Goal: Task Accomplishment & Management: Contribute content

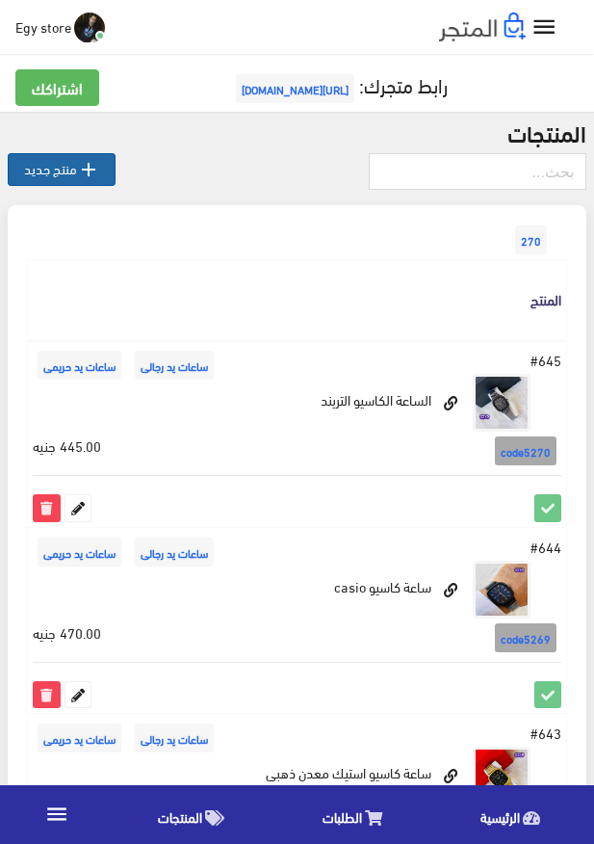
click at [79, 178] on icon "" at bounding box center [88, 169] width 23 height 23
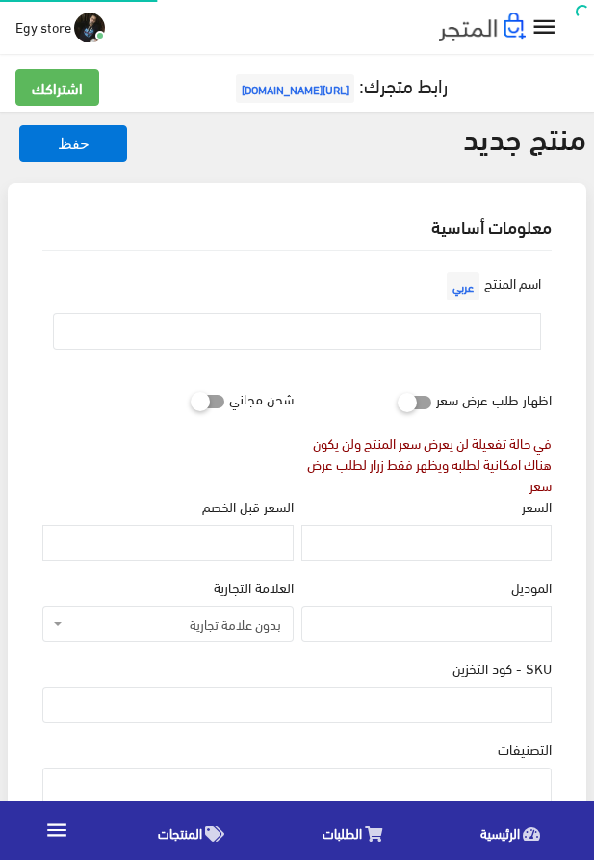
select select
click at [506, 333] on input "text" at bounding box center [297, 331] width 488 height 37
paste input "ساعة للنساء مينا تحفة"
type input "ساعة للنساء مينا تحفة"
click at [487, 529] on div "السعر" at bounding box center [427, 529] width 250 height 66
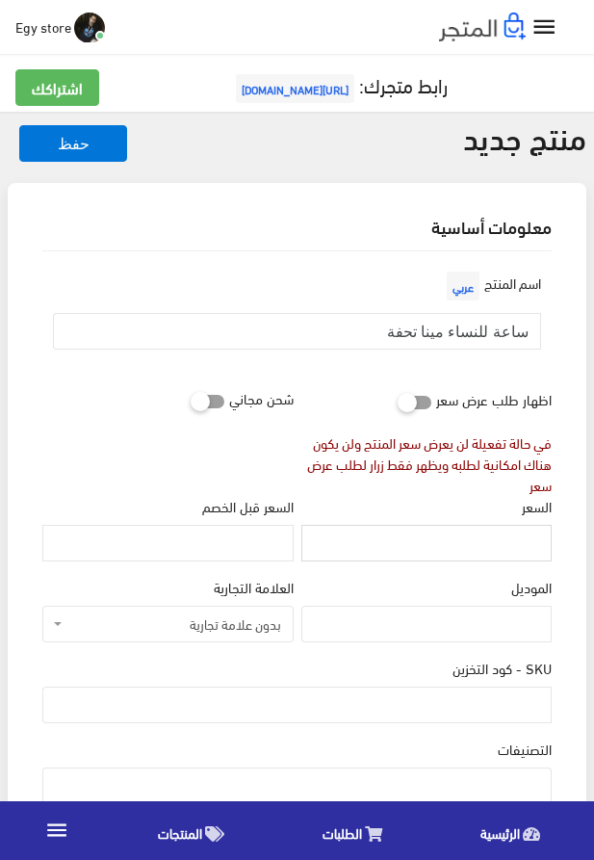
click at [380, 555] on input "السعر" at bounding box center [427, 543] width 250 height 37
paste input "350"
type input "350"
click at [500, 704] on input "SKU - كود التخزين" at bounding box center [297, 705] width 510 height 37
paste input "code5271"
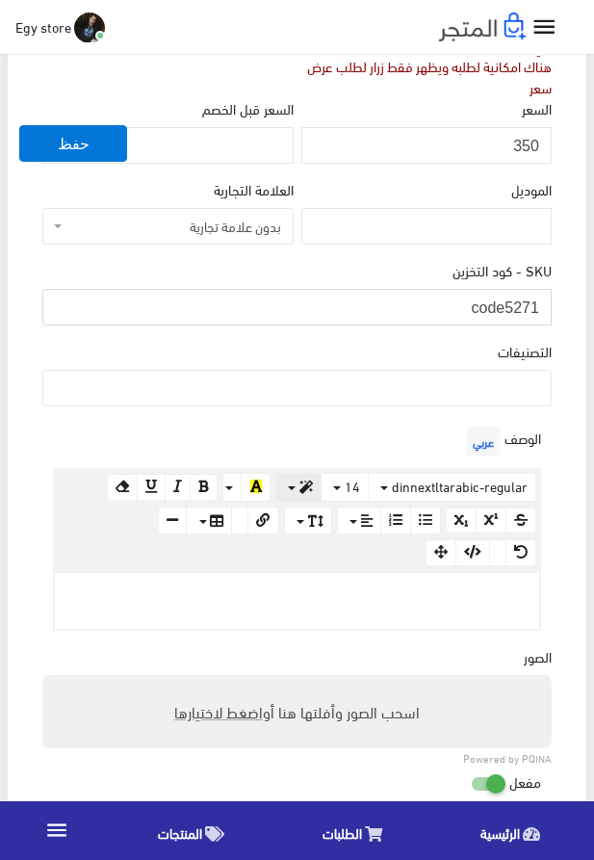
scroll to position [439, 0]
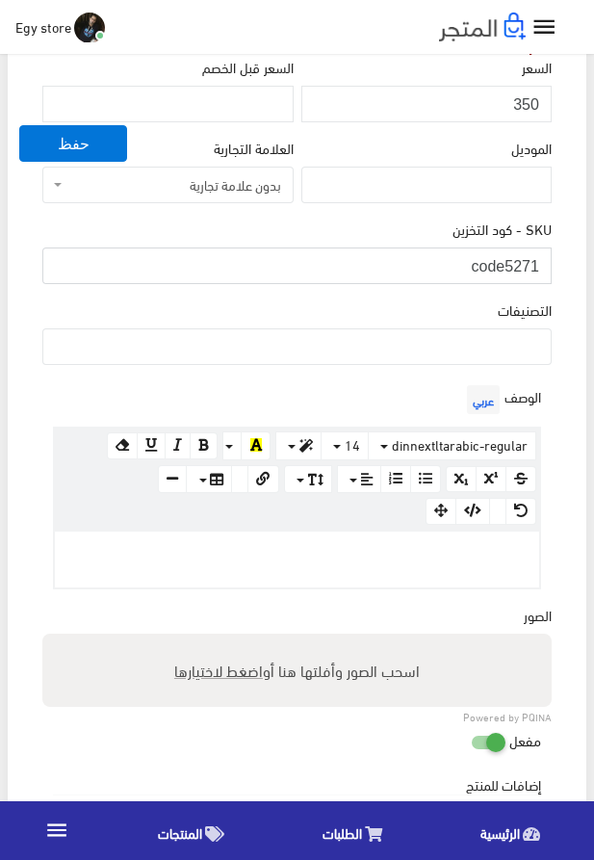
type input "code5271"
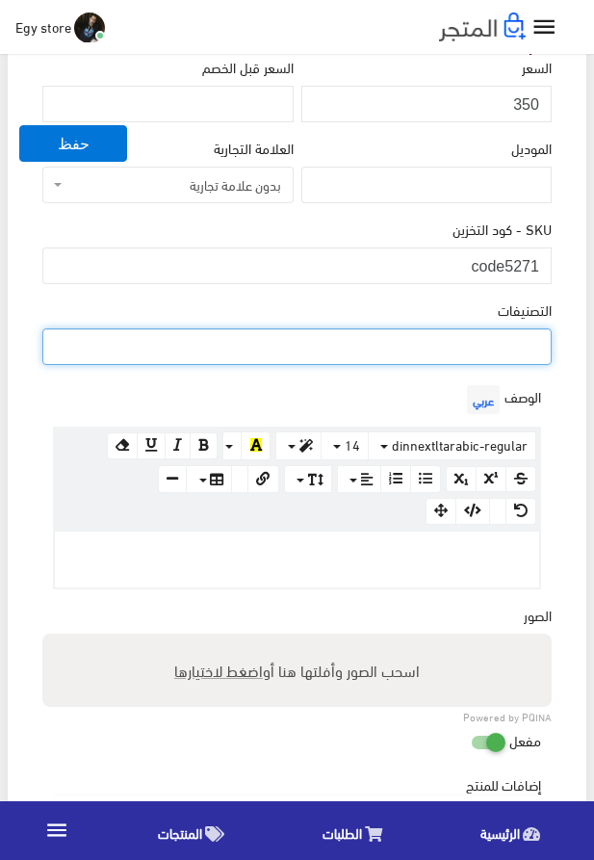
click at [462, 365] on span at bounding box center [297, 347] width 510 height 37
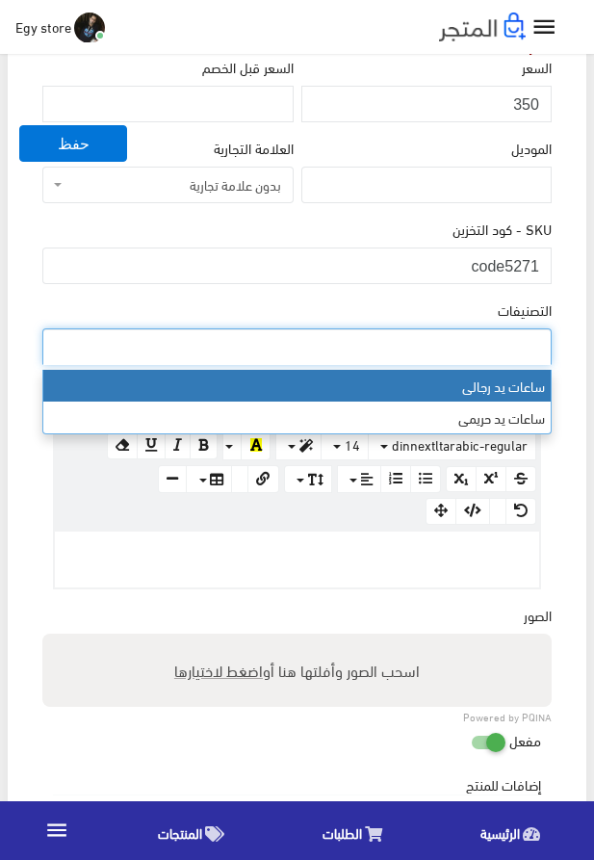
select select "27"
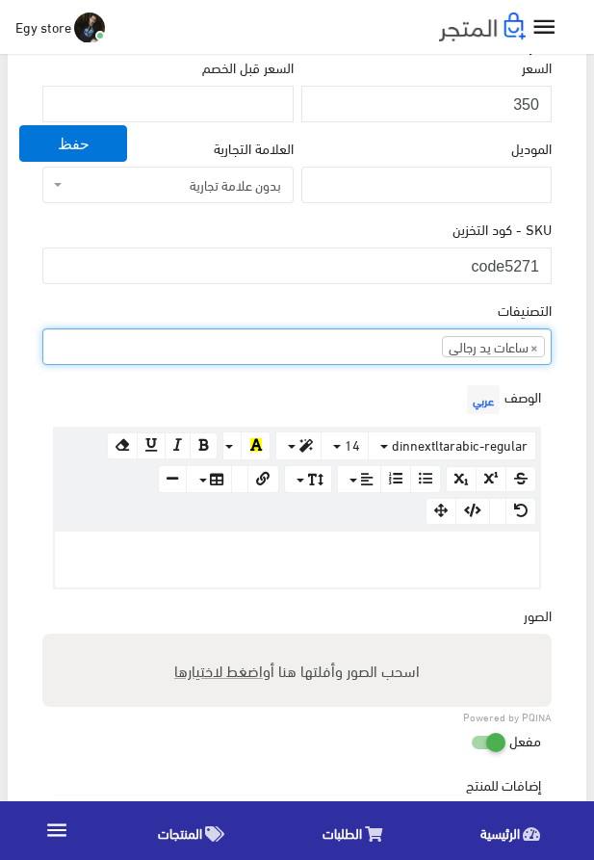
click at [408, 358] on ul "× ساعات يد رجالى" at bounding box center [297, 344] width 508 height 31
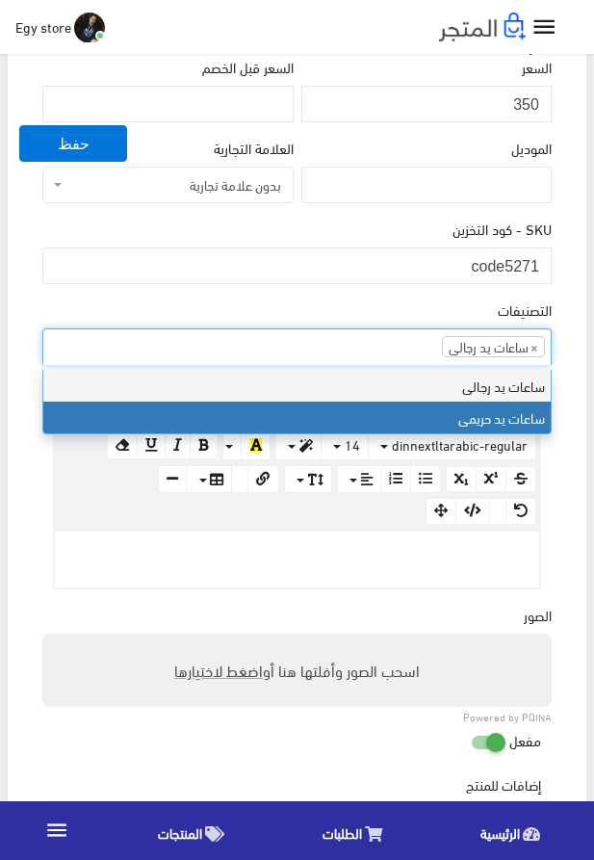
scroll to position [24, 0]
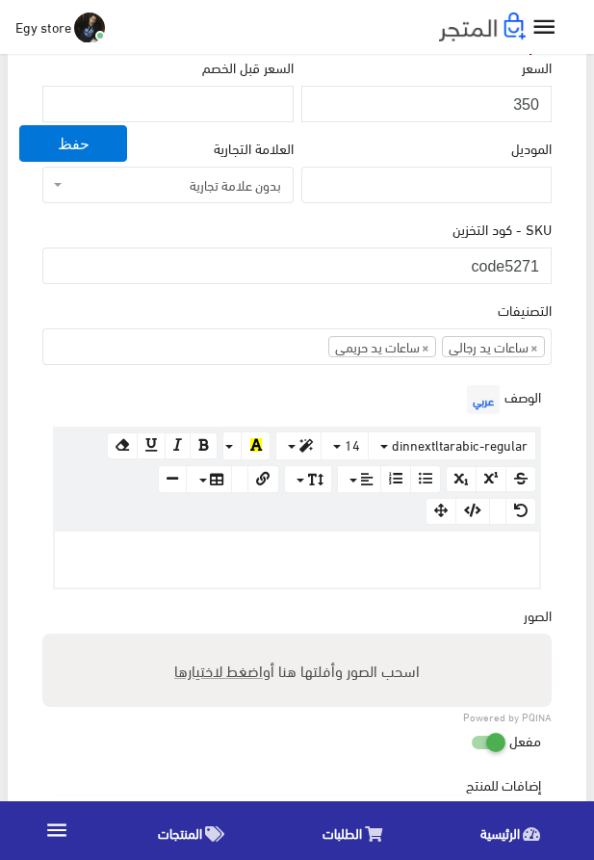
click at [344, 550] on p at bounding box center [297, 551] width 465 height 21
paste div
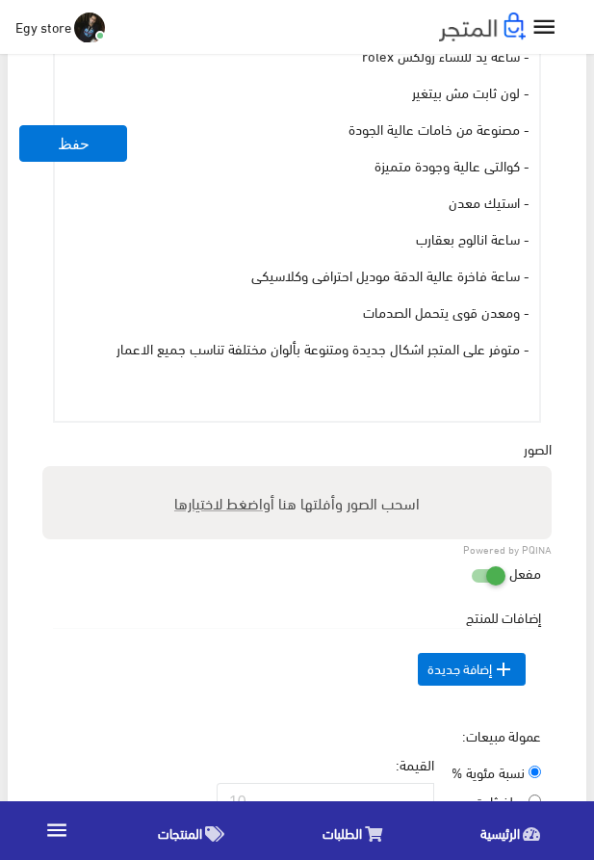
scroll to position [1061, 0]
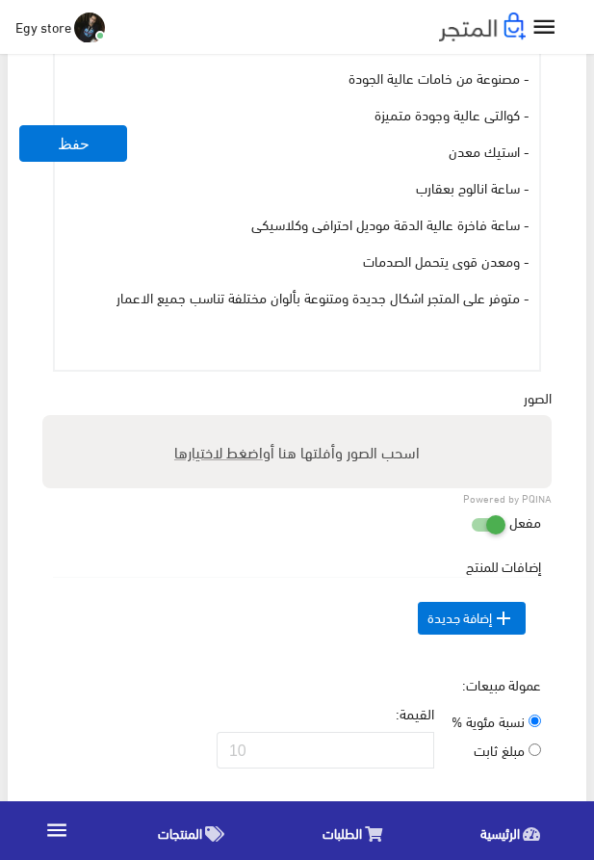
click at [233, 459] on span "اضغط لاختيارها" at bounding box center [218, 451] width 89 height 28
click at [233, 421] on input "اسحب الصور وأفلتها هنا أو اضغط لاختيارها" at bounding box center [297, 418] width 510 height 6
type input "5271.jpeg"
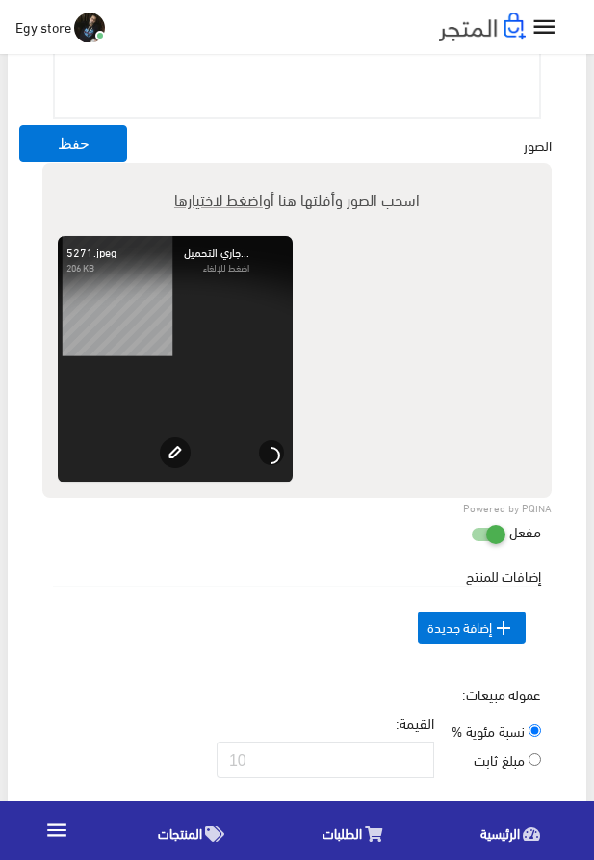
scroll to position [1610, 0]
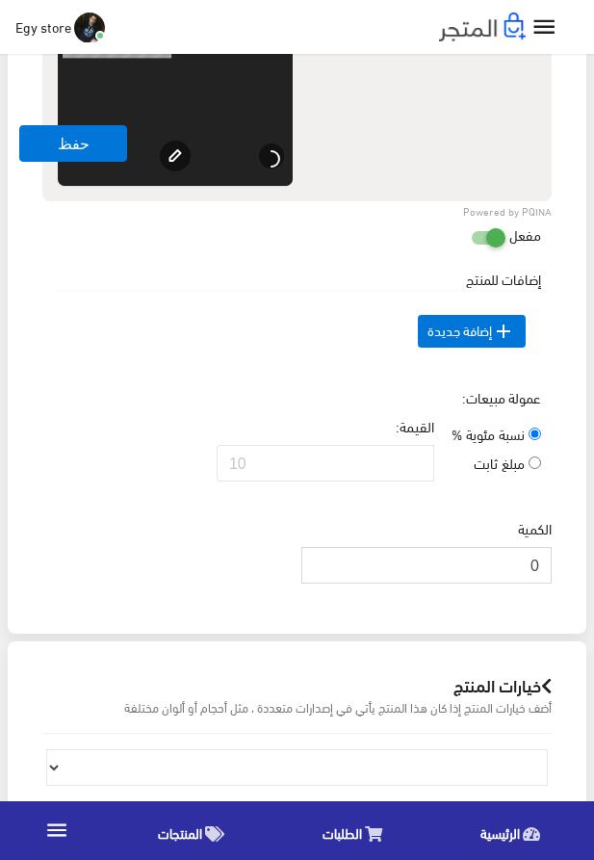
drag, startPoint x: 496, startPoint y: 594, endPoint x: 582, endPoint y: 594, distance: 85.7
click at [552, 584] on input "0" at bounding box center [427, 565] width 250 height 37
type input "1000"
click at [184, 425] on div "عمولة مبيعات: نسبة مئوية % مبلغ ثابت القيمة:" at bounding box center [297, 442] width 517 height 110
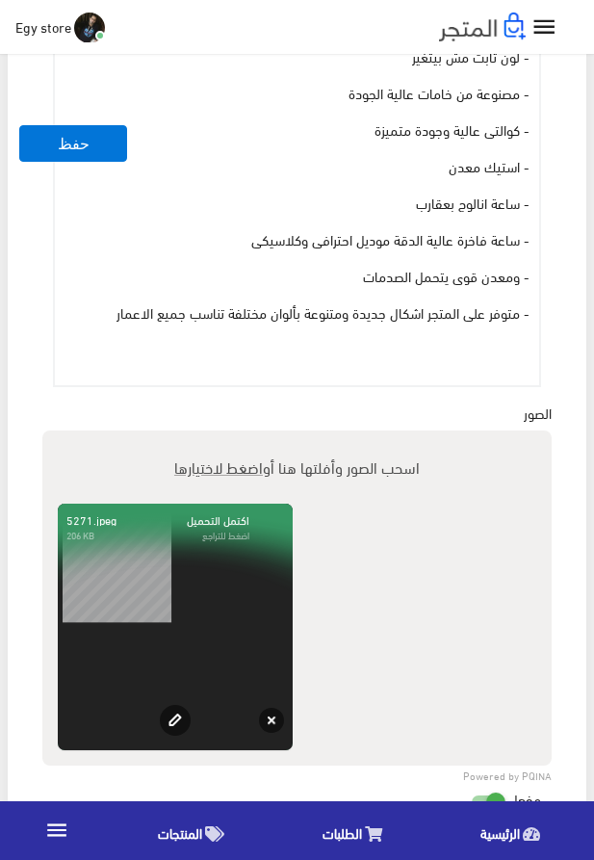
scroll to position [1061, 0]
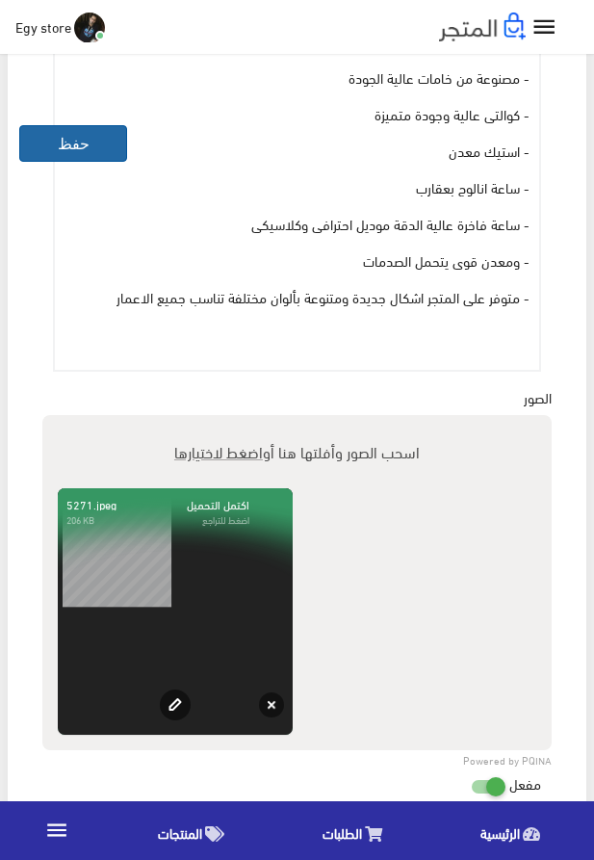
click at [68, 129] on button "حفظ" at bounding box center [73, 143] width 108 height 37
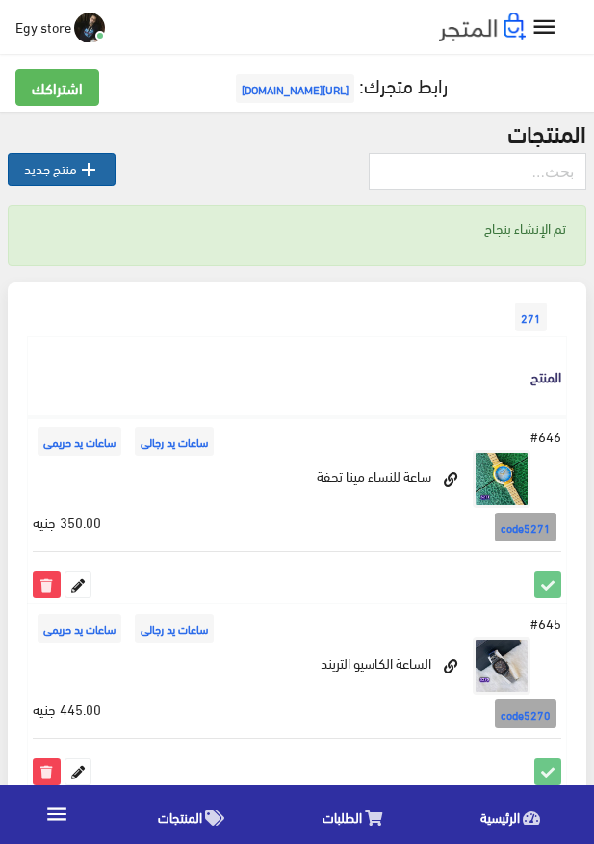
click at [57, 163] on link " منتج جديد" at bounding box center [62, 169] width 108 height 33
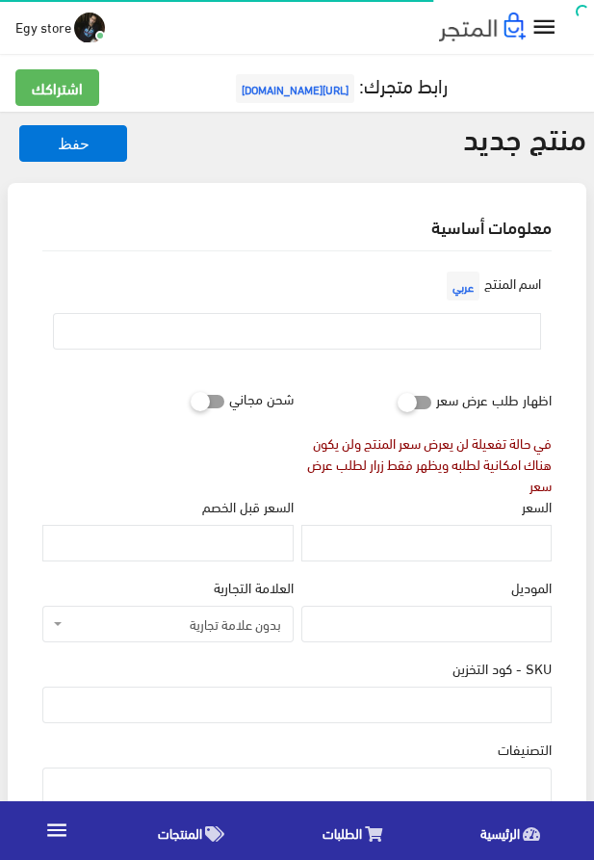
select select
click at [353, 328] on input "text" at bounding box center [297, 331] width 488 height 37
paste input "ساعة رولكس للحريم خامة ممتازة"
type input "ساعة رولكس للحريم خامة ممتازة"
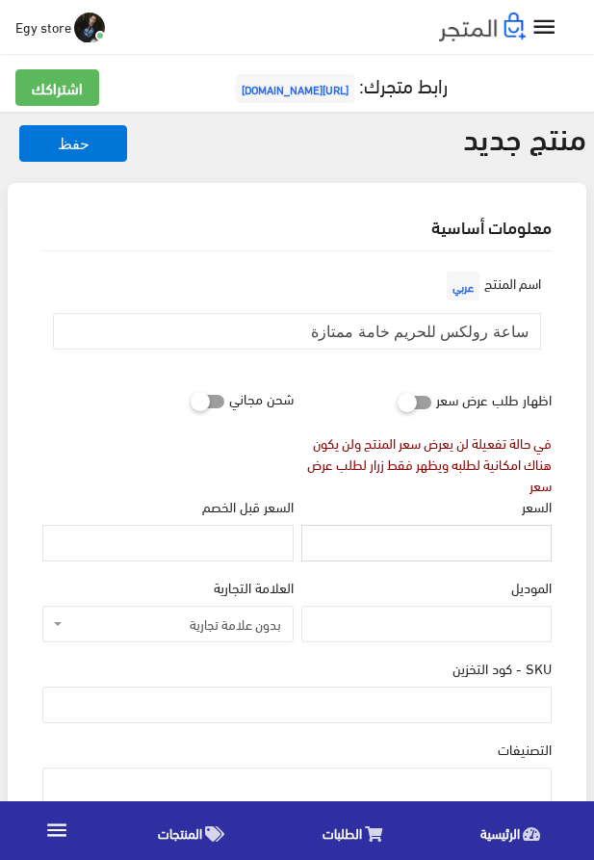
click at [497, 557] on input "السعر" at bounding box center [427, 543] width 250 height 37
paste input "350"
type input "350"
click at [474, 699] on input "SKU - كود التخزين" at bounding box center [297, 705] width 510 height 37
paste input "code5272"
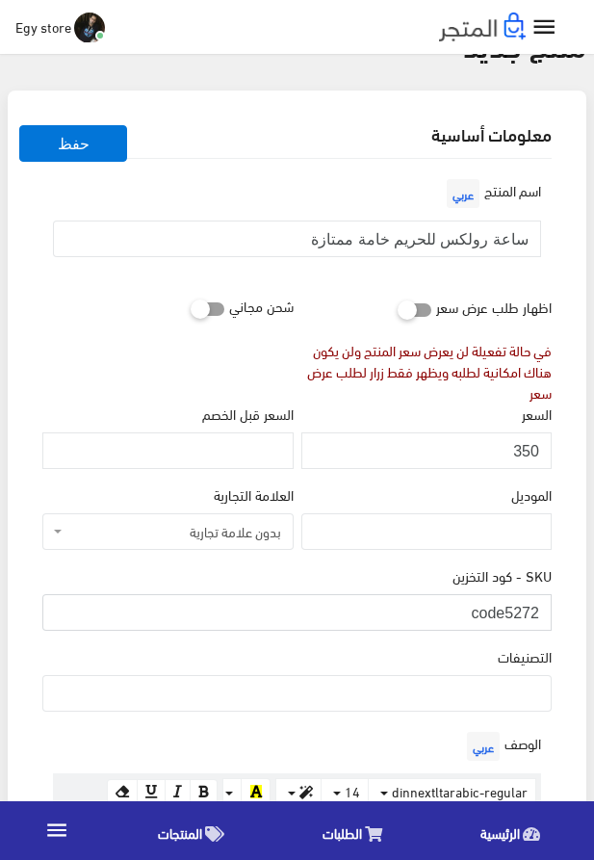
scroll to position [110, 0]
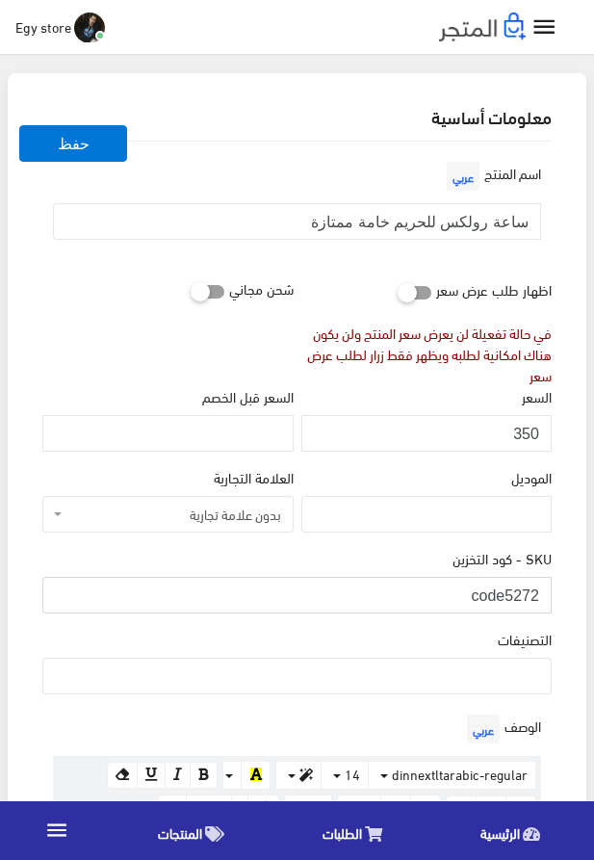
type input "code5272"
click at [505, 671] on ul at bounding box center [297, 674] width 508 height 31
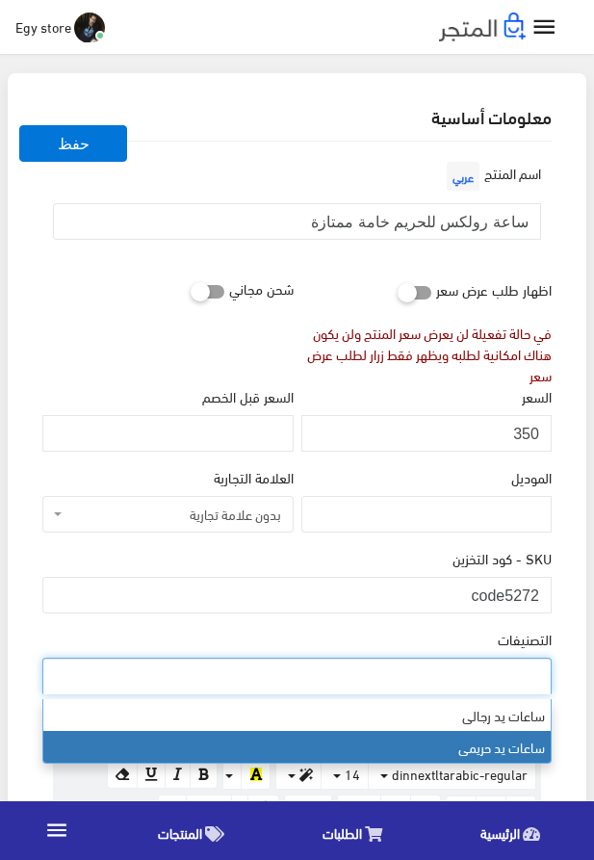
drag, startPoint x: 466, startPoint y: 719, endPoint x: 444, endPoint y: 753, distance: 41.2
select select "28"
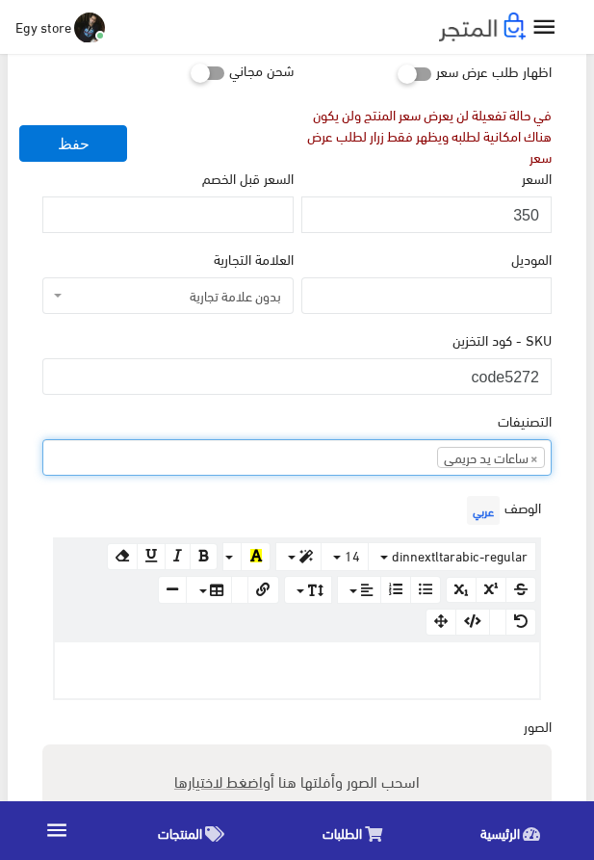
scroll to position [329, 0]
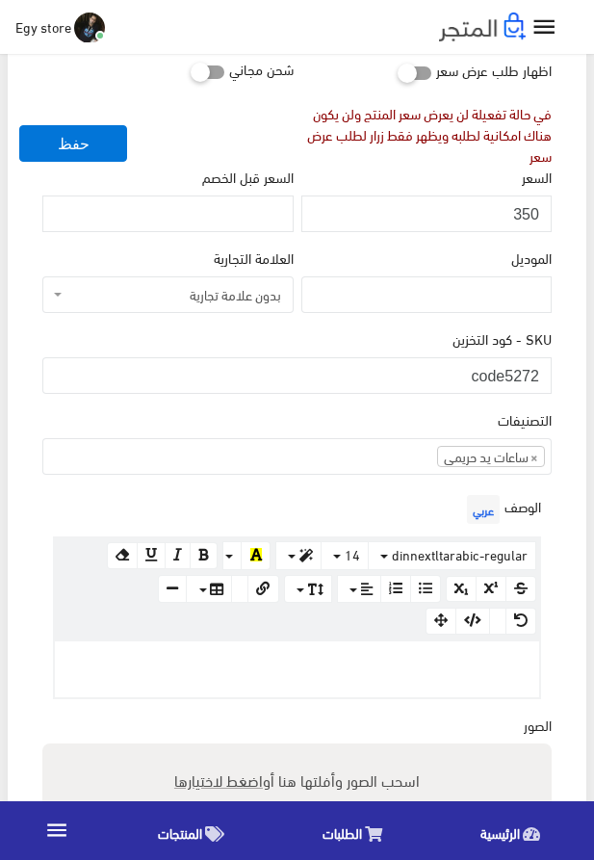
click at [397, 677] on div at bounding box center [297, 670] width 485 height 56
paste div
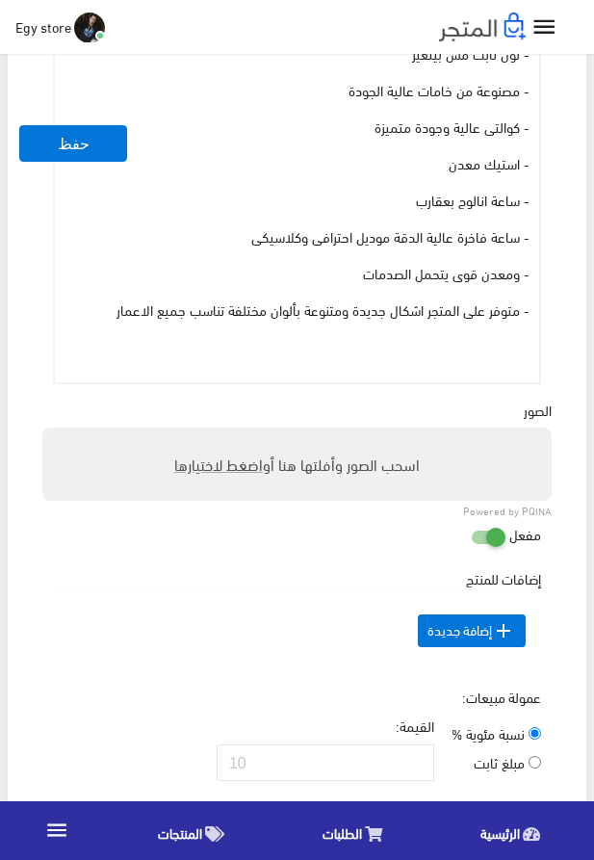
scroll to position [1061, 0]
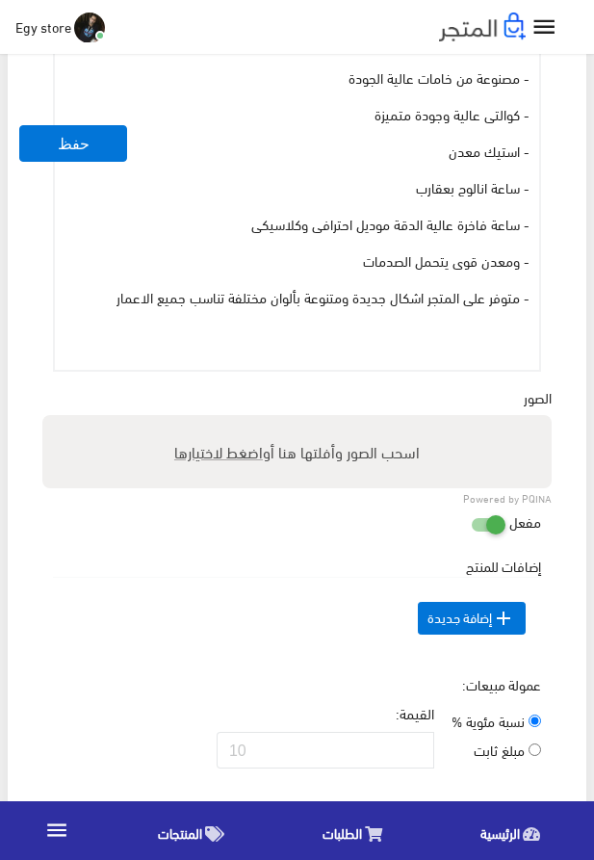
click at [216, 455] on span "اضغط لاختيارها" at bounding box center [218, 451] width 89 height 28
click at [216, 421] on input "اسحب الصور وأفلتها هنا أو اضغط لاختيارها" at bounding box center [297, 418] width 510 height 6
type input "5272.jpeg"
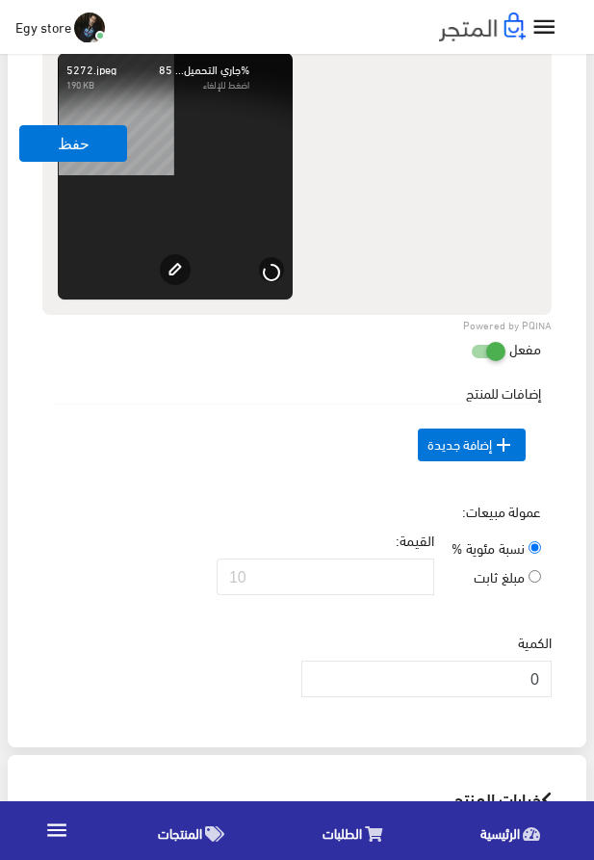
scroll to position [1500, 0]
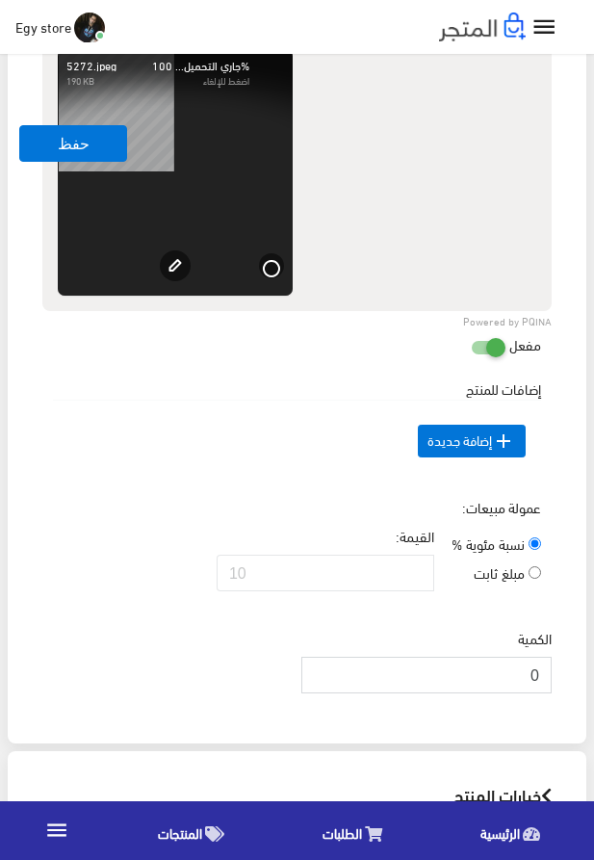
drag, startPoint x: 522, startPoint y: 711, endPoint x: 554, endPoint y: 711, distance: 31.8
click at [552, 694] on input "0" at bounding box center [427, 675] width 250 height 37
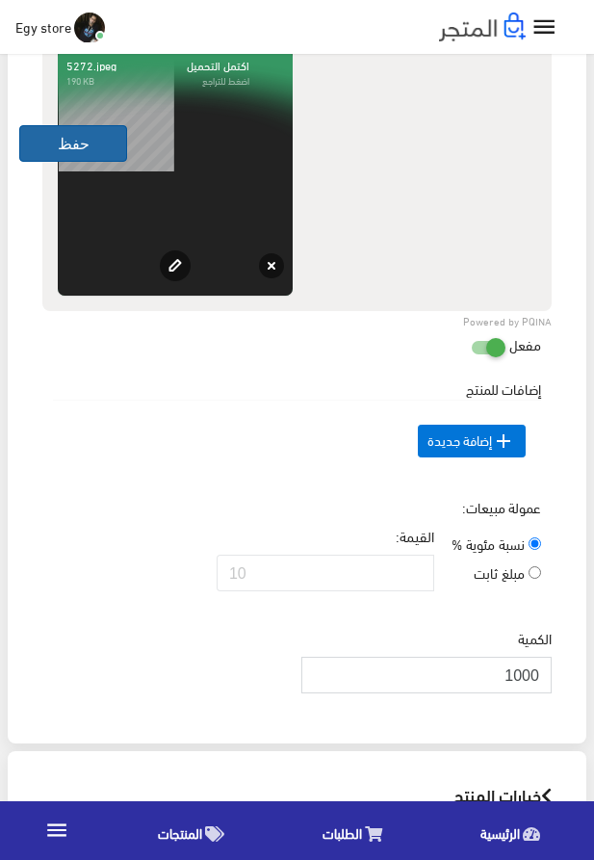
type input "1000"
click at [39, 144] on button "حفظ" at bounding box center [73, 143] width 108 height 37
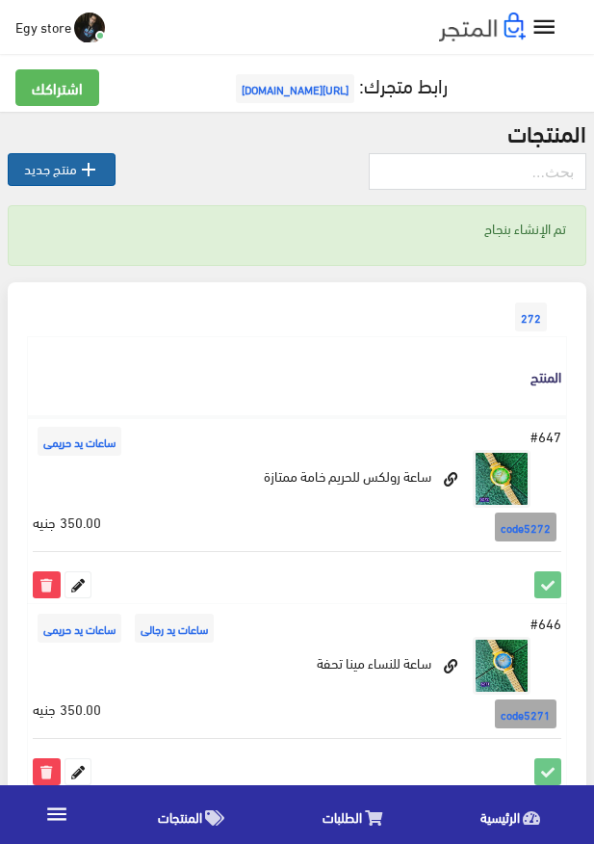
click at [76, 171] on link " منتج جديد" at bounding box center [62, 169] width 108 height 33
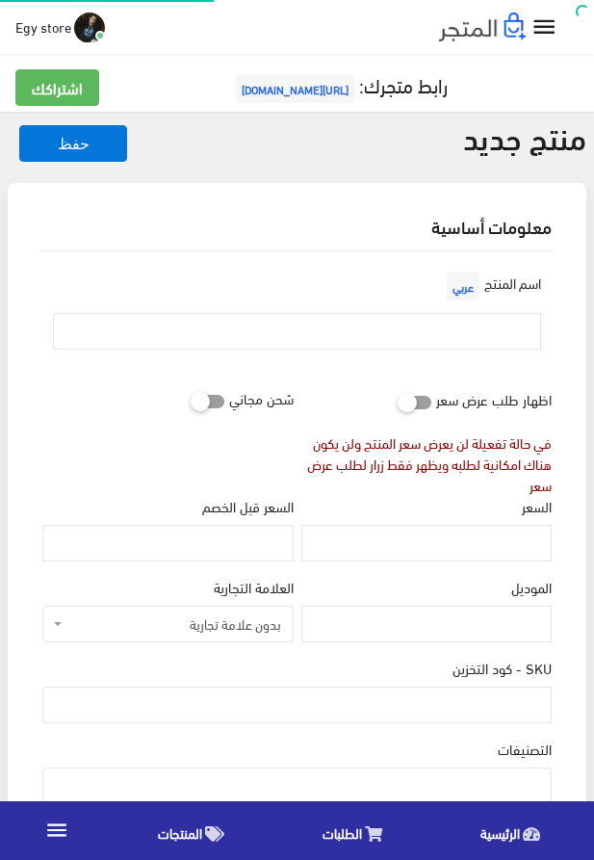
select select
click at [521, 344] on input "text" at bounding box center [297, 331] width 488 height 37
paste input "ساعة رولكس نسائى"
type input "ساعة رولكس نسائى"
click at [453, 532] on input "السعر" at bounding box center [427, 543] width 250 height 37
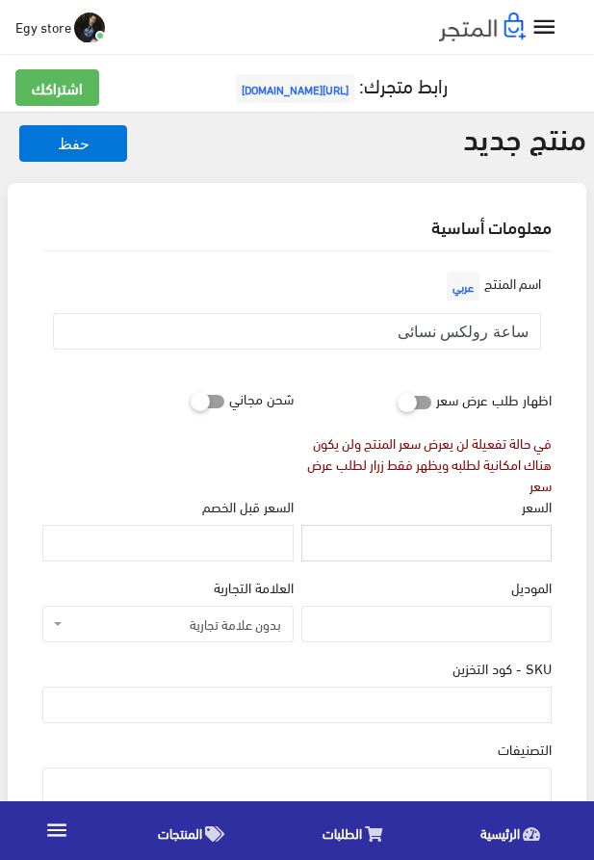
paste input "360"
type input "360"
click at [462, 699] on input "SKU - كود التخزين" at bounding box center [297, 705] width 510 height 37
paste input "code5273"
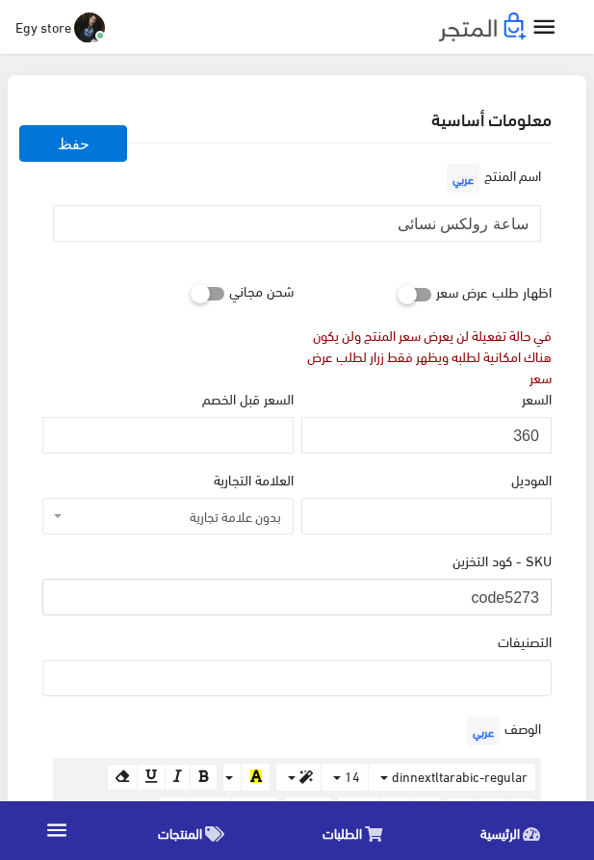
scroll to position [110, 0]
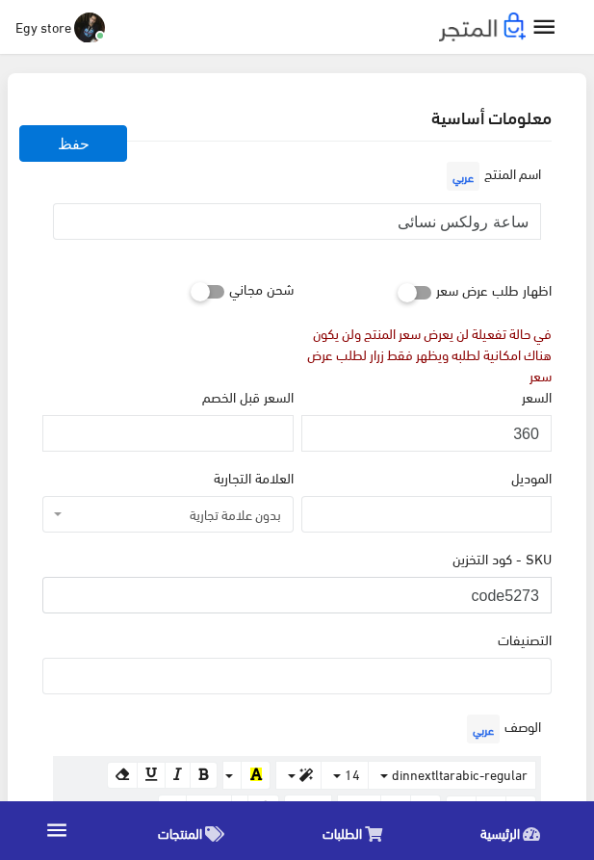
type input "code5273"
click at [468, 686] on ul at bounding box center [297, 674] width 508 height 31
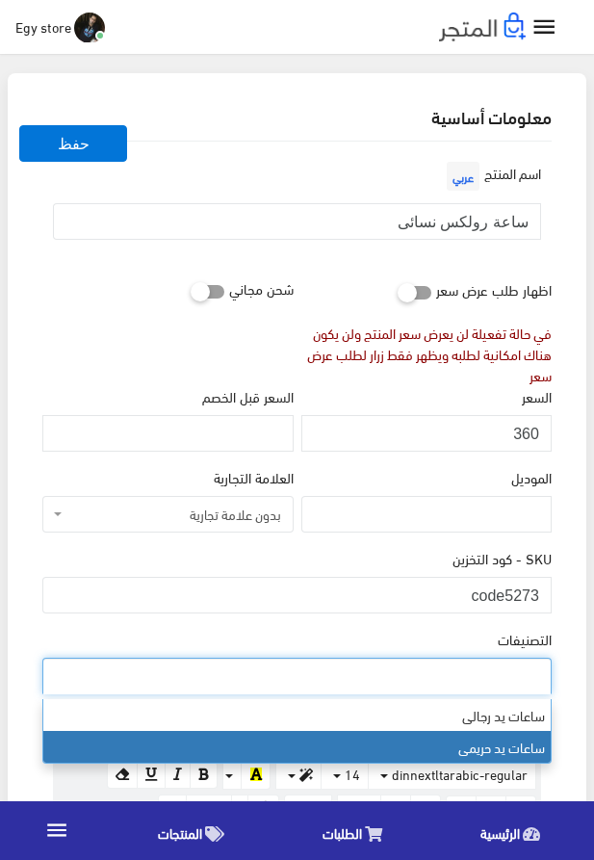
drag, startPoint x: 408, startPoint y: 728, endPoint x: 426, endPoint y: 746, distance: 25.2
select select "28"
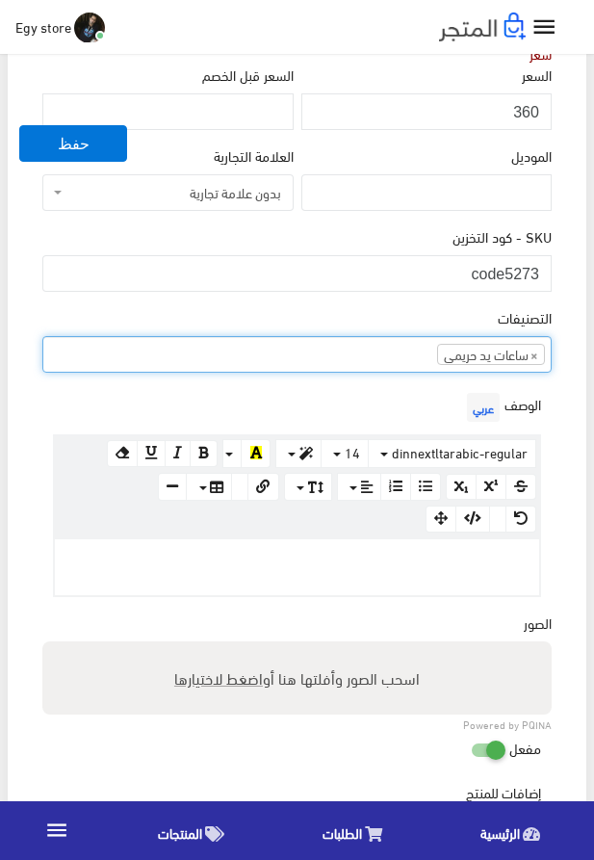
scroll to position [549, 0]
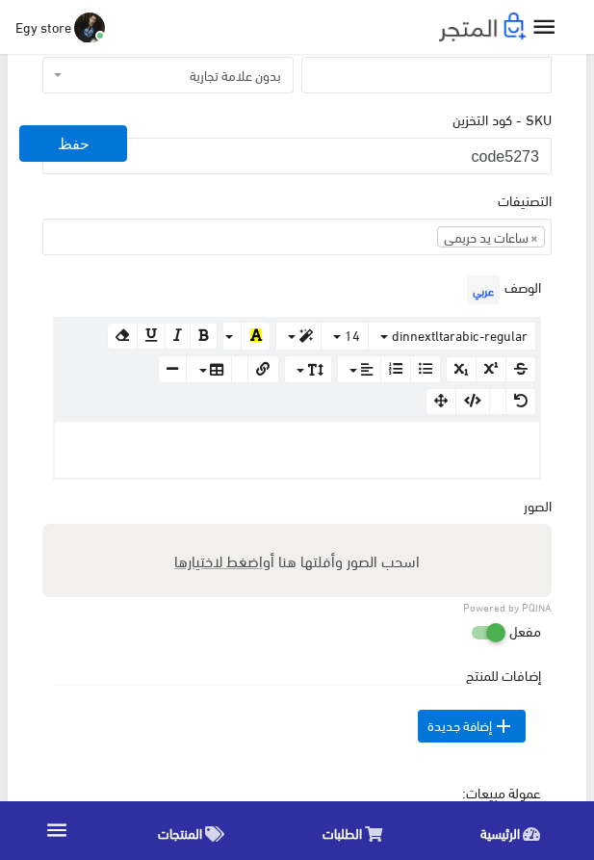
click at [379, 444] on p at bounding box center [297, 442] width 465 height 21
paste div
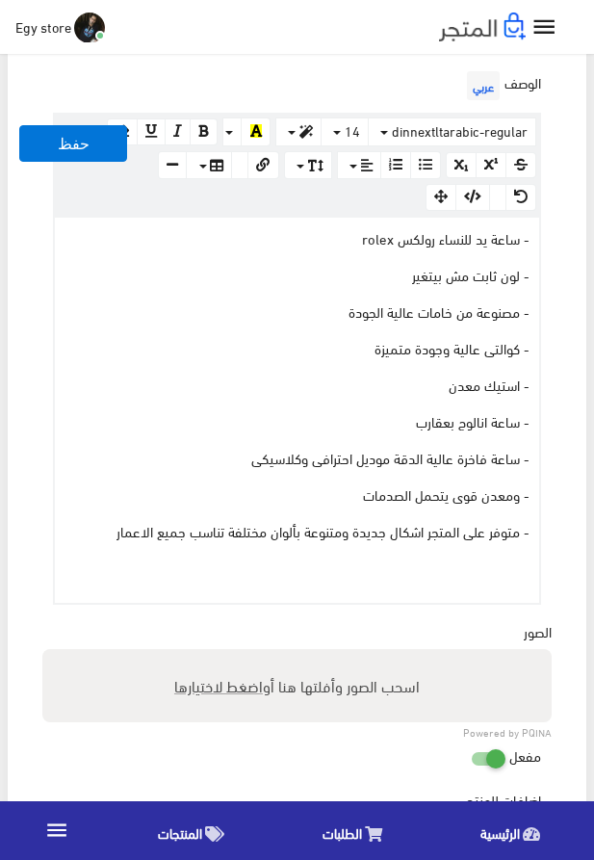
scroll to position [769, 0]
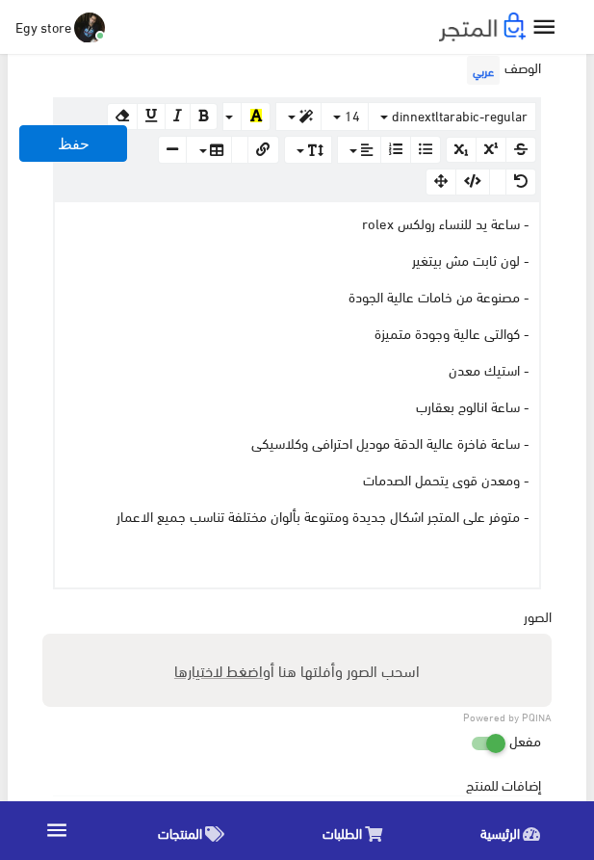
click at [233, 679] on span "اضغط لاختيارها" at bounding box center [218, 670] width 89 height 28
click at [233, 640] on input "اسحب الصور وأفلتها هنا أو اضغط لاختيارها" at bounding box center [297, 637] width 510 height 6
type input "5273.jpeg"
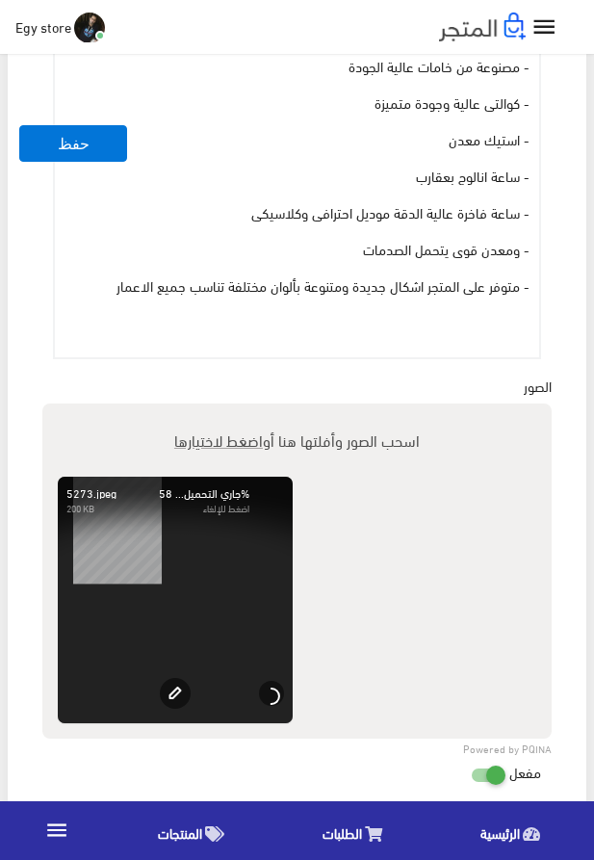
scroll to position [1098, 0]
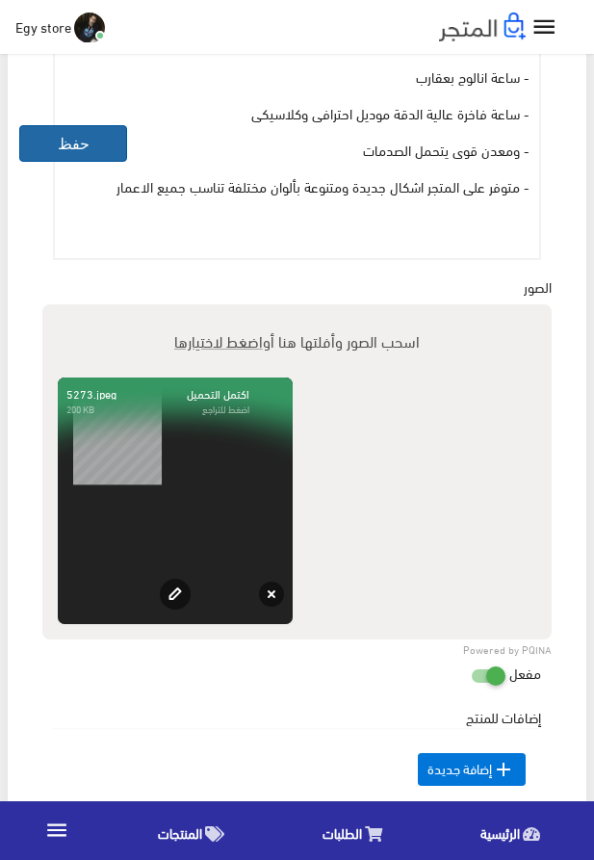
click at [64, 148] on button "حفظ" at bounding box center [73, 143] width 108 height 37
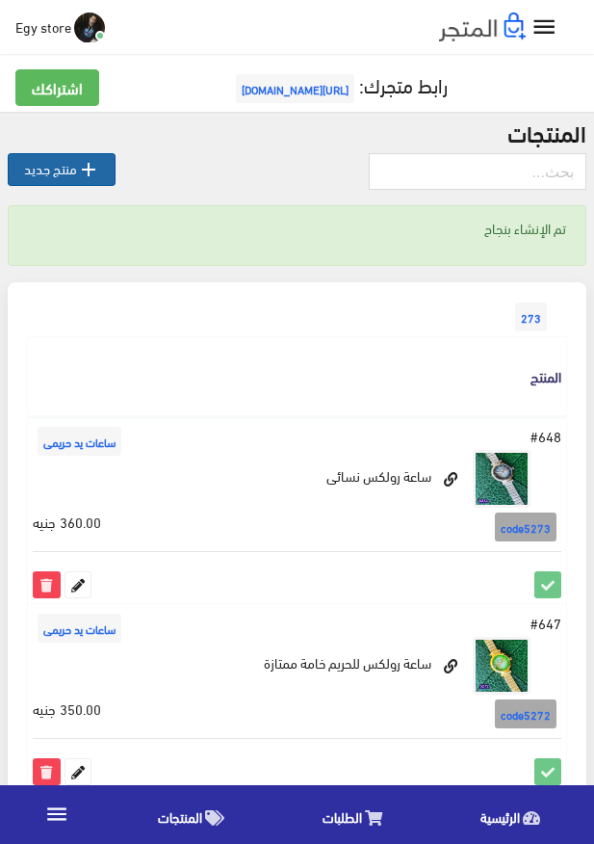
click at [52, 166] on link " منتج جديد" at bounding box center [62, 169] width 108 height 33
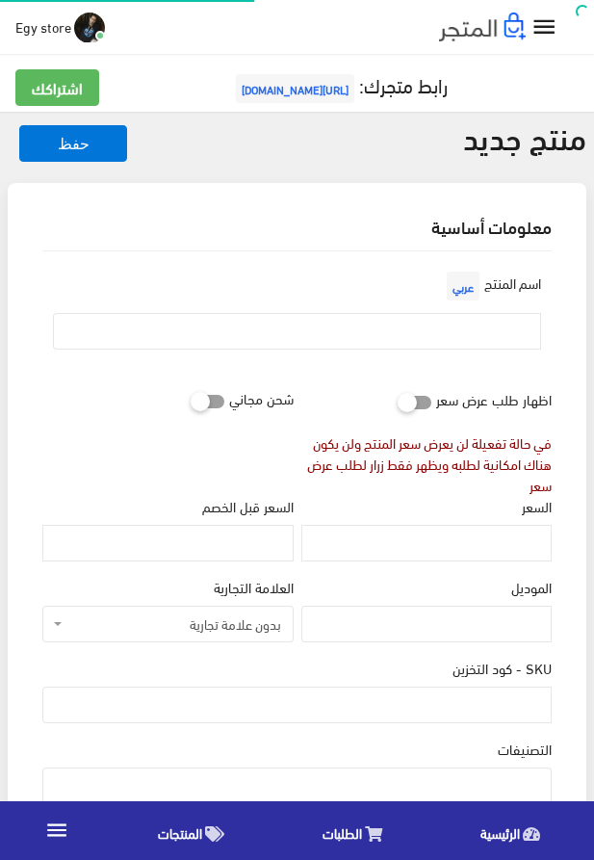
select select
click at [359, 331] on input "text" at bounding box center [297, 331] width 488 height 37
paste input "ساعة يد نسائية من رولكس"
type input "ساعة يد نسائية من رولكس"
click at [456, 542] on input "السعر" at bounding box center [427, 543] width 250 height 37
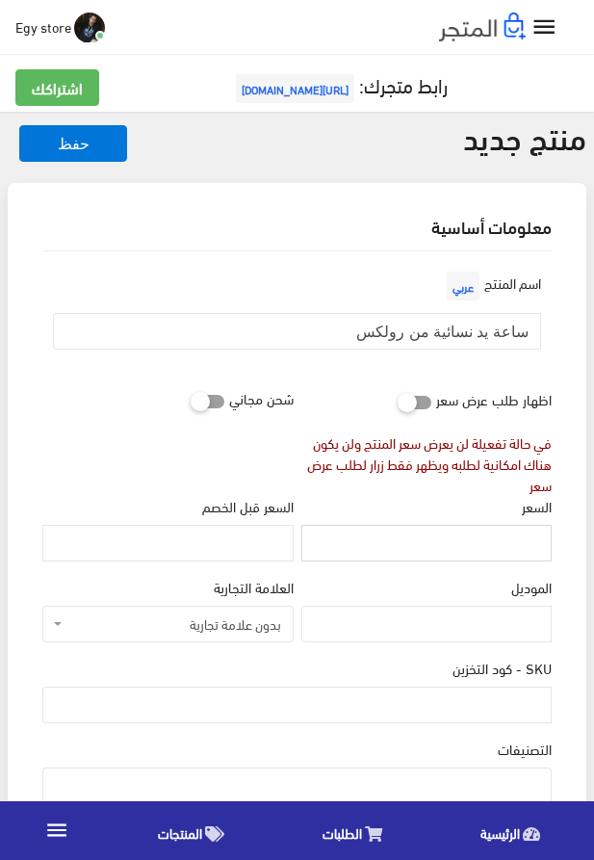
paste input "340"
type input "340"
click at [400, 706] on input "SKU - كود التخزين" at bounding box center [297, 705] width 510 height 37
paste input "code5274"
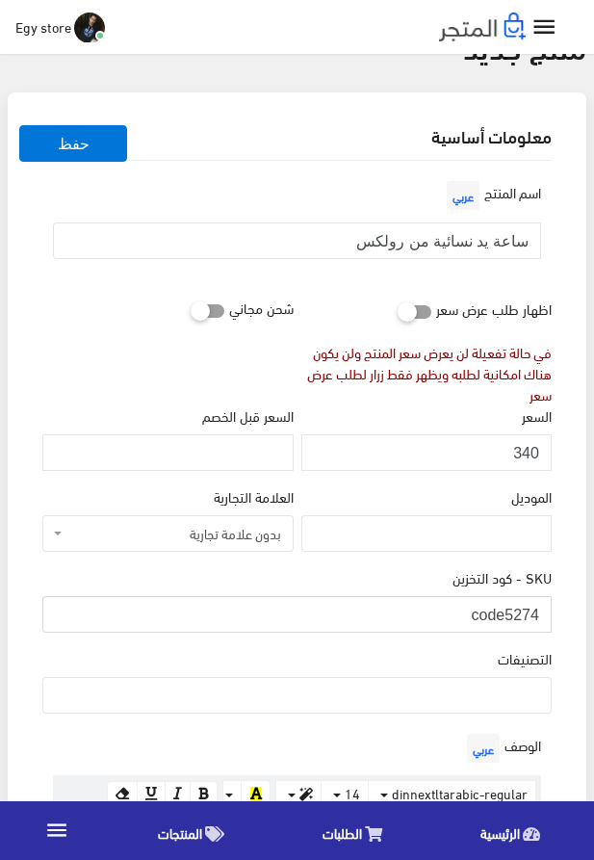
scroll to position [220, 0]
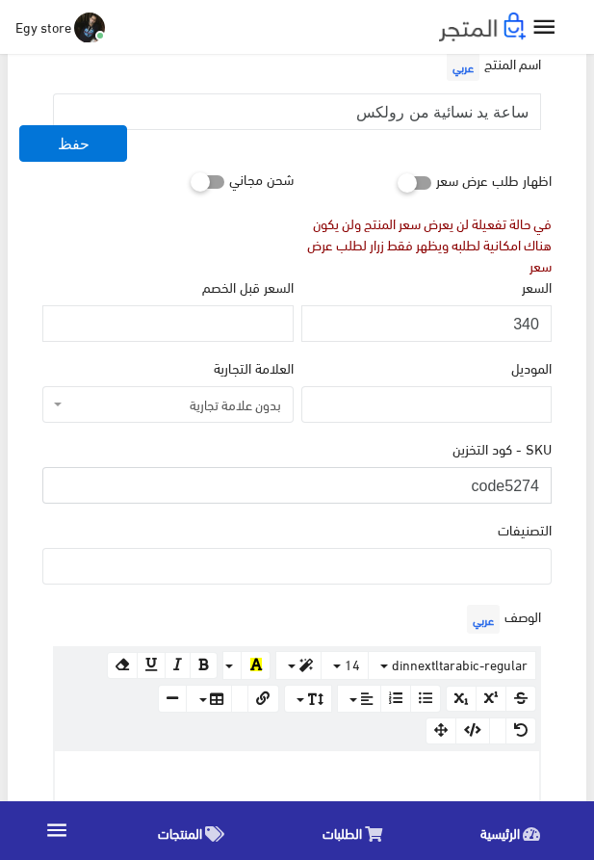
type input "code5274"
click at [467, 571] on ul at bounding box center [297, 564] width 508 height 31
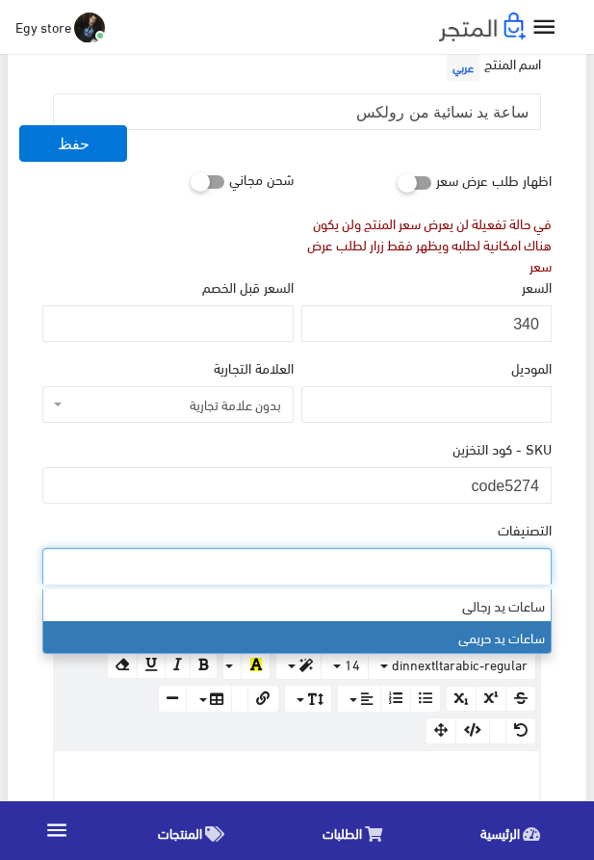
select select "28"
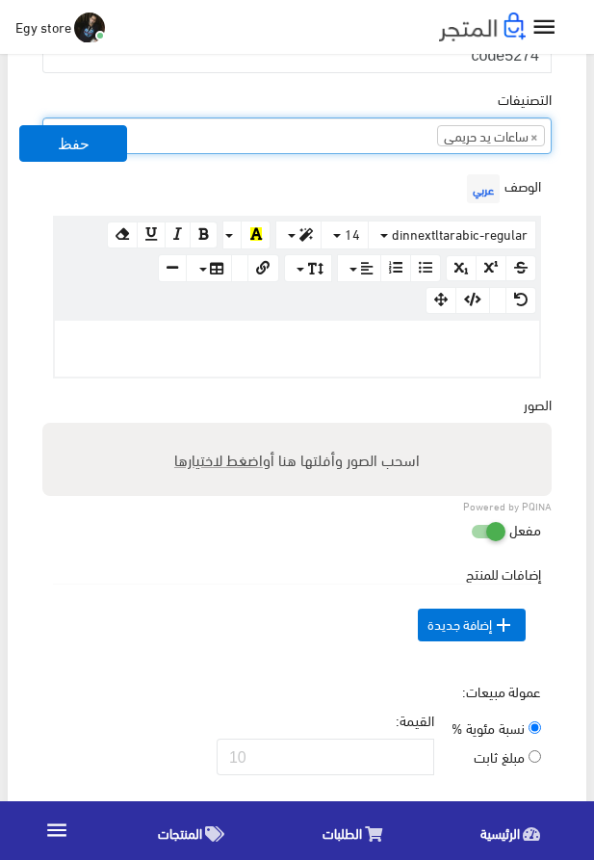
scroll to position [659, 0]
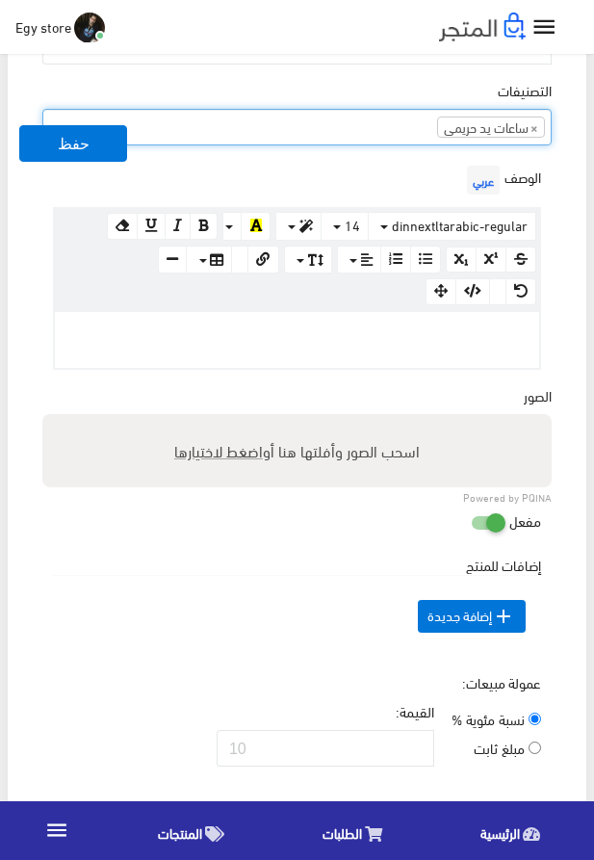
click at [412, 341] on p at bounding box center [297, 332] width 465 height 21
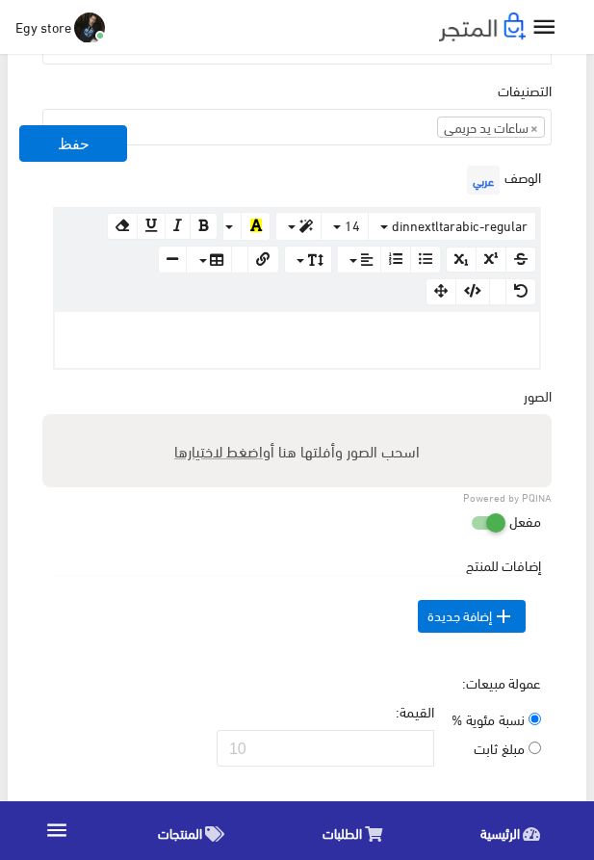
paste div
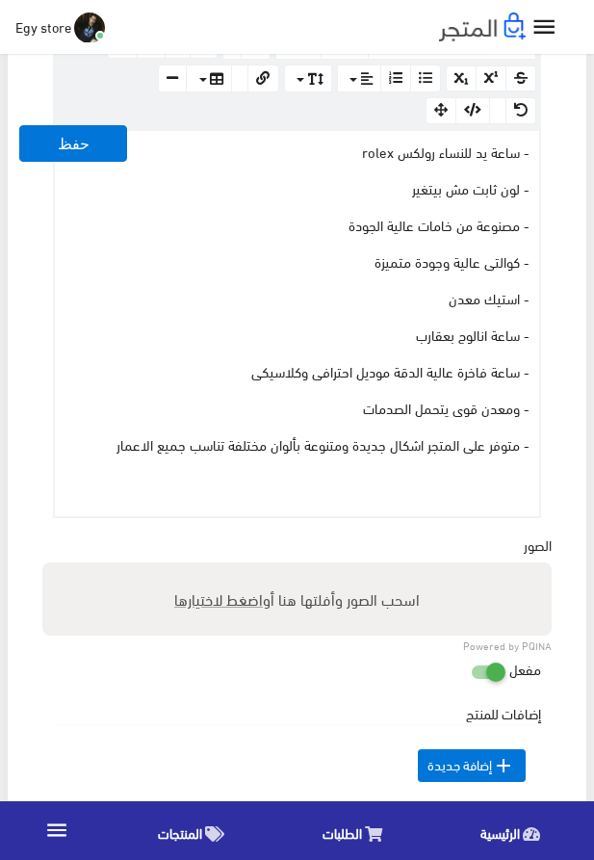
scroll to position [879, 0]
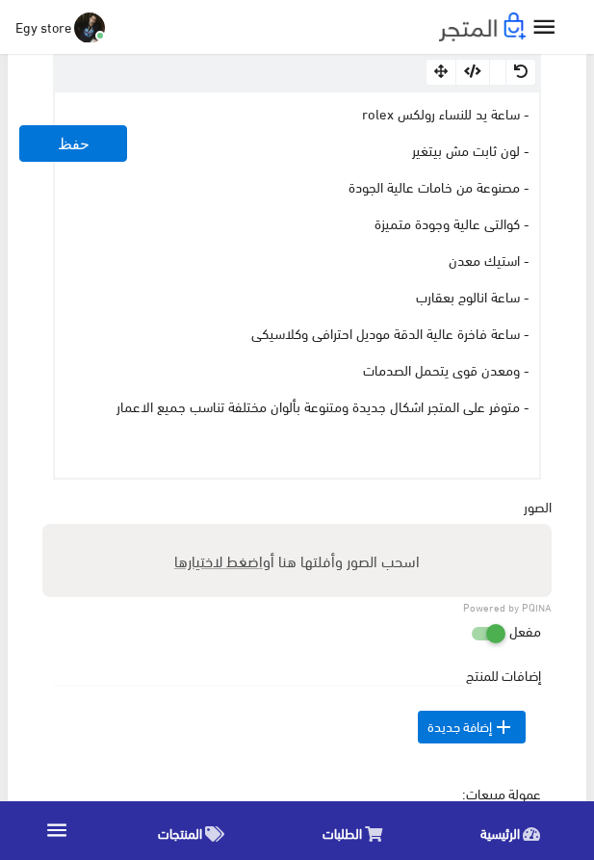
click at [210, 573] on span "اضغط لاختيارها" at bounding box center [218, 560] width 89 height 28
click at [210, 530] on input "اسحب الصور وأفلتها هنا أو اضغط لاختيارها" at bounding box center [297, 527] width 510 height 6
type input "5274.jpeg"
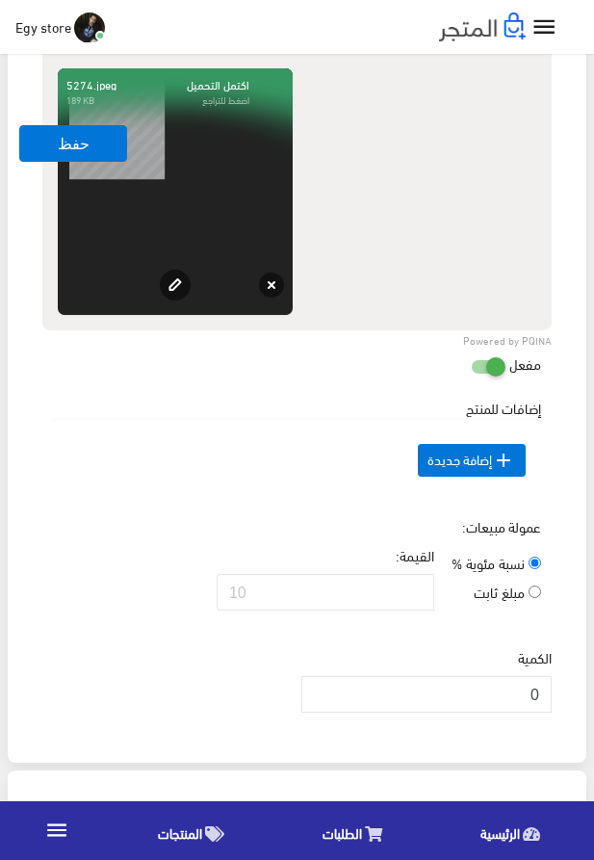
scroll to position [1647, 0]
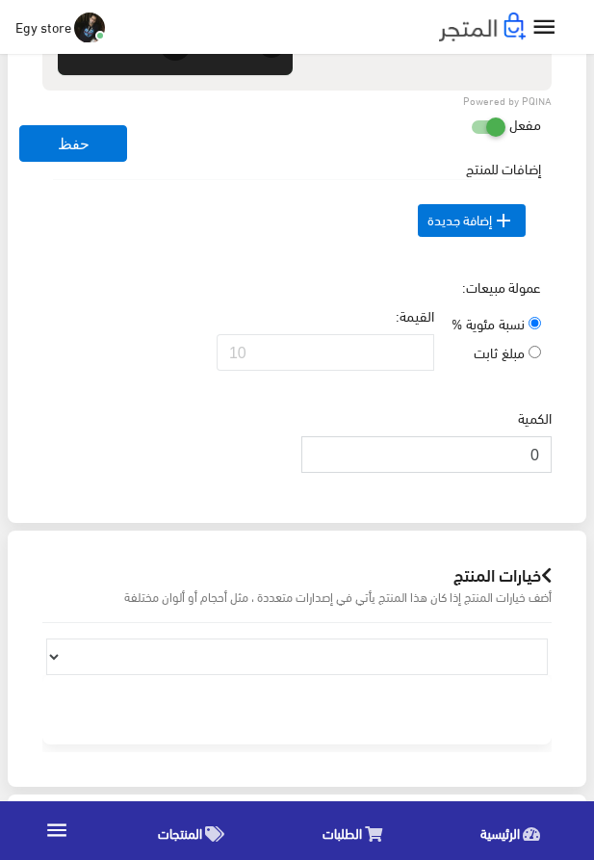
drag, startPoint x: 512, startPoint y: 479, endPoint x: 546, endPoint y: 483, distance: 34.9
click at [545, 473] on input "0" at bounding box center [427, 454] width 250 height 37
type input "1000"
click at [209, 451] on div "الكمية 1000" at bounding box center [297, 448] width 517 height 81
click at [71, 147] on button "حفظ" at bounding box center [73, 143] width 108 height 37
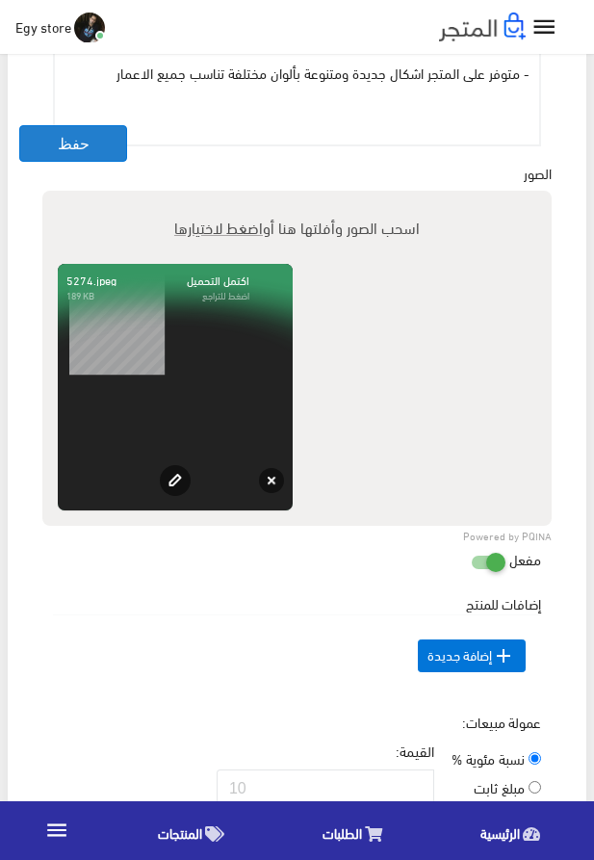
scroll to position [1208, 0]
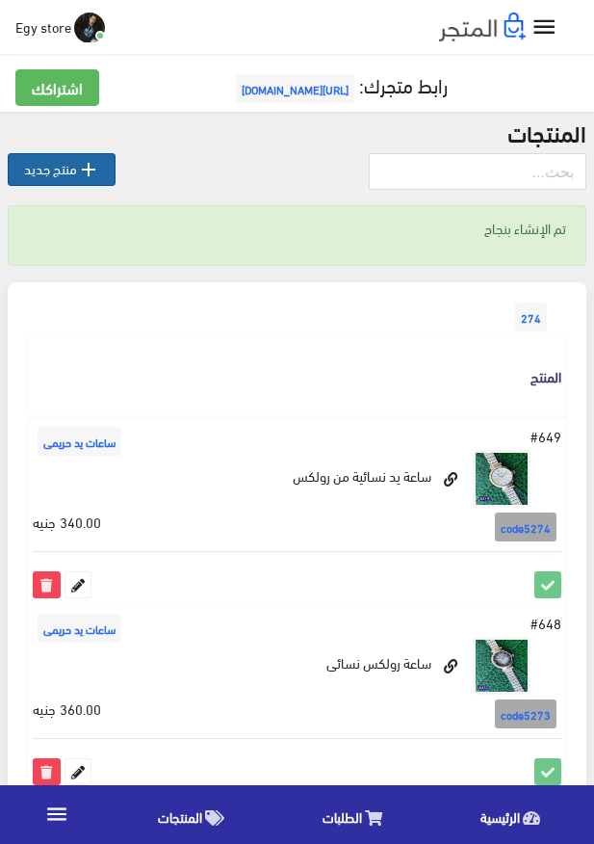
click at [59, 164] on link " منتج جديد" at bounding box center [62, 169] width 108 height 33
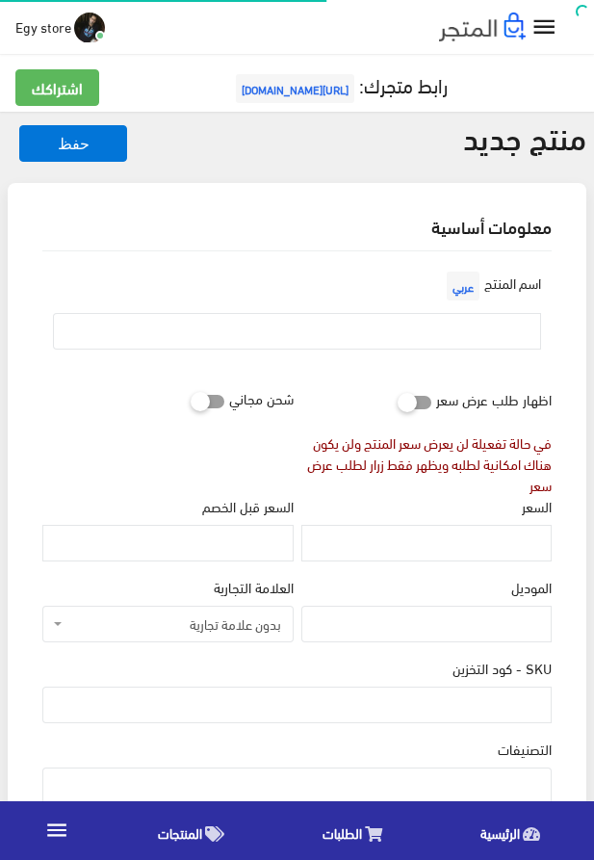
select select
click at [352, 328] on input "text" at bounding box center [297, 331] width 488 height 37
paste input "ساعة يد نسائية من rolex"
type input "ساعة يد نسائية من rolex"
click at [466, 547] on input "السعر" at bounding box center [427, 543] width 250 height 37
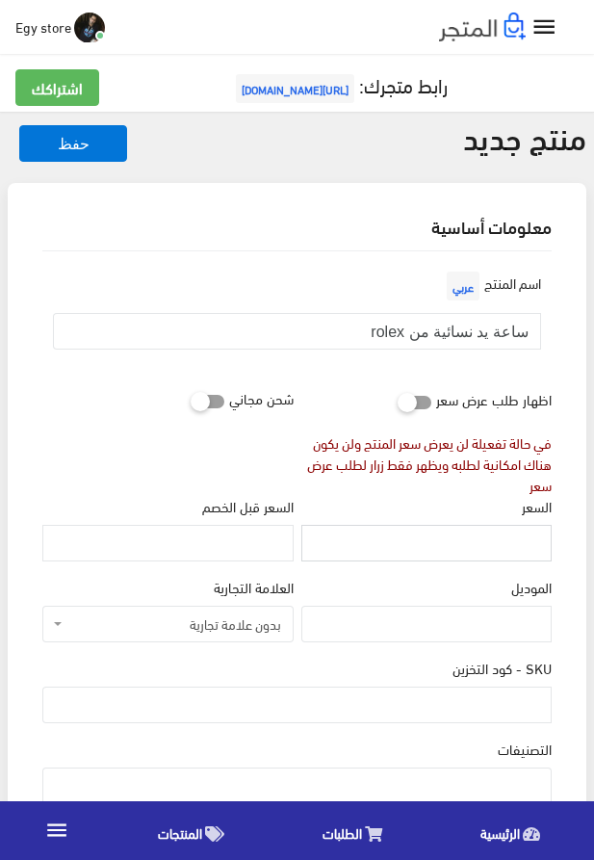
paste input "365"
type input "365"
click at [442, 693] on input "SKU - كود التخزين" at bounding box center [297, 705] width 510 height 37
paste input "code5275"
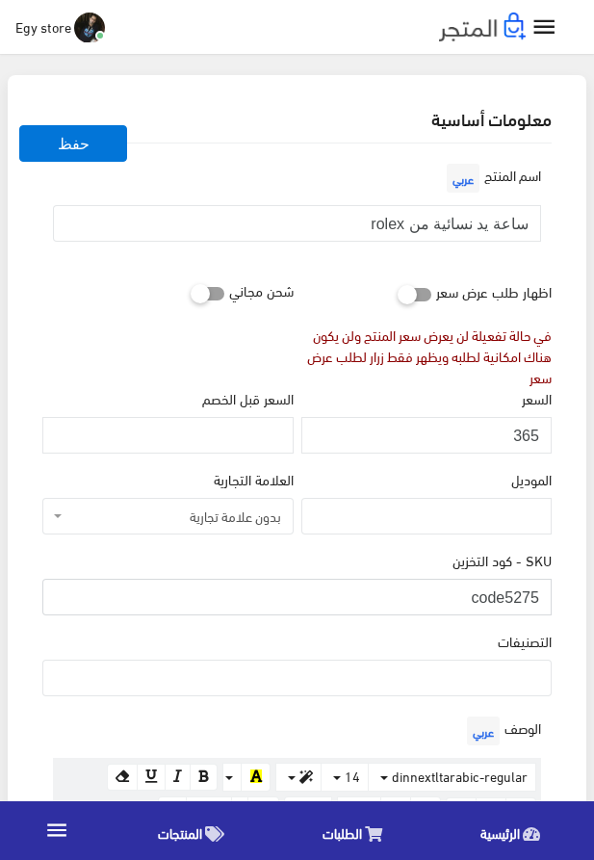
scroll to position [110, 0]
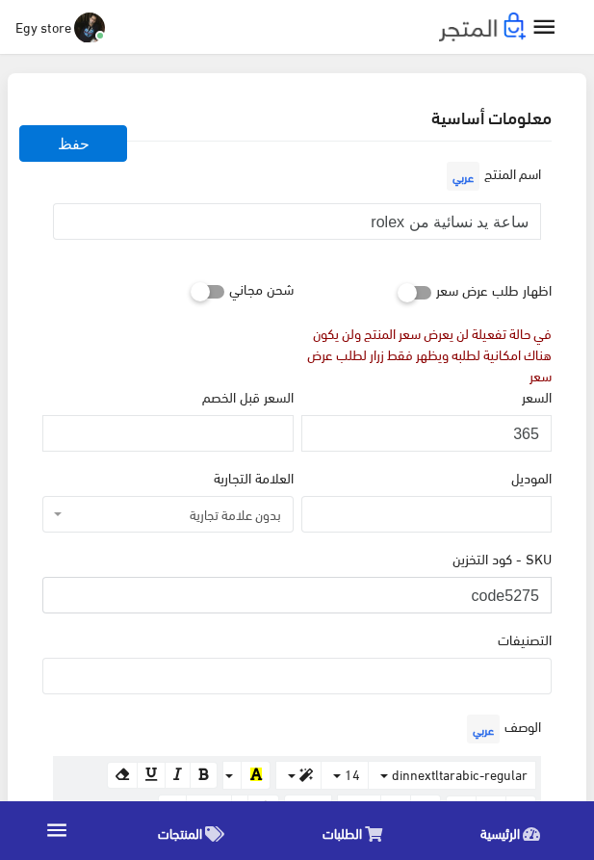
type input "code5275"
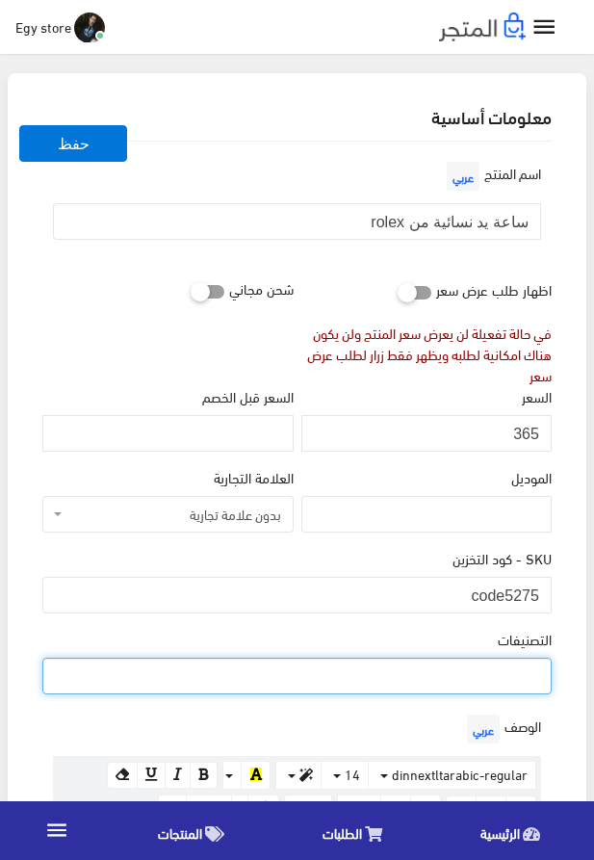
click at [461, 682] on ul at bounding box center [297, 674] width 508 height 31
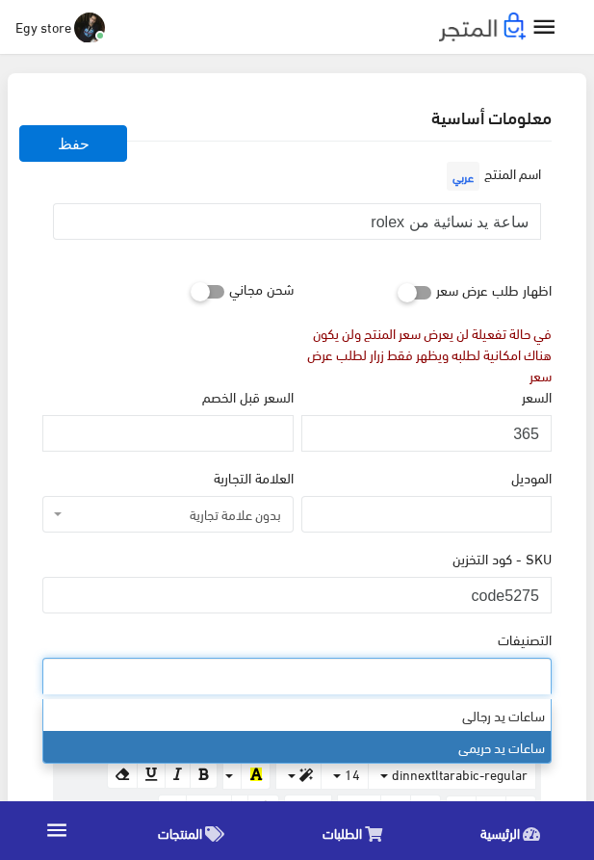
select select "28"
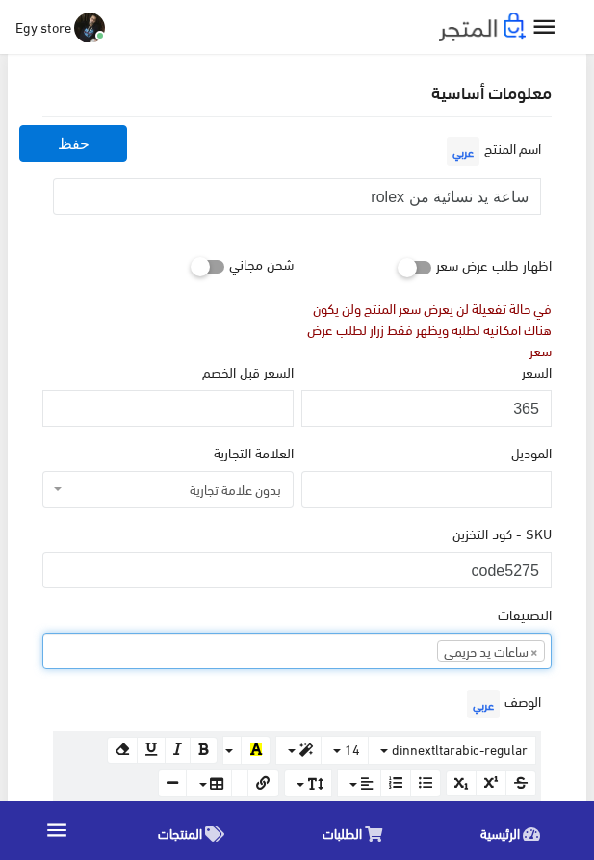
scroll to position [329, 0]
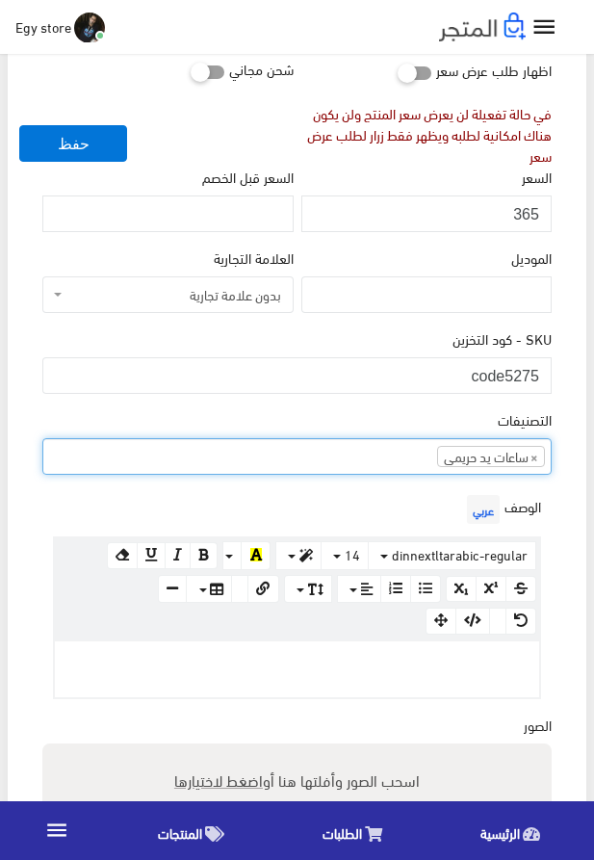
click at [410, 666] on p at bounding box center [297, 661] width 465 height 21
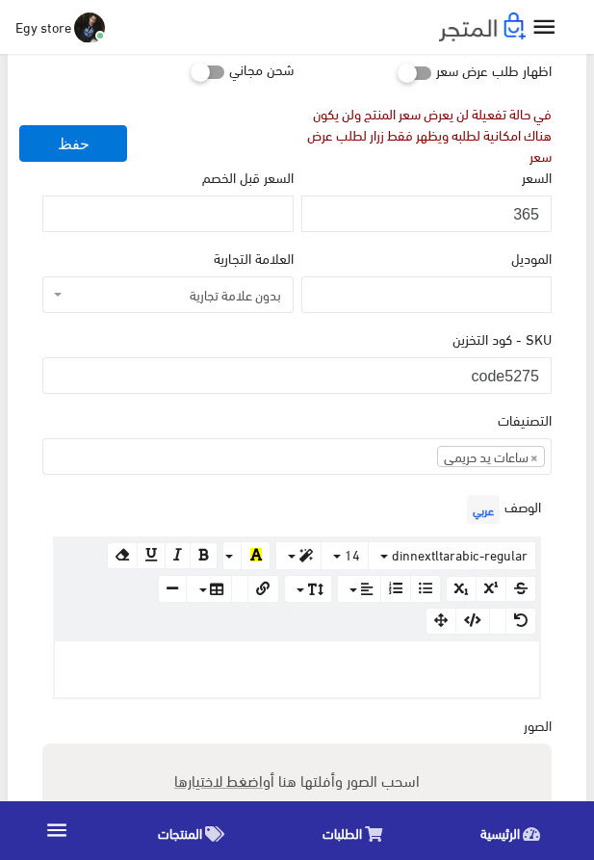
paste div
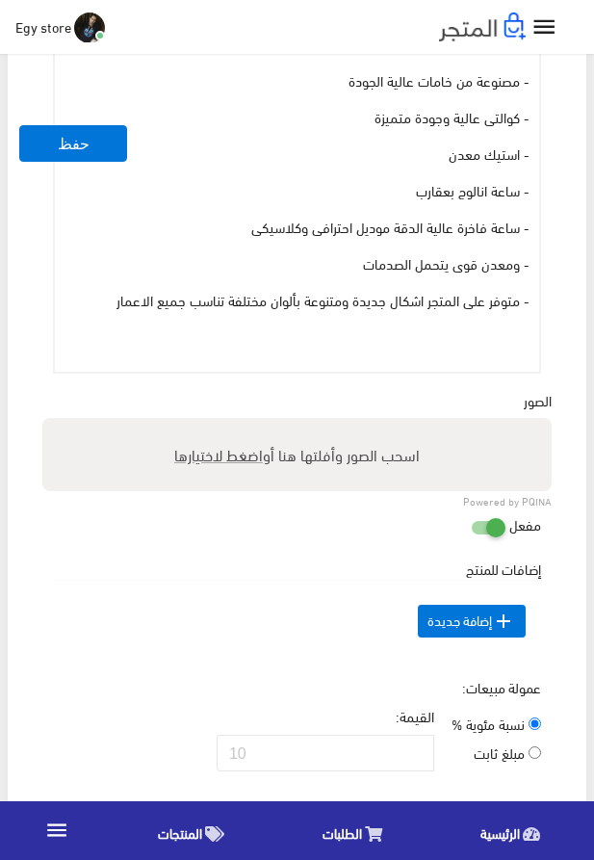
scroll to position [988, 0]
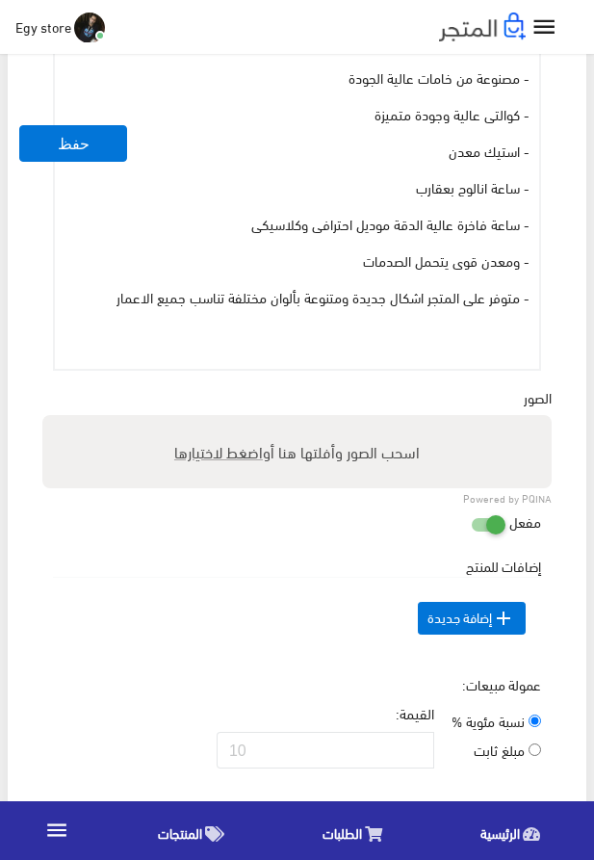
click at [219, 465] on span "اضغط لاختيارها" at bounding box center [218, 451] width 89 height 28
click at [219, 421] on input "اسحب الصور وأفلتها هنا أو اضغط لاختيارها" at bounding box center [297, 418] width 510 height 6
type input "5275.jpeg"
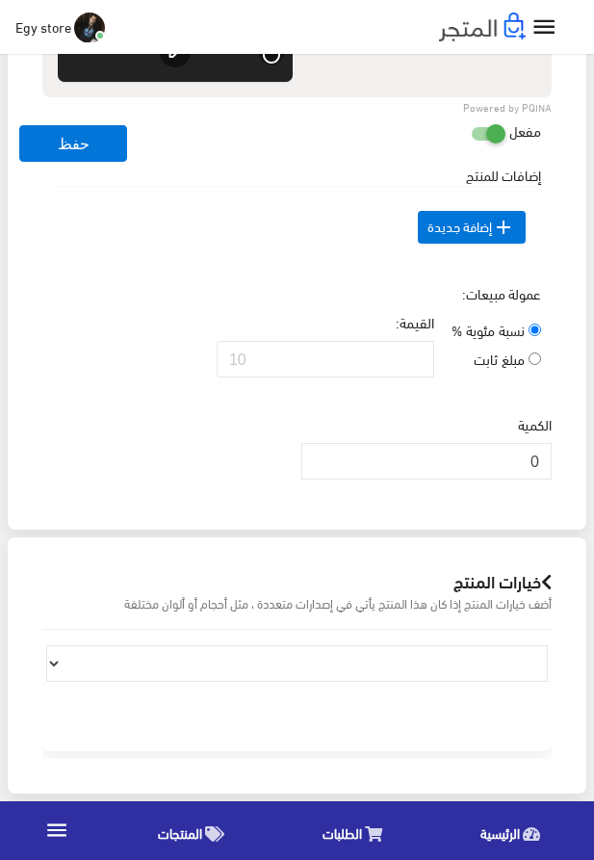
scroll to position [1647, 0]
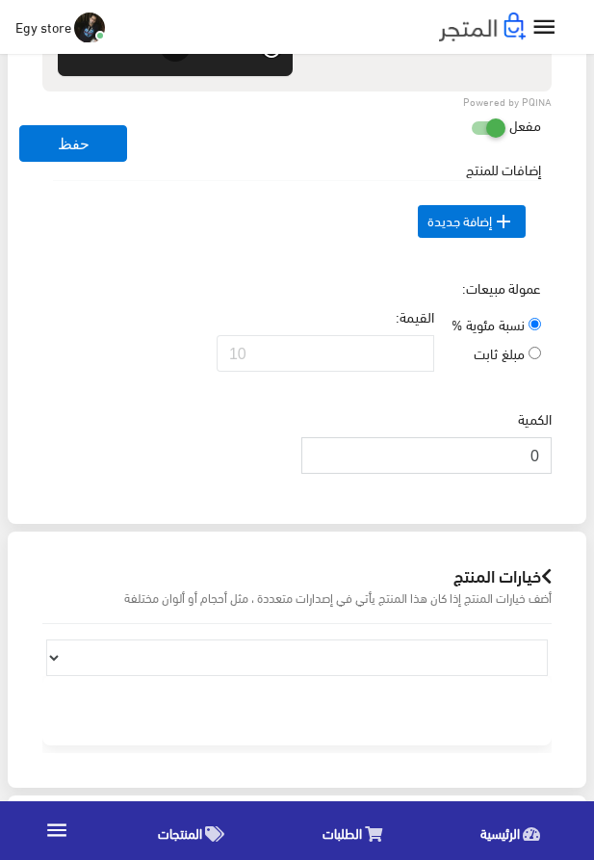
drag, startPoint x: 505, startPoint y: 476, endPoint x: 563, endPoint y: 477, distance: 57.8
drag, startPoint x: 522, startPoint y: 490, endPoint x: 556, endPoint y: 490, distance: 33.7
click at [552, 474] on input "0" at bounding box center [427, 455] width 250 height 37
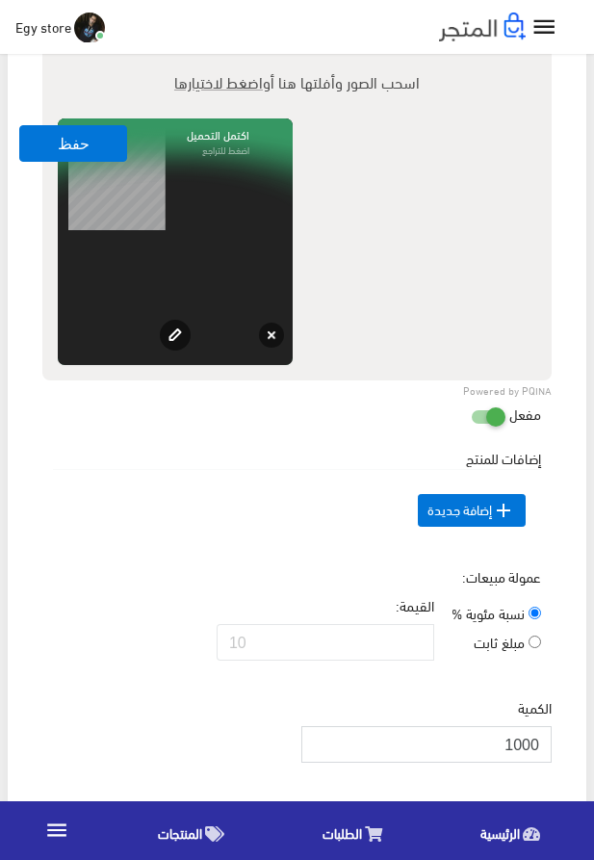
scroll to position [1207, 0]
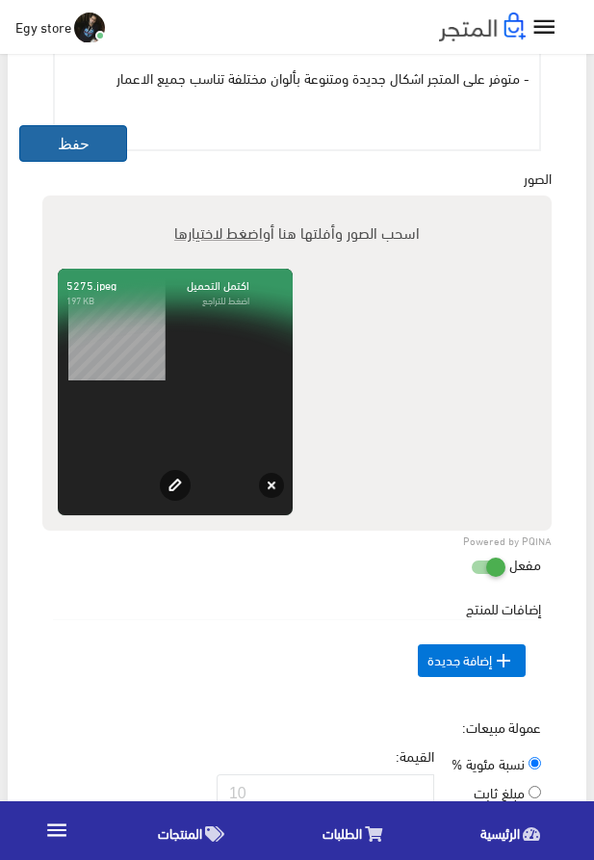
type input "1000"
click at [104, 152] on button "حفظ" at bounding box center [73, 143] width 108 height 37
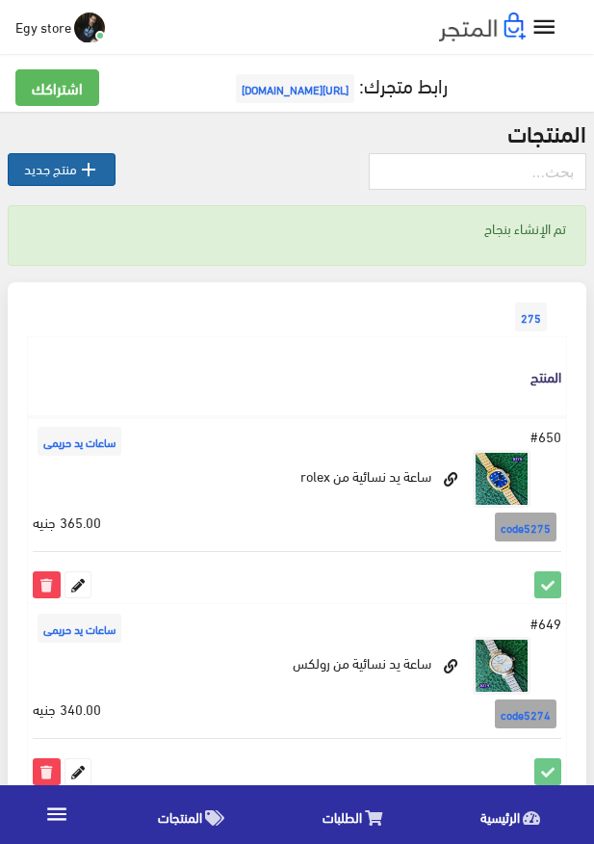
click at [34, 171] on link " منتج جديد" at bounding box center [62, 169] width 108 height 33
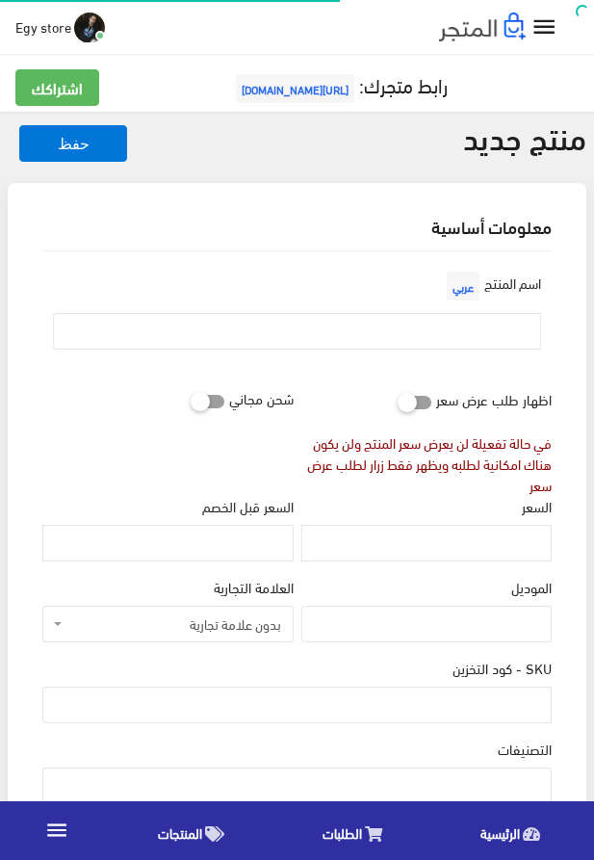
select select
click at [385, 339] on input "text" at bounding box center [297, 331] width 488 height 37
paste input "ساعة يد نسائية من رولكس العالمية"
type input "ساعة يد نسائية من رولكس العالمية"
click at [463, 543] on input "السعر" at bounding box center [427, 543] width 250 height 37
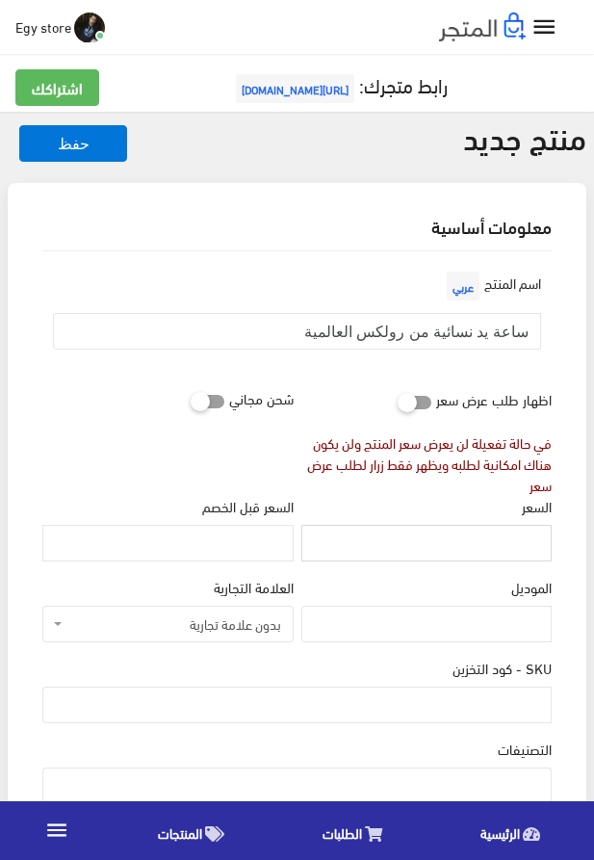
paste input "375"
type input "375"
click at [471, 706] on input "SKU - كود التخزين" at bounding box center [297, 705] width 510 height 37
paste input "code5276"
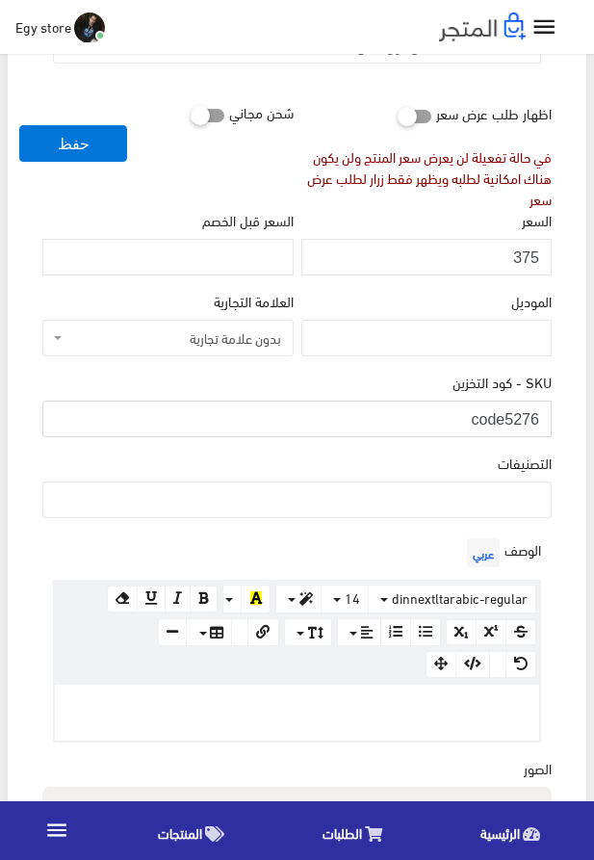
scroll to position [329, 0]
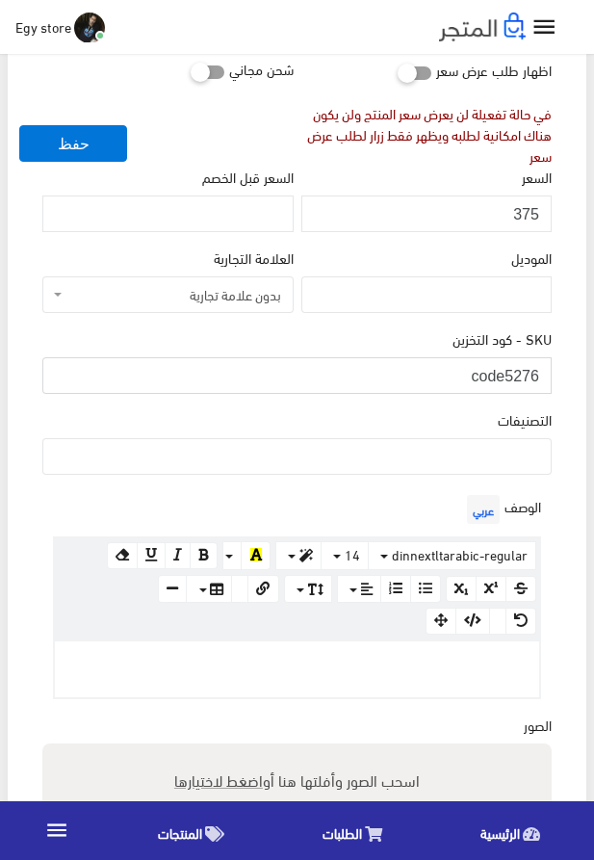
type input "code5276"
click at [452, 457] on ul at bounding box center [297, 454] width 508 height 31
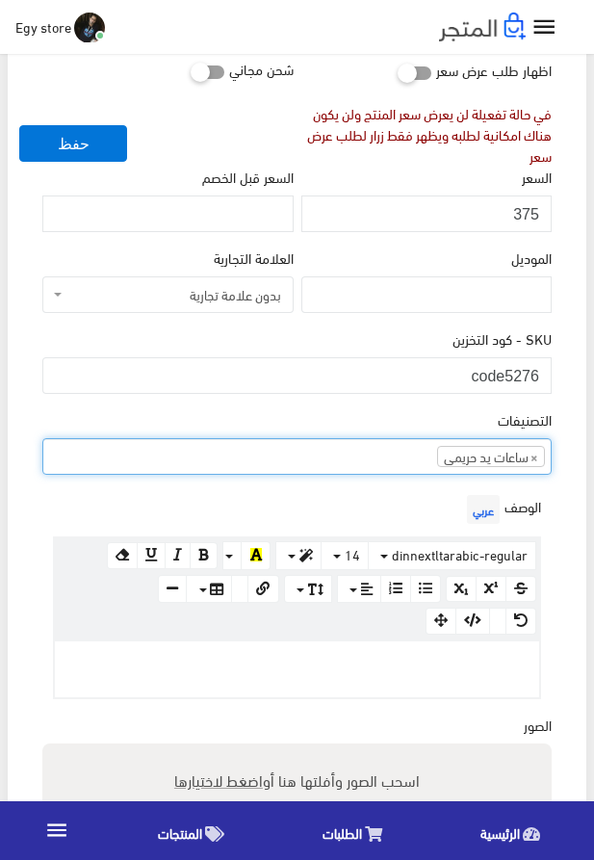
select select "28"
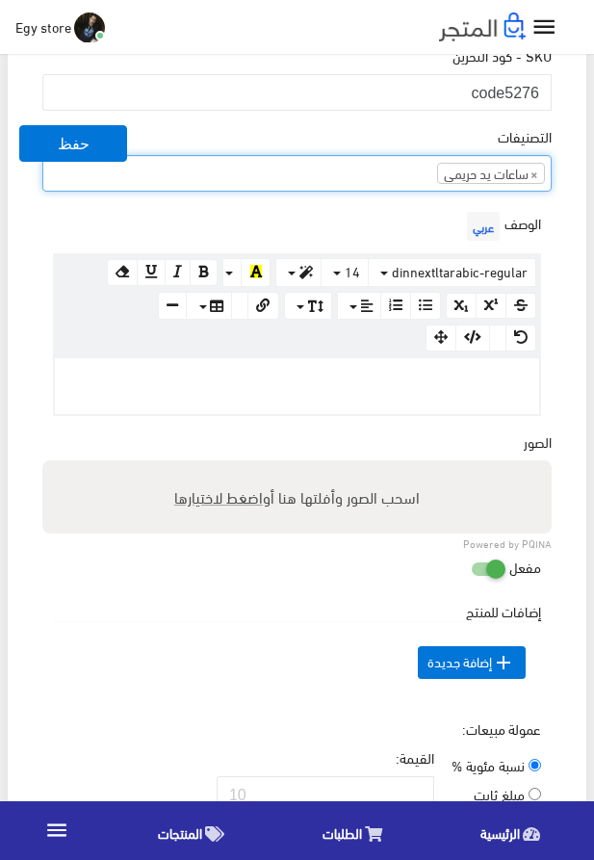
scroll to position [659, 0]
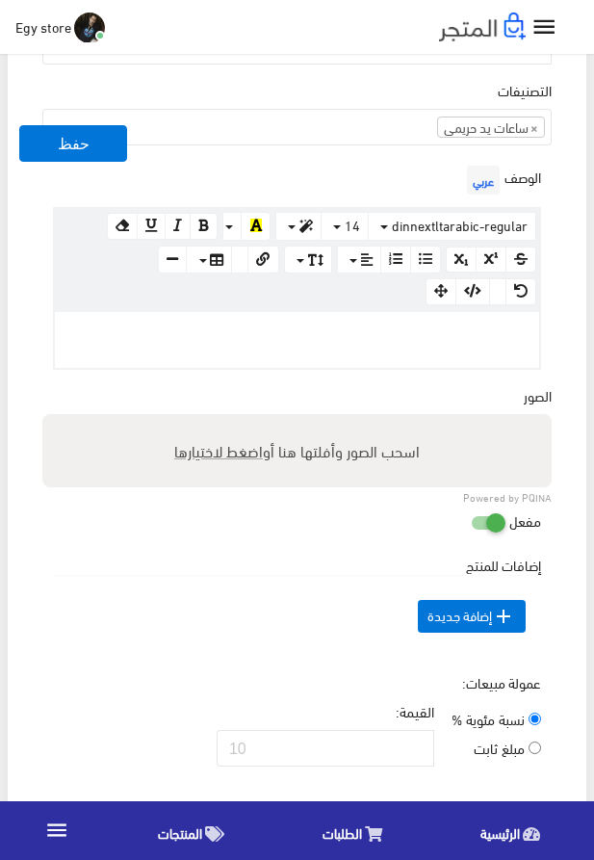
click at [403, 343] on p at bounding box center [297, 332] width 465 height 21
paste div
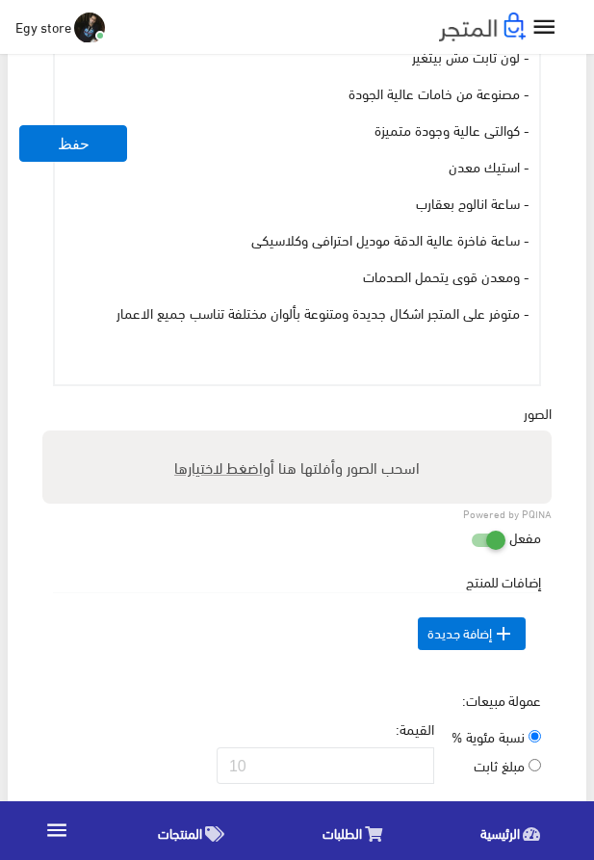
scroll to position [988, 0]
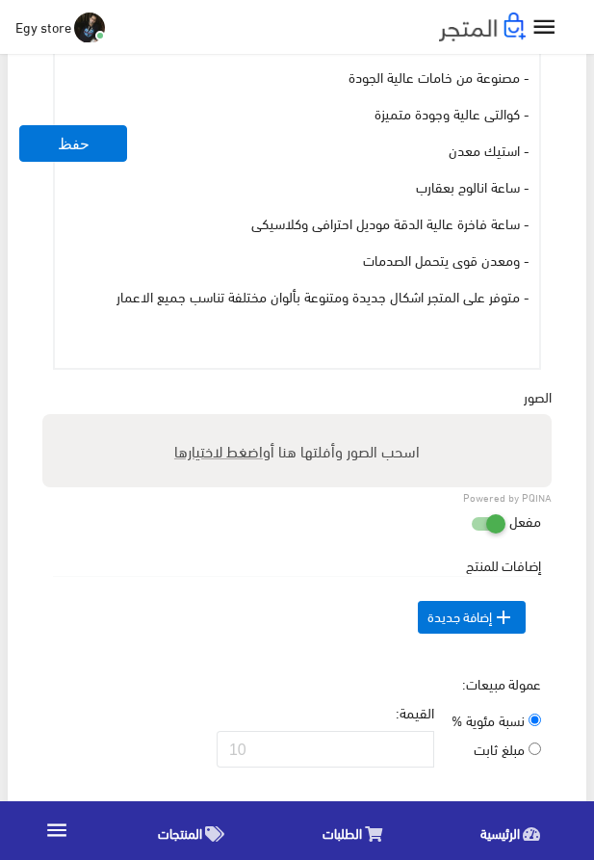
click at [206, 461] on span "اضغط لاختيارها" at bounding box center [218, 450] width 89 height 28
click at [206, 420] on input "اسحب الصور وأفلتها هنا أو اضغط لاختيارها" at bounding box center [297, 417] width 510 height 6
type input "5276.jpeg"
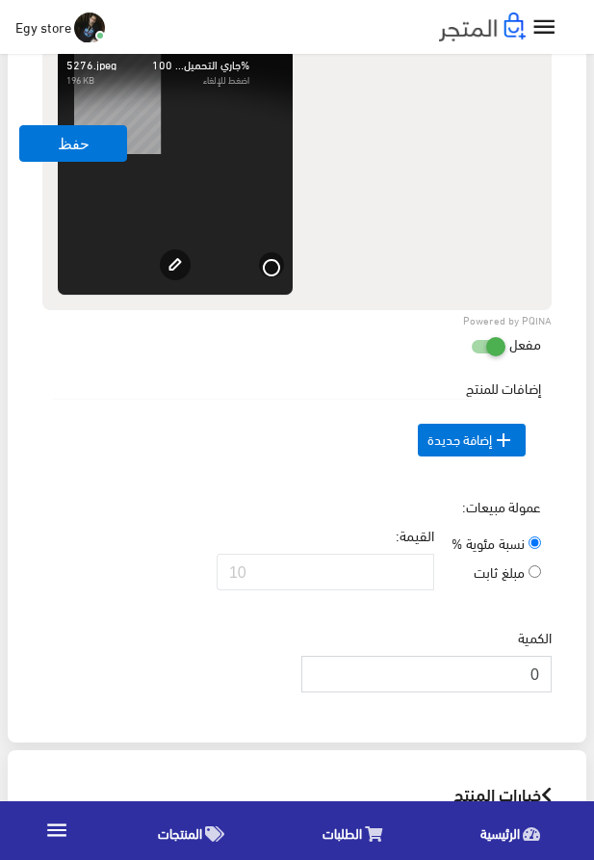
scroll to position [0, 0]
drag, startPoint x: 526, startPoint y: 705, endPoint x: 601, endPoint y: 723, distance: 77.1
click at [552, 693] on input "0" at bounding box center [427, 674] width 250 height 37
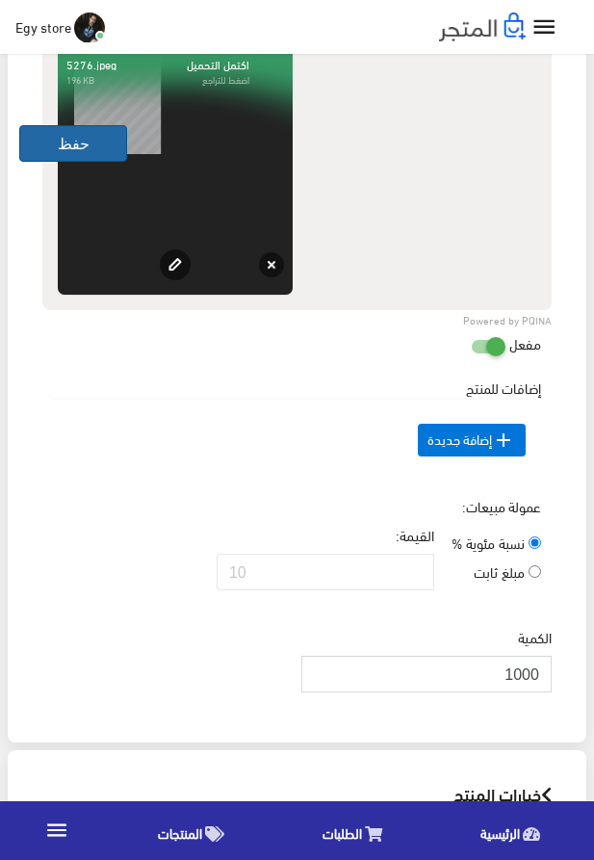
type input "1000"
click at [53, 133] on button "حفظ" at bounding box center [73, 143] width 108 height 37
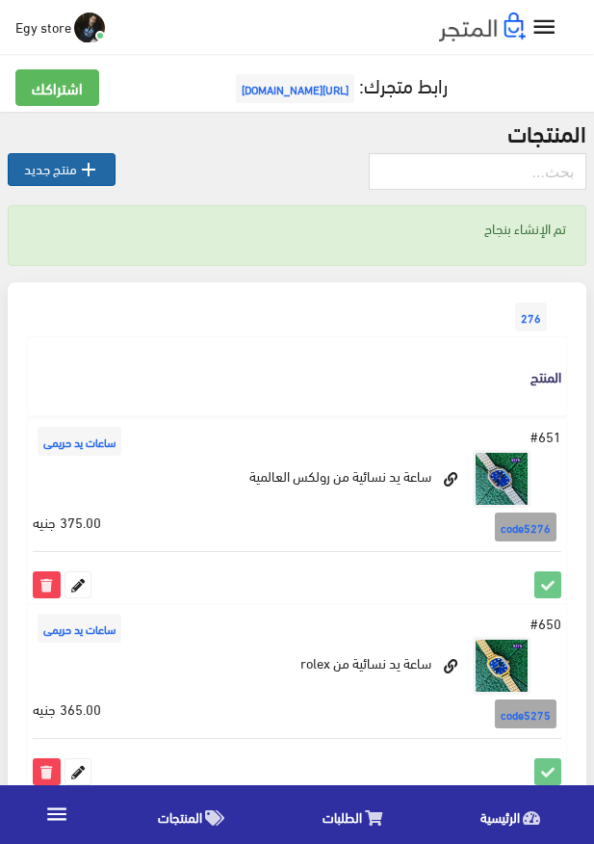
click at [80, 158] on icon "" at bounding box center [88, 169] width 23 height 23
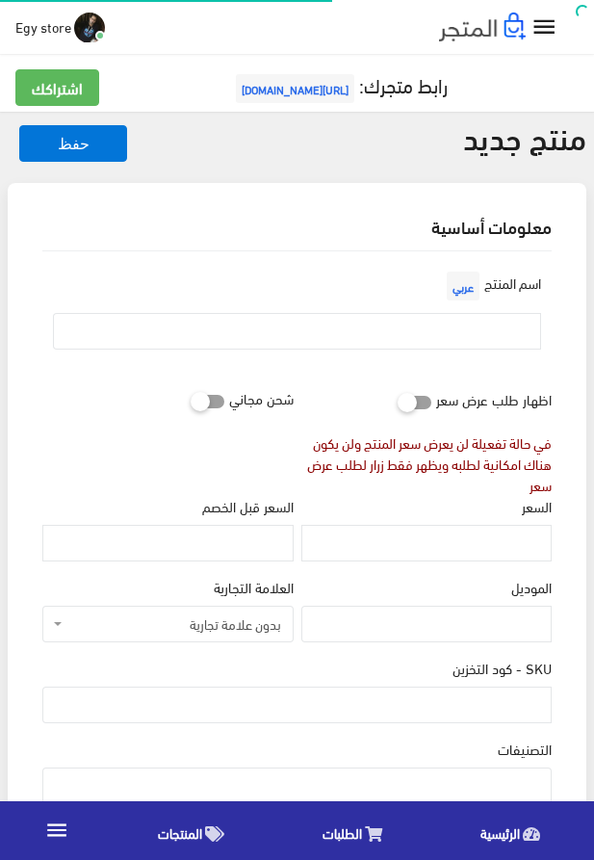
select select
click at [341, 334] on input "text" at bounding box center [297, 331] width 488 height 37
paste input "ساعة يد ممتازة وكوالتى عالية للنساء"
type input "ساعة يد ممتازة وكوالتى عالية للنساء"
click at [469, 530] on input "السعر" at bounding box center [427, 543] width 250 height 37
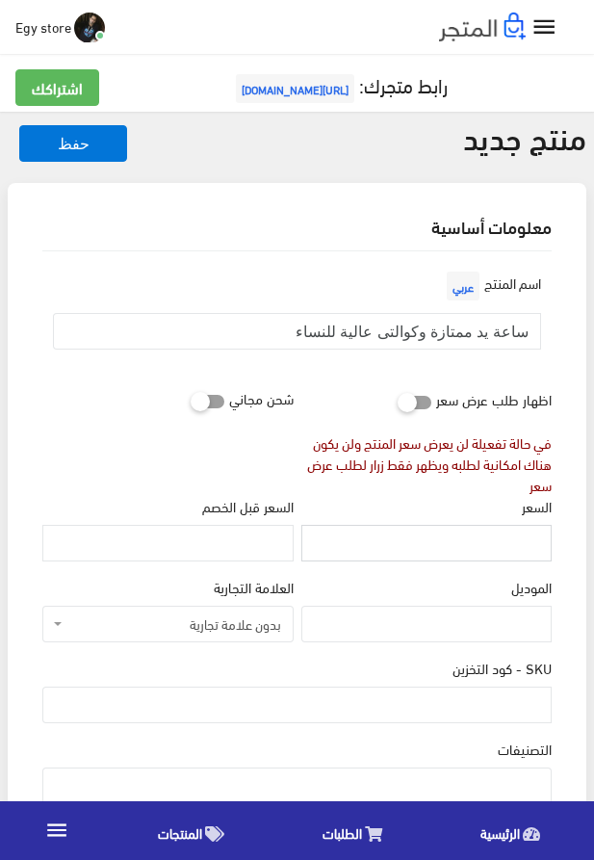
paste input "350"
type input "350"
click at [525, 693] on input "SKU - كود التخزين" at bounding box center [297, 705] width 510 height 37
paste input "code5277"
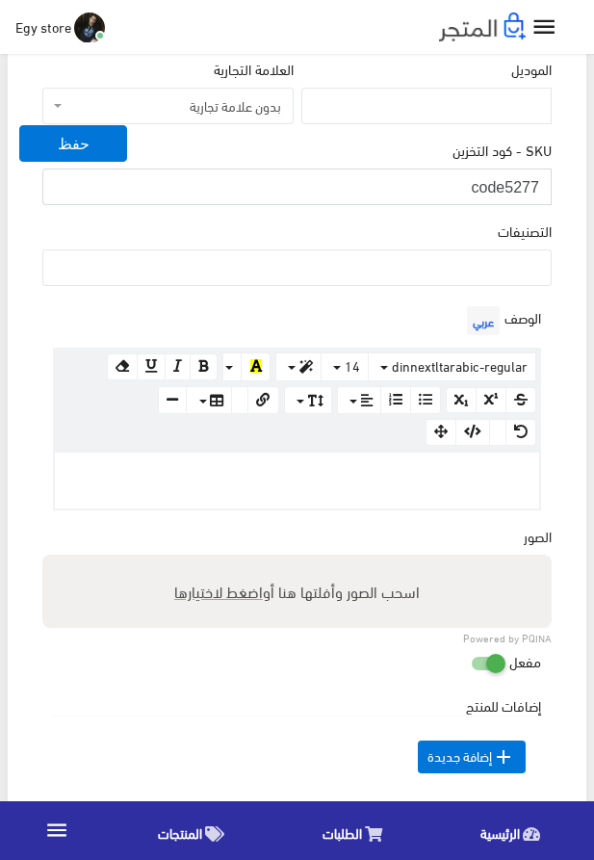
scroll to position [549, 0]
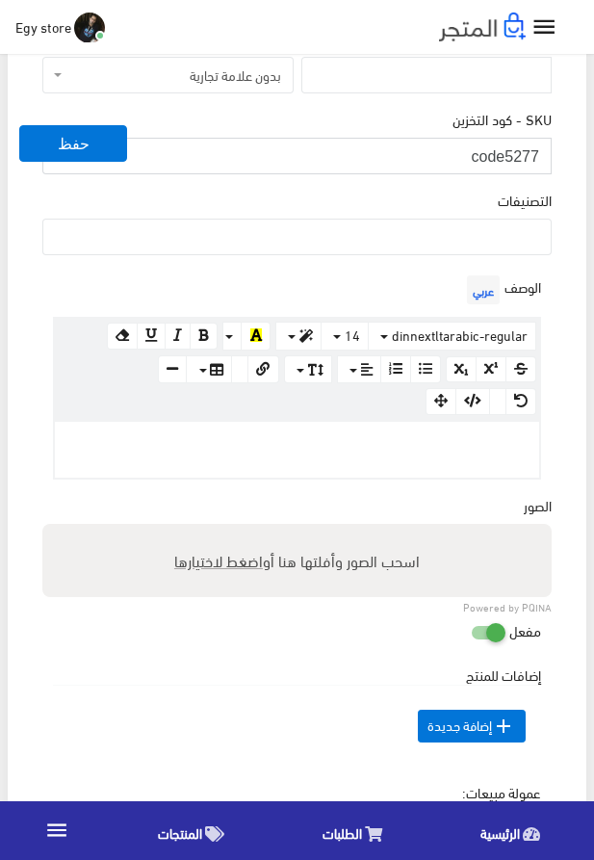
type input "code5277"
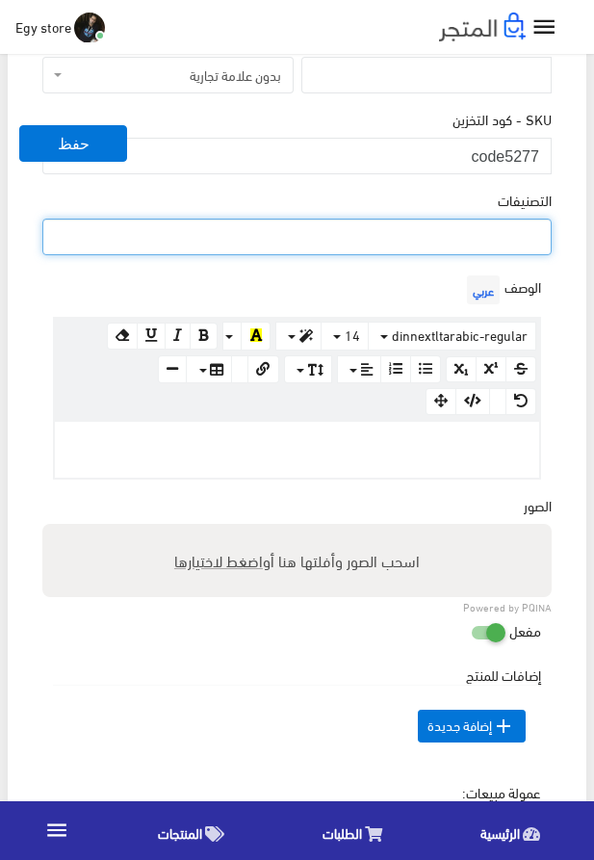
click at [490, 250] on ul at bounding box center [297, 235] width 508 height 31
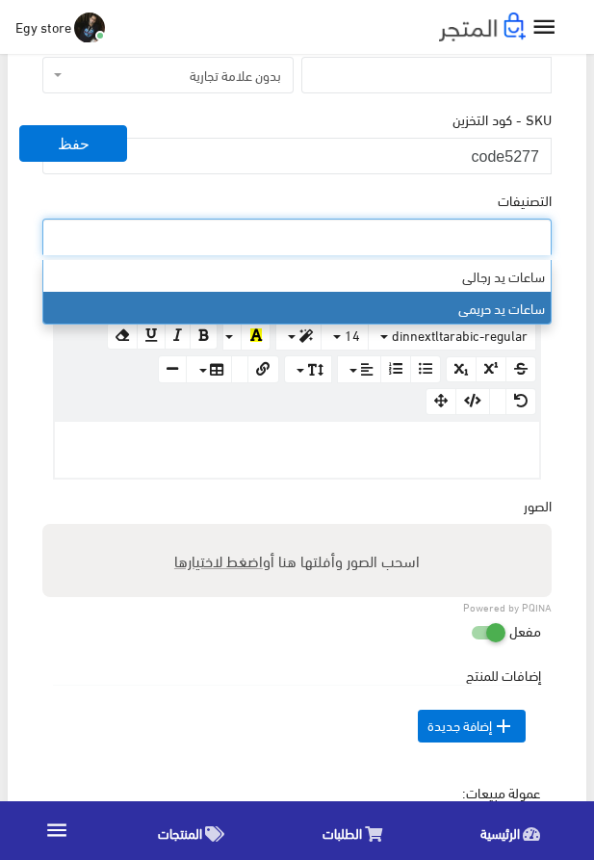
select select "28"
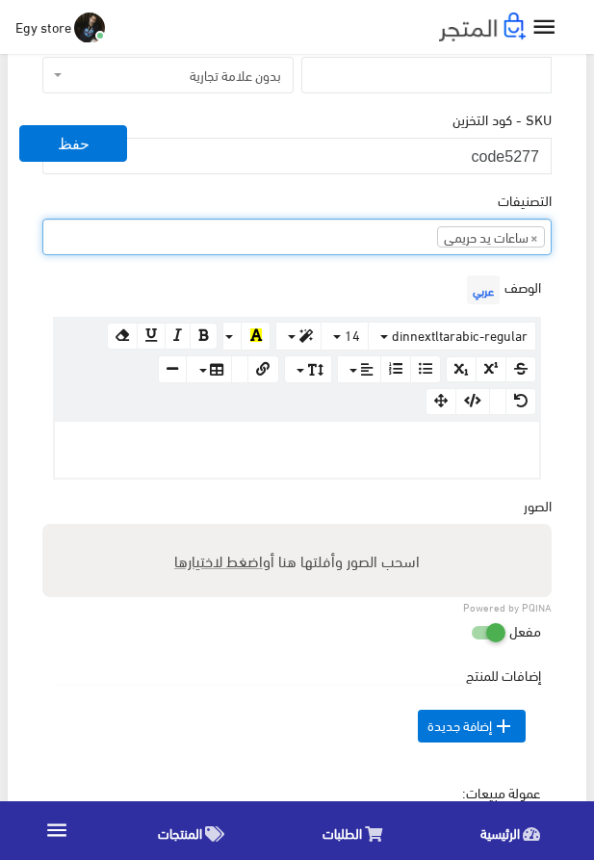
scroll to position [24, 0]
click at [408, 445] on p at bounding box center [297, 442] width 465 height 21
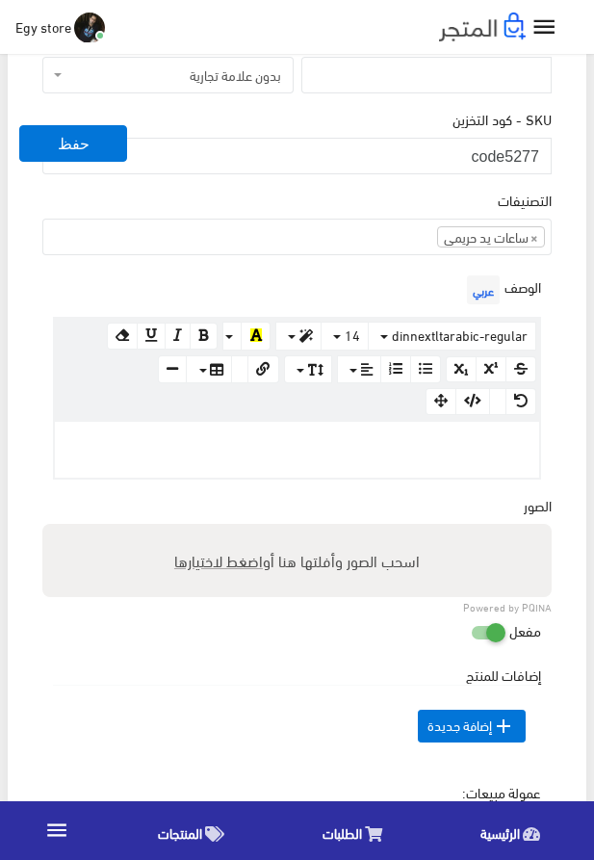
paste div
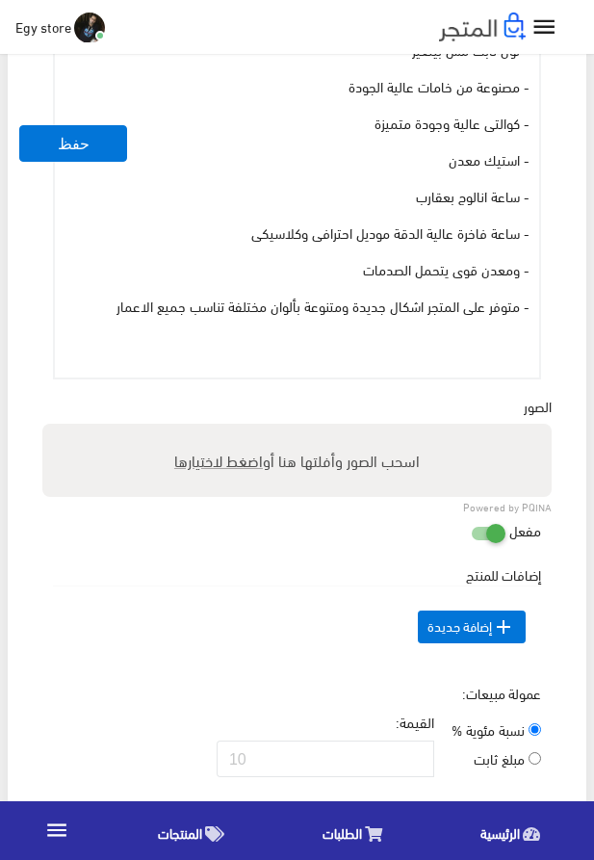
scroll to position [988, 0]
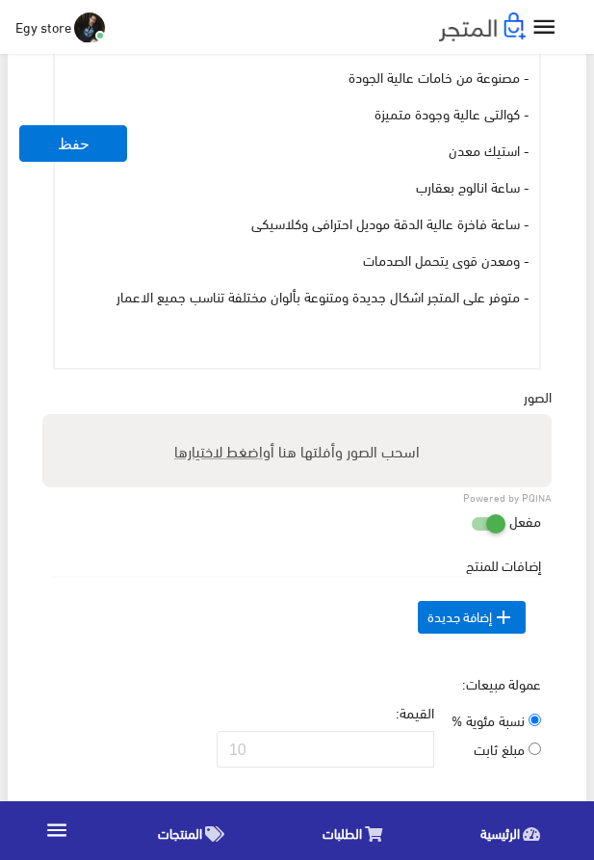
click at [220, 461] on span "اضغط لاختيارها" at bounding box center [218, 450] width 89 height 28
click at [220, 420] on input "اسحب الصور وأفلتها هنا أو اضغط لاختيارها" at bounding box center [297, 417] width 510 height 6
type input "5277.jpeg"
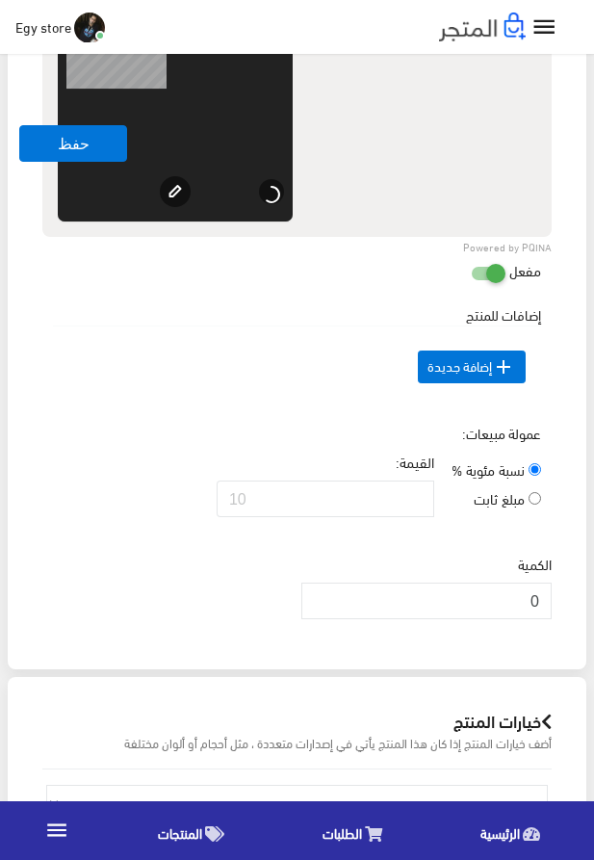
scroll to position [1538, 0]
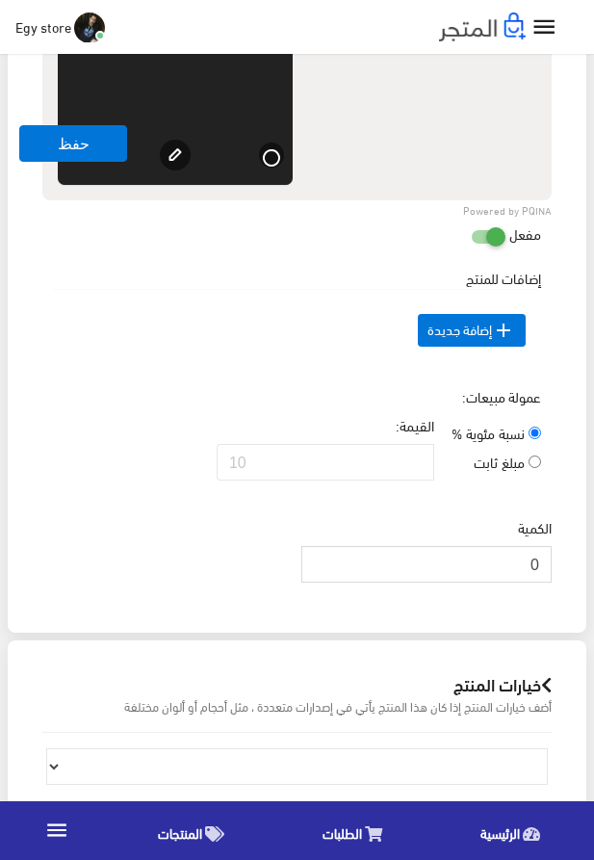
drag, startPoint x: 527, startPoint y: 586, endPoint x: 560, endPoint y: 593, distance: 33.7
drag, startPoint x: 526, startPoint y: 600, endPoint x: 546, endPoint y: 599, distance: 20.3
click at [546, 583] on input "0" at bounding box center [427, 564] width 250 height 37
type input "1000"
click at [102, 145] on button "حفظ" at bounding box center [73, 143] width 108 height 37
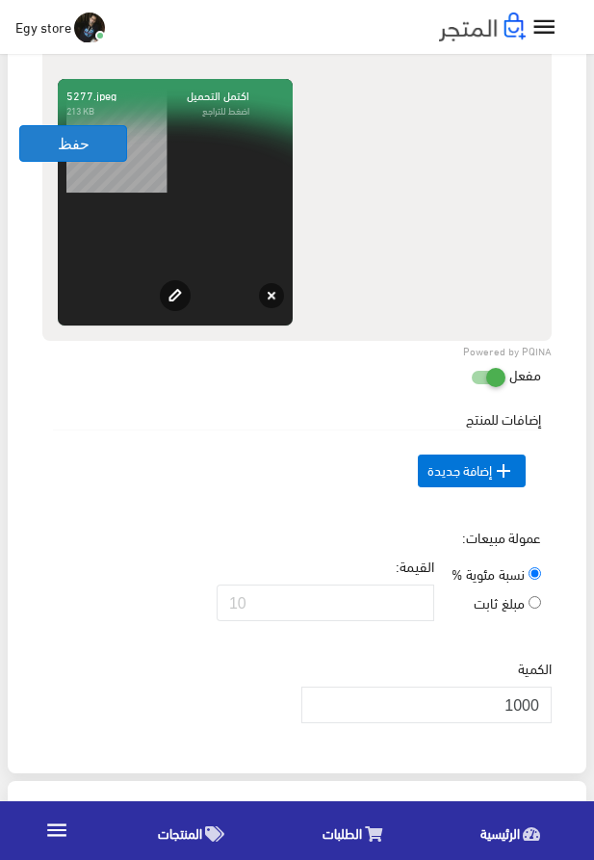
scroll to position [1318, 0]
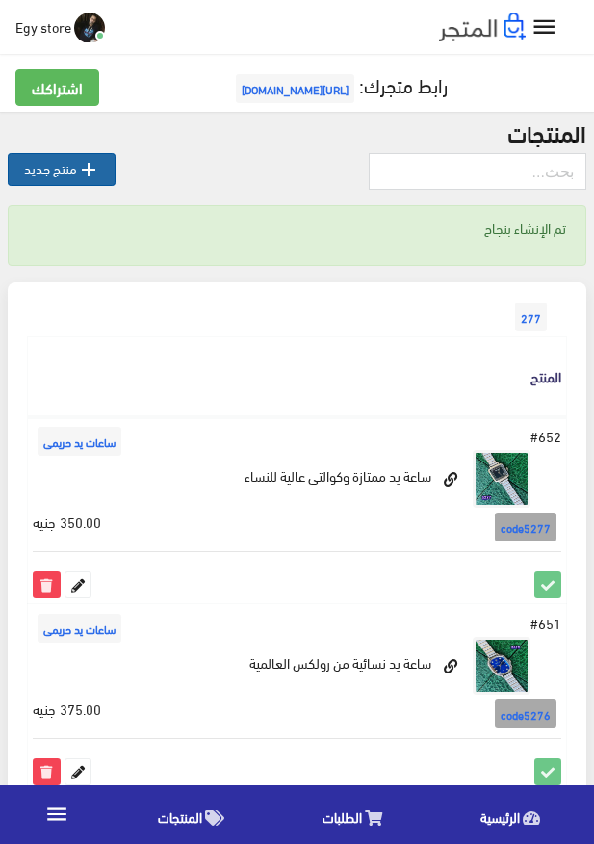
click at [66, 172] on link " منتج جديد" at bounding box center [62, 169] width 108 height 33
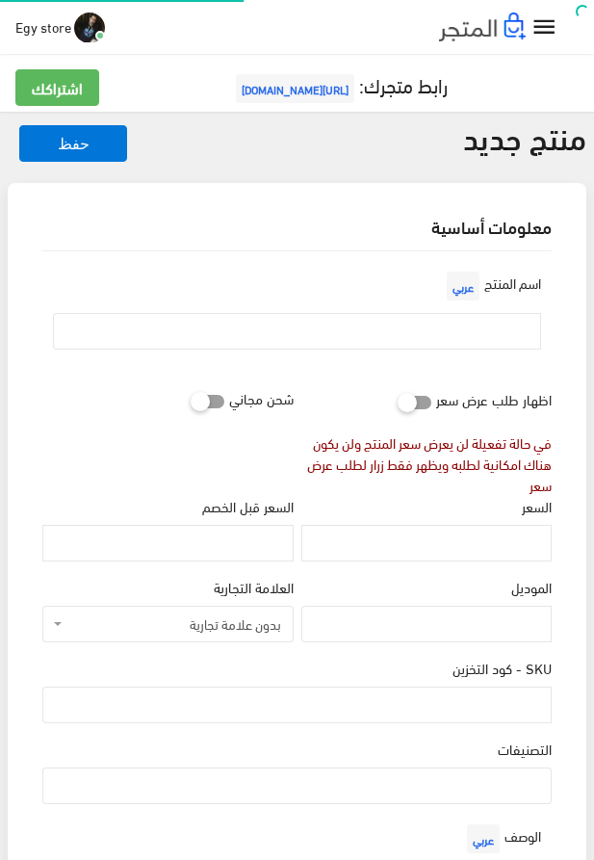
select select
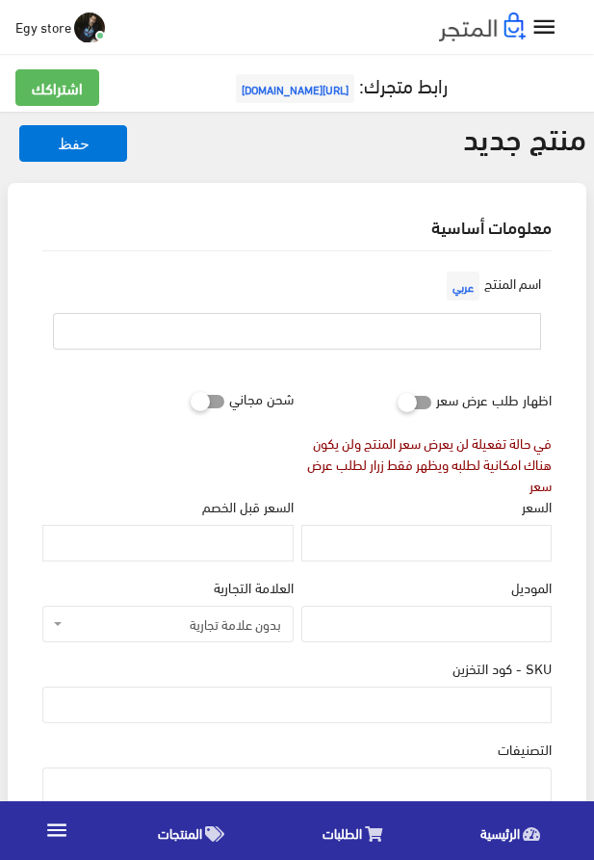
click at [388, 340] on input "text" at bounding box center [297, 331] width 488 height 37
paste input "ساعة يد نسائية بجودة وخامات ممتازة"
type input "ساعة يد نسائية بجودة وخامات ممتازة"
click at [488, 537] on input "السعر" at bounding box center [427, 543] width 250 height 37
paste input "355"
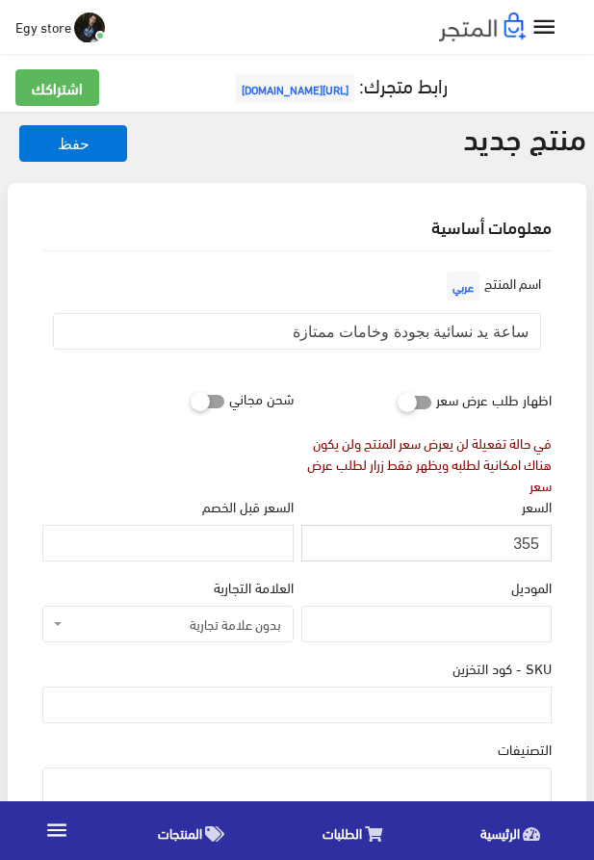
type input "355"
click at [487, 706] on input "SKU - كود التخزين" at bounding box center [297, 705] width 510 height 37
paste input "code5278"
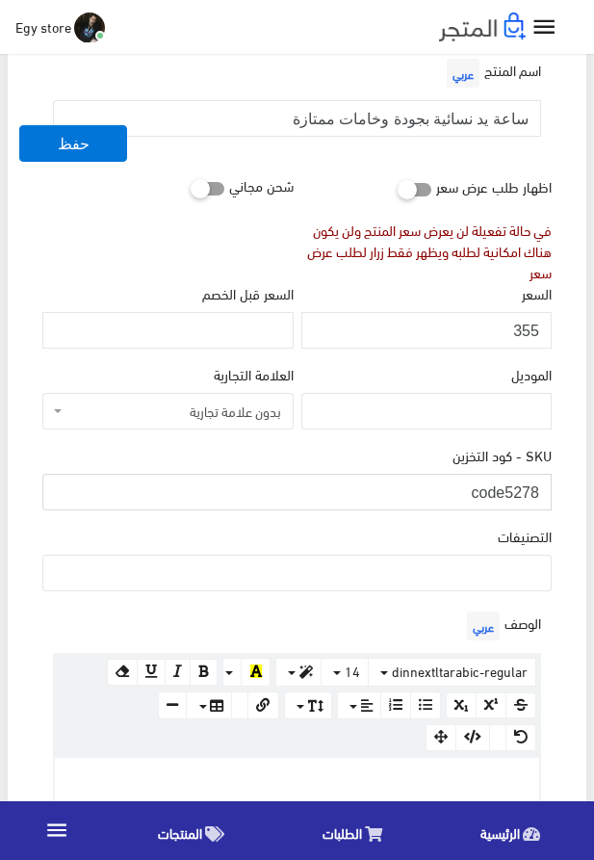
scroll to position [220, 0]
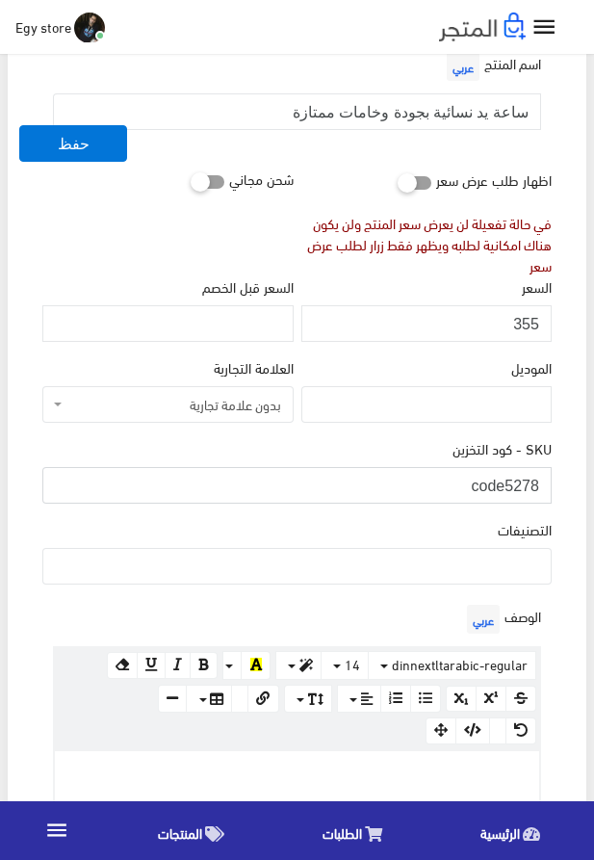
type input "code5278"
click at [478, 570] on ul at bounding box center [297, 564] width 508 height 31
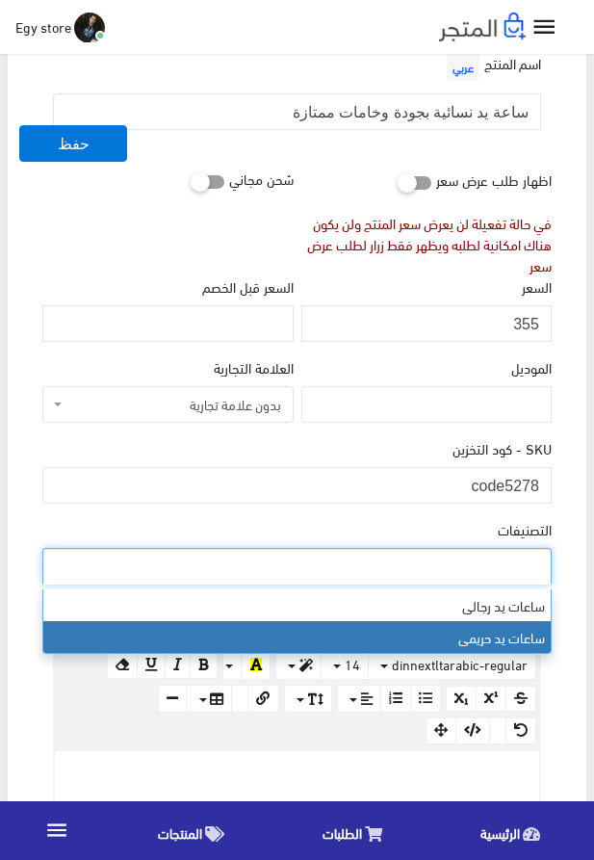
select select "28"
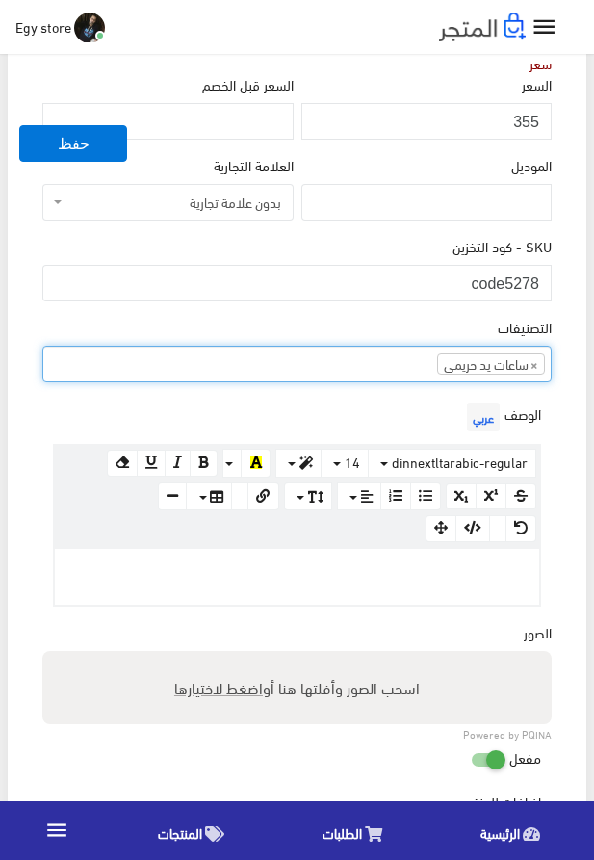
scroll to position [439, 0]
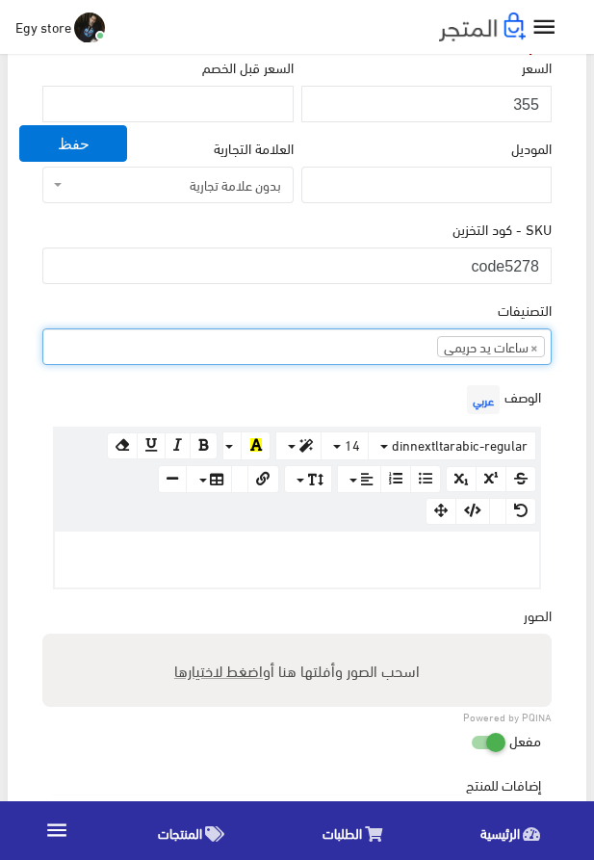
click at [400, 566] on div at bounding box center [297, 560] width 485 height 56
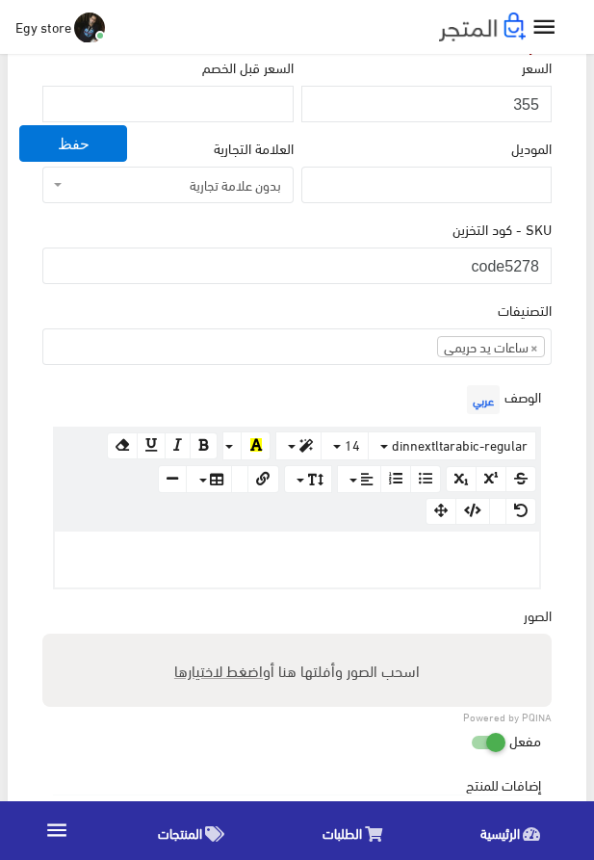
paste div
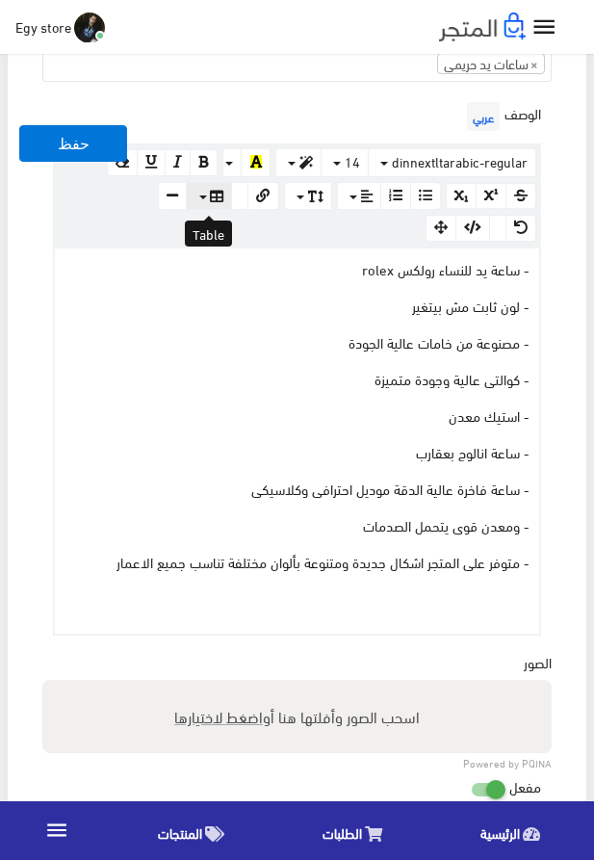
scroll to position [769, 0]
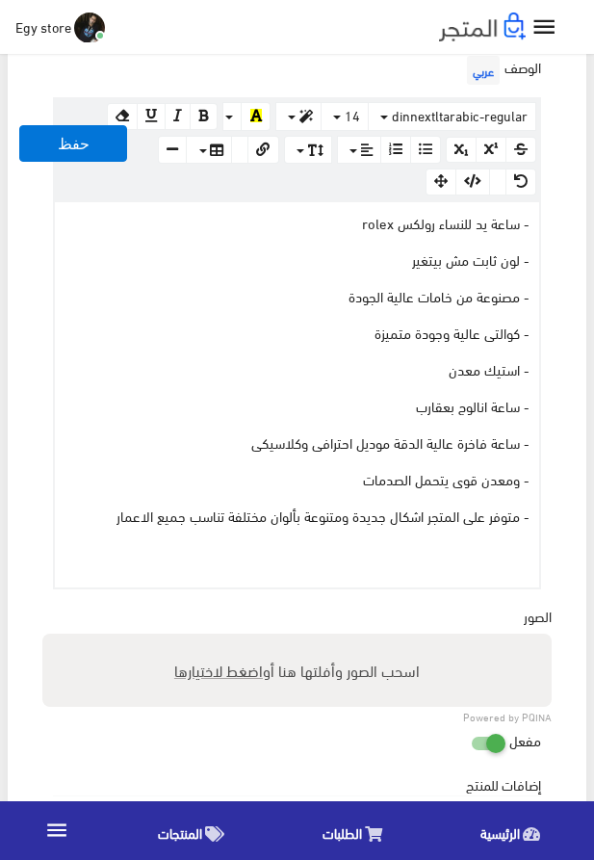
click at [229, 678] on span "اضغط لاختيارها" at bounding box center [218, 670] width 89 height 28
click at [229, 640] on input "اسحب الصور وأفلتها هنا أو اضغط لاختيارها" at bounding box center [297, 637] width 510 height 6
type input "5278.jpeg"
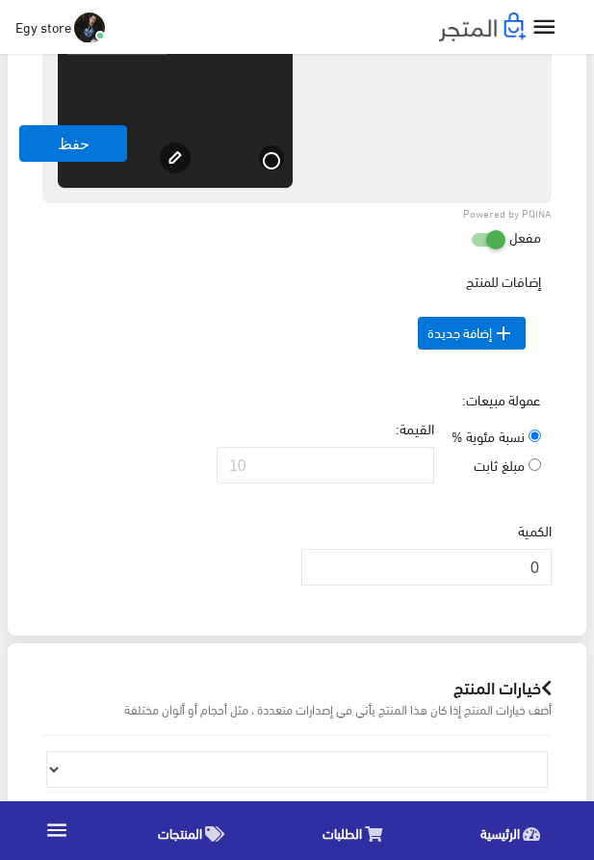
scroll to position [1538, 0]
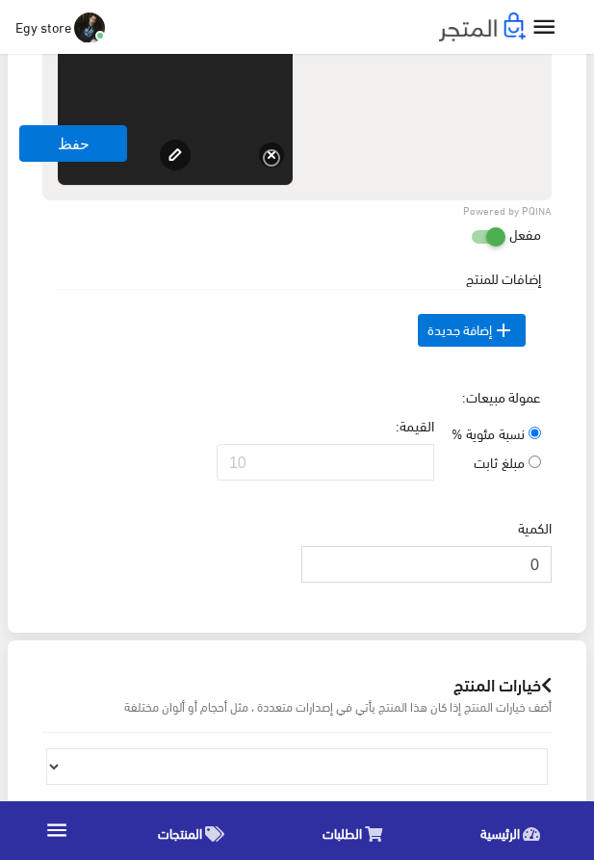
drag, startPoint x: 507, startPoint y: 594, endPoint x: 548, endPoint y: 594, distance: 41.4
click at [548, 583] on input "0" at bounding box center [427, 564] width 250 height 37
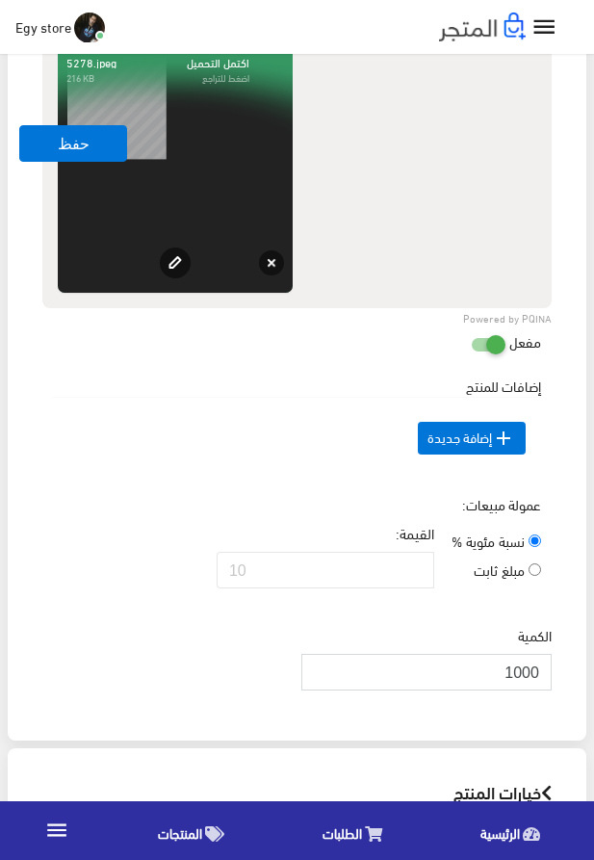
scroll to position [1428, 0]
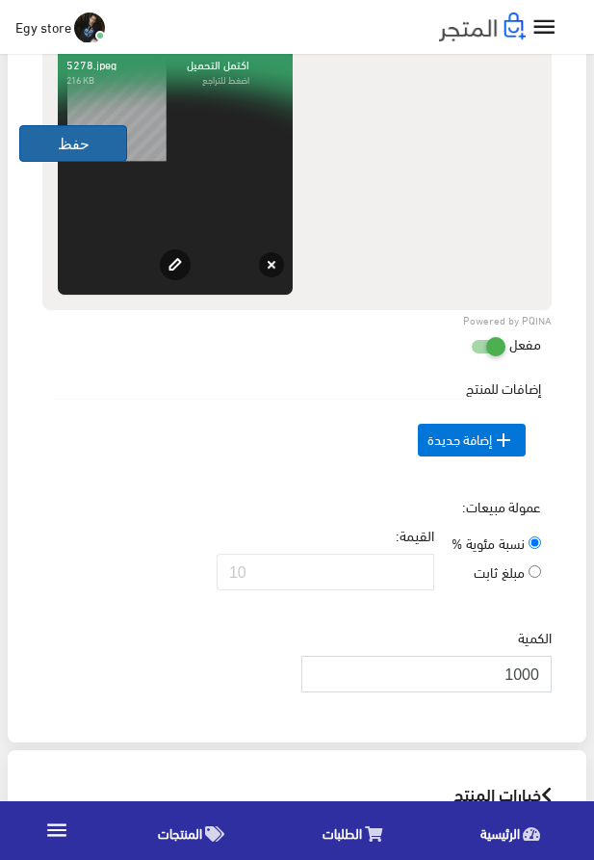
type input "1000"
click at [94, 154] on button "حفظ" at bounding box center [73, 143] width 108 height 37
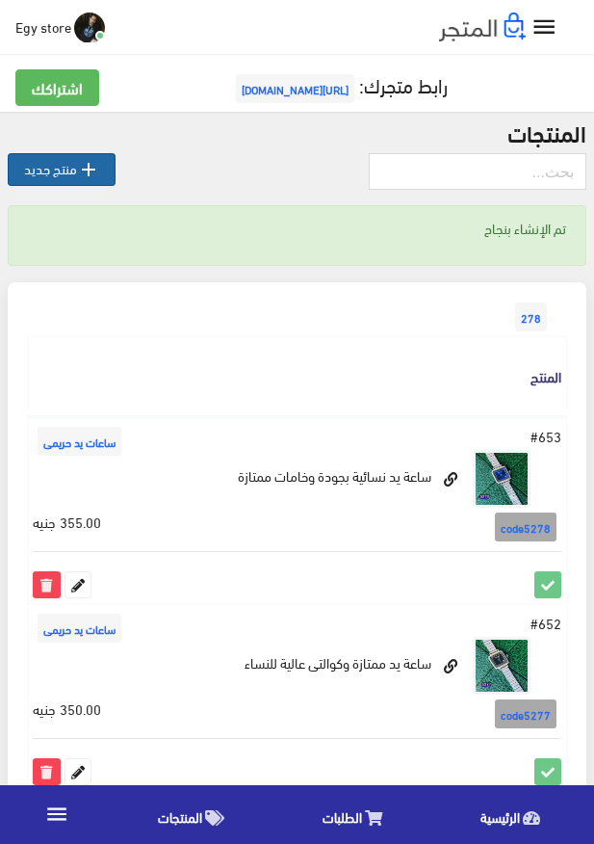
click at [88, 164] on icon "" at bounding box center [88, 169] width 23 height 23
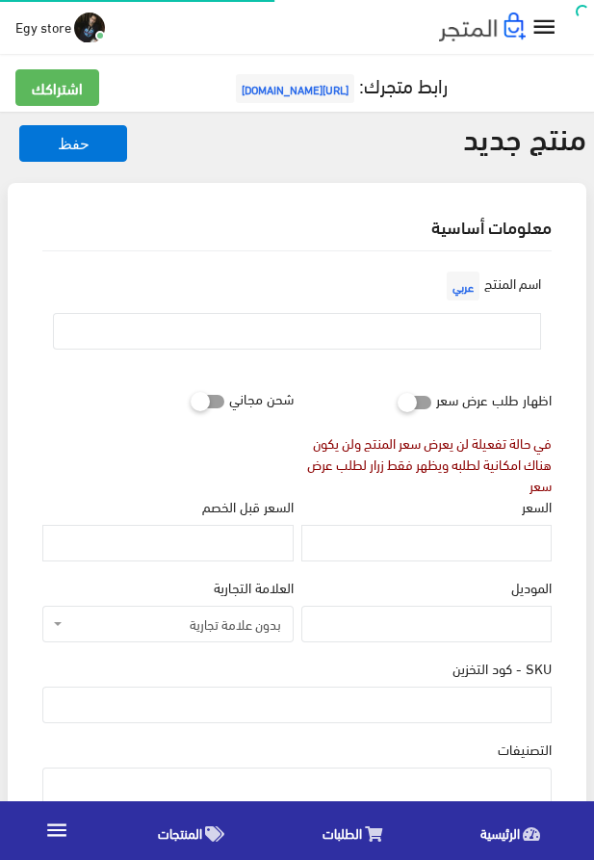
select select
click at [421, 334] on input "text" at bounding box center [297, 331] width 488 height 37
paste input "watch for woman"
type input "watch for woman"
click at [463, 526] on div "السعر" at bounding box center [427, 529] width 250 height 66
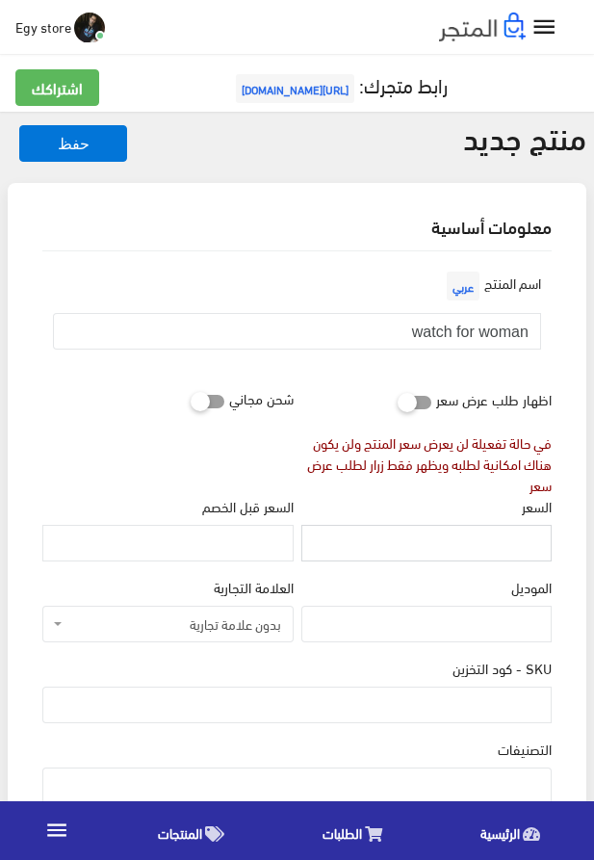
click at [403, 552] on input "السعر" at bounding box center [427, 543] width 250 height 37
paste input "375"
type input "375"
click at [464, 698] on input "SKU - كود التخزين" at bounding box center [297, 705] width 510 height 37
paste input "code5279"
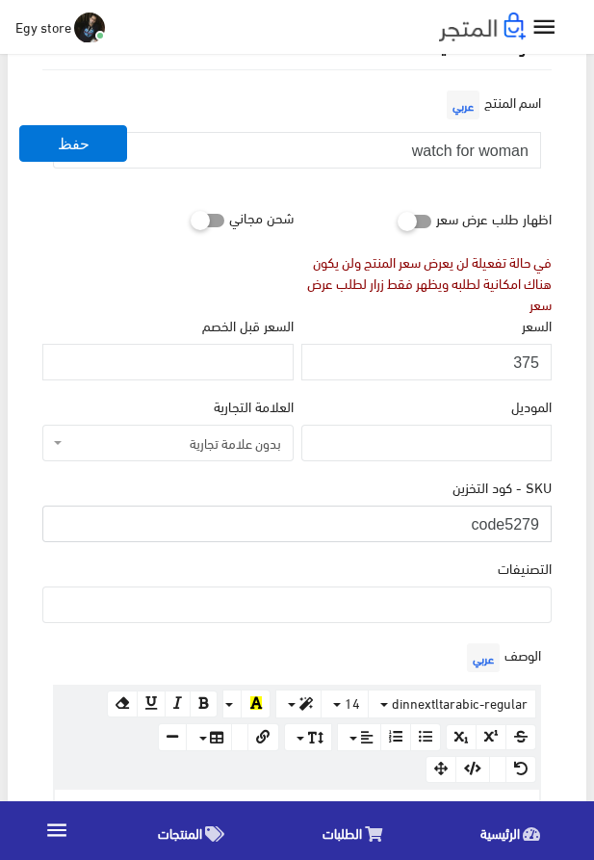
scroll to position [220, 0]
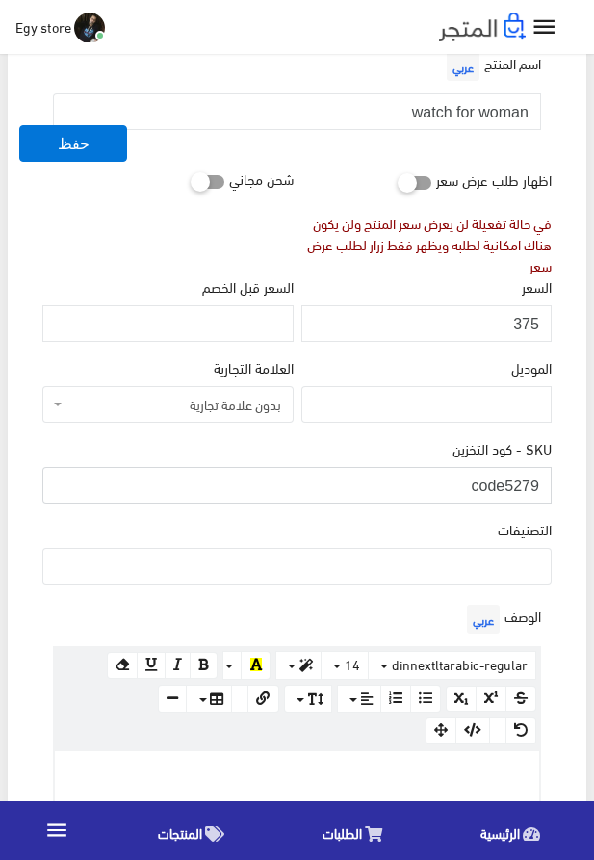
type input "code5279"
click at [461, 571] on ul at bounding box center [297, 564] width 508 height 31
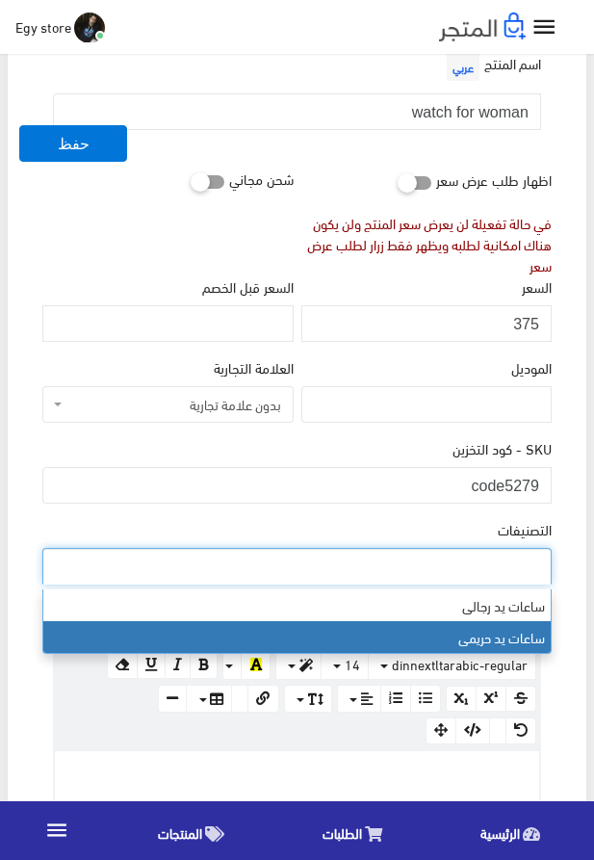
select select "28"
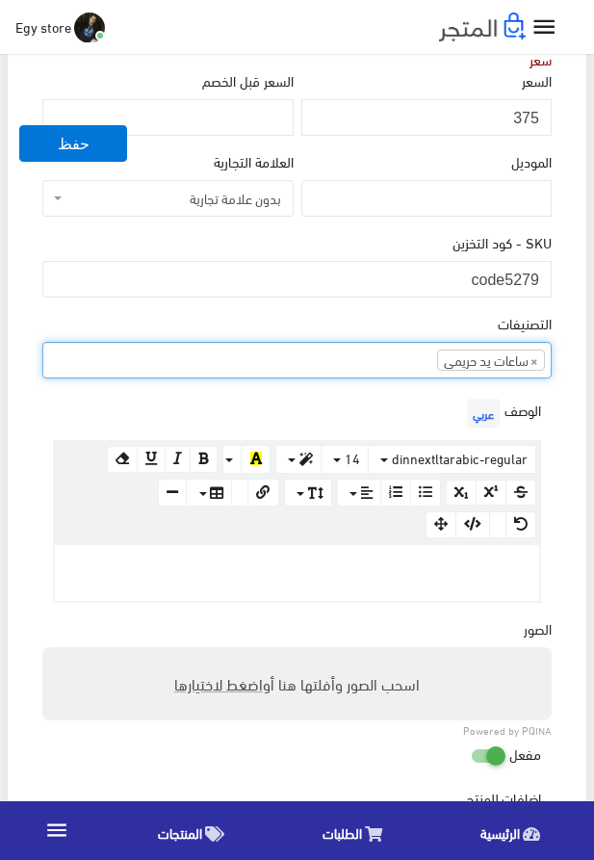
scroll to position [439, 0]
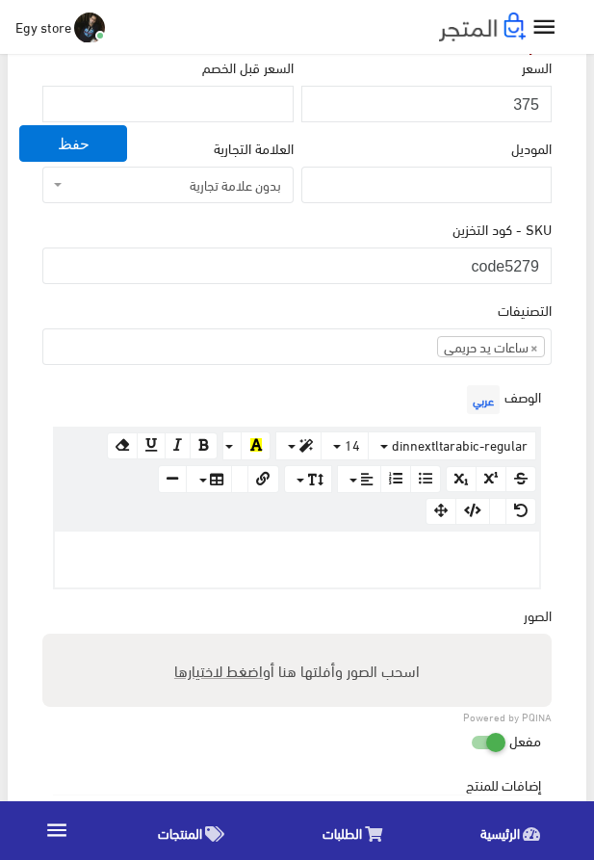
click at [355, 557] on p at bounding box center [297, 551] width 465 height 21
paste div
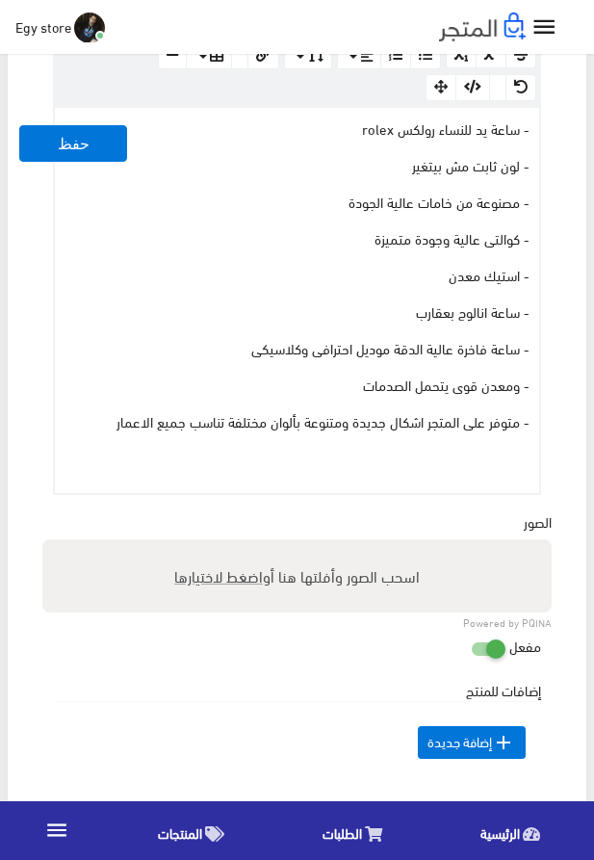
scroll to position [879, 0]
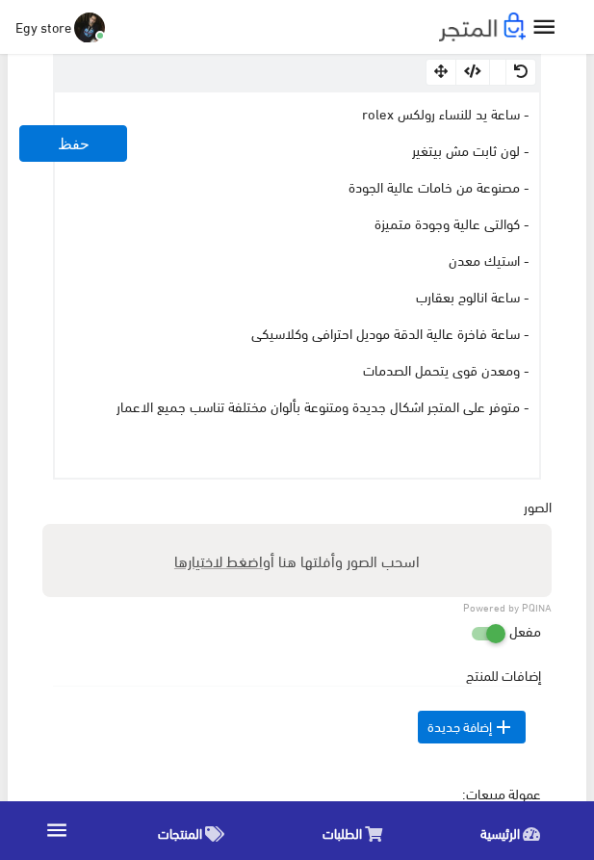
click at [209, 573] on span "اضغط لاختيارها" at bounding box center [218, 560] width 89 height 28
click at [209, 530] on input "اسحب الصور وأفلتها هنا أو اضغط لاختيارها" at bounding box center [297, 527] width 510 height 6
type input "5279.jpeg"
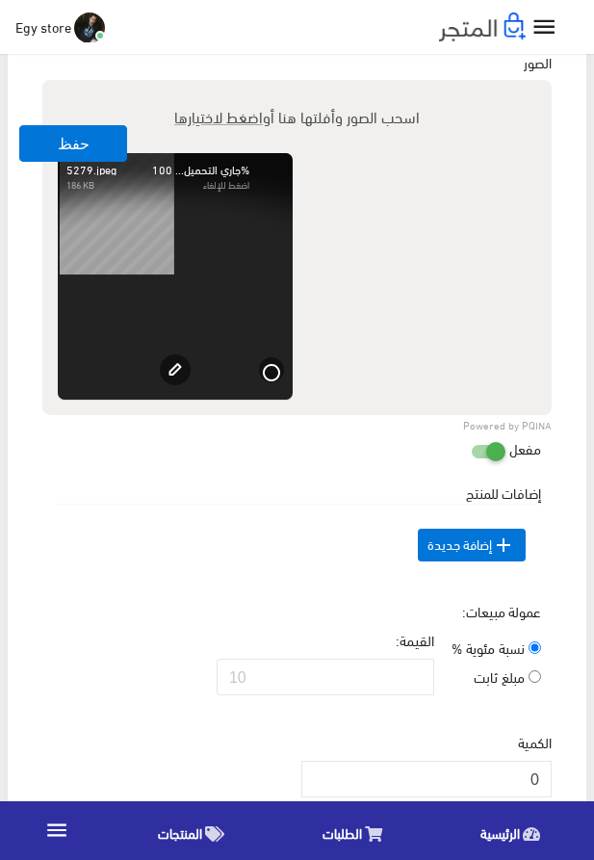
scroll to position [1428, 0]
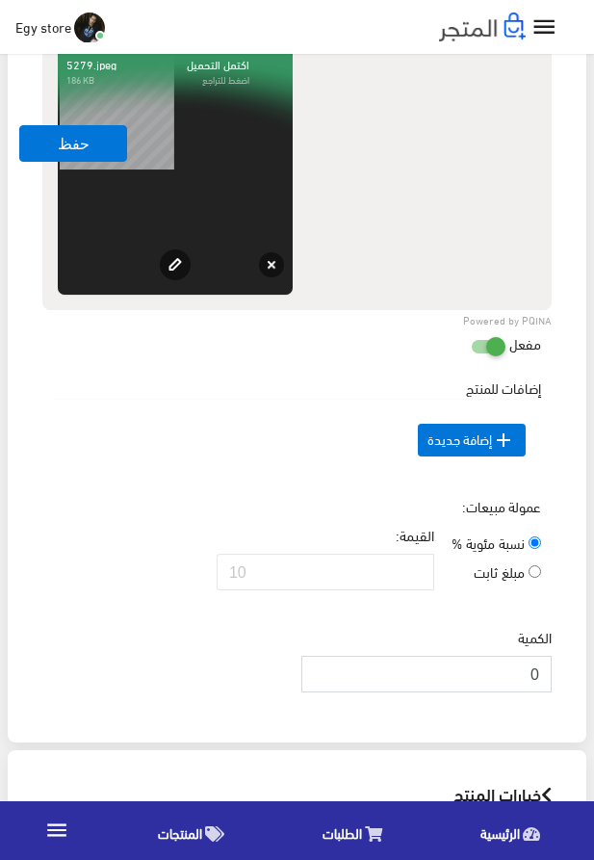
drag, startPoint x: 493, startPoint y: 705, endPoint x: 558, endPoint y: 709, distance: 64.7
click at [552, 693] on input "0" at bounding box center [427, 674] width 250 height 37
type input "1000"
click at [232, 482] on td " إضافة جديدة" at bounding box center [297, 441] width 488 height 82
click at [50, 138] on button "حفظ" at bounding box center [73, 143] width 108 height 37
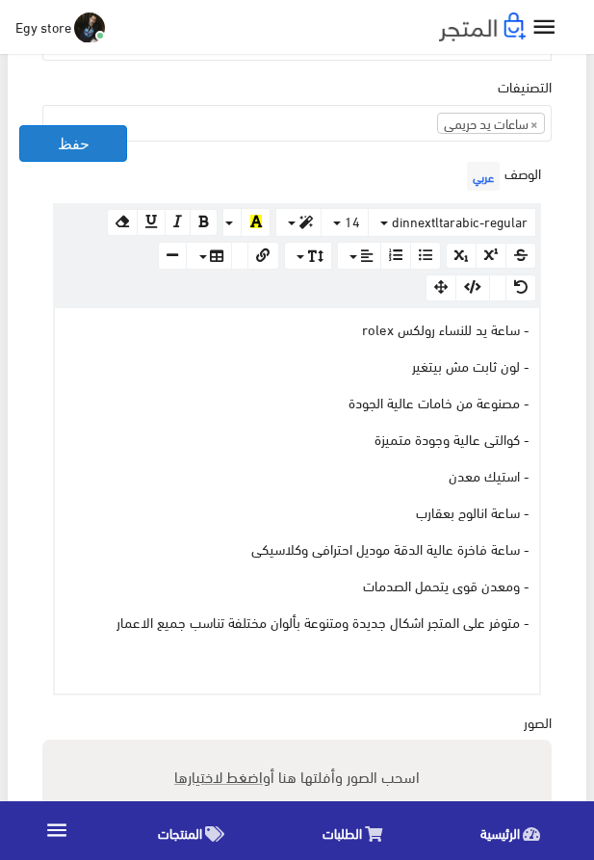
scroll to position [549, 0]
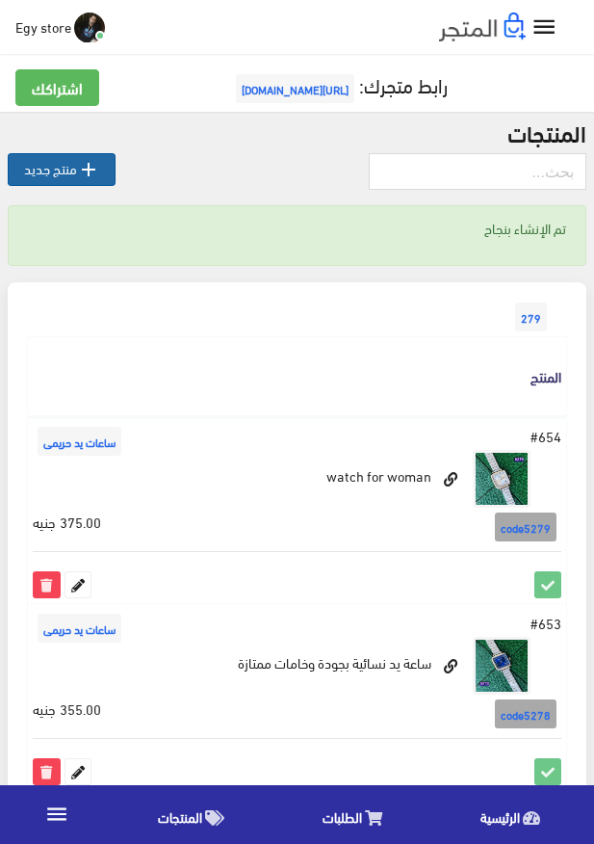
click at [94, 170] on icon "" at bounding box center [88, 169] width 23 height 23
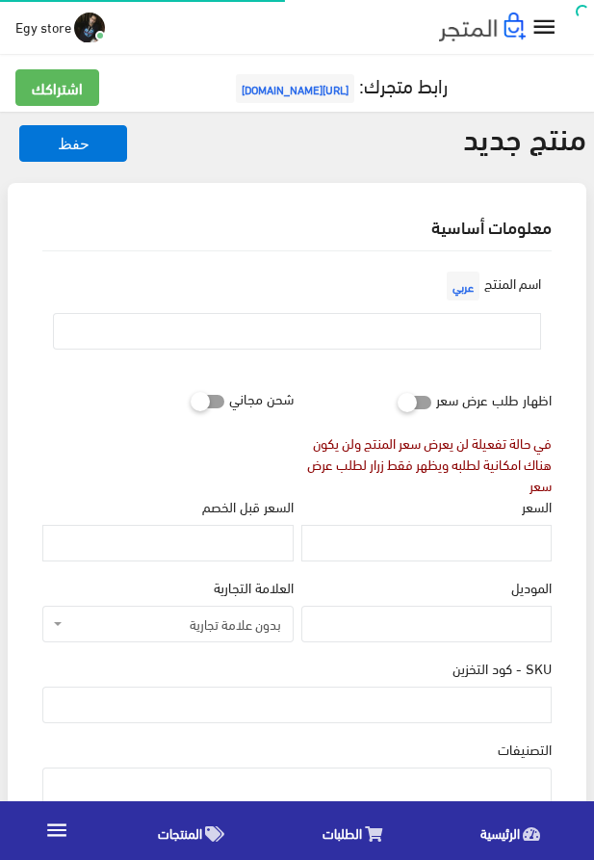
select select
click at [393, 325] on input "text" at bounding box center [297, 331] width 488 height 37
paste input "ساعة يد حريمى"
type input "ساعة يد حريمى"
click at [500, 546] on input "السعر" at bounding box center [427, 543] width 250 height 37
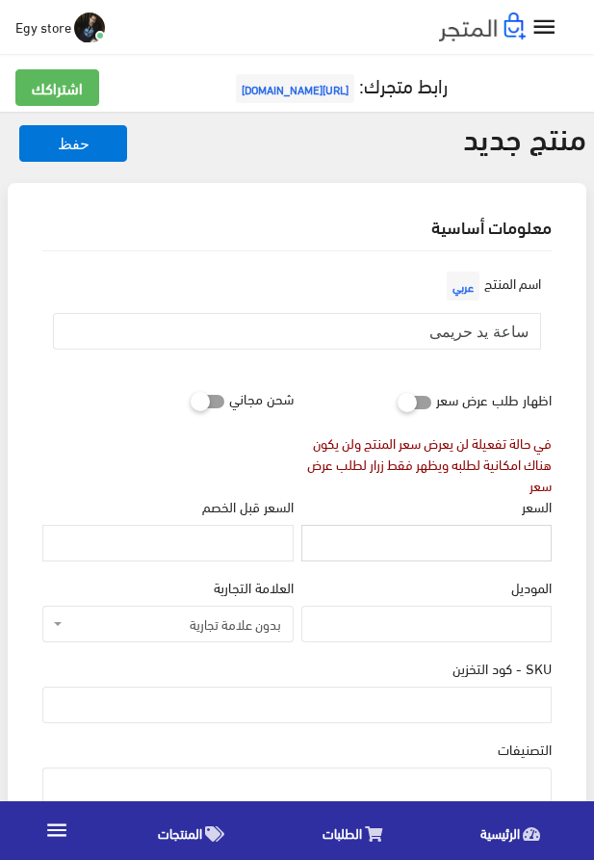
paste input "350"
type input "350"
click at [476, 702] on input "SKU - كود التخزين" at bounding box center [297, 705] width 510 height 37
paste input "code5280"
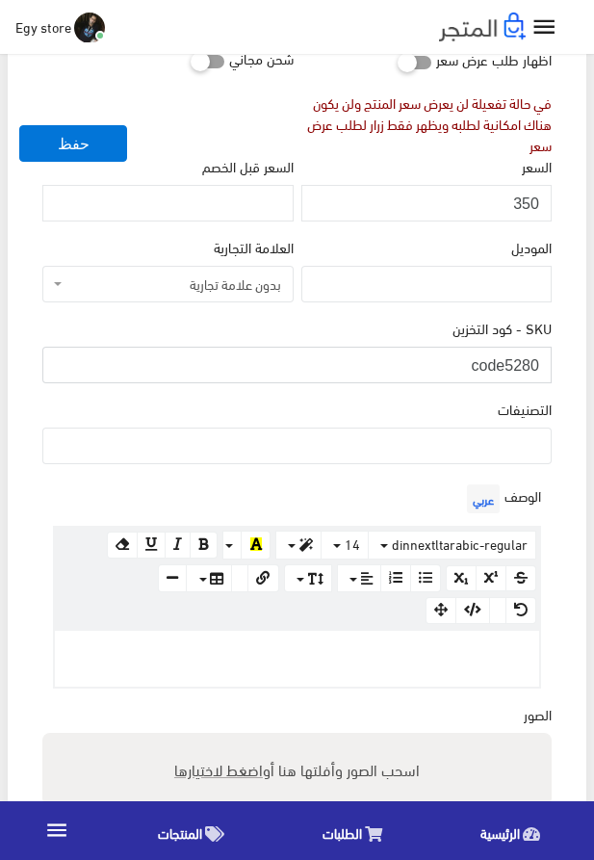
scroll to position [439, 0]
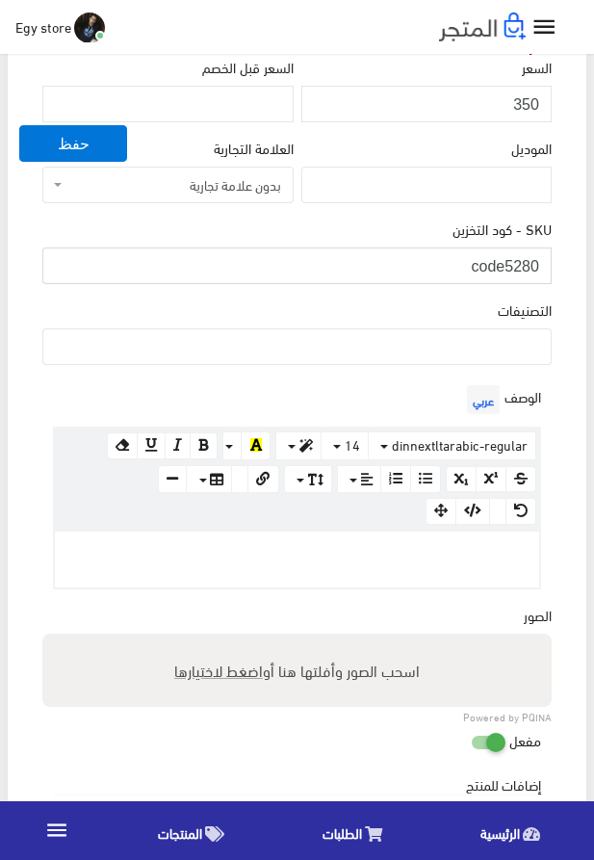
type input "code5280"
click at [462, 563] on p at bounding box center [297, 551] width 465 height 21
paste div
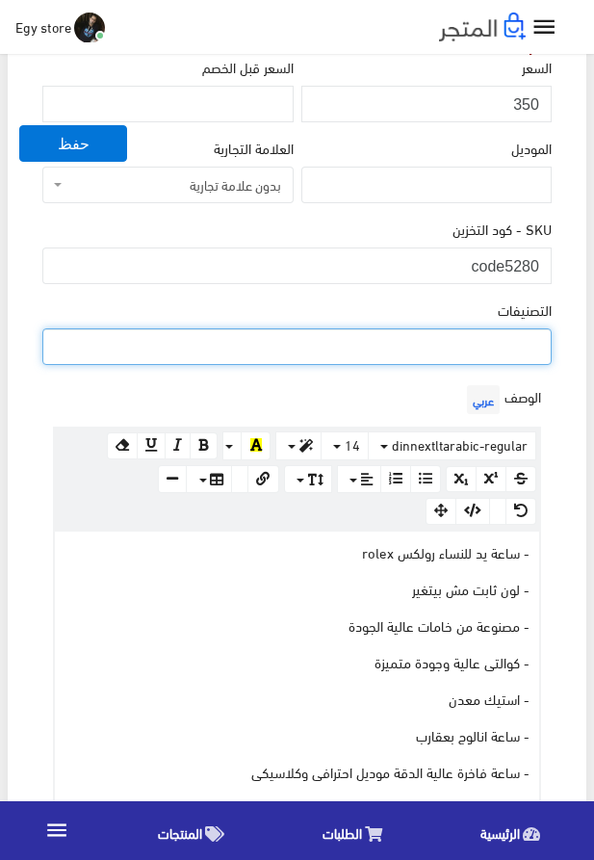
click at [467, 352] on ul at bounding box center [297, 344] width 508 height 31
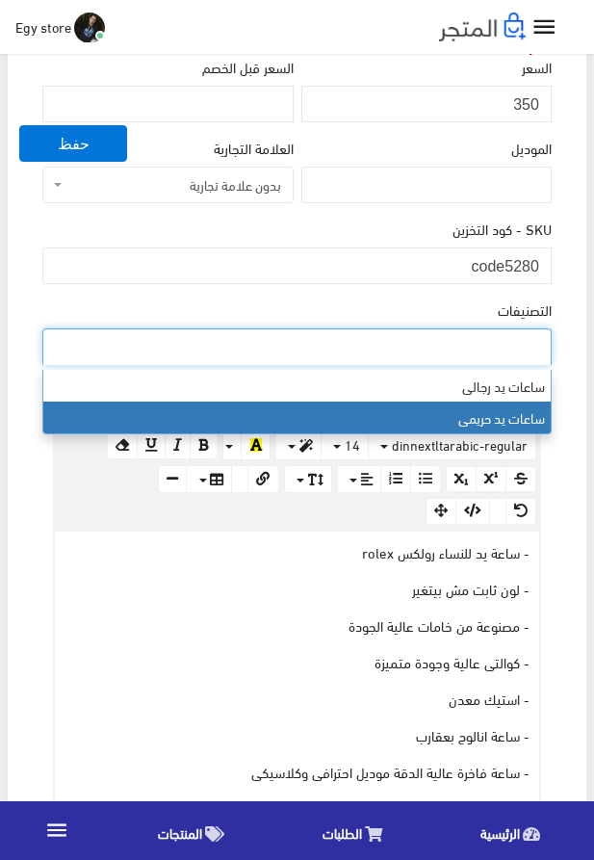
select select "28"
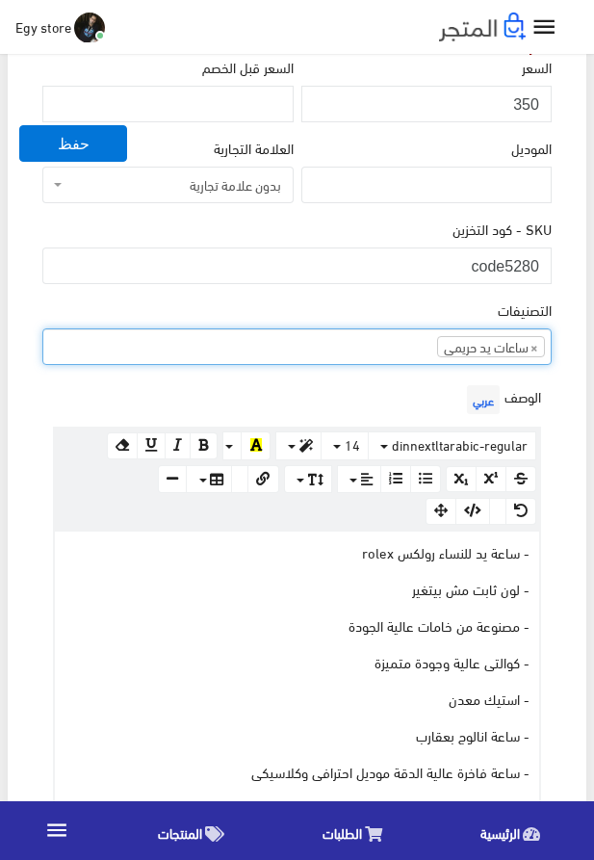
scroll to position [24, 0]
click at [14, 368] on div "معلومات أساسية اسم المنتج عربي ساعة يد حريمى اظهار طلب عرض سعر في حالة تفعيلة ل…" at bounding box center [297, 607] width 579 height 1726
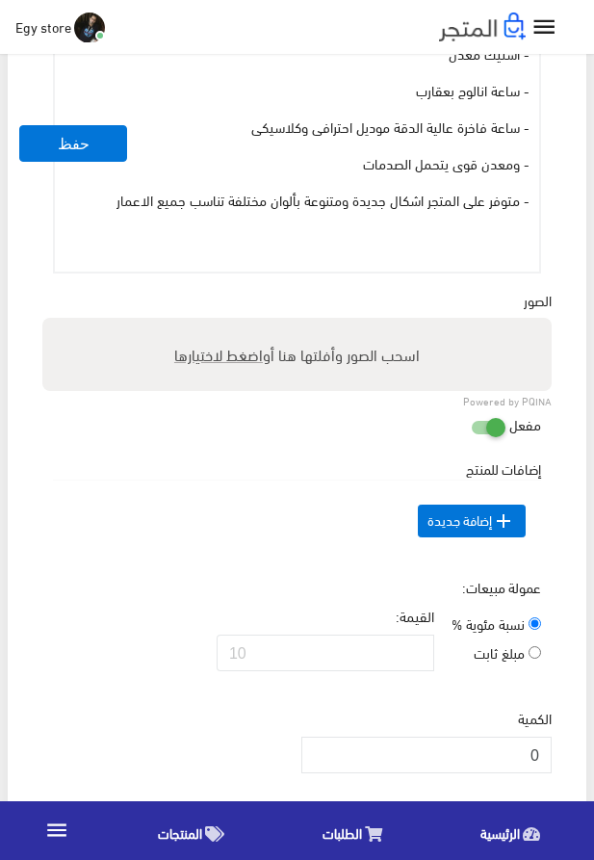
scroll to position [1098, 0]
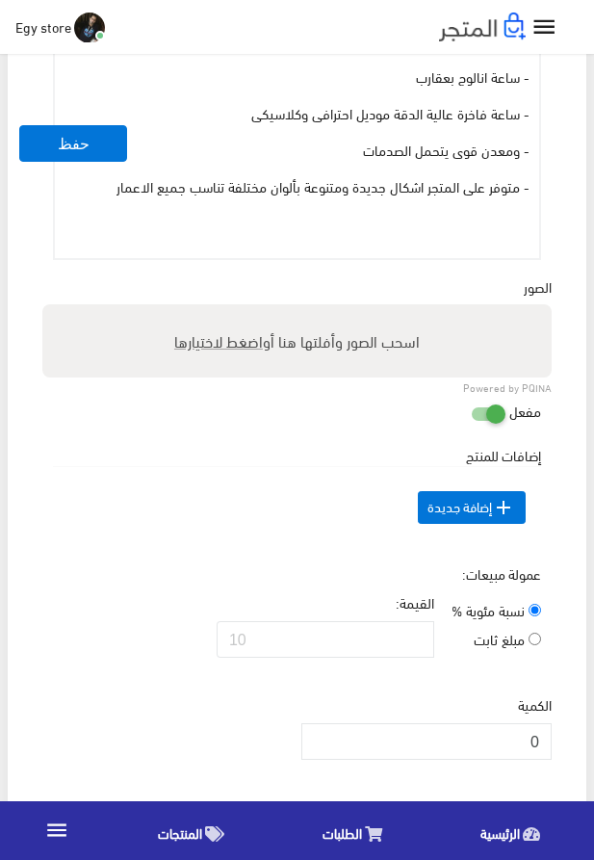
click at [250, 346] on span "اضغط لاختيارها" at bounding box center [218, 341] width 89 height 28
click at [250, 310] on input "اسحب الصور وأفلتها هنا أو اضغط لاختيارها" at bounding box center [297, 307] width 510 height 6
type input "5280.jpeg"
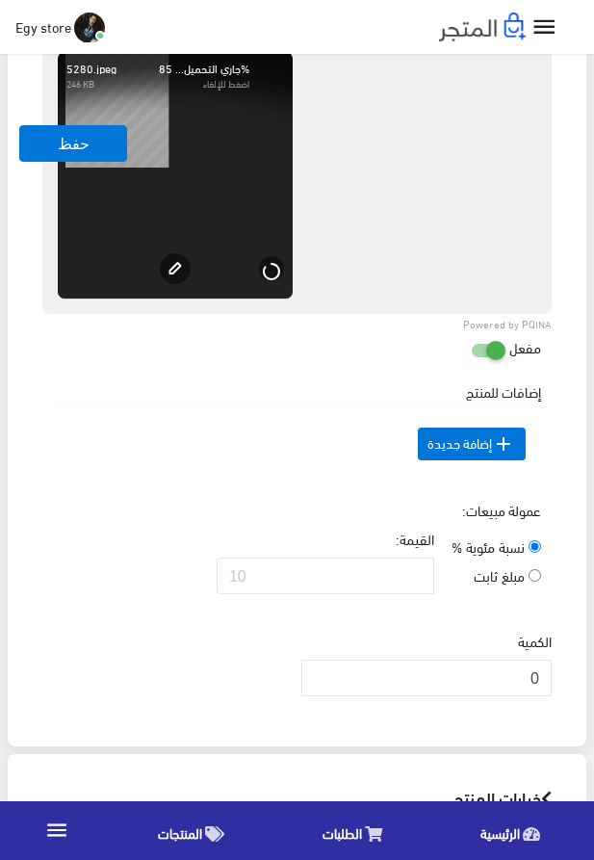
scroll to position [1428, 0]
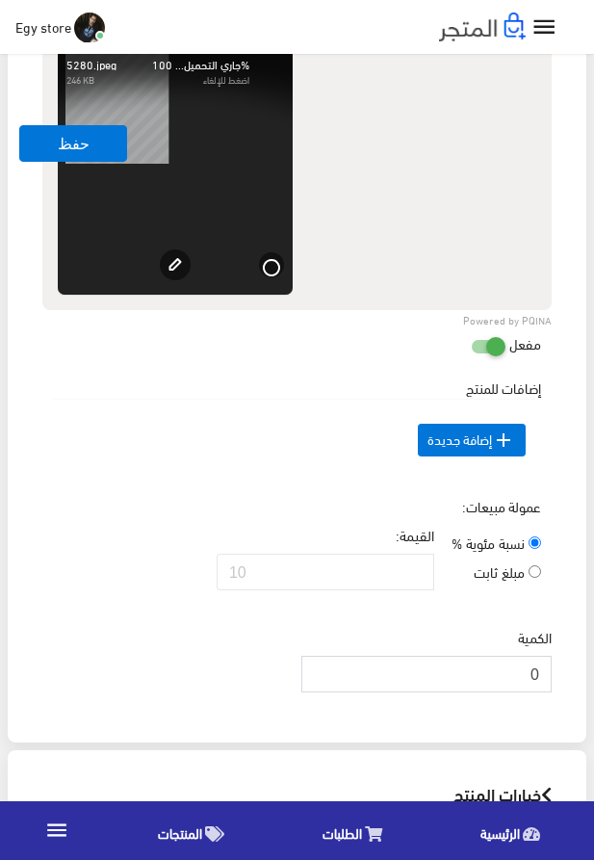
drag, startPoint x: 515, startPoint y: 716, endPoint x: 547, endPoint y: 716, distance: 31.8
click at [547, 693] on input "0" at bounding box center [427, 674] width 250 height 37
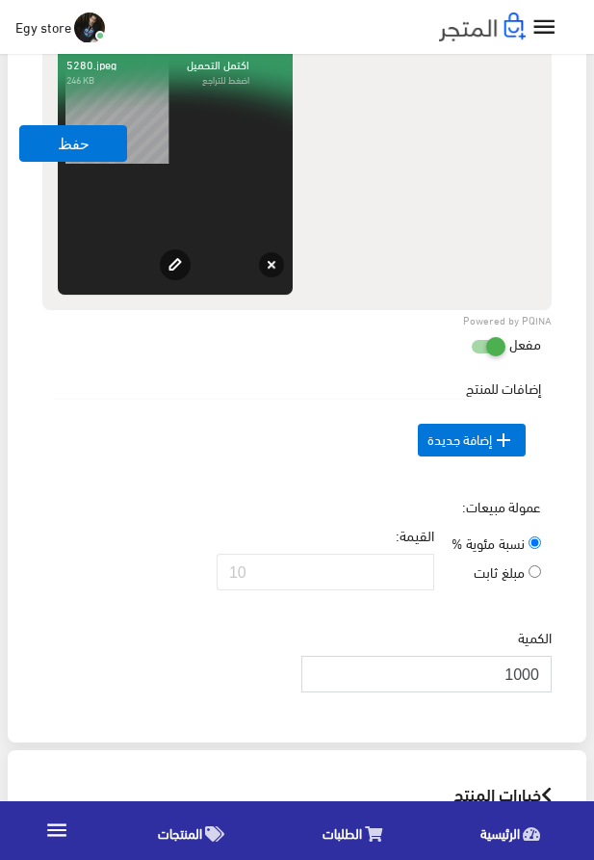
type input "1000"
click at [145, 511] on div "عمولة مبيعات: نسبة مئوية % مبلغ ثابت القيمة:" at bounding box center [297, 551] width 517 height 110
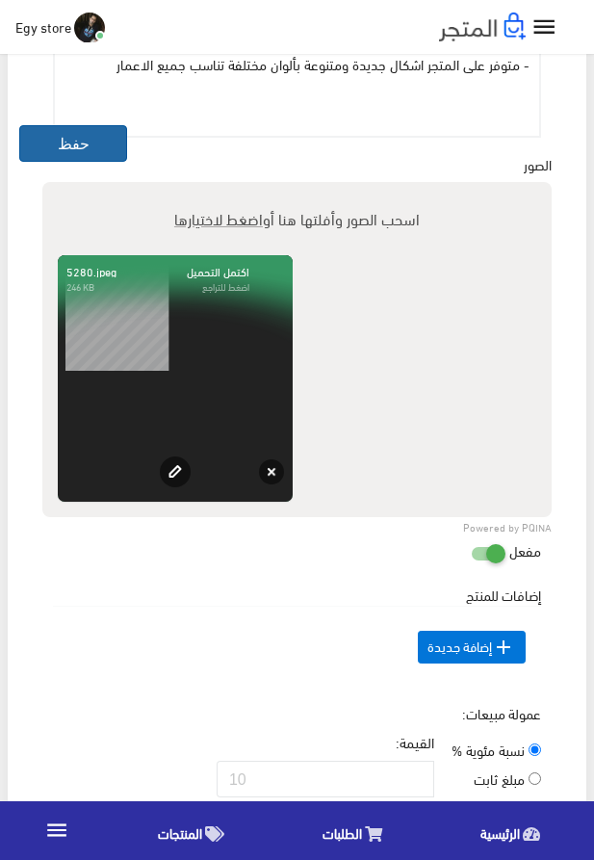
scroll to position [1208, 0]
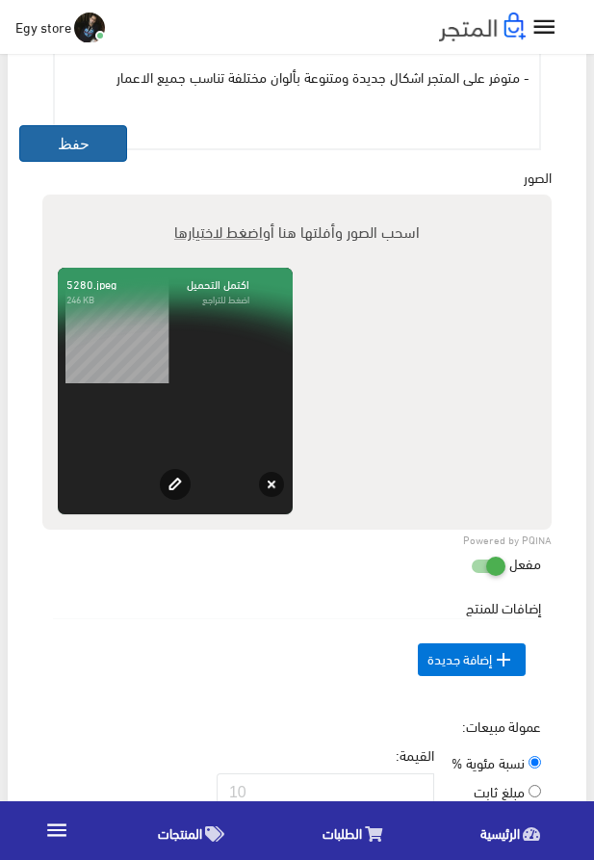
click at [47, 144] on button "حفظ" at bounding box center [73, 143] width 108 height 37
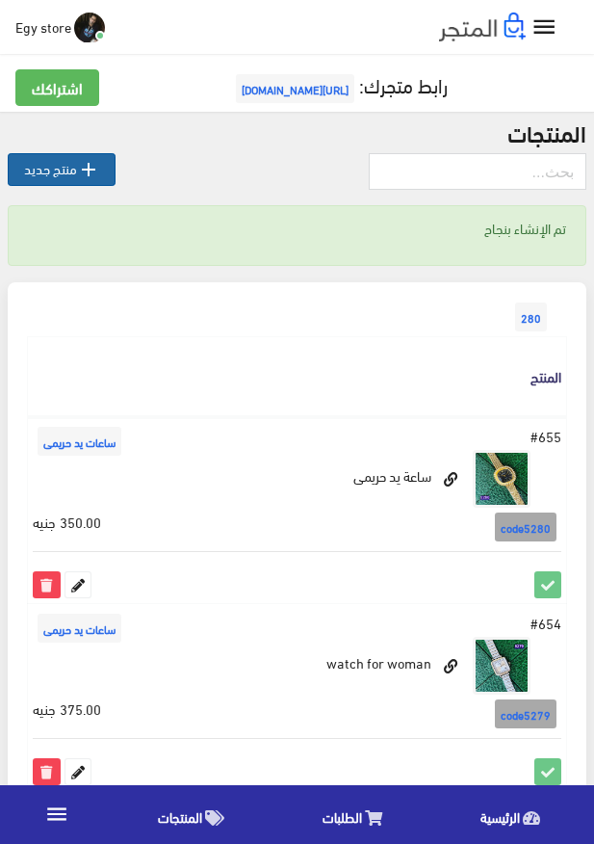
click at [66, 176] on link " منتج جديد" at bounding box center [62, 169] width 108 height 33
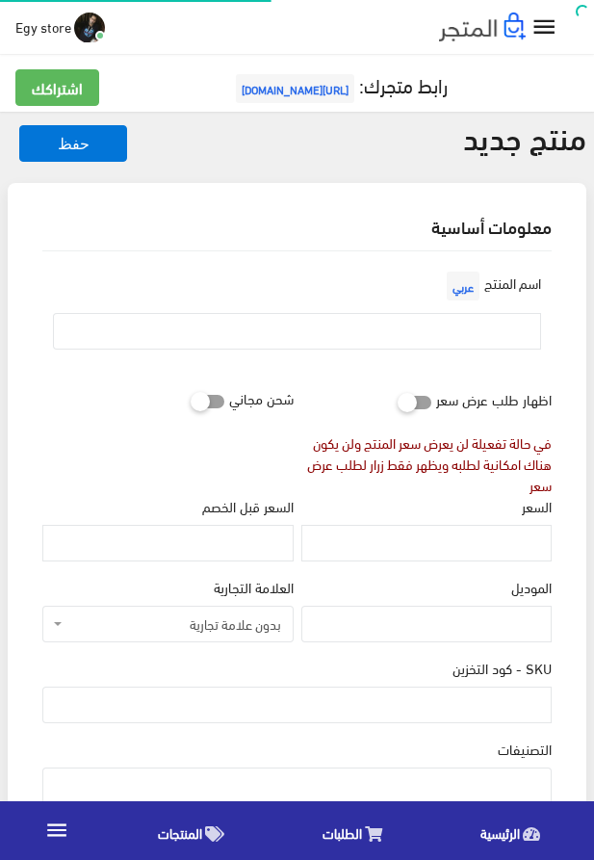
select select
click at [323, 336] on input "text" at bounding box center [297, 331] width 488 height 37
paste input "ساعة نسائية ممتازة"
type input "ساعة نسائية ممتازة"
click at [503, 548] on input "السعر" at bounding box center [427, 543] width 250 height 37
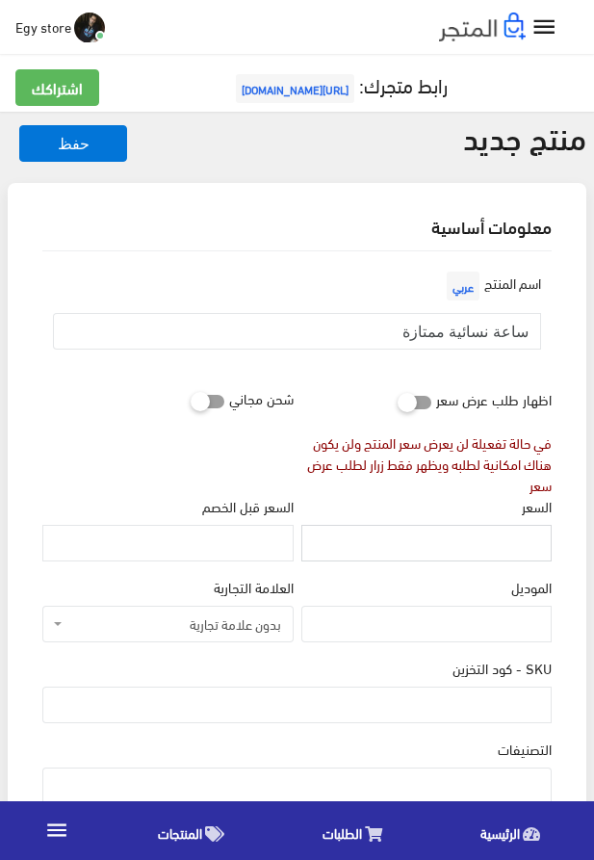
paste input "340"
type input "340"
click at [418, 706] on input "SKU - كود التخزين" at bounding box center [297, 705] width 510 height 37
paste input "code5281"
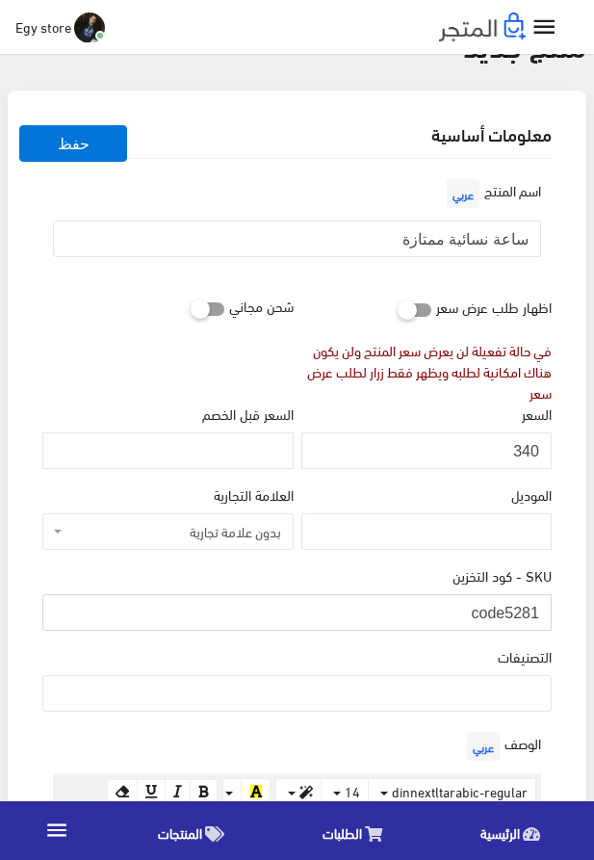
scroll to position [110, 0]
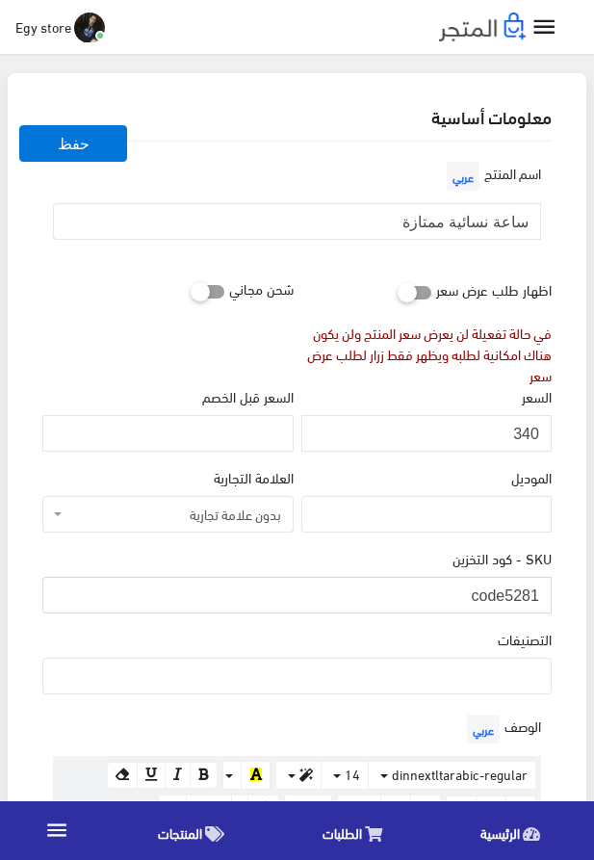
type input "code5281"
click at [515, 677] on ul at bounding box center [297, 674] width 508 height 31
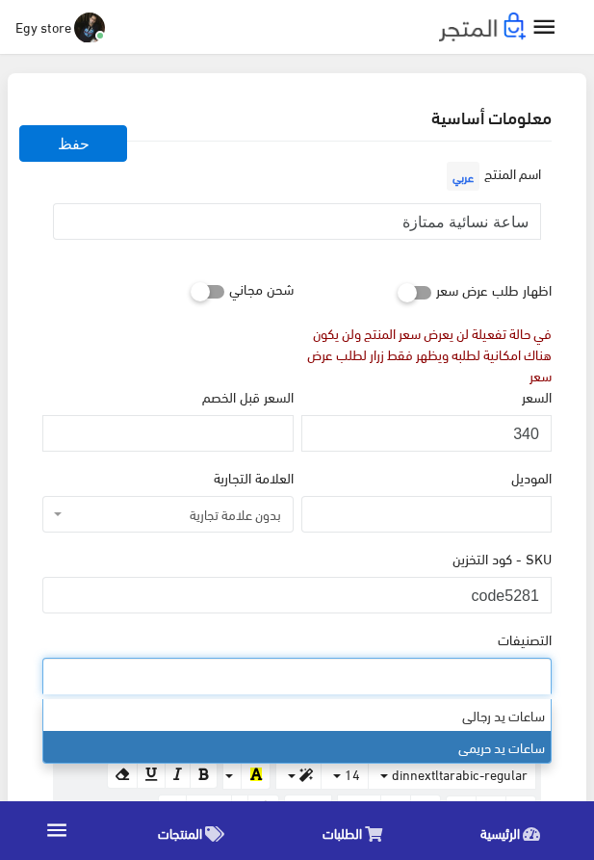
select select "28"
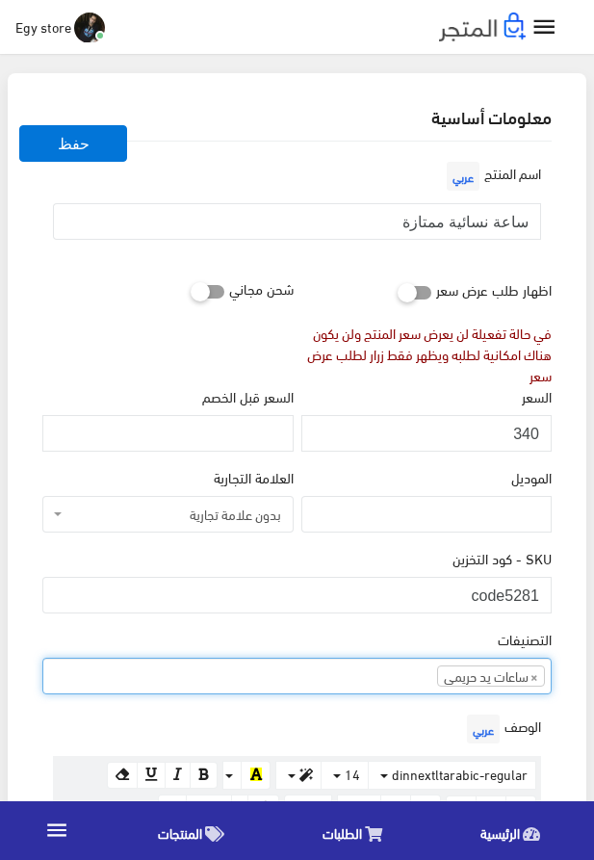
scroll to position [24, 0]
click at [40, 366] on div "شحن مجاني" at bounding box center [168, 329] width 258 height 116
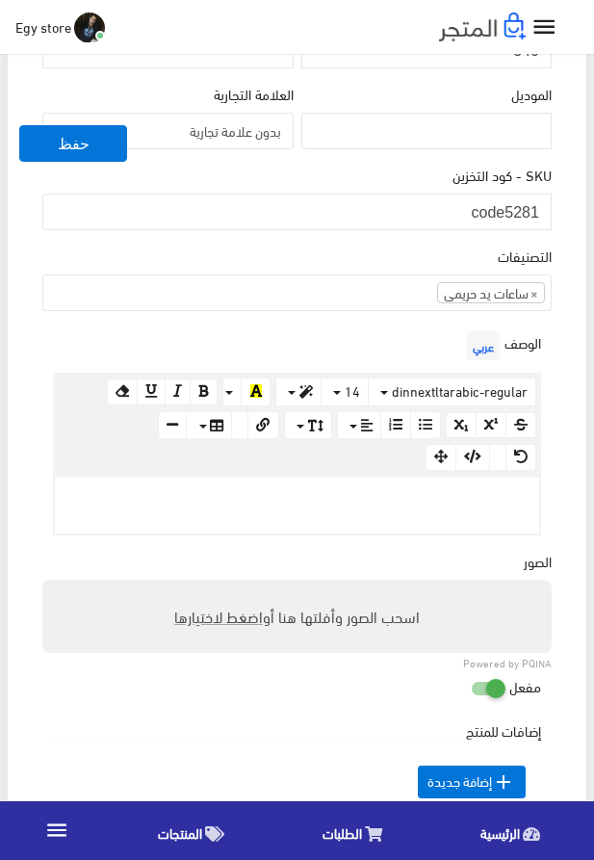
scroll to position [549, 0]
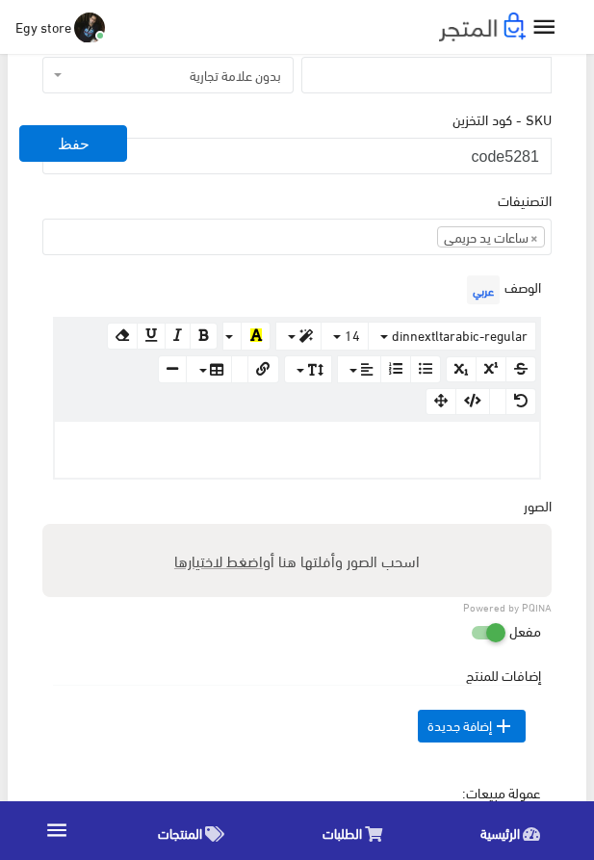
click at [298, 453] on p at bounding box center [297, 442] width 465 height 21
paste div
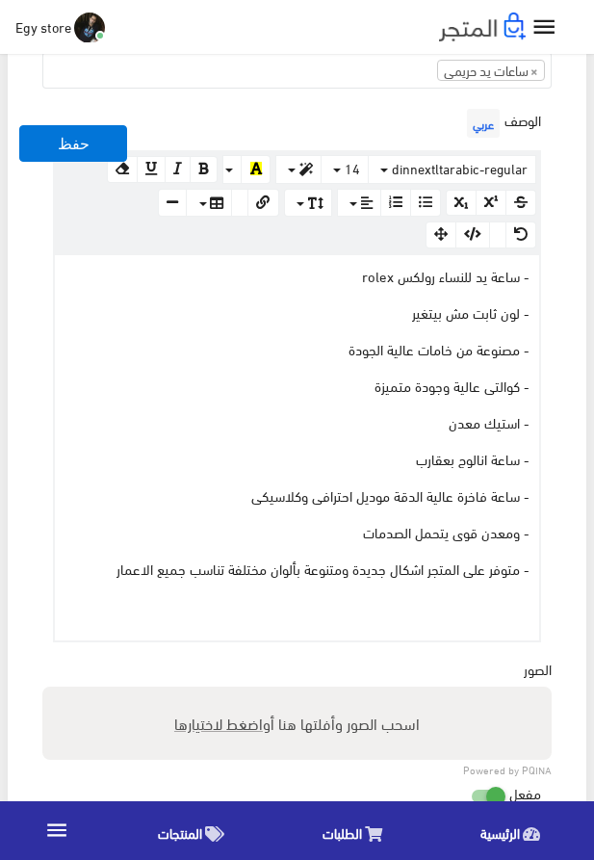
scroll to position [879, 0]
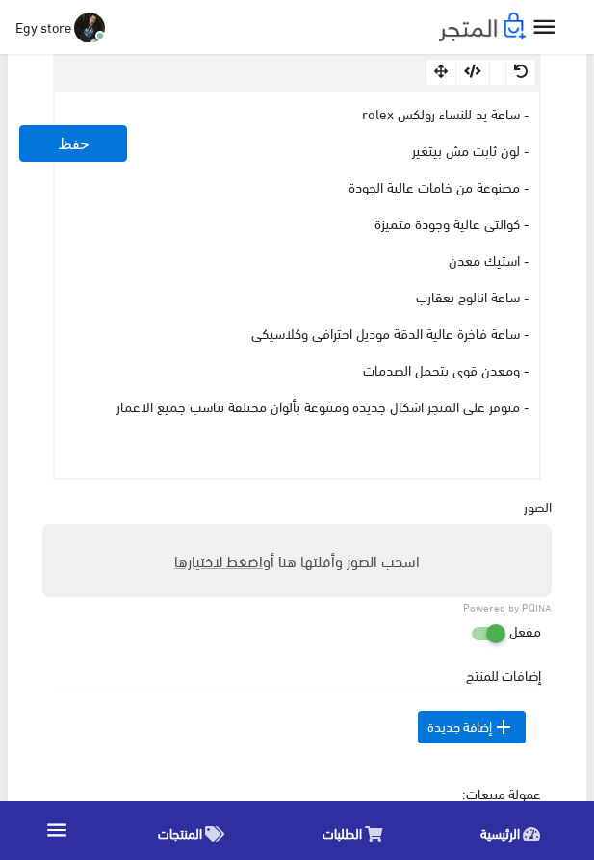
click at [216, 566] on span "اضغط لاختيارها" at bounding box center [218, 560] width 89 height 28
click at [216, 530] on input "اسحب الصور وأفلتها هنا أو اضغط لاختيارها" at bounding box center [297, 527] width 510 height 6
type input "5281.jpeg"
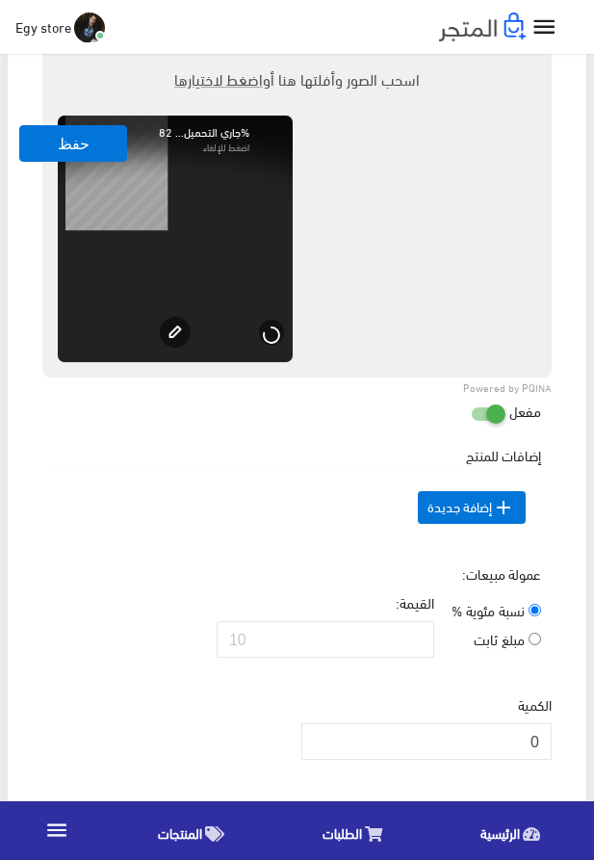
scroll to position [1428, 0]
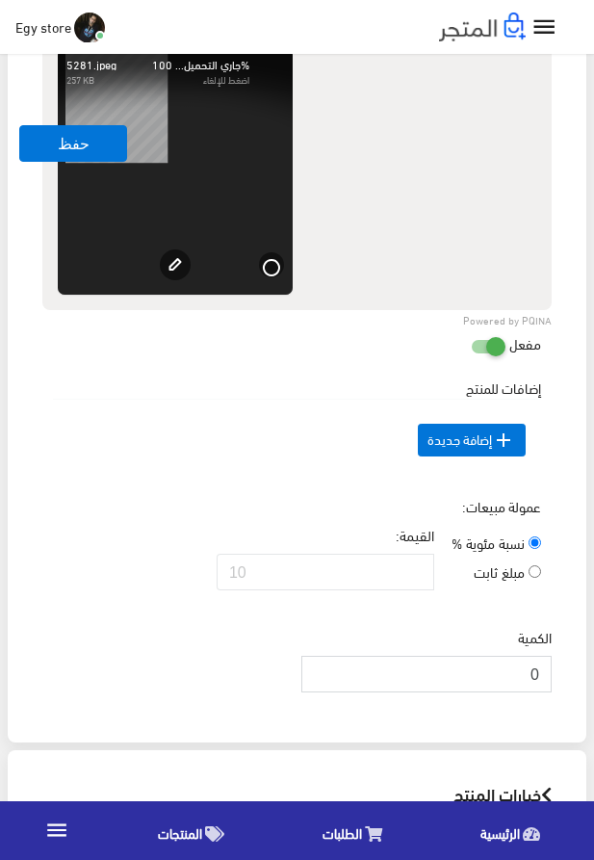
drag, startPoint x: 514, startPoint y: 702, endPoint x: 561, endPoint y: 712, distance: 48.2
click at [552, 693] on input "0" at bounding box center [427, 674] width 250 height 37
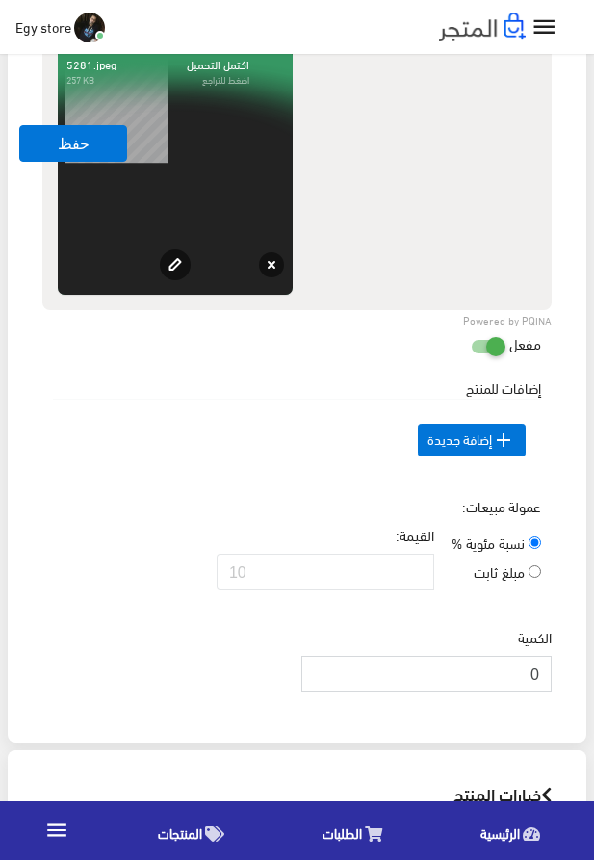
drag, startPoint x: 472, startPoint y: 711, endPoint x: 550, endPoint y: 702, distance: 78.5
click at [550, 693] on input "0" at bounding box center [427, 674] width 250 height 37
type input "1000"
click at [191, 487] on div "إضافات للمنتج السعر الإضافي [DEMOGRAPHIC_DATA] عربي" at bounding box center [297, 437] width 517 height 119
click at [36, 157] on button "حفظ" at bounding box center [73, 143] width 108 height 37
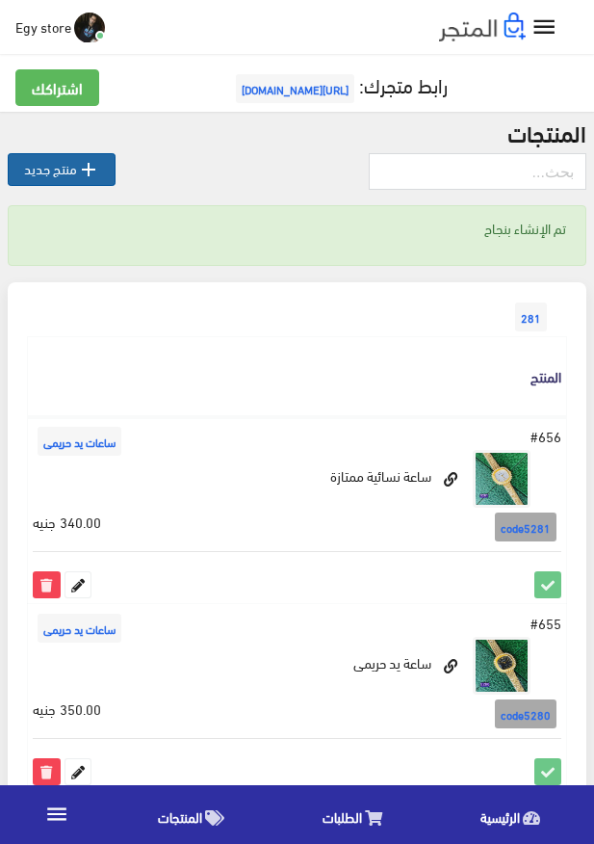
click at [68, 166] on link " منتج جديد" at bounding box center [62, 169] width 108 height 33
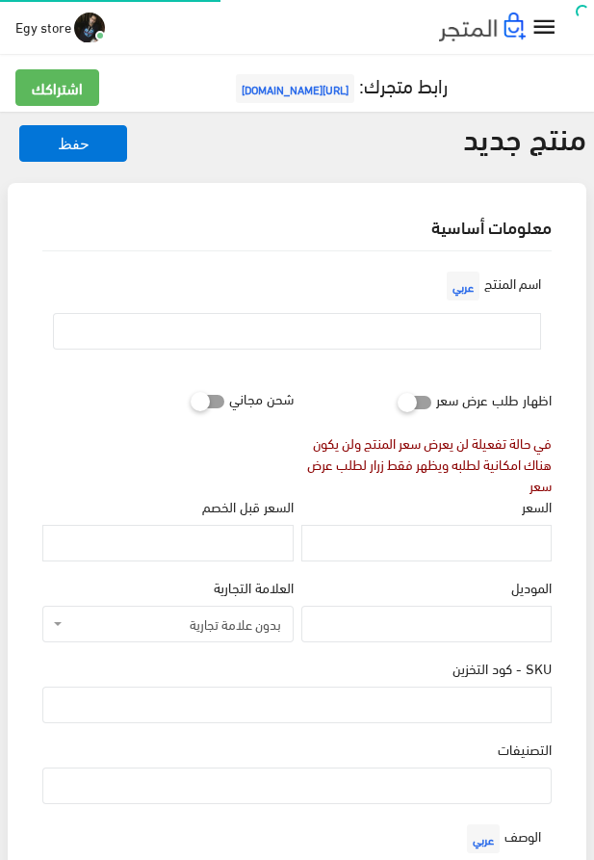
select select
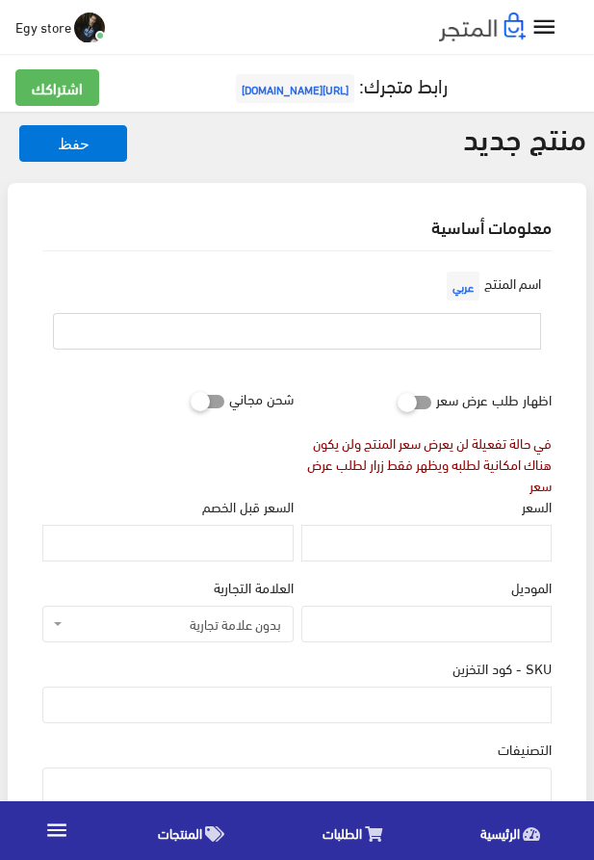
click at [328, 330] on input "text" at bounding box center [297, 331] width 488 height 37
paste input "ساعة تريند للنساء من رولكس"
type input "ساعة تريند للنساء من رولكس"
click at [492, 550] on input "السعر" at bounding box center [427, 543] width 250 height 37
paste input "360"
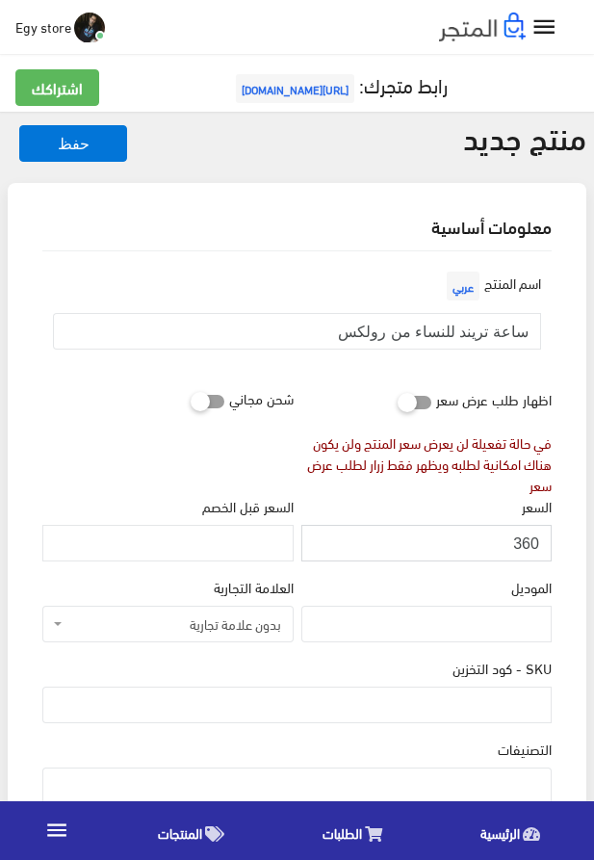
type input "360"
click at [473, 724] on input "SKU - كود التخزين" at bounding box center [297, 705] width 510 height 37
paste input "code5282"
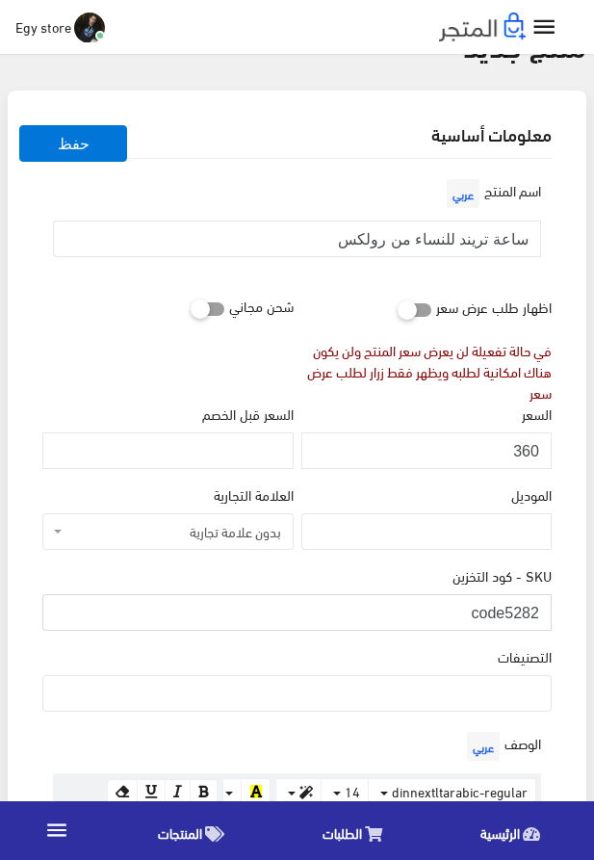
scroll to position [110, 0]
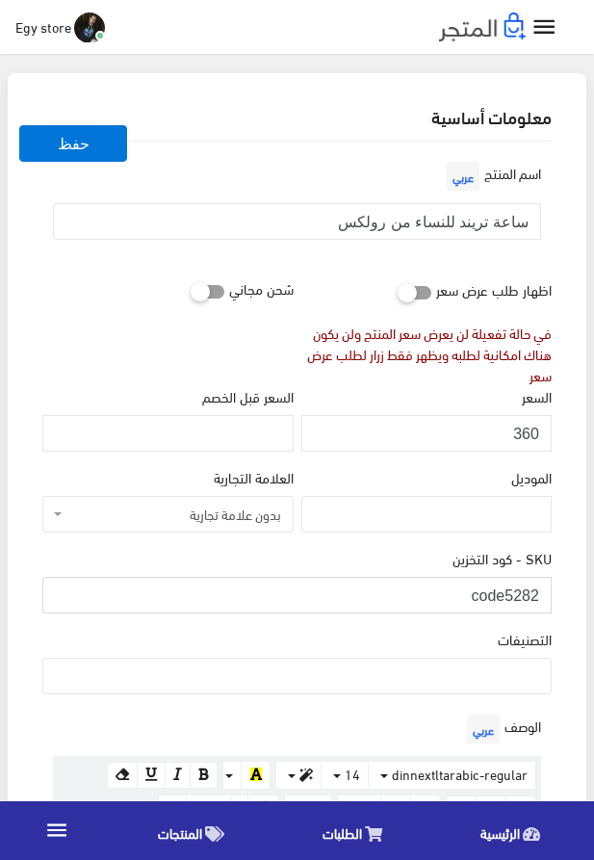
type input "code5282"
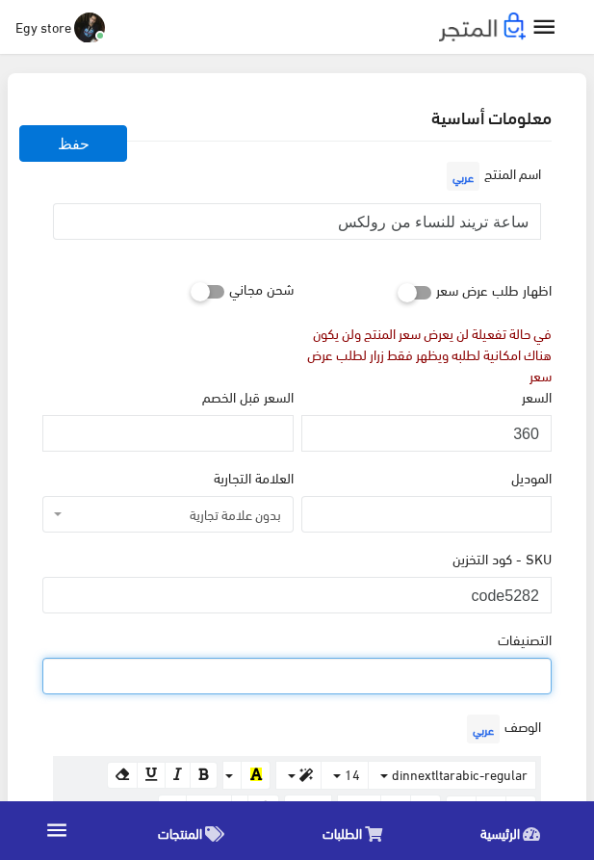
click at [458, 689] on ul at bounding box center [297, 674] width 508 height 31
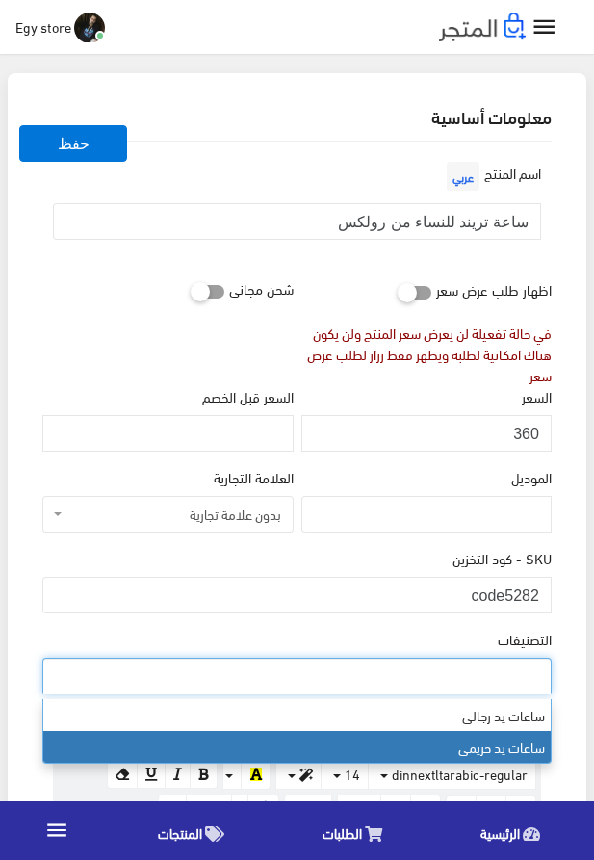
select select "28"
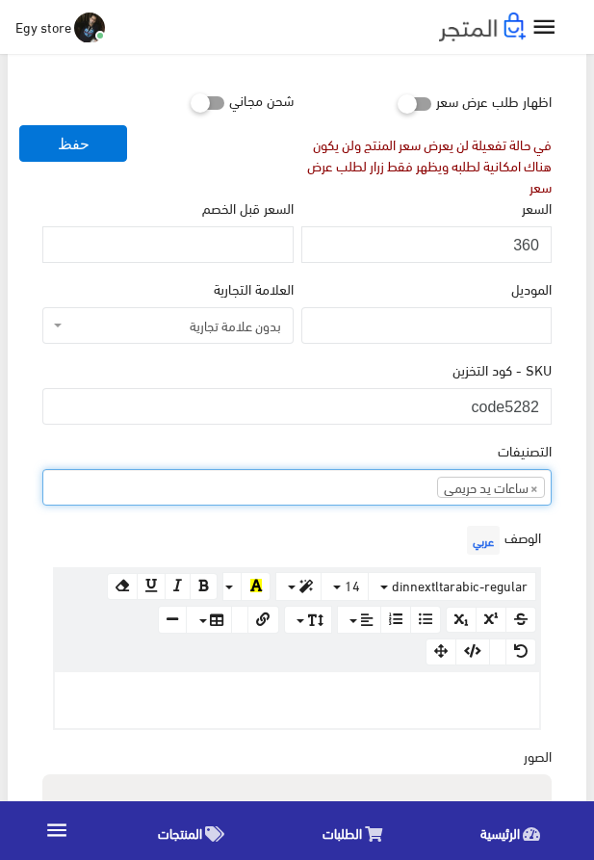
scroll to position [329, 0]
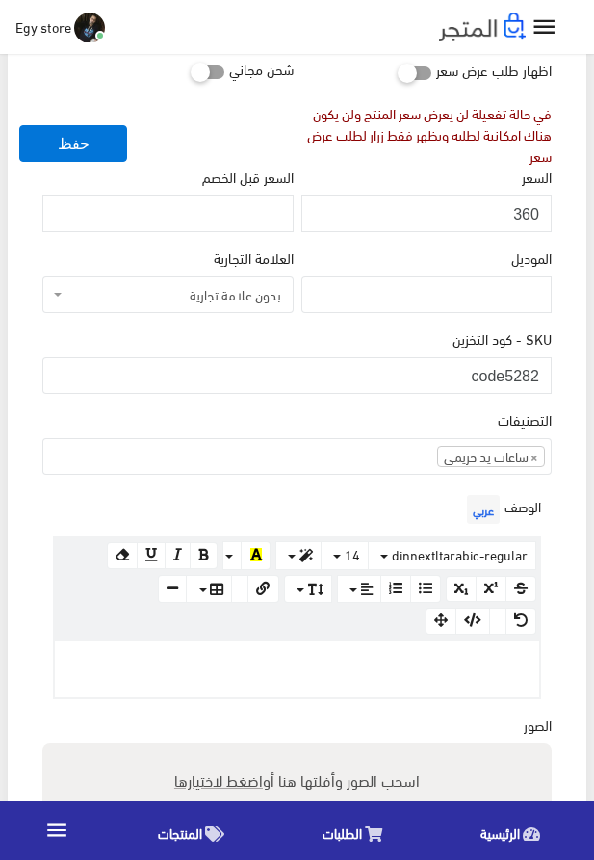
click at [329, 658] on p at bounding box center [297, 661] width 465 height 21
paste div
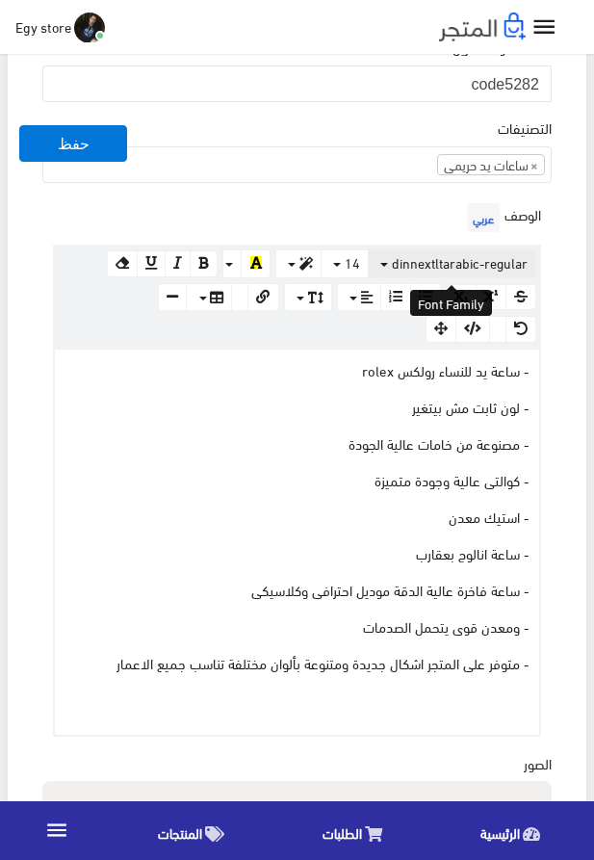
scroll to position [768, 0]
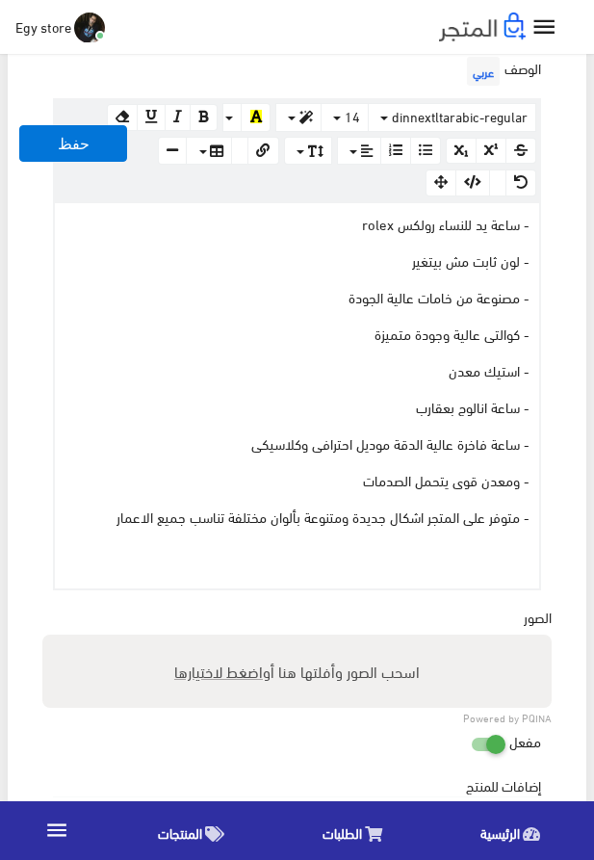
click at [224, 672] on span "اضغط لاختيارها" at bounding box center [218, 671] width 89 height 28
click at [224, 641] on input "اسحب الصور وأفلتها هنا أو اضغط لاختيارها" at bounding box center [297, 638] width 510 height 6
type input "5282.jpeg"
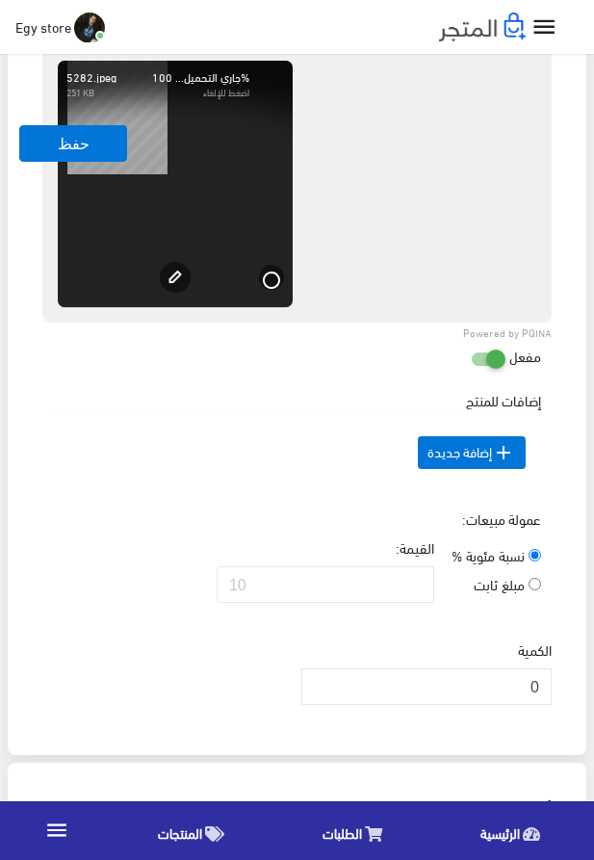
scroll to position [1427, 0]
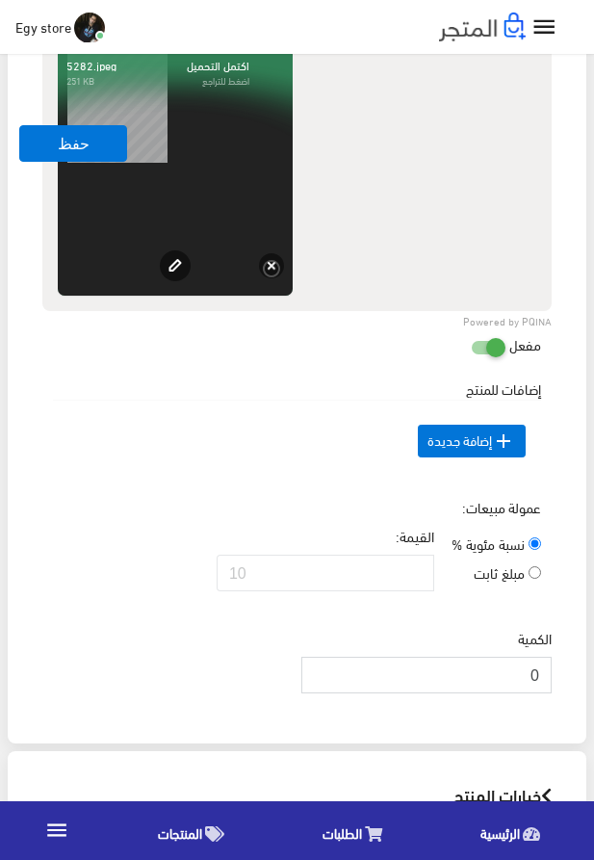
drag, startPoint x: 522, startPoint y: 717, endPoint x: 540, endPoint y: 717, distance: 17.3
click at [540, 694] on input "0" at bounding box center [427, 675] width 250 height 37
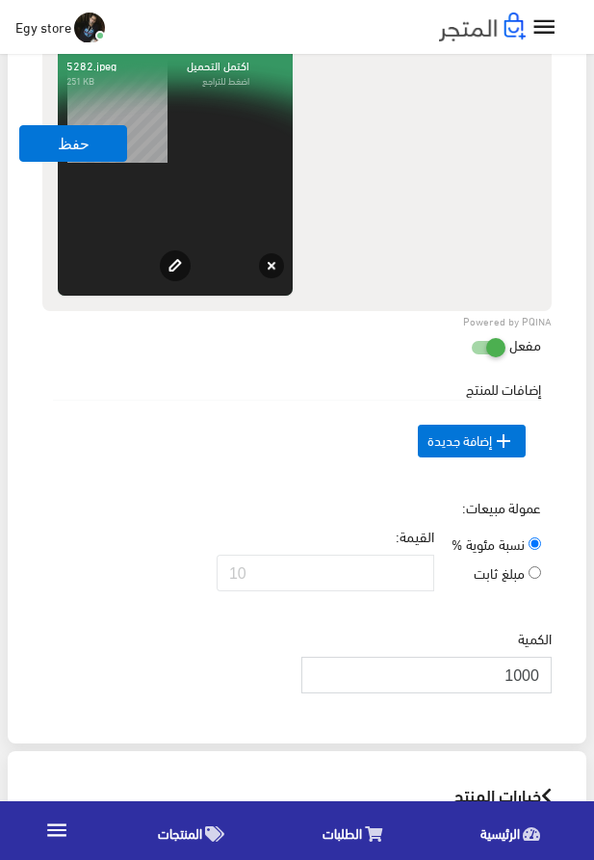
type input "1000"
click at [53, 490] on div "إضافات للمنتج السعر الإضافي الإسم عربي" at bounding box center [297, 438] width 517 height 119
click at [45, 138] on button "حفظ" at bounding box center [73, 143] width 108 height 37
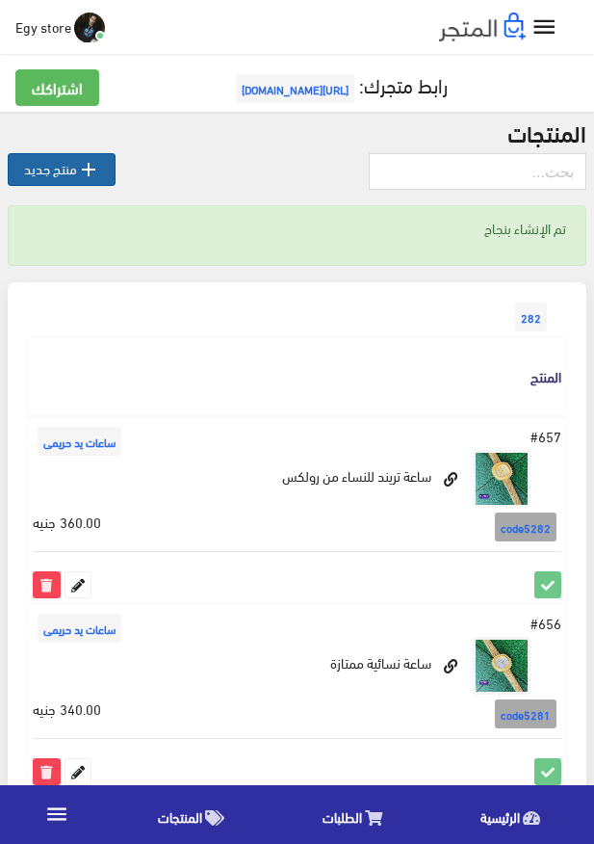
click at [53, 173] on link " منتج جديد" at bounding box center [62, 169] width 108 height 33
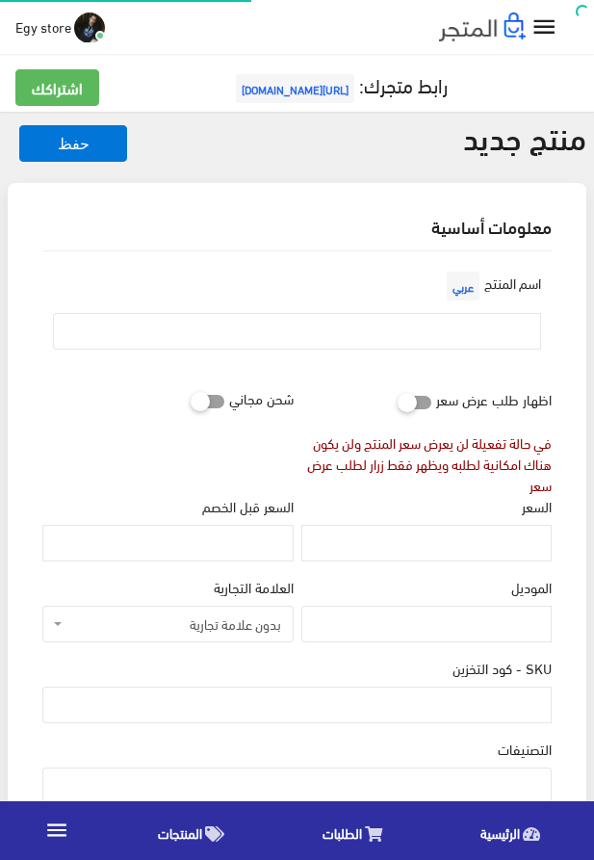
select select
click at [371, 336] on input "text" at bounding box center [297, 331] width 488 height 37
paste input "ساعة للنساء من رولكس"
type input "ساعة للنساء من رولكس"
click at [511, 538] on input "السعر" at bounding box center [427, 543] width 250 height 37
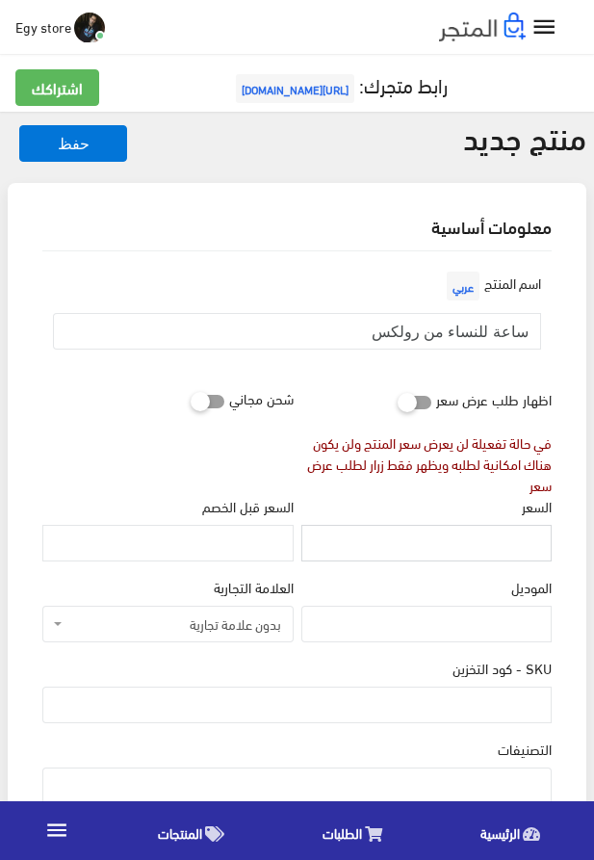
paste input "350"
type input "350"
click at [468, 708] on input "SKU - كود التخزين" at bounding box center [297, 705] width 510 height 37
paste input "code5283"
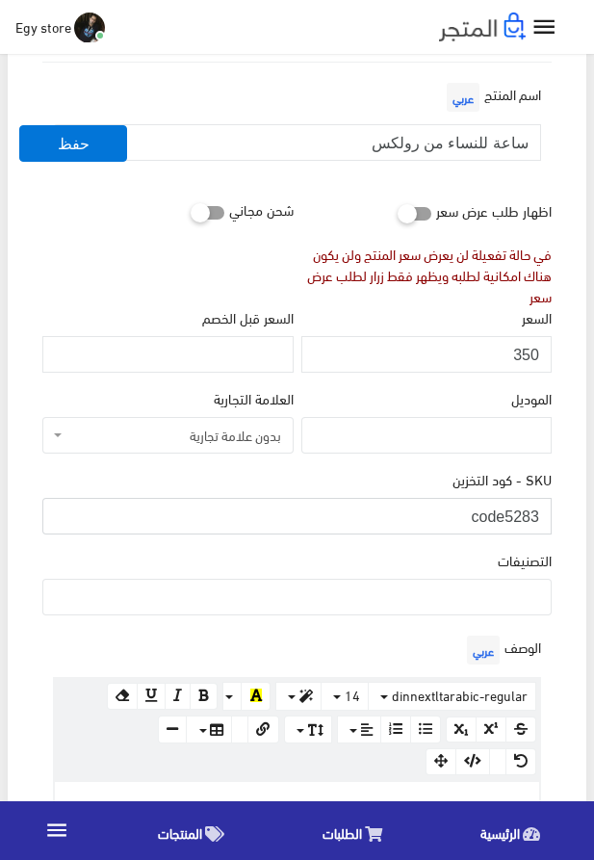
scroll to position [220, 0]
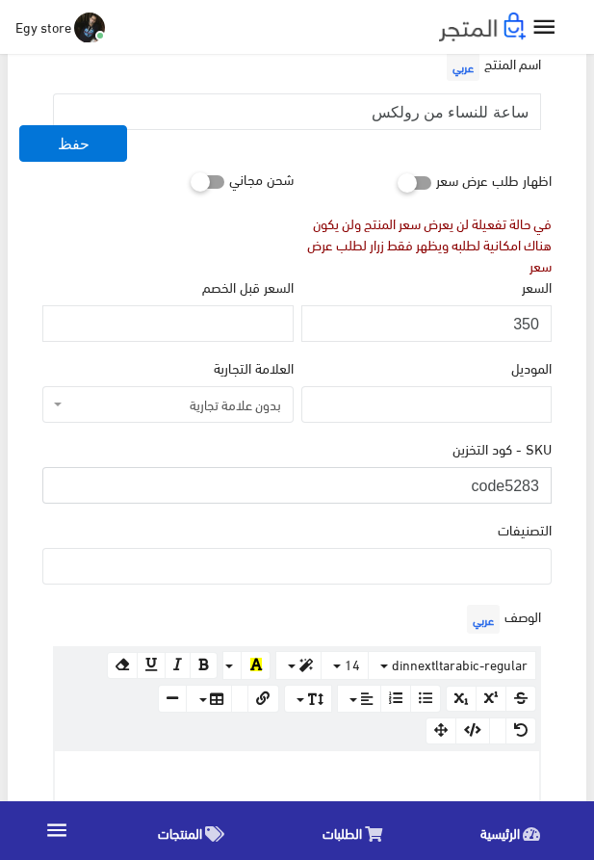
type input "code5283"
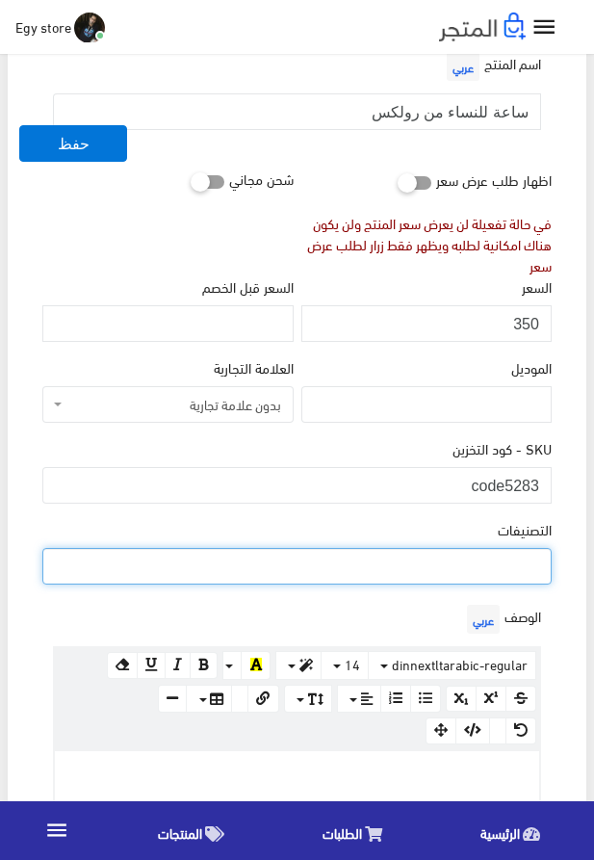
click at [465, 580] on ul at bounding box center [297, 564] width 508 height 31
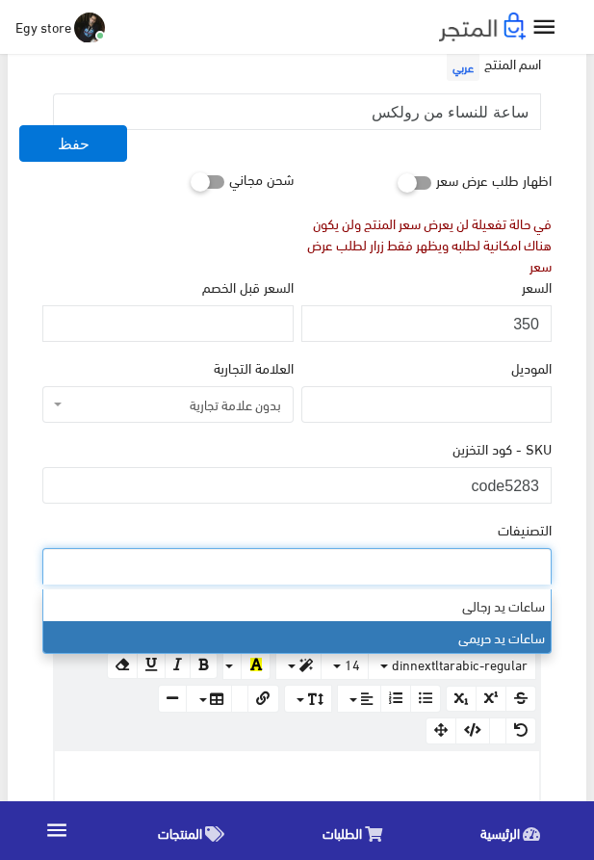
select select "28"
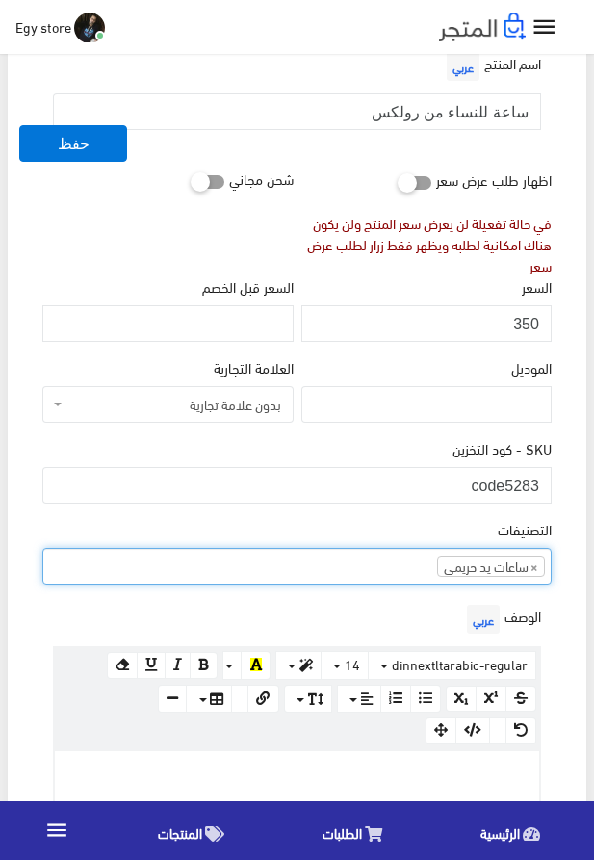
click at [373, 775] on p at bounding box center [297, 771] width 465 height 21
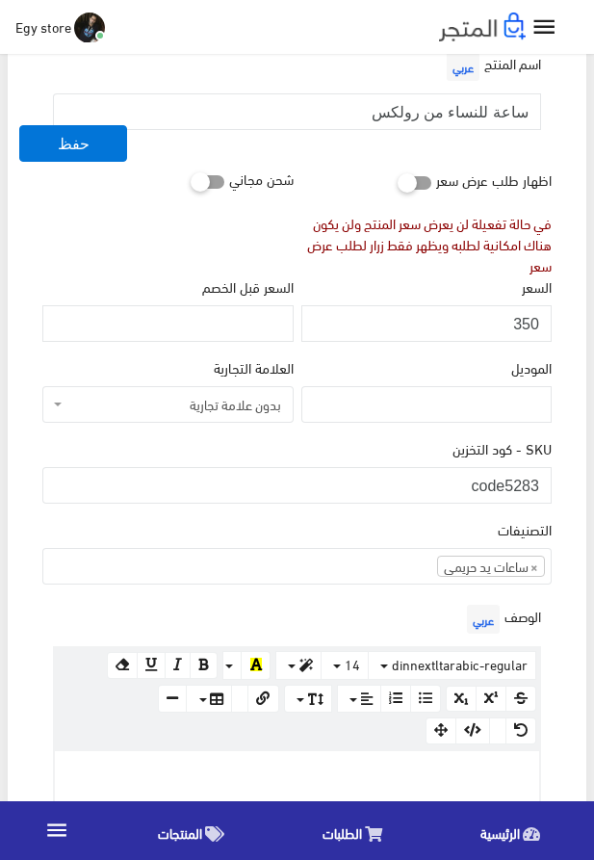
paste div
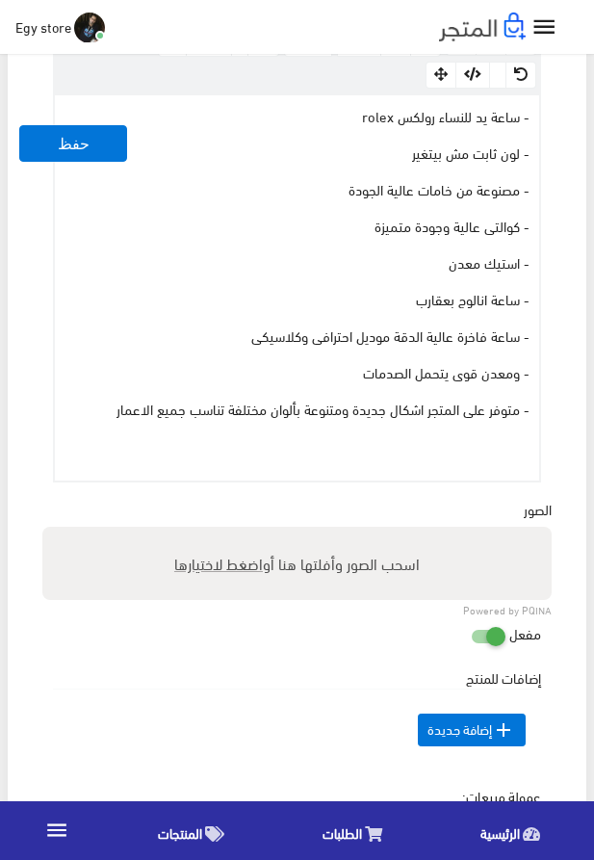
scroll to position [878, 0]
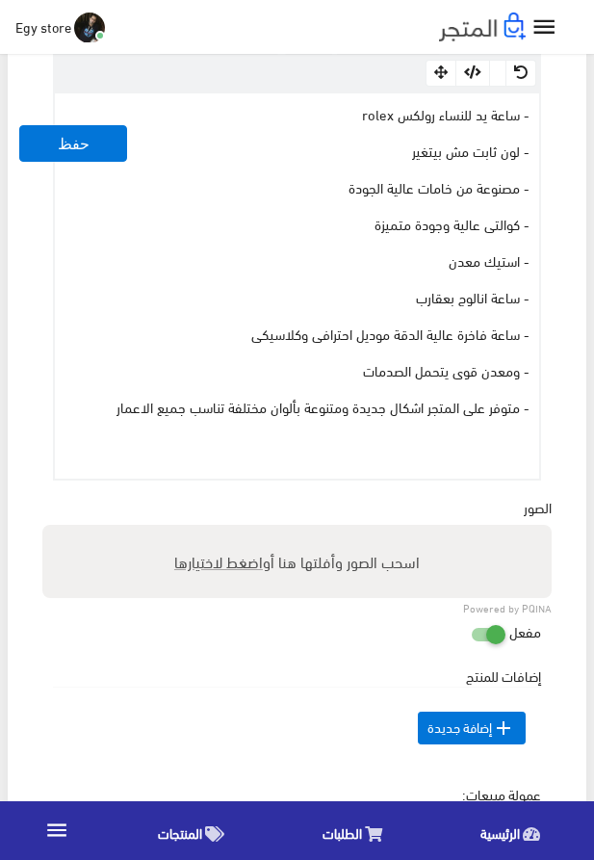
click at [230, 572] on span "اضغط لاختيارها" at bounding box center [218, 561] width 89 height 28
click at [230, 531] on input "اسحب الصور وأفلتها هنا أو اضغط لاختيارها" at bounding box center [297, 528] width 510 height 6
type input "5283.jpeg"
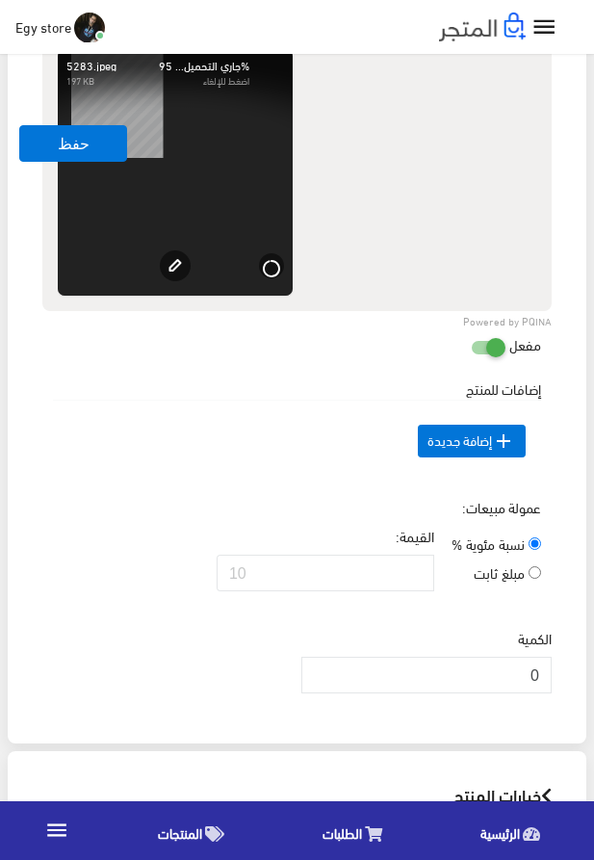
scroll to position [1537, 0]
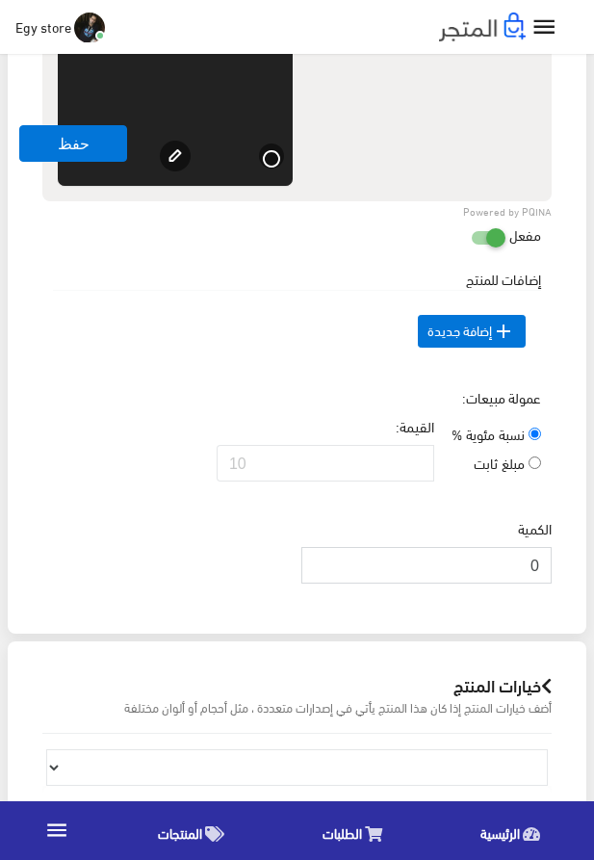
drag, startPoint x: 521, startPoint y: 599, endPoint x: 547, endPoint y: 599, distance: 26.0
click at [547, 584] on input "0" at bounding box center [427, 565] width 250 height 37
type input "1000"
click at [85, 407] on div "عمولة مبيعات: نسبة مئوية % مبلغ ثابت القيمة:" at bounding box center [297, 442] width 517 height 110
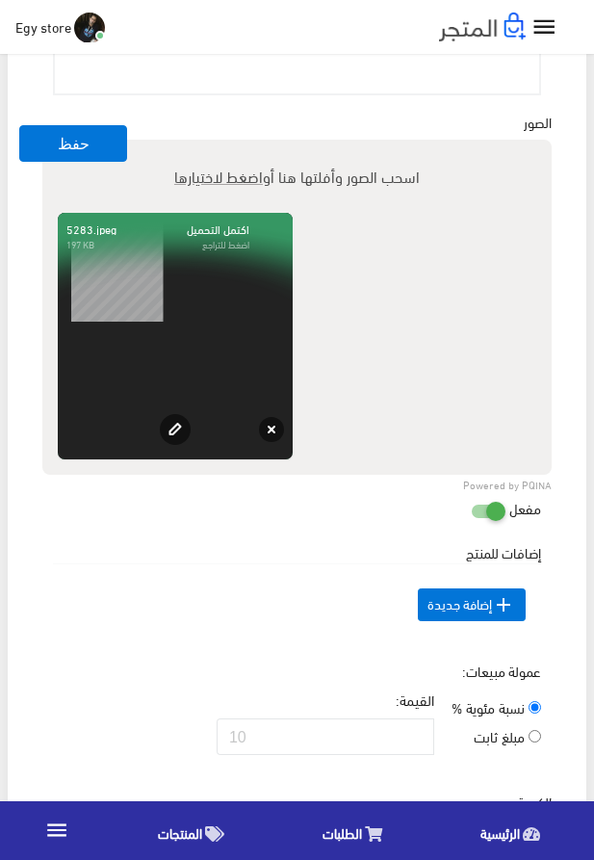
scroll to position [1207, 0]
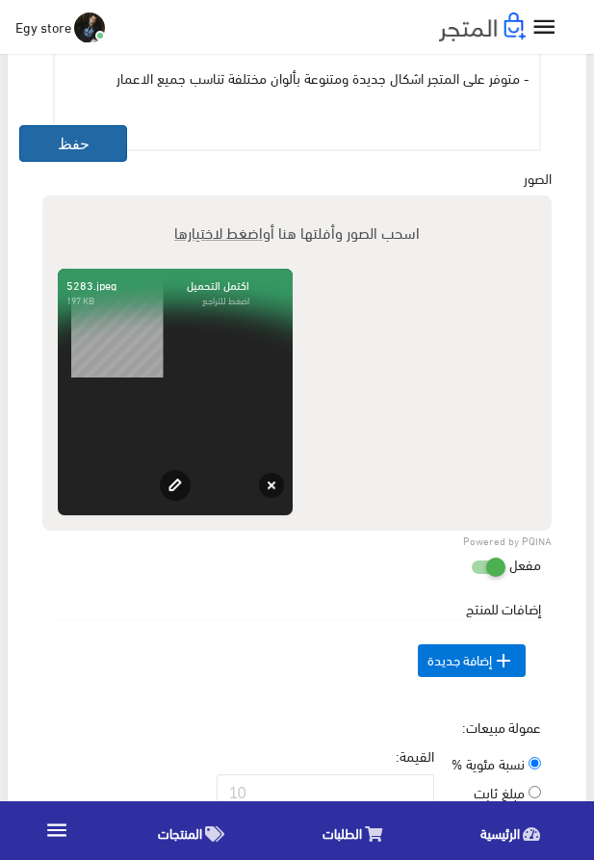
click at [66, 148] on button "حفظ" at bounding box center [73, 143] width 108 height 37
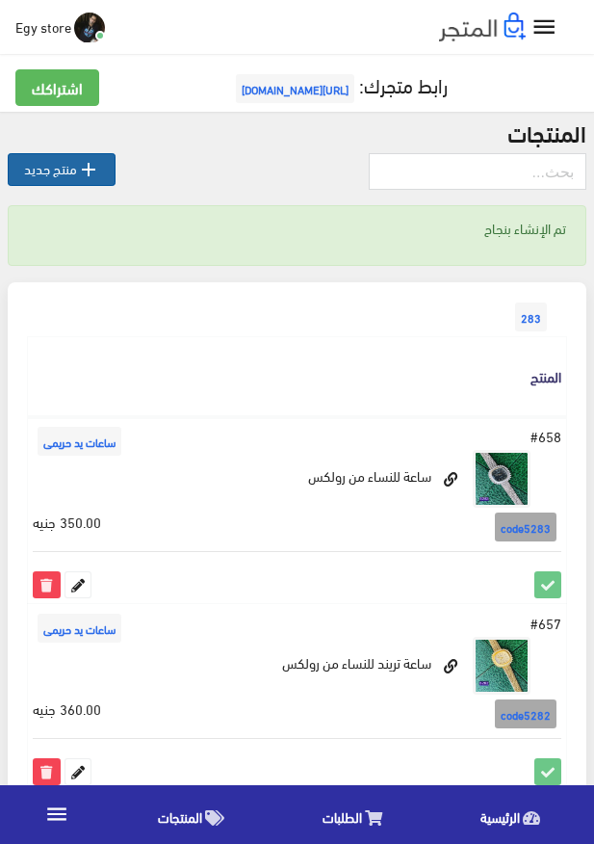
click at [59, 158] on link " منتج جديد" at bounding box center [62, 169] width 108 height 33
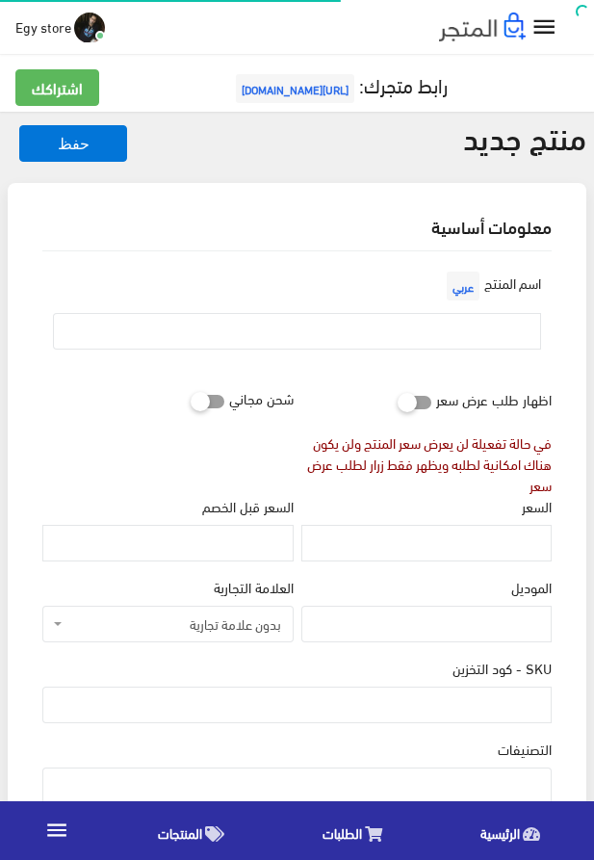
select select
click at [352, 321] on input "text" at bounding box center [297, 331] width 488 height 37
paste input "ساعة يد للنساء مدهشة من خامات عالية الجودة"
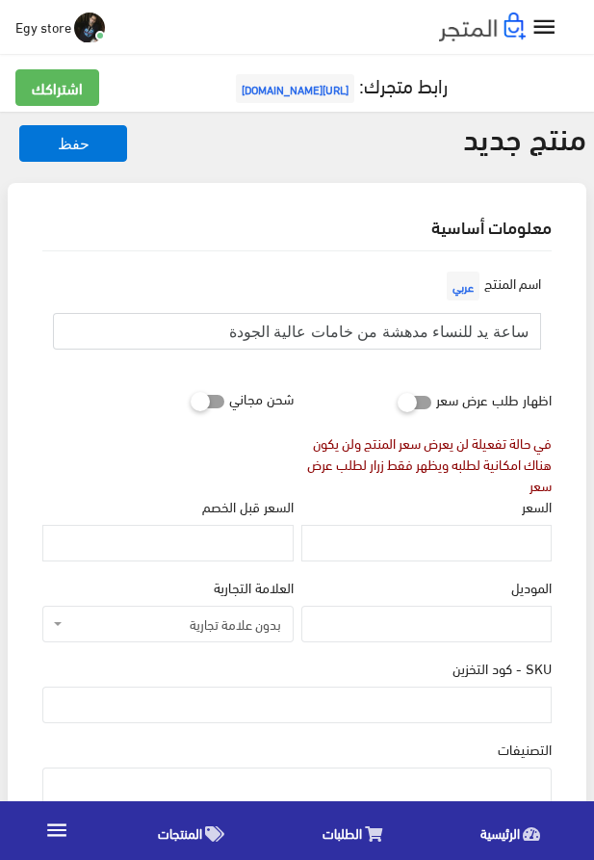
type input "ساعة يد للنساء مدهشة من خامات عالية الجودة"
click at [408, 550] on input "السعر" at bounding box center [427, 543] width 250 height 37
paste input "355"
type input "355"
click at [487, 715] on input "SKU - كود التخزين" at bounding box center [297, 705] width 510 height 37
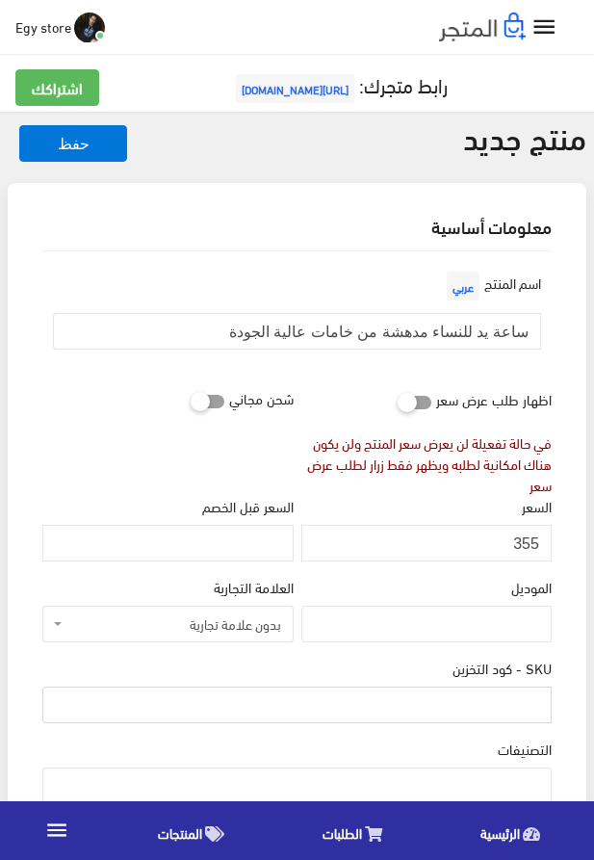
paste input "code5284"
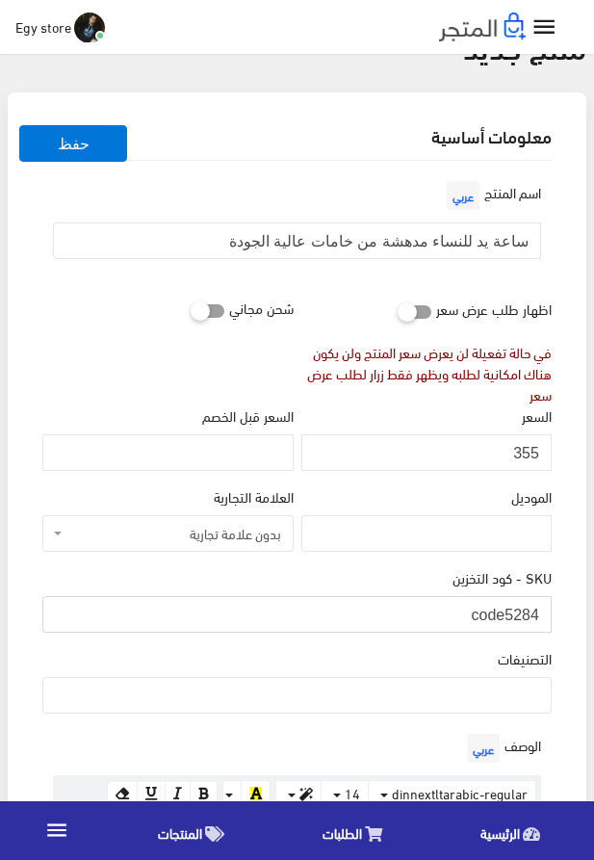
scroll to position [220, 0]
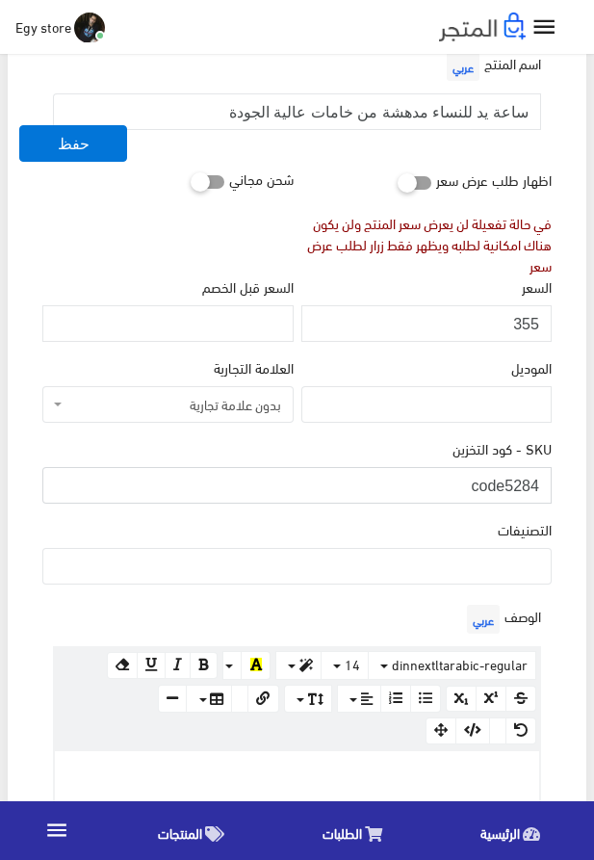
type input "code5284"
click at [479, 568] on ul at bounding box center [297, 564] width 508 height 31
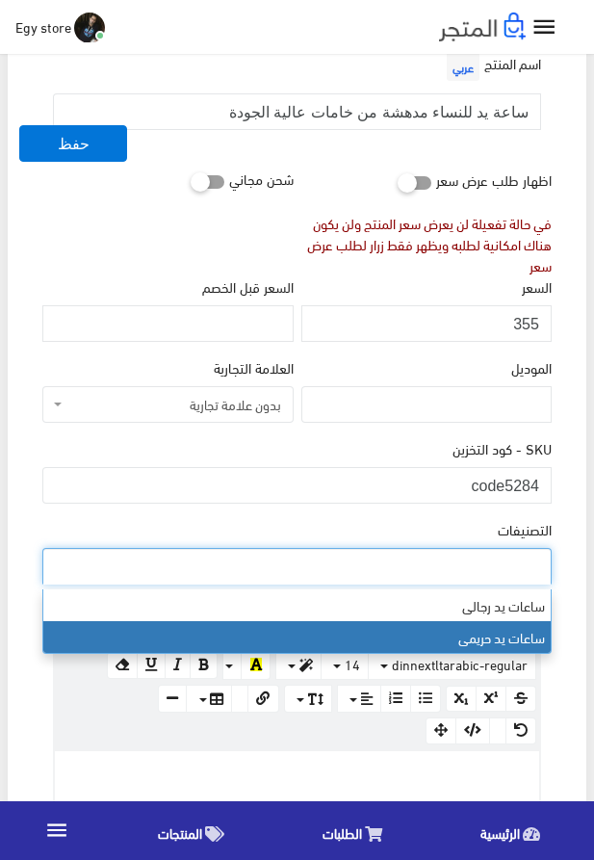
select select "28"
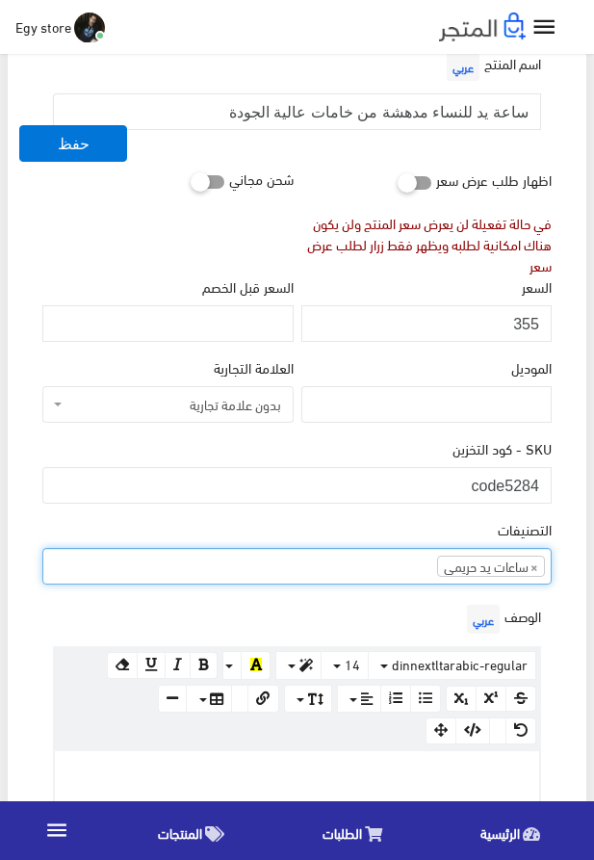
scroll to position [24, 0]
click at [417, 774] on p at bounding box center [297, 771] width 465 height 21
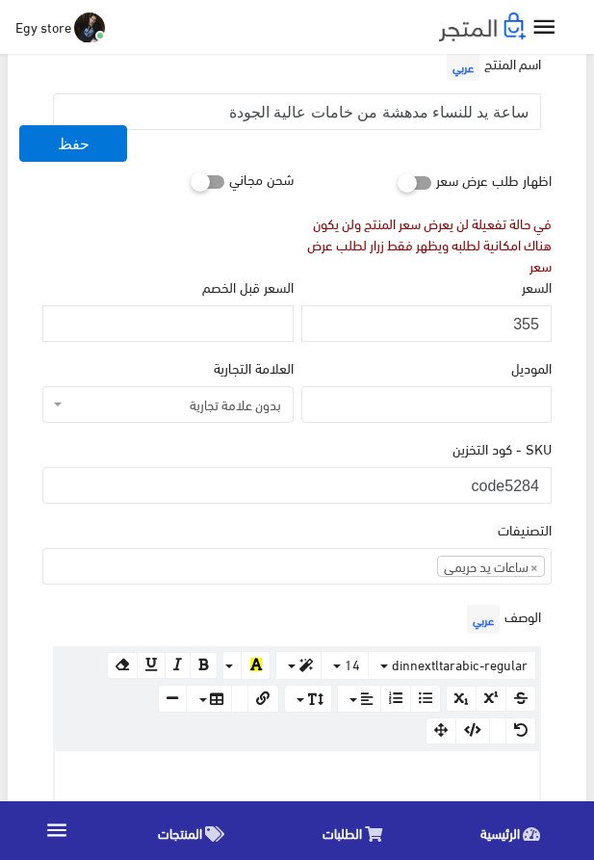
paste div
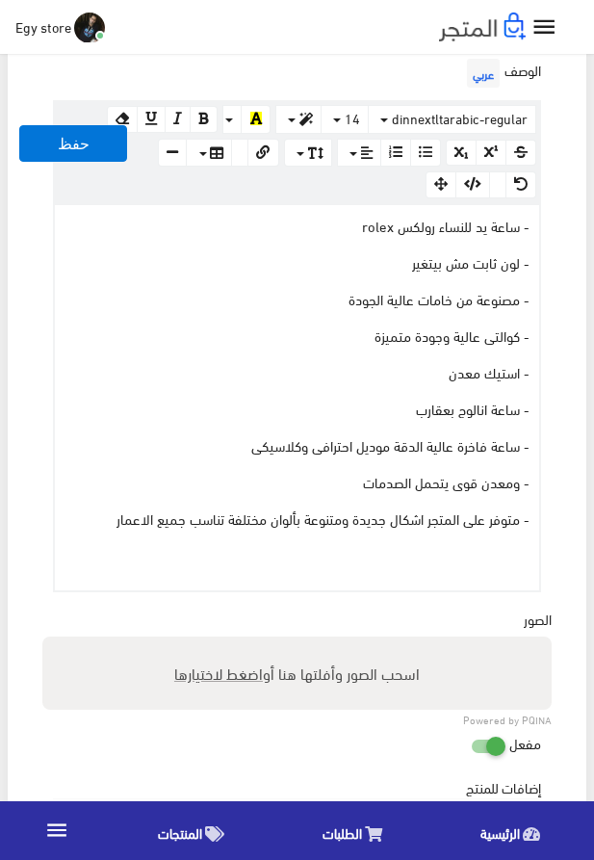
scroll to position [768, 0]
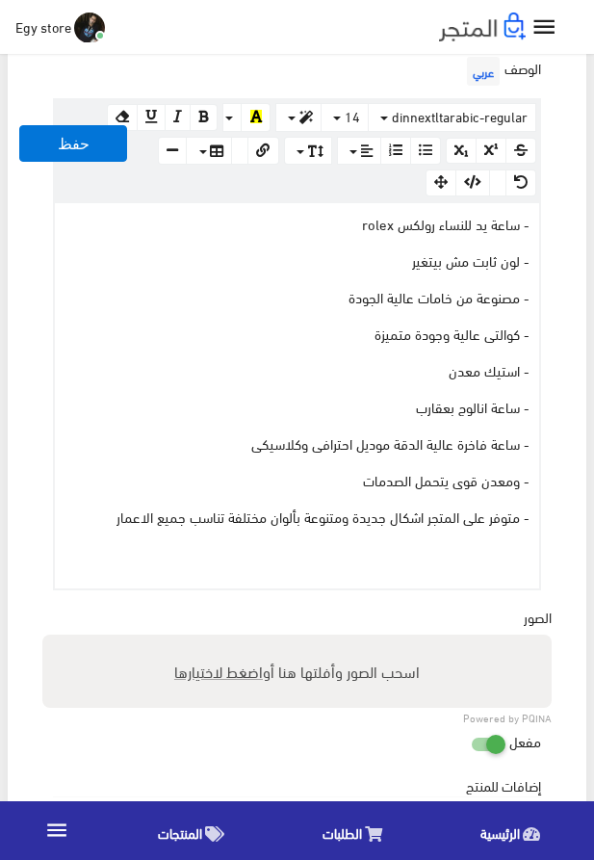
click at [237, 677] on span "اضغط لاختيارها" at bounding box center [218, 671] width 89 height 28
click at [237, 641] on input "اسحب الصور وأفلتها هنا أو اضغط لاختيارها" at bounding box center [297, 638] width 510 height 6
type input "5284.jpeg"
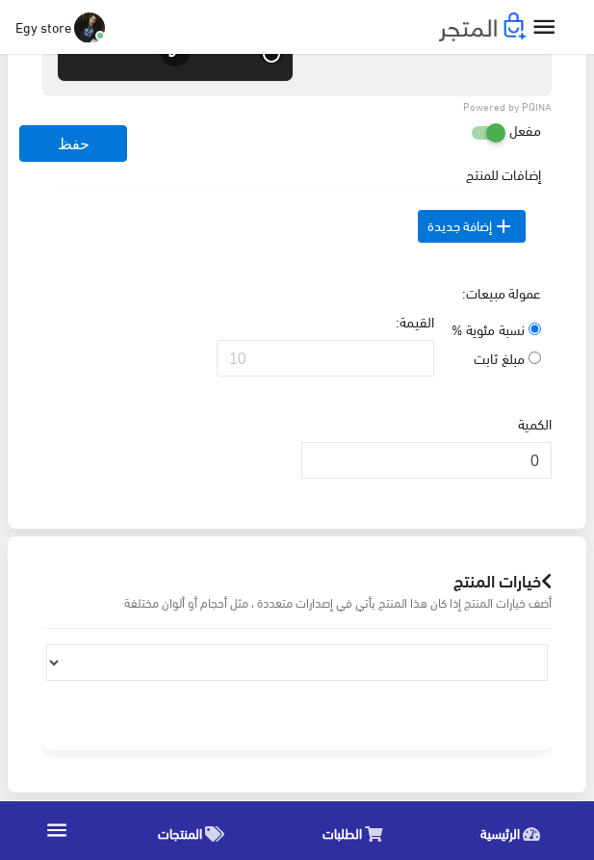
scroll to position [1647, 0]
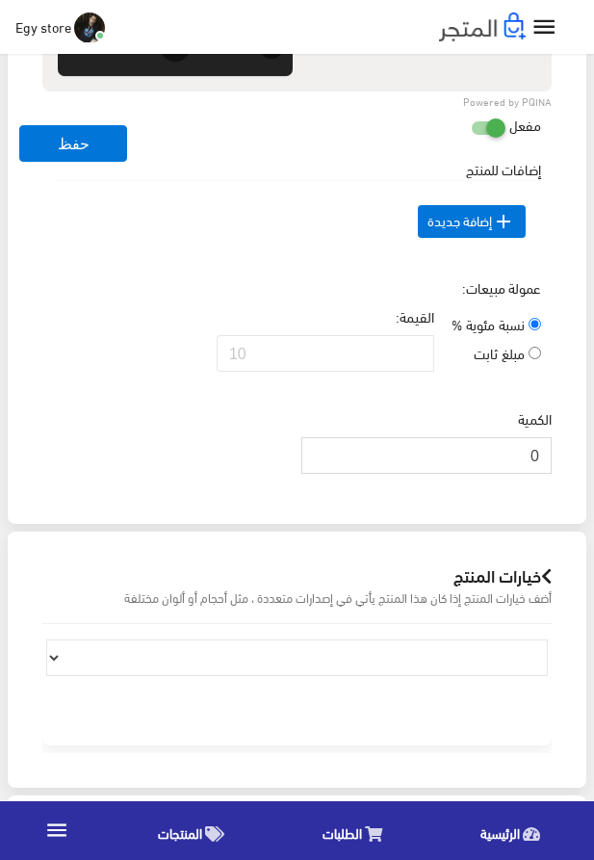
drag, startPoint x: 522, startPoint y: 491, endPoint x: 560, endPoint y: 489, distance: 37.6
click at [552, 474] on input "0" at bounding box center [427, 455] width 250 height 37
type input "1000"
click at [119, 303] on div "عمولة مبيعات: نسبة مئوية % مبلغ ثابت القيمة:" at bounding box center [297, 332] width 517 height 110
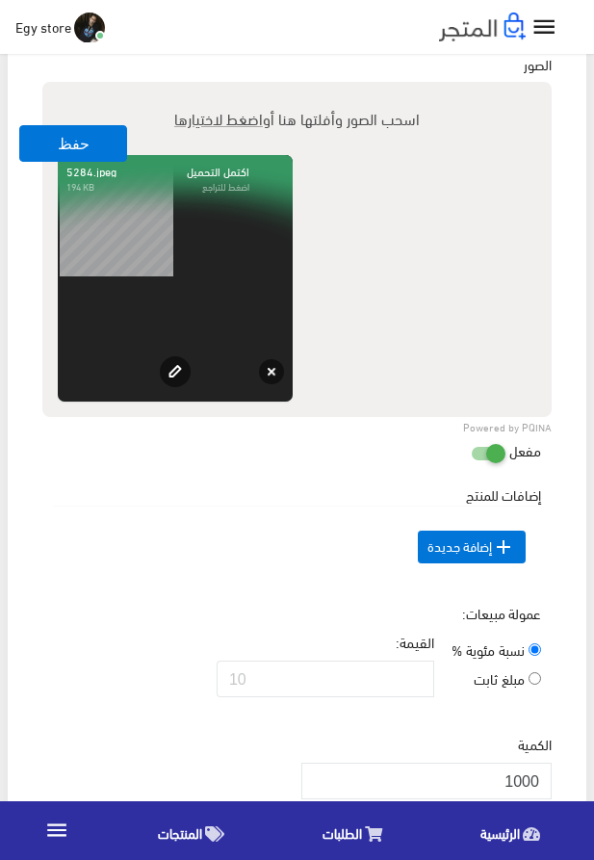
scroll to position [1317, 0]
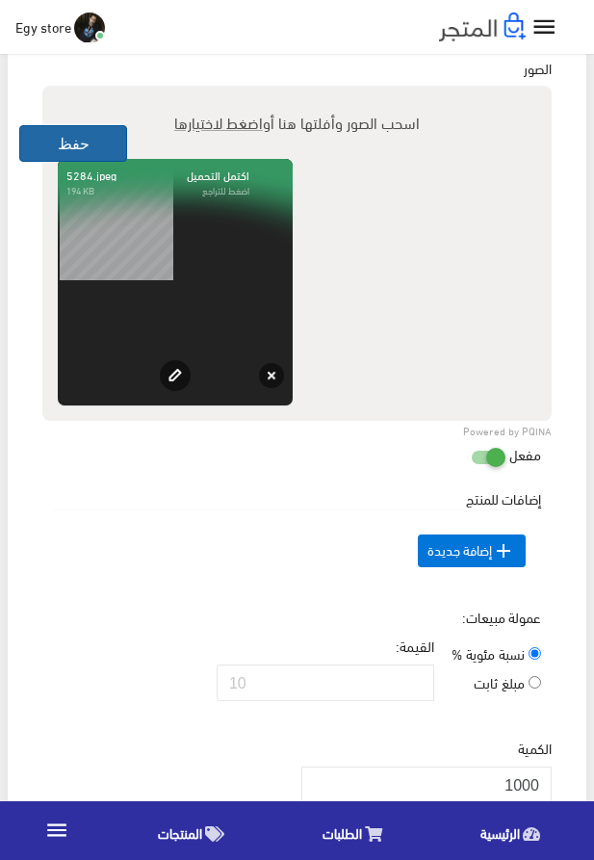
click at [45, 132] on button "حفظ" at bounding box center [73, 143] width 108 height 37
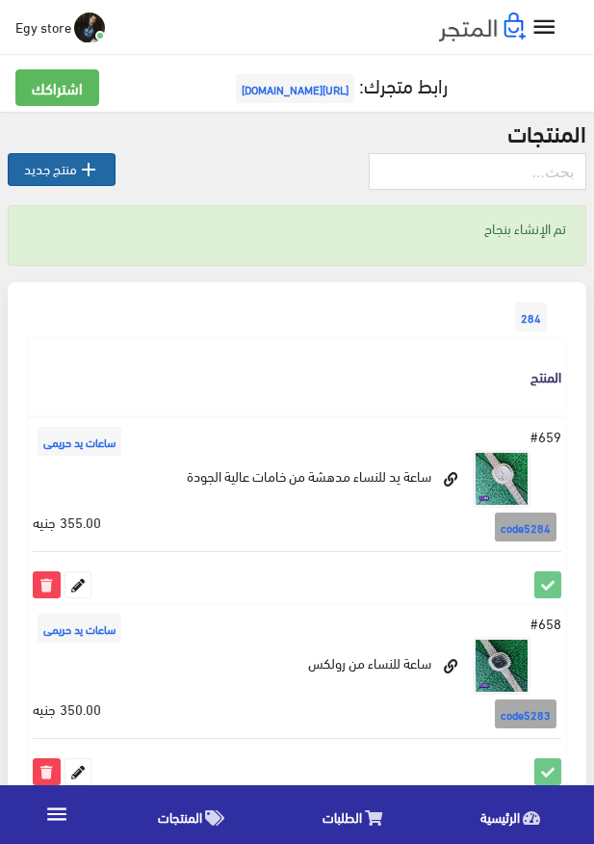
click at [65, 165] on link " منتج جديد" at bounding box center [62, 169] width 108 height 33
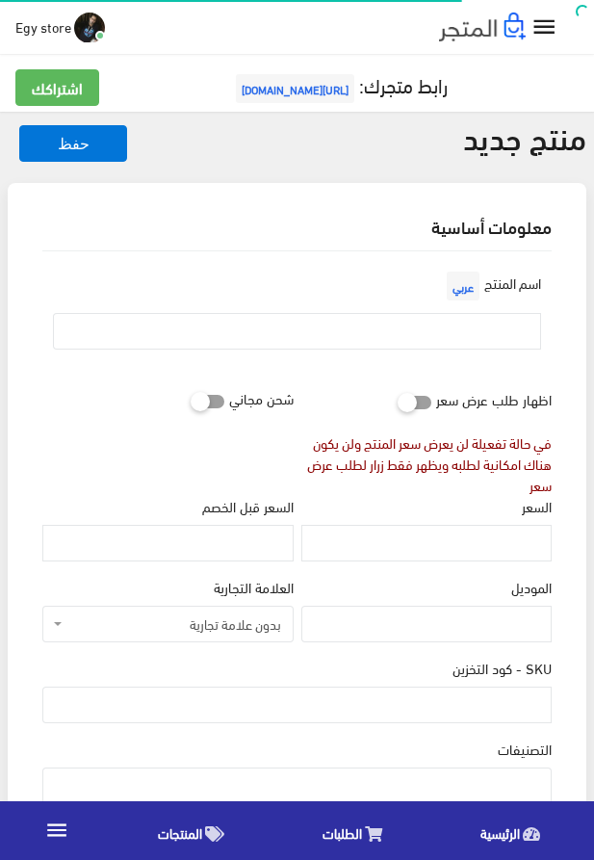
select select
click at [421, 336] on input "text" at bounding box center [297, 331] width 488 height 37
paste input "ساعة يد رجالى"
type input "ساعة يد رجالى"
click at [503, 551] on input "السعر" at bounding box center [427, 543] width 250 height 37
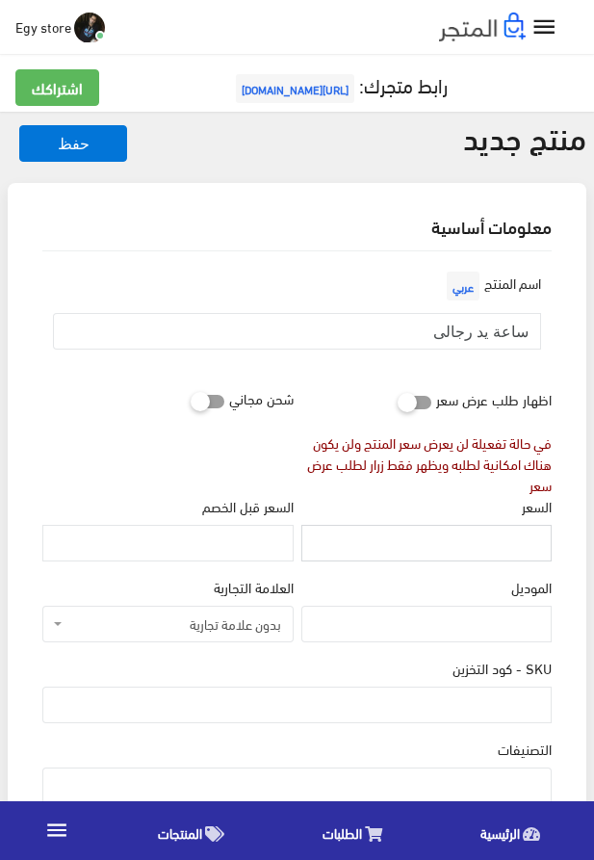
paste input "575"
type input "575"
click at [484, 715] on input "SKU - كود التخزين" at bounding box center [297, 705] width 510 height 37
paste input "code5285"
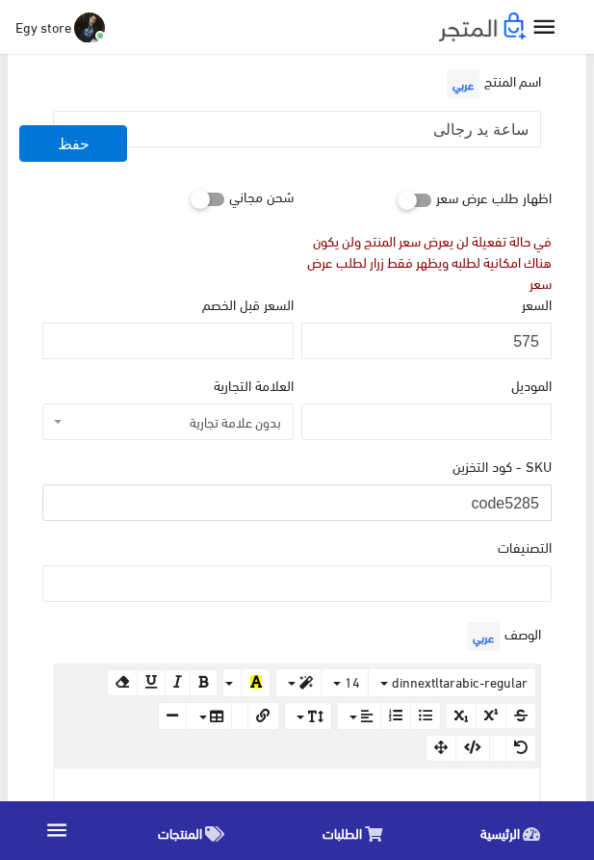
scroll to position [220, 0]
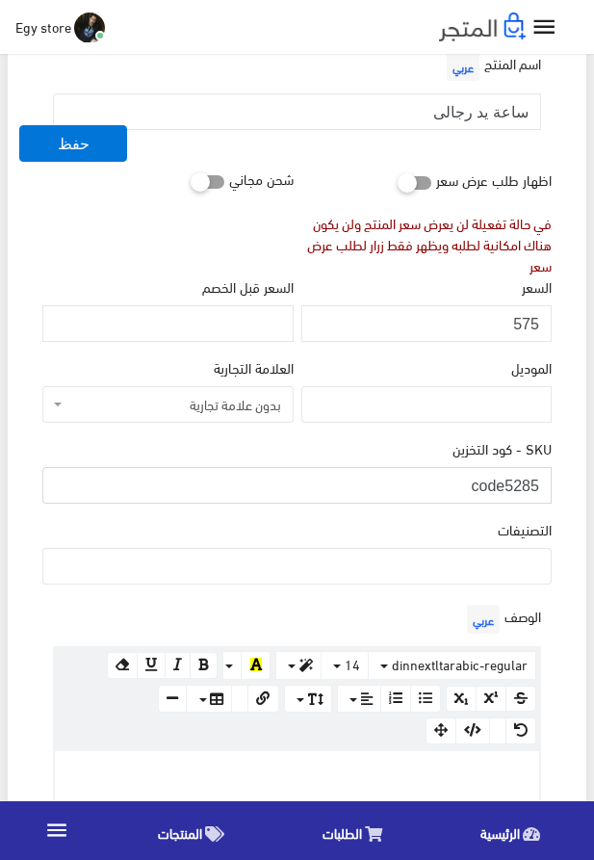
type input "code5285"
click at [464, 556] on ul at bounding box center [297, 564] width 508 height 31
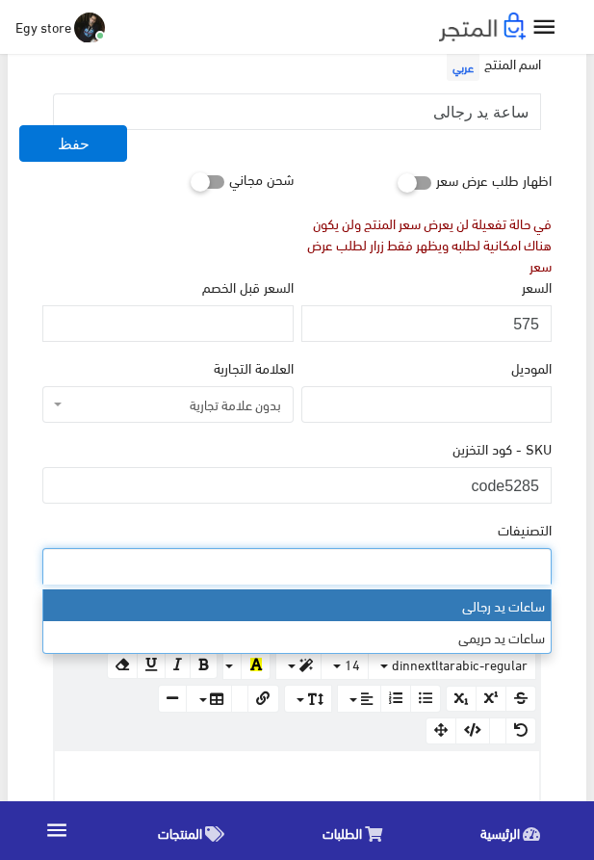
select select "27"
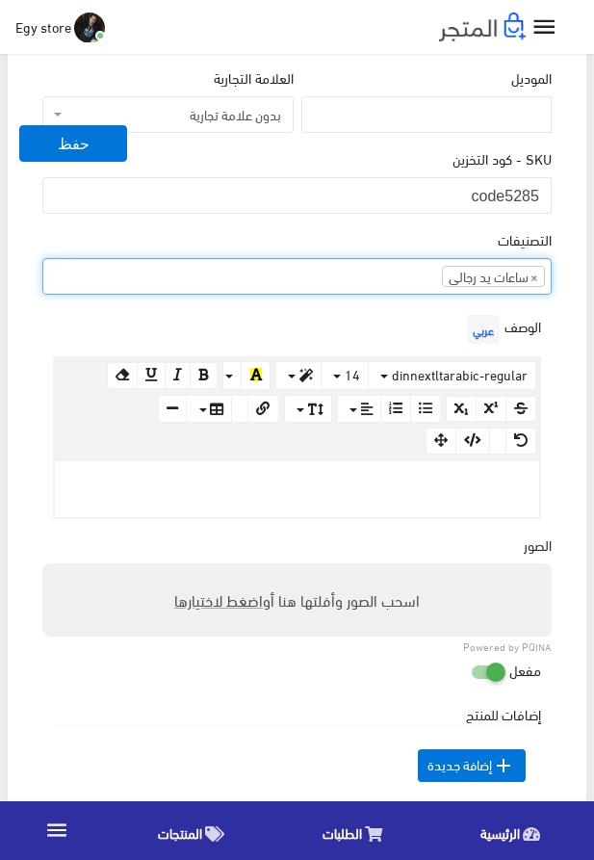
scroll to position [549, 0]
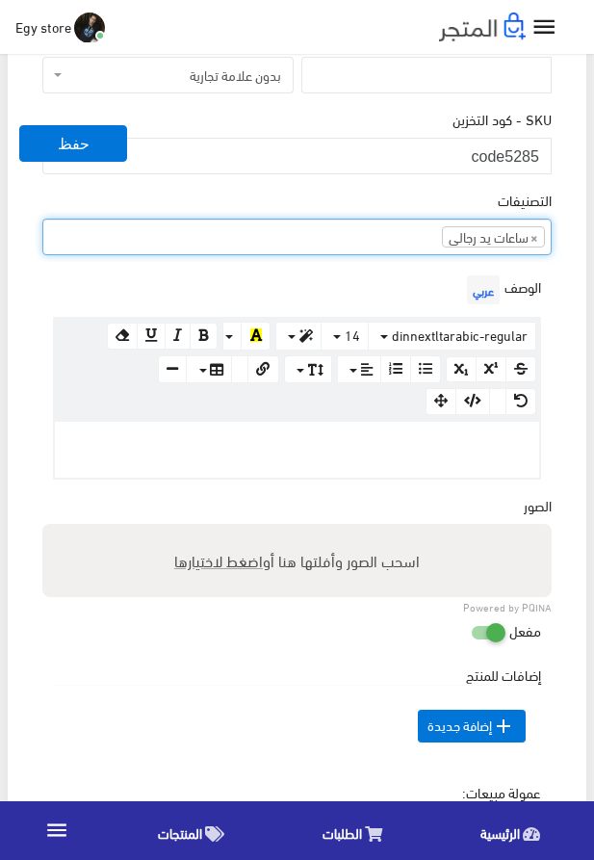
click at [475, 453] on p at bounding box center [297, 442] width 465 height 21
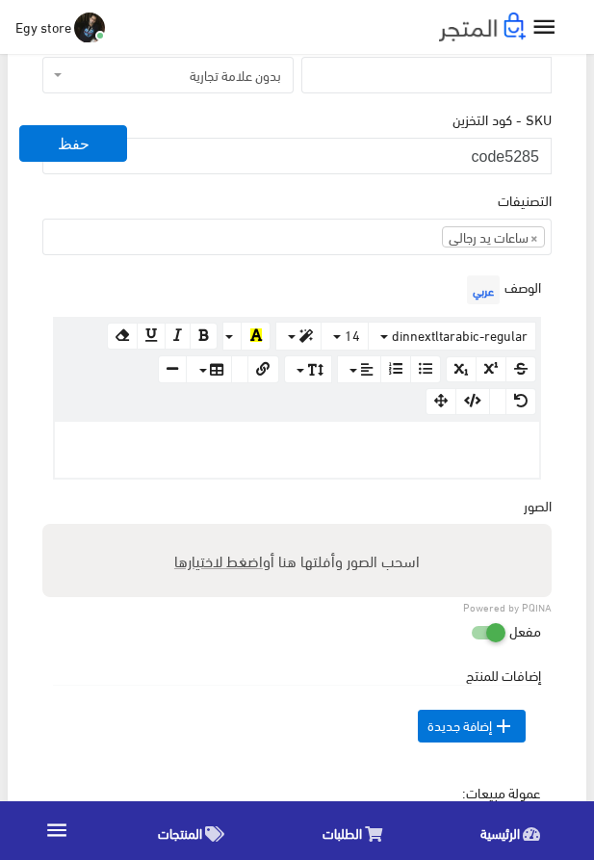
paste div
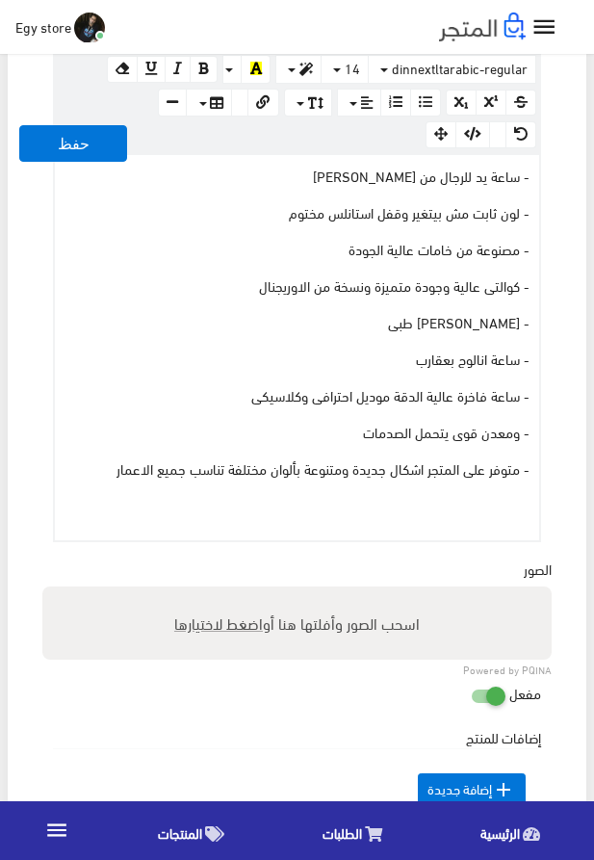
scroll to position [879, 0]
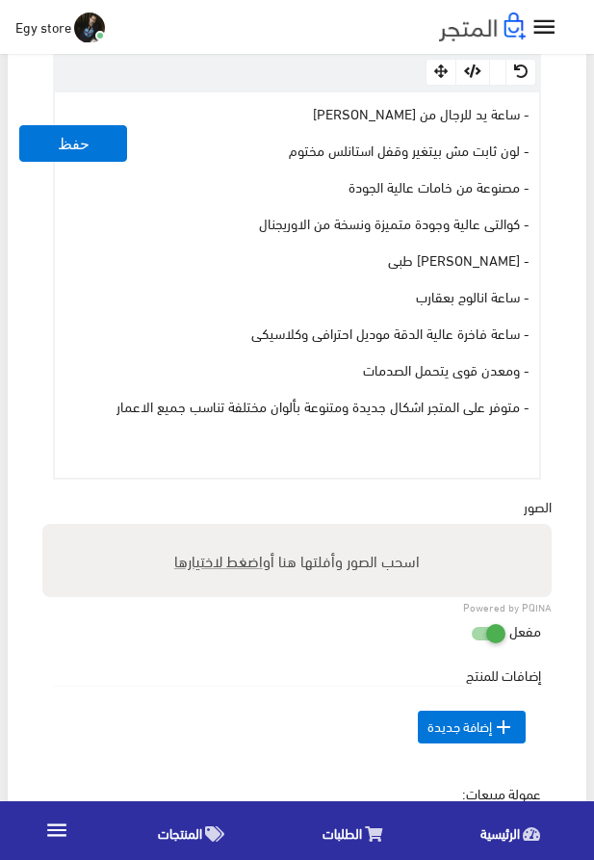
click at [229, 569] on span "اضغط لاختيارها" at bounding box center [218, 560] width 89 height 28
click at [229, 530] on input "اسحب الصور وأفلتها هنا أو اضغط لاختيارها" at bounding box center [297, 527] width 510 height 6
type input "5285.jpeg"
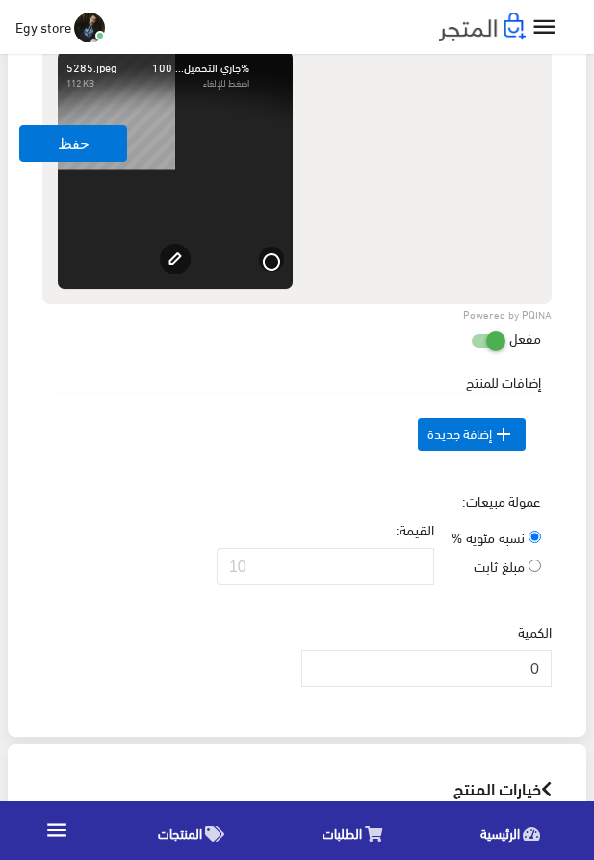
scroll to position [1428, 0]
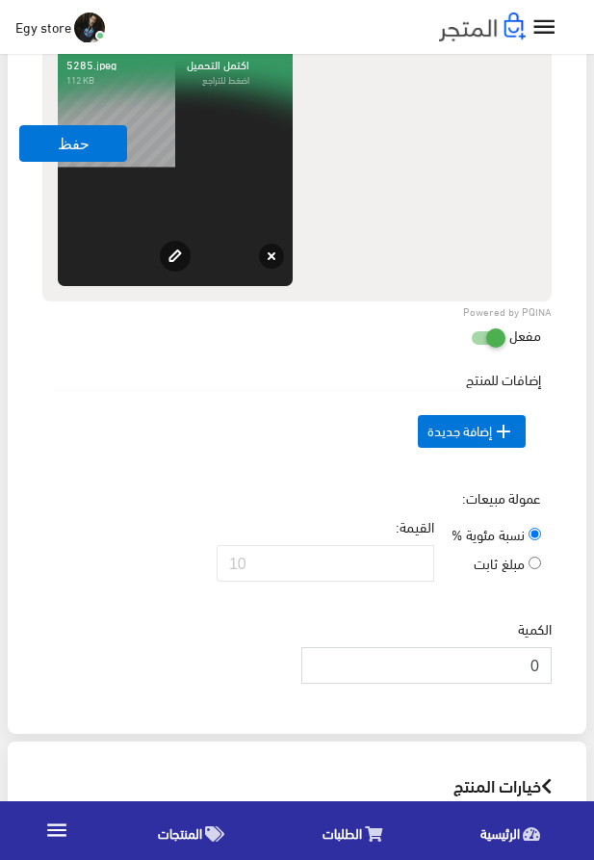
drag, startPoint x: 523, startPoint y: 702, endPoint x: 543, endPoint y: 701, distance: 20.3
click at [543, 684] on input "0" at bounding box center [427, 665] width 250 height 37
type input "1000"
click at [49, 153] on button "حفظ" at bounding box center [73, 143] width 108 height 37
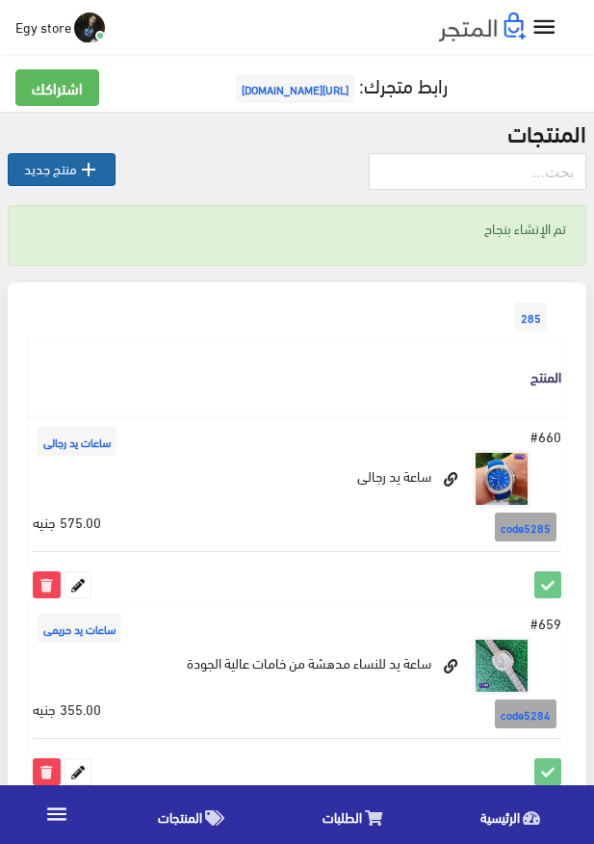
click at [106, 171] on link " منتج جديد" at bounding box center [62, 169] width 108 height 33
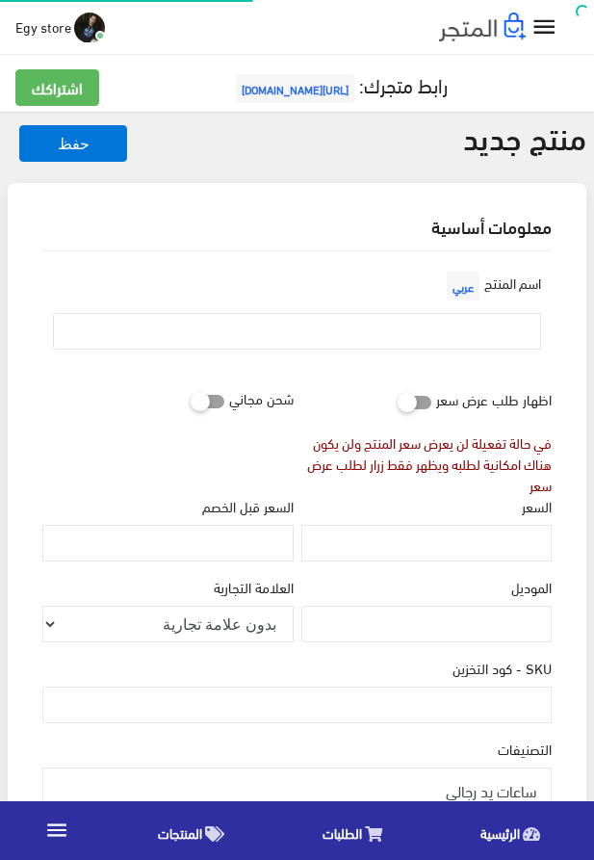
select select
click at [438, 326] on input "text" at bounding box center [297, 331] width 488 height 37
paste input "ساعة يد للرجال من [PERSON_NAME]"
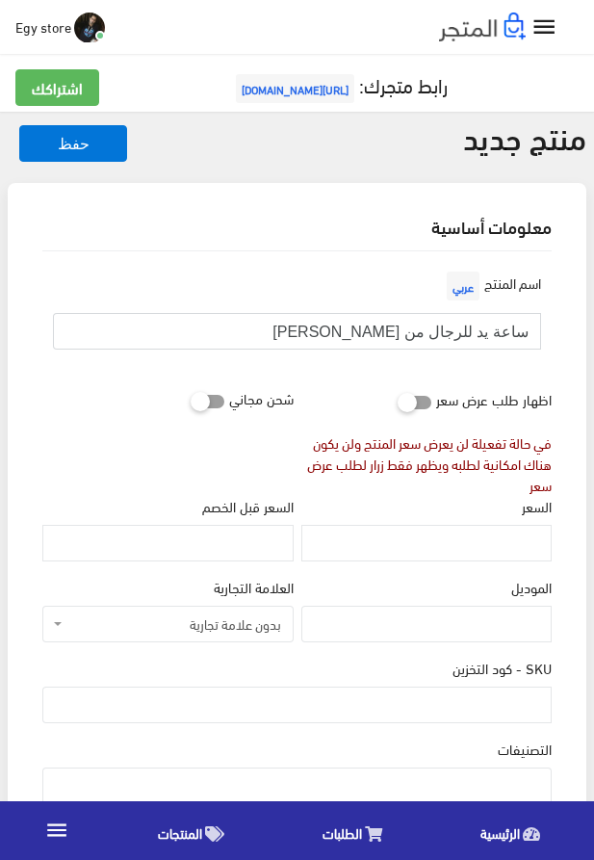
type input "ساعة يد للرجال من [PERSON_NAME]"
click at [435, 534] on input "السعر" at bounding box center [427, 543] width 250 height 37
paste input "570"
type input "570"
click at [423, 701] on input "SKU - كود التخزين" at bounding box center [297, 705] width 510 height 37
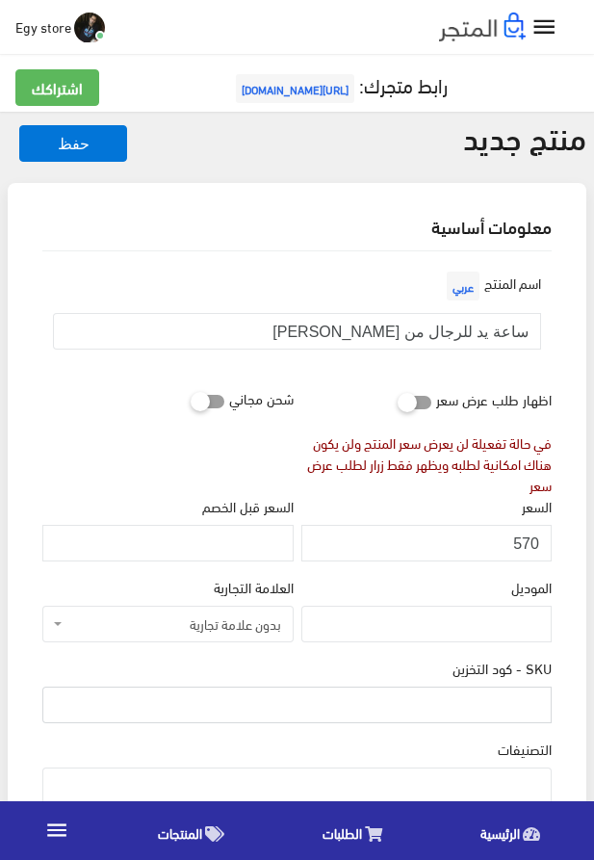
paste input "code5286"
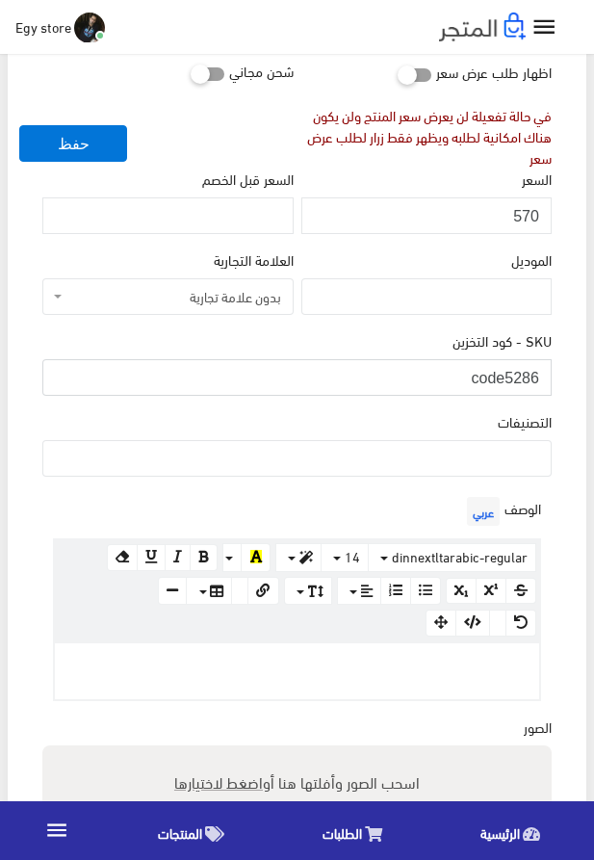
scroll to position [329, 0]
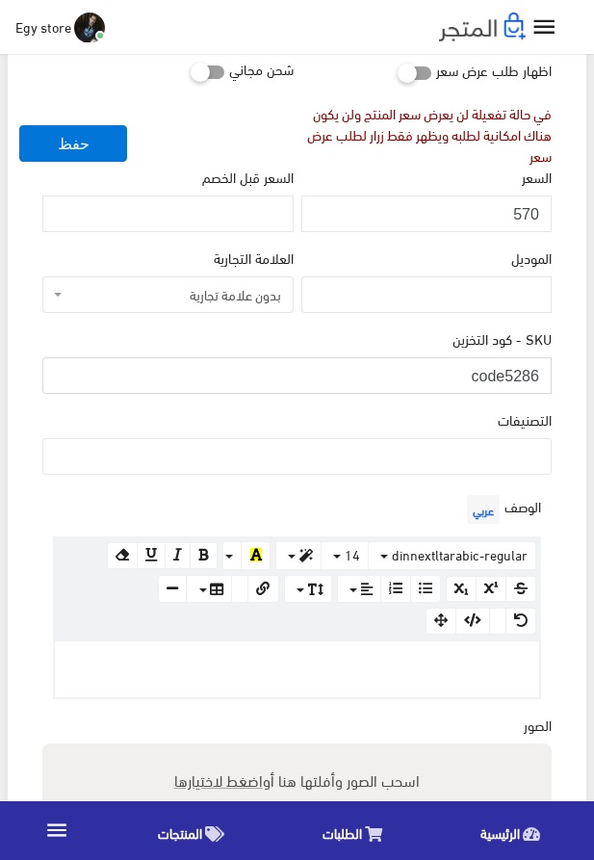
type input "code5286"
click at [509, 468] on ul at bounding box center [297, 454] width 508 height 31
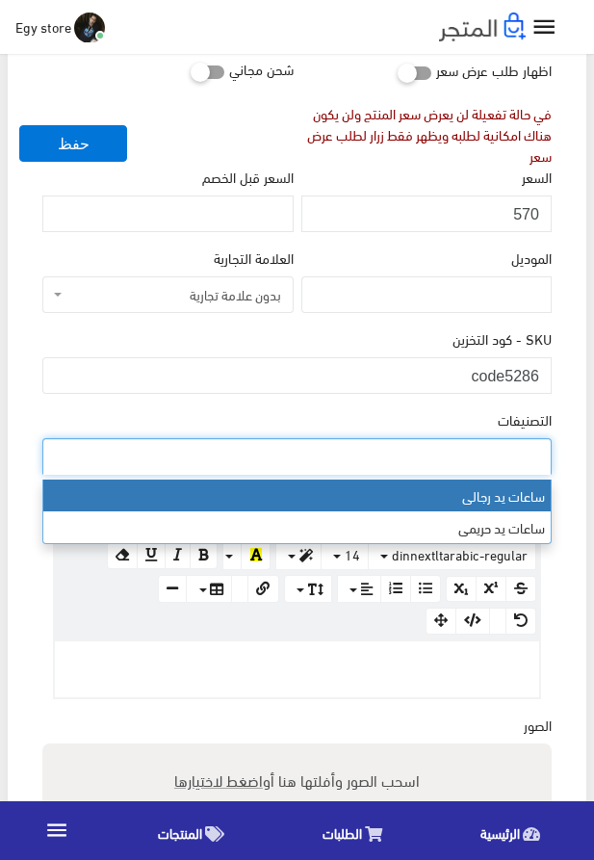
select select "27"
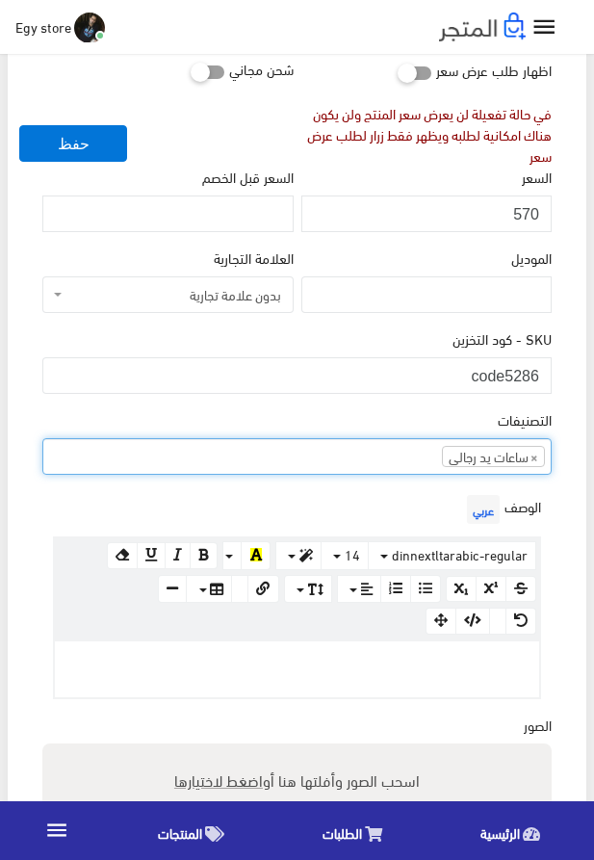
click at [323, 672] on p at bounding box center [297, 661] width 465 height 21
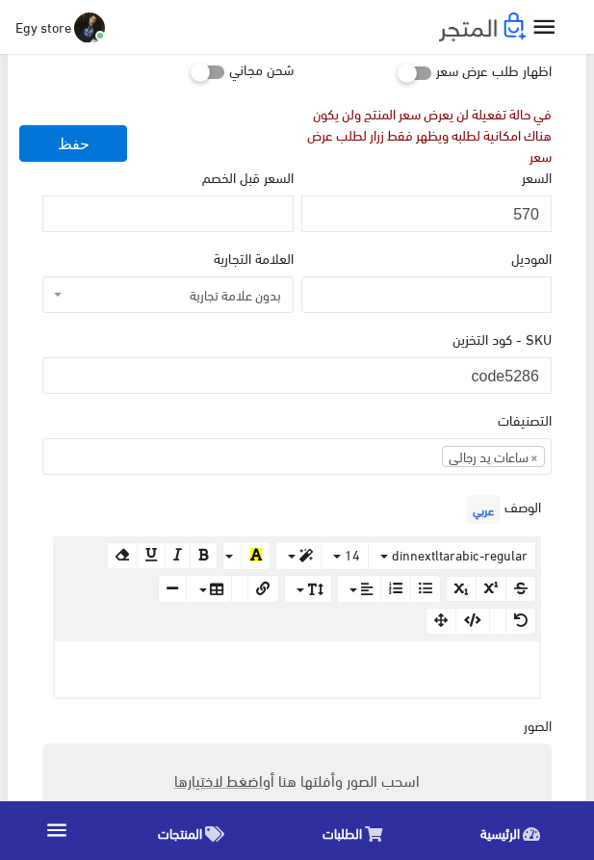
paste div
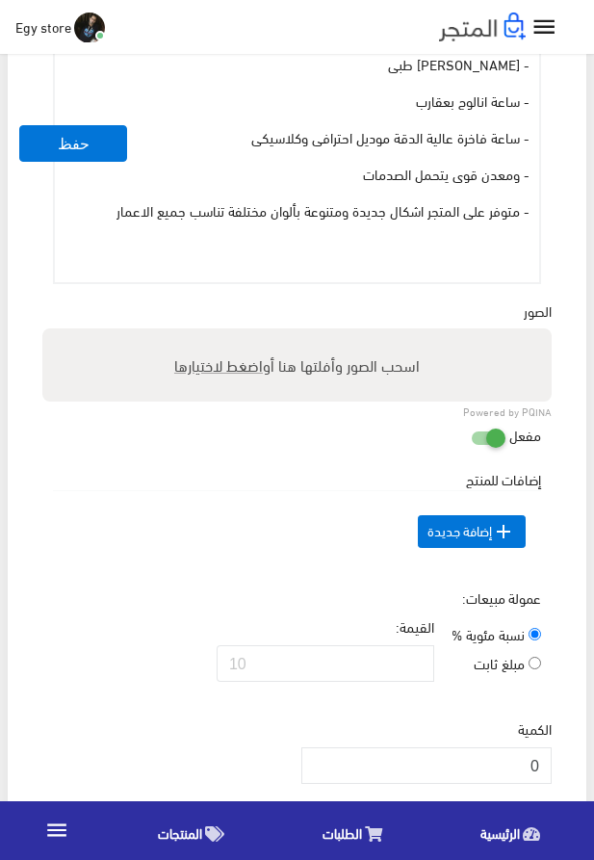
scroll to position [1097, 0]
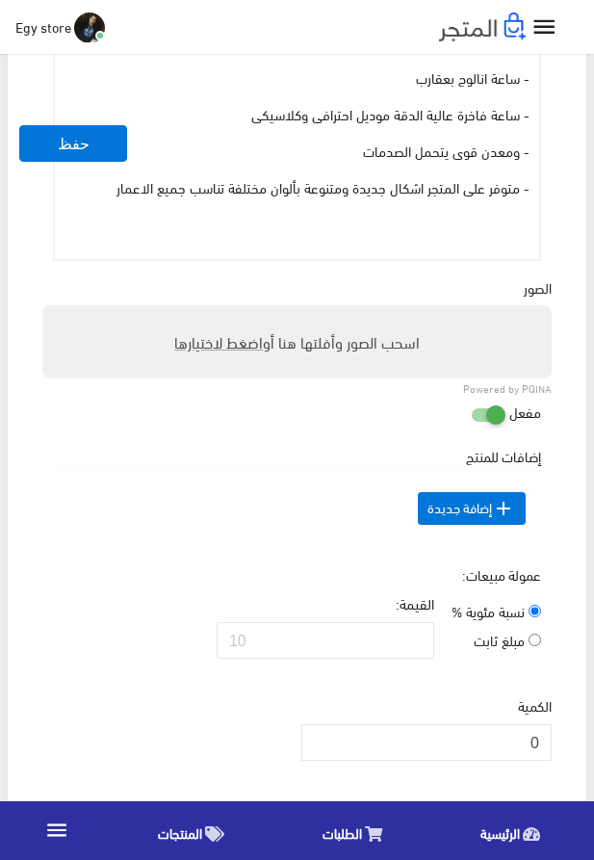
click at [221, 347] on span "اضغط لاختيارها" at bounding box center [218, 342] width 89 height 28
click at [221, 311] on input "اسحب الصور وأفلتها هنا أو اضغط لاختيارها" at bounding box center [297, 308] width 510 height 6
type input "5286.jpeg"
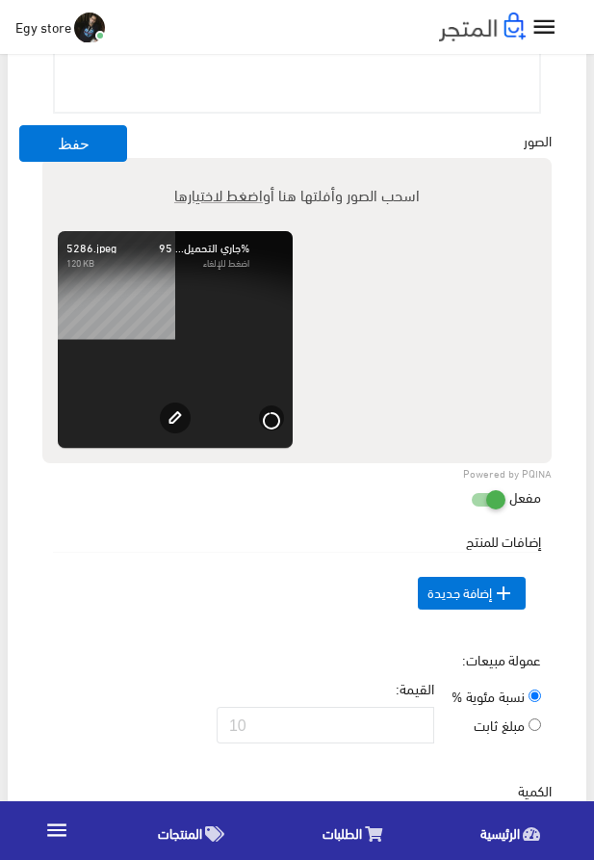
scroll to position [1537, 0]
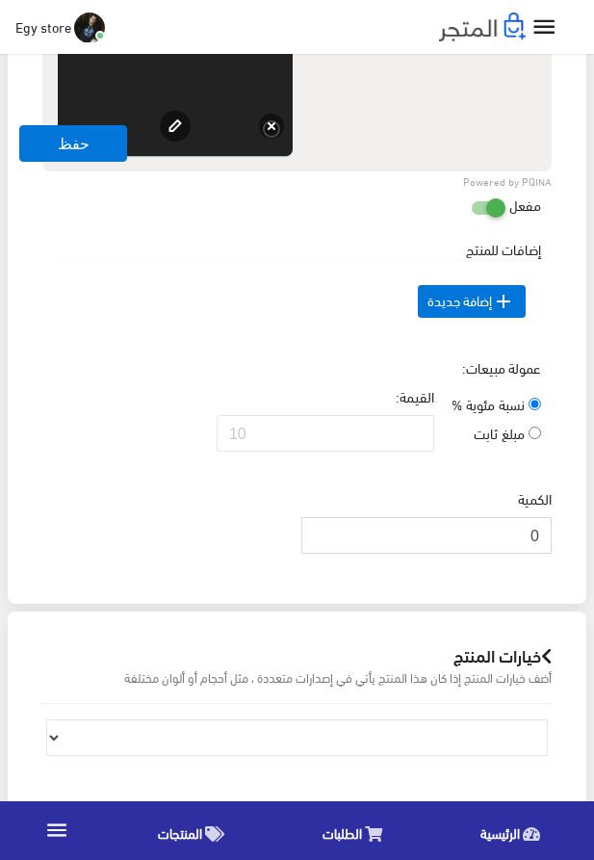
drag, startPoint x: 503, startPoint y: 560, endPoint x: 555, endPoint y: 565, distance: 52.2
click at [552, 554] on input "0" at bounding box center [427, 535] width 250 height 37
type input "1000"
click at [303, 327] on td " إضافة جديدة" at bounding box center [297, 302] width 488 height 82
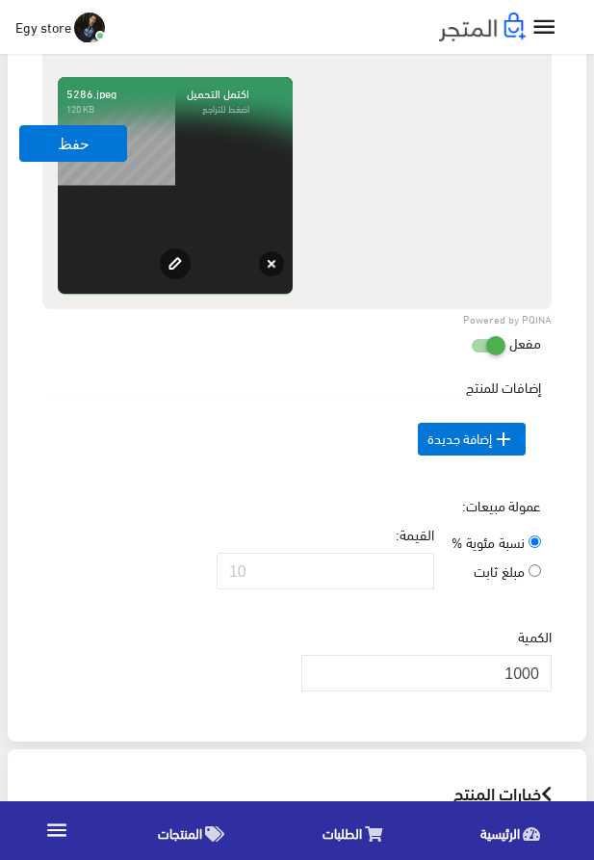
scroll to position [1317, 0]
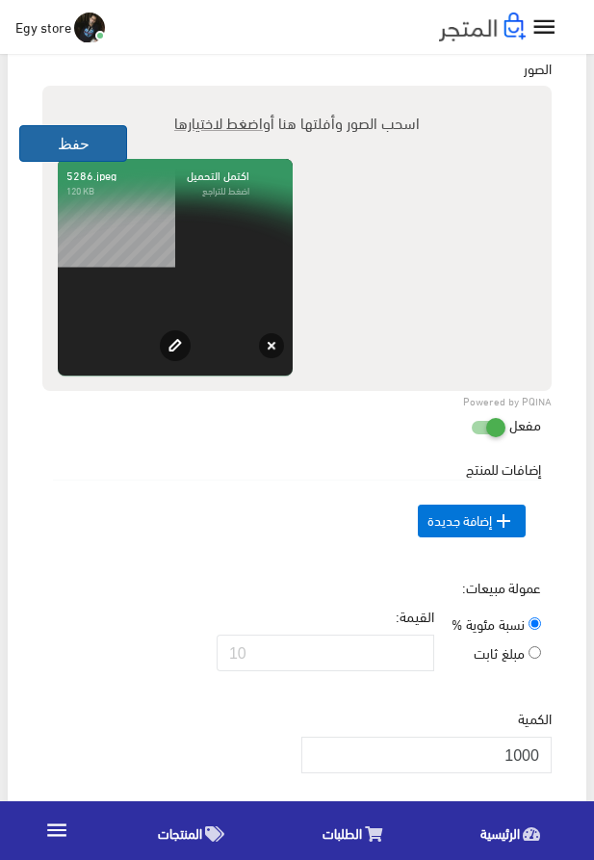
click at [71, 142] on button "حفظ" at bounding box center [73, 143] width 108 height 37
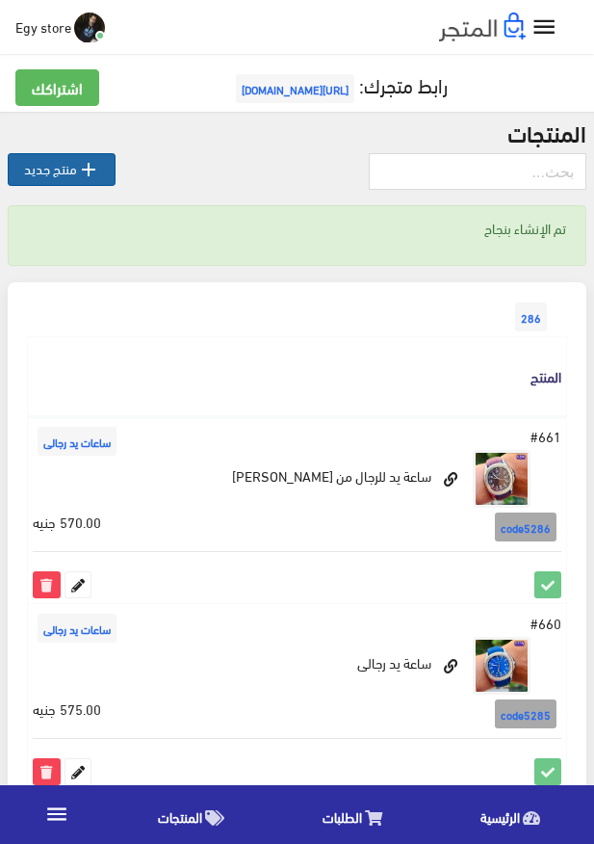
click at [79, 167] on icon "" at bounding box center [88, 169] width 23 height 23
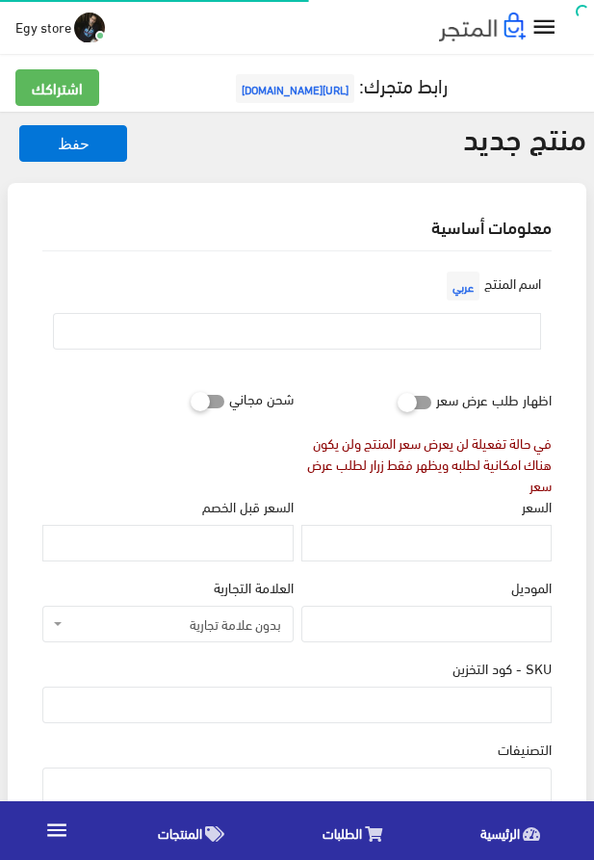
select select
click at [377, 331] on input "text" at bounding box center [297, 331] width 488 height 37
paste input "watch for man"
type input "watch for man"
click at [490, 558] on input "السعر" at bounding box center [427, 543] width 250 height 37
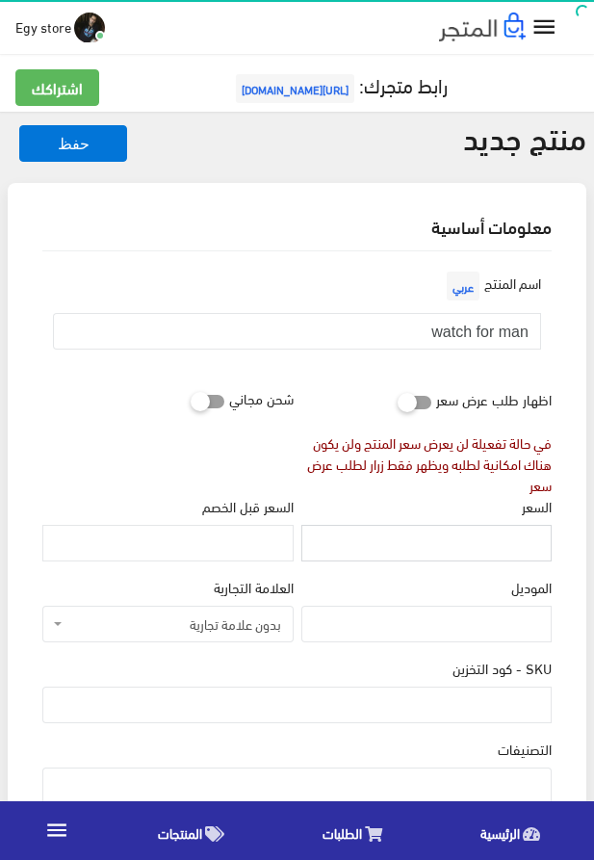
paste input "580"
type input "580"
click at [486, 702] on input "SKU - كود التخزين" at bounding box center [297, 705] width 510 height 37
paste input "code5287"
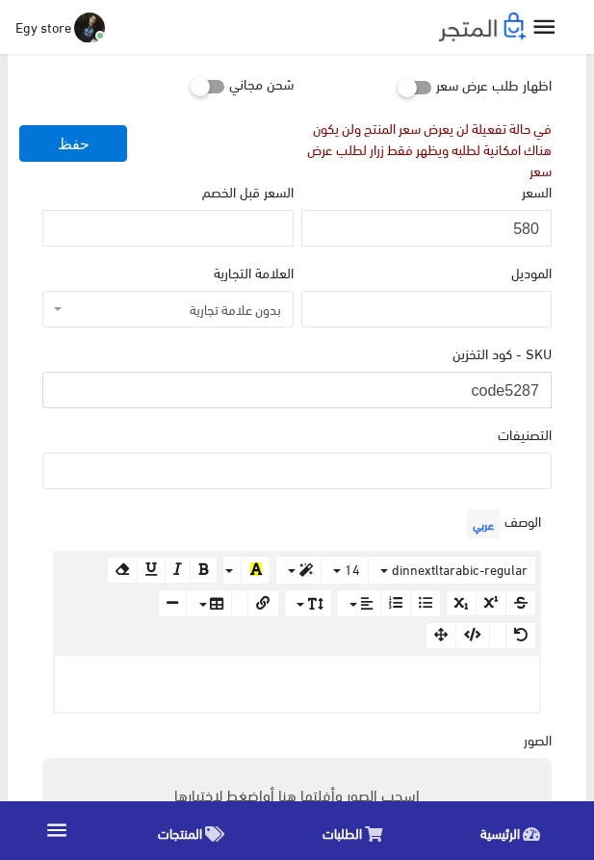
scroll to position [329, 0]
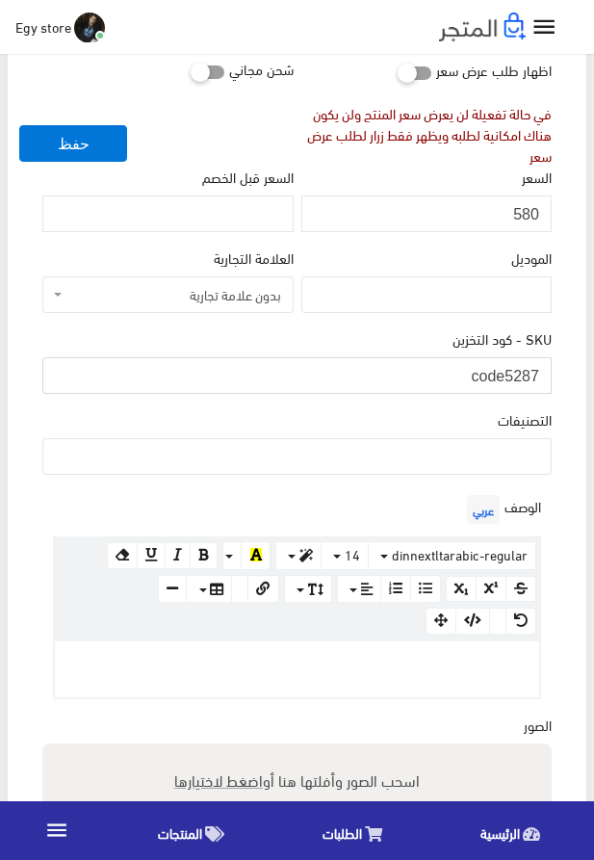
type input "code5287"
click at [411, 457] on ul at bounding box center [297, 454] width 508 height 31
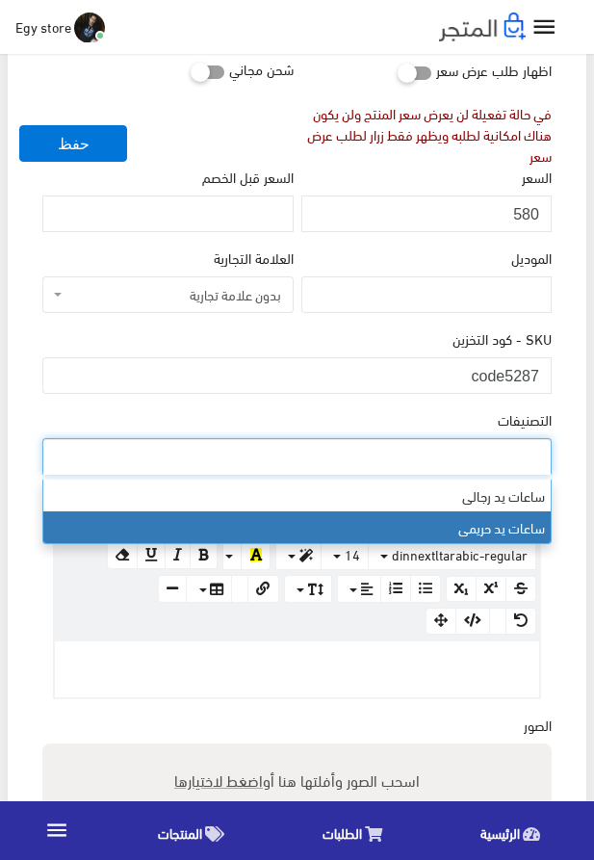
select select "28"
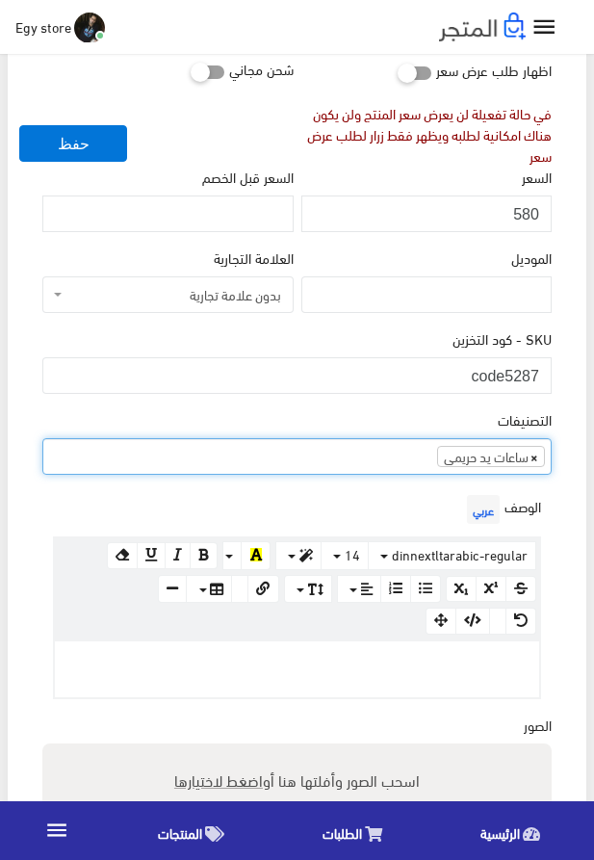
click at [532, 465] on span "×" at bounding box center [535, 456] width 8 height 19
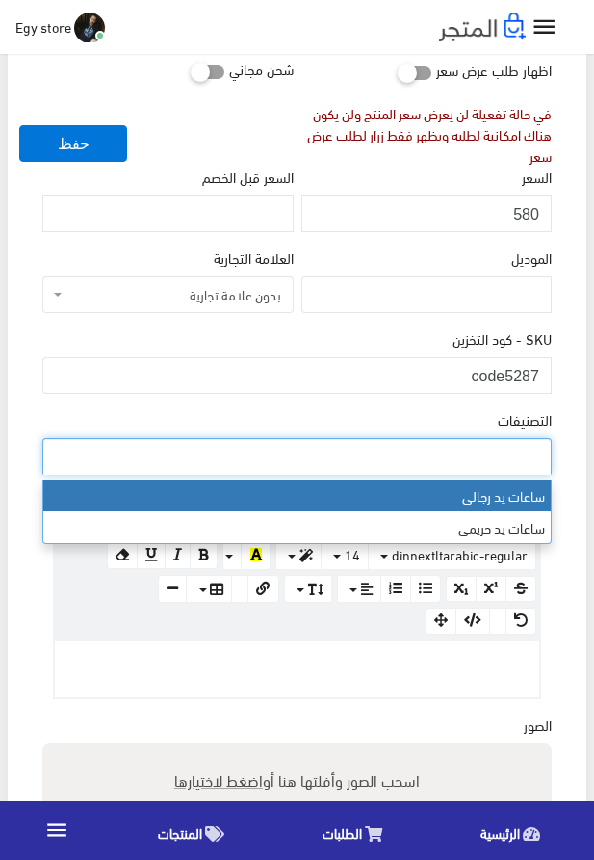
select select "27"
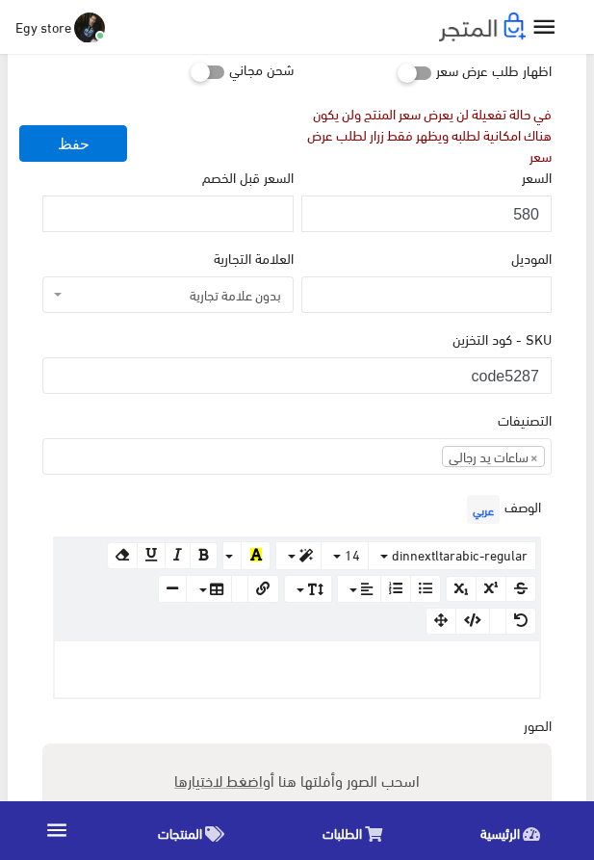
click at [438, 672] on p at bounding box center [297, 661] width 465 height 21
paste div
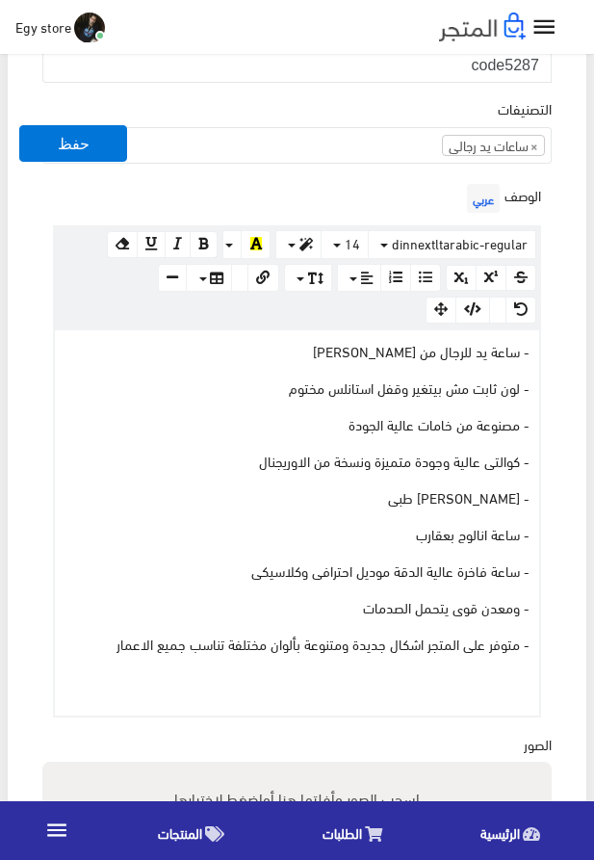
scroll to position [768, 0]
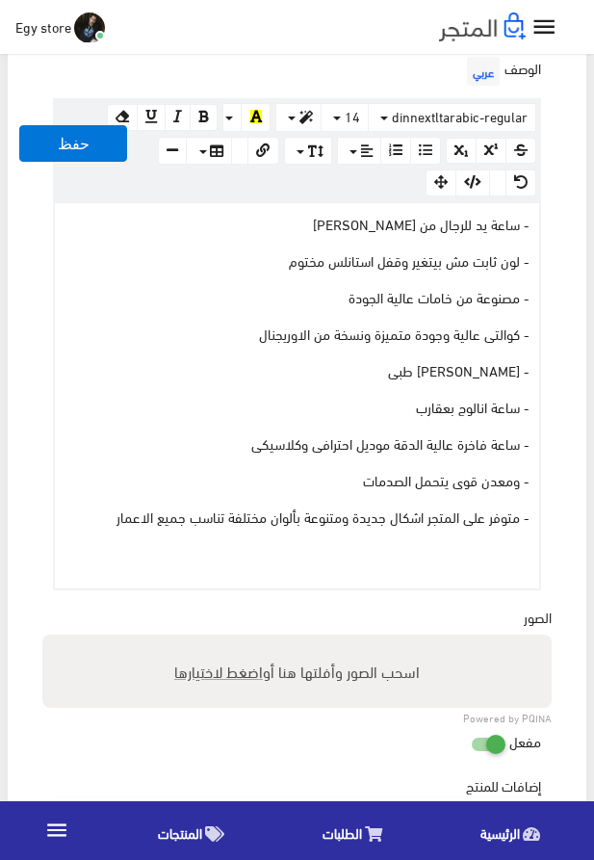
click at [224, 672] on span "اضغط لاختيارها" at bounding box center [218, 671] width 89 height 28
click at [224, 641] on input "اسحب الصور وأفلتها هنا أو اضغط لاختيارها" at bounding box center [297, 638] width 510 height 6
type input "5287.jpeg"
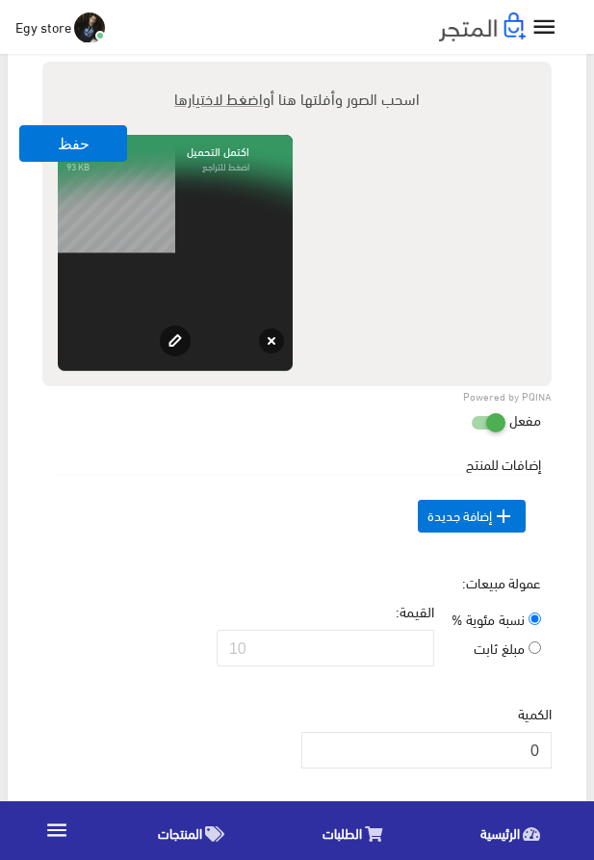
scroll to position [1427, 0]
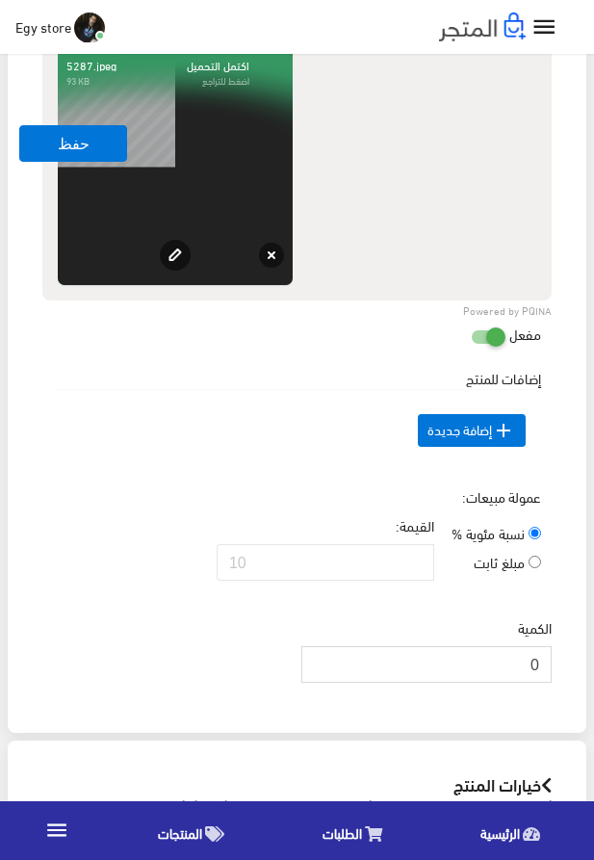
drag, startPoint x: 512, startPoint y: 695, endPoint x: 540, endPoint y: 696, distance: 28.0
click at [540, 683] on input "0" at bounding box center [427, 664] width 250 height 37
type input "1000"
click at [178, 525] on div "عمولة مبيعات: نسبة مئوية % مبلغ ثابت القيمة:" at bounding box center [297, 542] width 517 height 110
click at [35, 133] on button "حفظ" at bounding box center [73, 143] width 108 height 37
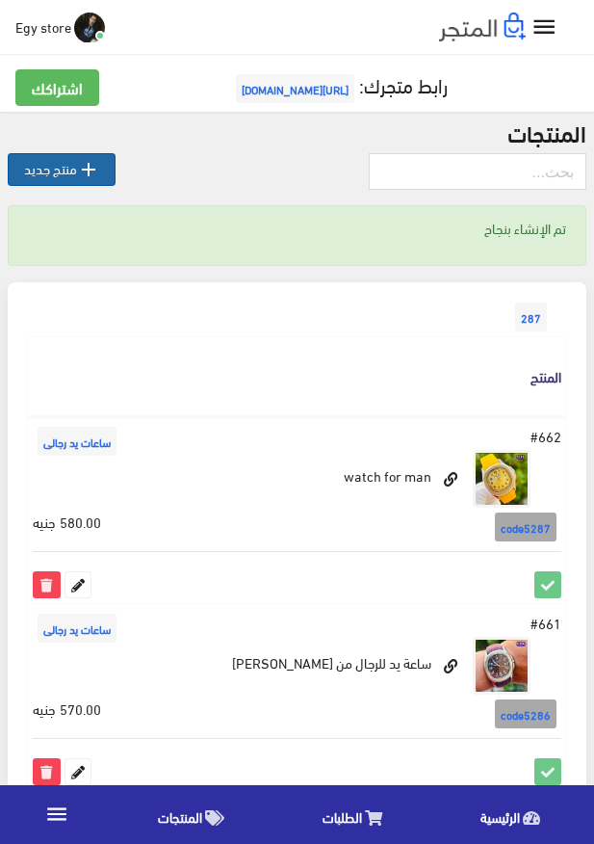
click at [52, 163] on link " منتج جديد" at bounding box center [62, 169] width 108 height 33
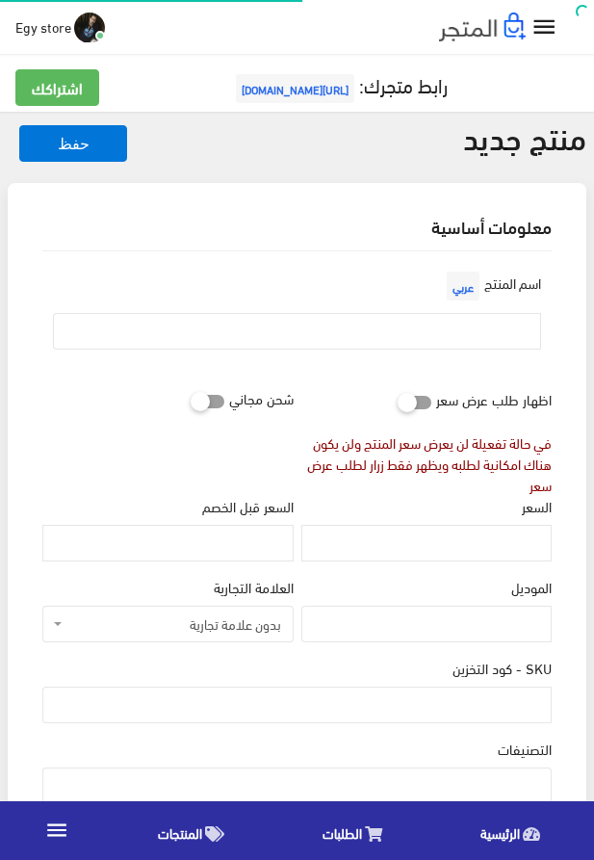
select select
click at [356, 339] on input "text" at bounding box center [297, 331] width 488 height 37
paste input "ساعة باتيك للرجال ممتازة"
type input "ساعة باتيك للرجال ممتازة"
click at [497, 544] on input "السعر" at bounding box center [427, 543] width 250 height 37
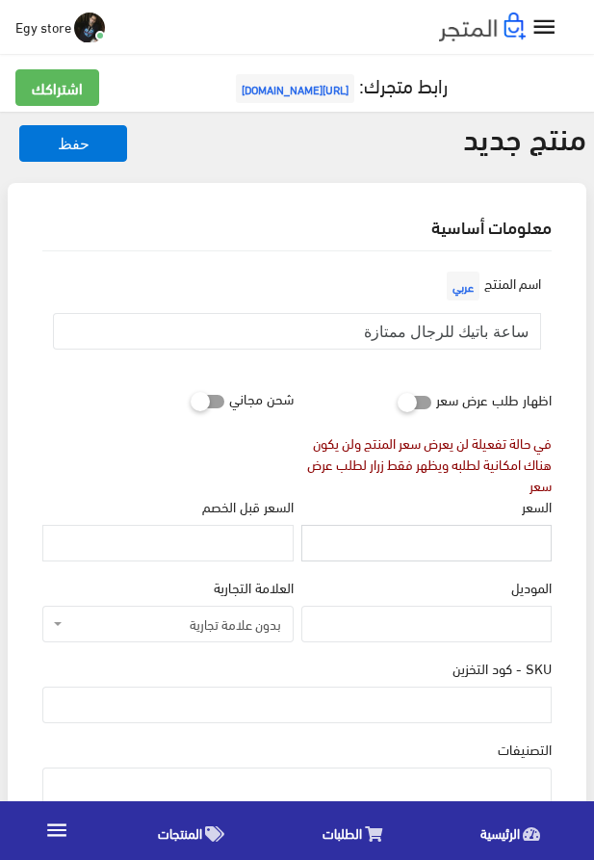
paste input "560"
type input "560"
click at [443, 711] on input "SKU - كود التخزين" at bounding box center [297, 705] width 510 height 37
paste input "code5288"
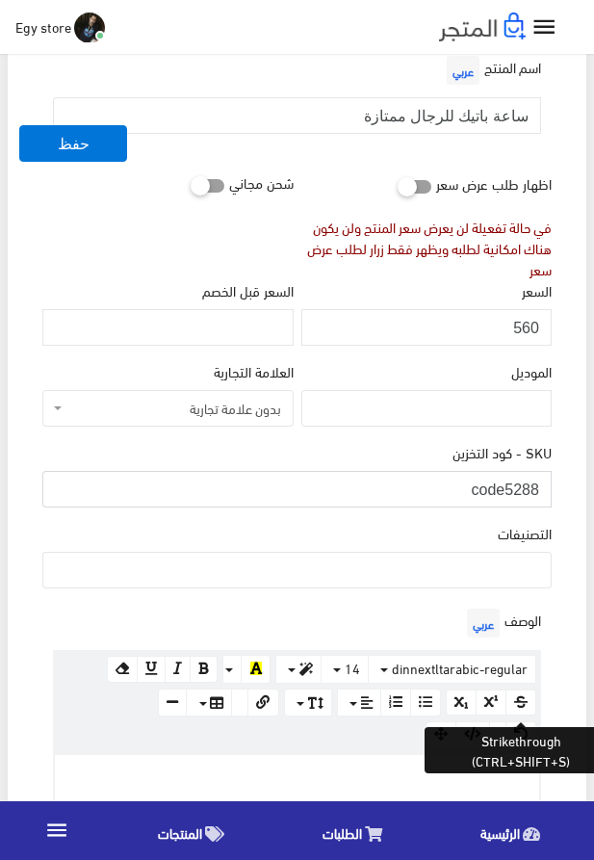
scroll to position [220, 0]
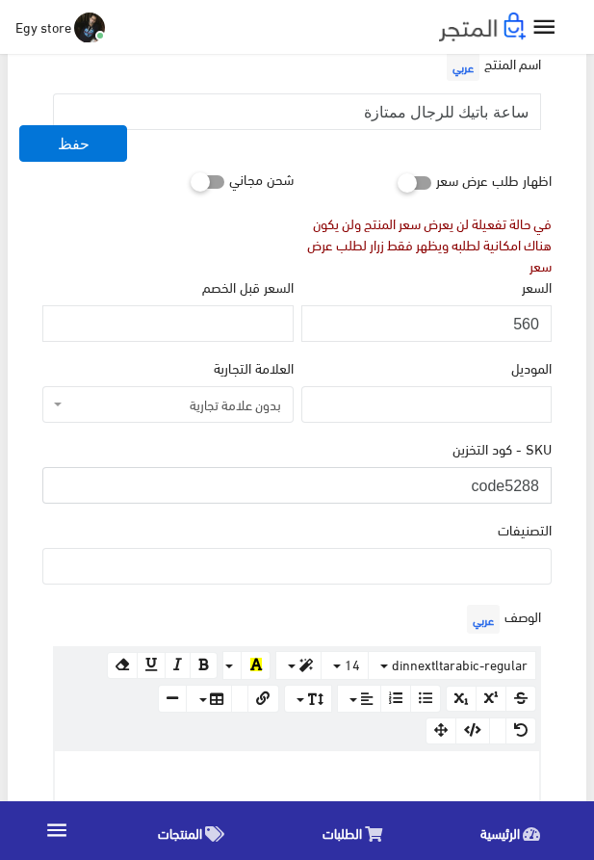
type input "code5288"
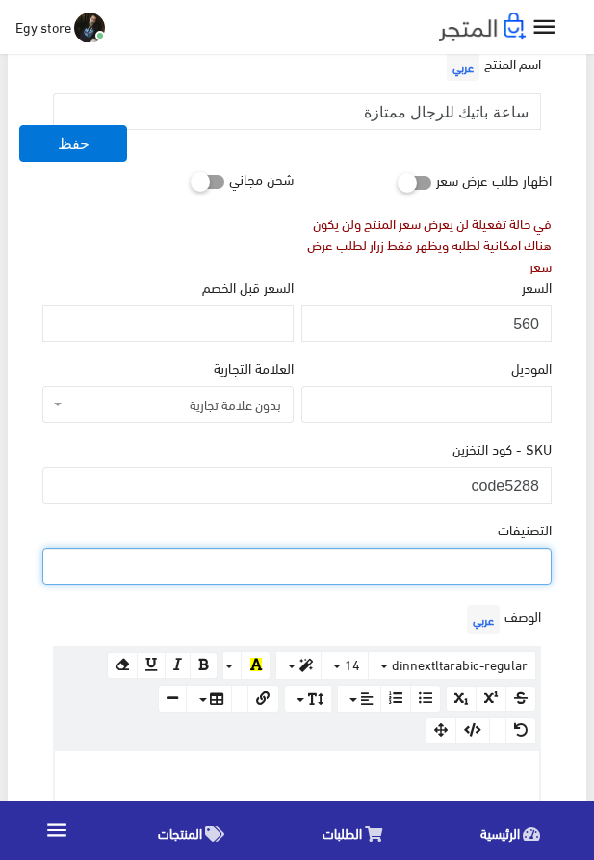
click at [501, 572] on ul at bounding box center [297, 564] width 508 height 31
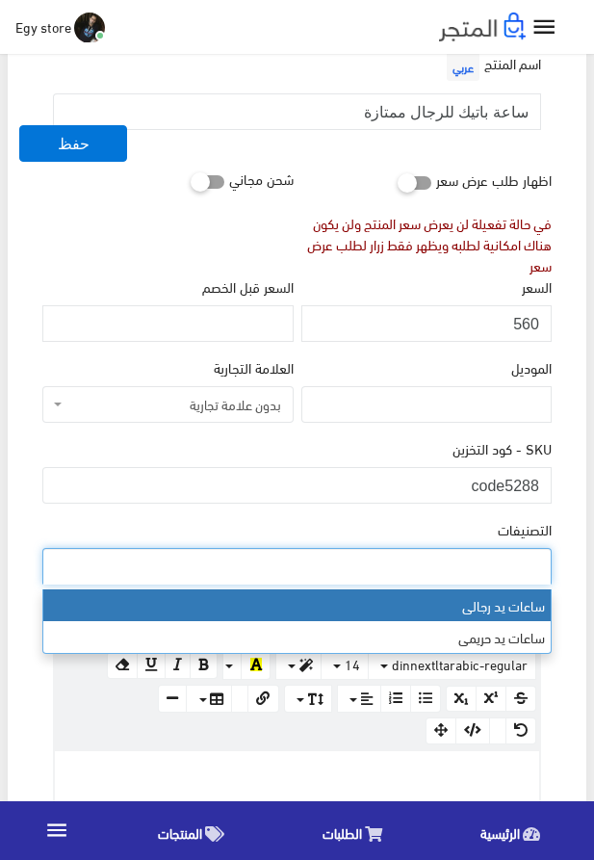
select select "27"
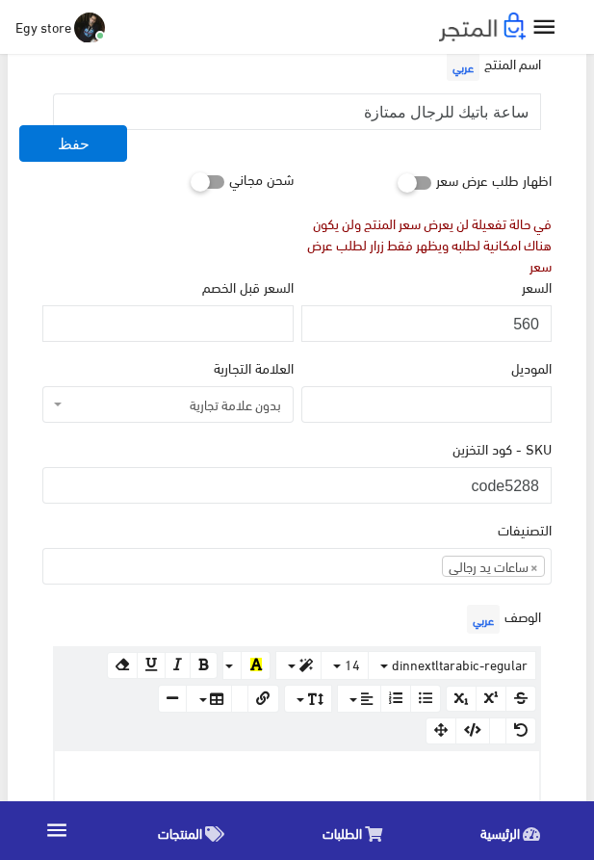
click at [452, 777] on p at bounding box center [297, 771] width 465 height 21
paste div
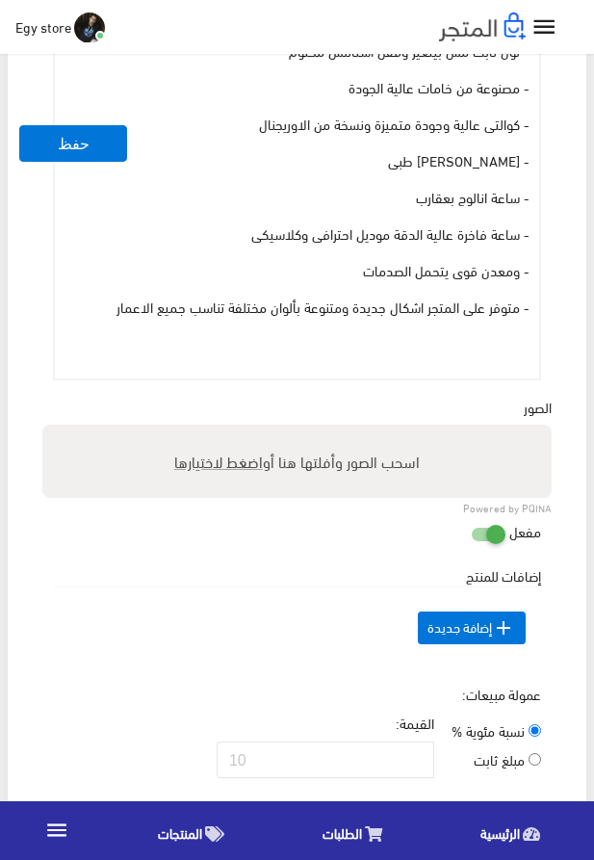
scroll to position [988, 0]
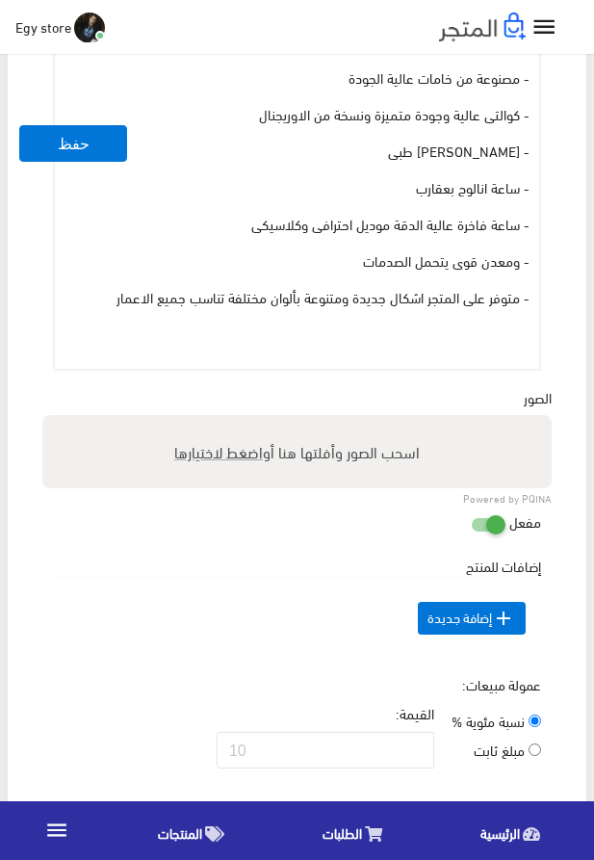
click at [200, 461] on span "اضغط لاختيارها" at bounding box center [218, 451] width 89 height 28
click at [200, 421] on input "اسحب الصور وأفلتها هنا أو اضغط لاختيارها" at bounding box center [297, 418] width 510 height 6
type input "5288.jpeg"
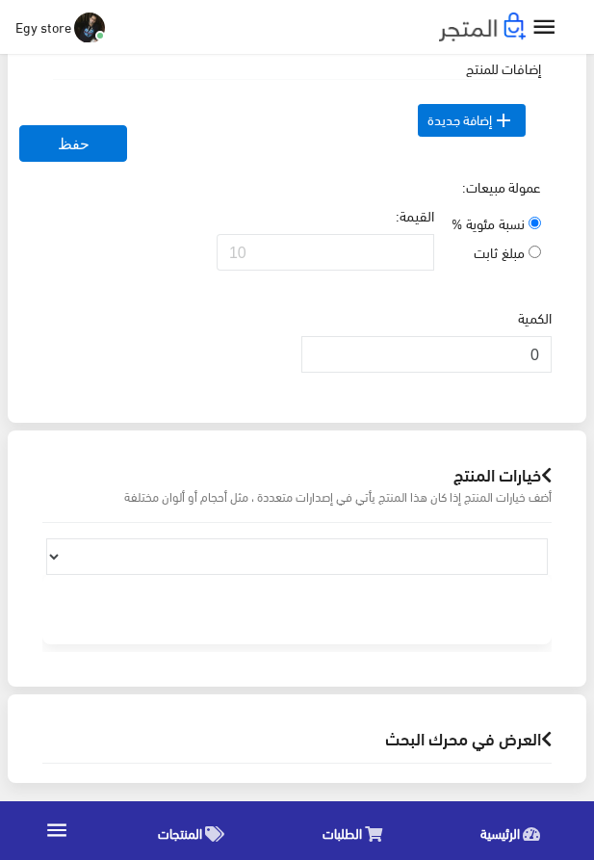
scroll to position [1782, 0]
drag, startPoint x: 514, startPoint y: 349, endPoint x: 562, endPoint y: 349, distance: 48.2
click at [552, 349] on input "0" at bounding box center [427, 354] width 250 height 37
type input "1000"
click at [191, 332] on div "الكمية 1000" at bounding box center [297, 347] width 517 height 81
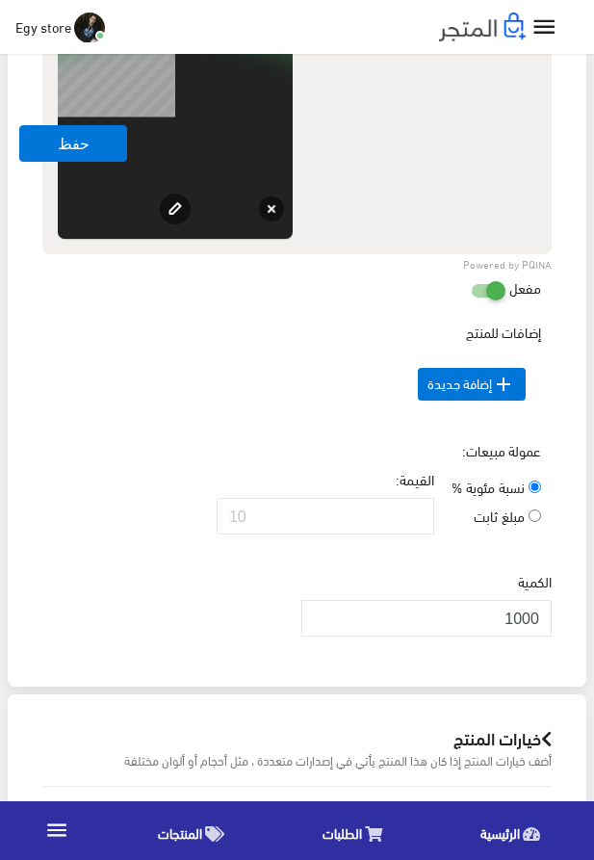
scroll to position [1343, 0]
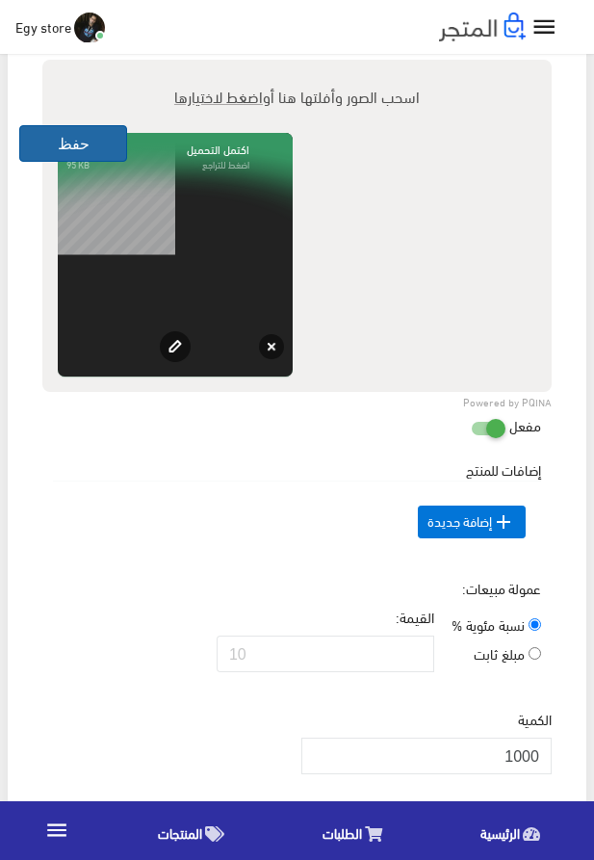
click at [59, 152] on button "حفظ" at bounding box center [73, 143] width 108 height 37
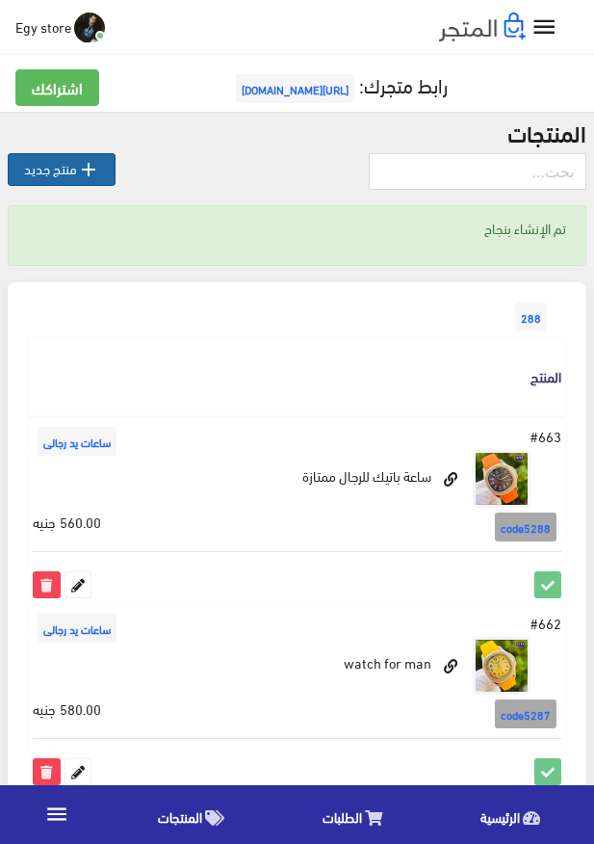
click at [64, 169] on link " منتج جديد" at bounding box center [62, 169] width 108 height 33
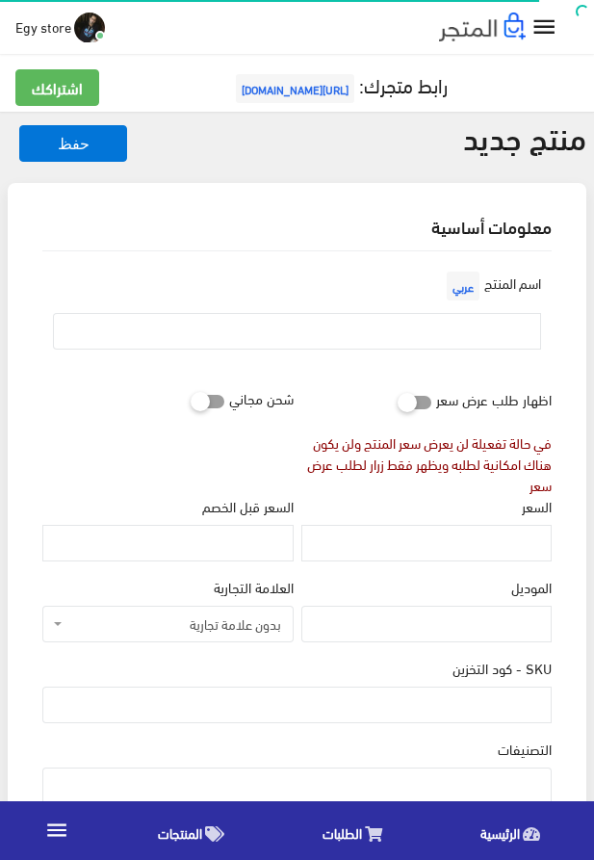
select select
click at [414, 333] on input "text" at bounding box center [297, 331] width 488 height 37
paste input "ساعة كوالتى عالية للرجال من باتيك"
type input "ساعة كوالتى عالية للرجال من باتيك"
click at [468, 542] on input "السعر" at bounding box center [427, 543] width 250 height 37
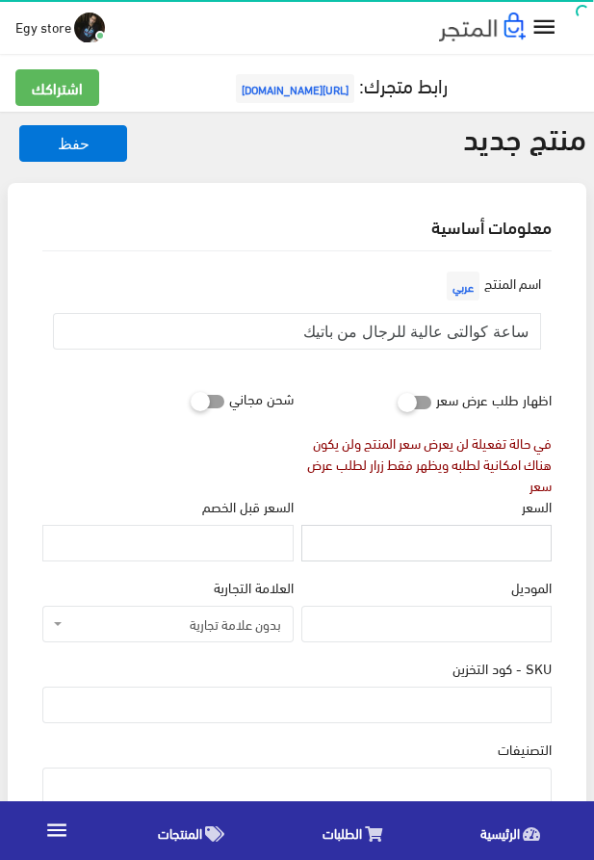
paste input "570"
type input "570"
click at [516, 705] on input "SKU - كود التخزين" at bounding box center [297, 705] width 510 height 37
paste input "code5289"
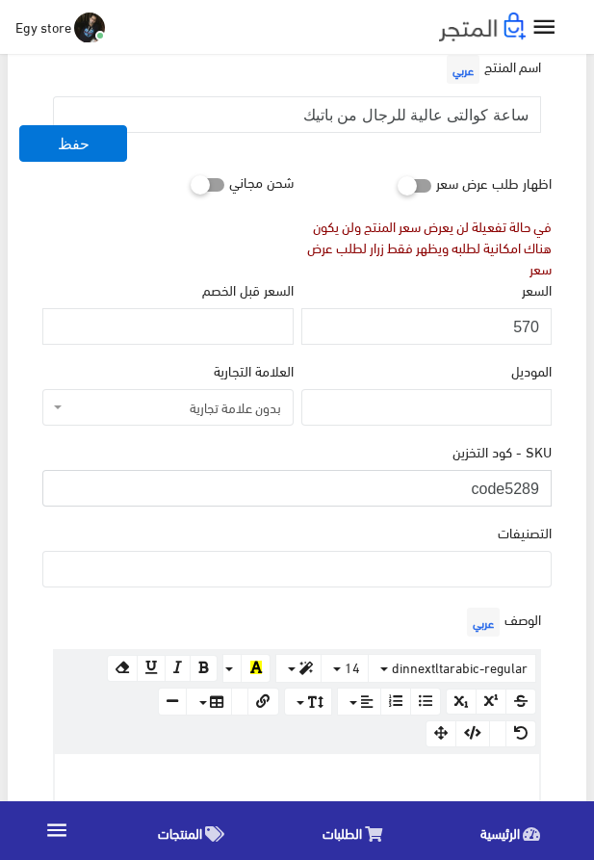
scroll to position [220, 0]
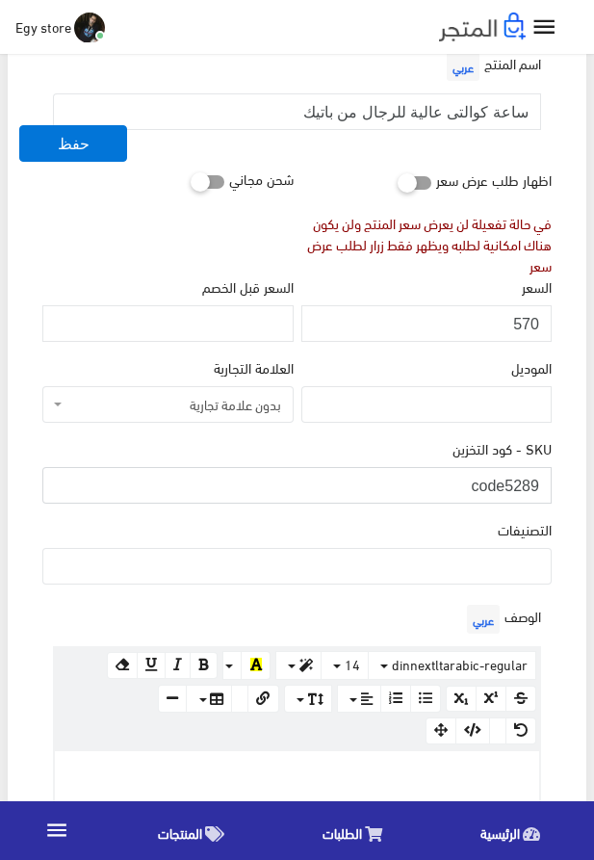
type input "code5289"
click at [484, 559] on ul at bounding box center [297, 564] width 508 height 31
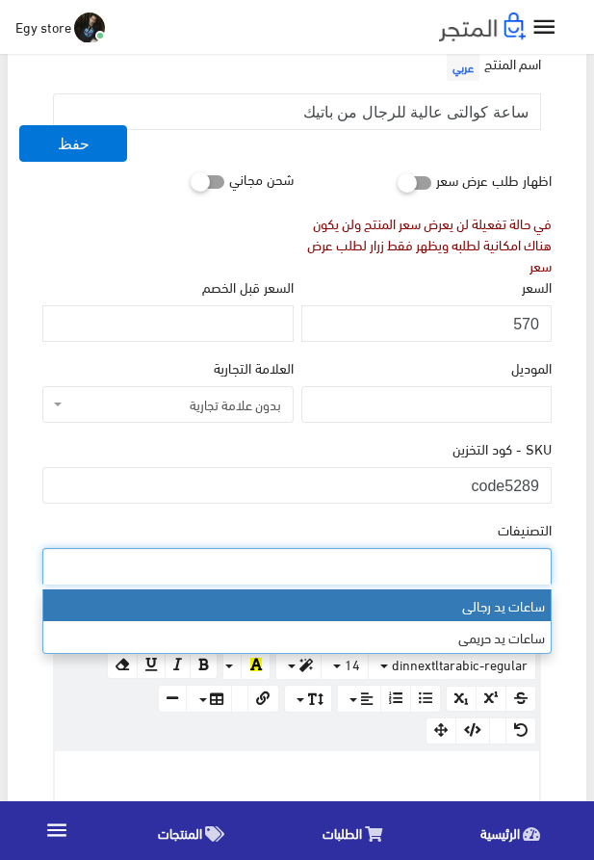
select select "27"
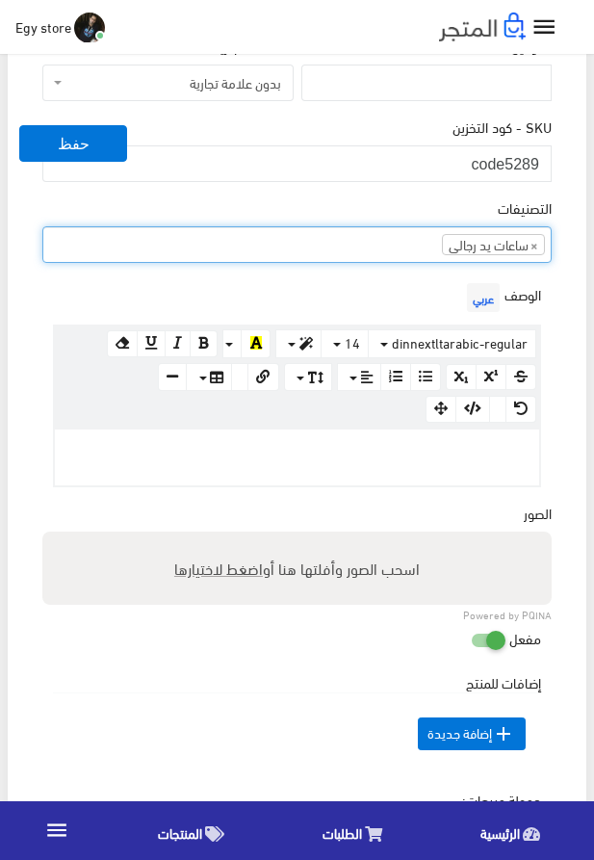
scroll to position [549, 0]
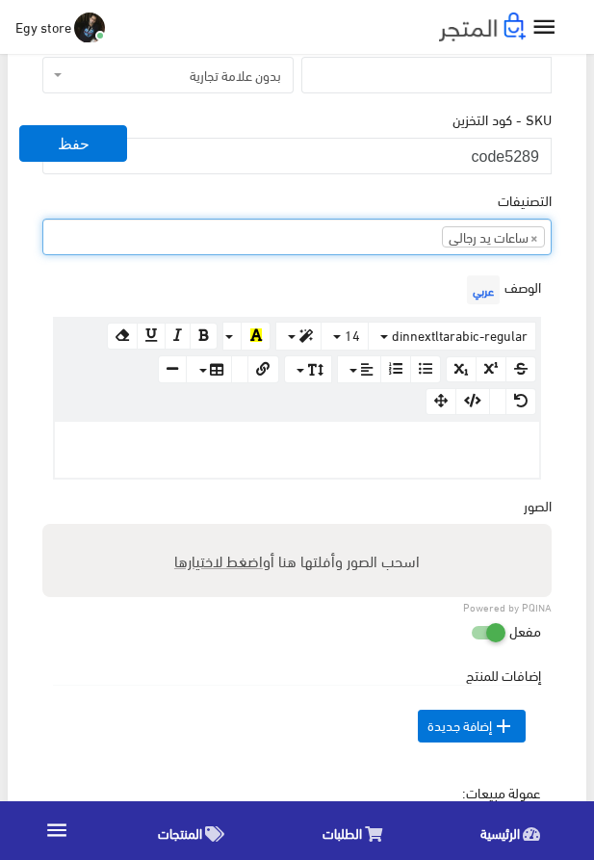
click at [379, 443] on p at bounding box center [297, 442] width 465 height 21
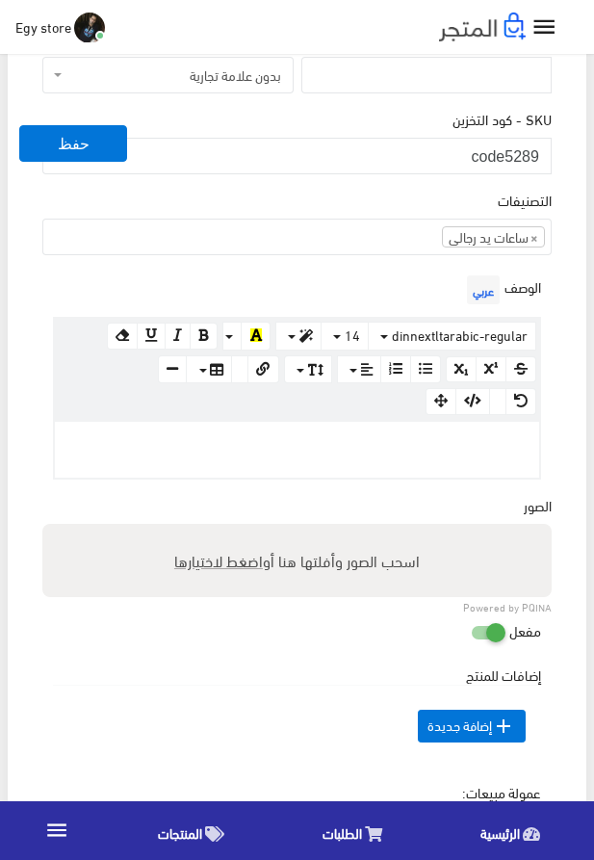
paste div
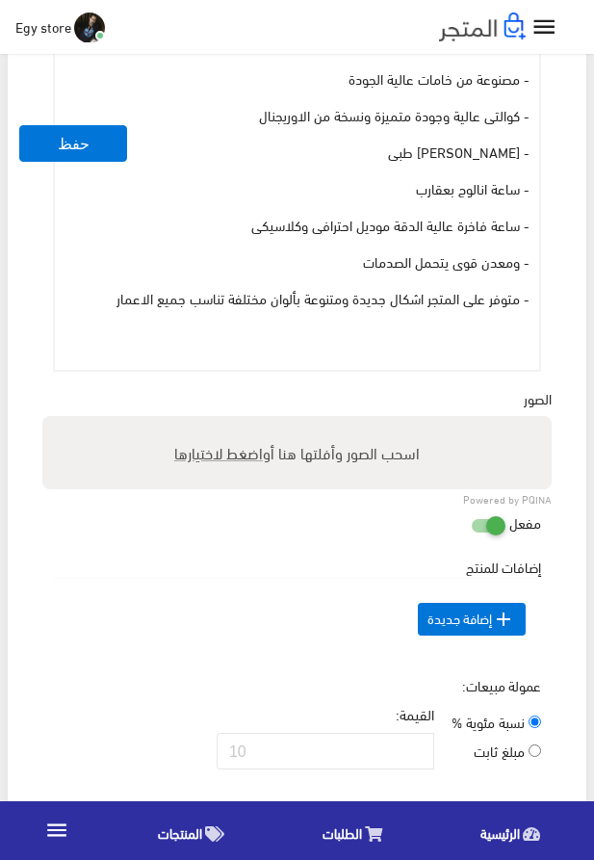
scroll to position [988, 0]
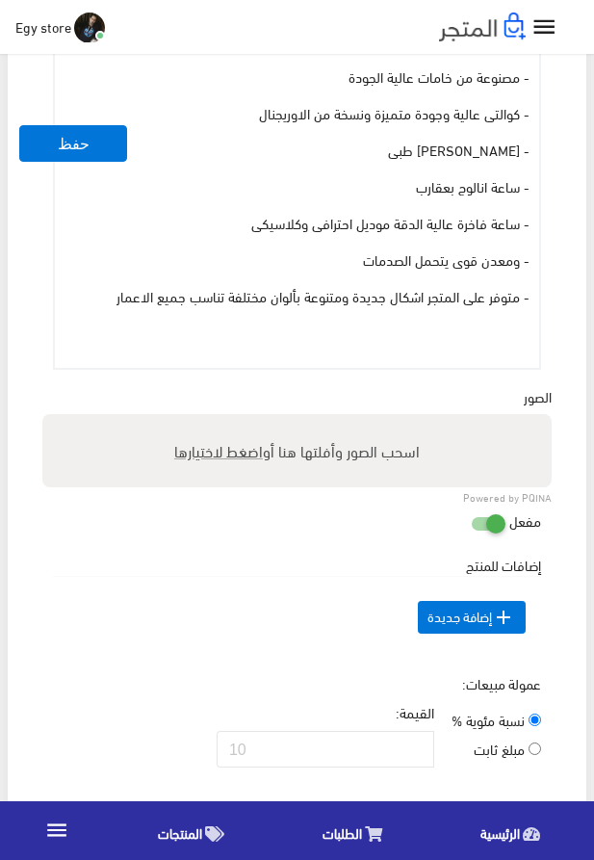
click at [204, 451] on span "اضغط لاختيارها" at bounding box center [218, 450] width 89 height 28
click at [204, 420] on input "اسحب الصور وأفلتها هنا أو اضغط لاختيارها" at bounding box center [297, 417] width 510 height 6
type input "5289.jpeg"
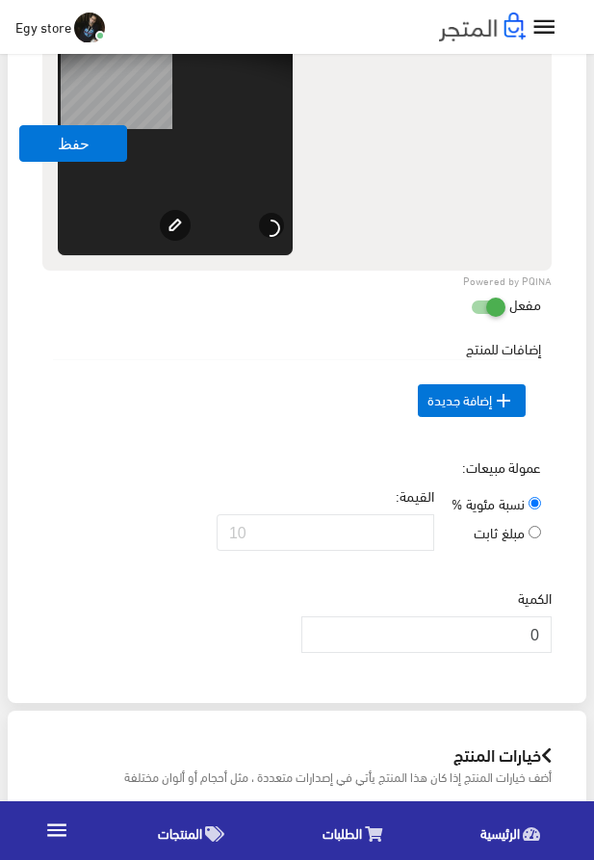
scroll to position [1538, 0]
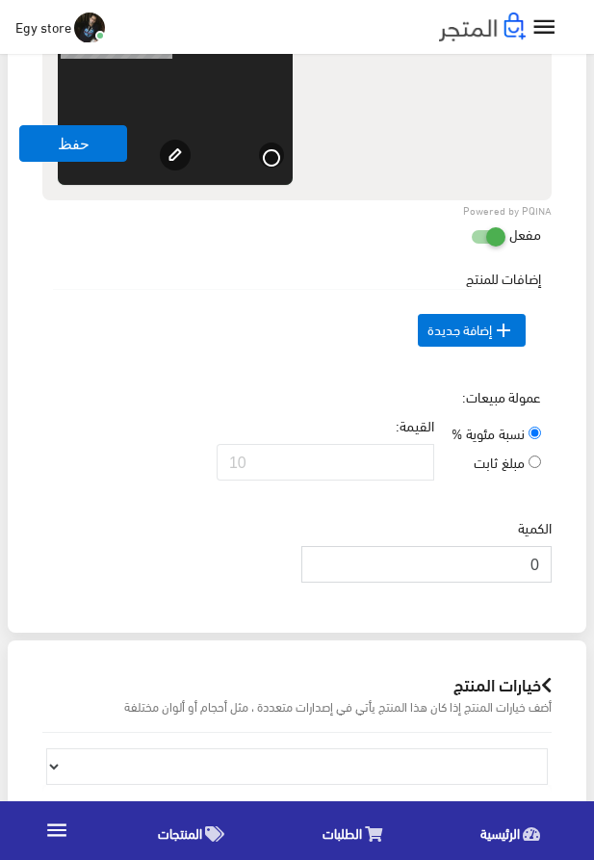
drag, startPoint x: 520, startPoint y: 596, endPoint x: 584, endPoint y: 598, distance: 63.6
click at [552, 583] on input "0" at bounding box center [427, 564] width 250 height 37
type input "1000"
click at [173, 386] on div "إضافات للمنتج السعر الإضافي الإسم عربي" at bounding box center [297, 327] width 517 height 119
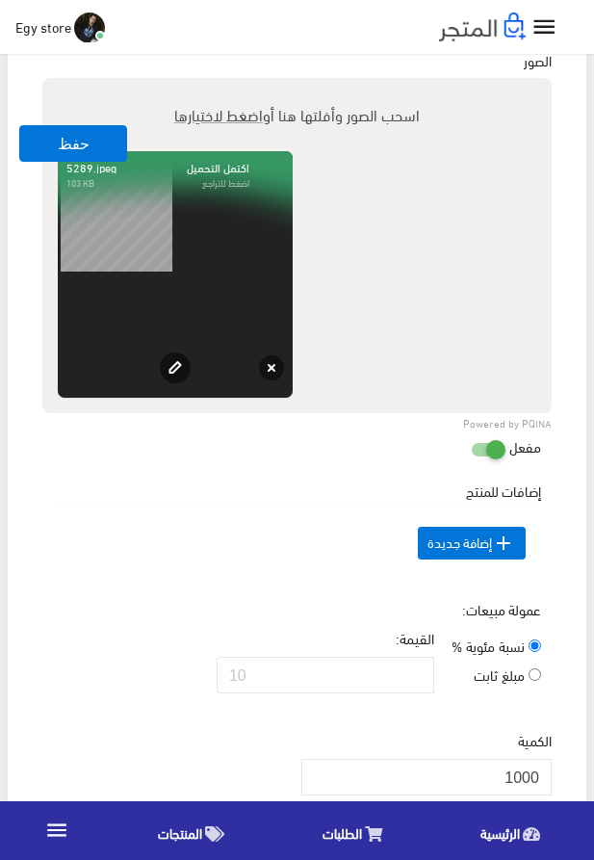
scroll to position [1318, 0]
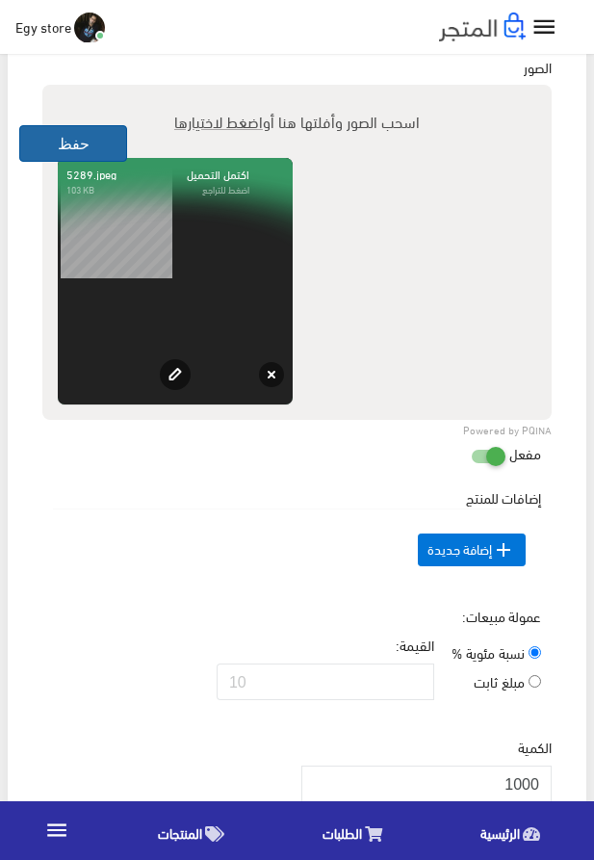
click at [66, 140] on button "حفظ" at bounding box center [73, 143] width 108 height 37
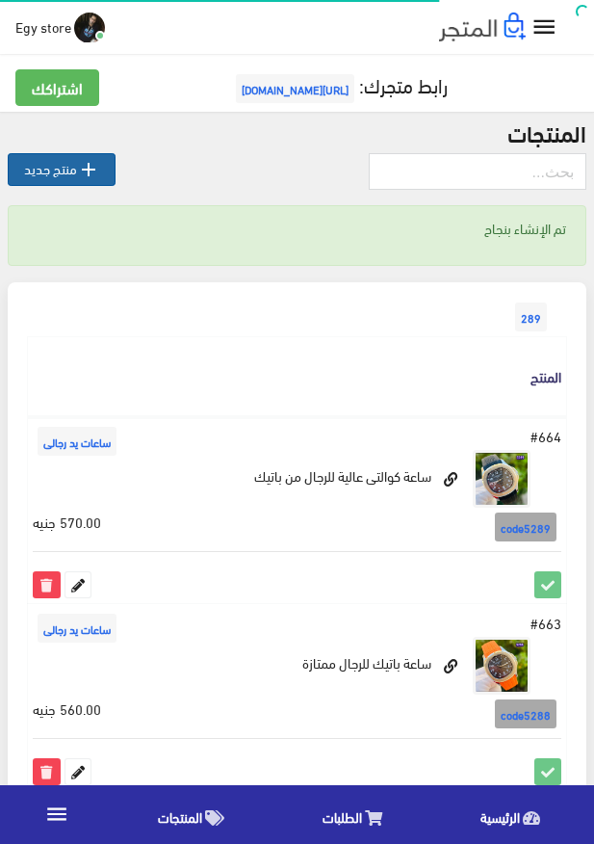
click at [84, 171] on icon "" at bounding box center [88, 169] width 23 height 23
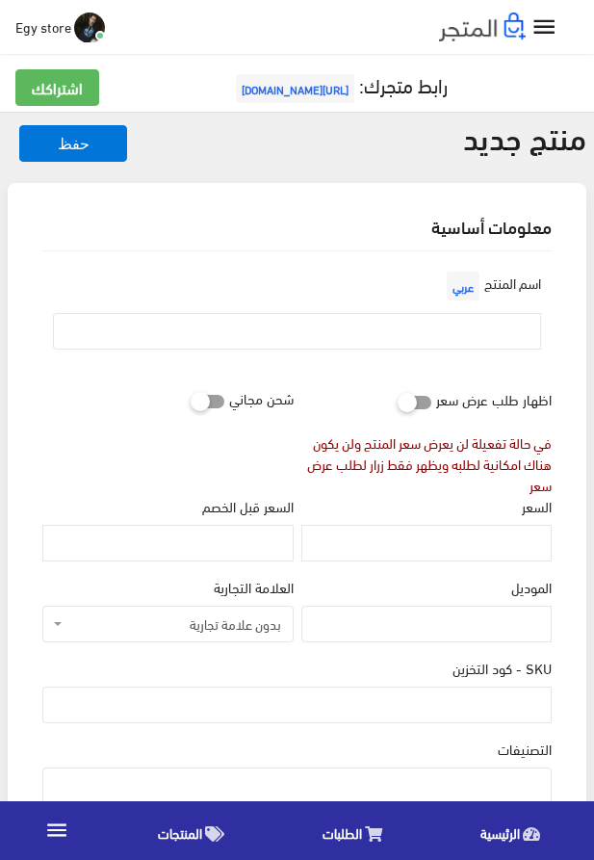
select select
click at [445, 318] on input "text" at bounding box center [297, 331] width 488 height 37
paste input "ساعة [PERSON_NAME]"
type input "ساعة [PERSON_NAME]"
click at [500, 553] on input "السعر" at bounding box center [427, 543] width 250 height 37
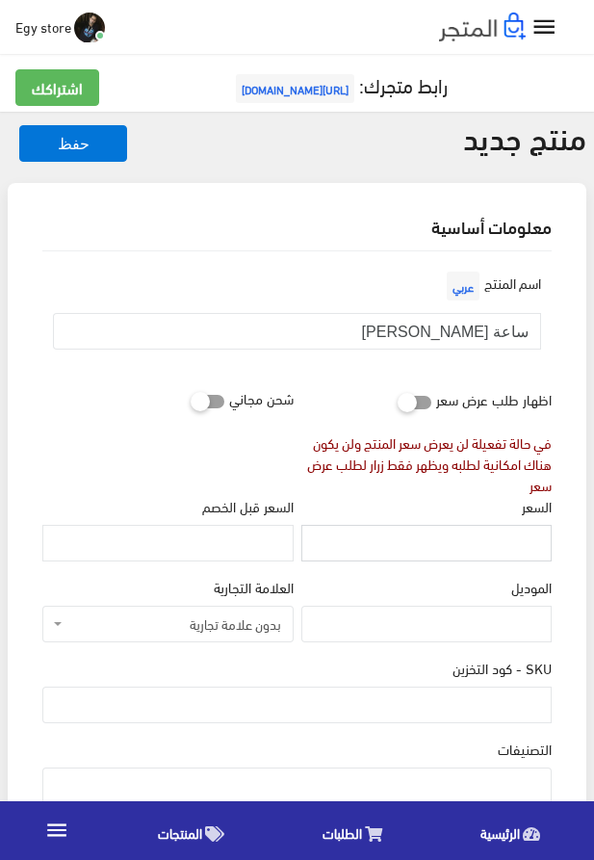
paste input "550"
type input "550"
click at [428, 709] on input "SKU - كود التخزين" at bounding box center [297, 705] width 510 height 37
paste input "code5290"
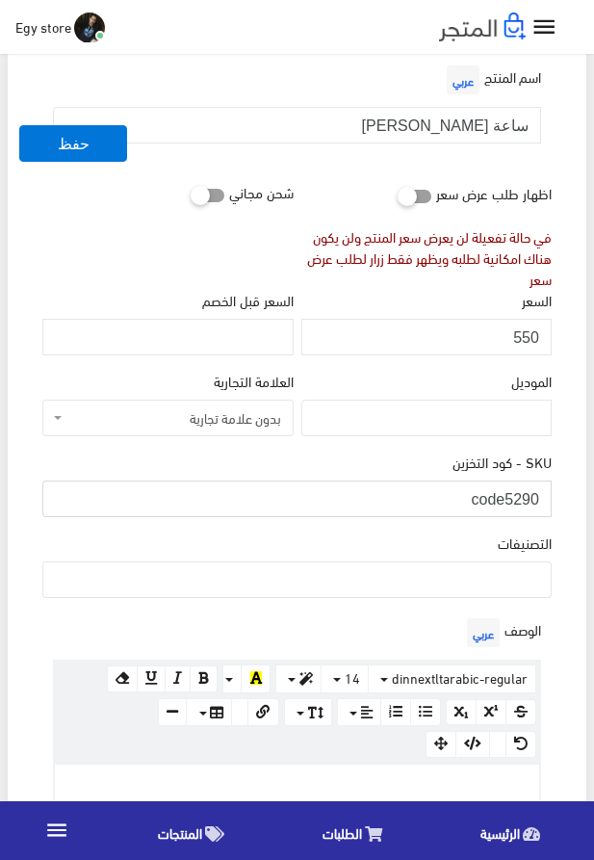
scroll to position [220, 0]
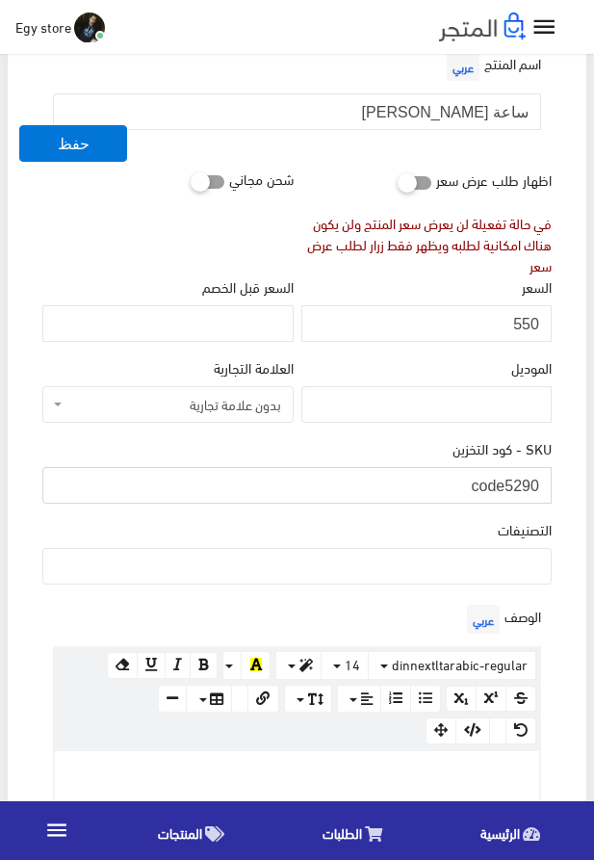
type input "code5290"
click at [490, 568] on ul at bounding box center [297, 564] width 508 height 31
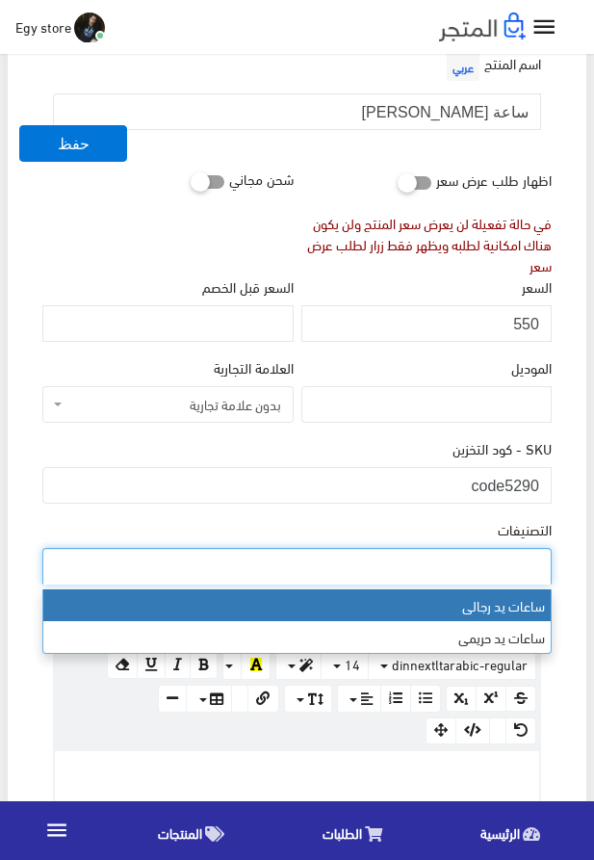
select select "27"
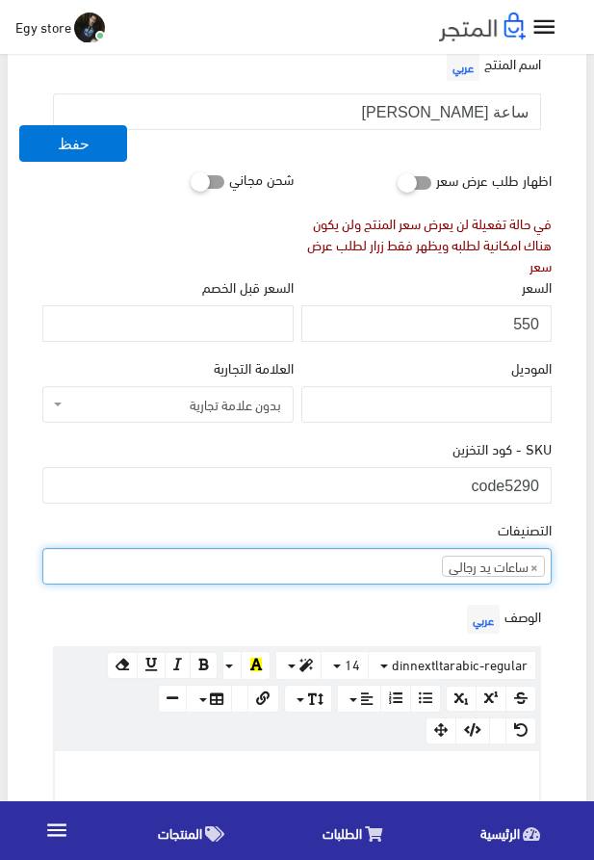
click at [423, 760] on div at bounding box center [297, 779] width 485 height 56
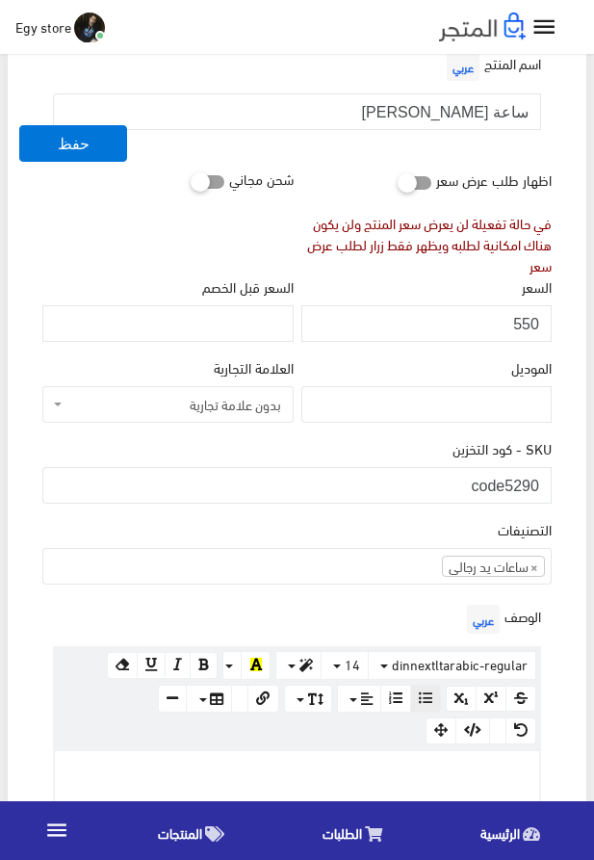
paste div
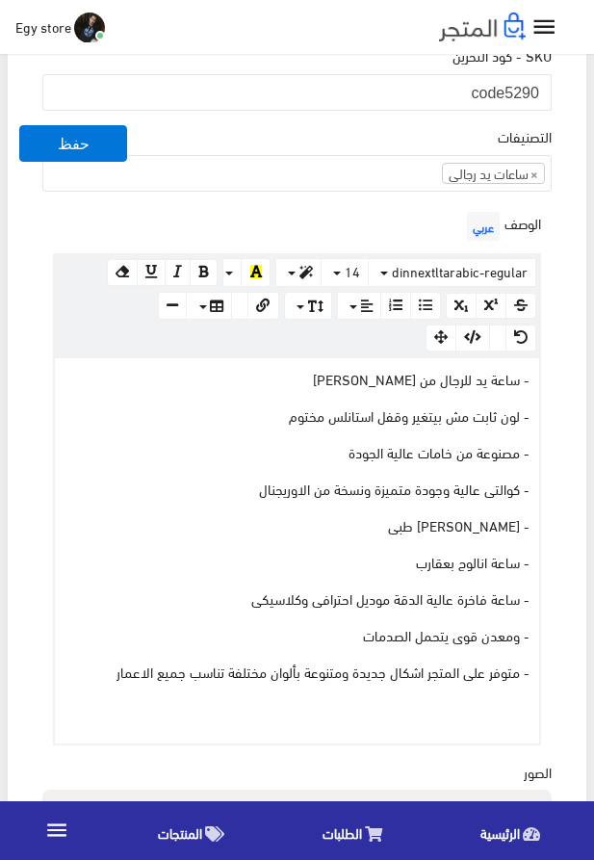
scroll to position [658, 0]
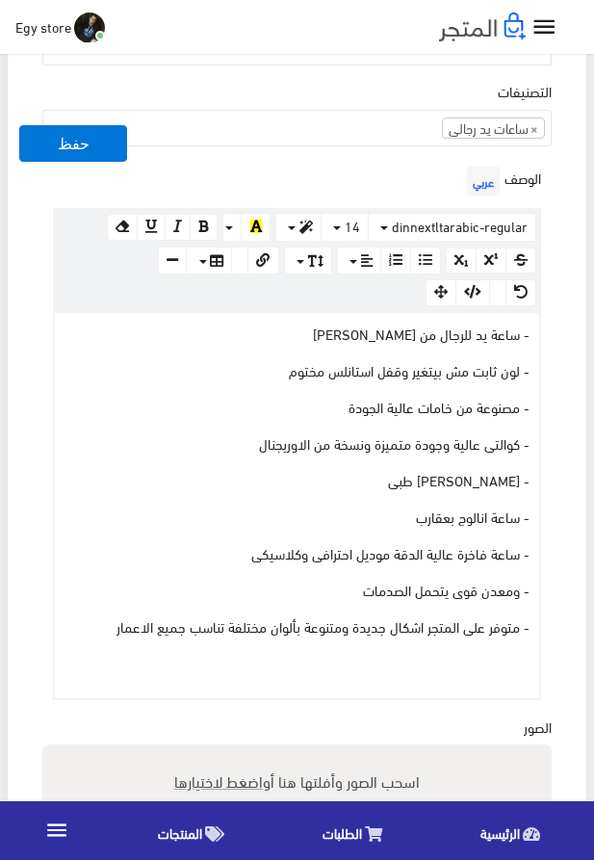
click at [217, 784] on span "اضغط لاختيارها" at bounding box center [218, 781] width 89 height 28
click at [217, 751] on input "اسحب الصور وأفلتها هنا أو اضغط لاختيارها" at bounding box center [297, 748] width 510 height 6
type input "5290.jpeg"
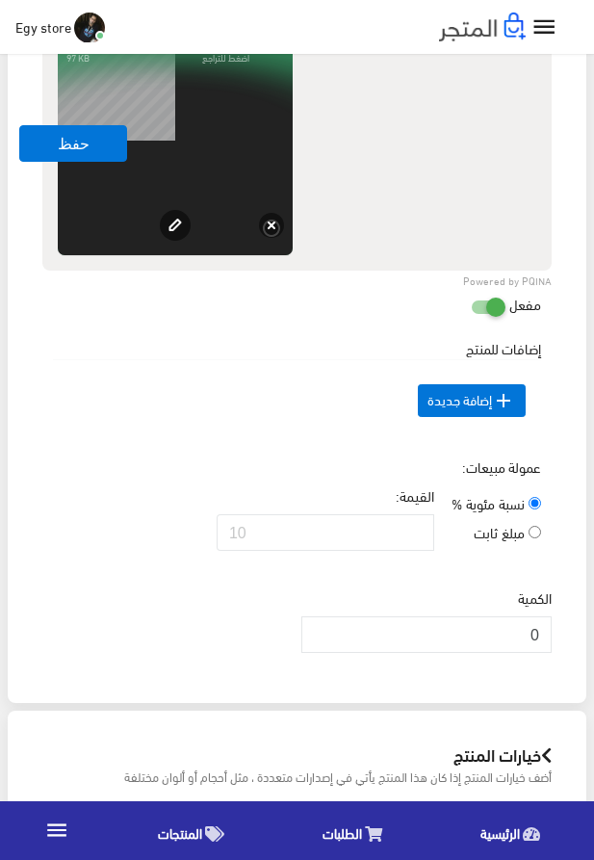
scroll to position [1537, 0]
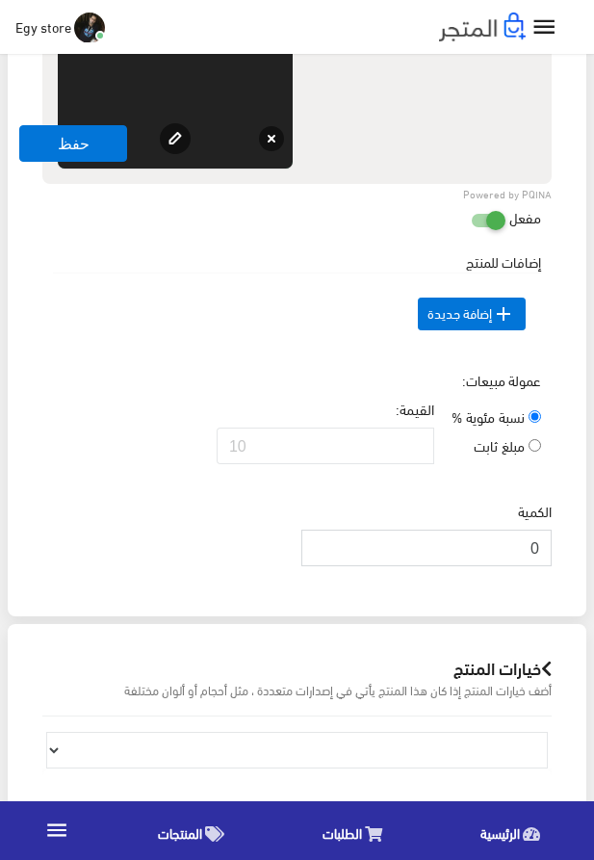
drag, startPoint x: 533, startPoint y: 590, endPoint x: 577, endPoint y: 584, distance: 44.7
click at [552, 566] on input "0" at bounding box center [427, 548] width 250 height 37
type input "1000"
click at [57, 154] on button "حفظ" at bounding box center [73, 143] width 108 height 37
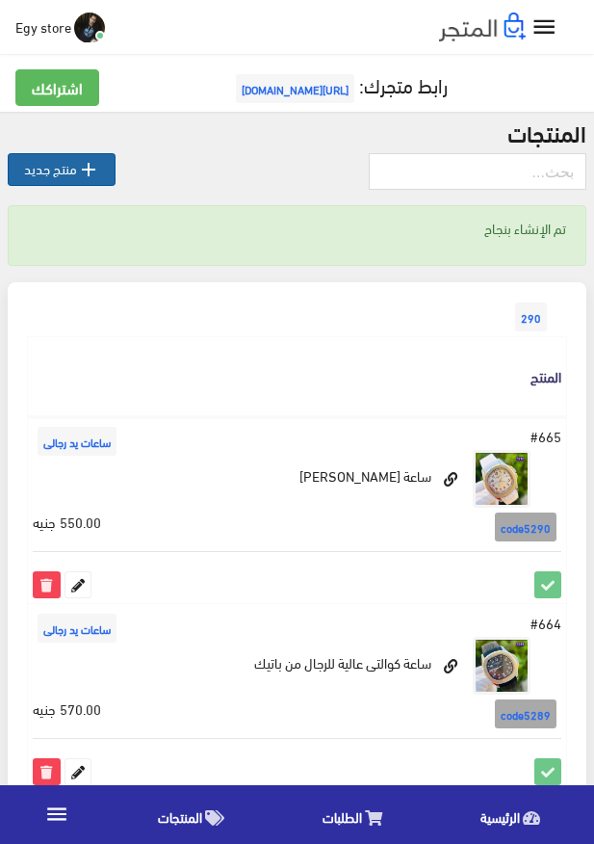
click at [85, 174] on icon "" at bounding box center [88, 169] width 23 height 23
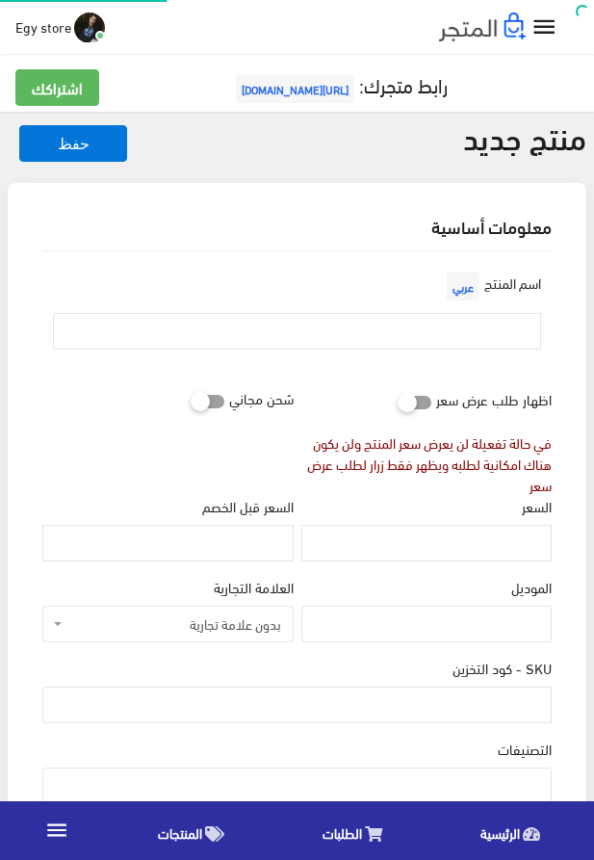
select select
click at [296, 330] on input "text" at bounding box center [297, 331] width 488 height 37
paste input "ساعة يد للرجال من BOSS"
type input "ساعة يد للرجال من BOSS"
click at [462, 550] on input "السعر" at bounding box center [427, 543] width 250 height 37
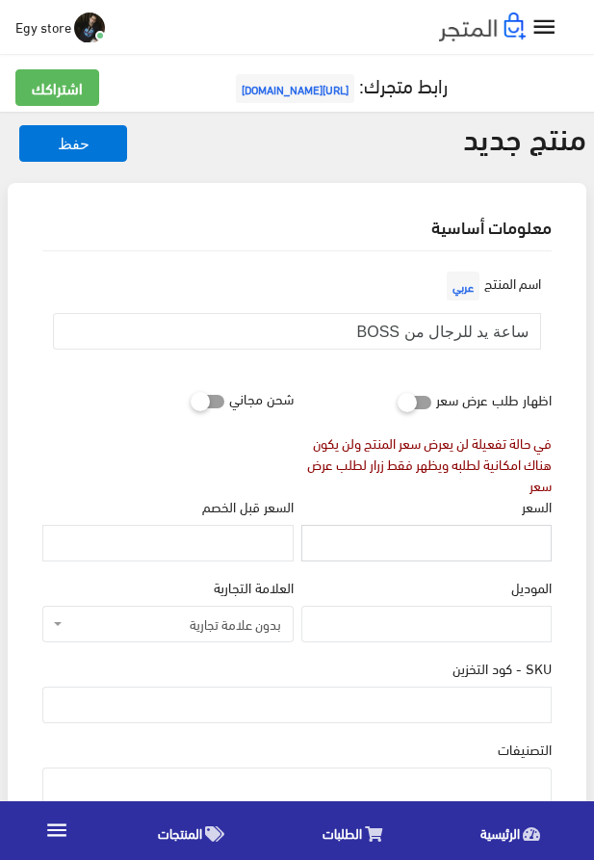
paste input "750"
type input "750"
click at [466, 702] on input "SKU - كود التخزين" at bounding box center [297, 705] width 510 height 37
paste input "code5291"
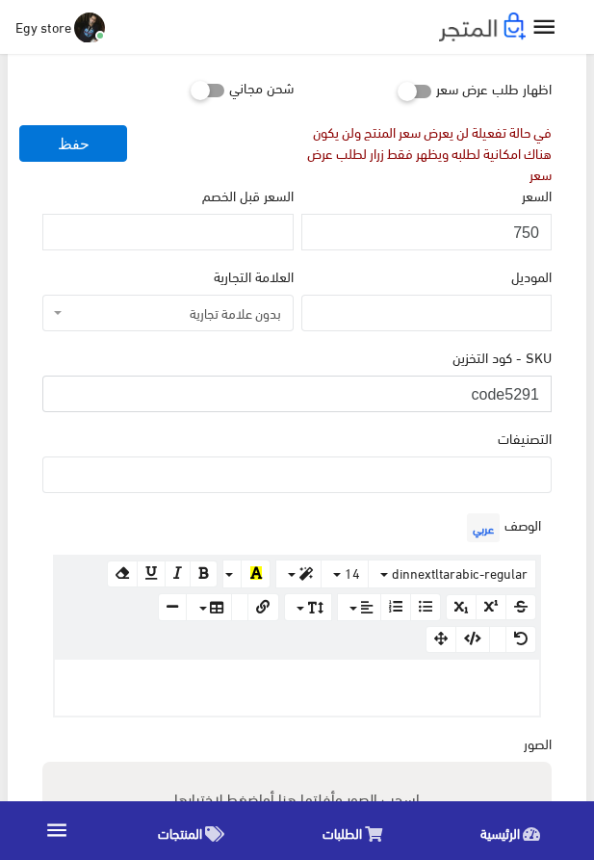
scroll to position [329, 0]
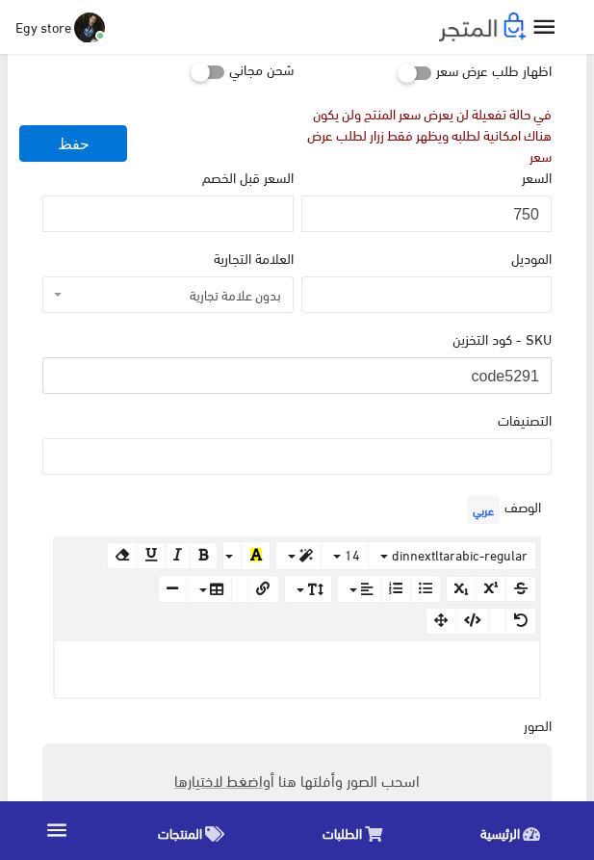
type input "code5291"
click at [514, 461] on ul at bounding box center [297, 454] width 508 height 31
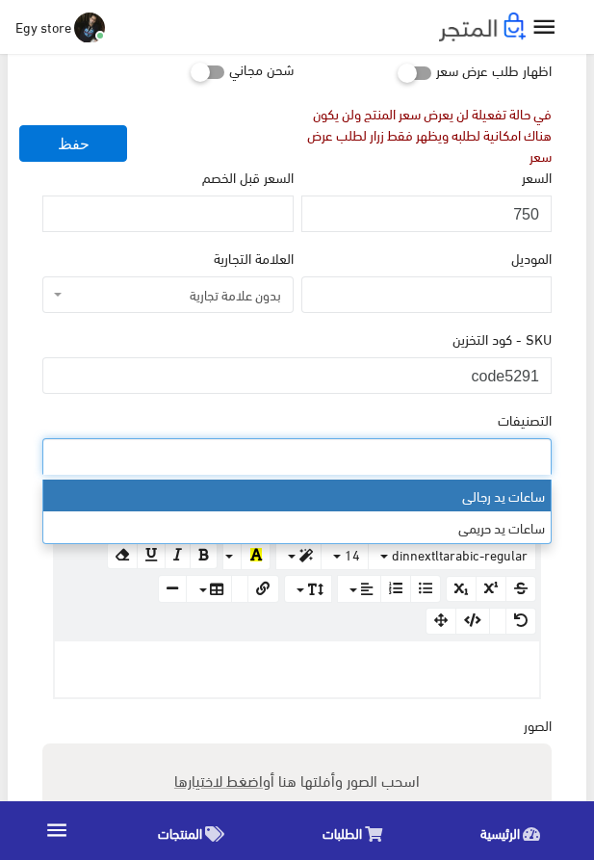
select select "27"
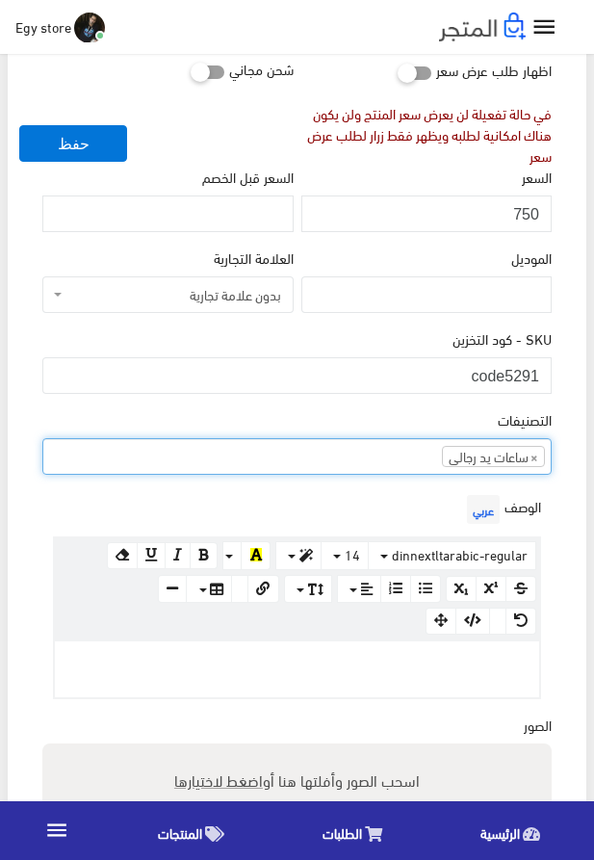
click at [427, 660] on p at bounding box center [297, 661] width 465 height 21
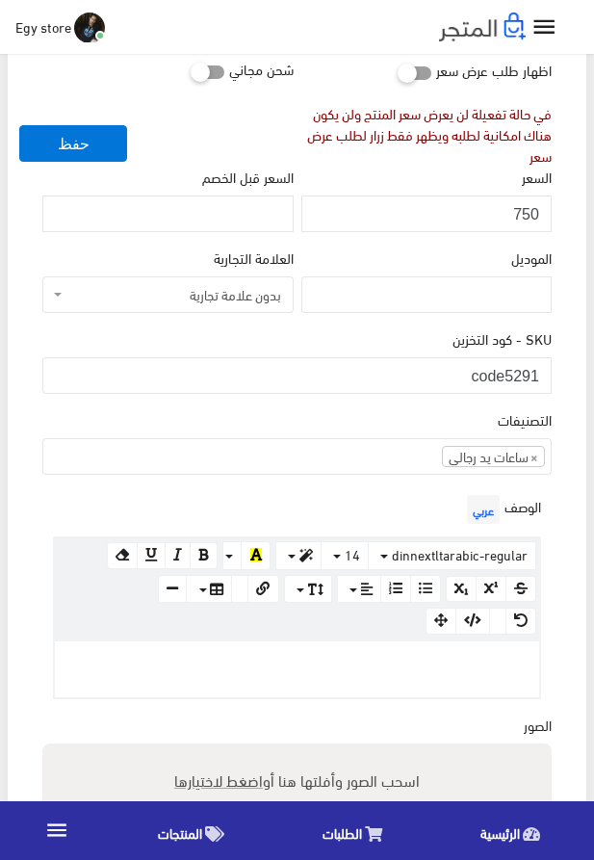
paste div
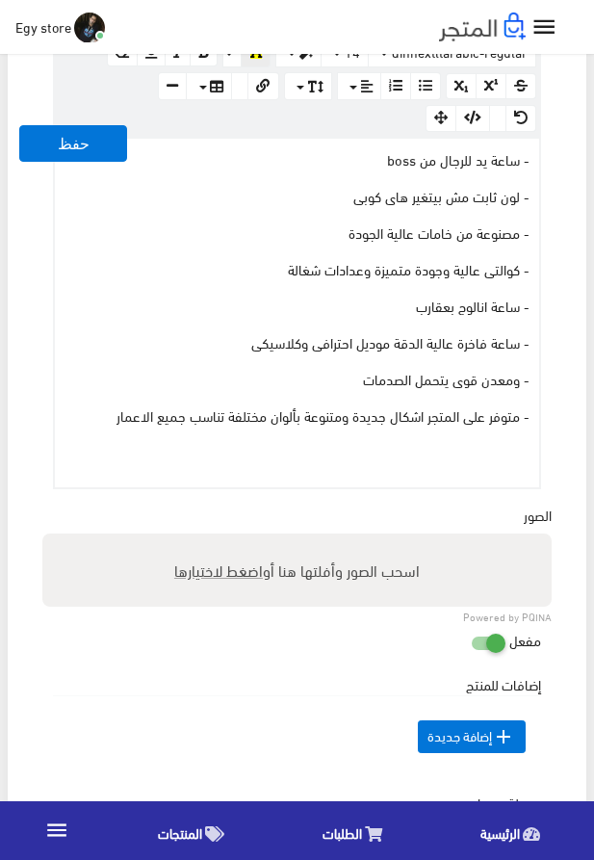
scroll to position [841, 0]
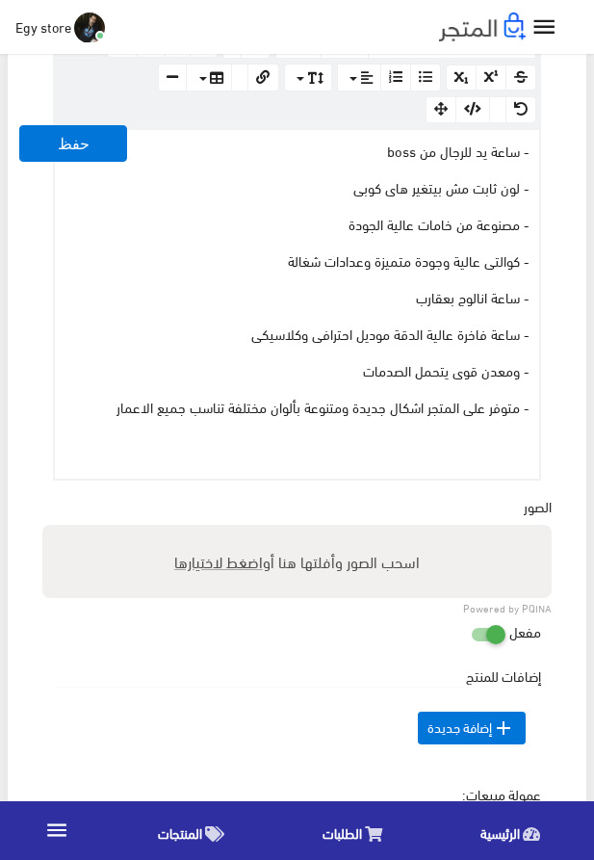
click at [245, 567] on span "اضغط لاختيارها" at bounding box center [218, 561] width 89 height 28
click at [245, 531] on input "اسحب الصور وأفلتها هنا أو اضغط لاختيارها" at bounding box center [297, 528] width 510 height 6
type input "5291.jpeg"
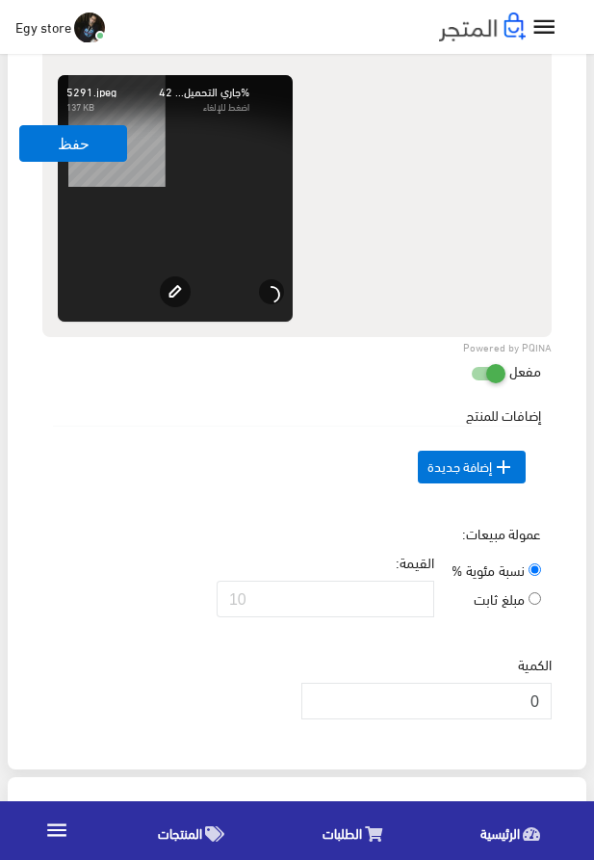
scroll to position [1500, 0]
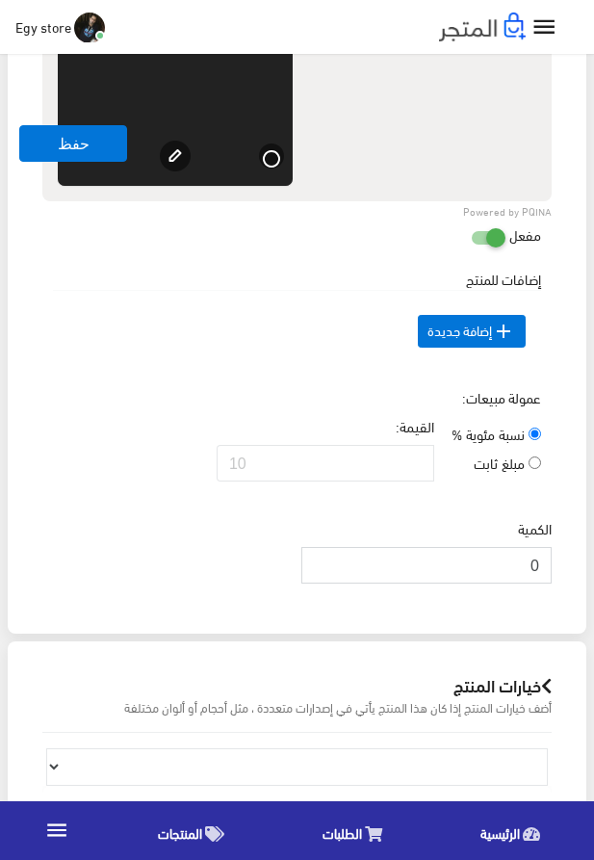
drag, startPoint x: 502, startPoint y: 592, endPoint x: 544, endPoint y: 595, distance: 42.6
click at [544, 584] on input "0" at bounding box center [427, 565] width 250 height 37
type input "1000"
click at [51, 142] on button "حفظ" at bounding box center [73, 143] width 108 height 37
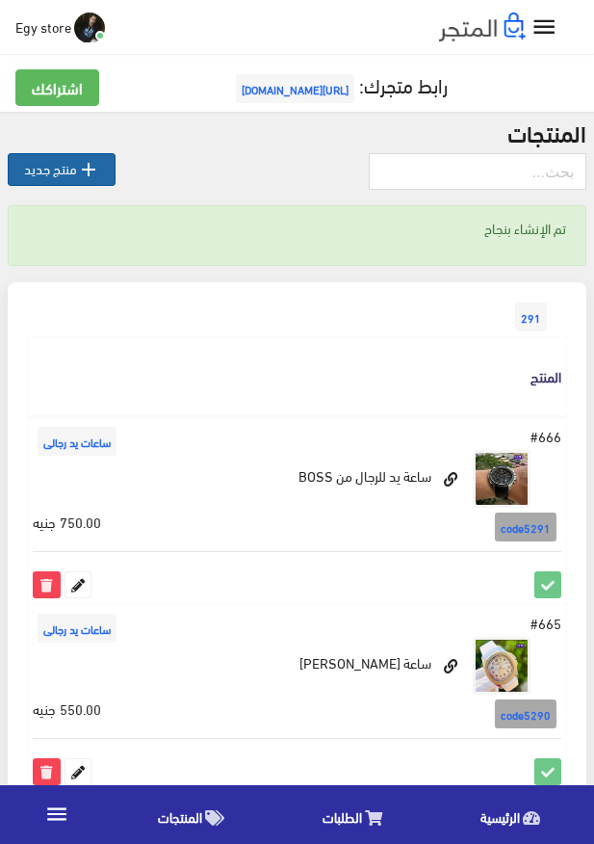
click at [30, 169] on link " منتج جديد" at bounding box center [62, 169] width 108 height 33
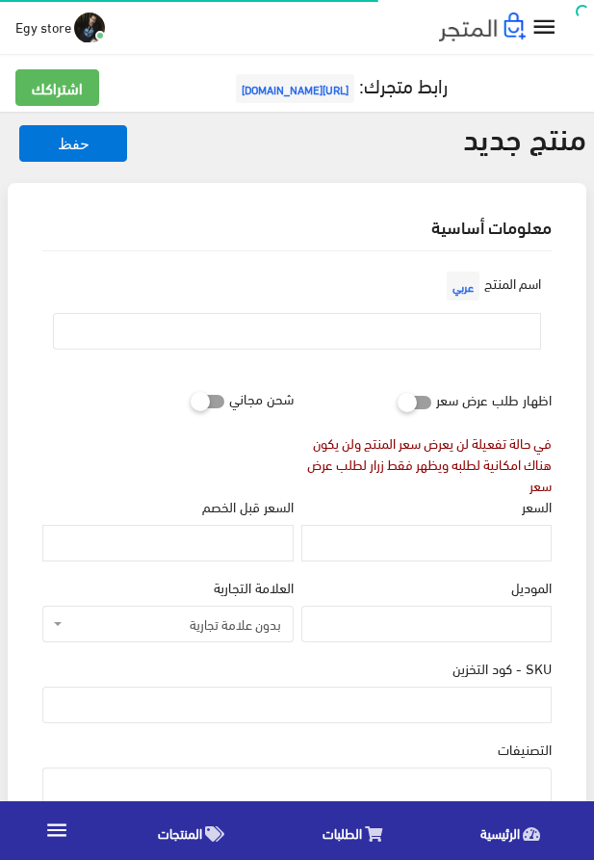
select select
click at [489, 333] on input "text" at bounding box center [297, 331] width 488 height 37
paste input "ساعة للنساء ممتازة"
type input "ساعة للنساء ممتازة"
click at [119, 271] on div "اسم المنتج عربي ساعة للنساء ممتازة" at bounding box center [297, 316] width 517 height 98
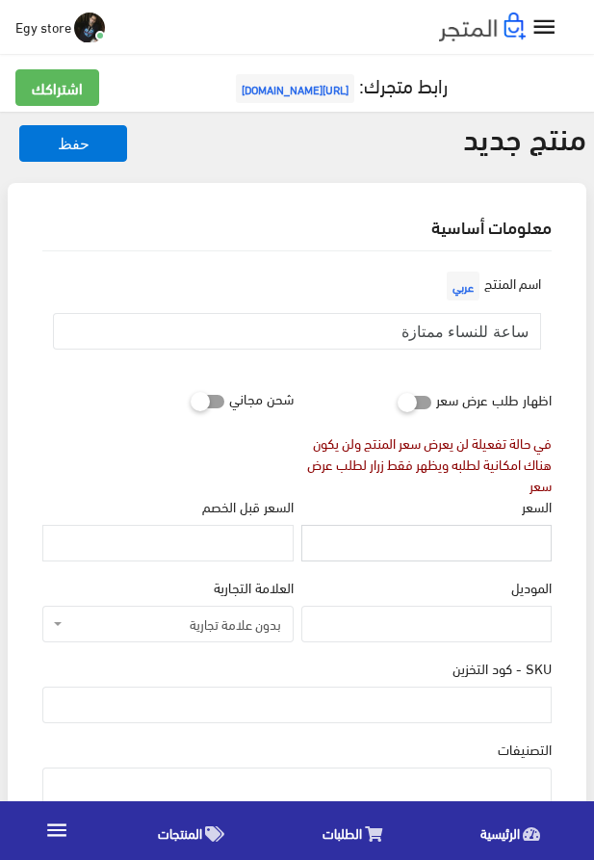
click at [533, 544] on input "السعر" at bounding box center [427, 543] width 250 height 37
paste input "250"
type input "250"
click at [508, 711] on input "SKU - كود التخزين" at bounding box center [297, 705] width 510 height 37
paste input "code5292"
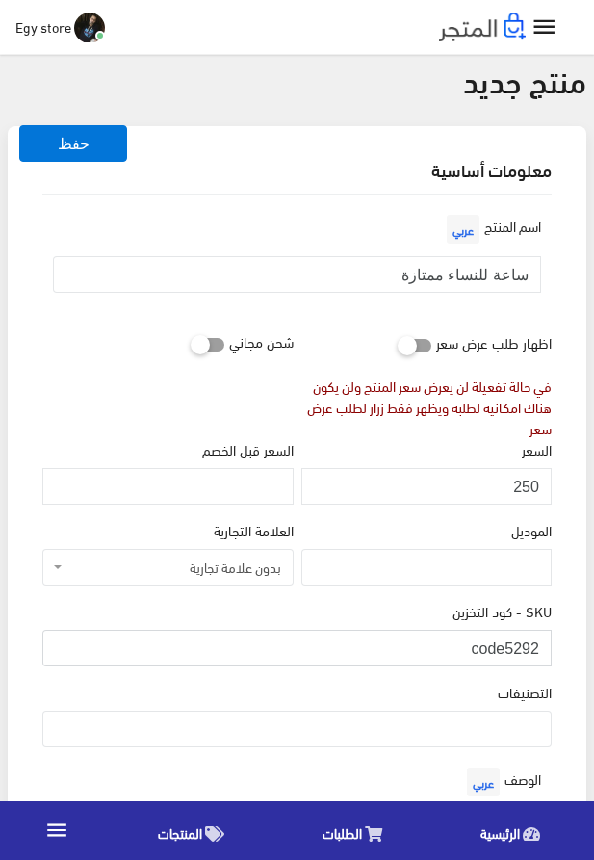
scroll to position [110, 0]
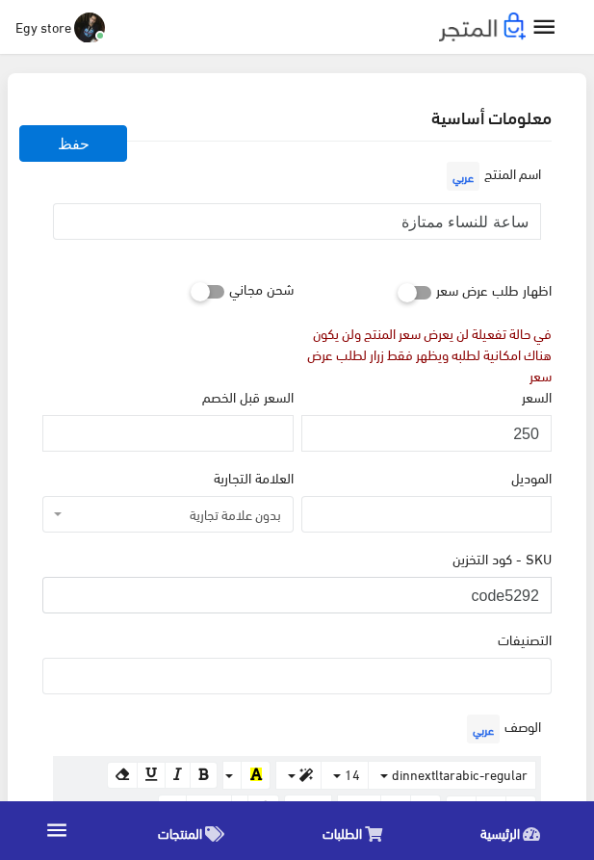
type input "code5292"
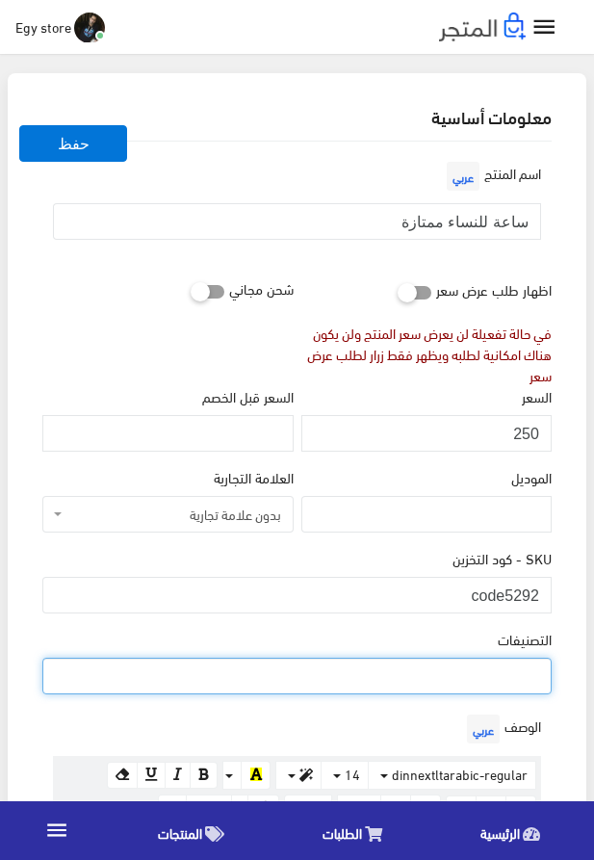
click at [483, 676] on ul at bounding box center [297, 674] width 508 height 31
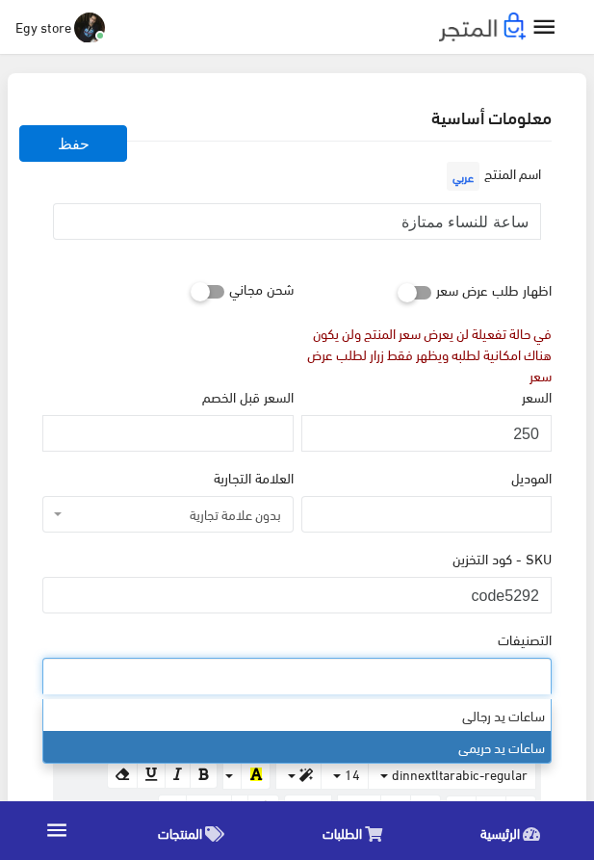
select select "28"
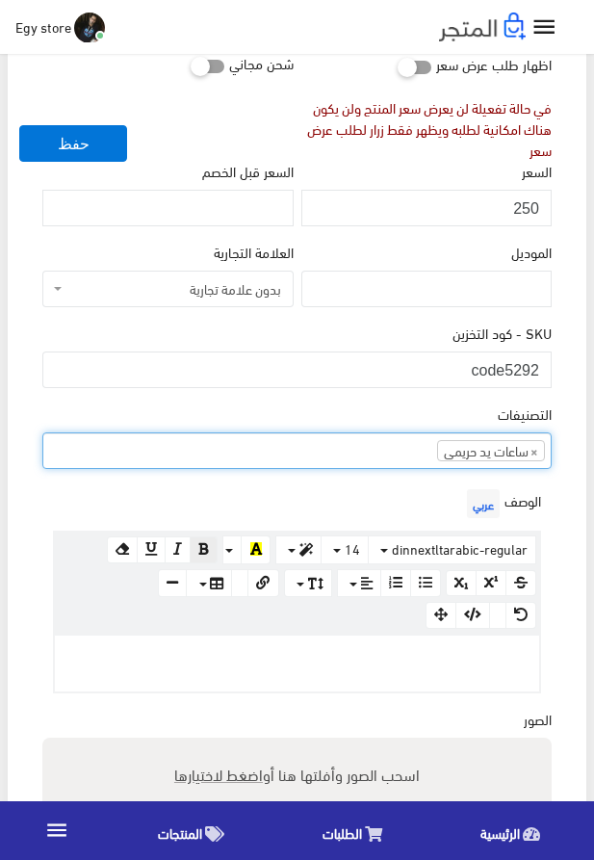
scroll to position [439, 0]
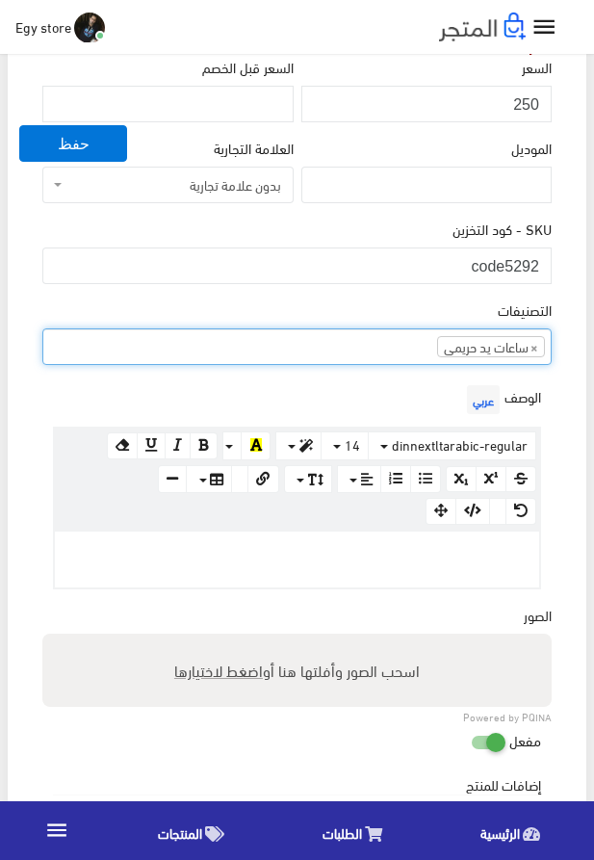
click at [387, 573] on div at bounding box center [297, 560] width 485 height 56
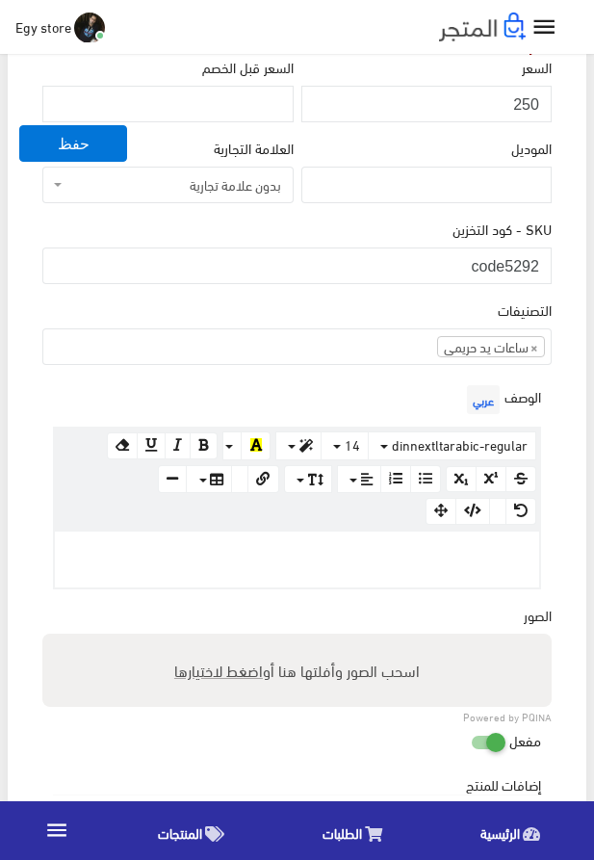
paste div
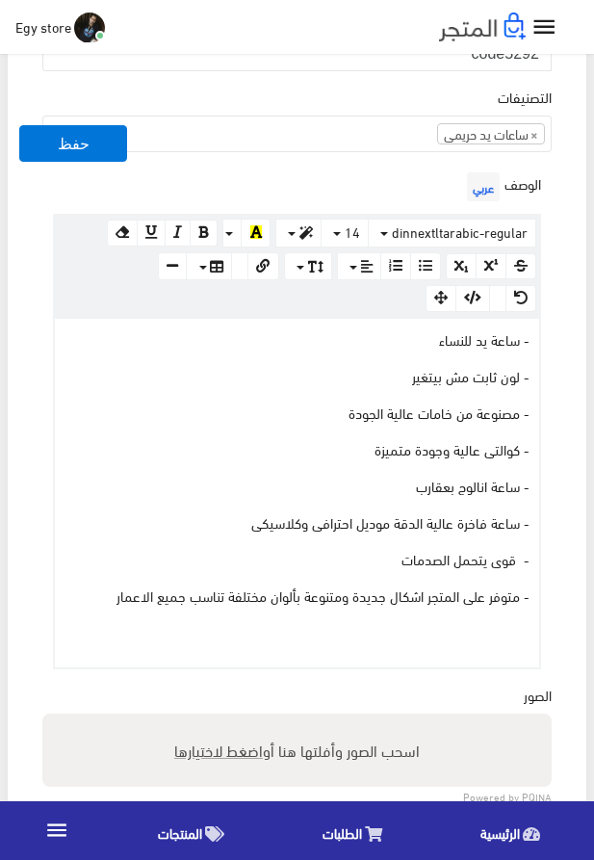
scroll to position [659, 0]
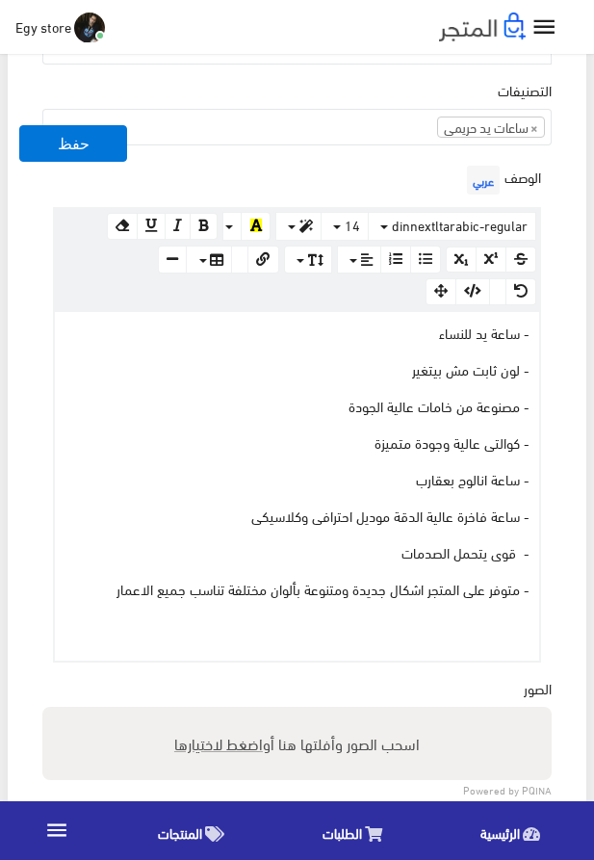
click at [206, 752] on span "اضغط لاختيارها" at bounding box center [218, 743] width 89 height 28
click at [206, 713] on input "اسحب الصور وأفلتها هنا أو اضغط لاختيارها" at bounding box center [297, 710] width 510 height 6
type input "5292.jpeg"
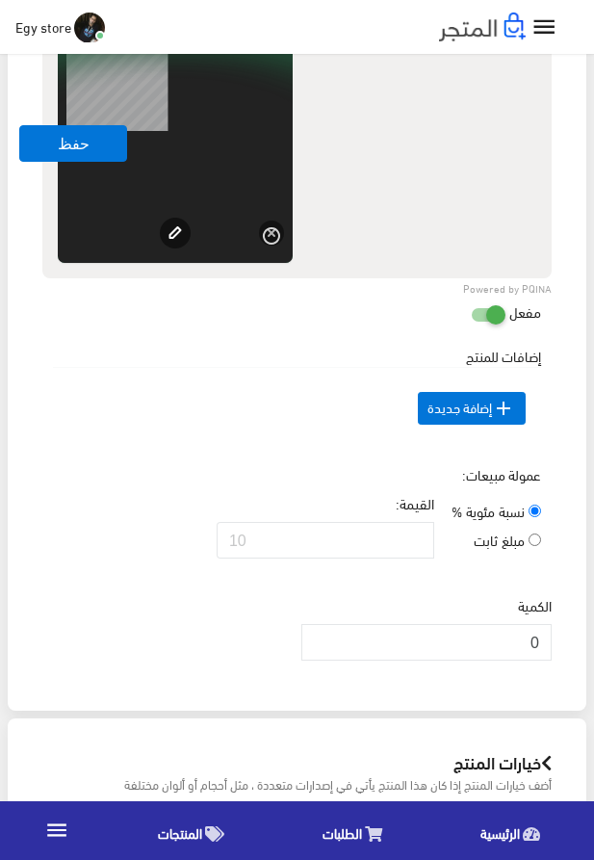
scroll to position [1428, 0]
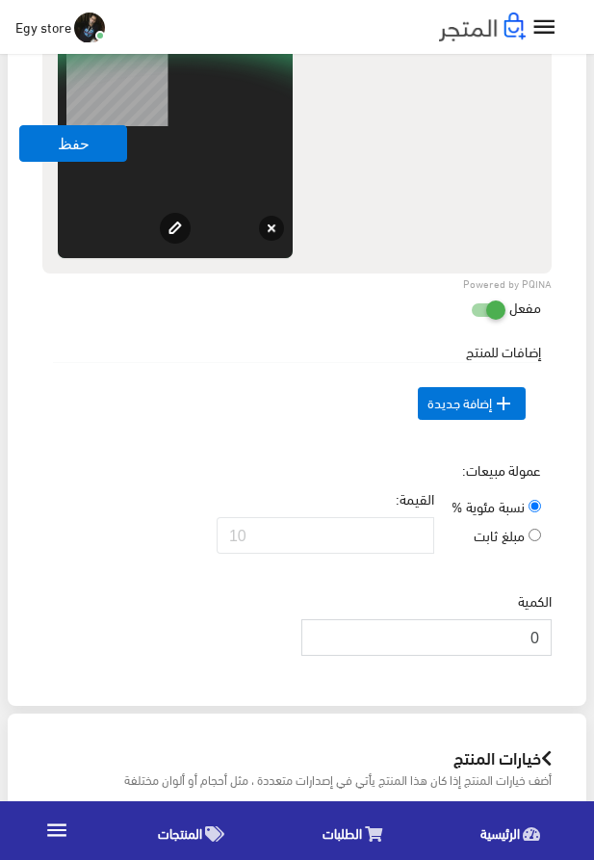
drag, startPoint x: 536, startPoint y: 663, endPoint x: 552, endPoint y: 665, distance: 16.5
click at [552, 656] on input "0" at bounding box center [427, 637] width 250 height 37
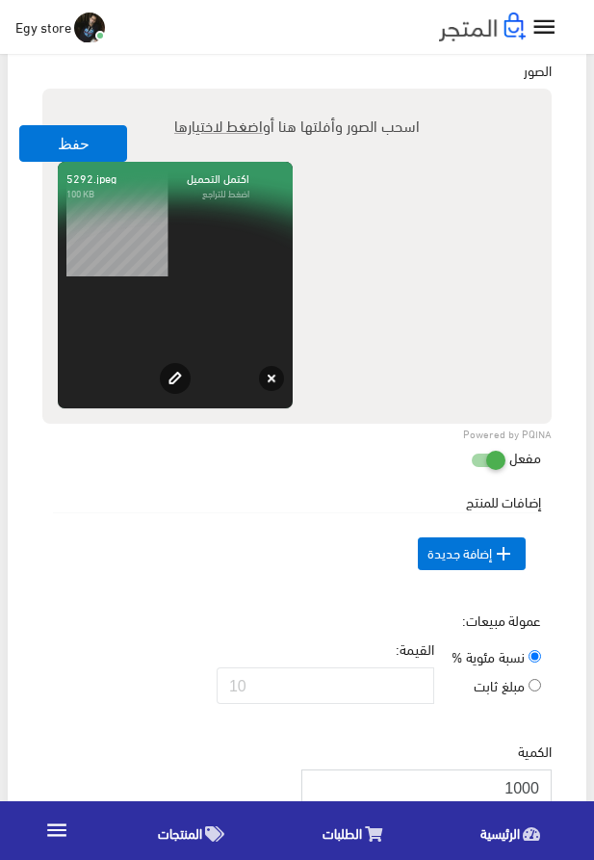
scroll to position [1208, 0]
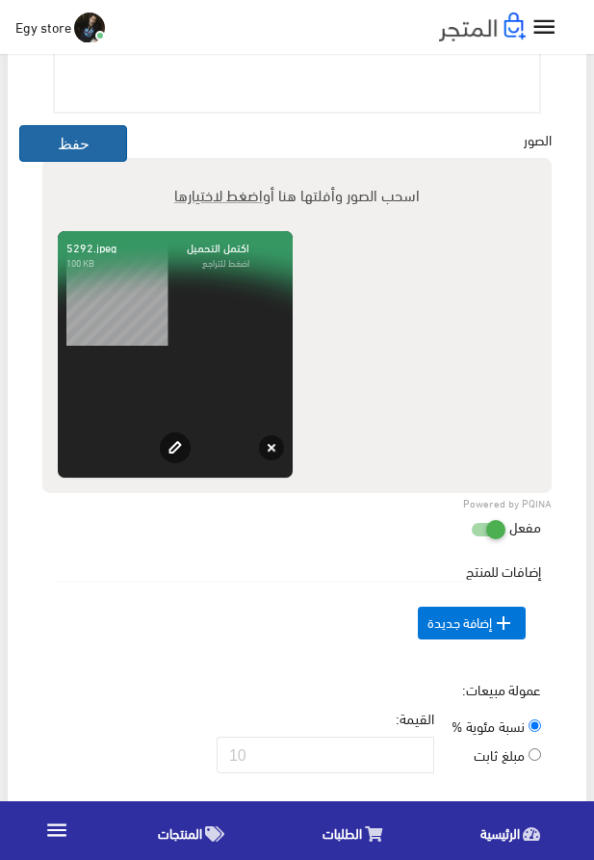
type input "1000"
click at [56, 158] on button "حفظ" at bounding box center [73, 143] width 108 height 37
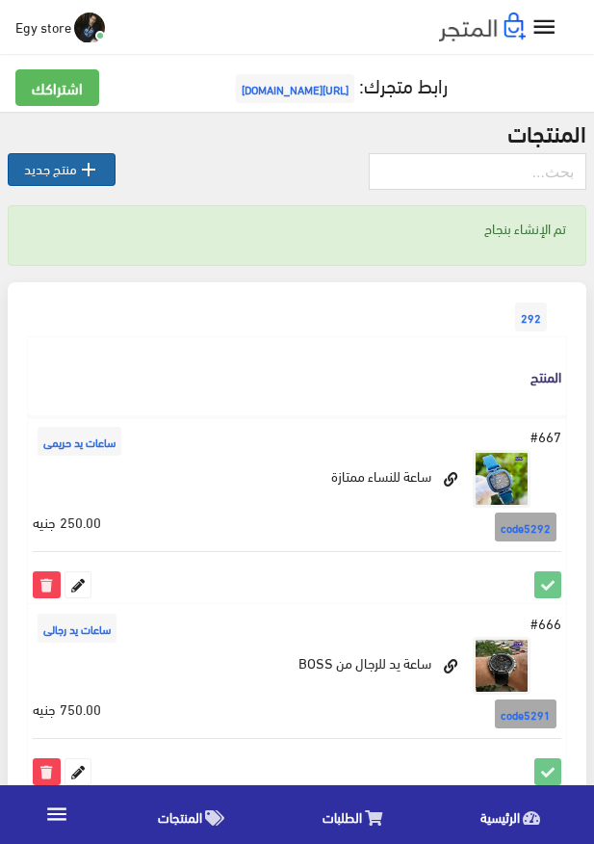
click at [92, 176] on icon "" at bounding box center [88, 169] width 23 height 23
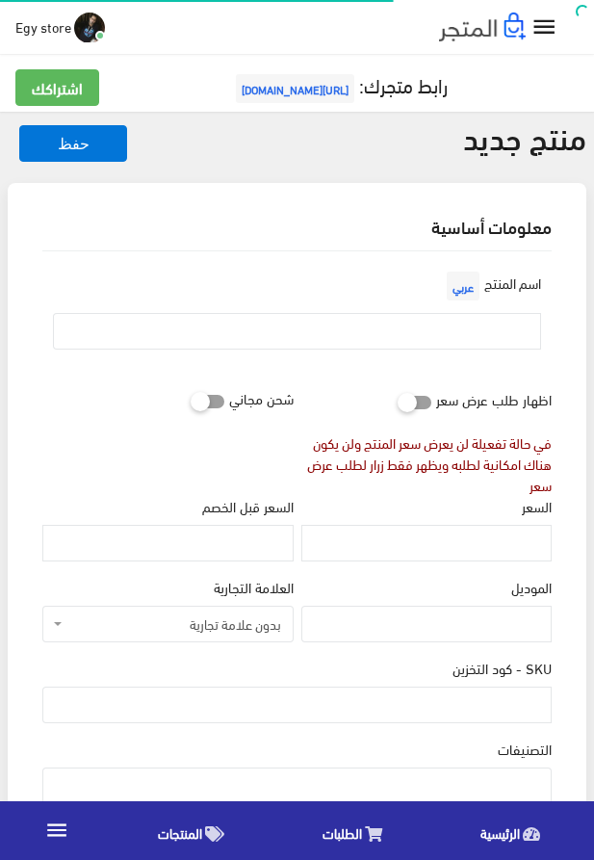
select select
click at [463, 337] on input "text" at bounding box center [297, 331] width 488 height 37
paste input "ساعة حريمى"
type input "ساعة حريمى"
click at [506, 553] on input "السعر" at bounding box center [427, 543] width 250 height 37
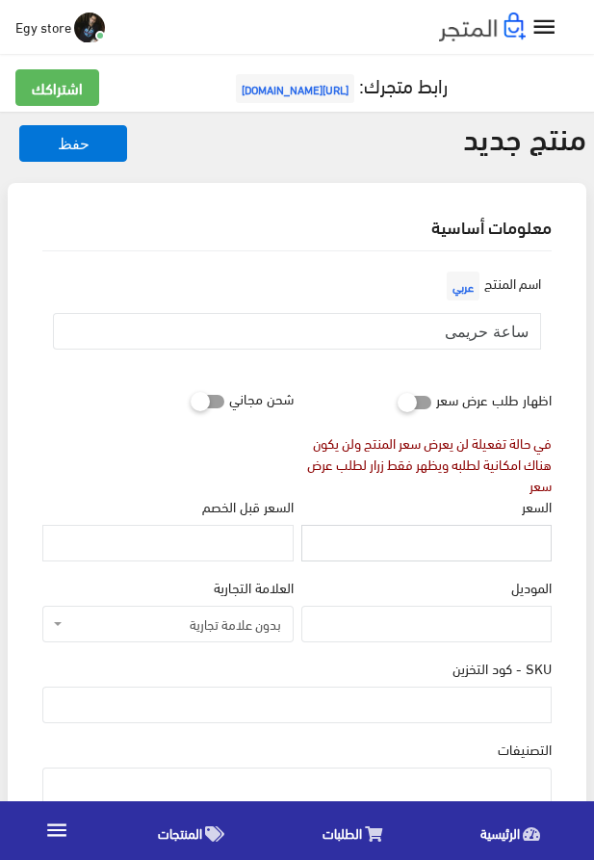
paste input "240"
type input "240"
click at [436, 703] on input "SKU - كود التخزين" at bounding box center [297, 705] width 510 height 37
paste input "code5293"
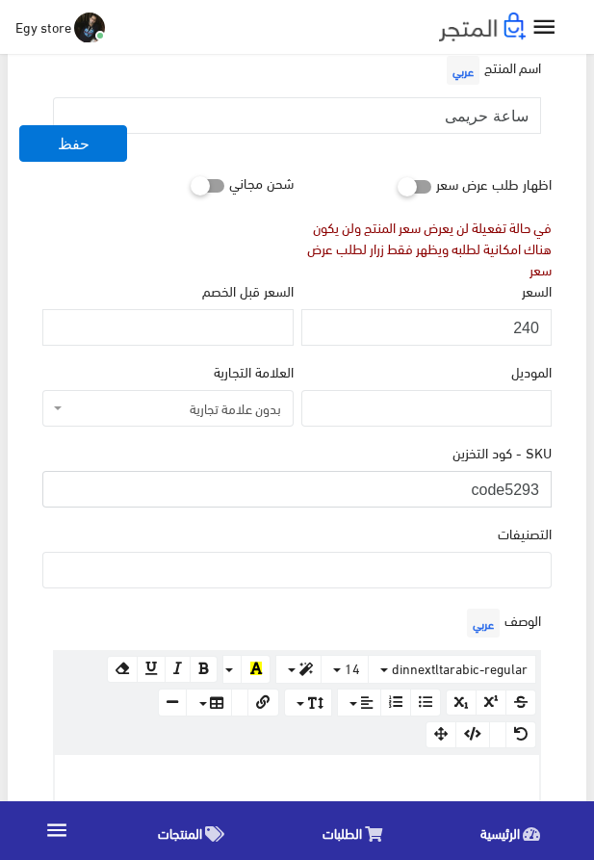
scroll to position [220, 0]
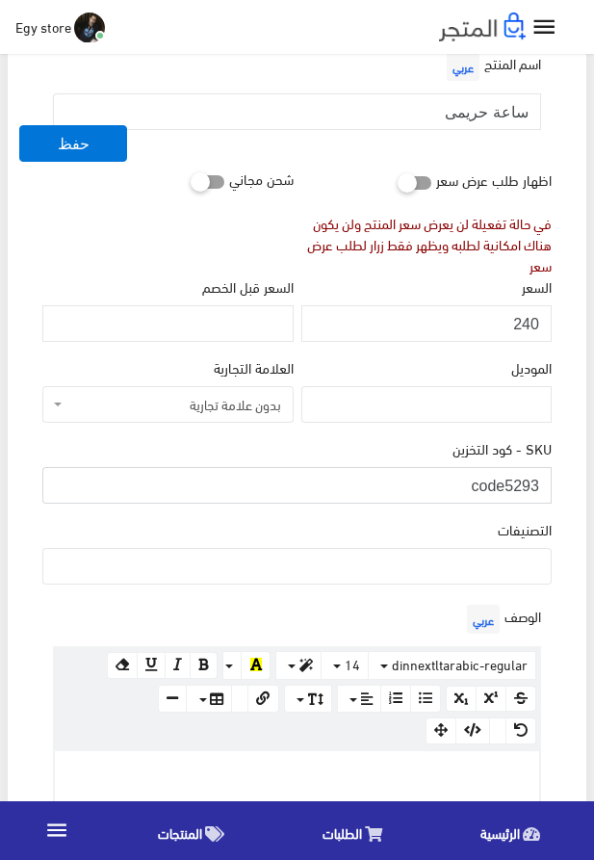
type input "code5293"
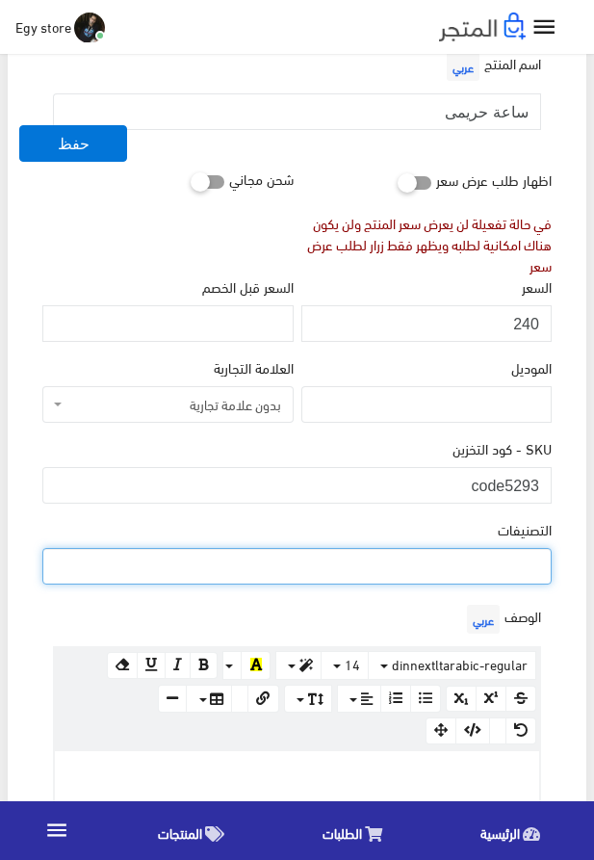
click at [455, 575] on ul at bounding box center [297, 564] width 508 height 31
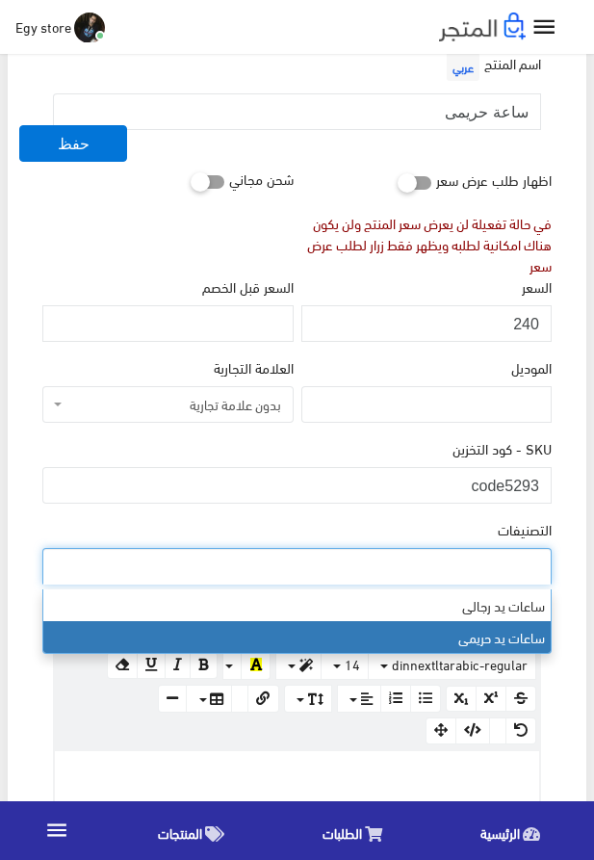
select select "28"
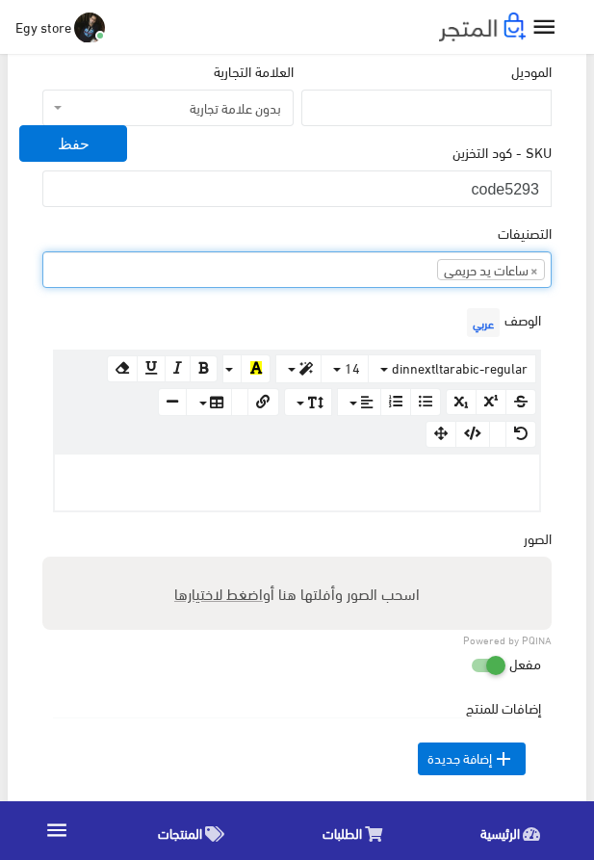
scroll to position [549, 0]
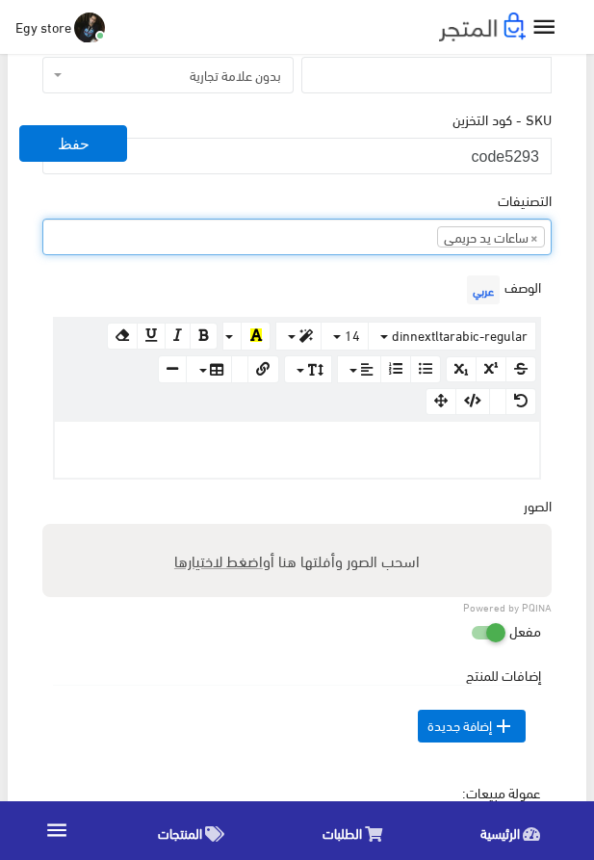
click at [339, 447] on p at bounding box center [297, 442] width 465 height 21
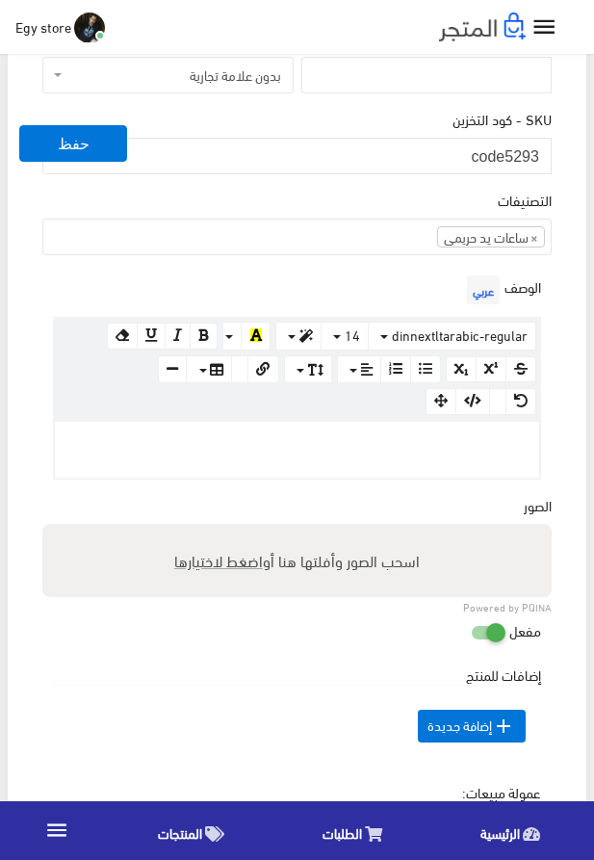
paste div
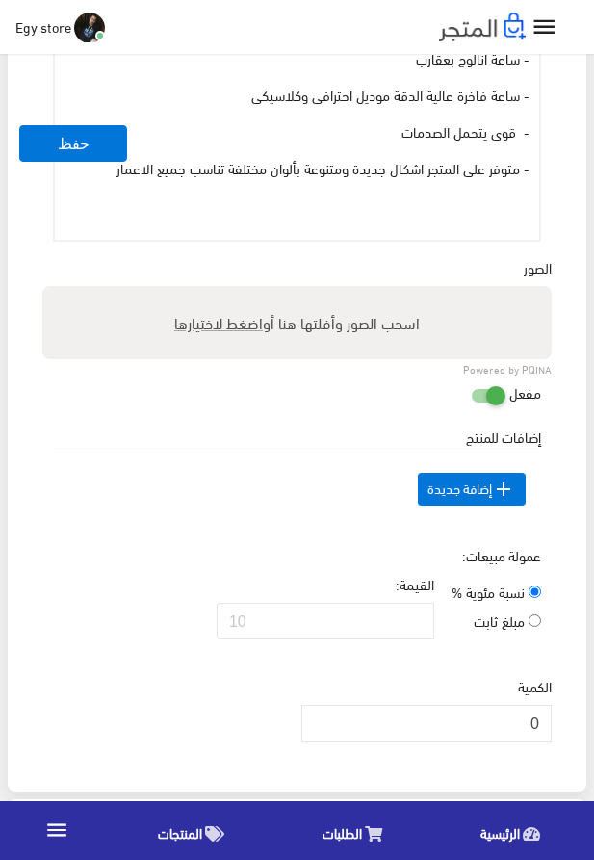
scroll to position [1098, 0]
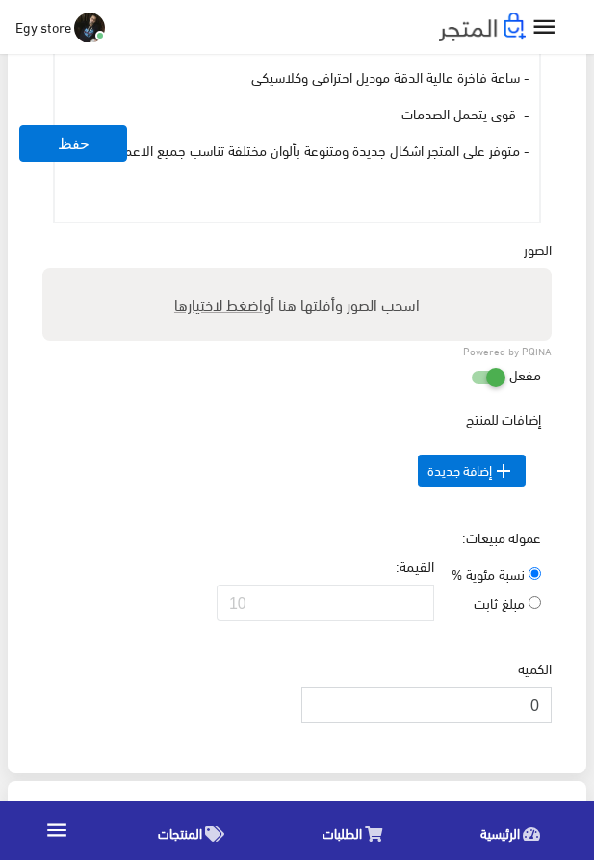
drag, startPoint x: 511, startPoint y: 733, endPoint x: 567, endPoint y: 733, distance: 56.8
click at [552, 724] on input "0" at bounding box center [427, 705] width 250 height 37
type input "1000"
click at [198, 307] on span "اضغط لاختيارها" at bounding box center [218, 304] width 89 height 28
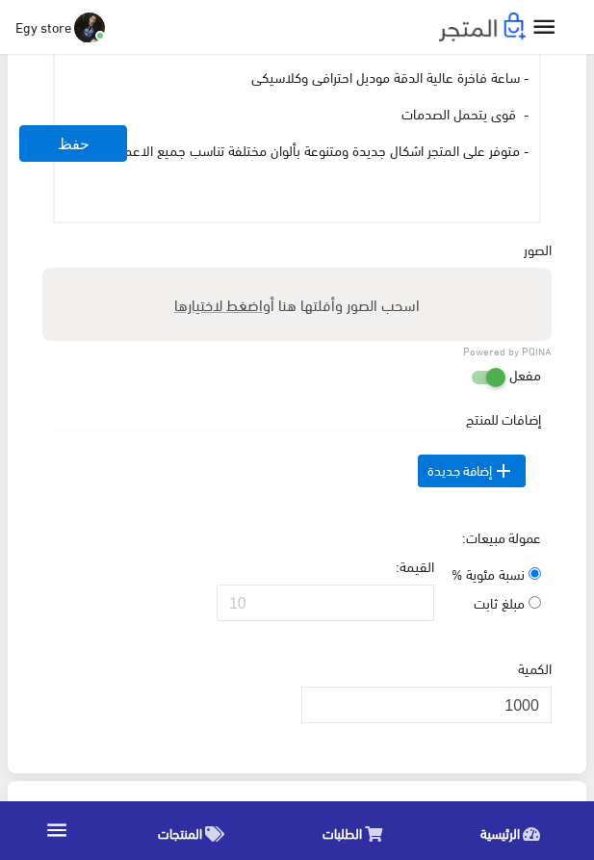
click at [198, 274] on input "اسحب الصور وأفلتها هنا أو اضغط لاختيارها" at bounding box center [297, 271] width 510 height 6
type input "5293.jpeg"
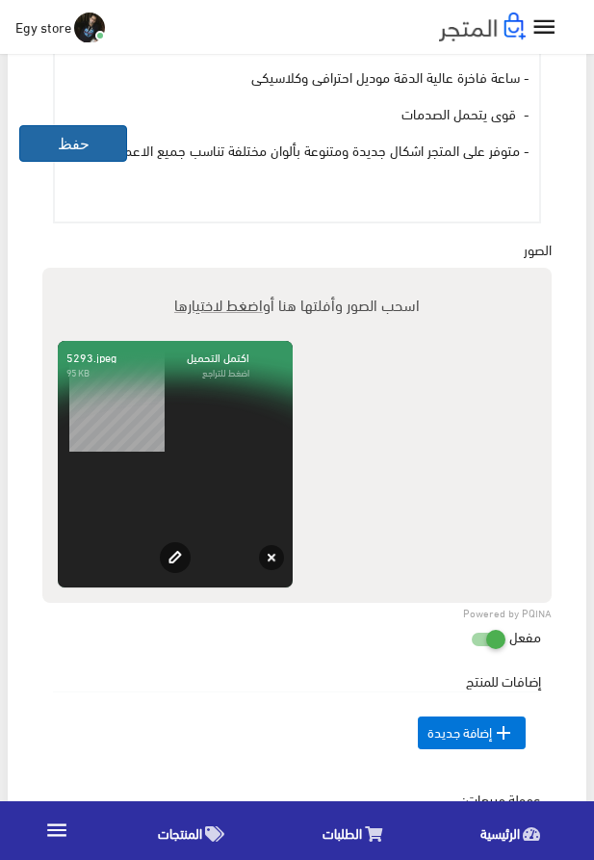
click at [71, 140] on button "حفظ" at bounding box center [73, 143] width 108 height 37
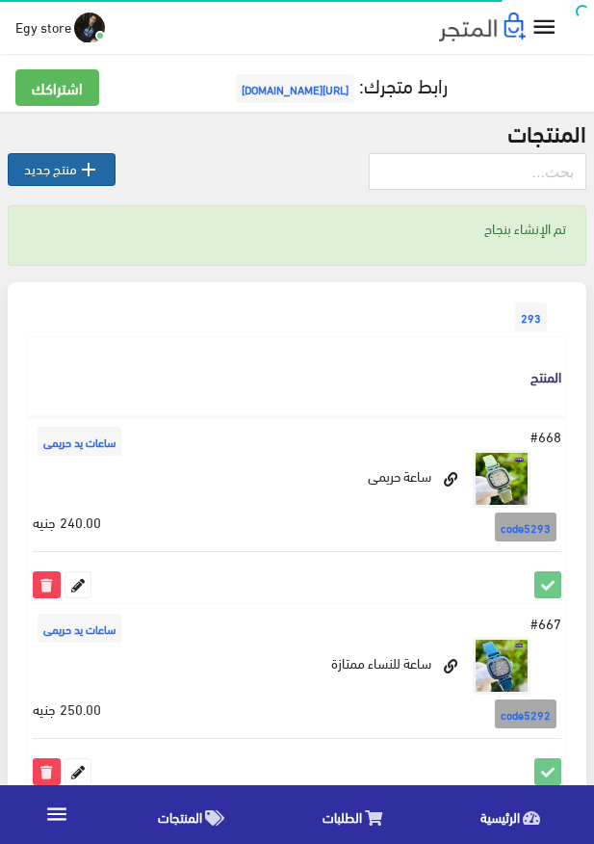
click at [73, 165] on link " منتج جديد" at bounding box center [62, 169] width 108 height 33
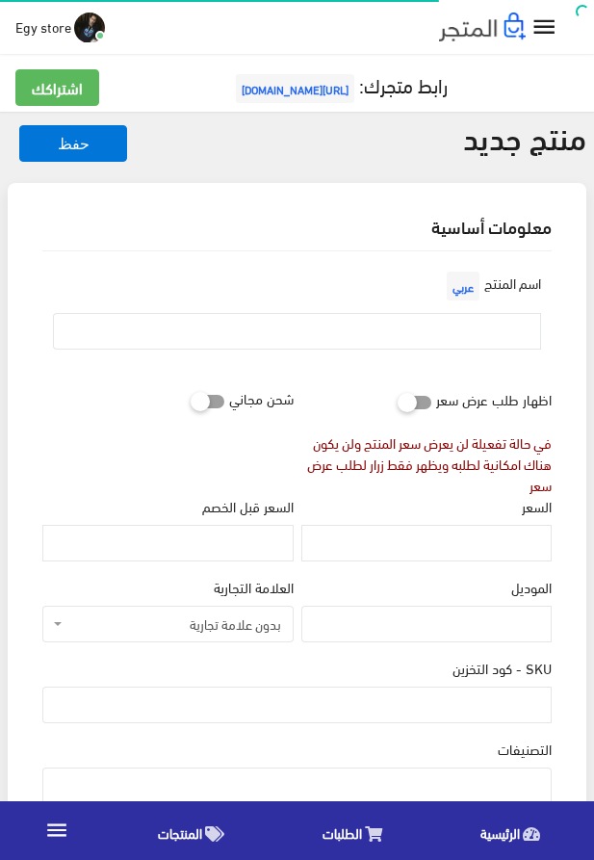
select select
click at [349, 338] on input "text" at bounding box center [297, 331] width 488 height 37
paste input "ساعة يد للنساء مطرزة"
type input "ساعة يد للنساء مطرزة"
click at [462, 539] on input "السعر" at bounding box center [427, 543] width 250 height 37
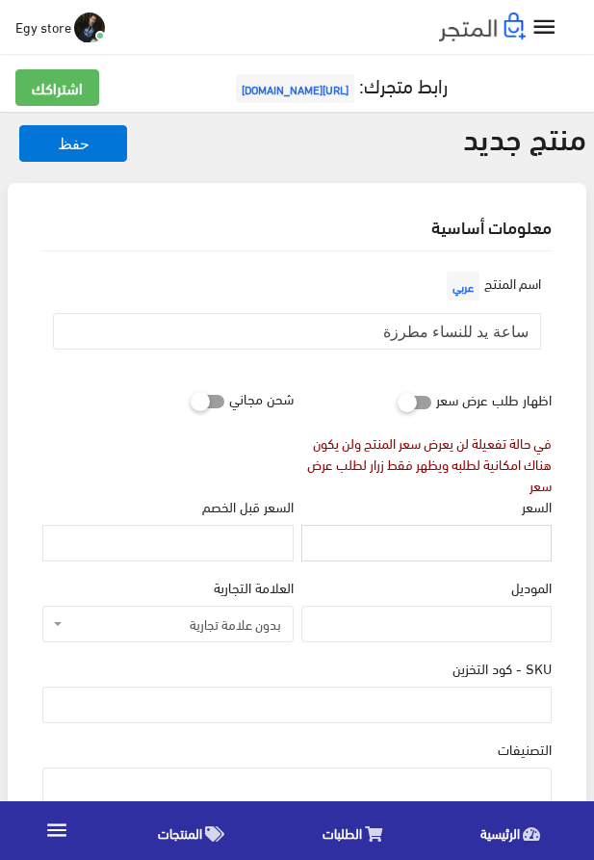
paste input "255"
type input "255"
click at [458, 704] on input "SKU - كود التخزين" at bounding box center [297, 705] width 510 height 37
paste input "code5294"
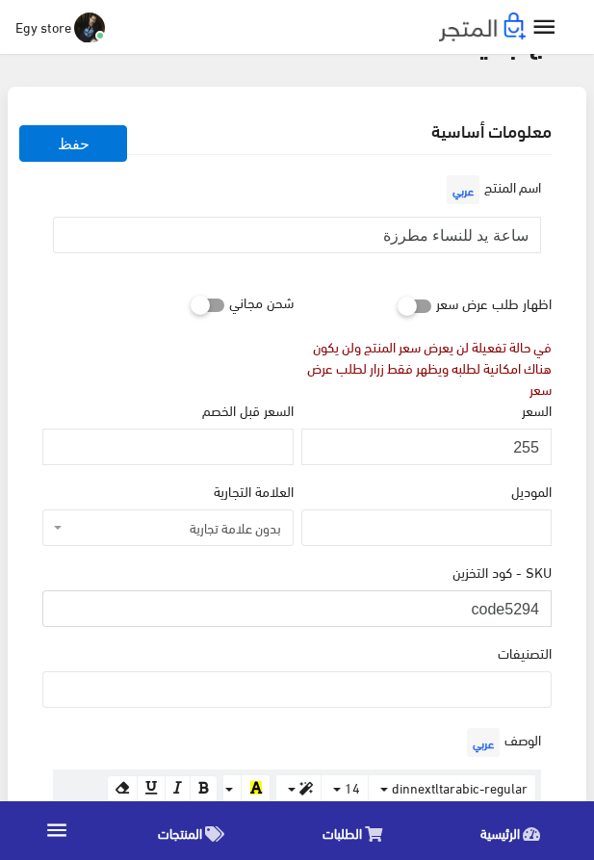
scroll to position [110, 0]
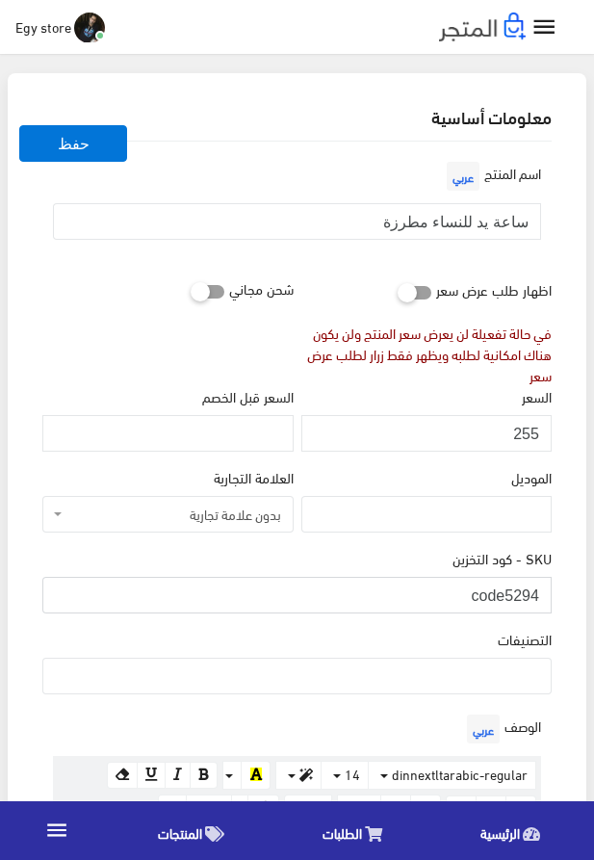
type input "code5294"
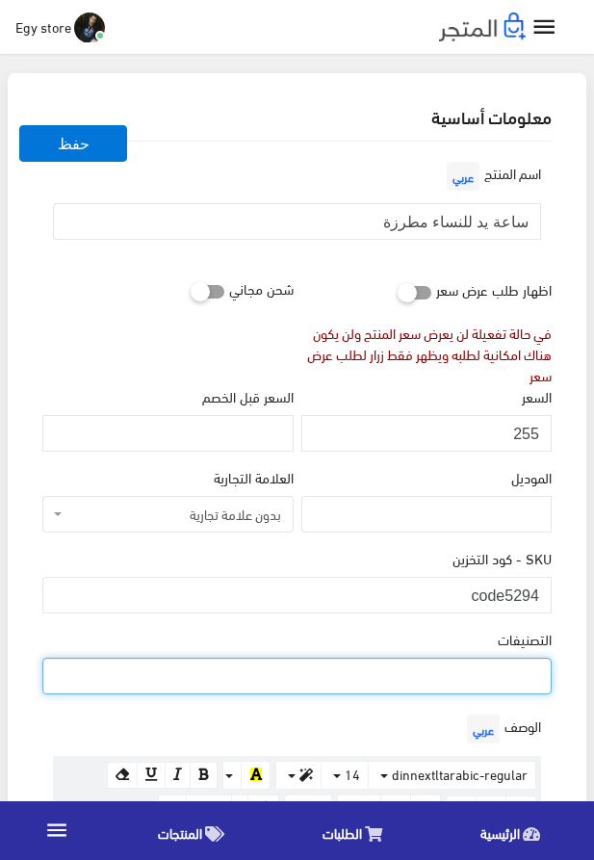
click at [430, 673] on ul at bounding box center [297, 674] width 508 height 31
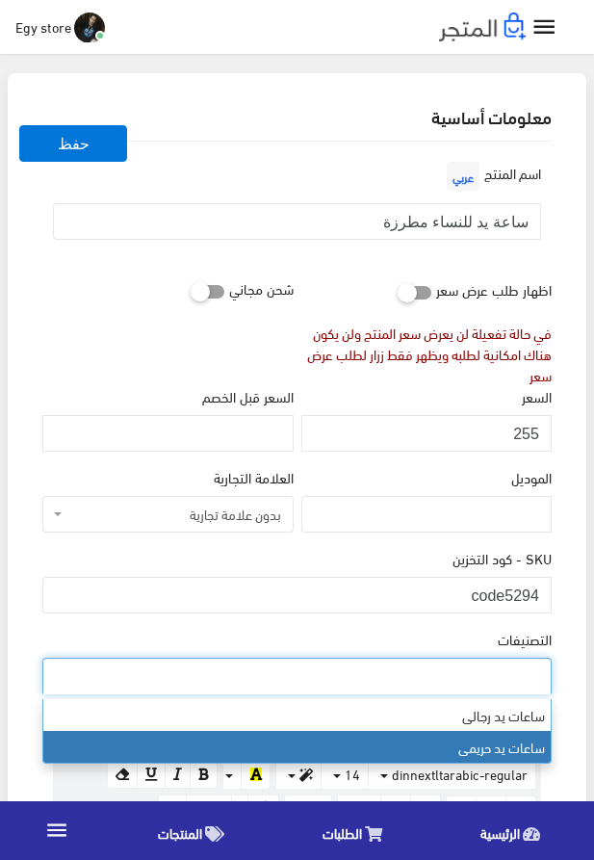
select select "28"
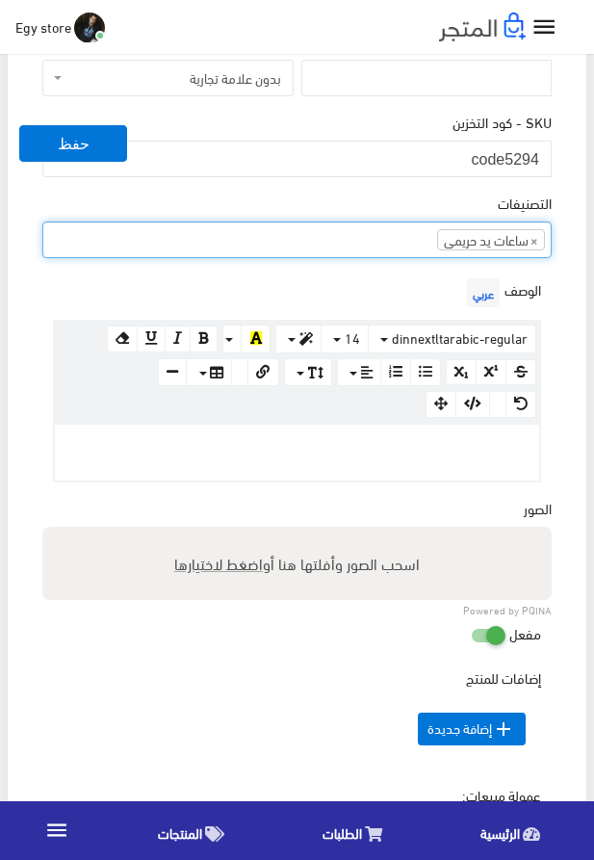
scroll to position [549, 0]
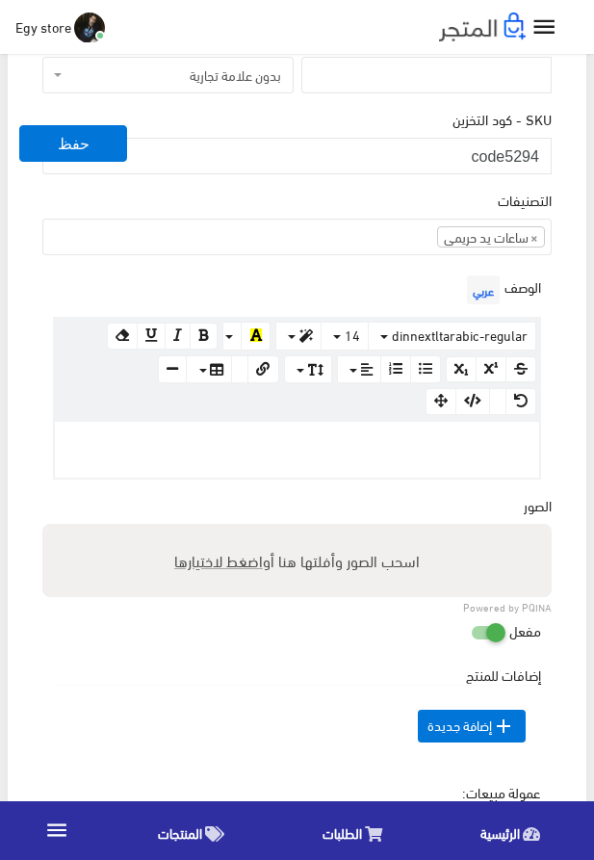
click at [355, 461] on div at bounding box center [297, 450] width 485 height 56
paste div
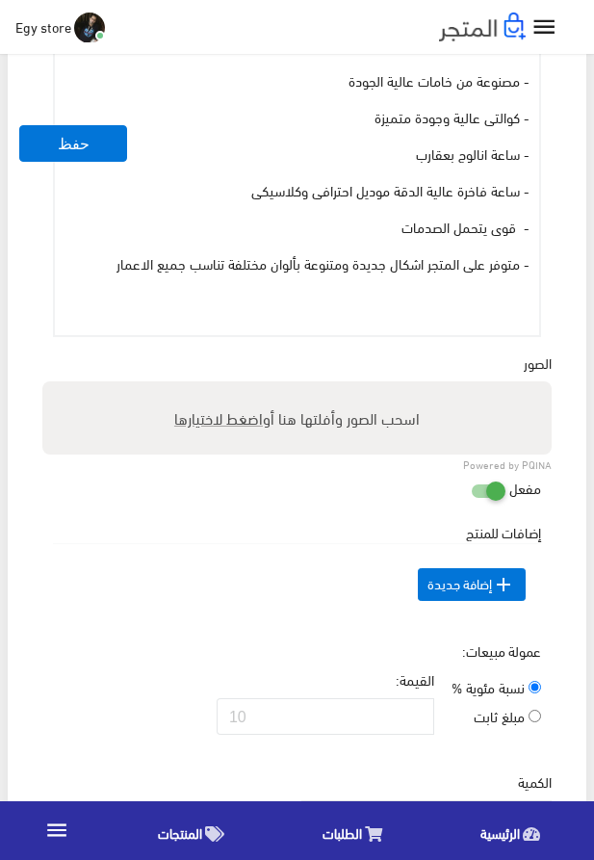
scroll to position [988, 0]
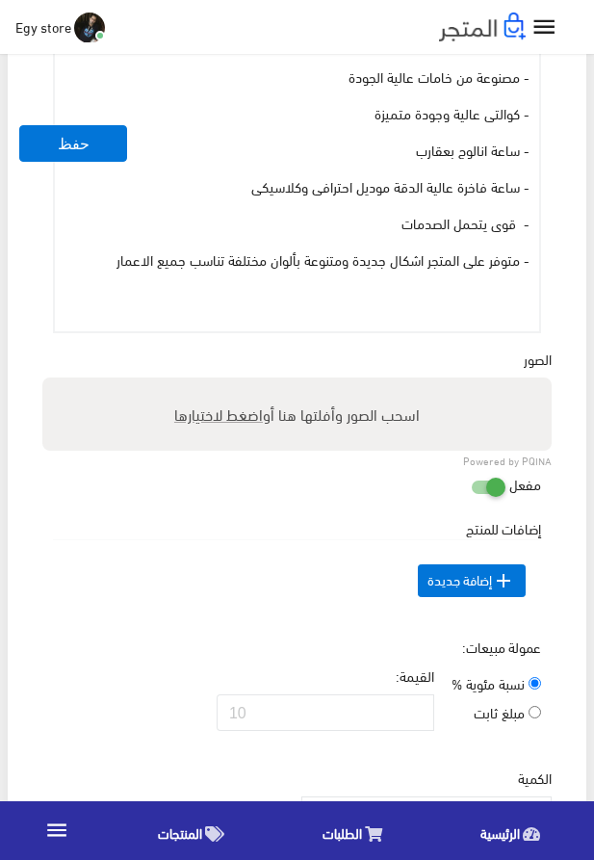
click at [205, 417] on span "اضغط لاختيارها" at bounding box center [218, 414] width 89 height 28
click at [205, 383] on input "اسحب الصور وأفلتها هنا أو اضغط لاختيارها" at bounding box center [297, 381] width 510 height 6
type input "5294.jpeg"
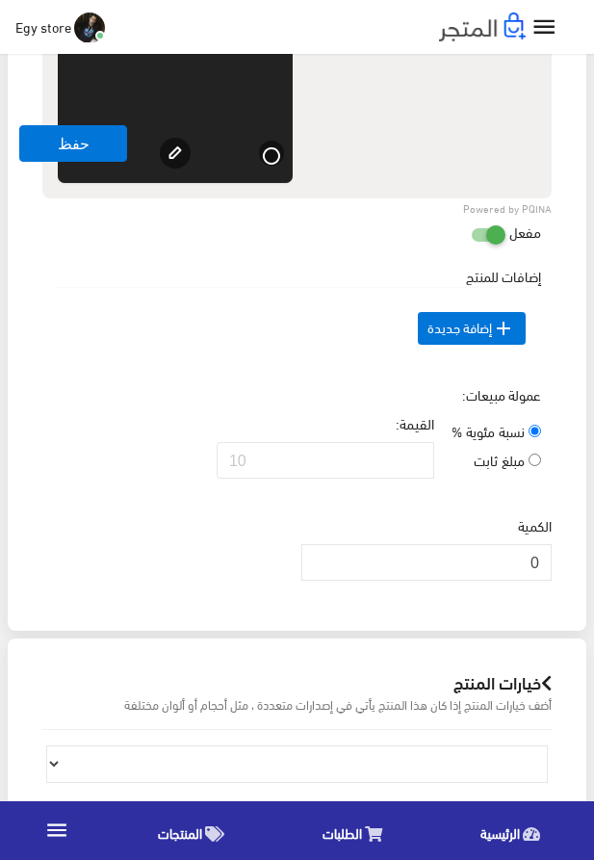
scroll to position [1538, 0]
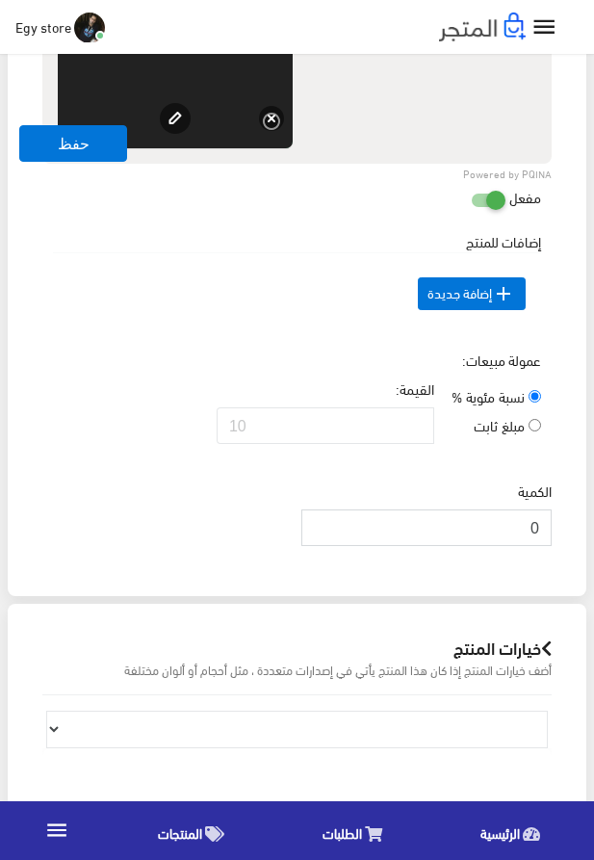
drag, startPoint x: 514, startPoint y: 552, endPoint x: 557, endPoint y: 563, distance: 44.6
drag, startPoint x: 527, startPoint y: 558, endPoint x: 547, endPoint y: 558, distance: 20.2
click at [547, 546] on input "0" at bounding box center [427, 528] width 250 height 37
type input "1000"
click at [275, 265] on td " إضافة جديدة" at bounding box center [297, 294] width 488 height 82
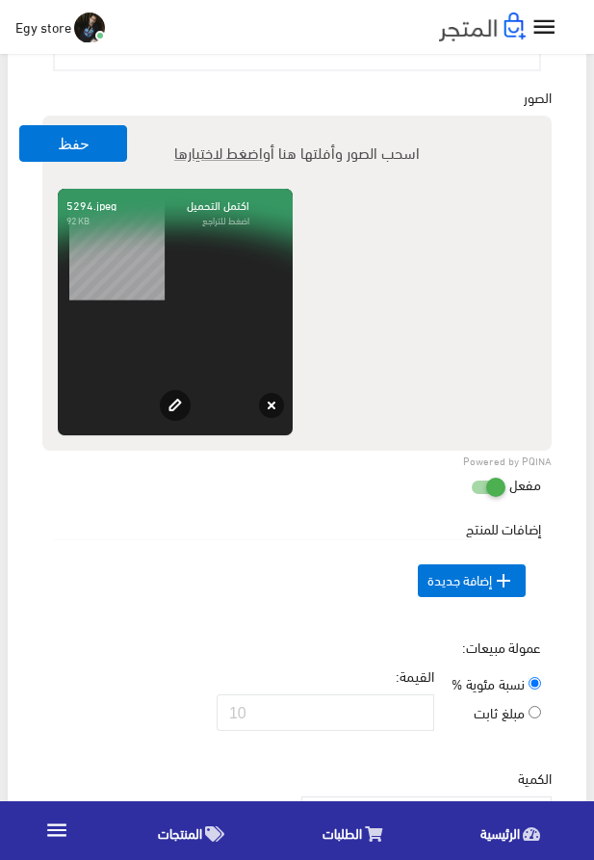
scroll to position [1208, 0]
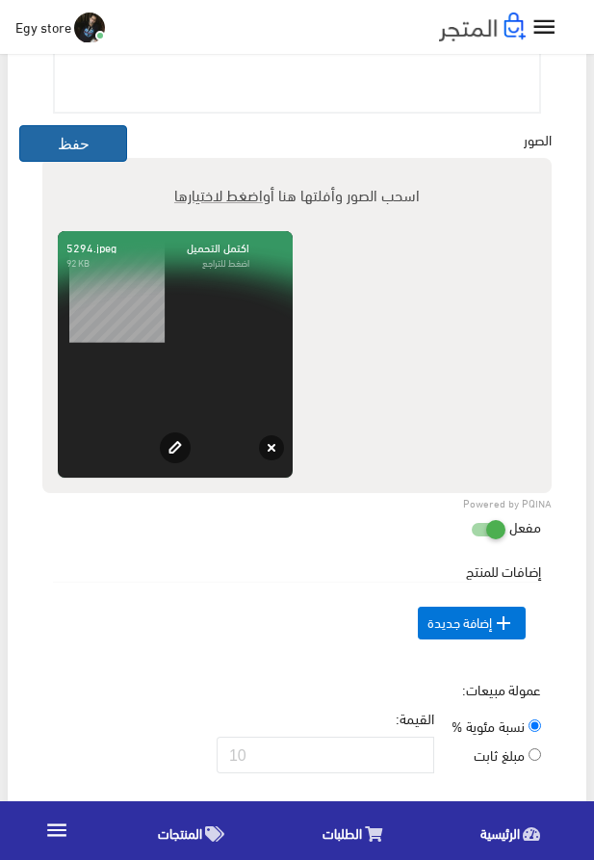
click at [72, 149] on button "حفظ" at bounding box center [73, 143] width 108 height 37
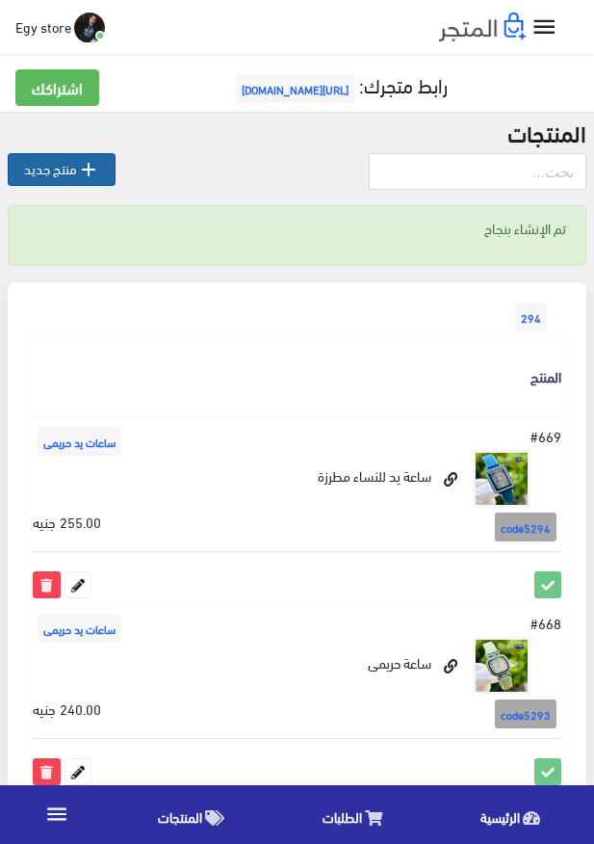
click at [81, 162] on icon "" at bounding box center [88, 169] width 23 height 23
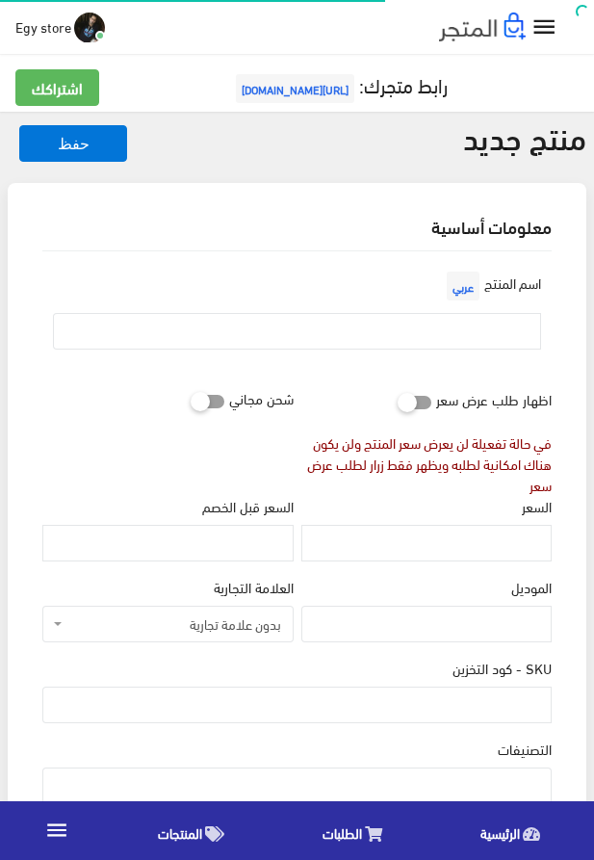
select select
click at [386, 339] on input "text" at bounding box center [297, 331] width 488 height 37
paste input "ساعة للنساء من العيار الثقيل"
type input "ساعة للنساء من العيار الثقيل"
click at [422, 554] on input "السعر" at bounding box center [427, 543] width 250 height 37
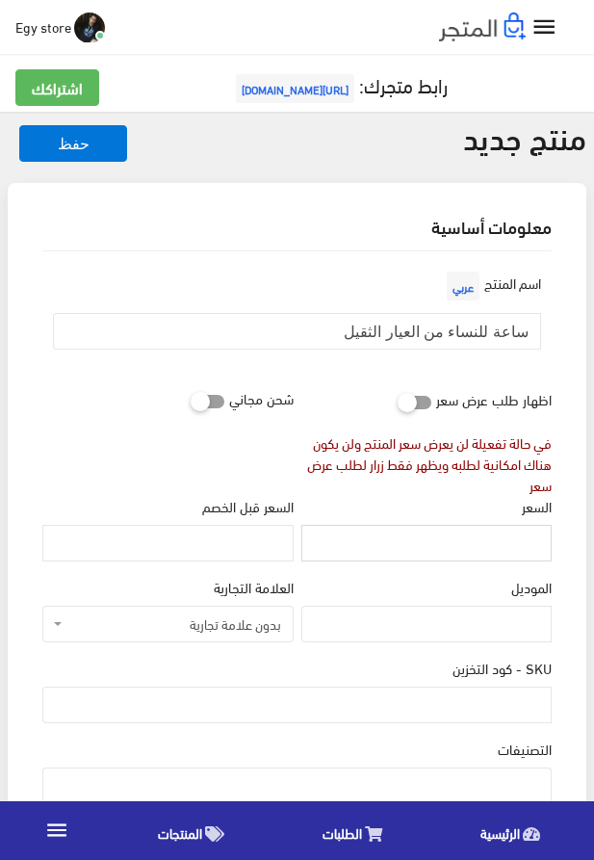
paste input "260"
type input "260"
click at [449, 704] on input "SKU - كود التخزين" at bounding box center [297, 705] width 510 height 37
paste input "code5295"
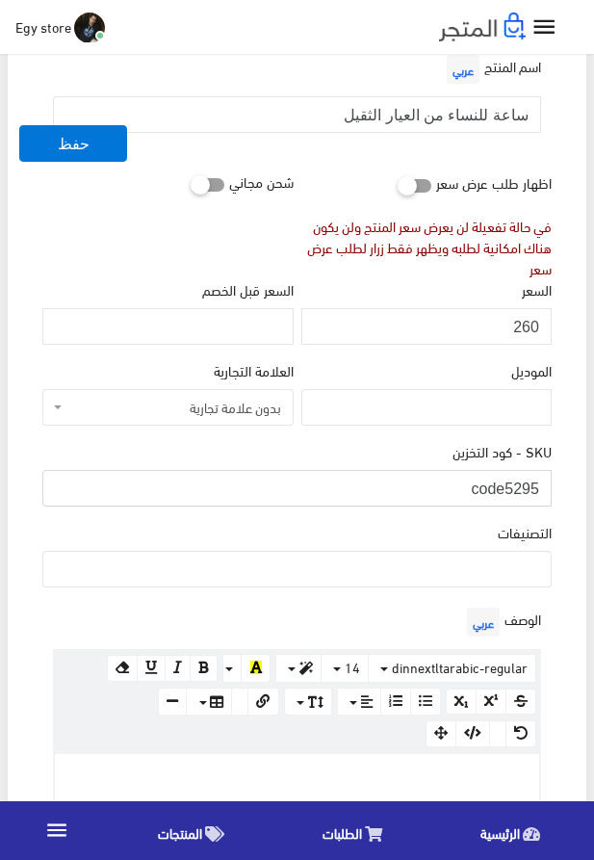
scroll to position [220, 0]
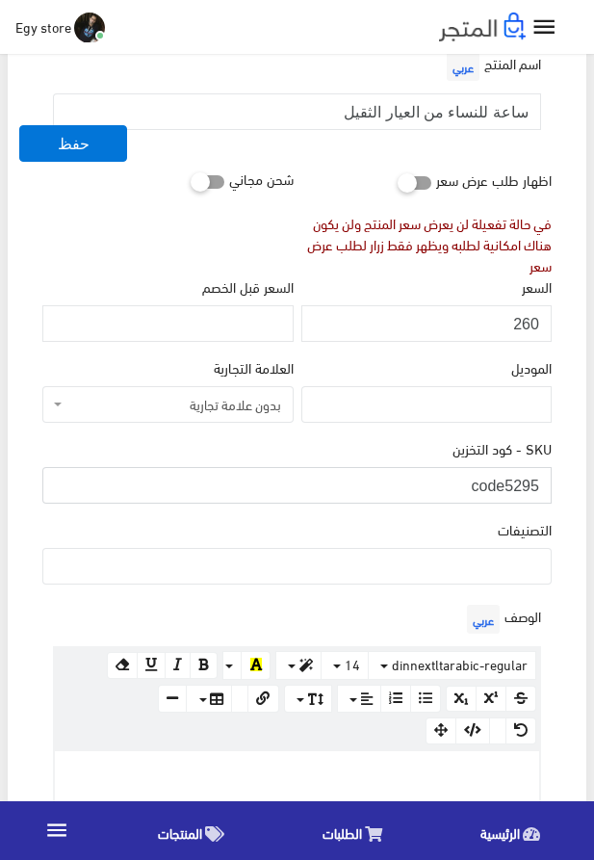
type input "code5295"
click at [407, 569] on ul at bounding box center [297, 564] width 508 height 31
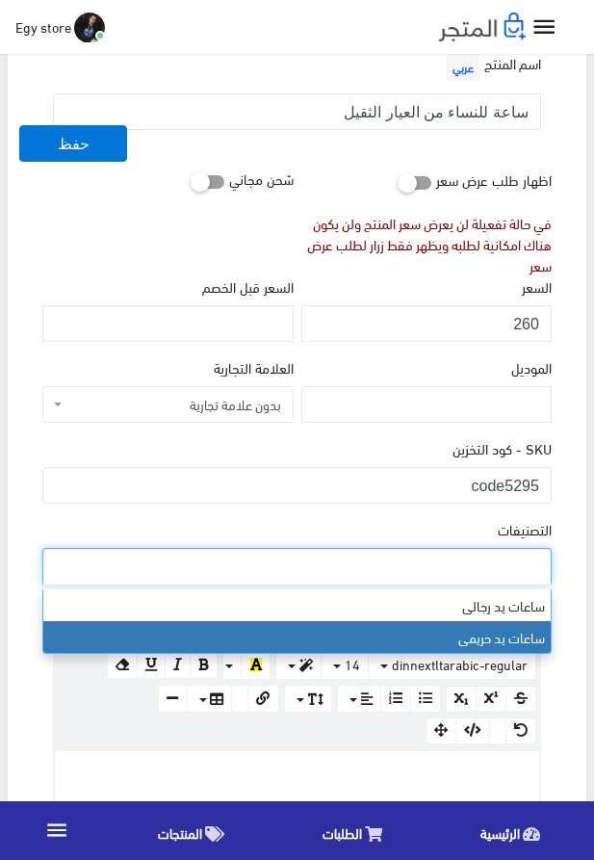
select select "28"
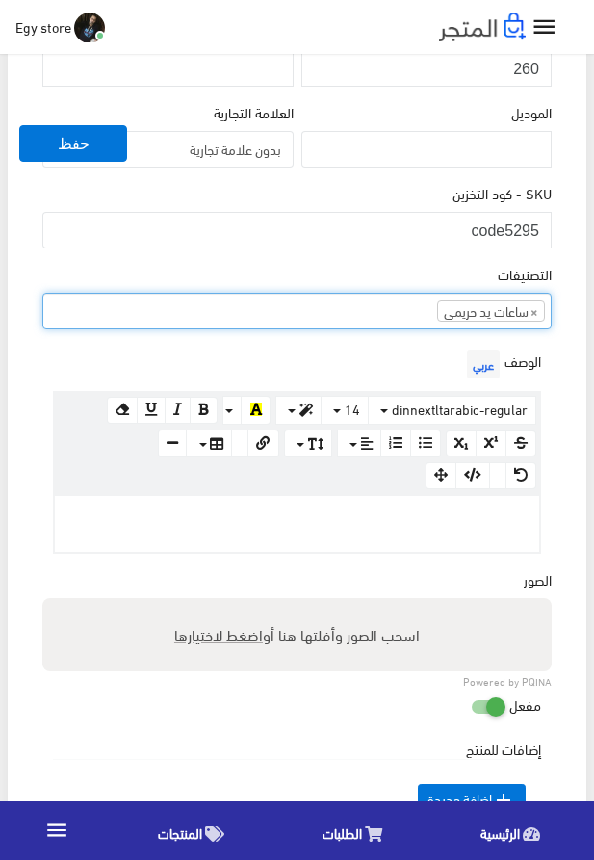
scroll to position [769, 0]
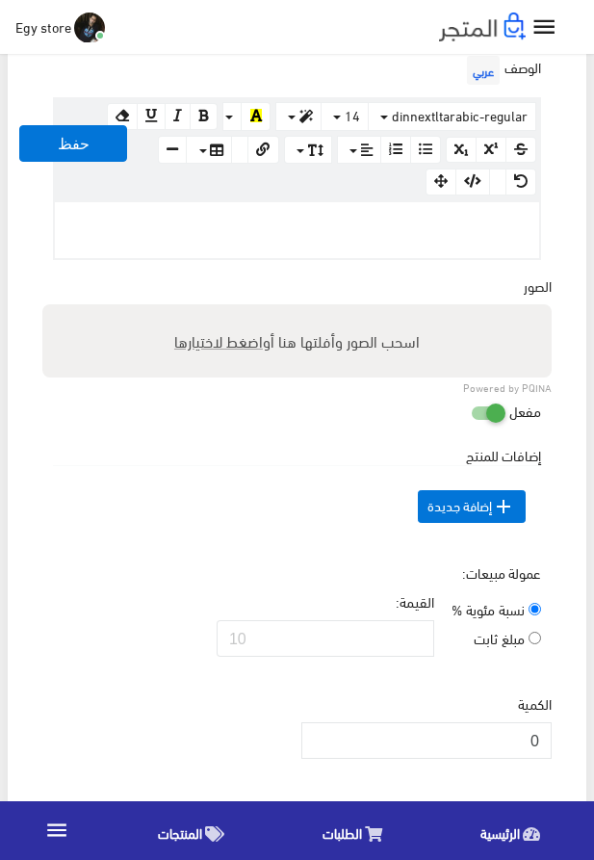
click at [422, 221] on p at bounding box center [297, 222] width 465 height 21
paste div
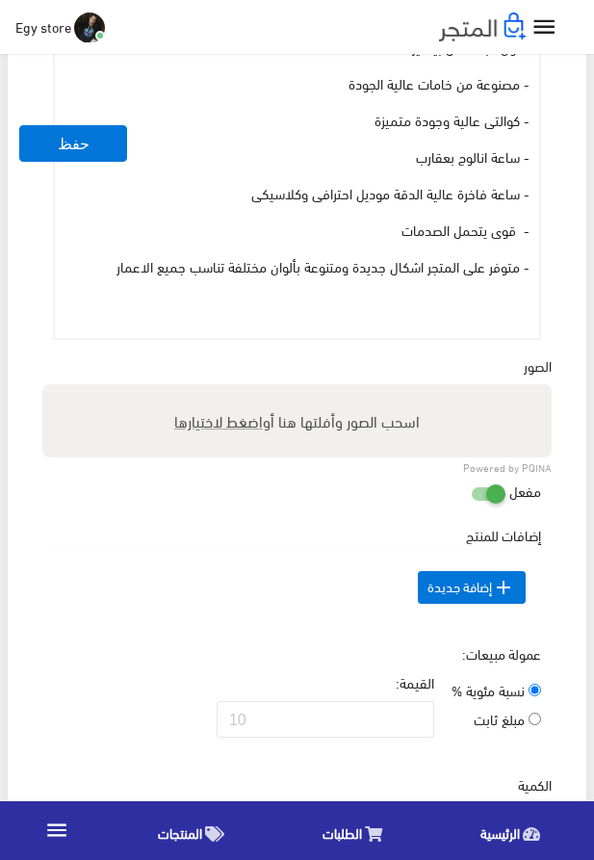
scroll to position [988, 0]
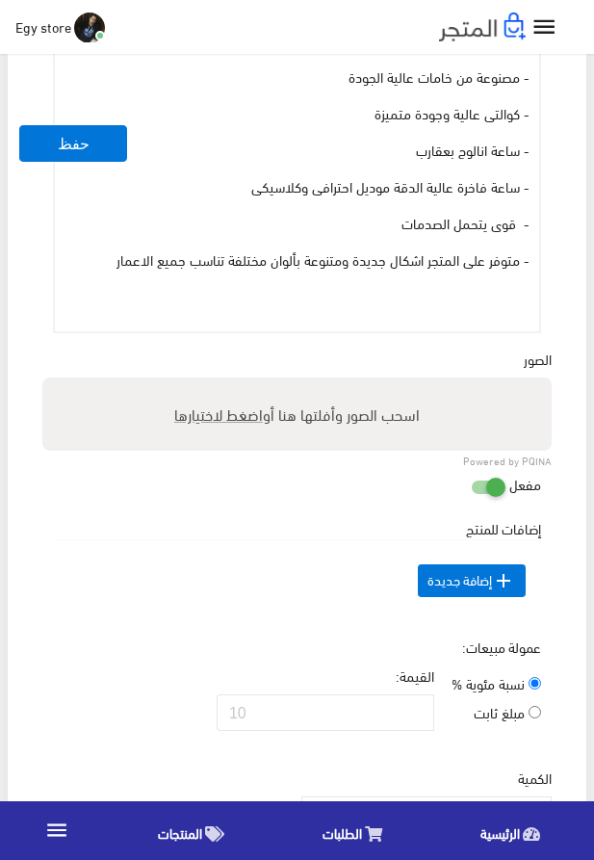
click at [198, 420] on span "اضغط لاختيارها" at bounding box center [218, 414] width 89 height 28
click at [198, 383] on input "اسحب الصور وأفلتها هنا أو اضغط لاختيارها" at bounding box center [297, 381] width 510 height 6
type input "5295.jpeg"
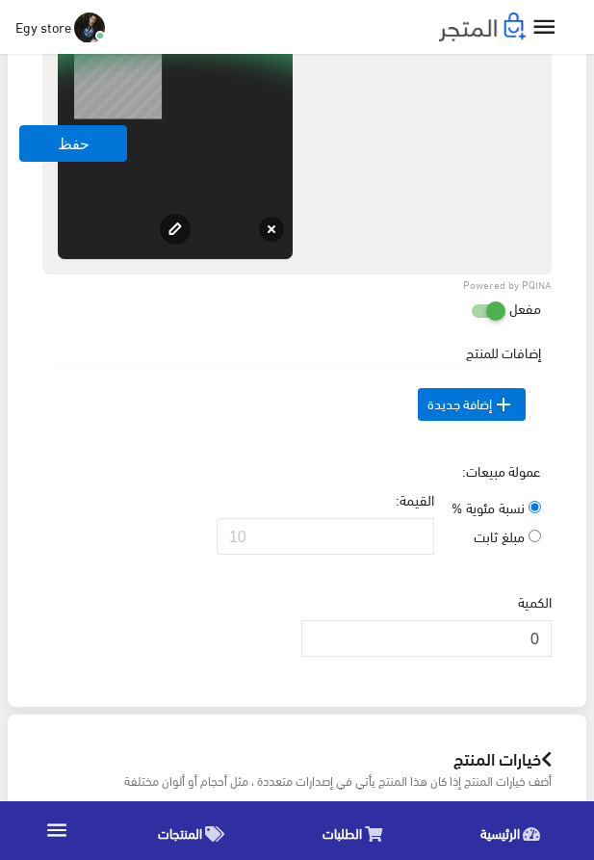
scroll to position [1428, 0]
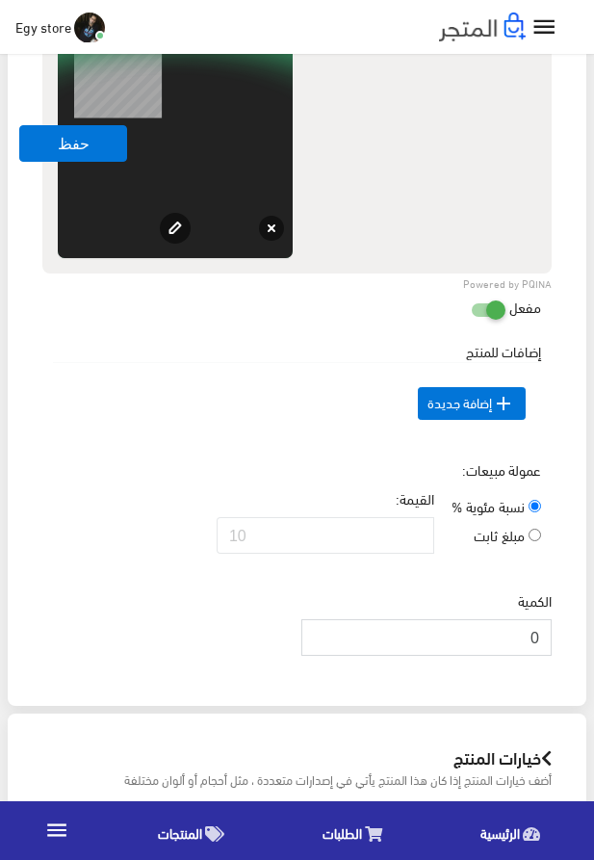
drag, startPoint x: 497, startPoint y: 675, endPoint x: 560, endPoint y: 675, distance: 62.6
click at [552, 656] on input "0" at bounding box center [427, 637] width 250 height 37
type input "1000"
click at [45, 135] on button "حفظ" at bounding box center [73, 143] width 108 height 37
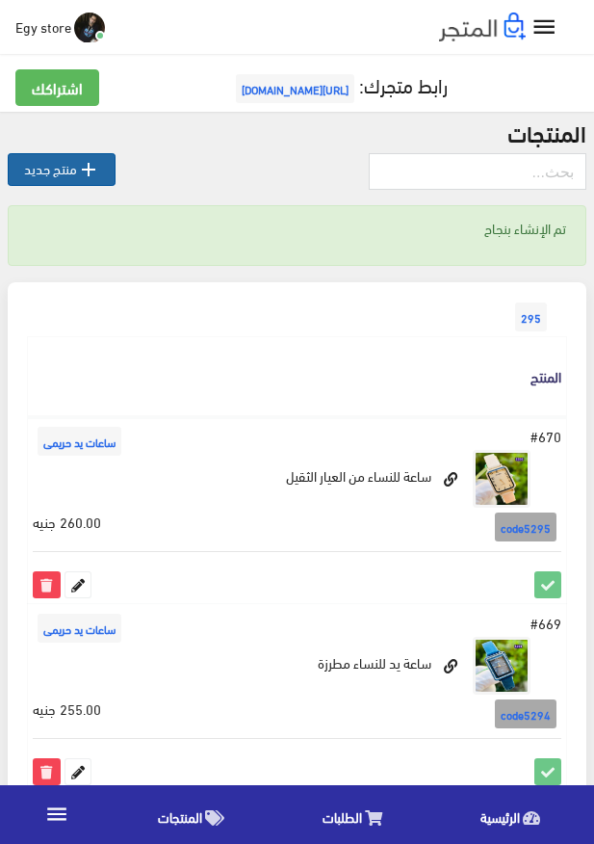
click at [66, 177] on link " منتج جديد" at bounding box center [62, 169] width 108 height 33
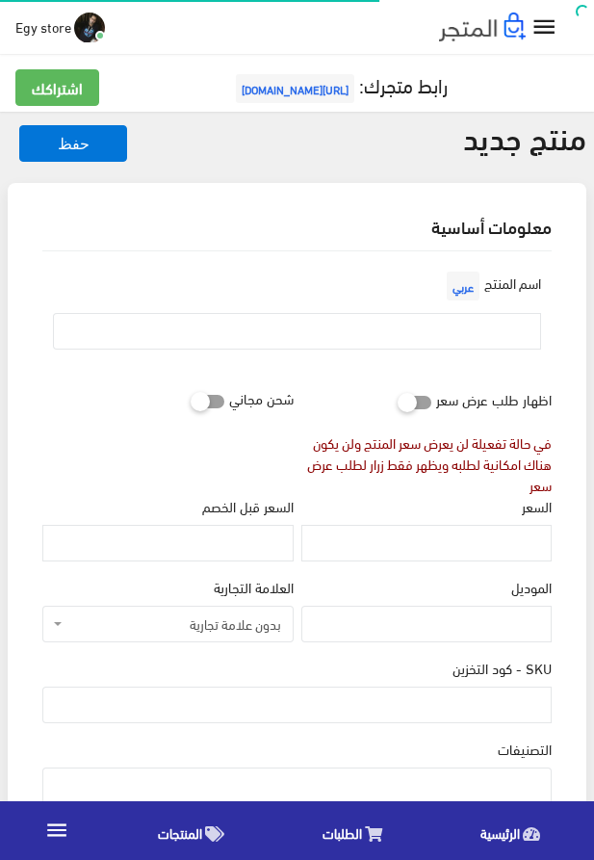
select select
click at [440, 327] on input "text" at bounding box center [297, 331] width 488 height 37
paste input "ساعة حريمى كوالتى عالية"
type input "ساعة حريمى كوالتى عالية"
click at [451, 549] on input "السعر" at bounding box center [427, 543] width 250 height 37
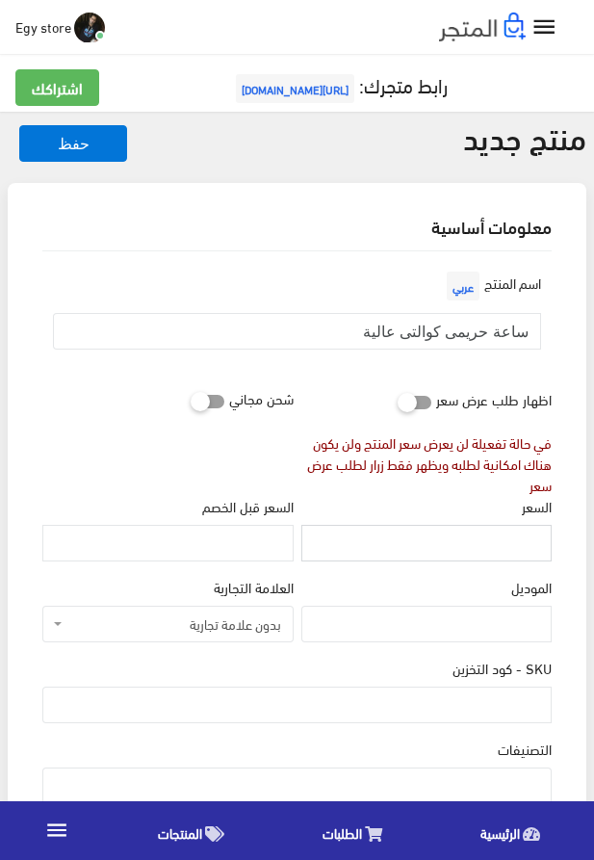
paste input "260"
type input "260"
click at [518, 705] on input "SKU - كود التخزين" at bounding box center [297, 705] width 510 height 37
paste input "code5296"
type input "code5296"
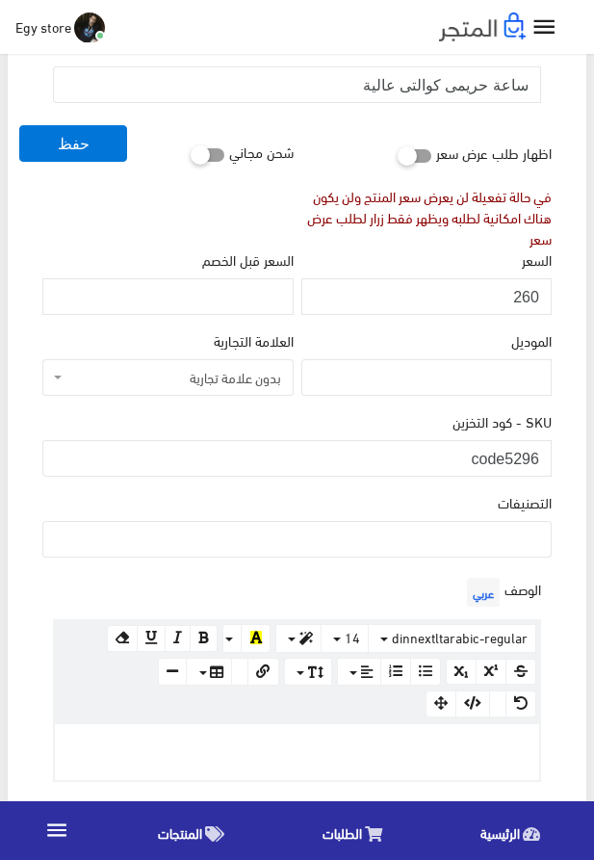
scroll to position [329, 0]
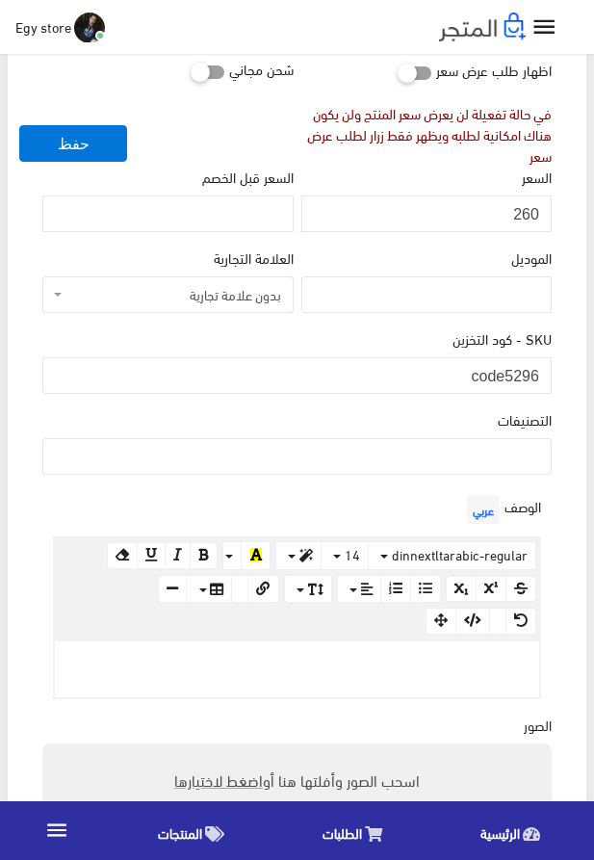
click at [438, 452] on ul at bounding box center [297, 454] width 508 height 31
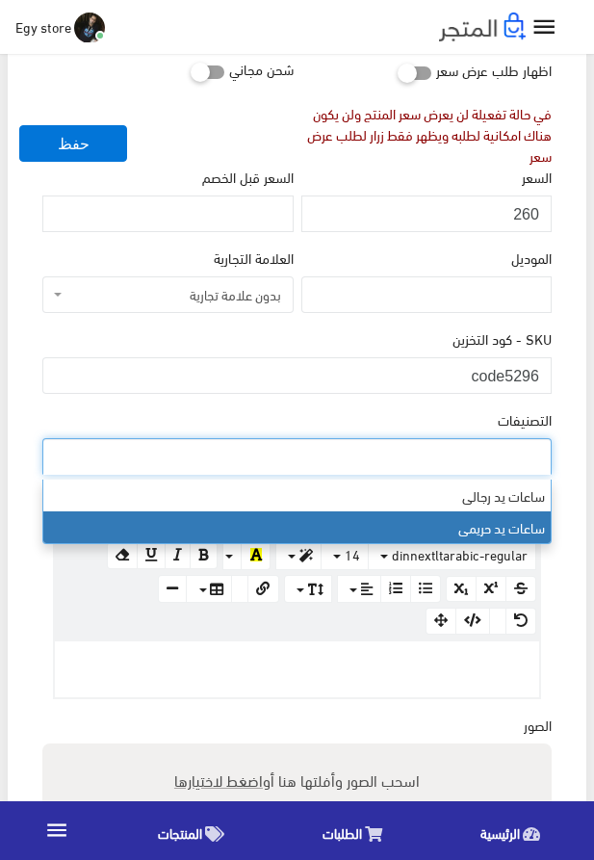
select select "28"
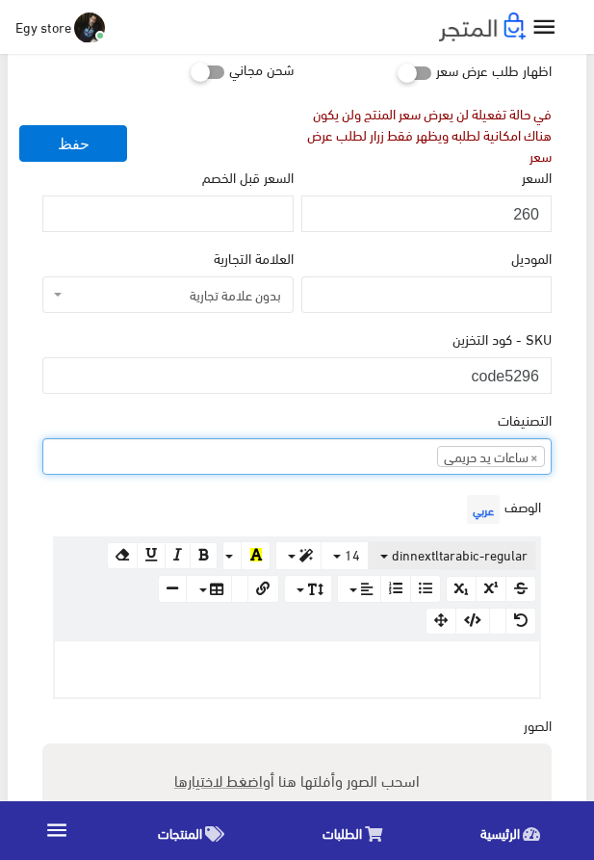
scroll to position [24, 0]
click at [422, 670] on p at bounding box center [297, 661] width 465 height 21
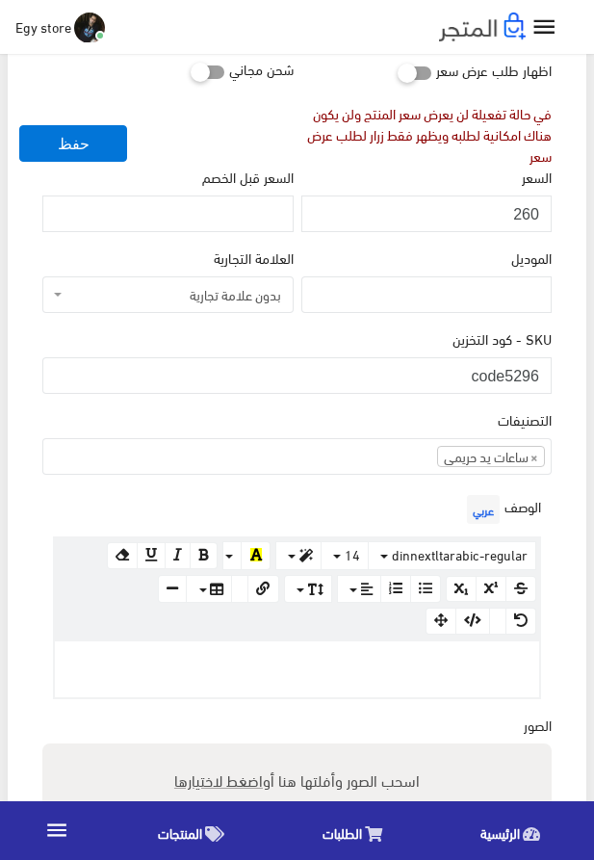
paste div
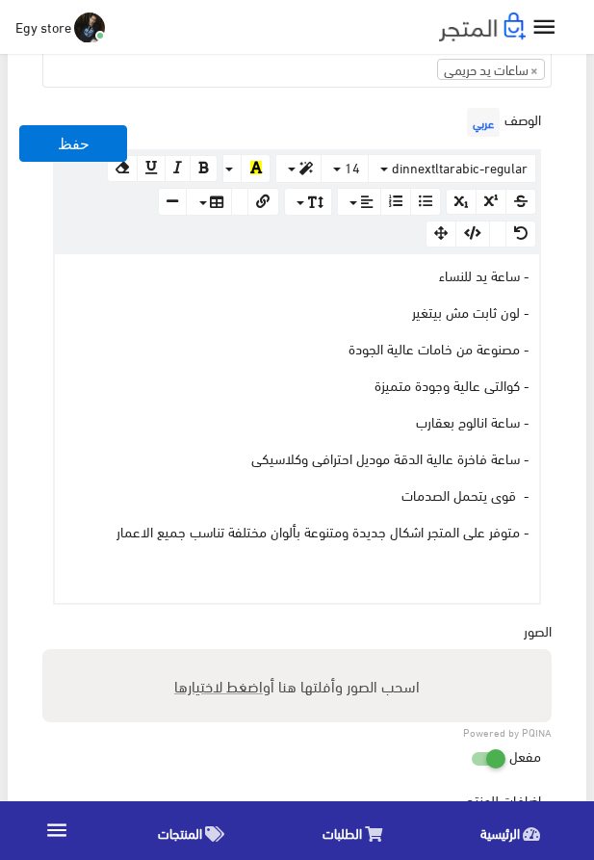
scroll to position [731, 0]
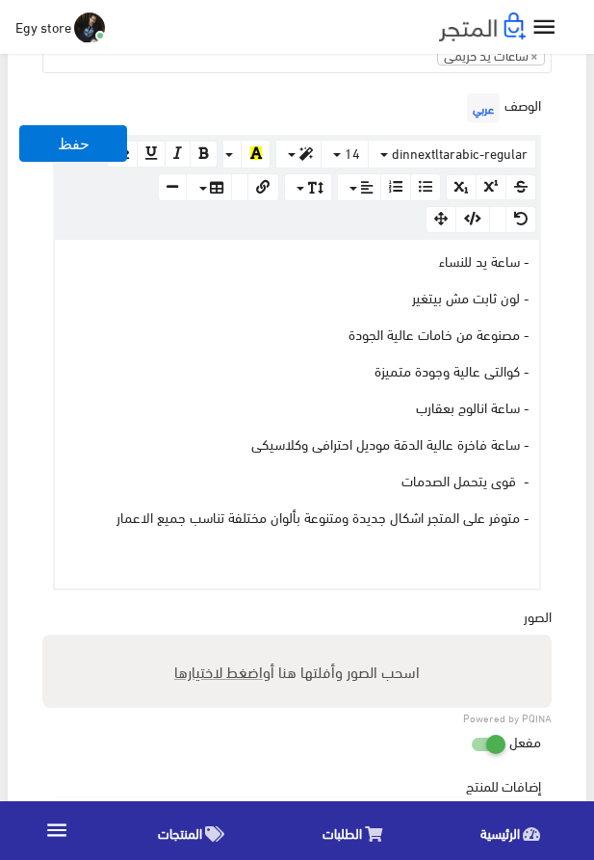
click at [222, 673] on span "اضغط لاختيارها" at bounding box center [218, 671] width 89 height 28
click at [222, 641] on input "اسحب الصور وأفلتها هنا أو اضغط لاختيارها" at bounding box center [297, 638] width 510 height 6
type input "5296.jpeg"
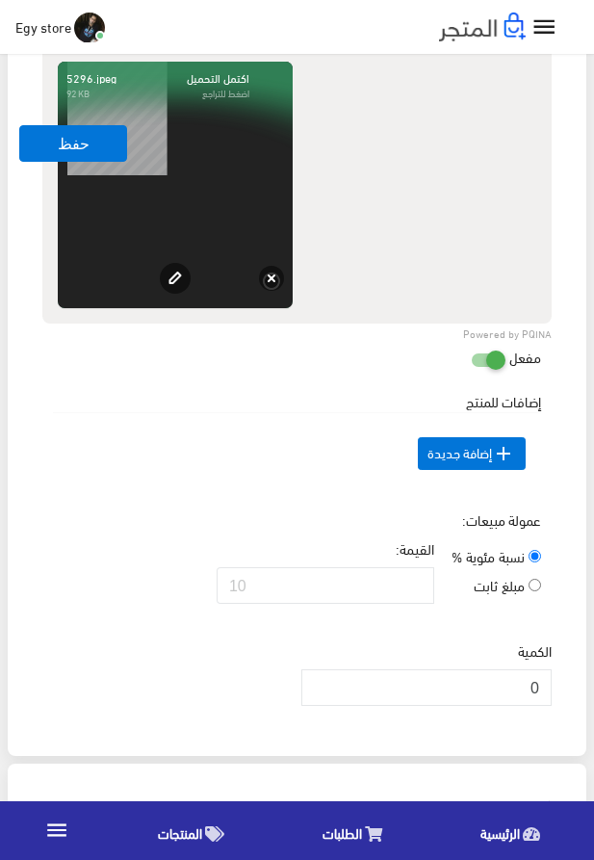
scroll to position [1390, 0]
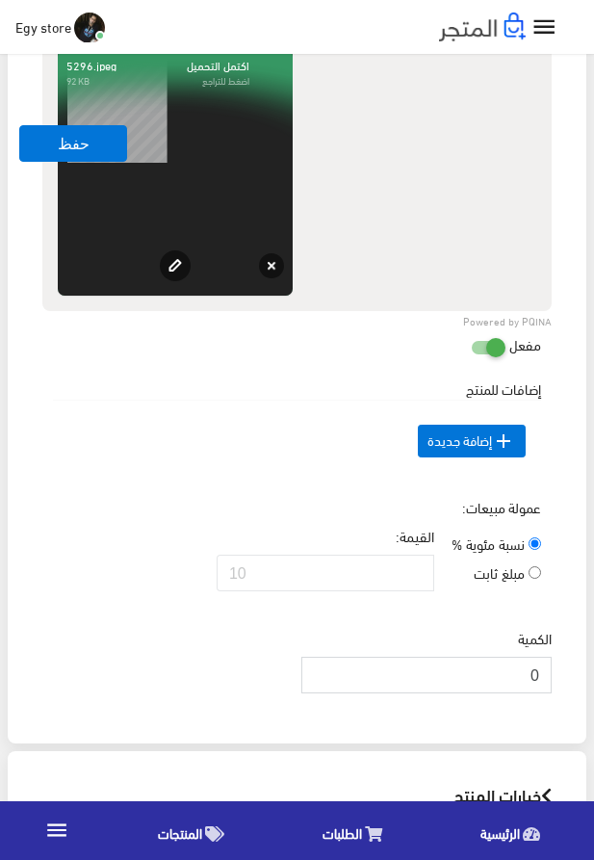
drag, startPoint x: 509, startPoint y: 694, endPoint x: 536, endPoint y: 698, distance: 27.3
click at [536, 694] on input "0" at bounding box center [427, 675] width 250 height 37
drag, startPoint x: 536, startPoint y: 698, endPoint x: 549, endPoint y: 700, distance: 13.8
click at [549, 694] on input "0" at bounding box center [427, 675] width 250 height 37
drag, startPoint x: 516, startPoint y: 704, endPoint x: 551, endPoint y: 715, distance: 36.3
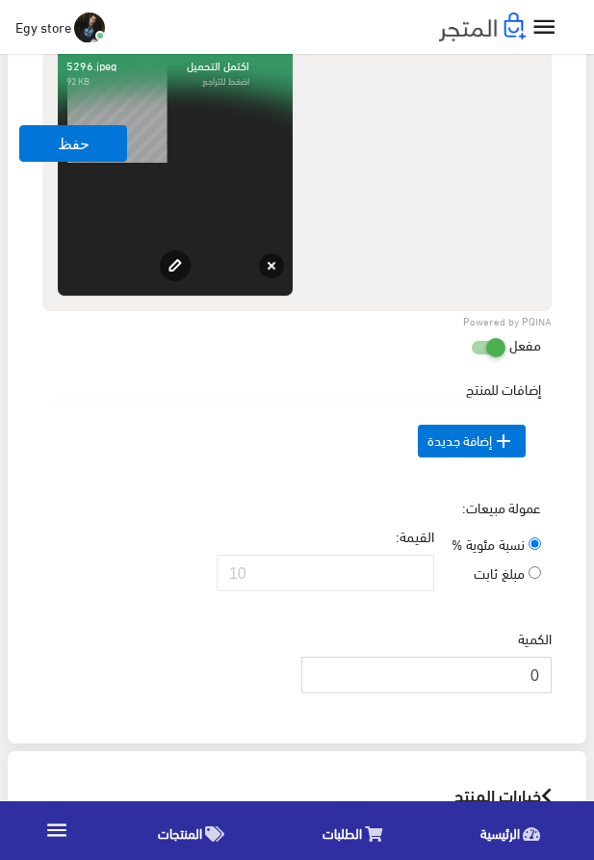
click at [551, 694] on input "0" at bounding box center [427, 675] width 250 height 37
type input "1000"
click at [55, 142] on button "حفظ" at bounding box center [73, 143] width 108 height 37
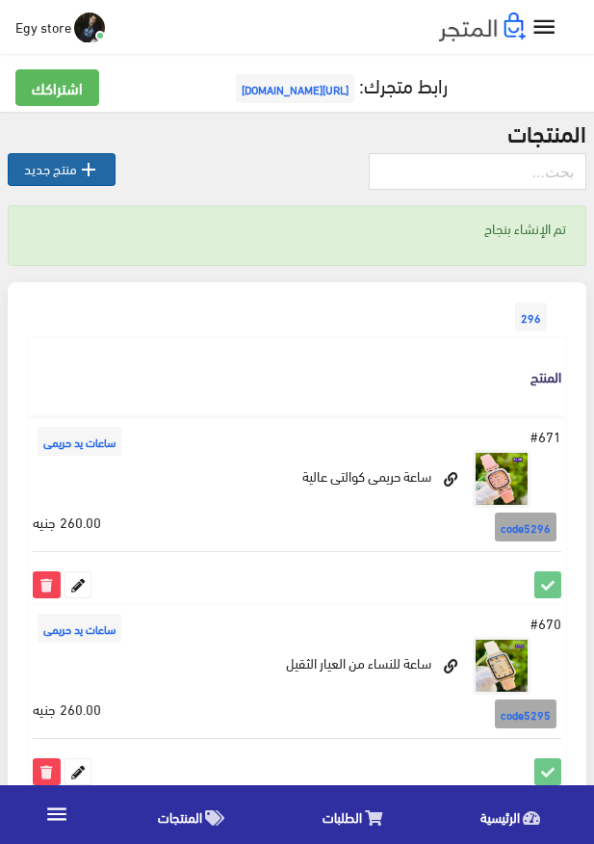
click at [23, 176] on link " منتج جديد" at bounding box center [62, 169] width 108 height 33
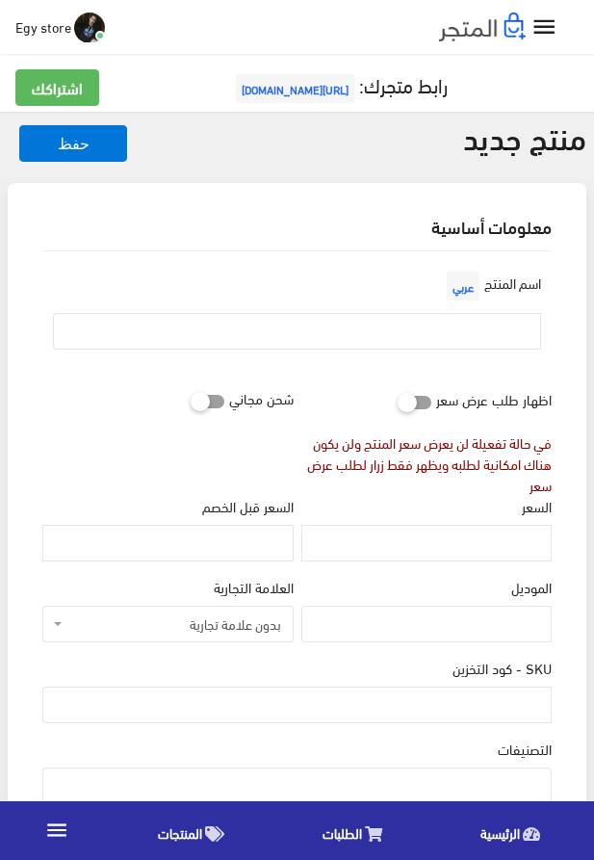
select select
click at [455, 336] on input "text" at bounding box center [297, 331] width 488 height 37
paste input "ساعة نسائية ممتازة"
type input "ساعة نسائية ممتازة"
click at [472, 535] on input "السعر" at bounding box center [427, 543] width 250 height 37
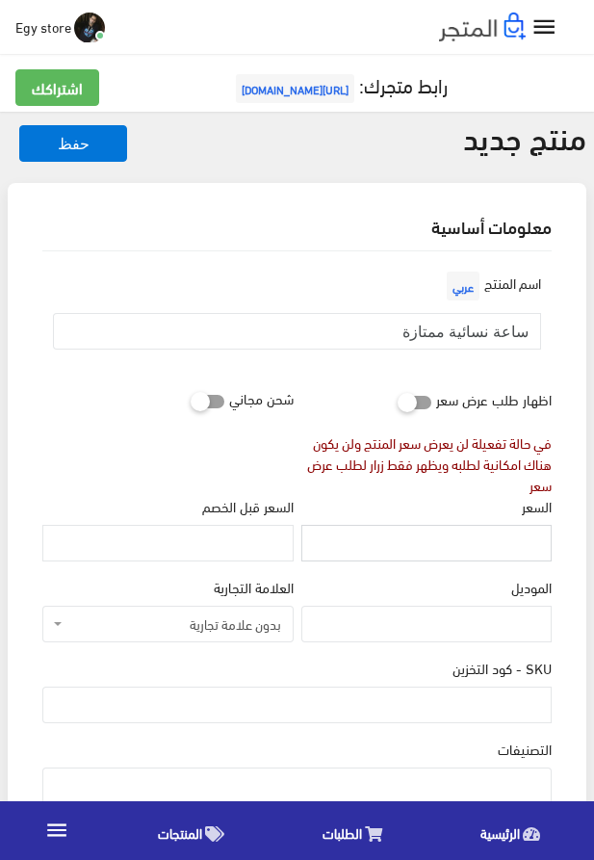
paste input "255"
type input "255"
click at [384, 701] on input "SKU - كود التخزين" at bounding box center [297, 705] width 510 height 37
paste input "code5297"
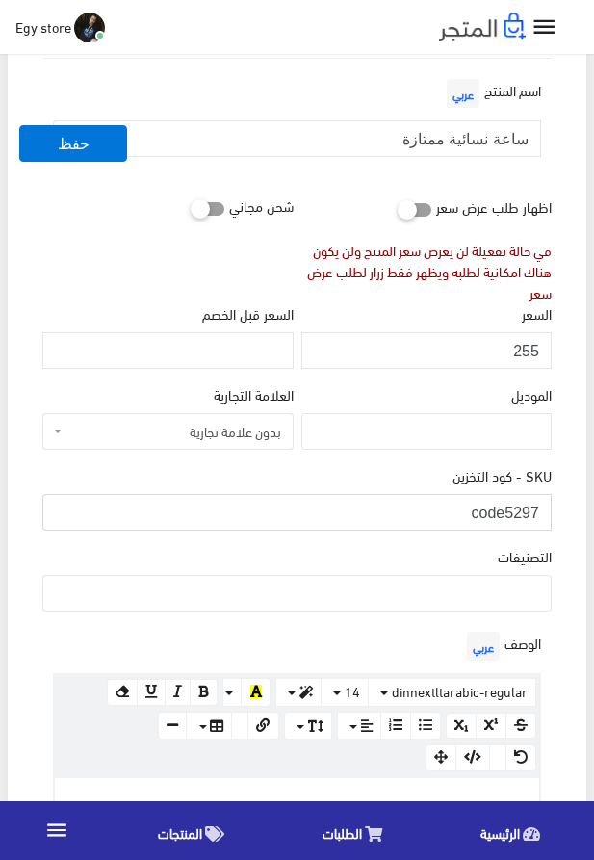
scroll to position [220, 0]
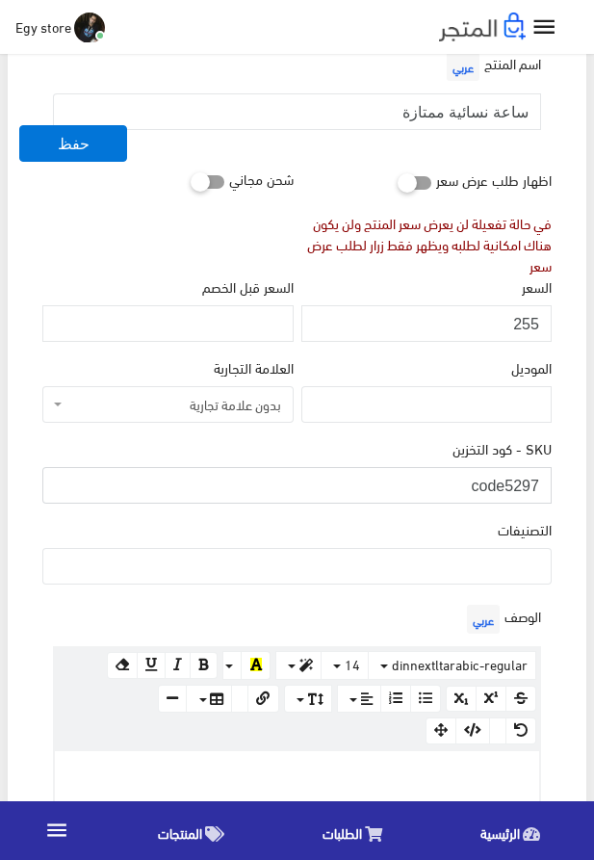
type input "code5297"
click at [447, 566] on ul at bounding box center [297, 564] width 508 height 31
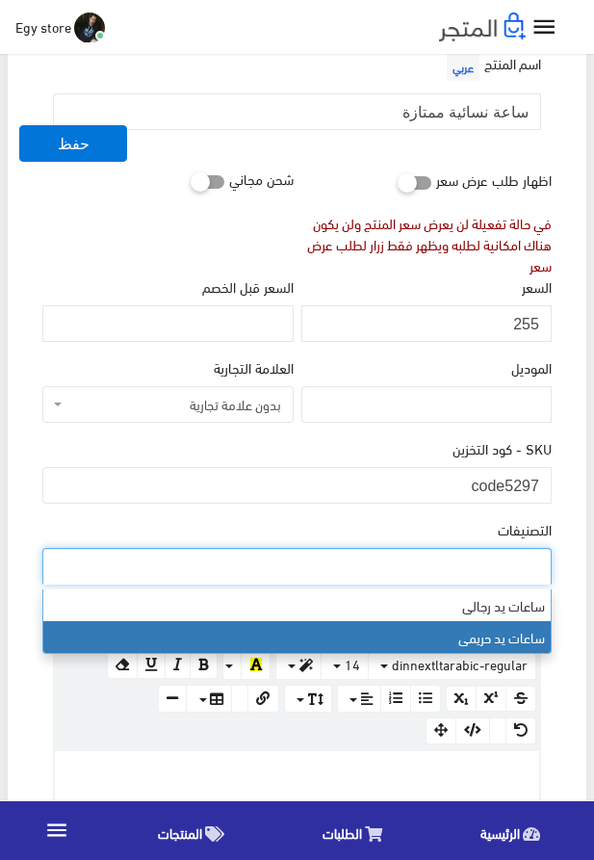
select select "28"
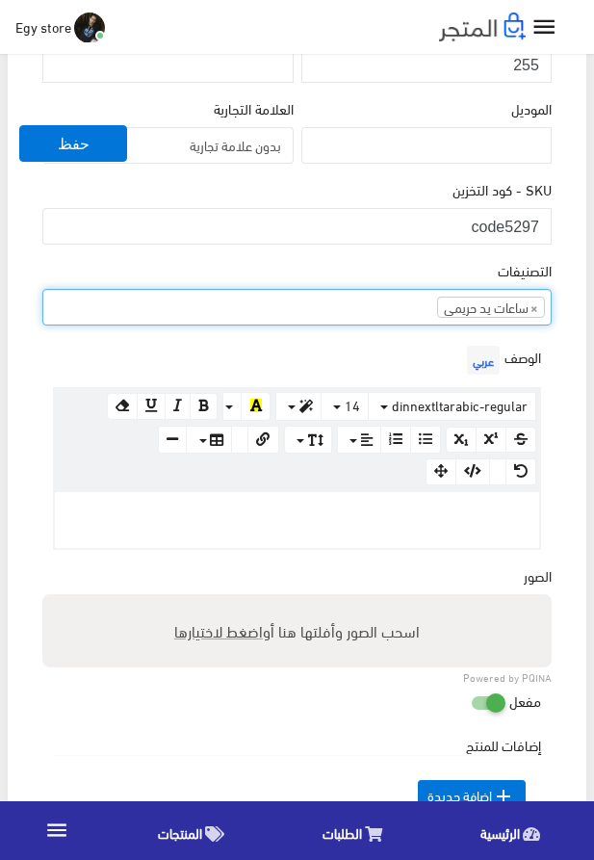
scroll to position [549, 0]
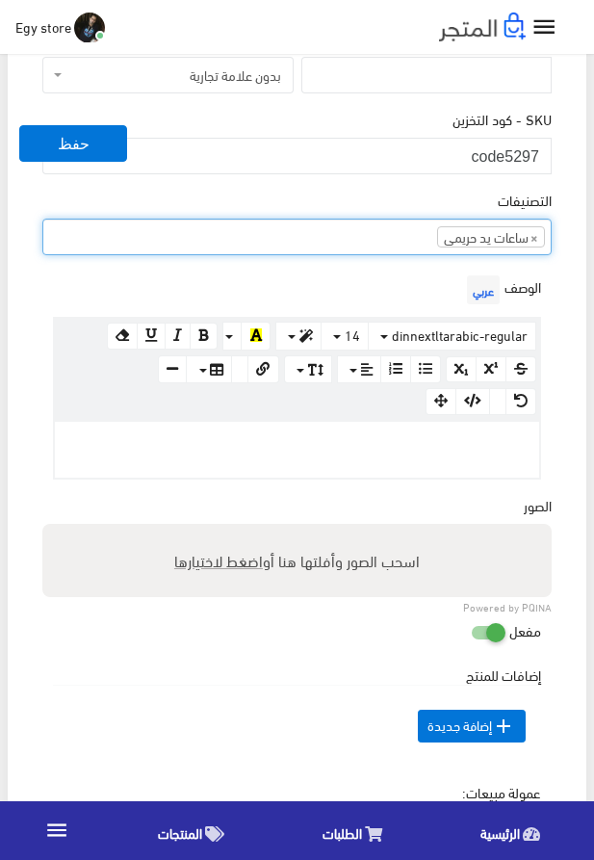
click at [338, 461] on div at bounding box center [297, 450] width 485 height 56
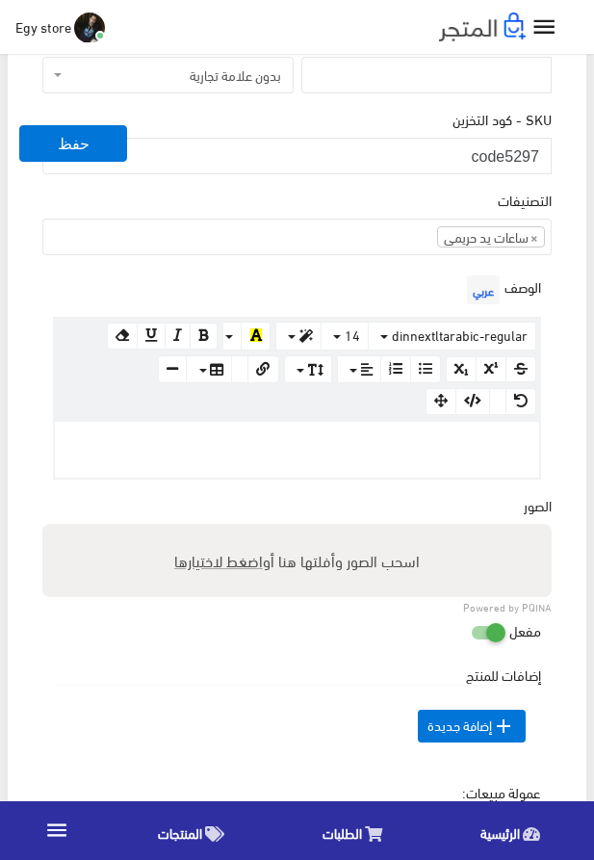
paste div
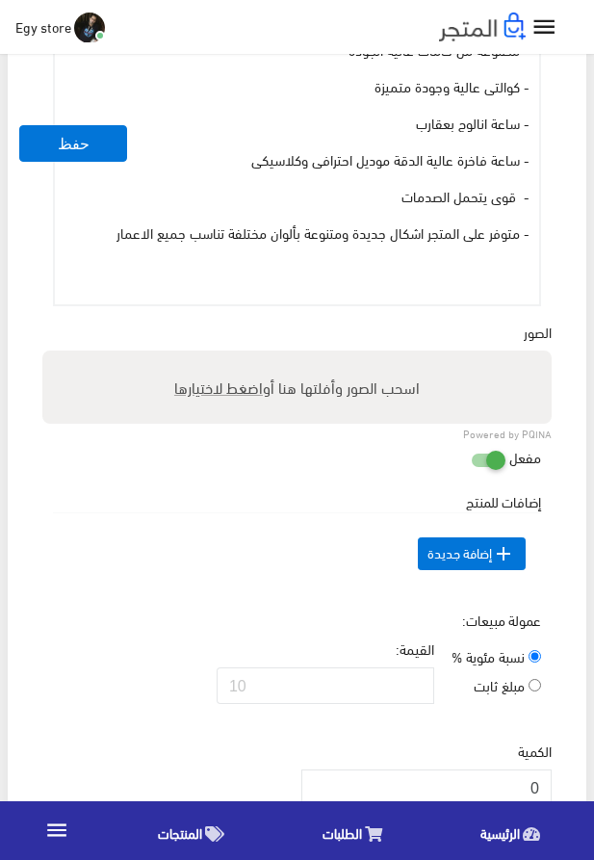
scroll to position [1098, 0]
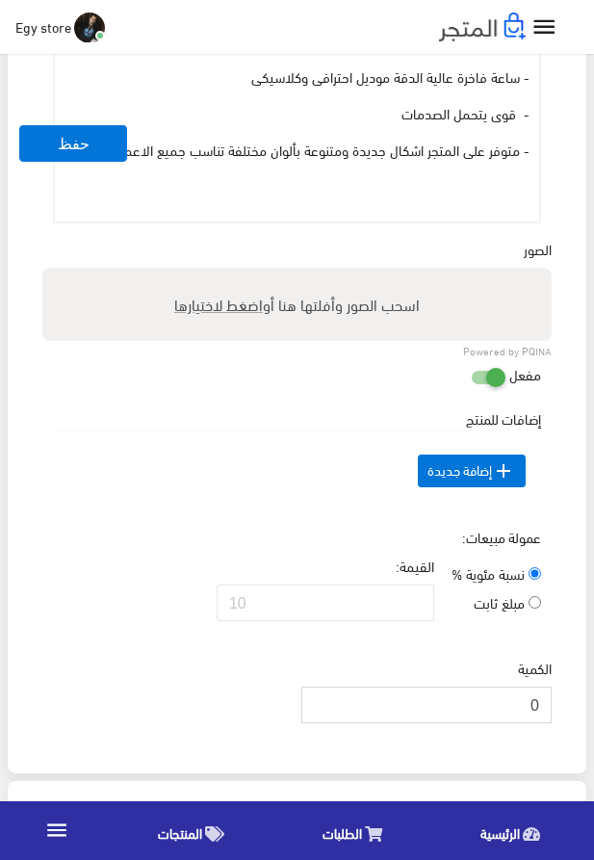
drag, startPoint x: 498, startPoint y: 724, endPoint x: 545, endPoint y: 730, distance: 47.7
click at [545, 724] on input "0" at bounding box center [427, 705] width 250 height 37
drag, startPoint x: 508, startPoint y: 746, endPoint x: 554, endPoint y: 748, distance: 46.3
click at [552, 724] on input "0" at bounding box center [427, 705] width 250 height 37
type input "1000"
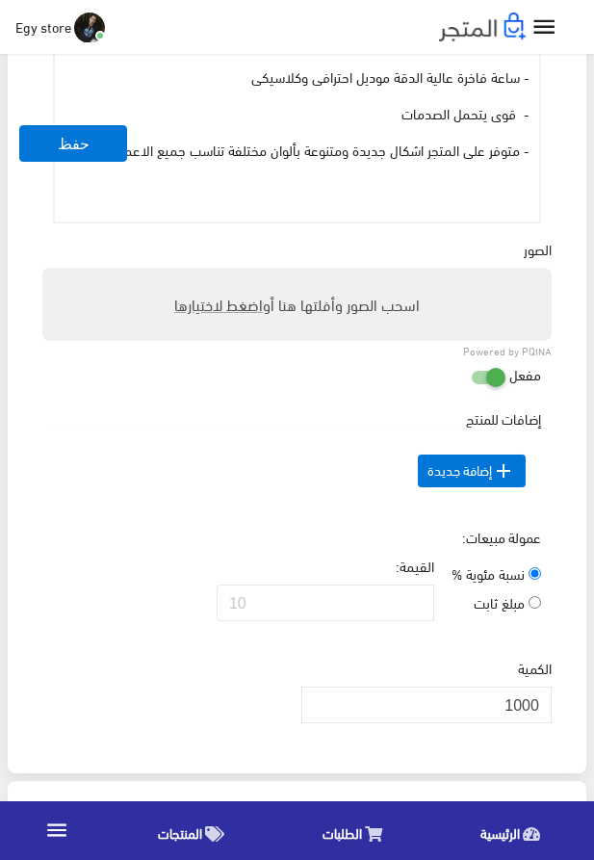
click at [189, 513] on td " إضافة جديدة" at bounding box center [297, 472] width 488 height 82
click at [234, 304] on span "اضغط لاختيارها" at bounding box center [218, 304] width 89 height 28
click at [234, 274] on input "اسحب الصور وأفلتها هنا أو اضغط لاختيارها" at bounding box center [297, 271] width 510 height 6
type input "5297.jpeg"
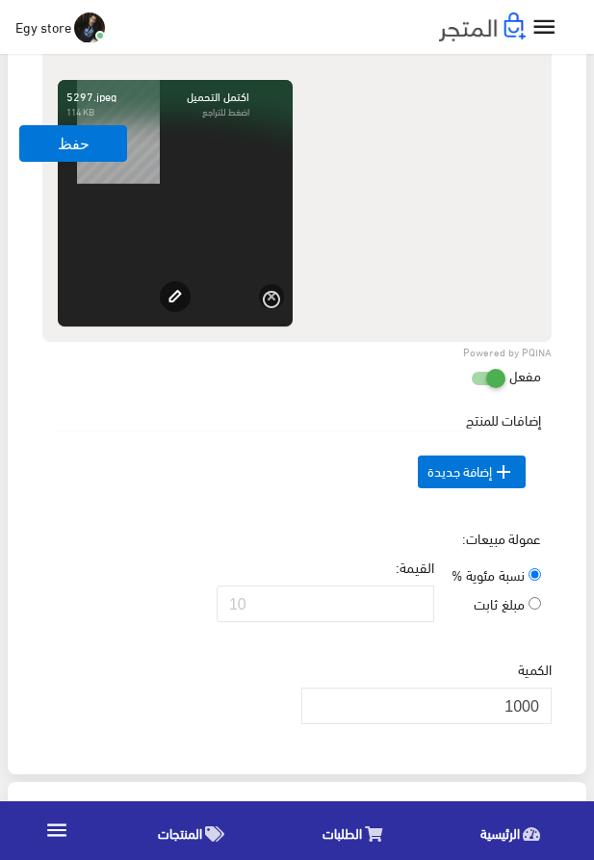
scroll to position [1208, 0]
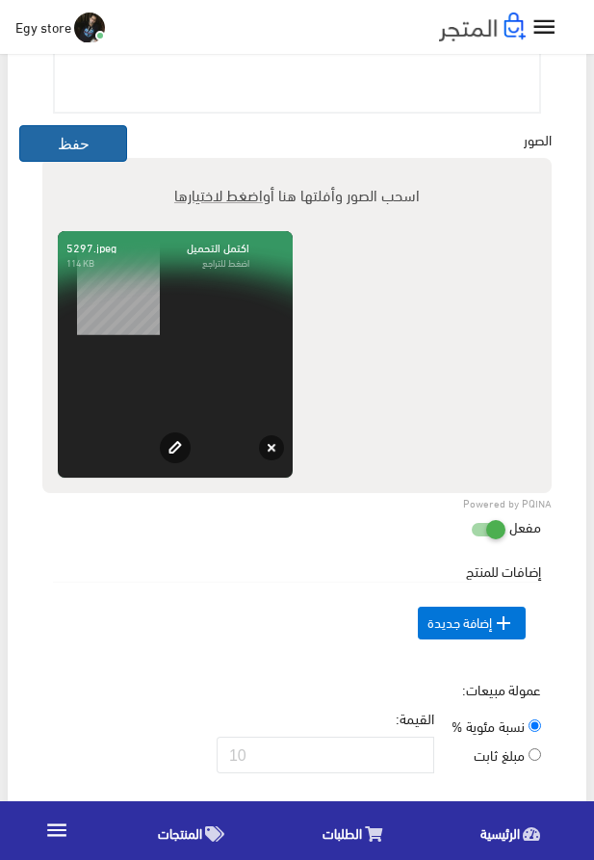
click at [105, 141] on button "حفظ" at bounding box center [73, 143] width 108 height 37
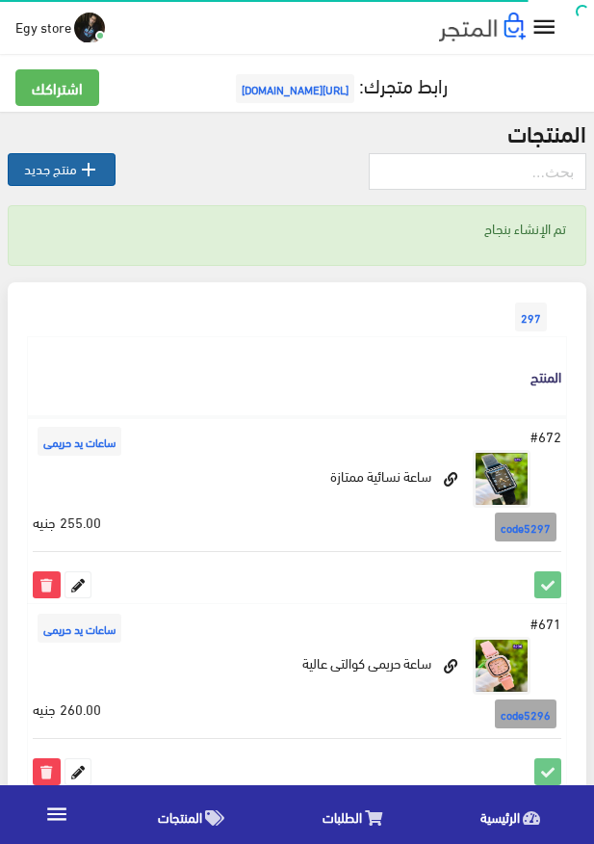
click at [99, 173] on icon "" at bounding box center [88, 169] width 23 height 23
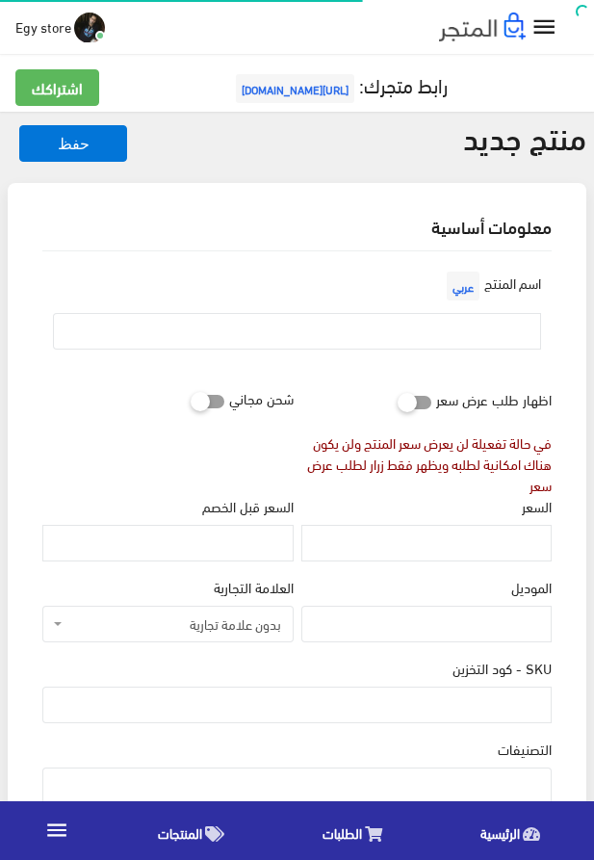
select select
click at [419, 333] on input "text" at bounding box center [297, 331] width 488 height 37
paste input "ساعة نسائى ممتازة وكوالتى عالية"
type input "ساعة نسائى ممتازة وكوالتى عالية"
click at [465, 555] on input "السعر" at bounding box center [427, 543] width 250 height 37
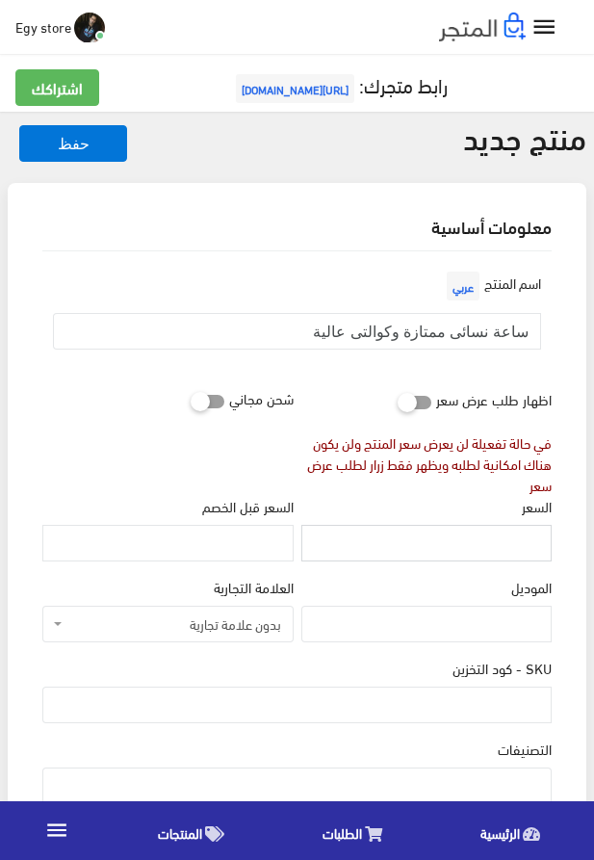
paste input "275"
type input "275"
click at [456, 711] on input "SKU - كود التخزين" at bounding box center [297, 705] width 510 height 37
paste input "code5298"
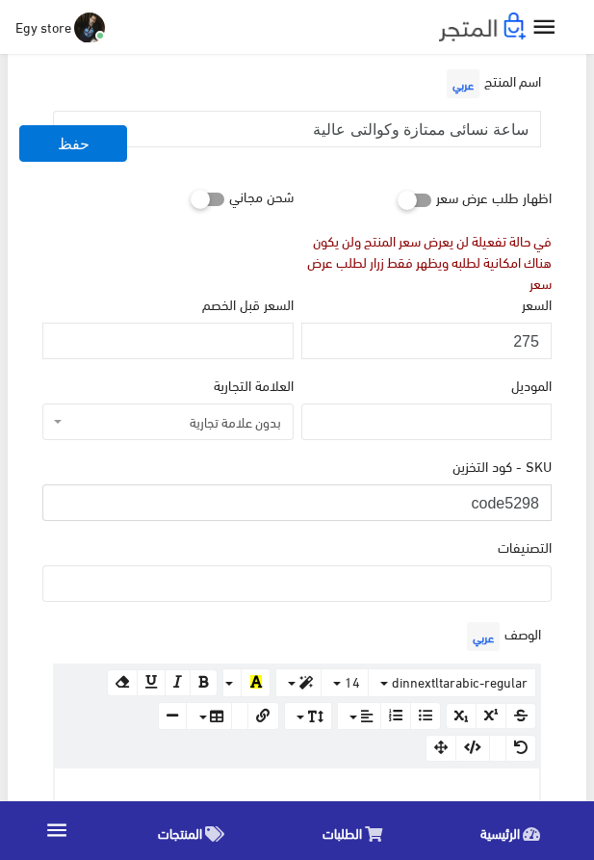
scroll to position [220, 0]
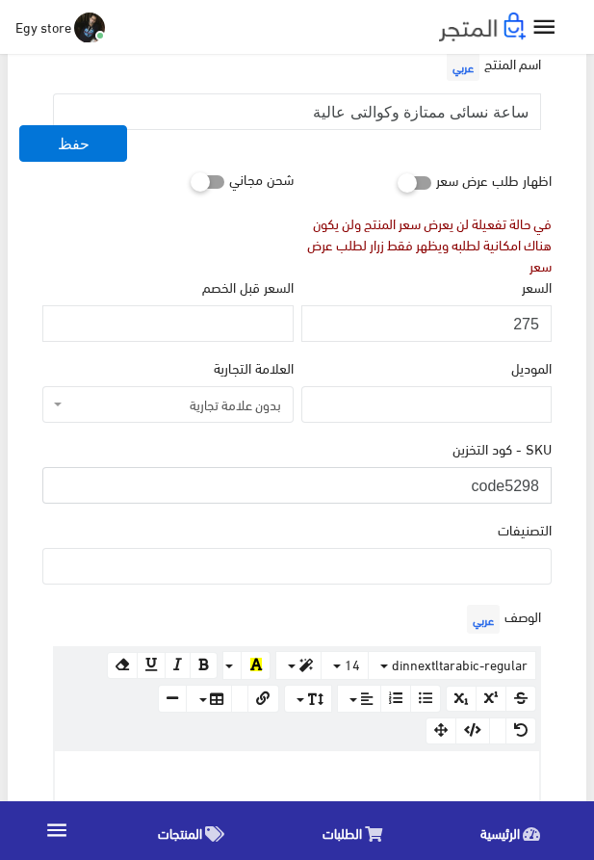
type input "code5298"
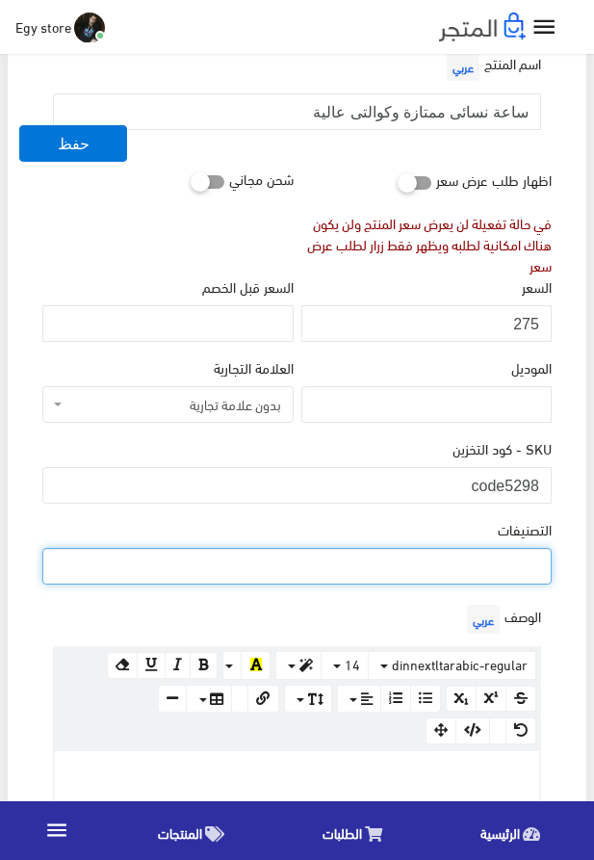
click at [477, 566] on ul at bounding box center [297, 564] width 508 height 31
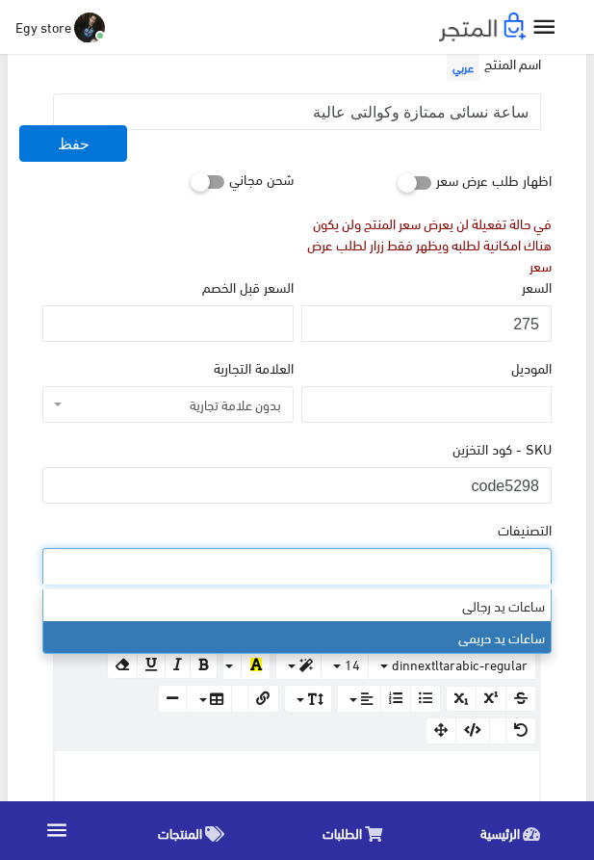
select select "28"
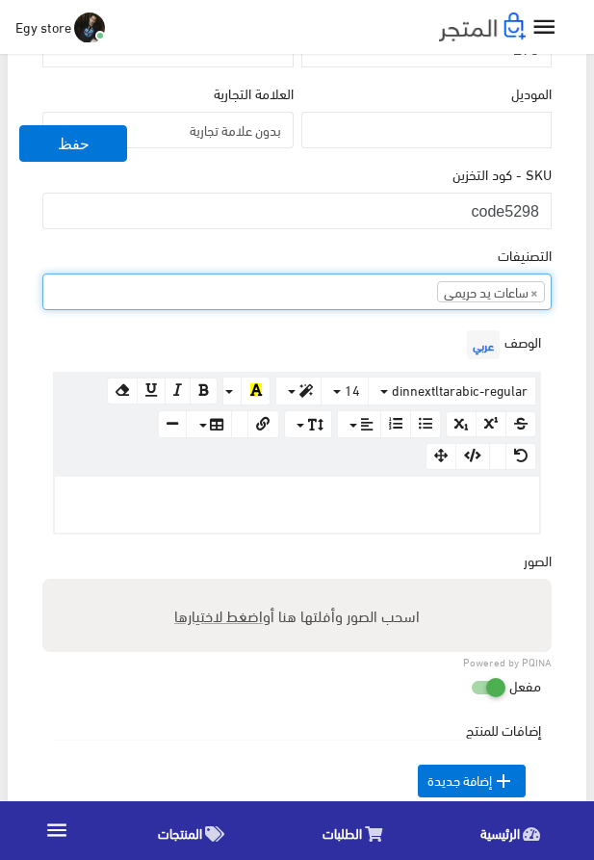
scroll to position [549, 0]
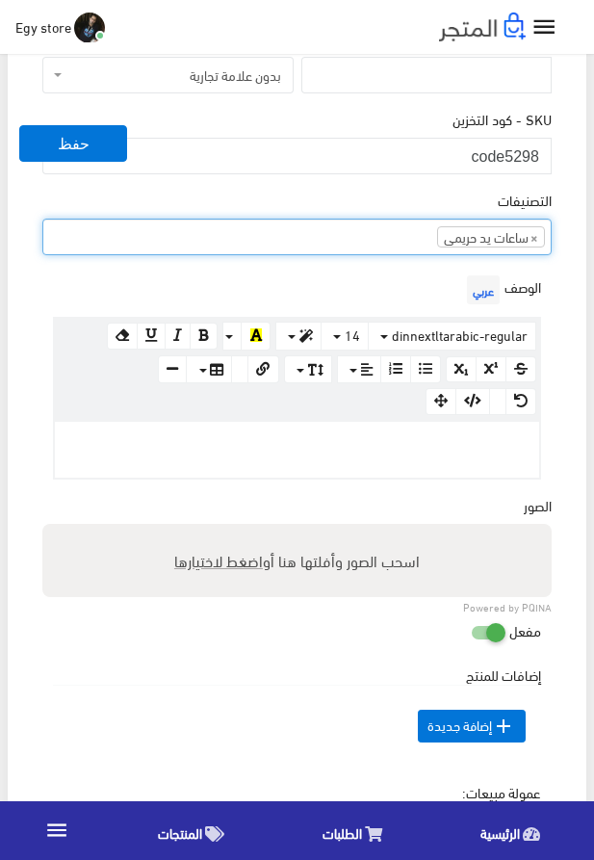
click at [335, 446] on p at bounding box center [297, 442] width 465 height 21
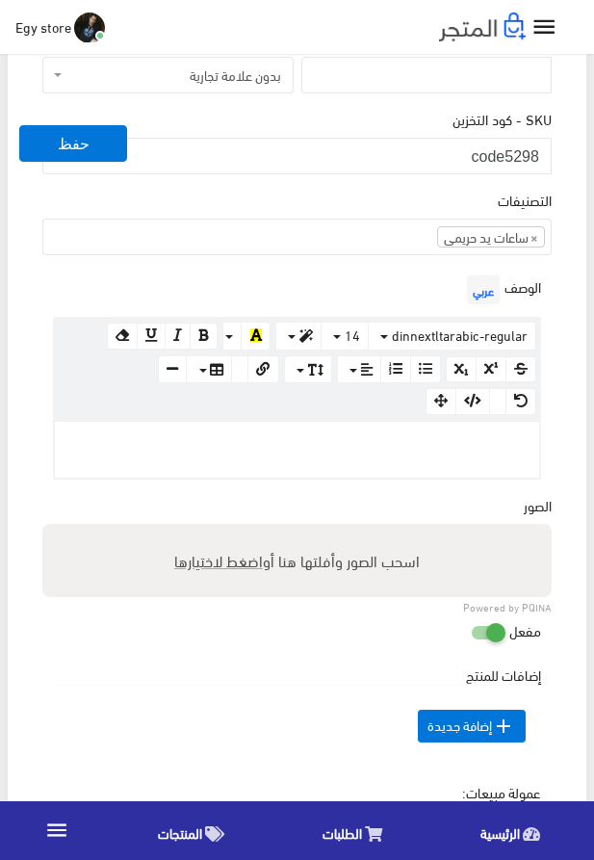
paste div
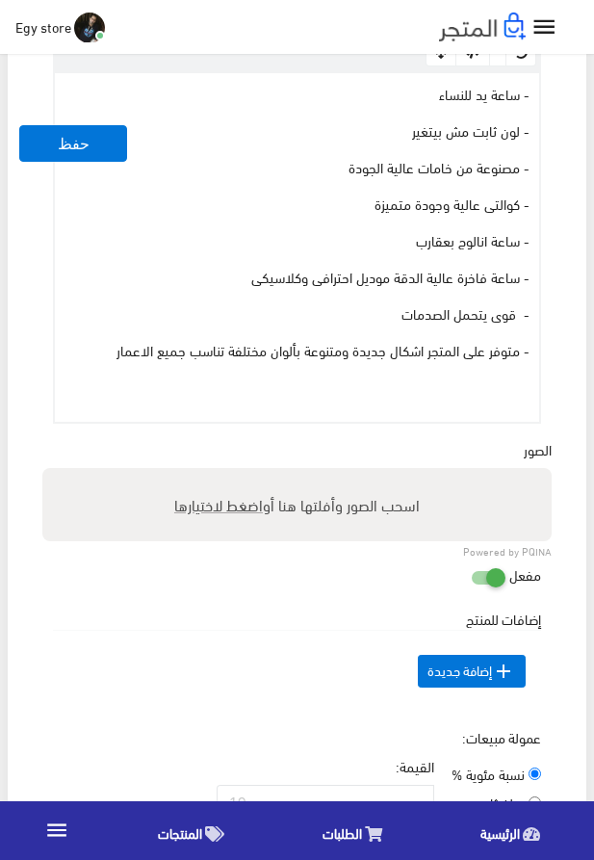
scroll to position [988, 0]
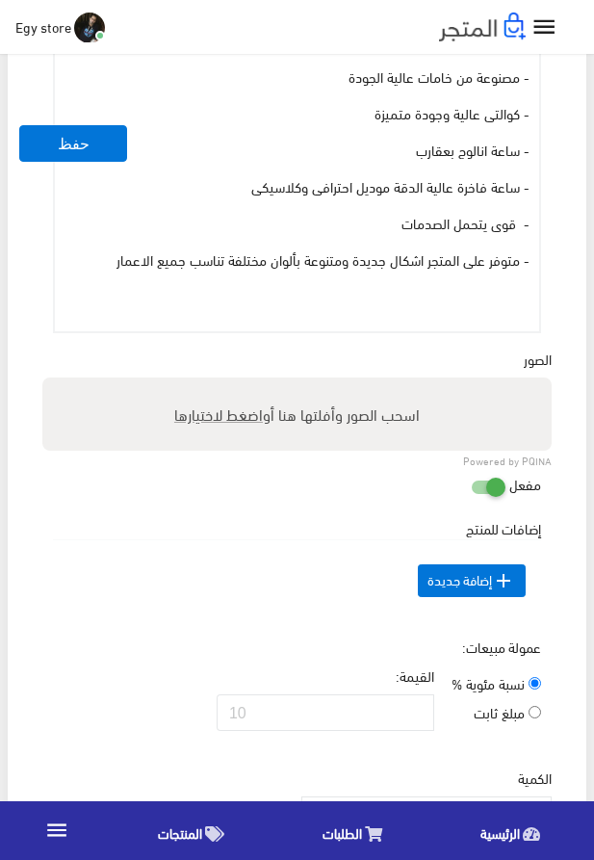
click at [227, 418] on span "اضغط لاختيارها" at bounding box center [218, 414] width 89 height 28
click at [227, 383] on input "اسحب الصور وأفلتها هنا أو اضغط لاختيارها" at bounding box center [297, 381] width 510 height 6
type input "5298.jpeg"
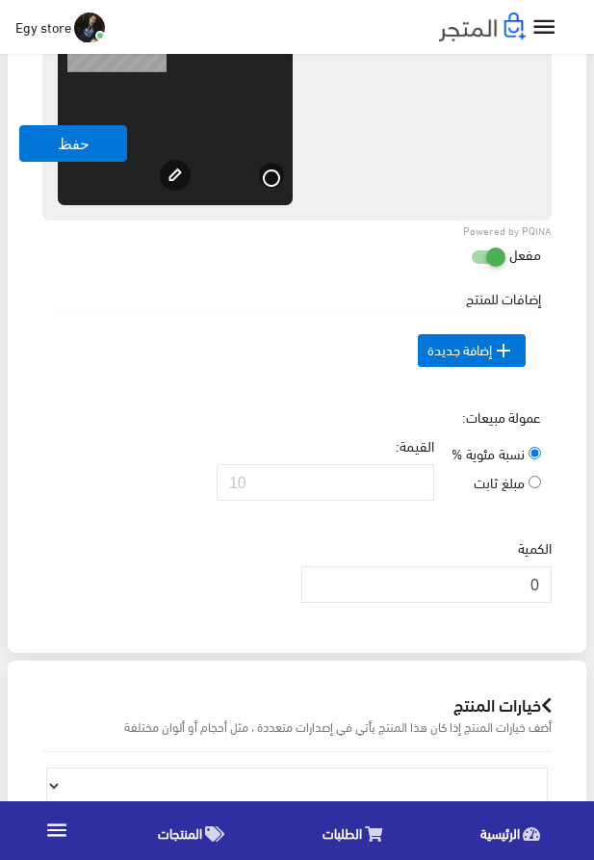
scroll to position [1538, 0]
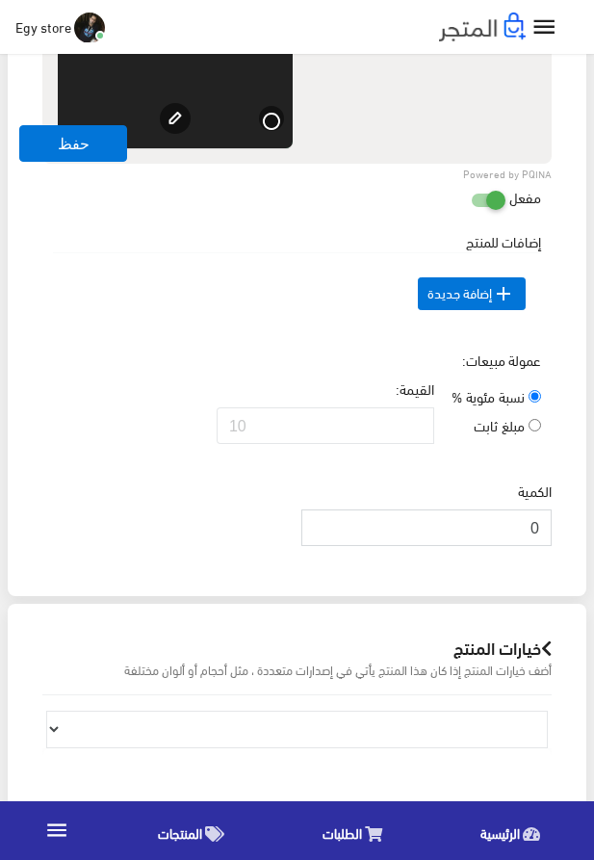
drag, startPoint x: 512, startPoint y: 566, endPoint x: 551, endPoint y: 563, distance: 39.6
click at [551, 546] on input "0" at bounding box center [427, 528] width 250 height 37
type input "1000"
click at [154, 334] on td " إضافة جديدة" at bounding box center [297, 294] width 488 height 82
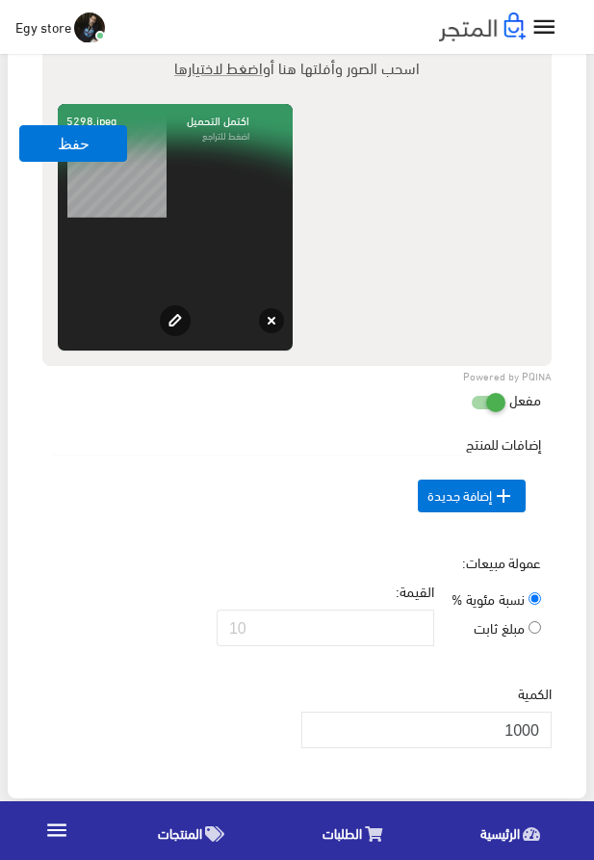
scroll to position [1208, 0]
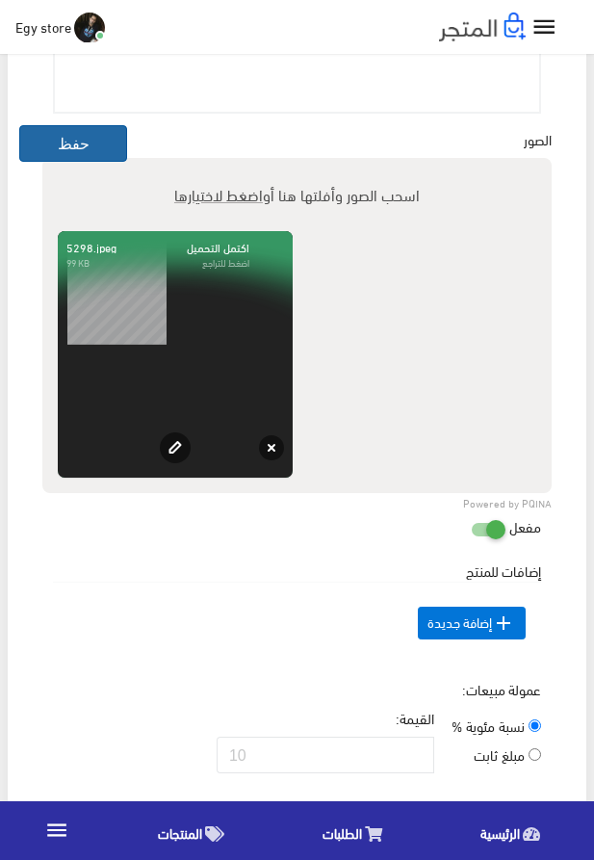
click at [55, 134] on button "حفظ" at bounding box center [73, 143] width 108 height 37
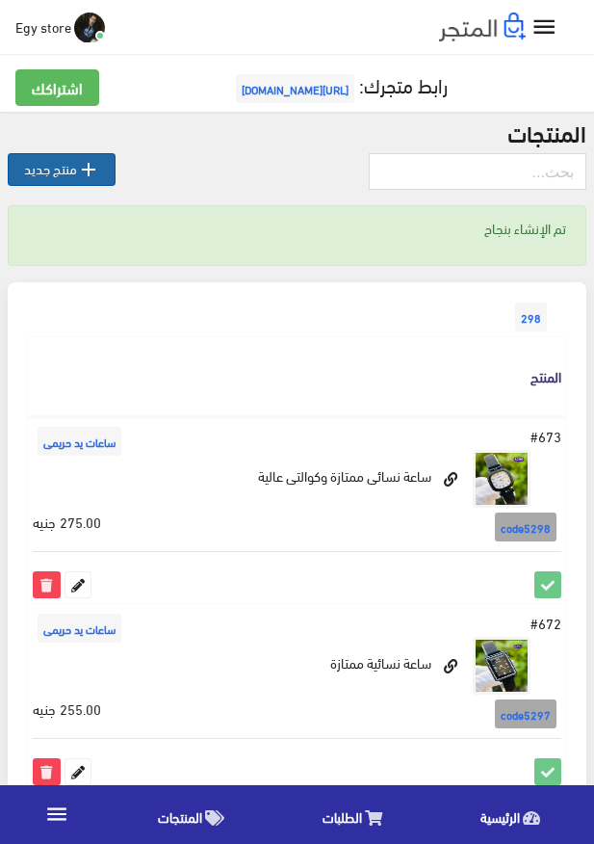
click at [73, 170] on link " منتج جديد" at bounding box center [62, 169] width 108 height 33
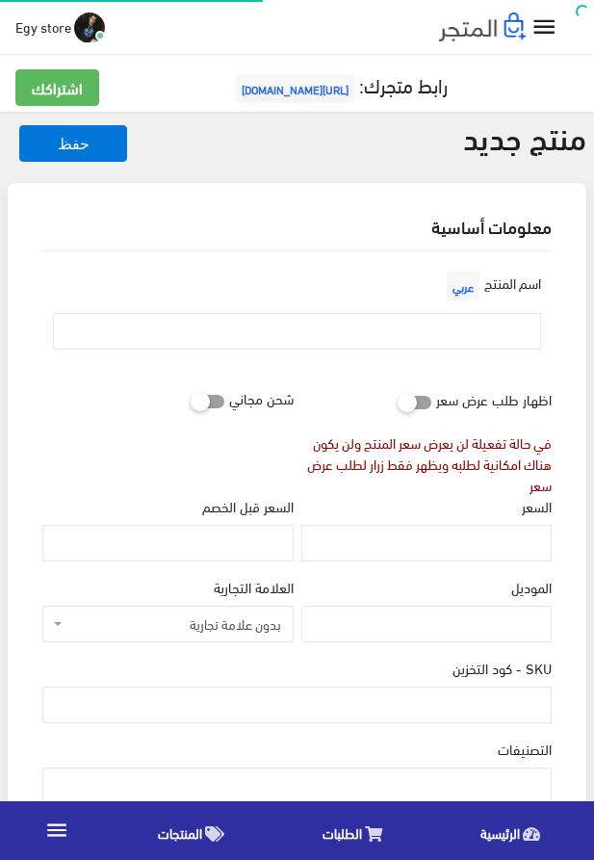
select select
click at [462, 321] on input "text" at bounding box center [297, 331] width 488 height 37
paste input "ساعة حريمى من العيار التقيل"
type input "ساعة حريمى من العيار التقيل"
click at [514, 554] on input "السعر" at bounding box center [427, 543] width 250 height 37
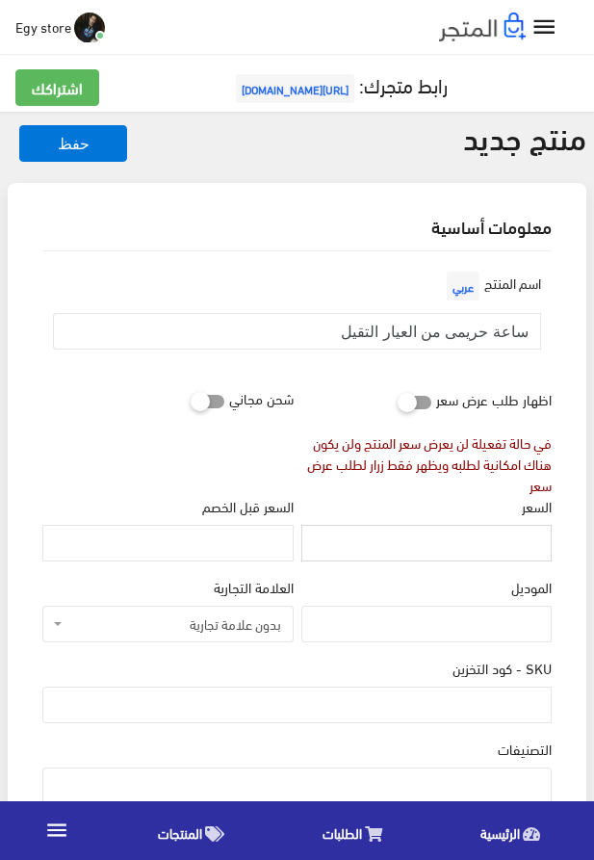
paste input "260"
type input "260"
click at [406, 703] on input "SKU - كود التخزين" at bounding box center [297, 705] width 510 height 37
paste input "code5299"
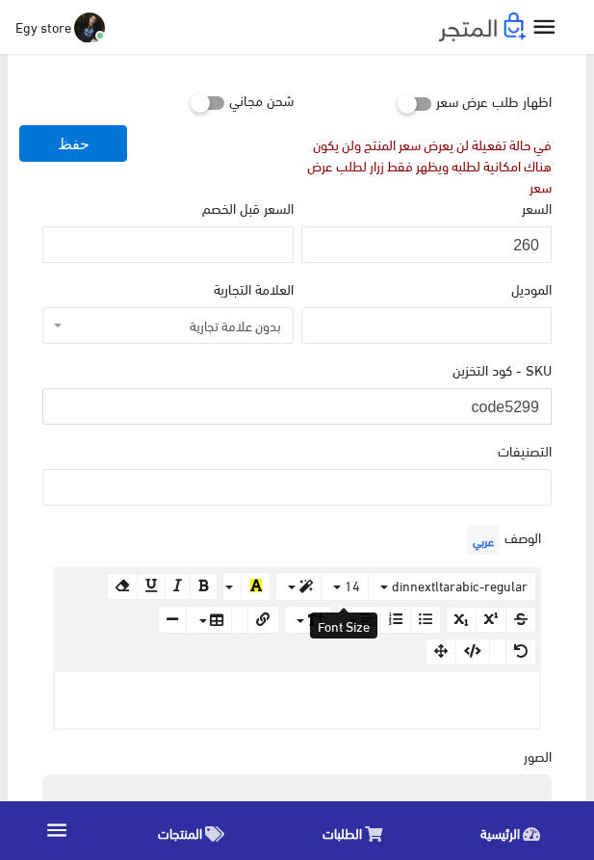
scroll to position [329, 0]
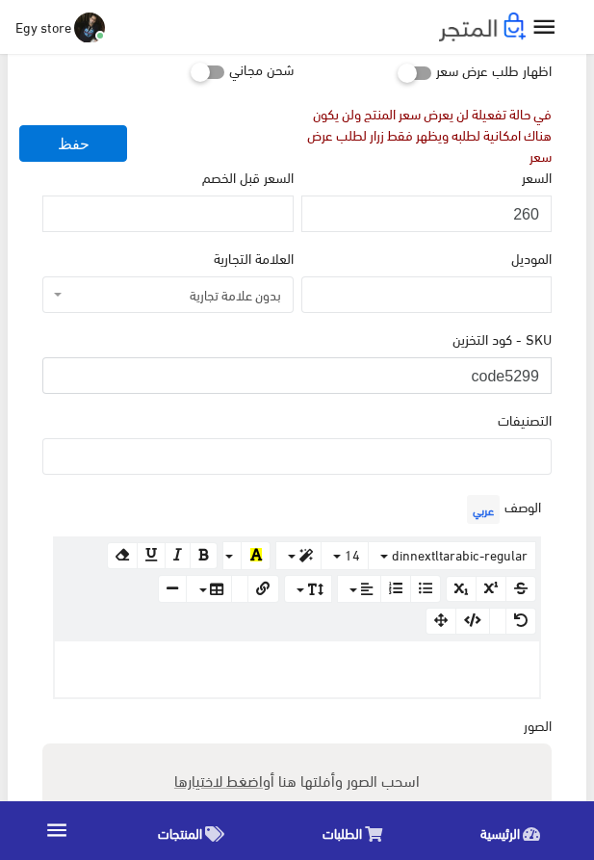
type input "code5299"
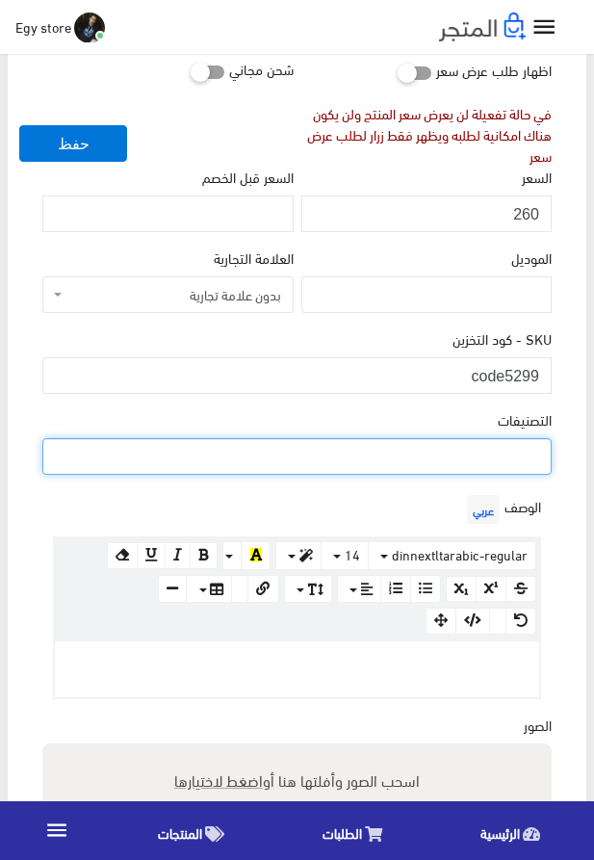
click at [500, 459] on ul at bounding box center [297, 454] width 508 height 31
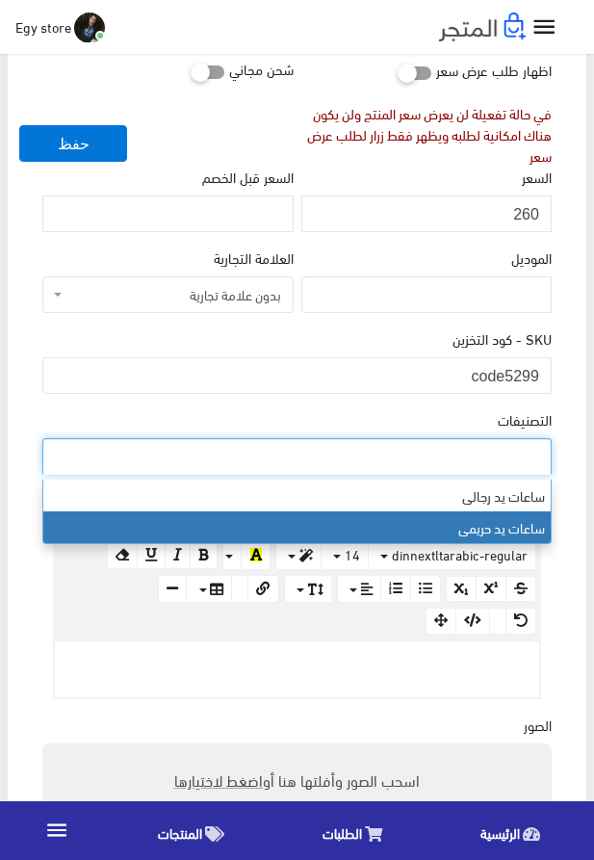
select select "28"
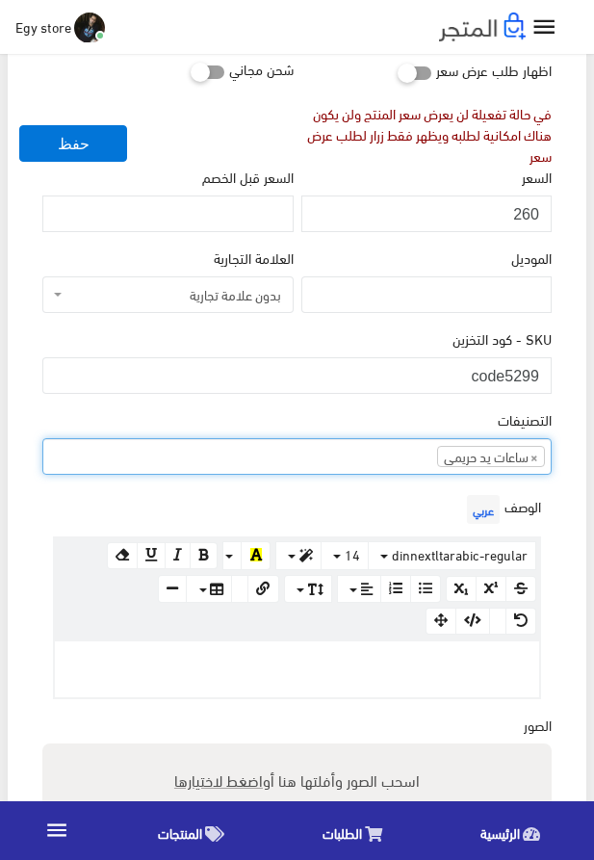
click at [513, 672] on p at bounding box center [297, 661] width 465 height 21
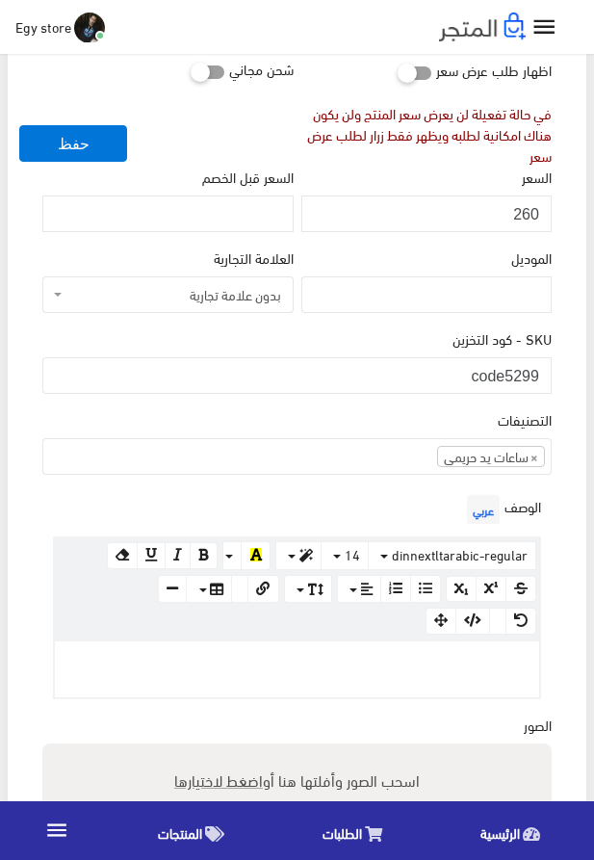
paste div
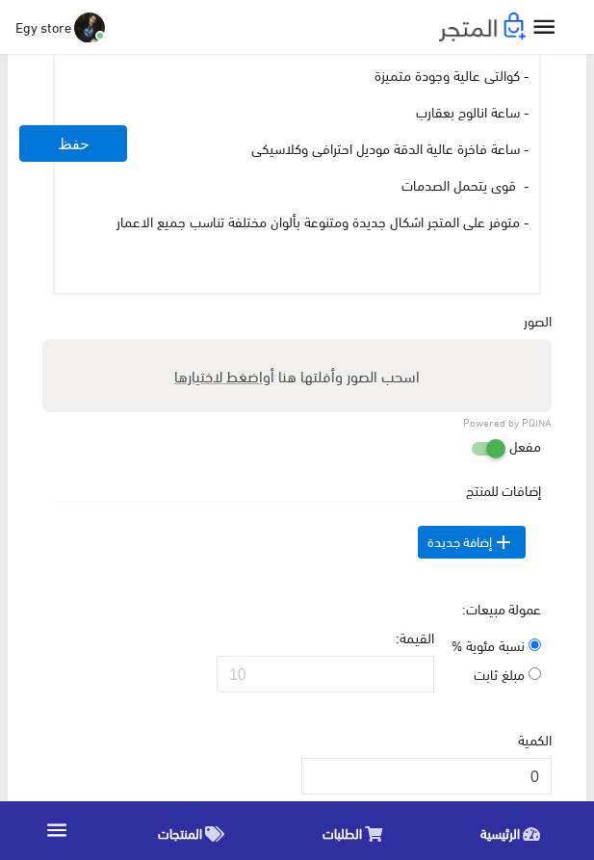
scroll to position [1061, 0]
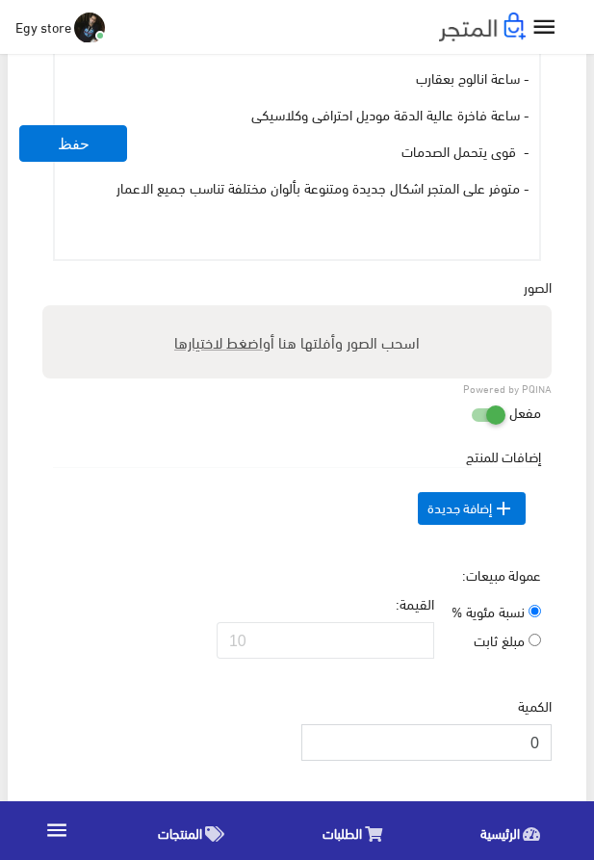
drag, startPoint x: 524, startPoint y: 771, endPoint x: 540, endPoint y: 775, distance: 16.8
click at [540, 761] on input "0" at bounding box center [427, 743] width 250 height 37
type input "1000"
click at [210, 353] on span "اضغط لاختيارها" at bounding box center [218, 342] width 89 height 28
click at [210, 311] on input "اسحب الصور وأفلتها هنا أو اضغط لاختيارها" at bounding box center [297, 308] width 510 height 6
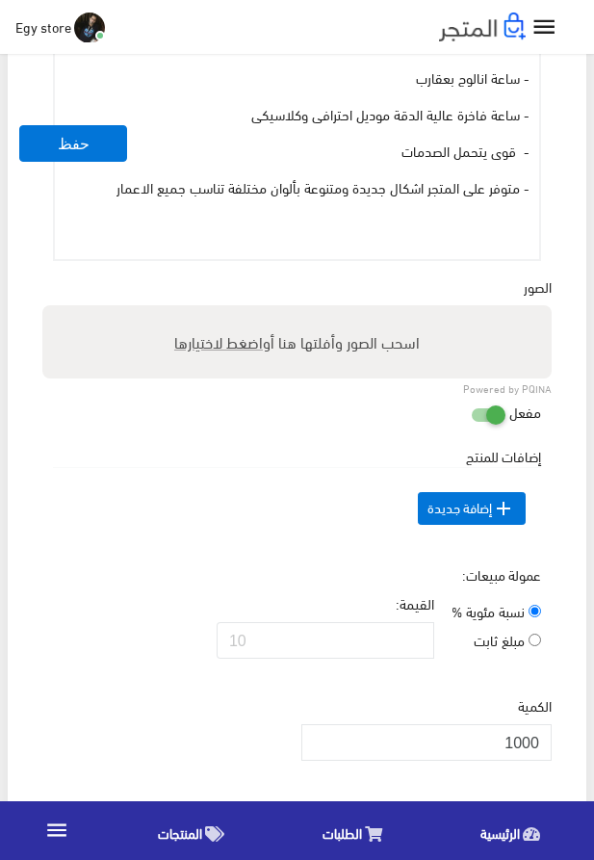
type input "5299.jpeg"
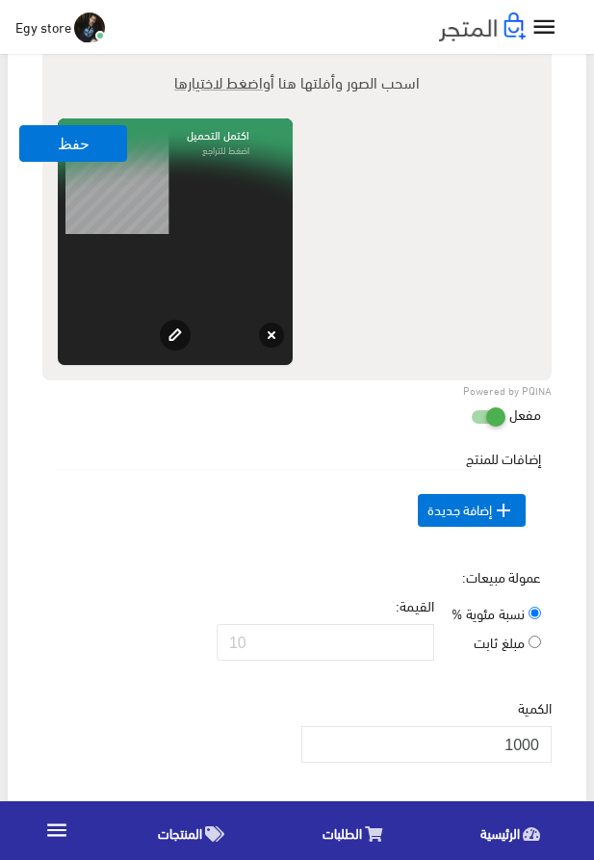
scroll to position [1280, 0]
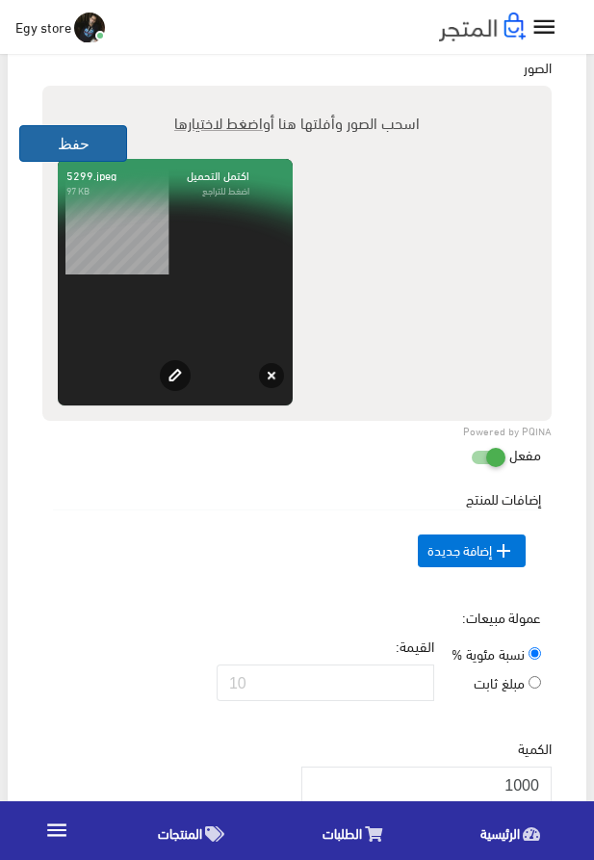
click at [62, 140] on button "حفظ" at bounding box center [73, 143] width 108 height 37
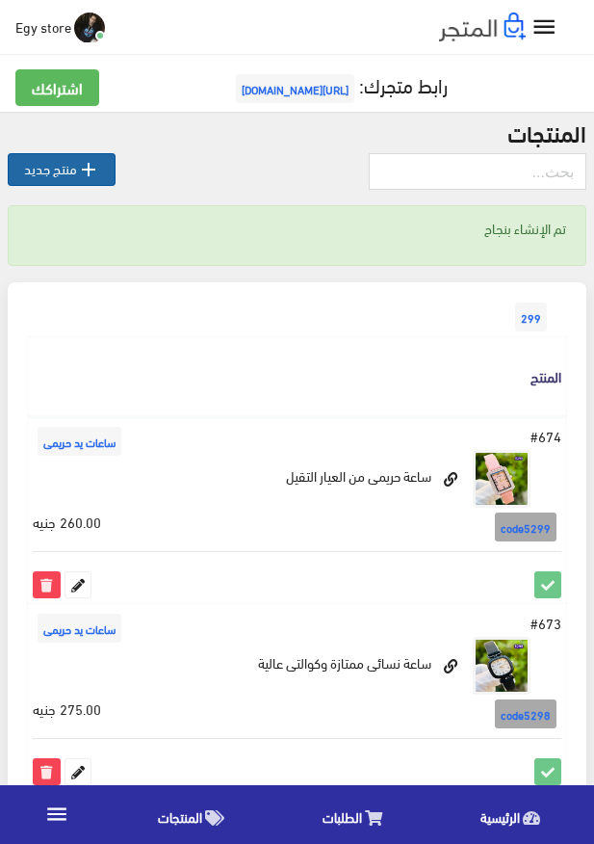
click at [65, 171] on link " منتج جديد" at bounding box center [62, 169] width 108 height 33
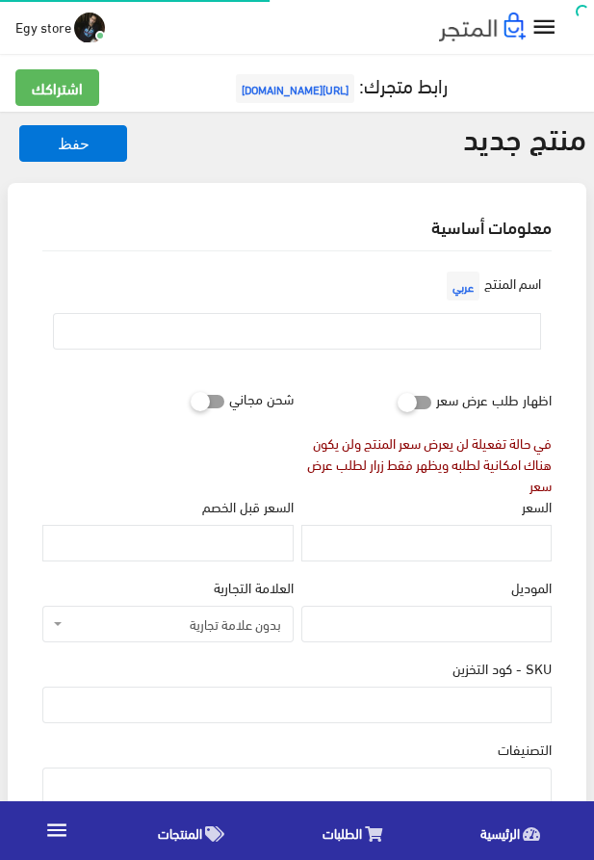
select select
click at [445, 337] on input "text" at bounding box center [297, 331] width 488 height 37
paste input "ساعة نسائية ترند من العيار التقيل"
type input "ساعة نسائية ترند من العيار التقيل"
click at [515, 549] on input "السعر" at bounding box center [427, 543] width 250 height 37
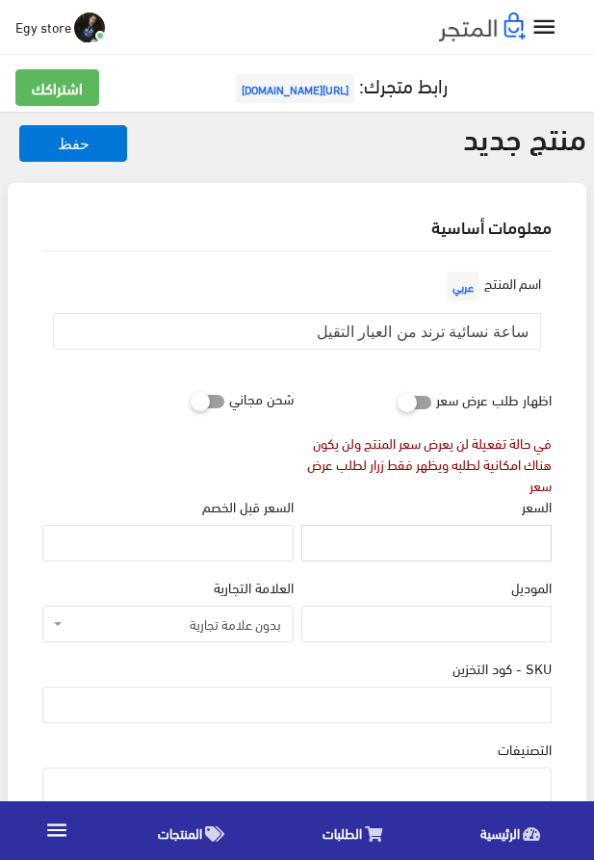
paste input "265"
type input "265"
click at [461, 705] on input "SKU - كود التخزين" at bounding box center [297, 705] width 510 height 37
paste input "code5300"
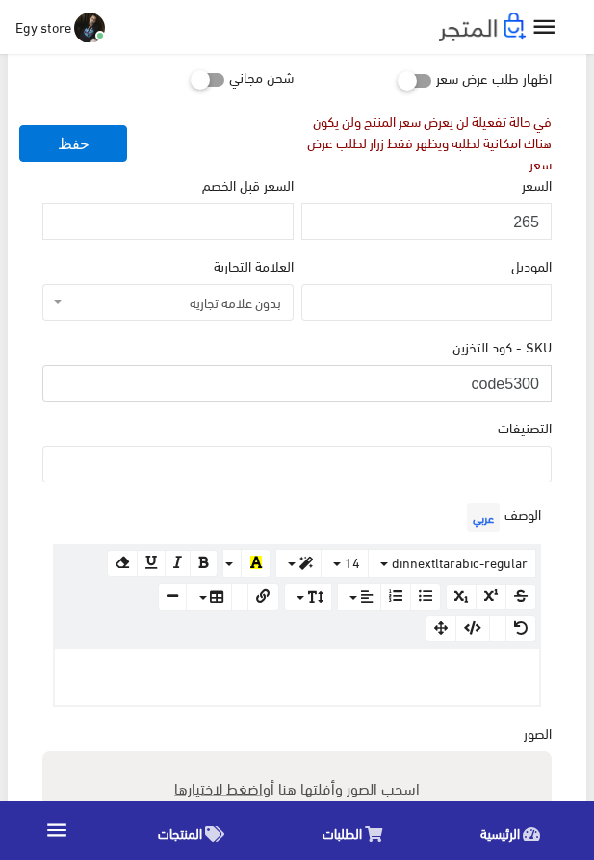
scroll to position [329, 0]
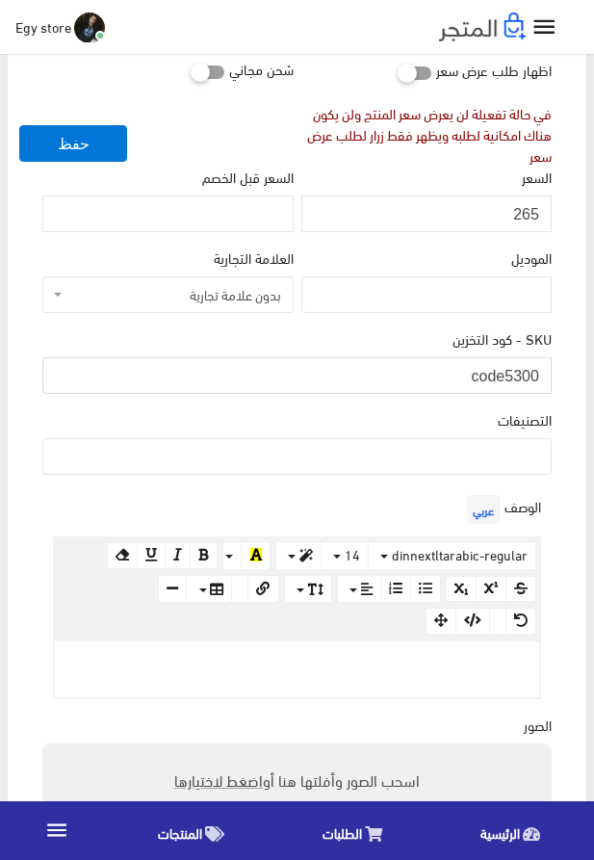
type input "code5300"
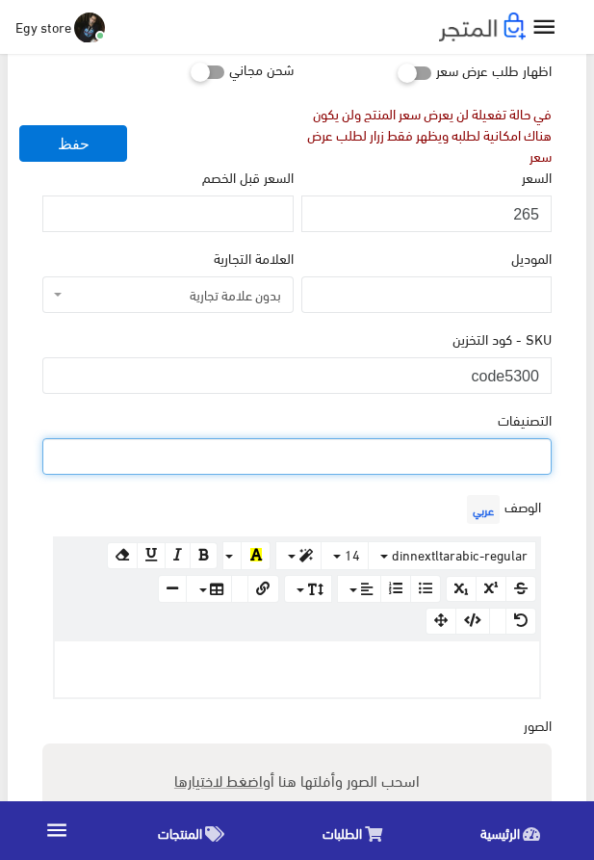
click at [456, 458] on ul at bounding box center [297, 454] width 508 height 31
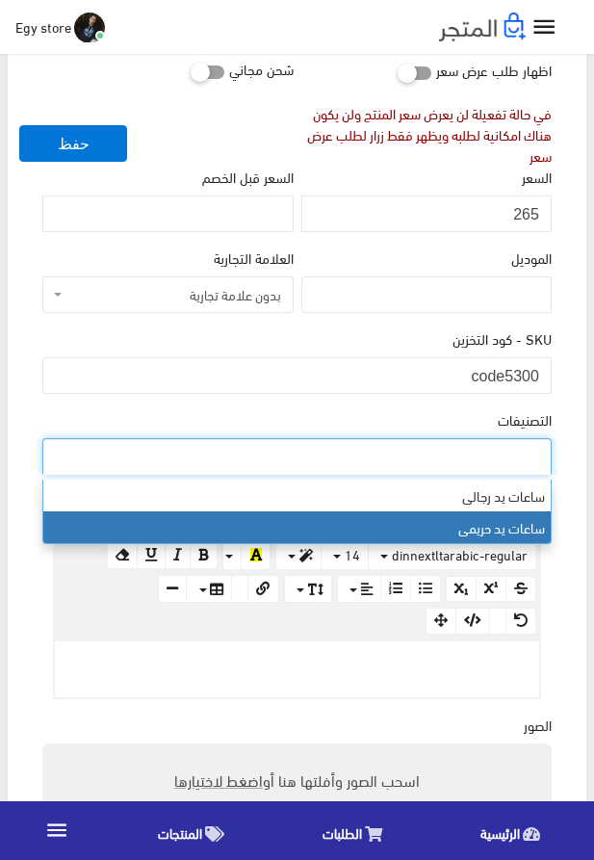
select select "28"
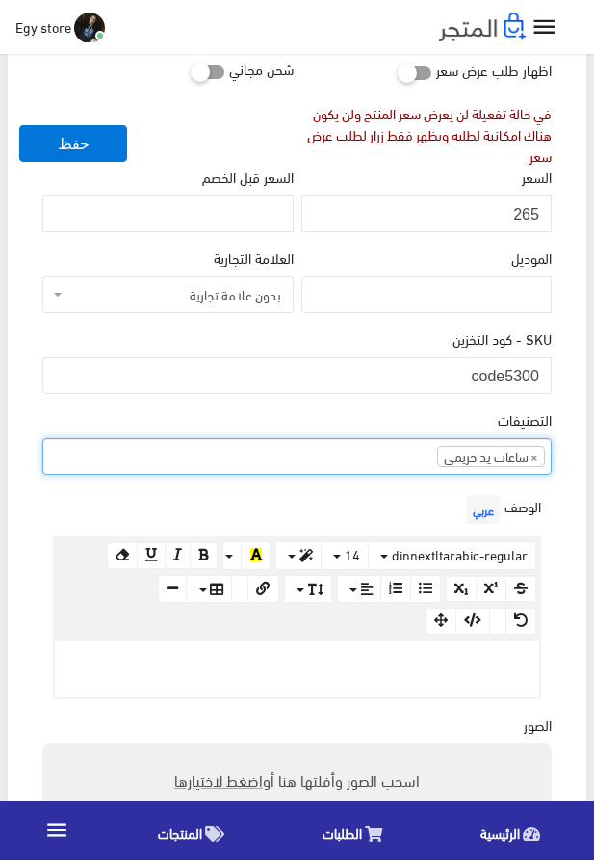
click at [461, 672] on p at bounding box center [297, 661] width 465 height 21
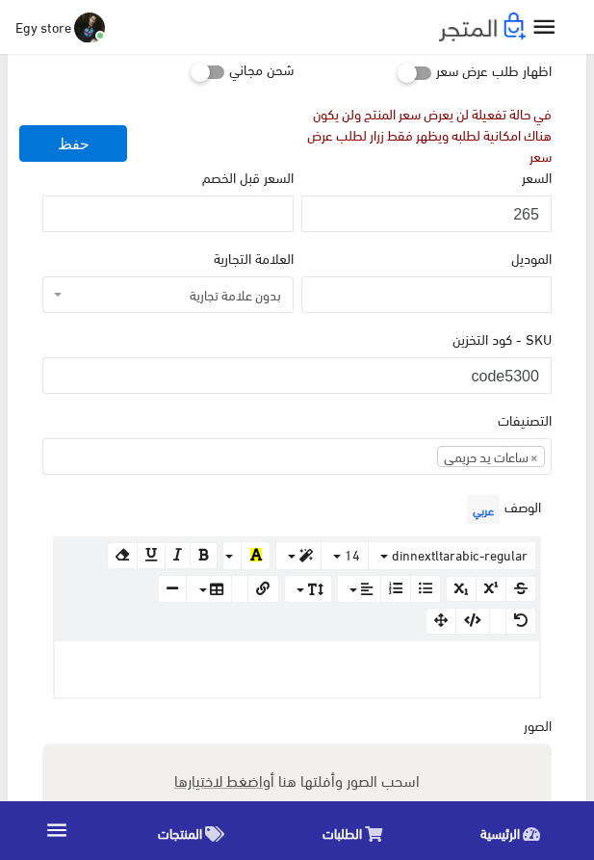
paste div
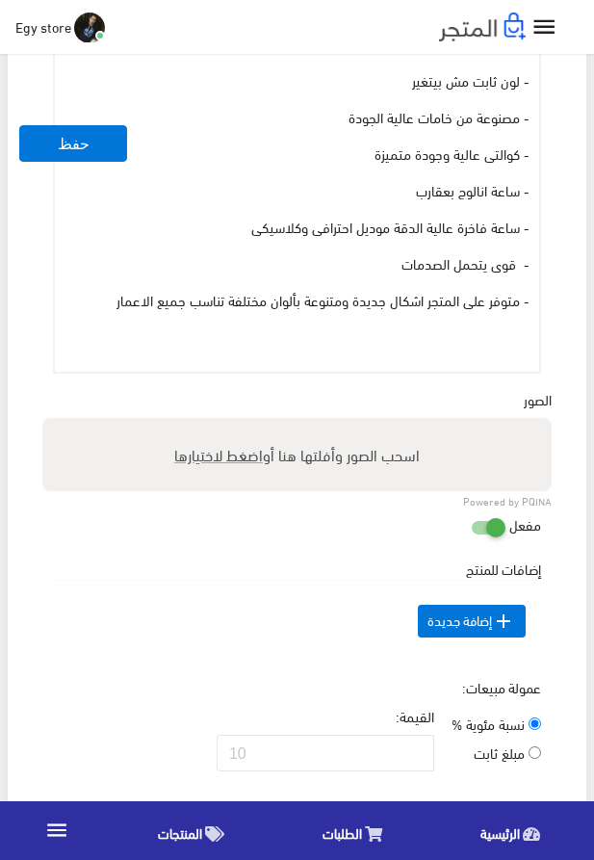
scroll to position [951, 0]
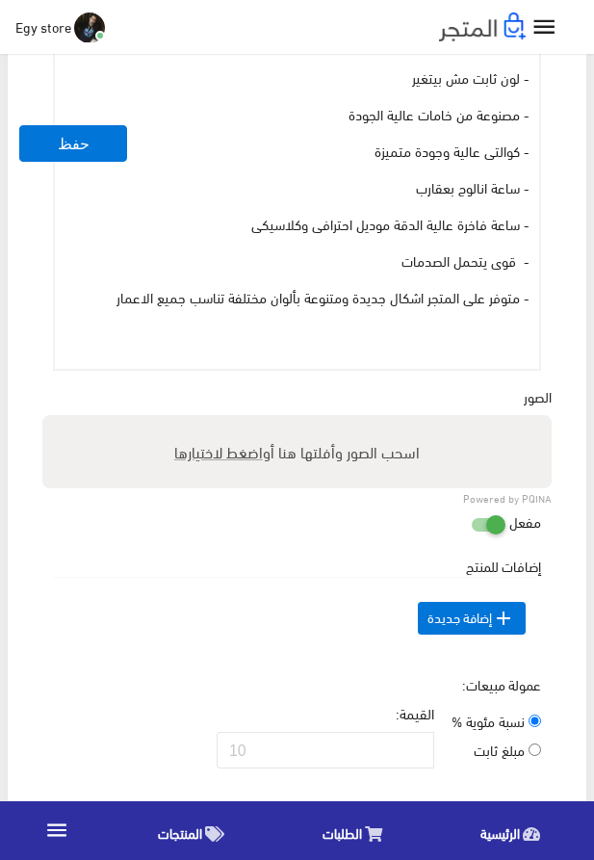
click at [221, 461] on span "اضغط لاختيارها" at bounding box center [218, 451] width 89 height 28
click at [221, 421] on input "اسحب الصور وأفلتها هنا أو اضغط لاختيارها" at bounding box center [297, 418] width 510 height 6
type input "5300.jpeg"
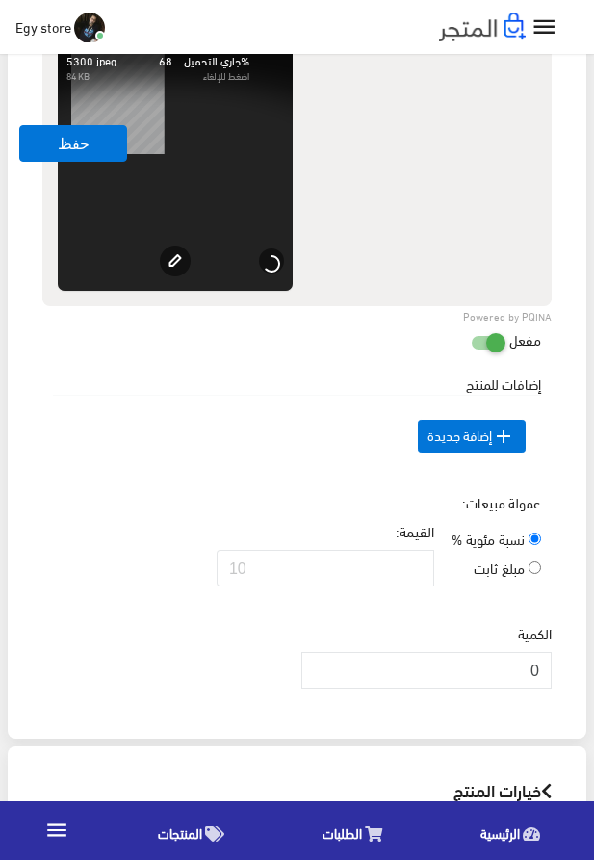
scroll to position [1500, 0]
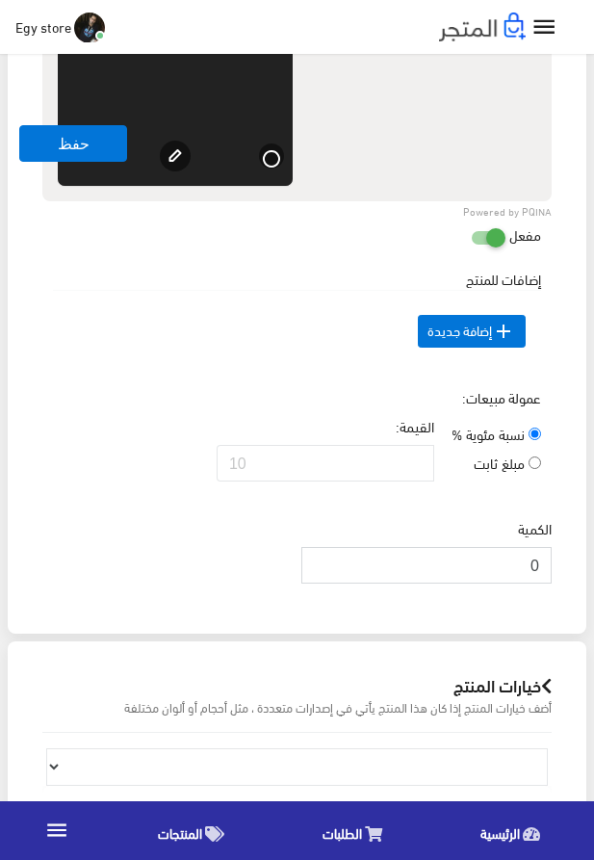
drag, startPoint x: 508, startPoint y: 594, endPoint x: 539, endPoint y: 598, distance: 31.1
click at [539, 584] on input "0" at bounding box center [427, 565] width 250 height 37
type input "1000"
click at [78, 148] on button "حفظ" at bounding box center [73, 143] width 108 height 37
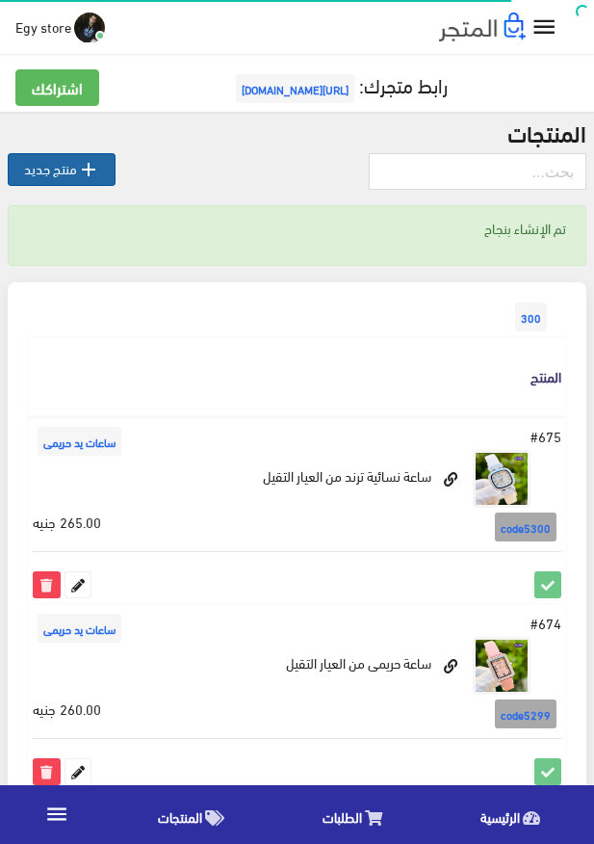
click at [81, 175] on icon "" at bounding box center [88, 169] width 23 height 23
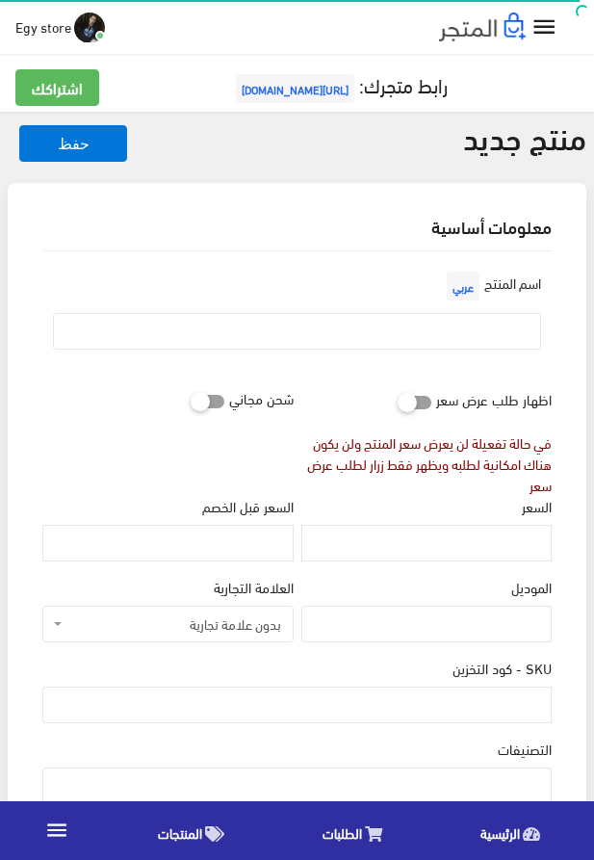
select select
click at [477, 328] on input "text" at bounding box center [297, 331] width 488 height 37
paste input "ساعة نسائى"
type input "ساعة نسائى"
click at [514, 549] on input "السعر" at bounding box center [427, 543] width 250 height 37
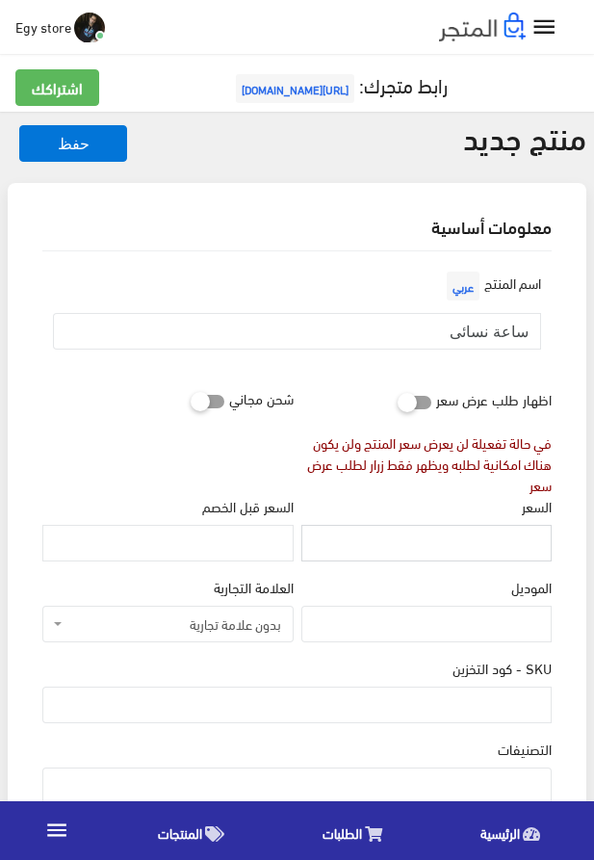
paste input "275"
type input "275"
click at [408, 709] on input "SKU - كود التخزين" at bounding box center [297, 705] width 510 height 37
paste input "code5301"
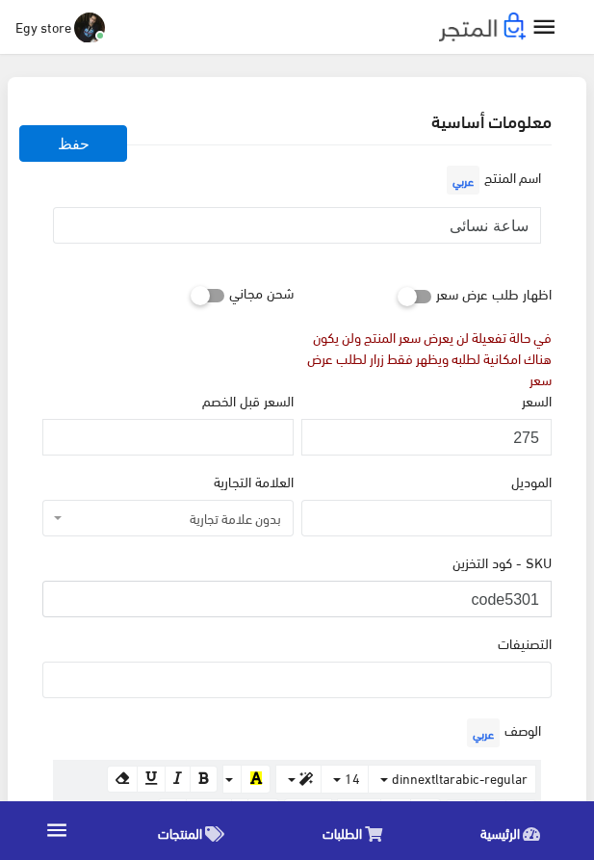
scroll to position [329, 0]
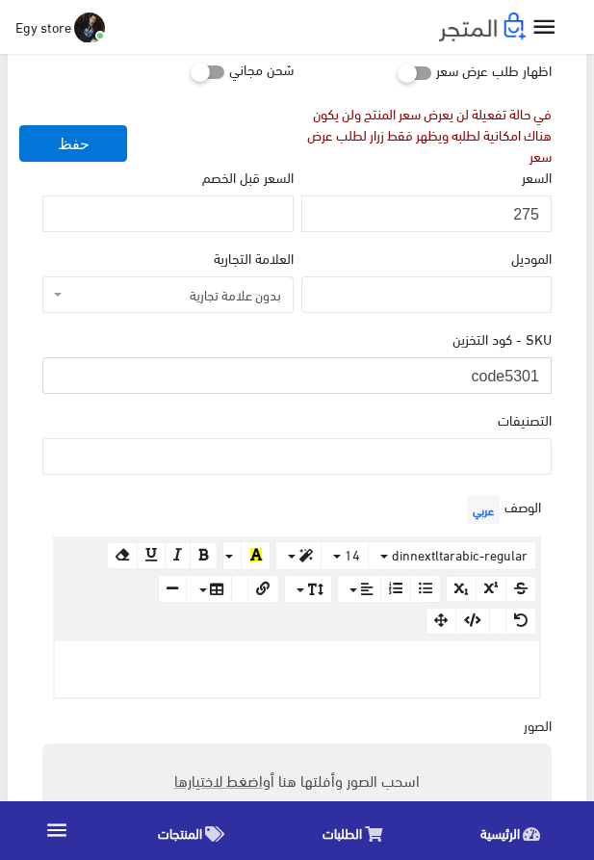
type input "code5301"
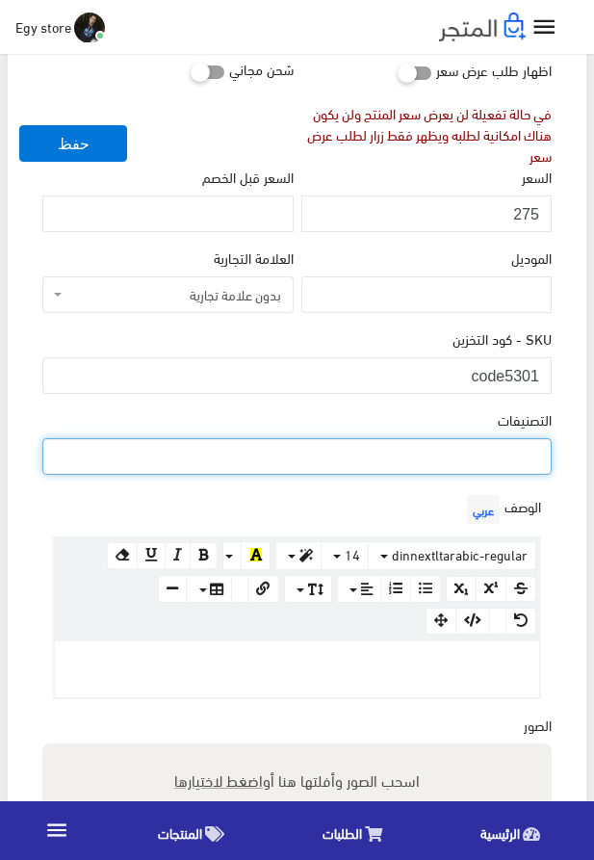
click at [502, 457] on ul at bounding box center [297, 454] width 508 height 31
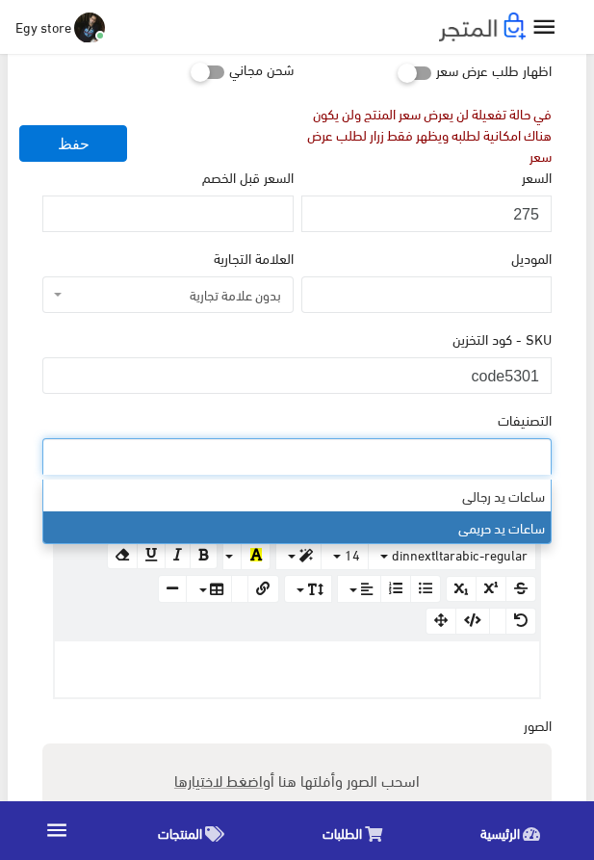
select select "28"
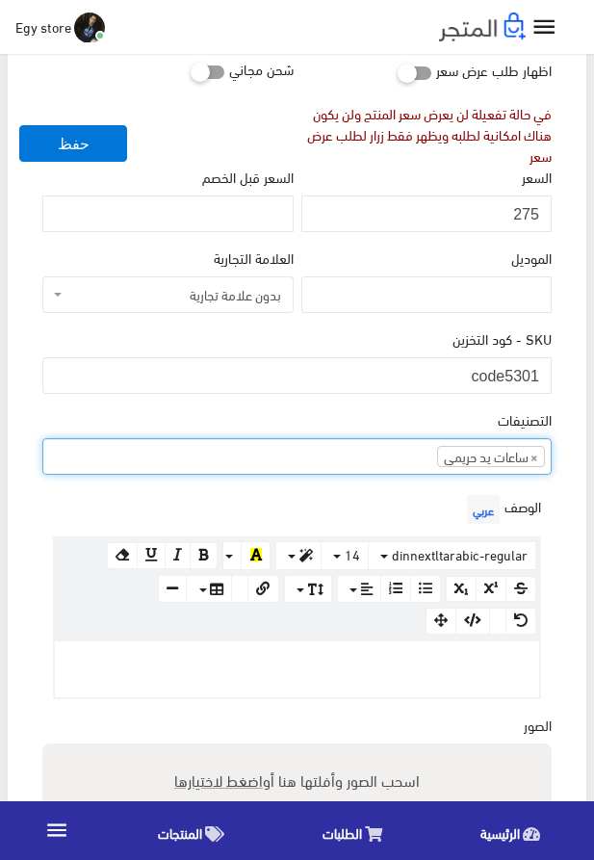
scroll to position [24, 0]
click at [364, 703] on div "الوصف عربي × Insert Image Select from files Image URL Insert Image × Insert Lin…" at bounding box center [297, 602] width 517 height 224
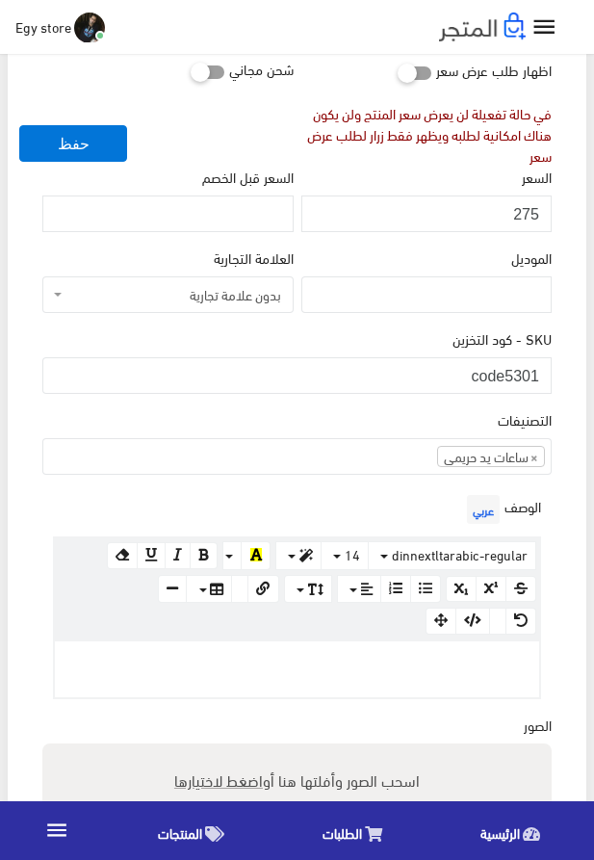
click at [291, 678] on div at bounding box center [297, 670] width 485 height 56
paste div
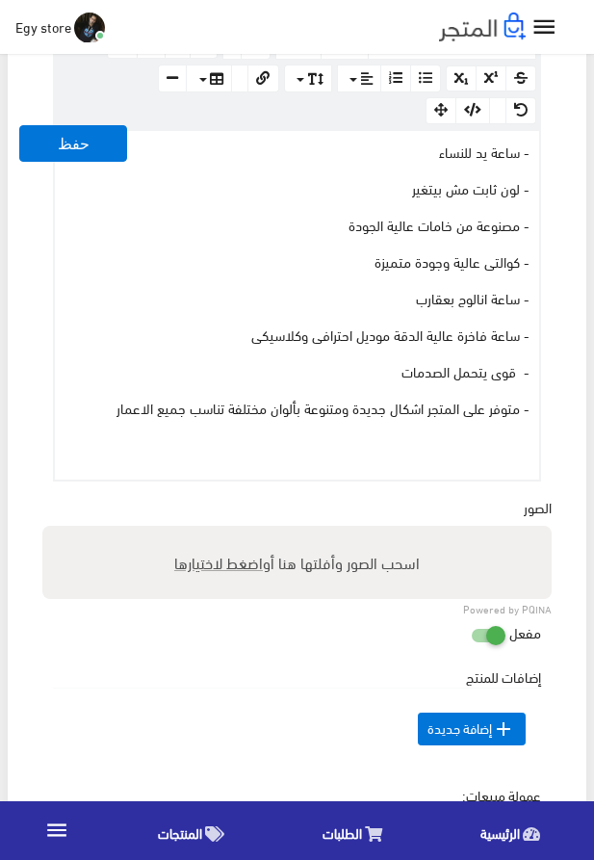
scroll to position [841, 0]
click at [250, 567] on span "اضغط لاختيارها" at bounding box center [218, 561] width 89 height 28
click at [250, 531] on input "اسحب الصور وأفلتها هنا أو اضغط لاختيارها" at bounding box center [297, 528] width 510 height 6
type input "5301.jpeg"
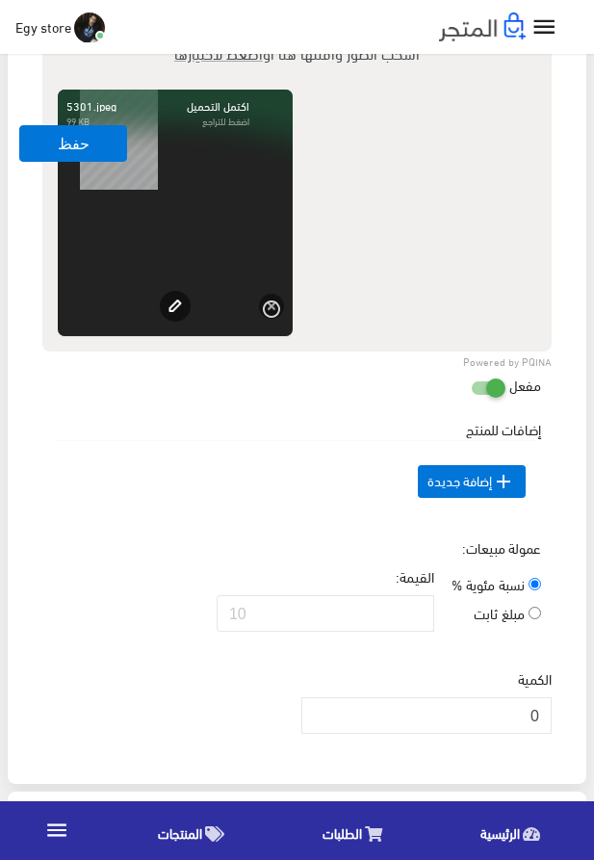
scroll to position [1610, 0]
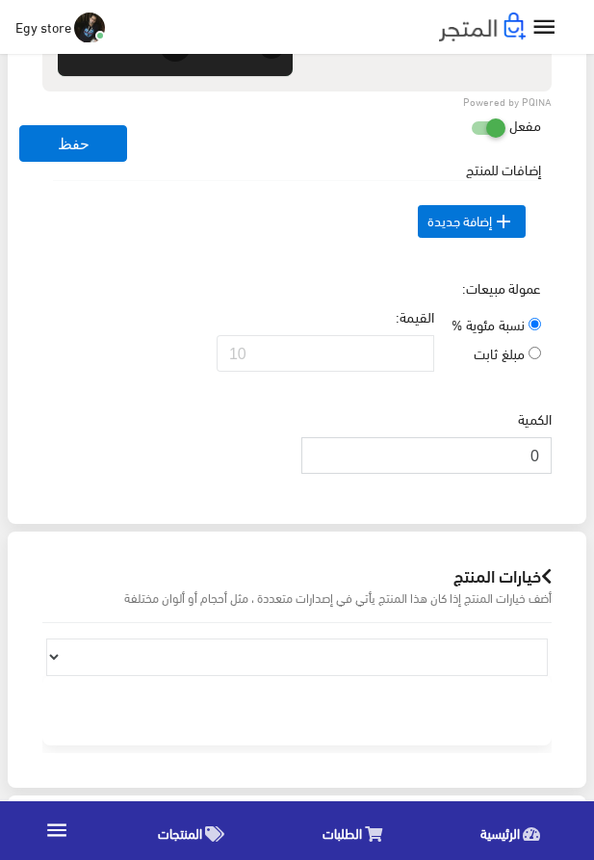
drag, startPoint x: 518, startPoint y: 499, endPoint x: 555, endPoint y: 495, distance: 36.8
drag, startPoint x: 525, startPoint y: 484, endPoint x: 541, endPoint y: 487, distance: 16.6
click at [541, 474] on input "0" at bounding box center [427, 455] width 250 height 37
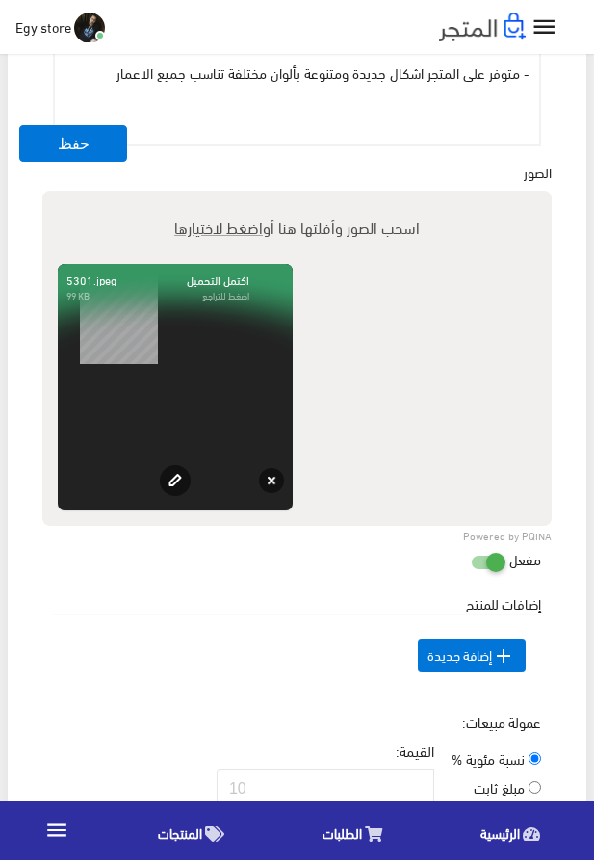
scroll to position [1171, 0]
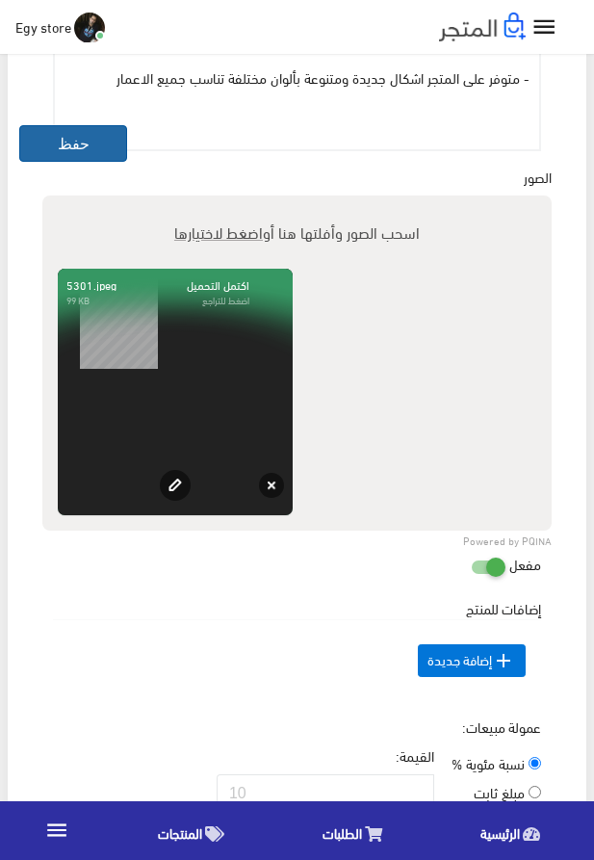
type input "1000"
click at [55, 146] on button "حفظ" at bounding box center [73, 143] width 108 height 37
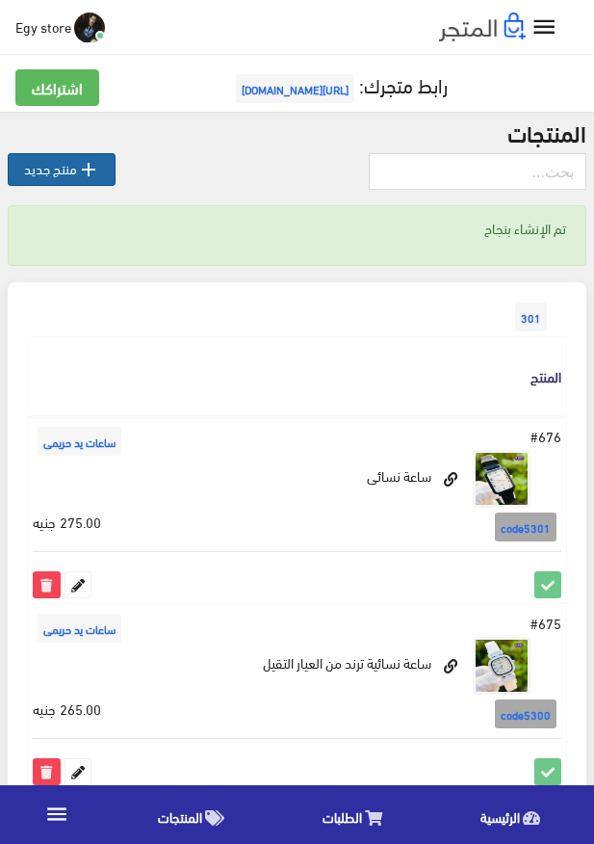
click at [71, 174] on link " منتج جديد" at bounding box center [62, 169] width 108 height 33
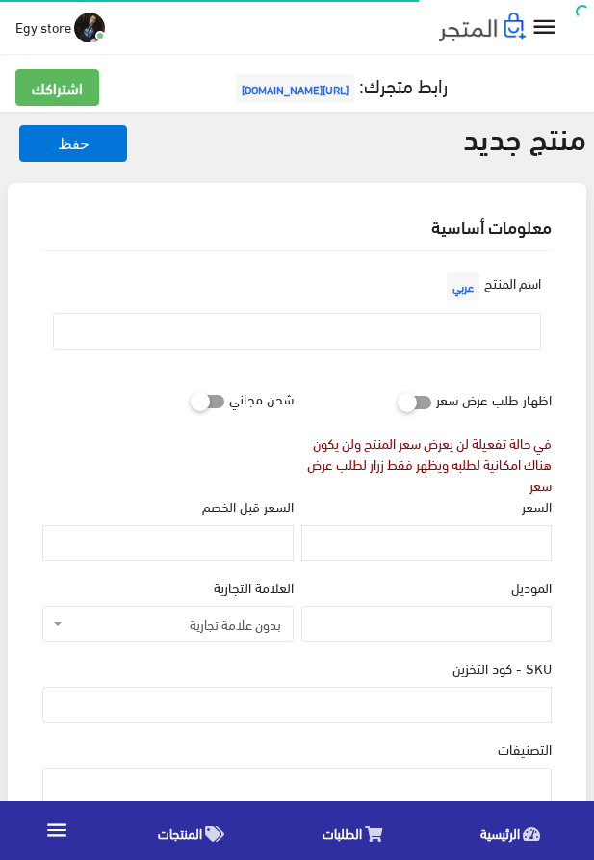
select select
click at [293, 317] on input "text" at bounding box center [297, 331] width 488 height 37
paste input "ساعة رجالى استيك جلد"
type input "ساعة رجالى استيك جلد"
click at [471, 555] on input "السعر" at bounding box center [427, 543] width 250 height 37
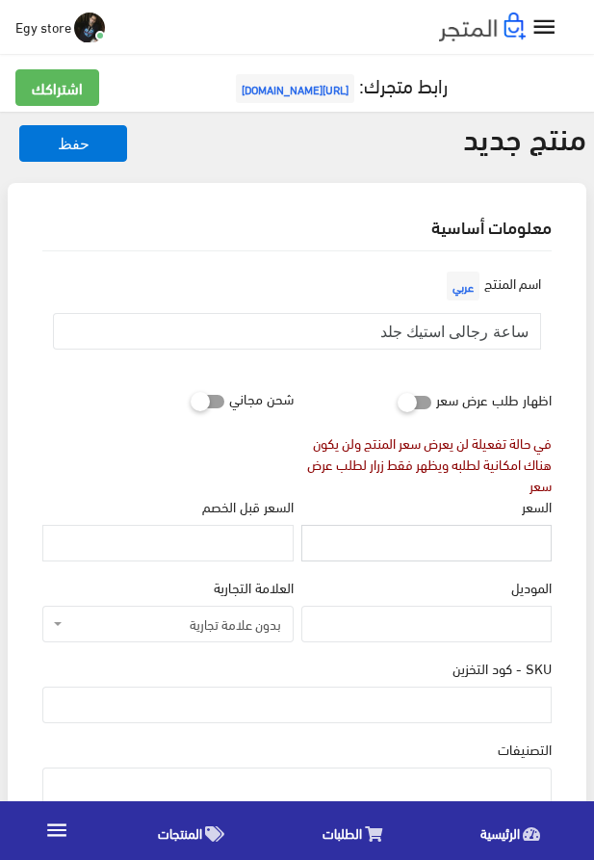
paste input "350"
type input "350"
click at [463, 701] on input "SKU - كود التخزين" at bounding box center [297, 705] width 510 height 37
paste input "code5302"
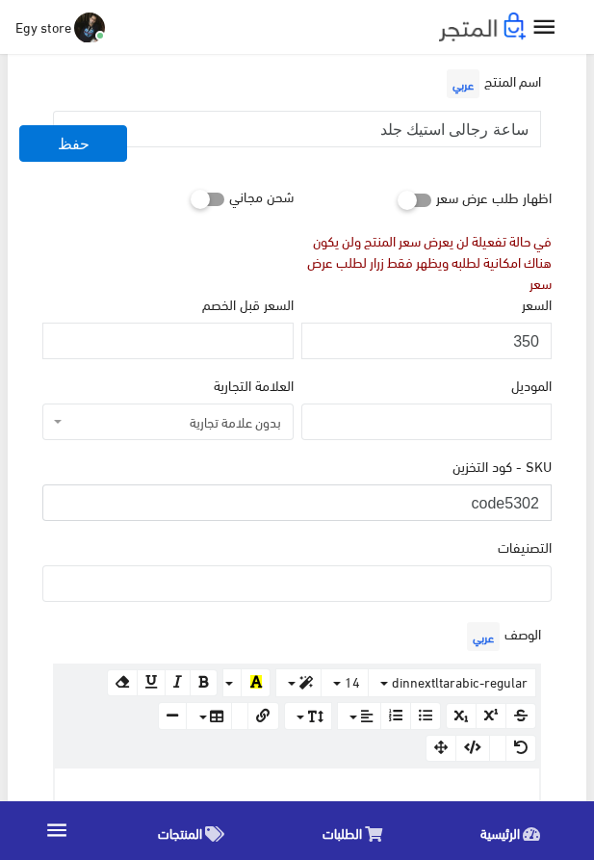
scroll to position [220, 0]
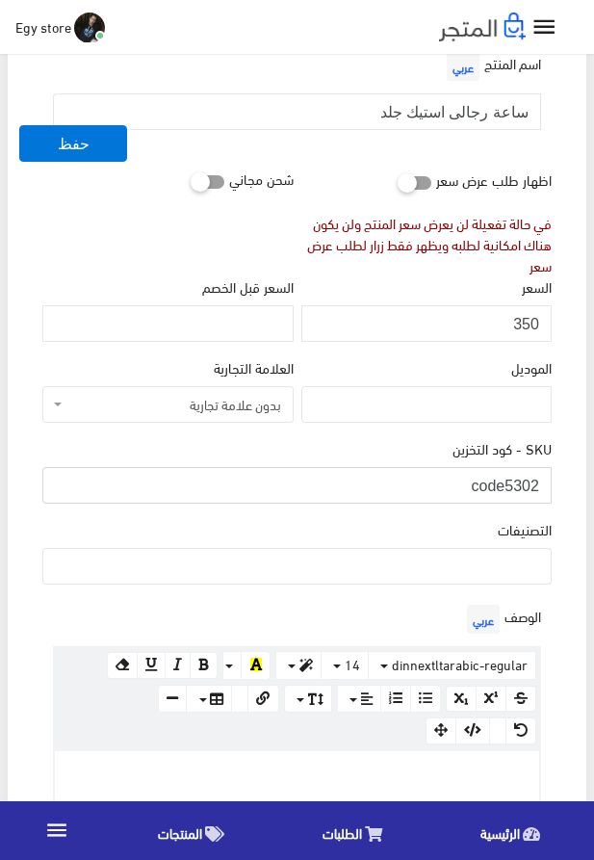
type input "code5302"
click at [487, 580] on ul at bounding box center [297, 564] width 508 height 31
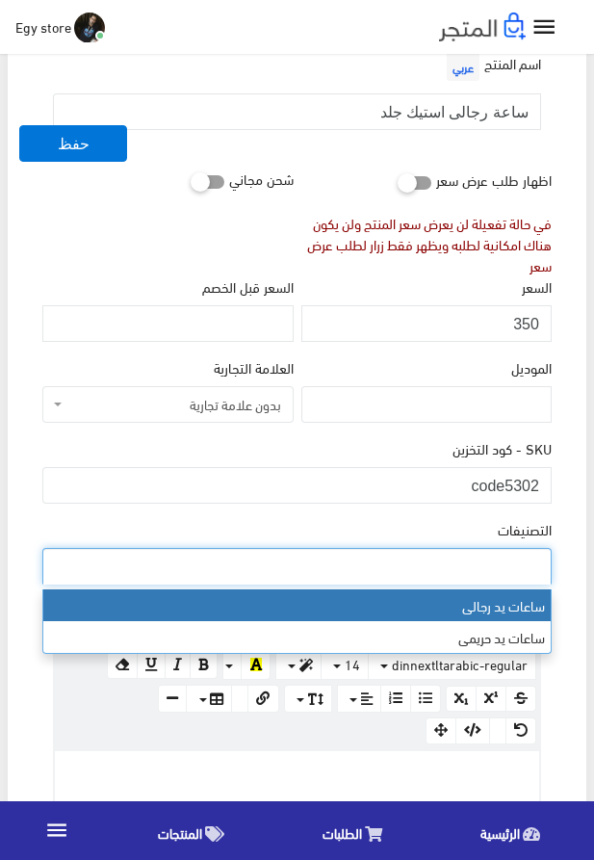
select select "27"
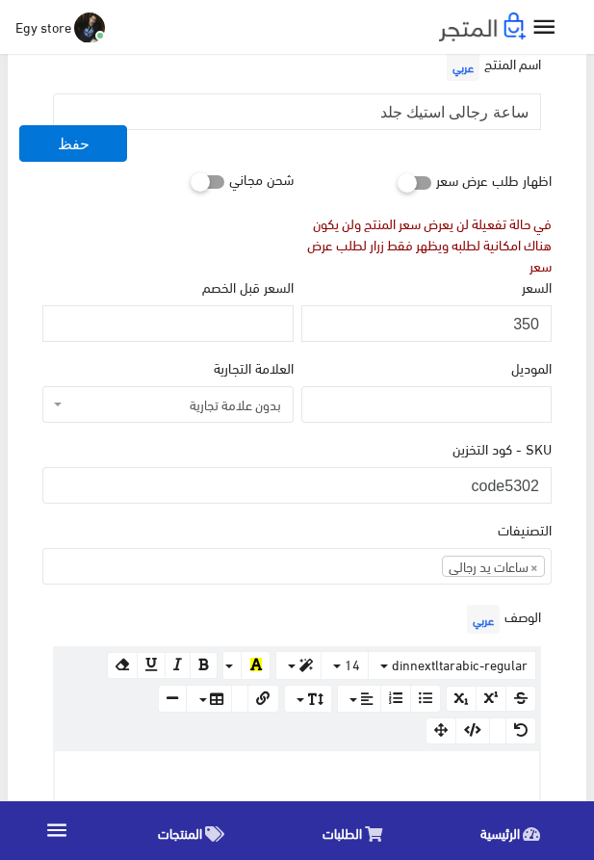
click at [326, 765] on p at bounding box center [297, 771] width 465 height 21
paste div
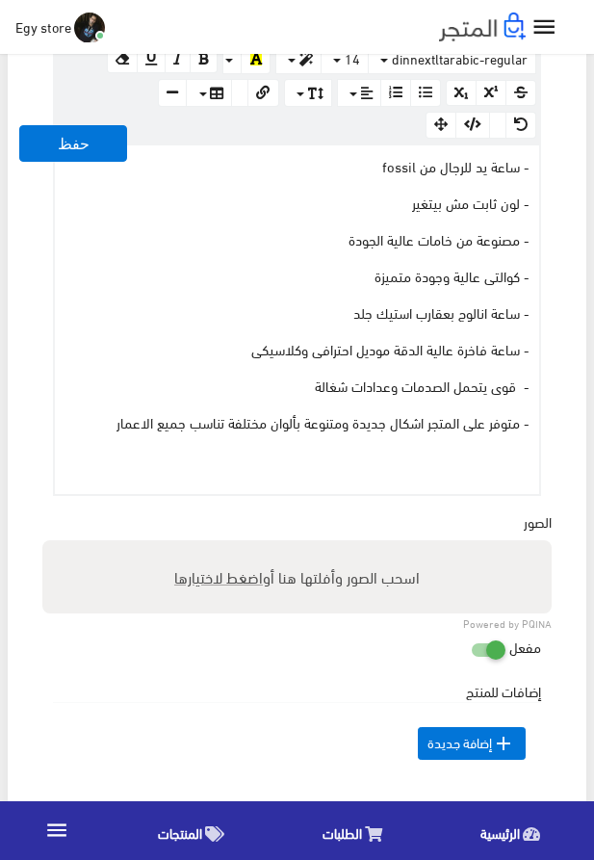
scroll to position [841, 0]
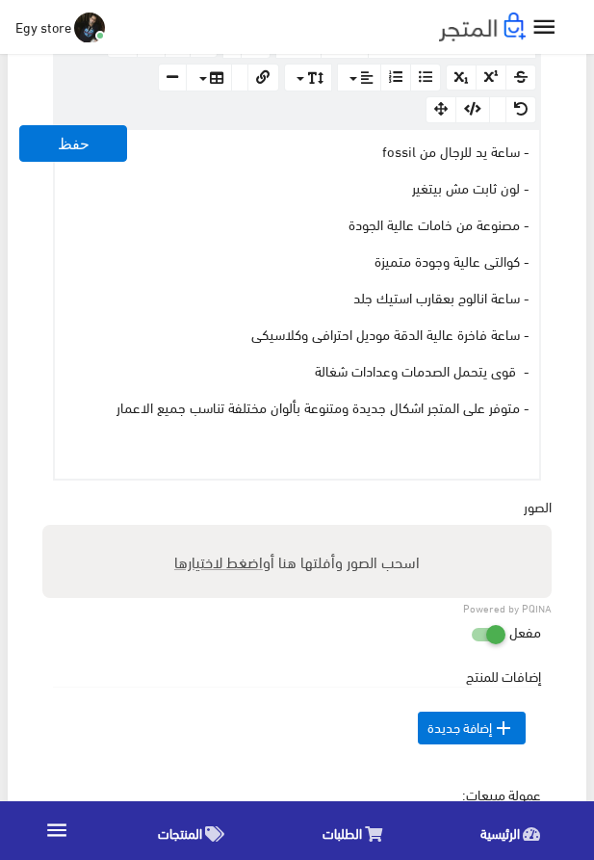
click at [200, 564] on span "اضغط لاختيارها" at bounding box center [218, 561] width 89 height 28
click at [200, 531] on input "اسحب الصور وأفلتها هنا أو اضغط لاختيارها" at bounding box center [297, 528] width 510 height 6
type input "5302.jpeg"
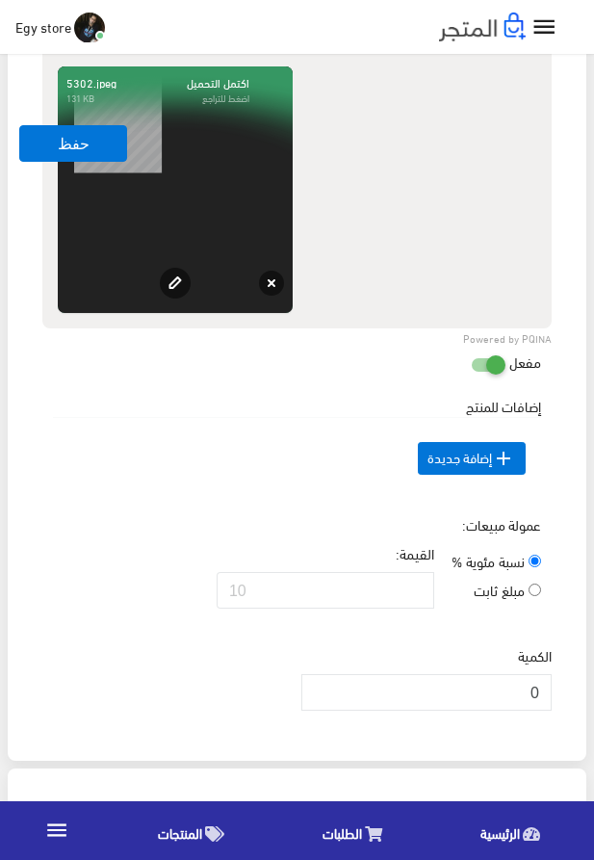
scroll to position [1390, 0]
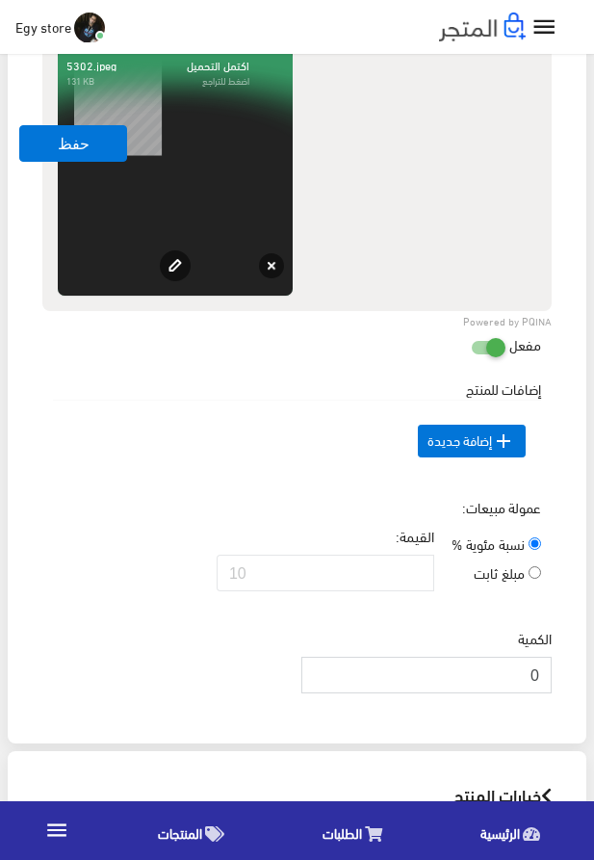
drag, startPoint x: 524, startPoint y: 701, endPoint x: 593, endPoint y: 707, distance: 69.6
click at [552, 694] on input "0" at bounding box center [427, 675] width 250 height 37
type input "1000"
click at [28, 136] on button "حفظ" at bounding box center [73, 143] width 108 height 37
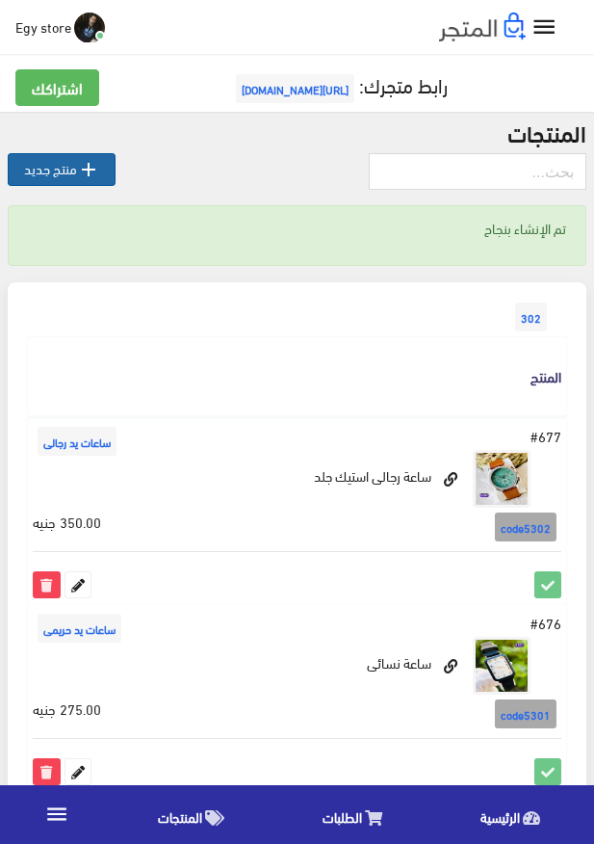
click at [23, 166] on link " منتج جديد" at bounding box center [62, 169] width 108 height 33
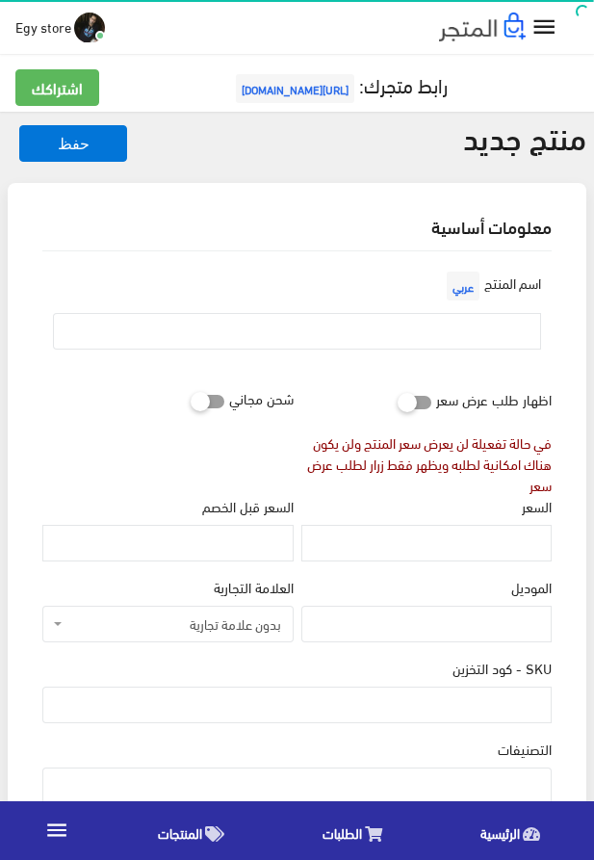
select select
type input "ساعة رجالى من fossil"
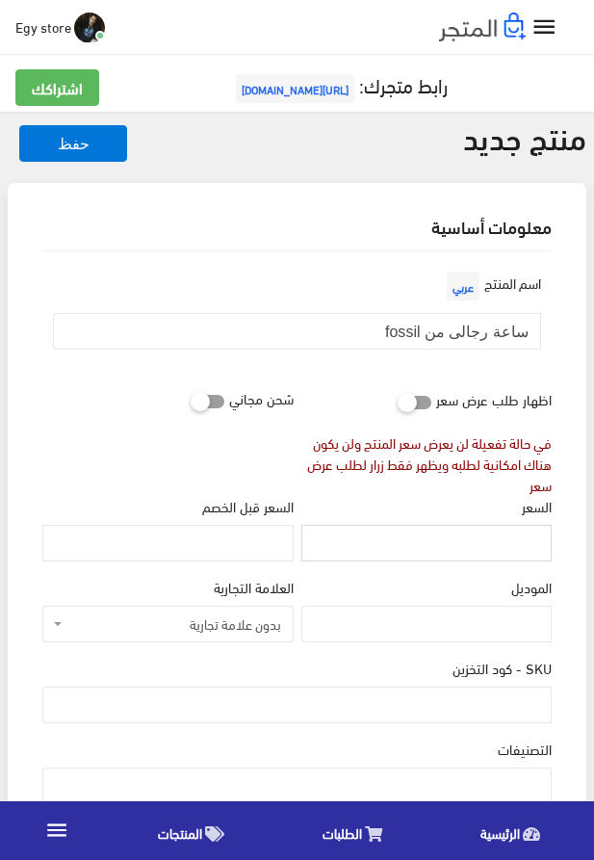
click at [436, 547] on input "السعر" at bounding box center [427, 543] width 250 height 37
paste input "355"
type input "355"
click at [461, 700] on input "SKU - كود التخزين" at bounding box center [297, 705] width 510 height 37
paste input "code5303"
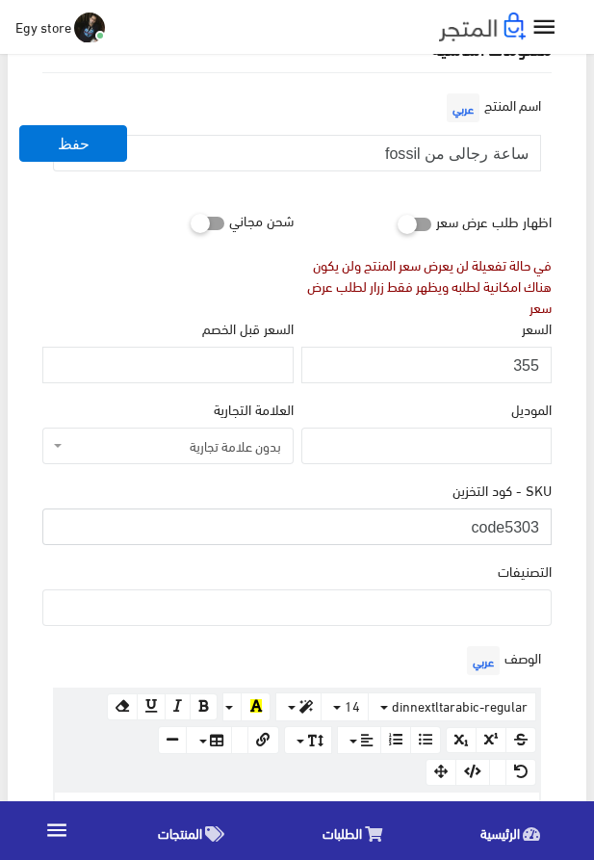
scroll to position [220, 0]
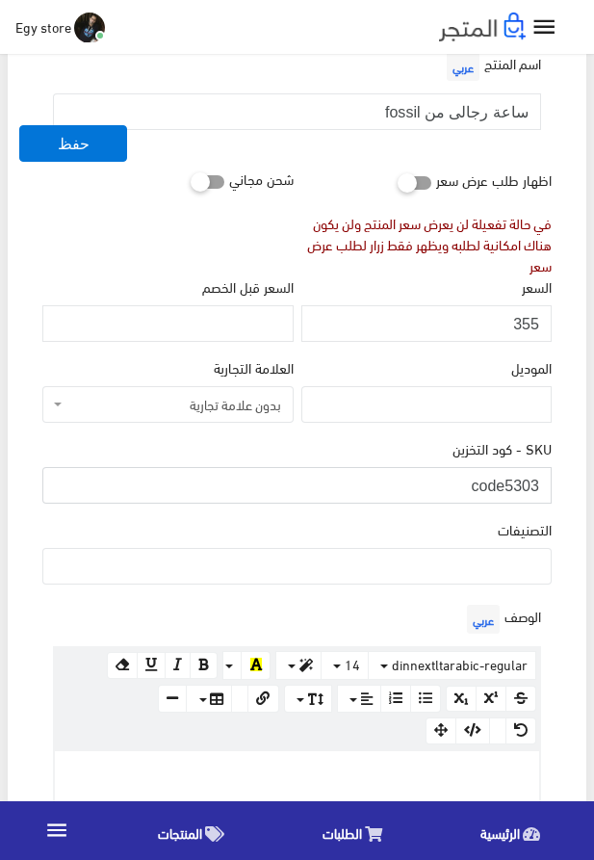
type input "code5303"
click at [396, 566] on ul at bounding box center [297, 564] width 508 height 31
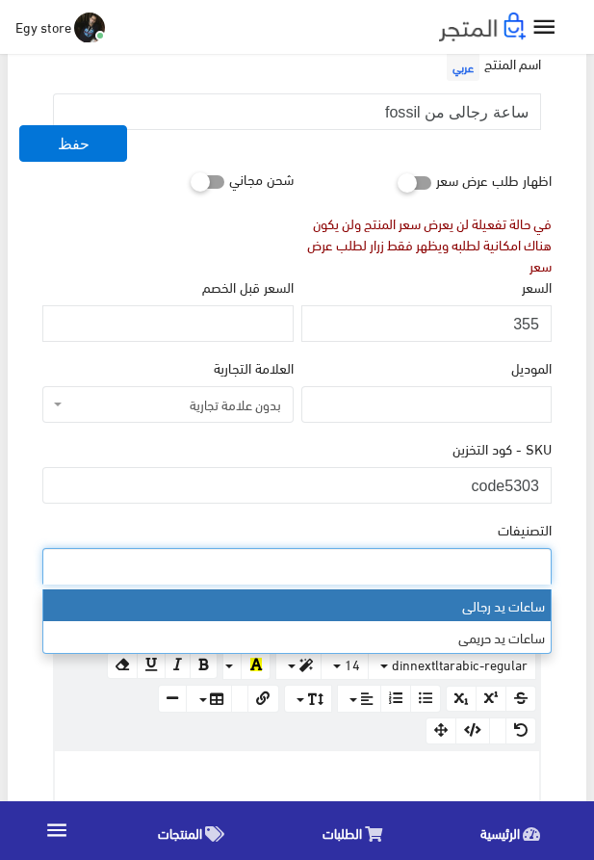
select select "27"
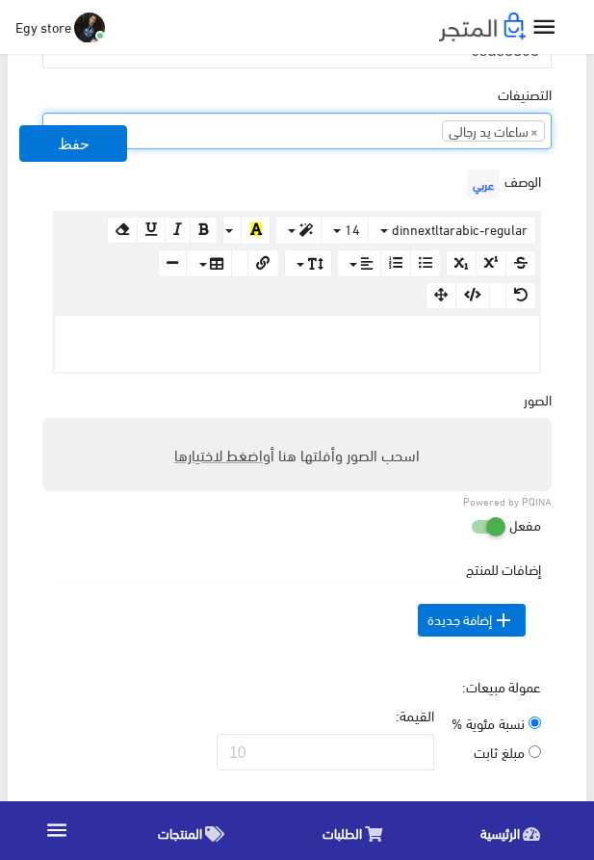
scroll to position [659, 0]
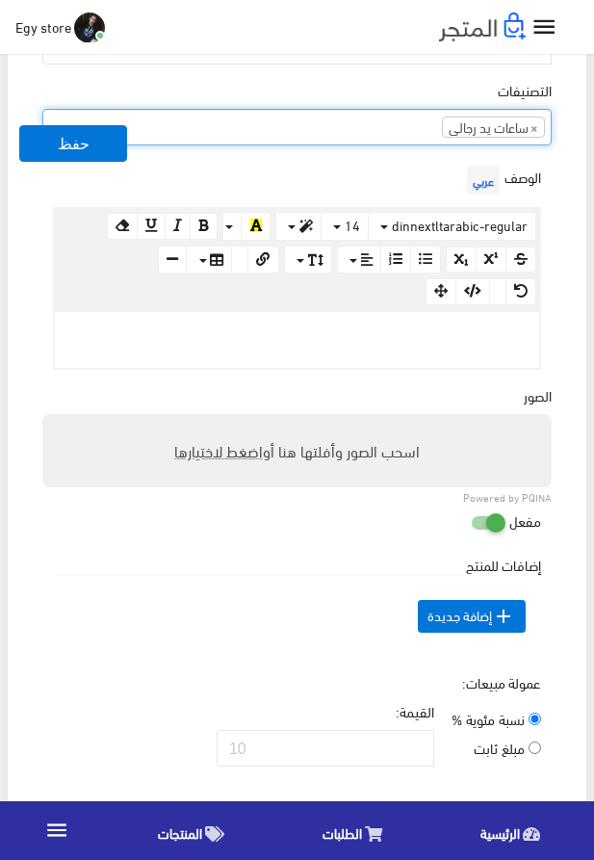
click at [376, 349] on div at bounding box center [297, 340] width 485 height 56
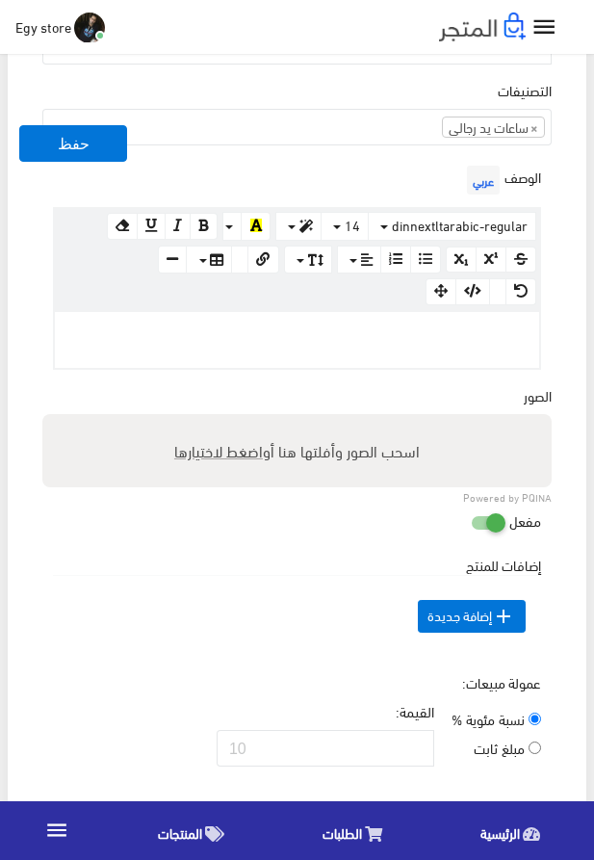
paste div
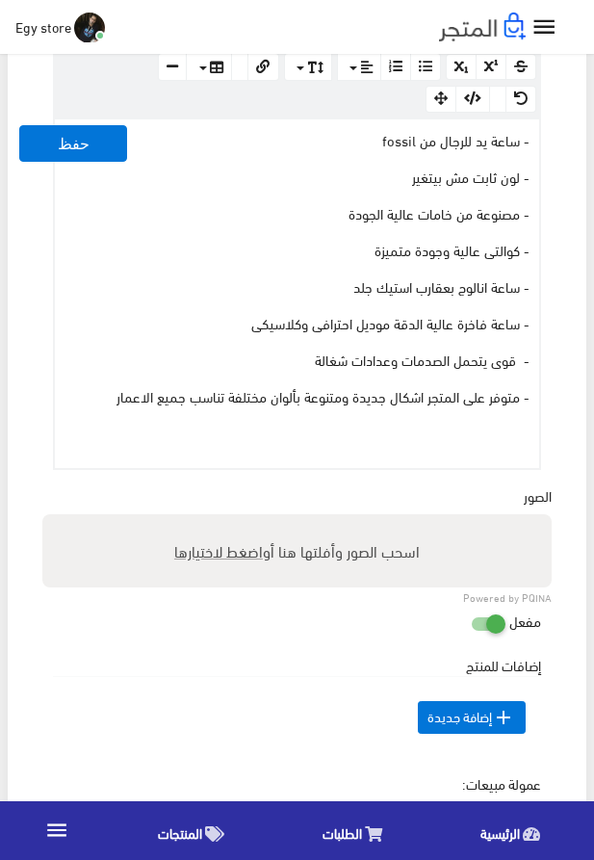
scroll to position [879, 0]
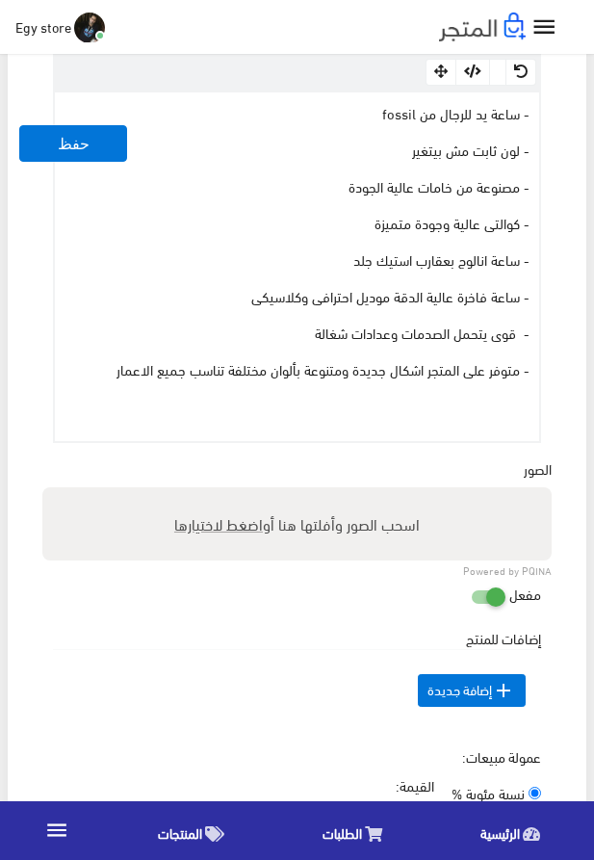
click at [191, 522] on span "اضغط لاختيارها" at bounding box center [218, 524] width 89 height 28
click at [191, 493] on input "اسحب الصور وأفلتها هنا أو اضغط لاختيارها" at bounding box center [297, 490] width 510 height 6
type input "5303.jpeg"
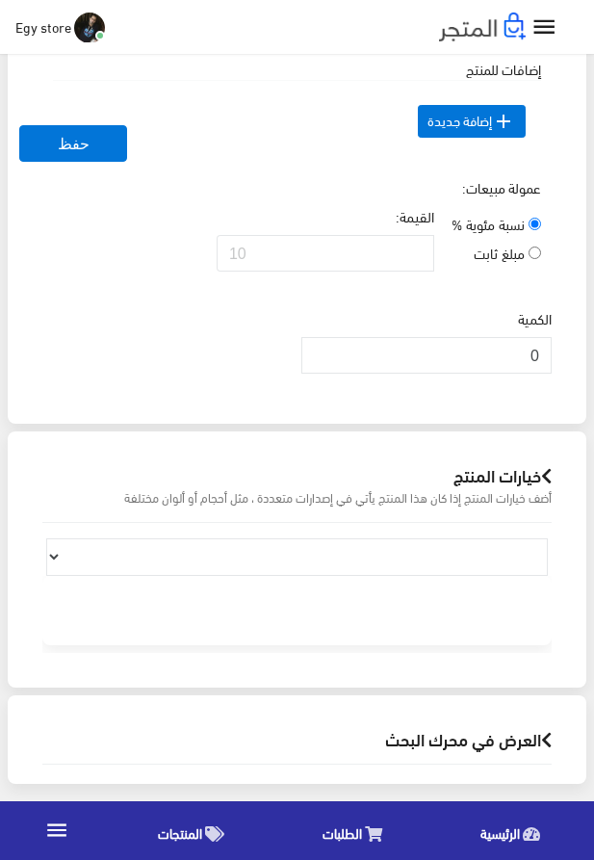
scroll to position [1749, 0]
drag, startPoint x: 503, startPoint y: 349, endPoint x: 586, endPoint y: 349, distance: 82.9
click at [552, 349] on input "0" at bounding box center [427, 355] width 250 height 37
type input "1000"
click at [137, 317] on div "الكمية 1000" at bounding box center [297, 348] width 517 height 81
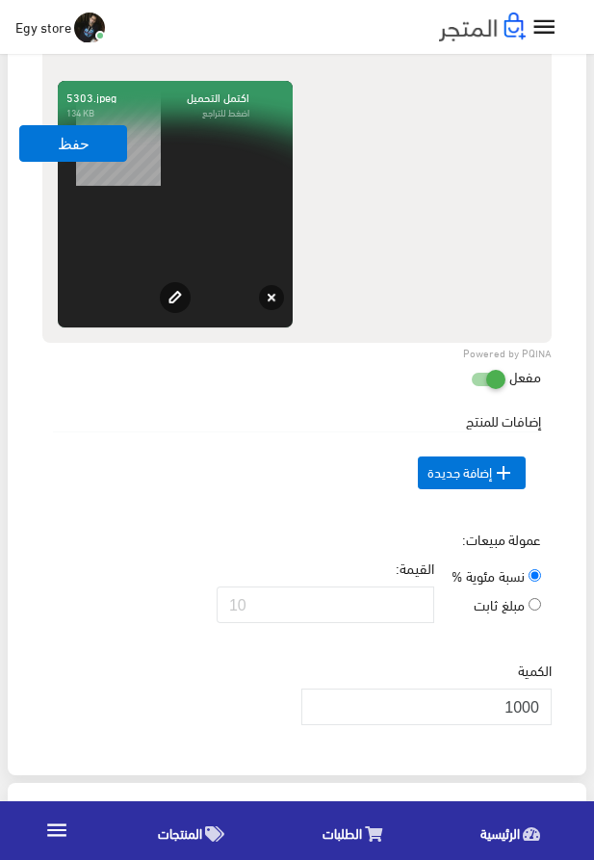
scroll to position [1309, 0]
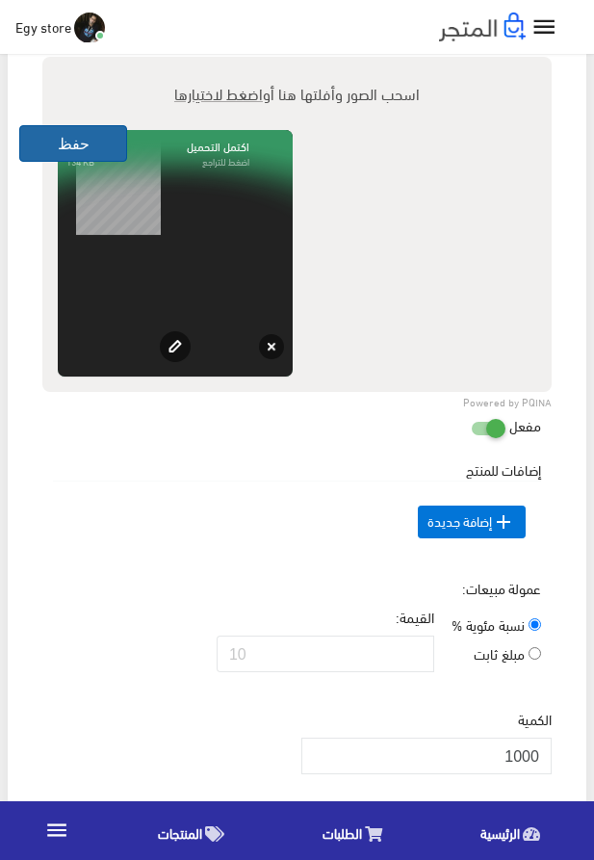
click at [50, 145] on button "حفظ" at bounding box center [73, 143] width 108 height 37
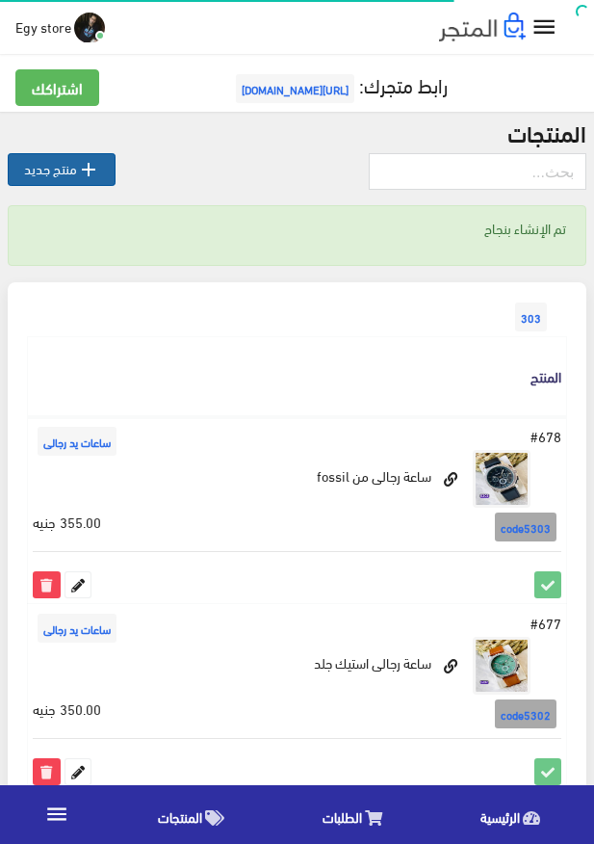
click at [41, 169] on link " منتج جديد" at bounding box center [62, 169] width 108 height 33
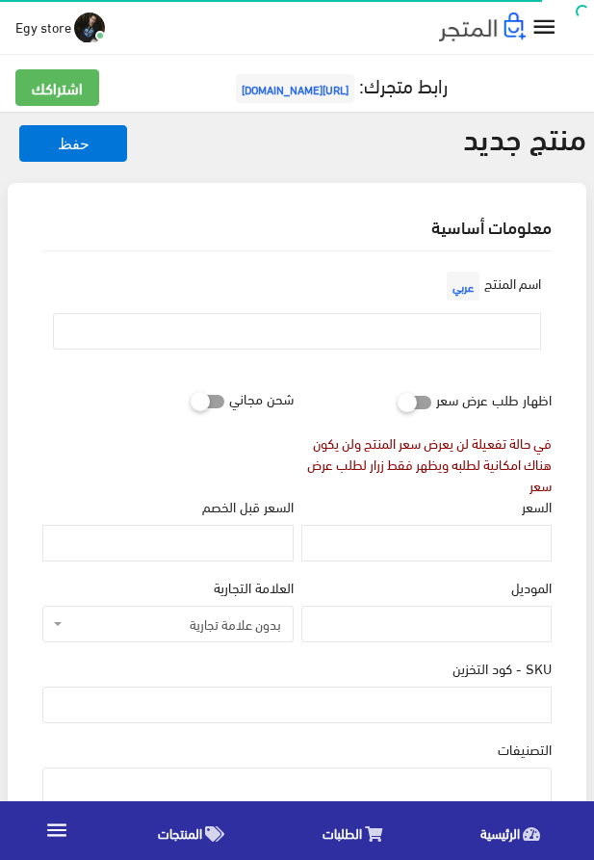
select select
click at [408, 335] on input "text" at bounding box center [297, 331] width 488 height 37
paste input "ساعة يد للرجال من fossil"
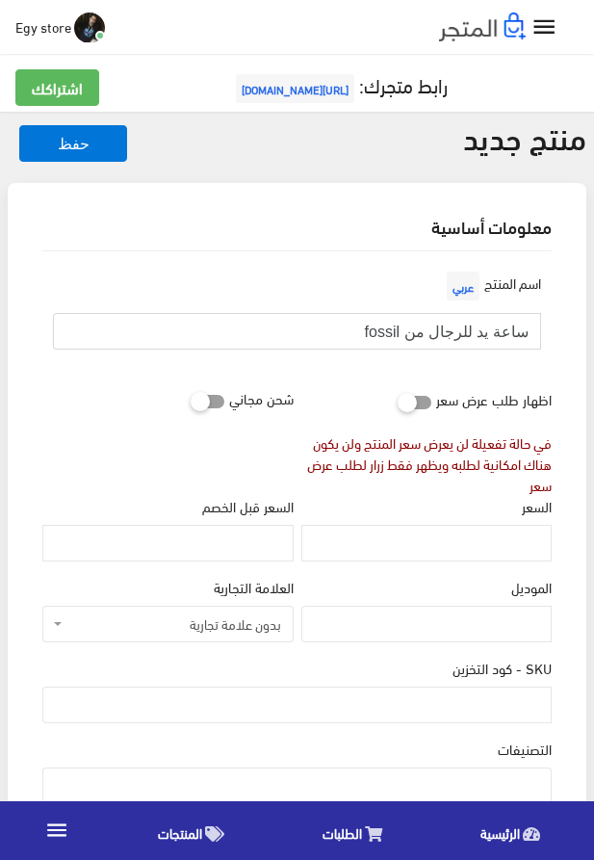
type input "ساعة يد للرجال من fossil"
click at [411, 550] on input "السعر" at bounding box center [427, 543] width 250 height 37
paste input "360"
type input "360"
click at [514, 704] on input "SKU - كود التخزين" at bounding box center [297, 705] width 510 height 37
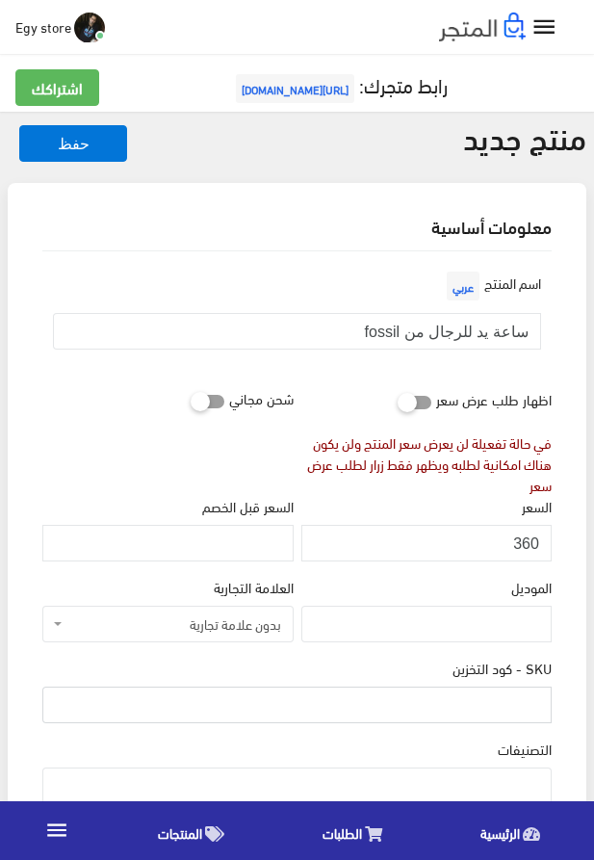
paste input "code5304"
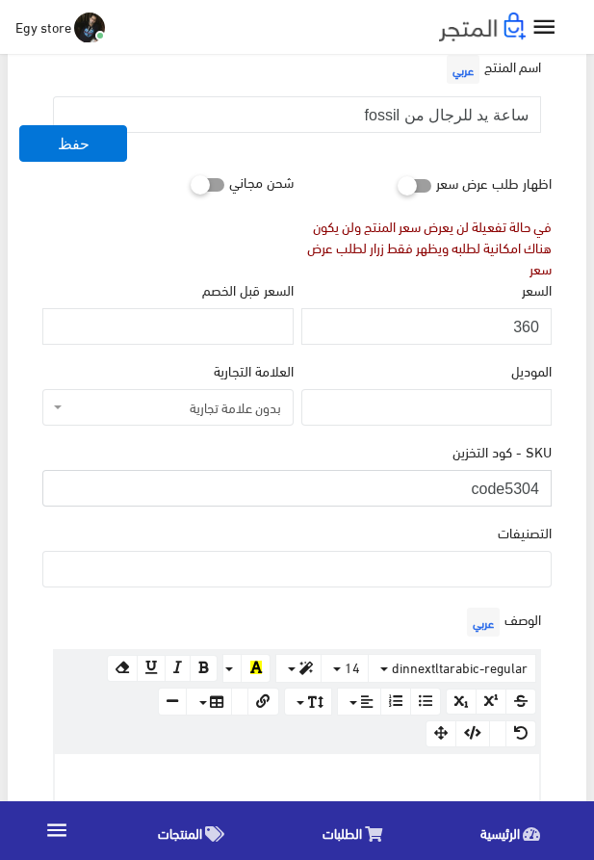
scroll to position [220, 0]
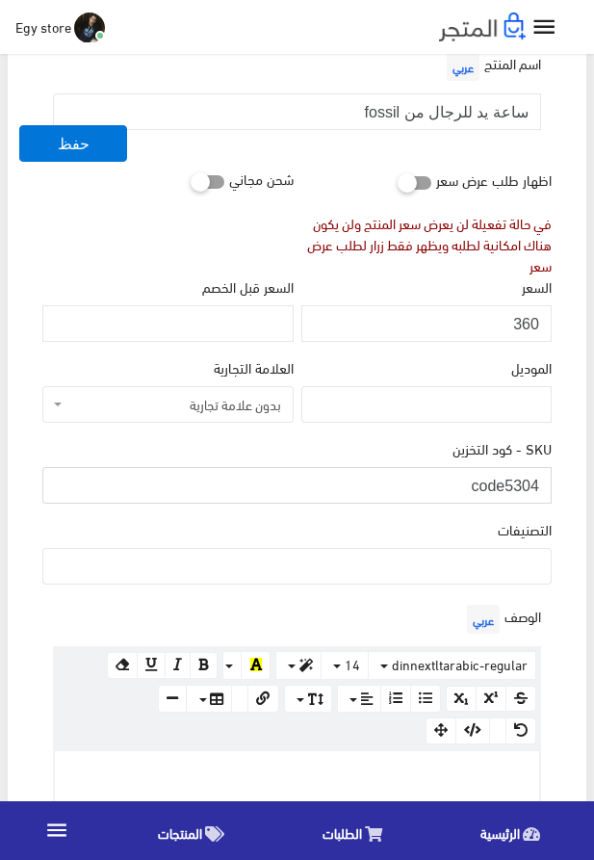
type input "code5304"
click at [467, 571] on ul at bounding box center [297, 564] width 508 height 31
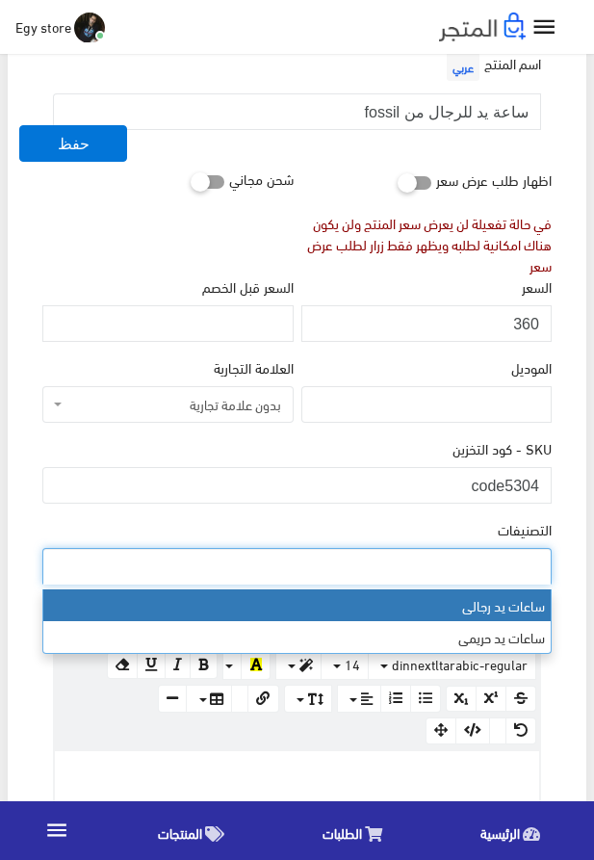
select select "27"
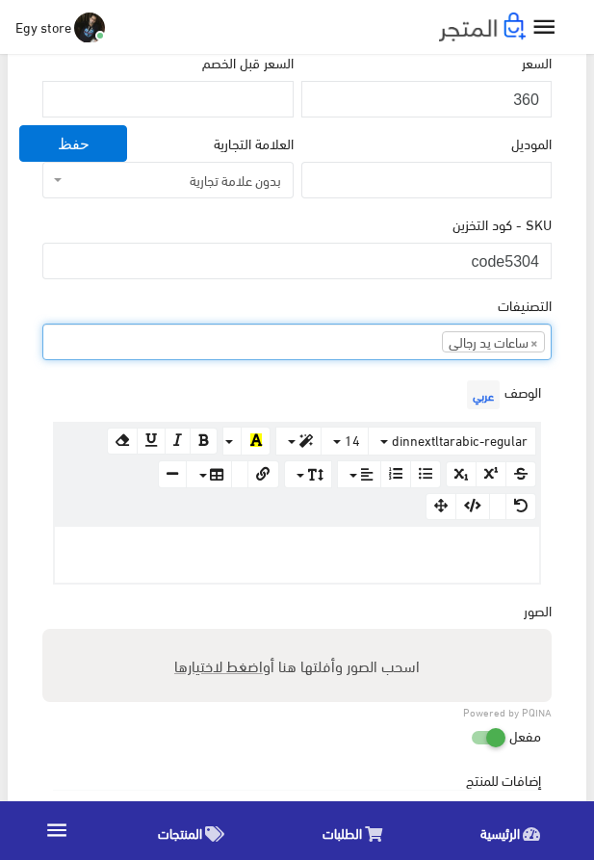
scroll to position [549, 0]
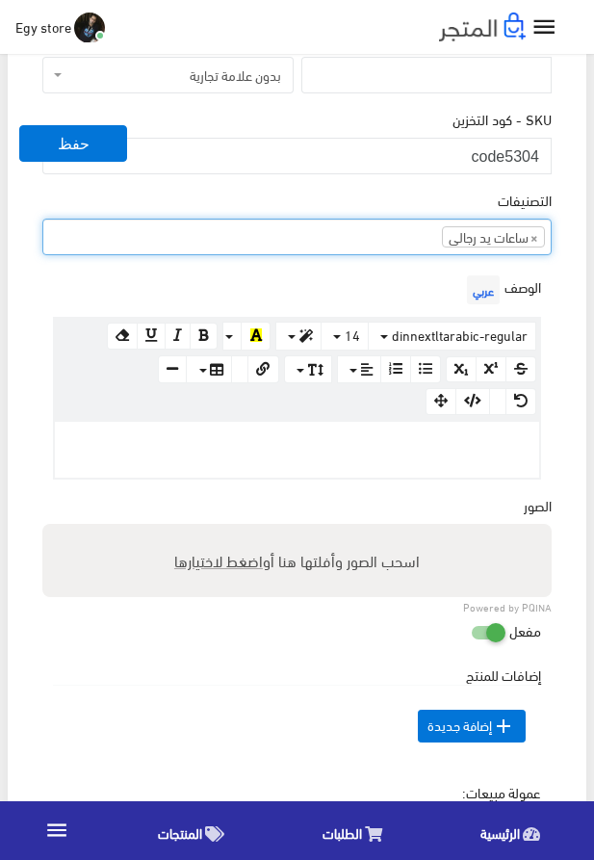
click at [343, 442] on p at bounding box center [297, 442] width 465 height 21
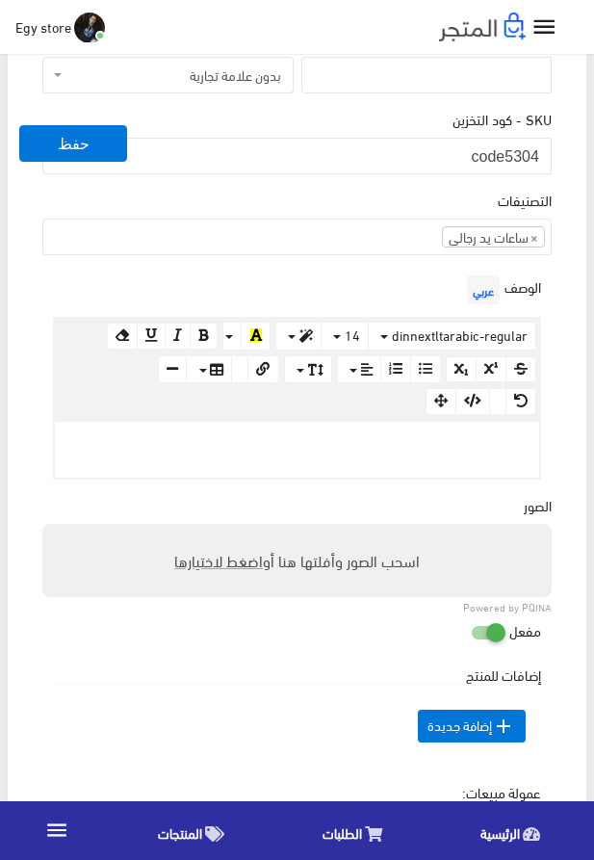
paste div
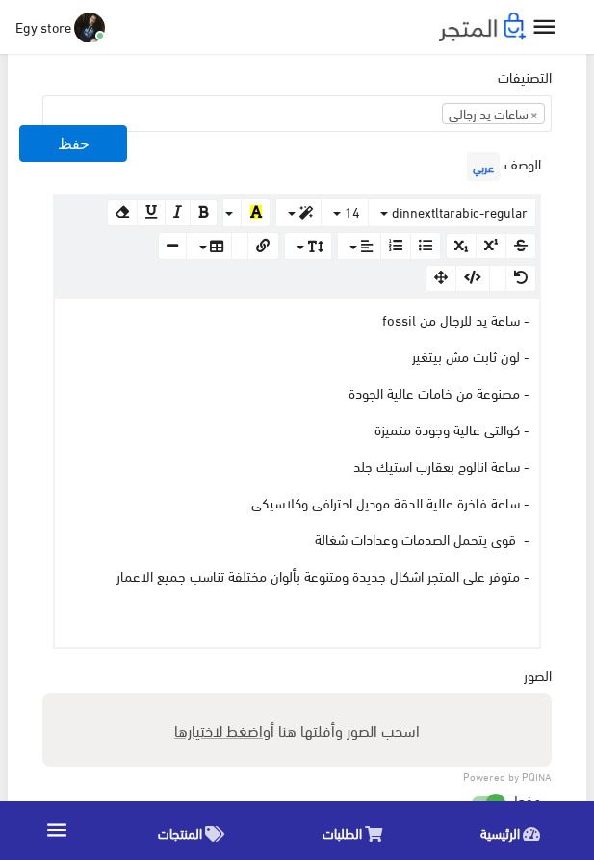
scroll to position [769, 0]
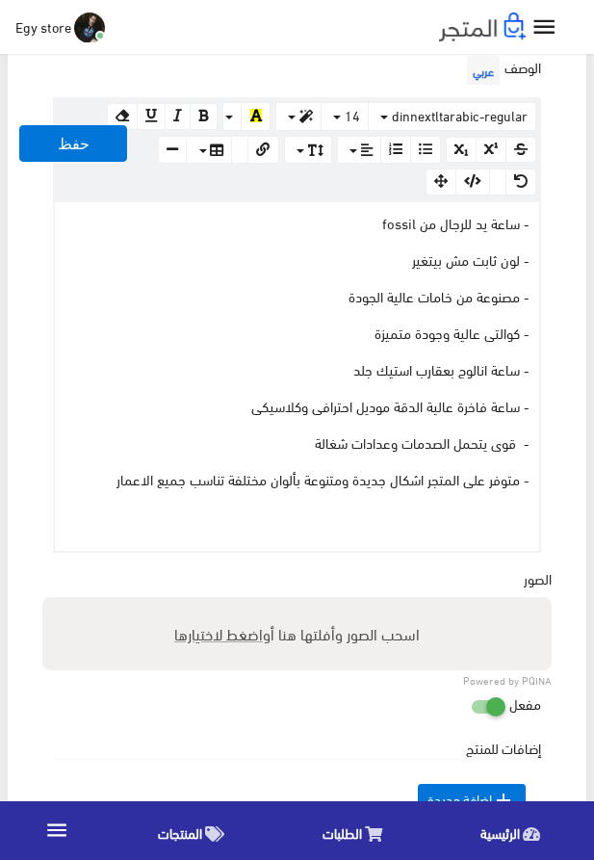
click at [207, 636] on span "اضغط لاختيارها" at bounding box center [218, 633] width 89 height 28
click at [207, 603] on input "اسحب الصور وأفلتها هنا أو اضغط لاختيارها" at bounding box center [297, 600] width 510 height 6
type input "5304.jpeg"
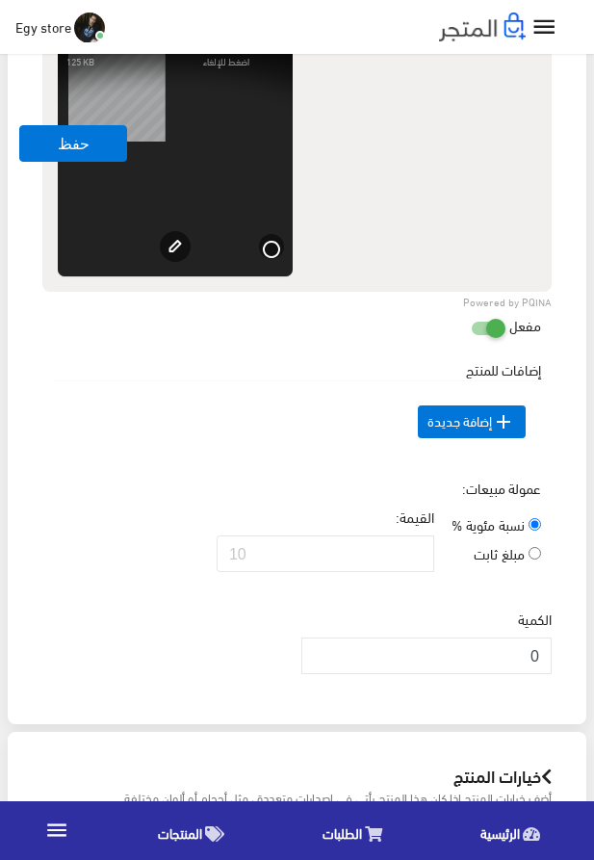
scroll to position [1428, 0]
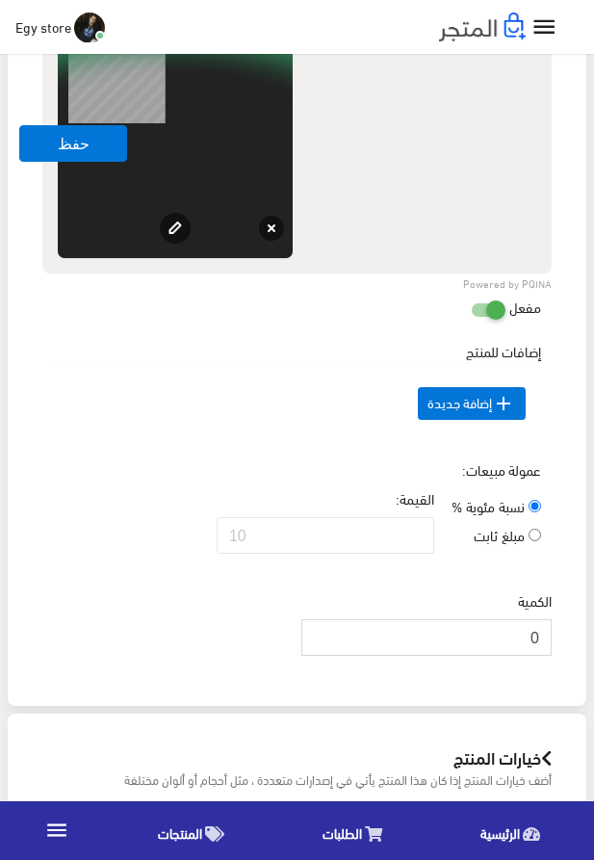
drag, startPoint x: 518, startPoint y: 669, endPoint x: 545, endPoint y: 669, distance: 27.0
click at [545, 656] on input "0" at bounding box center [427, 637] width 250 height 37
type input "1000"
click at [32, 139] on button "حفظ" at bounding box center [73, 143] width 108 height 37
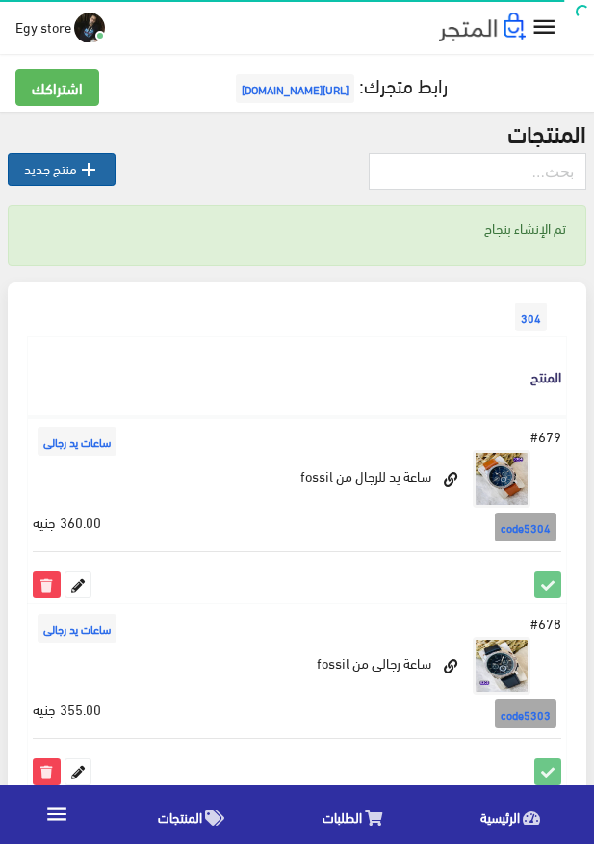
click at [57, 175] on link " منتج جديد" at bounding box center [62, 169] width 108 height 33
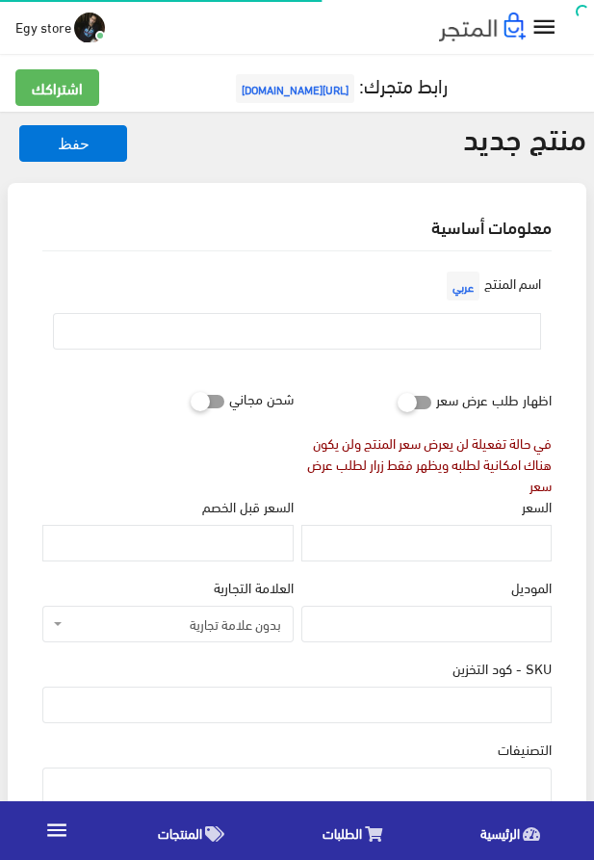
select select
click at [408, 335] on input "text" at bounding box center [297, 331] width 488 height 37
paste input "ساعة ممتازة وكوالتى عالية من fossil"
type input "ساعة ممتازة وكوالتى عالية من fossil"
click at [461, 550] on input "السعر" at bounding box center [427, 543] width 250 height 37
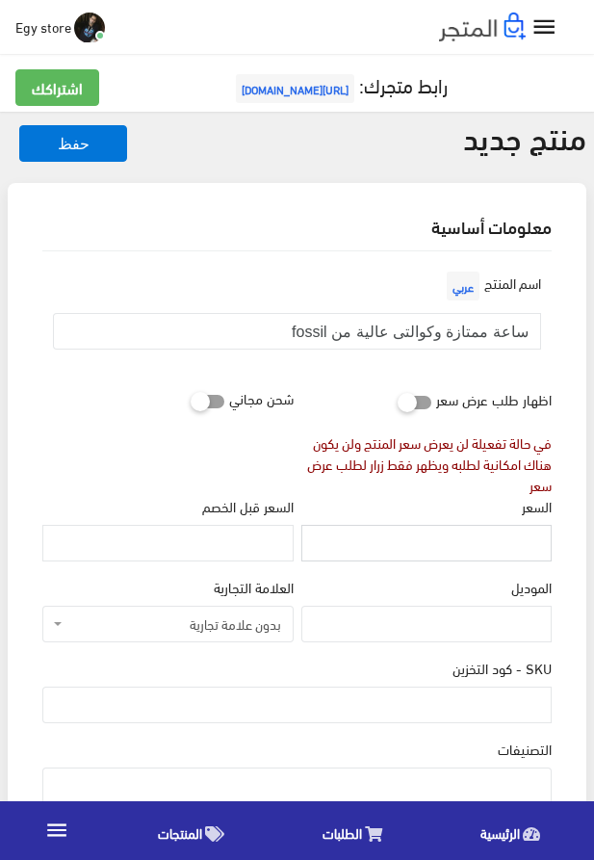
paste input "375"
type input "375"
click at [461, 716] on input "SKU - كود التخزين" at bounding box center [297, 705] width 510 height 37
paste input "code5305"
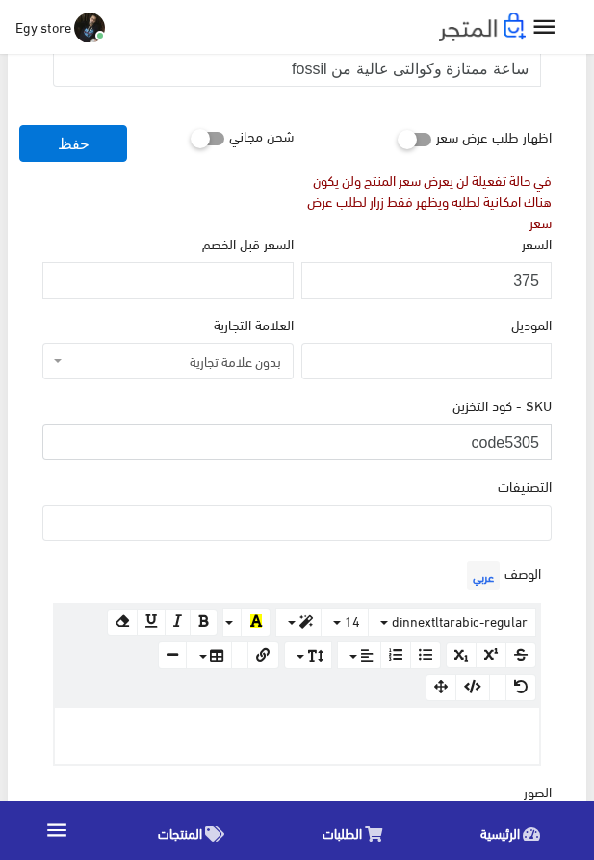
scroll to position [329, 0]
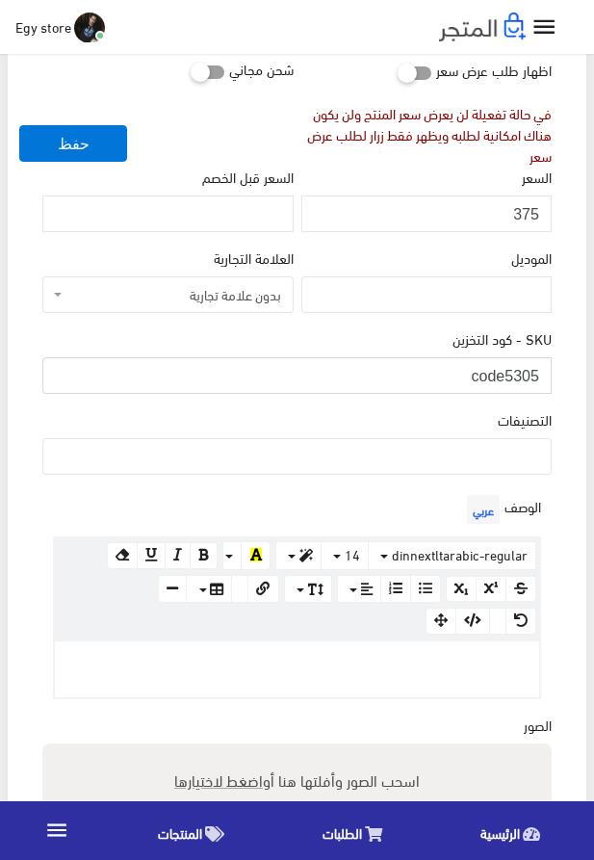
type input "code5305"
click at [416, 458] on ul at bounding box center [297, 454] width 508 height 31
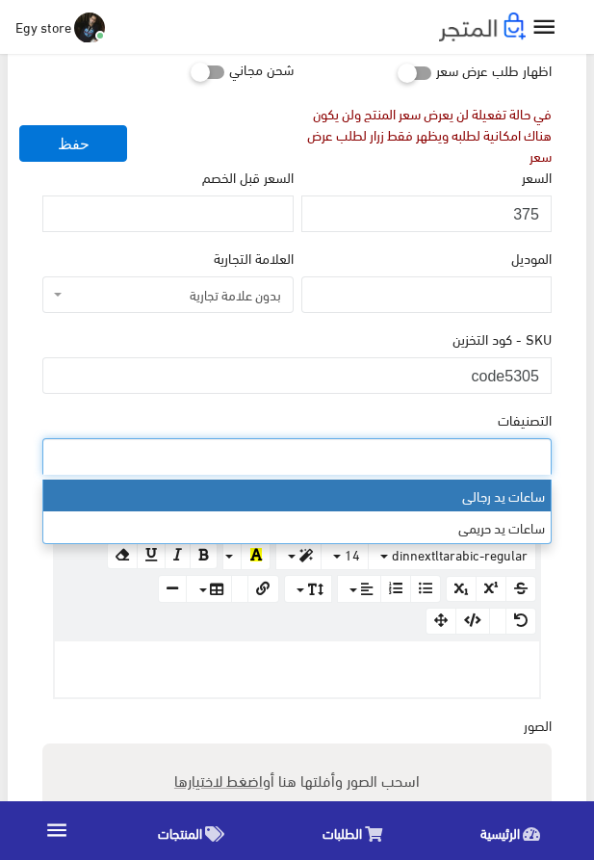
select select "27"
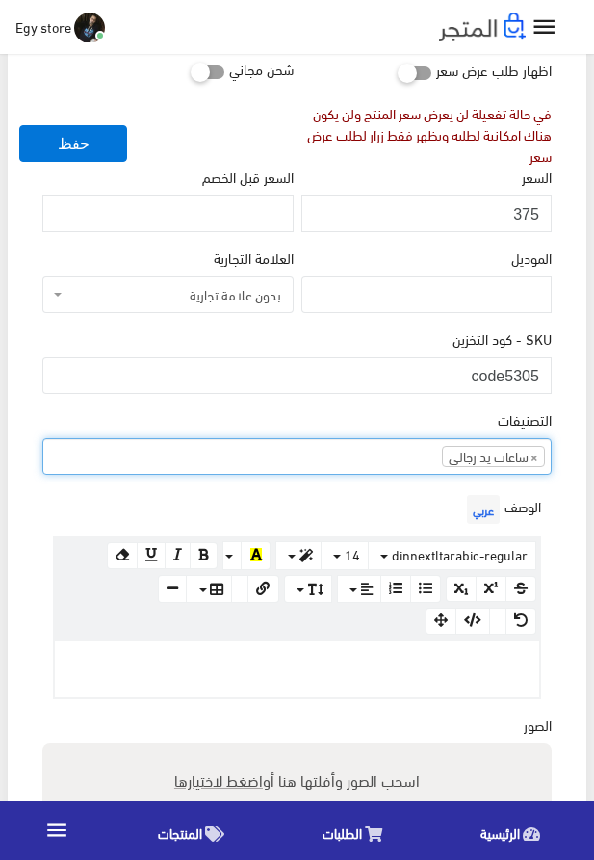
click at [337, 678] on div at bounding box center [297, 670] width 485 height 56
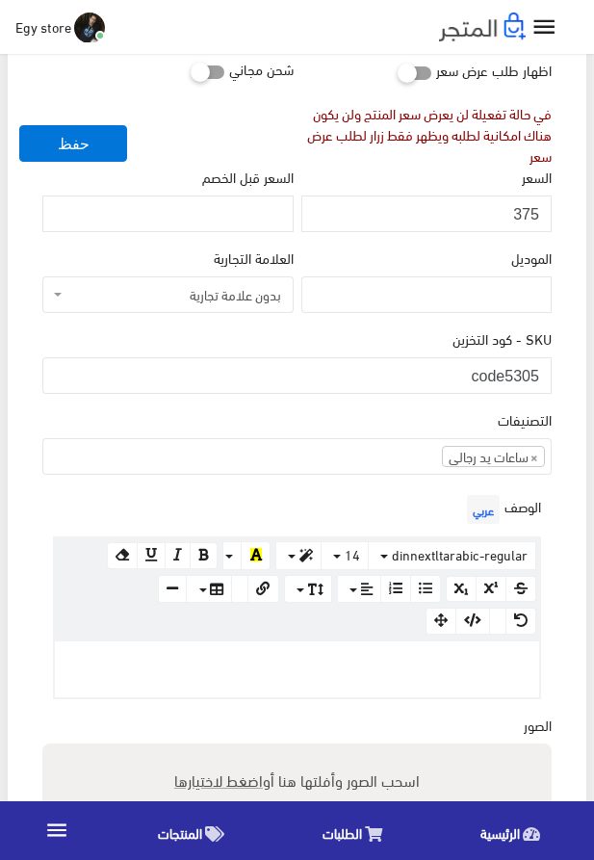
paste div
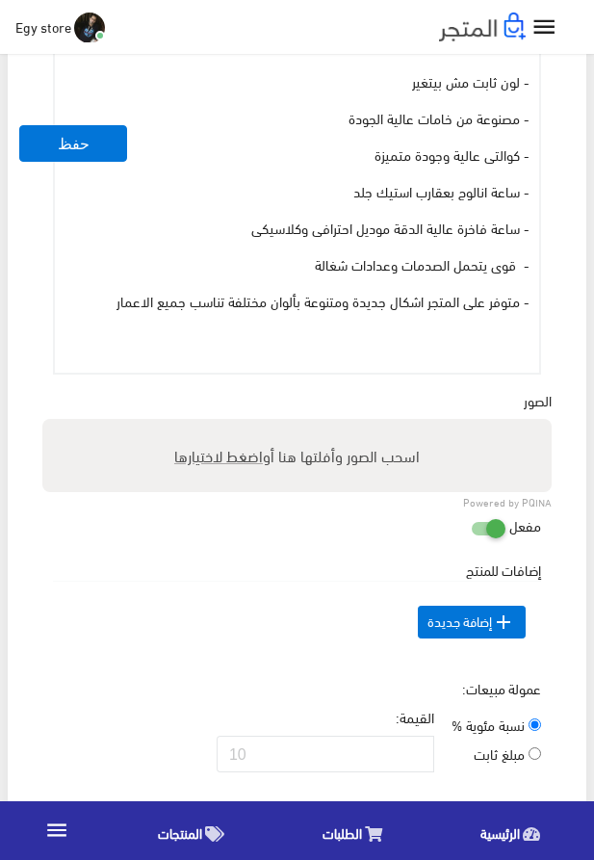
scroll to position [951, 0]
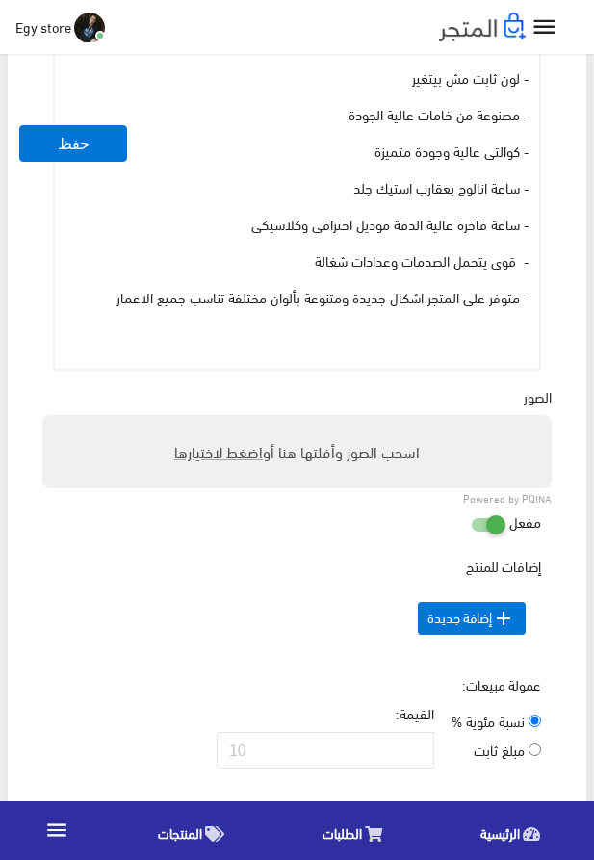
click at [215, 462] on span "اضغط لاختيارها" at bounding box center [218, 451] width 89 height 28
click at [215, 421] on input "اسحب الصور وأفلتها هنا أو اضغط لاختيارها" at bounding box center [297, 418] width 510 height 6
type input "5305.jpeg"
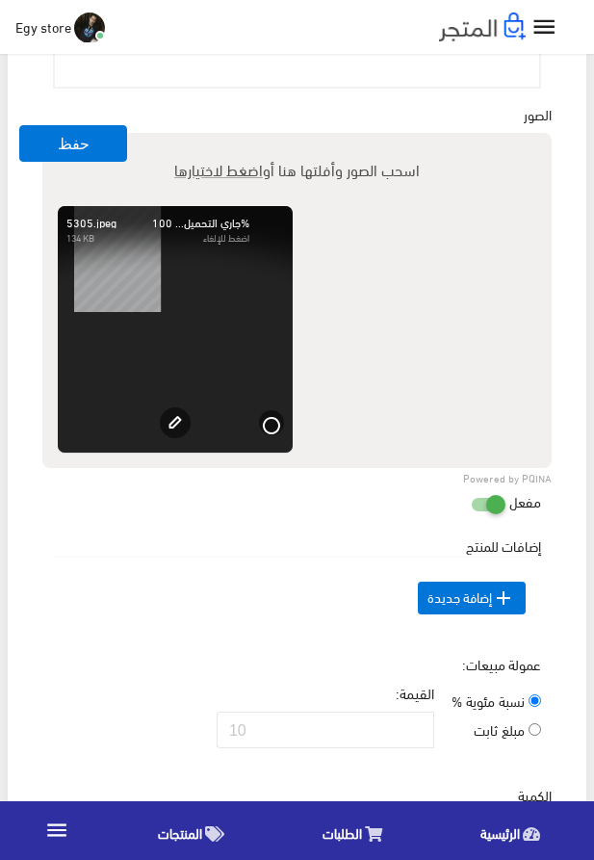
scroll to position [1390, 0]
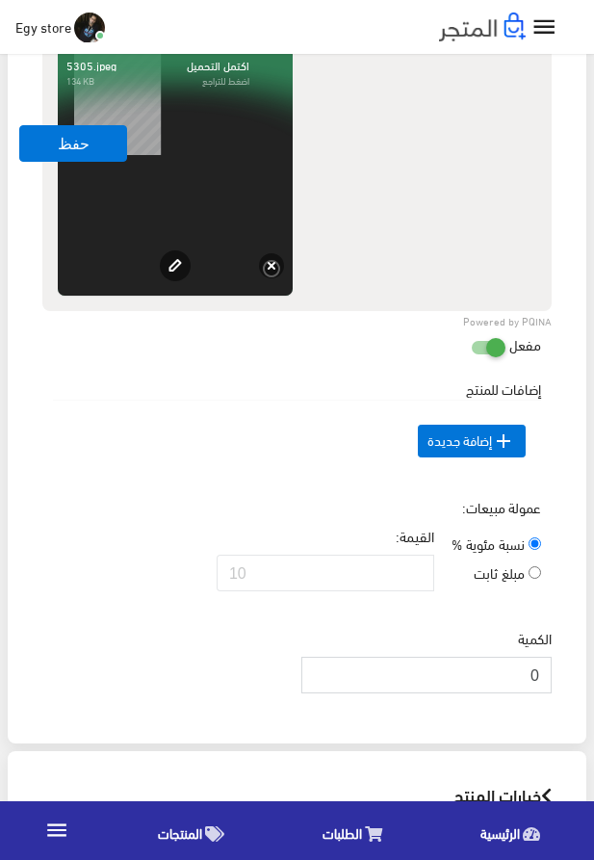
drag, startPoint x: 515, startPoint y: 700, endPoint x: 566, endPoint y: 705, distance: 51.3
click at [552, 694] on input "0" at bounding box center [427, 675] width 250 height 37
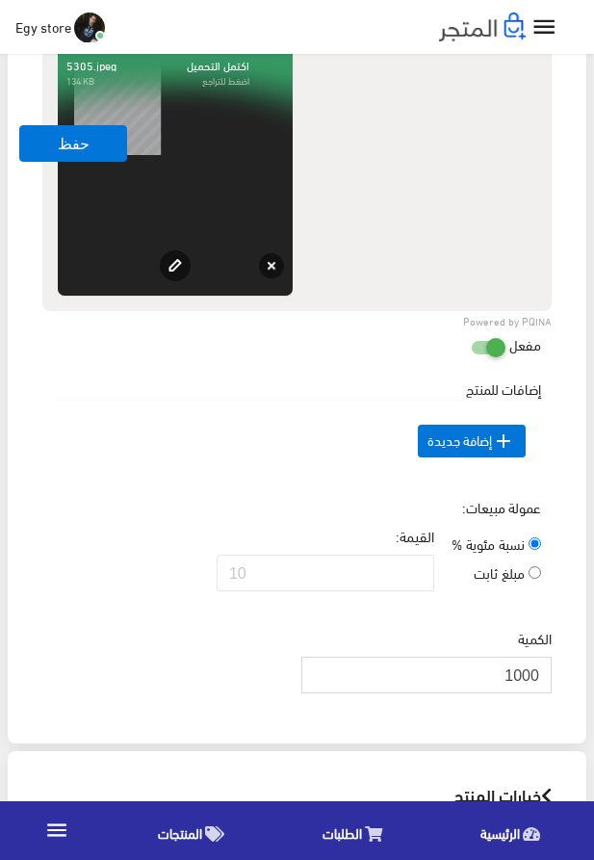
type input "1000"
click at [181, 456] on td " إضافة جديدة" at bounding box center [297, 442] width 488 height 82
click at [58, 154] on button "حفظ" at bounding box center [73, 143] width 108 height 37
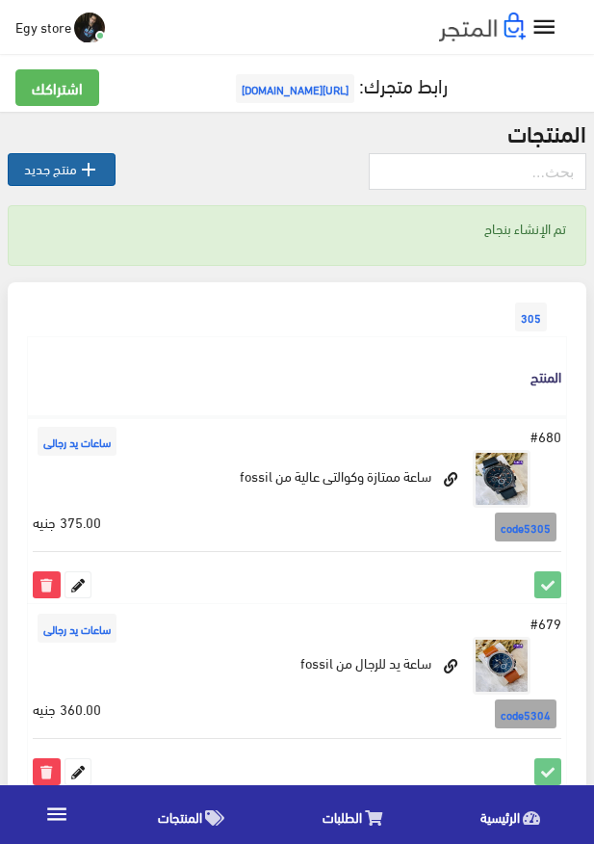
click at [52, 174] on link " منتج جديد" at bounding box center [62, 169] width 108 height 33
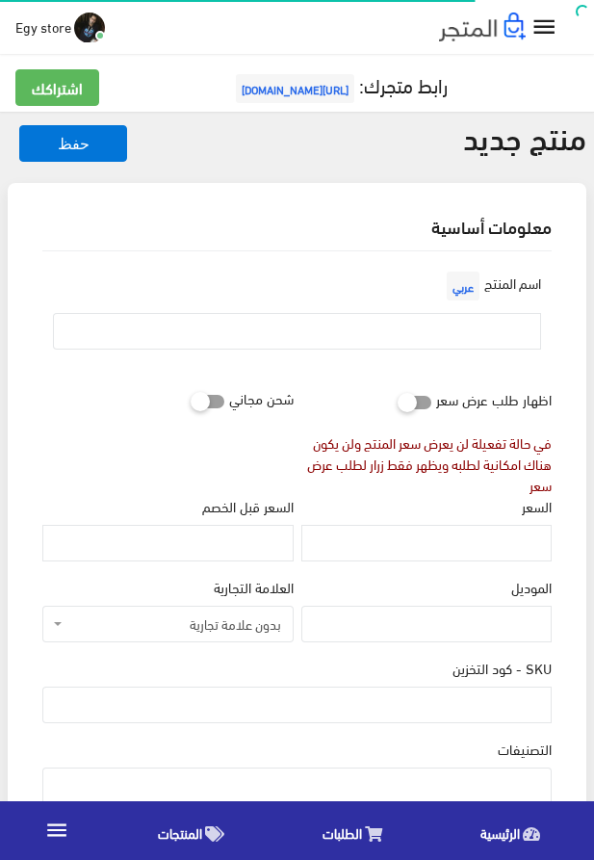
select select
click at [261, 340] on input "text" at bounding box center [297, 331] width 488 height 37
paste input "الساعة الرجالى الرابر من [PERSON_NAME]"
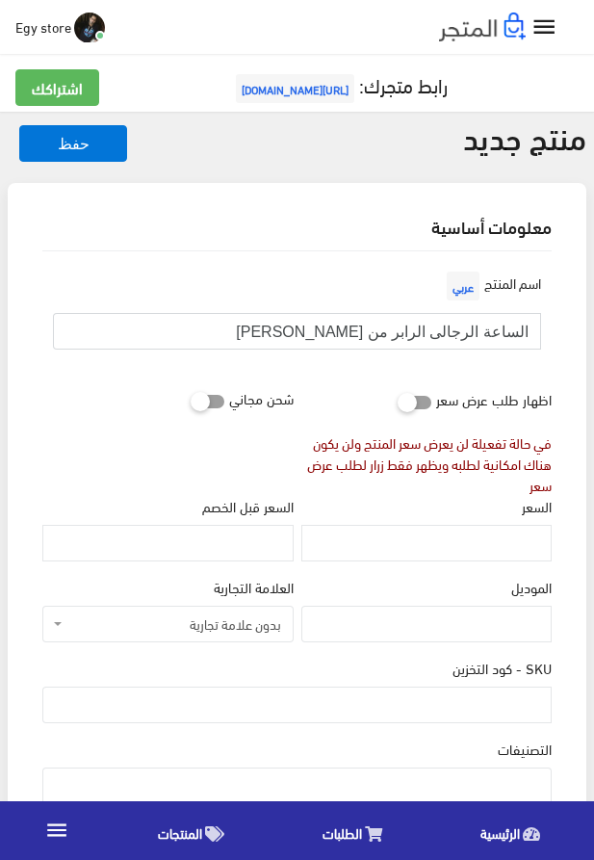
type input "الساعة الرجالى الرابر من [PERSON_NAME]"
click at [488, 541] on input "السعر" at bounding box center [427, 543] width 250 height 37
paste input "760"
type input "760"
click at [463, 702] on input "SKU - كود التخزين" at bounding box center [297, 705] width 510 height 37
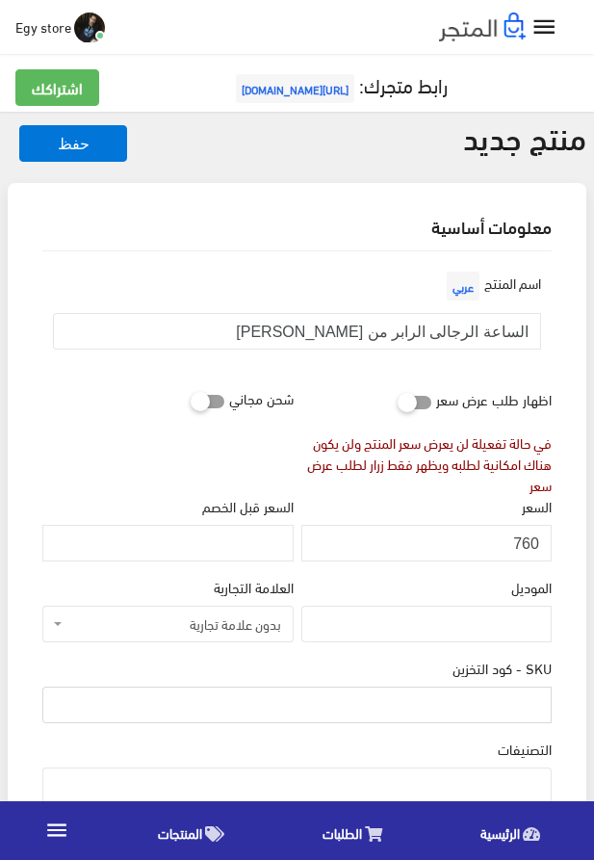
paste input "code5306"
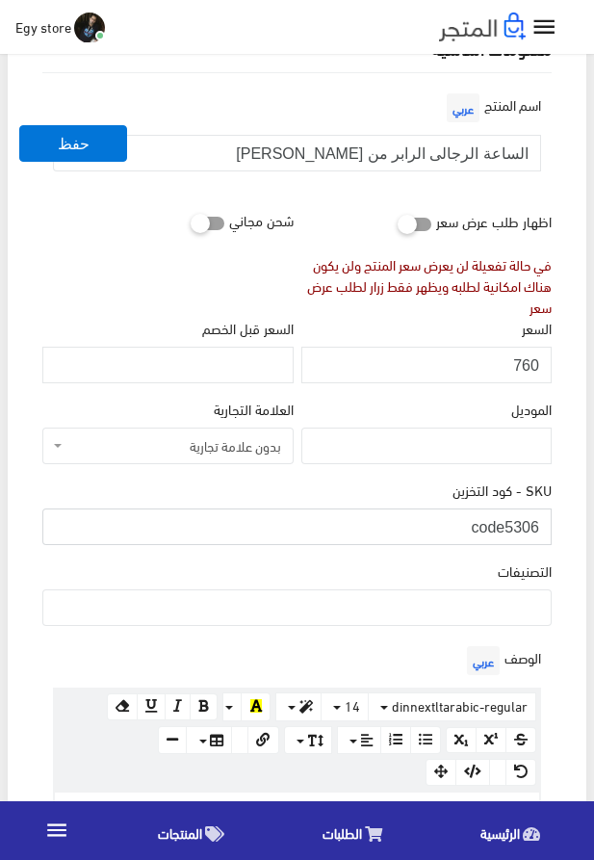
scroll to position [220, 0]
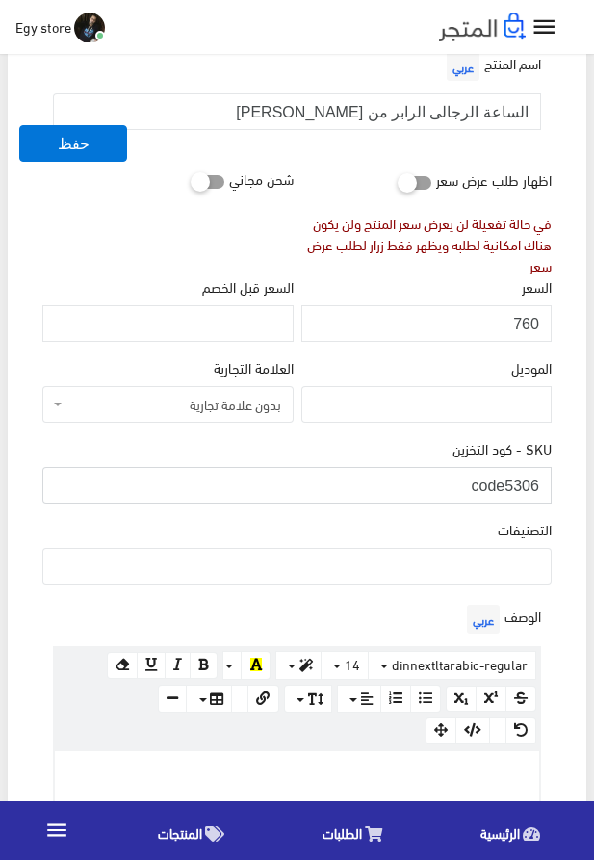
type input "code5306"
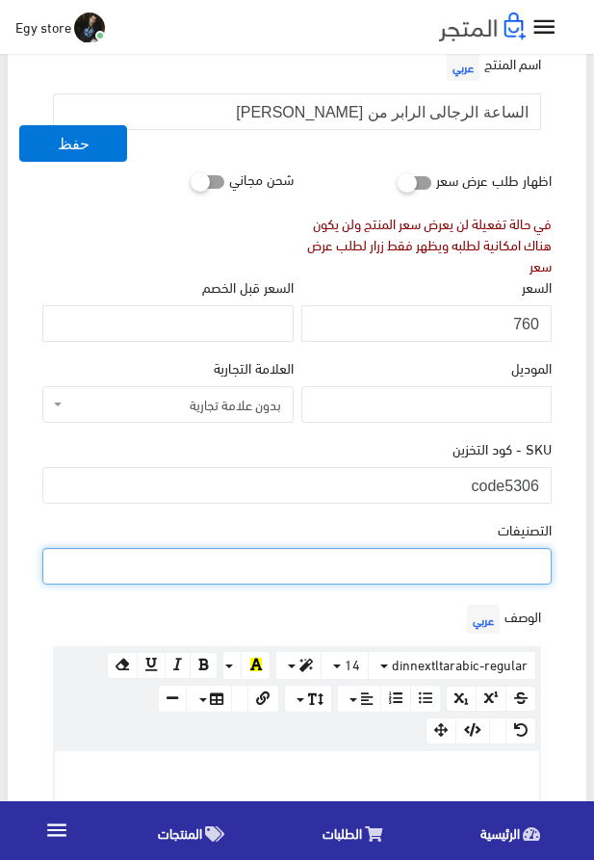
click at [447, 567] on ul at bounding box center [297, 564] width 508 height 31
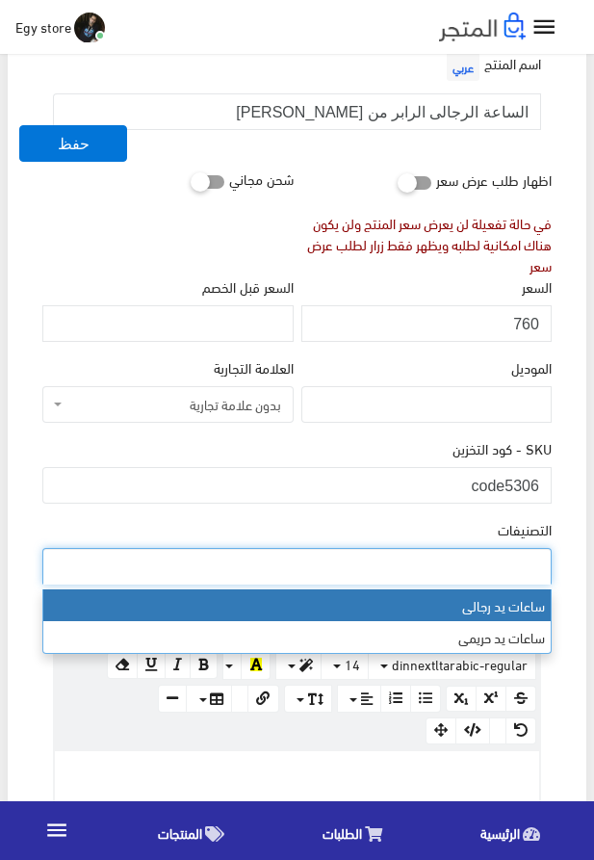
select select "27"
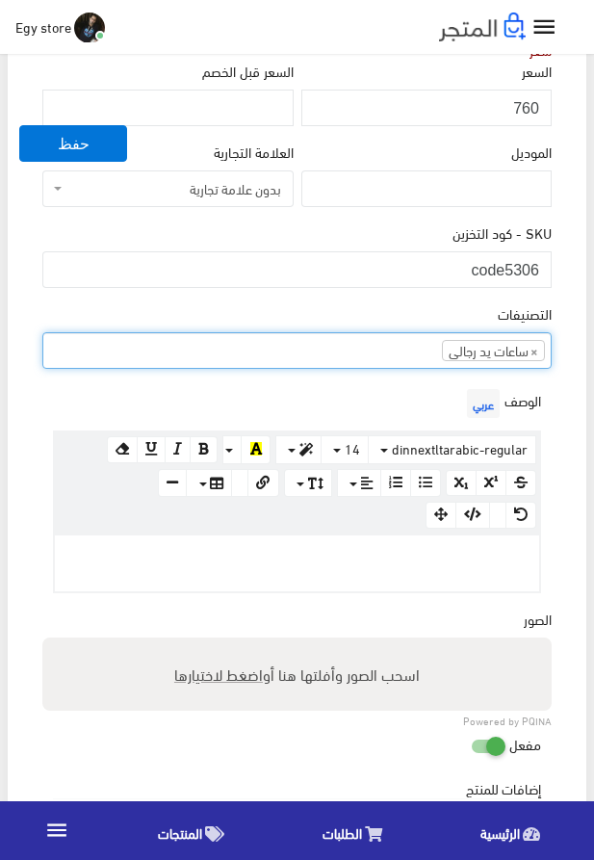
scroll to position [439, 0]
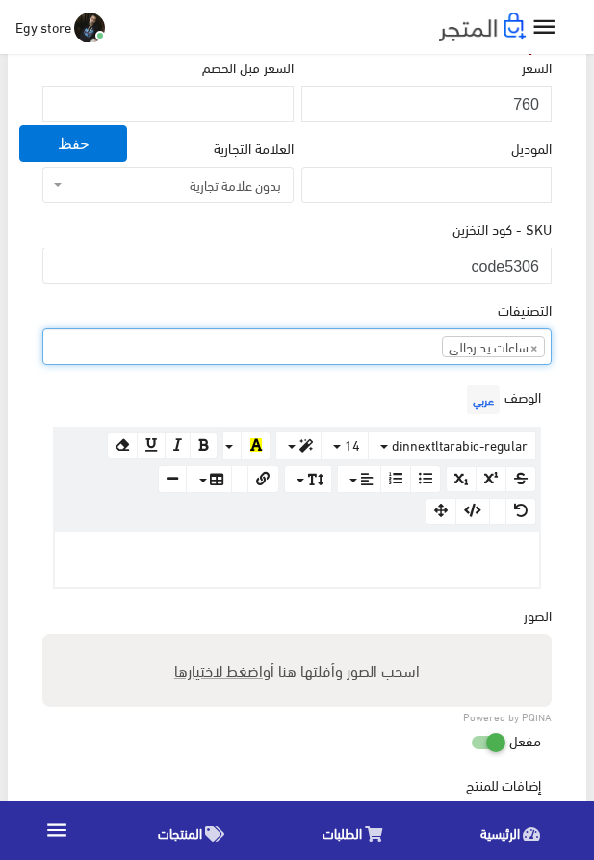
click at [379, 563] on p at bounding box center [297, 551] width 465 height 21
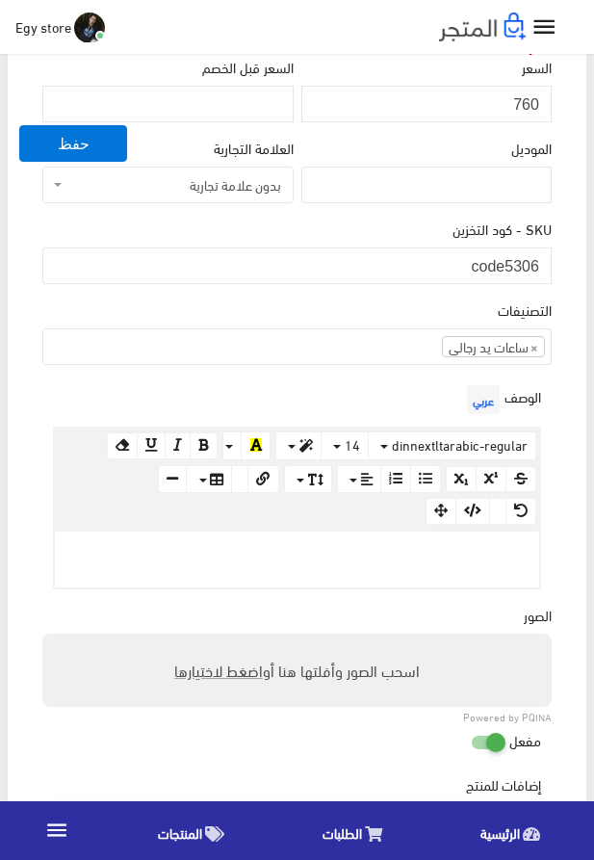
paste div
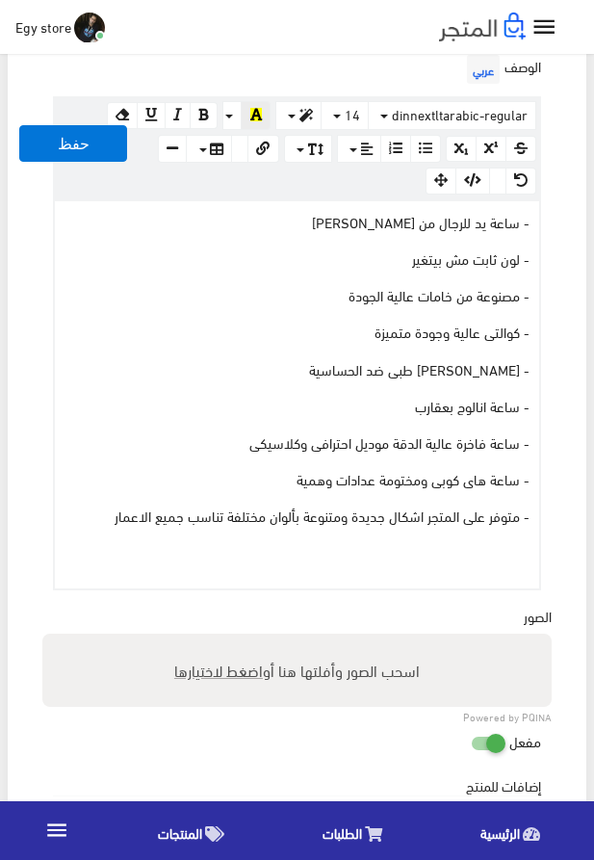
scroll to position [879, 0]
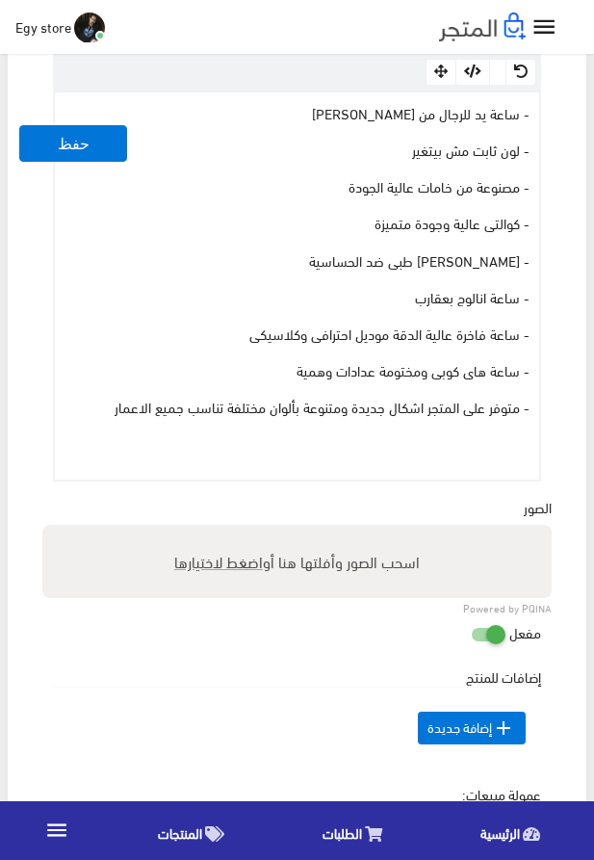
click at [201, 566] on span "اضغط لاختيارها" at bounding box center [218, 562] width 89 height 28
click at [201, 531] on input "اسحب الصور وأفلتها هنا أو اضغط لاختيارها" at bounding box center [297, 528] width 510 height 6
type input "5306.jpeg"
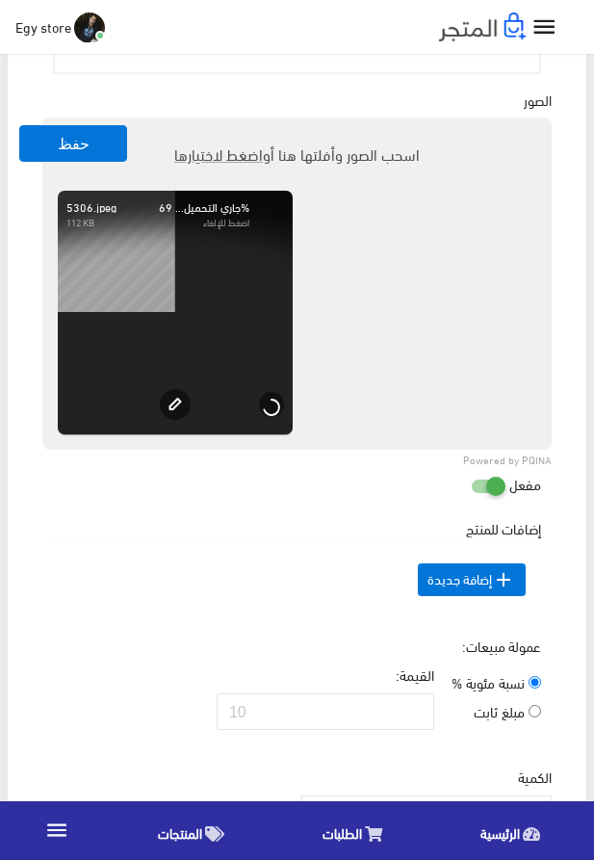
scroll to position [1428, 0]
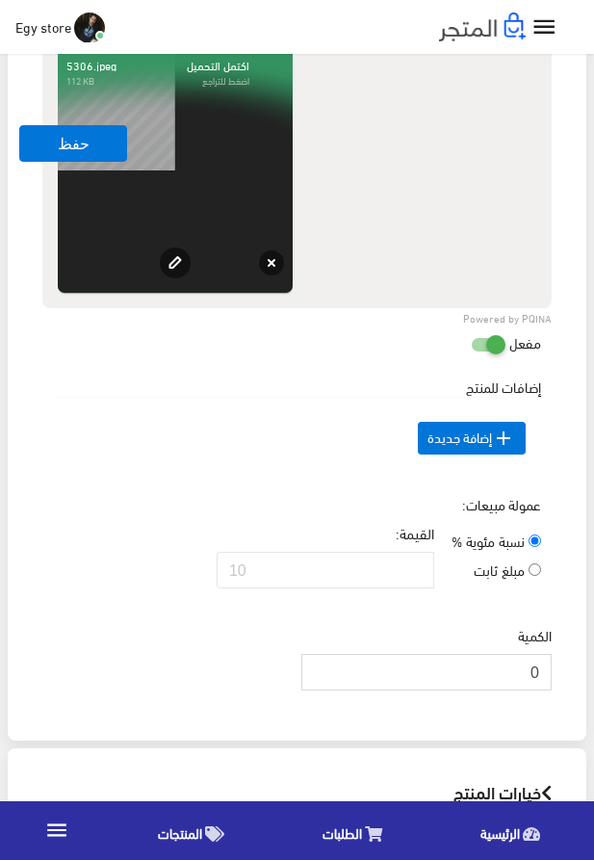
drag, startPoint x: 514, startPoint y: 700, endPoint x: 546, endPoint y: 704, distance: 33.0
click at [546, 691] on input "0" at bounding box center [427, 672] width 250 height 37
type input "1000"
click at [39, 151] on button "حفظ" at bounding box center [73, 143] width 108 height 37
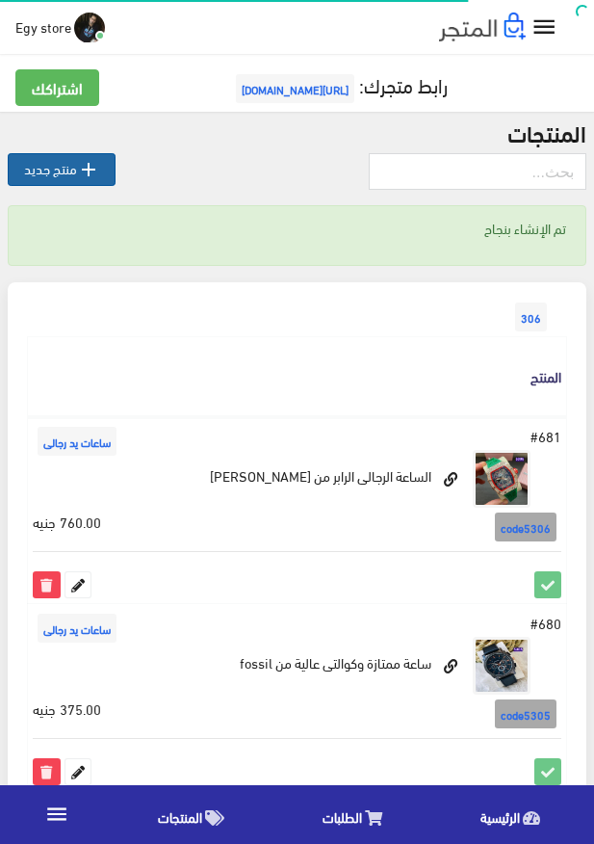
click at [88, 168] on icon "" at bounding box center [88, 169] width 23 height 23
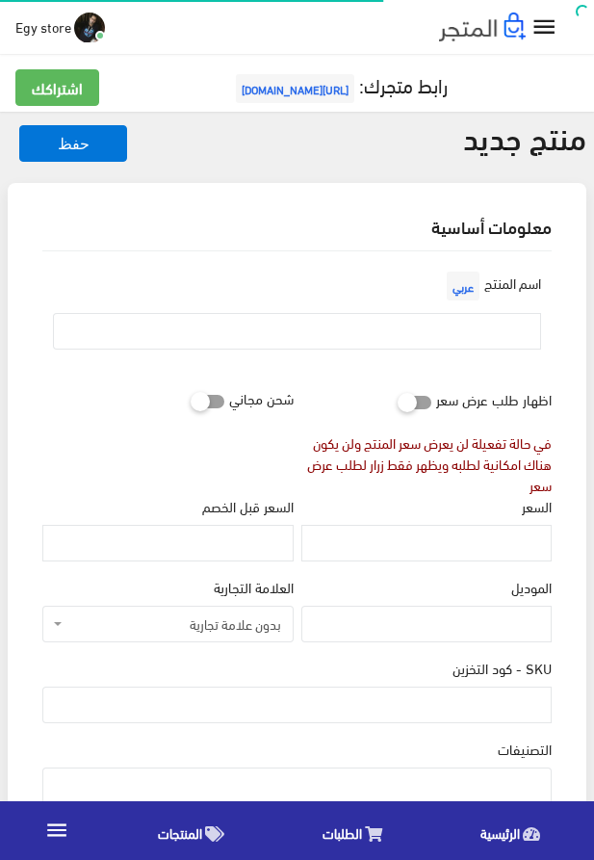
select select
click at [509, 329] on input "text" at bounding box center [297, 331] width 488 height 37
paste input "ساعة يد للرجال من [PERSON_NAME]"
type input "ساعة يد للرجال من [PERSON_NAME]"
click at [434, 547] on input "السعر" at bounding box center [427, 543] width 250 height 37
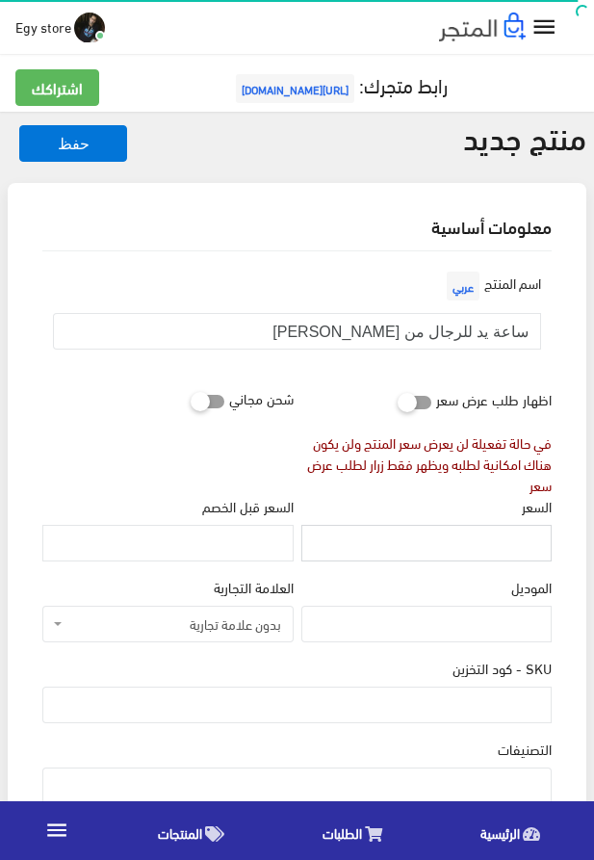
paste input "755"
type input "755"
click at [492, 716] on input "SKU - كود التخزين" at bounding box center [297, 705] width 510 height 37
paste input "code5307"
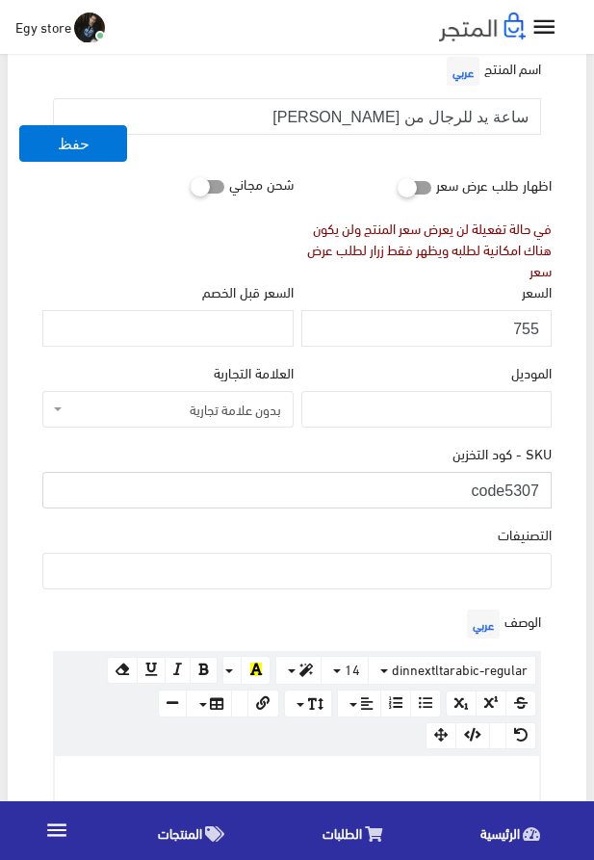
scroll to position [220, 0]
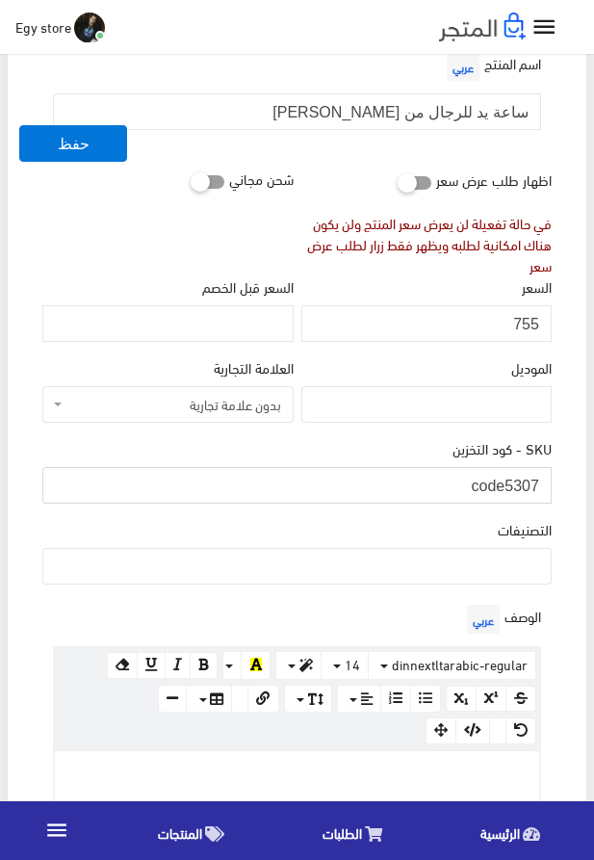
type input "code5307"
click at [464, 558] on ul at bounding box center [297, 564] width 508 height 31
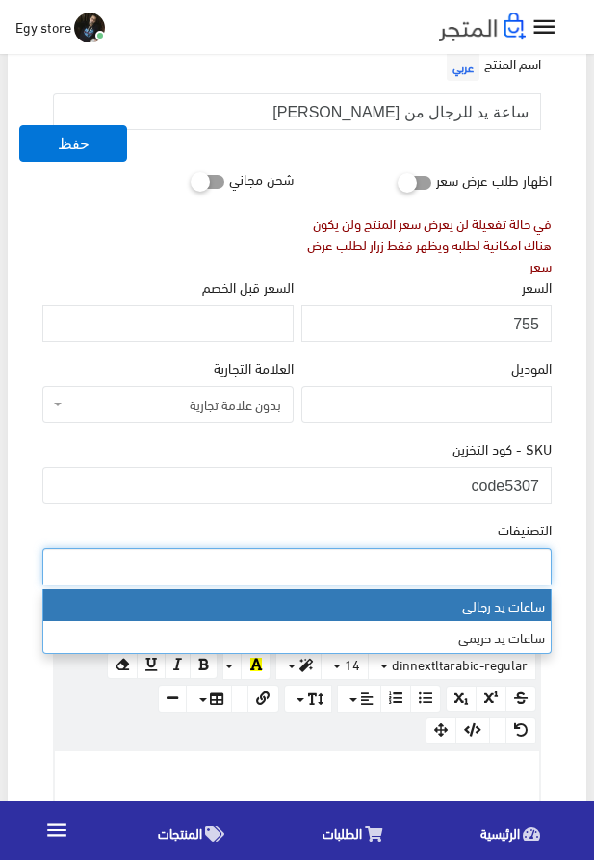
select select "27"
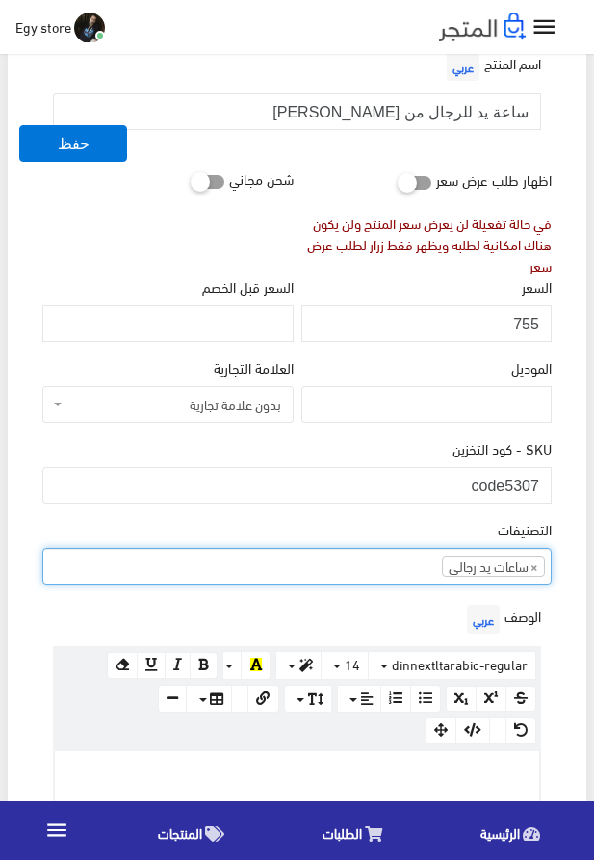
click at [303, 775] on p at bounding box center [297, 771] width 465 height 21
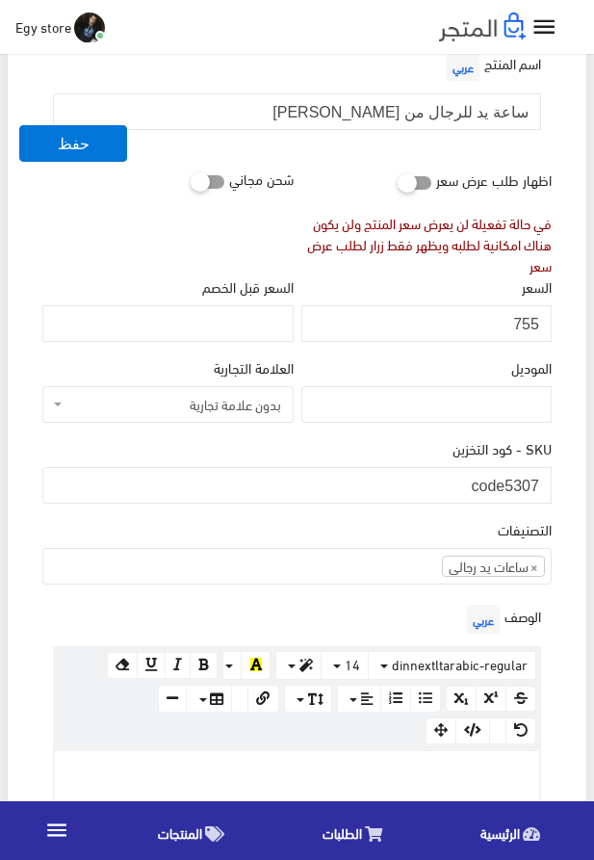
paste div
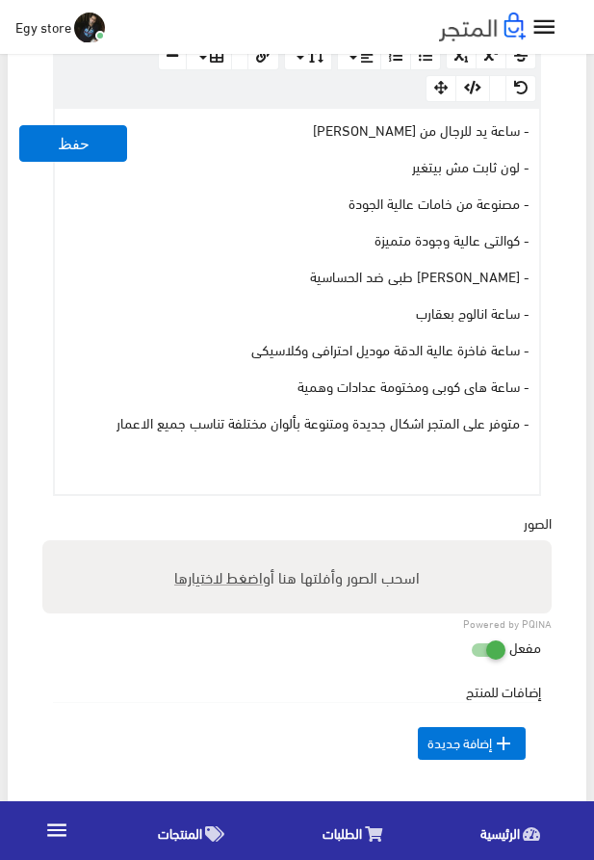
scroll to position [878, 0]
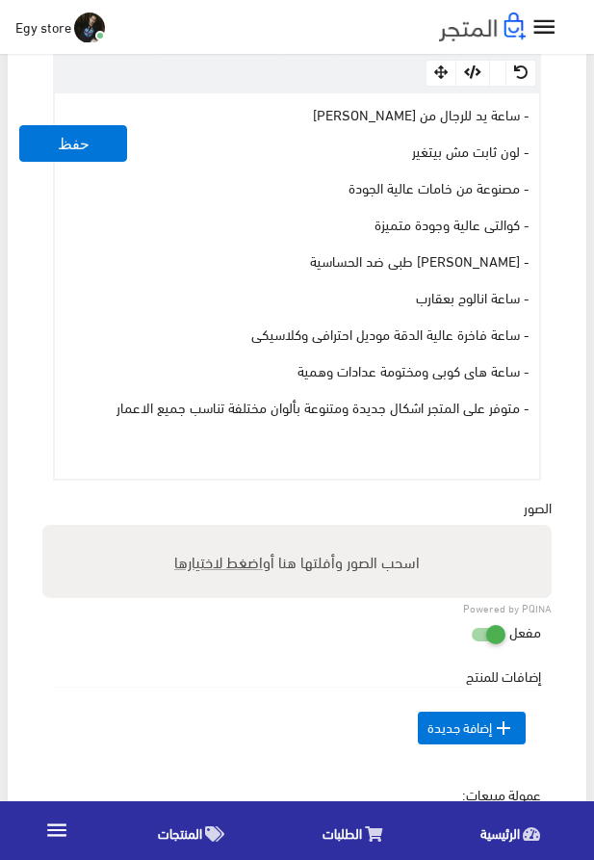
click at [241, 562] on span "اضغط لاختيارها" at bounding box center [218, 561] width 89 height 28
click at [241, 531] on input "اسحب الصور وأفلتها هنا أو اضغط لاختيارها" at bounding box center [297, 528] width 510 height 6
type input "5307.jpeg"
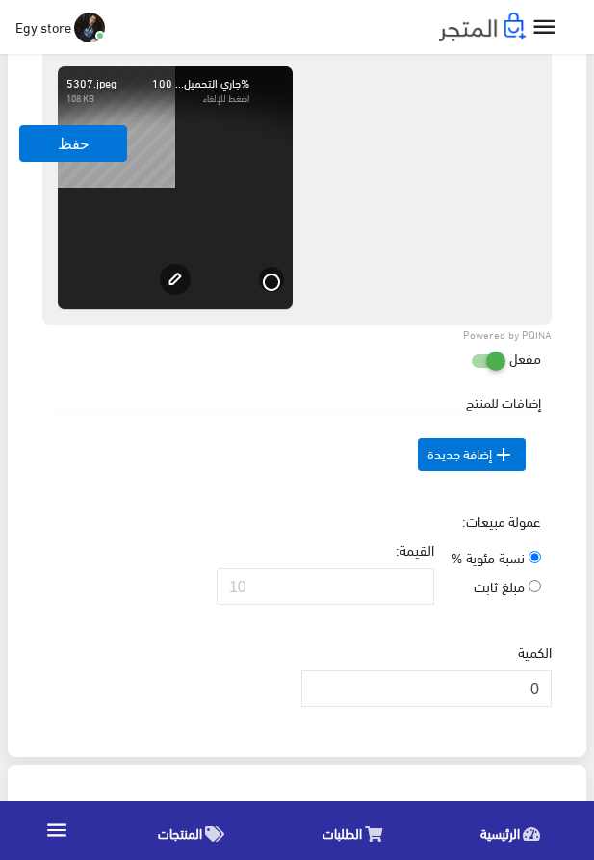
scroll to position [1427, 0]
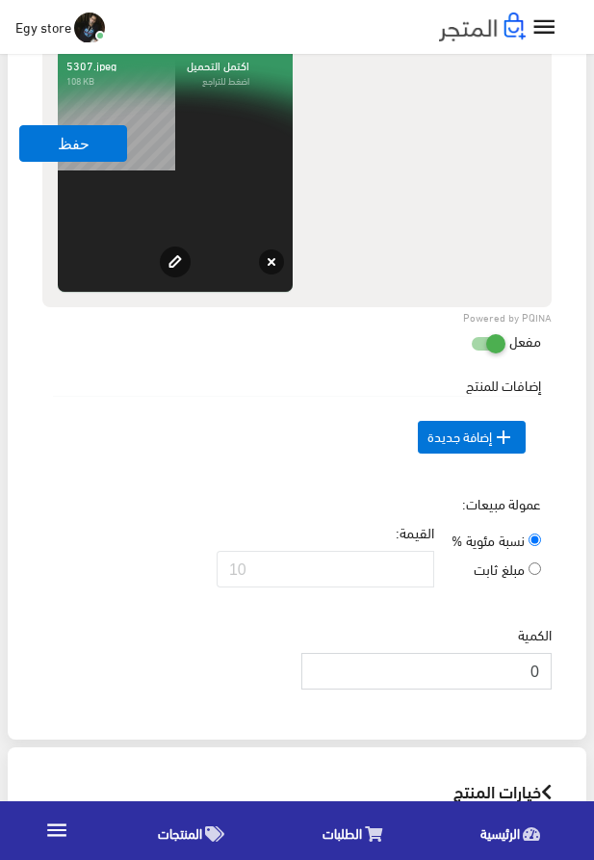
drag, startPoint x: 513, startPoint y: 698, endPoint x: 548, endPoint y: 703, distance: 36.0
click at [548, 690] on input "0" at bounding box center [427, 671] width 250 height 37
type input "1000"
click at [141, 438] on td " إضافة جديدة" at bounding box center [297, 438] width 488 height 82
click at [56, 143] on button "حفظ" at bounding box center [73, 143] width 108 height 37
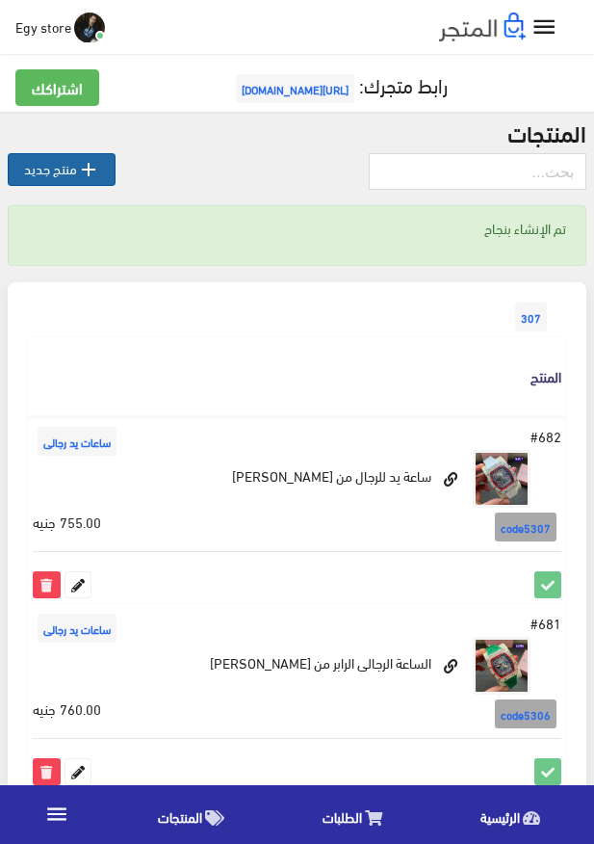
click at [92, 176] on icon "" at bounding box center [88, 169] width 23 height 23
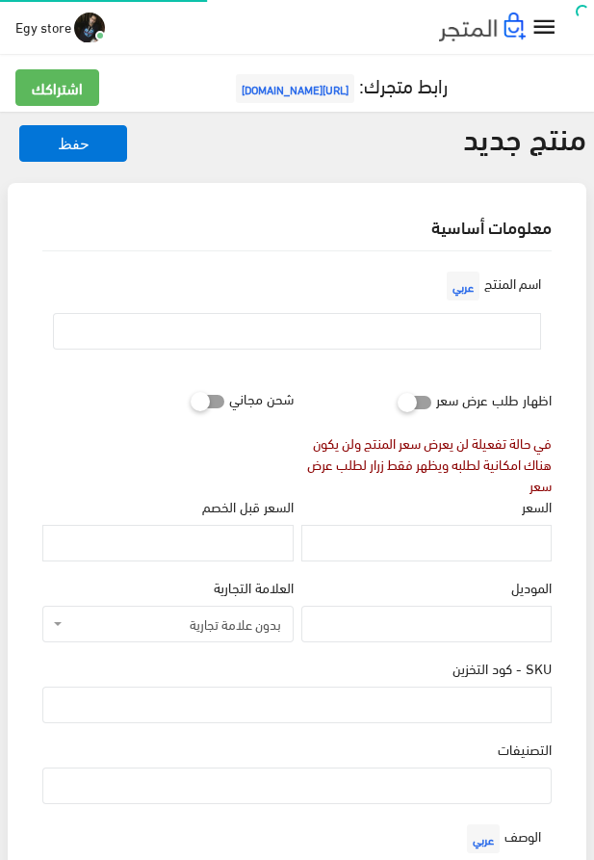
select select
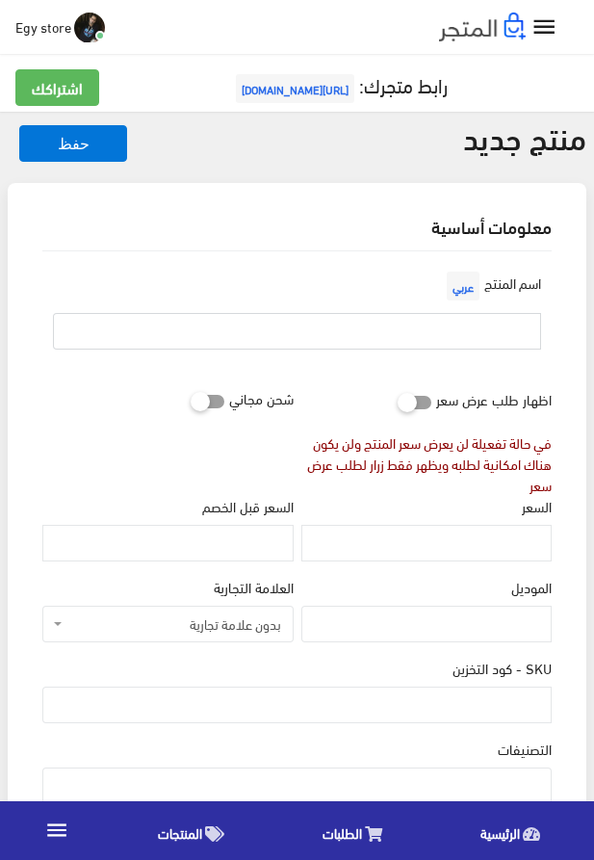
click at [484, 343] on input "text" at bounding box center [297, 331] width 488 height 37
paste input "ساعة للرجال من [PERSON_NAME] جودة عالية"
type input "ساعة للرجال من [PERSON_NAME] جودة عالية"
click at [463, 544] on input "السعر" at bounding box center [427, 543] width 250 height 37
paste input "775"
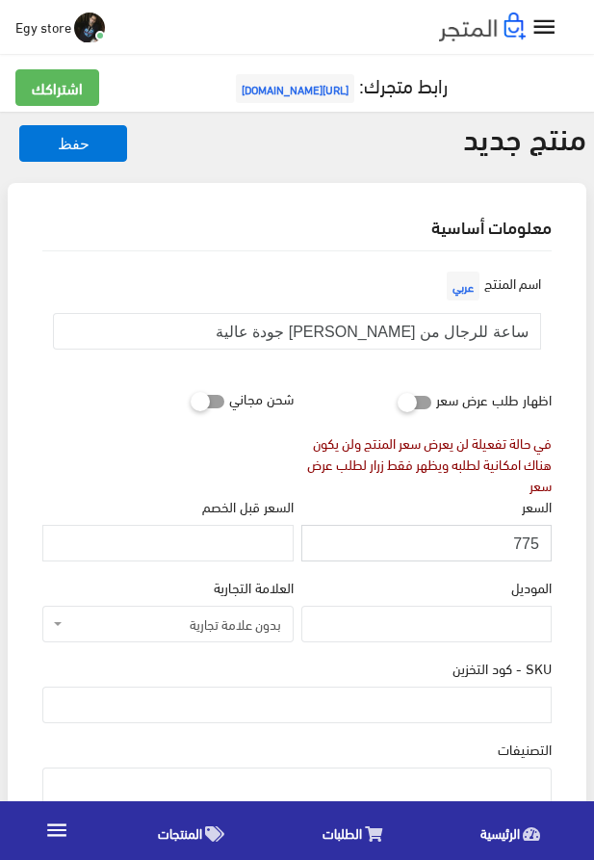
type input "775"
click at [405, 693] on input "SKU - كود التخزين" at bounding box center [297, 705] width 510 height 37
paste input "code5308"
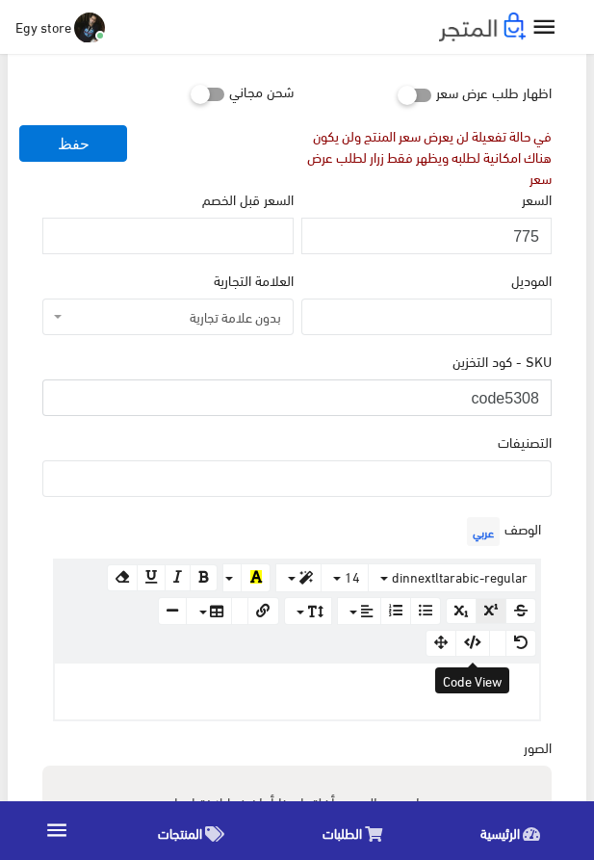
scroll to position [329, 0]
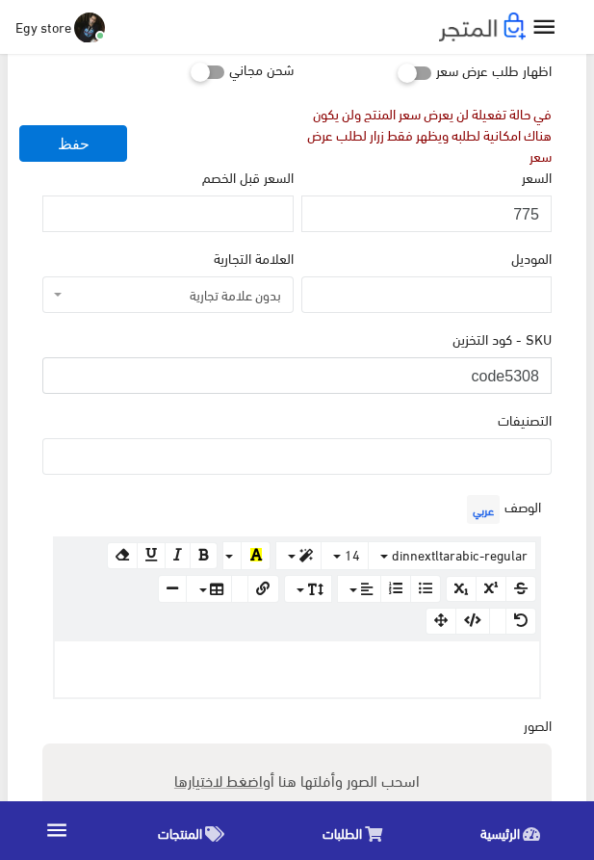
type input "code5308"
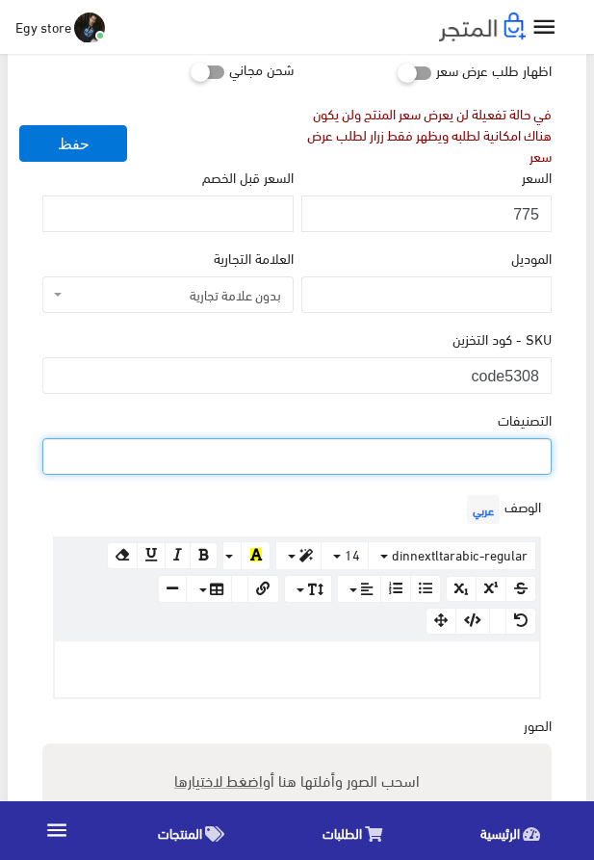
click at [527, 457] on ul at bounding box center [297, 454] width 508 height 31
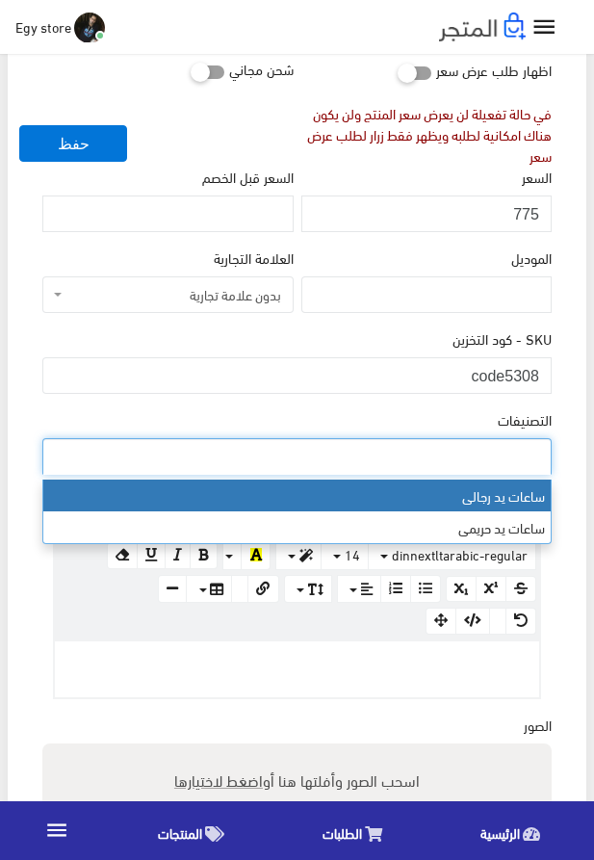
select select "27"
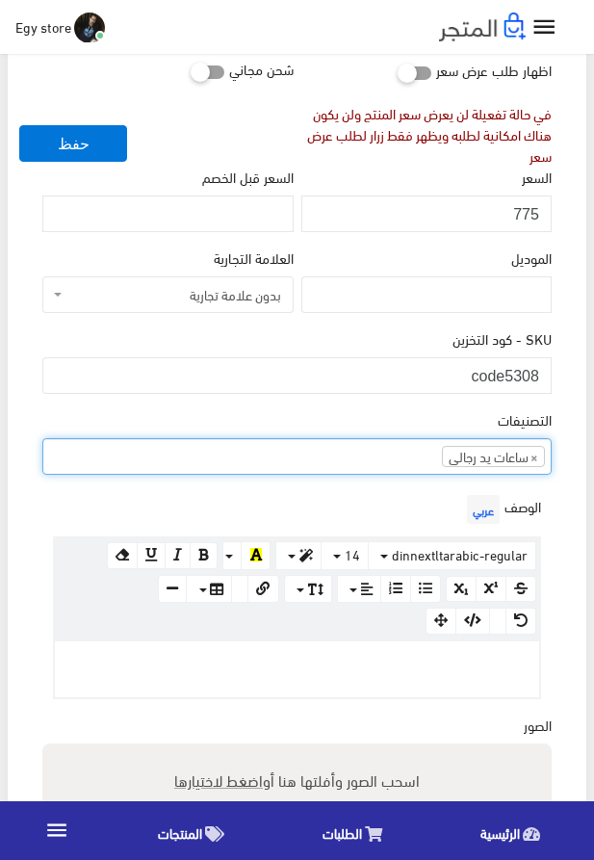
click at [446, 656] on p at bounding box center [297, 661] width 465 height 21
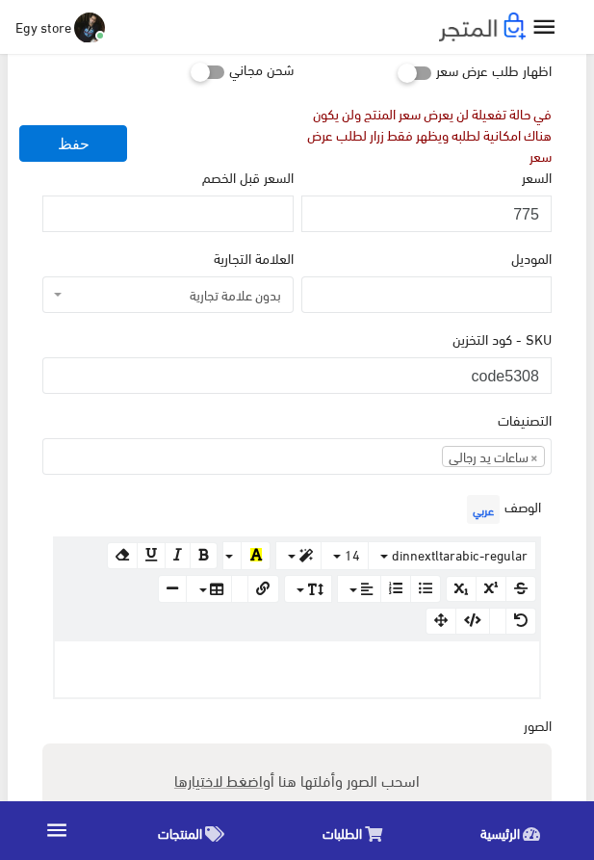
paste div
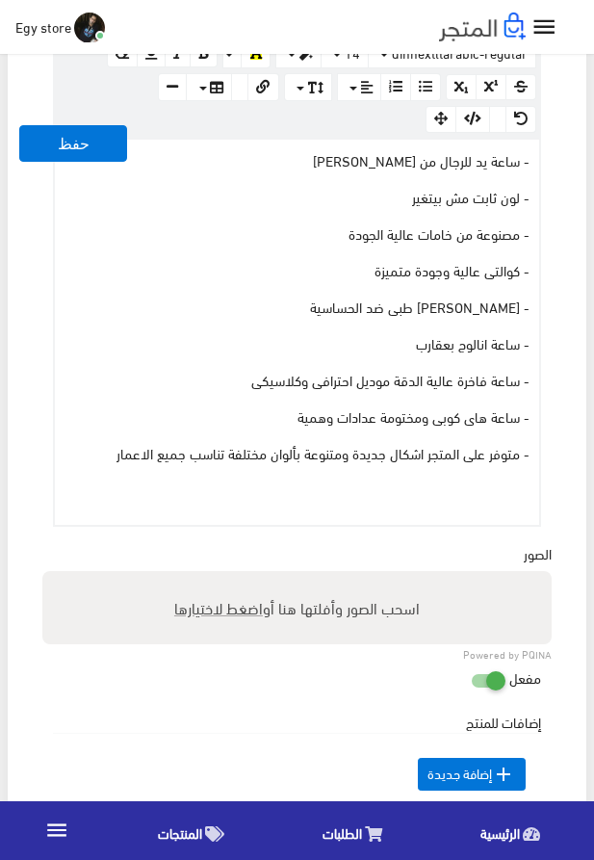
scroll to position [988, 0]
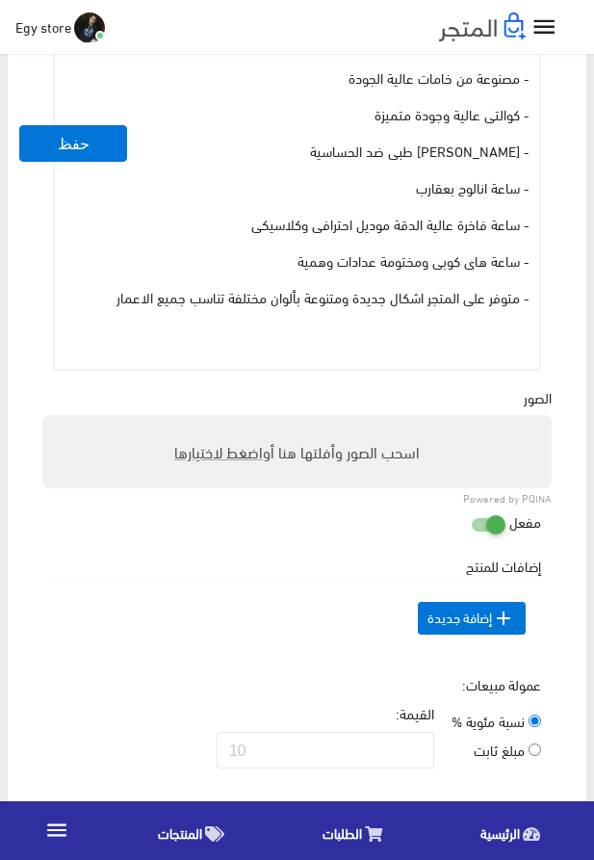
click at [212, 460] on span "اضغط لاختيارها" at bounding box center [218, 451] width 89 height 28
click at [212, 421] on input "اسحب الصور وأفلتها هنا أو اضغط لاختيارها" at bounding box center [297, 418] width 510 height 6
type input "5308.jpeg"
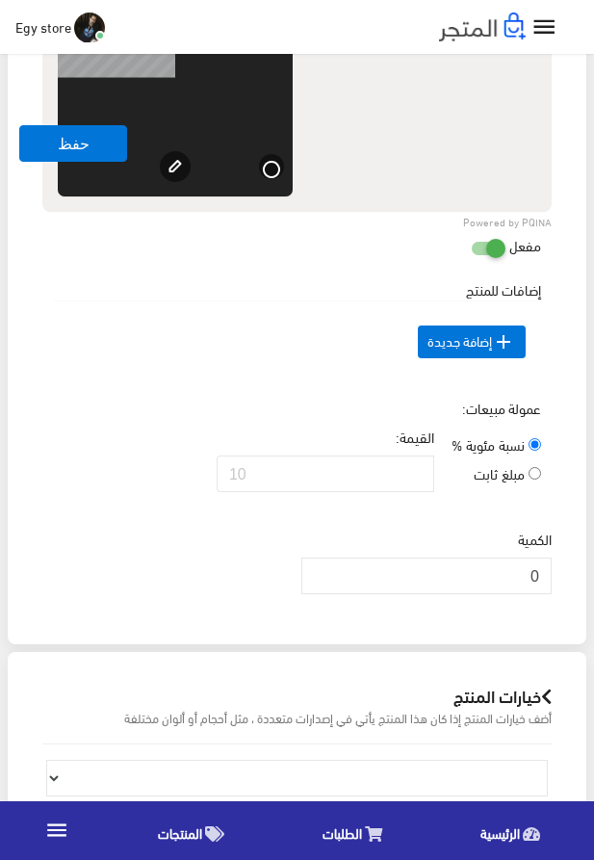
scroll to position [1537, 0]
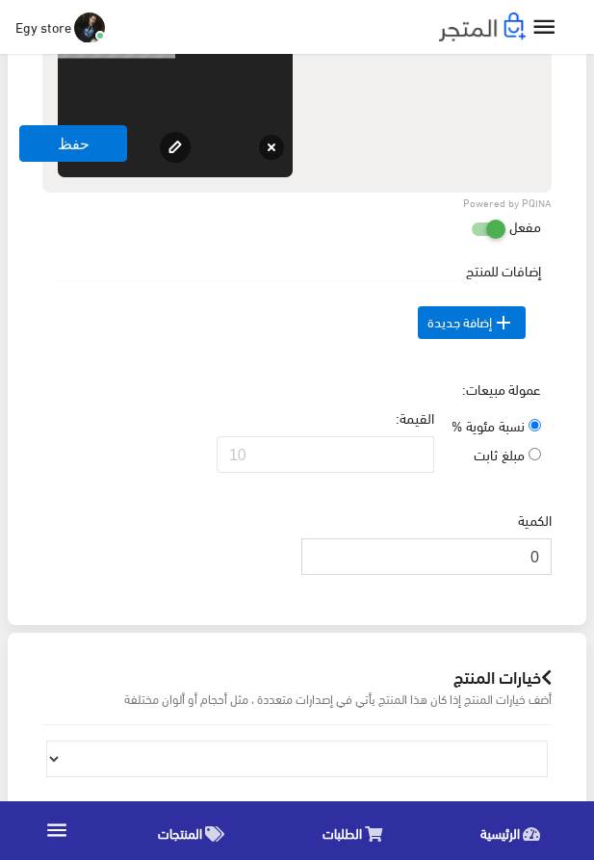
drag, startPoint x: 518, startPoint y: 590, endPoint x: 550, endPoint y: 591, distance: 31.8
click at [550, 575] on input "0" at bounding box center [427, 557] width 250 height 37
type input "1000"
click at [223, 394] on div "عمولة مبيعات: نسبة مئوية % مبلغ ثابت القيمة:" at bounding box center [297, 434] width 517 height 110
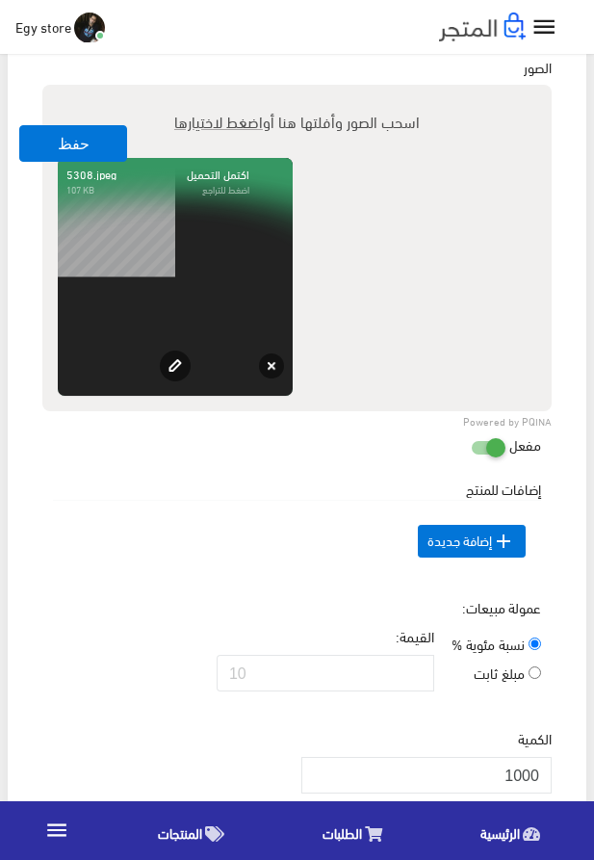
scroll to position [1317, 0]
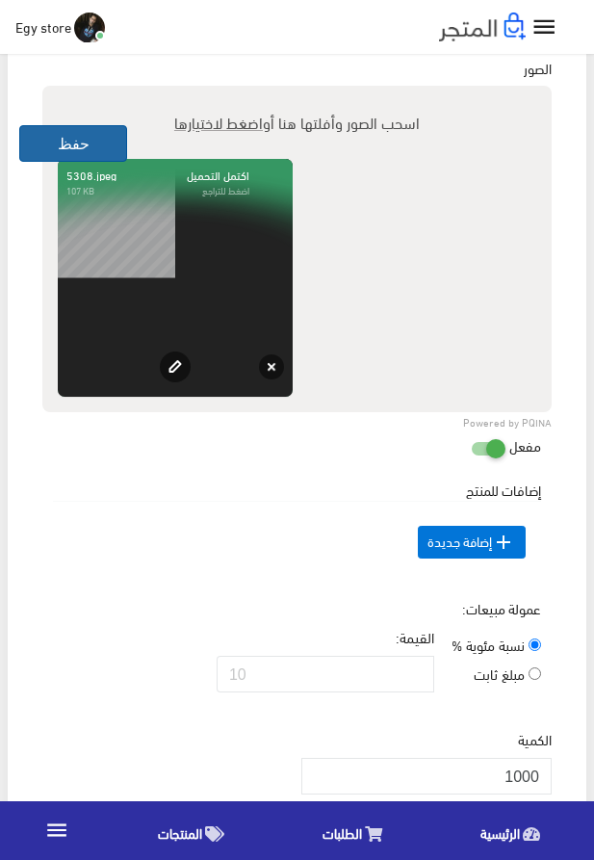
click at [110, 139] on button "حفظ" at bounding box center [73, 143] width 108 height 37
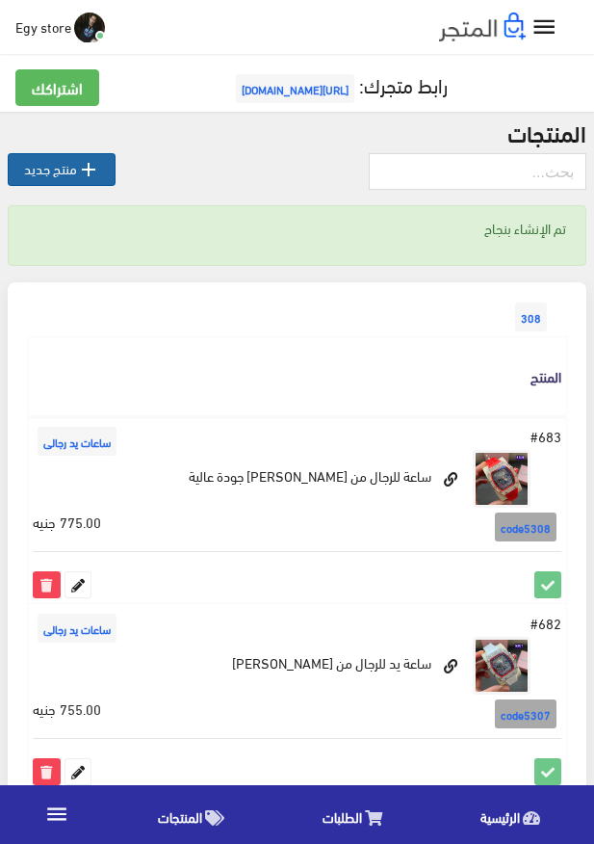
click at [34, 172] on link " منتج جديد" at bounding box center [62, 169] width 108 height 33
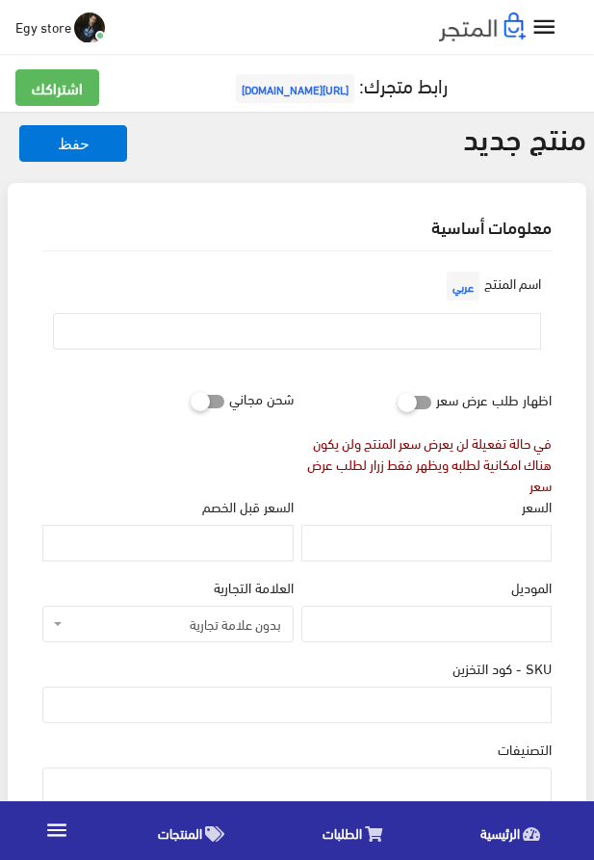
select select
click at [288, 336] on input "text" at bounding box center [297, 331] width 488 height 37
paste input "ساعة استيك رابر طبى للرجال"
type input "ساعة استيك رابر طبى للرجال"
click at [502, 534] on input "السعر" at bounding box center [427, 543] width 250 height 37
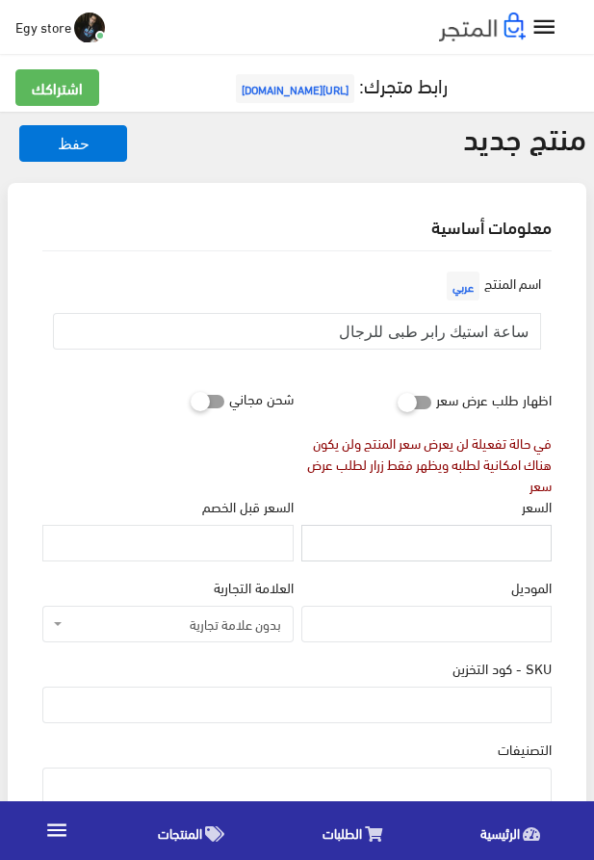
paste input "780"
type input "780"
click at [467, 698] on input "SKU - كود التخزين" at bounding box center [297, 705] width 510 height 37
paste input "code5309"
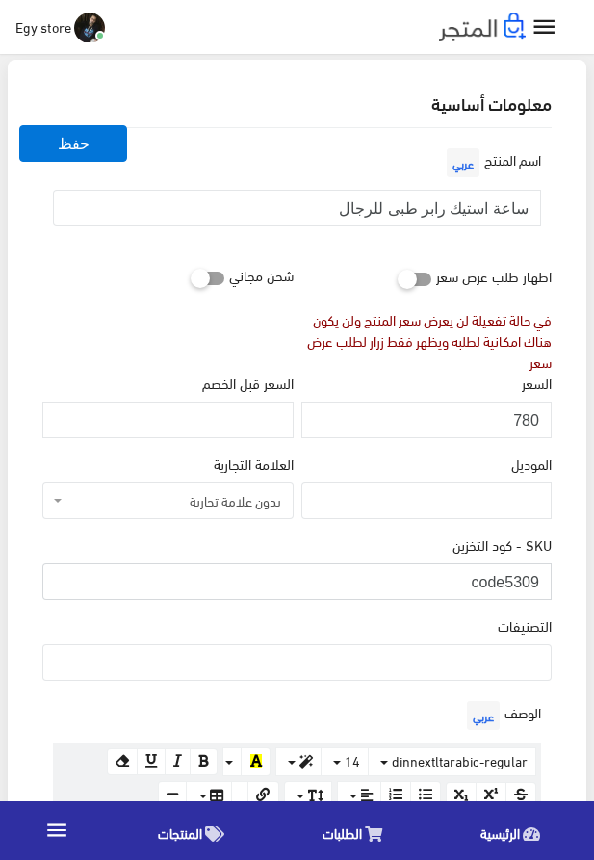
scroll to position [220, 0]
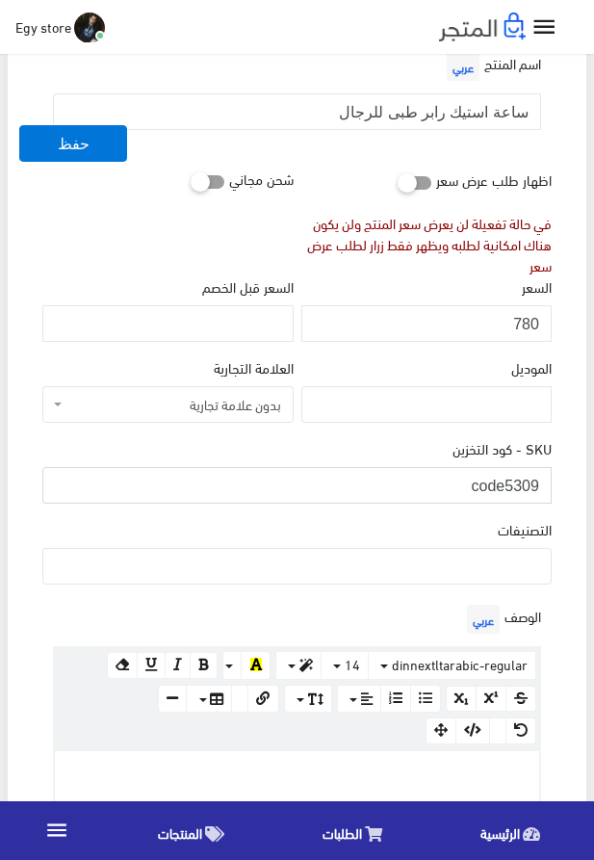
type input "code5309"
click at [300, 569] on ul at bounding box center [297, 564] width 508 height 31
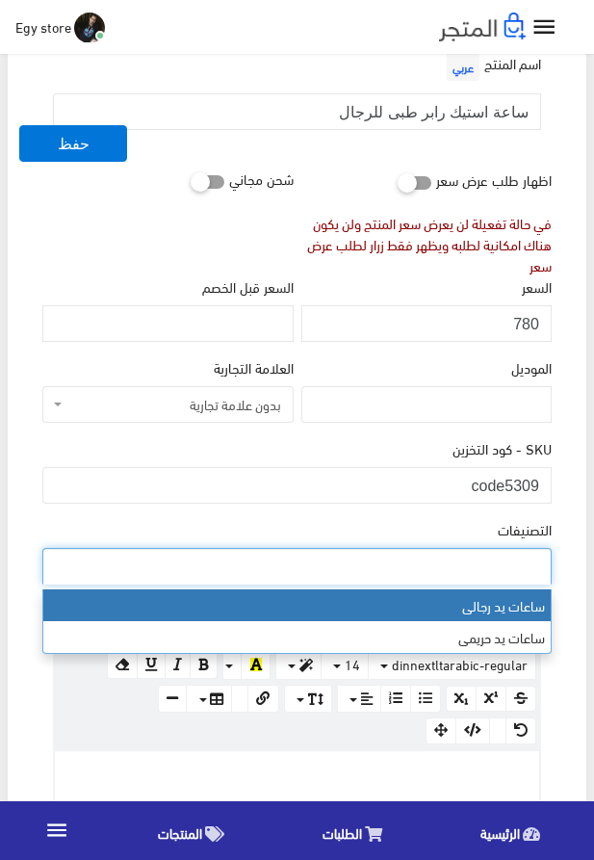
select select "27"
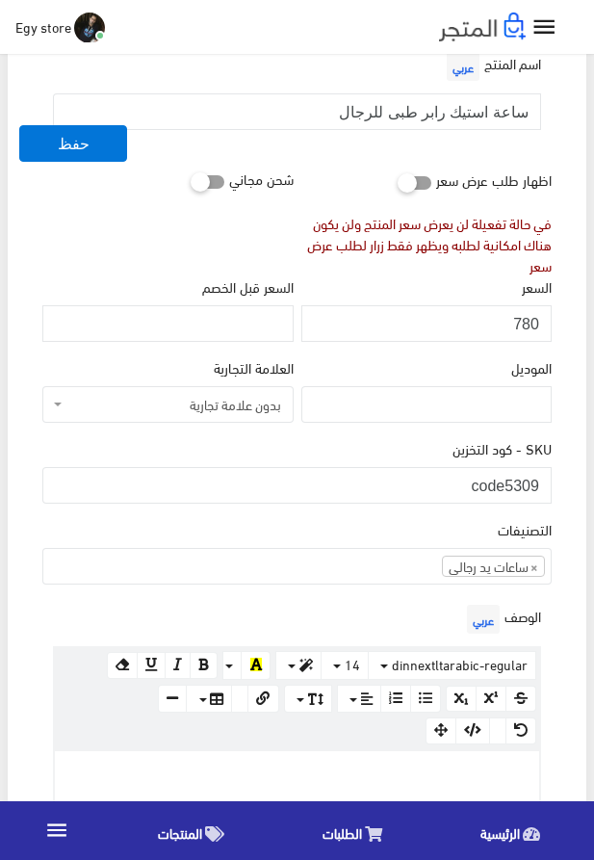
click at [332, 770] on p at bounding box center [297, 771] width 465 height 21
paste div
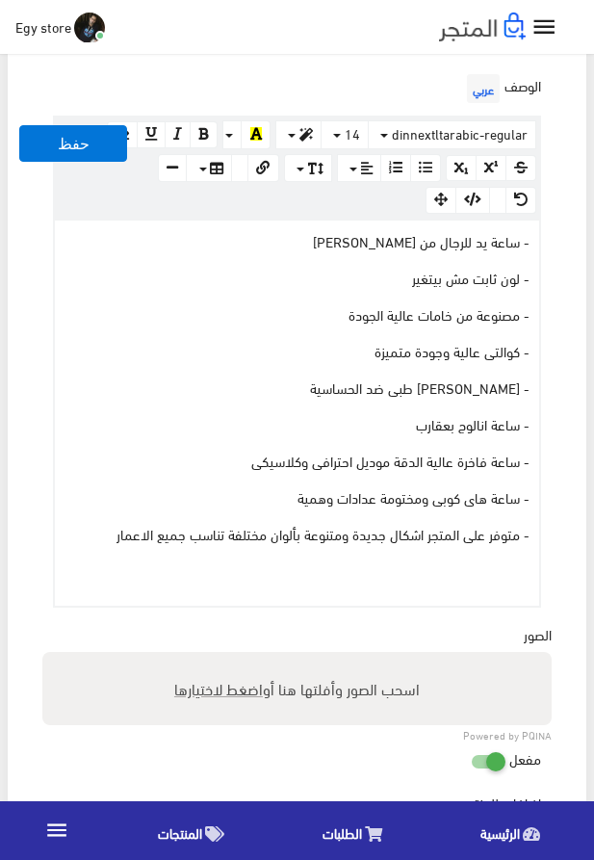
scroll to position [768, 0]
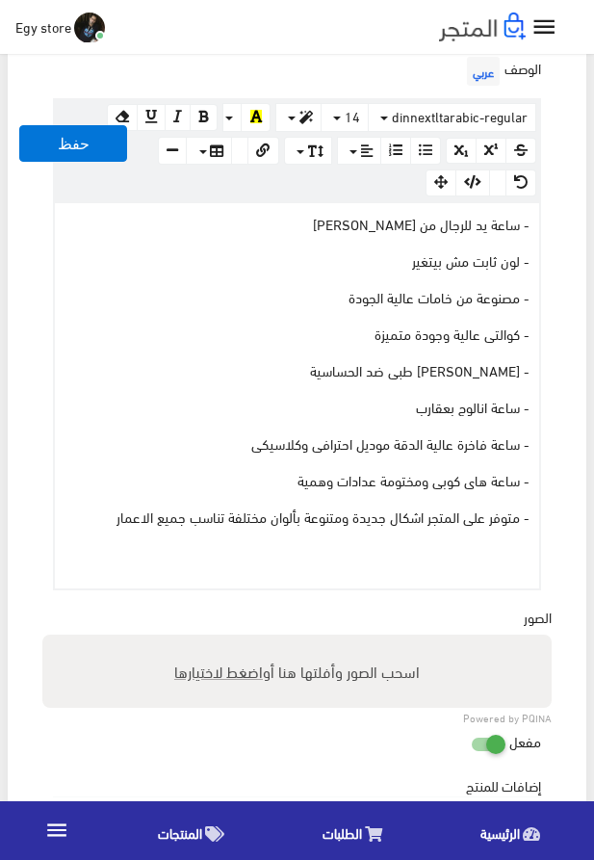
click at [235, 674] on span "اضغط لاختيارها" at bounding box center [218, 671] width 89 height 28
click at [235, 641] on input "اسحب الصور وأفلتها هنا أو اضغط لاختيارها" at bounding box center [297, 638] width 510 height 6
type input "5309.jpeg"
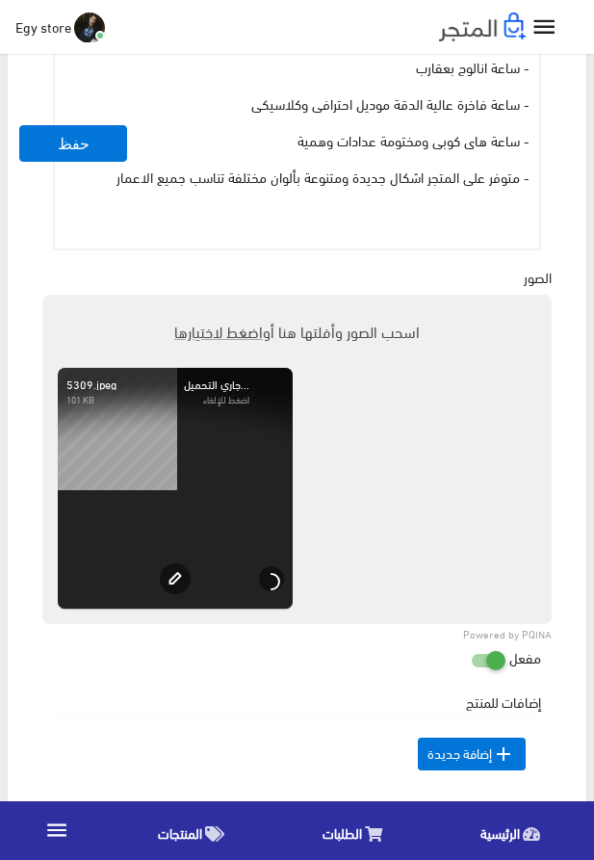
scroll to position [1427, 0]
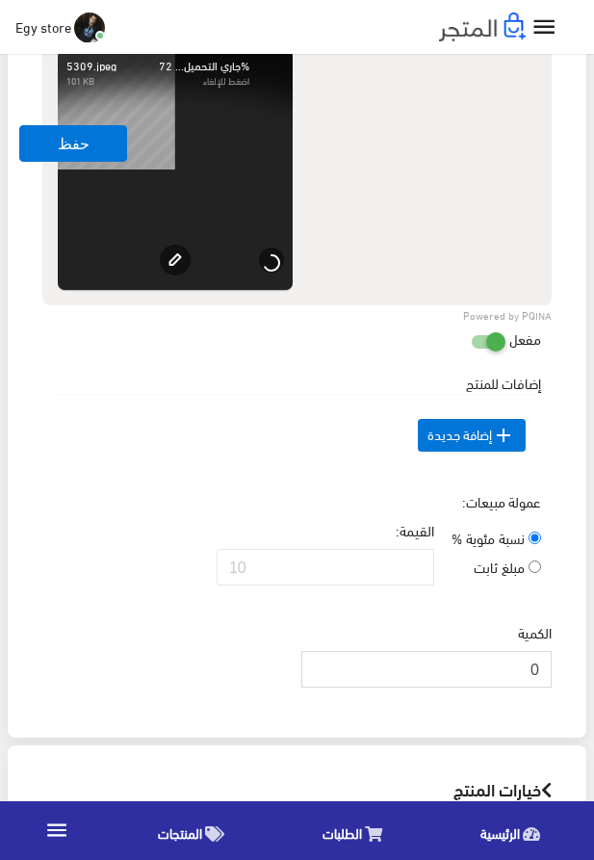
drag, startPoint x: 534, startPoint y: 704, endPoint x: 544, endPoint y: 704, distance: 10.6
click at [544, 688] on input "0" at bounding box center [427, 669] width 250 height 37
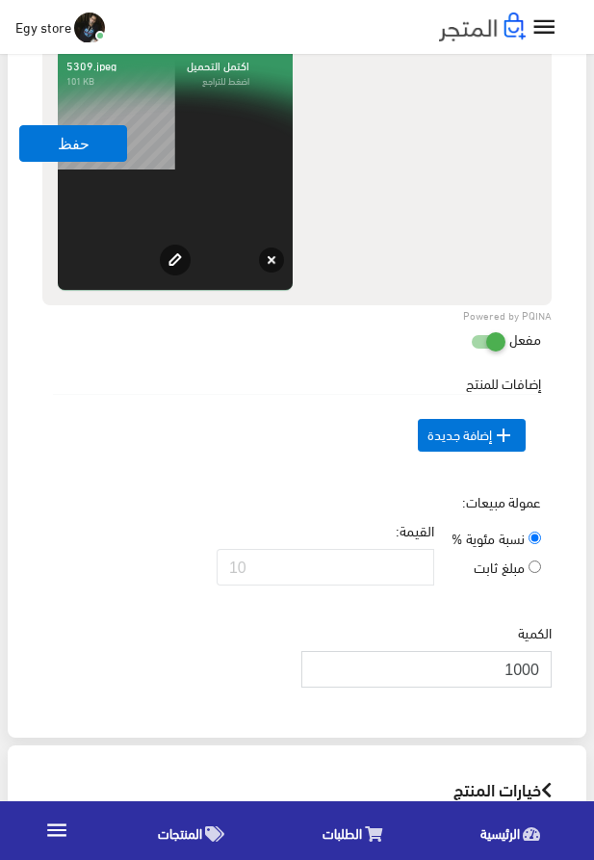
type input "1000"
click at [120, 514] on div "عمولة مبيعات: نسبة مئوية % مبلغ ثابت القيمة:" at bounding box center [297, 546] width 517 height 110
click at [43, 156] on button "حفظ" at bounding box center [73, 143] width 108 height 37
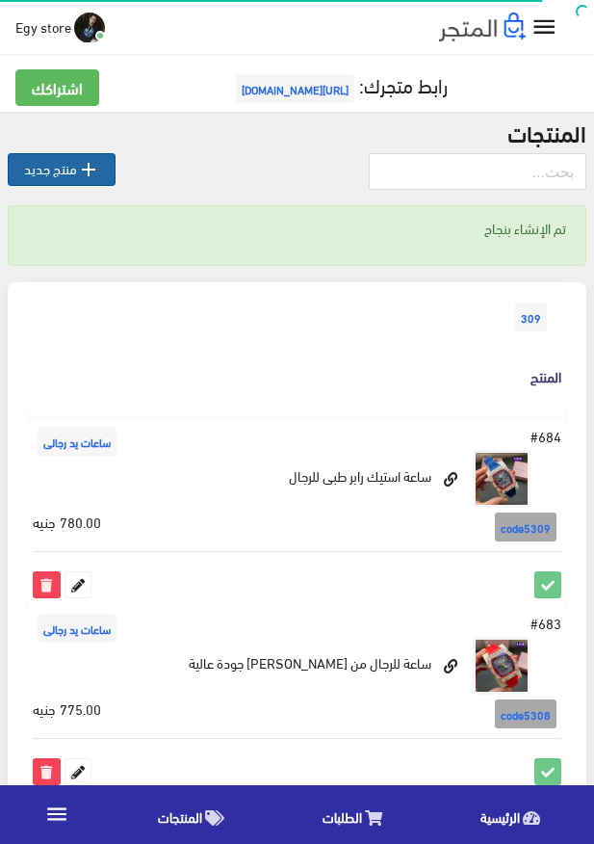
click at [24, 167] on link " منتج جديد" at bounding box center [62, 169] width 108 height 33
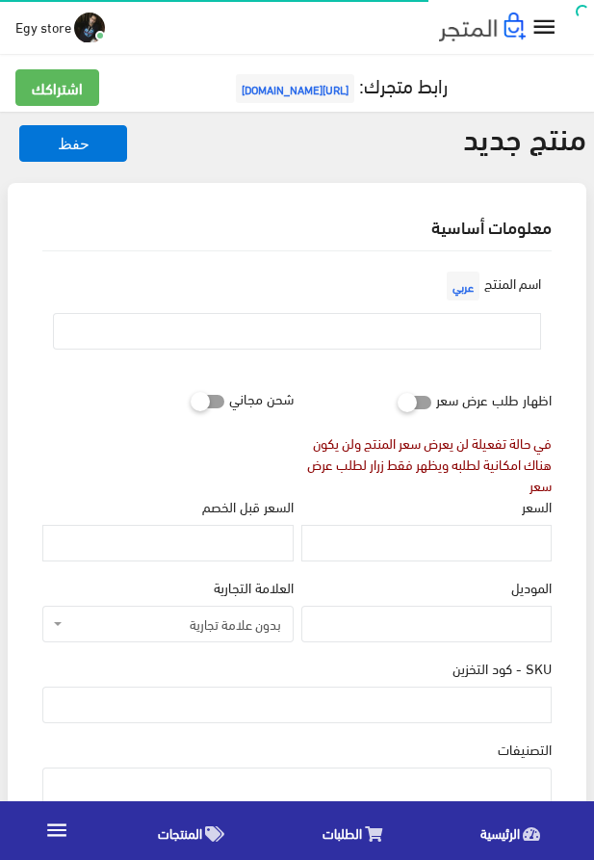
select select
click at [382, 330] on input "text" at bounding box center [297, 331] width 488 height 37
click at [447, 338] on input "text" at bounding box center [297, 331] width 488 height 37
paste input "ساعة يد للرجال من [PERSON_NAME]"
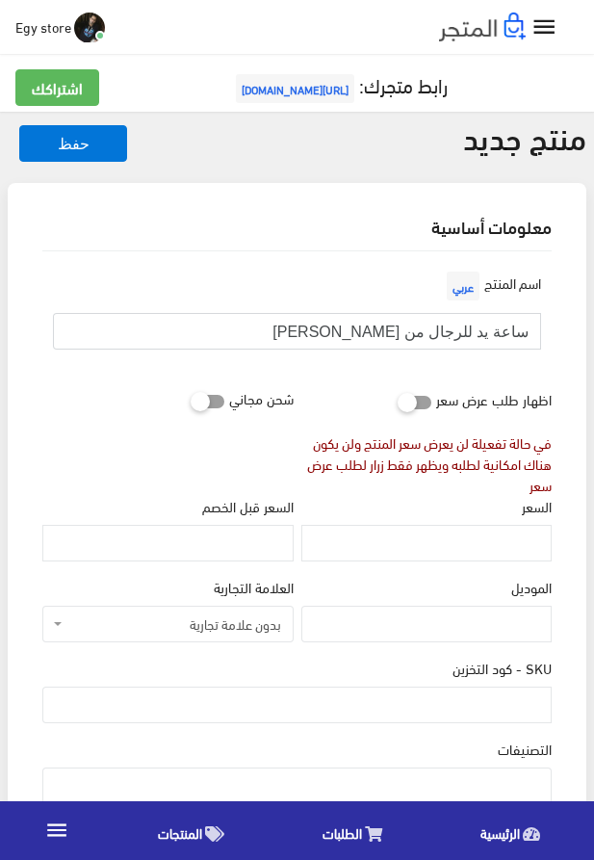
type input "ساعة يد للرجال من RICHARD MILLE"
click at [457, 555] on input "السعر" at bounding box center [427, 543] width 250 height 37
paste input "785"
type input "785"
click at [483, 706] on input "SKU - كود التخزين" at bounding box center [297, 705] width 510 height 37
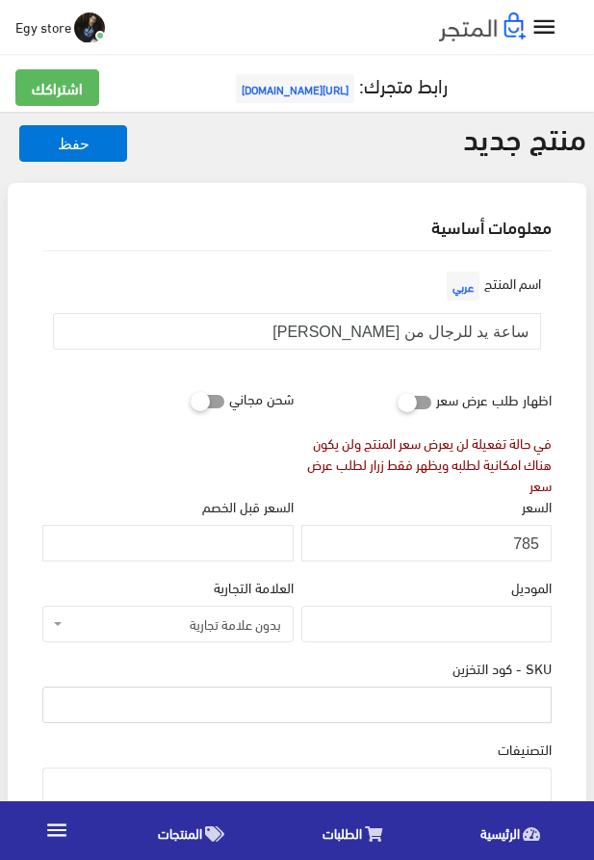
paste input "code5310"
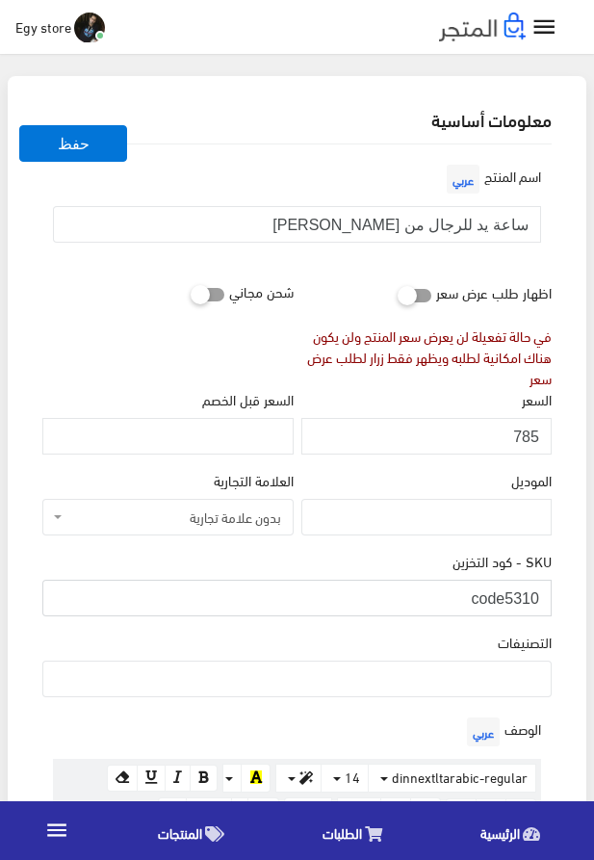
scroll to position [220, 0]
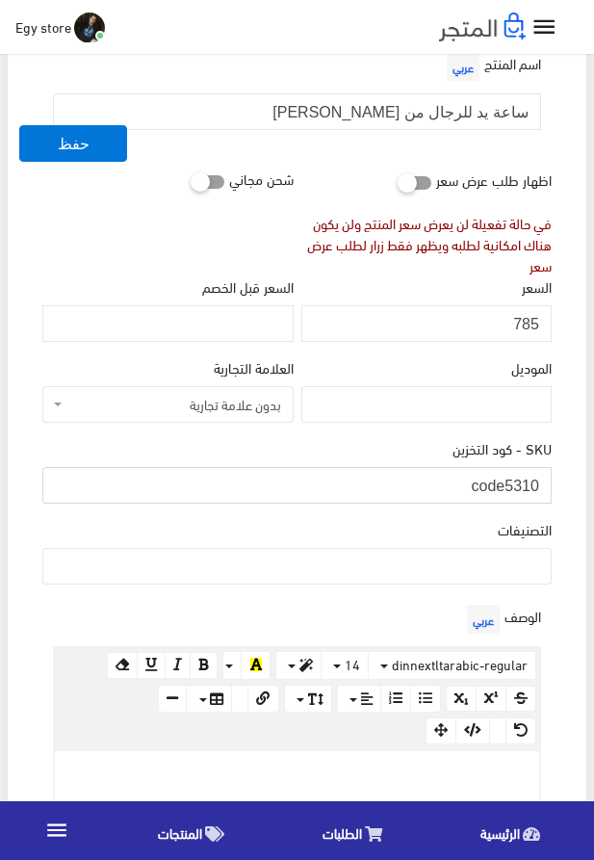
type input "code5310"
click at [434, 560] on ul at bounding box center [297, 564] width 508 height 31
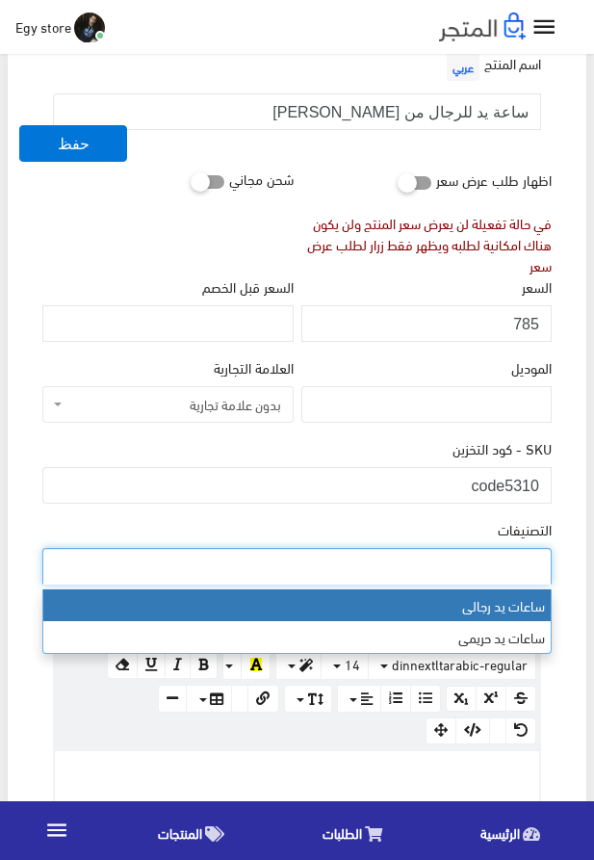
select select "27"
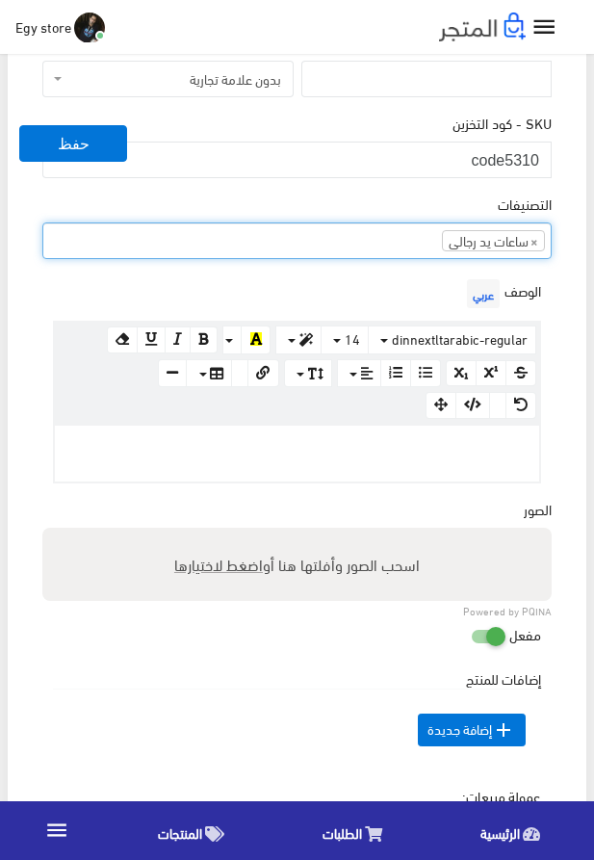
scroll to position [549, 0]
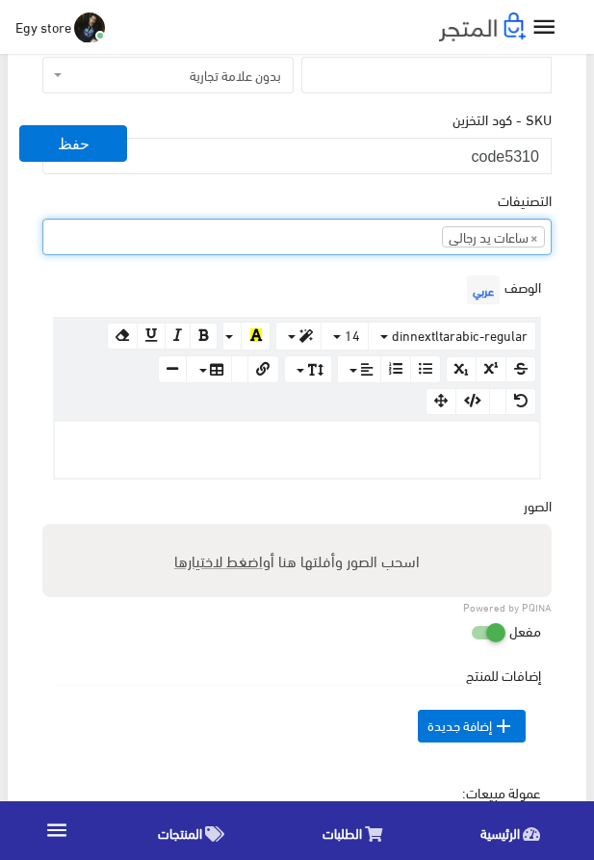
click at [267, 449] on p at bounding box center [297, 442] width 465 height 21
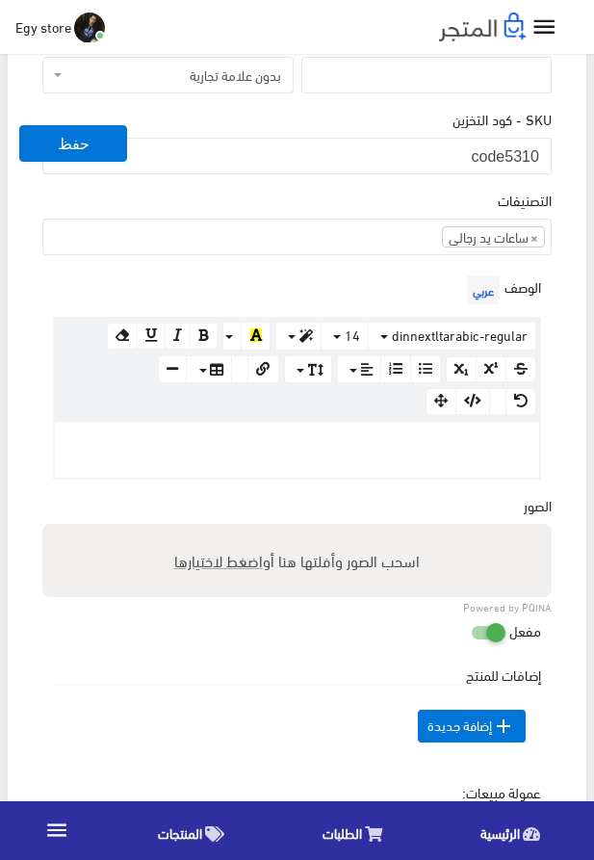
paste div
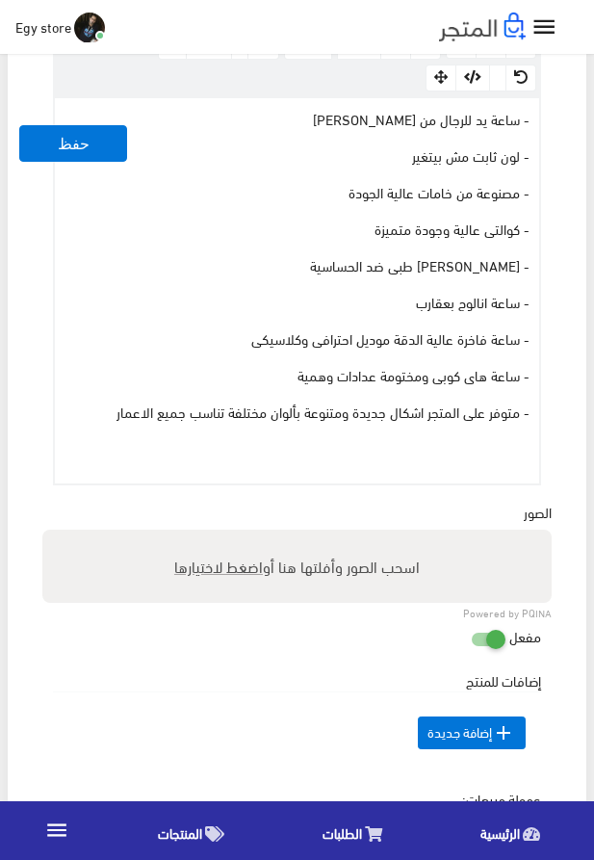
scroll to position [879, 0]
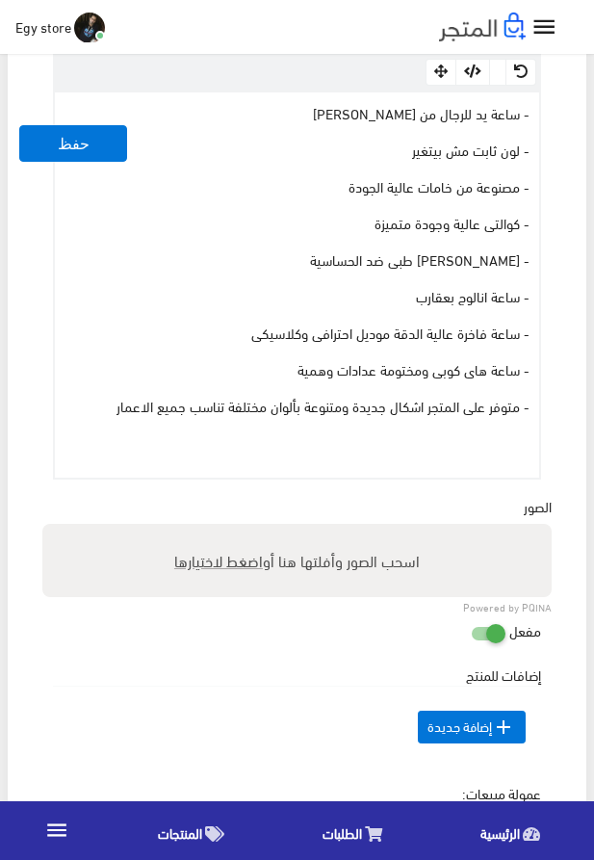
click at [246, 561] on span "اضغط لاختيارها" at bounding box center [218, 560] width 89 height 28
click at [246, 530] on input "اسحب الصور وأفلتها هنا أو اضغط لاختيارها" at bounding box center [297, 527] width 510 height 6
type input "5310.jpeg"
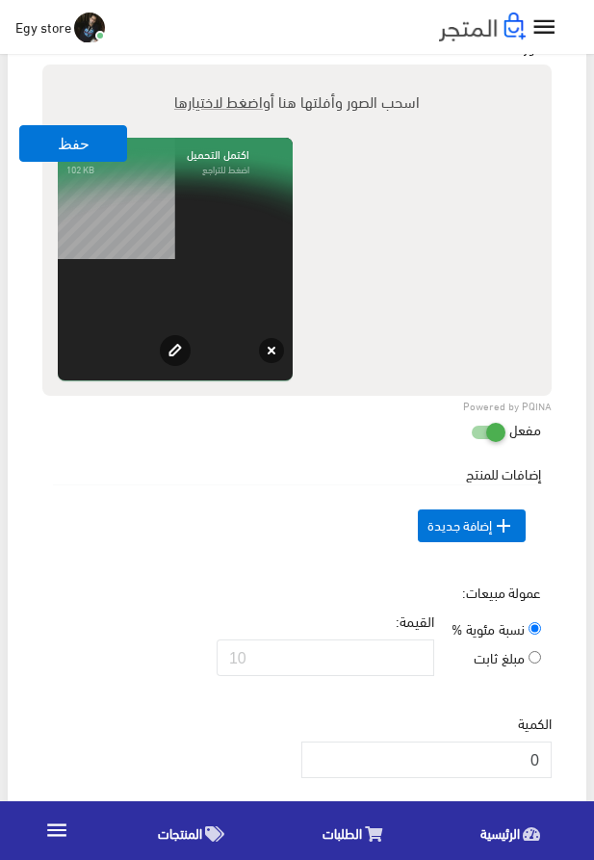
scroll to position [1428, 0]
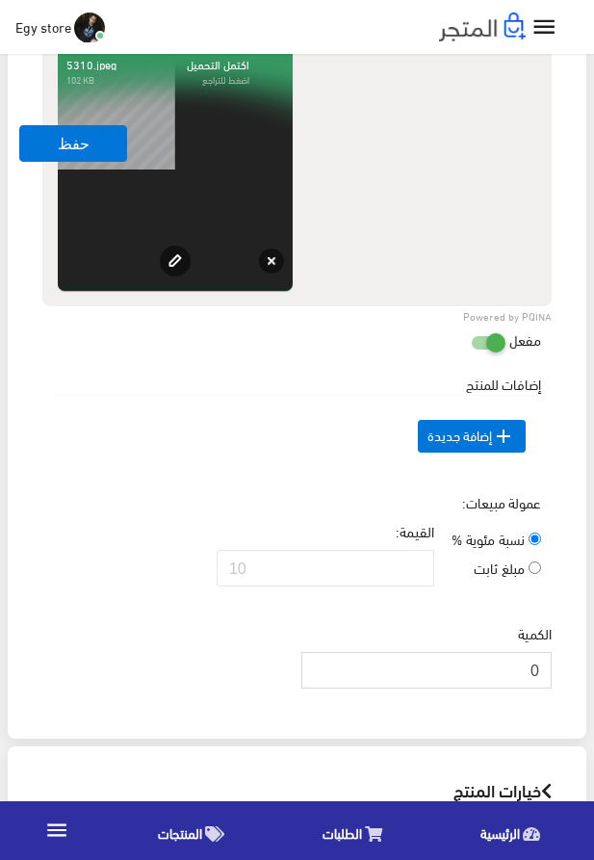
click at [539, 689] on input "0" at bounding box center [427, 670] width 250 height 37
type input "1000"
click at [31, 132] on button "حفظ" at bounding box center [73, 143] width 108 height 37
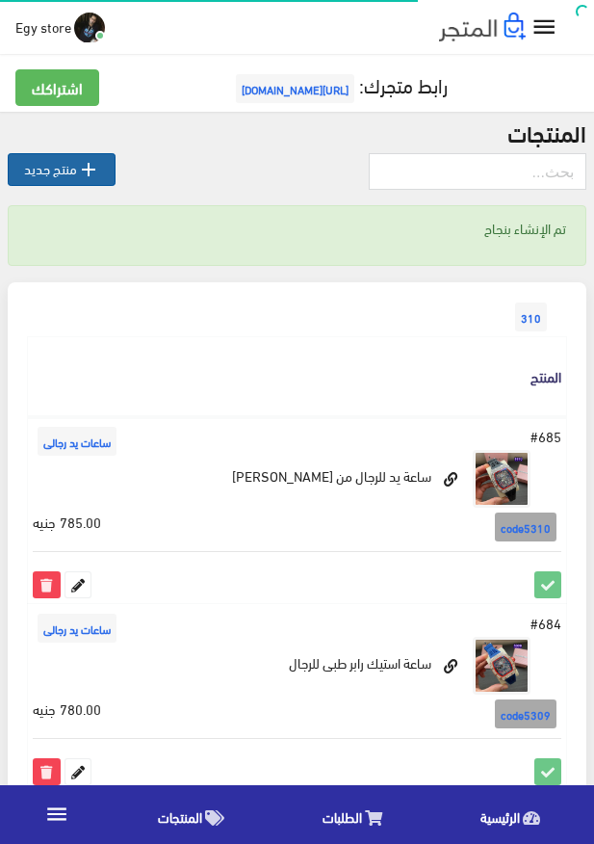
click at [16, 168] on link " منتج جديد" at bounding box center [62, 169] width 108 height 33
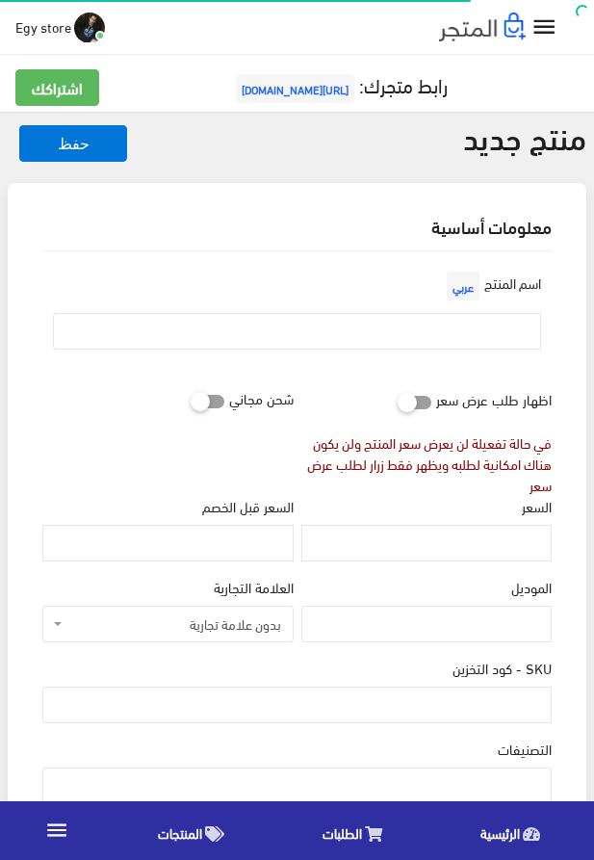
select select
click at [332, 329] on input "text" at bounding box center [297, 331] width 488 height 37
paste input "ساعة للرجال من [PERSON_NAME]"
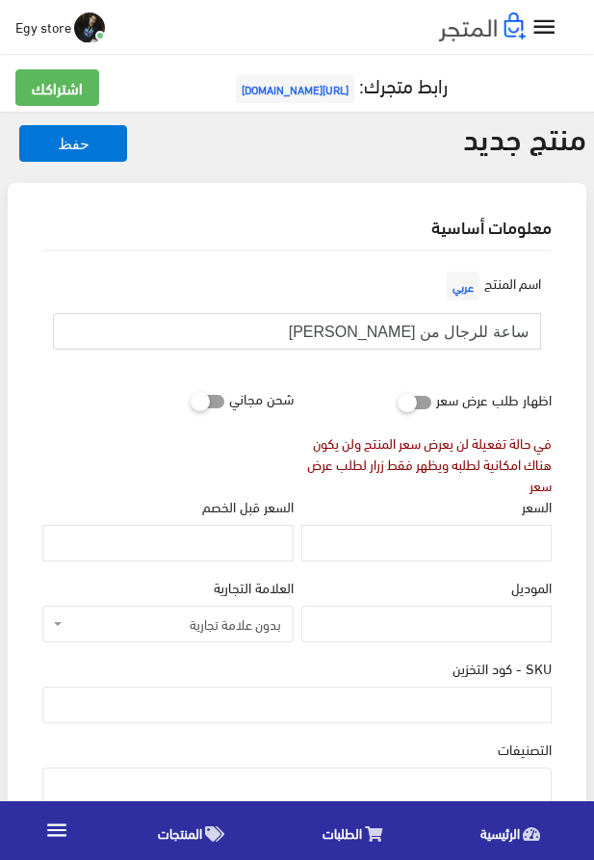
type input "ساعة للرجال من [PERSON_NAME]"
click at [454, 536] on input "السعر" at bounding box center [427, 543] width 250 height 37
paste input "760"
type input "760"
click at [449, 693] on input "SKU - كود التخزين" at bounding box center [297, 705] width 510 height 37
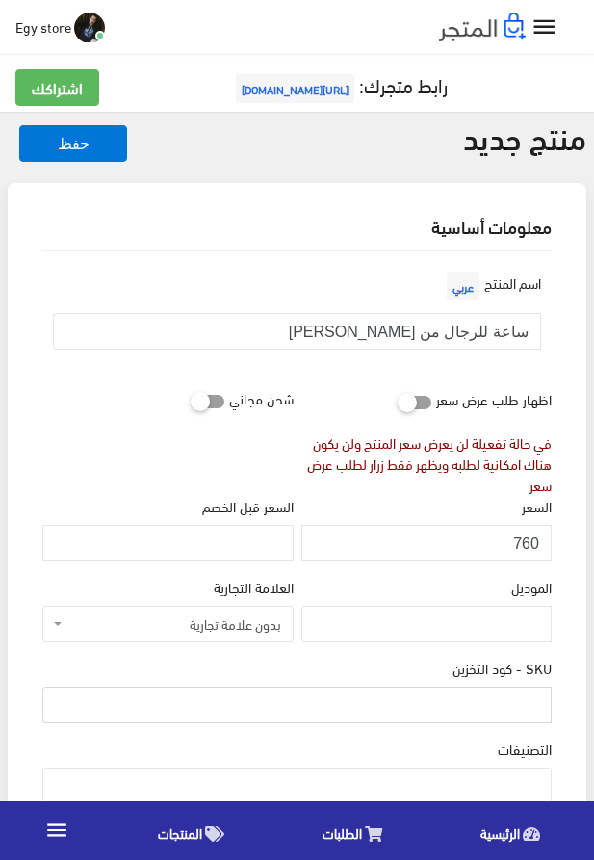
paste input "code5311"
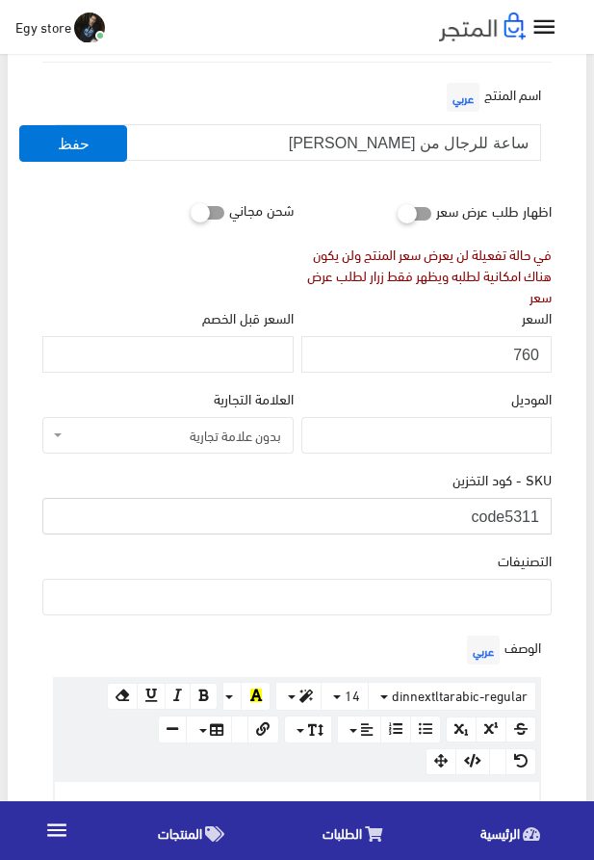
scroll to position [220, 0]
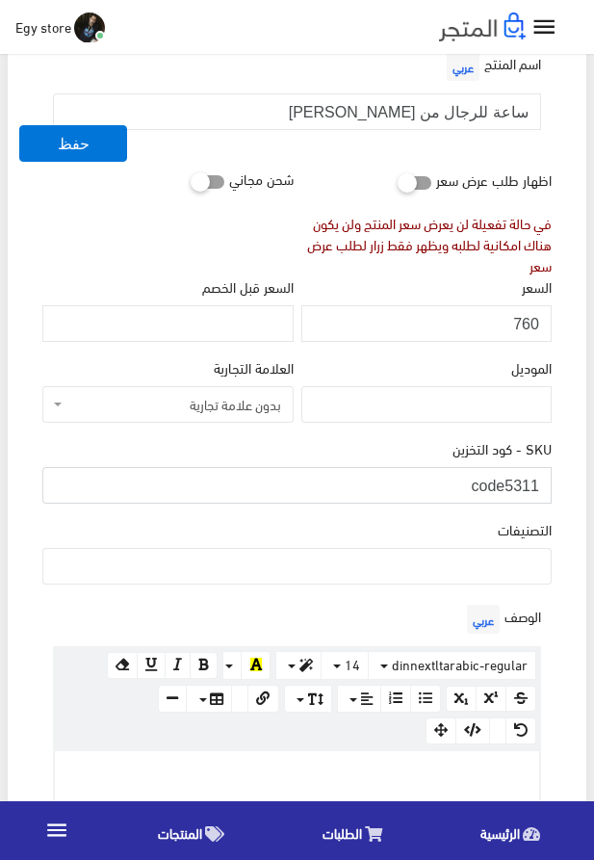
type input "code5311"
click at [399, 569] on ul at bounding box center [297, 564] width 508 height 31
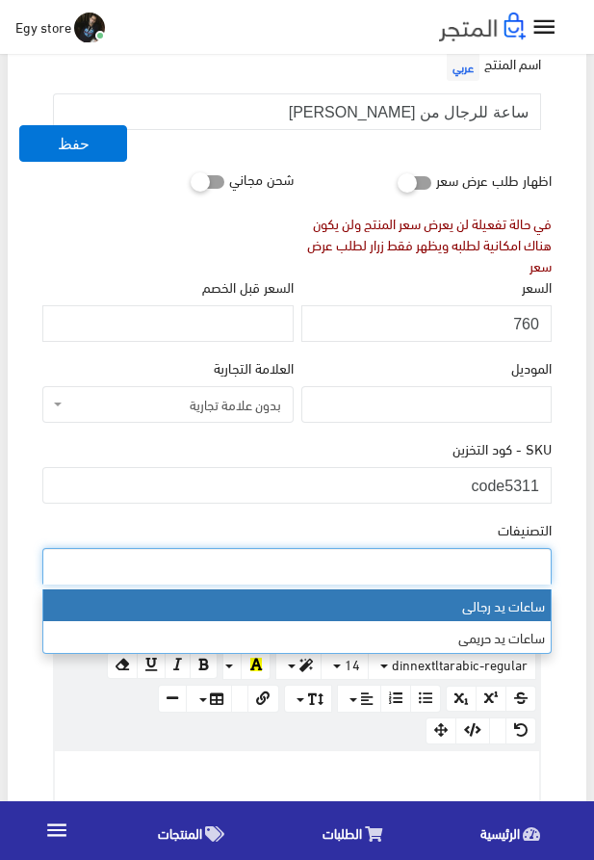
select select "27"
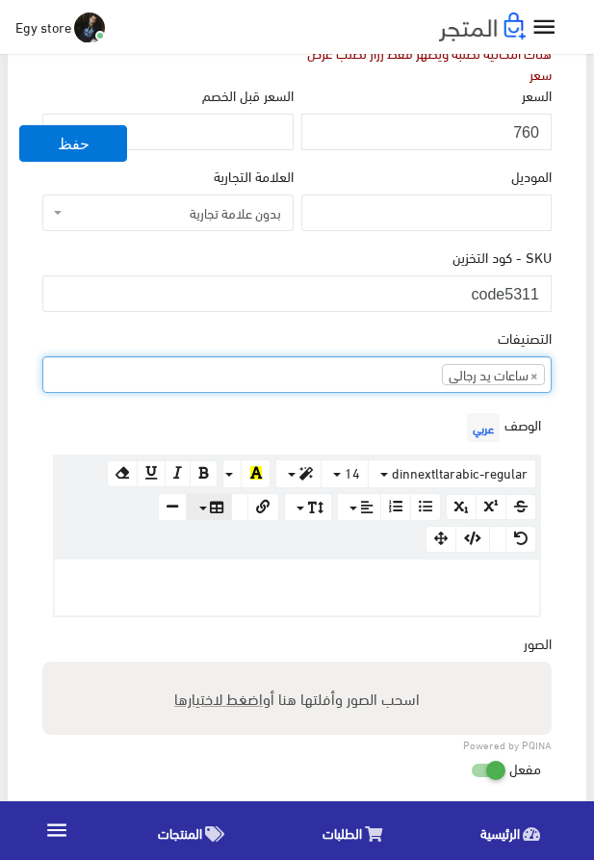
scroll to position [549, 0]
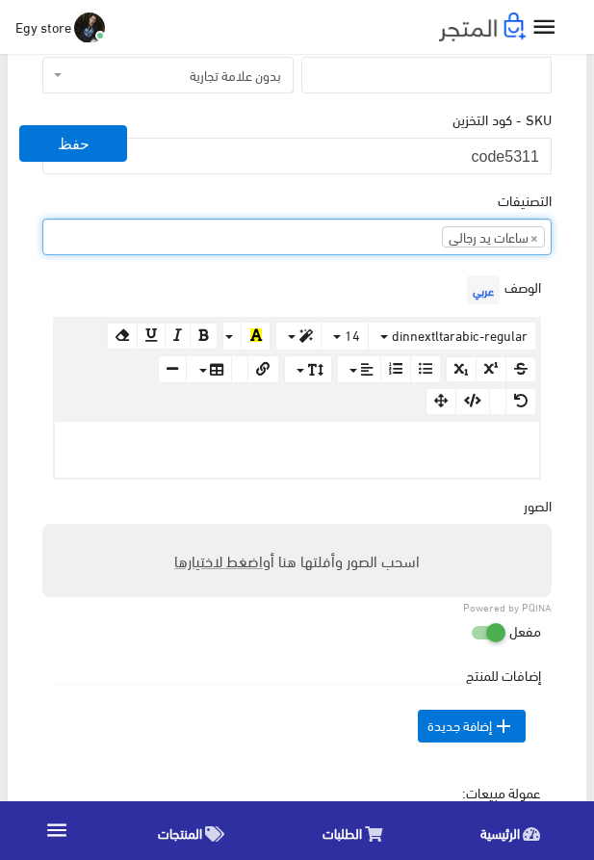
click at [295, 453] on p at bounding box center [297, 442] width 465 height 21
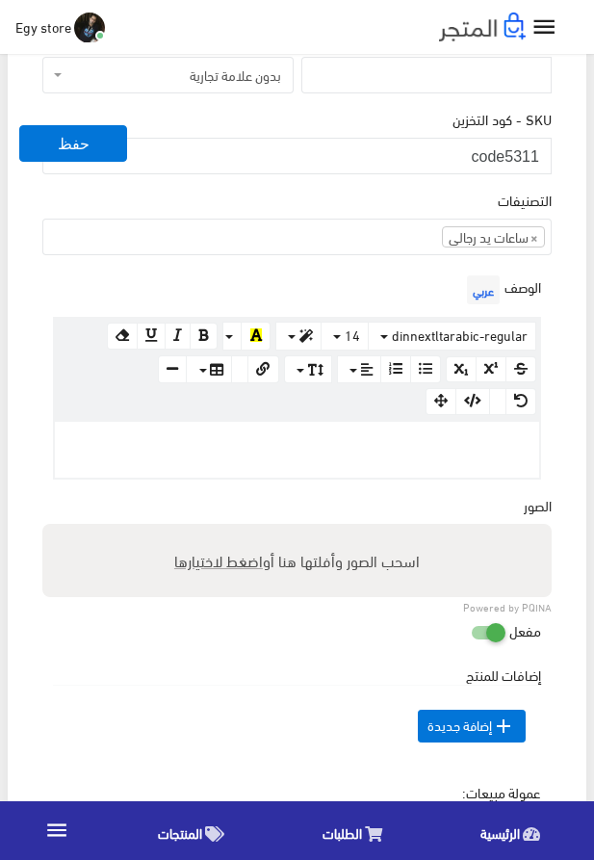
paste div
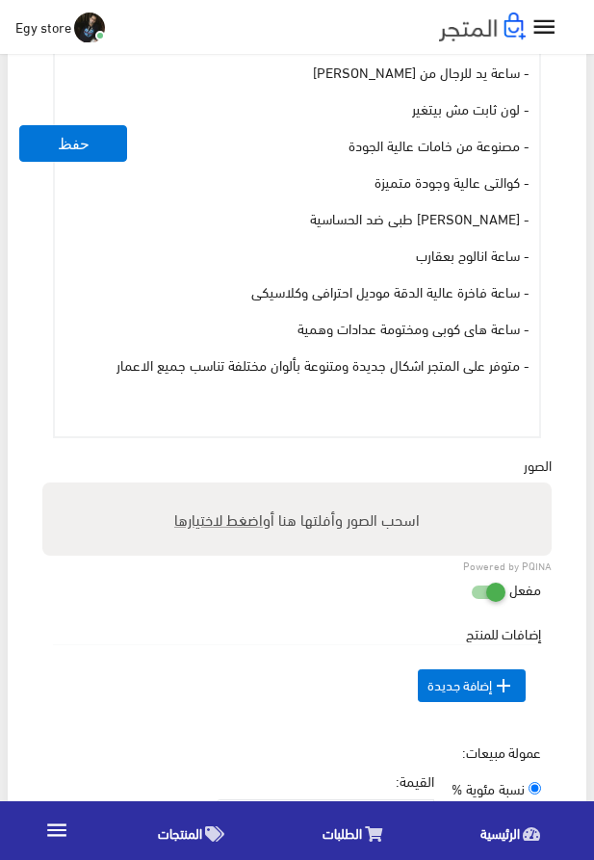
scroll to position [988, 0]
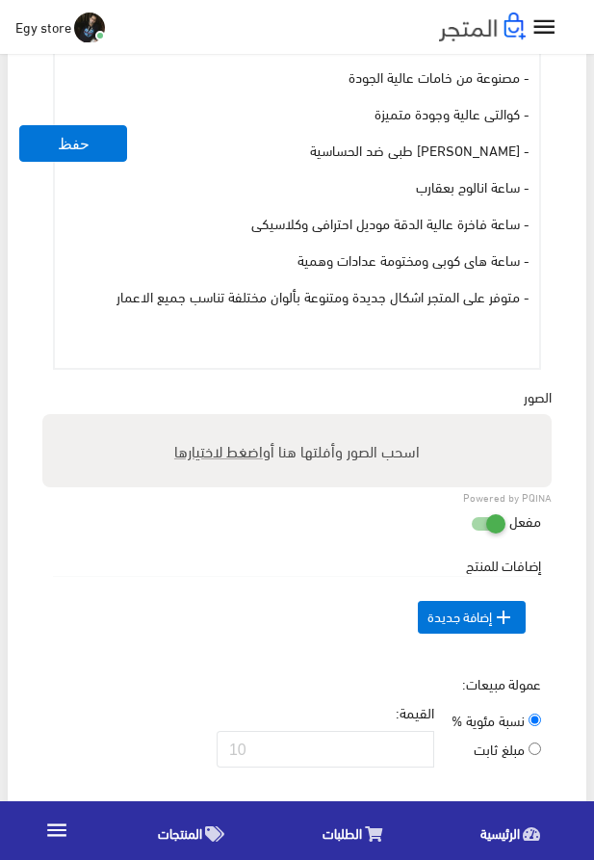
click at [210, 447] on span "اضغط لاختيارها" at bounding box center [218, 450] width 89 height 28
click at [210, 420] on input "اسحب الصور وأفلتها هنا أو اضغط لاختيارها" at bounding box center [297, 417] width 510 height 6
type input "5311.jpeg"
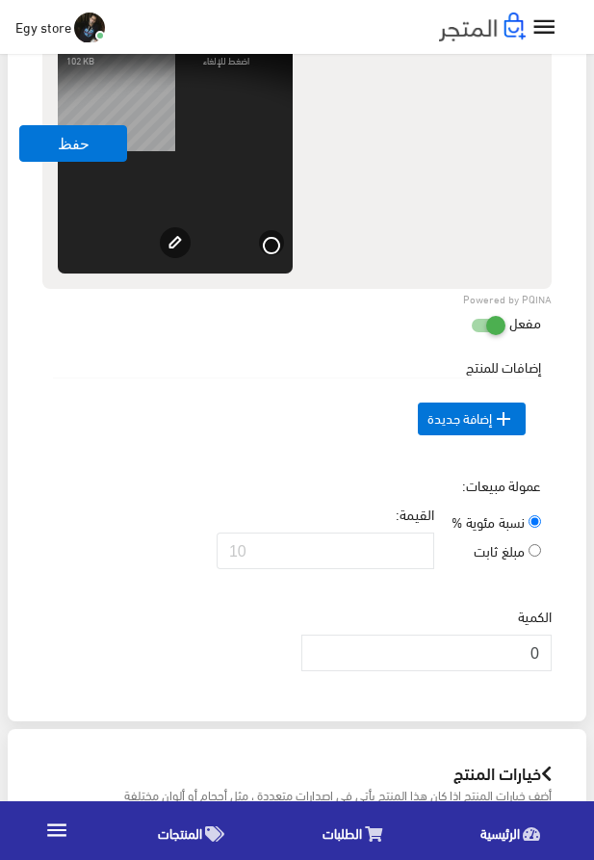
scroll to position [1538, 0]
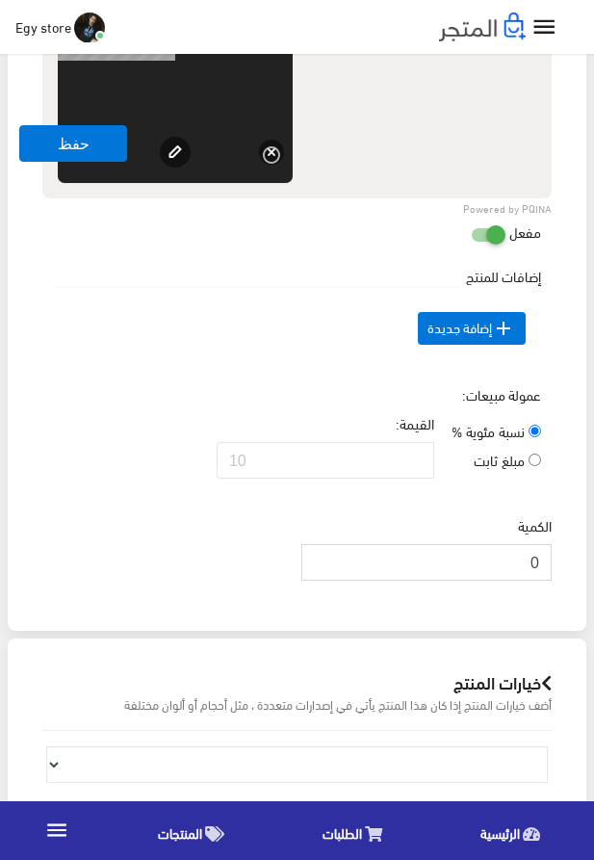
drag, startPoint x: 515, startPoint y: 599, endPoint x: 574, endPoint y: 594, distance: 59.0
click at [552, 581] on input "0" at bounding box center [427, 562] width 250 height 37
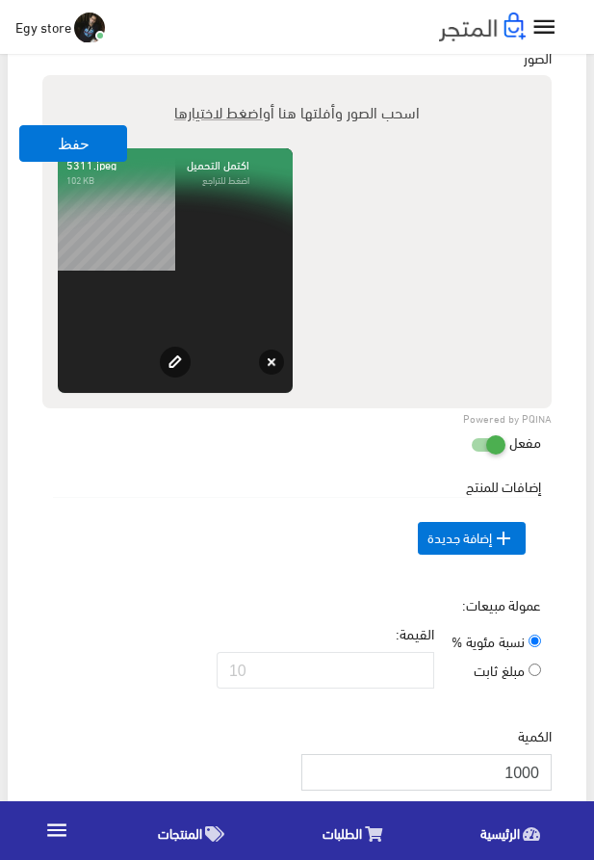
scroll to position [1318, 0]
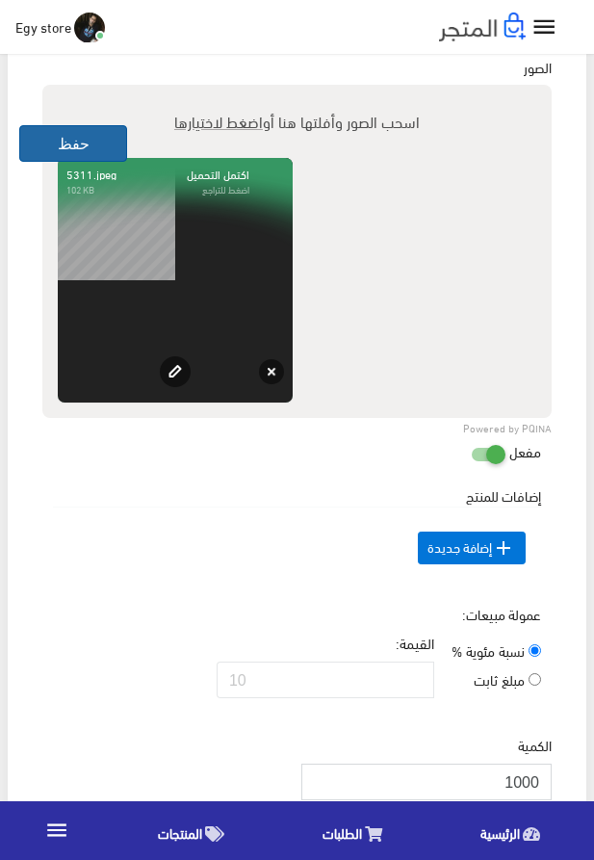
type input "1000"
click at [33, 152] on button "حفظ" at bounding box center [73, 143] width 108 height 37
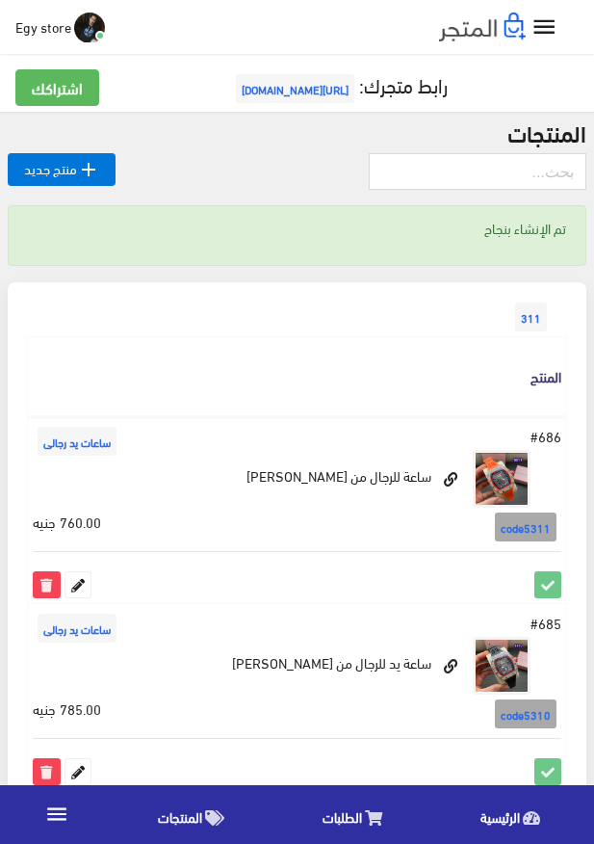
click at [224, 188] on div at bounding box center [297, 179] width 579 height 52
click at [82, 175] on icon "" at bounding box center [88, 169] width 23 height 23
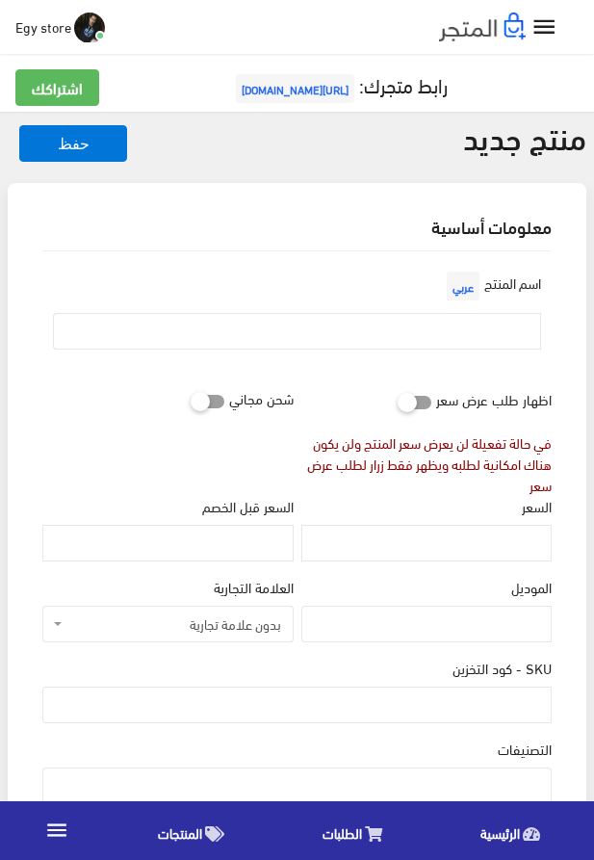
select select
type input "ساعة يد حريمى لنسال روعة"
click at [448, 551] on input "السعر" at bounding box center [427, 543] width 250 height 37
type input "700"
click at [485, 706] on input "SKU - كود التخزين" at bounding box center [297, 705] width 510 height 37
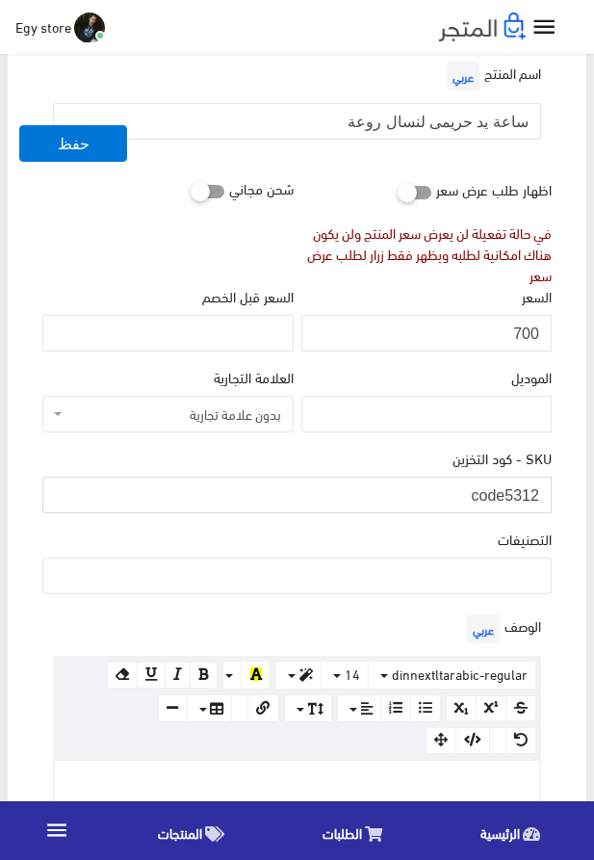
scroll to position [220, 0]
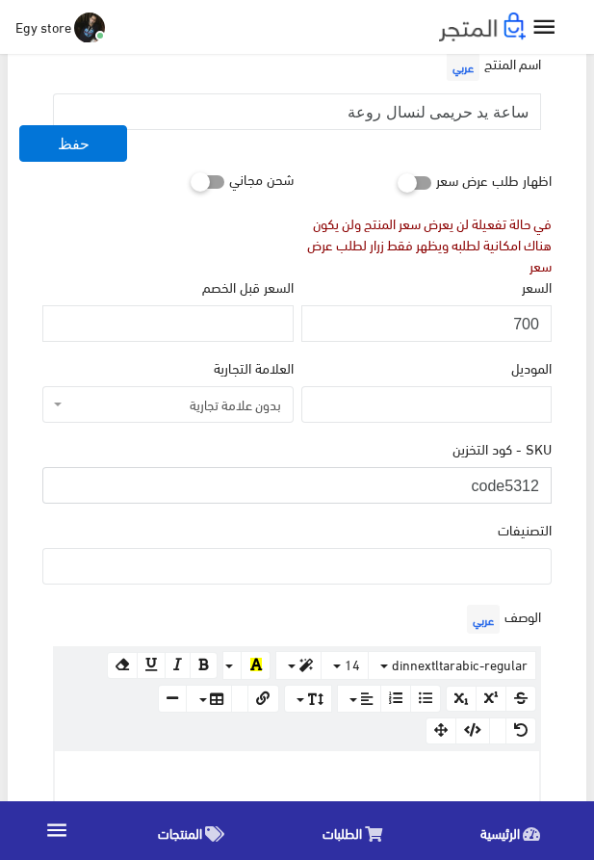
type input "code5312"
click at [503, 574] on ul at bounding box center [297, 564] width 508 height 31
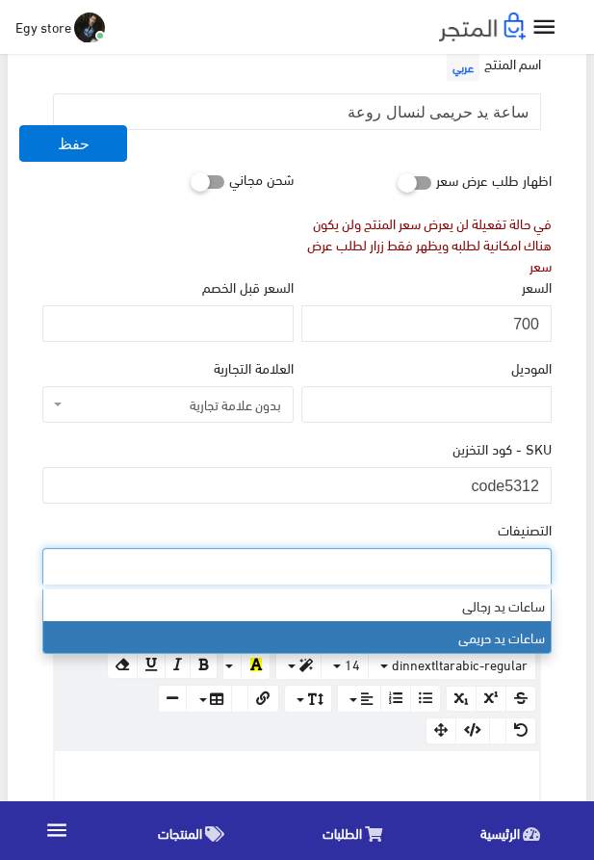
select select "28"
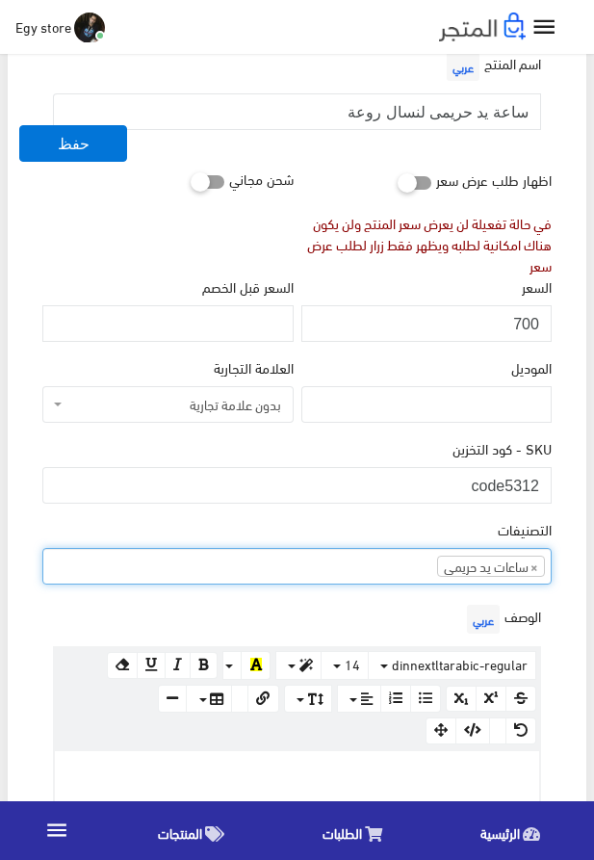
scroll to position [24, 0]
click at [398, 764] on p at bounding box center [297, 771] width 465 height 21
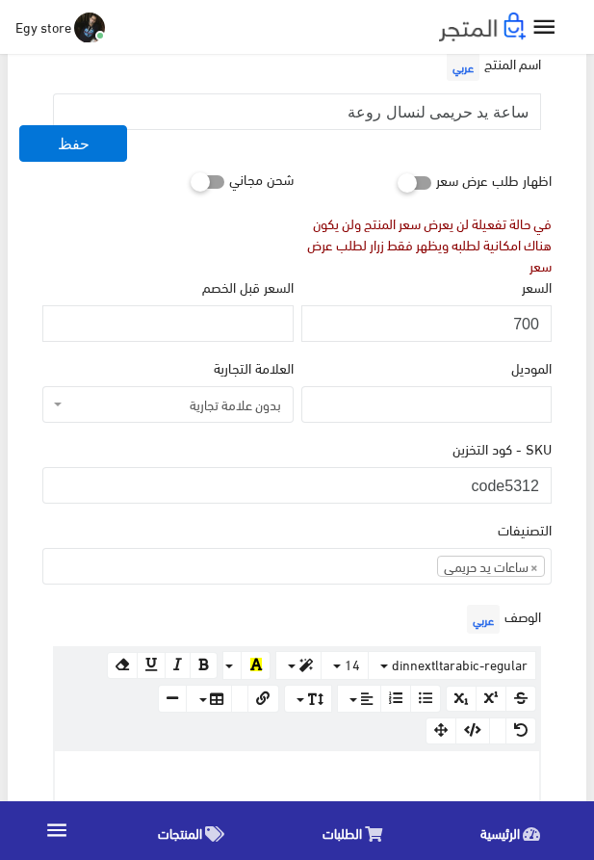
paste div
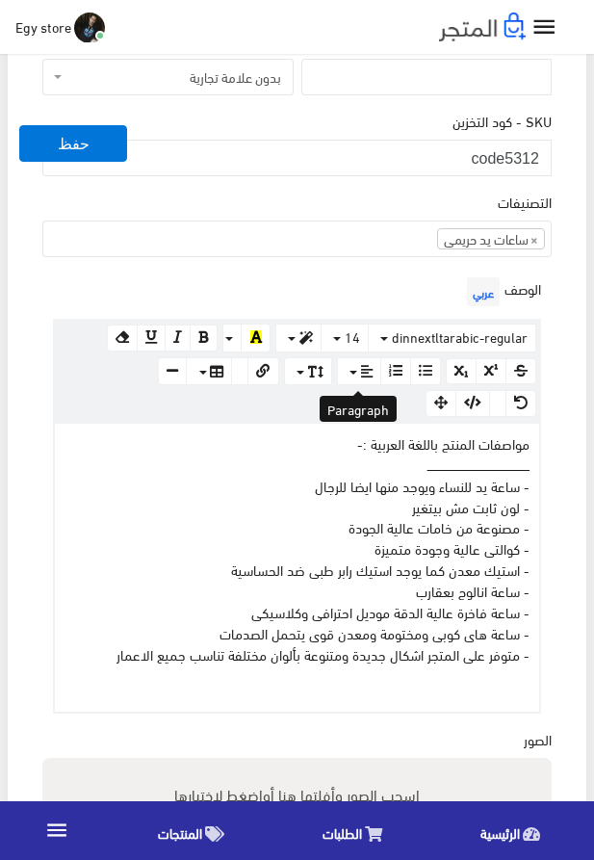
scroll to position [578, 0]
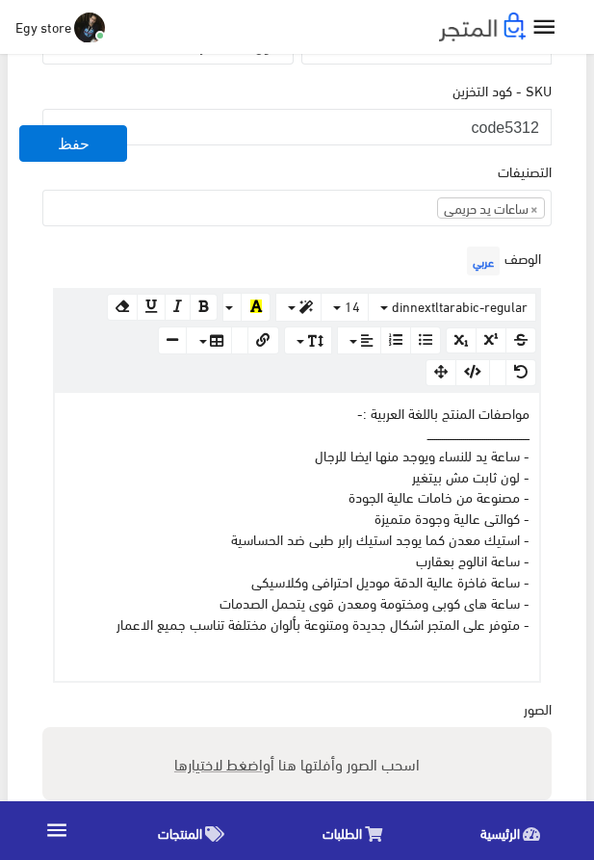
drag, startPoint x: 434, startPoint y: 457, endPoint x: 388, endPoint y: 457, distance: 45.3
click at [388, 457] on div "مواصفات المنتج باللغة العربية :- ــــــــــــــــــــــــــــــــــــــــــــــ…" at bounding box center [297, 537] width 485 height 289
drag, startPoint x: 438, startPoint y: 457, endPoint x: 310, endPoint y: 458, distance: 128.1
click at [310, 458] on div "مواصفات المنتج باللغة العربية :- ــــــــــــــــــــــــــــــــــــــــــــــ…" at bounding box center [297, 537] width 485 height 289
drag, startPoint x: 446, startPoint y: 548, endPoint x: 227, endPoint y: 550, distance: 218.7
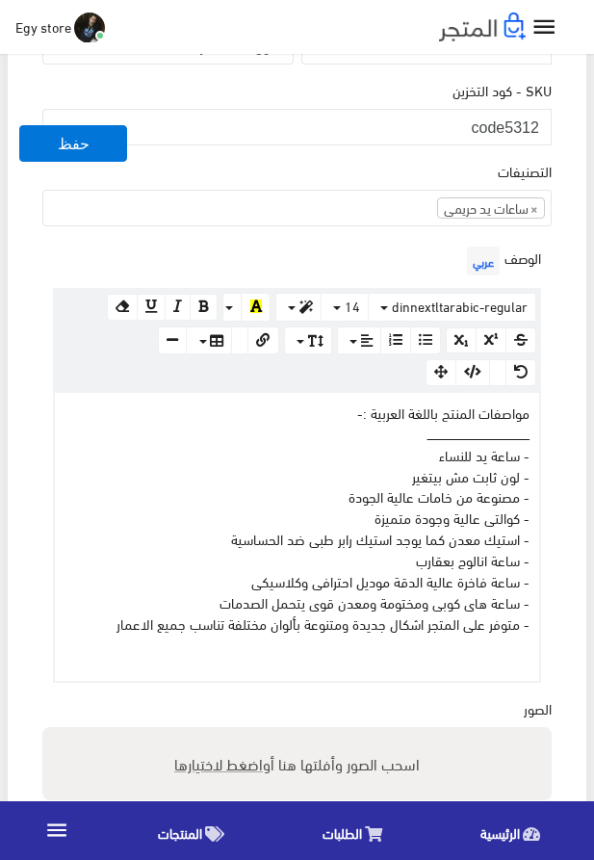
click at [227, 550] on div "مواصفات المنتج باللغة العربية :- ــــــــــــــــــــــــــــــــــــــــــــــ…" at bounding box center [297, 537] width 485 height 289
drag, startPoint x: 528, startPoint y: 614, endPoint x: 179, endPoint y: 600, distance: 349.0
click at [179, 600] on div "مواصفات المنتج باللغة العربية :- ــــــــــــــــــــــــــــــــــــــــــــــ…" at bounding box center [297, 537] width 485 height 289
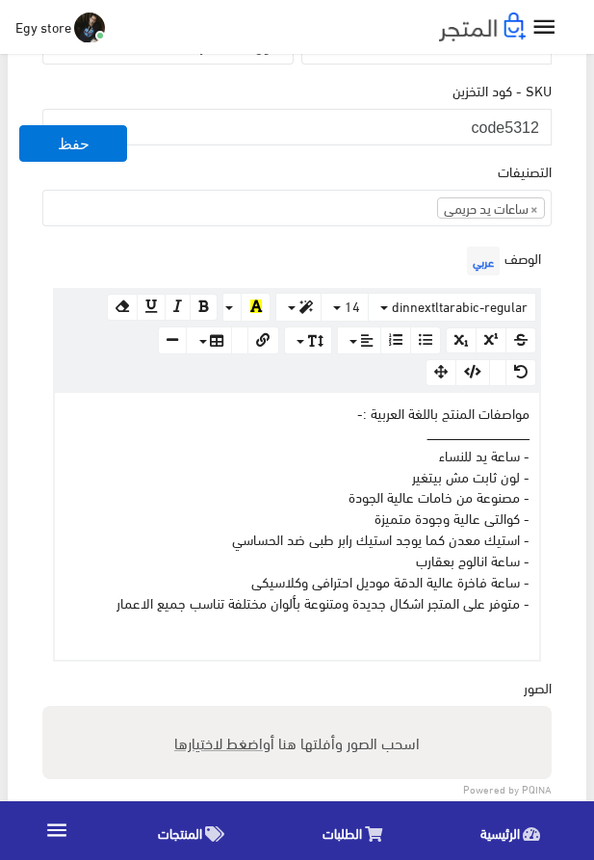
drag, startPoint x: 155, startPoint y: 609, endPoint x: 599, endPoint y: 420, distance: 482.6
click at [540, 420] on div "مواصفات المنتج باللغة العربية :- ــــــــــــــــــــــــــــــــــــــــــــــ…" at bounding box center [297, 527] width 485 height 268
click at [431, 435] on div "مواصفات المنتج باللغة العربية :- ــــــــــــــــــــــــــــــــــــــــــــــ…" at bounding box center [297, 527] width 485 height 268
drag, startPoint x: 202, startPoint y: 578, endPoint x: 601, endPoint y: 416, distance: 430.5
click at [540, 416] on div "مواصفات المنتج باللغة العربية :- ــــــــــــــــــــــــــــــــــــــــــــــ…" at bounding box center [297, 527] width 485 height 268
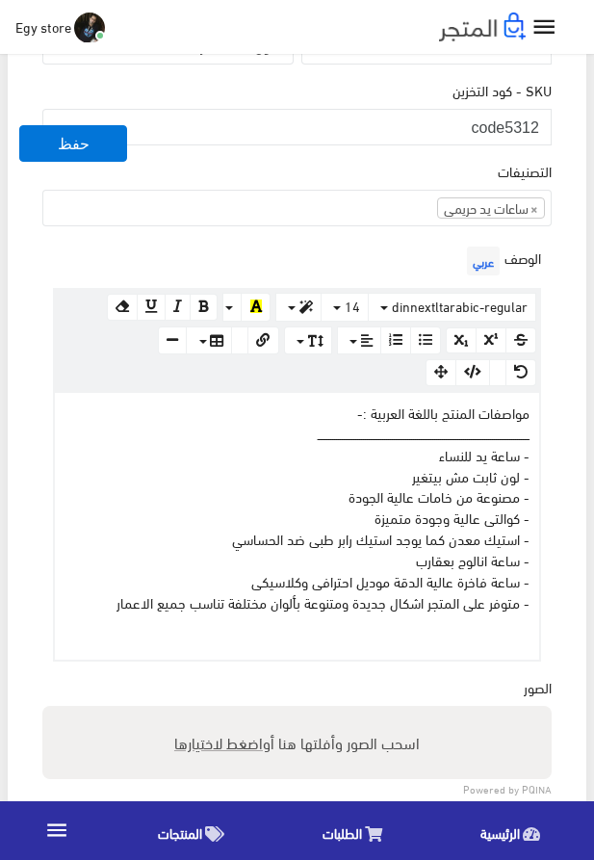
click at [475, 431] on div "مواصفات المنتج باللغة العربية :- ــــــــــــــــــــــــــــــــــــــــــــــ…" at bounding box center [297, 527] width 485 height 268
click at [557, 424] on div "اسم المنتج عربي ساعة يد حريمى لنسال روعة اظهار طلب عرض سعر في حالة تفعيلة لن يع…" at bounding box center [297, 432] width 540 height 1519
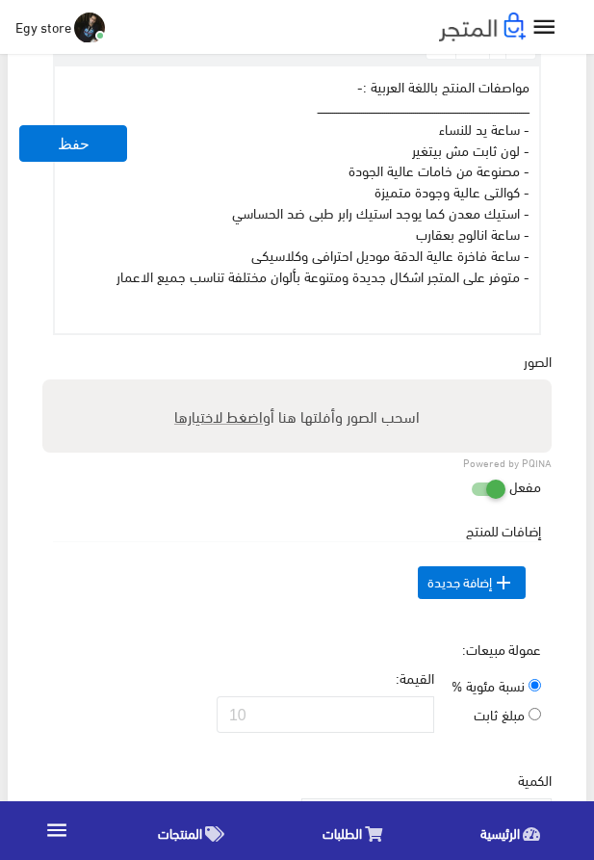
scroll to position [908, 0]
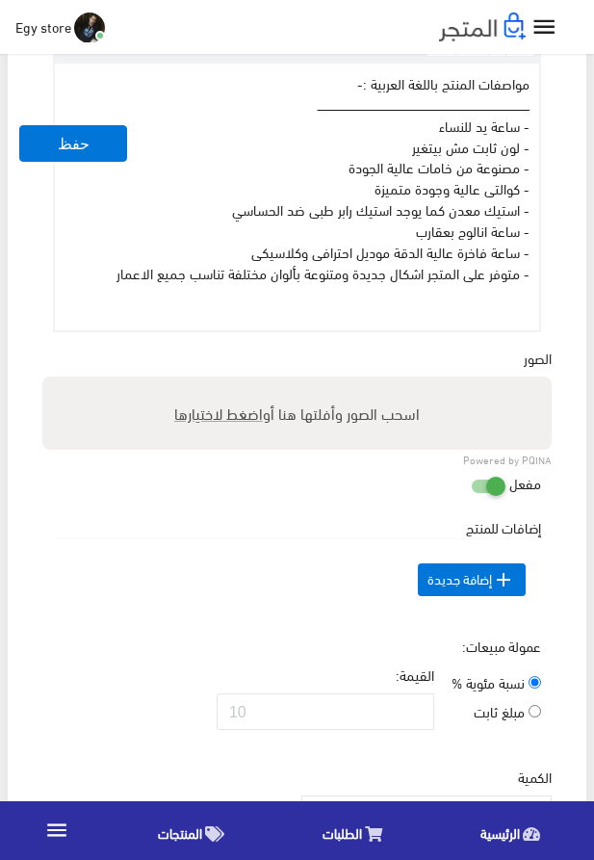
click at [215, 417] on span "اضغط لاختيارها" at bounding box center [218, 413] width 89 height 28
click at [215, 382] on input "اسحب الصور وأفلتها هنا أو اضغط لاختيارها" at bounding box center [297, 380] width 510 height 6
type input "5312.jpeg"
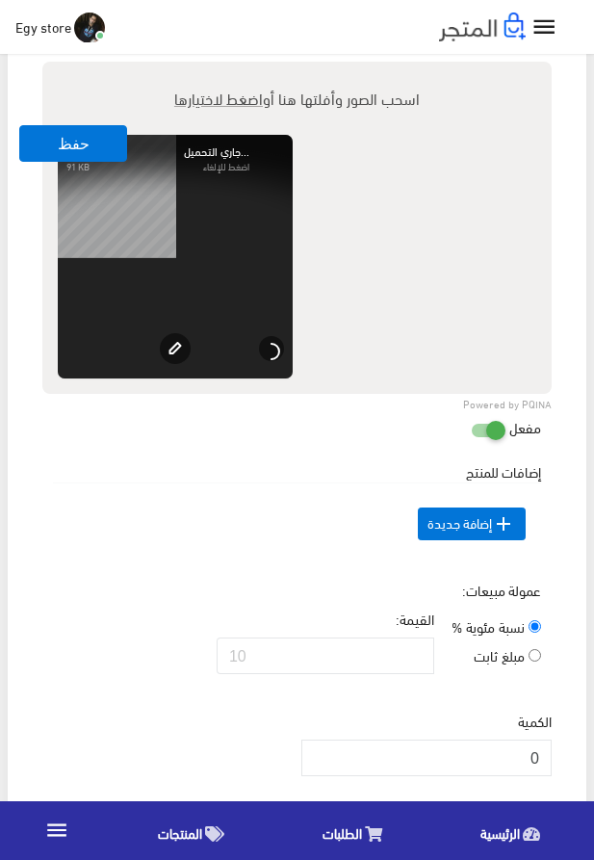
scroll to position [1347, 0]
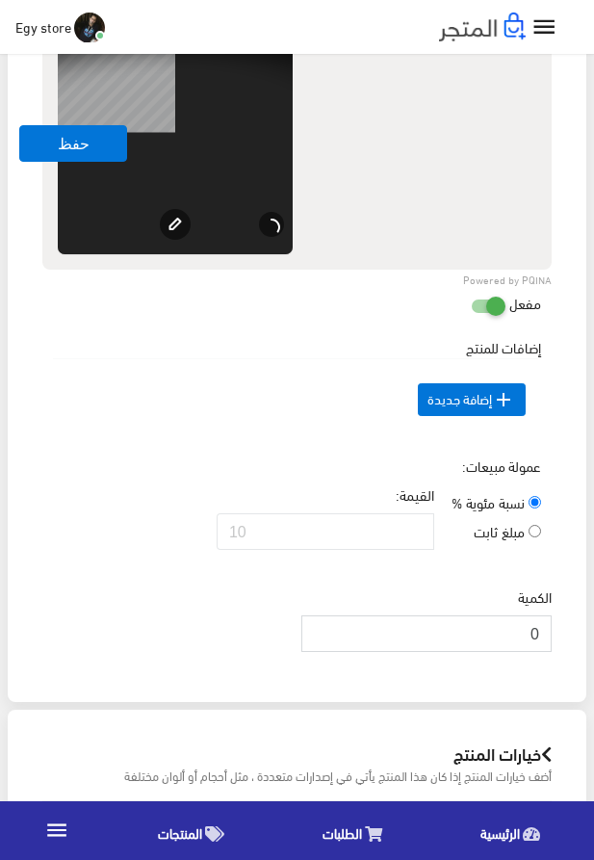
drag, startPoint x: 513, startPoint y: 672, endPoint x: 567, endPoint y: 668, distance: 55.1
click at [552, 652] on input "0" at bounding box center [427, 634] width 250 height 37
type input "1000"
click at [224, 427] on td " إضافة جديدة" at bounding box center [297, 399] width 488 height 82
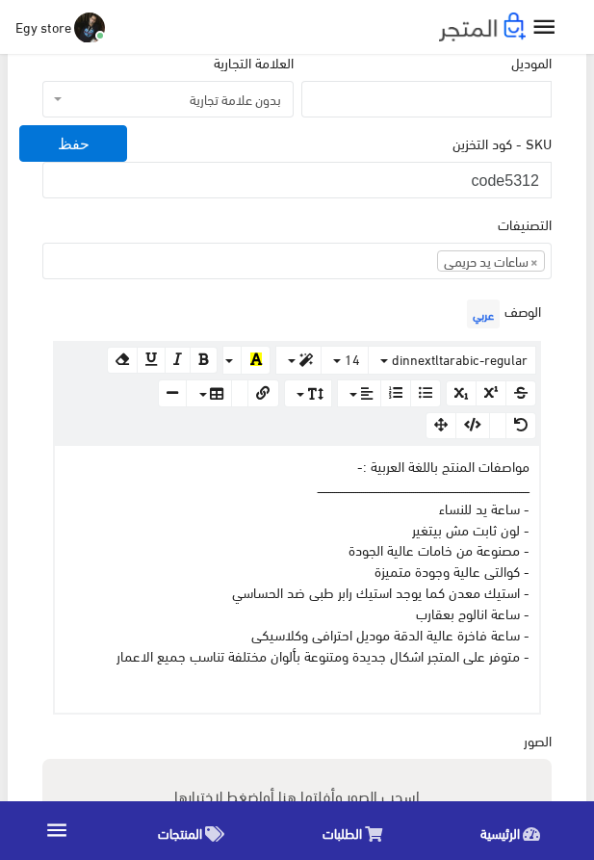
scroll to position [468, 0]
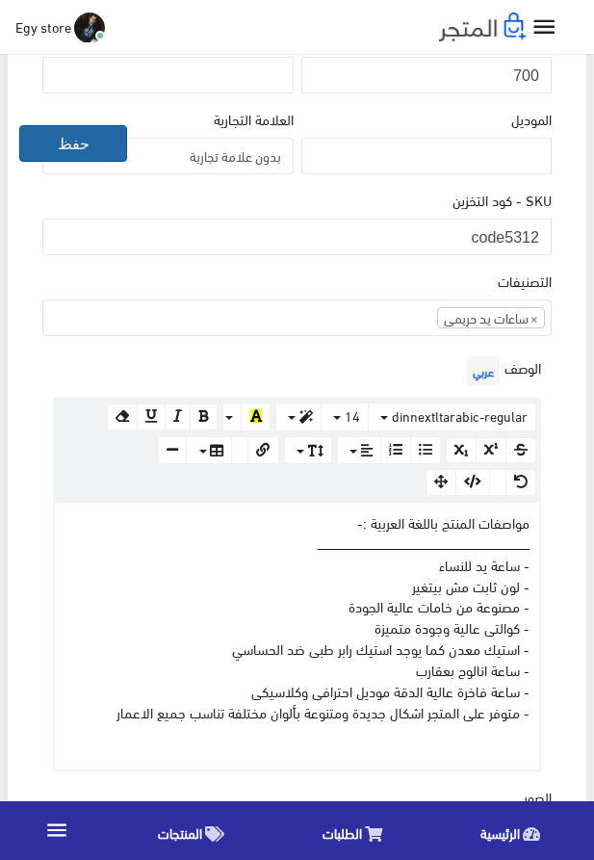
click at [51, 139] on button "حفظ" at bounding box center [73, 143] width 108 height 37
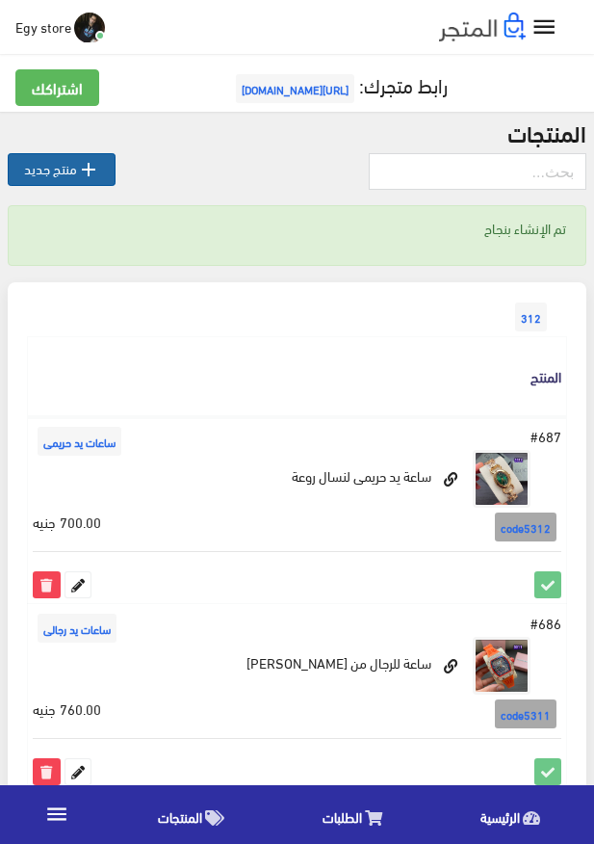
click at [77, 170] on link " منتج جديد" at bounding box center [62, 169] width 108 height 33
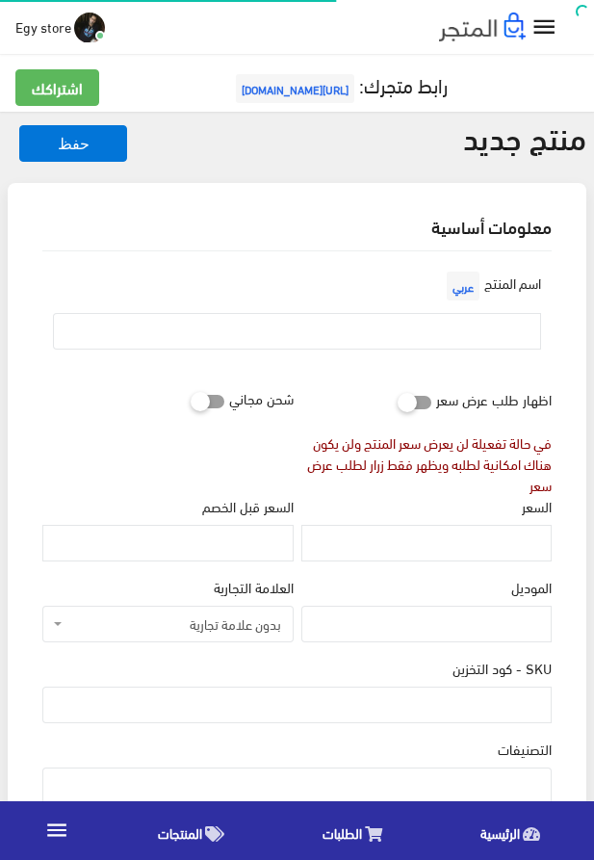
select select
click at [482, 706] on input "SKU - كود التخزين" at bounding box center [297, 705] width 510 height 37
type input "ؤ"
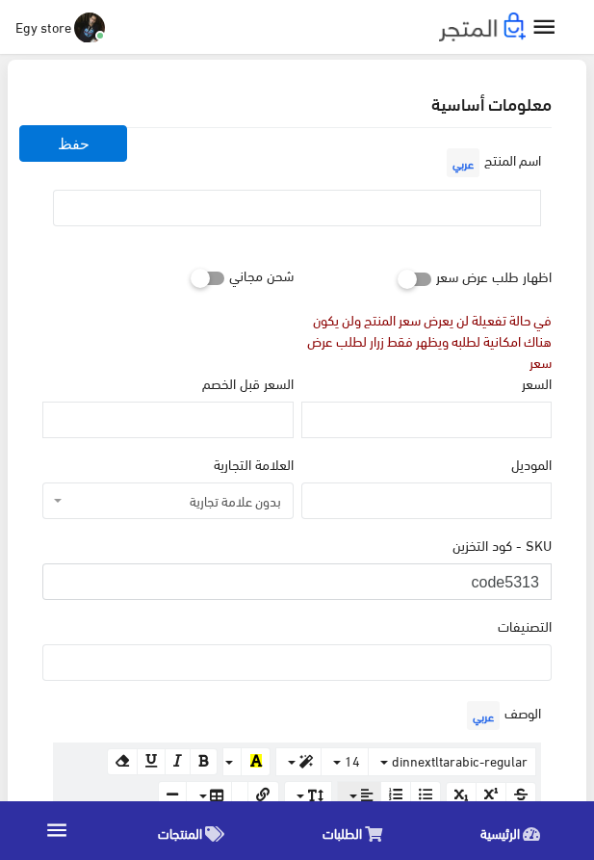
scroll to position [220, 0]
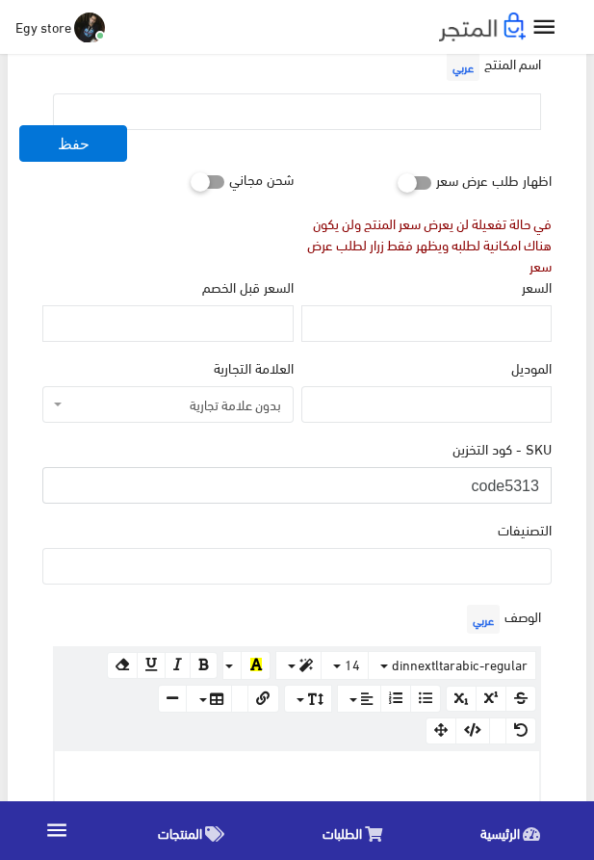
type input "code5313"
click at [404, 775] on p at bounding box center [297, 771] width 465 height 21
paste div
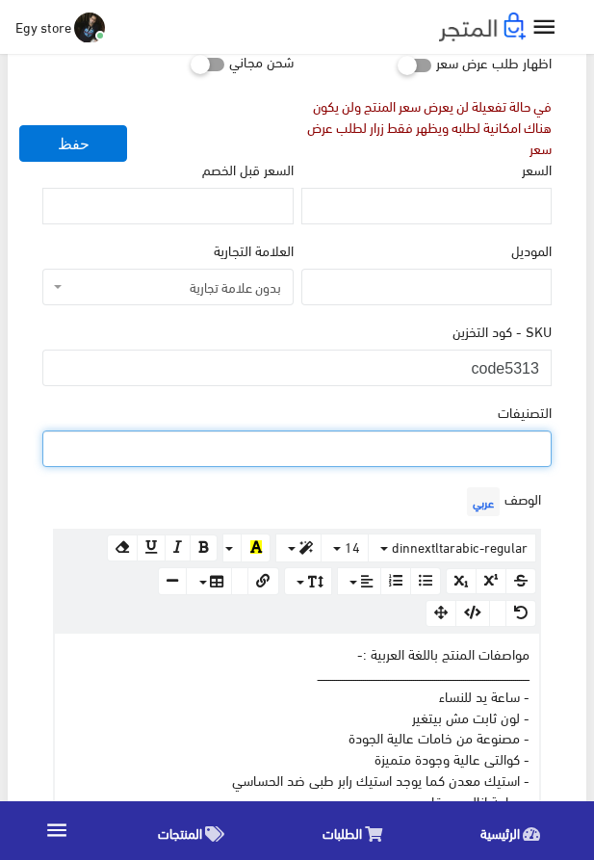
click at [488, 445] on ul at bounding box center [297, 447] width 508 height 31
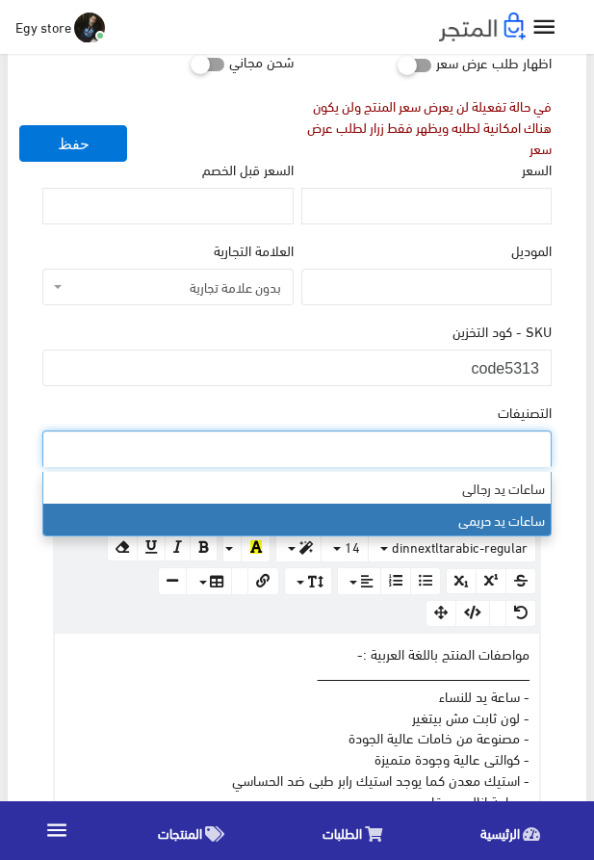
select select "28"
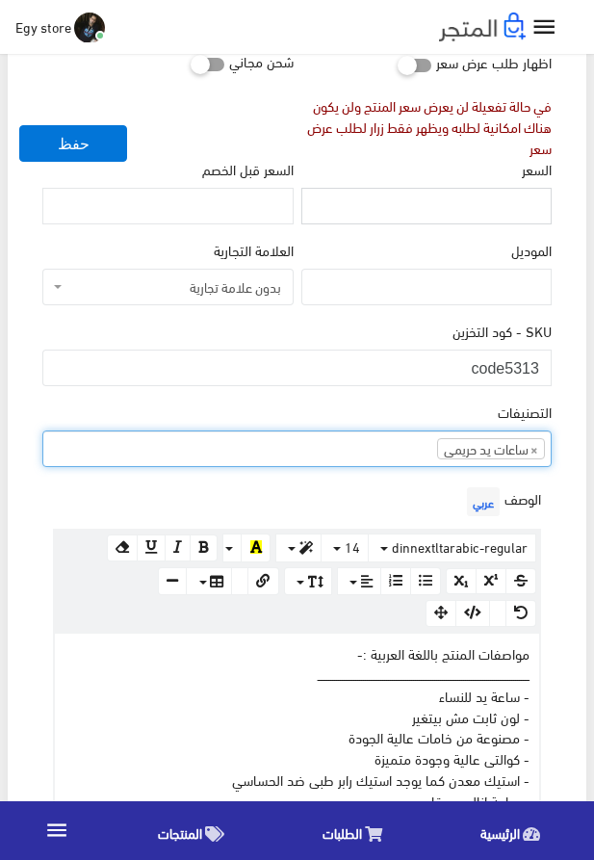
click at [498, 221] on input "السعر" at bounding box center [427, 206] width 250 height 37
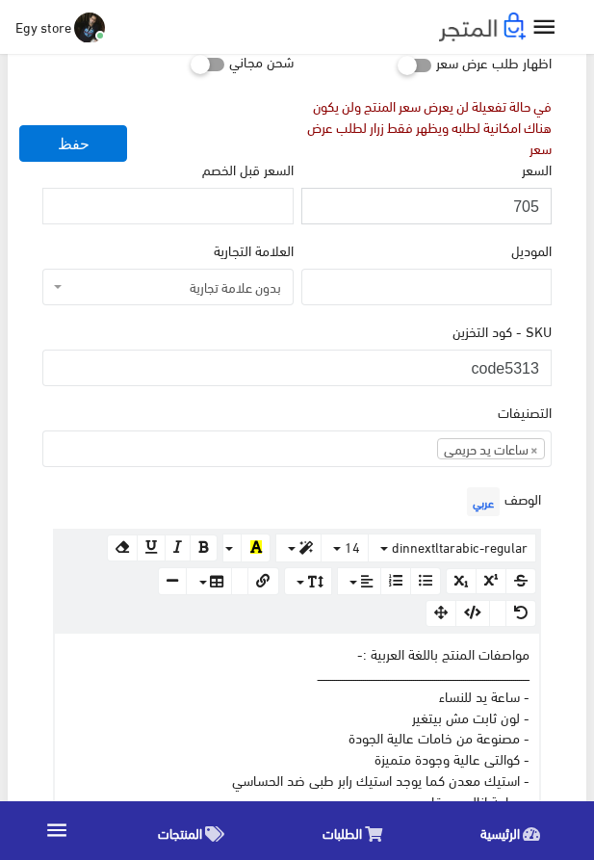
type input "705"
click at [564, 244] on div "اسم المنتج عربي اظهار طلب عرض سعر في حالة تفعيلة لن يعرض سعر المنتج ولن يكون هن…" at bounding box center [297, 673] width 540 height 1519
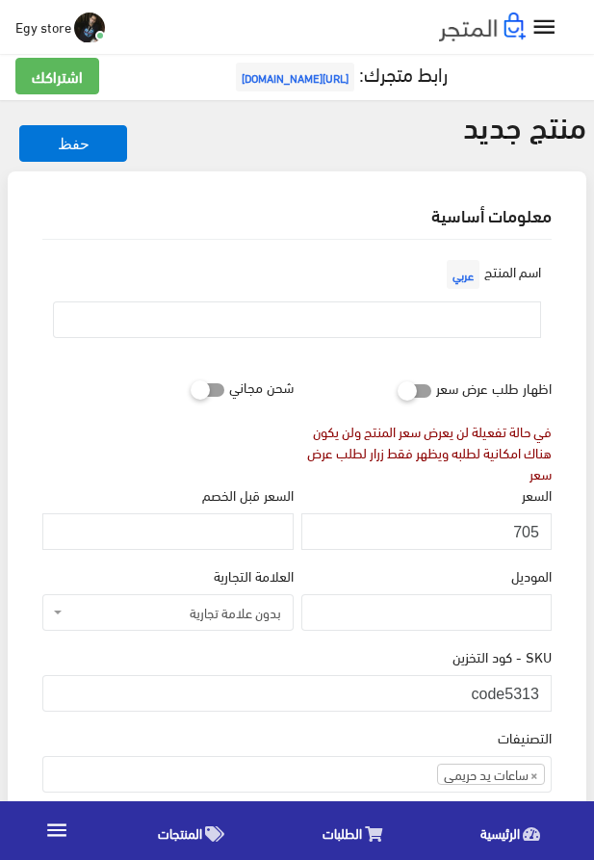
scroll to position [8, 0]
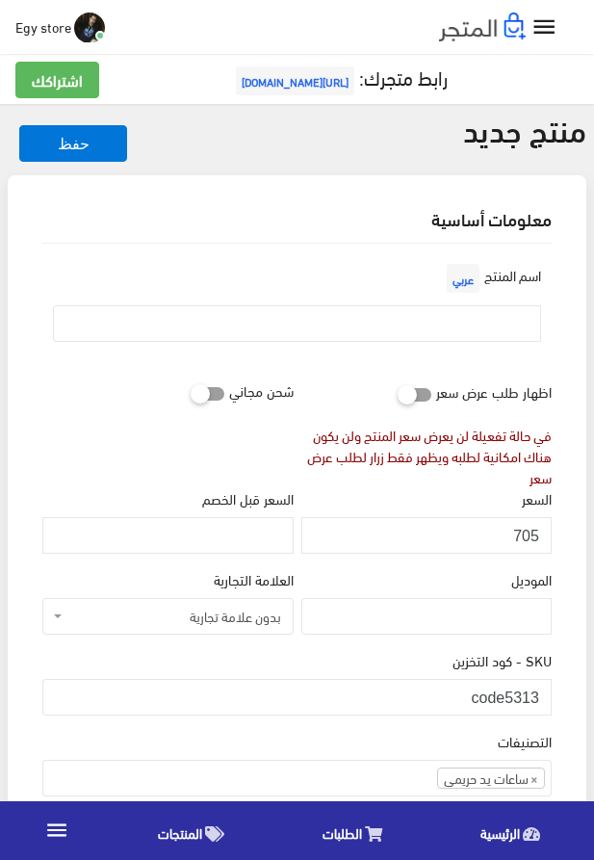
click at [474, 296] on label"] "اسم المنتج عربي" at bounding box center [491, 278] width 99 height 39
click at [478, 312] on input "text" at bounding box center [297, 323] width 488 height 37
type input "s"
type input "ساعة روعة للنساء"
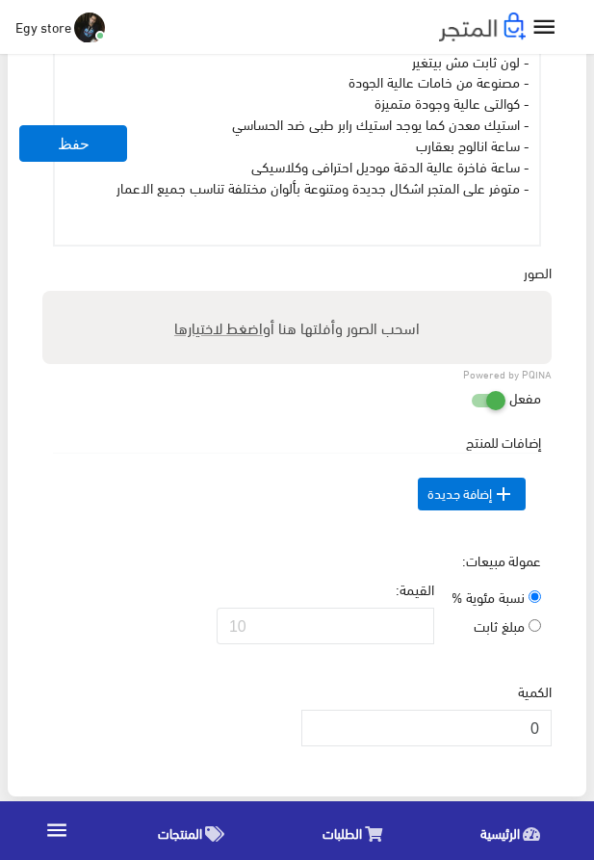
scroll to position [996, 0]
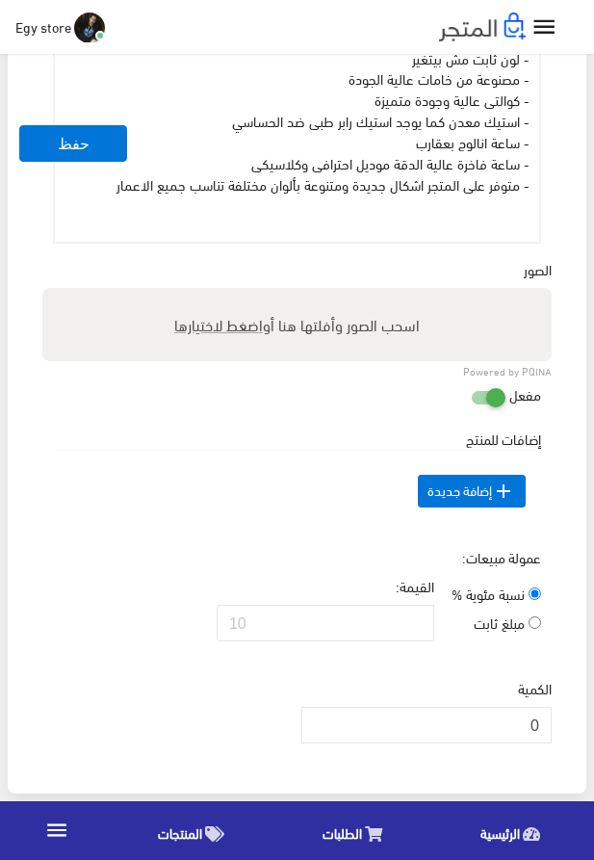
click at [239, 338] on span "اضغط لاختيارها" at bounding box center [218, 324] width 89 height 28
click at [239, 294] on input "اسحب الصور وأفلتها هنا أو اضغط لاختيارها" at bounding box center [297, 291] width 510 height 6
type input "5313.jpeg"
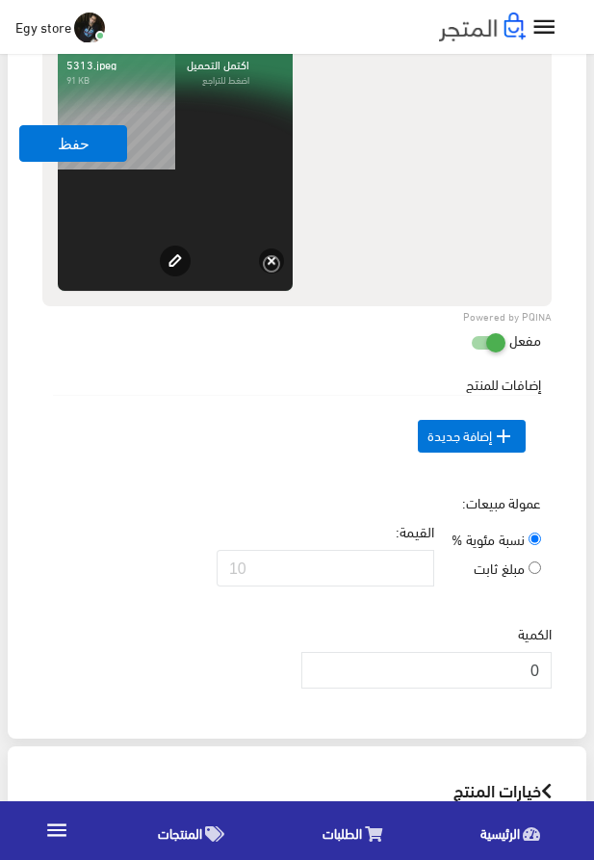
scroll to position [1326, 0]
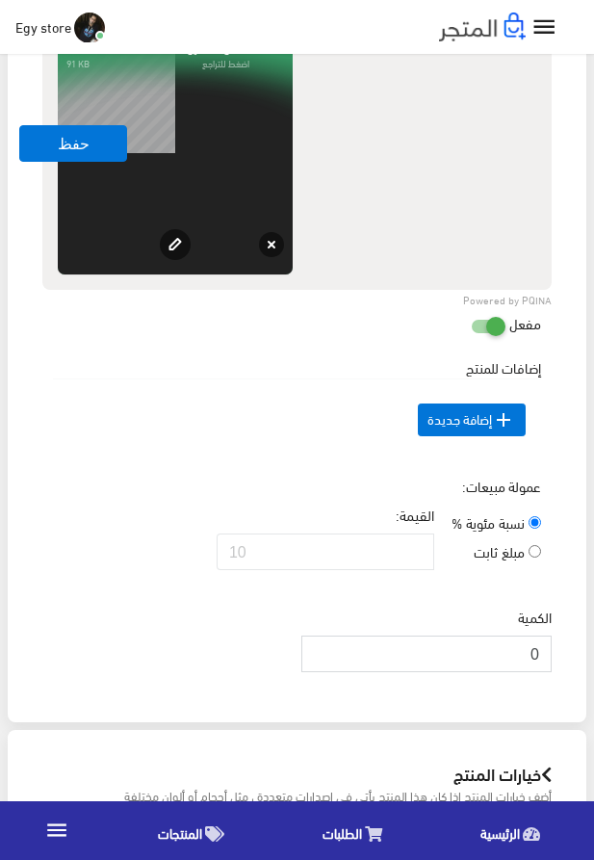
drag, startPoint x: 512, startPoint y: 694, endPoint x: 553, endPoint y: 694, distance: 41.4
click at [552, 672] on input "0" at bounding box center [427, 654] width 250 height 37
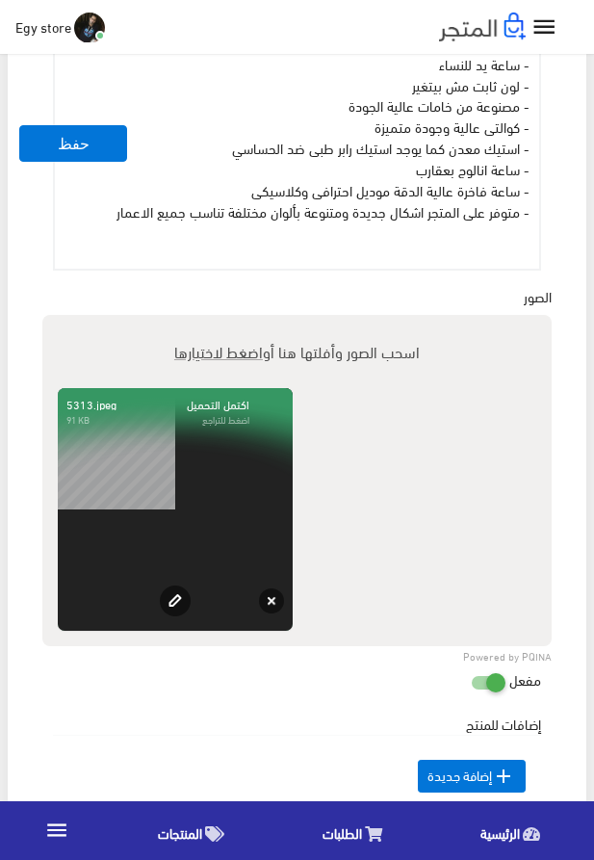
scroll to position [886, 0]
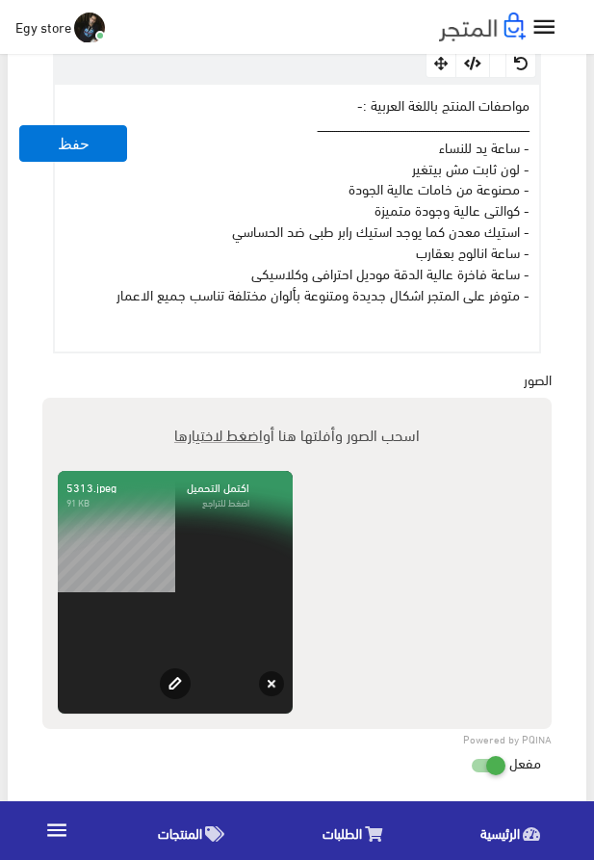
type input "1000"
drag, startPoint x: 98, startPoint y: 303, endPoint x: 556, endPoint y: 113, distance: 495.4
click at [540, 113] on div "مواصفات المنتج باللغة العربية :- ــــــــــــــــــــــــــــــــــــــــــــــ…" at bounding box center [297, 219] width 485 height 268
click at [514, 119] on div "مواصفات المنتج باللغة العربية :- ــــــــــــــــــــــــــــــــــــــــــــــ…" at bounding box center [297, 219] width 485 height 268
click at [79, 146] on button "حفظ" at bounding box center [73, 143] width 108 height 37
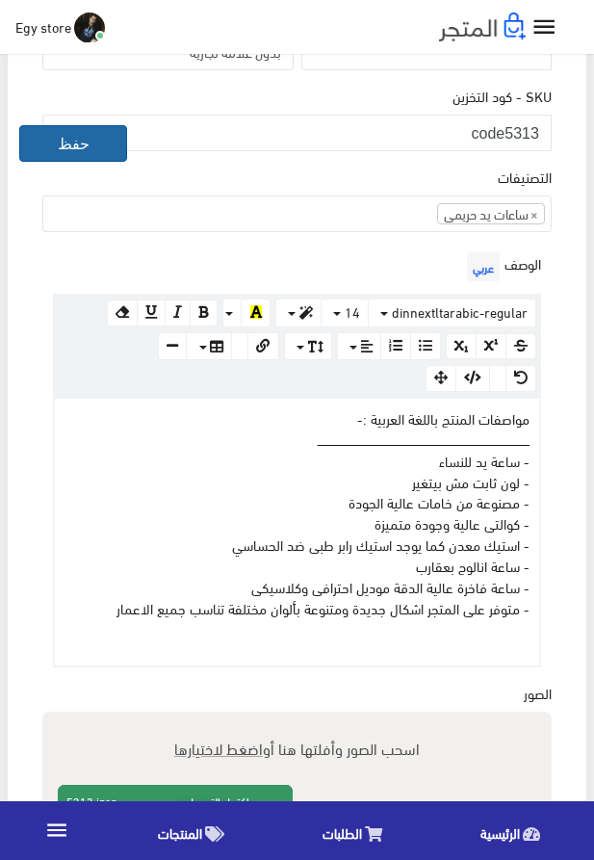
scroll to position [337, 0]
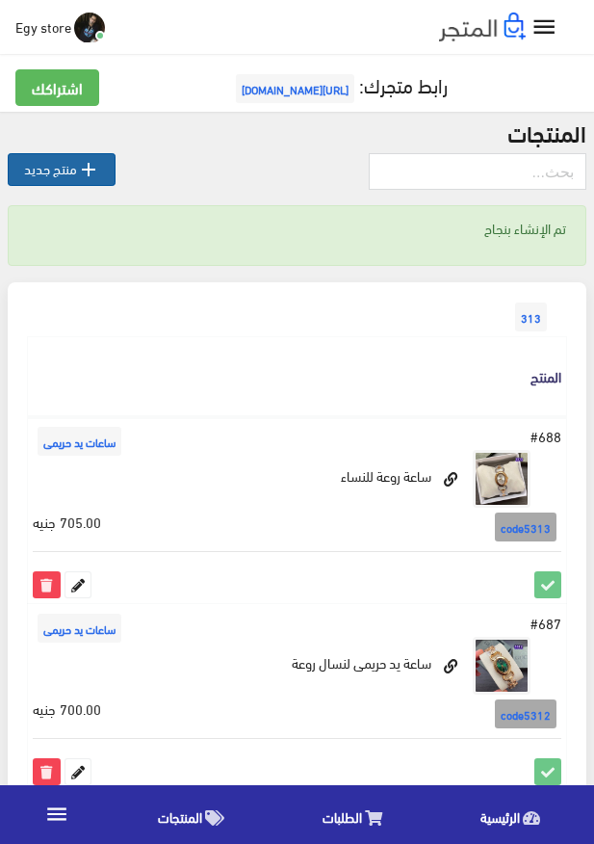
click at [66, 175] on link " منتج جديد" at bounding box center [62, 169] width 108 height 33
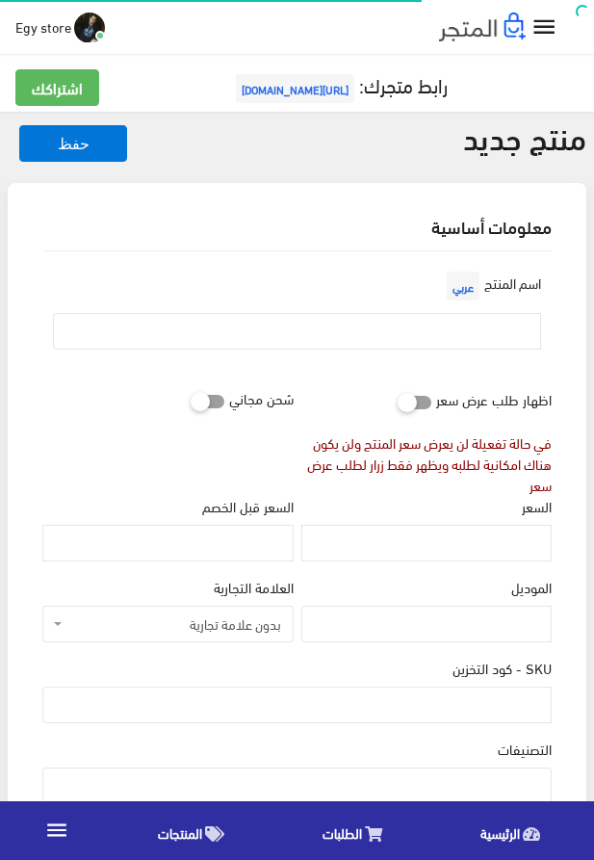
select select
click at [447, 696] on input "SKU - كود التخزين" at bounding box center [297, 705] width 510 height 37
type input "ؤ"
type input "code5314"
click at [487, 558] on input "السعر" at bounding box center [427, 543] width 250 height 37
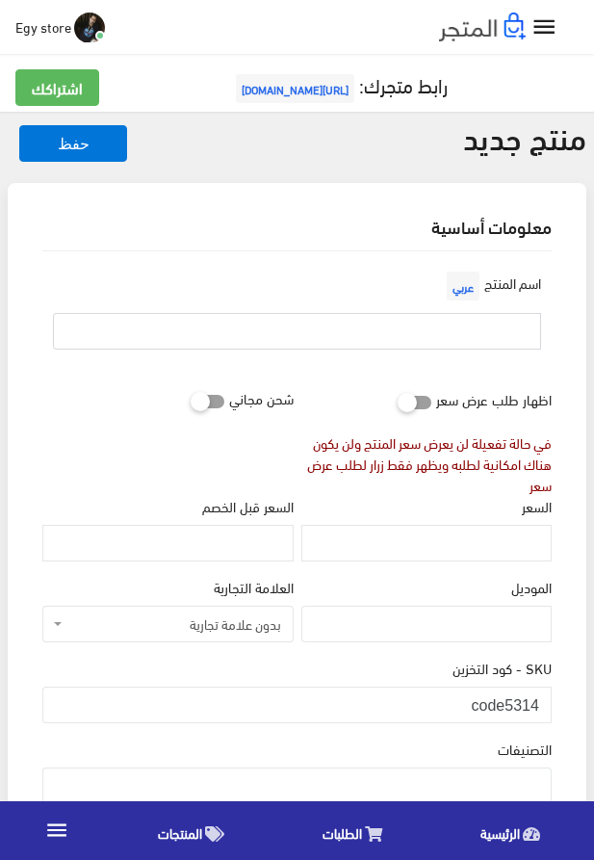
click at [467, 330] on input "text" at bounding box center [297, 331] width 488 height 37
type input "s"
type input "ساعة روعة للنساء مينا زرقاء"
click at [497, 530] on input "السعر" at bounding box center [427, 543] width 250 height 37
type input "710"
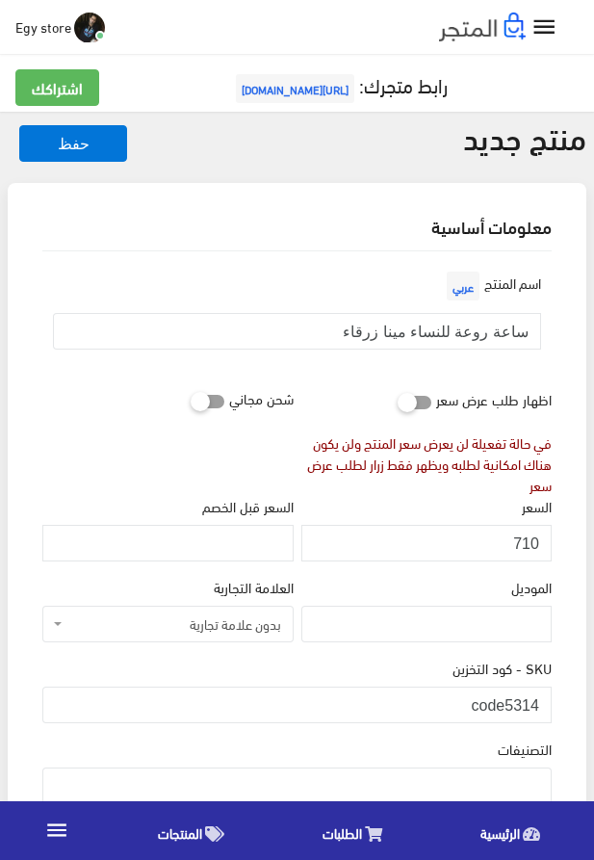
click at [370, 505] on div "السعر 710" at bounding box center [427, 529] width 250 height 66
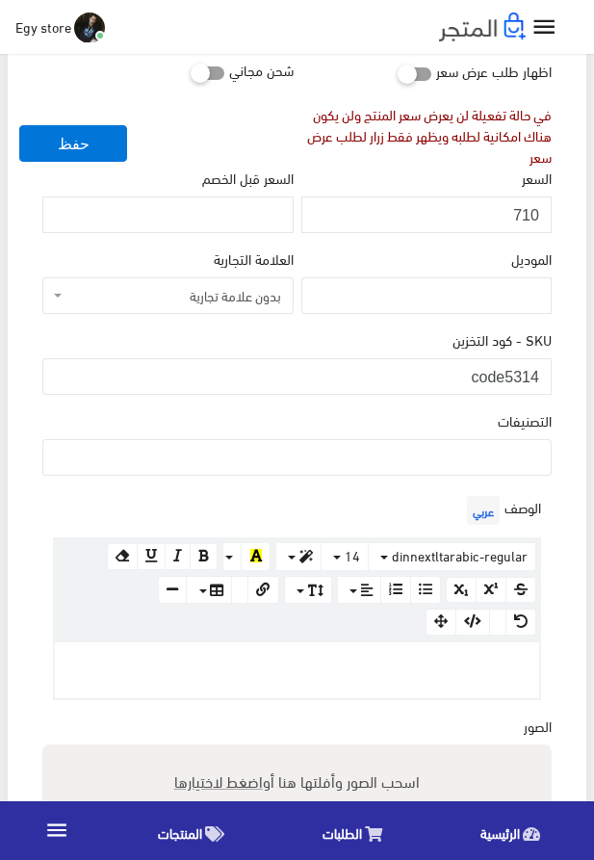
scroll to position [549, 0]
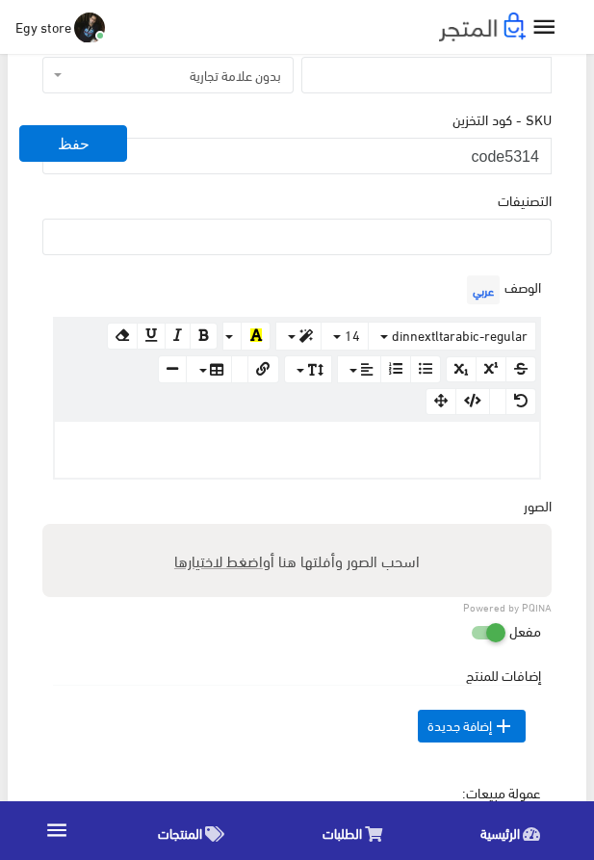
click at [398, 458] on div at bounding box center [297, 450] width 485 height 56
paste div
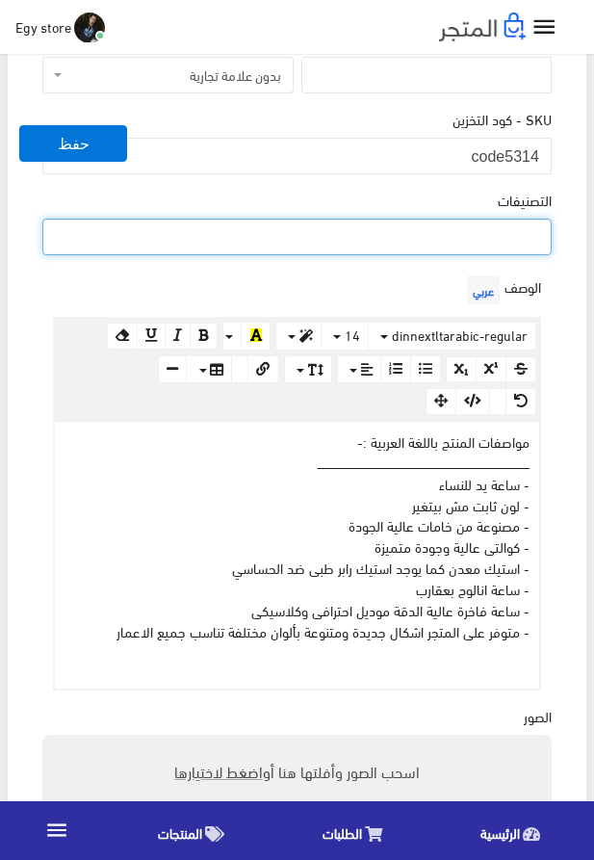
click at [498, 250] on ul at bounding box center [297, 235] width 508 height 31
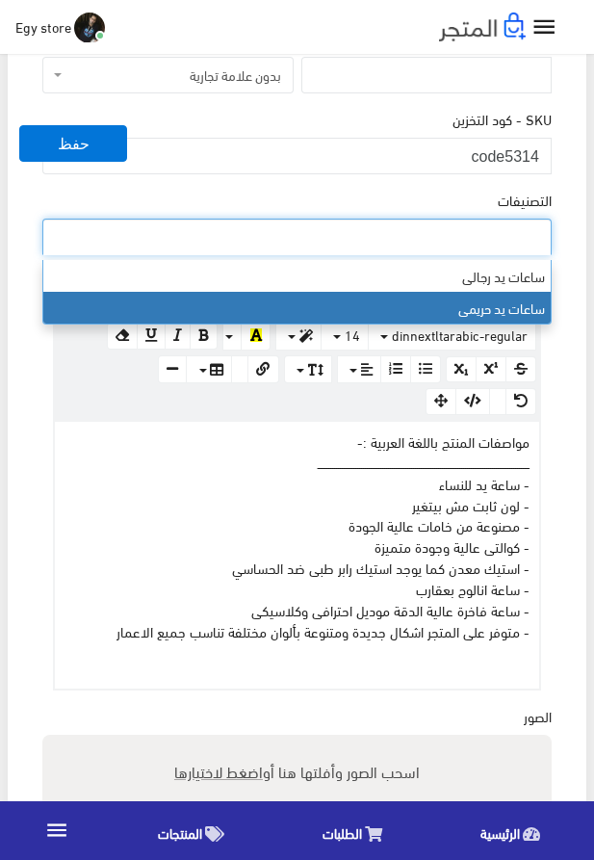
select select "28"
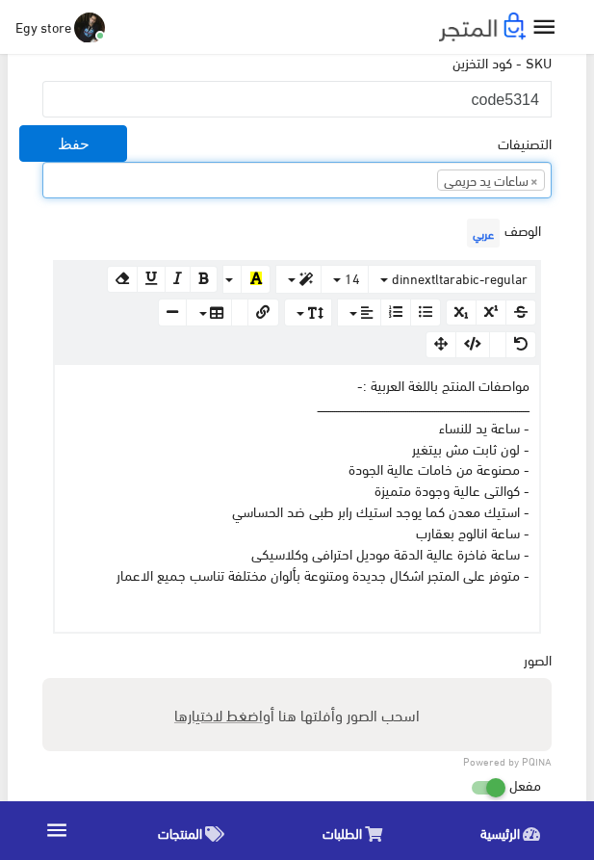
scroll to position [659, 0]
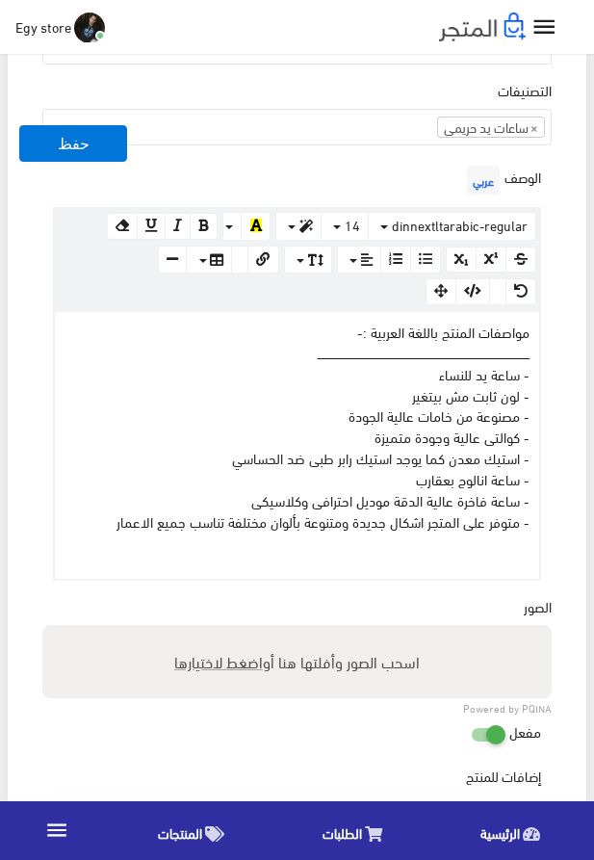
click at [240, 665] on span "اضغط لاختيارها" at bounding box center [218, 661] width 89 height 28
click at [240, 631] on input "اسحب الصور وأفلتها هنا أو اضغط لاختيارها" at bounding box center [297, 628] width 510 height 6
type input "5314.jpeg"
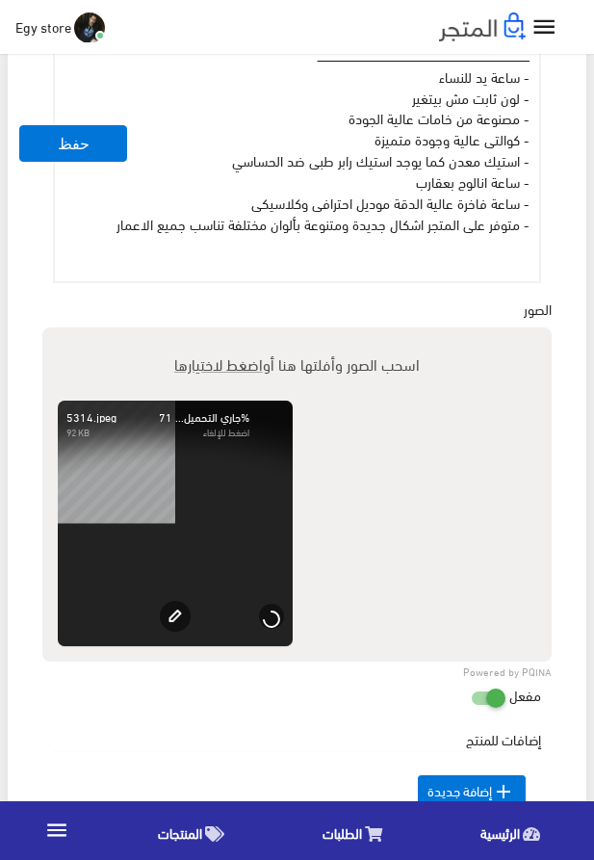
scroll to position [1318, 0]
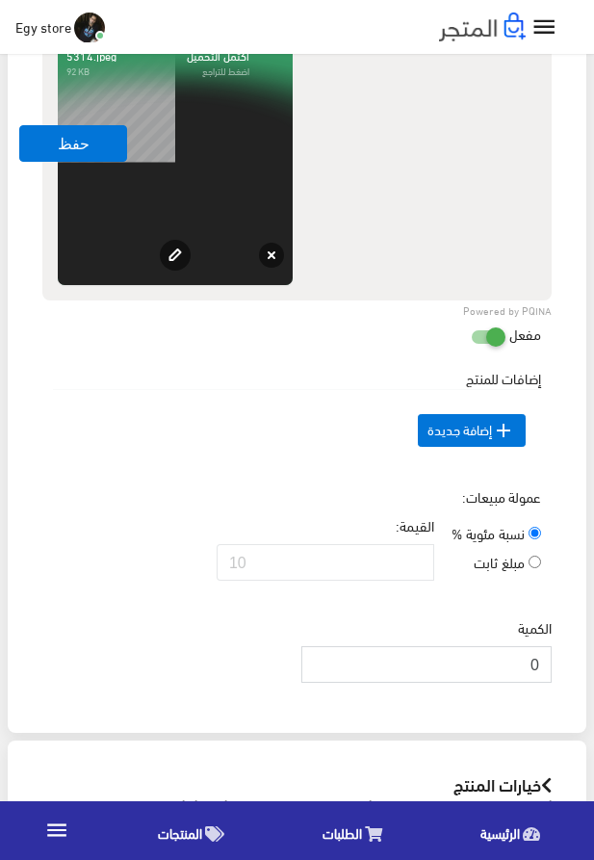
drag, startPoint x: 513, startPoint y: 702, endPoint x: 545, endPoint y: 702, distance: 32.8
click at [545, 683] on input "0" at bounding box center [427, 664] width 250 height 37
type input "1000"
click at [52, 149] on button "حفظ" at bounding box center [73, 143] width 108 height 37
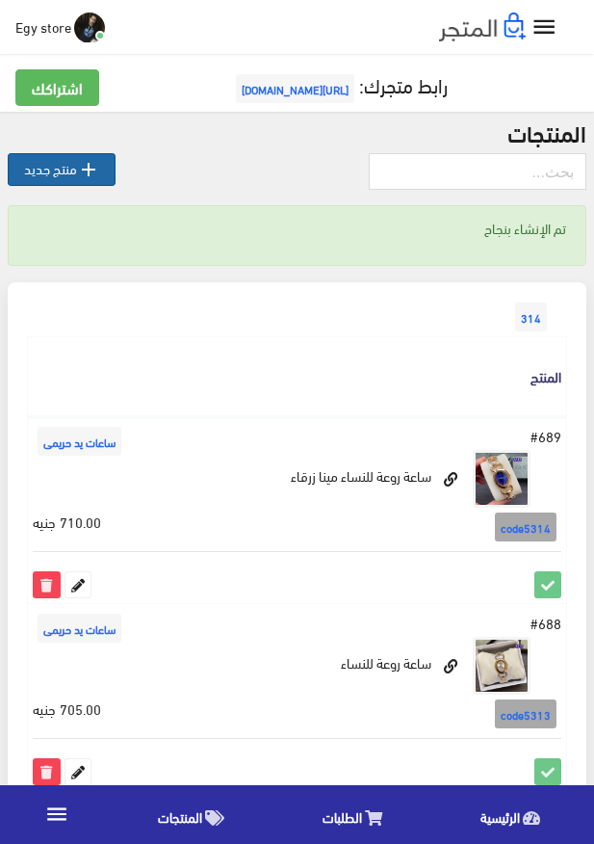
click at [83, 158] on icon "" at bounding box center [88, 169] width 23 height 23
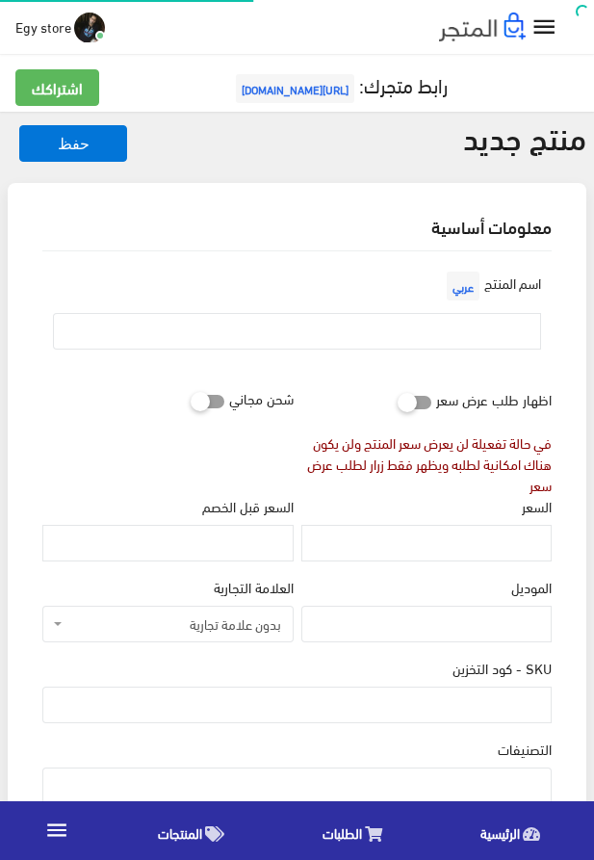
select select
click at [453, 717] on input "SKU - كود التخزين" at bounding box center [297, 705] width 510 height 37
type input "ؤ"
type input "code5315"
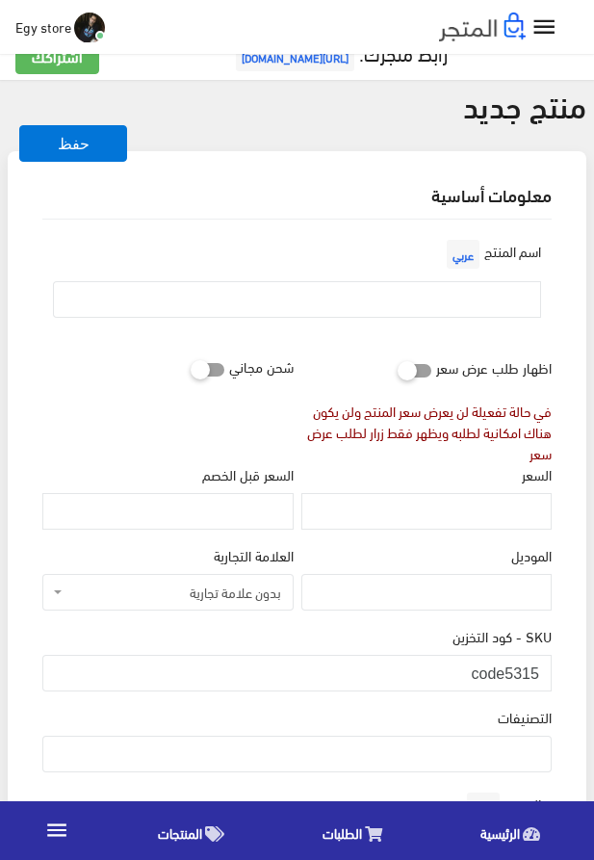
scroll to position [329, 0]
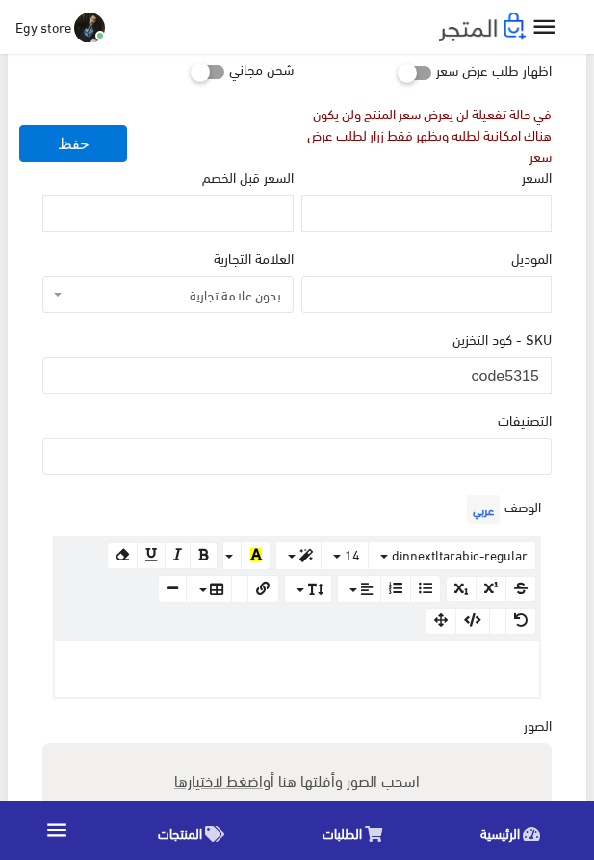
click at [450, 464] on ul at bounding box center [297, 454] width 508 height 31
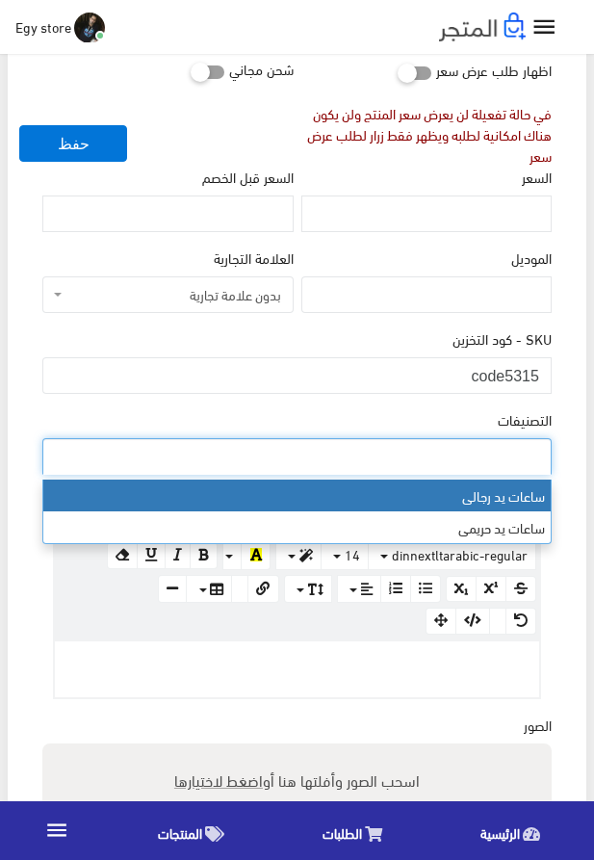
select select "27"
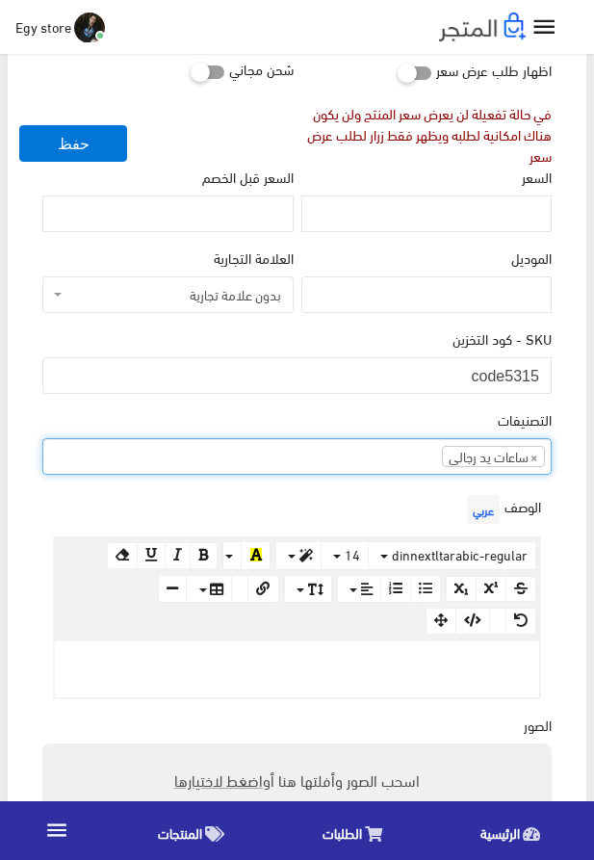
click at [392, 654] on p at bounding box center [297, 661] width 465 height 21
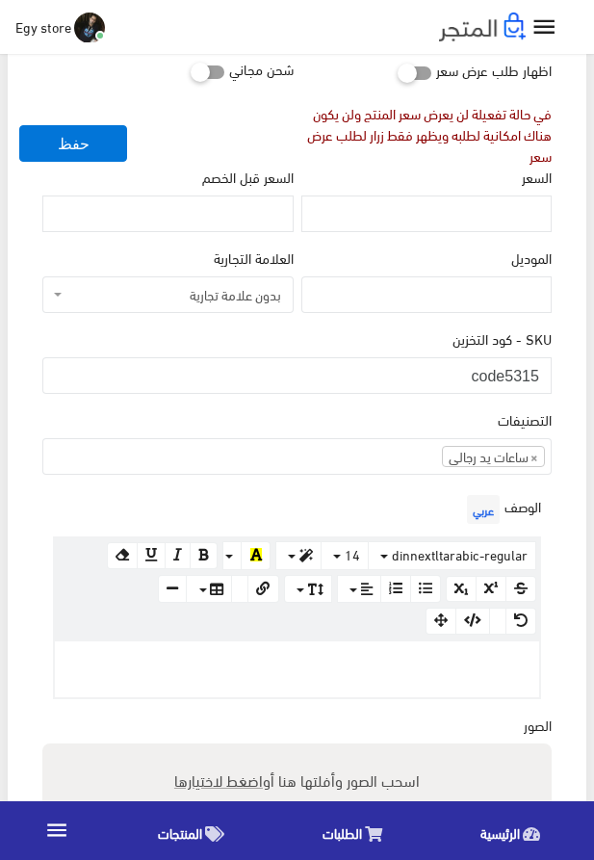
paste div
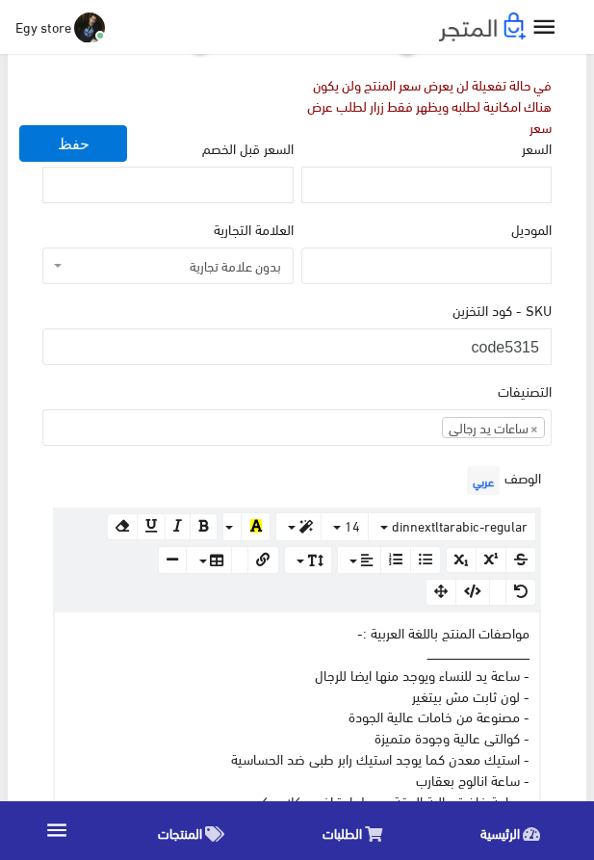
click at [433, 657] on div "مواصفات المنتج باللغة العربية :- ــــــــــــــــــــــــــــــــــــــــــــــ…" at bounding box center [297, 757] width 485 height 289
drag, startPoint x: 352, startPoint y: 680, endPoint x: 478, endPoint y: 677, distance: 126.2
click at [478, 677] on div "مواصفات المنتج باللغة العربية :- ــــــــــــــــــــــــــــــــــــــــــــــ…" at bounding box center [297, 757] width 485 height 289
click at [429, 679] on div "مواصفات المنتج باللغة العربية :- ــــــــــــــــــــــــــــــــــــــــــــــ…" at bounding box center [297, 757] width 485 height 289
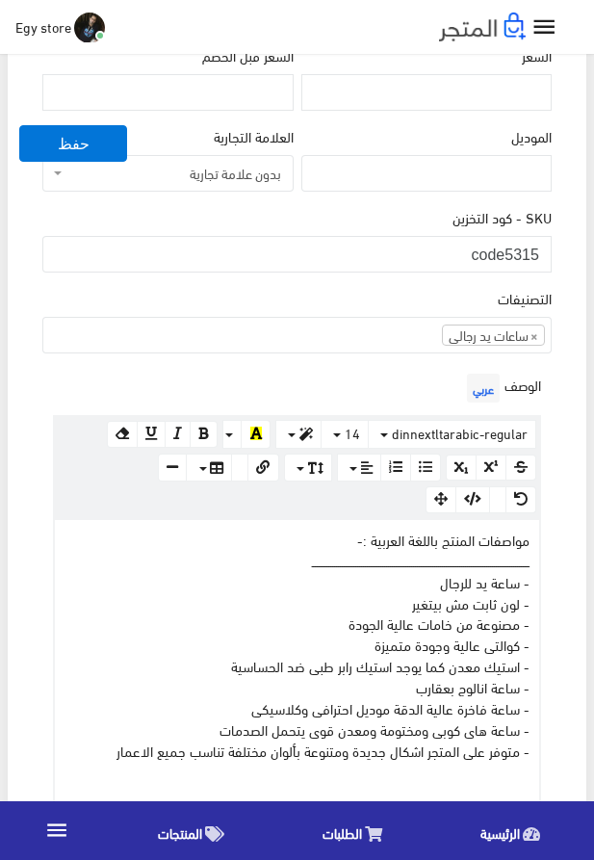
scroll to position [468, 0]
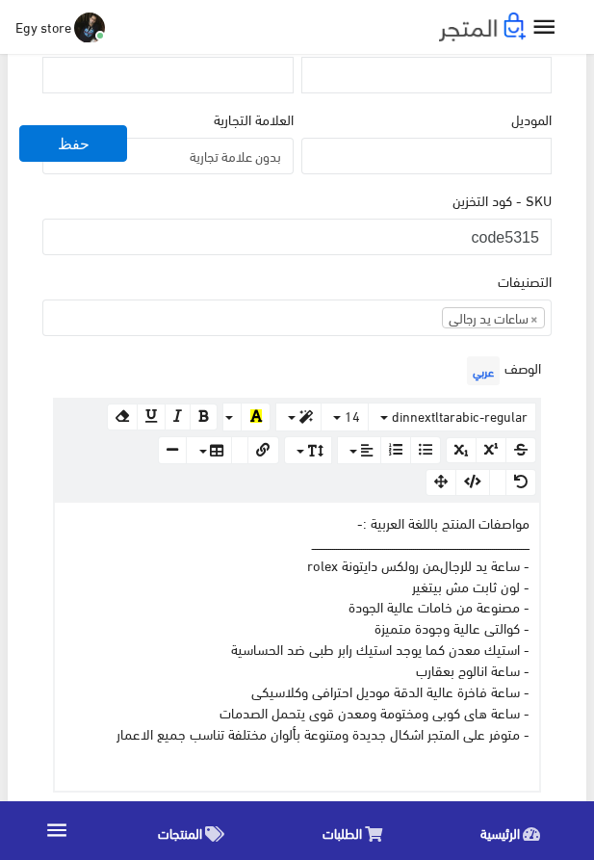
drag, startPoint x: 444, startPoint y: 651, endPoint x: 197, endPoint y: 662, distance: 247.8
click at [197, 662] on div "مواصفات المنتج باللغة العربية :- ــــــــــــــــــــــــــــــــــــــــــــــ…" at bounding box center [297, 647] width 485 height 289
drag, startPoint x: 101, startPoint y: 740, endPoint x: 567, endPoint y: 525, distance: 513.4
click at [540, 525] on div "مواصفات المنتج باللغة العربية :- ــــــــــــــــــــــــــــــــــــــــــــــ…" at bounding box center [297, 647] width 485 height 289
click at [494, 530] on div "مواصفات المنتج باللغة العربية :- ــــــــــــــــــــــــــــــــــــــــــــــ…" at bounding box center [297, 647] width 485 height 289
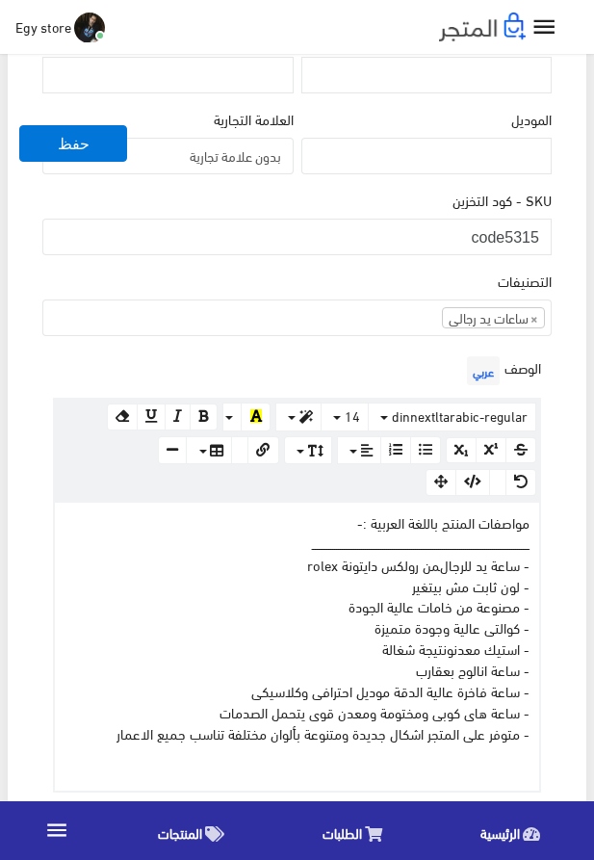
click at [580, 351] on div "معلومات أساسية اسم المنتج عربي اظهار طلب عرض سعر في حالة تفعيلة لن يعرض سعر الم…" at bounding box center [297, 529] width 579 height 1628
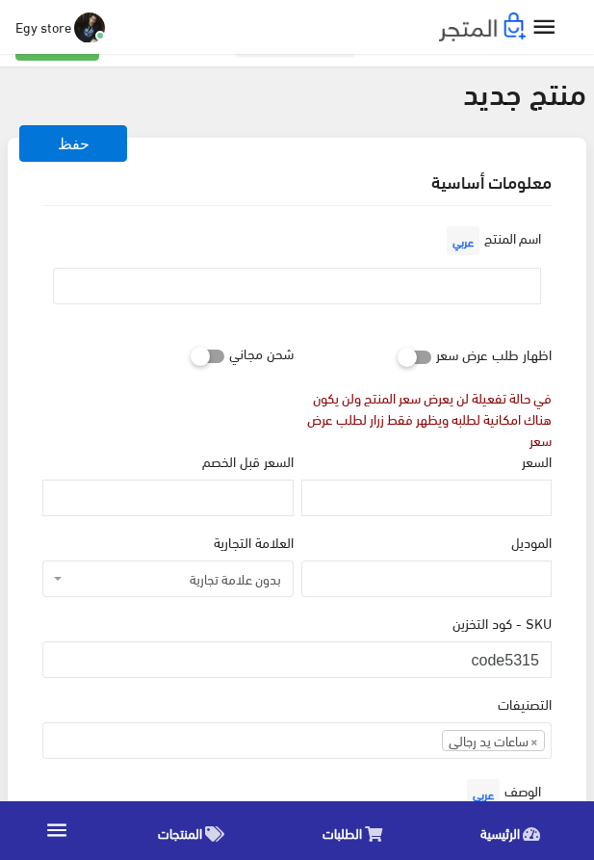
scroll to position [29, 0]
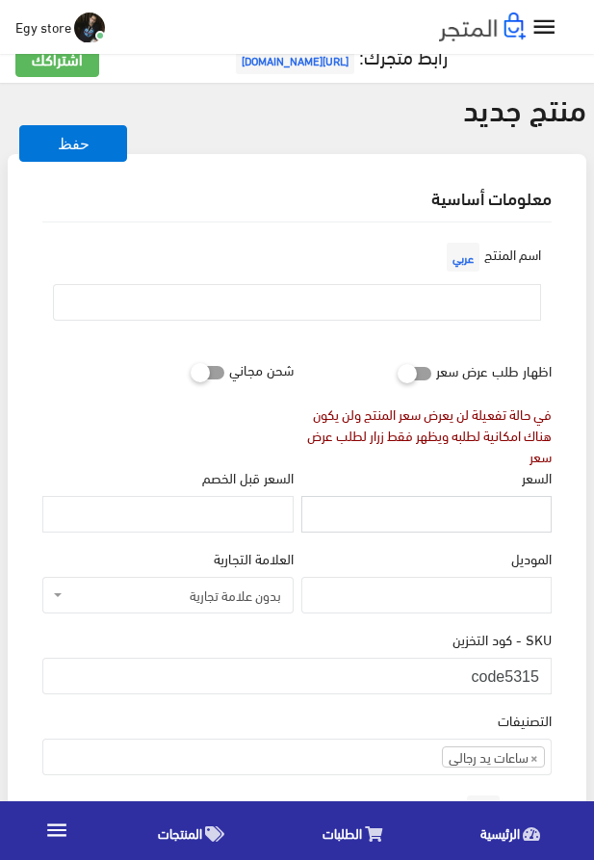
click at [520, 526] on input "السعر" at bounding box center [427, 514] width 250 height 37
type input "525"
click at [488, 313] on input "text" at bounding box center [297, 302] width 488 height 37
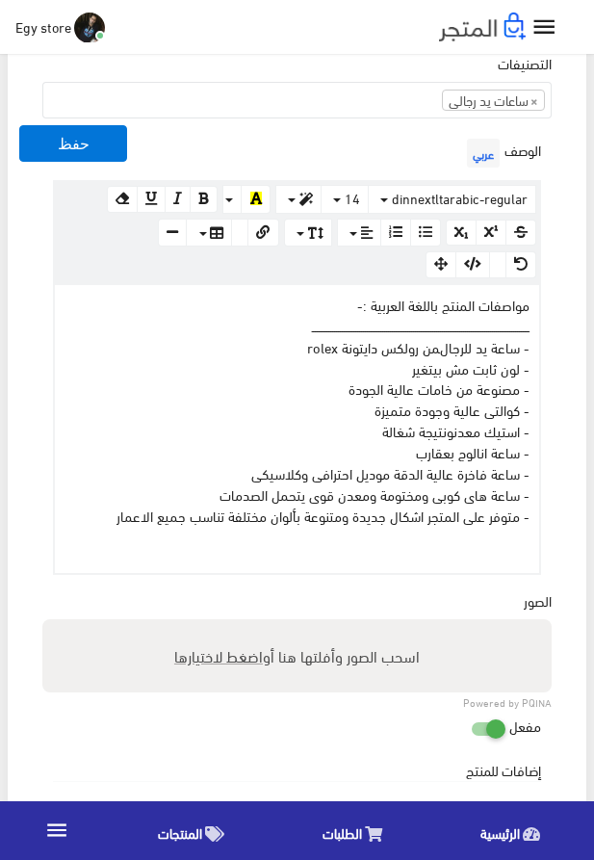
scroll to position [688, 0]
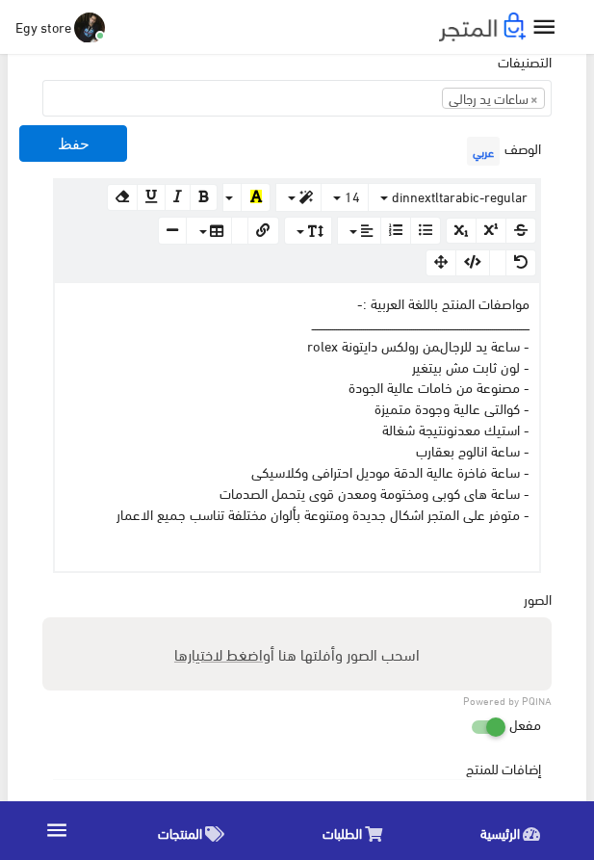
type input "ساعة رجالى رولكس دايتونة"
click at [225, 666] on span "اضغط لاختيارها" at bounding box center [218, 654] width 89 height 28
click at [225, 623] on input "اسحب الصور وأفلتها هنا أو اضغط لاختيارها" at bounding box center [297, 621] width 510 height 6
type input "5315.jpeg"
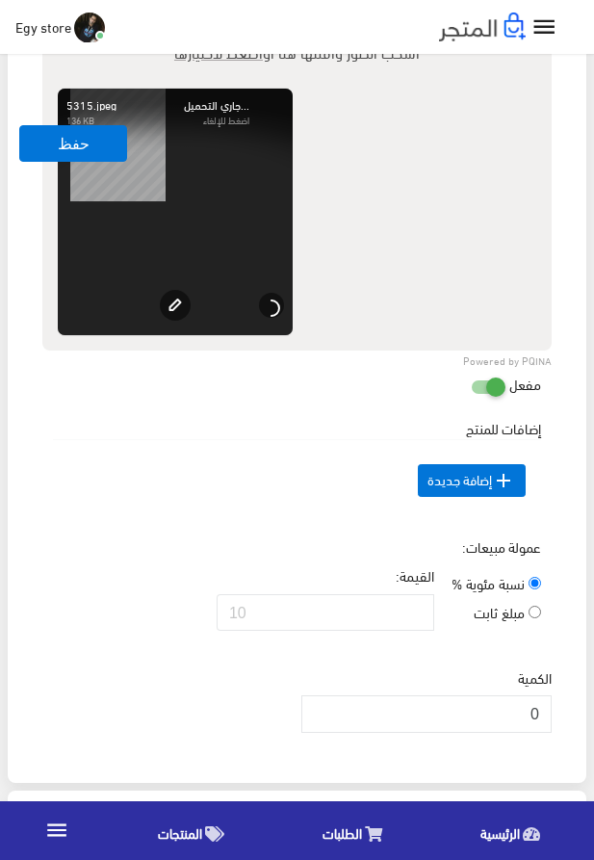
scroll to position [1347, 0]
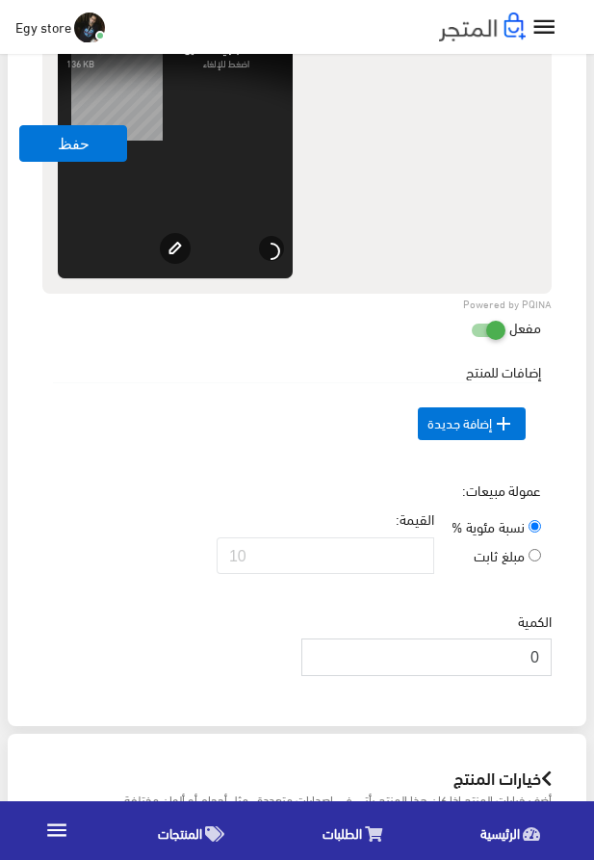
drag, startPoint x: 500, startPoint y: 686, endPoint x: 576, endPoint y: 695, distance: 76.6
click at [552, 675] on input "0" at bounding box center [427, 657] width 250 height 37
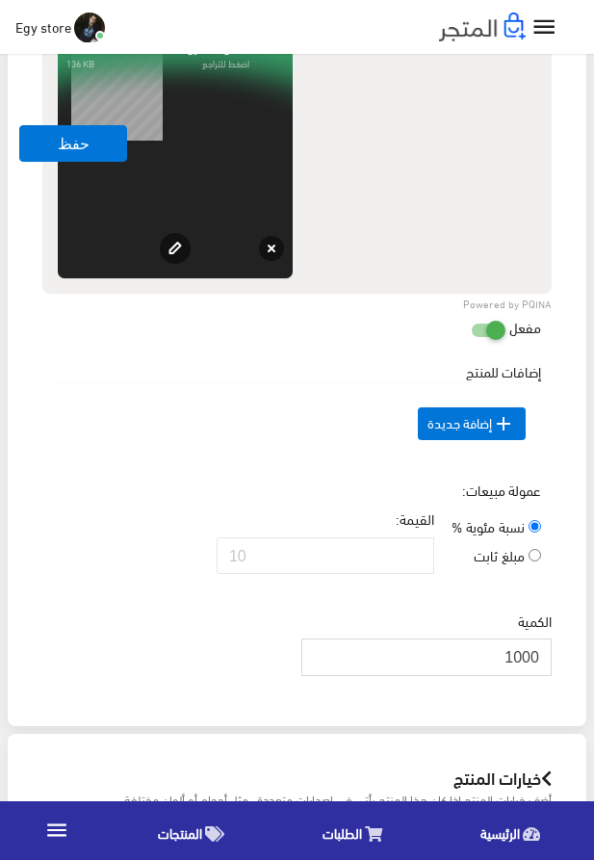
type input "1000"
click at [309, 464] on td " إضافة جديدة" at bounding box center [297, 423] width 488 height 82
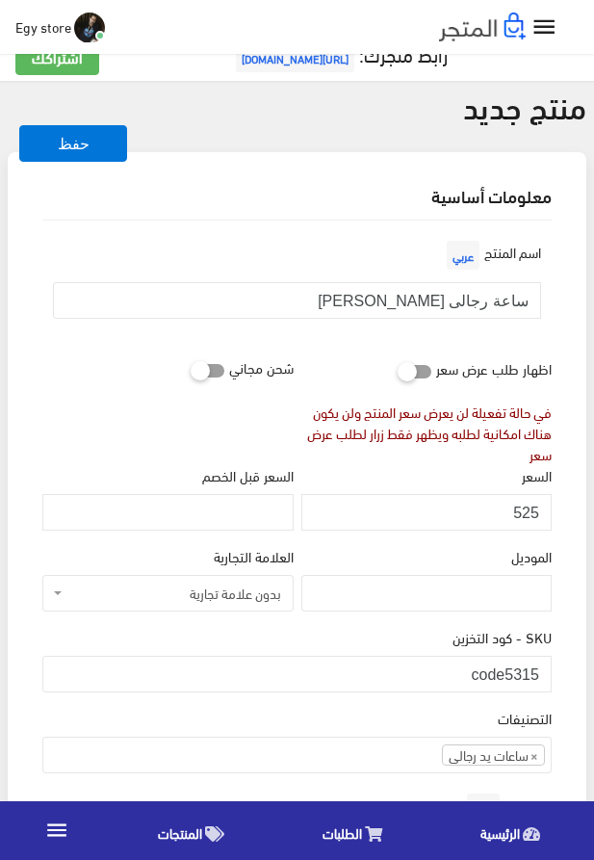
scroll to position [29, 0]
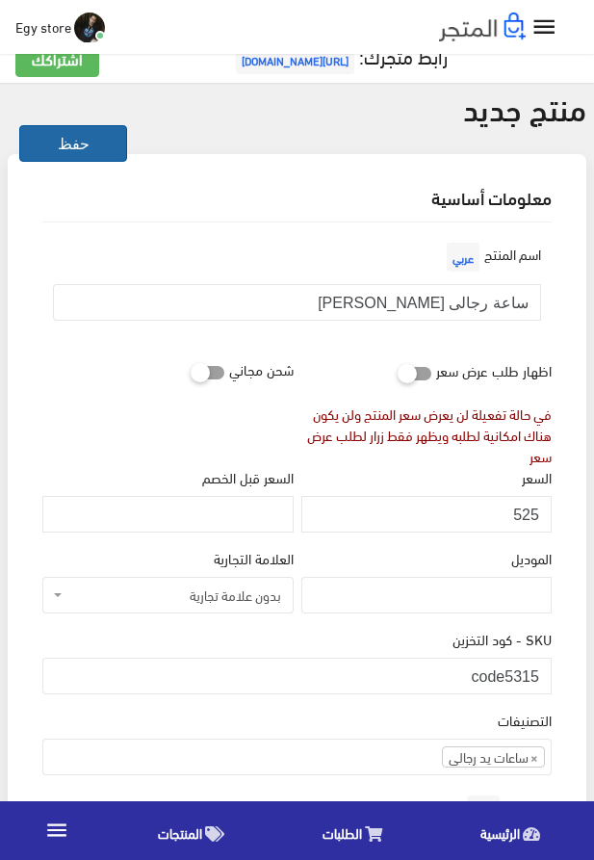
click at [94, 152] on button "حفظ" at bounding box center [73, 143] width 108 height 37
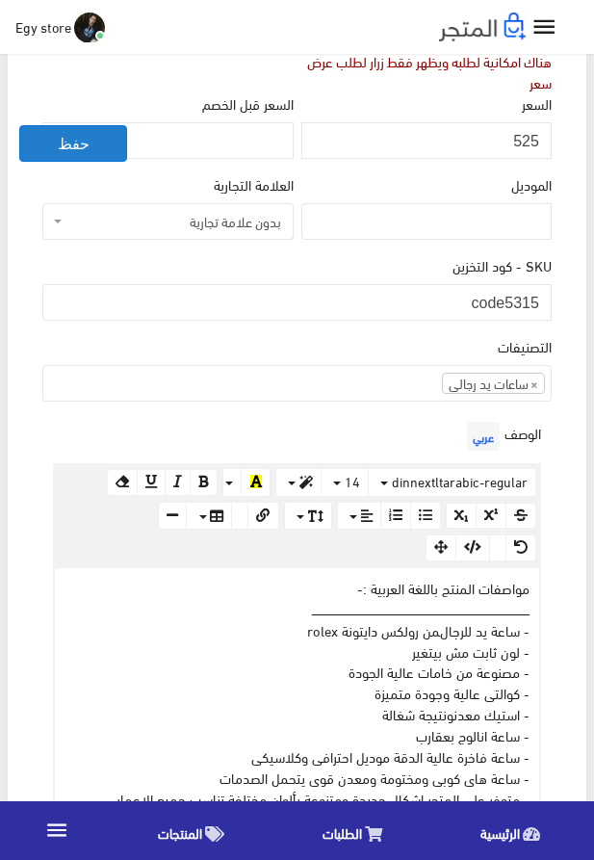
scroll to position [468, 0]
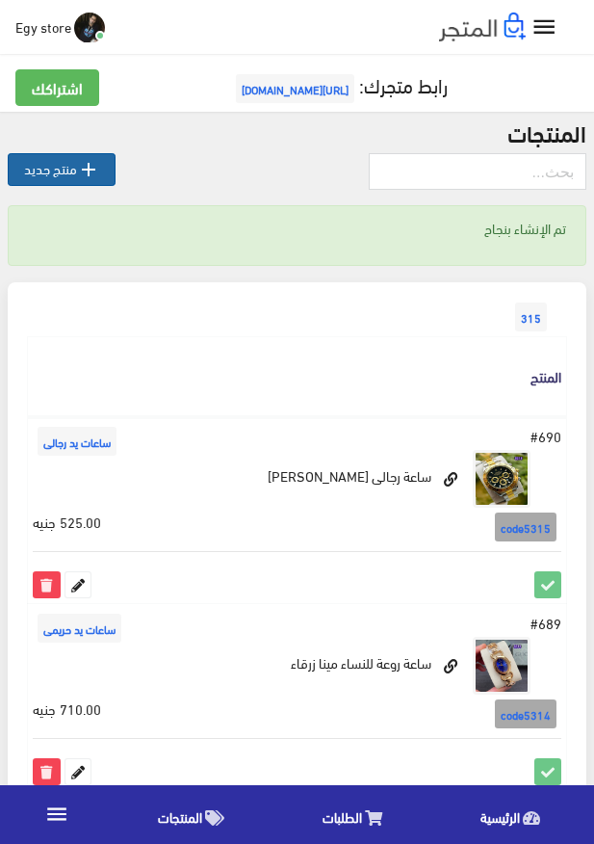
click at [71, 153] on link " منتج جديد" at bounding box center [62, 169] width 108 height 33
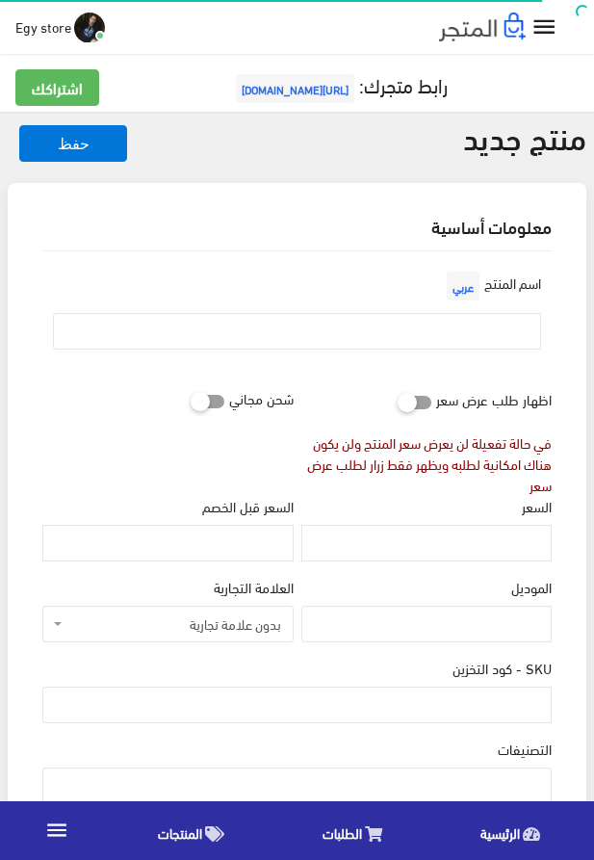
select select
click at [415, 697] on input "SKU - كود التخزين" at bounding box center [297, 705] width 510 height 37
type input "ؤ"
type input "code5316"
click at [506, 543] on input "السعر" at bounding box center [427, 543] width 250 height 37
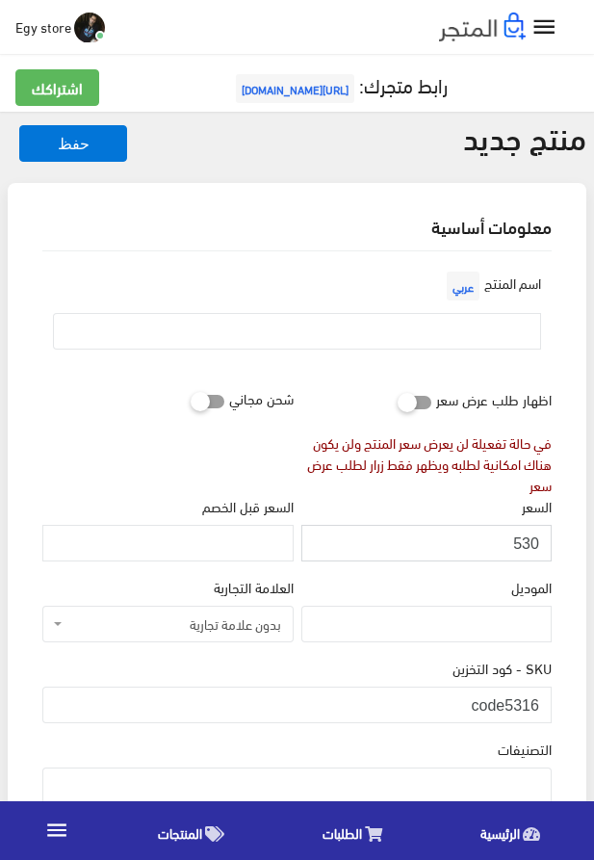
type input "530"
click at [472, 333] on input "text" at bounding box center [297, 331] width 488 height 37
type input "v"
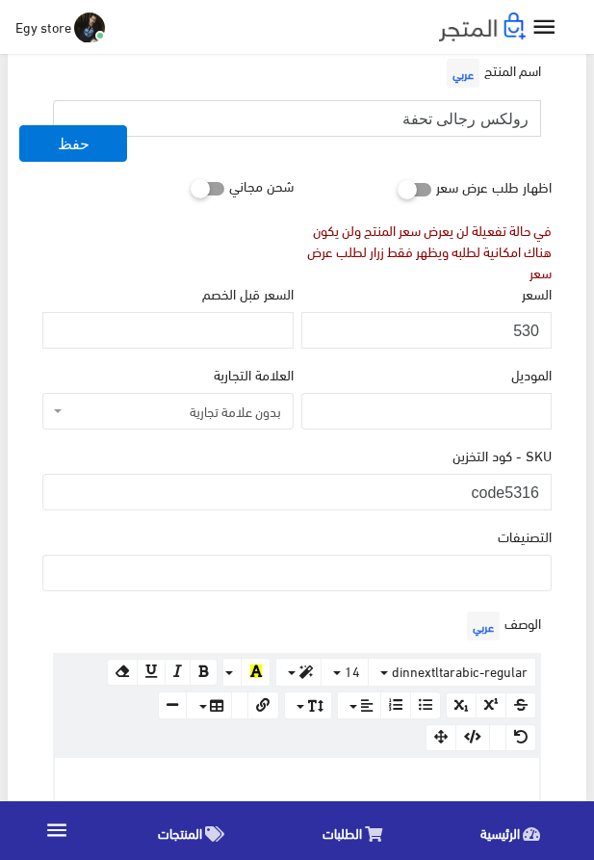
scroll to position [220, 0]
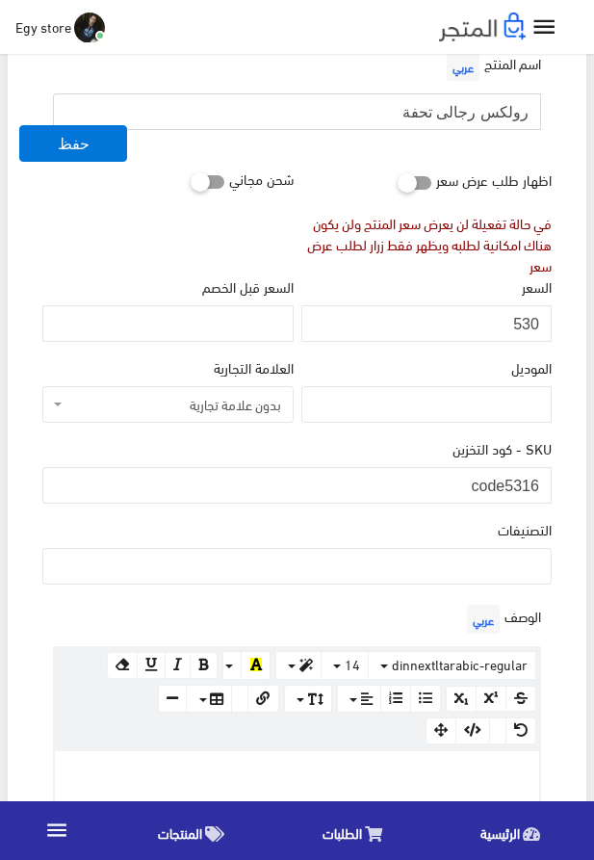
type input "رولكس رجالى تحفة"
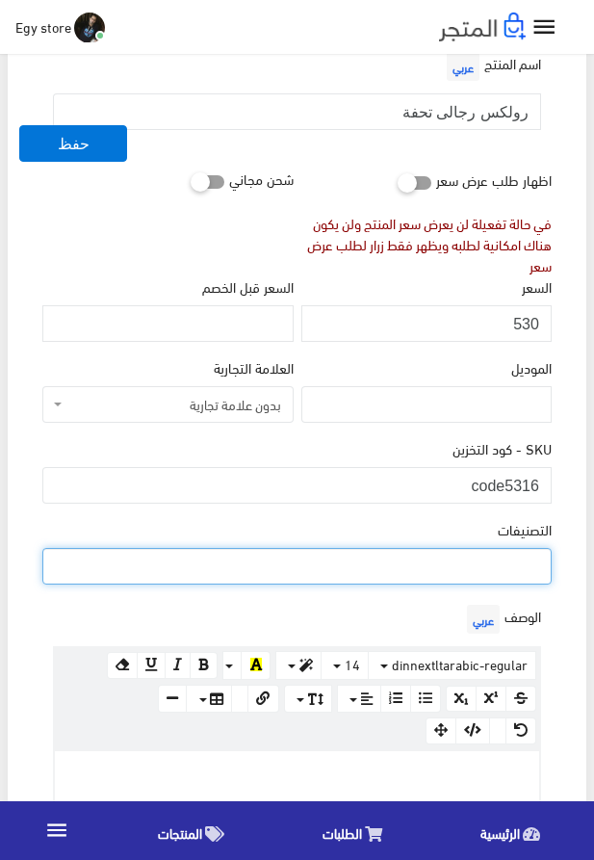
click at [497, 573] on ul at bounding box center [297, 564] width 508 height 31
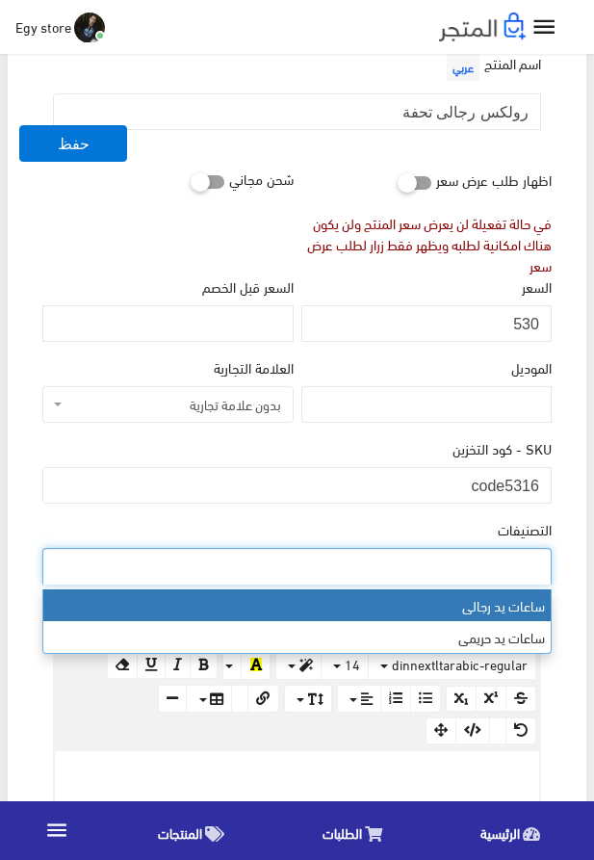
select select "27"
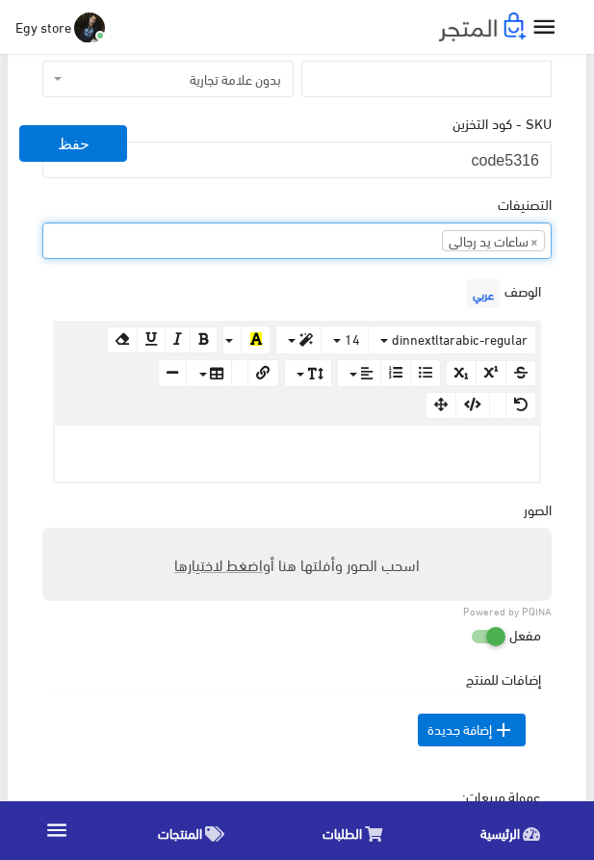
scroll to position [549, 0]
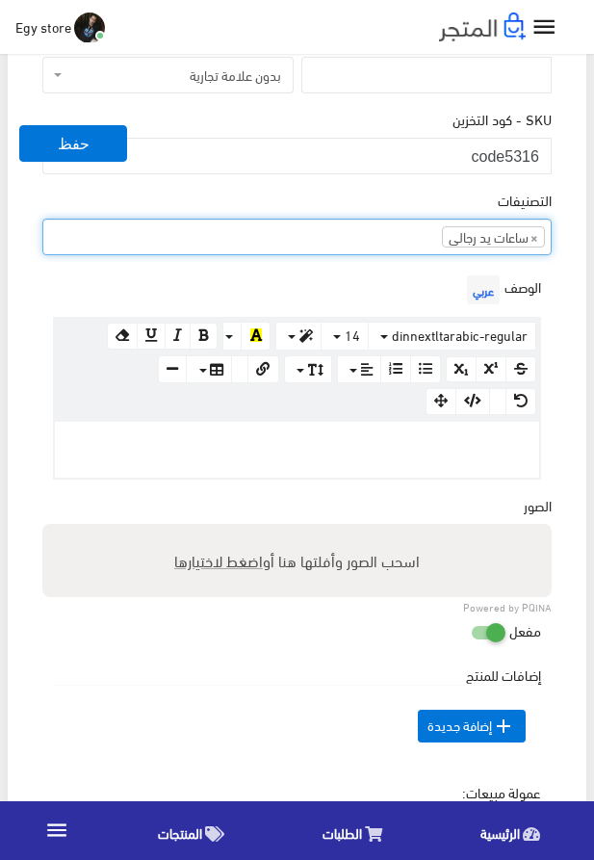
click at [453, 446] on p at bounding box center [297, 442] width 465 height 21
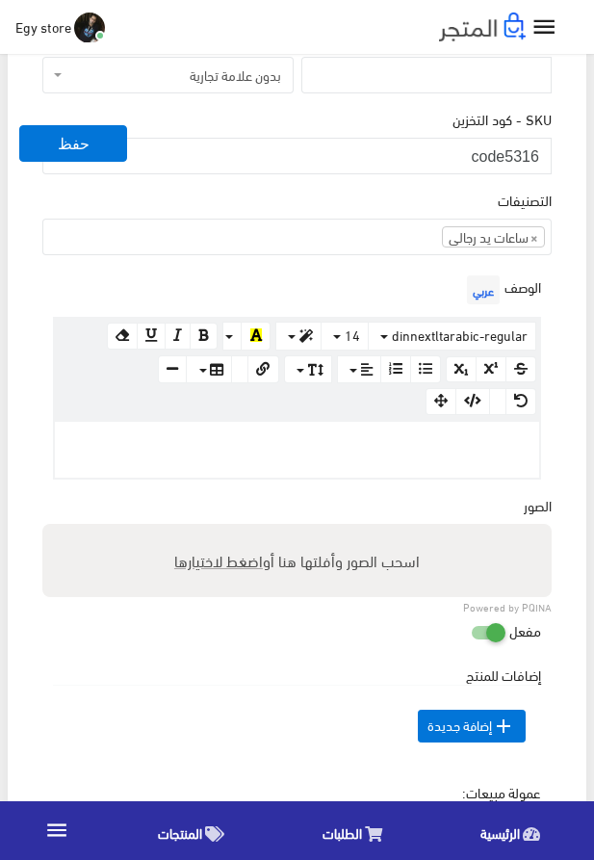
paste div
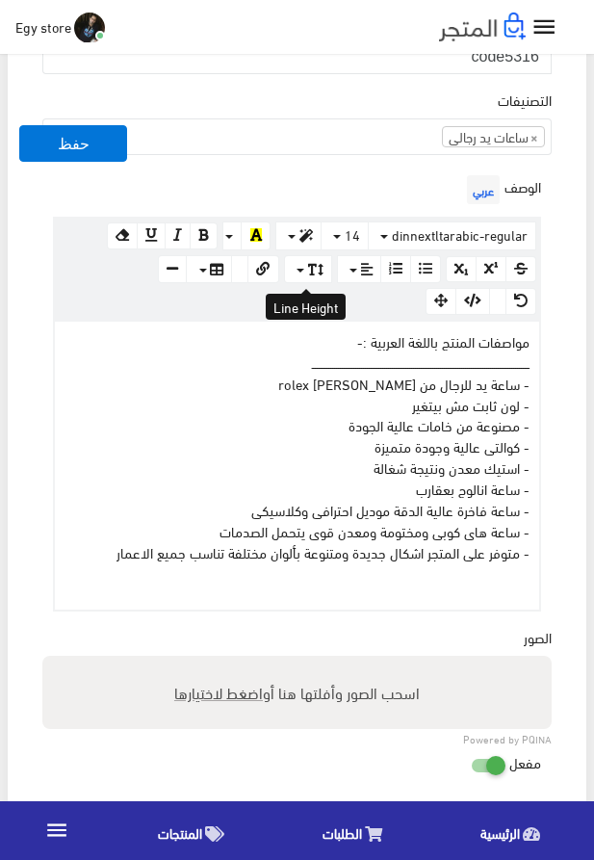
scroll to position [879, 0]
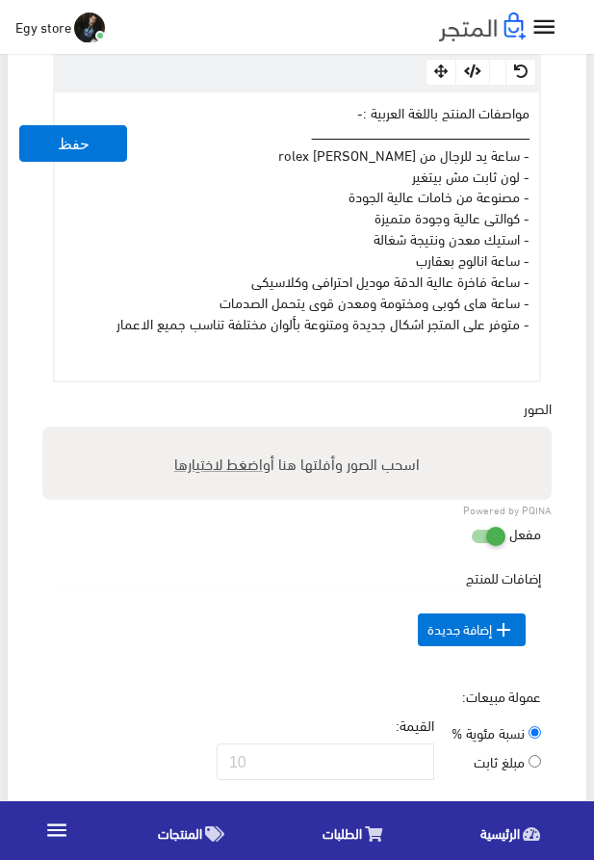
click at [239, 471] on span "اضغط لاختيارها" at bounding box center [218, 463] width 89 height 28
click at [239, 433] on input "اسحب الصور وأفلتها هنا أو اضغط لاختيارها" at bounding box center [297, 430] width 510 height 6
type input "5316.jpeg"
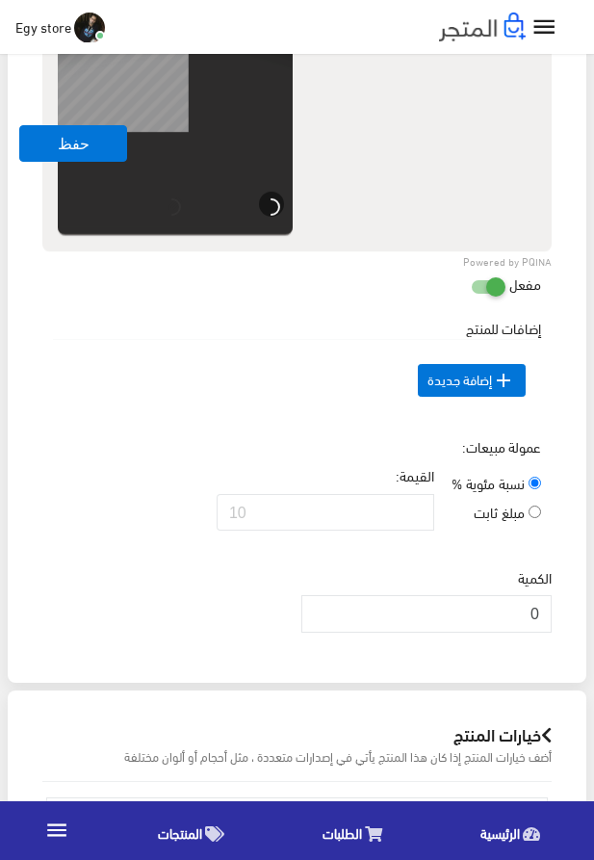
scroll to position [1428, 0]
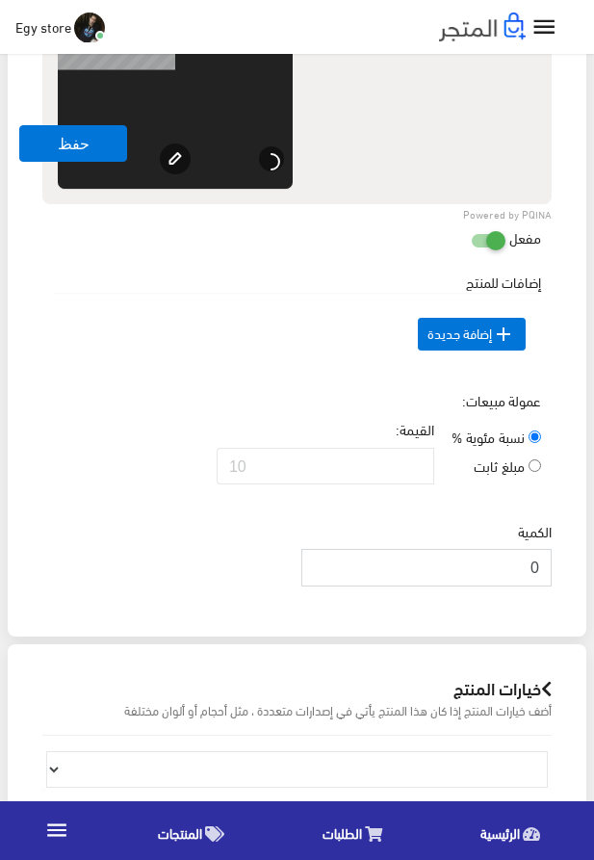
drag, startPoint x: 523, startPoint y: 599, endPoint x: 540, endPoint y: 602, distance: 16.6
click at [540, 586] on input "0" at bounding box center [427, 567] width 250 height 37
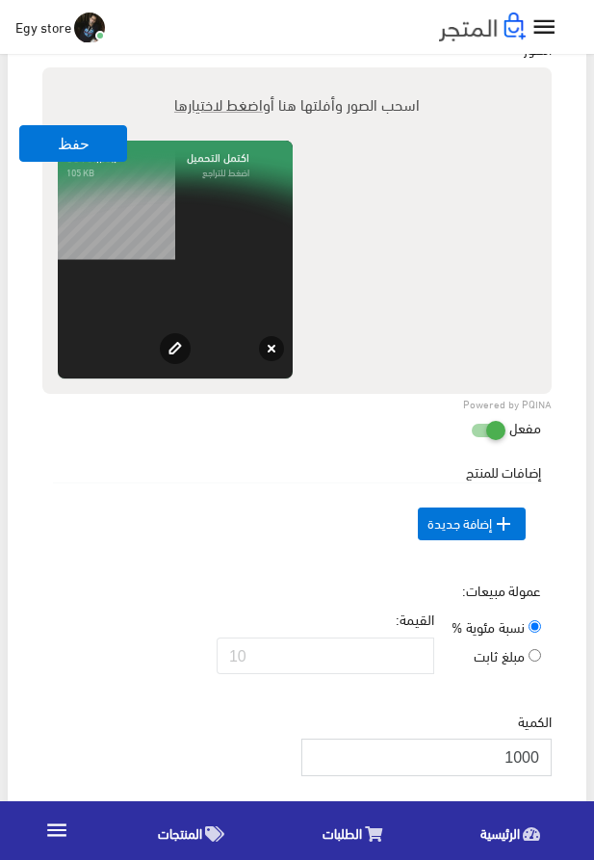
scroll to position [1132, 0]
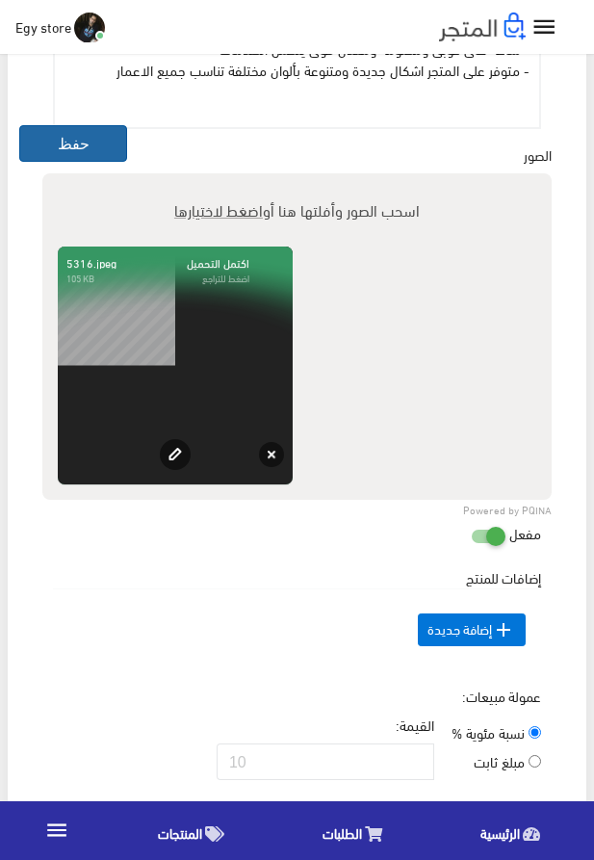
type input "1000"
click at [70, 152] on button "حفظ" at bounding box center [73, 143] width 108 height 37
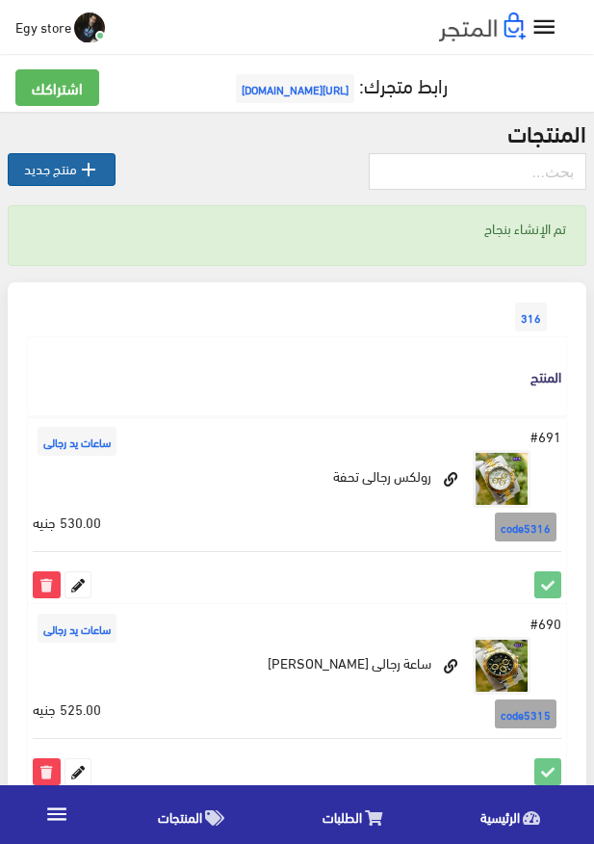
click at [49, 179] on link " منتج جديد" at bounding box center [62, 169] width 108 height 33
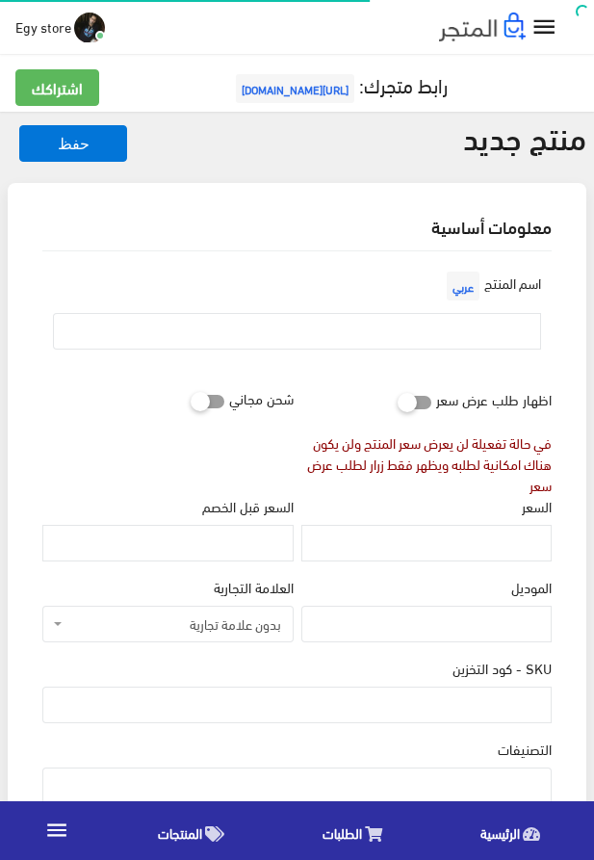
select select
click at [475, 709] on input "SKU - كود التخزين" at bounding box center [297, 705] width 510 height 37
type input "ؤ"
type input "code5317"
click at [533, 540] on input "السعر" at bounding box center [427, 543] width 250 height 37
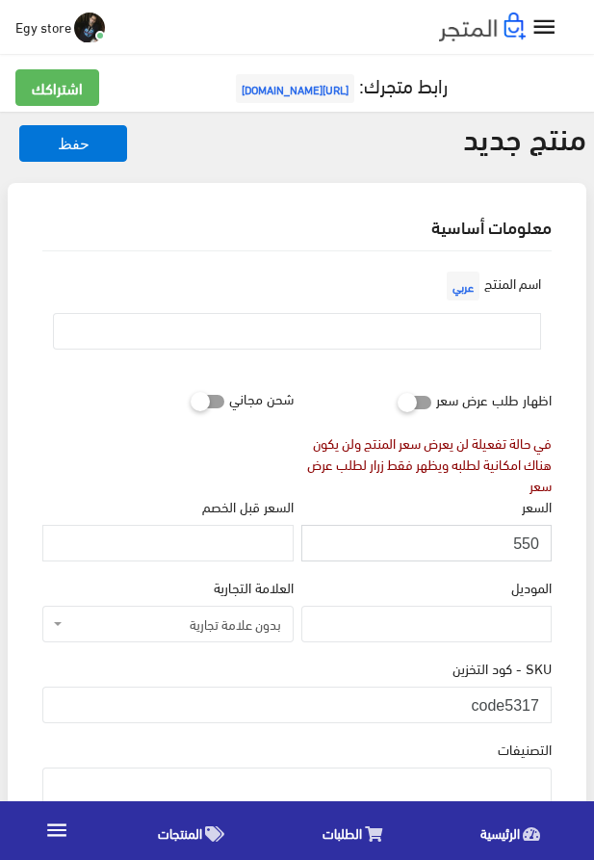
type input "550"
click at [420, 344] on input "text" at bounding box center [297, 331] width 488 height 37
type input "s"
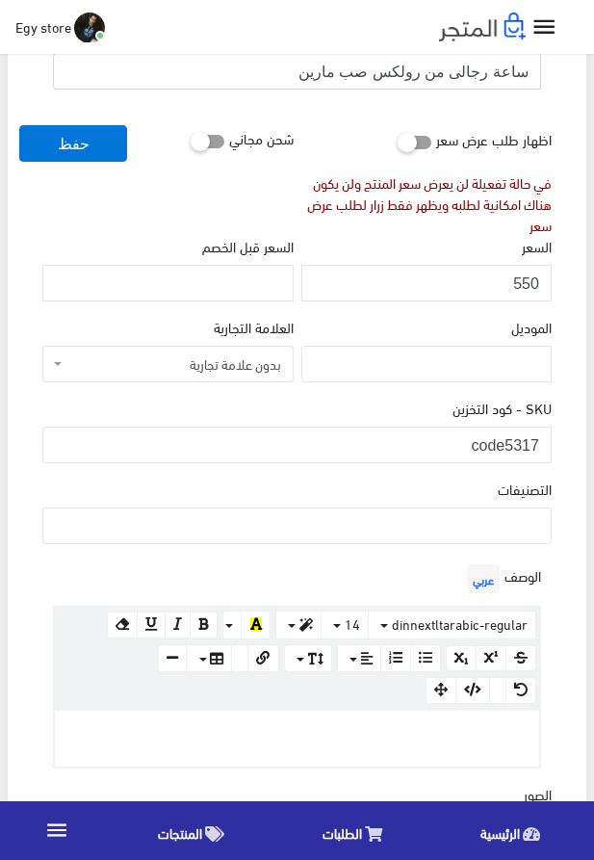
scroll to position [329, 0]
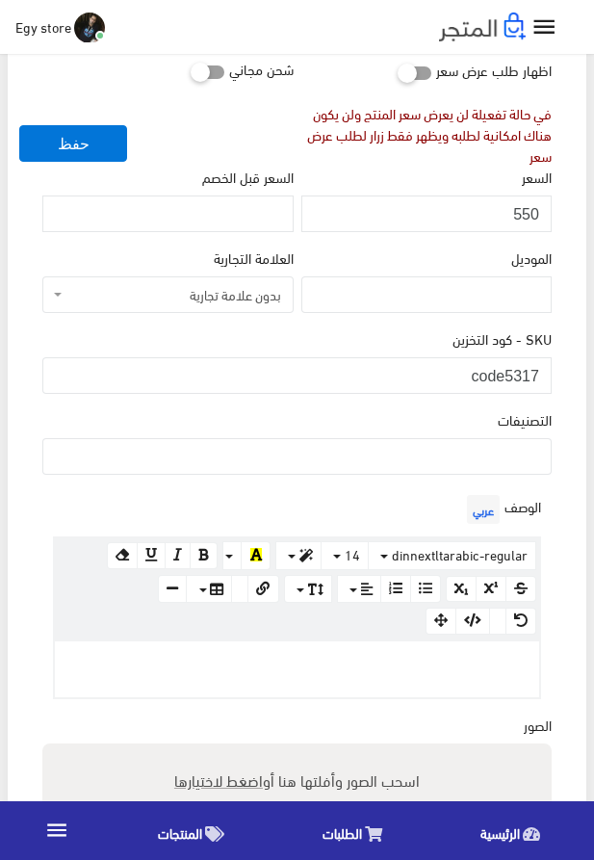
type input "ساعة رجالى من رولكس صب مارين"
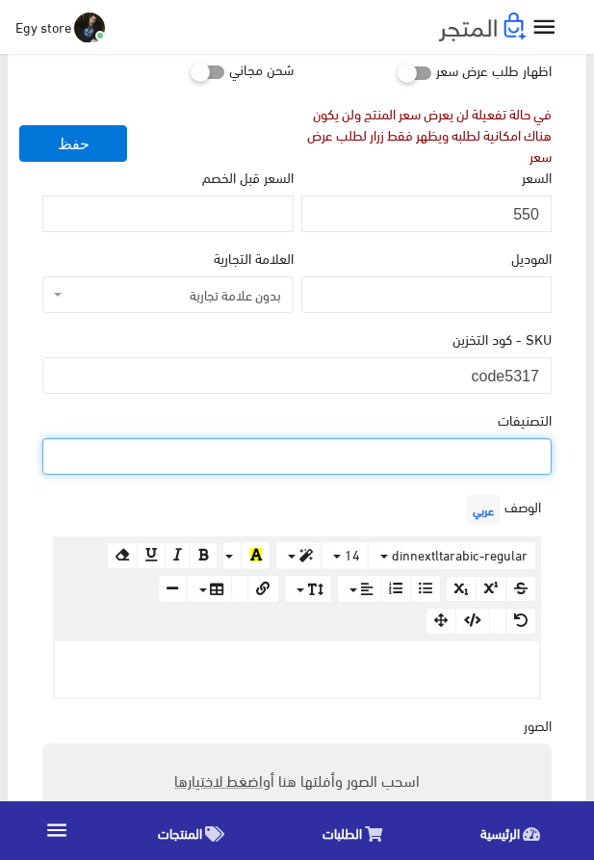
click at [438, 449] on ul at bounding box center [297, 454] width 508 height 31
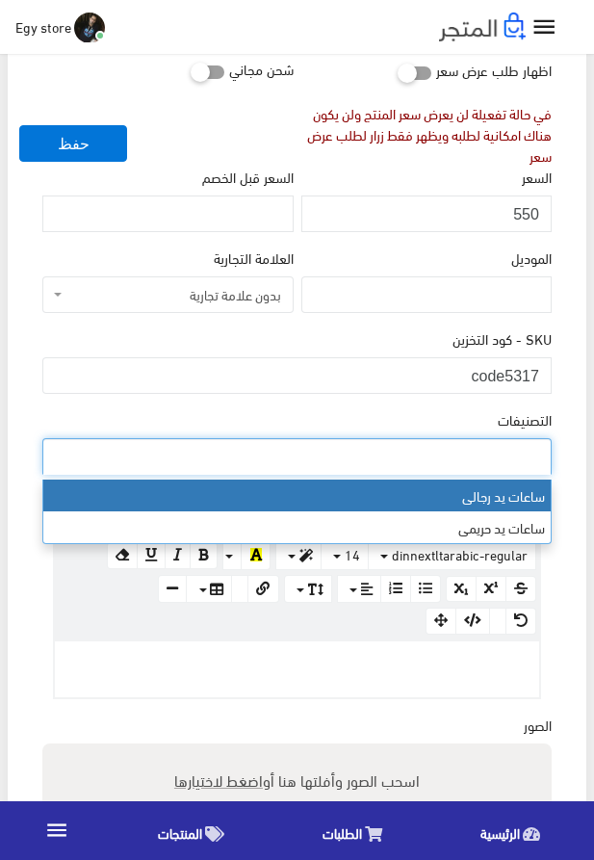
select select "27"
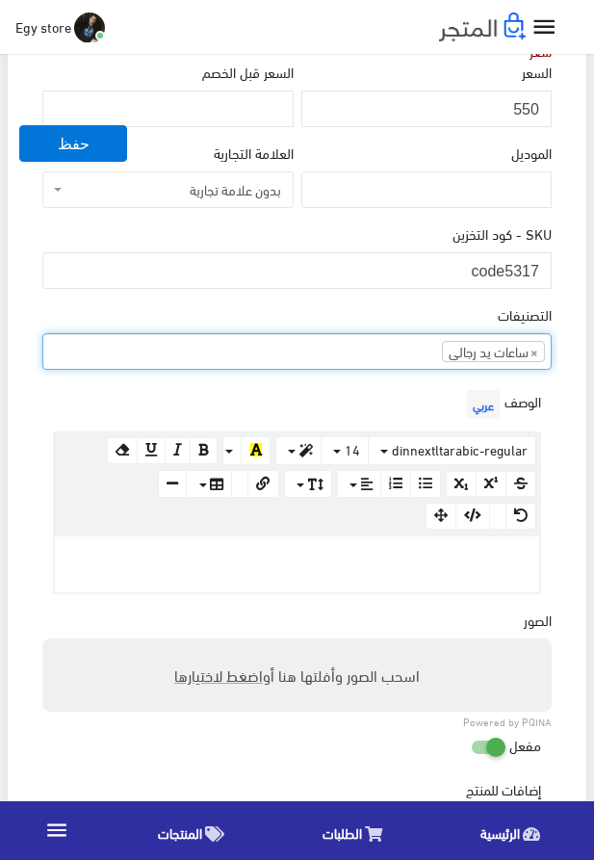
scroll to position [439, 0]
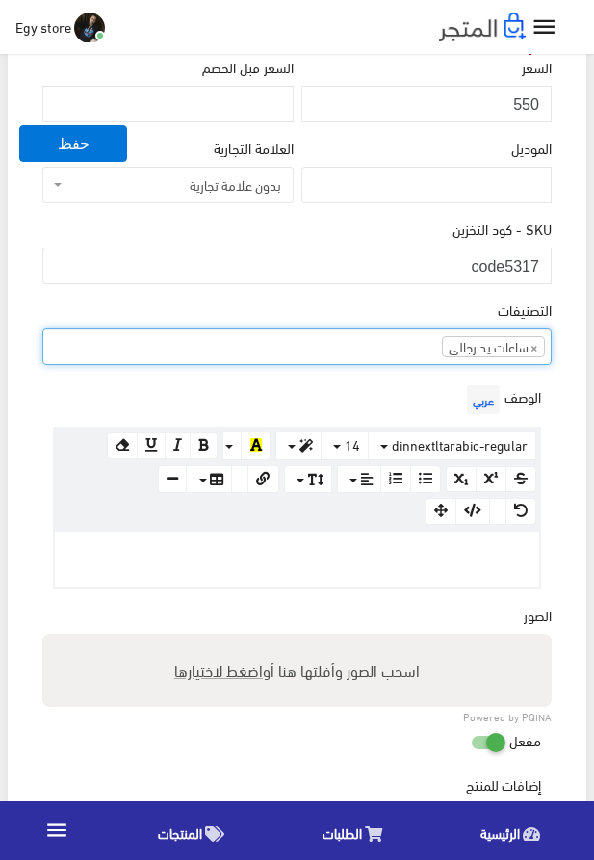
click at [431, 546] on p at bounding box center [297, 551] width 465 height 21
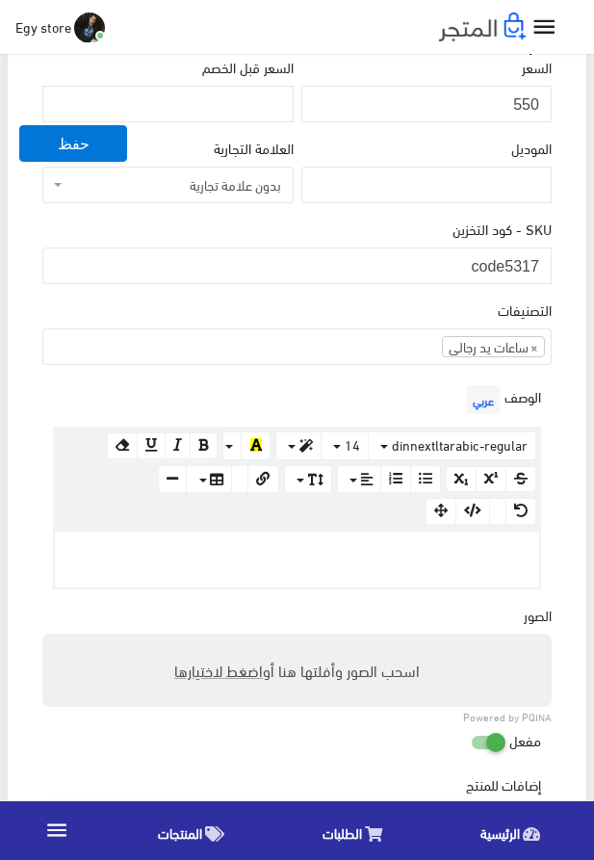
paste div
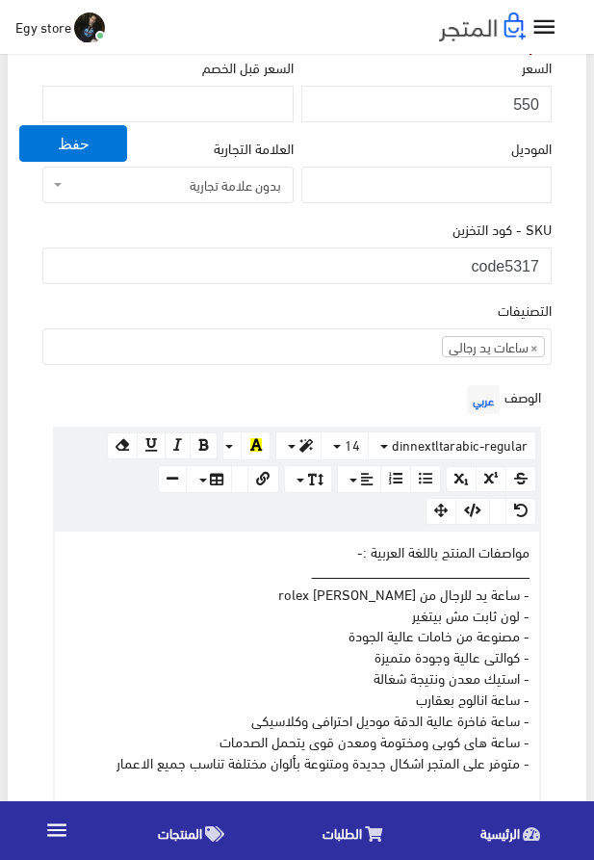
drag, startPoint x: 378, startPoint y: 599, endPoint x: 341, endPoint y: 594, distance: 36.9
click at [341, 594] on div "مواصفات المنتج باللغة العربية :- ــــــــــــــــــــــــــــــــــــــــــــــ…" at bounding box center [297, 676] width 485 height 289
drag, startPoint x: 520, startPoint y: 749, endPoint x: 219, endPoint y: 751, distance: 301.6
click at [219, 751] on div "مواصفات المنتج باللغة العربية :- ــــــــــــــــــــــــــــــــــــــــــــــ…" at bounding box center [297, 676] width 485 height 289
click at [231, 748] on div "مواصفات المنتج باللغة العربية :- ــــــــــــــــــــــــــــــــــــــــــــــ…" at bounding box center [297, 676] width 485 height 289
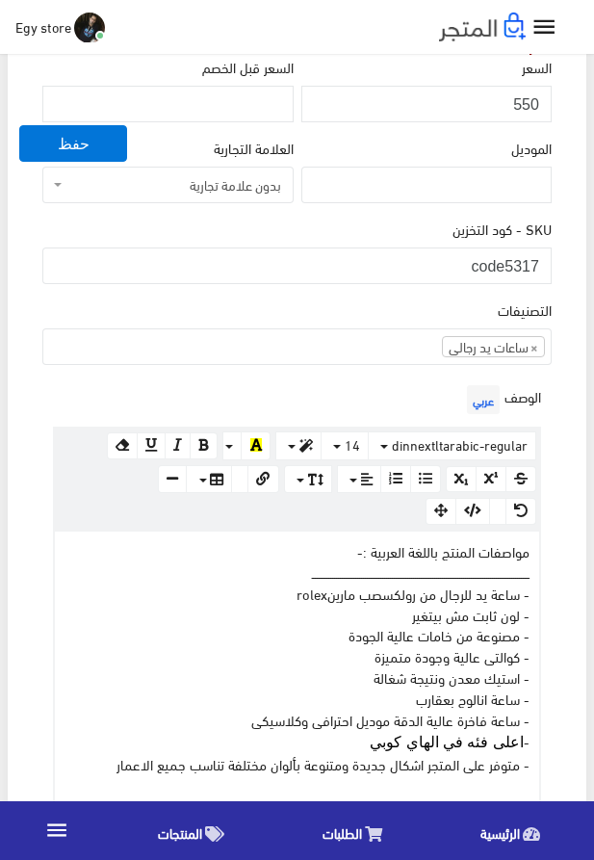
click at [366, 681] on div "مواصفات المنتج باللغة العربية :- ــــــــــــــــــــــــــــــــــــــــــــــ…" at bounding box center [297, 677] width 485 height 291
drag, startPoint x: 449, startPoint y: 683, endPoint x: 368, endPoint y: 678, distance: 81.1
click at [368, 678] on div "مواصفات المنتج باللغة العربية :- ــــــــــــــــــــــــــــــــــــــــــــــ…" at bounding box center [297, 677] width 485 height 291
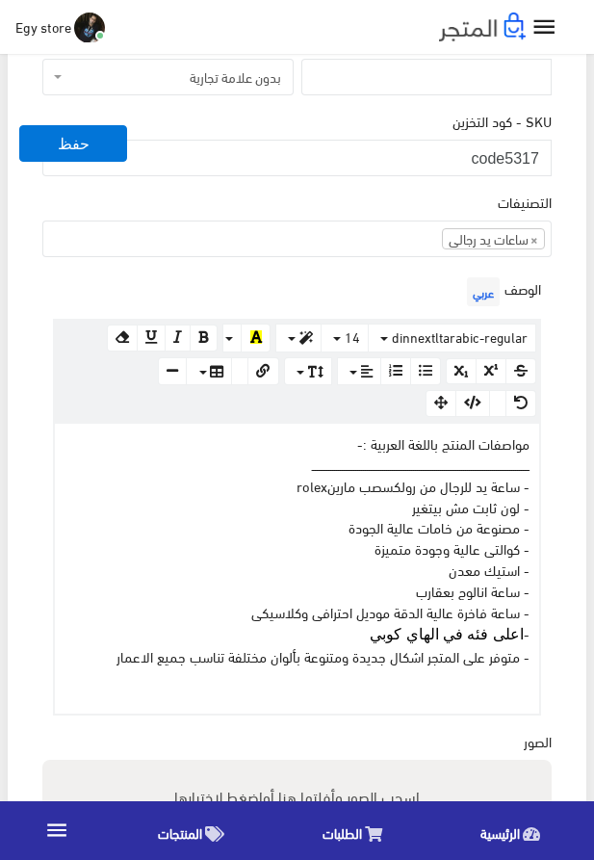
scroll to position [549, 0]
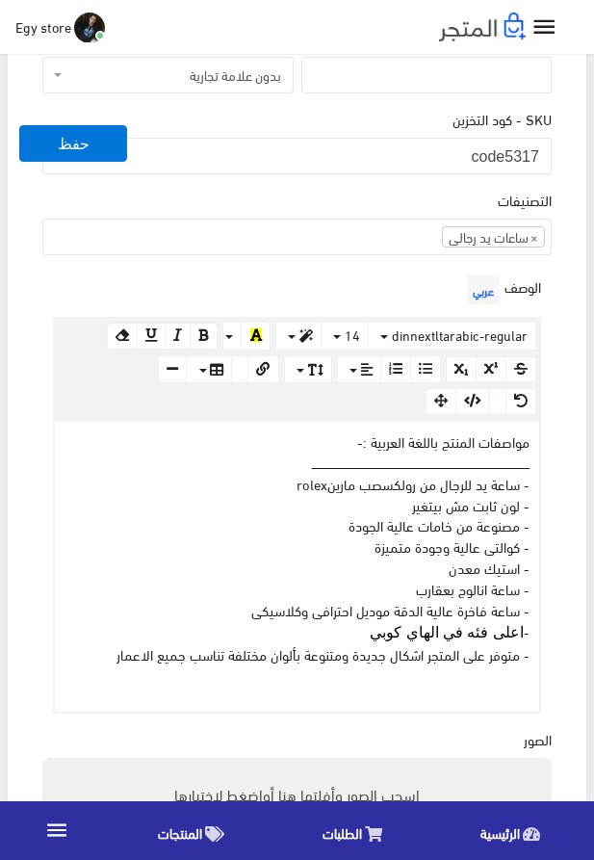
click at [339, 647] on div "مواصفات المنتج باللغة العربية :- ــــــــــــــــــــــــــــــــــــــــــــــ…" at bounding box center [297, 567] width 485 height 291
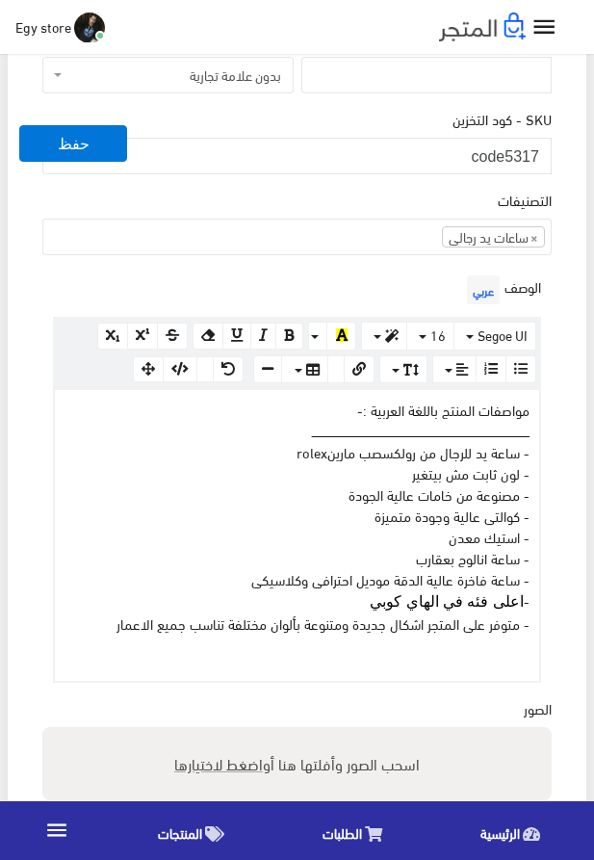
click at [349, 613] on div "مواصفات المنتج باللغة العربية :- ــــــــــــــــــــــــــــــــــــــــــــــ…" at bounding box center [297, 535] width 485 height 291
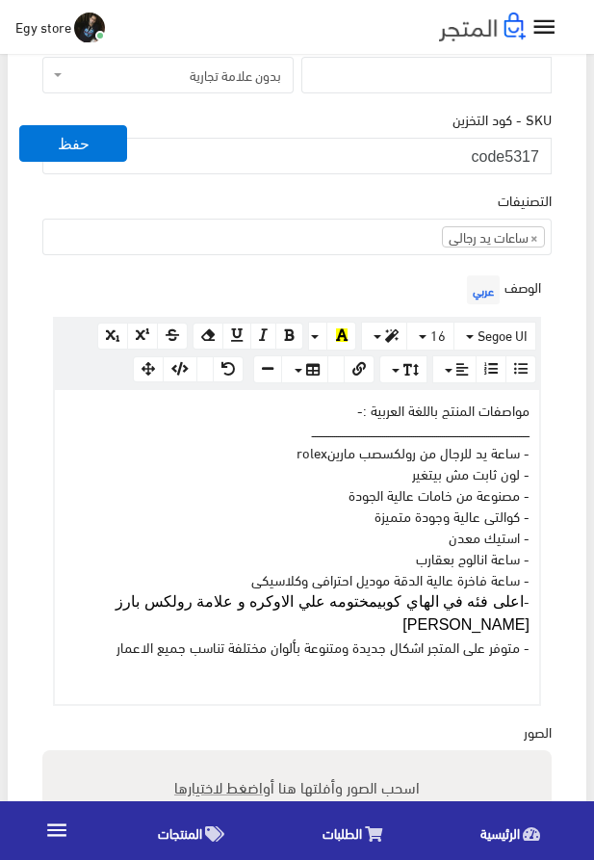
click at [382, 698] on div "مواصفات المنتج باللغة العربية :- ــــــــــــــــــــــــــــــــــــــــــــــ…" at bounding box center [297, 547] width 485 height 314
click at [382, 679] on p at bounding box center [297, 668] width 465 height 21
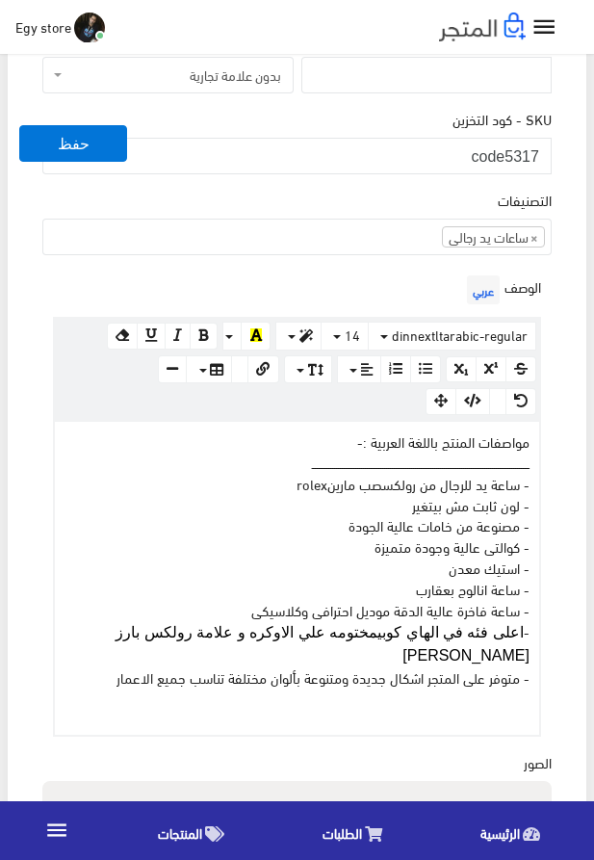
drag, startPoint x: 114, startPoint y: 686, endPoint x: 515, endPoint y: 501, distance: 442.3
click at [512, 502] on div "مواصفات المنتج باللغة العربية :- ــــــــــــــــــــــــــــــــــــــــــــــ…" at bounding box center [297, 579] width 485 height 314
click div "مواصفات المنتج باللغة العربية :- ــــــــــــــــــــــــــــــــــــــــــــــ…"
click div "اسم المنتج عربي ساعة رجالى من رولكس صب مارين اظهار طلب عرض سعر في حالة تفعيلة ل…"
drag, startPoint x: 566, startPoint y: 475, endPoint x: 551, endPoint y: 465, distance: 18.2
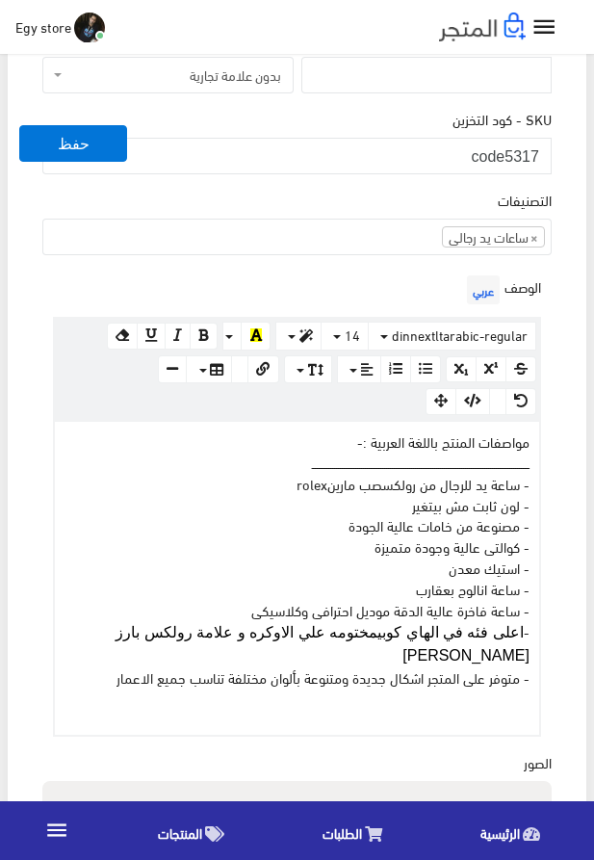
click div "اسم المنتج عربي ساعة رجالى من رولكس صب مارين اظهار طلب عرض سعر في حالة تفعيلة ل…"
drag, startPoint x: 110, startPoint y: 683, endPoint x: 548, endPoint y: 446, distance: 498.3
click div "مواصفات المنتج باللغة العربية :- ــــــــــــــــــــــــــــــــــــــــــــــ…"
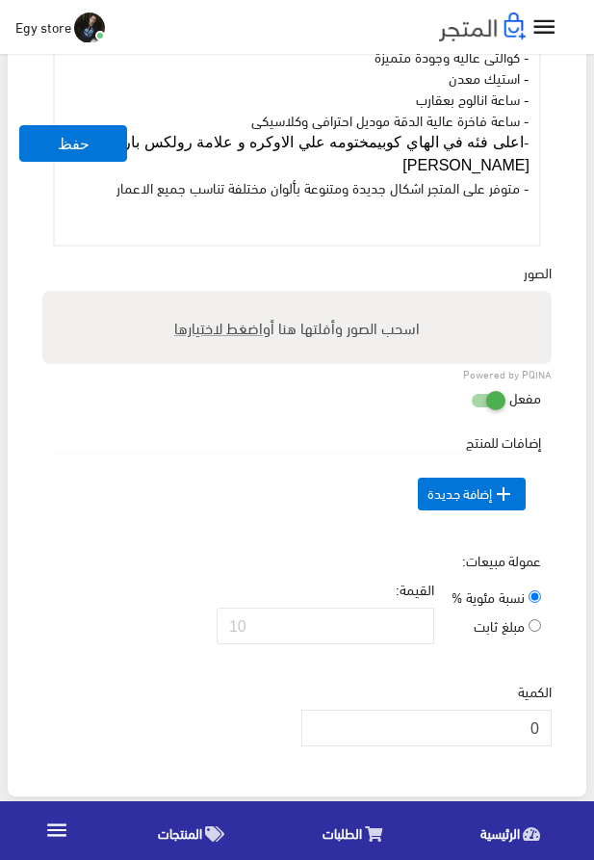
scroll to position [1208, 0]
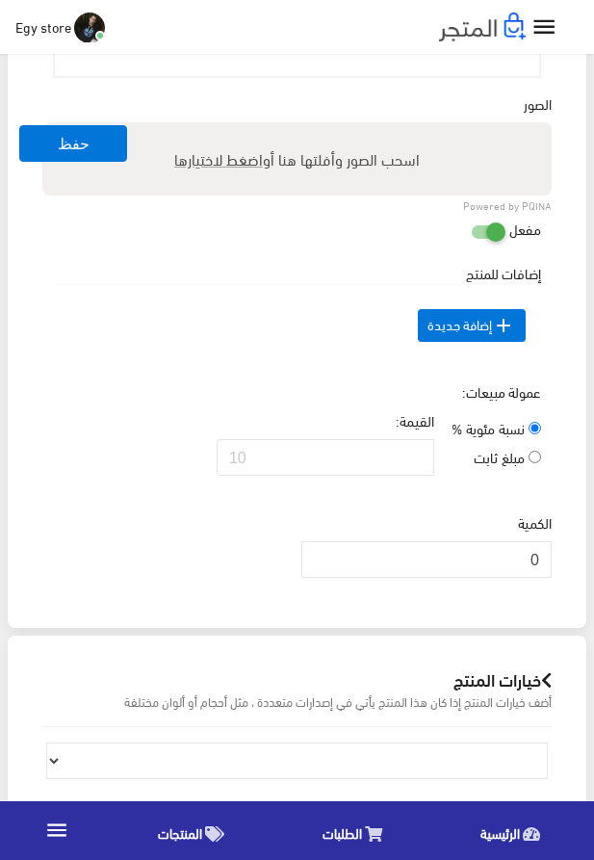
click span "اضغط لاختيارها"
click input "اسحب الصور وأفلتها هنا أو اضغط لاختيارها"
type input "5317.jpeg"
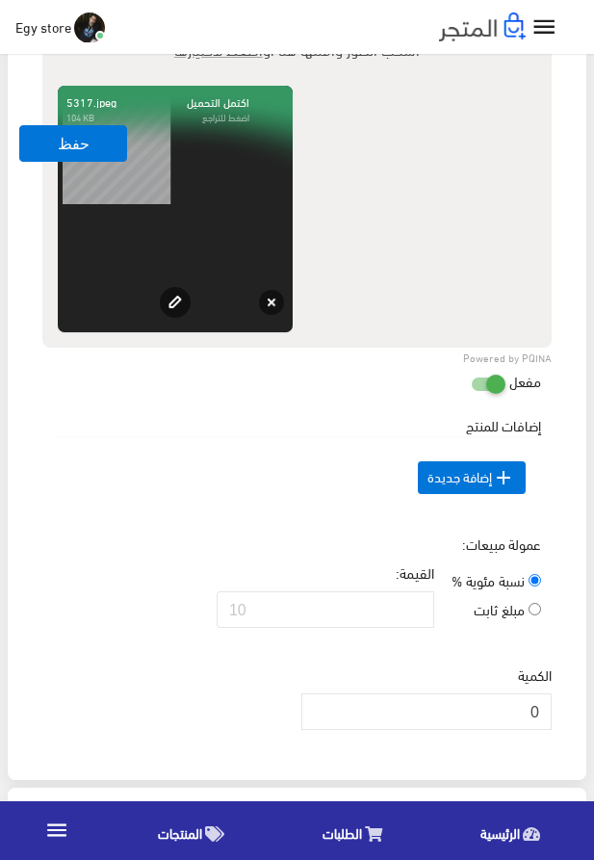
scroll to position [1538, 0]
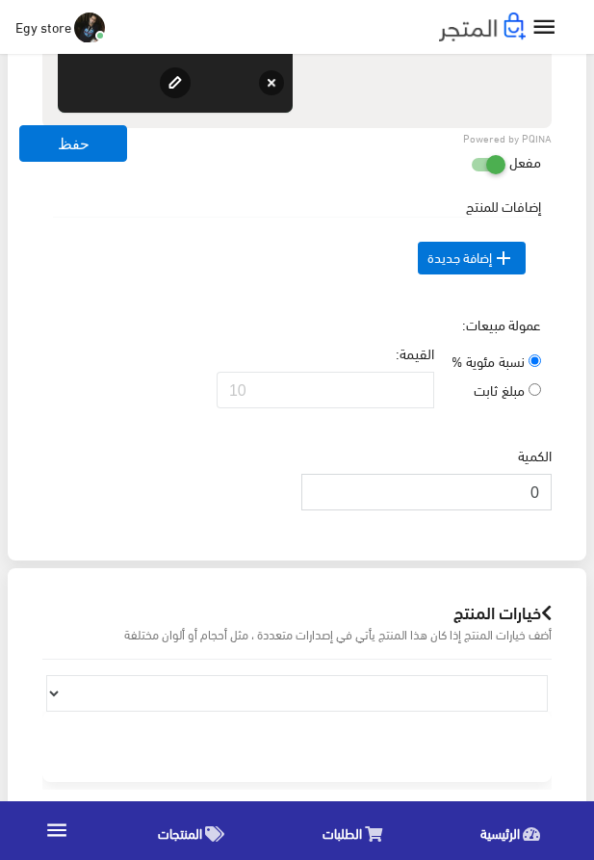
drag, startPoint x: 501, startPoint y: 536, endPoint x: 545, endPoint y: 540, distance: 44.5
click input "0"
type input "1000"
click td " إضافة جديدة"
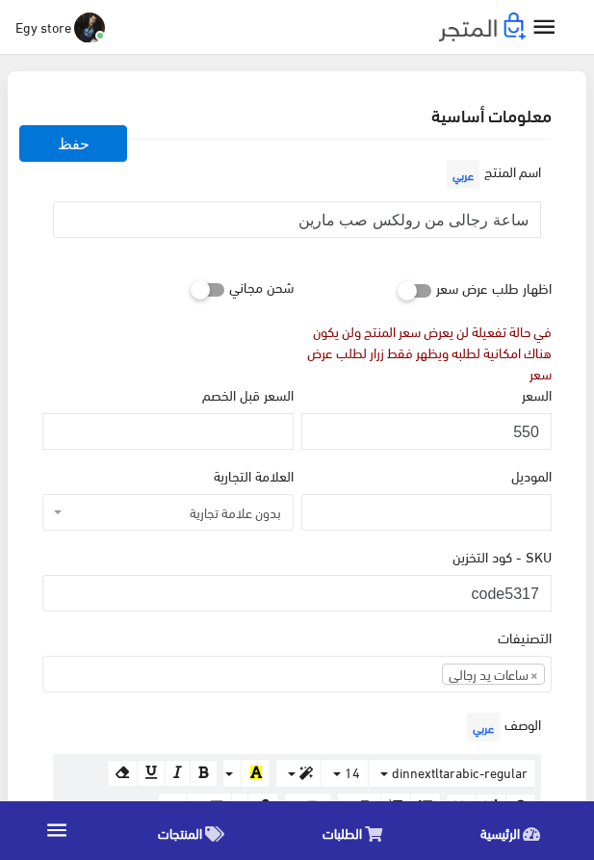
scroll to position [110, 0]
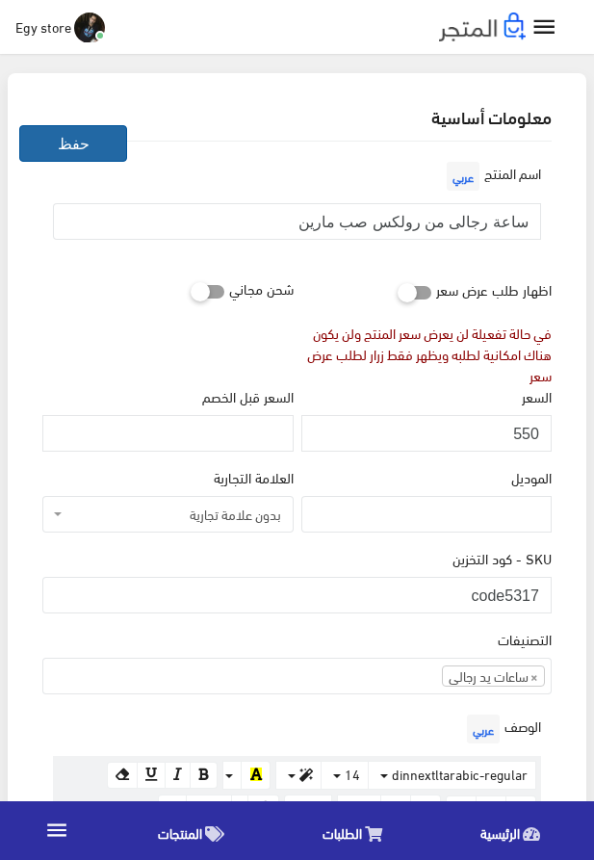
click button "حفظ"
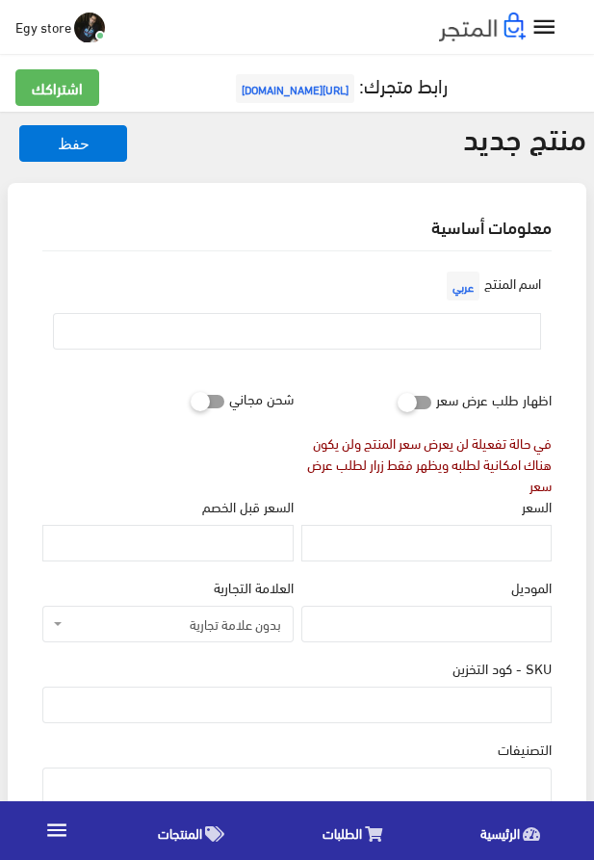
select select
type input "ؤ"
type input "code5318"
click at [483, 781] on ul at bounding box center [297, 784] width 508 height 31
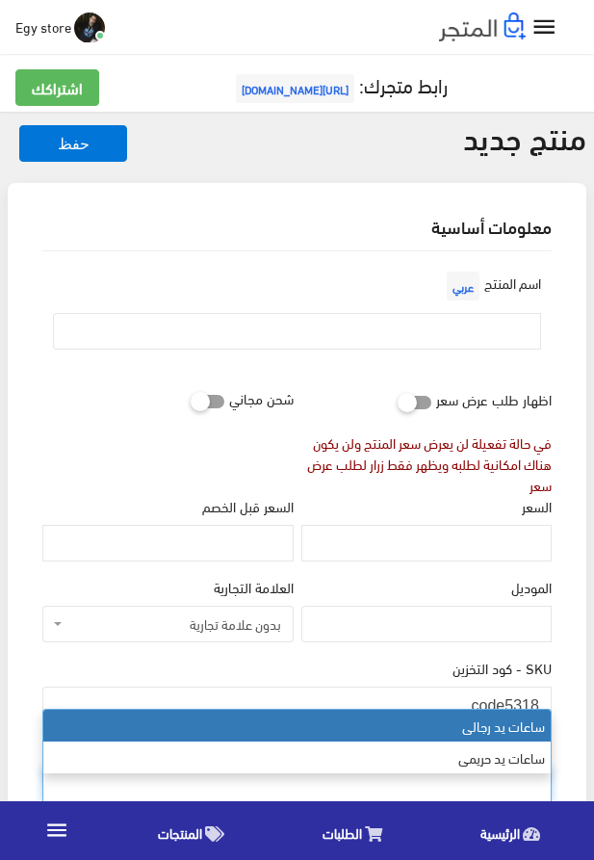
select select "27"
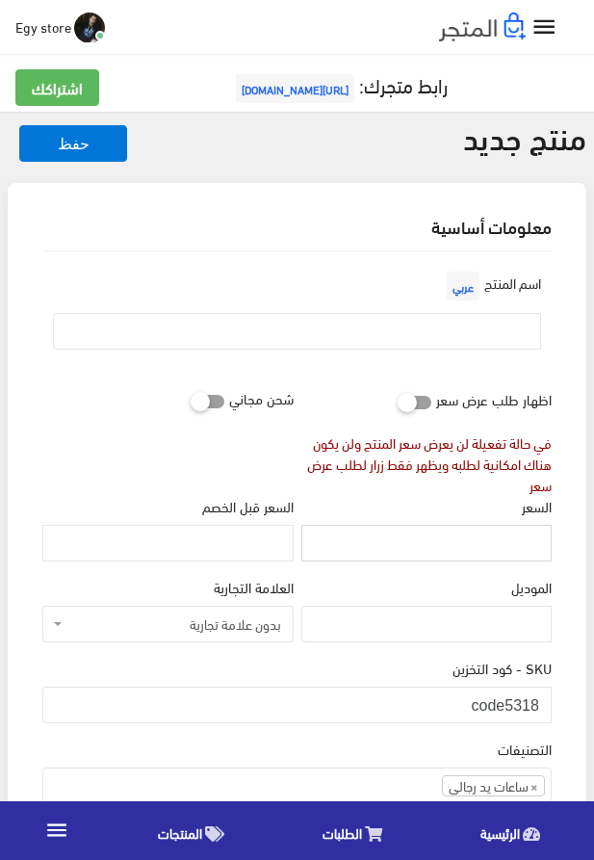
click at [475, 551] on input "السعر" at bounding box center [427, 543] width 250 height 37
type input "560"
click at [441, 316] on input "text" at bounding box center [297, 331] width 488 height 37
type input "s"
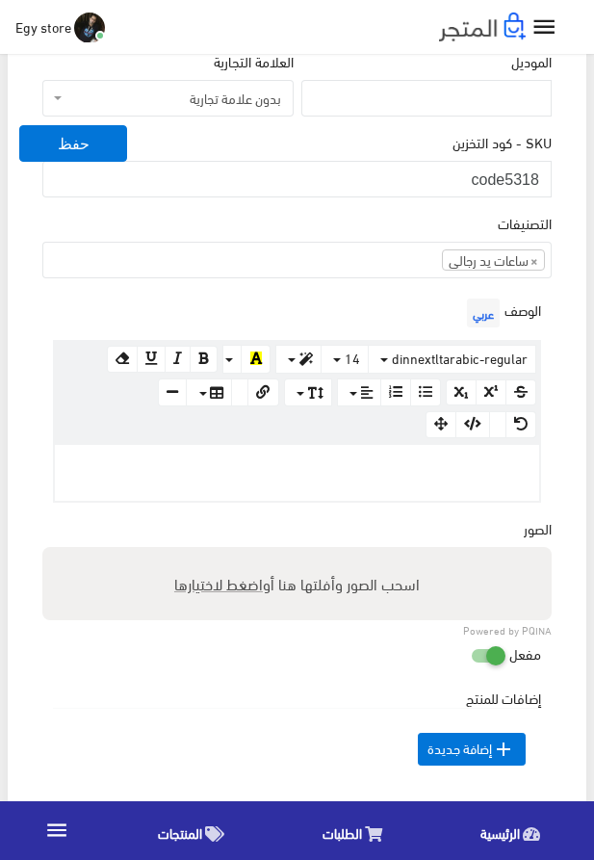
scroll to position [549, 0]
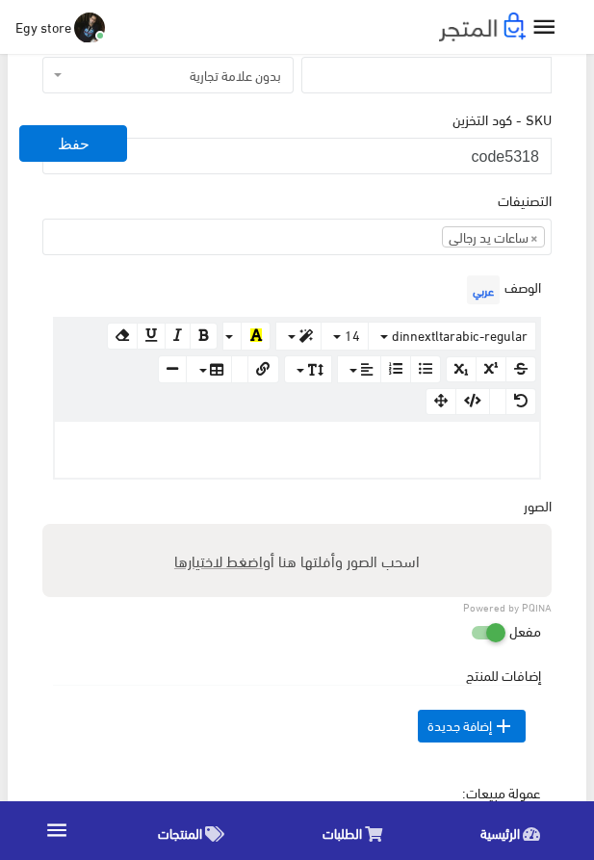
type input "ساعة رجالى رولكس مينا تحفة"
click at [385, 453] on p at bounding box center [297, 442] width 465 height 21
click at [441, 442] on p at bounding box center [297, 442] width 465 height 21
paste div
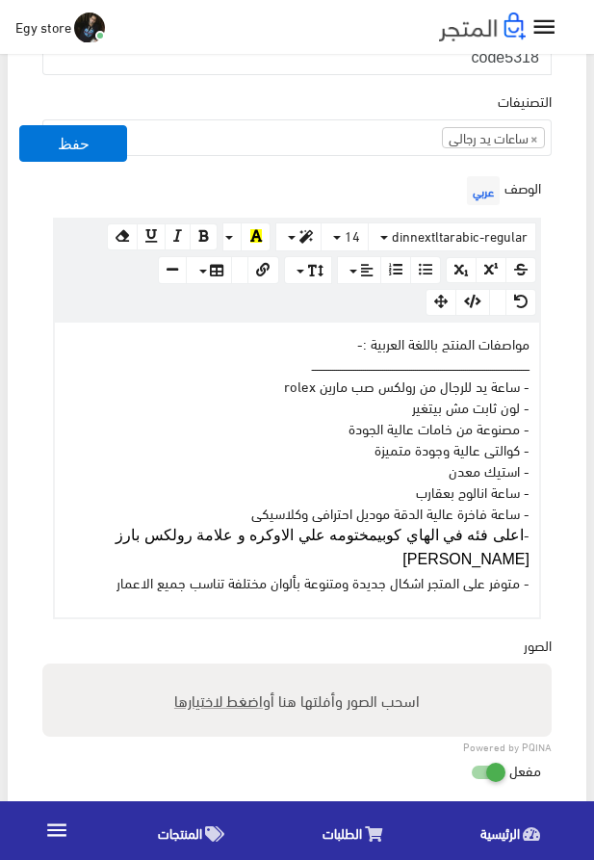
scroll to position [769, 0]
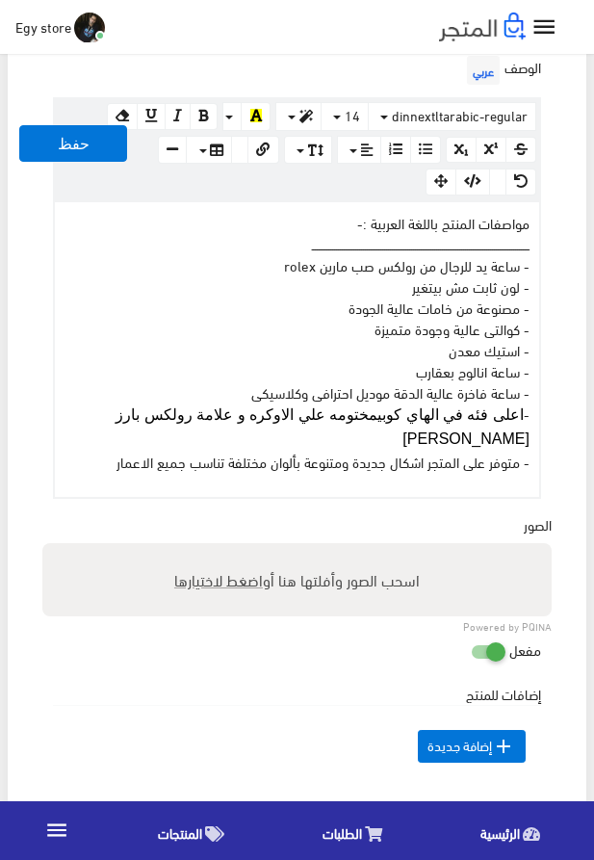
click at [239, 581] on span "اضغط لاختيارها" at bounding box center [218, 580] width 89 height 28
click at [239, 549] on input "اسحب الصور وأفلتها هنا أو اضغط لاختيارها" at bounding box center [297, 546] width 510 height 6
type input "5318.jpeg"
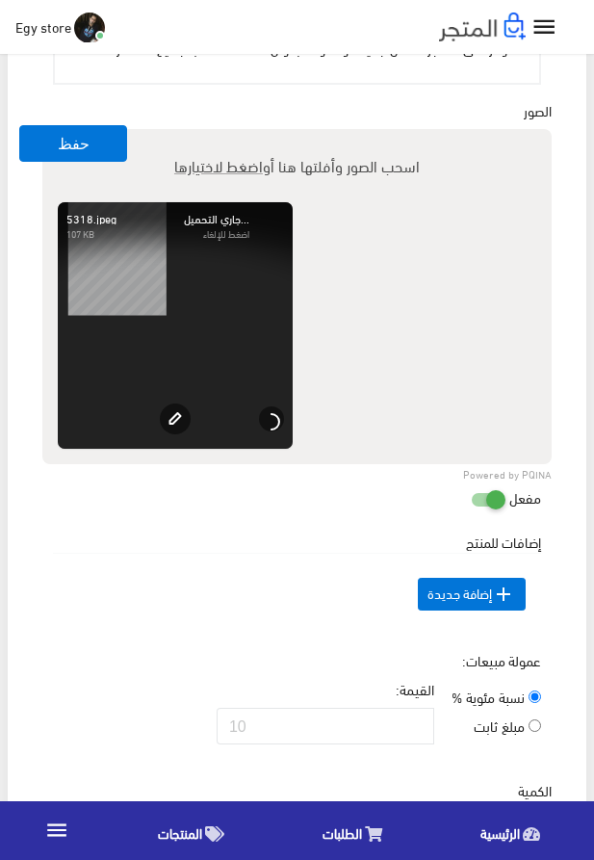
scroll to position [1318, 0]
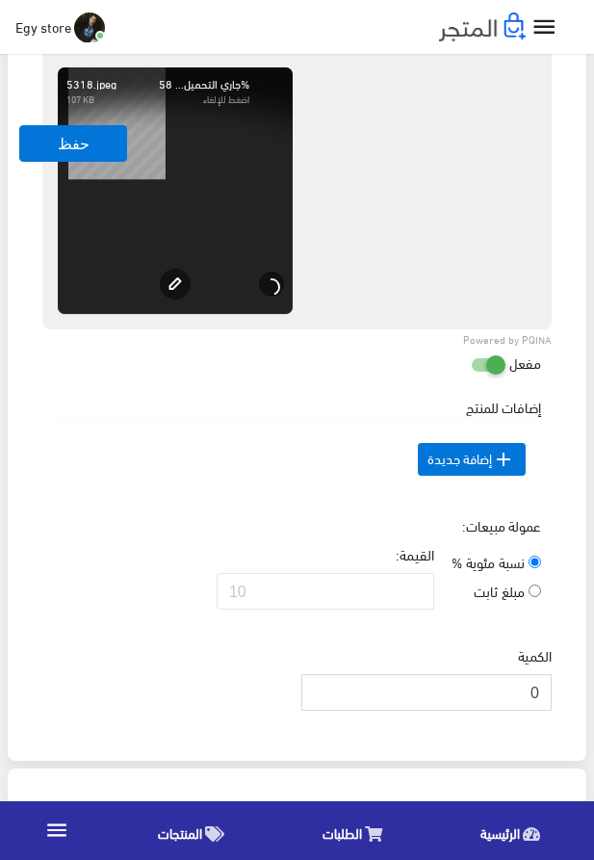
drag, startPoint x: 490, startPoint y: 726, endPoint x: 558, endPoint y: 732, distance: 67.7
click at [552, 711] on input "0" at bounding box center [427, 692] width 250 height 37
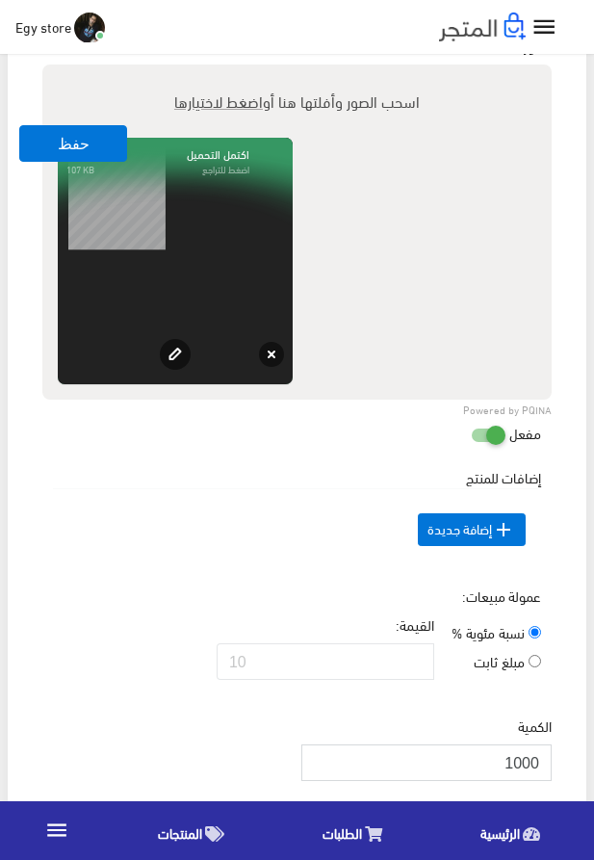
scroll to position [1208, 0]
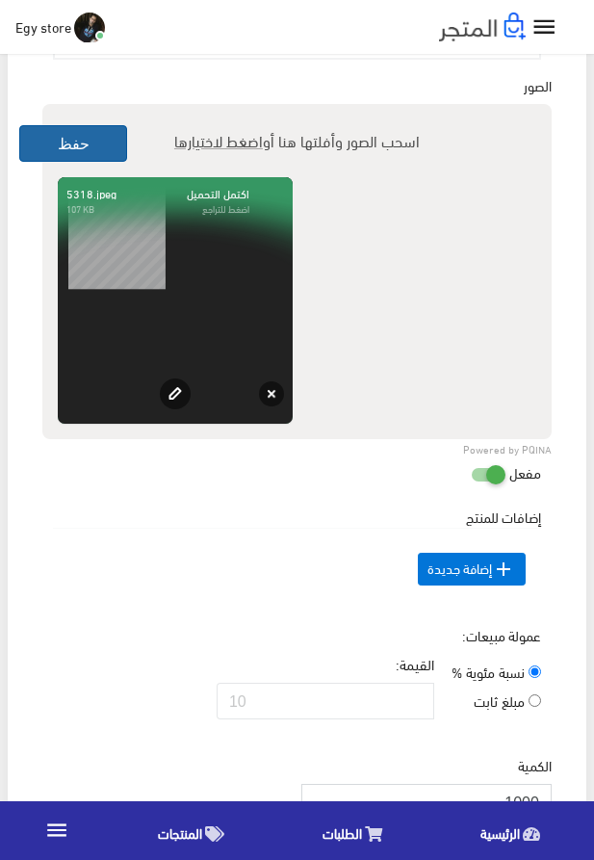
type input "1000"
click at [49, 142] on button "حفظ" at bounding box center [73, 143] width 108 height 37
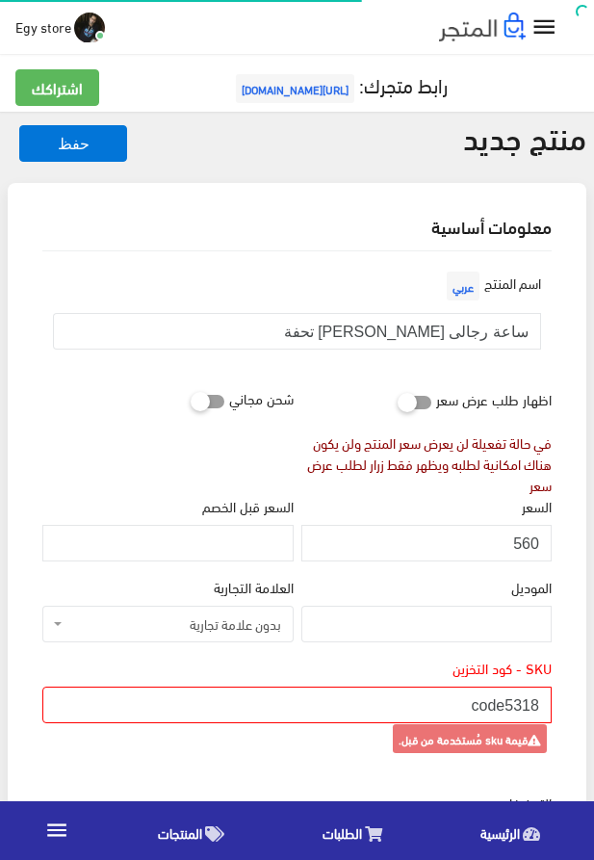
select select
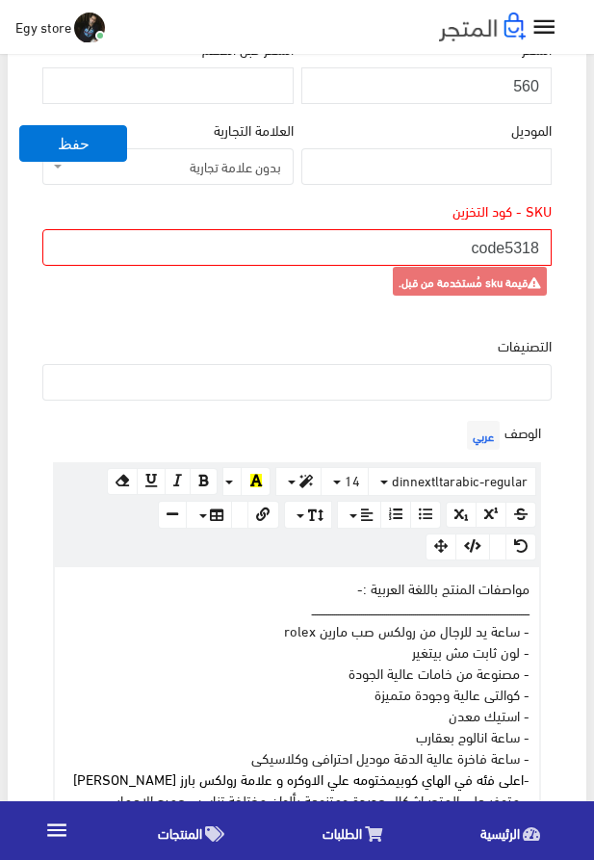
scroll to position [439, 0]
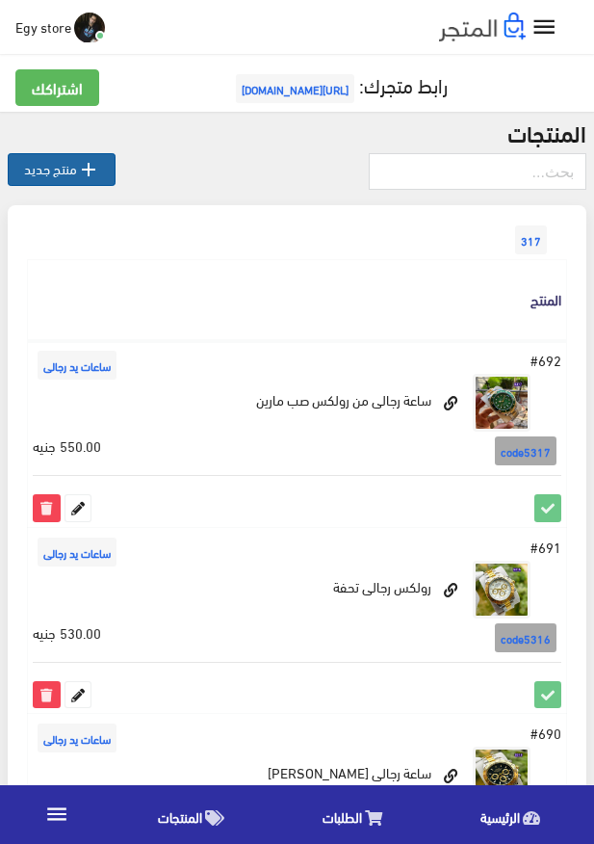
click at [79, 166] on icon "" at bounding box center [88, 169] width 23 height 23
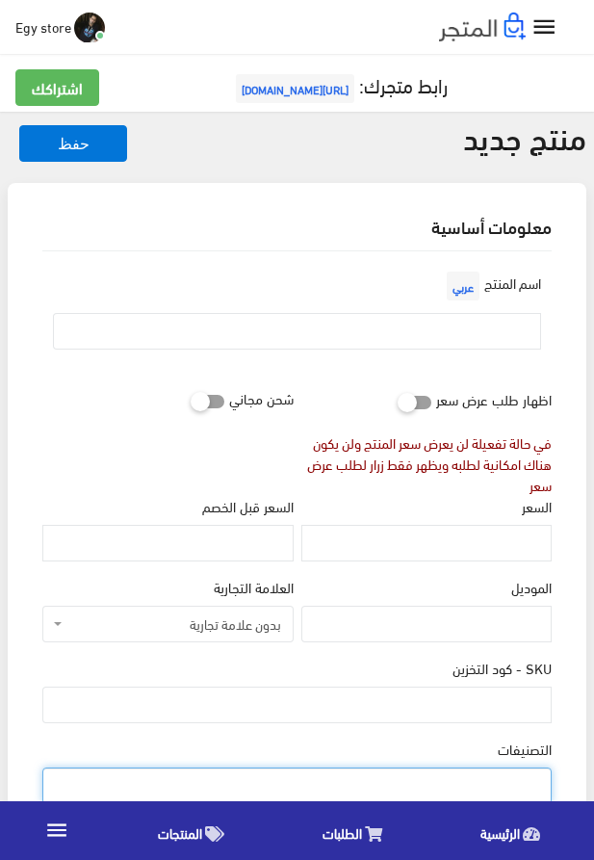
click at [474, 775] on ul at bounding box center [297, 784] width 508 height 31
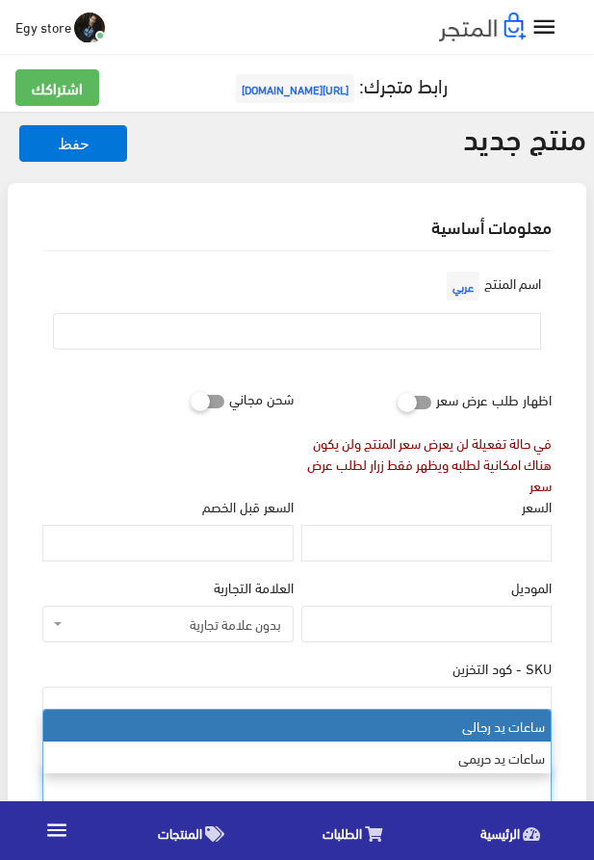
select select "27"
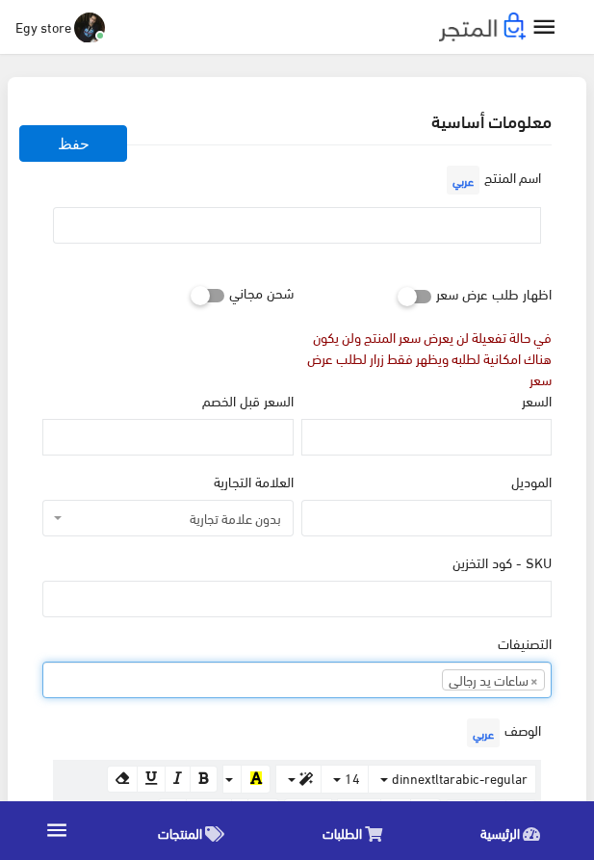
scroll to position [329, 0]
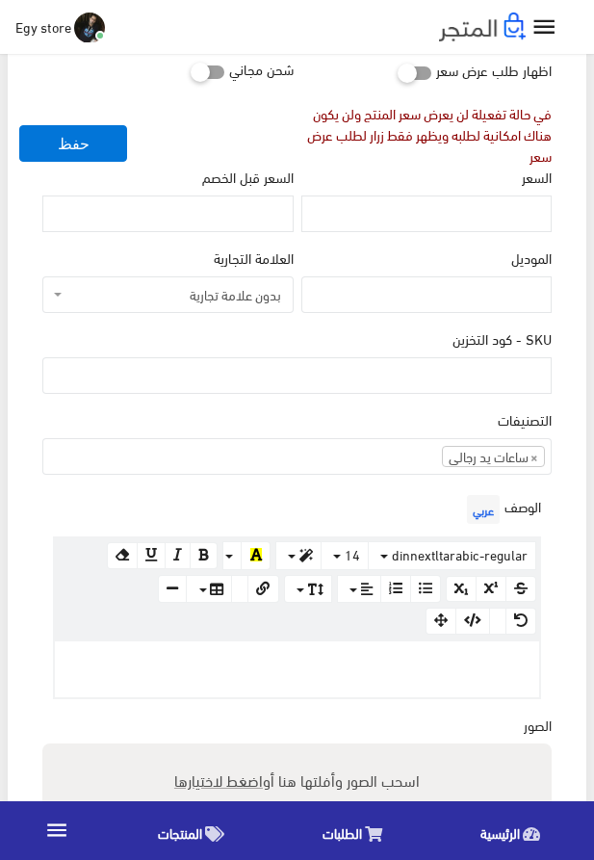
click at [463, 640] on div "dinnextltarabic-regular Arial Comic Sans MS Courier New Helvetica Impact Tahoma…" at bounding box center [297, 588] width 488 height 103
click at [422, 659] on p at bounding box center [297, 661] width 465 height 21
paste div
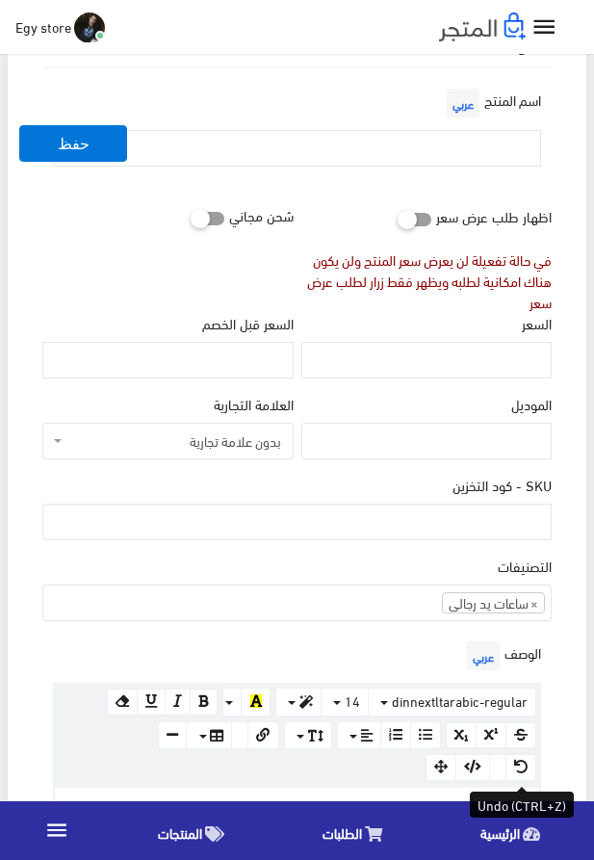
scroll to position [164, 0]
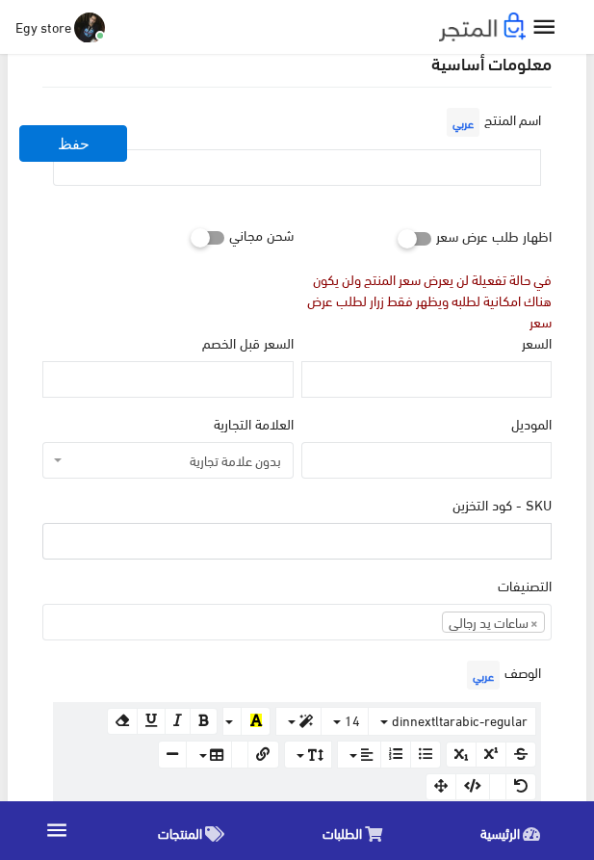
click at [504, 540] on input "SKU - كود التخزين" at bounding box center [297, 541] width 510 height 37
type input "ؤ"
click at [504, 540] on input "code5318" at bounding box center [297, 541] width 510 height 37
type input "code5318"
click at [524, 383] on input "السعر" at bounding box center [427, 379] width 250 height 37
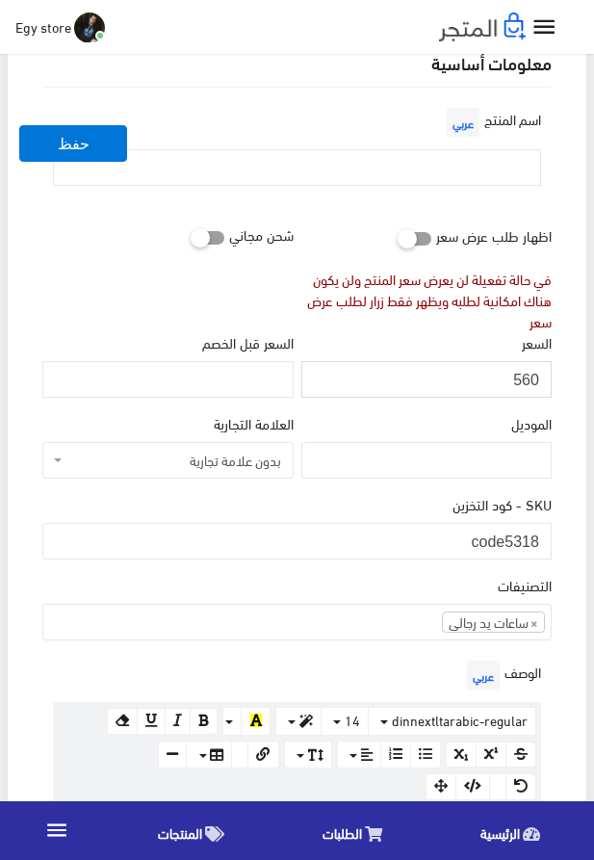
type input "560"
click at [510, 162] on input "text" at bounding box center [297, 167] width 488 height 37
type input "v"
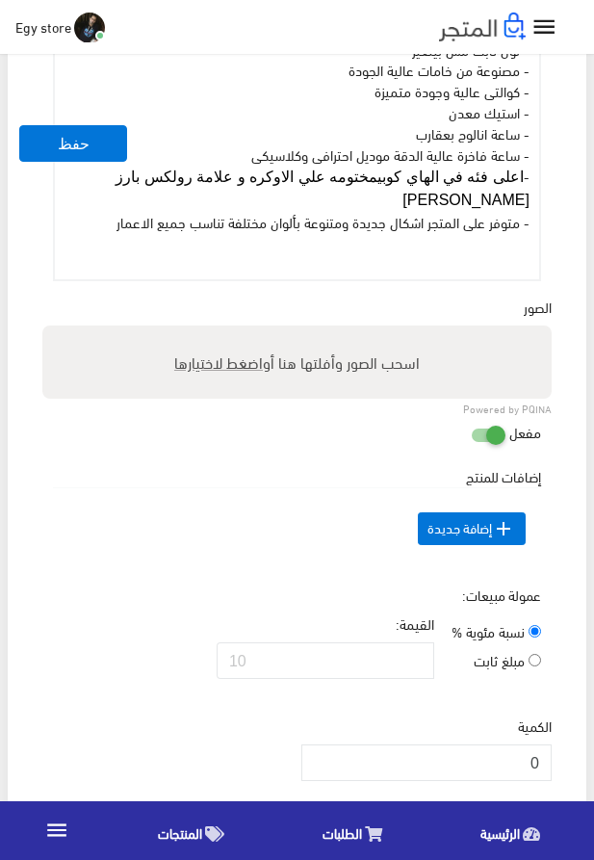
scroll to position [1042, 0]
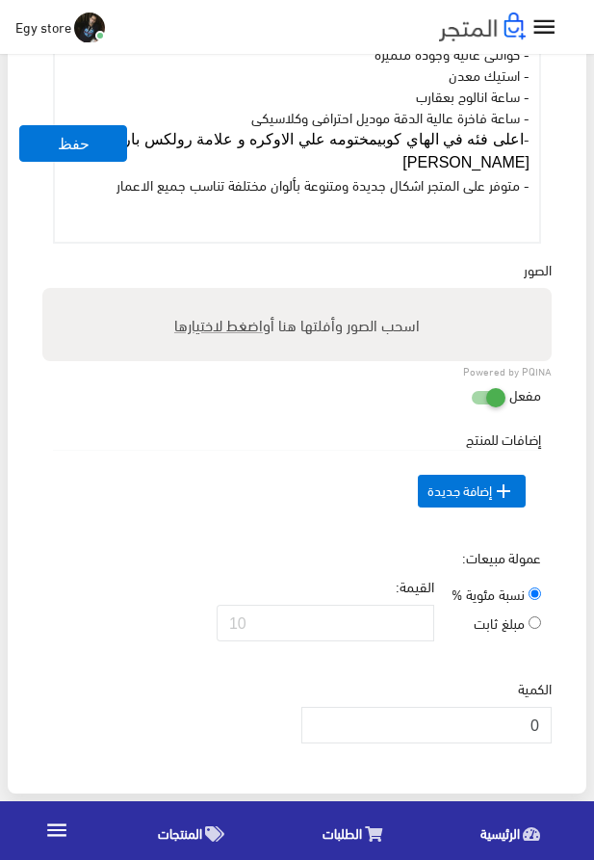
type input "رولكس رجالى عظمة مختومة"
click at [244, 328] on span "اضغط لاختيارها" at bounding box center [218, 324] width 89 height 28
click at [244, 294] on input "اسحب الصور وأفلتها هنا أو اضغط لاختيارها" at bounding box center [297, 291] width 510 height 6
type input "5318.jpeg"
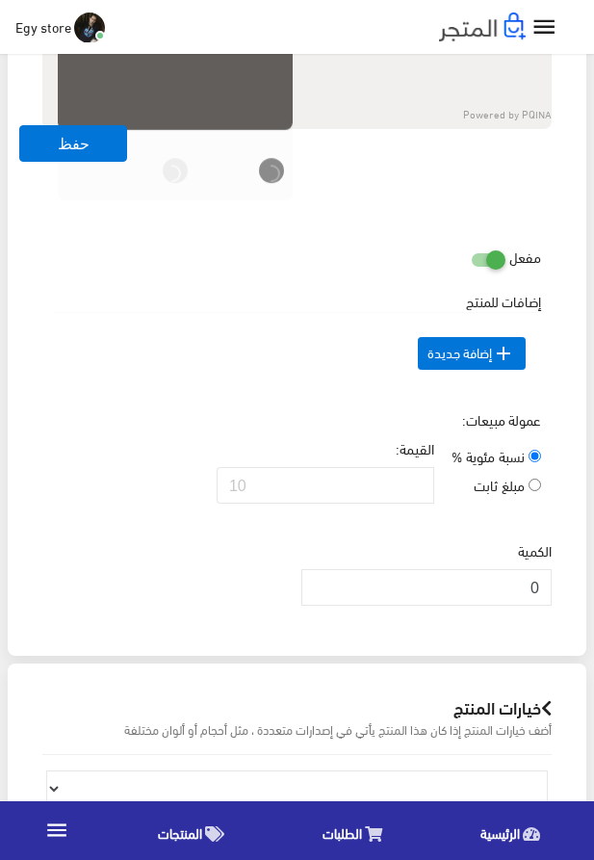
scroll to position [1482, 0]
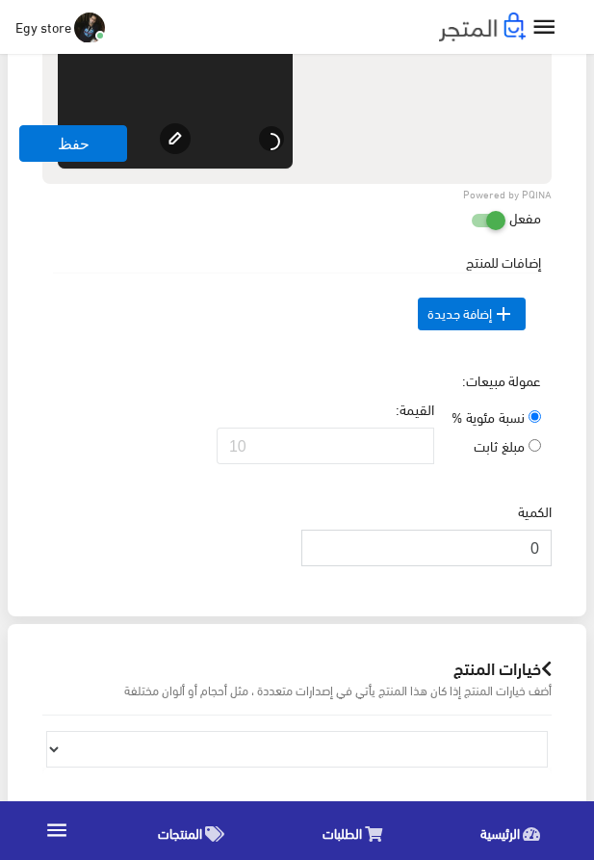
drag, startPoint x: 503, startPoint y: 590, endPoint x: 543, endPoint y: 590, distance: 40.5
click at [543, 566] on input "0" at bounding box center [427, 548] width 250 height 37
type input "1000"
click at [233, 344] on td " إضافة جديدة" at bounding box center [297, 314] width 488 height 82
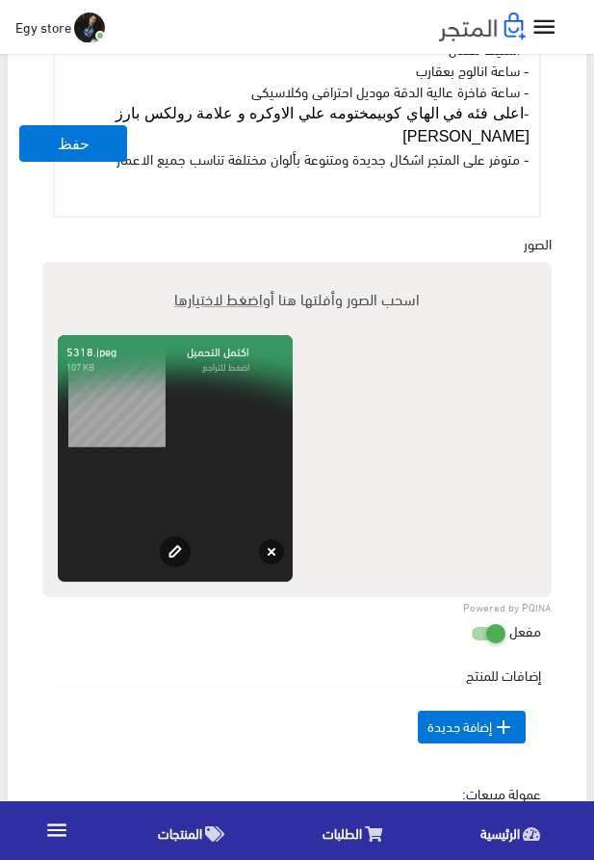
scroll to position [1042, 0]
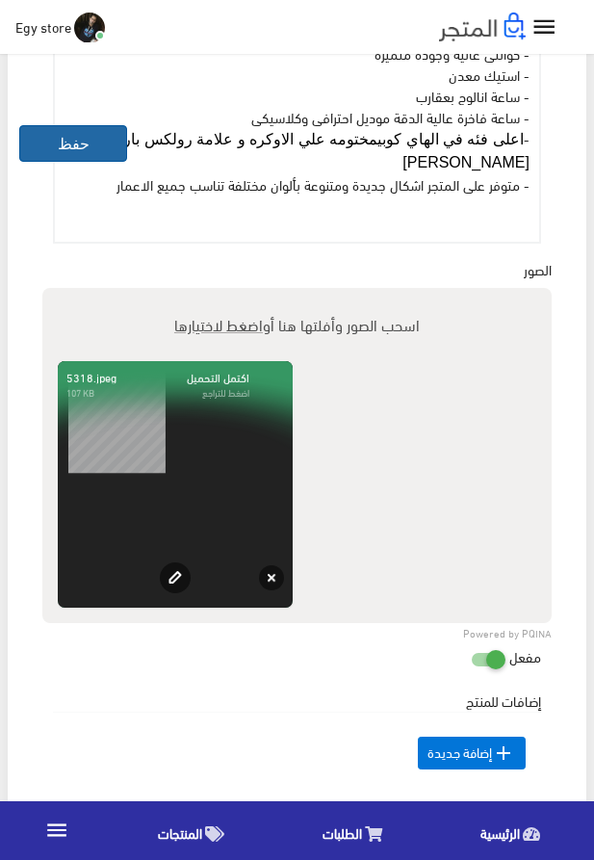
click at [73, 150] on button "حفظ" at bounding box center [73, 143] width 108 height 37
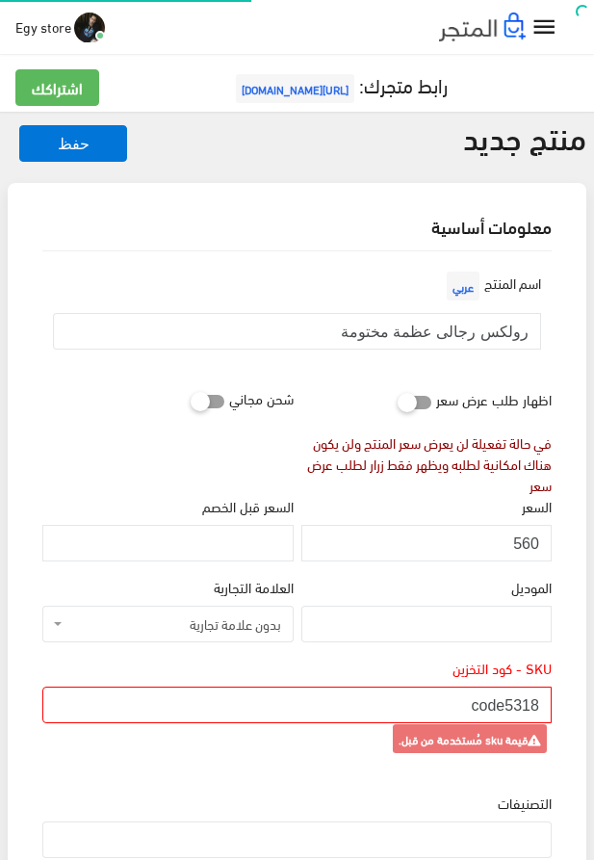
select select
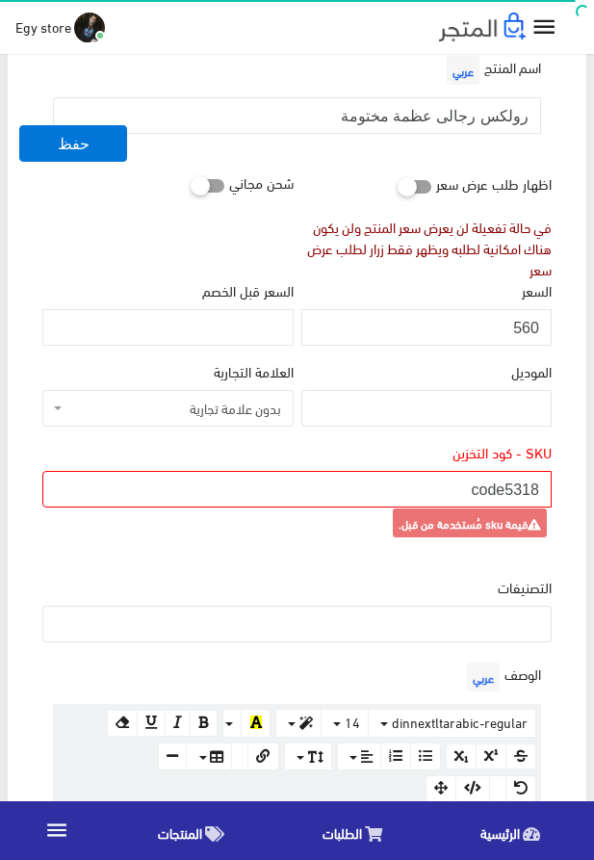
scroll to position [220, 0]
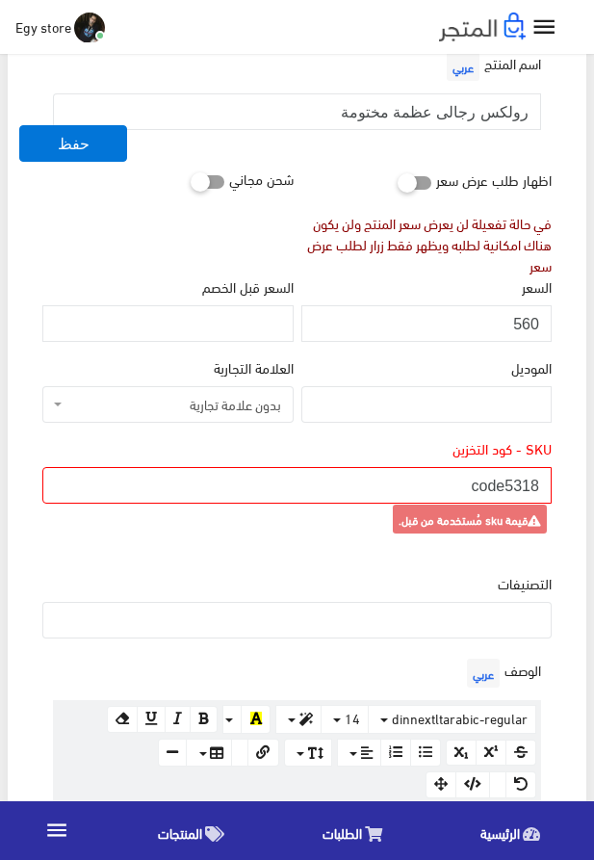
click at [510, 497] on input "code5318" at bounding box center [297, 485] width 510 height 37
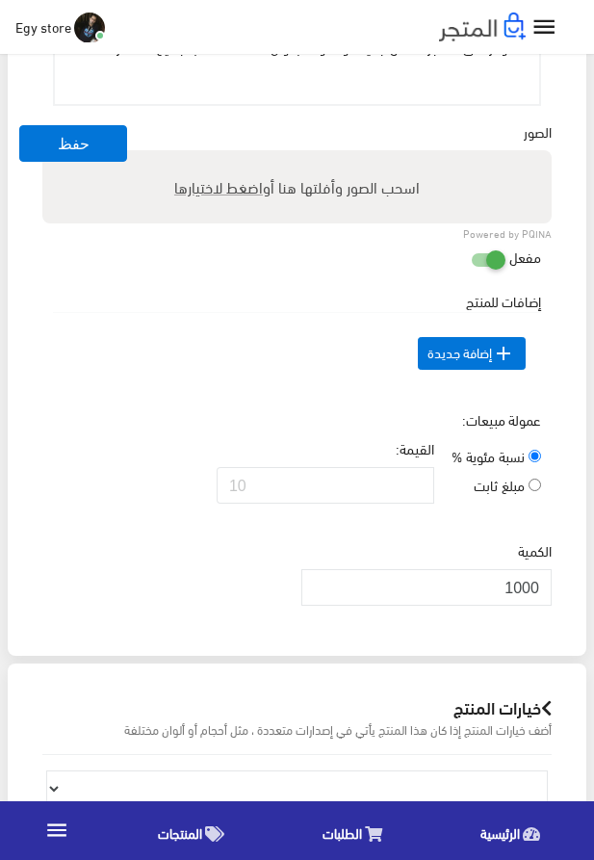
scroll to position [1208, 0]
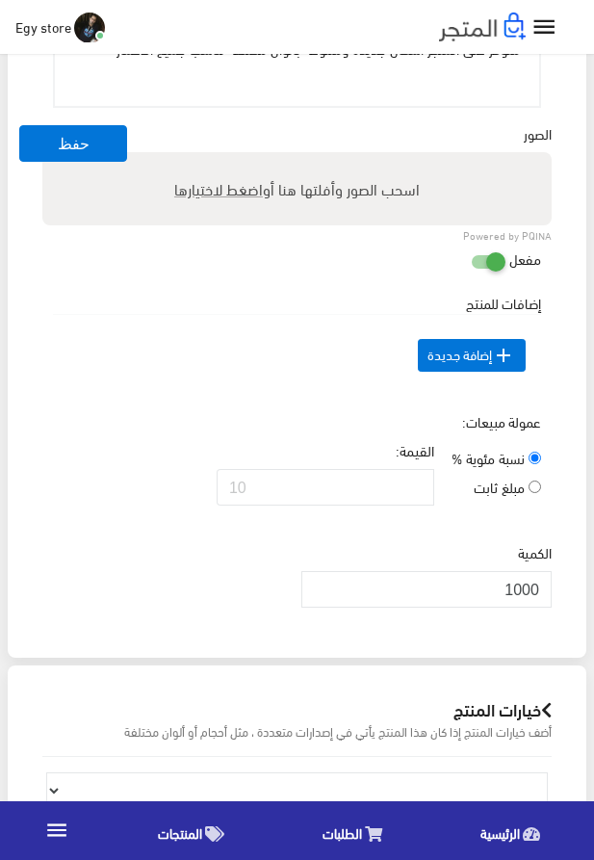
type input "code05318"
click at [236, 202] on span "اضغط لاختيارها" at bounding box center [218, 188] width 89 height 28
click at [236, 158] on input "اسحب الصور وأفلتها هنا أو اضغط لاختيارها" at bounding box center [297, 155] width 510 height 6
type input "5318.jpeg"
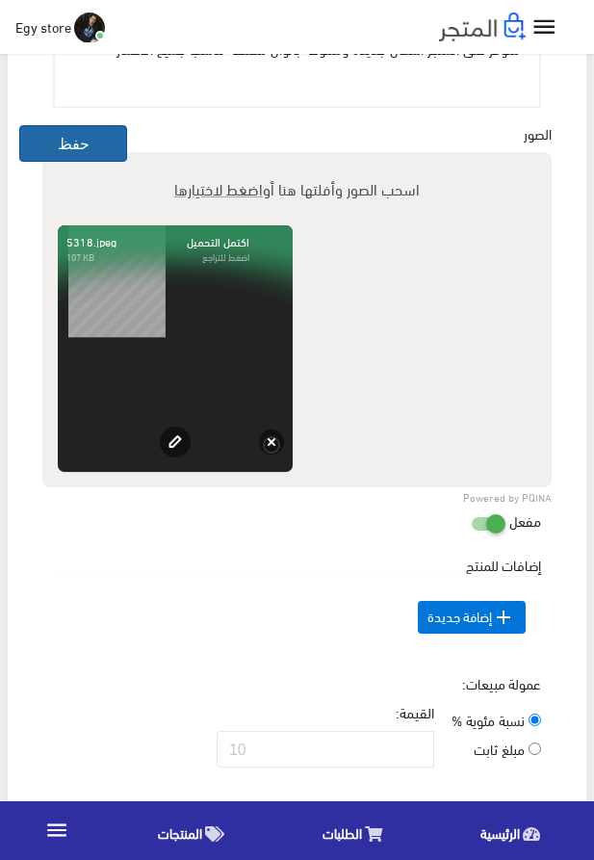
click at [86, 143] on button "حفظ" at bounding box center [73, 143] width 108 height 37
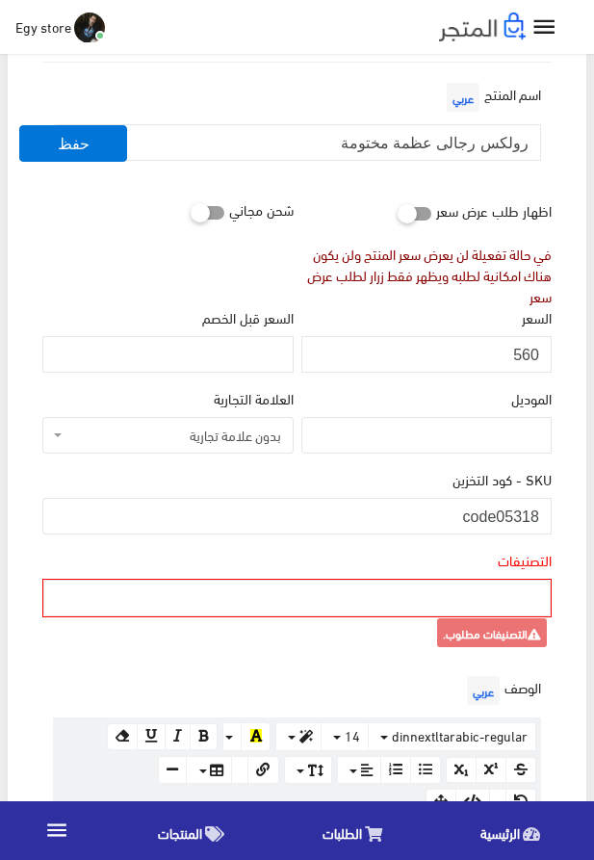
scroll to position [220, 0]
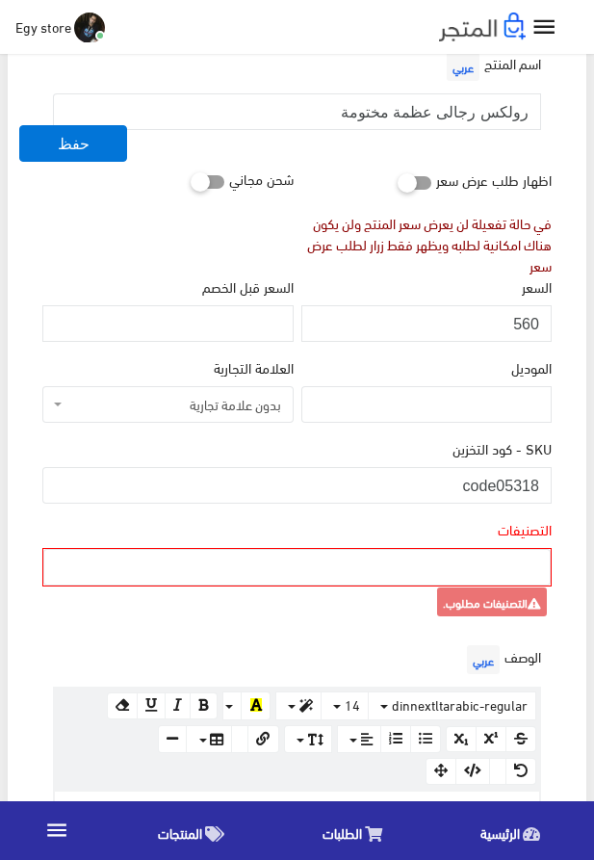
click at [471, 566] on ul at bounding box center [297, 565] width 506 height 31
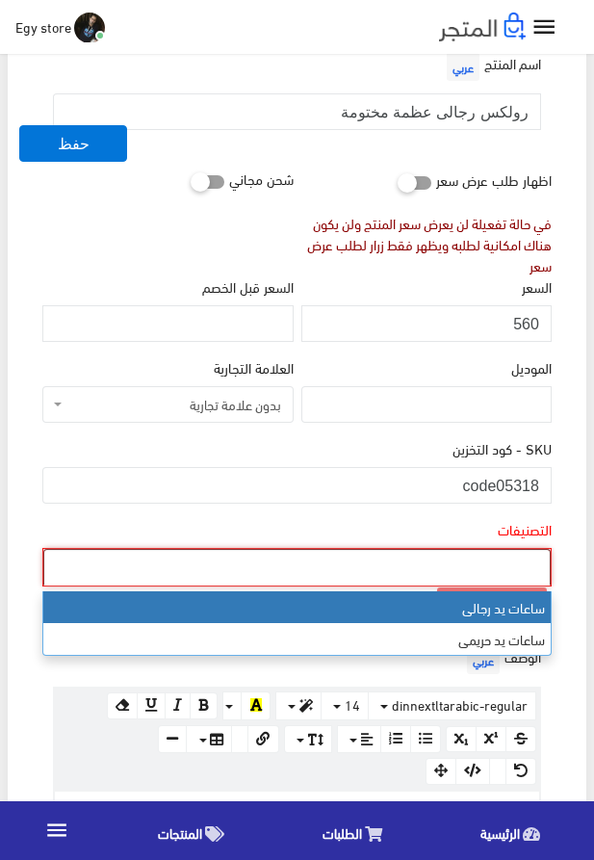
select select "27"
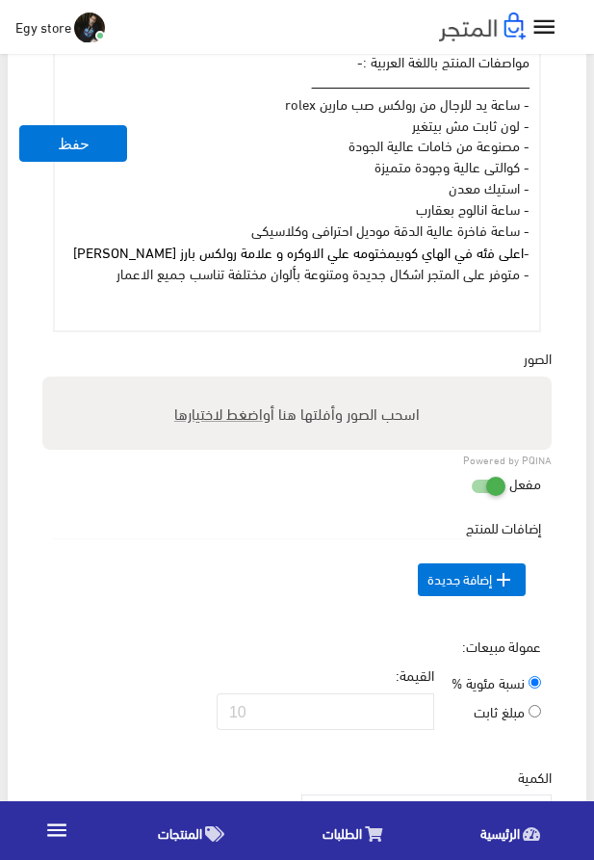
scroll to position [988, 0]
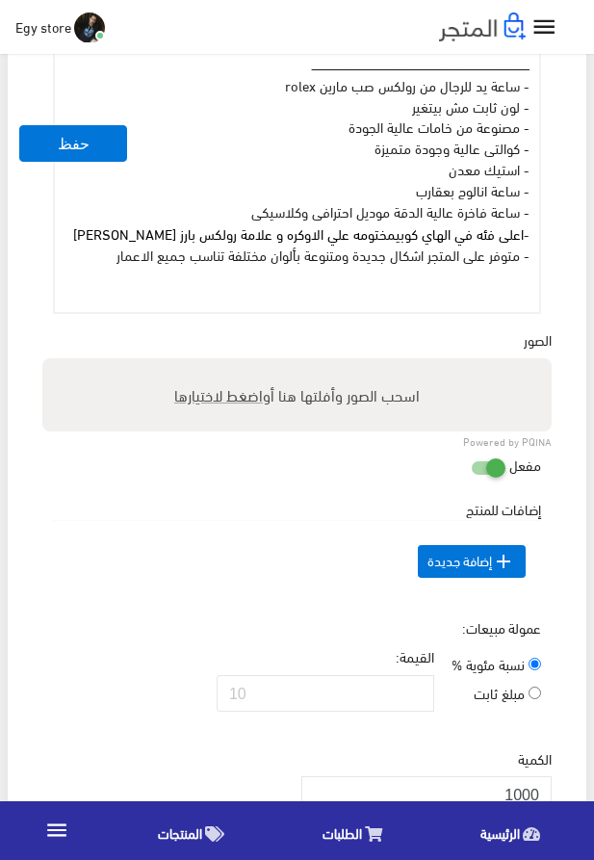
click at [232, 390] on span "اضغط لاختيارها" at bounding box center [218, 395] width 89 height 28
click at [232, 364] on input "اسحب الصور وأفلتها هنا أو اضغط لاختيارها" at bounding box center [297, 361] width 510 height 6
type input "5318.jpeg"
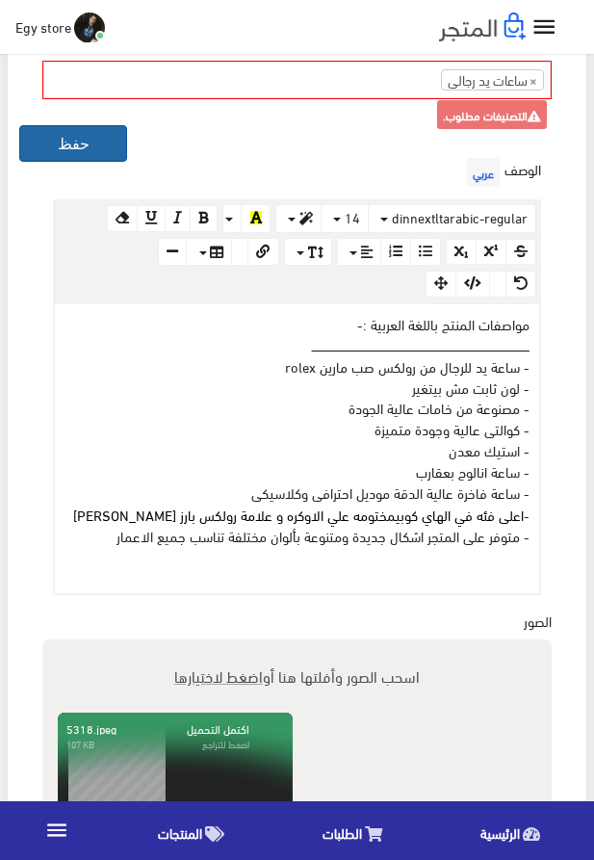
scroll to position [769, 0]
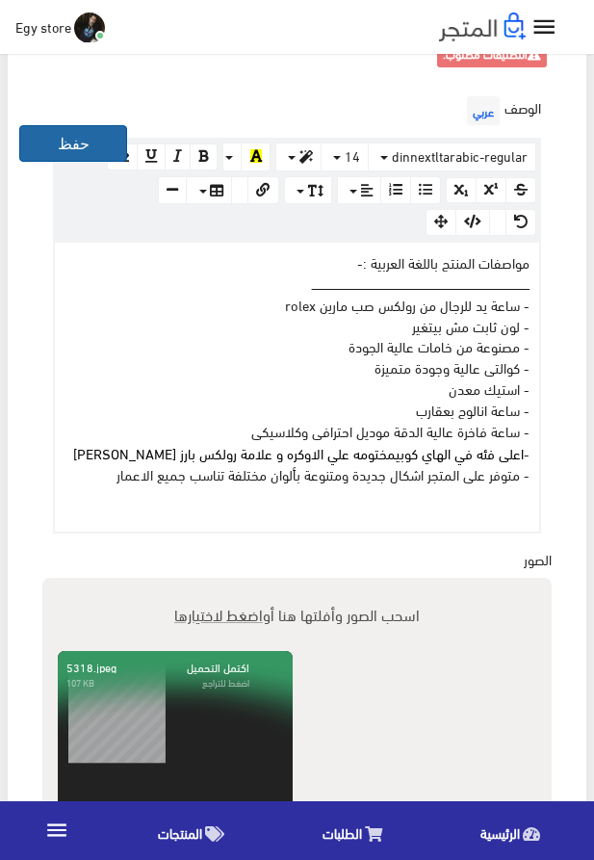
click at [80, 128] on button "حفظ" at bounding box center [73, 143] width 108 height 37
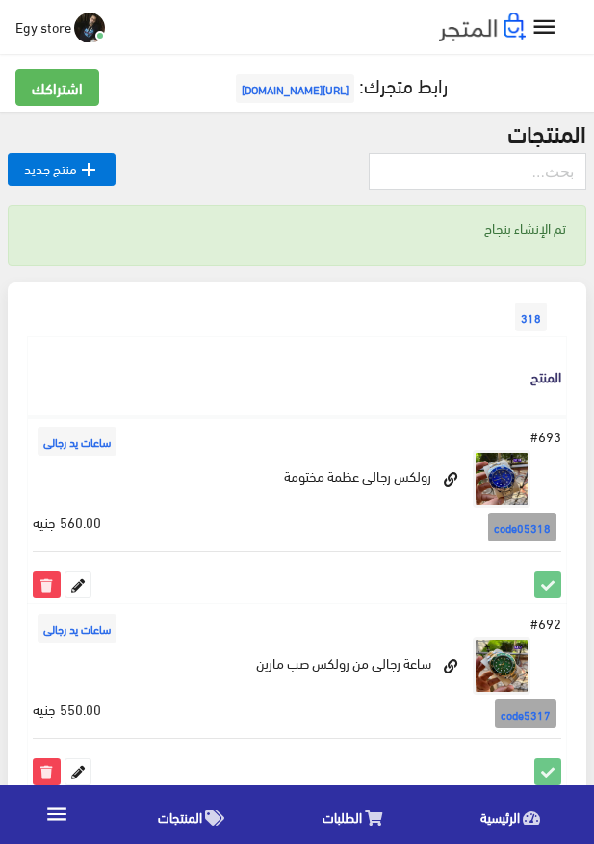
click at [319, 303] on div "318" at bounding box center [297, 297] width 540 height 31
click at [277, 387] on th "المنتج" at bounding box center [298, 376] width 540 height 80
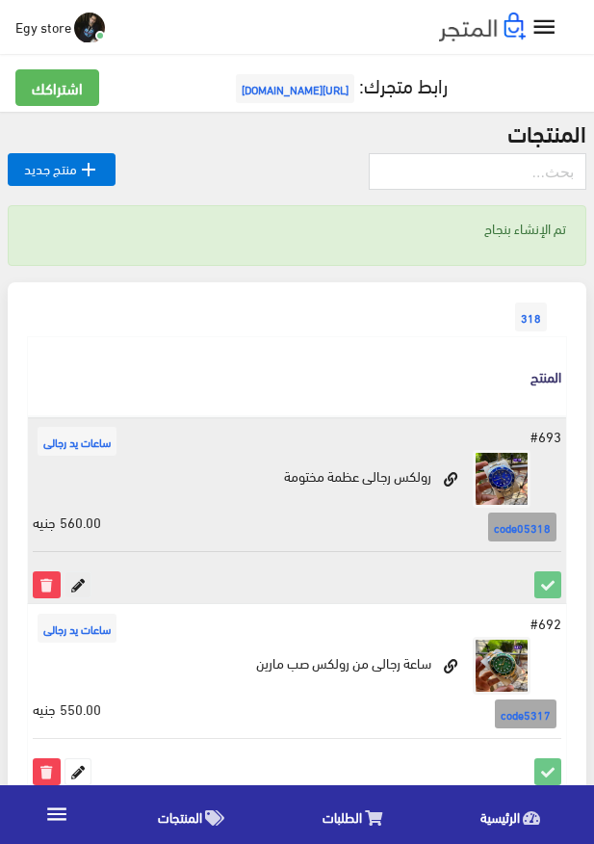
click at [76, 582] on icon at bounding box center [78, 584] width 25 height 25
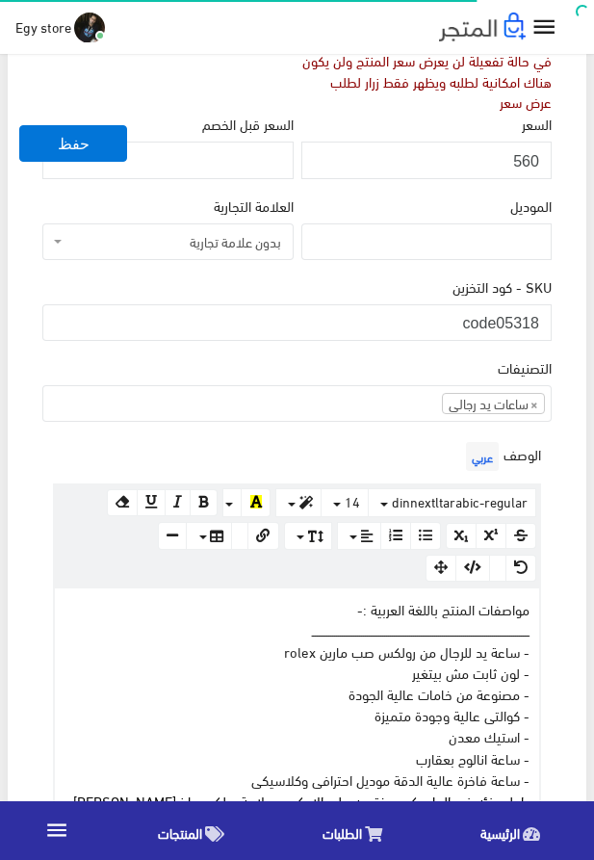
scroll to position [384, 0]
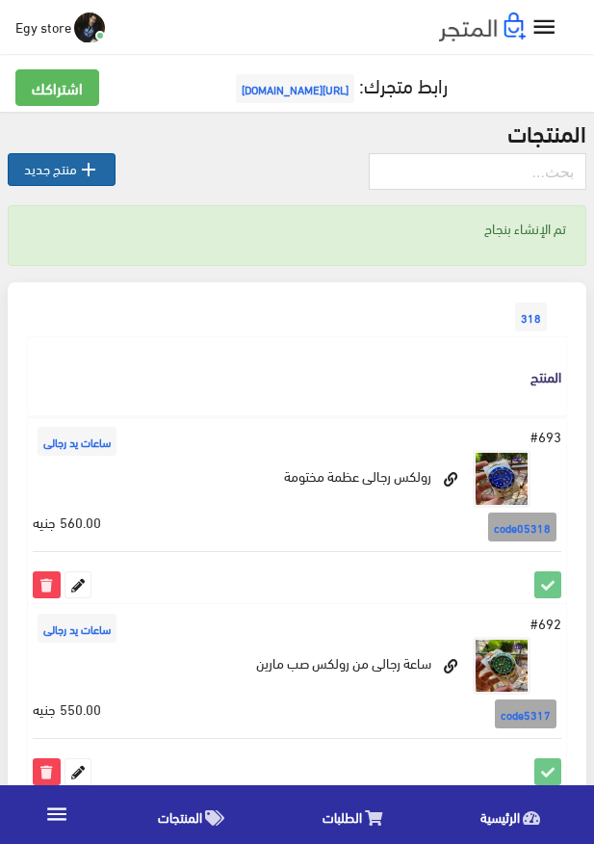
click at [64, 164] on link " منتج جديد" at bounding box center [62, 169] width 108 height 33
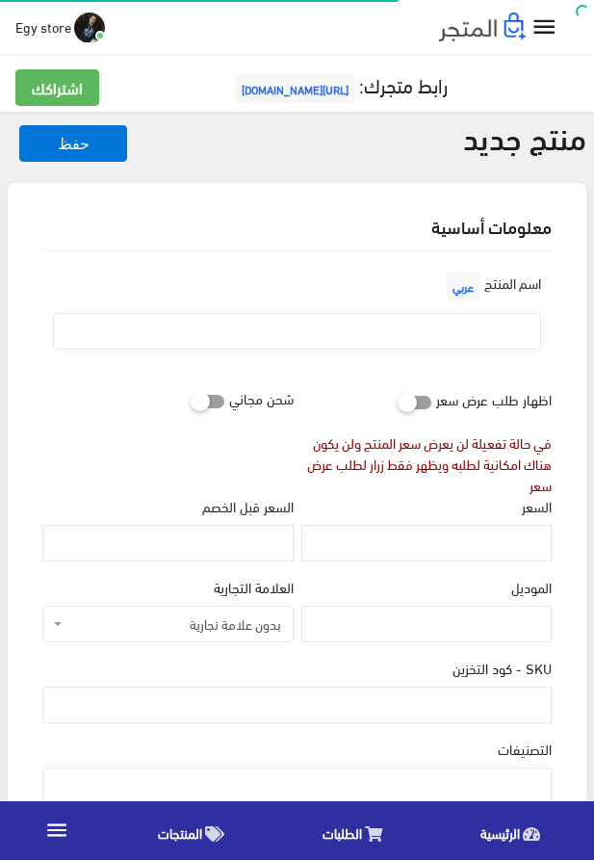
select select
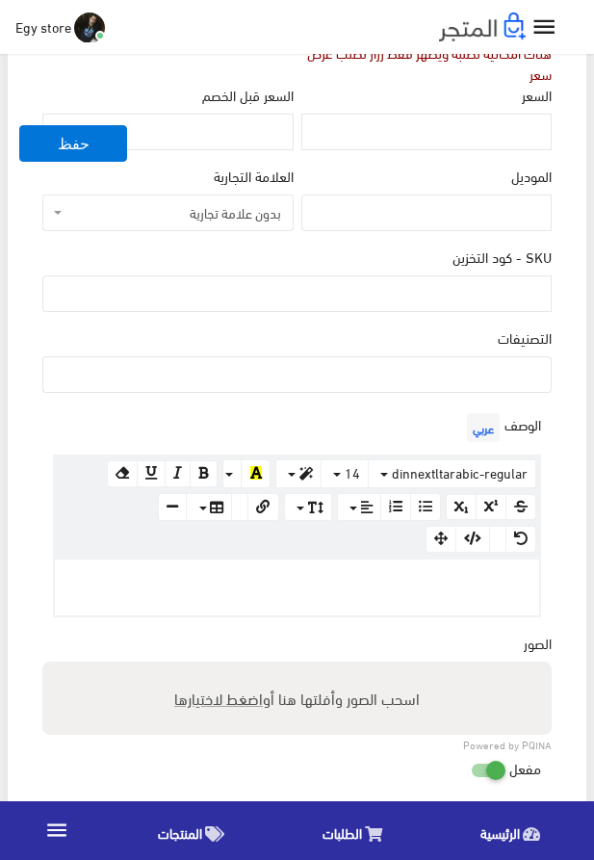
scroll to position [439, 0]
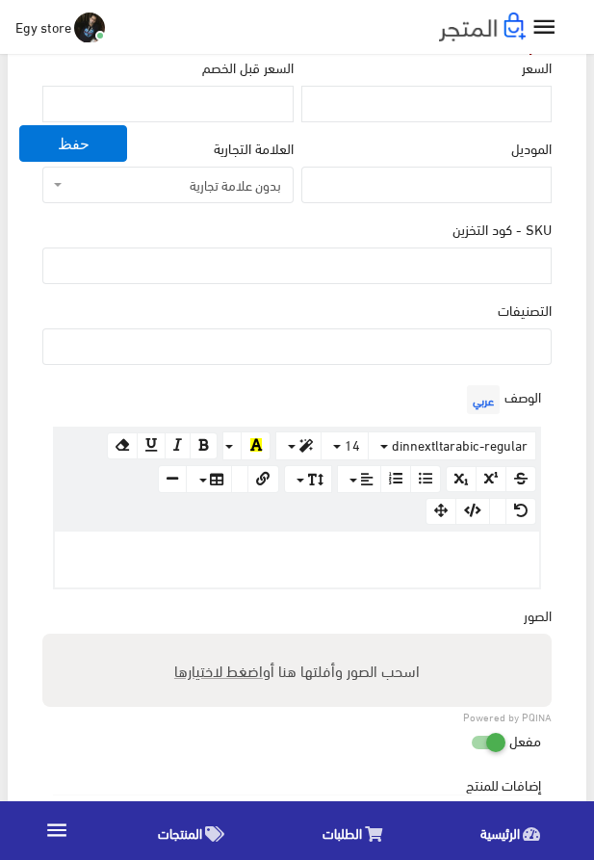
click at [401, 538] on div at bounding box center [297, 560] width 485 height 56
paste div
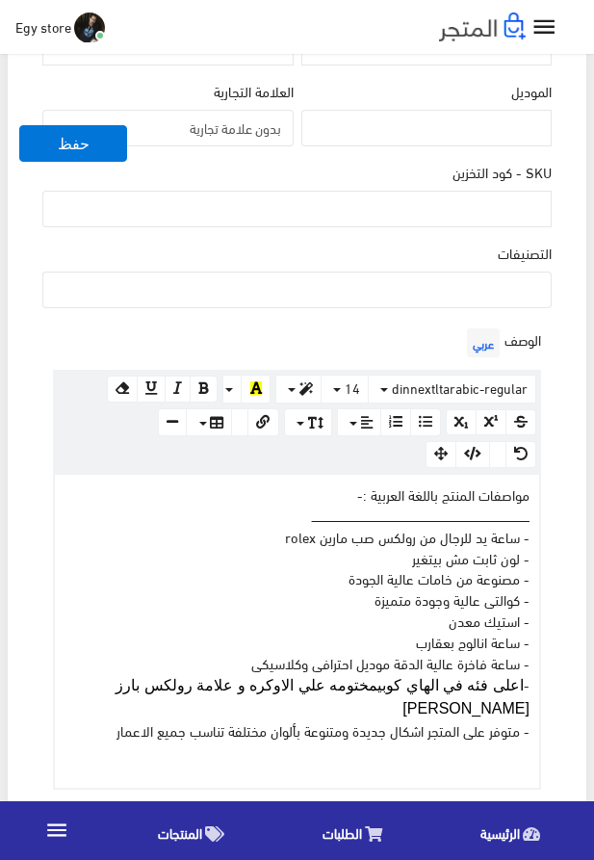
scroll to position [549, 0]
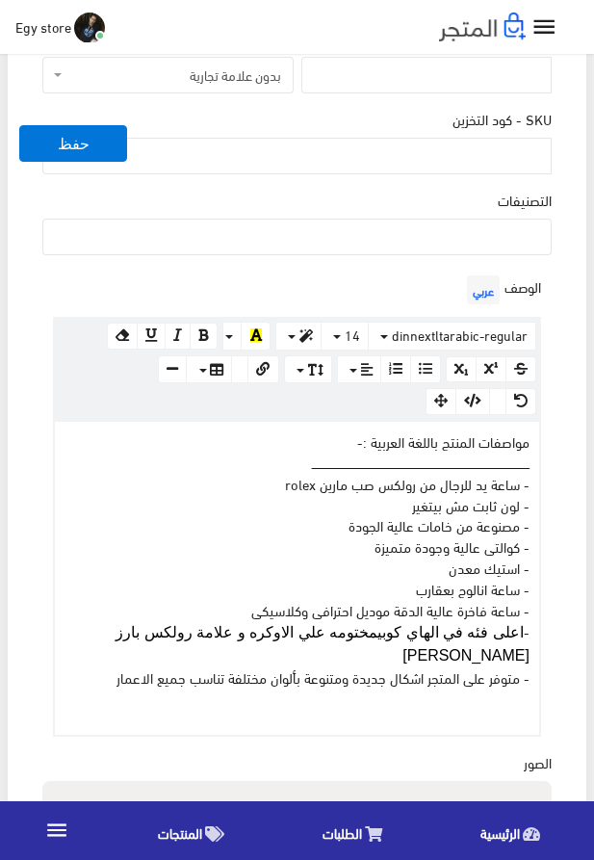
drag, startPoint x: 418, startPoint y: 487, endPoint x: 327, endPoint y: 494, distance: 91.9
click at [327, 494] on div "مواصفات المنتج باللغة العربية :- ــــــــــــــــــــــــــــــــــــــــــــــ…" at bounding box center [297, 579] width 485 height 314
drag, startPoint x: 282, startPoint y: 492, endPoint x: 419, endPoint y: 491, distance: 136.8
click at [419, 491] on div "مواصفات المنتج باللغة العربية :- ــــــــــــــــــــــــــــــــــــــــــــــ…" at bounding box center [297, 579] width 485 height 314
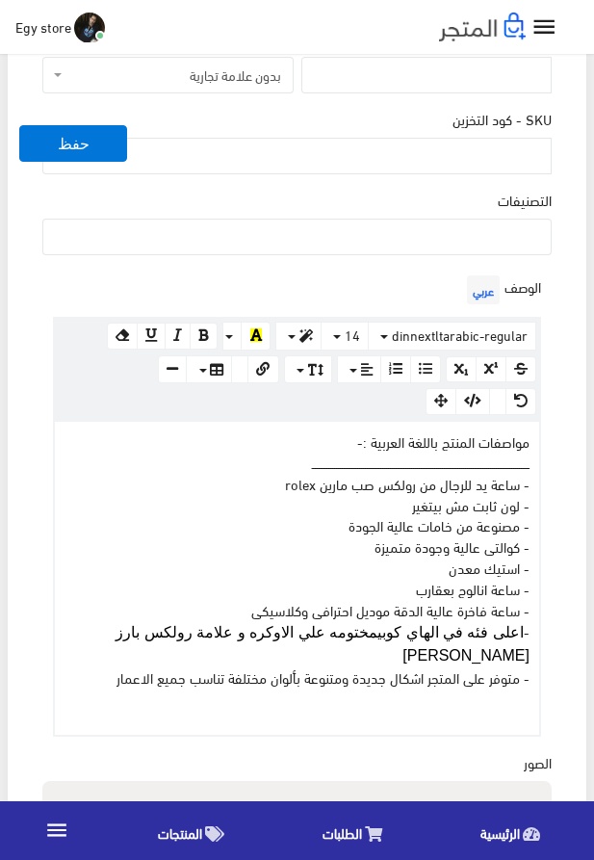
click at [405, 487] on div "مواصفات المنتج باللغة العربية :- ــــــــــــــــــــــــــــــــــــــــــــــ…" at bounding box center [297, 579] width 485 height 314
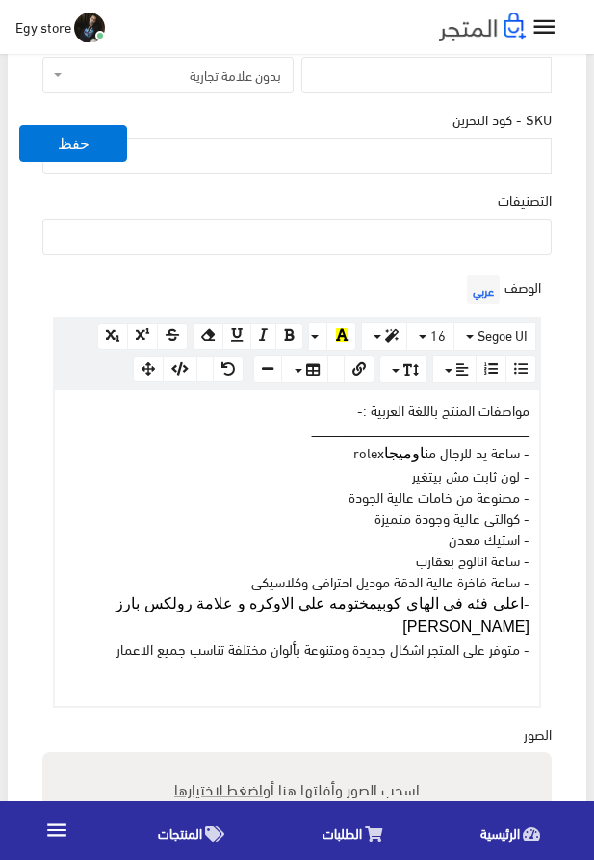
drag, startPoint x: 377, startPoint y: 457, endPoint x: 331, endPoint y: 458, distance: 45.3
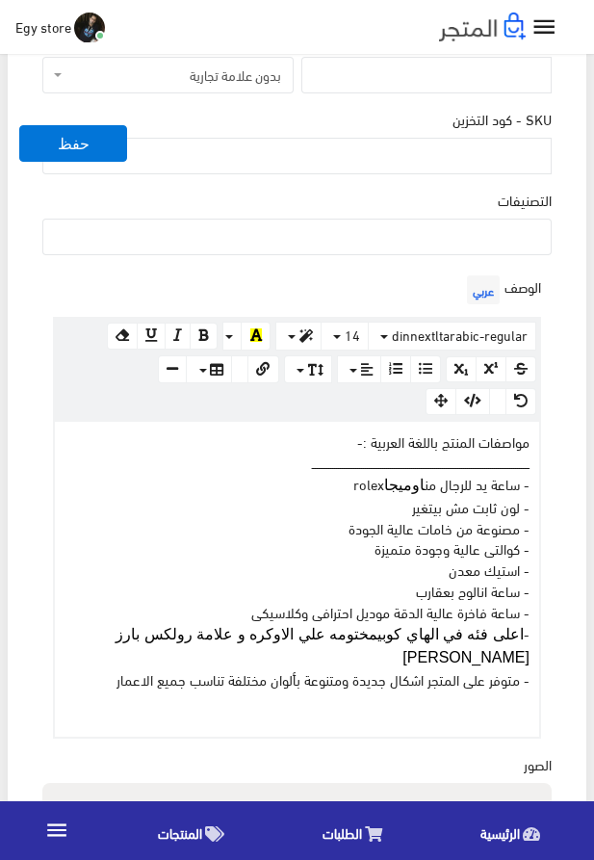
click at [351, 453] on div "مواصفات المنتج باللغة العربية :- ــــــــــــــــــــــــــــــــــــــــــــــ…" at bounding box center [297, 580] width 485 height 316
drag, startPoint x: 376, startPoint y: 487, endPoint x: 344, endPoint y: 490, distance: 31.9
click at [344, 490] on div "مواصفات المنتج باللغة العربية :- ــــــــــــــــــــــــــــــــــــــــــــــ…" at bounding box center [297, 580] width 485 height 316
click at [352, 487] on div "مواصفات المنتج باللغة العربية :- ــــــــــــــــــــــــــــــــــــــــــــــ…" at bounding box center [297, 580] width 485 height 316
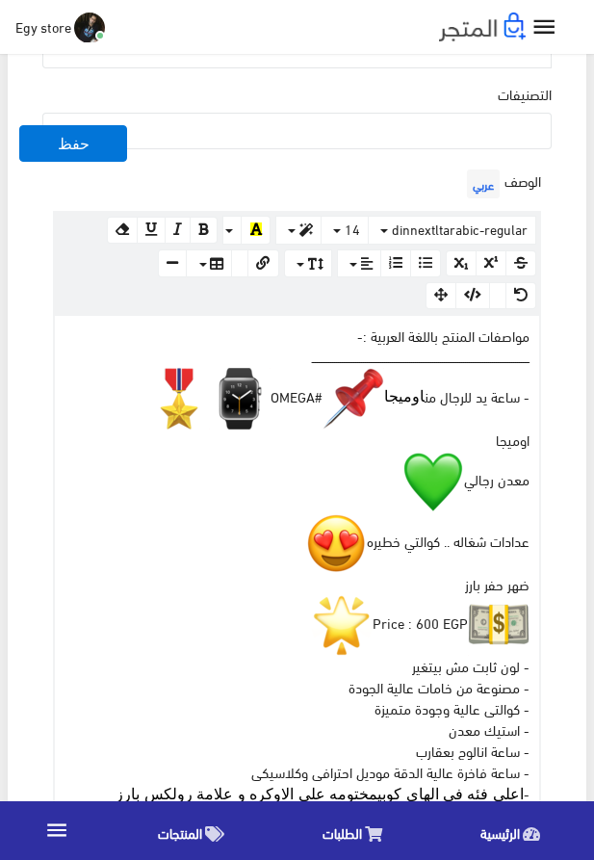
scroll to position [659, 0]
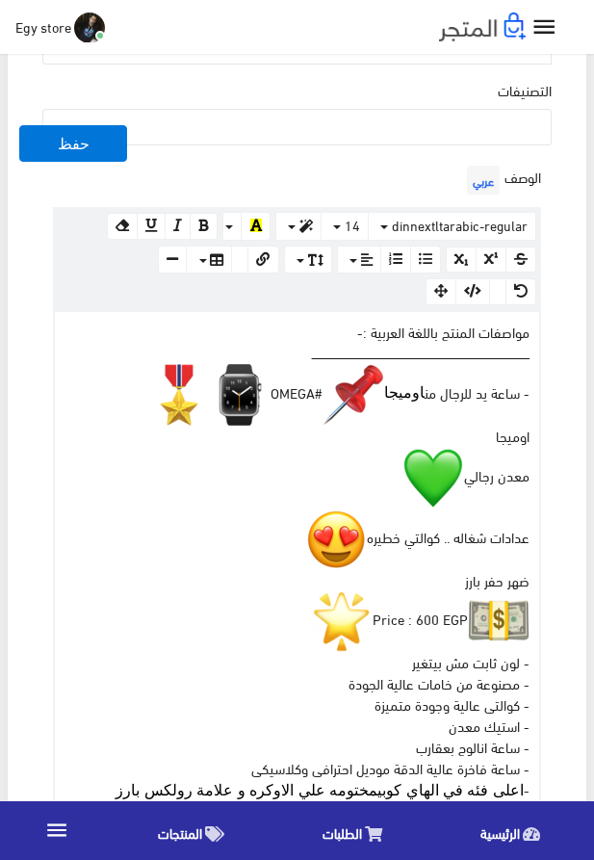
drag, startPoint x: 371, startPoint y: 388, endPoint x: 342, endPoint y: 391, distance: 29.0
click at [342, 391] on img at bounding box center [354, 395] width 62 height 62
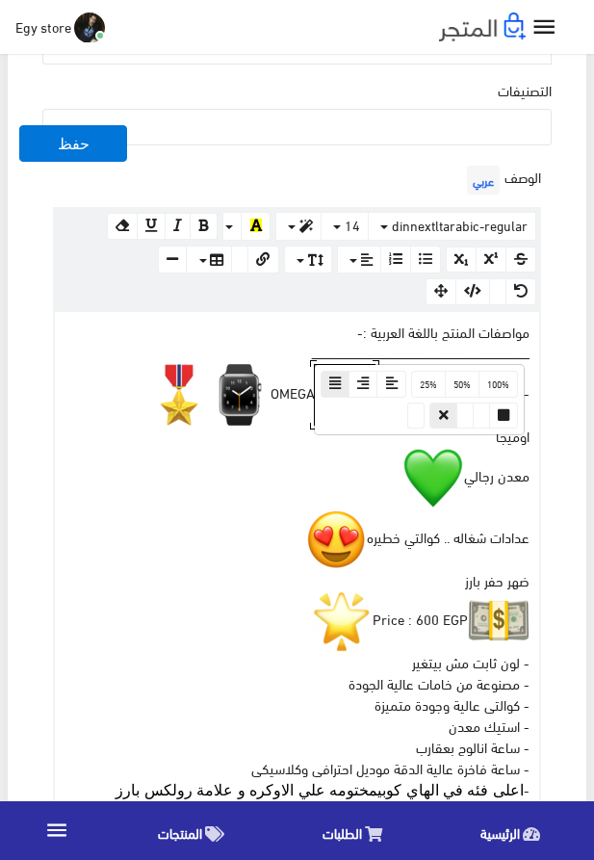
click at [342, 492] on div "مواصفات المنتج باللغة العربية :- ــــــــــــــــــــــــــــــــــــــــــــــ…" at bounding box center [297, 603] width 485 height 582
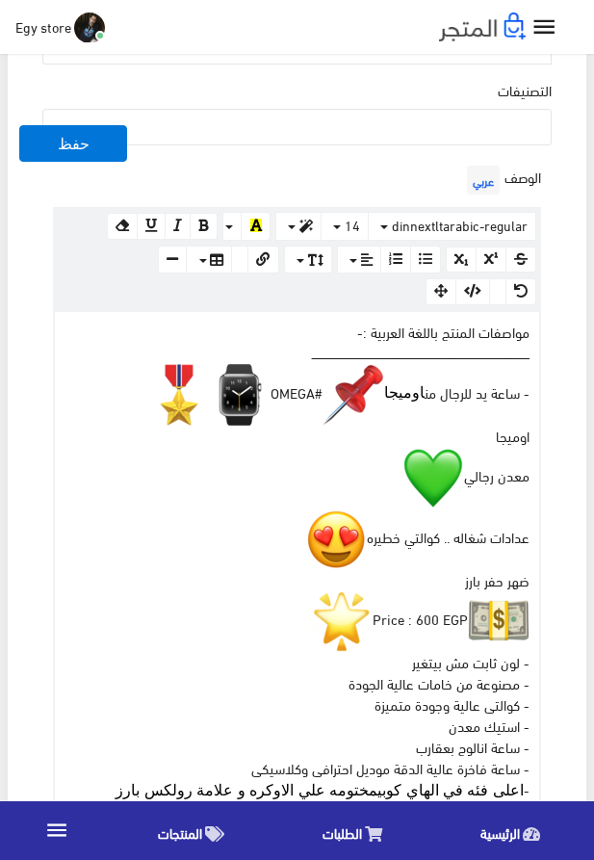
drag, startPoint x: 320, startPoint y: 406, endPoint x: 363, endPoint y: 407, distance: 43.4
click at [363, 407] on img at bounding box center [354, 395] width 62 height 62
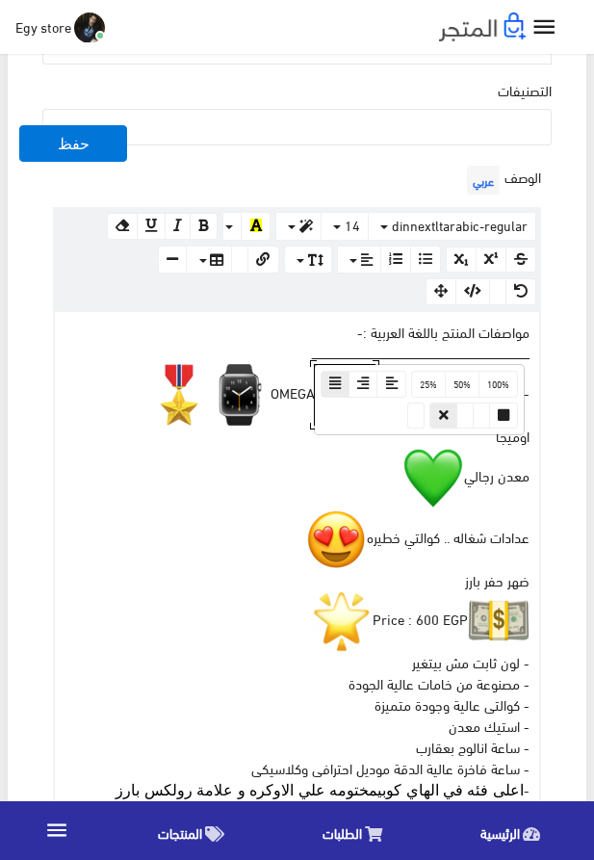
click at [285, 473] on div "مواصفات المنتج باللغة العربية :- ــــــــــــــــــــــــــــــــــــــــــــــ…" at bounding box center [297, 603] width 485 height 582
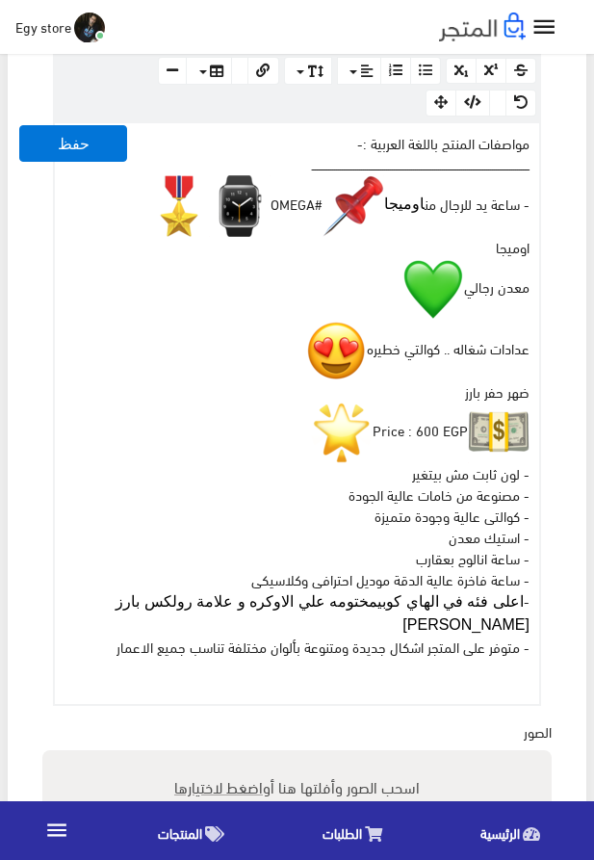
scroll to position [879, 0]
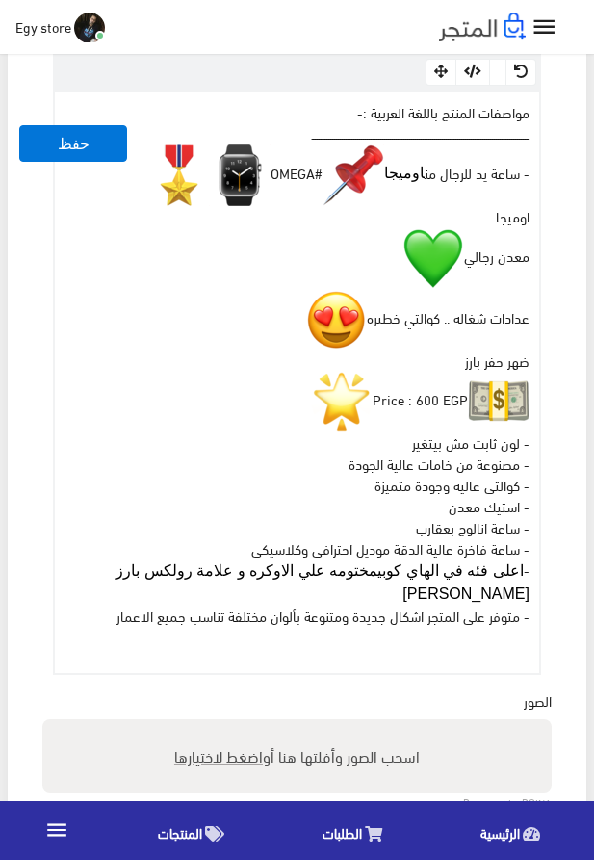
drag, startPoint x: 473, startPoint y: 410, endPoint x: 516, endPoint y: 408, distance: 43.4
click at [516, 408] on img at bounding box center [499, 402] width 62 height 62
click at [336, 405] on img at bounding box center [342, 402] width 62 height 62
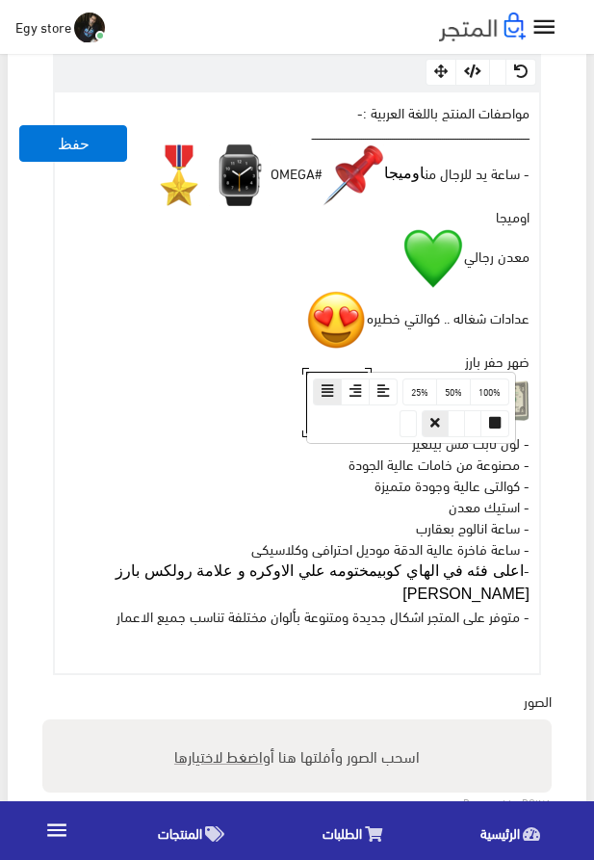
click at [236, 425] on div "مواصفات المنتج باللغة العربية :- ــــــــــــــــــــــــــــــــــــــــــــــ…" at bounding box center [297, 383] width 485 height 582
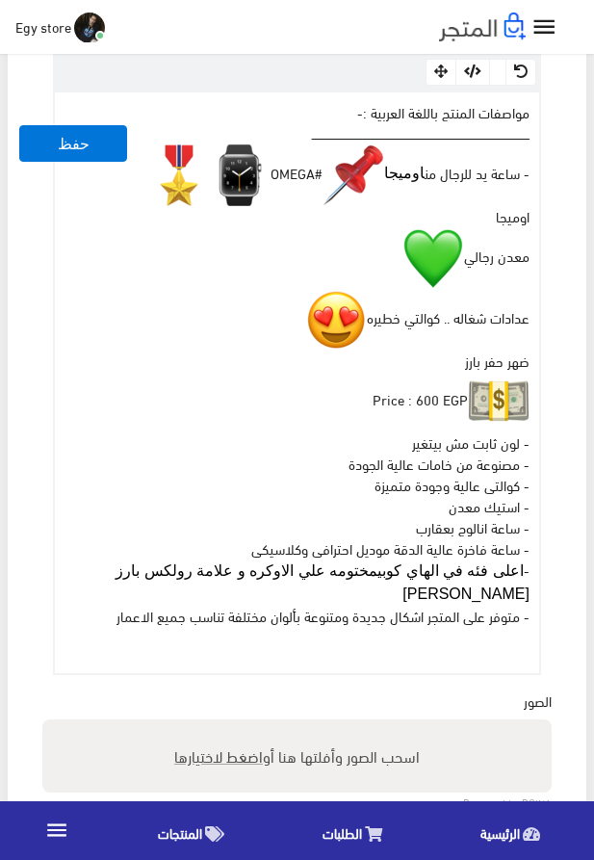
click at [497, 412] on img at bounding box center [499, 402] width 62 height 62
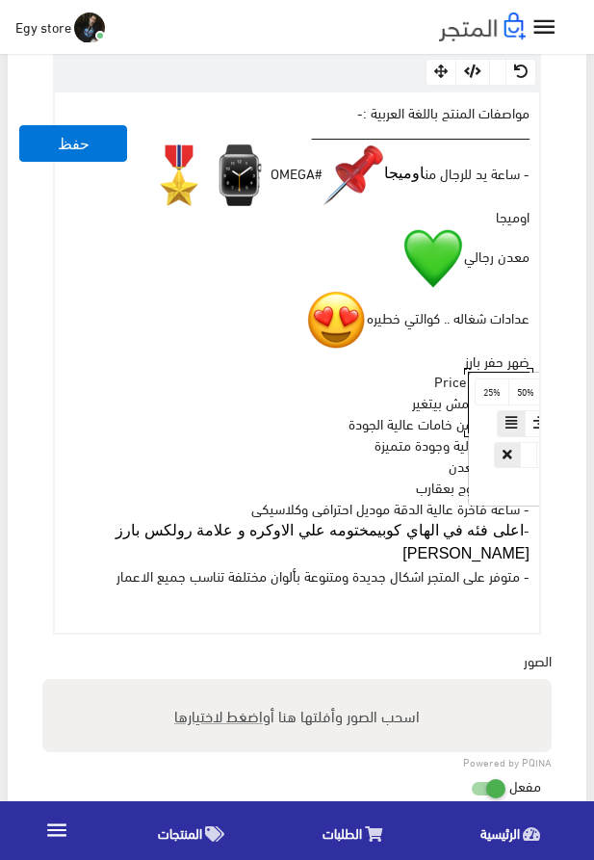
click at [329, 315] on img at bounding box center [336, 320] width 62 height 62
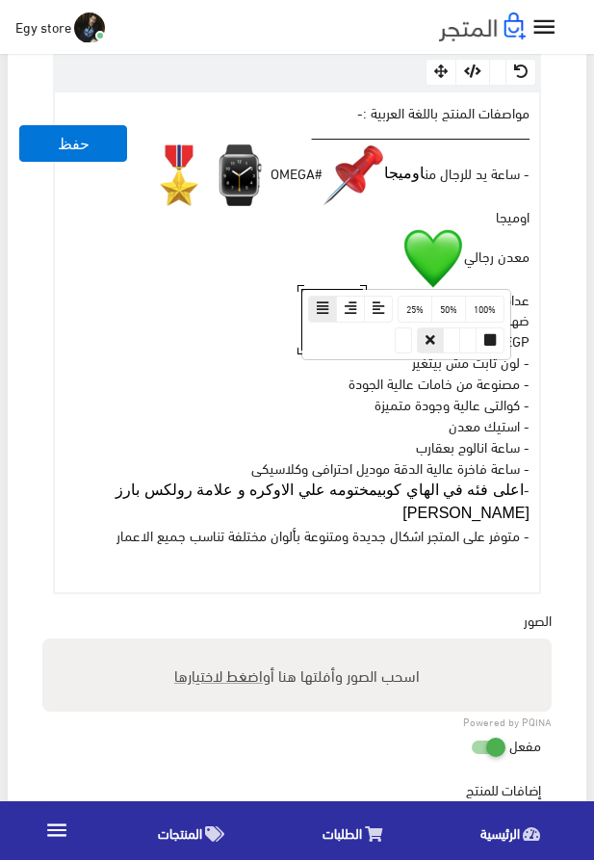
click at [421, 270] on img at bounding box center [434, 258] width 62 height 62
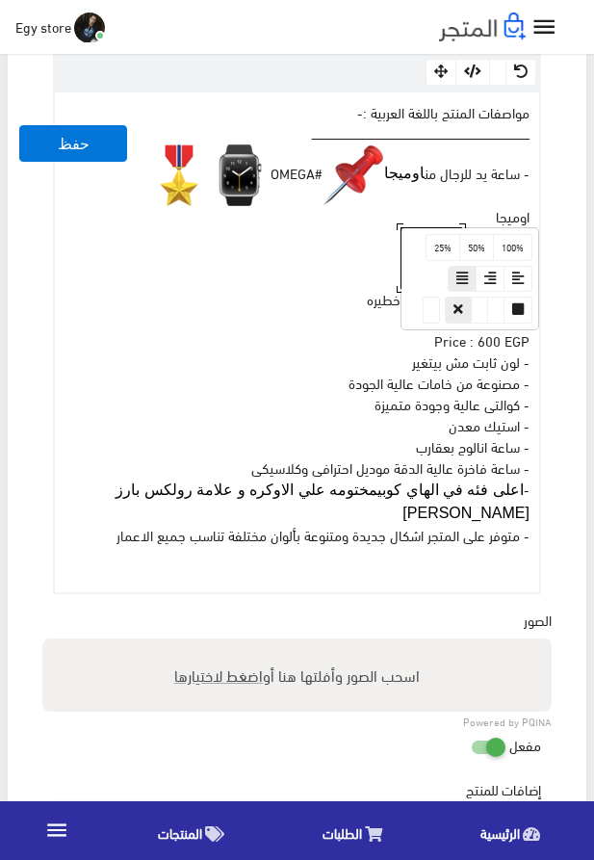
click at [416, 269] on div "100% 50% 25%" at bounding box center [470, 278] width 135 height 99
click at [379, 249] on div "مواصفات المنتج باللغة العربية :- ــــــــــــــــــــــــــــــــــــــــــــــ…" at bounding box center [297, 342] width 485 height 500
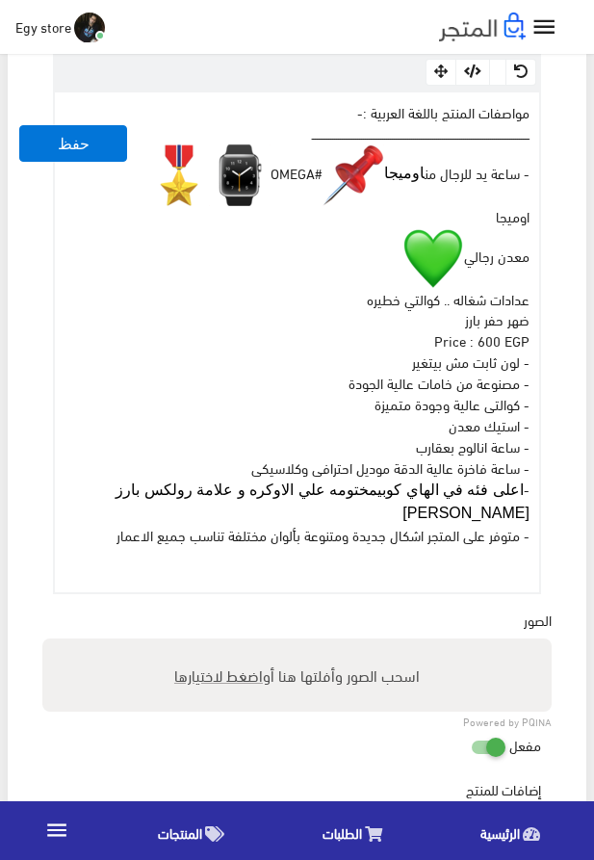
click at [409, 249] on img at bounding box center [434, 258] width 62 height 62
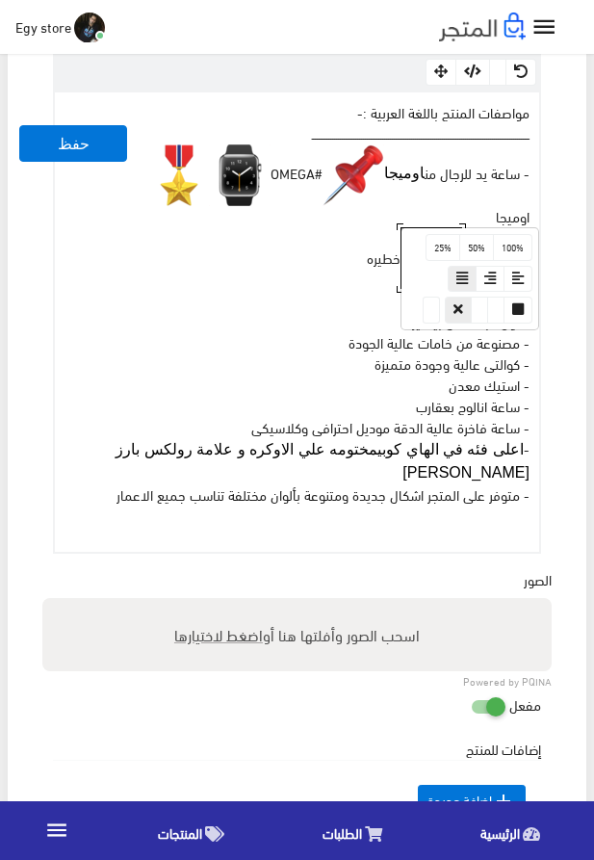
click at [335, 175] on img at bounding box center [354, 176] width 62 height 62
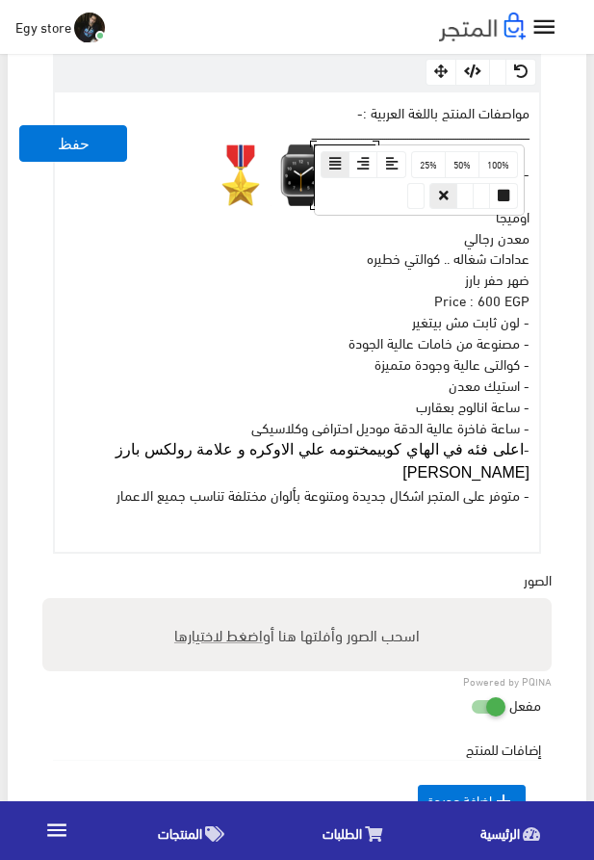
click at [292, 182] on img at bounding box center [302, 176] width 62 height 62
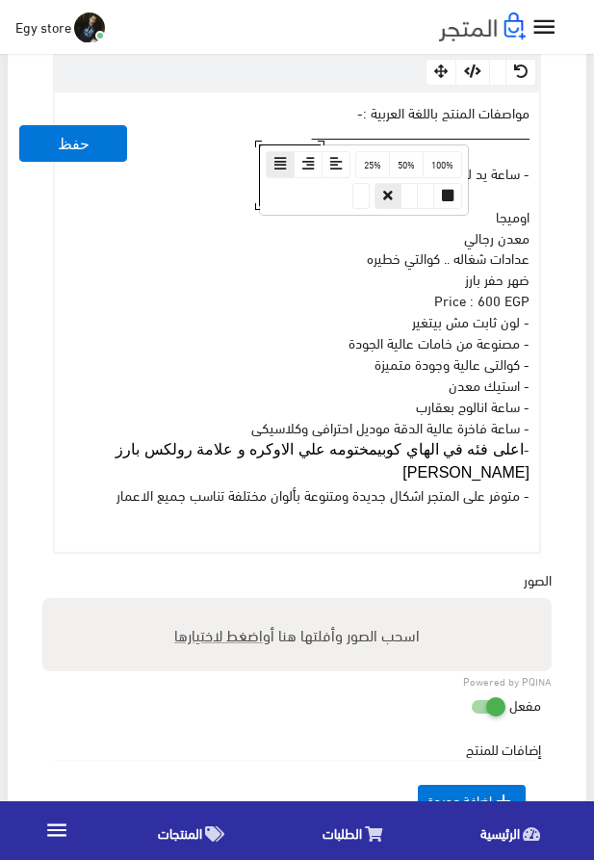
click at [163, 302] on div "مواصفات المنتج باللغة العربية :- ــــــــــــــــــــــــــــــــــــــــــــــ…" at bounding box center [297, 322] width 485 height 460
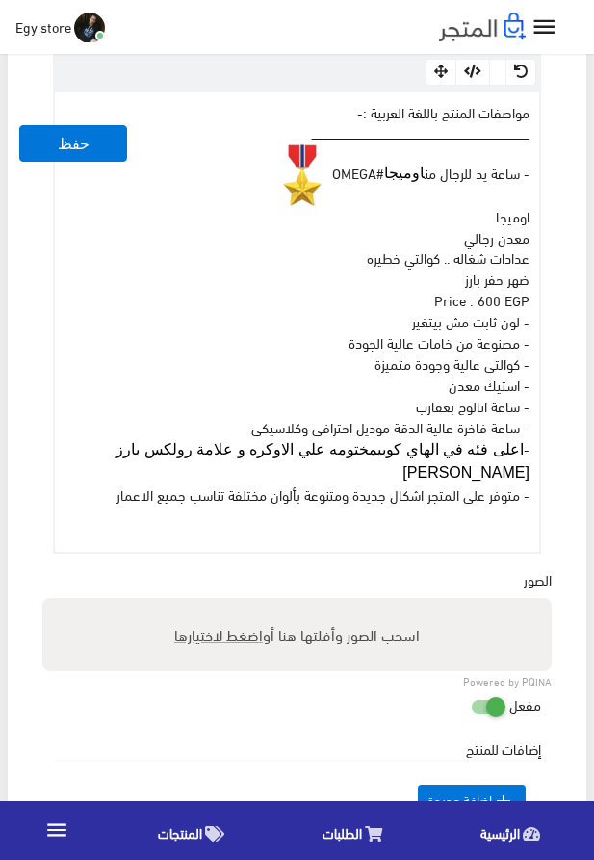
click at [286, 165] on img at bounding box center [302, 176] width 62 height 62
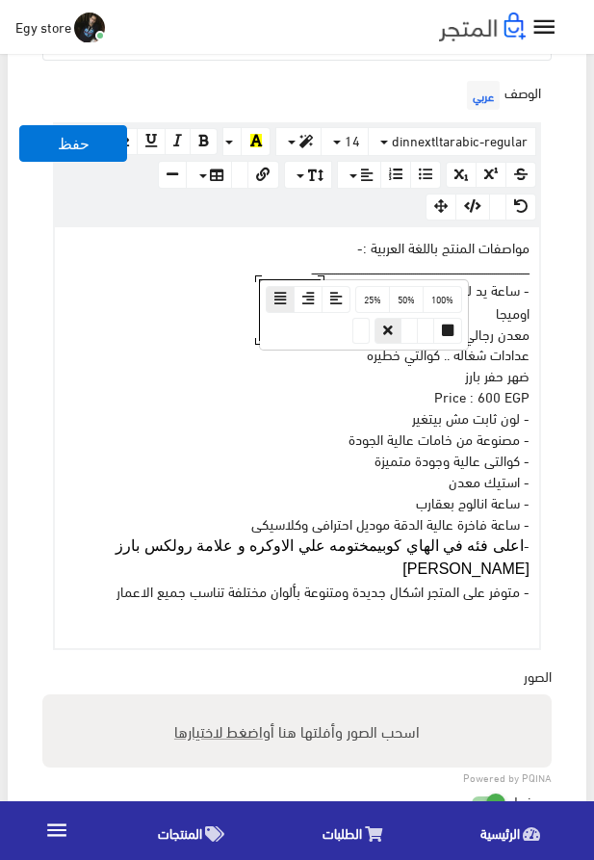
scroll to position [549, 0]
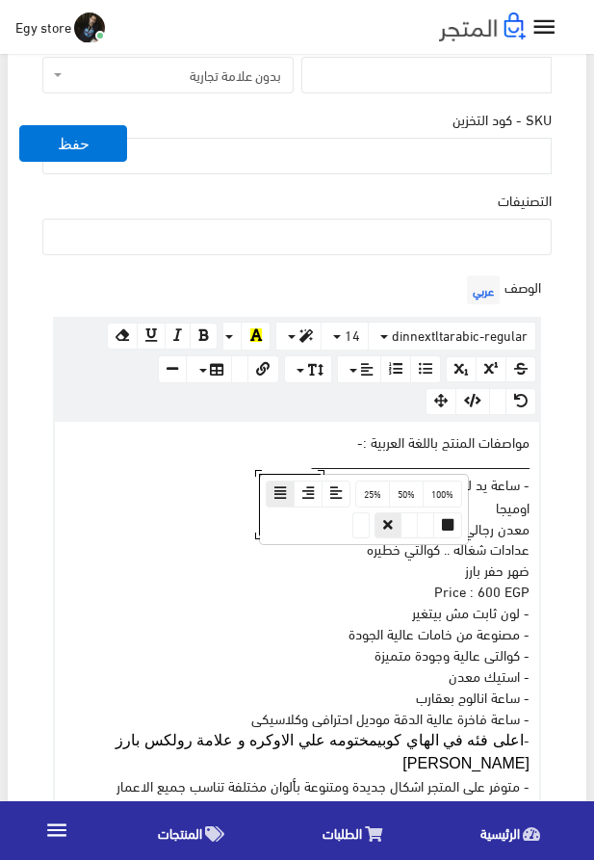
click at [190, 526] on div "مواصفات المنتج باللغة العربية :- ــــــــــــــــــــــــــــــــــــــــــــــ…" at bounding box center [297, 632] width 485 height 421
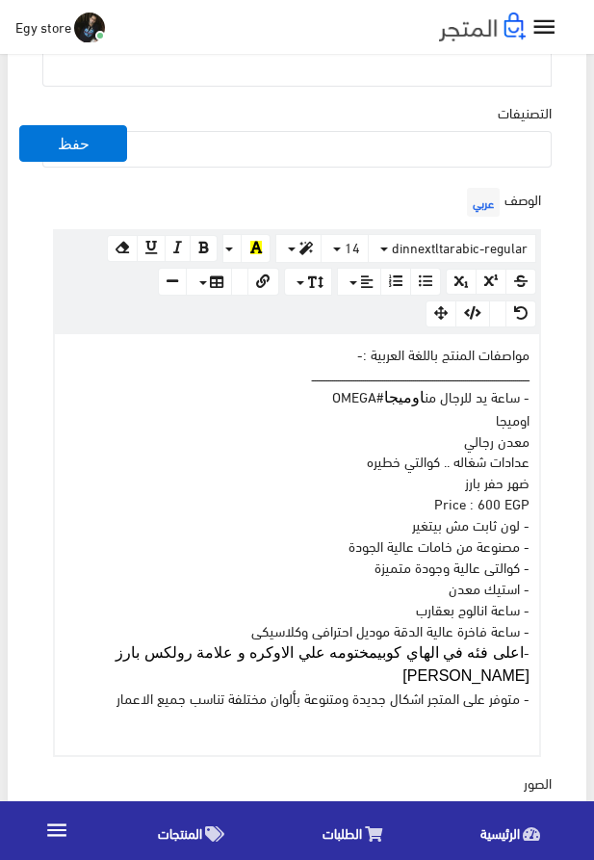
scroll to position [659, 0]
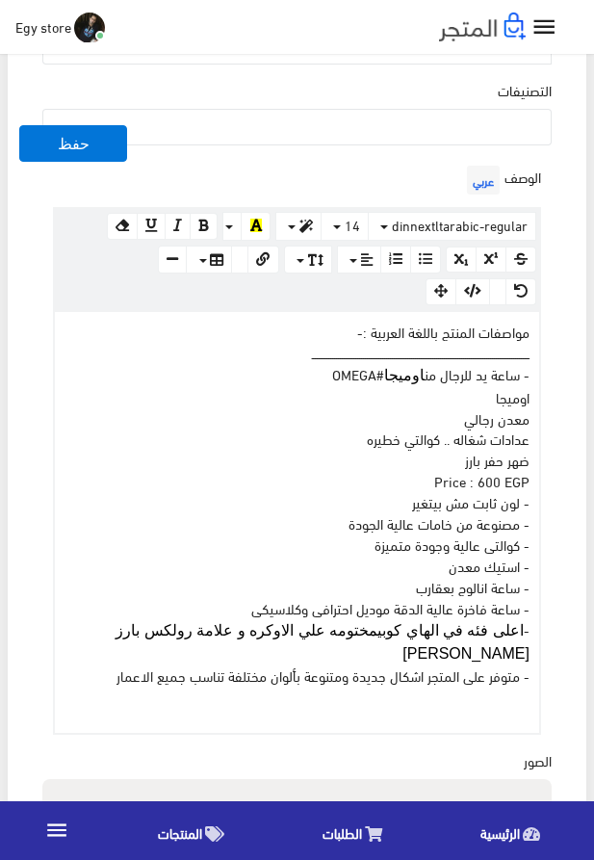
drag, startPoint x: 527, startPoint y: 486, endPoint x: 393, endPoint y: 479, distance: 134.1
click at [393, 479] on div "مواصفات المنتج باللغة العربية :- ــــــــــــــــــــــــــــــــــــــــــــــ…" at bounding box center [297, 522] width 485 height 421
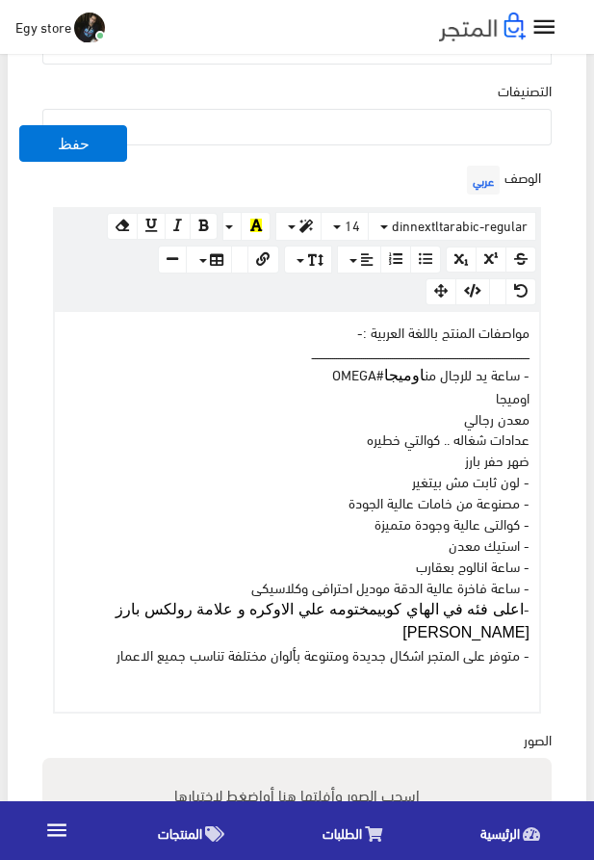
drag, startPoint x: 393, startPoint y: 479, endPoint x: 502, endPoint y: 428, distance: 120.2
click at [502, 428] on div "مواصفات المنتج باللغة العربية :- ــــــــــــــــــــــــــــــــــــــــــــــ…" at bounding box center [297, 512] width 485 height 400
click at [334, 446] on div "مواصفات المنتج باللغة العربية :- ــــــــــــــــــــــــــــــــــــــــــــــ…" at bounding box center [297, 512] width 485 height 400
drag, startPoint x: 100, startPoint y: 661, endPoint x: 562, endPoint y: 318, distance: 575.0
click at [540, 318] on div "مواصفات المنتج باللغة العربية :- ــــــــــــــــــــــــــــــــــــــــــــــ…" at bounding box center [297, 512] width 485 height 400
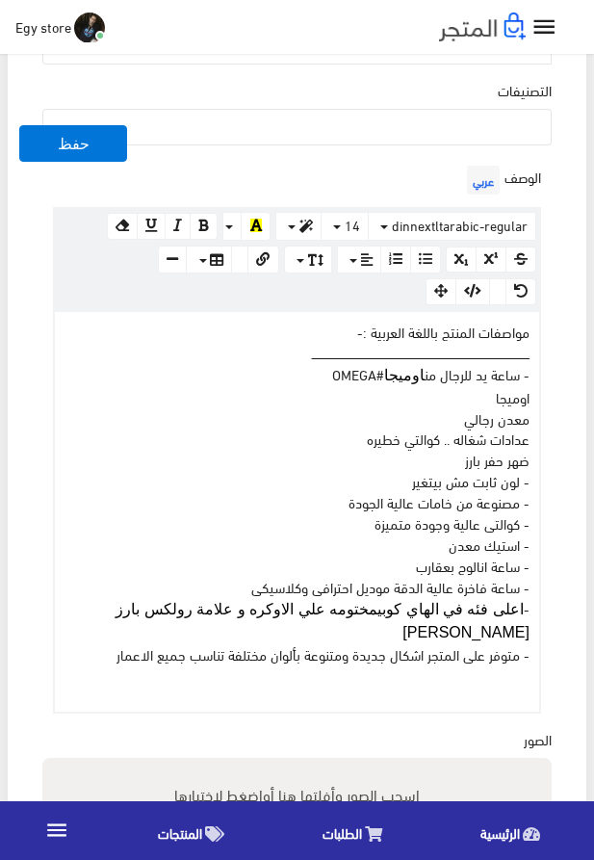
click at [502, 338] on div "مواصفات المنتج باللغة العربية :- ــــــــــــــــــــــــــــــــــــــــــــــ…" at bounding box center [297, 512] width 485 height 400
click at [559, 363] on div "اسم المنتج عربي اظهار طلب عرض سعر في حالة تفعيلة لن يعرض سعر المنتج ولن يكون هن…" at bounding box center [297, 418] width 540 height 1652
click at [521, 133] on ul at bounding box center [297, 125] width 508 height 31
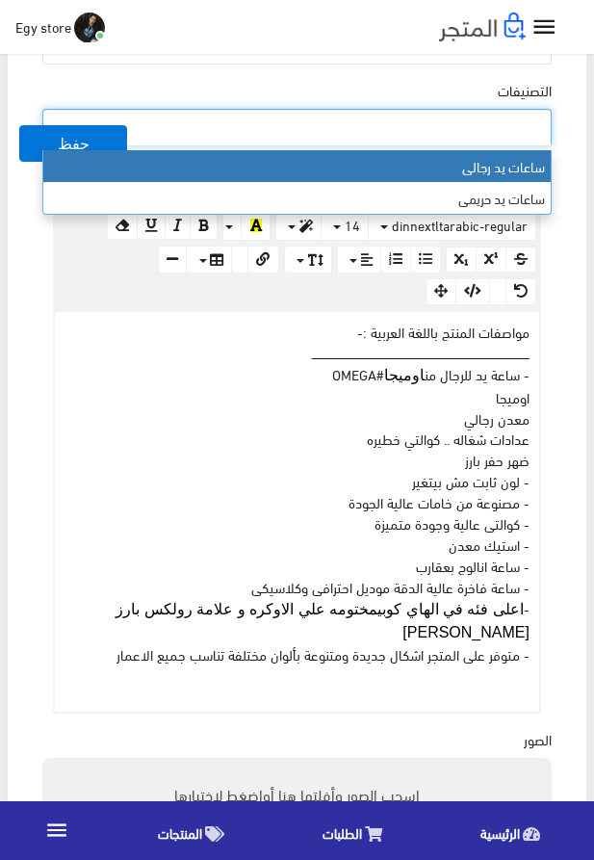
select select "27"
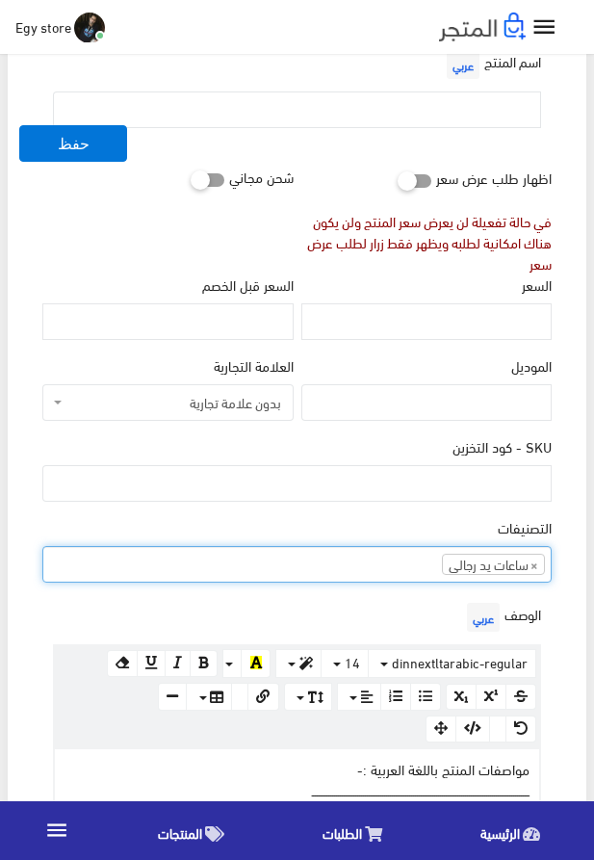
scroll to position [110, 0]
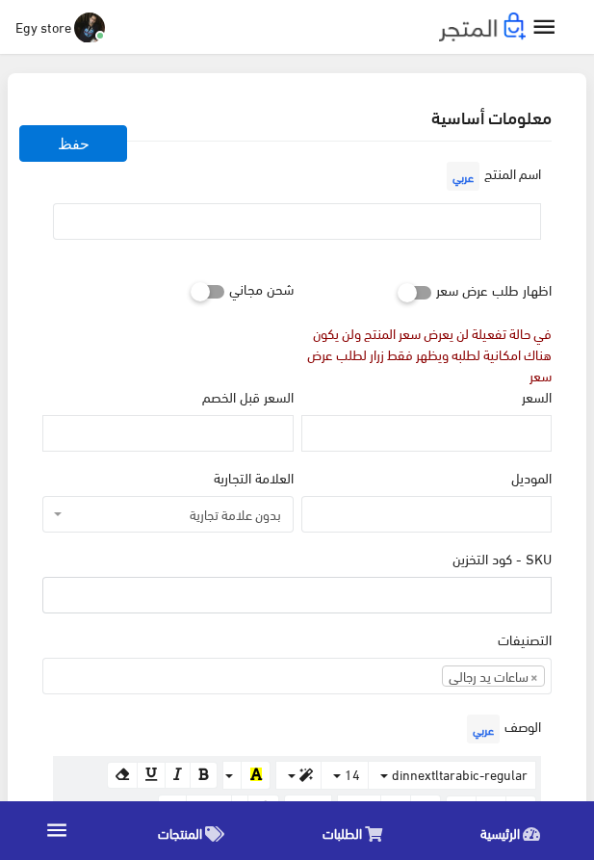
click at [487, 591] on input "SKU - كود التخزين" at bounding box center [297, 595] width 510 height 37
type input "ؤ"
type input "code5319"
click at [529, 451] on input "السعر" at bounding box center [427, 433] width 250 height 37
type input "925"
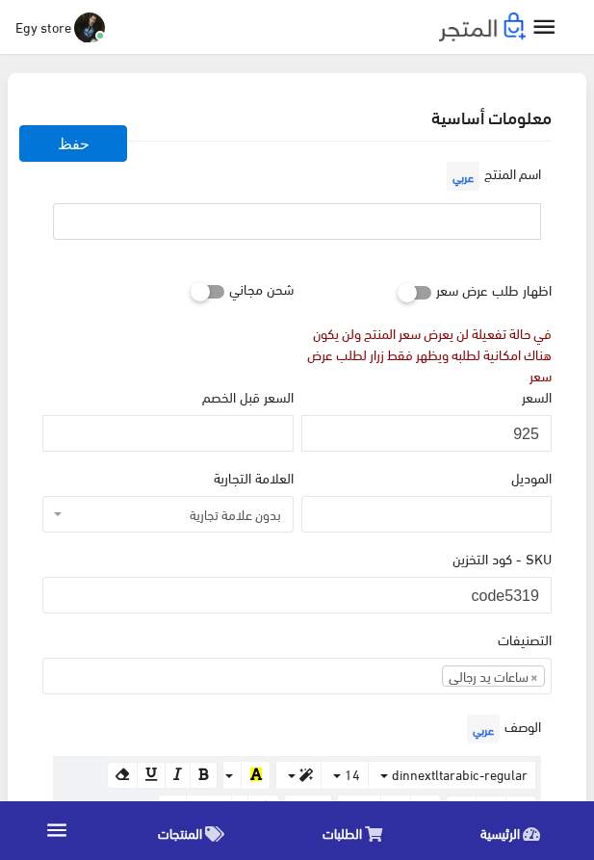
click at [422, 226] on input "text" at bounding box center [297, 221] width 488 height 37
type input "s"
type input "ساعة يد رجالى معدن من اوميجا"
click at [217, 169] on div "اسم المنتج عربي ساعة يد رجالى معدن من اوميجا" at bounding box center [297, 206] width 517 height 98
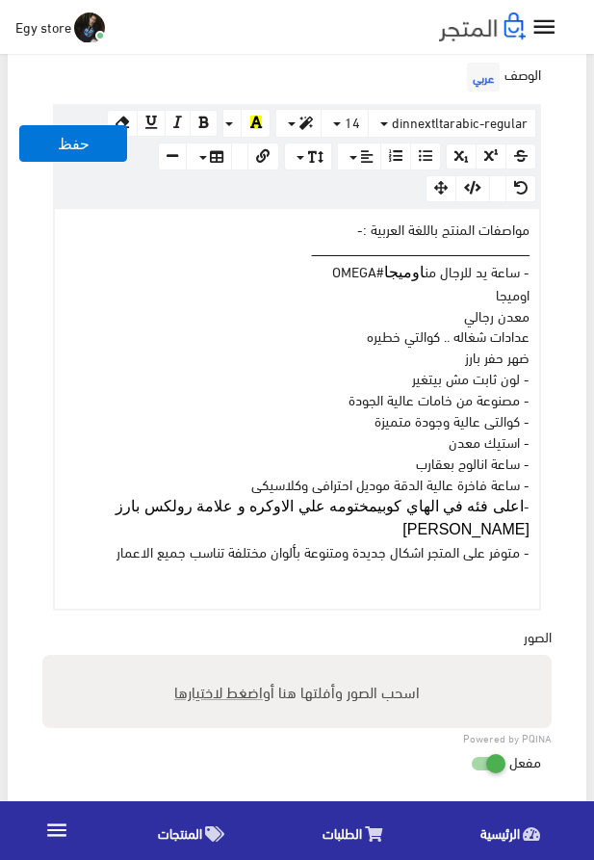
scroll to position [769, 0]
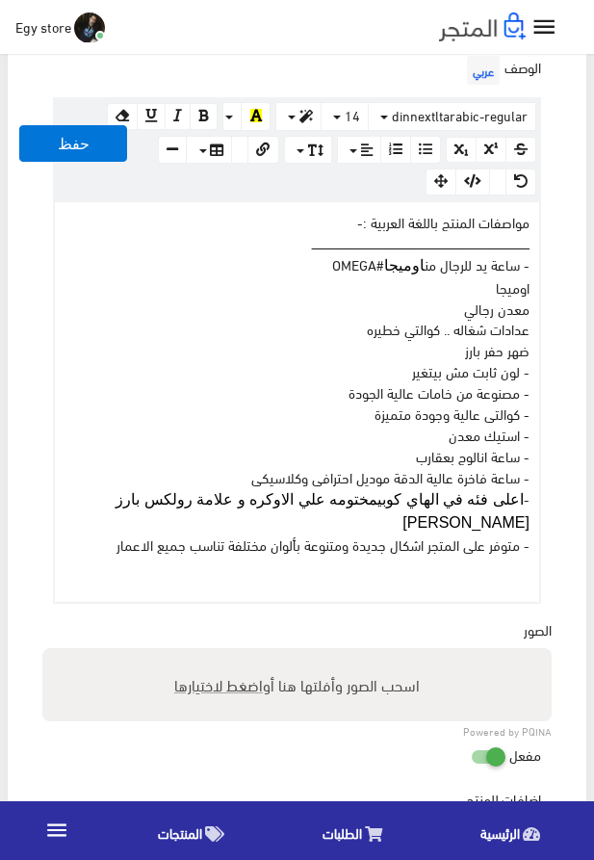
click at [215, 696] on span "اضغط لاختيارها" at bounding box center [218, 685] width 89 height 28
click at [215, 654] on input "اسحب الصور وأفلتها هنا أو اضغط لاختيارها" at bounding box center [297, 651] width 510 height 6
type input "5319.jpeg"
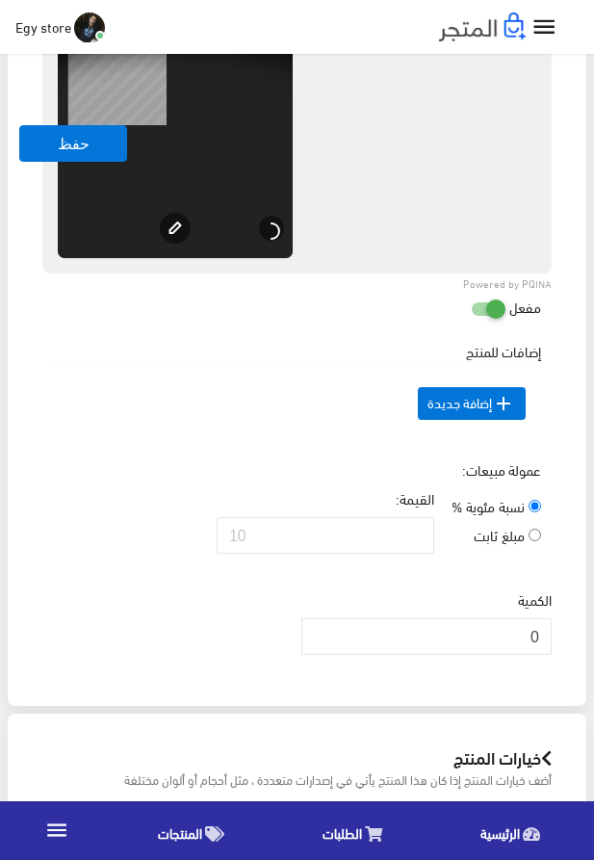
scroll to position [1538, 0]
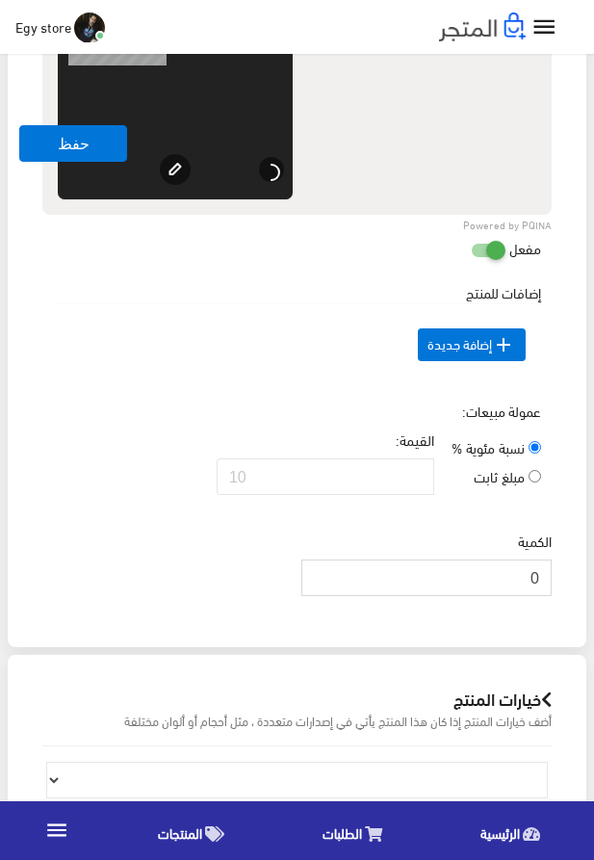
drag, startPoint x: 505, startPoint y: 621, endPoint x: 556, endPoint y: 617, distance: 51.3
click at [552, 596] on input "0" at bounding box center [427, 578] width 250 height 37
type input "1000"
click at [106, 329] on td " إضافة جديدة" at bounding box center [297, 344] width 488 height 82
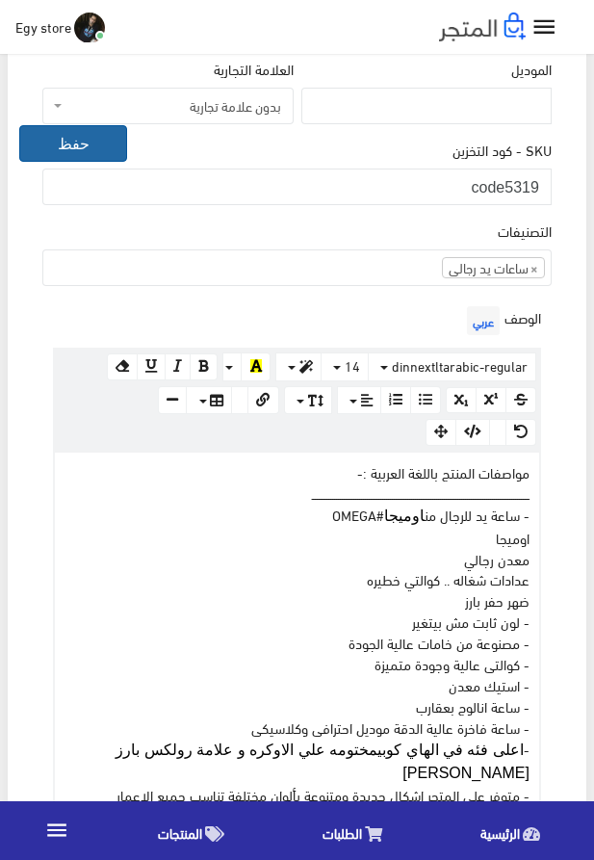
scroll to position [439, 0]
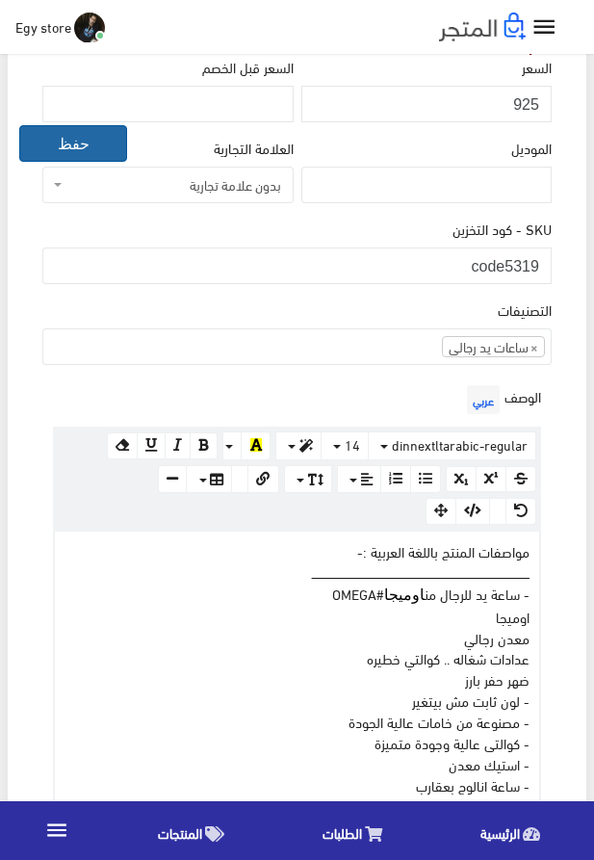
click at [81, 135] on button "حفظ" at bounding box center [73, 143] width 108 height 37
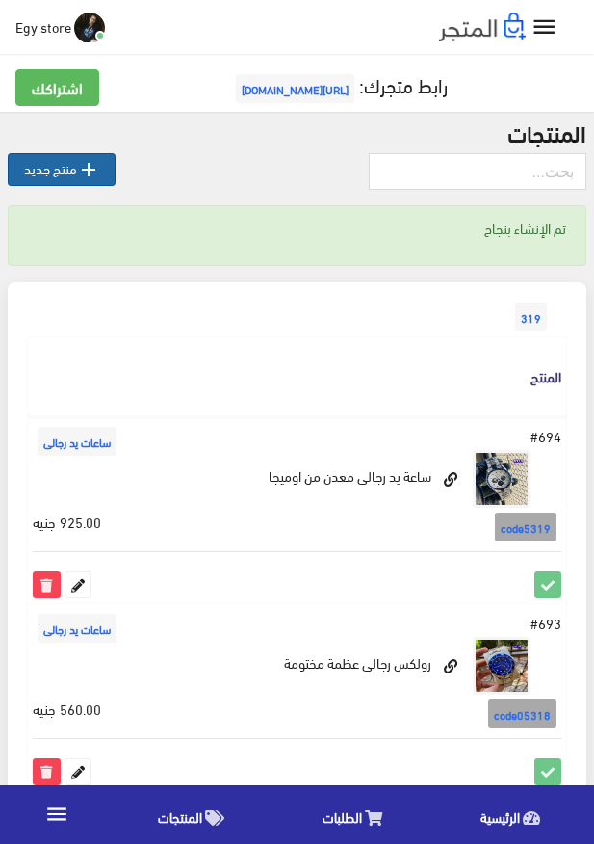
click at [64, 172] on link " منتج جديد" at bounding box center [62, 169] width 108 height 33
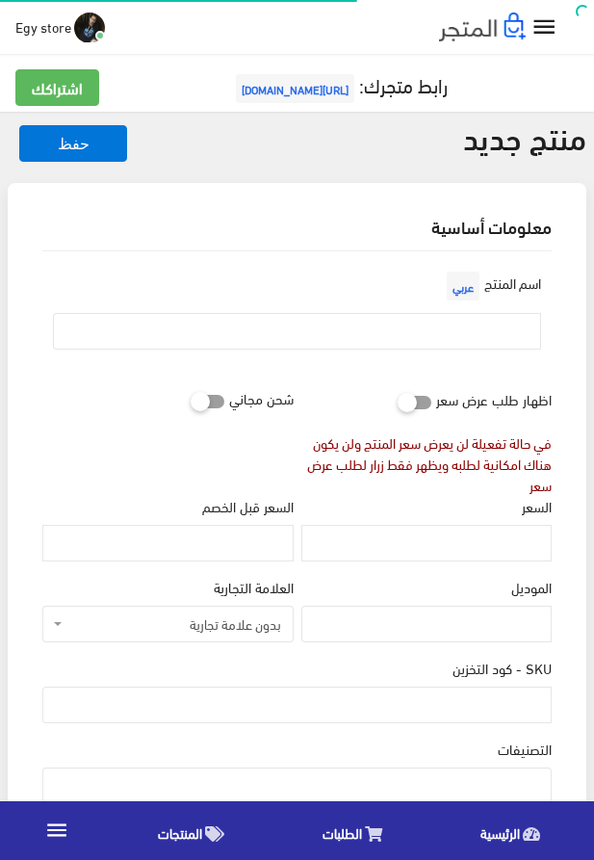
select select
click at [491, 716] on input "SKU - كود التخزين" at bounding box center [297, 705] width 510 height 37
type input "ؤ"
type input "code5320"
click at [518, 549] on input "السعر" at bounding box center [427, 543] width 250 height 37
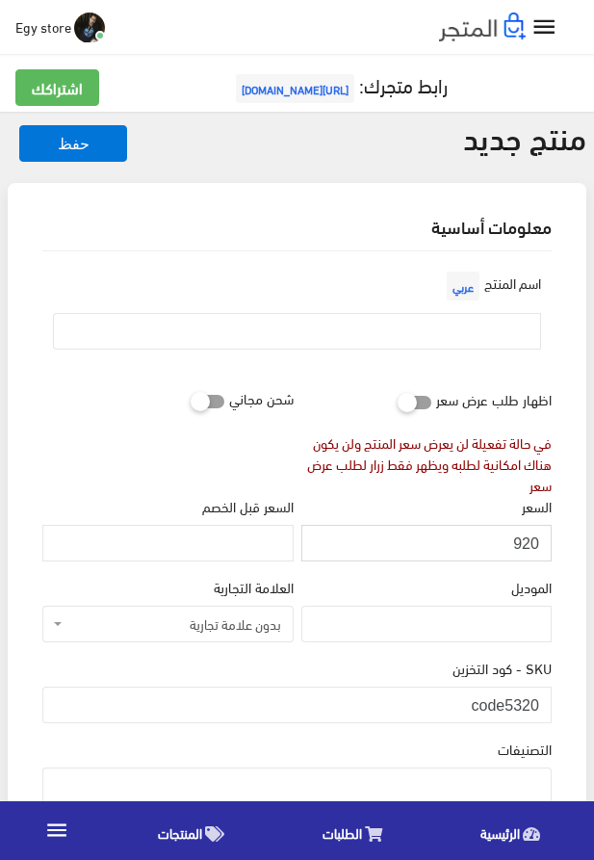
type input "920"
click at [452, 323] on input "text" at bounding box center [297, 331] width 488 height 37
type input "s"
click at [357, 337] on input "ساعة يد رجالى معدن من" at bounding box center [297, 331] width 488 height 37
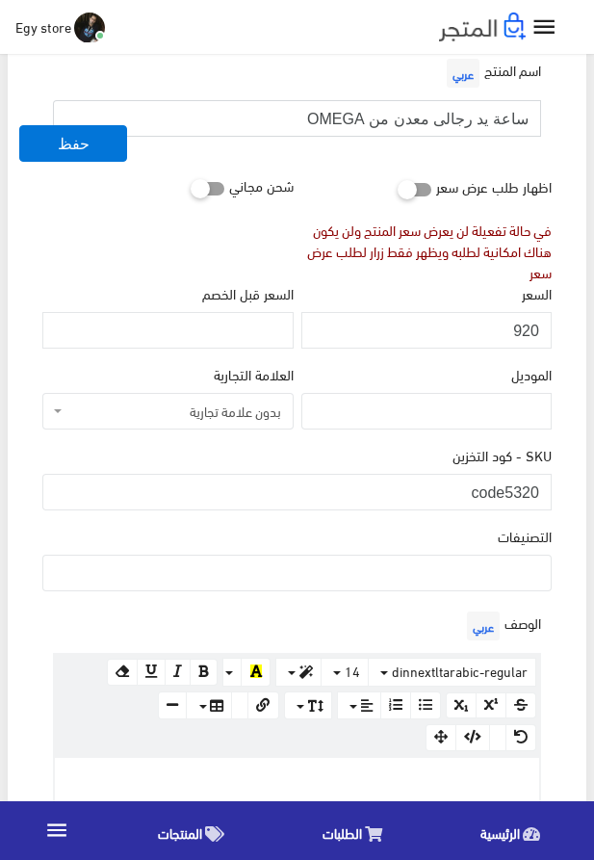
scroll to position [220, 0]
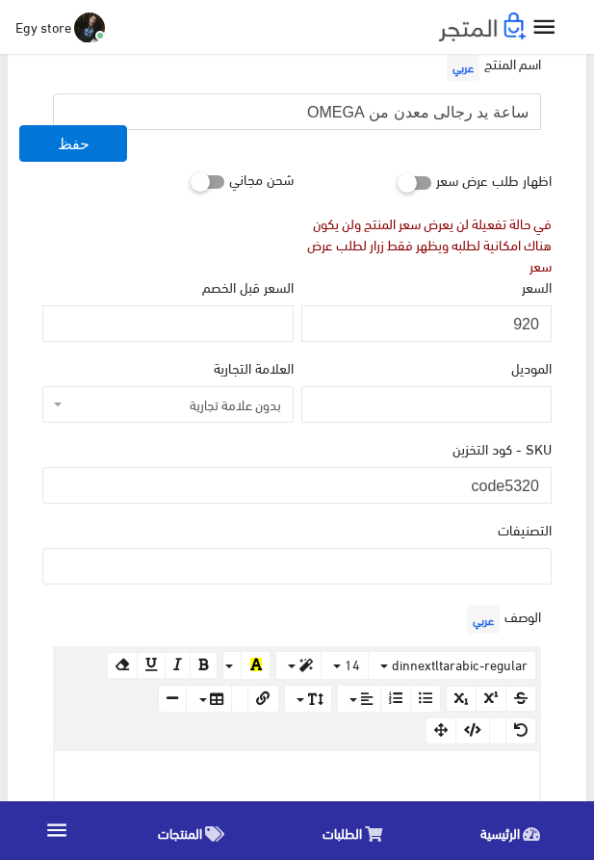
type input "ساعة يد رجالى معدن من OMEGA"
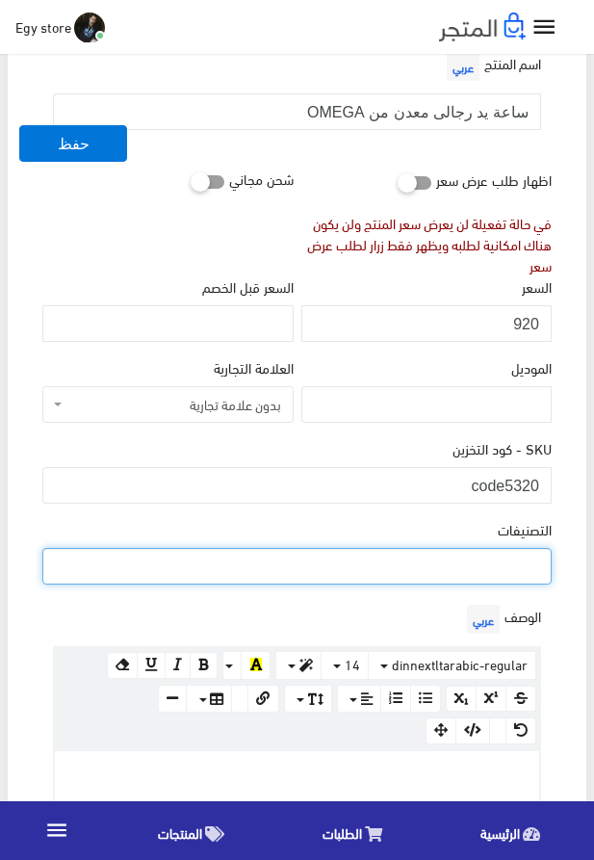
click at [428, 570] on ul at bounding box center [297, 564] width 508 height 31
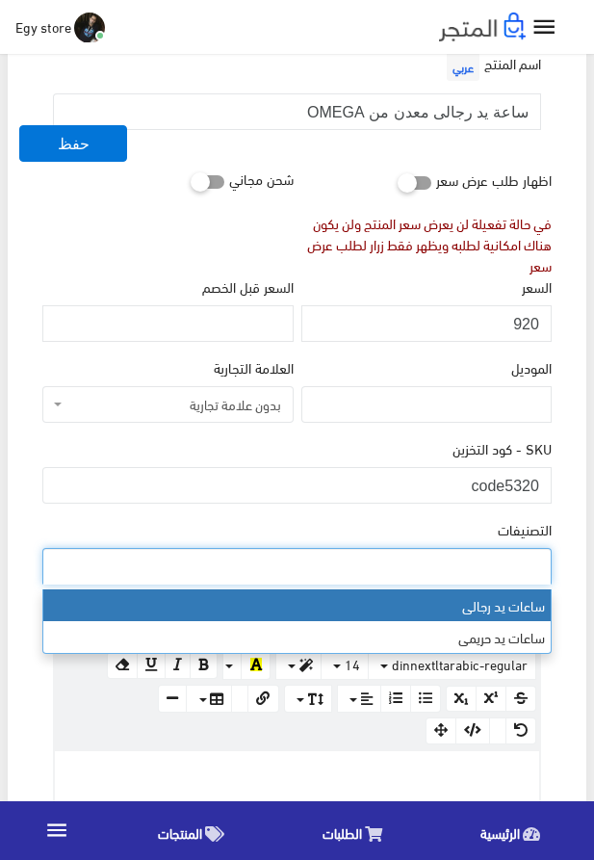
select select "27"
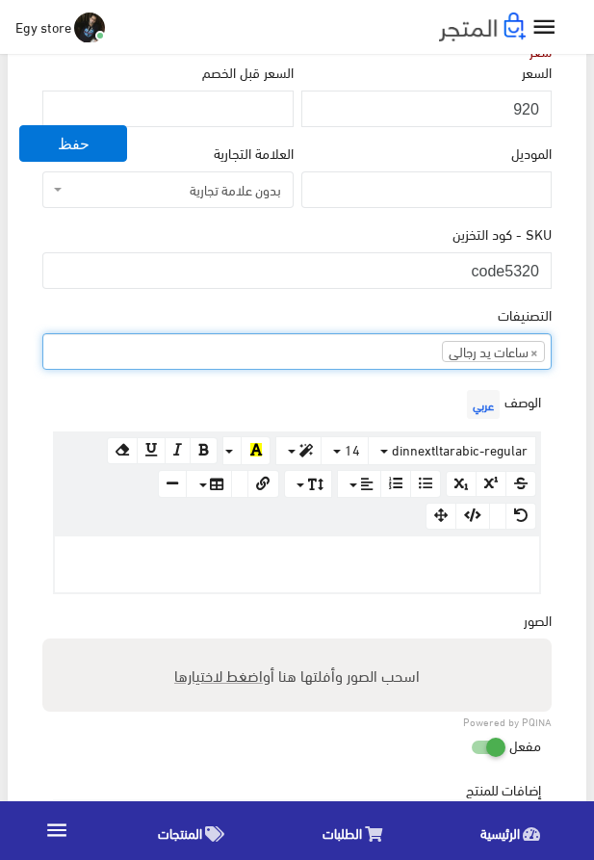
scroll to position [439, 0]
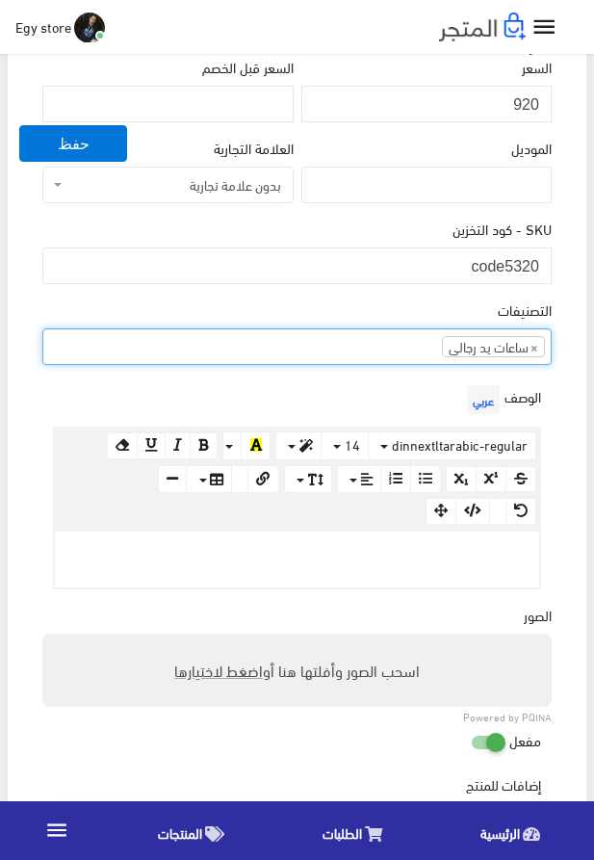
click at [356, 568] on div at bounding box center [297, 560] width 485 height 56
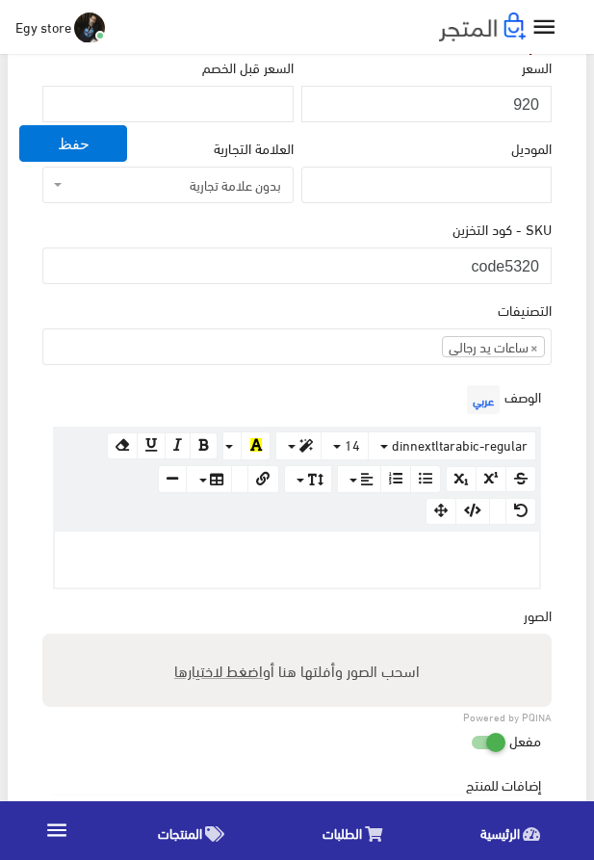
paste div
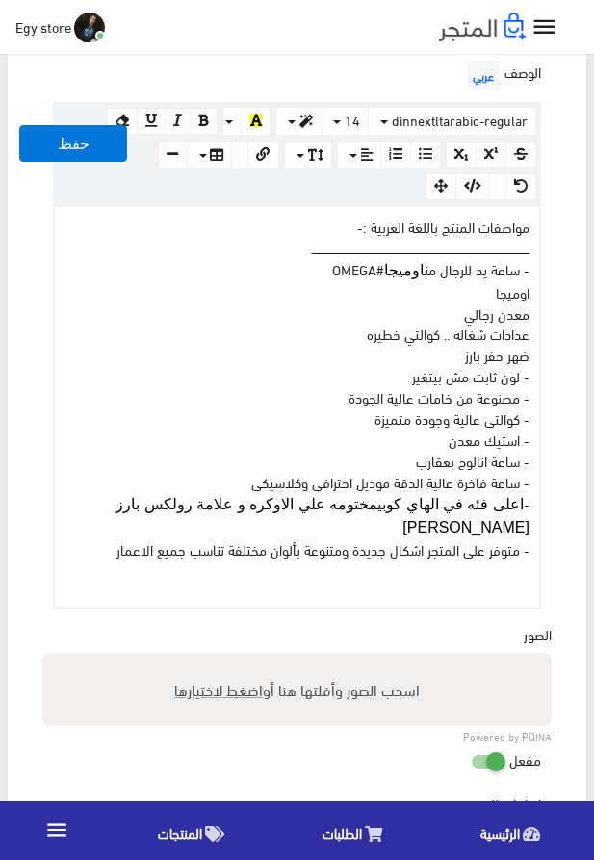
scroll to position [910, 0]
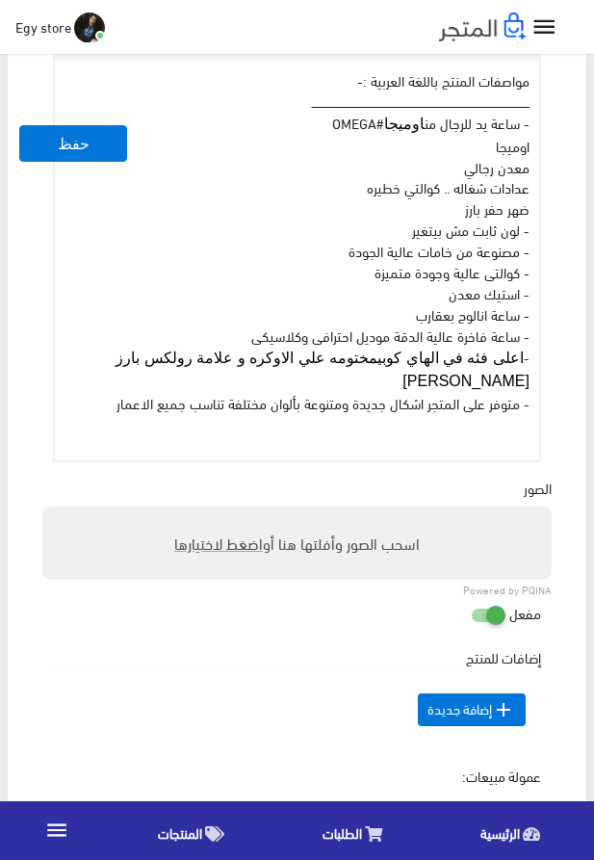
click at [203, 552] on span "اضغط لاختيارها" at bounding box center [218, 543] width 89 height 28
click at [203, 513] on input "اسحب الصور وأفلتها هنا أو اضغط لاختيارها" at bounding box center [297, 510] width 510 height 6
type input "5320.jpeg"
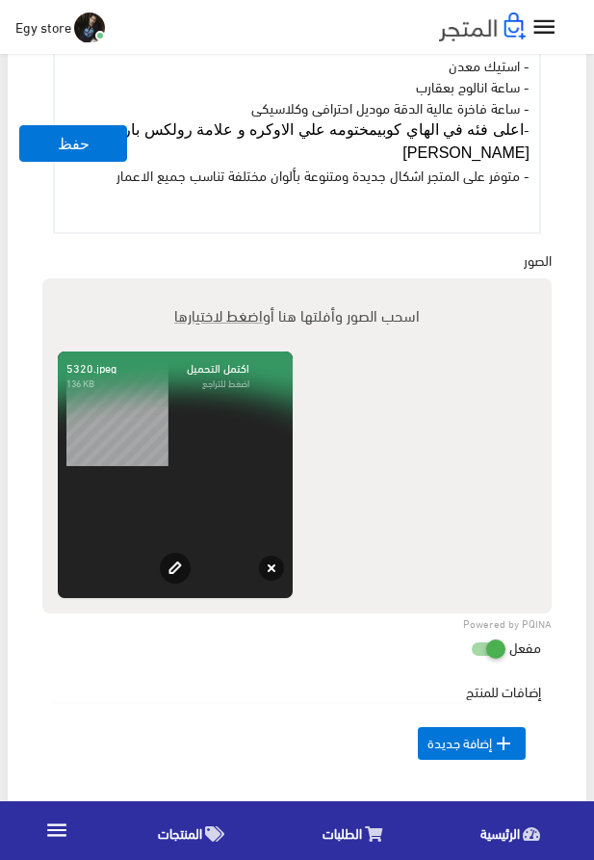
scroll to position [1460, 0]
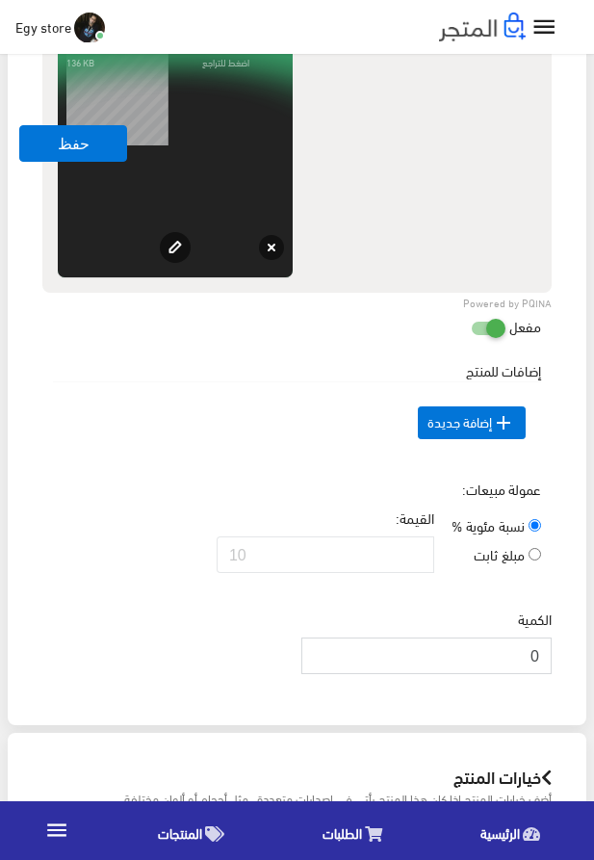
drag, startPoint x: 499, startPoint y: 694, endPoint x: 544, endPoint y: 694, distance: 45.3
click at [544, 674] on input "0" at bounding box center [427, 656] width 250 height 37
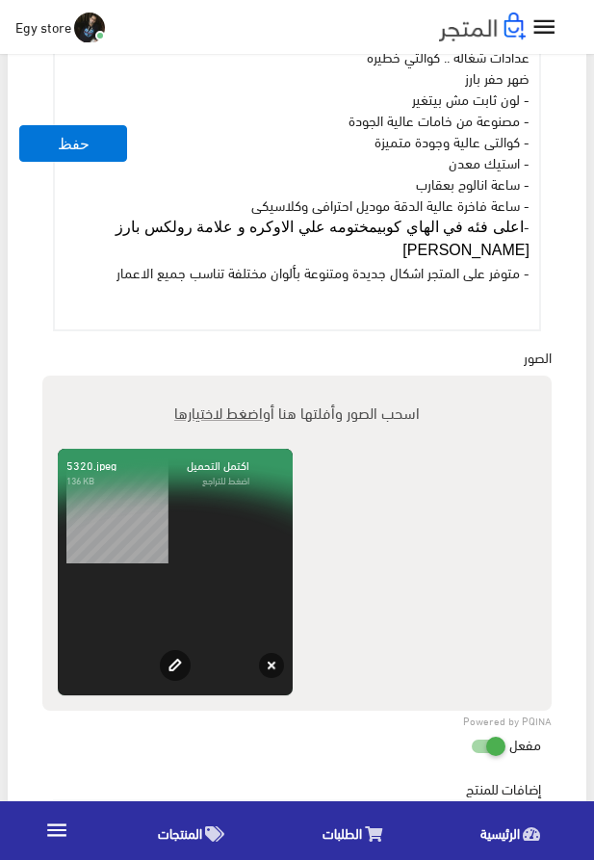
scroll to position [1020, 0]
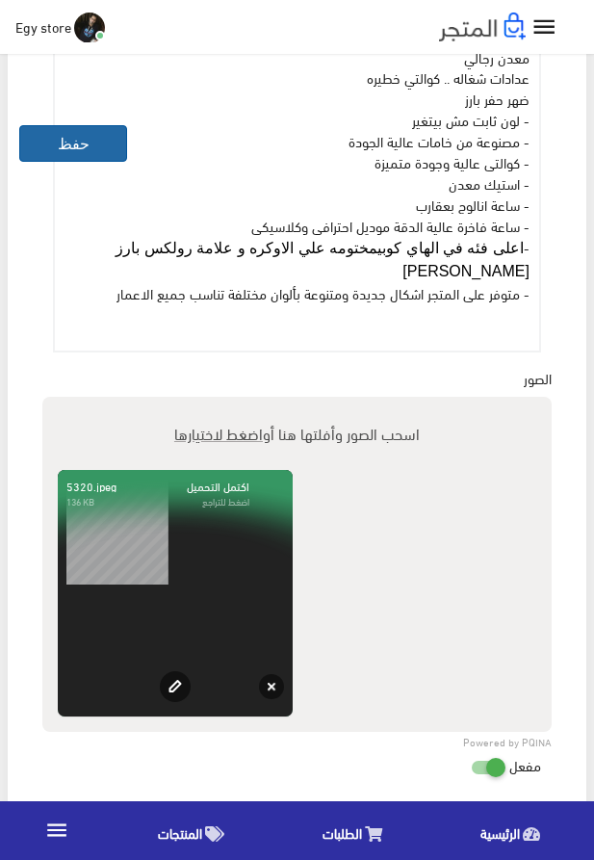
type input "1000"
click at [113, 152] on button "حفظ" at bounding box center [73, 143] width 108 height 37
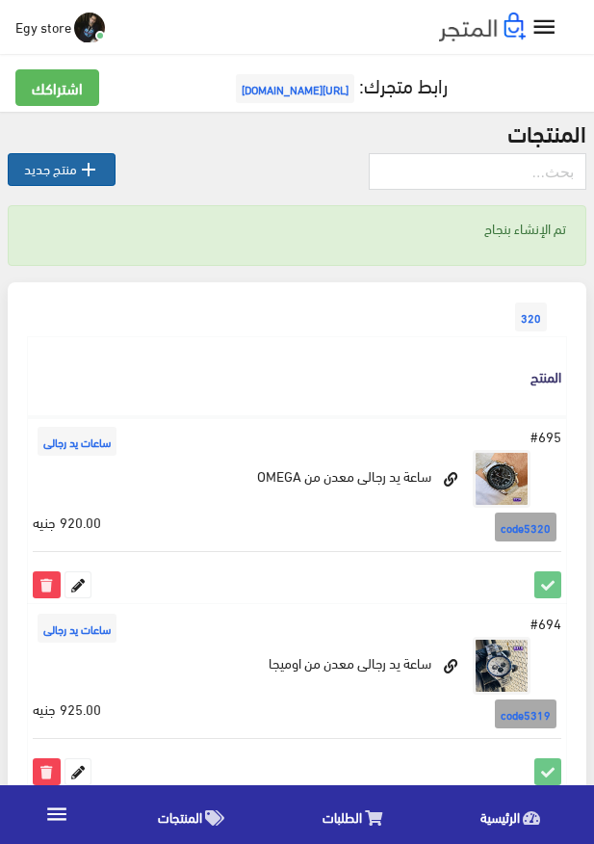
click at [57, 164] on link " منتج جديد" at bounding box center [62, 169] width 108 height 33
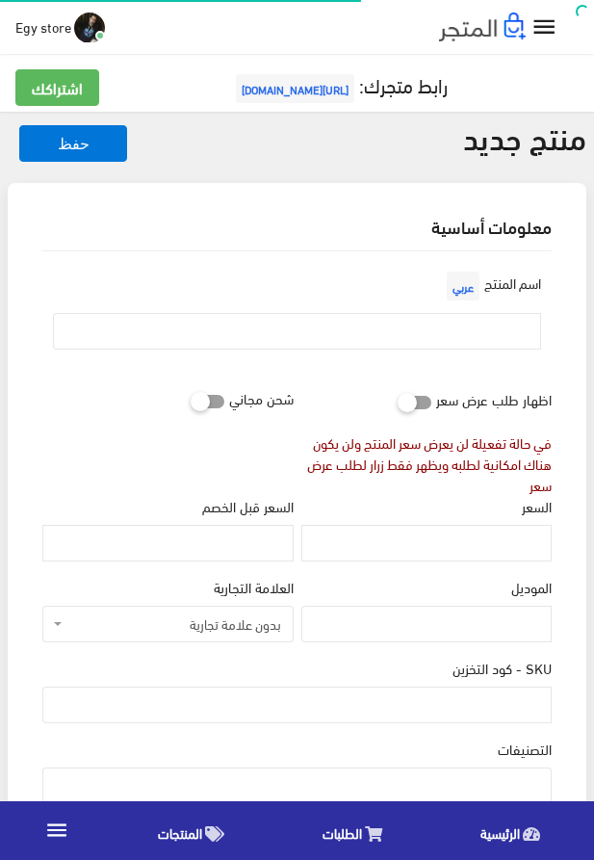
select select
click at [435, 709] on input "SKU - كود التخزين" at bounding box center [297, 705] width 510 height 37
type input "code5321"
click at [526, 550] on input "السعر" at bounding box center [427, 543] width 250 height 37
type input "400"
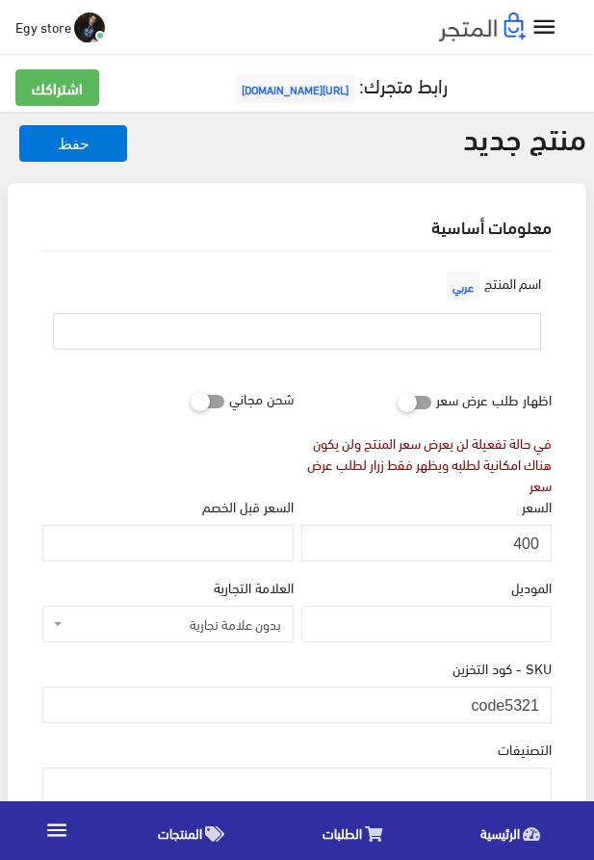
click at [472, 344] on input "text" at bounding box center [297, 331] width 488 height 37
click at [510, 332] on input "hugn" at bounding box center [297, 331] width 488 height 37
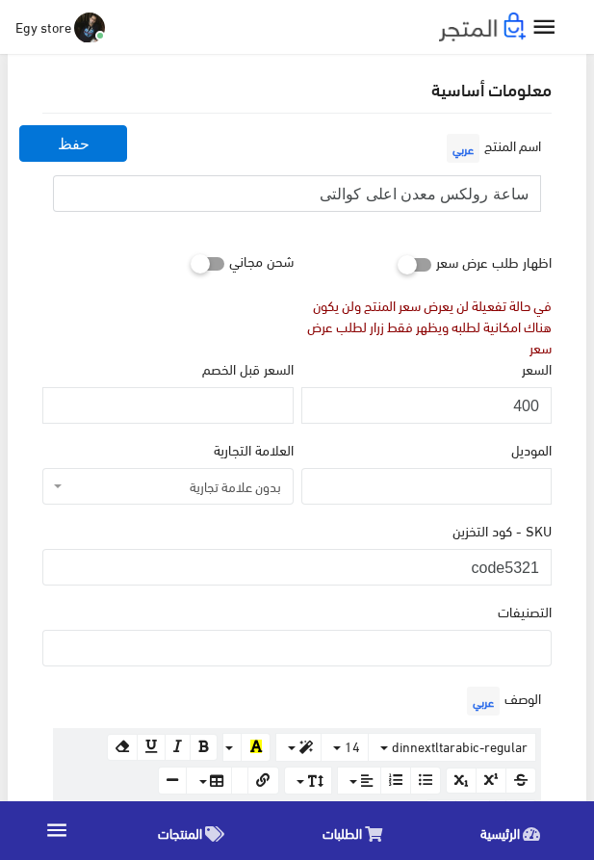
scroll to position [329, 0]
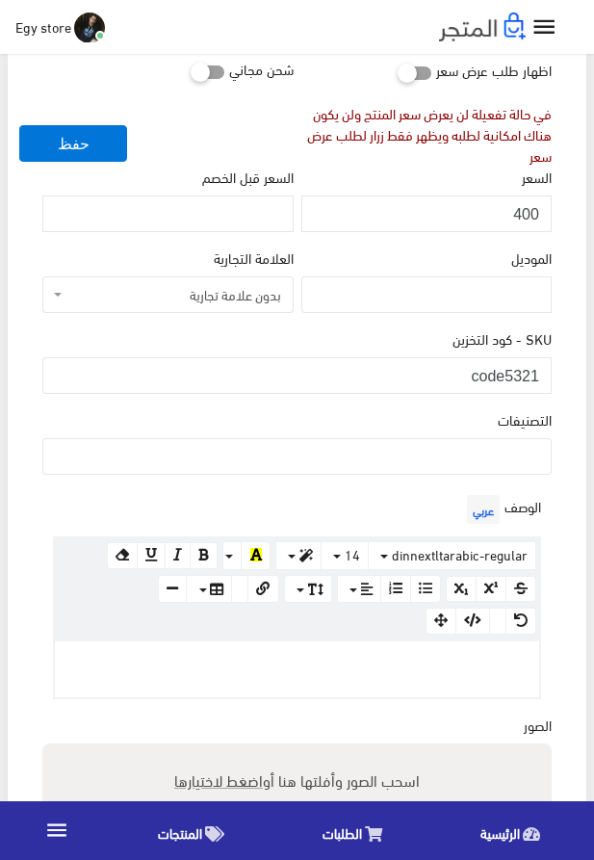
type input "ساعة رولكس معدن اعلى كوالتى"
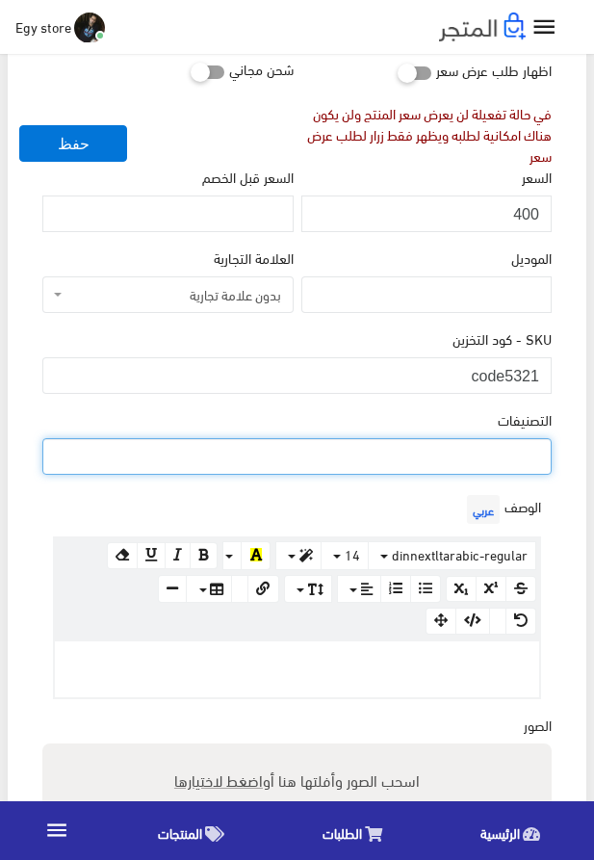
click at [434, 454] on ul at bounding box center [297, 454] width 508 height 31
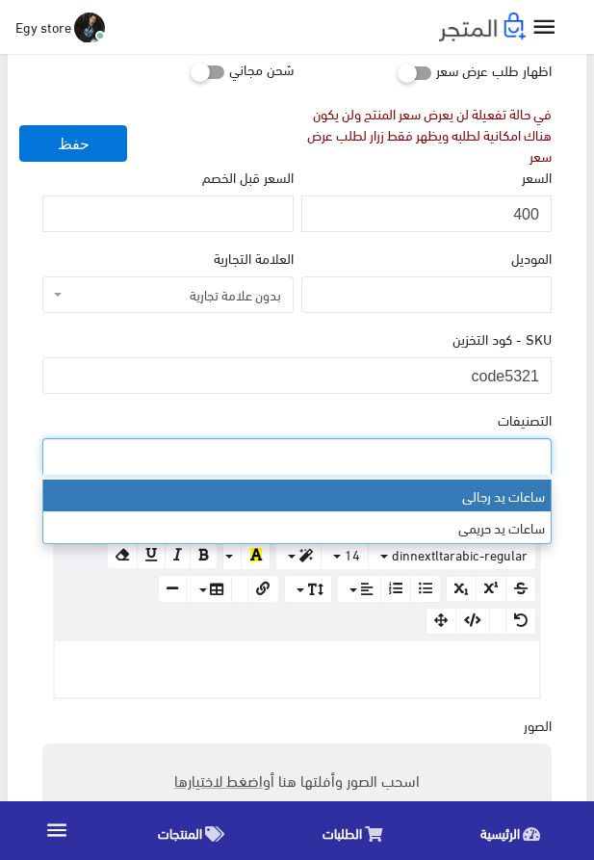
select select "27"
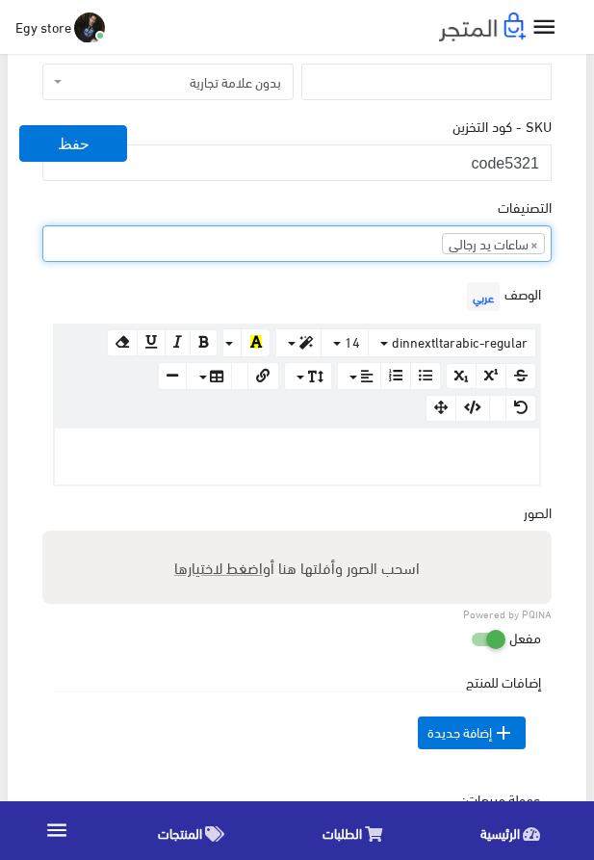
scroll to position [549, 0]
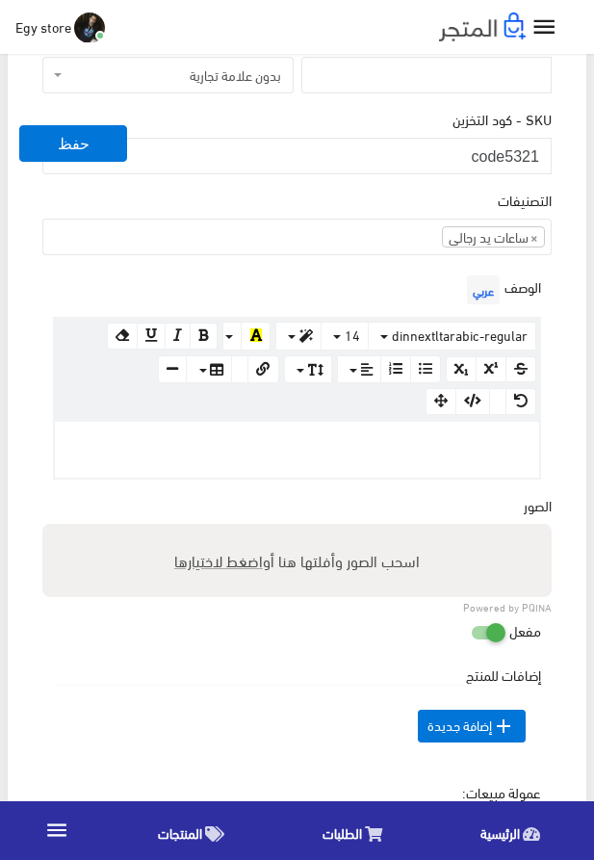
click at [312, 453] on p at bounding box center [297, 442] width 465 height 21
paste div
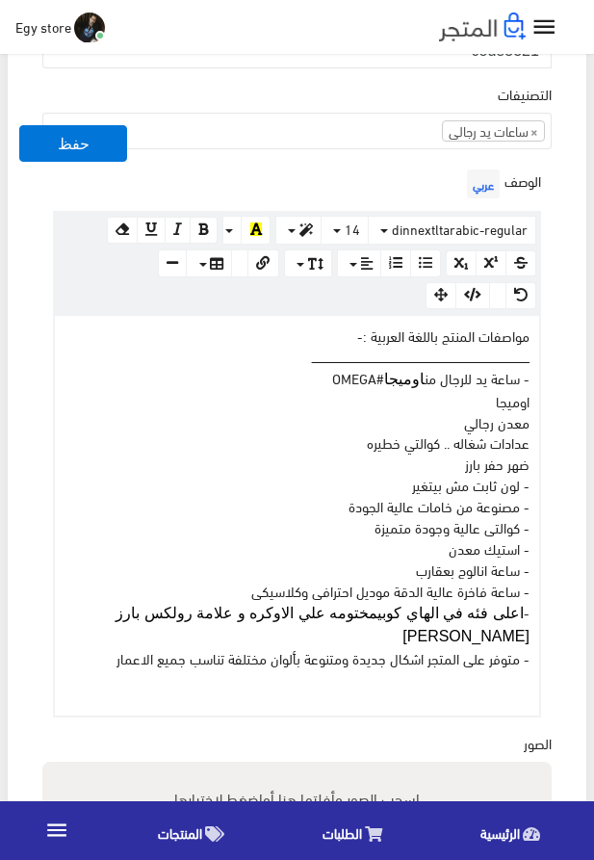
scroll to position [659, 0]
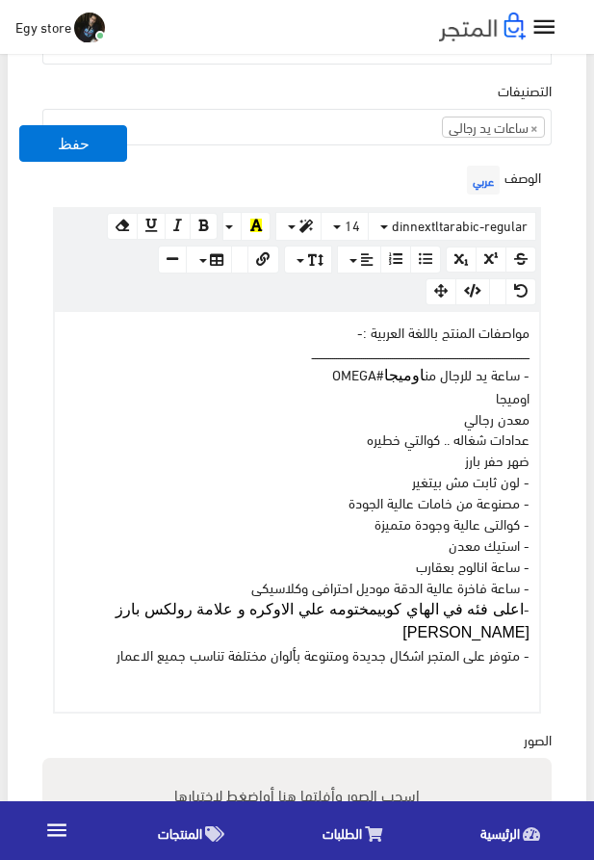
drag, startPoint x: 439, startPoint y: 382, endPoint x: 300, endPoint y: 377, distance: 139.8
click at [300, 377] on div "مواصفات المنتج باللغة العربية :- ــــــــــــــــــــــــــــــــــــــــــــــ…" at bounding box center [297, 512] width 485 height 400
drag, startPoint x: 300, startPoint y: 377, endPoint x: 405, endPoint y: 379, distance: 105.0
drag, startPoint x: 439, startPoint y: 381, endPoint x: 364, endPoint y: 380, distance: 75.2
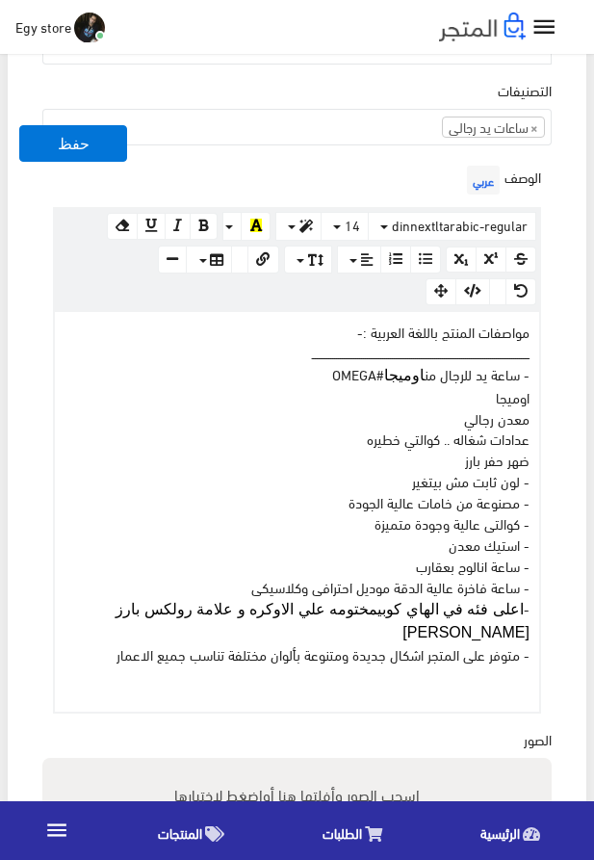
click at [364, 380] on div "مواصفات المنتج باللغة العربية :- ــــــــــــــــــــــــــــــــــــــــــــــ…" at bounding box center [297, 512] width 485 height 400
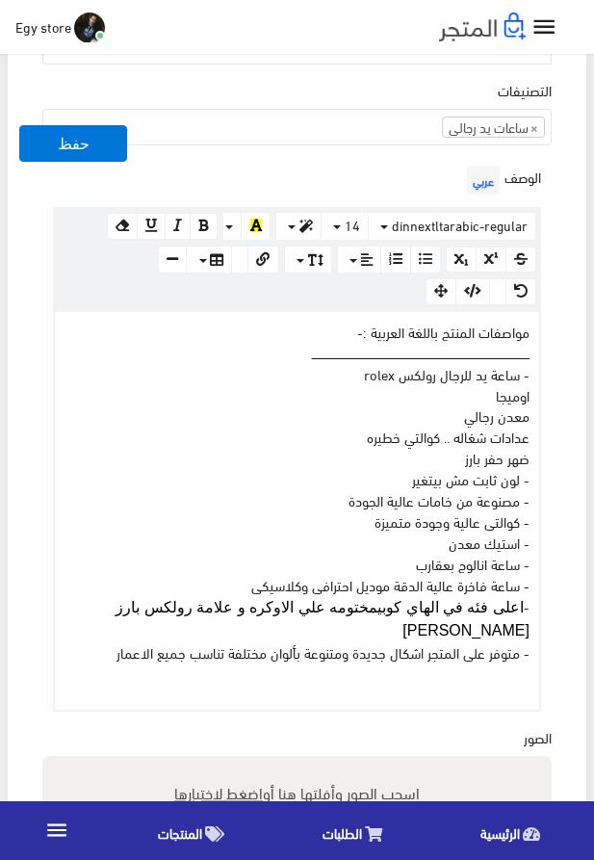
drag, startPoint x: 484, startPoint y: 399, endPoint x: 547, endPoint y: 403, distance: 63.7
click at [540, 403] on div "مواصفات المنتج باللغة العربية :- ــــــــــــــــــــــــــــــــــــــــــــــ…" at bounding box center [297, 511] width 485 height 398
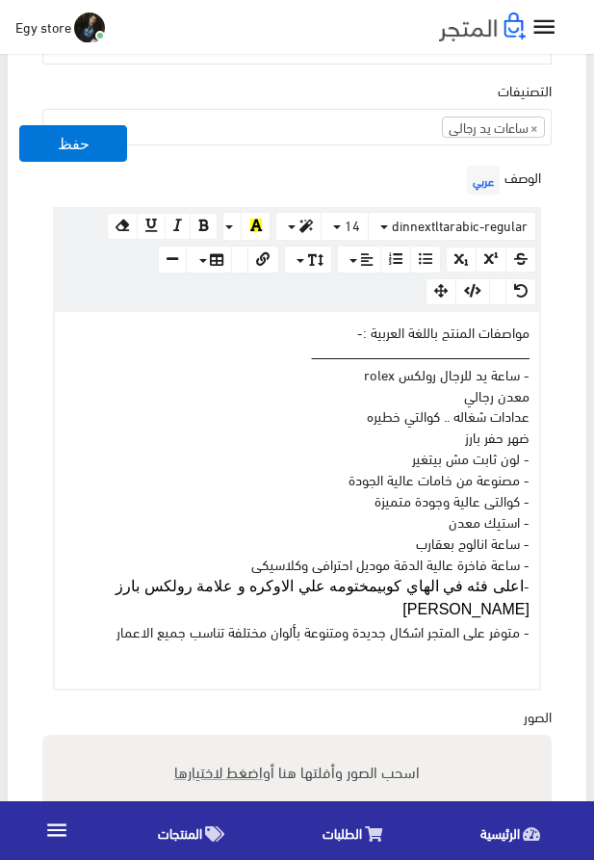
drag, startPoint x: 463, startPoint y: 615, endPoint x: 507, endPoint y: 606, distance: 44.2
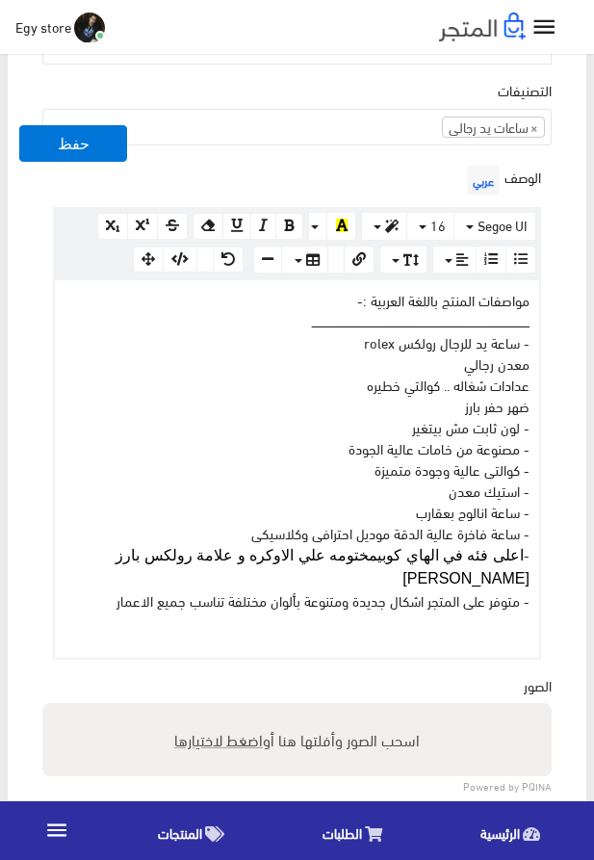
drag, startPoint x: 523, startPoint y: 603, endPoint x: 552, endPoint y: 579, distance: 37.6
click at [540, 596] on div "مواصفات المنتج باللغة العربية :- ــــــــــــــــــــــــــــــــــــــــــــــ…" at bounding box center [297, 468] width 485 height 377
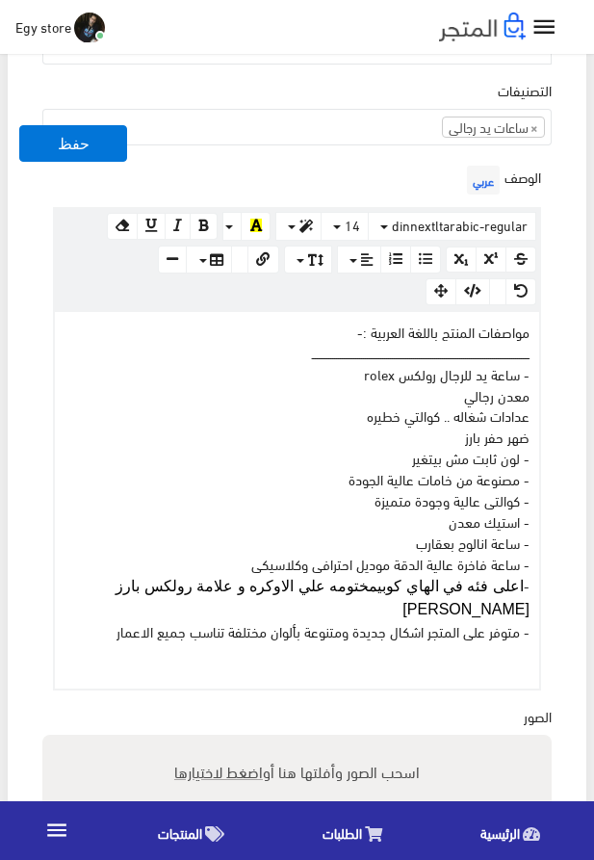
drag, startPoint x: 552, startPoint y: 579, endPoint x: 524, endPoint y: 594, distance: 31.9
drag, startPoint x: 486, startPoint y: 609, endPoint x: 540, endPoint y: 594, distance: 56.8
click at [540, 594] on div "مواصفات المنتج باللغة العربية :- ــــــــــــــــــــــــــــــــــــــــــــــ…" at bounding box center [297, 500] width 485 height 377
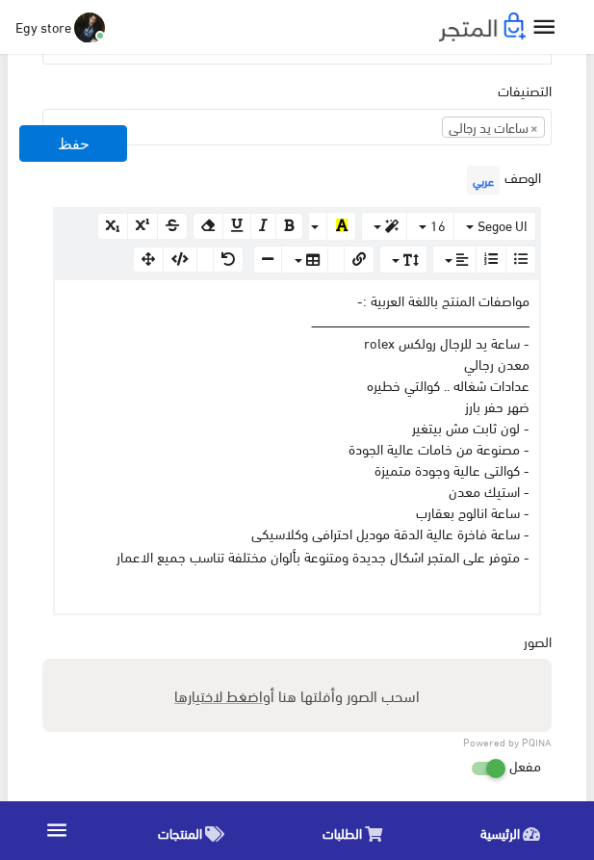
drag, startPoint x: 444, startPoint y: 412, endPoint x: 566, endPoint y: 382, distance: 125.0
click at [540, 382] on div "مواصفات المنتج باللغة العربية :- ــــــــــــــــــــــــــــــــــــــــــــــ…" at bounding box center [297, 446] width 485 height 333
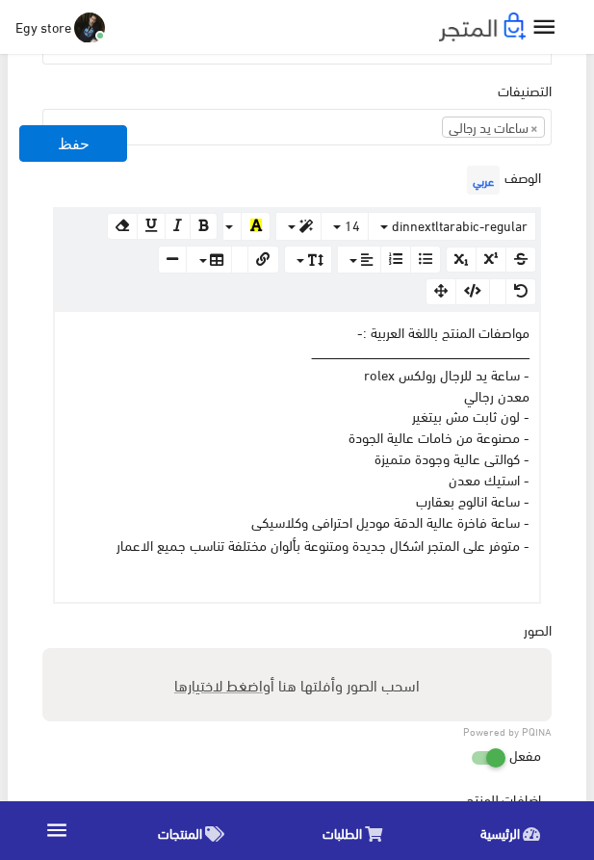
click at [400, 406] on div "مواصفات المنتج باللغة العربية :- ــــــــــــــــــــــــــــــــــــــــــــــ…" at bounding box center [297, 457] width 485 height 291
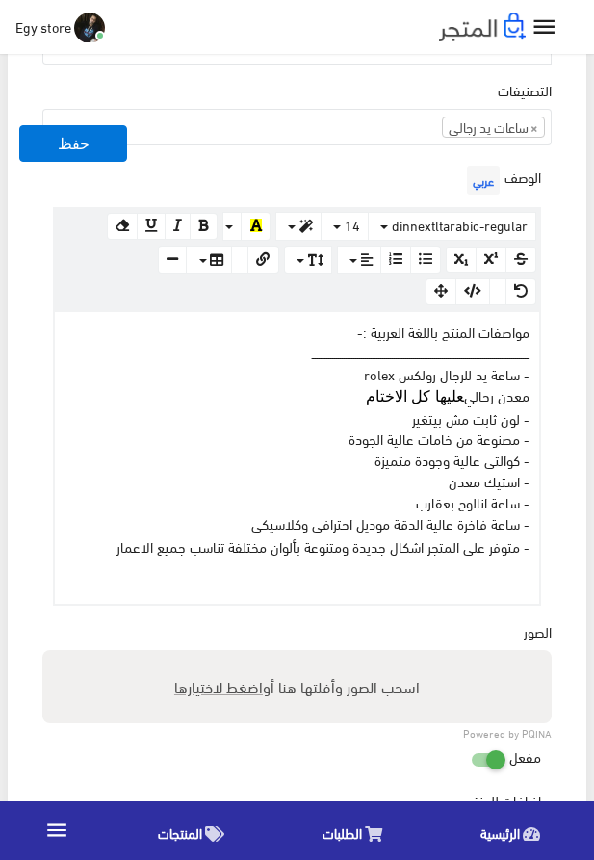
drag, startPoint x: 103, startPoint y: 551, endPoint x: 573, endPoint y: 337, distance: 516.5
click at [540, 337] on div "مواصفات المنتج باللغة العربية :- ــــــــــــــــــــــــــــــــــــــــــــــ…" at bounding box center [297, 458] width 485 height 293
click at [503, 331] on div "مواصفات المنتج باللغة العربية :- ــــــــــــــــــــــــــــــــــــــــــــــ…" at bounding box center [297, 458] width 485 height 293
click at [554, 388] on div "الوصف عربي × Insert Image Select from files Image URL Insert Image × Insert Lin…" at bounding box center [297, 383] width 517 height 445
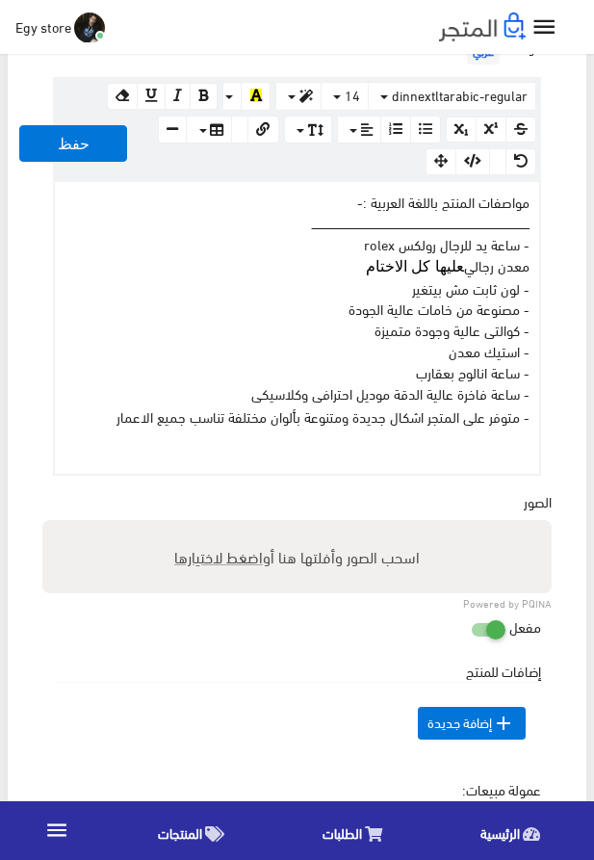
scroll to position [879, 0]
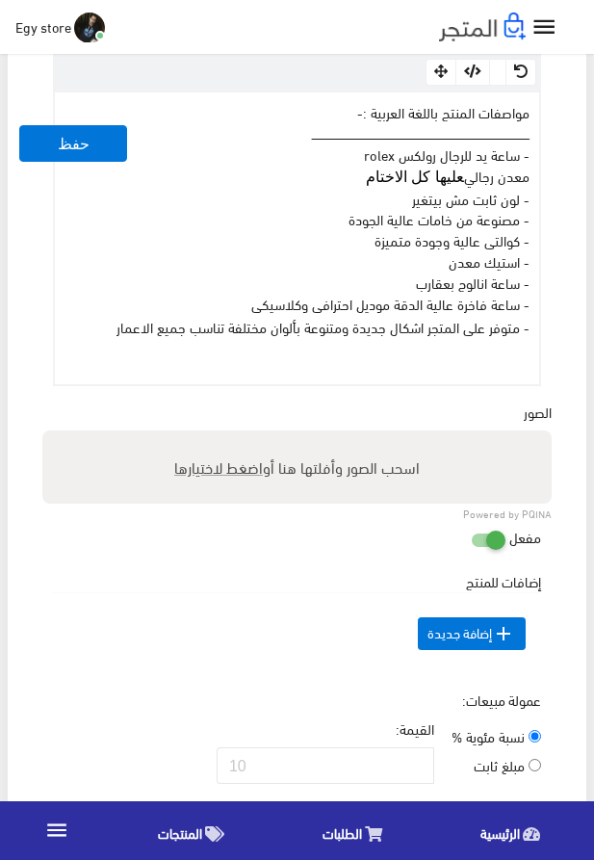
click at [237, 473] on span "اضغط لاختيارها" at bounding box center [218, 467] width 89 height 28
click at [237, 436] on input "اسحب الصور وأفلتها هنا أو اضغط لاختيارها" at bounding box center [297, 434] width 510 height 6
type input "5321.jpeg"
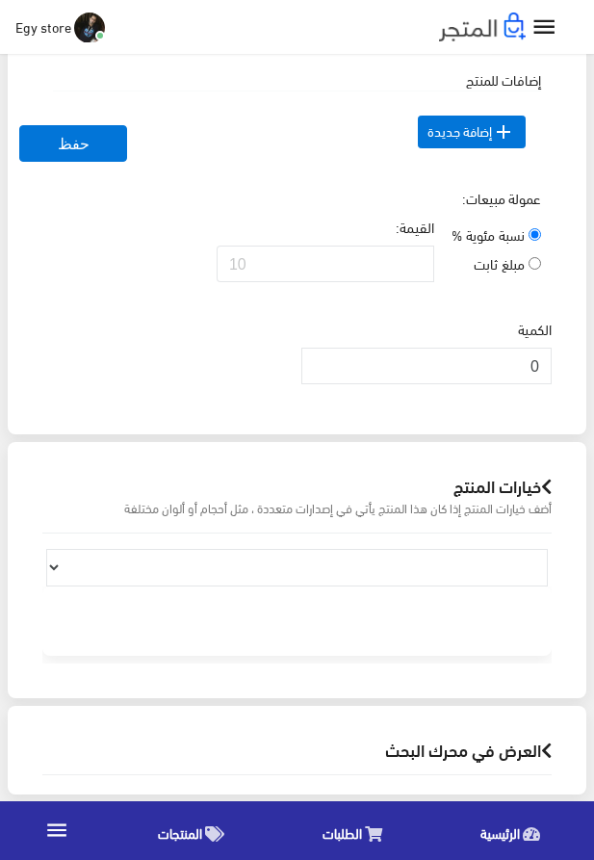
scroll to position [1647, 0]
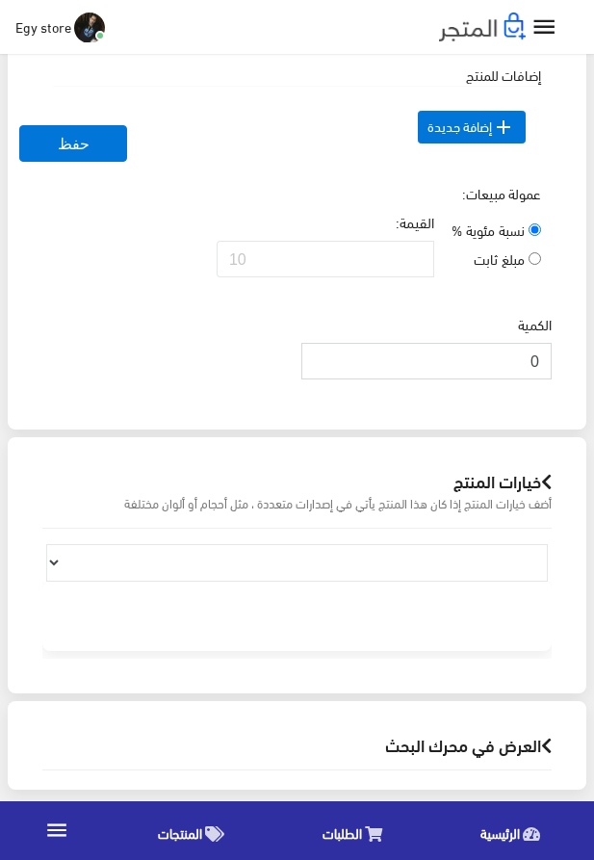
drag, startPoint x: 519, startPoint y: 408, endPoint x: 554, endPoint y: 404, distance: 35.0
drag, startPoint x: 515, startPoint y: 398, endPoint x: 565, endPoint y: 396, distance: 49.2
click at [552, 380] on input "0" at bounding box center [427, 361] width 250 height 37
type input "1000"
click at [92, 387] on div "الكمية 1000" at bounding box center [297, 354] width 517 height 81
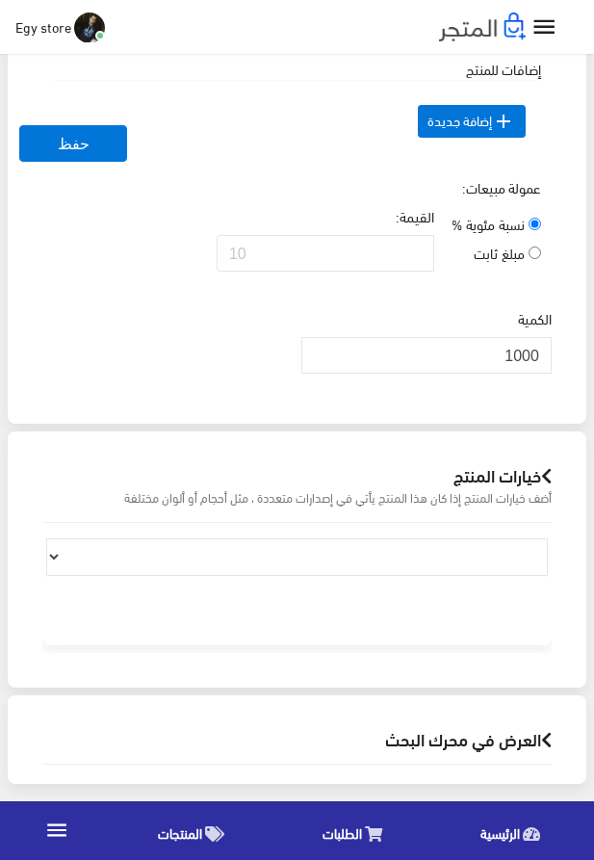
scroll to position [1694, 0]
click at [64, 157] on button "حفظ" at bounding box center [73, 143] width 108 height 37
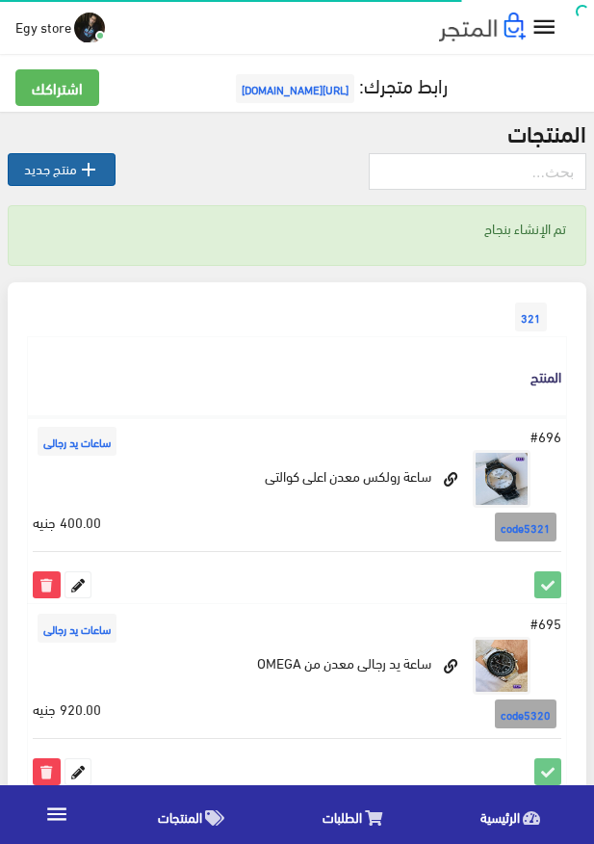
click at [59, 171] on link " منتج جديد" at bounding box center [62, 169] width 108 height 33
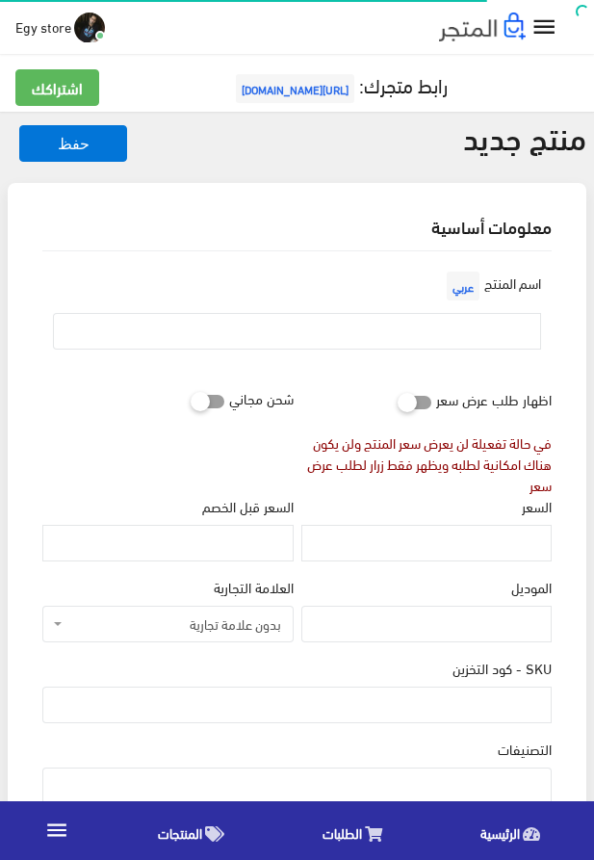
select select
click at [455, 700] on input "SKU - كود التخزين" at bounding box center [297, 705] width 510 height 37
type input "code5322"
click at [535, 553] on input "السعر" at bounding box center [427, 543] width 250 height 37
type input "425"
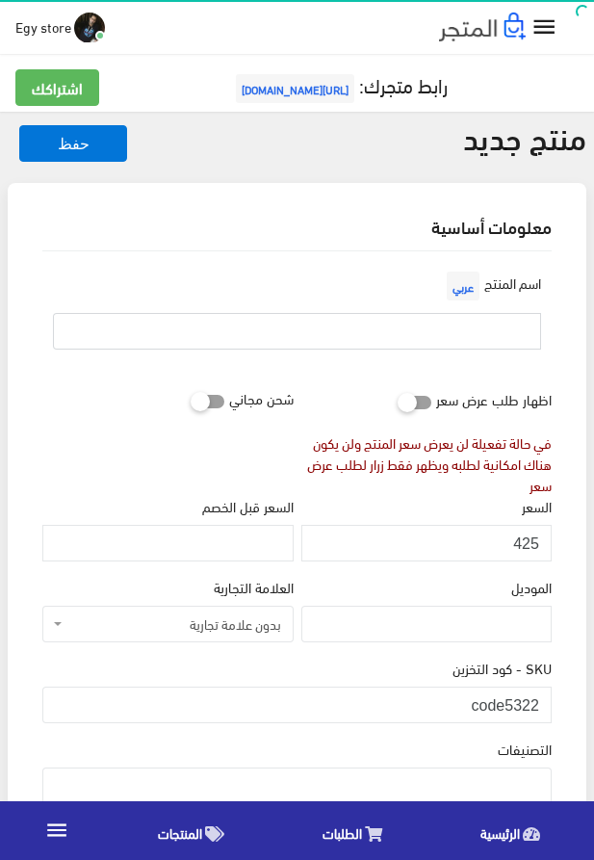
click at [480, 337] on input "text" at bounding box center [297, 331] width 488 height 37
type input "s"
type input "س"
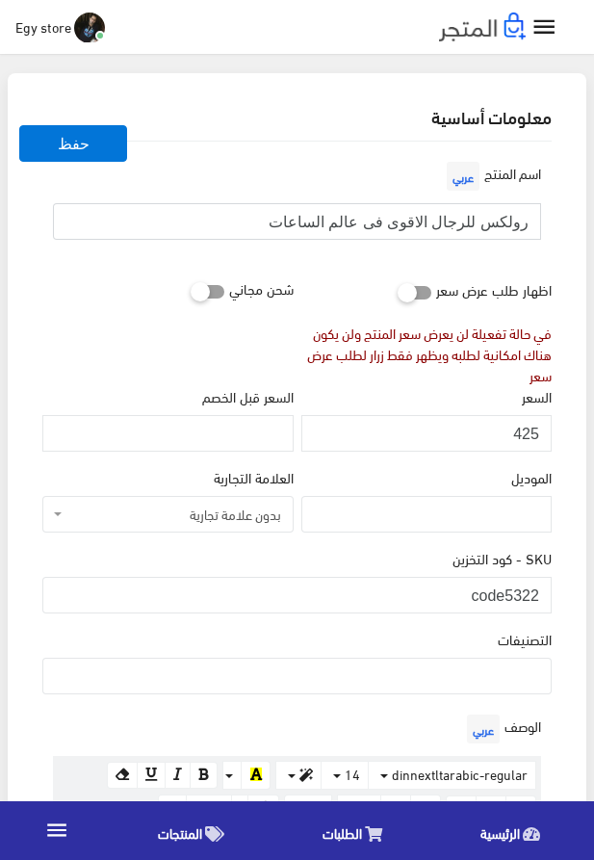
type input "رولكس للرجال الاقوى فى عالم الساعات"
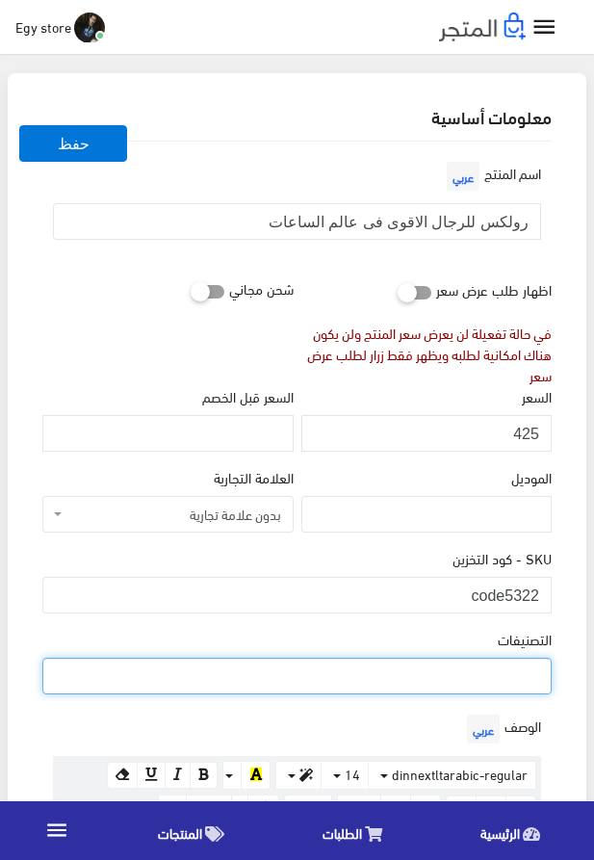
click at [432, 677] on ul at bounding box center [297, 674] width 508 height 31
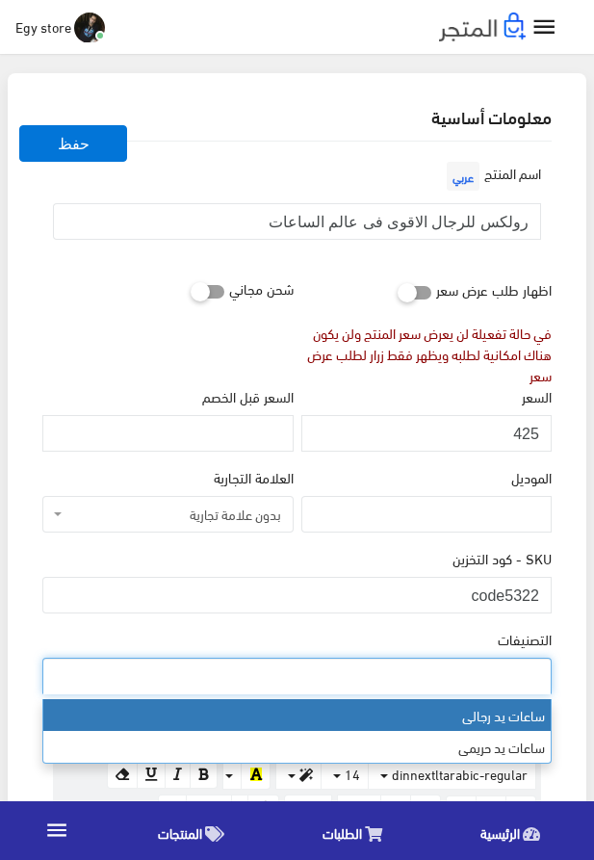
select select "27"
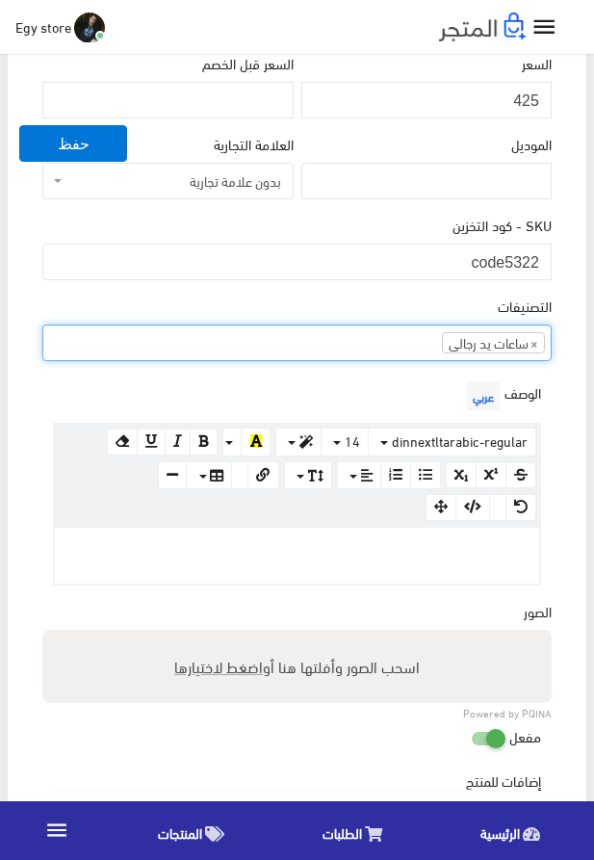
scroll to position [439, 0]
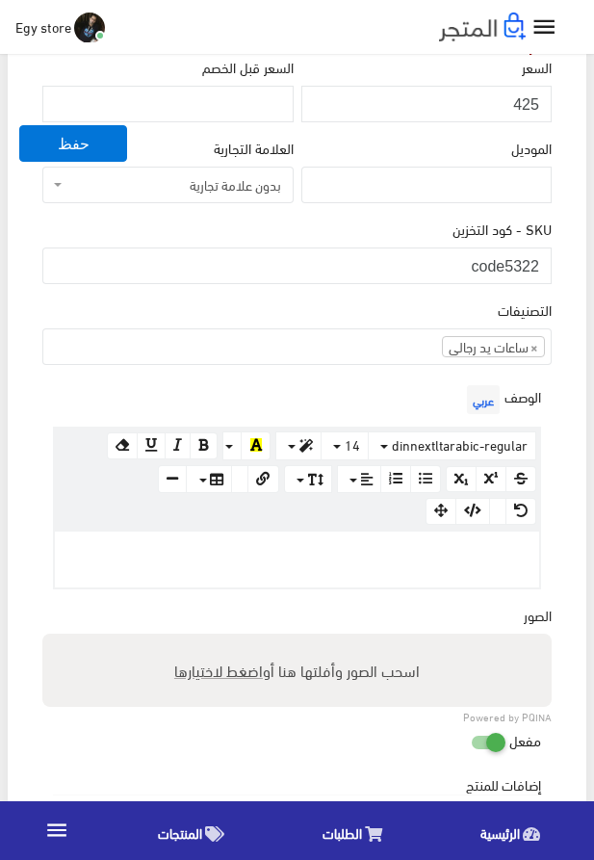
click at [224, 670] on span "اضغط لاختيارها" at bounding box center [218, 670] width 89 height 28
click at [224, 640] on input "اسحب الصور وأفلتها هنا أو اضغط لاختيارها" at bounding box center [297, 637] width 510 height 6
type input "5322.jpeg"
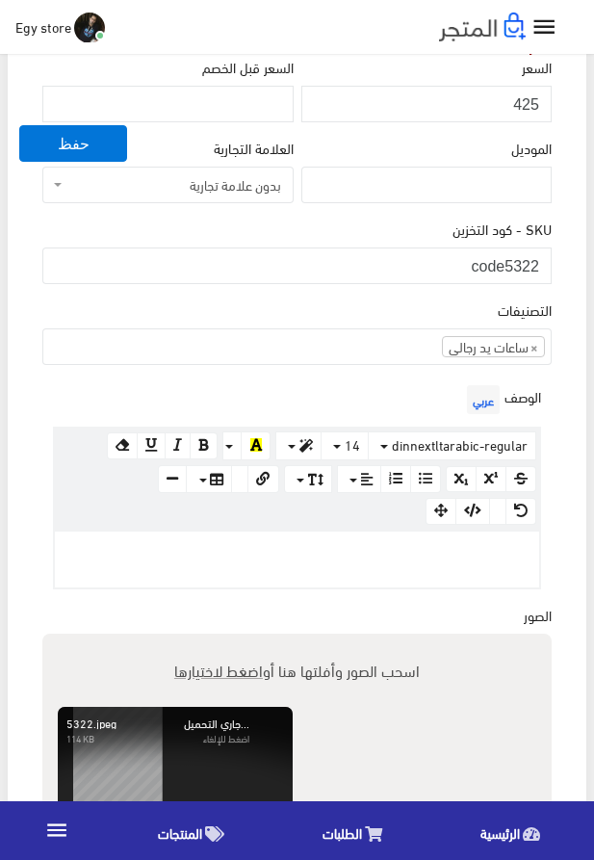
click at [428, 559] on p at bounding box center [297, 551] width 465 height 21
paste div
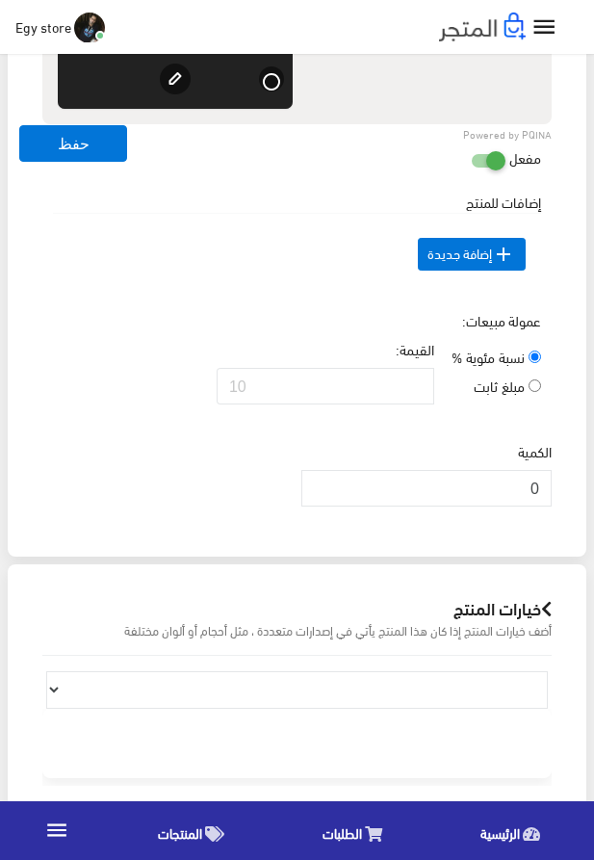
scroll to position [1538, 0]
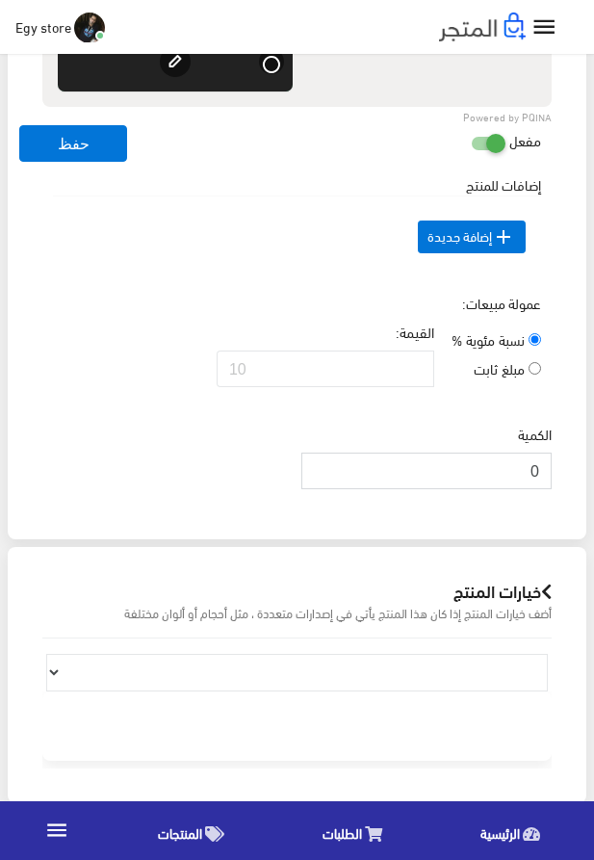
drag, startPoint x: 506, startPoint y: 514, endPoint x: 544, endPoint y: 514, distance: 38.5
click at [544, 489] on input "0" at bounding box center [427, 471] width 250 height 37
type input "1000"
click at [329, 329] on div "عمولة مبيعات: نسبة مئوية % مبلغ ثابت القيمة:" at bounding box center [297, 348] width 517 height 110
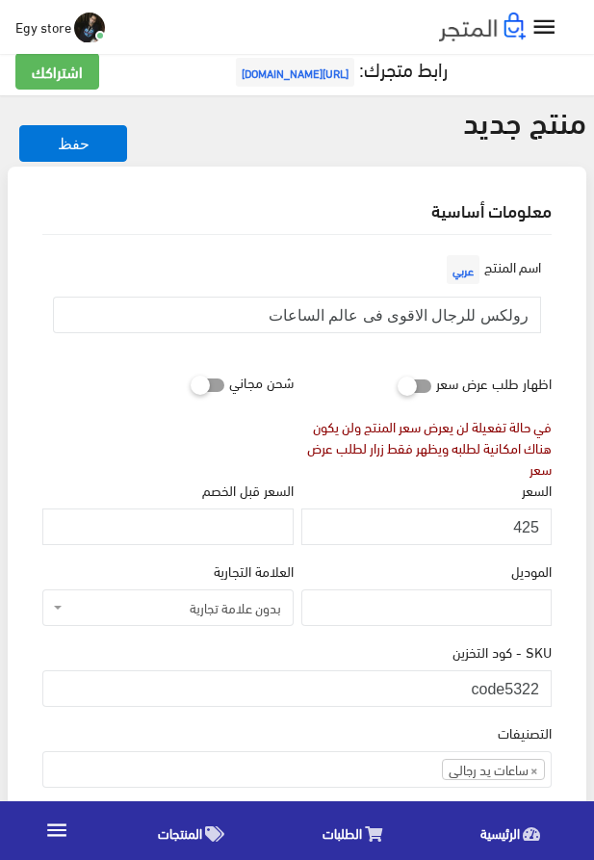
scroll to position [0, 0]
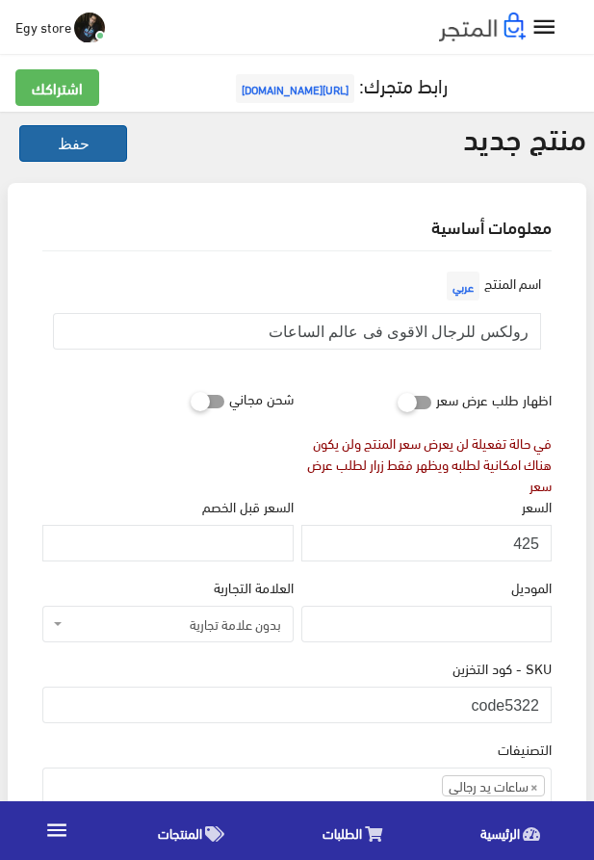
click at [85, 139] on button "حفظ" at bounding box center [73, 143] width 108 height 37
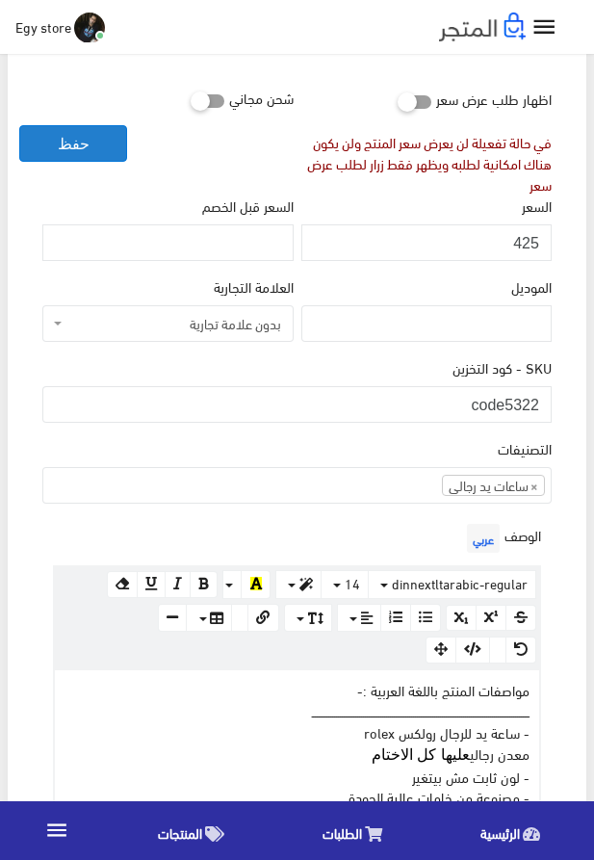
scroll to position [329, 0]
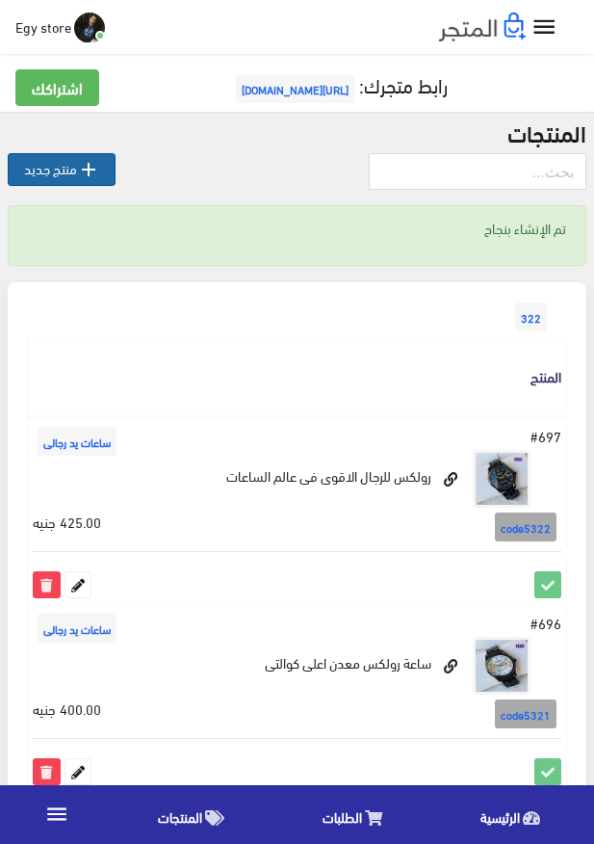
click at [55, 169] on link " منتج جديد" at bounding box center [62, 169] width 108 height 33
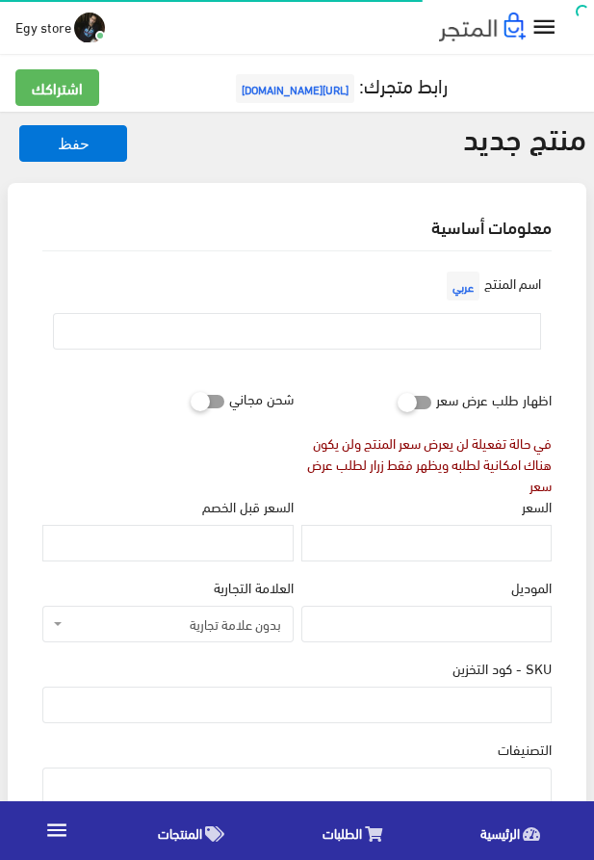
select select
click at [488, 711] on input "SKU - كود التخزين" at bounding box center [297, 705] width 510 height 37
type input "ؤ"
type input "code5323"
click at [437, 783] on ul at bounding box center [297, 784] width 508 height 31
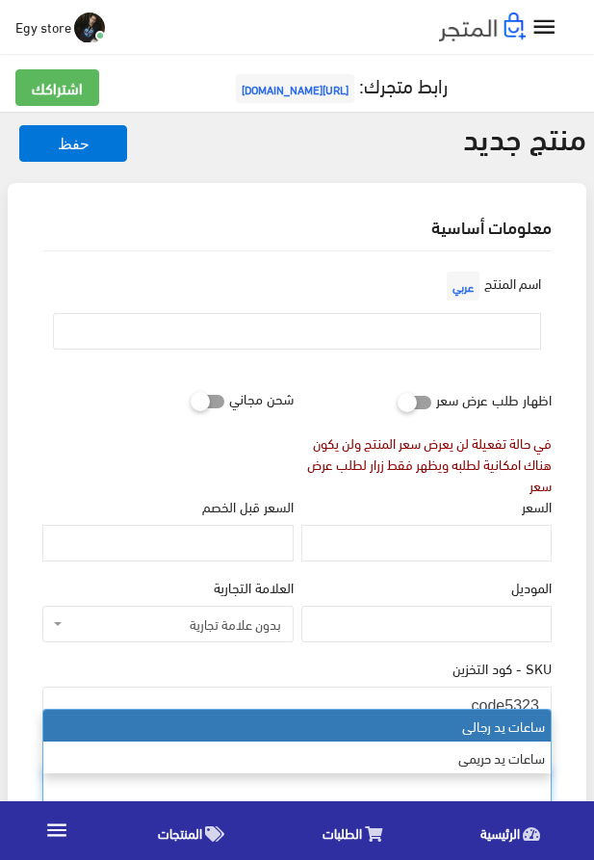
select select "27"
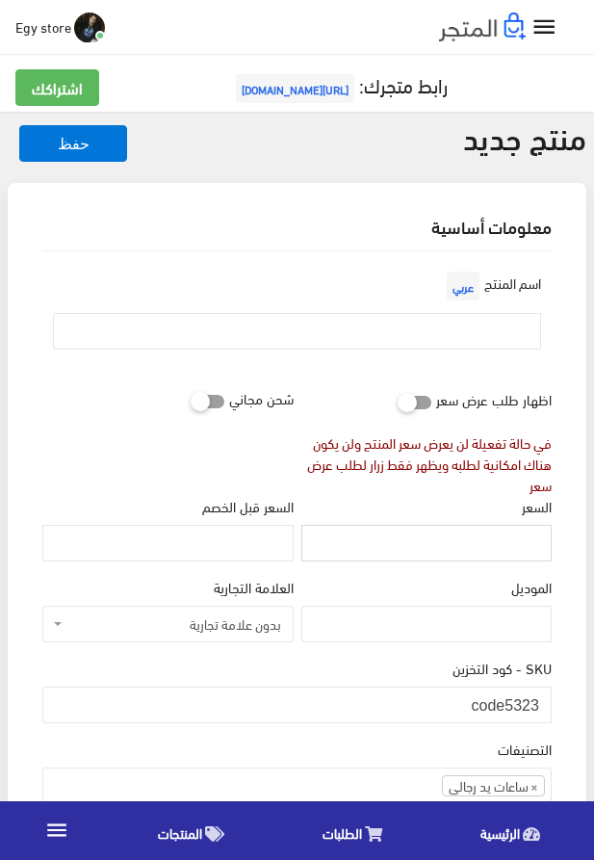
click at [458, 555] on input "السعر" at bounding box center [427, 543] width 250 height 37
type input "410"
click at [430, 339] on input "text" at bounding box center [297, 331] width 488 height 37
type input "s"
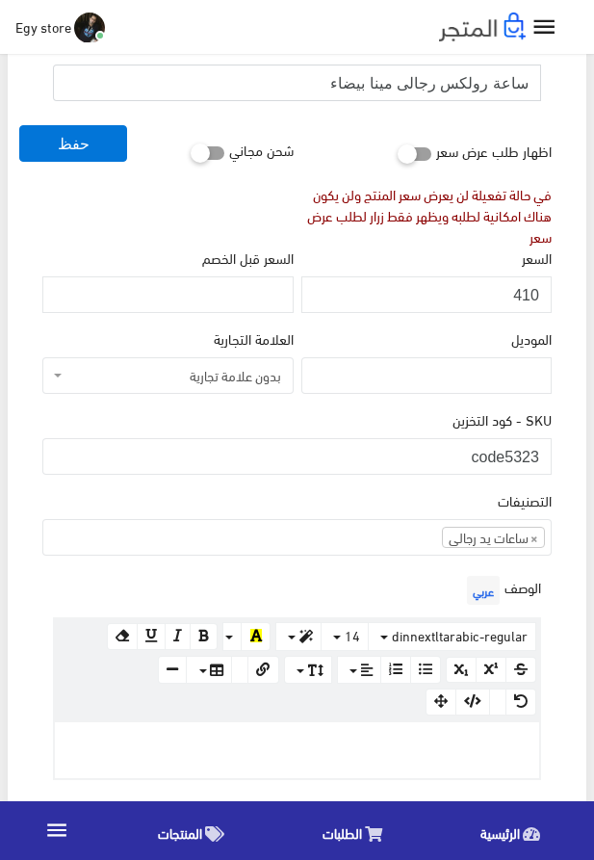
scroll to position [329, 0]
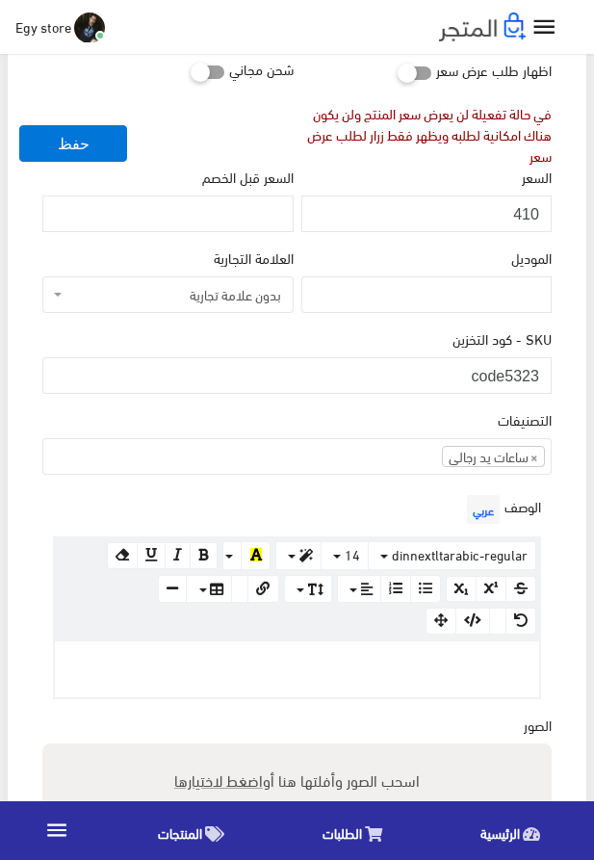
type input "ساعة رولكس رجالى مينا بيضاء"
click at [399, 672] on p at bounding box center [297, 661] width 465 height 21
paste div
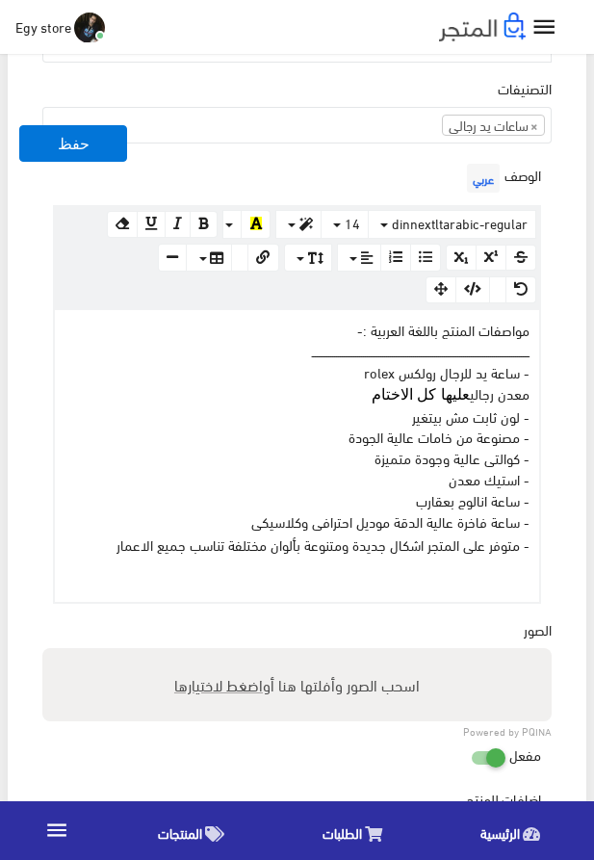
scroll to position [692, 0]
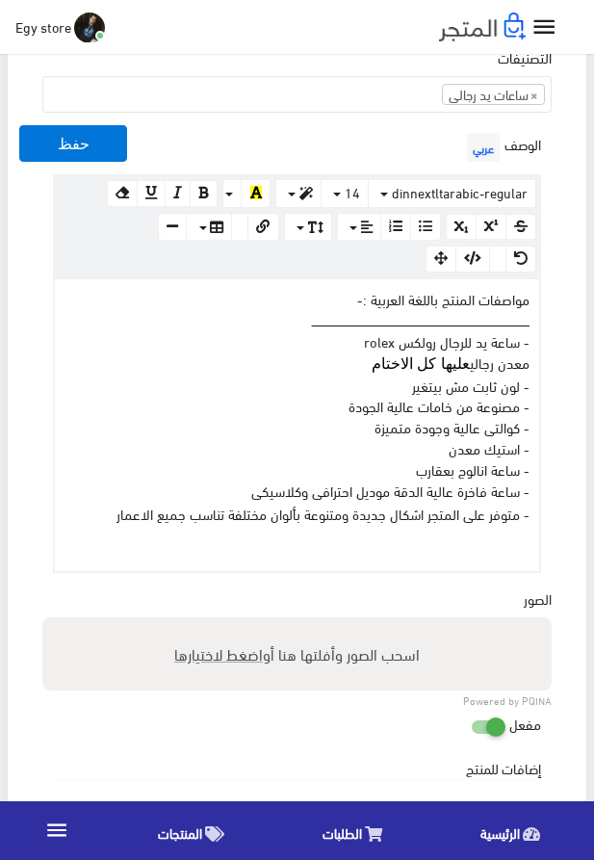
click at [225, 667] on span "اضغط لاختيارها" at bounding box center [218, 654] width 89 height 28
click at [225, 623] on input "اسحب الصور وأفلتها هنا أو اضغط لاختيارها" at bounding box center [297, 621] width 510 height 6
type input "5323.jpeg"
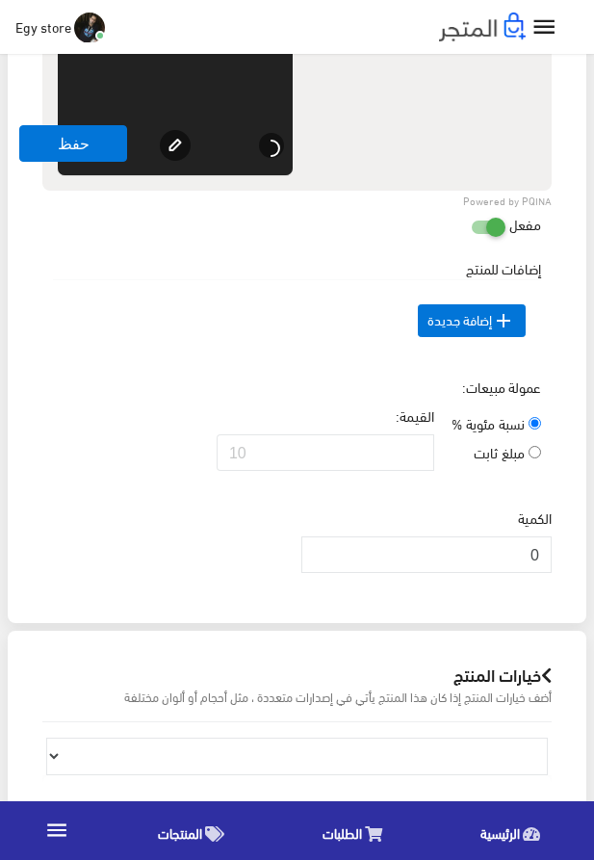
scroll to position [1461, 0]
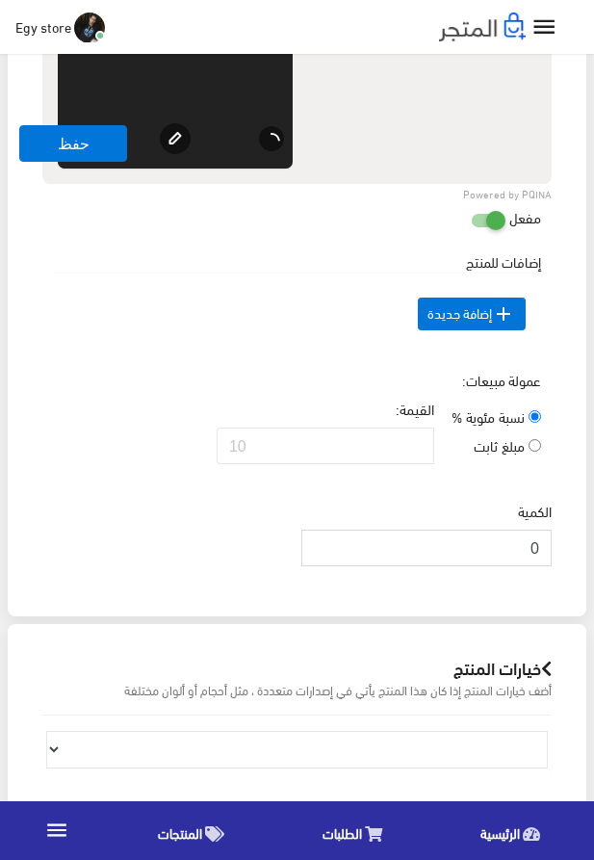
drag, startPoint x: 512, startPoint y: 573, endPoint x: 545, endPoint y: 580, distance: 34.4
click at [545, 566] on input "0" at bounding box center [427, 548] width 250 height 37
drag, startPoint x: 530, startPoint y: 584, endPoint x: 550, endPoint y: 586, distance: 20.3
click at [550, 566] on input "0" at bounding box center [427, 548] width 250 height 37
type input "1000"
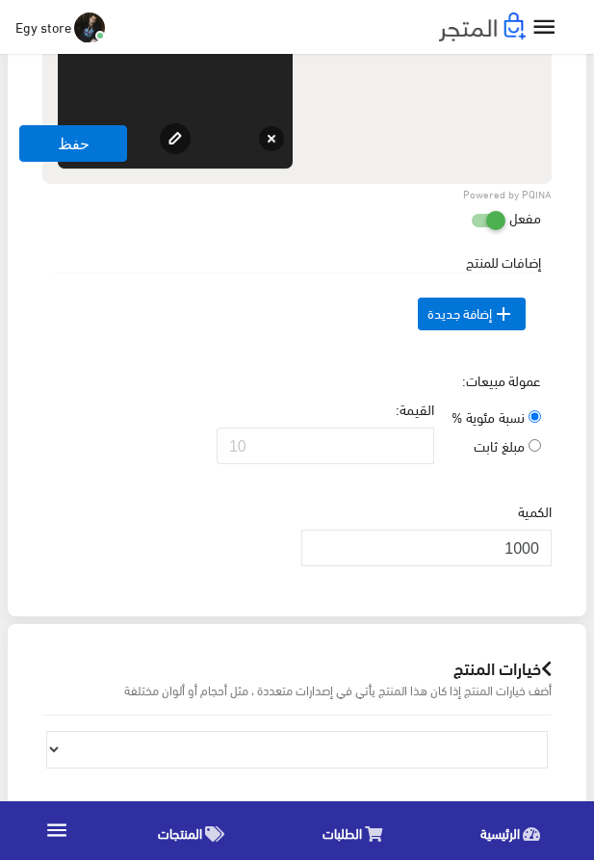
click at [112, 318] on td " إضافة جديدة" at bounding box center [297, 315] width 488 height 82
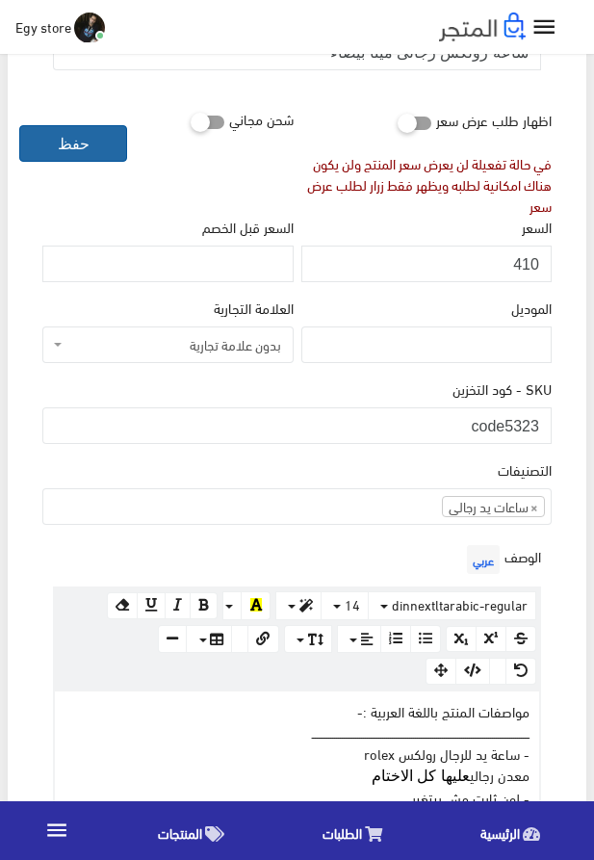
scroll to position [252, 0]
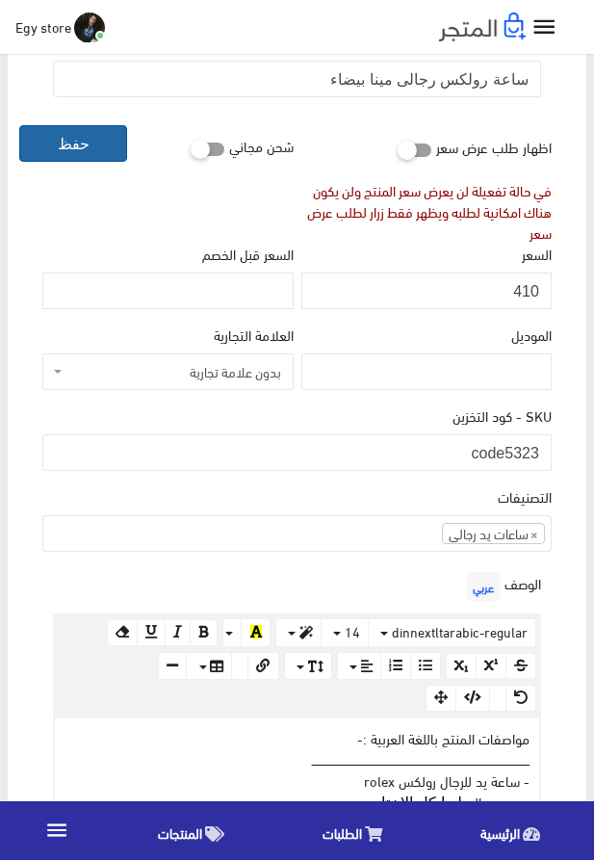
click at [93, 135] on button "حفظ" at bounding box center [73, 143] width 108 height 37
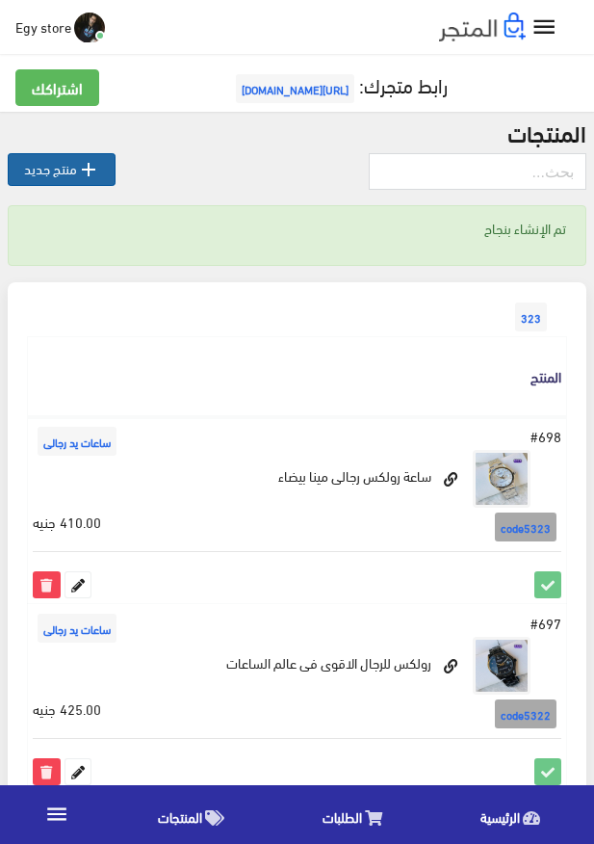
click at [77, 182] on link " منتج جديد" at bounding box center [62, 169] width 108 height 33
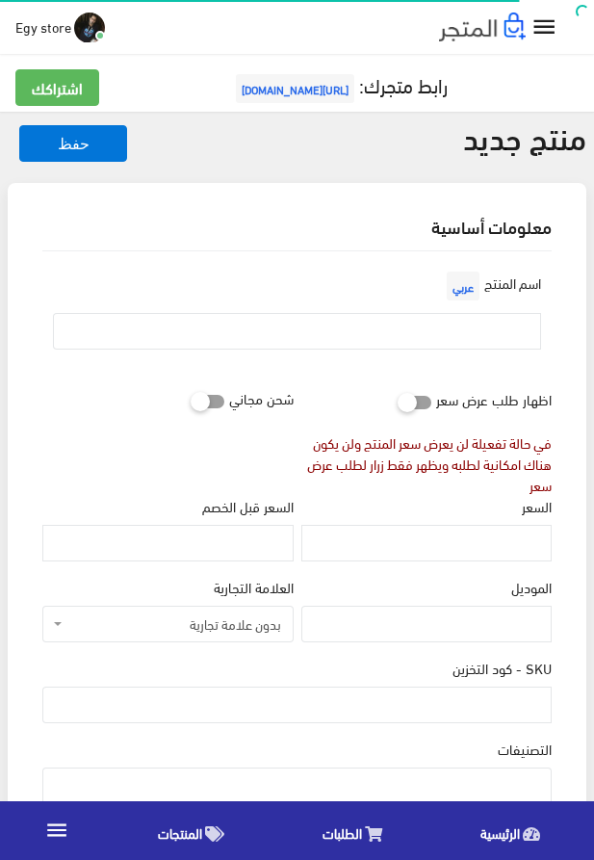
select select
click at [521, 714] on input "SKU - كود التخزين" at bounding box center [297, 705] width 510 height 37
type input "ؤ"
type input "code5324"
click at [516, 562] on input "السعر" at bounding box center [427, 543] width 250 height 37
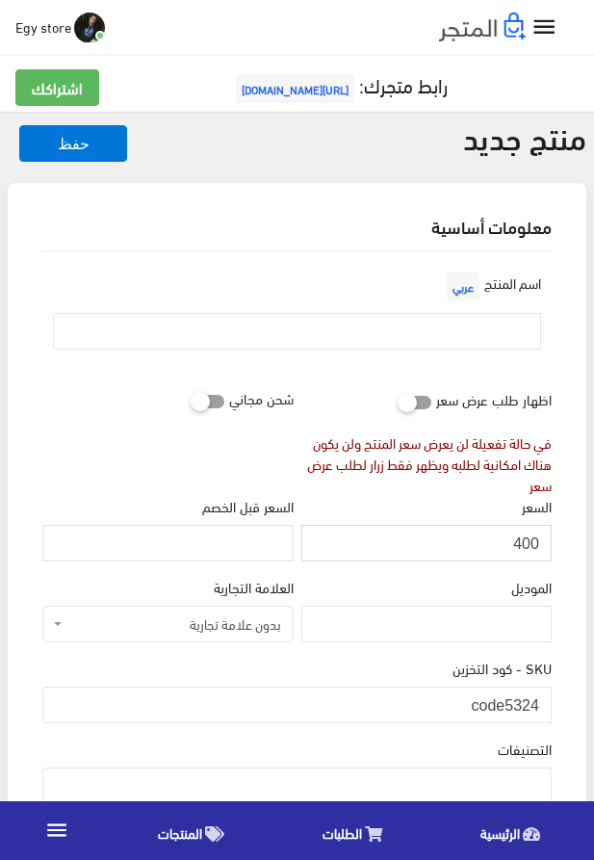
type input "400"
click at [516, 348] on input "text" at bounding box center [297, 331] width 488 height 37
type input "s"
type input "ساعة معدنية رولكس للرجال"
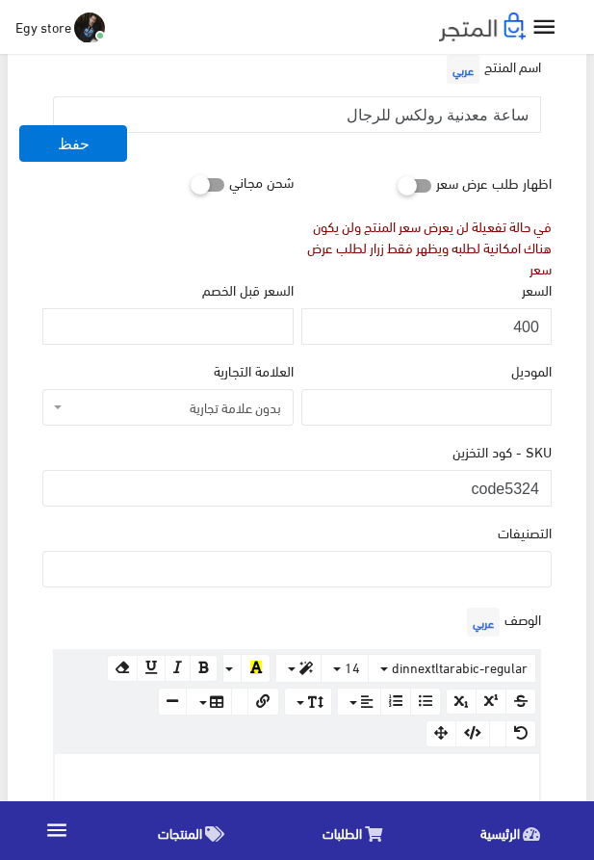
scroll to position [220, 0]
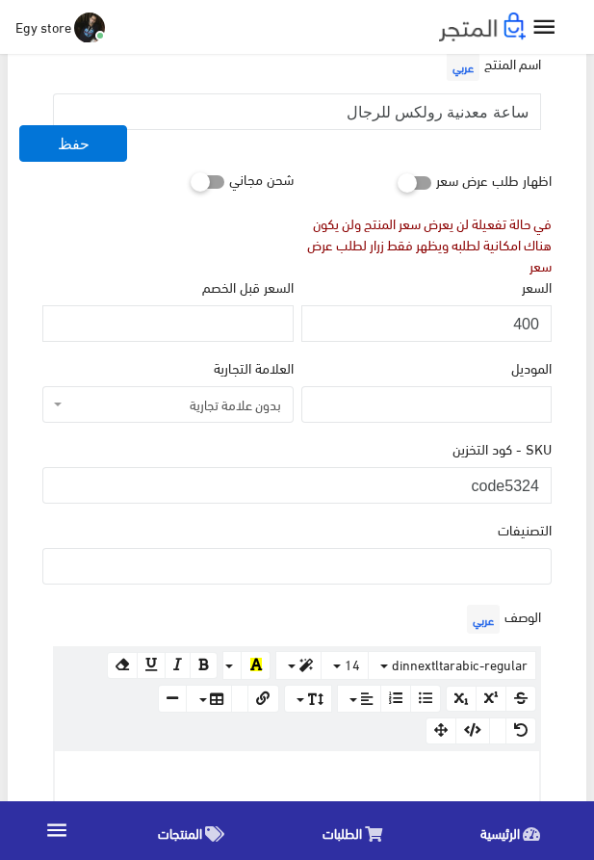
click at [425, 567] on ul at bounding box center [297, 564] width 508 height 31
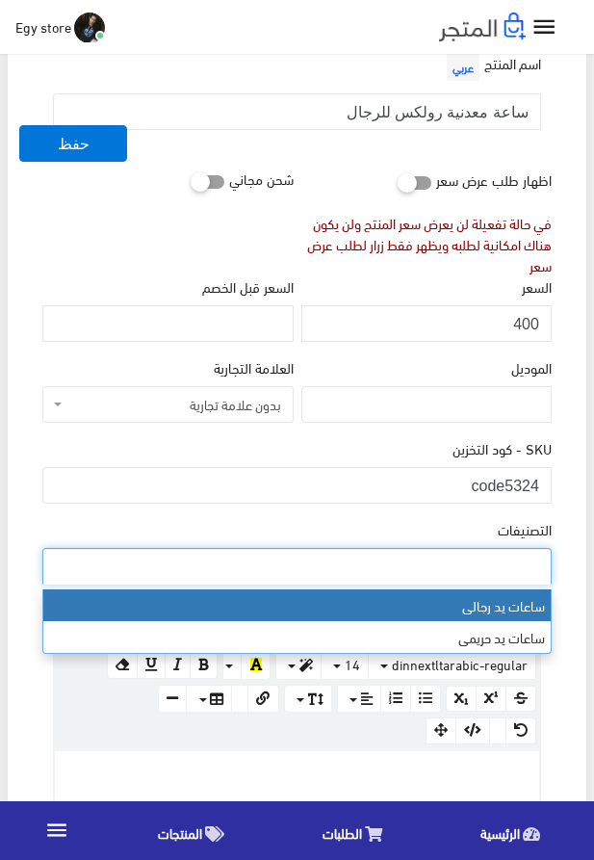
select select "27"
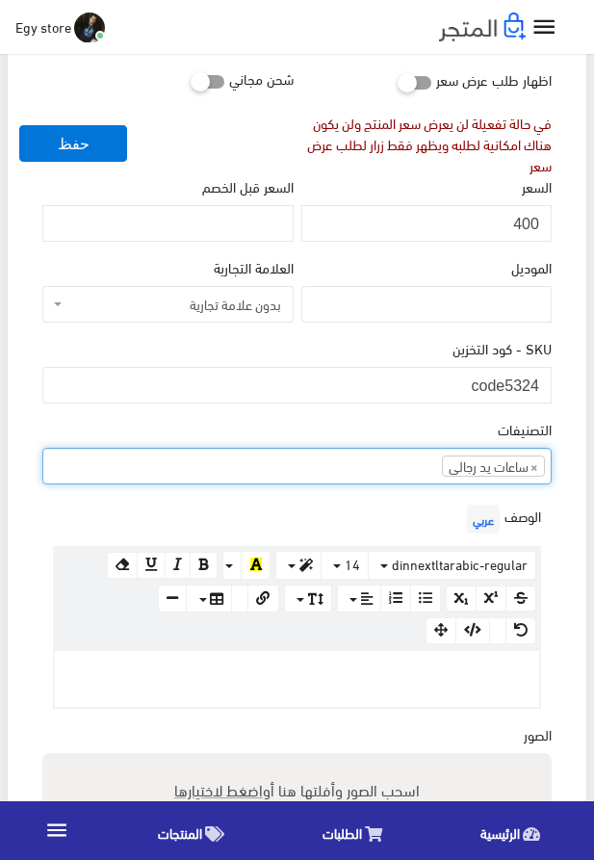
scroll to position [329, 0]
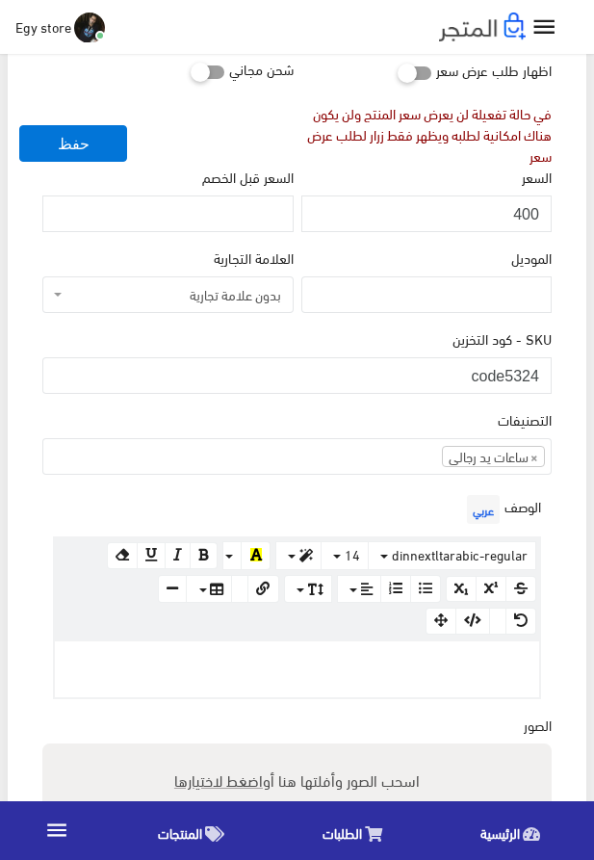
click at [310, 677] on div at bounding box center [297, 670] width 485 height 56
paste div
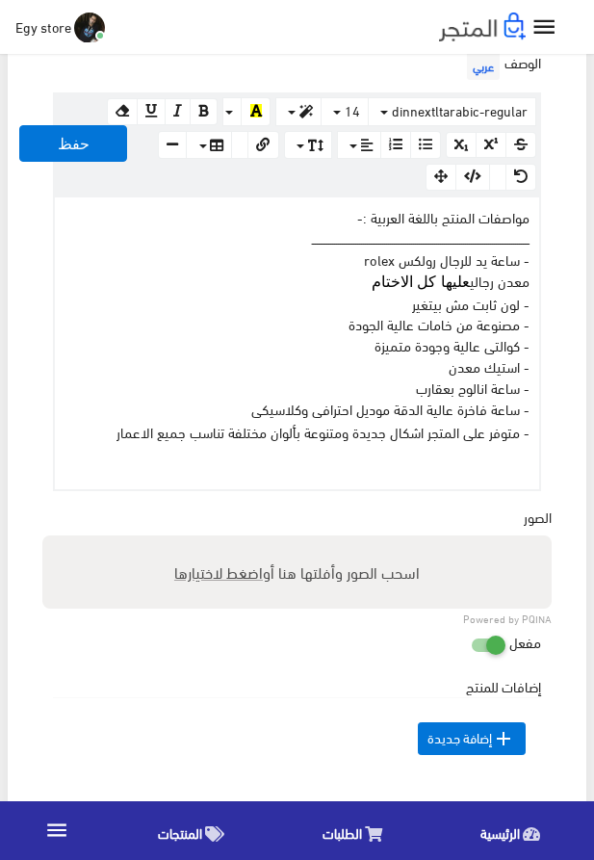
scroll to position [802, 0]
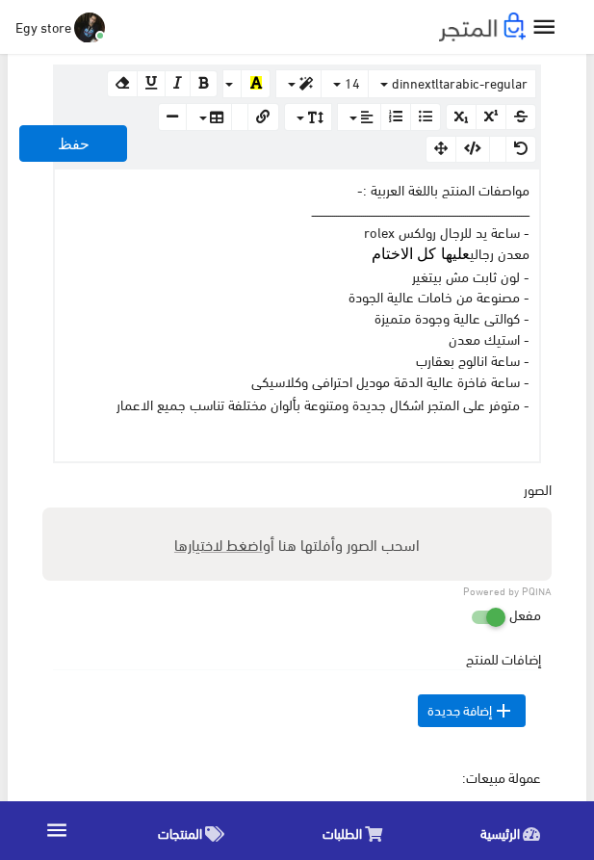
click at [234, 557] on span "اضغط لاختيارها" at bounding box center [218, 544] width 89 height 28
click at [234, 514] on input "اسحب الصور وأفلتها هنا أو اضغط لاختيارها" at bounding box center [297, 511] width 510 height 6
type input "5324.jpeg"
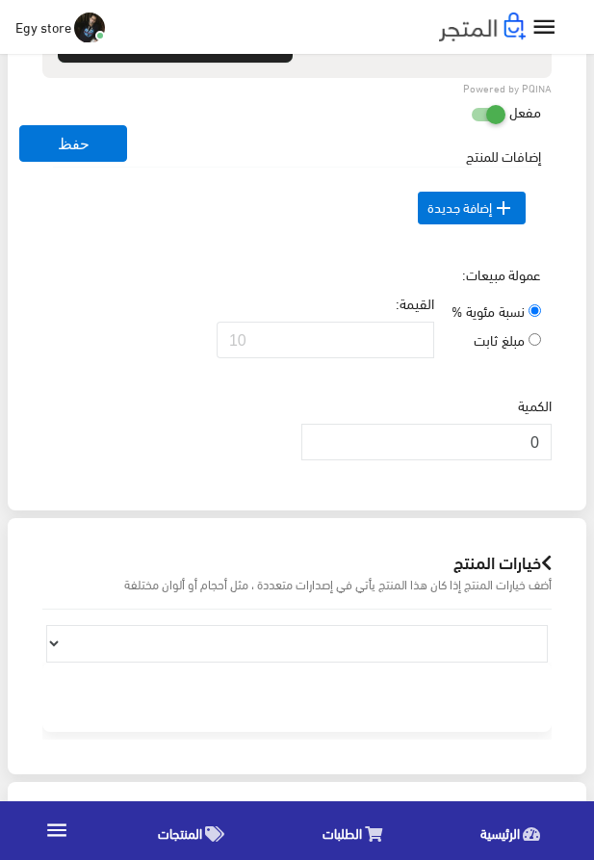
scroll to position [1570, 0]
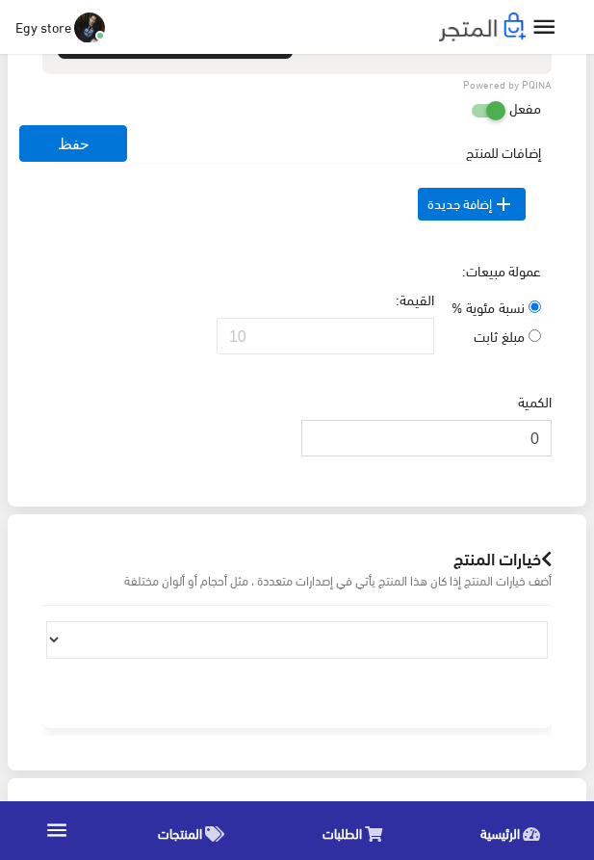
drag, startPoint x: 519, startPoint y: 483, endPoint x: 566, endPoint y: 479, distance: 46.4
click at [552, 457] on input "0" at bounding box center [427, 438] width 250 height 37
type input "1000"
click at [176, 284] on div "عمولة مبيعات: نسبة مئوية % مبلغ ثابت القيمة:" at bounding box center [297, 315] width 517 height 110
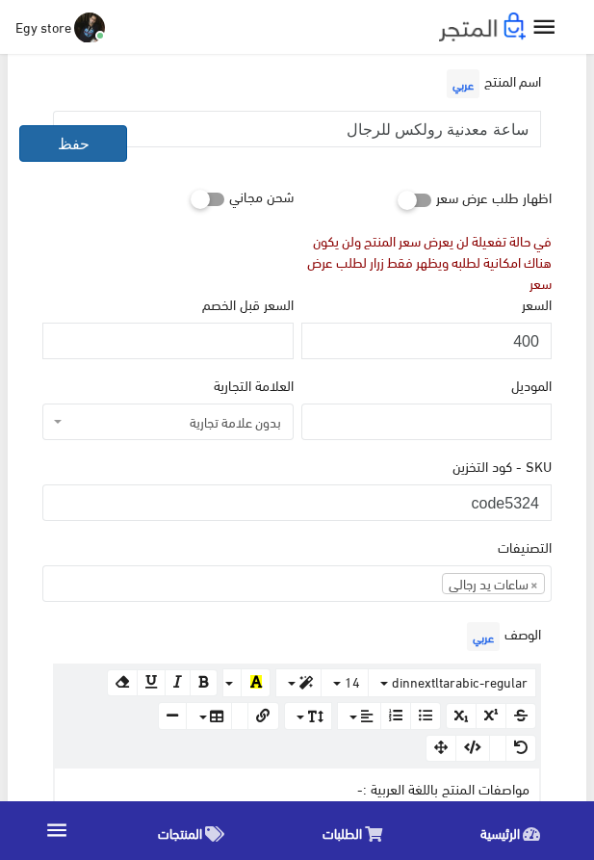
scroll to position [220, 0]
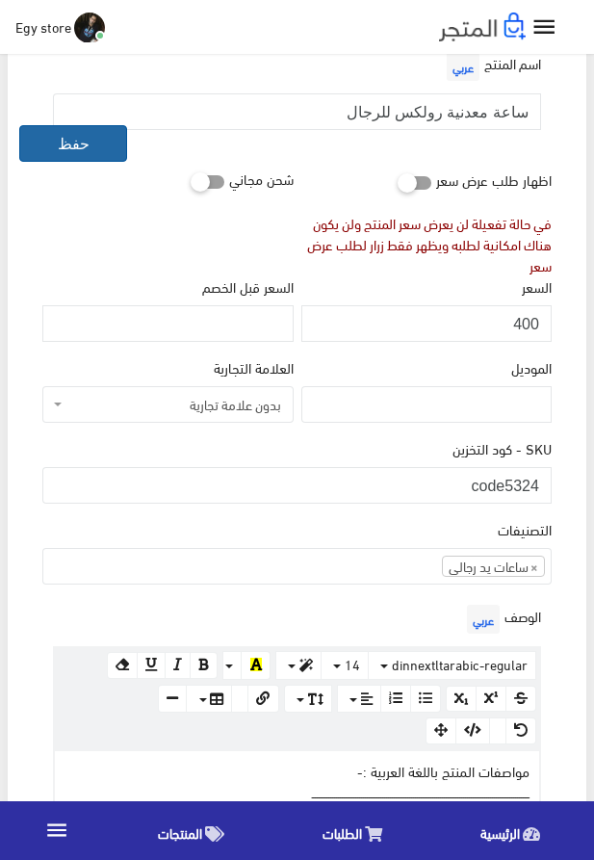
click at [48, 142] on button "حفظ" at bounding box center [73, 143] width 108 height 37
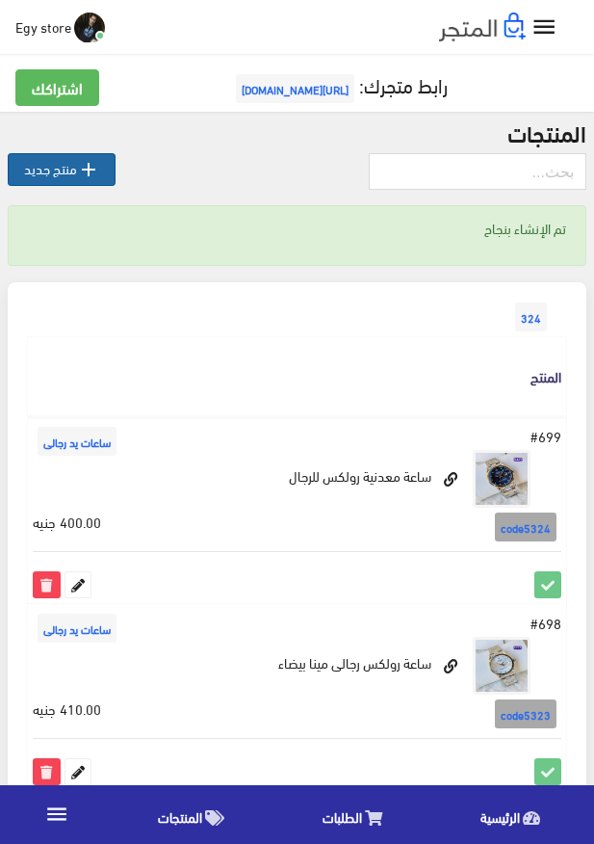
click at [66, 159] on link " منتج جديد" at bounding box center [62, 169] width 108 height 33
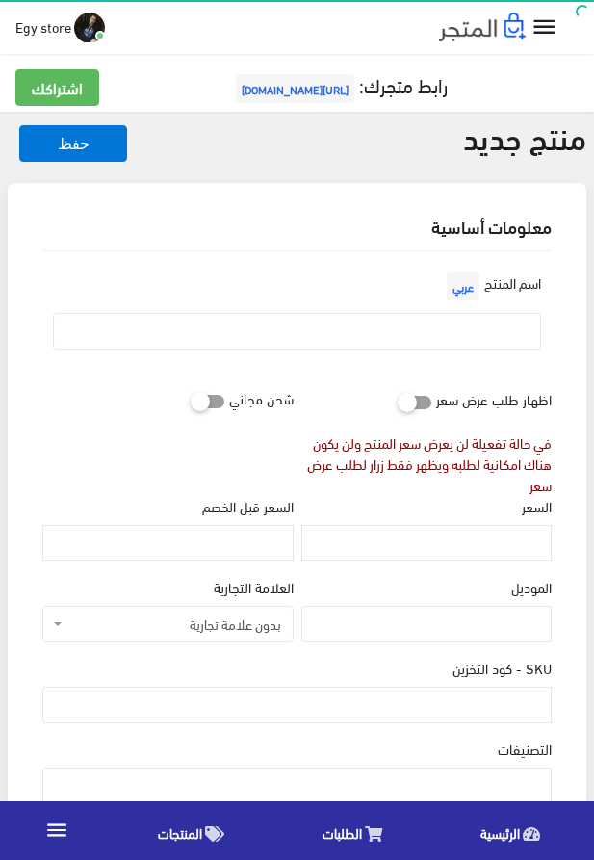
select select
click at [318, 334] on input "text" at bounding box center [297, 331] width 488 height 37
paste input "سوار [PERSON_NAME] للرجال"
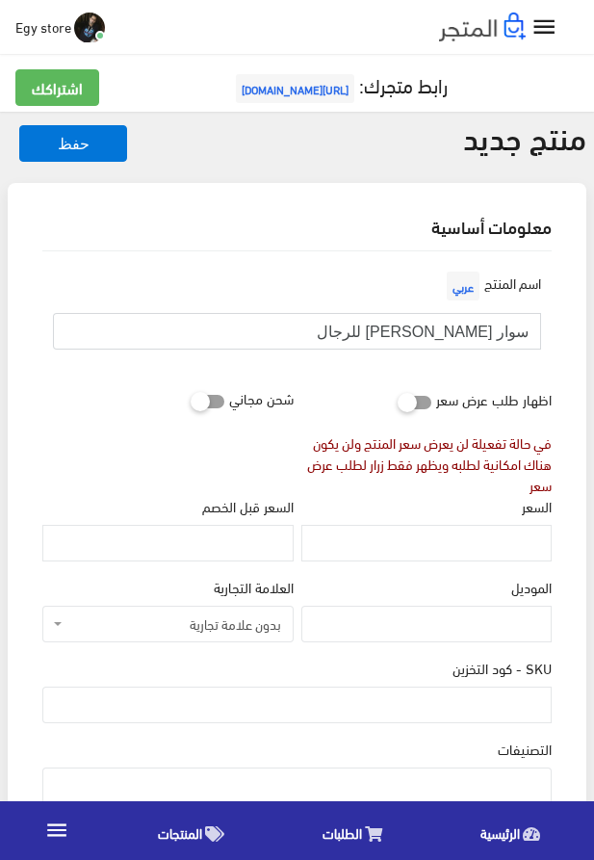
type input "سوار [PERSON_NAME] للرجال"
click at [457, 557] on input "السعر" at bounding box center [427, 543] width 250 height 37
paste input "500"
type input "500"
click at [501, 716] on input "SKU - كود التخزين" at bounding box center [297, 705] width 510 height 37
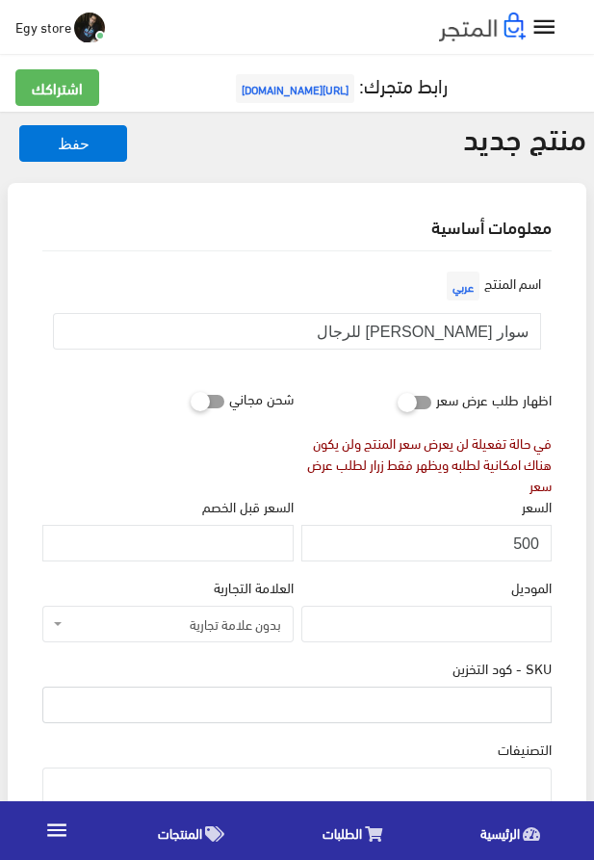
paste input "code8001"
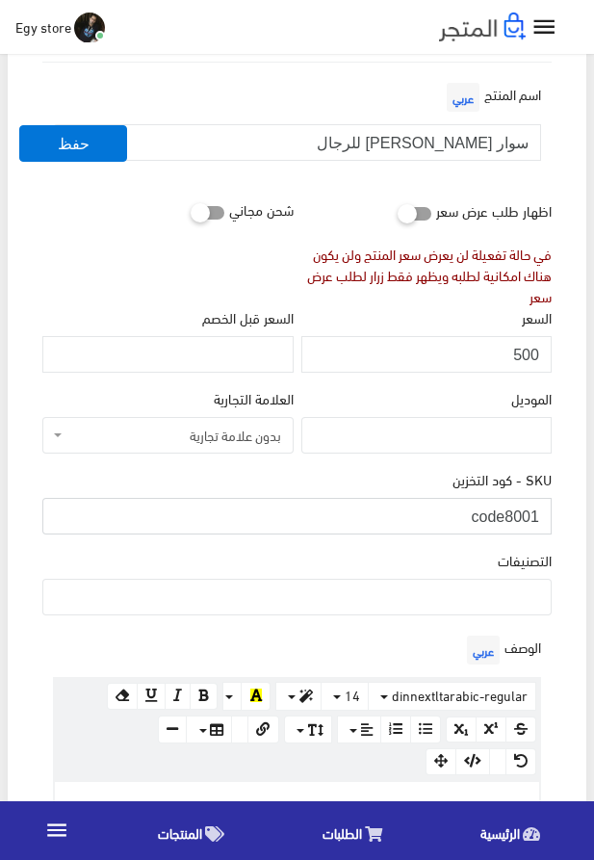
scroll to position [220, 0]
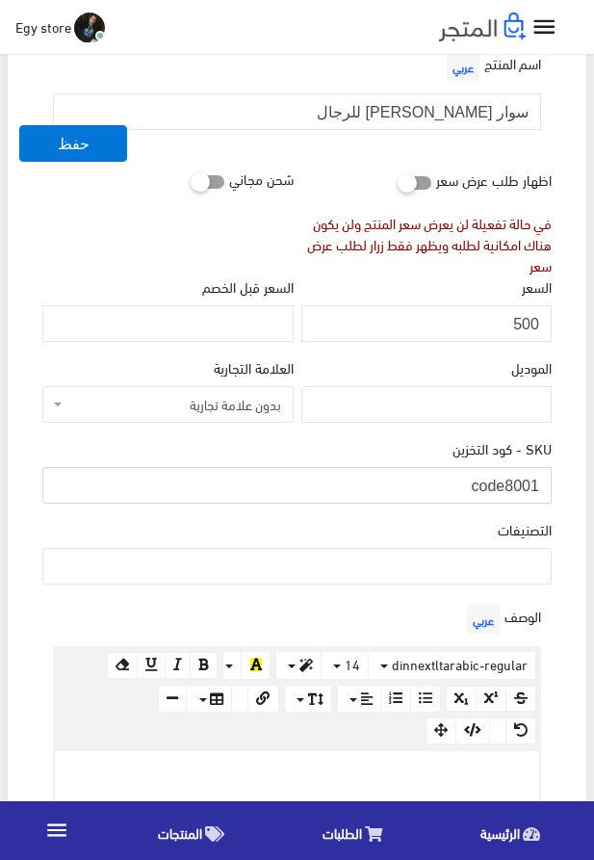
type input "code8001"
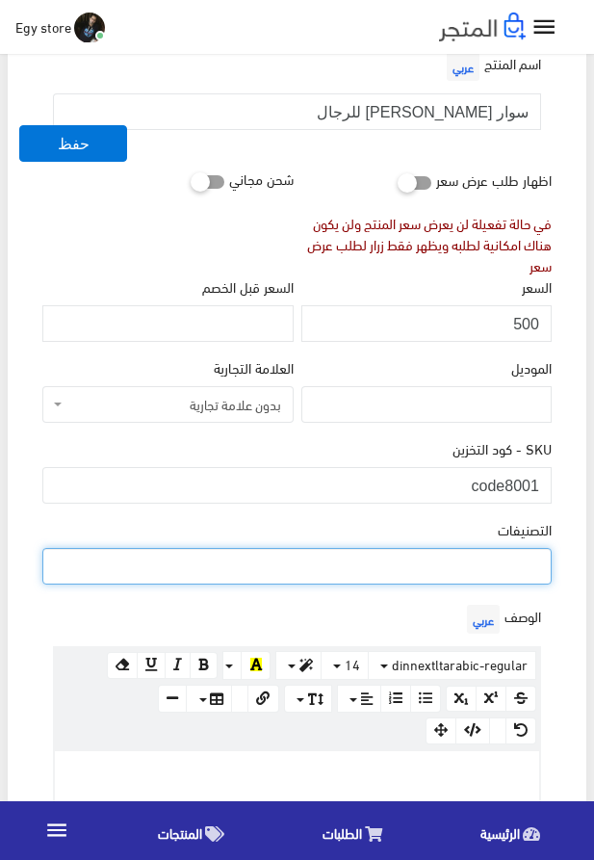
click at [454, 567] on ul at bounding box center [297, 564] width 508 height 31
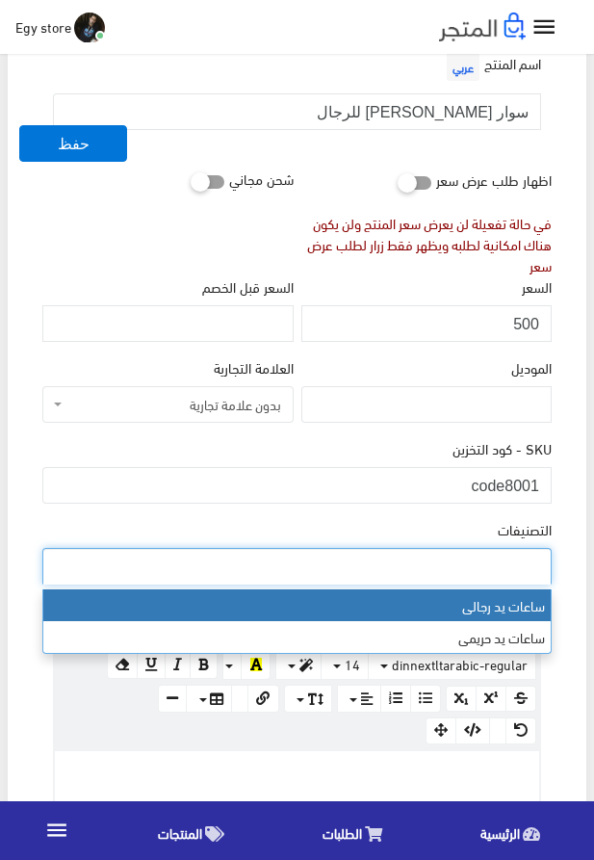
click at [454, 567] on ul at bounding box center [297, 564] width 508 height 31
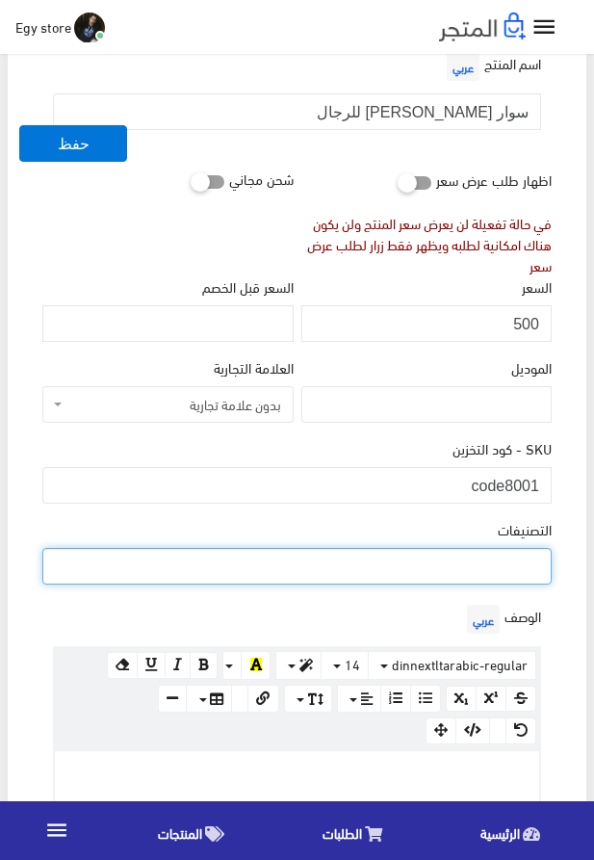
click at [454, 567] on ul at bounding box center [297, 564] width 508 height 31
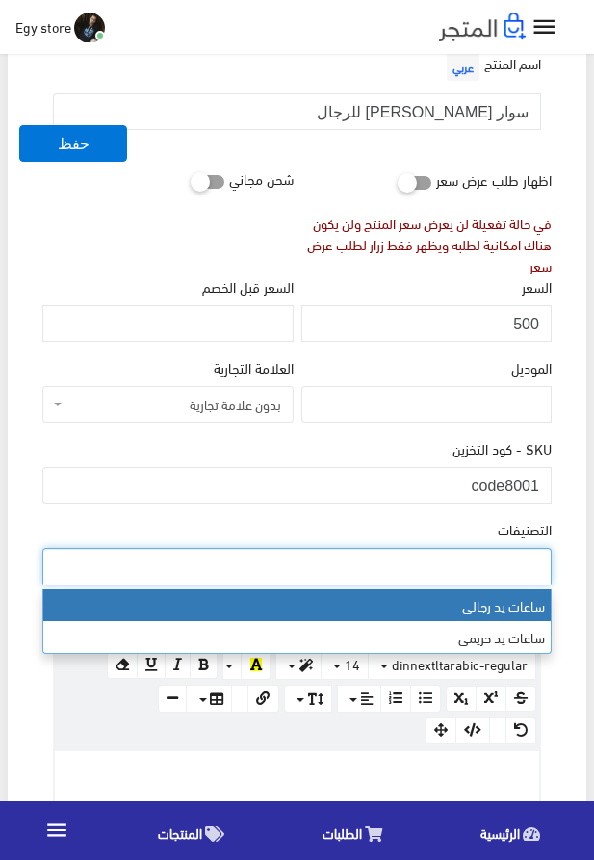
click at [454, 567] on ul at bounding box center [297, 564] width 508 height 31
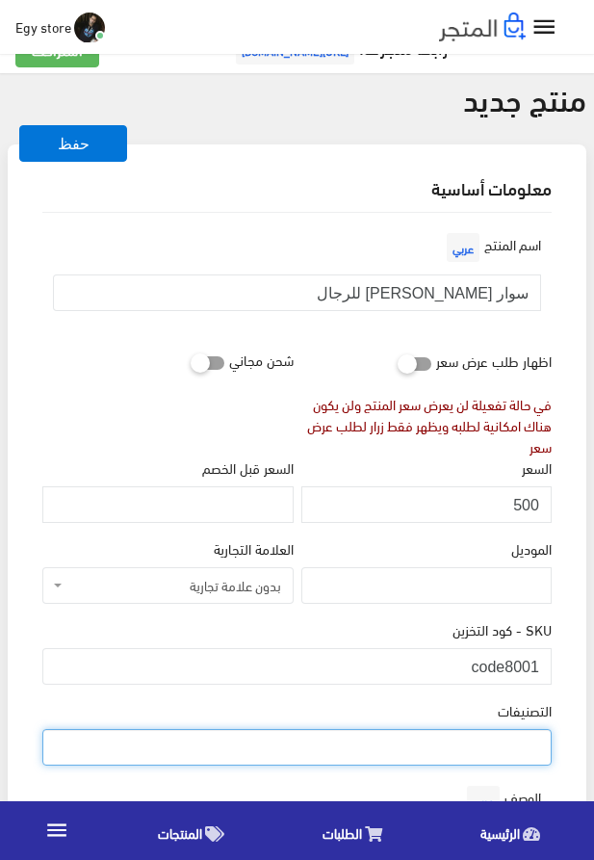
scroll to position [0, 0]
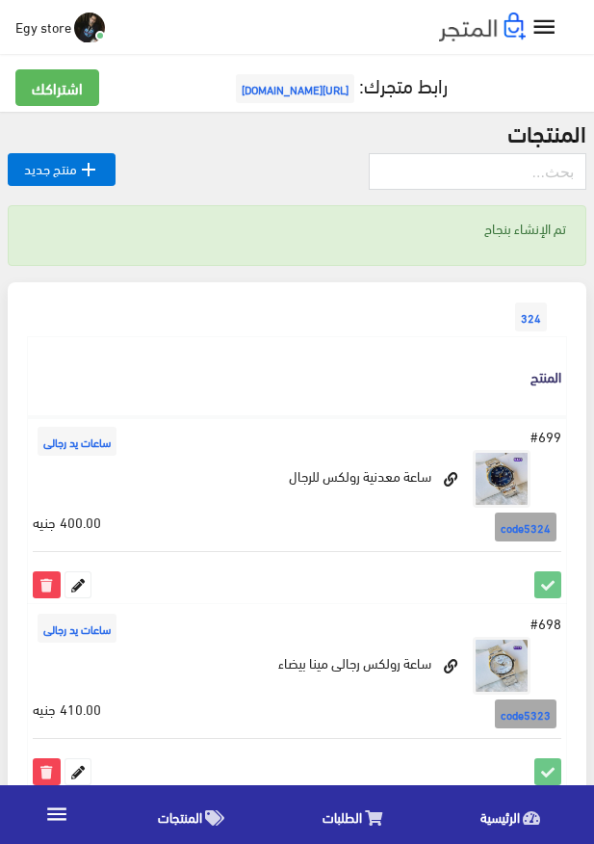
click at [65, 817] on icon "" at bounding box center [56, 814] width 25 height 25
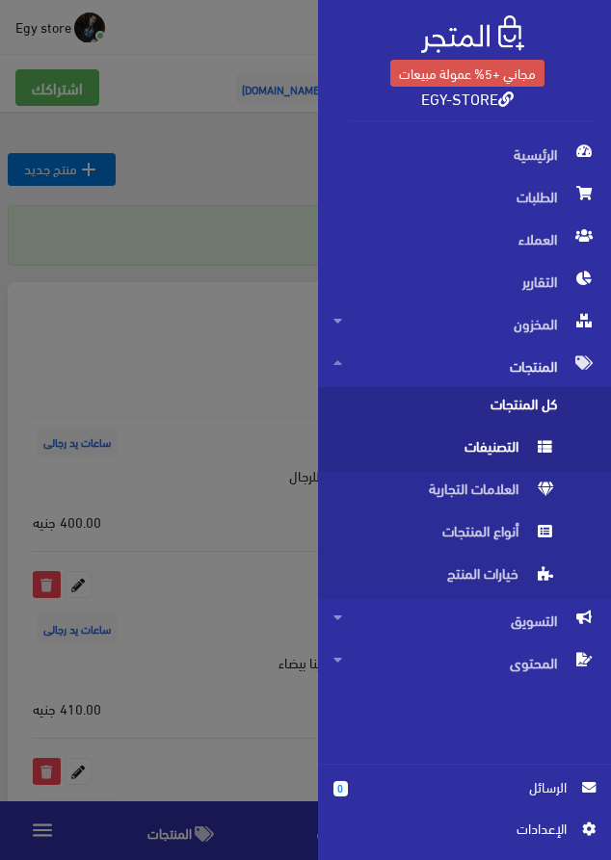
click at [469, 446] on span "التصنيفات" at bounding box center [445, 451] width 224 height 42
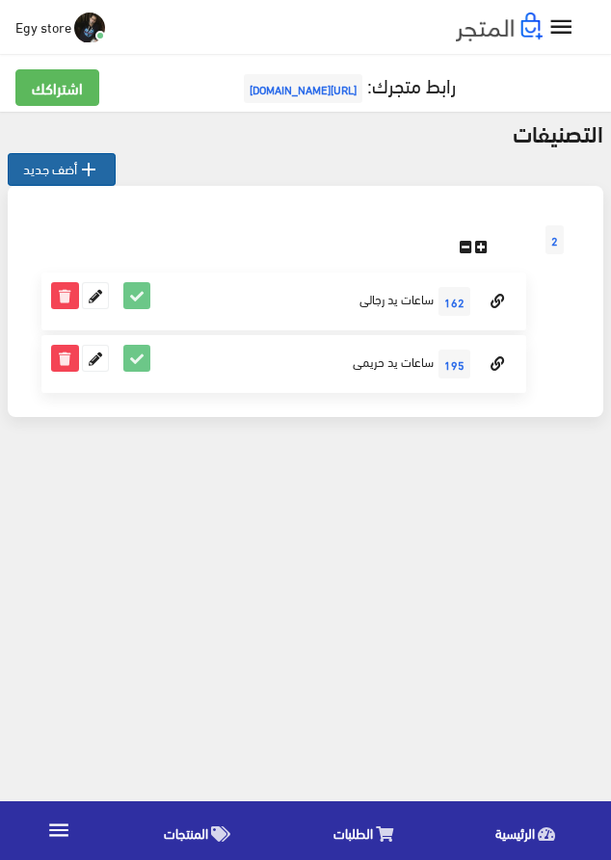
click at [28, 165] on link " أضف جديد" at bounding box center [62, 169] width 108 height 33
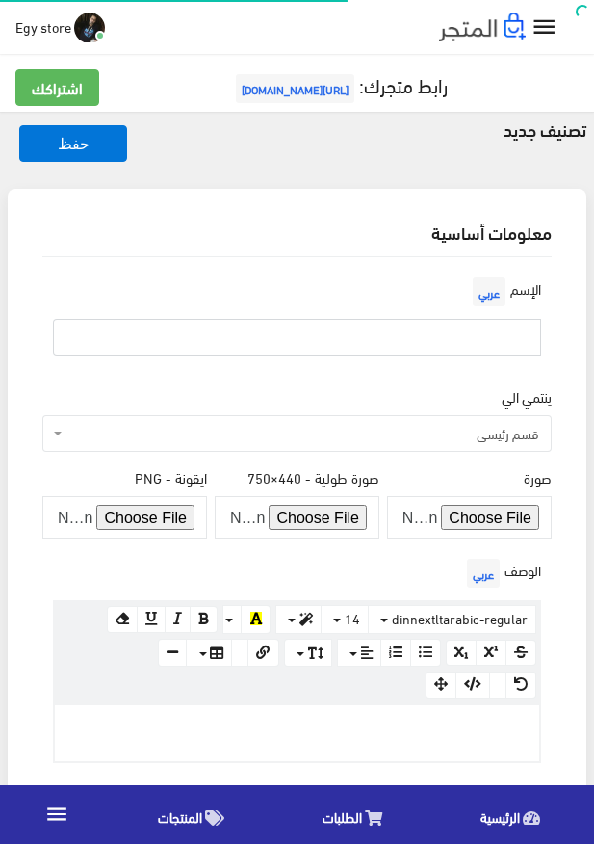
click at [427, 349] on input "text" at bounding box center [297, 337] width 488 height 37
type input "ا"
type input "أ"
click at [480, 349] on input "اساور وبريسليت" at bounding box center [297, 337] width 488 height 37
click at [475, 337] on input "اساور وبريسليت" at bounding box center [297, 337] width 488 height 37
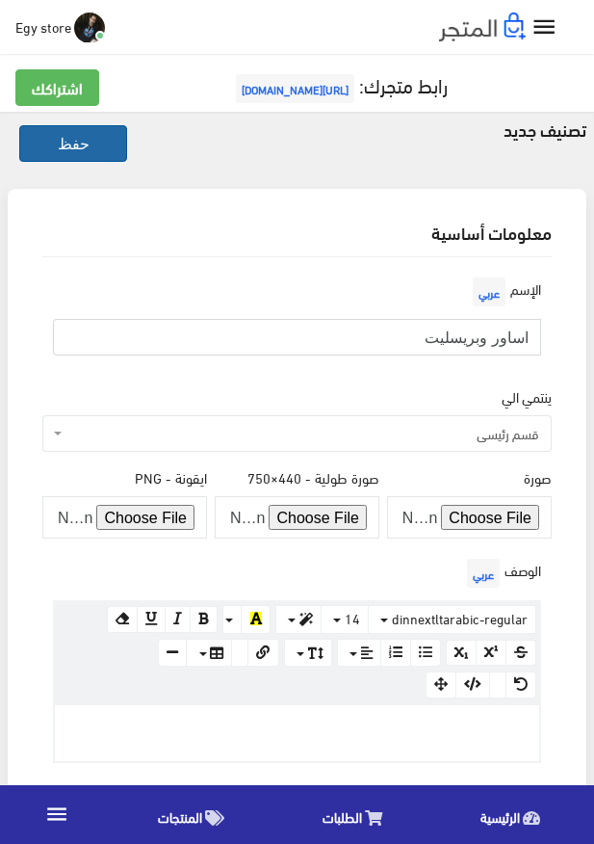
type input "اساور وبريسليت"
click at [111, 153] on button "حفظ" at bounding box center [73, 143] width 108 height 37
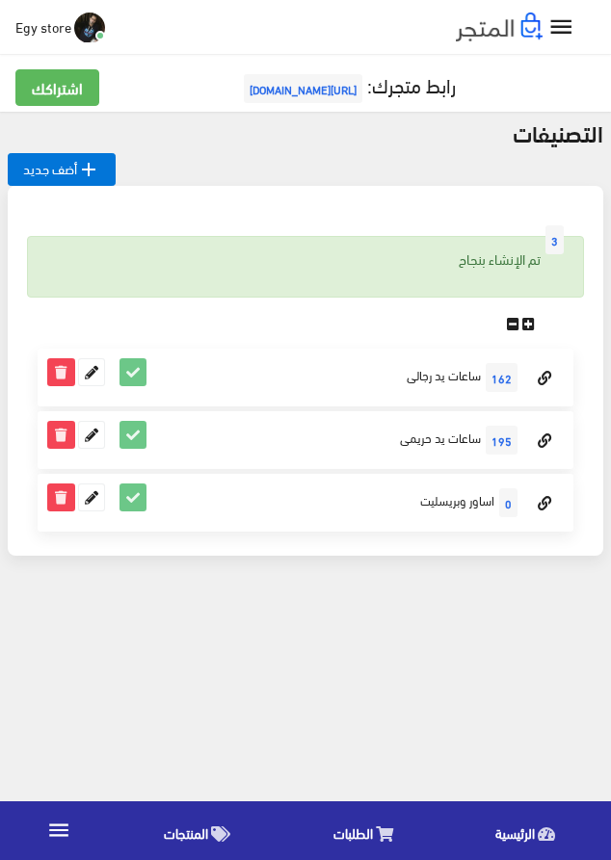
click at [168, 829] on span "المنتجات" at bounding box center [186, 833] width 44 height 24
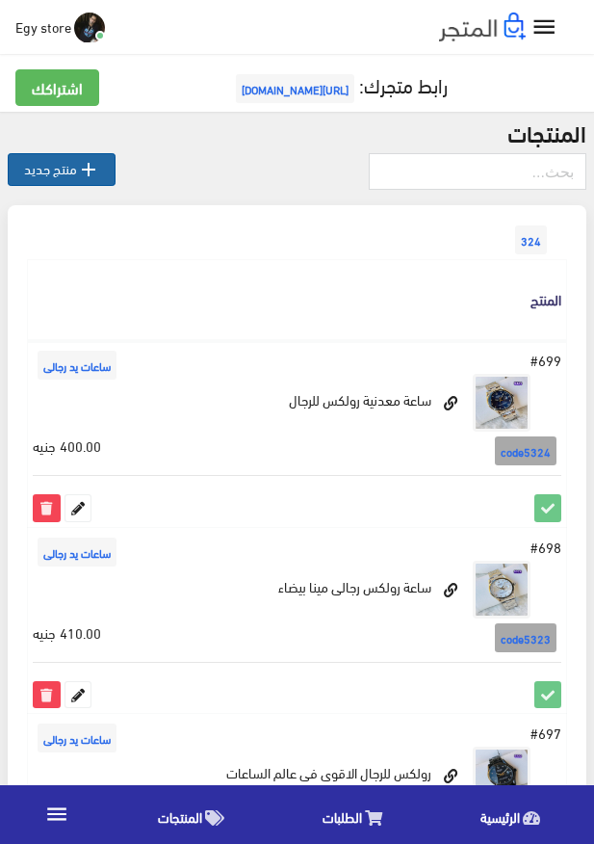
click at [67, 164] on link " منتج جديد" at bounding box center [62, 169] width 108 height 33
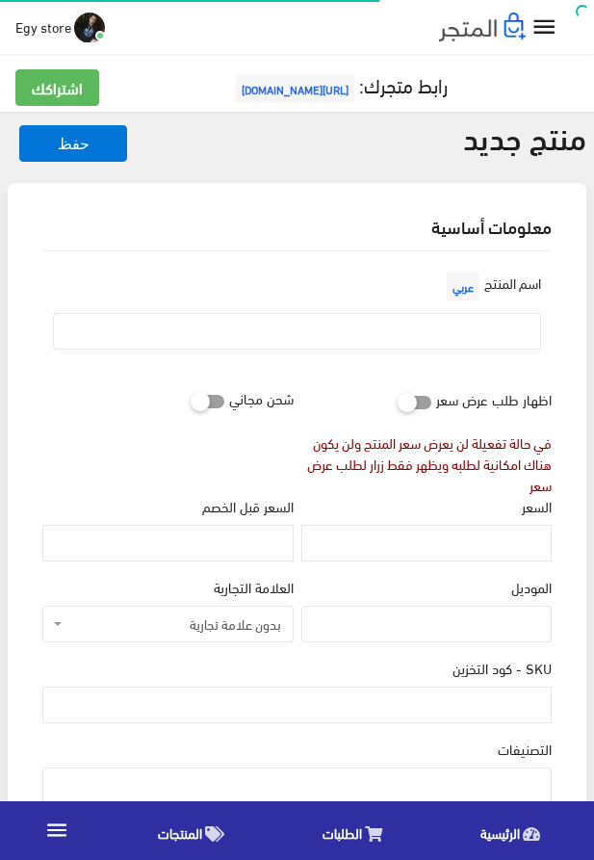
select select
click at [331, 330] on input "text" at bounding box center [297, 331] width 488 height 37
paste input "سوار [PERSON_NAME] للرجال"
type input "سوار [PERSON_NAME] للرجال"
click at [440, 548] on input "السعر" at bounding box center [427, 543] width 250 height 37
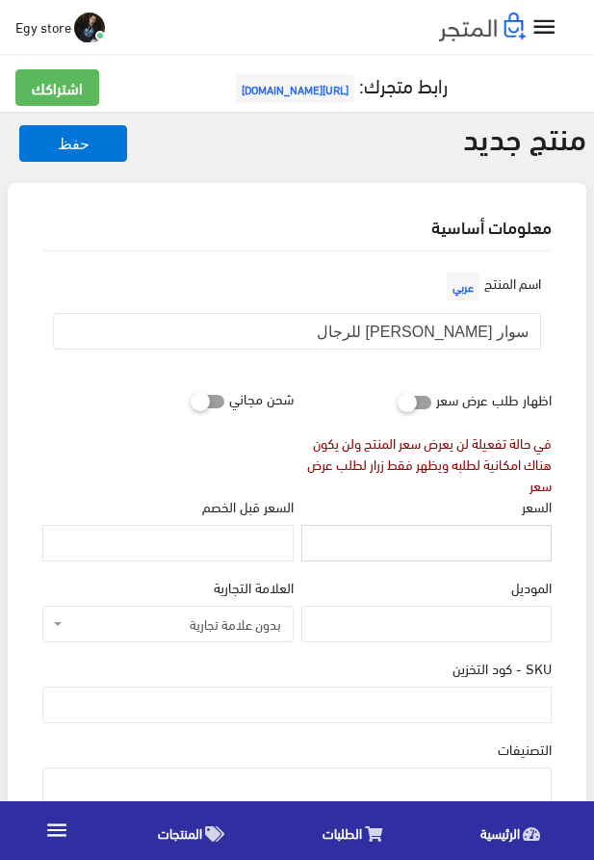
paste input "500"
type input "500"
click at [475, 715] on input "SKU - كود التخزين" at bounding box center [297, 705] width 510 height 37
paste input "code8001"
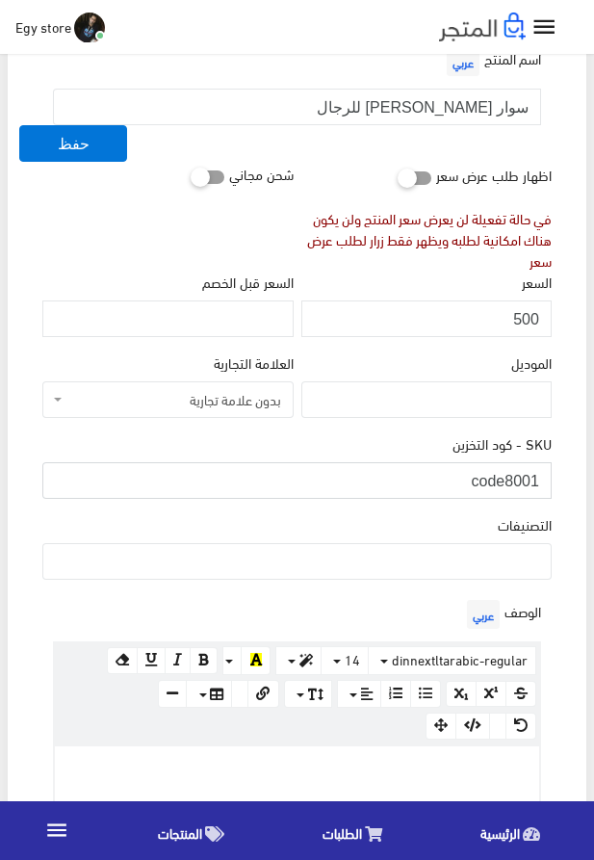
scroll to position [329, 0]
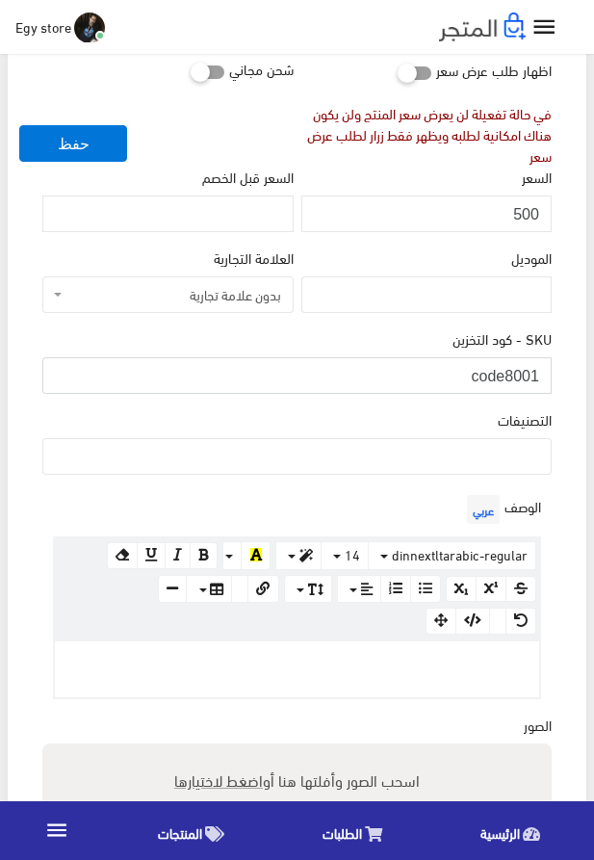
type input "code8001"
click at [451, 463] on ul at bounding box center [297, 454] width 508 height 31
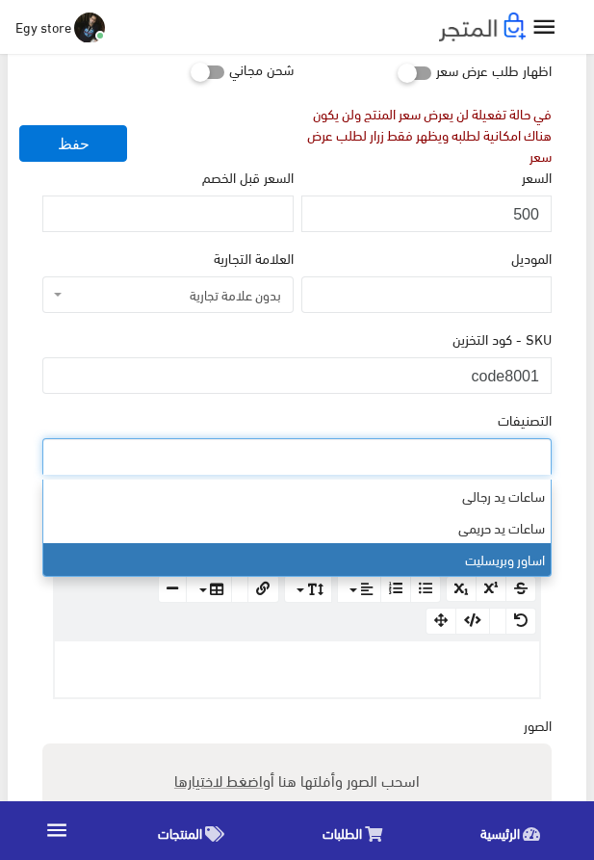
select select "29"
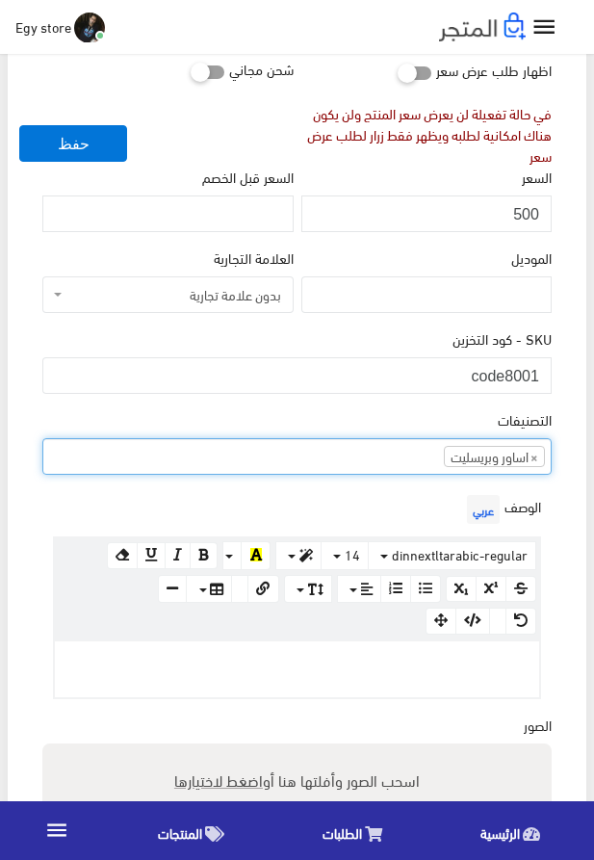
click at [357, 672] on p at bounding box center [297, 661] width 465 height 21
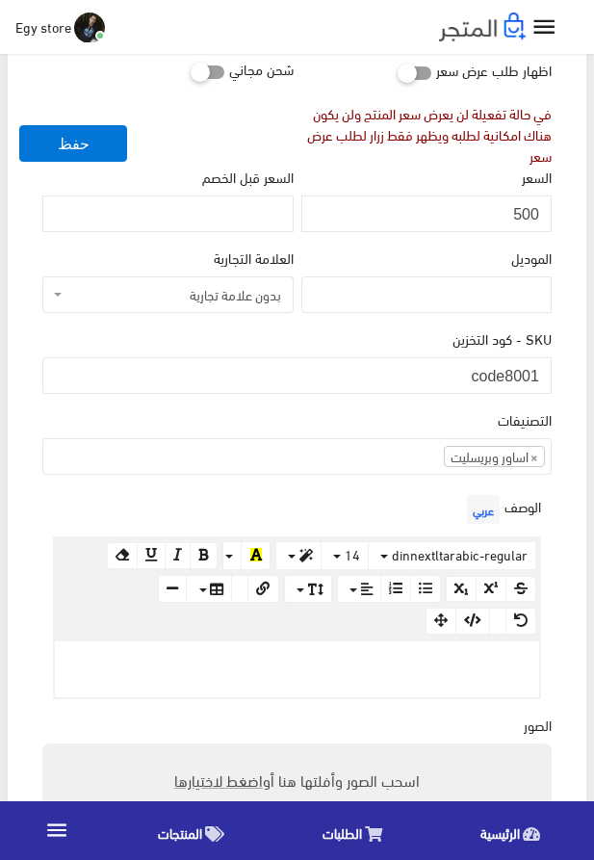
paste div
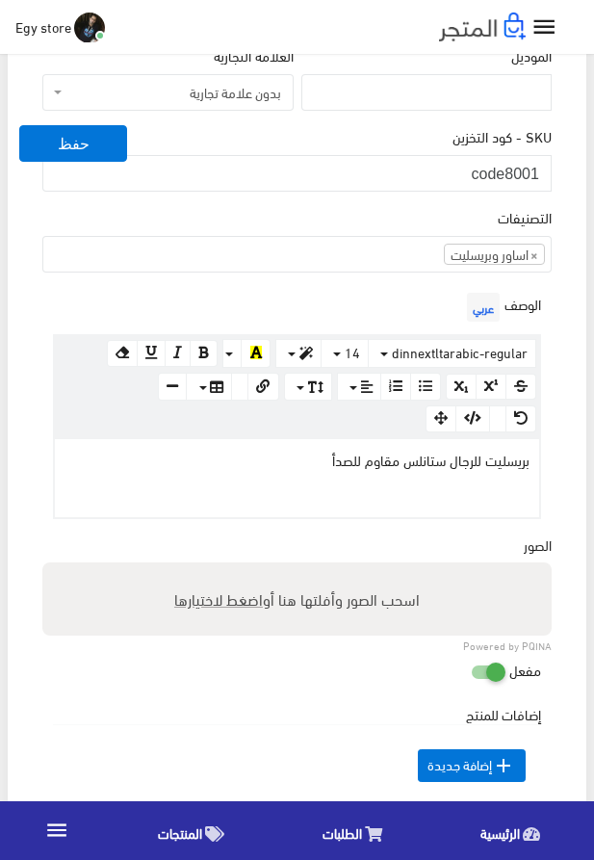
scroll to position [549, 0]
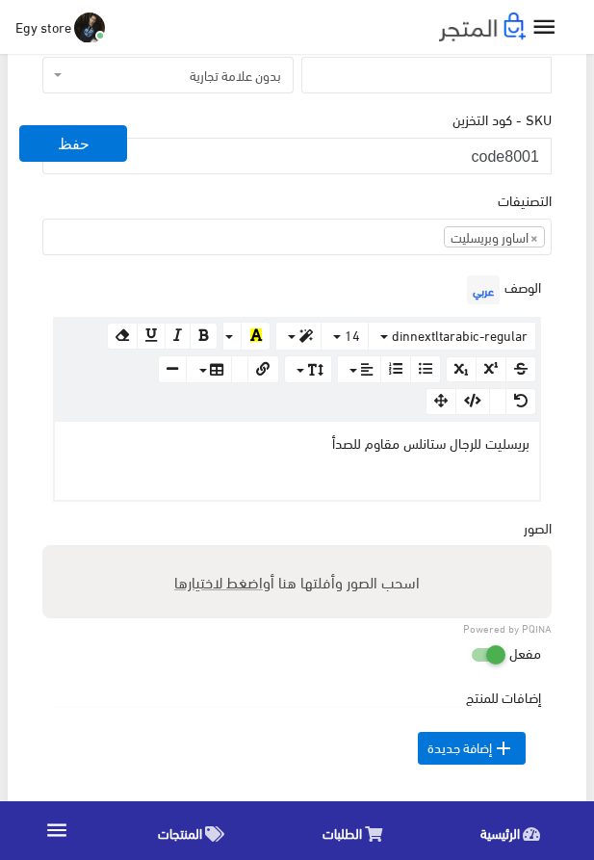
click at [222, 588] on span "اضغط لاختيارها" at bounding box center [218, 582] width 89 height 28
click at [222, 551] on input "اسحب الصور وأفلتها هنا أو اضغط لاختيارها" at bounding box center [297, 548] width 510 height 6
type input "8001.jpg"
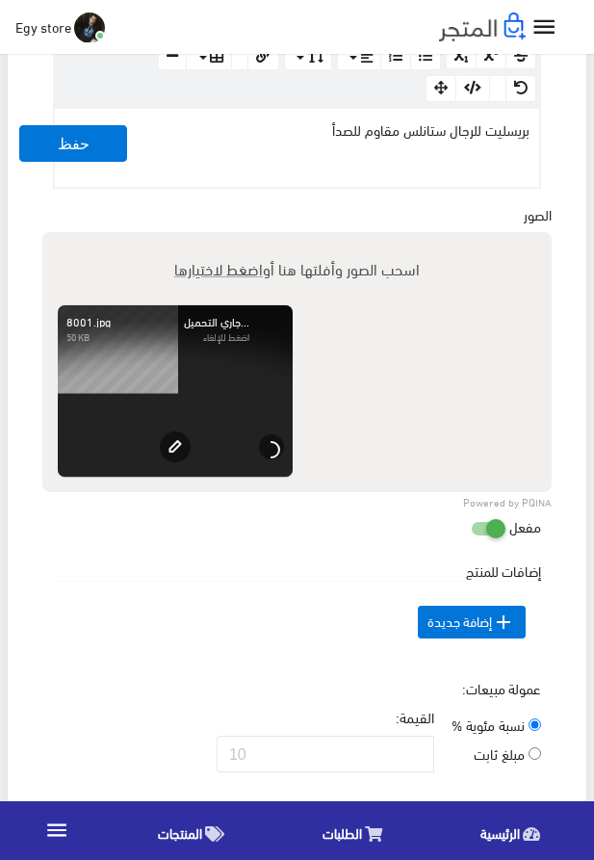
scroll to position [988, 0]
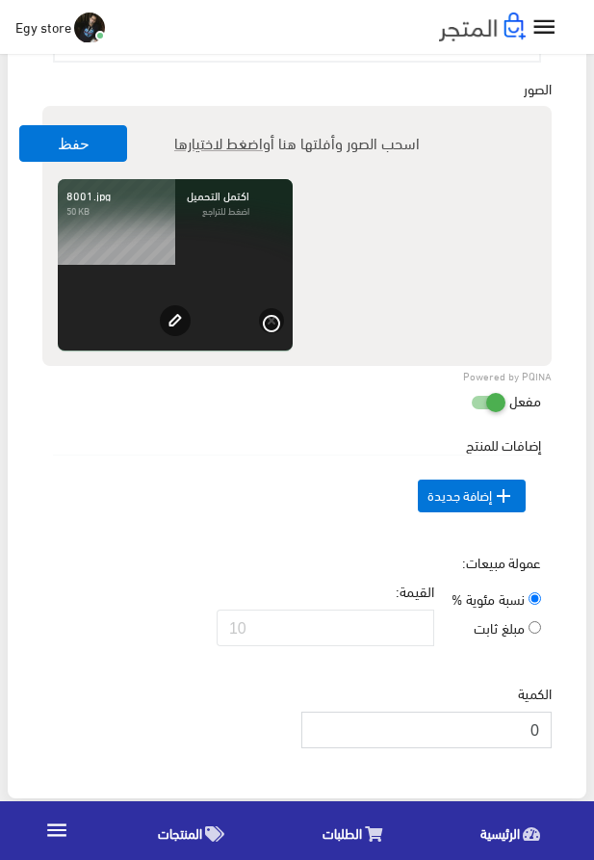
drag, startPoint x: 524, startPoint y: 752, endPoint x: 545, endPoint y: 752, distance: 21.2
click at [545, 749] on input "0" at bounding box center [427, 730] width 250 height 37
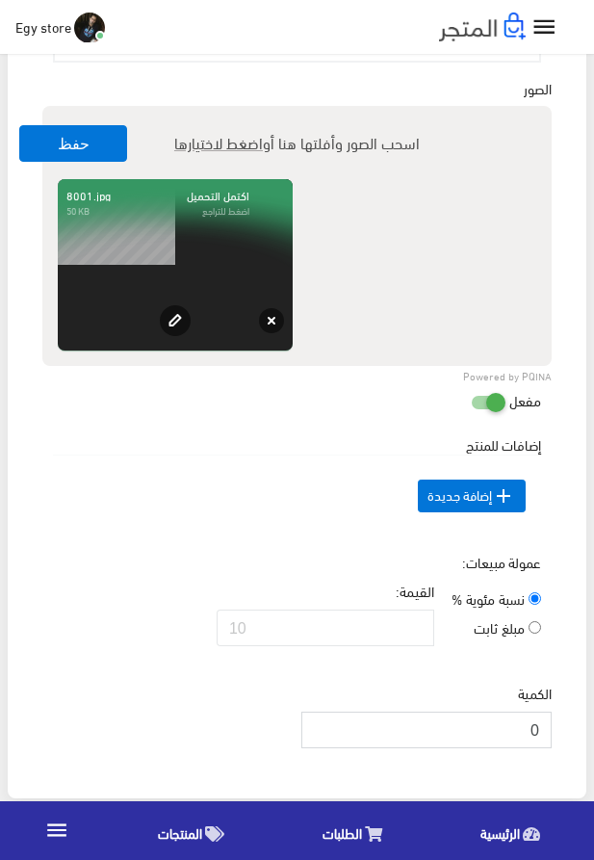
drag, startPoint x: 526, startPoint y: 770, endPoint x: 550, endPoint y: 770, distance: 24.1
click at [550, 749] on input "0" at bounding box center [427, 730] width 250 height 37
type input "1000"
click at [317, 532] on td " إضافة جديدة" at bounding box center [297, 497] width 488 height 82
click at [99, 148] on button "حفظ" at bounding box center [73, 143] width 108 height 37
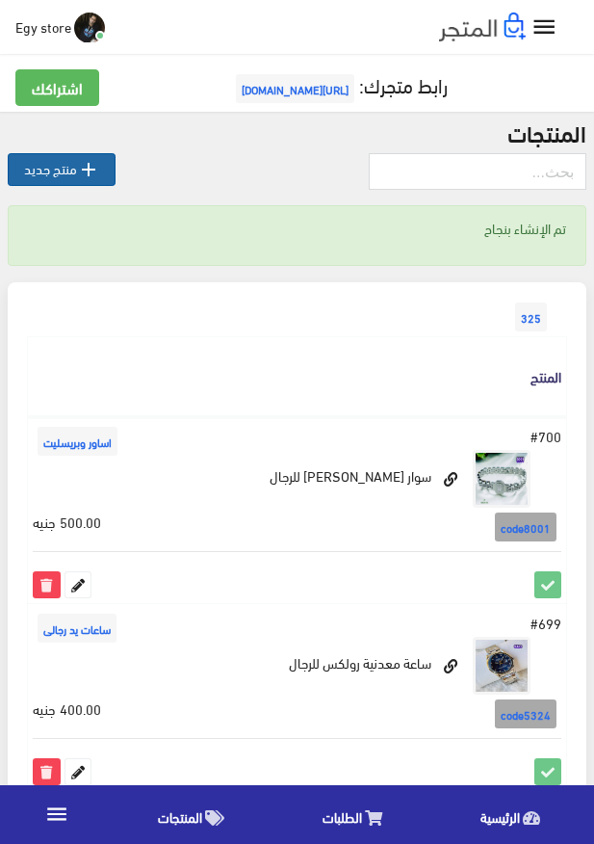
click at [50, 174] on link " منتج جديد" at bounding box center [62, 169] width 108 height 33
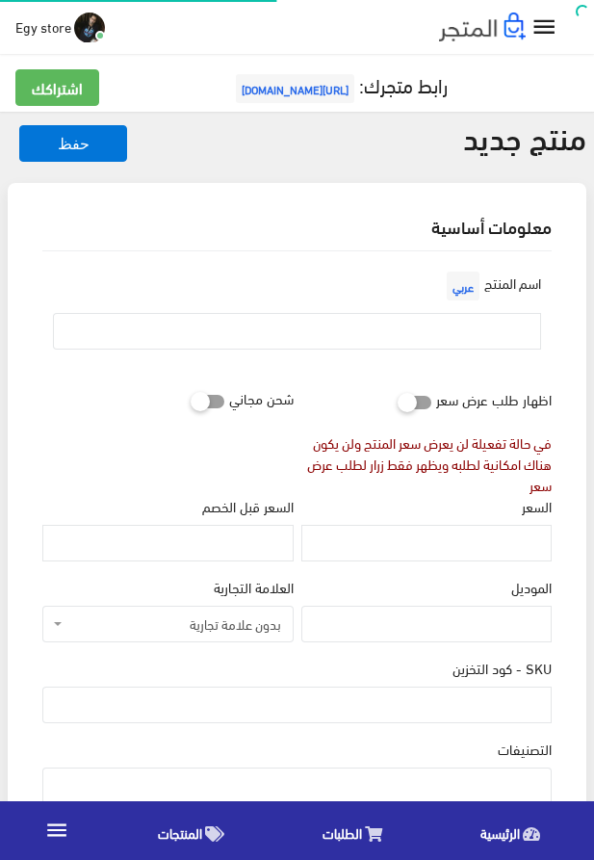
select select
click at [442, 317] on input "text" at bounding box center [297, 331] width 488 height 37
paste input "سوار من الفولاذ المقاوم للصدأ، تصميم مرن، فضي اللون"
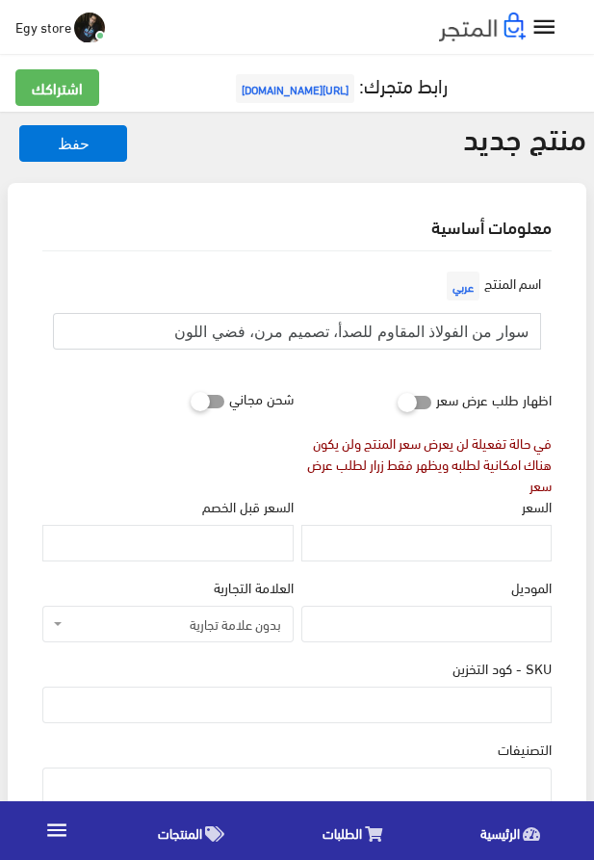
type input "سوار من الفولاذ المقاوم للصدأ، تصميم مرن، فضي اللون"
click at [483, 545] on input "السعر" at bounding box center [427, 543] width 250 height 37
paste input "510"
type input "510"
click at [460, 698] on input "SKU - كود التخزين" at bounding box center [297, 705] width 510 height 37
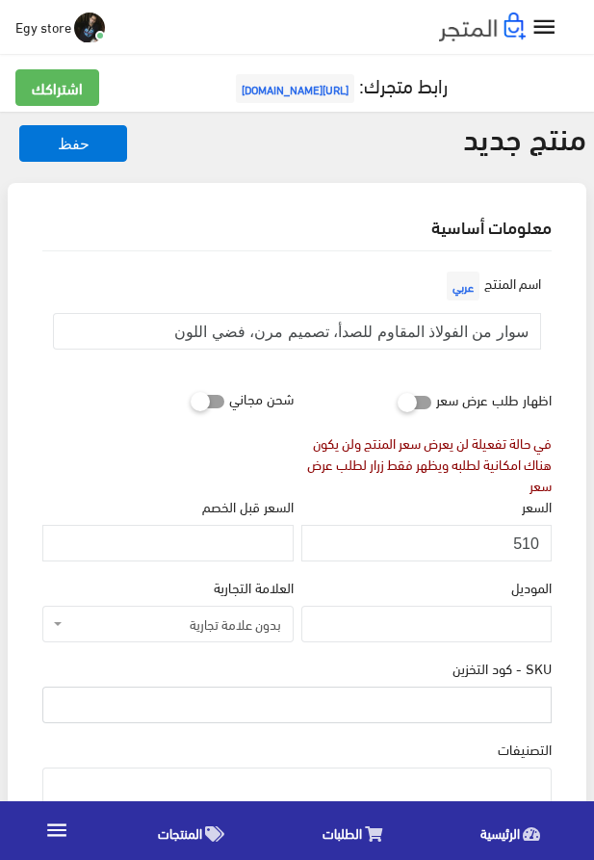
paste input "code8002"
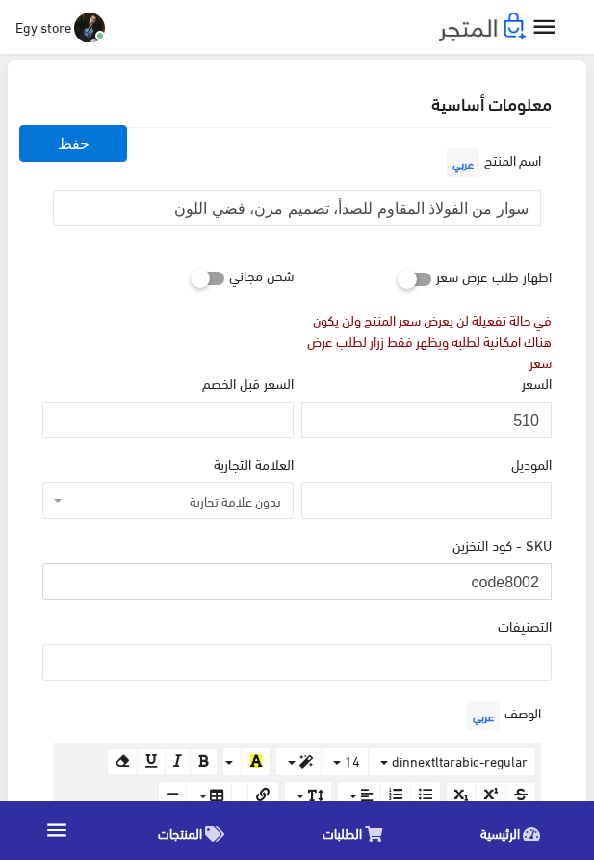
scroll to position [220, 0]
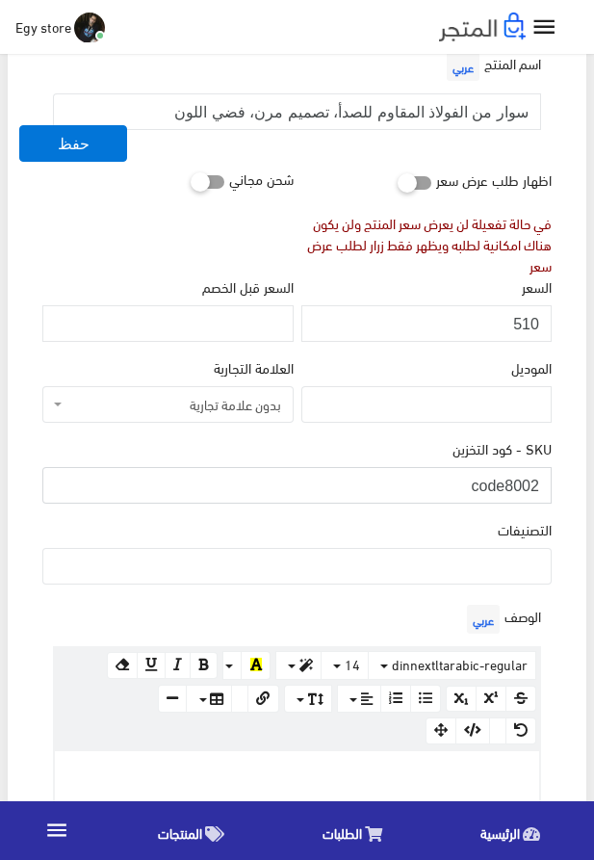
type input "code8002"
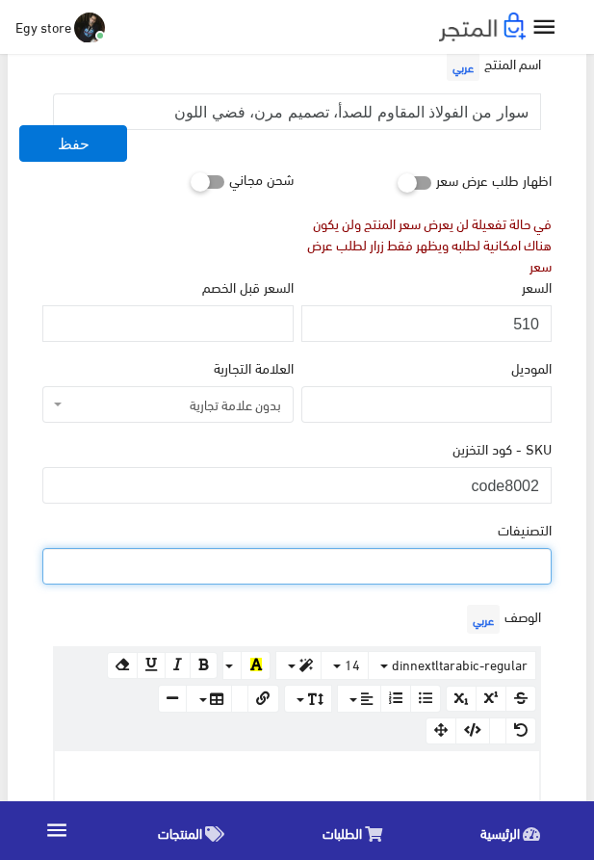
click at [402, 566] on ul at bounding box center [297, 564] width 508 height 31
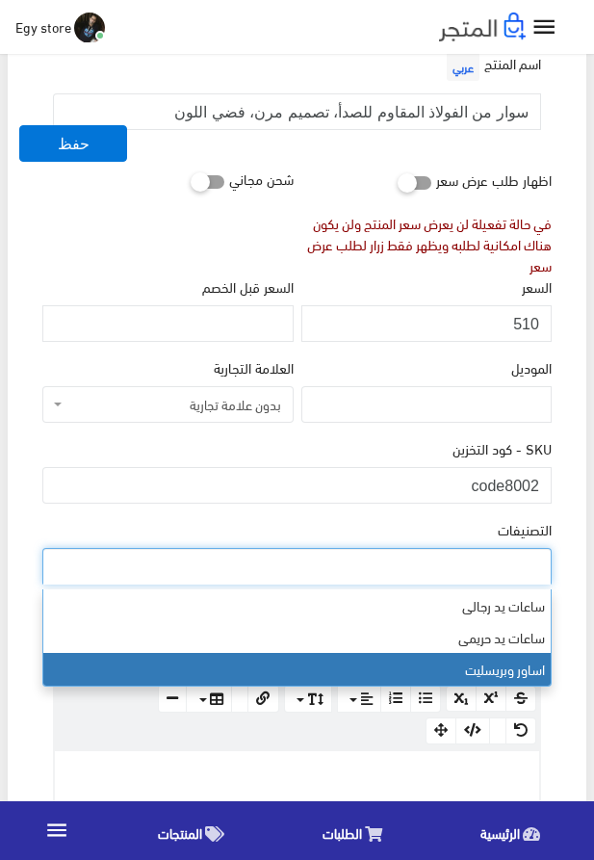
select select "29"
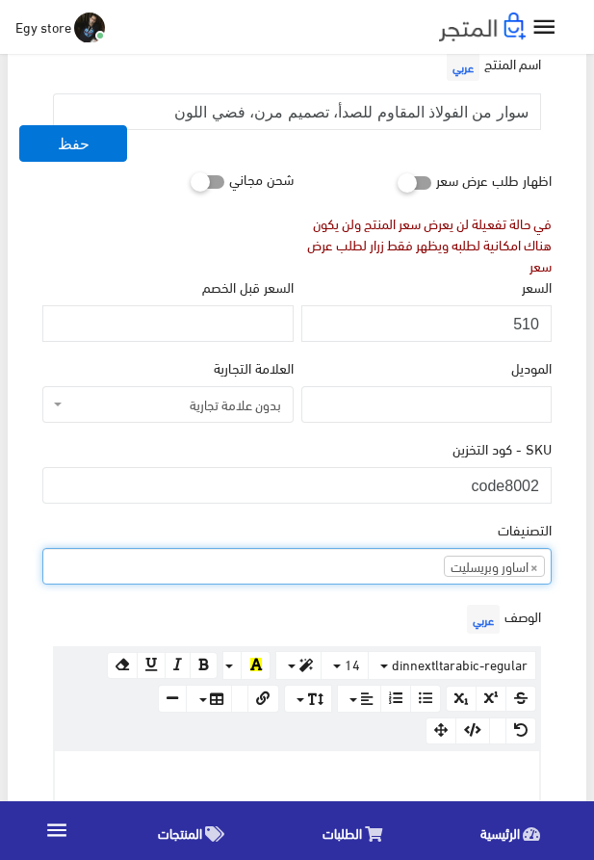
click at [365, 759] on div at bounding box center [297, 779] width 485 height 56
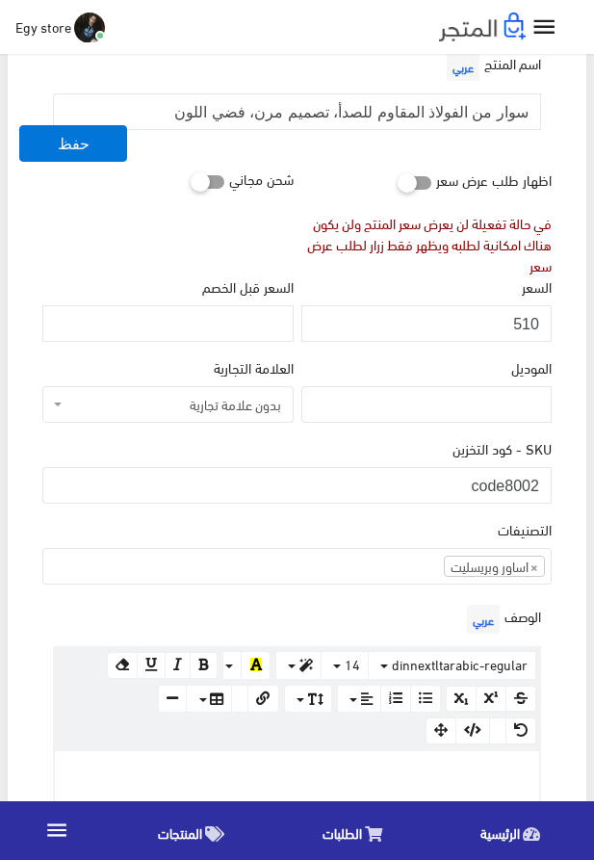
paste div
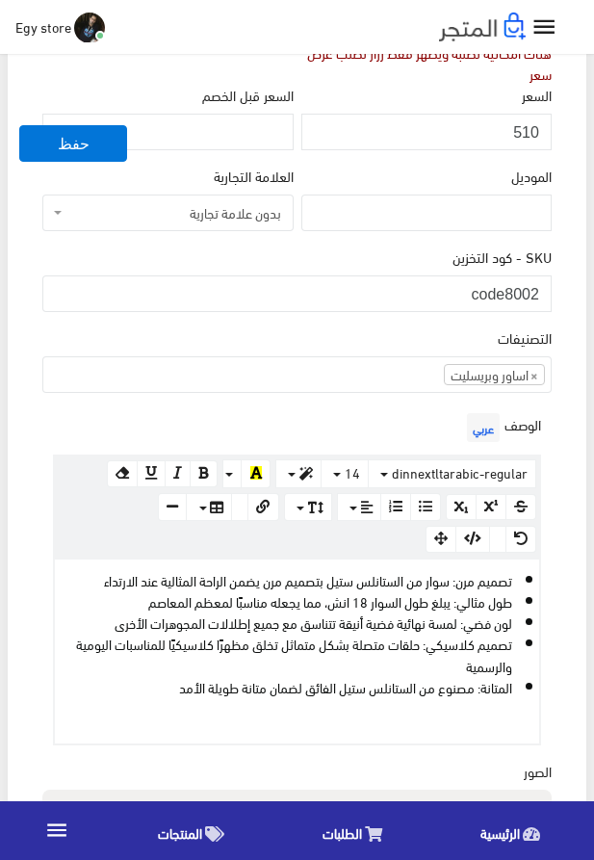
scroll to position [581, 0]
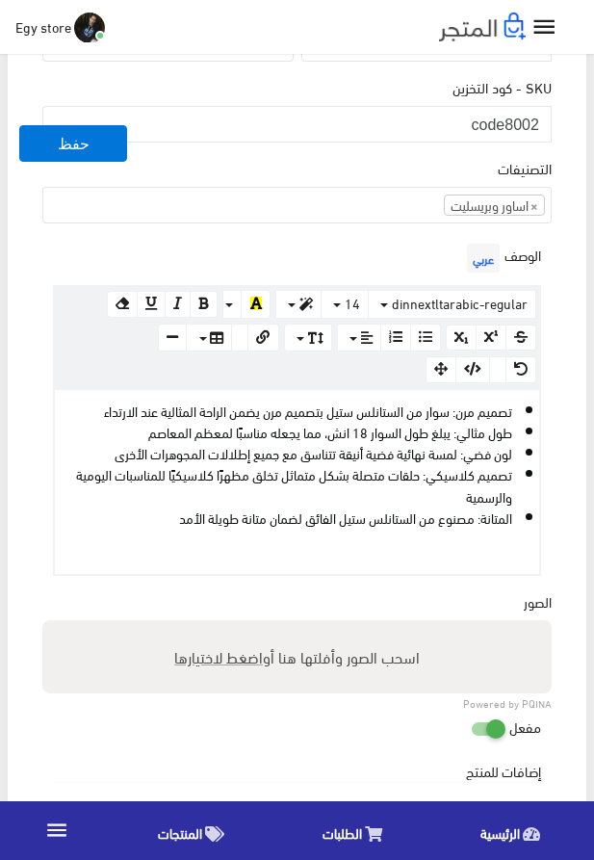
click at [208, 659] on span "اضغط لاختيارها" at bounding box center [218, 657] width 89 height 28
click at [208, 626] on input "اسحب الصور وأفلتها هنا أو اضغط لاختيارها" at bounding box center [297, 623] width 510 height 6
type input "8002.jpeg"
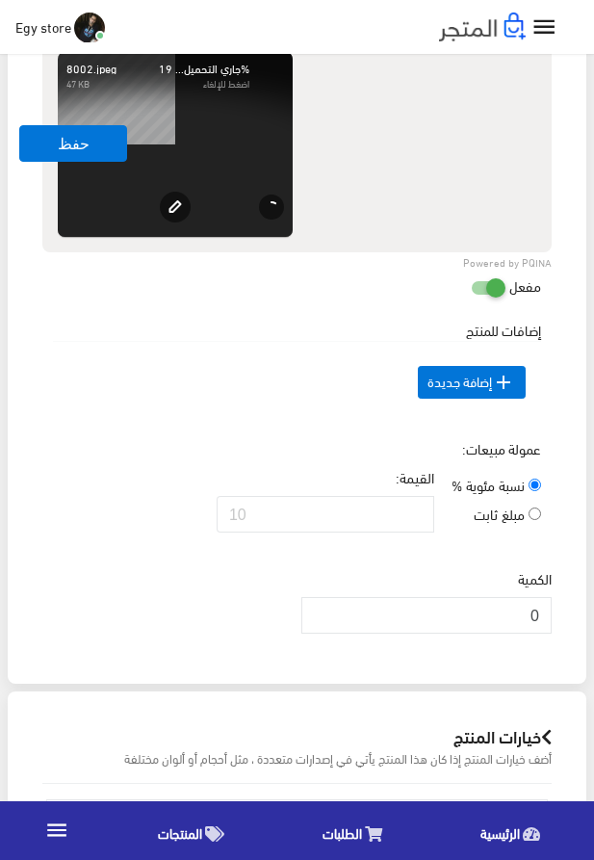
scroll to position [1240, 0]
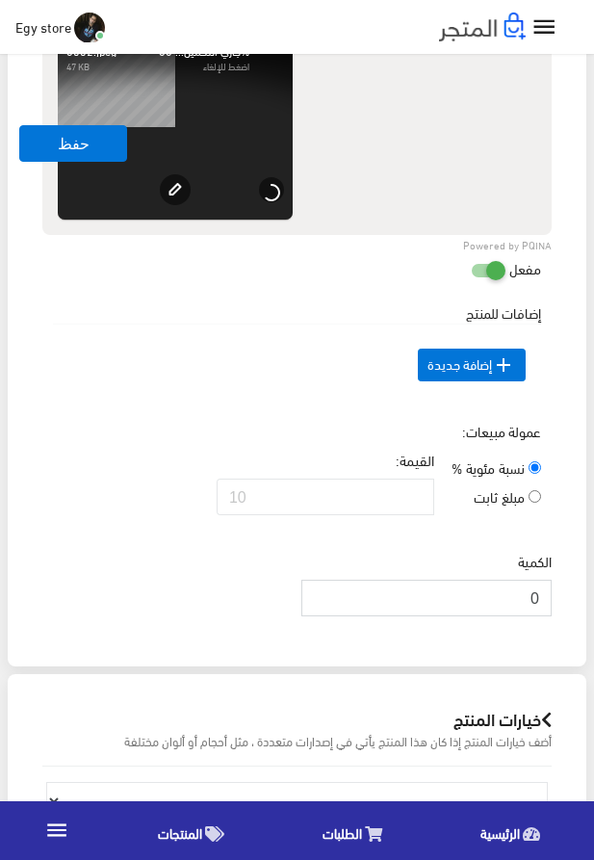
drag, startPoint x: 510, startPoint y: 637, endPoint x: 556, endPoint y: 637, distance: 46.2
click at [552, 617] on input "0" at bounding box center [427, 598] width 250 height 37
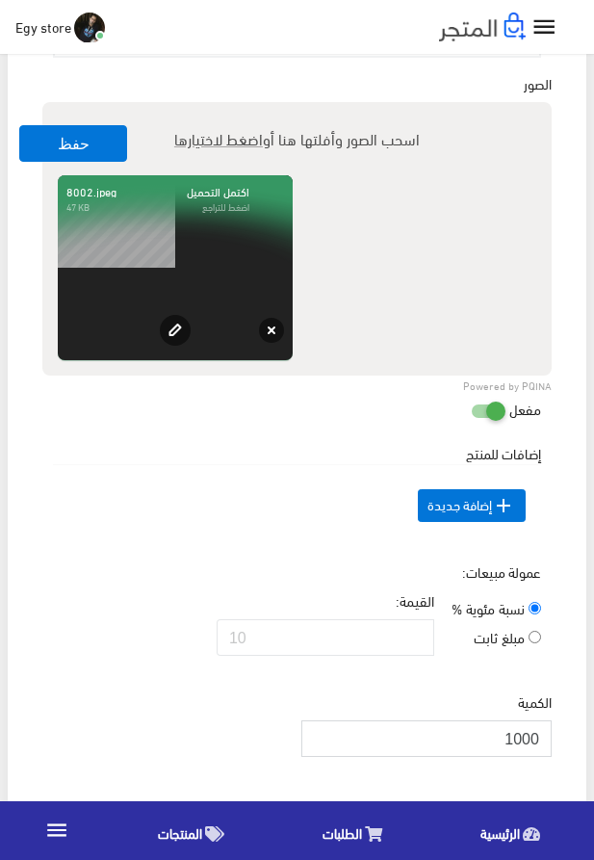
scroll to position [1020, 0]
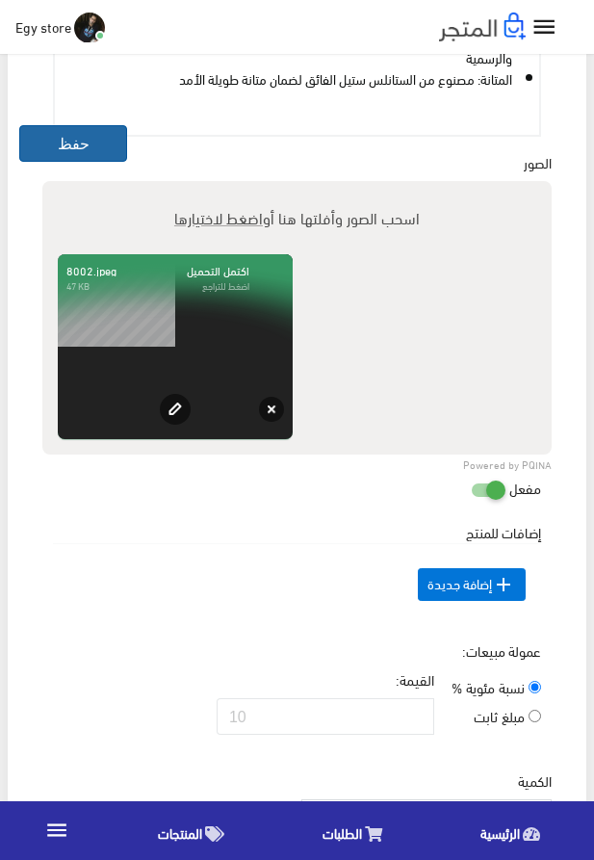
type input "1000"
click at [65, 150] on button "حفظ" at bounding box center [73, 143] width 108 height 37
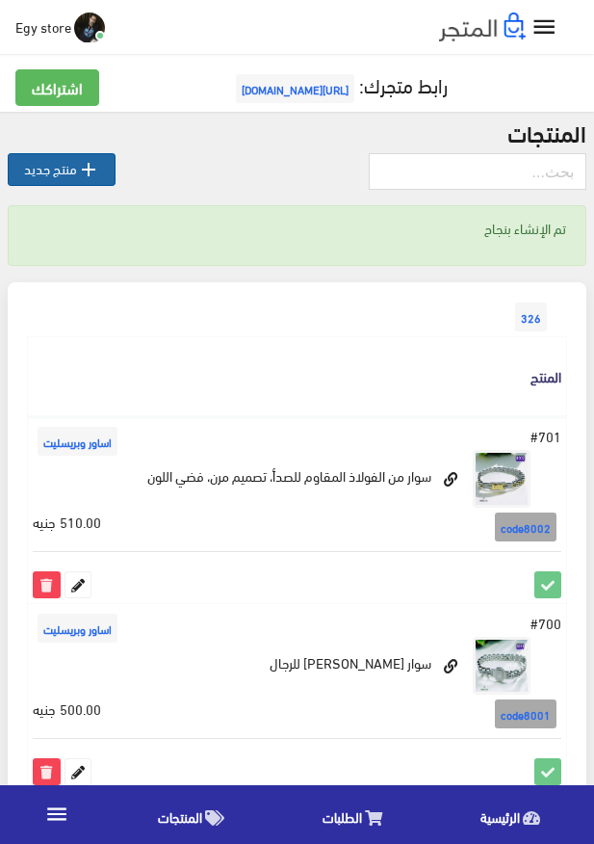
click at [34, 175] on link " منتج جديد" at bounding box center [62, 169] width 108 height 33
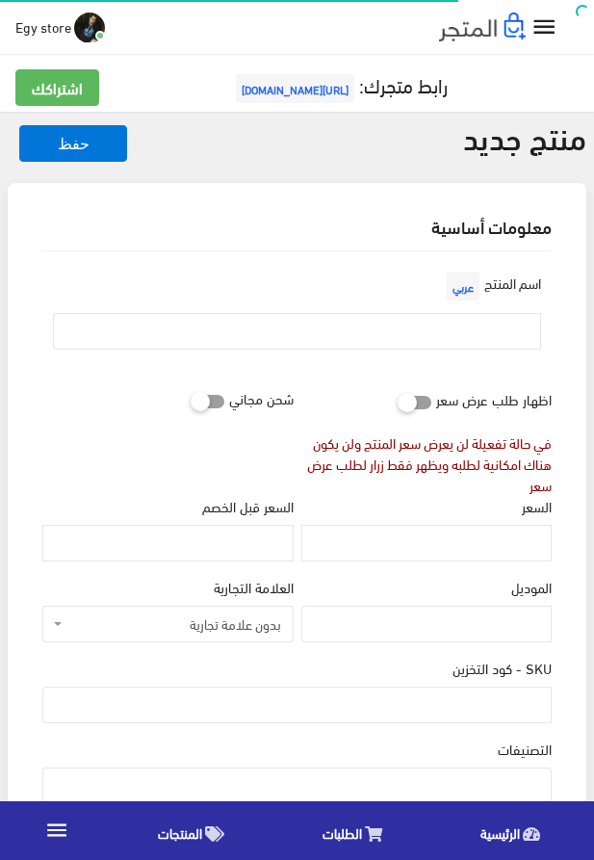
select select
click at [334, 337] on input "text" at bounding box center [297, 331] width 488 height 37
paste input "أساور أنيقة [PERSON_NAME]"
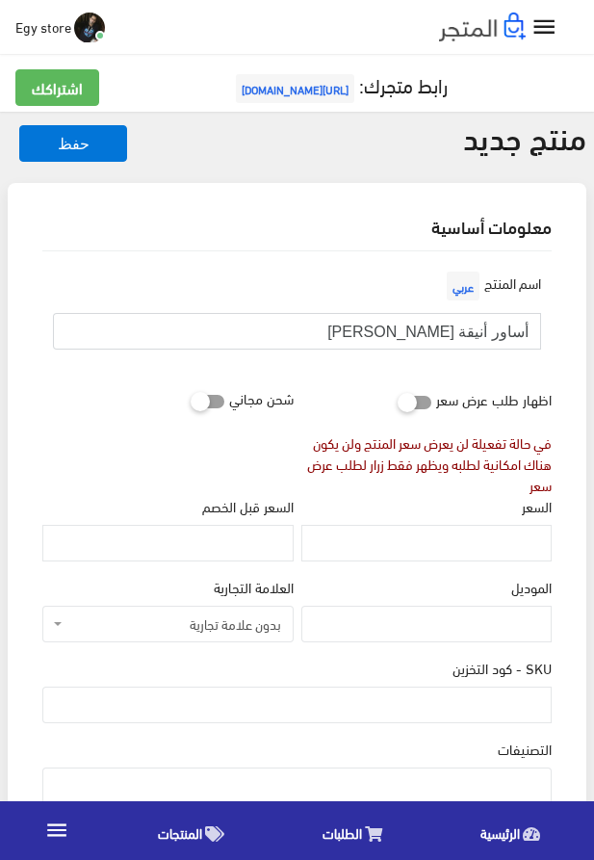
type input "أساور أنيقة [PERSON_NAME]"
click at [488, 541] on input "السعر" at bounding box center [427, 543] width 250 height 37
paste input "515"
type input "515"
click at [452, 714] on input "SKU - كود التخزين" at bounding box center [297, 705] width 510 height 37
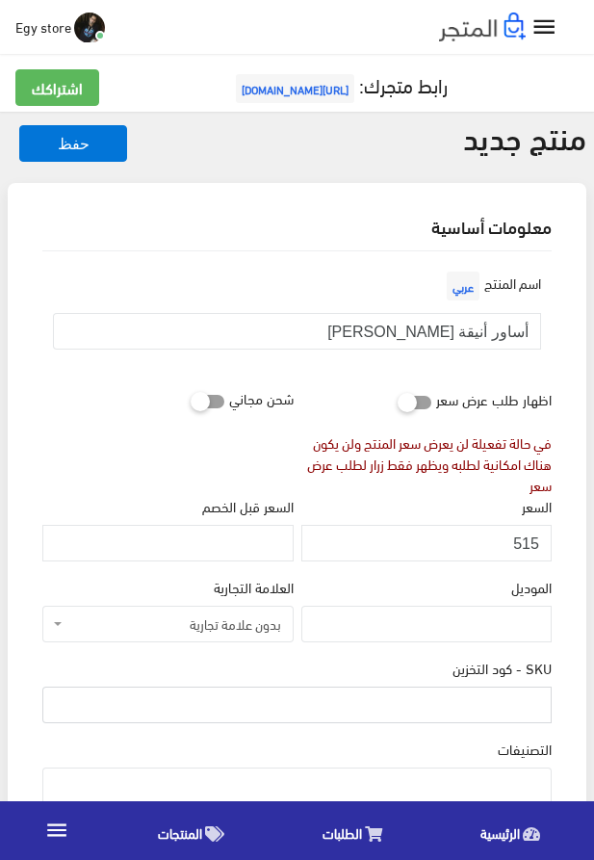
paste input "code8003"
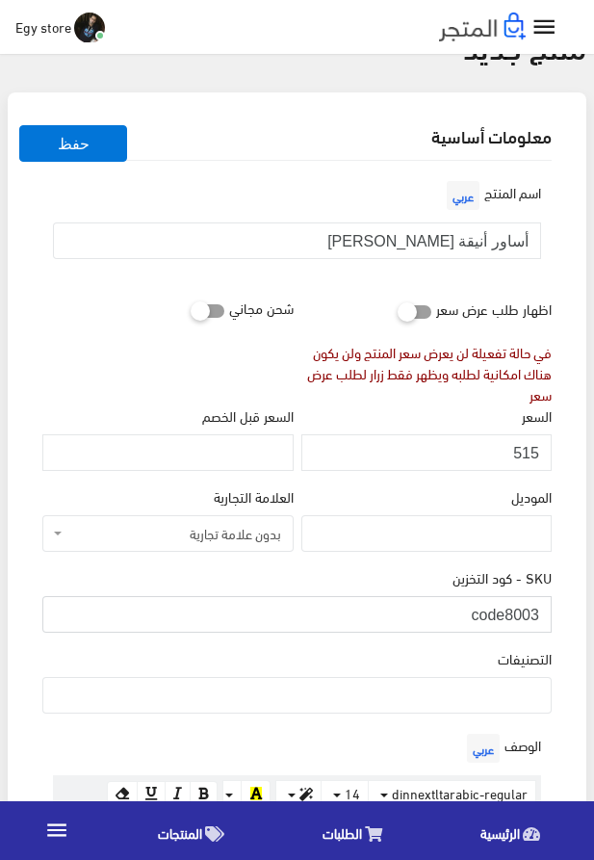
scroll to position [220, 0]
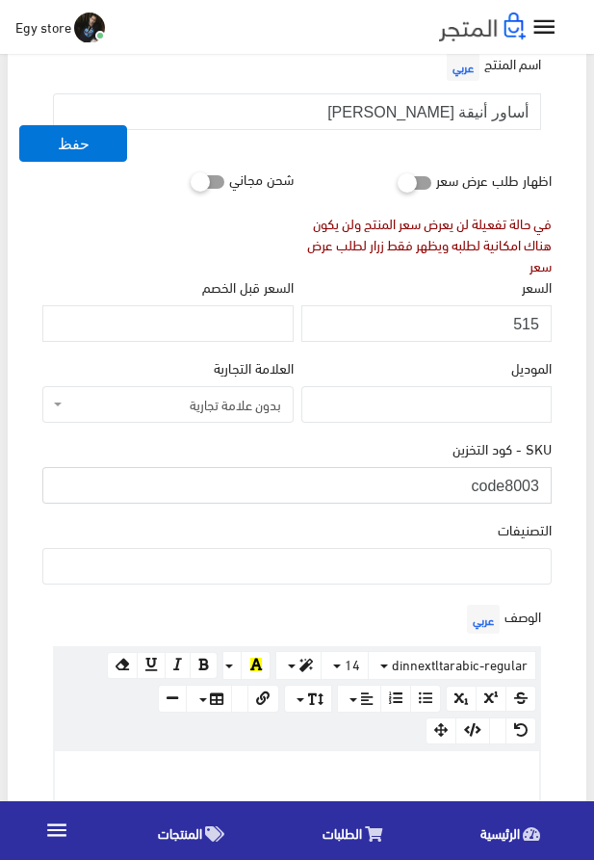
type input "code8003"
click at [418, 566] on ul at bounding box center [297, 564] width 508 height 31
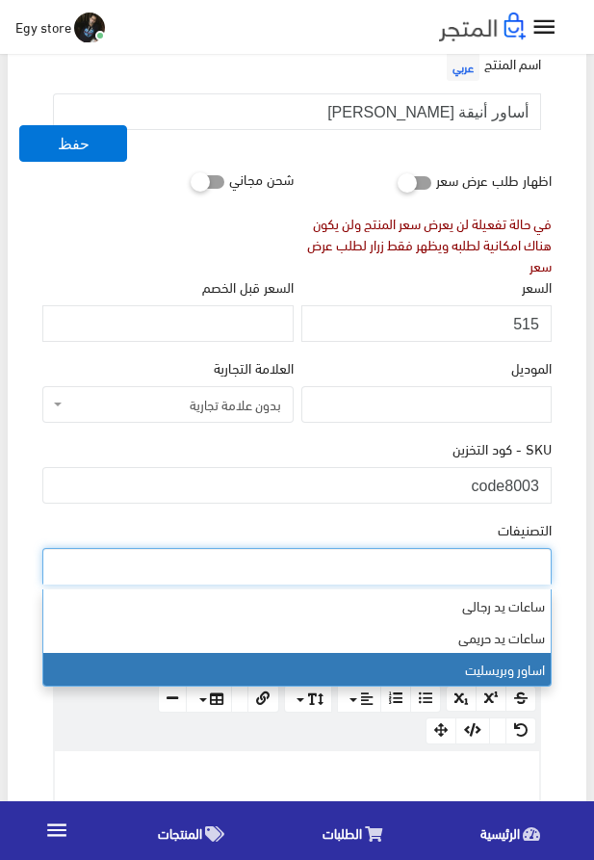
select select "29"
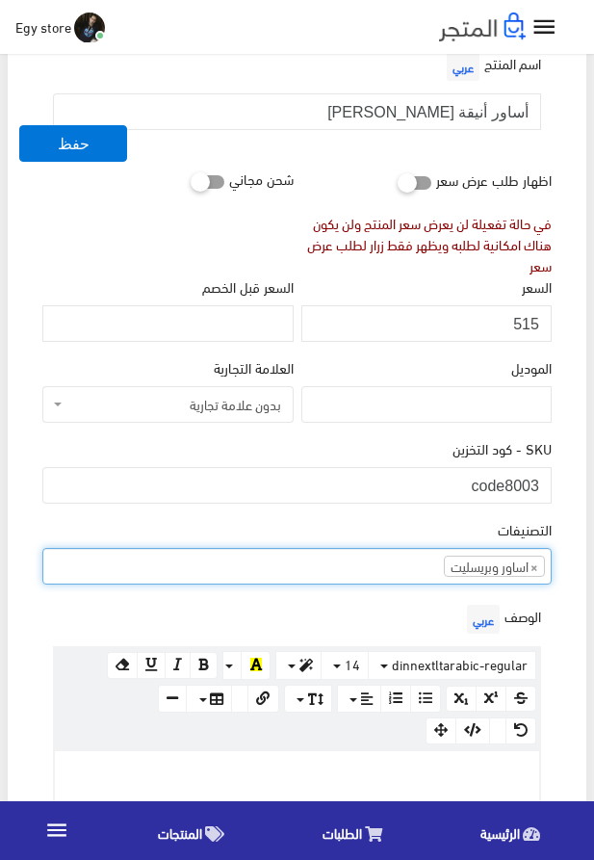
scroll to position [48, 0]
click at [408, 773] on p at bounding box center [297, 771] width 465 height 21
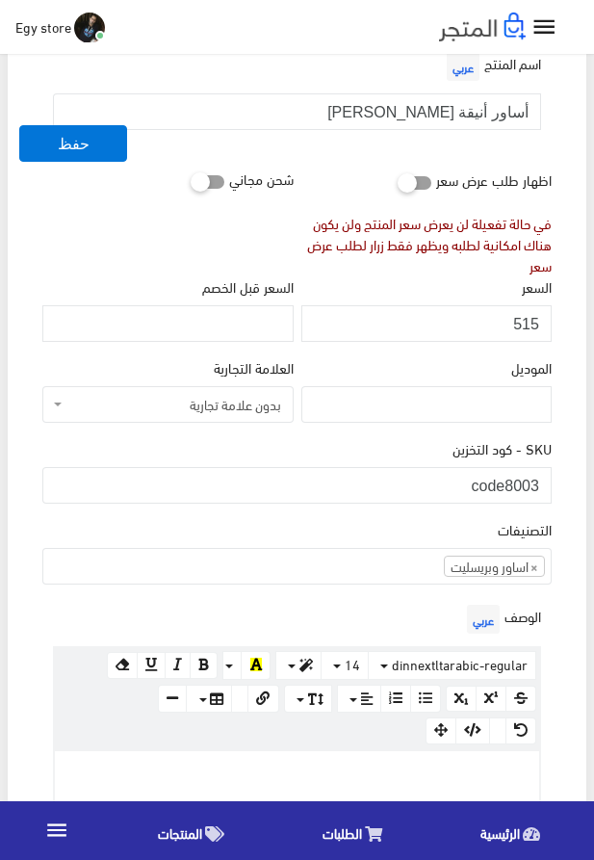
paste div
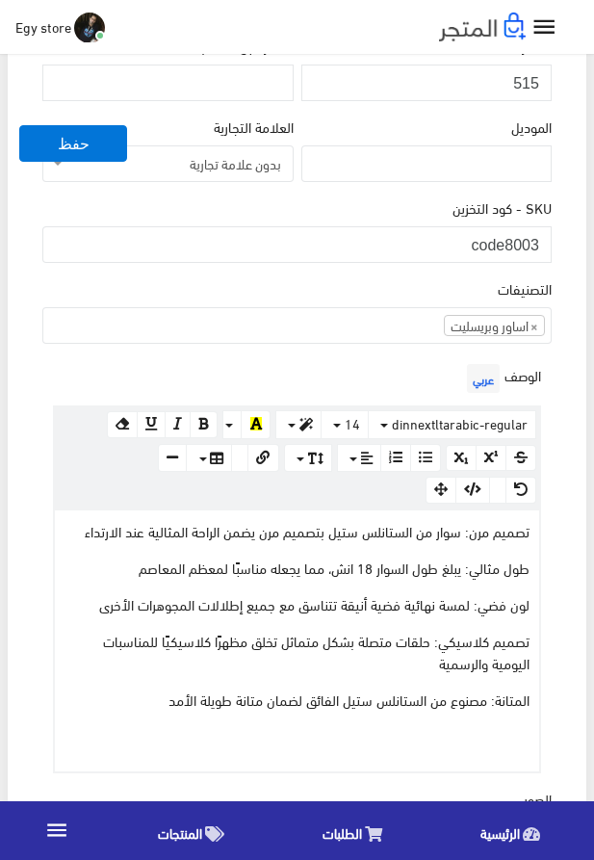
scroll to position [643, 0]
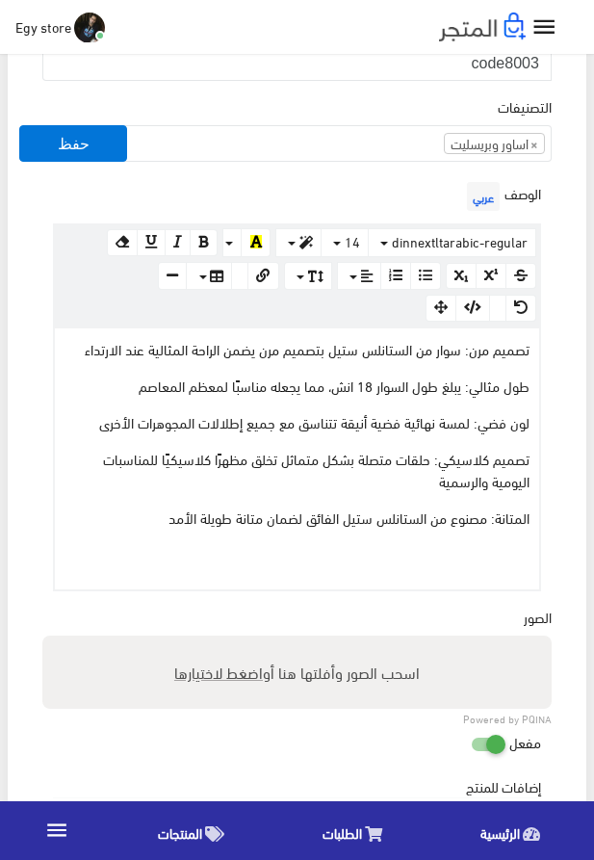
click at [191, 685] on span "اضغط لاختيارها" at bounding box center [218, 672] width 89 height 28
click at [191, 642] on input "اسحب الصور وأفلتها هنا أو اضغط لاختيارها" at bounding box center [297, 639] width 510 height 6
type input "8003.jpeg"
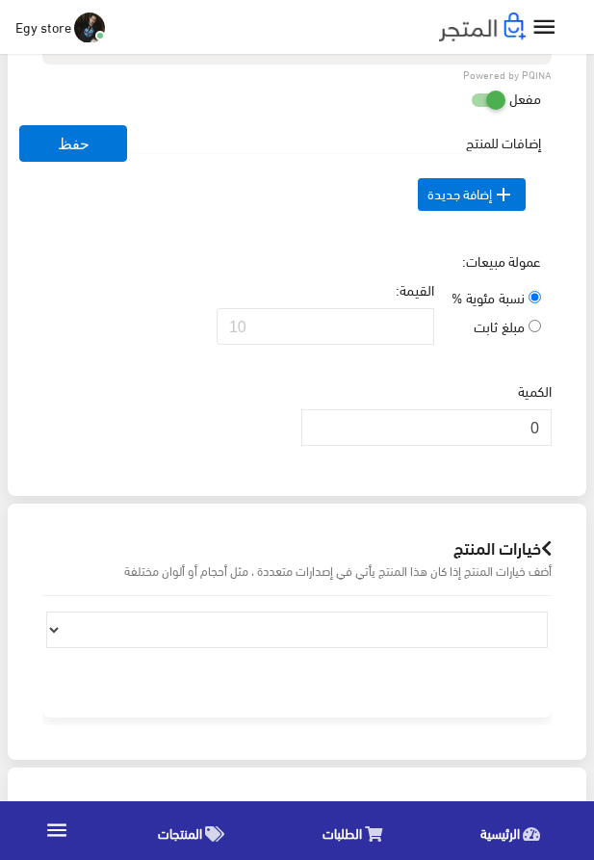
scroll to position [1610, 0]
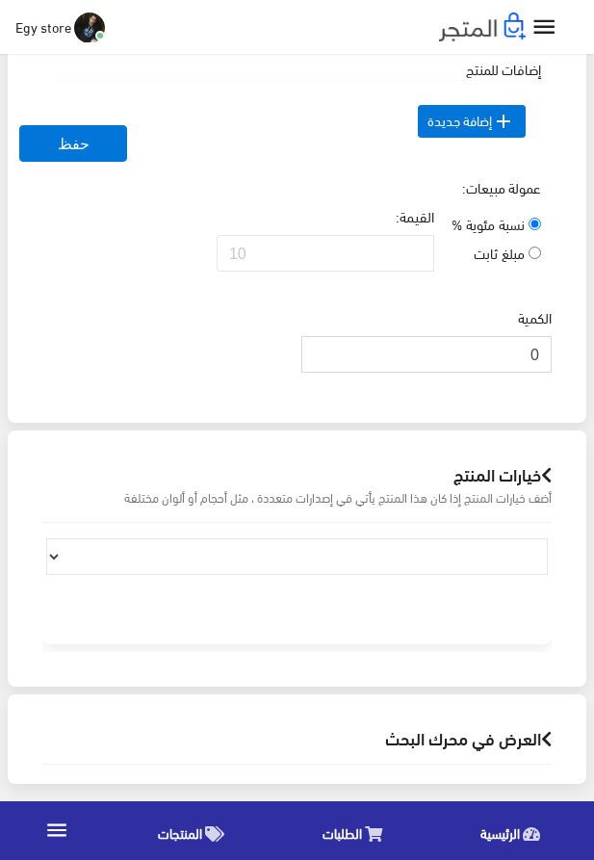
drag, startPoint x: 515, startPoint y: 358, endPoint x: 564, endPoint y: 356, distance: 48.3
click at [552, 356] on input "0" at bounding box center [427, 354] width 250 height 37
type input "1000"
click at [204, 327] on div "الكمية 1000" at bounding box center [297, 347] width 517 height 81
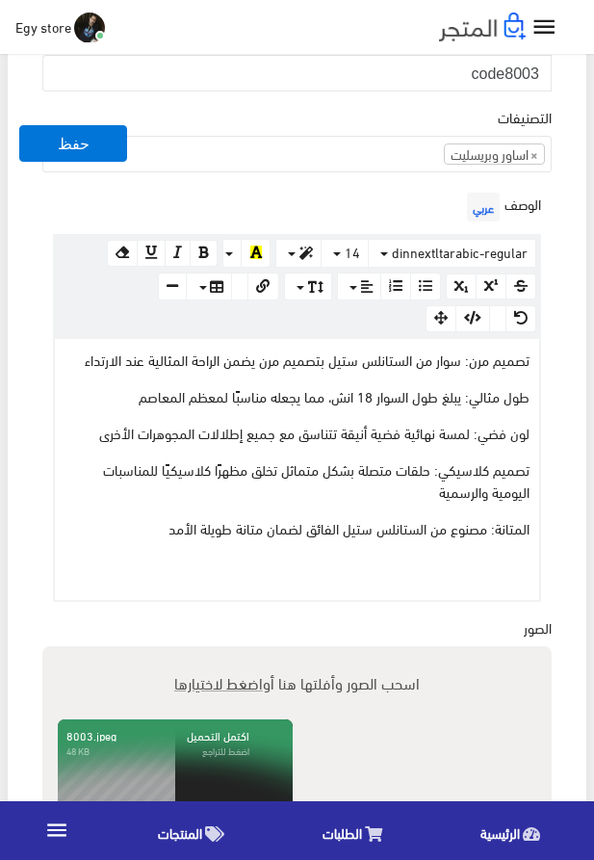
scroll to position [621, 0]
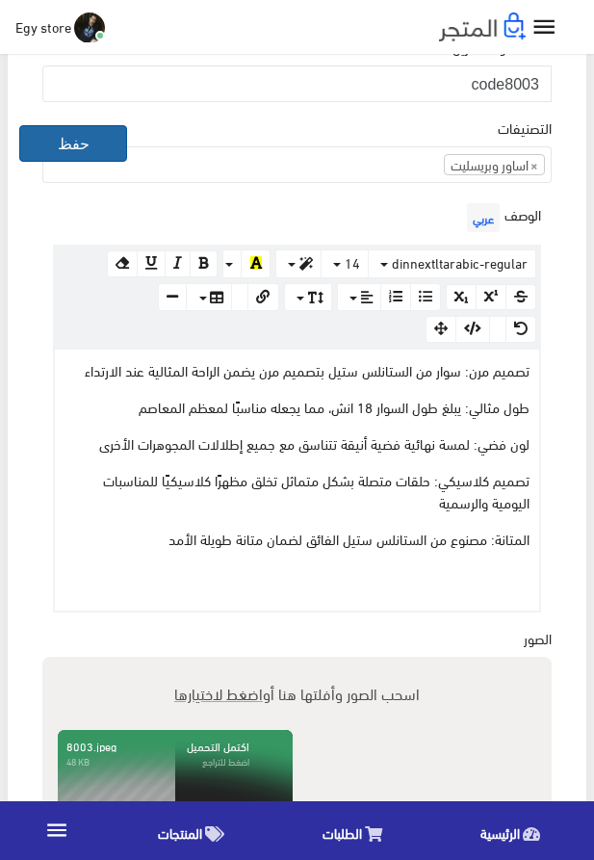
click at [65, 143] on button "حفظ" at bounding box center [73, 143] width 108 height 37
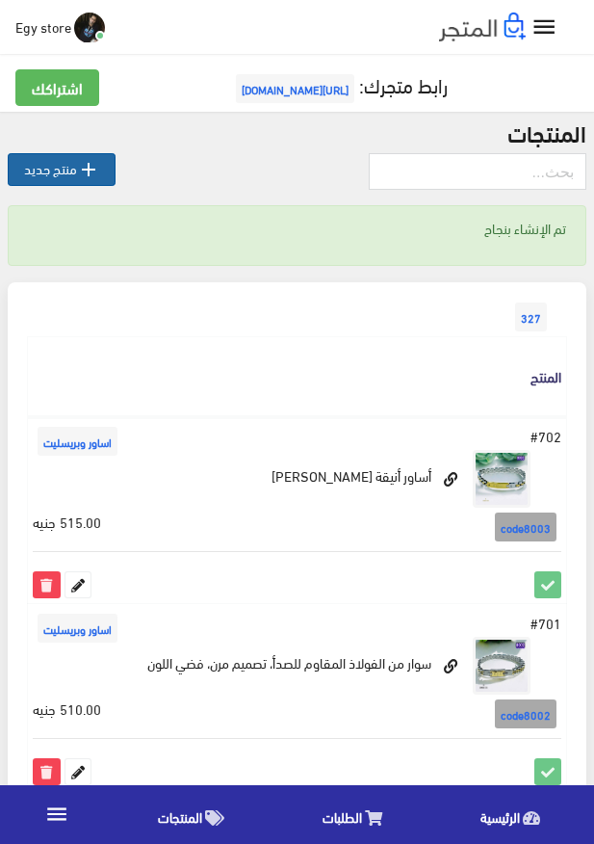
click at [59, 171] on link " منتج جديد" at bounding box center [62, 169] width 108 height 33
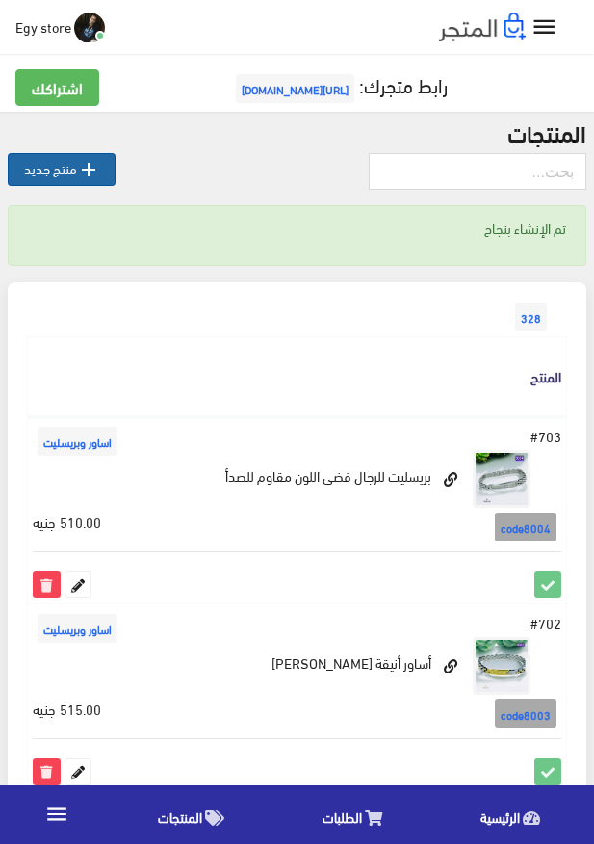
click at [87, 166] on icon "" at bounding box center [88, 169] width 23 height 23
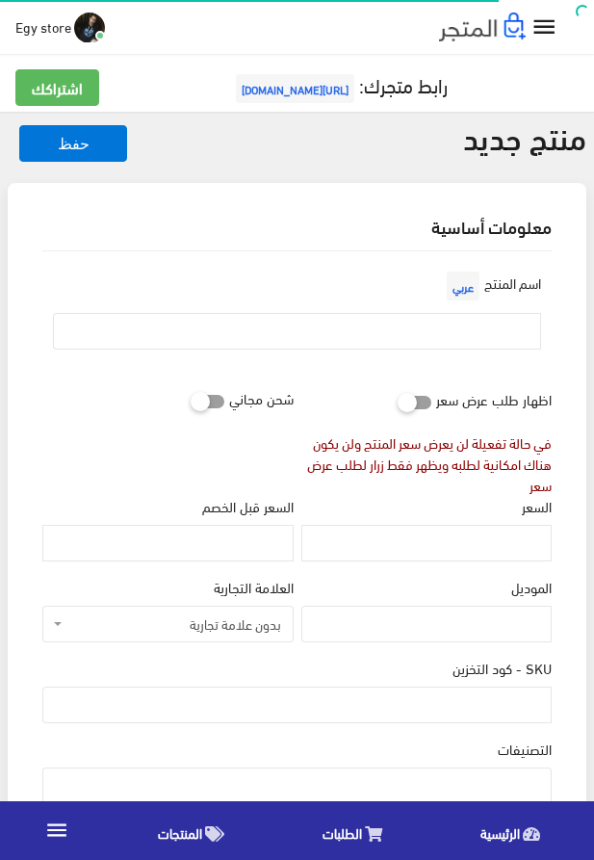
select select
click at [469, 328] on input "text" at bounding box center [297, 331] width 488 height 37
paste input "[PERSON_NAME] للرجال من الاستانلس ستيل"
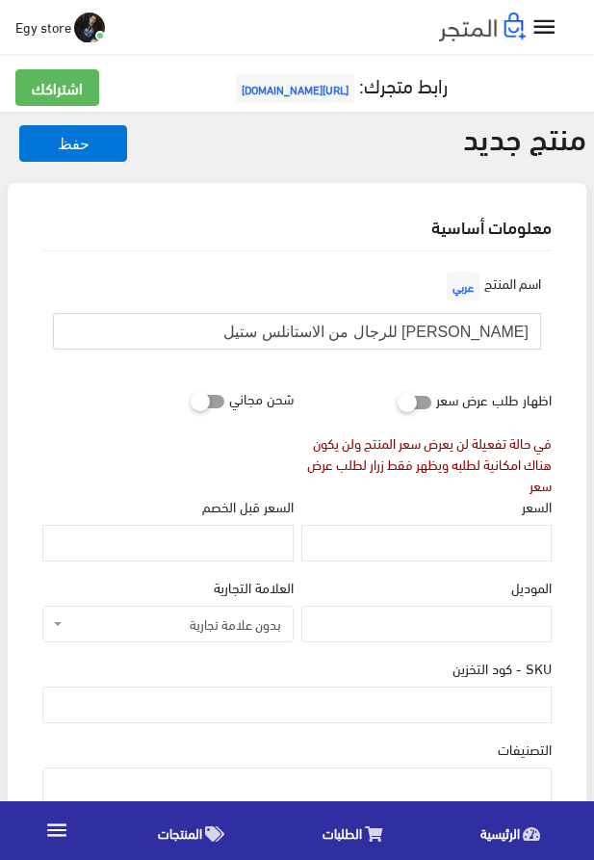
type input "[PERSON_NAME] للرجال من الاستانلس ستيل"
click at [510, 537] on input "السعر" at bounding box center [427, 543] width 250 height 37
paste input "520"
type input "520"
click at [467, 699] on input "SKU - كود التخزين" at bounding box center [297, 705] width 510 height 37
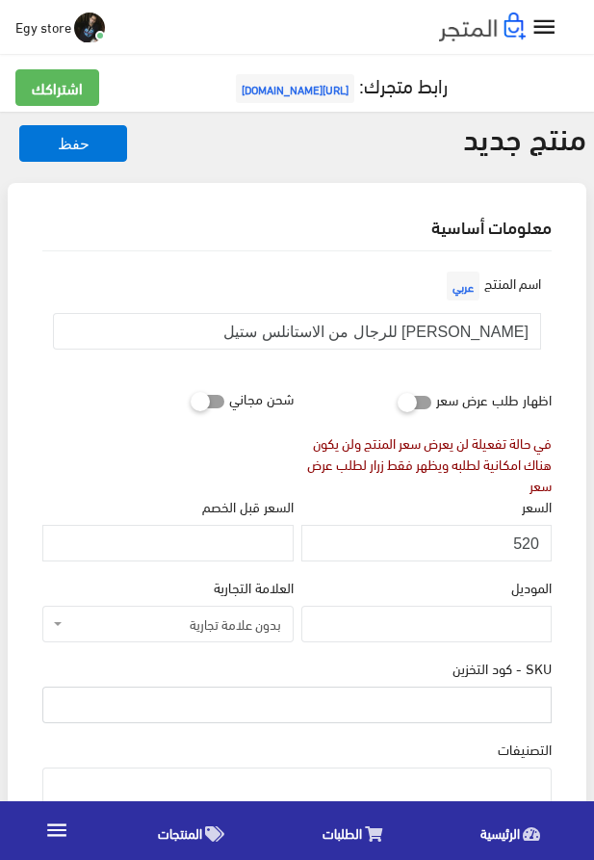
paste input "code8005"
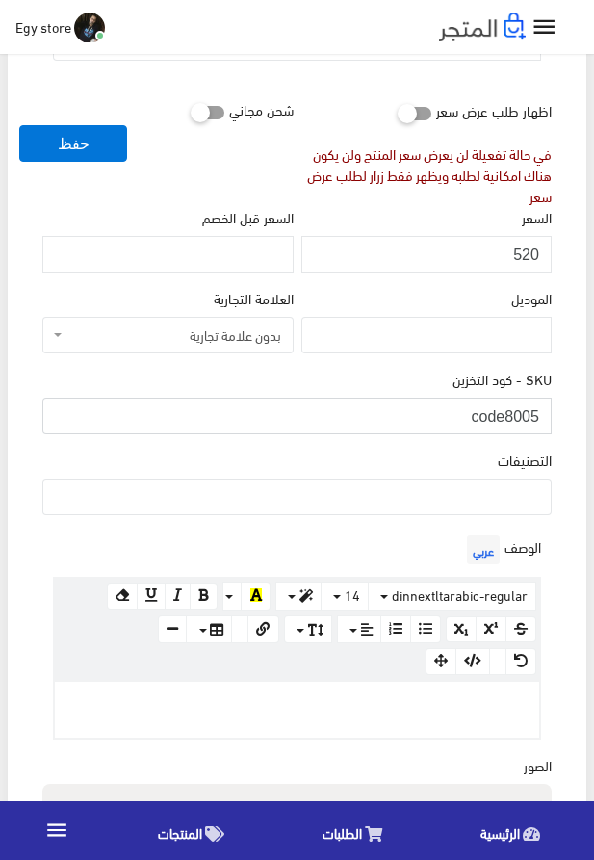
scroll to position [329, 0]
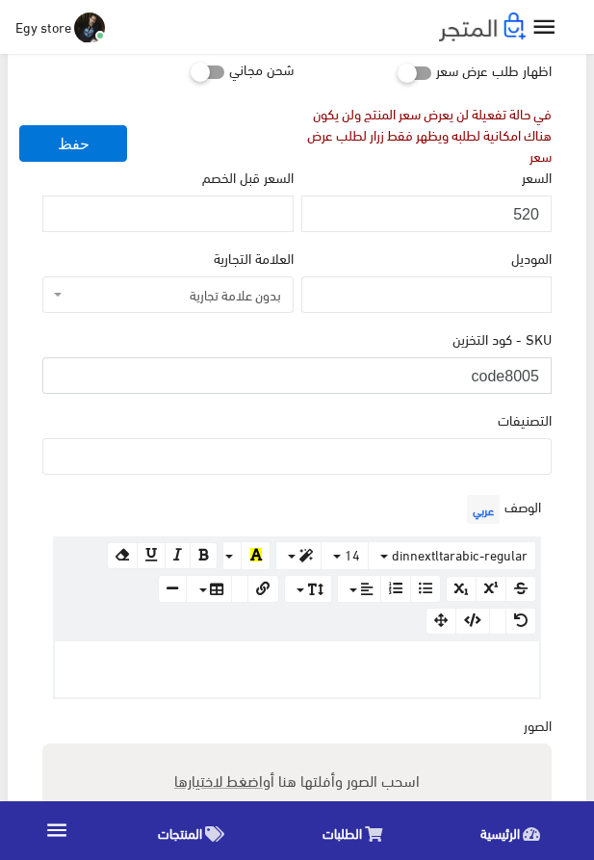
type input "code8005"
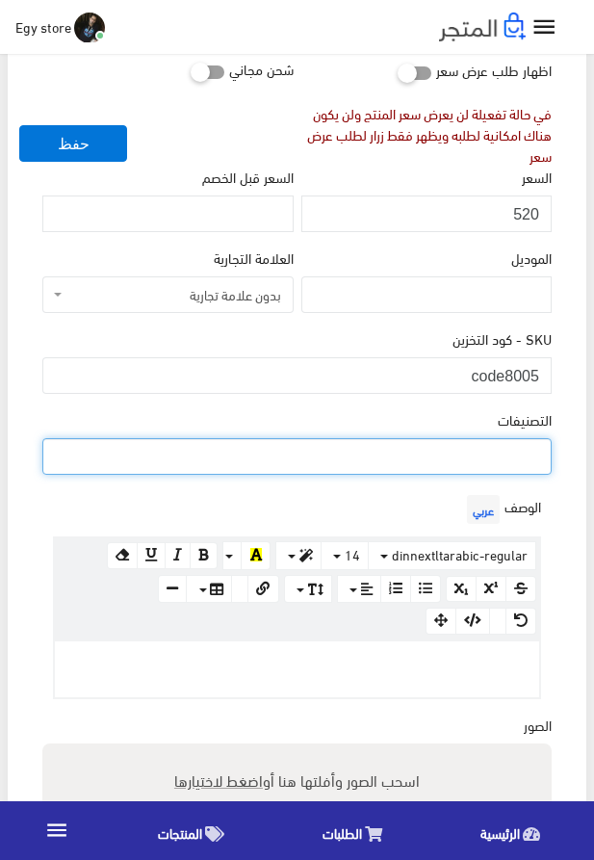
click at [498, 461] on ul at bounding box center [297, 454] width 508 height 31
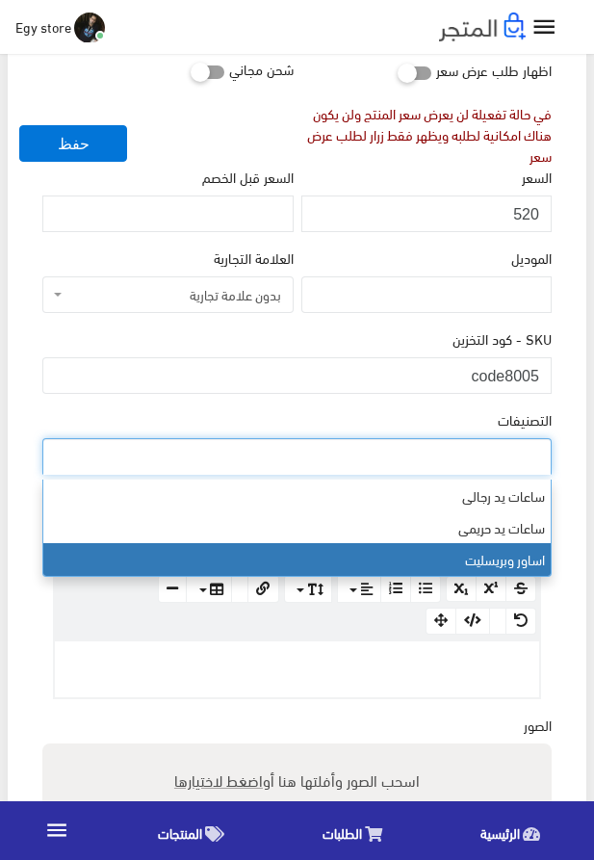
select select "29"
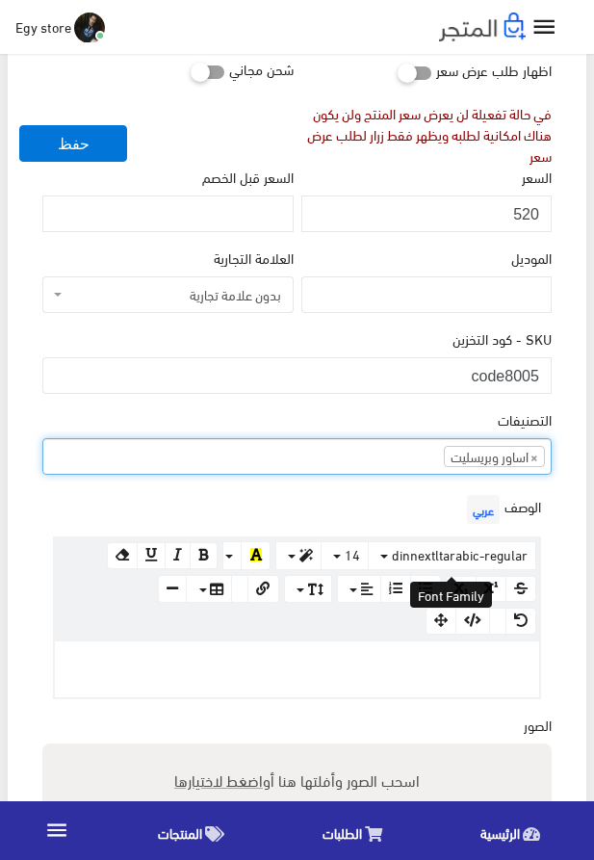
scroll to position [48, 0]
click at [416, 665] on p at bounding box center [297, 661] width 465 height 21
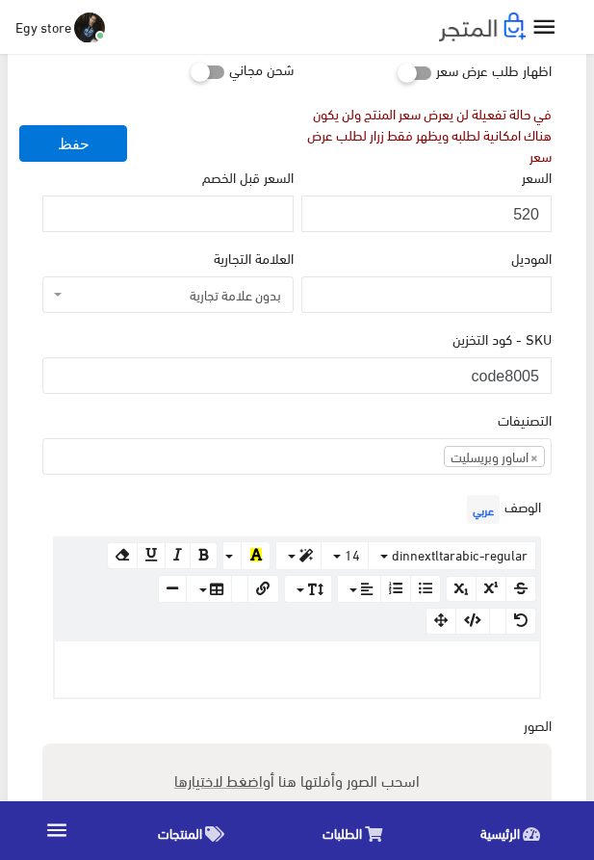
paste div
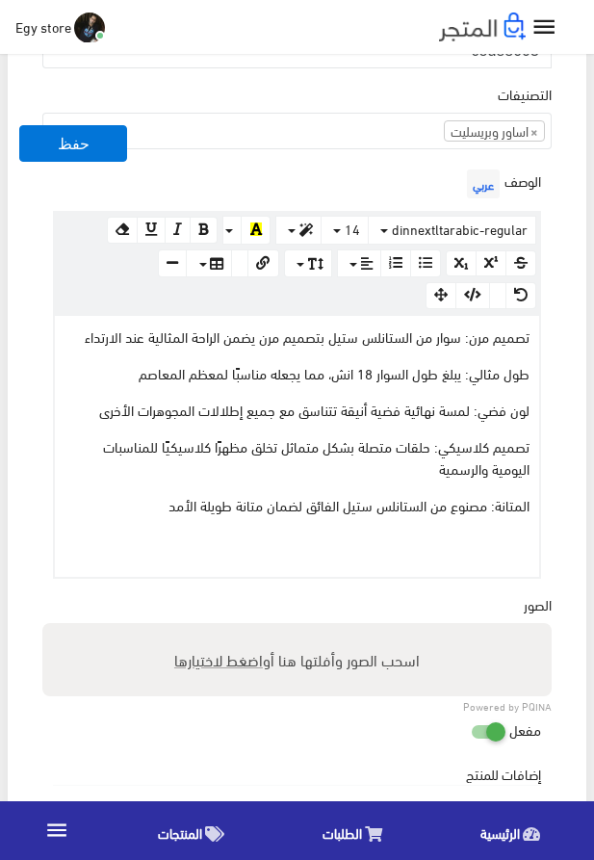
scroll to position [659, 0]
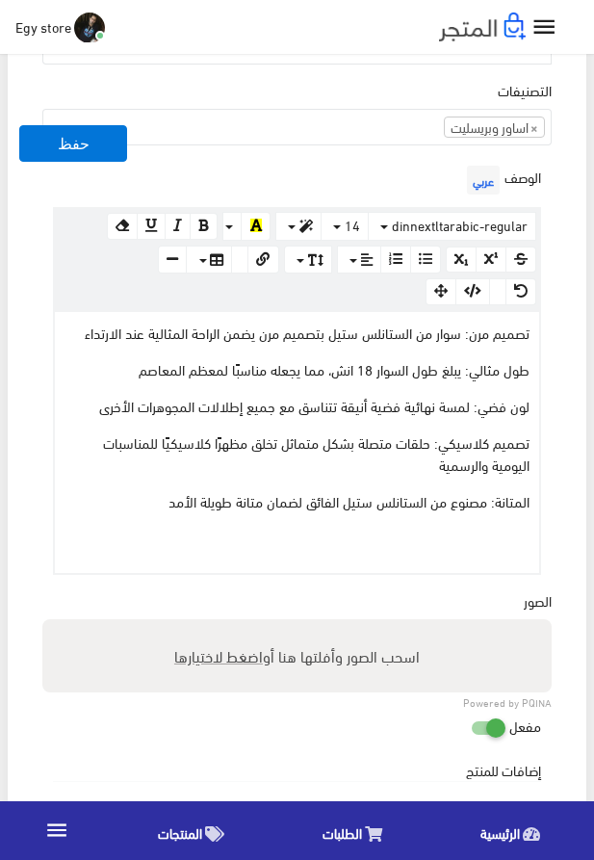
click at [236, 652] on span "اضغط لاختيارها" at bounding box center [218, 656] width 89 height 28
click at [236, 625] on input "اسحب الصور وأفلتها هنا أو اضغط لاختيارها" at bounding box center [297, 622] width 510 height 6
type input "8005.jpeg"
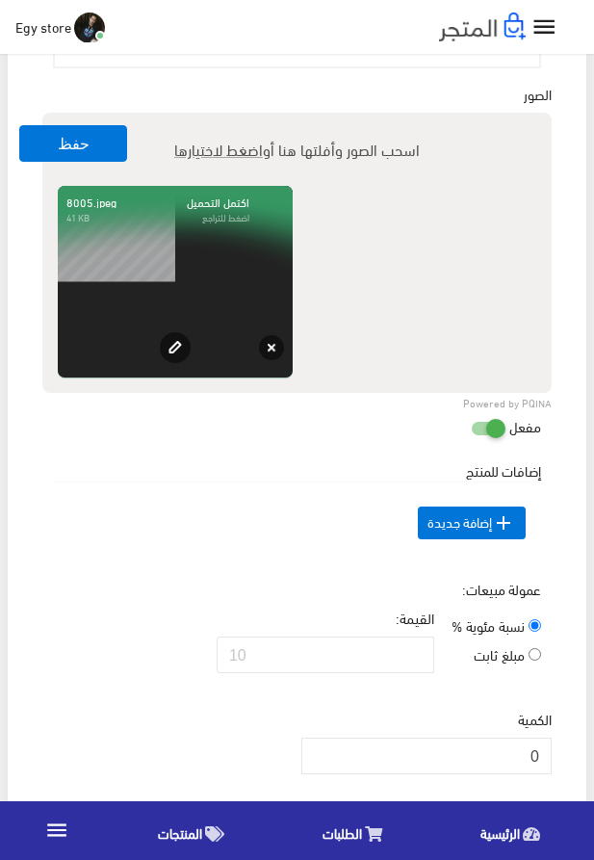
scroll to position [1208, 0]
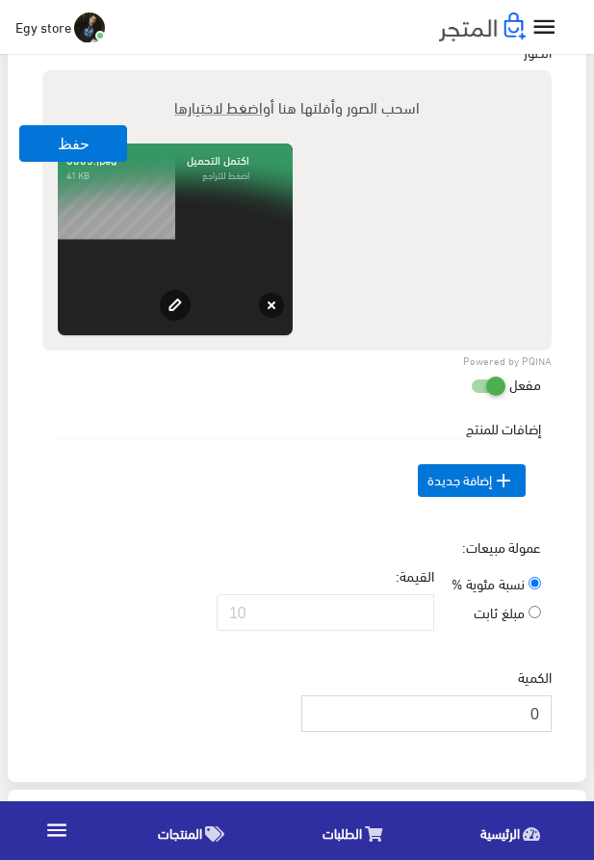
drag, startPoint x: 510, startPoint y: 744, endPoint x: 558, endPoint y: 746, distance: 48.2
click at [552, 732] on input "0" at bounding box center [427, 714] width 250 height 37
drag, startPoint x: 529, startPoint y: 743, endPoint x: 543, endPoint y: 745, distance: 14.6
click at [543, 732] on input "0" at bounding box center [427, 714] width 250 height 37
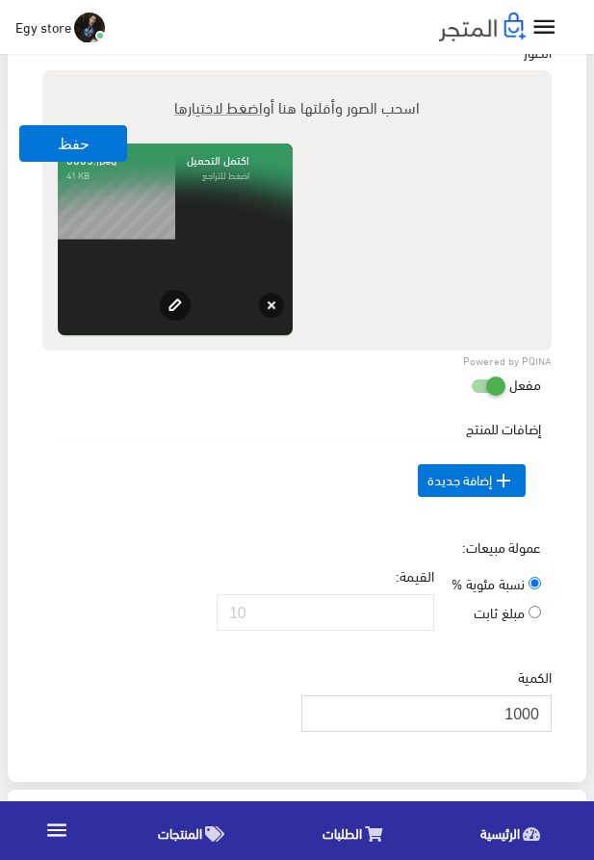
type input "1000"
click at [222, 521] on td " إضافة جديدة" at bounding box center [297, 480] width 488 height 82
click at [75, 143] on button "حفظ" at bounding box center [73, 143] width 108 height 37
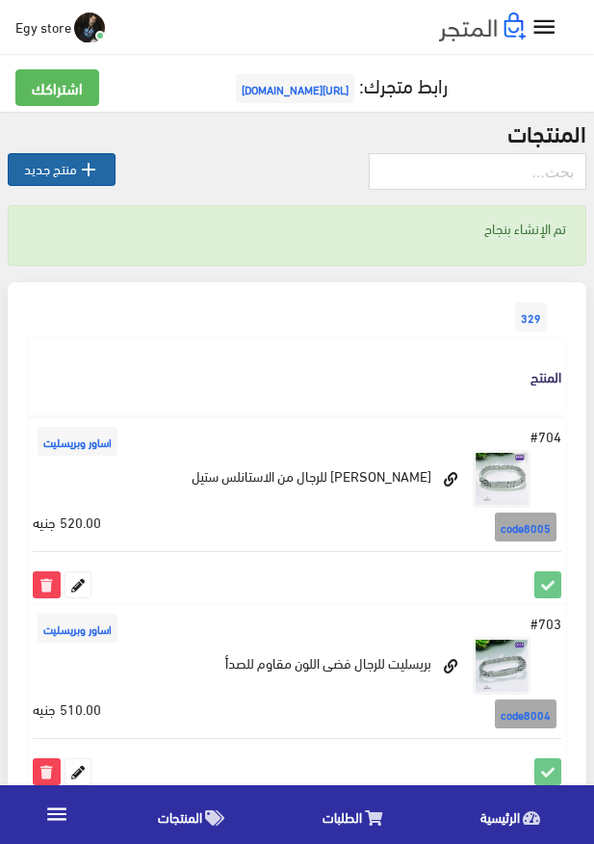
click at [83, 171] on icon "" at bounding box center [88, 169] width 23 height 23
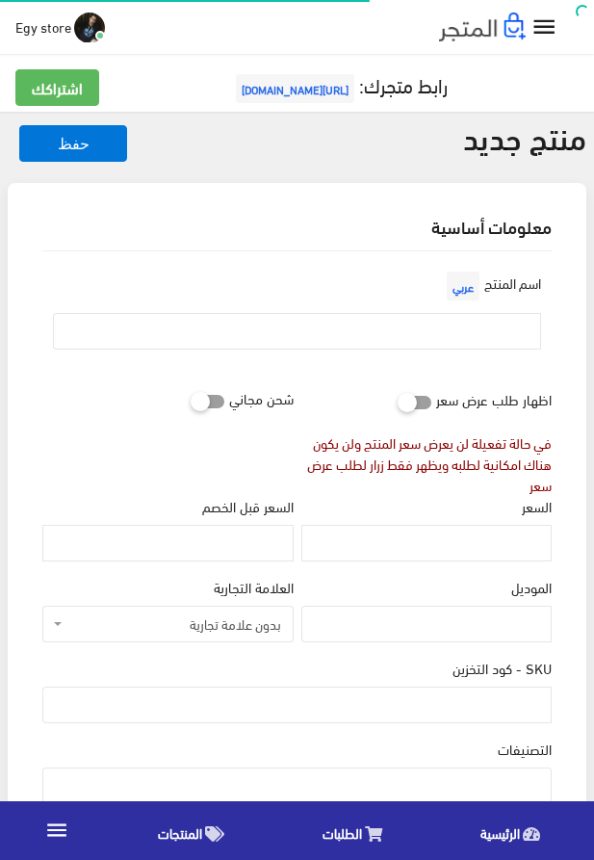
select select
click at [235, 329] on input "text" at bounding box center [297, 331] width 488 height 37
paste input "سوار للجنسين مقاوم للماء مصنوع من المعدن الستانلس ستيل من الفولاذ المقاوم للصدأ…"
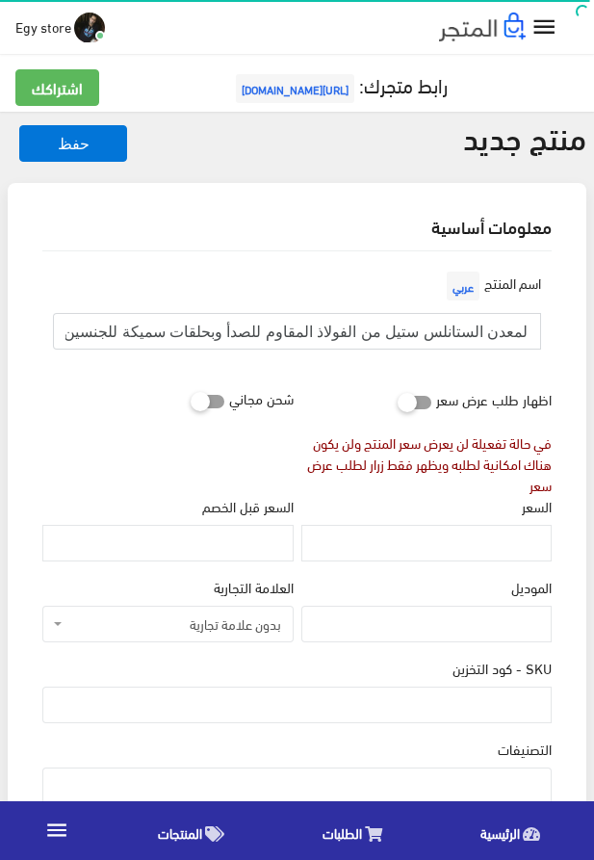
scroll to position [1, -249]
drag, startPoint x: 91, startPoint y: 330, endPoint x: 7, endPoint y: 342, distance: 84.6
click at [53, 342] on input "سوار للجنسين مقاوم للماء مصنوع من المعدن الستانلس ستيل من الفولاذ المقاوم للصدأ…" at bounding box center [297, 331] width 488 height 37
type input "سوار للجنسين مقاوم للماء مصنوع من المعدن الستانلس ستيل من الفولاذ المقاوم للصدأ…"
click at [533, 540] on input "السعر" at bounding box center [427, 543] width 250 height 37
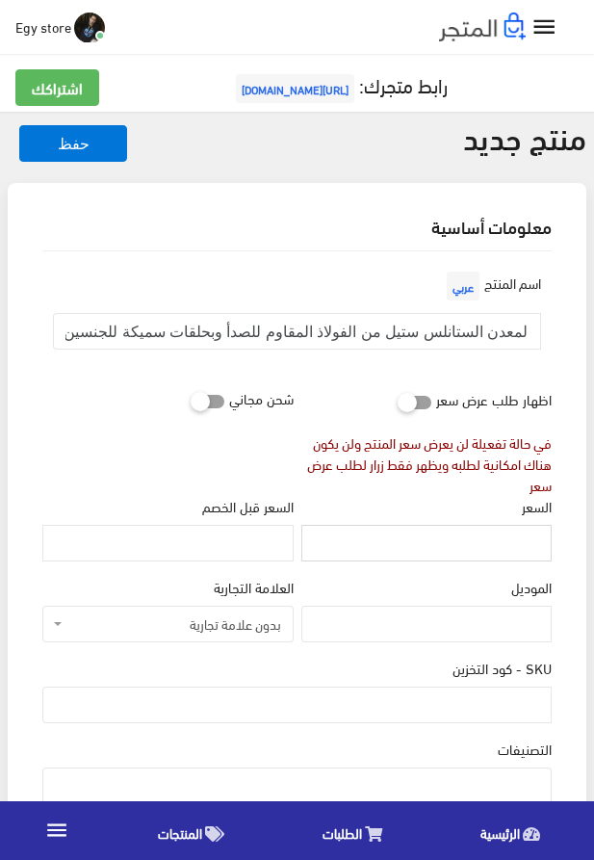
paste input "525"
type input "525"
click at [501, 702] on input "SKU - كود التخزين" at bounding box center [297, 705] width 510 height 37
paste input "code8006"
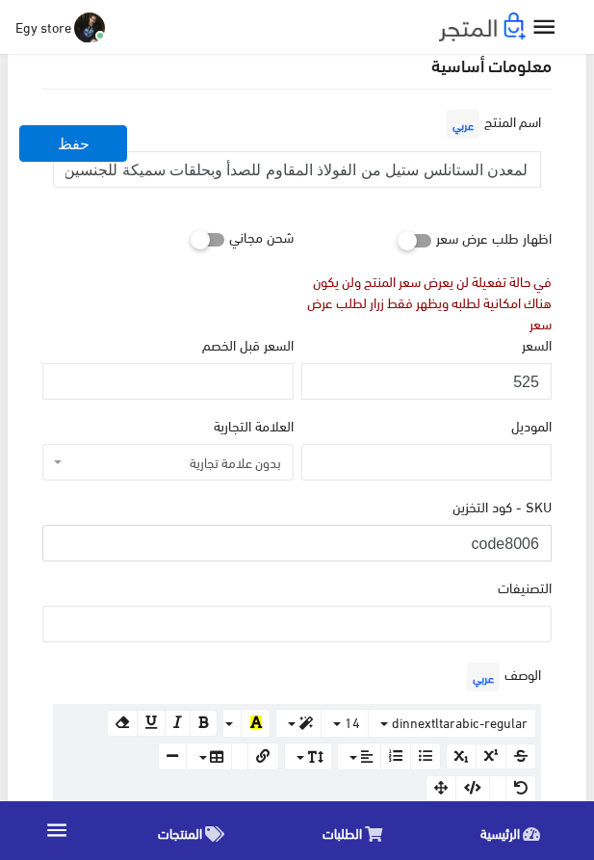
scroll to position [220, 0]
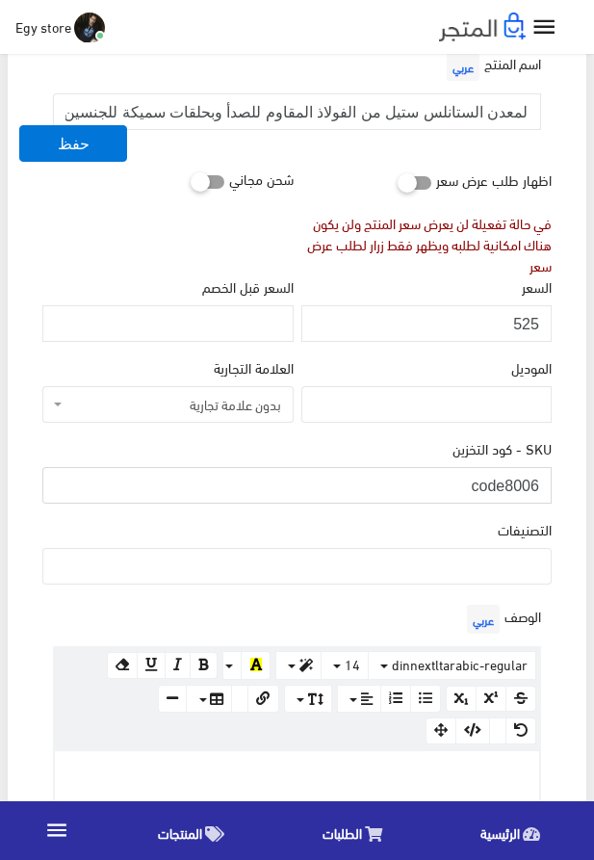
type input "code8006"
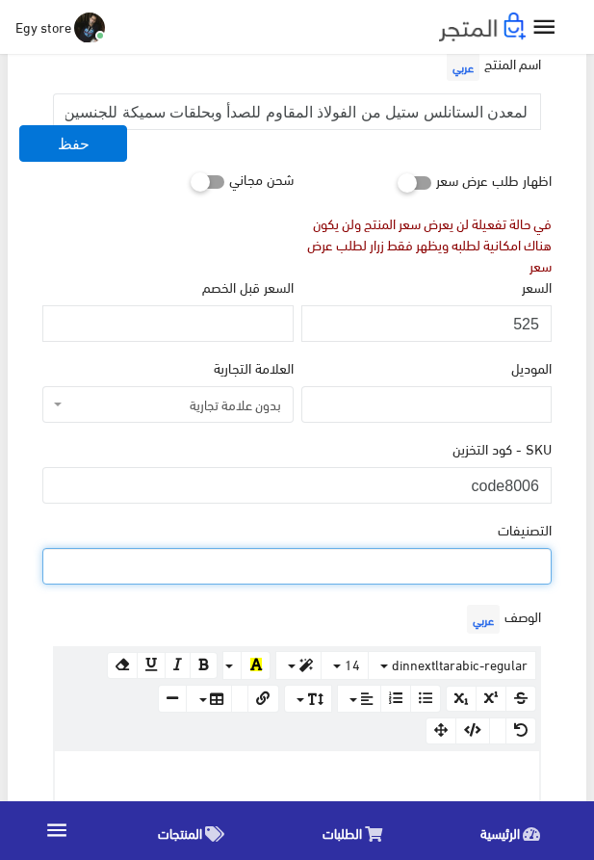
click at [539, 574] on ul at bounding box center [297, 564] width 508 height 31
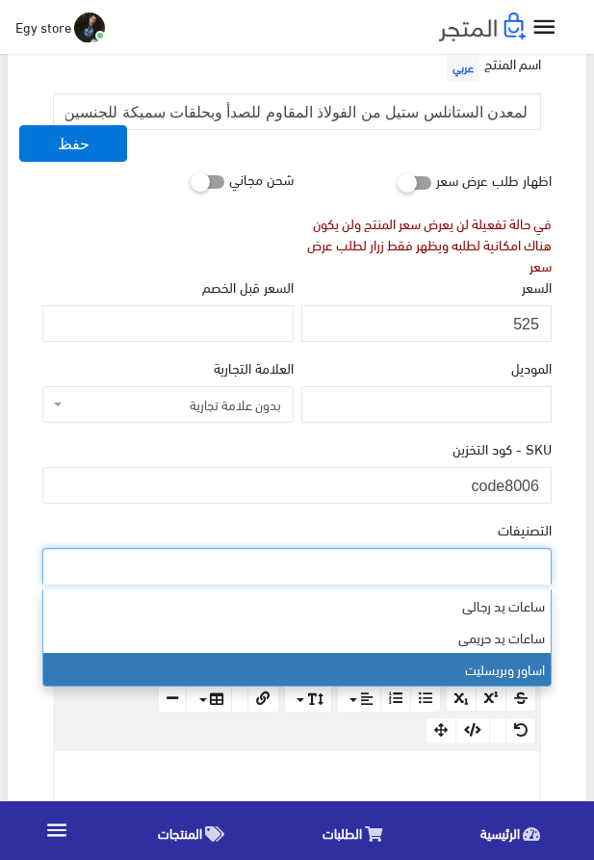
select select "29"
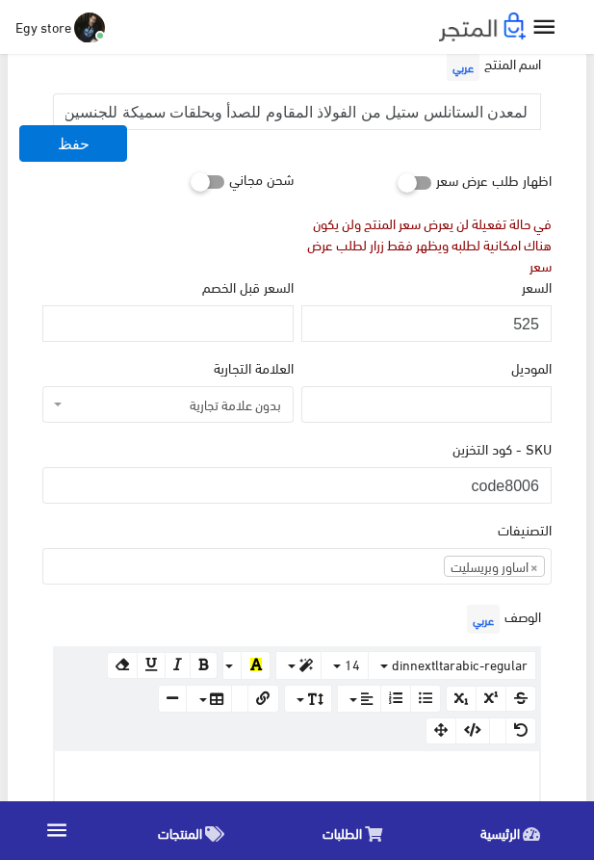
click at [317, 762] on div at bounding box center [297, 779] width 485 height 56
paste div
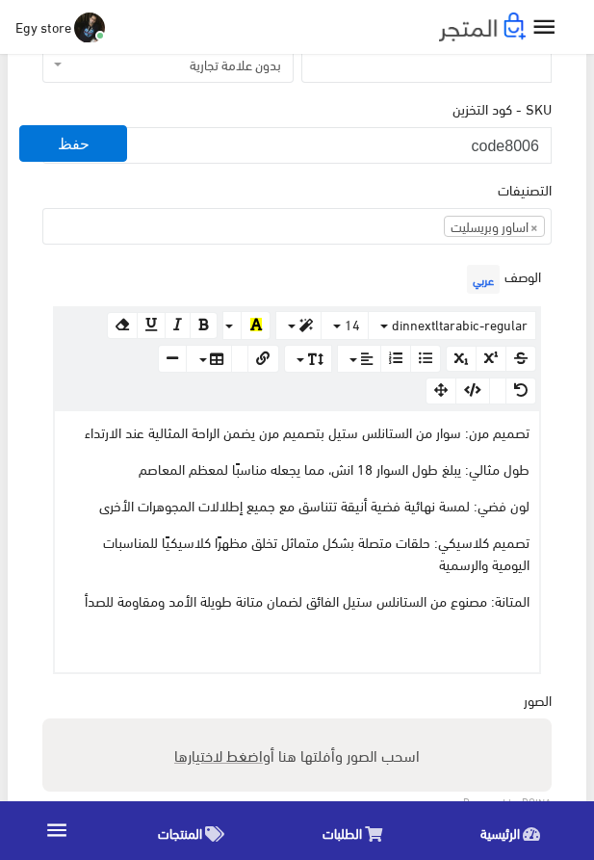
scroll to position [643, 0]
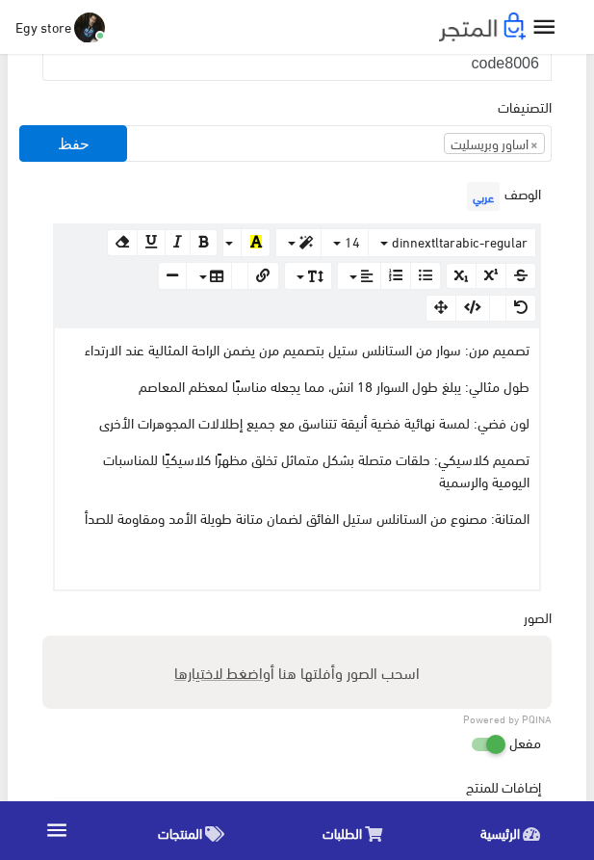
click at [199, 677] on span "اضغط لاختيارها" at bounding box center [218, 672] width 89 height 28
click at [199, 642] on input "اسحب الصور وأفلتها هنا أو اضغط لاختيارها" at bounding box center [297, 639] width 510 height 6
type input "8006.jpeg"
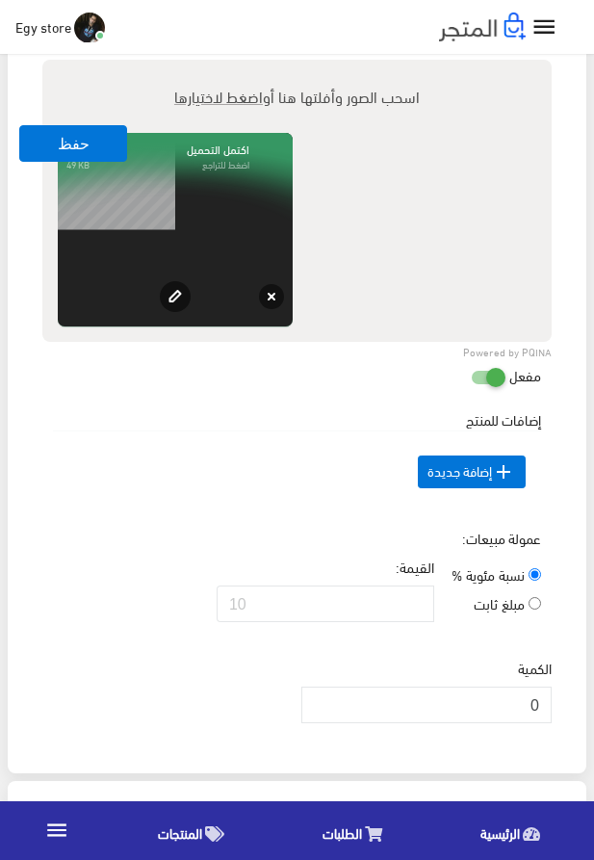
scroll to position [1302, 0]
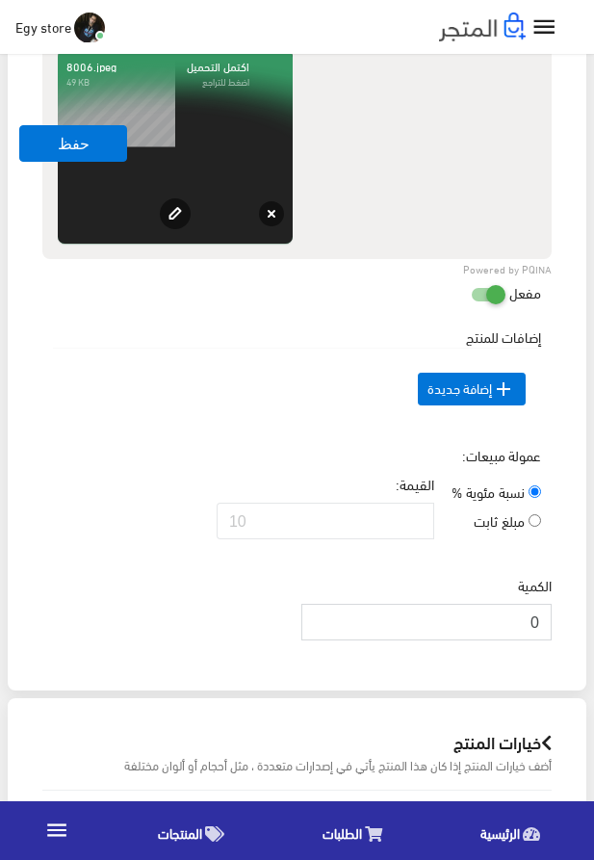
drag, startPoint x: 508, startPoint y: 652, endPoint x: 554, endPoint y: 652, distance: 46.2
click at [552, 641] on input "0" at bounding box center [427, 622] width 250 height 37
type input "1000"
click at [78, 139] on button "حفظ" at bounding box center [73, 143] width 108 height 37
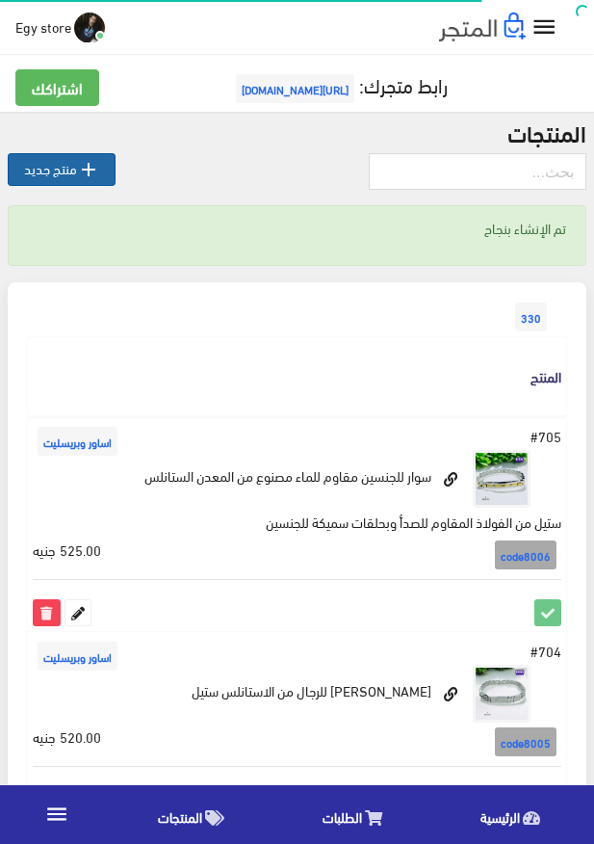
click at [71, 176] on link " منتج جديد" at bounding box center [62, 169] width 108 height 33
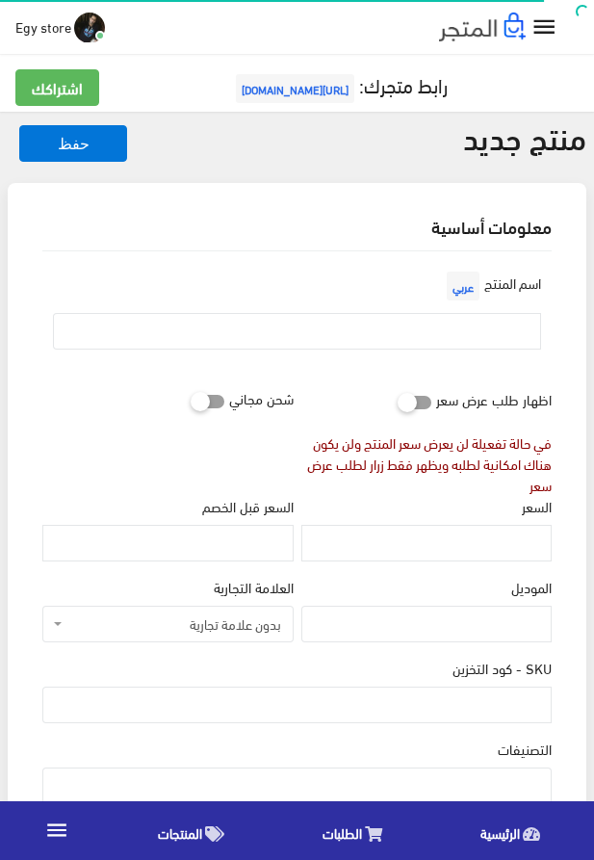
select select
click at [351, 328] on input "text" at bounding box center [297, 331] width 488 height 37
paste input "سوار من الفولاذ المقاوم للصدأ، تصميم مرن، فضي اللون"
type input "سوار من الفولاذ المقاوم للصدأ، تصميم مرن، فضي اللون"
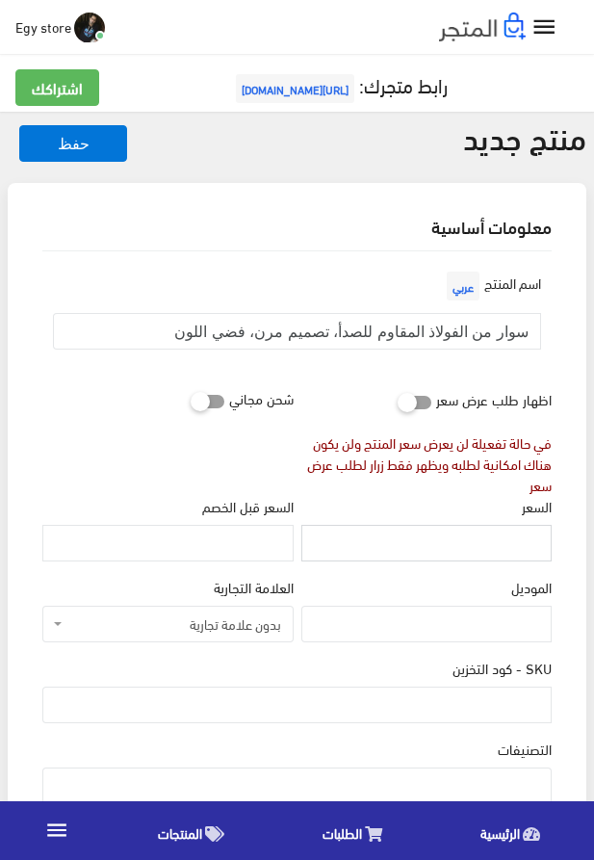
click at [439, 536] on input "السعر" at bounding box center [427, 543] width 250 height 37
paste input "515"
type input "515"
click at [508, 707] on input "SKU - كود التخزين" at bounding box center [297, 705] width 510 height 37
paste input "code8007"
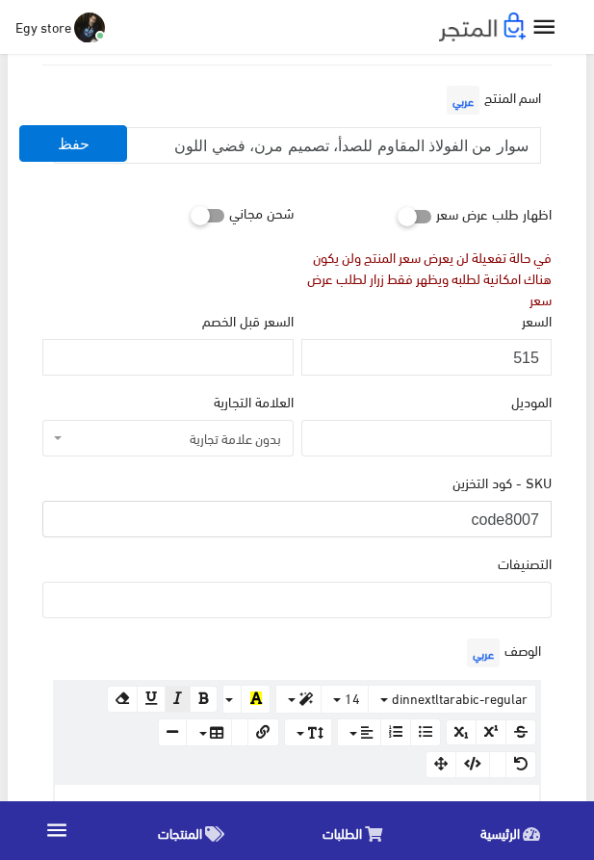
scroll to position [329, 0]
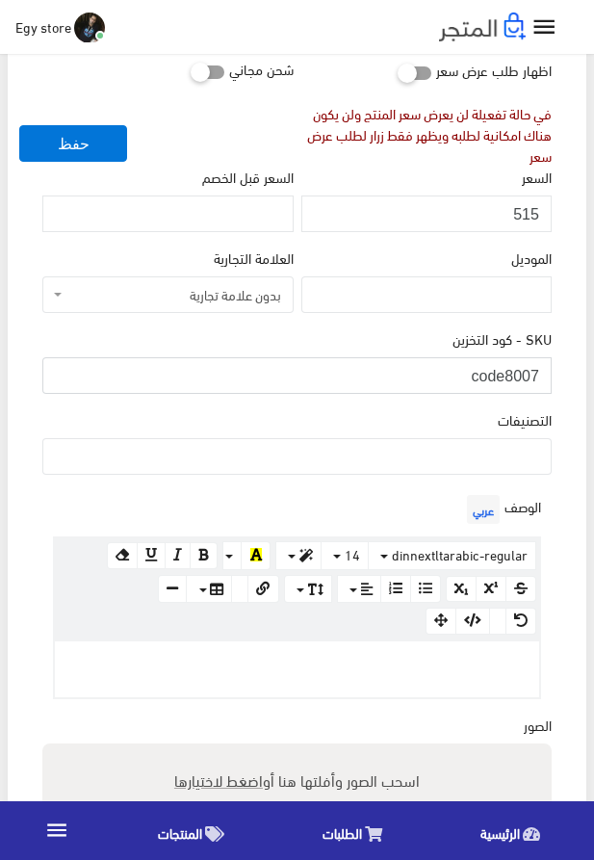
type input "code8007"
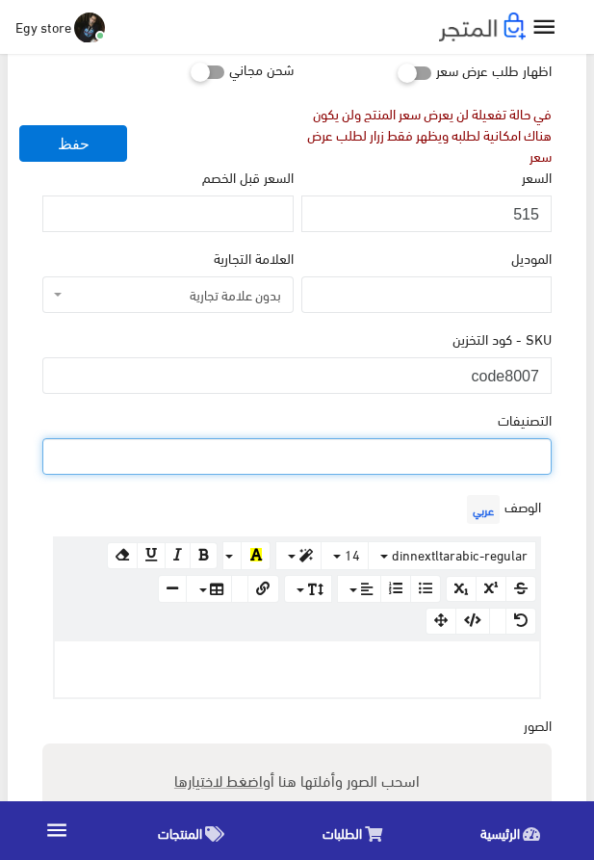
click at [477, 445] on ul at bounding box center [297, 454] width 508 height 31
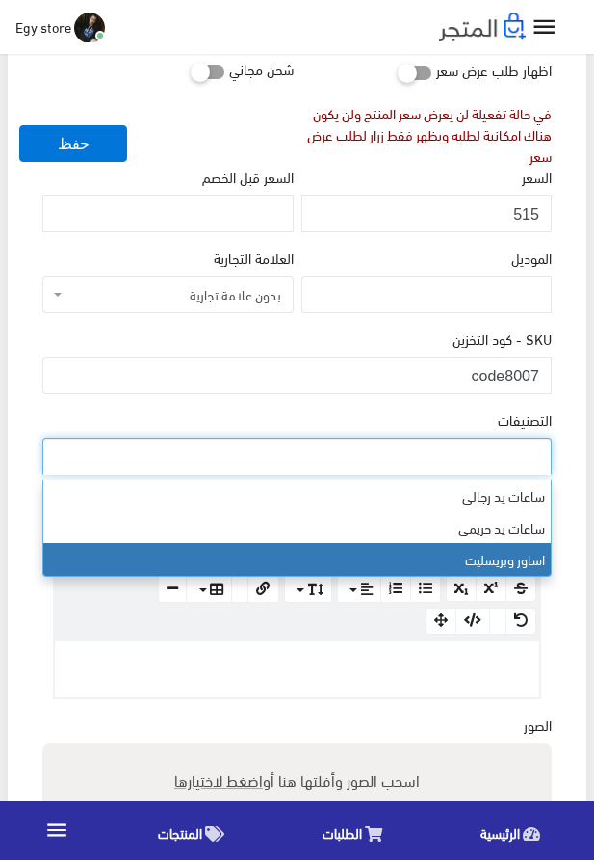
select select "29"
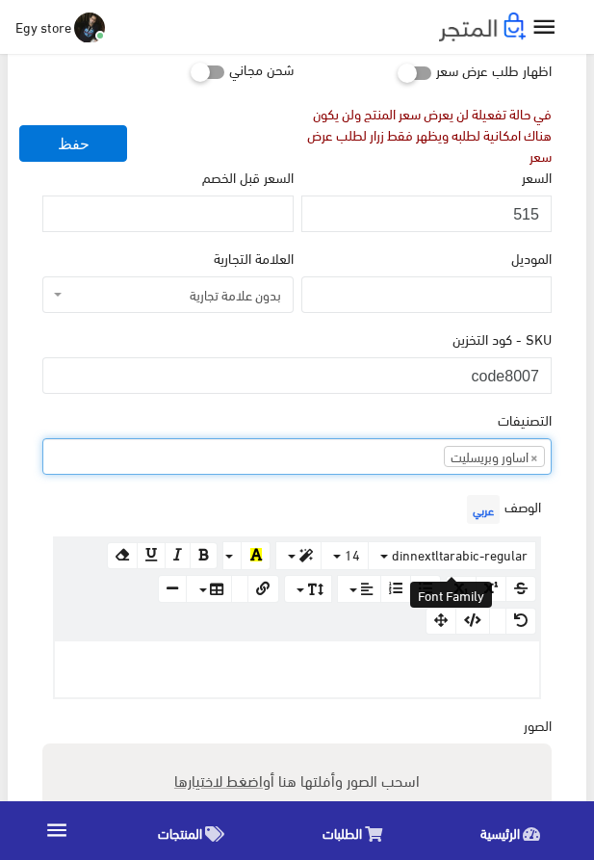
scroll to position [48, 0]
click at [356, 650] on div at bounding box center [297, 670] width 485 height 56
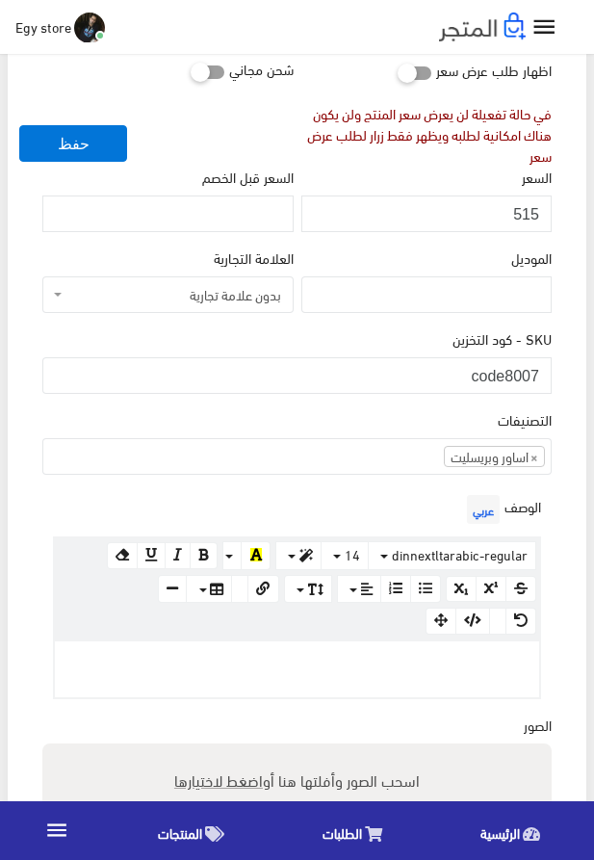
paste div
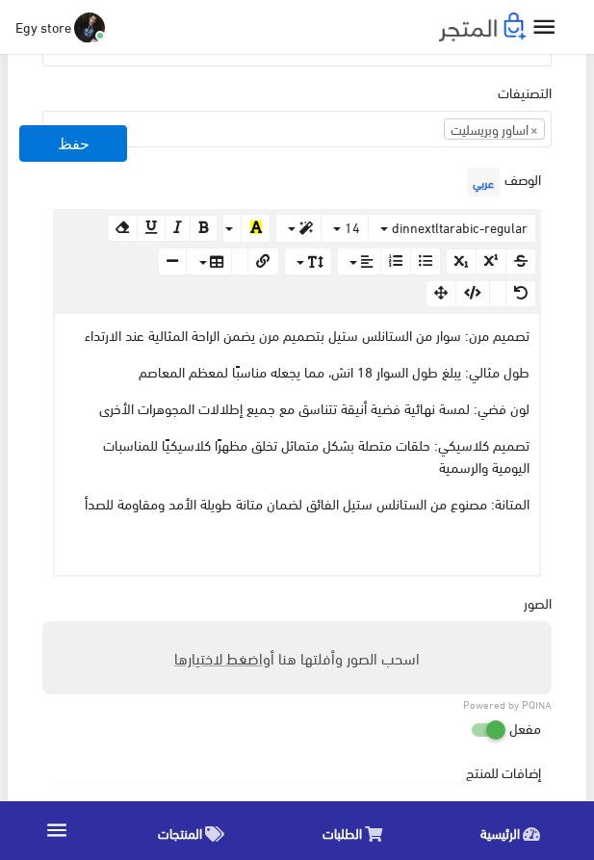
scroll to position [659, 0]
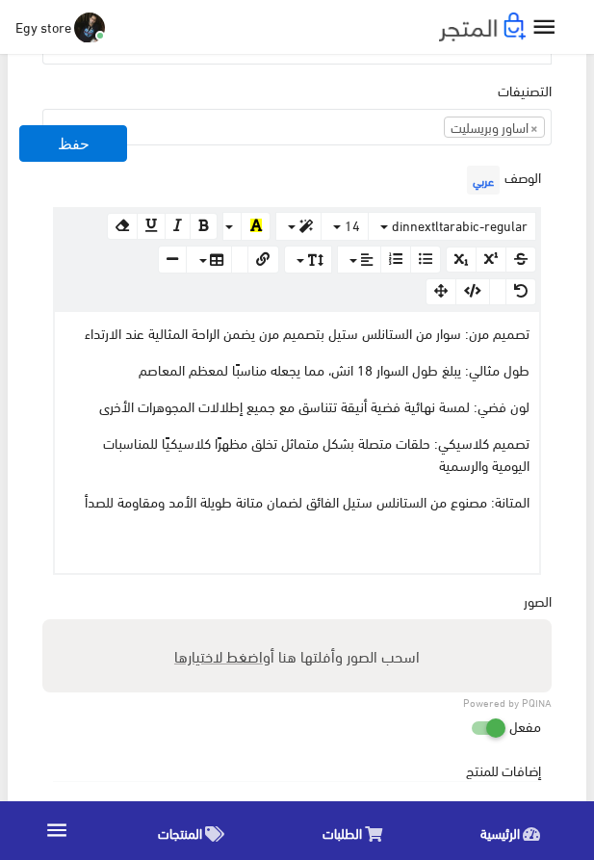
click at [207, 664] on span "اضغط لاختيارها" at bounding box center [218, 656] width 89 height 28
click at [207, 625] on input "اسحب الصور وأفلتها هنا أو اضغط لاختيارها" at bounding box center [297, 622] width 510 height 6
type input "8007.jpeg"
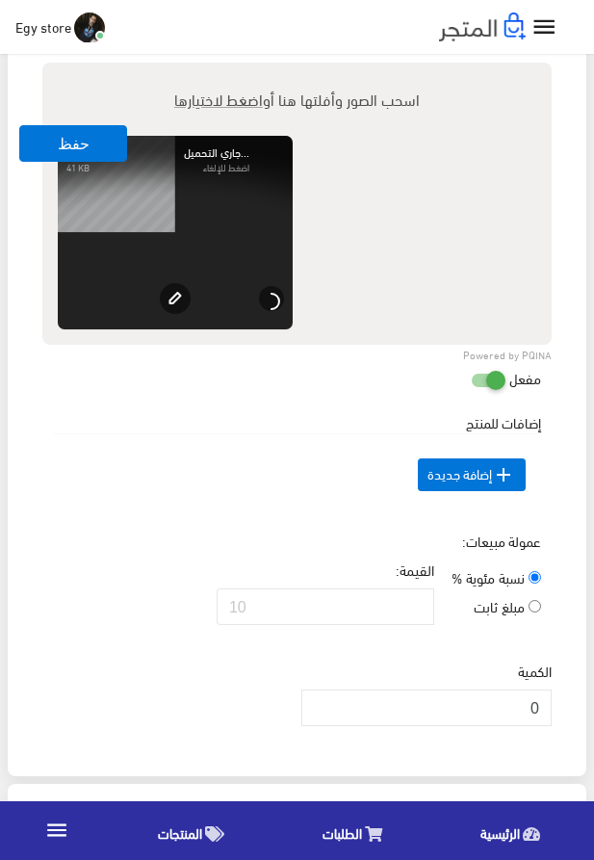
scroll to position [1318, 0]
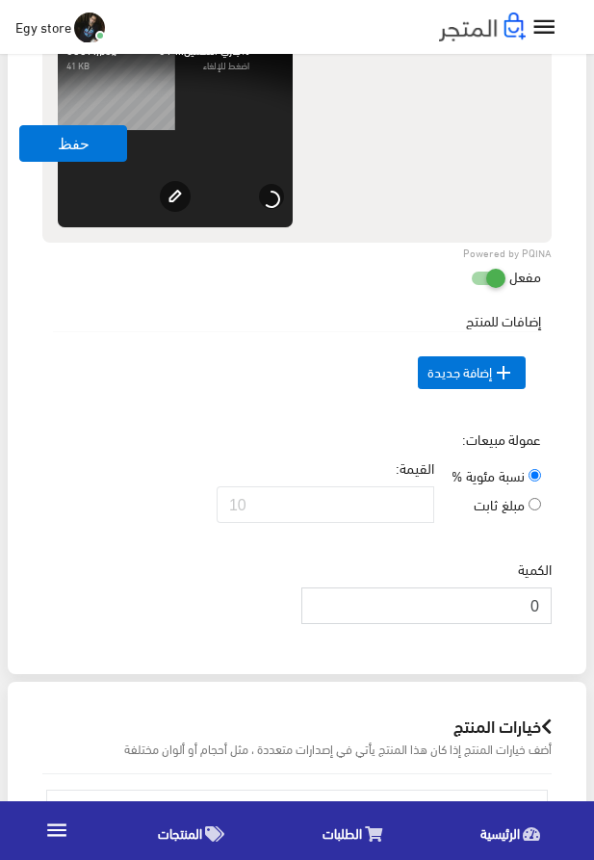
drag, startPoint x: 521, startPoint y: 641, endPoint x: 562, endPoint y: 640, distance: 40.5
click at [552, 624] on input "0" at bounding box center [427, 606] width 250 height 37
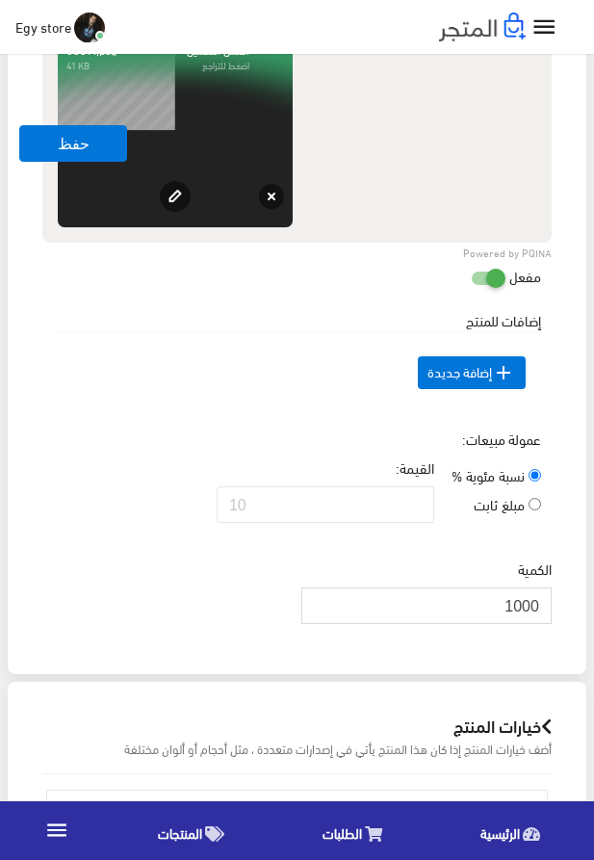
type input "1000"
click at [197, 472] on div "عمولة مبيعات: نسبة مئوية % مبلغ ثابت القيمة:" at bounding box center [297, 484] width 517 height 110
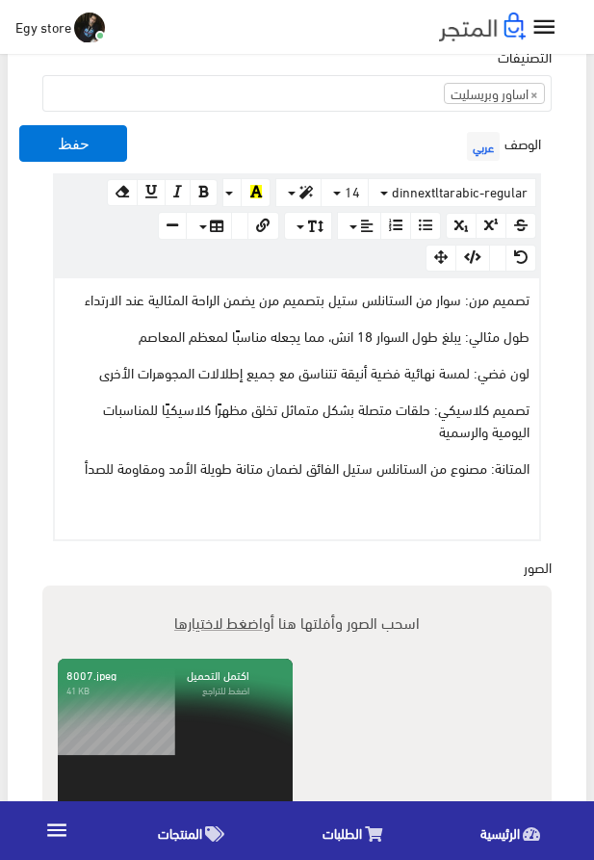
scroll to position [769, 0]
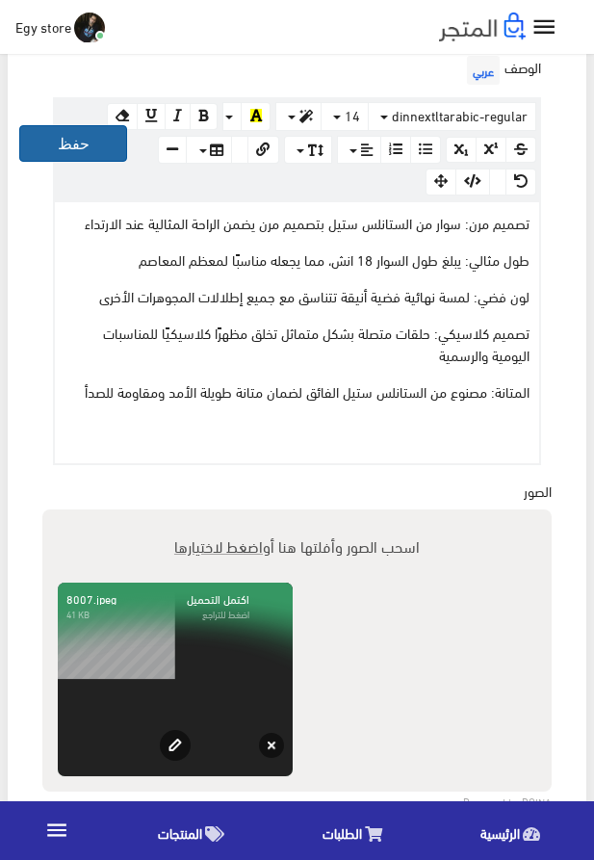
click at [87, 152] on button "حفظ" at bounding box center [73, 143] width 108 height 37
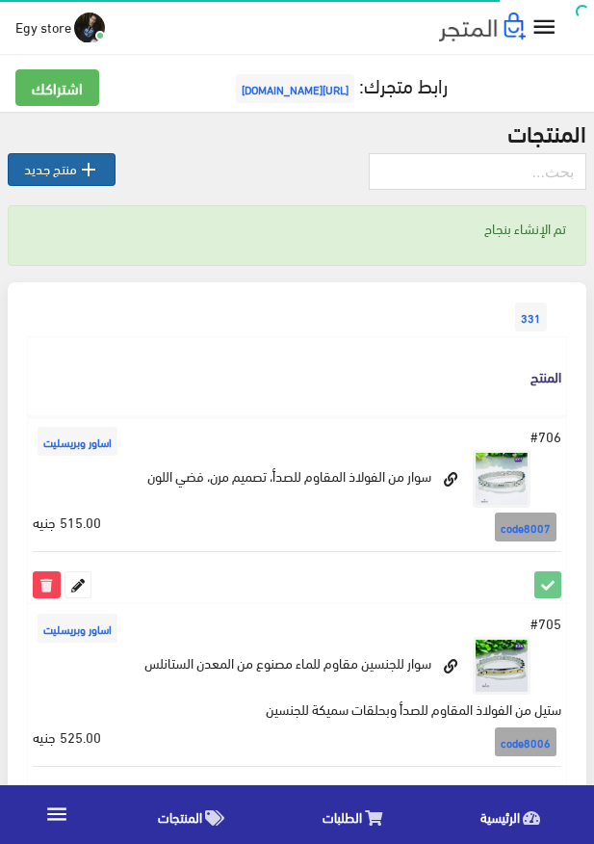
click at [19, 170] on link " منتج جديد" at bounding box center [62, 169] width 108 height 33
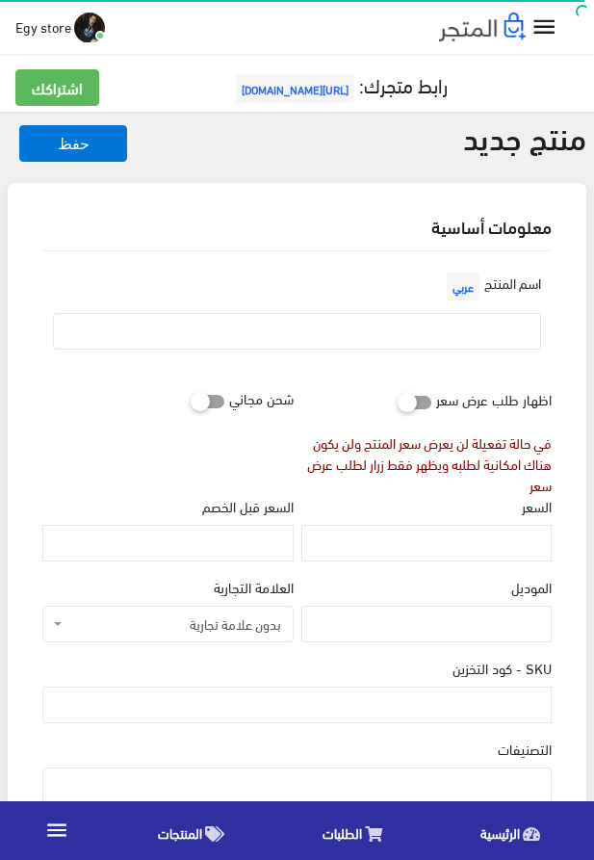
select select
click at [372, 337] on input "text" at bounding box center [297, 331] width 488 height 37
paste input "بريسليت اساور للرجال فضية اللون من الاستانلس ستيل"
type input "بريسليت اساور للرجال فضية اللون من الاستانلس ستيل"
click at [488, 541] on input "السعر" at bounding box center [427, 543] width 250 height 37
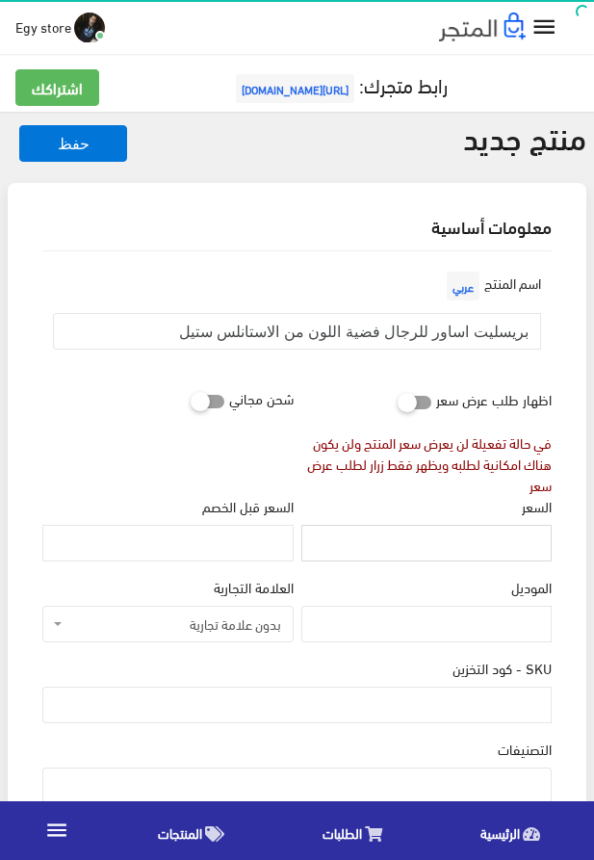
paste input "525"
type input "525"
click at [473, 712] on input "SKU - كود التخزين" at bounding box center [297, 705] width 510 height 37
paste input "code8008"
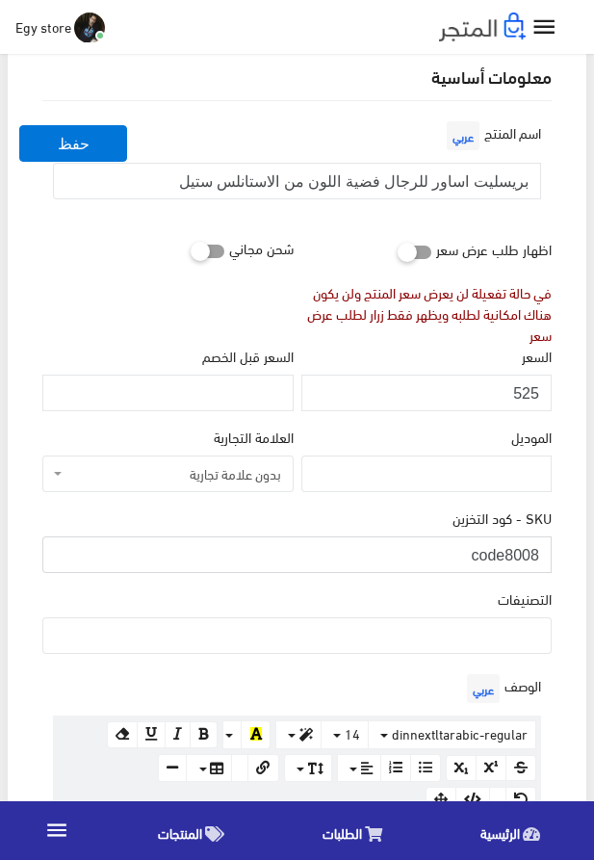
scroll to position [220, 0]
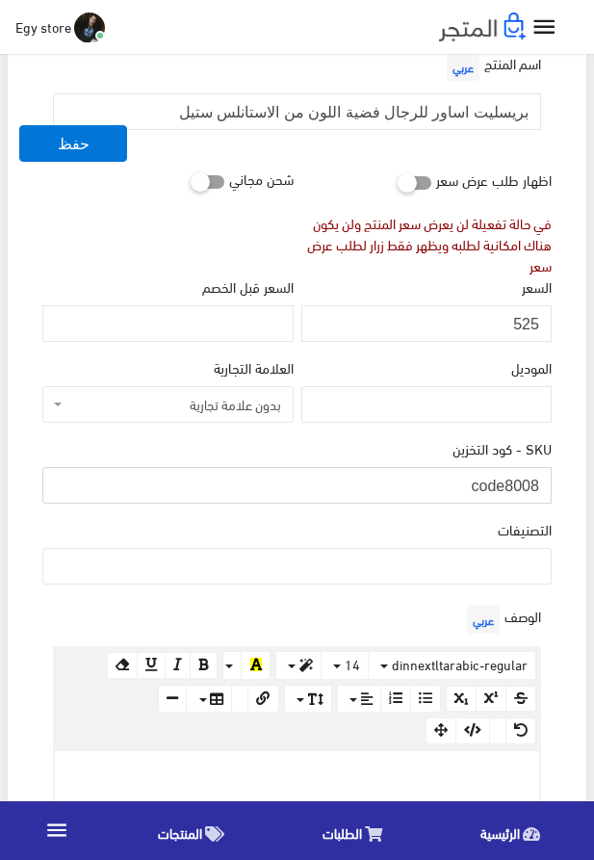
type input "code8008"
click at [498, 564] on ul at bounding box center [297, 564] width 508 height 31
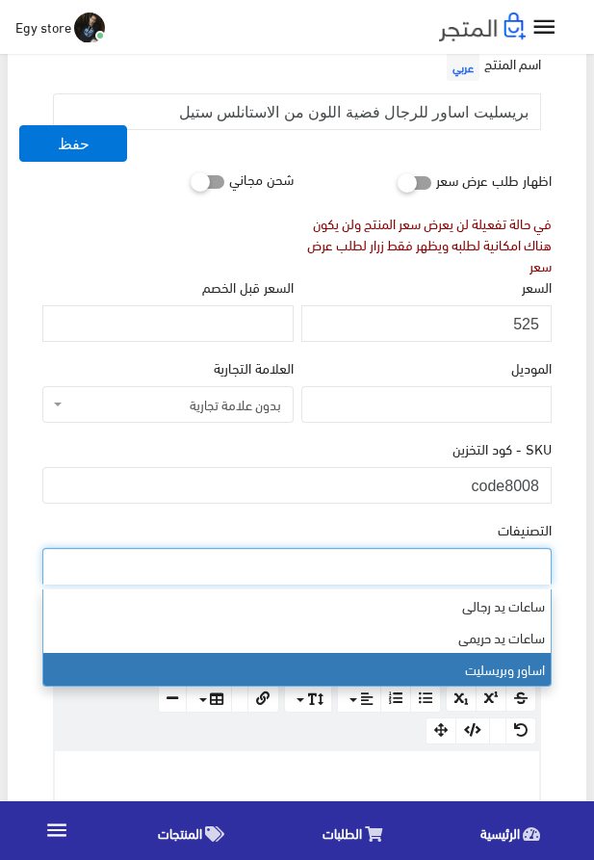
select select "29"
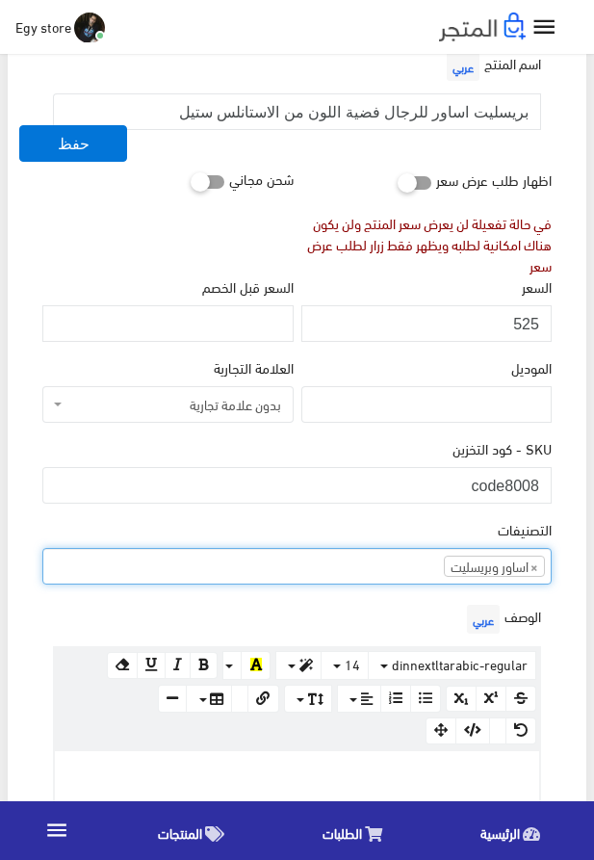
click at [335, 779] on p at bounding box center [297, 771] width 465 height 21
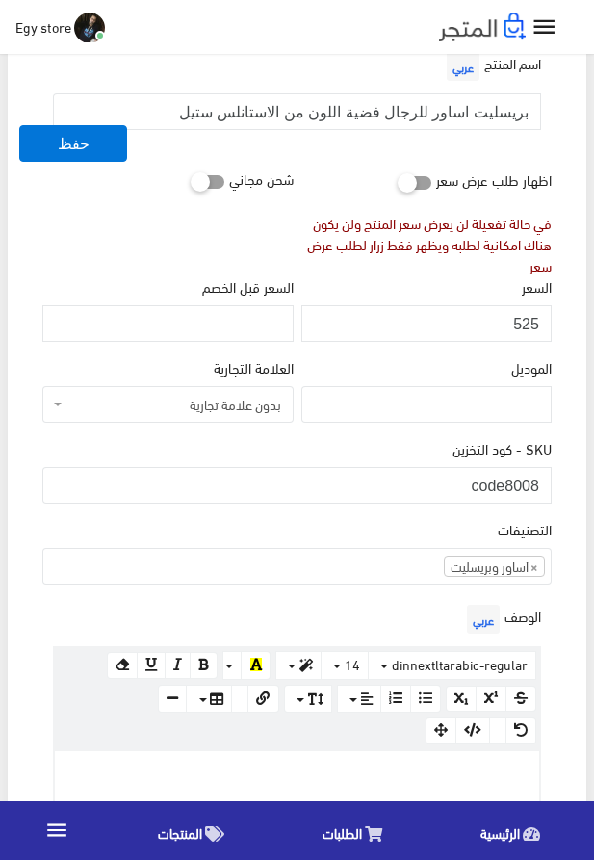
paste div
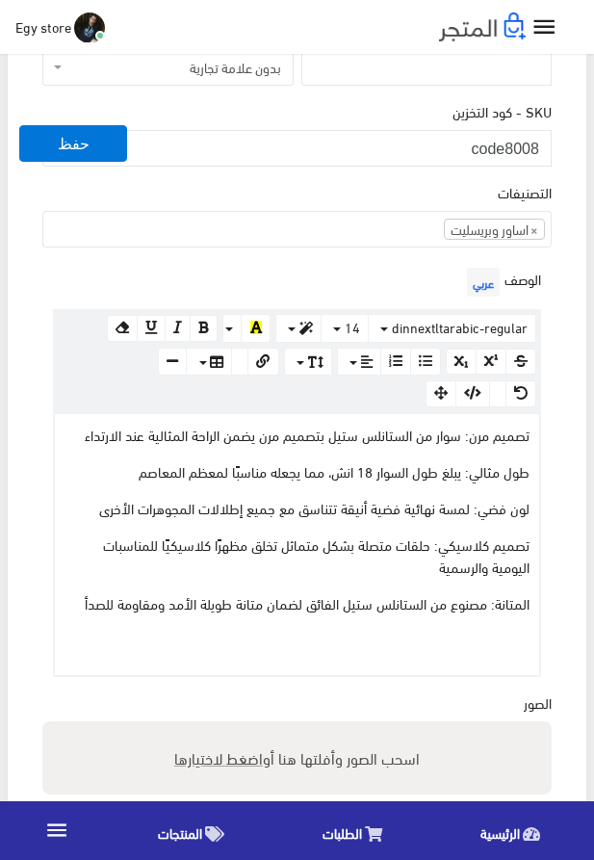
scroll to position [643, 0]
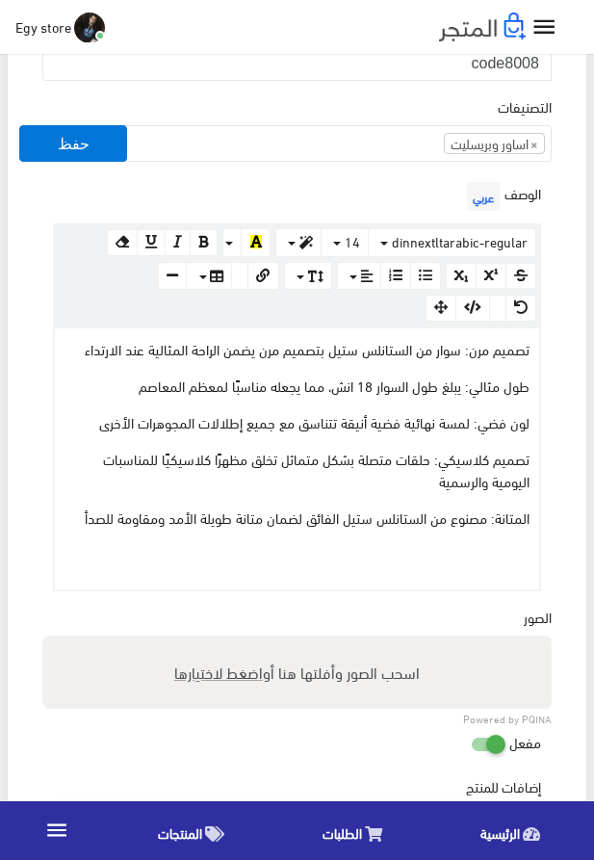
click at [199, 680] on span "اضغط لاختيارها" at bounding box center [218, 672] width 89 height 28
click at [199, 642] on input "اسحب الصور وأفلتها هنا أو اضغط لاختيارها" at bounding box center [297, 639] width 510 height 6
type input "8008.jpeg"
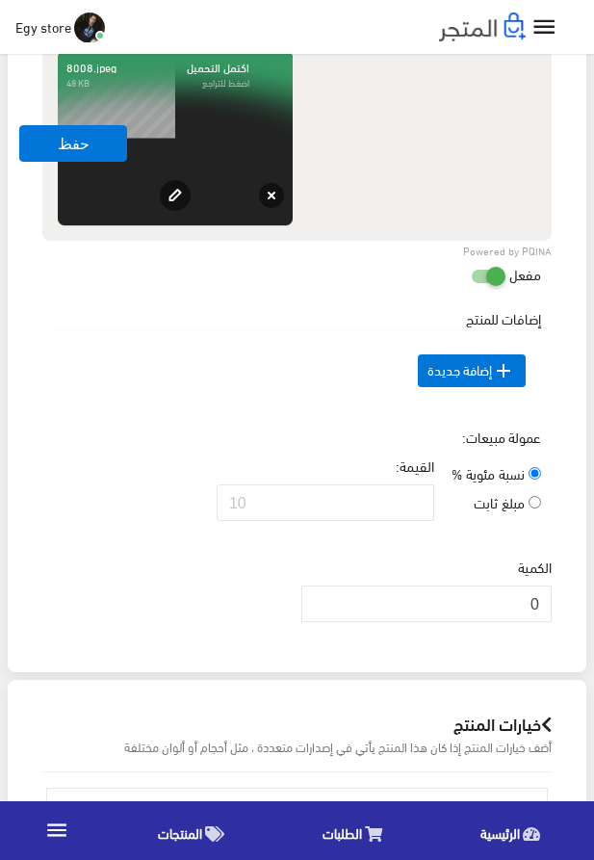
scroll to position [1302, 0]
drag, startPoint x: 525, startPoint y: 633, endPoint x: 552, endPoint y: 636, distance: 27.1
click at [552, 621] on input "0" at bounding box center [427, 603] width 250 height 37
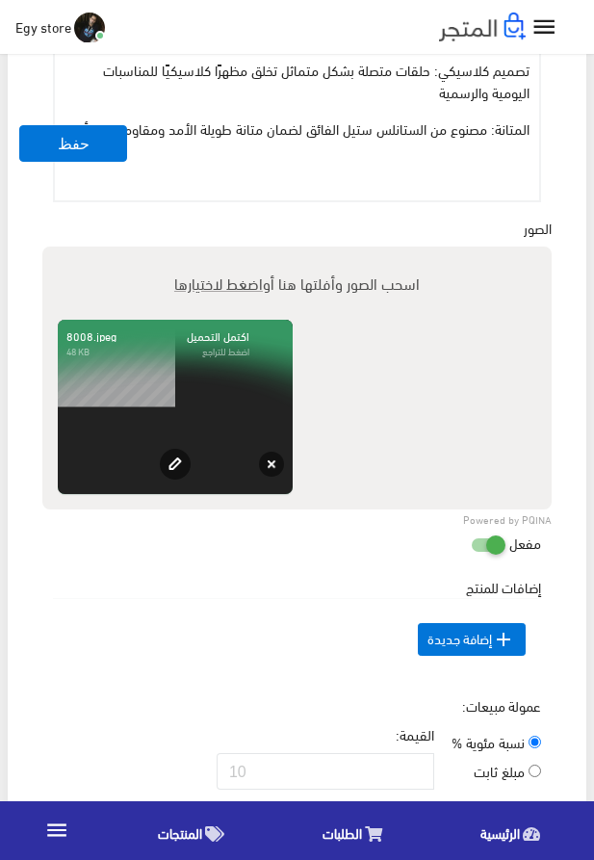
scroll to position [972, 0]
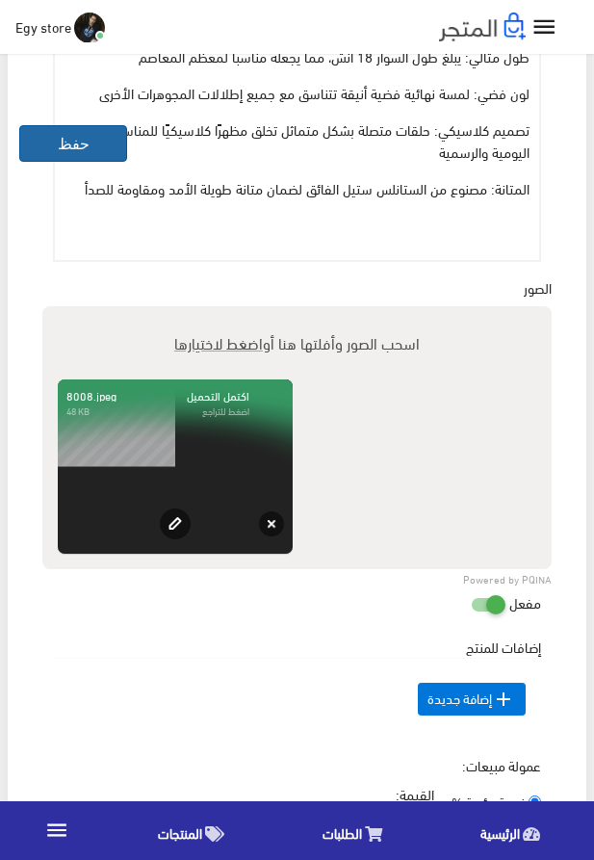
type input "1000"
click at [49, 147] on button "حفظ" at bounding box center [73, 143] width 108 height 37
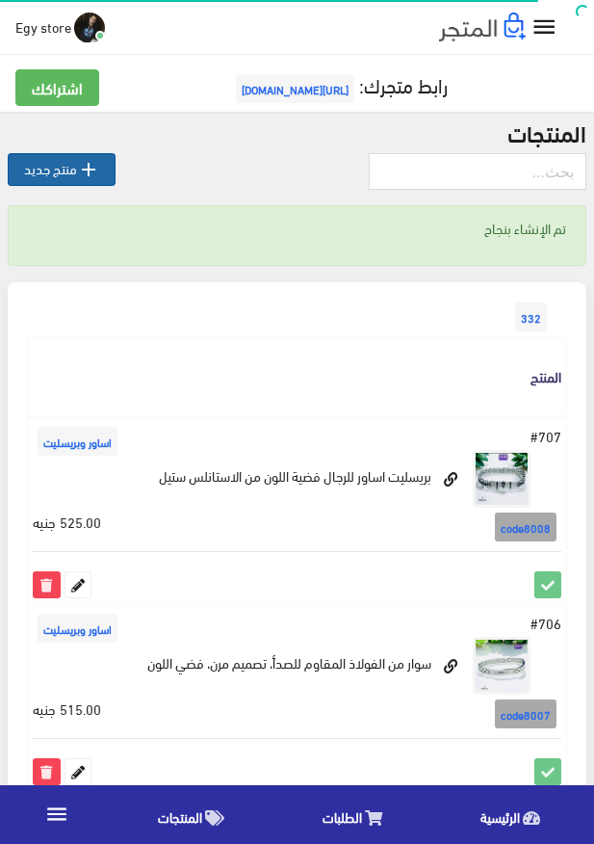
click at [45, 174] on link " منتج جديد" at bounding box center [62, 169] width 108 height 33
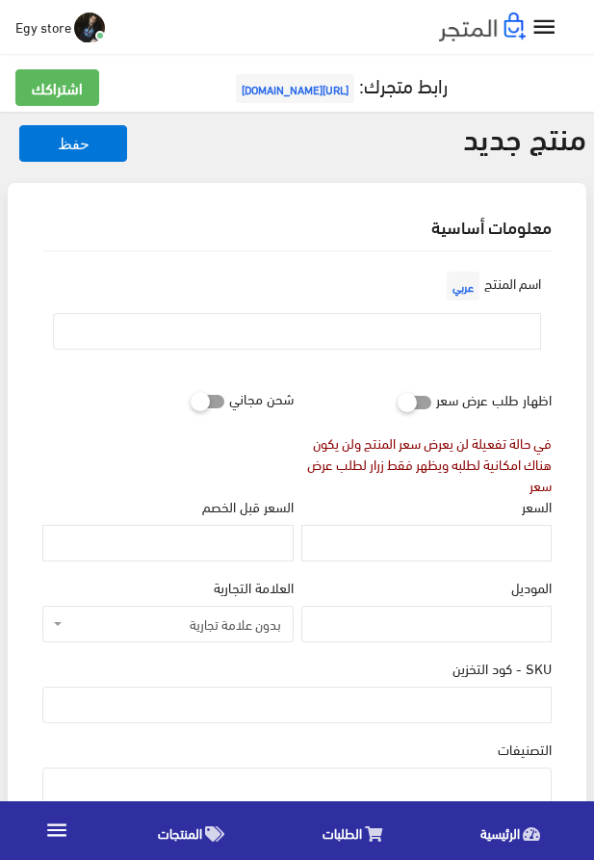
select select
click at [489, 337] on input "text" at bounding box center [297, 331] width 488 height 37
paste input "اساور فضية اللون للرجال ومقاومة للصدأ من رولكس"
type input "اساور فضية اللون للرجال ومقاومة للصدأ من رولكس"
click at [500, 548] on input "السعر" at bounding box center [427, 543] width 250 height 37
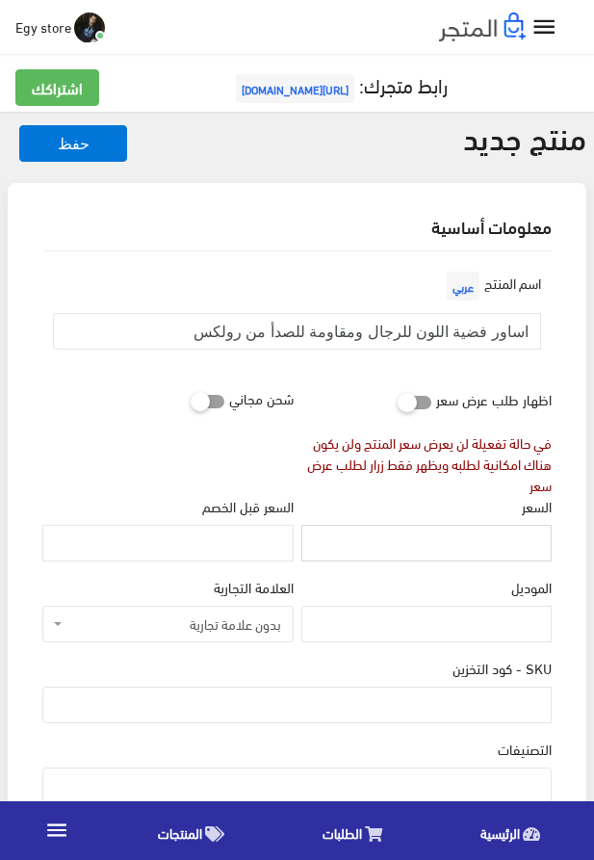
paste input "520"
type input "520"
click at [496, 707] on input "SKU - كود التخزين" at bounding box center [297, 705] width 510 height 37
paste input "code8009"
type input "code8009"
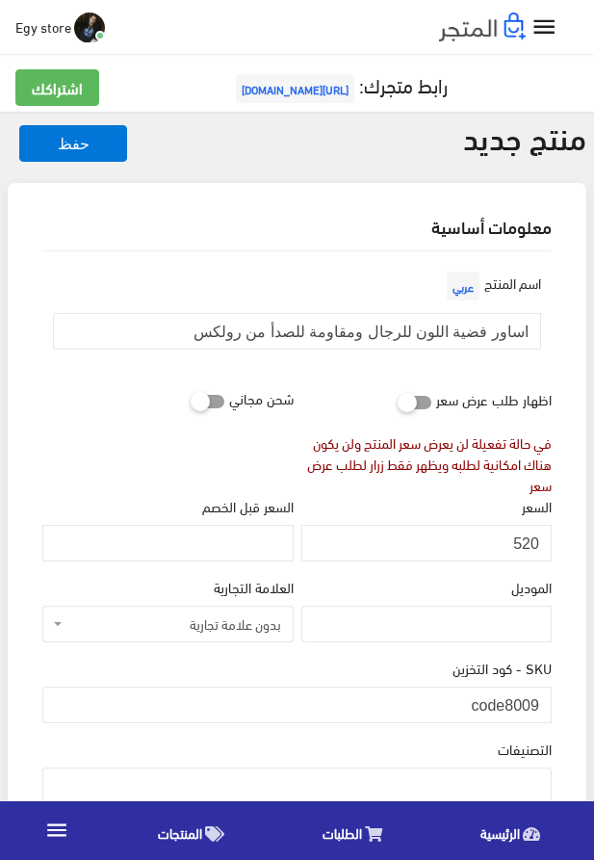
click at [485, 781] on ul at bounding box center [297, 784] width 508 height 31
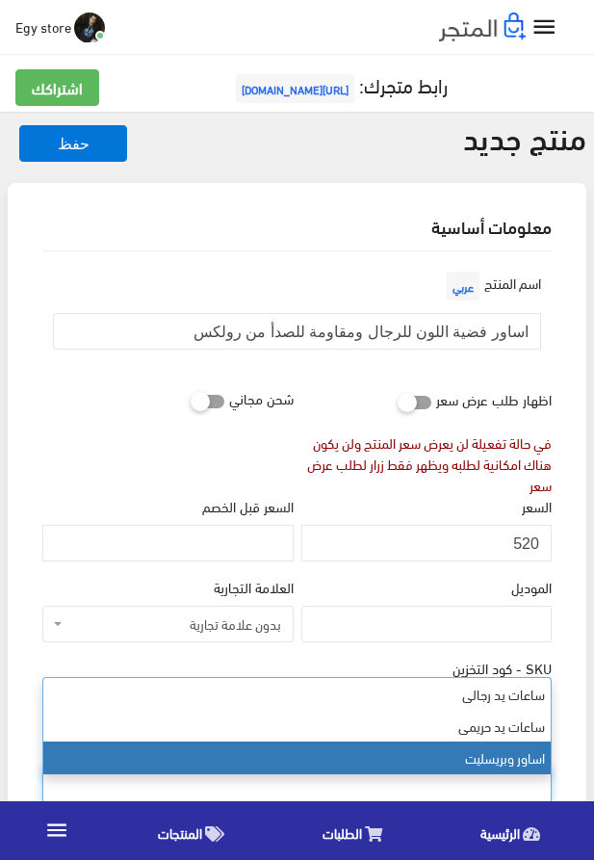
select select "29"
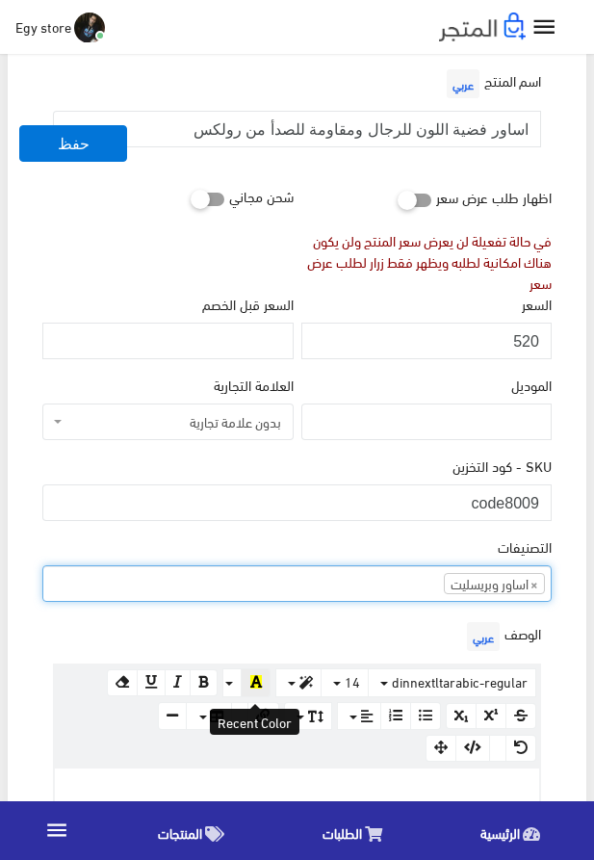
scroll to position [220, 0]
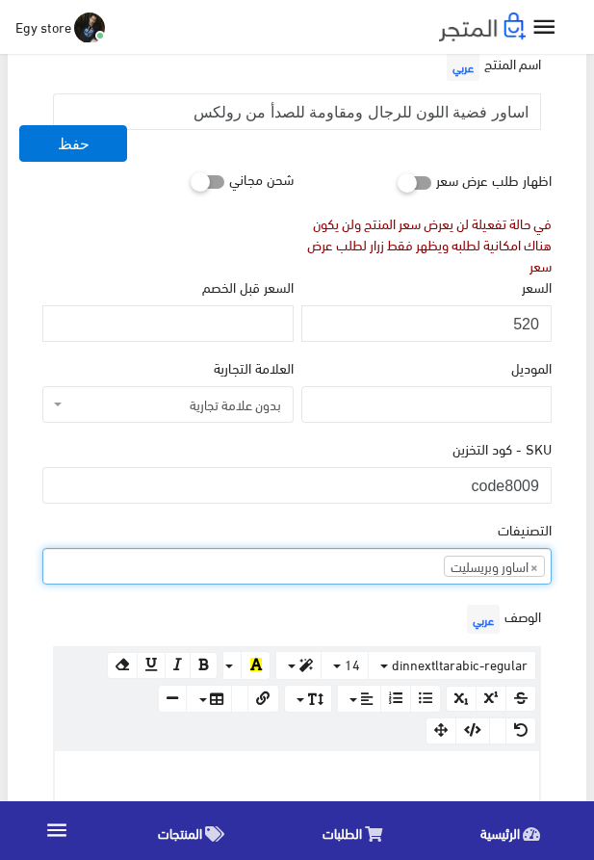
click at [304, 766] on p at bounding box center [297, 771] width 465 height 21
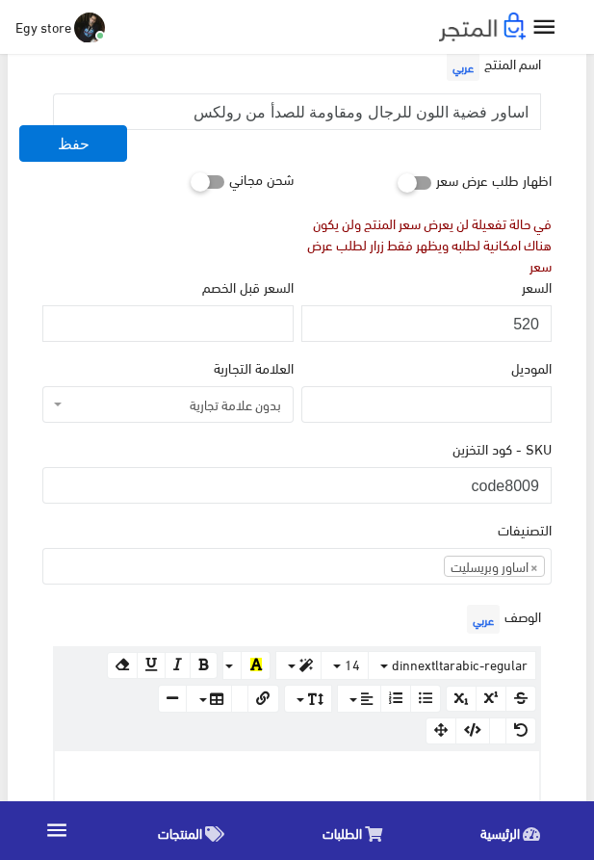
paste div
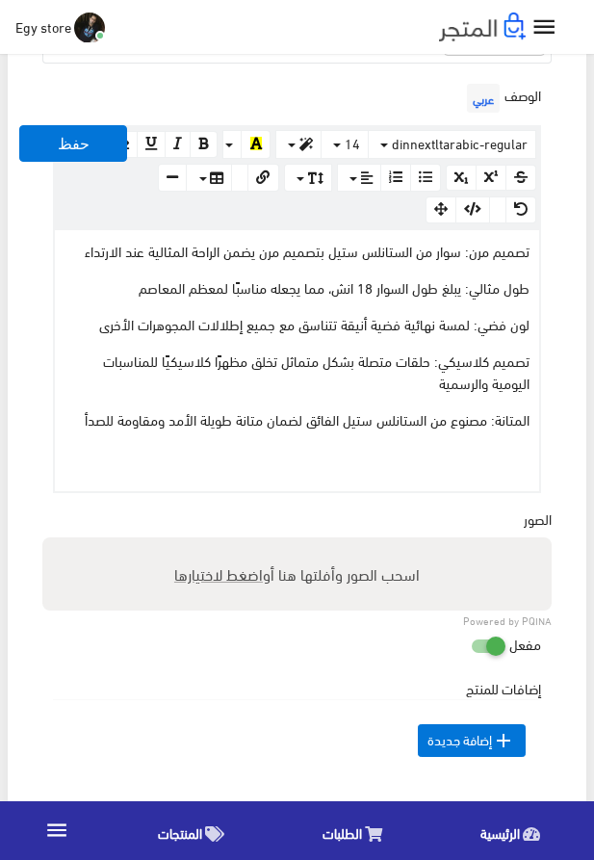
scroll to position [752, 0]
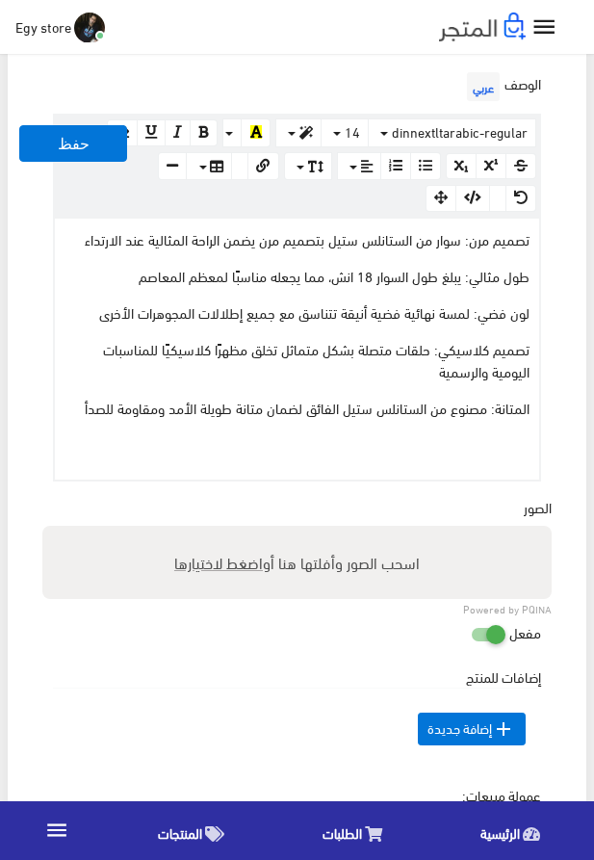
click at [221, 565] on span "اضغط لاختيارها" at bounding box center [218, 562] width 89 height 28
click at [221, 532] on input "اسحب الصور وأفلتها هنا أو اضغط لاختيارها" at bounding box center [297, 529] width 510 height 6
type input "8009.jpeg"
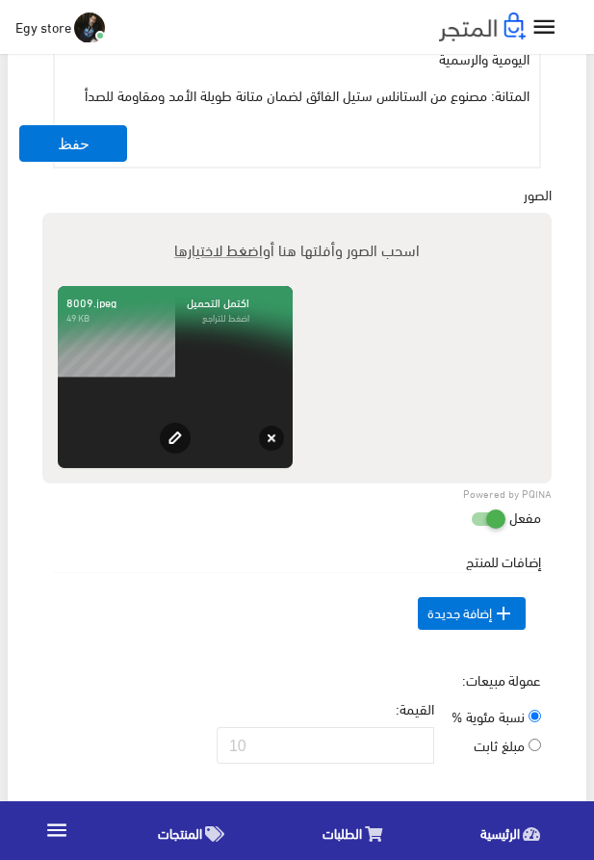
scroll to position [1192, 0]
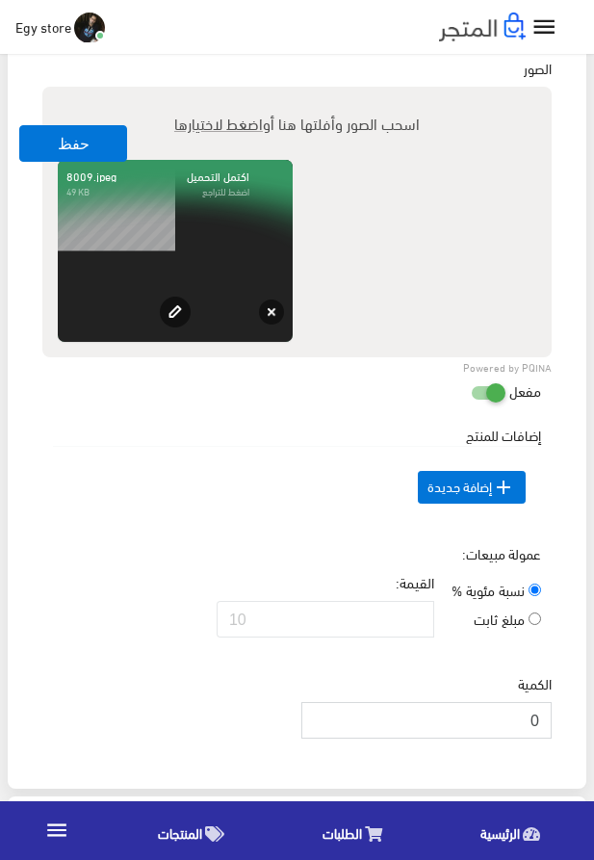
drag, startPoint x: 517, startPoint y: 749, endPoint x: 536, endPoint y: 751, distance: 18.5
click at [536, 739] on input "0" at bounding box center [427, 720] width 250 height 37
drag, startPoint x: 529, startPoint y: 756, endPoint x: 541, endPoint y: 756, distance: 12.5
click at [541, 739] on input "0" at bounding box center [427, 720] width 250 height 37
type input "1000"
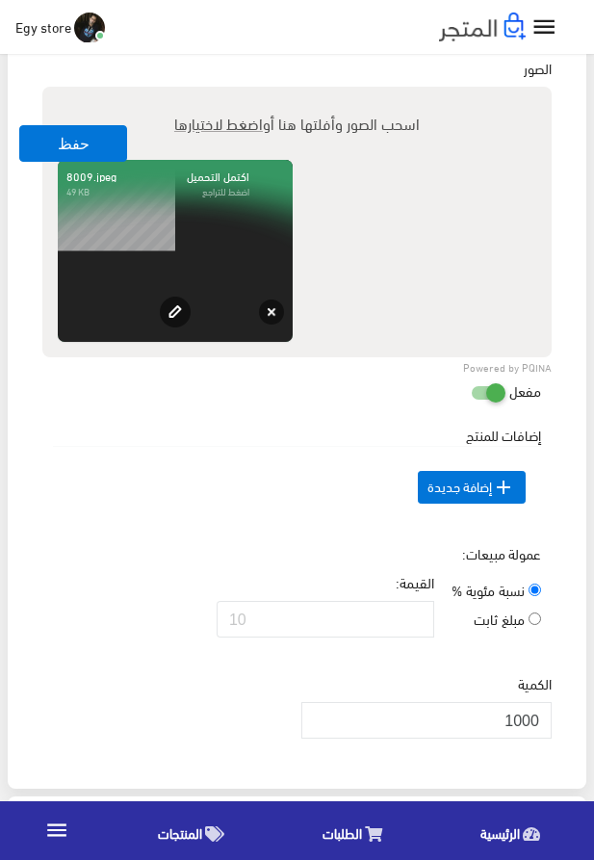
click at [123, 515] on td " إضافة جديدة" at bounding box center [297, 487] width 488 height 82
click at [57, 135] on button "حفظ" at bounding box center [73, 143] width 108 height 37
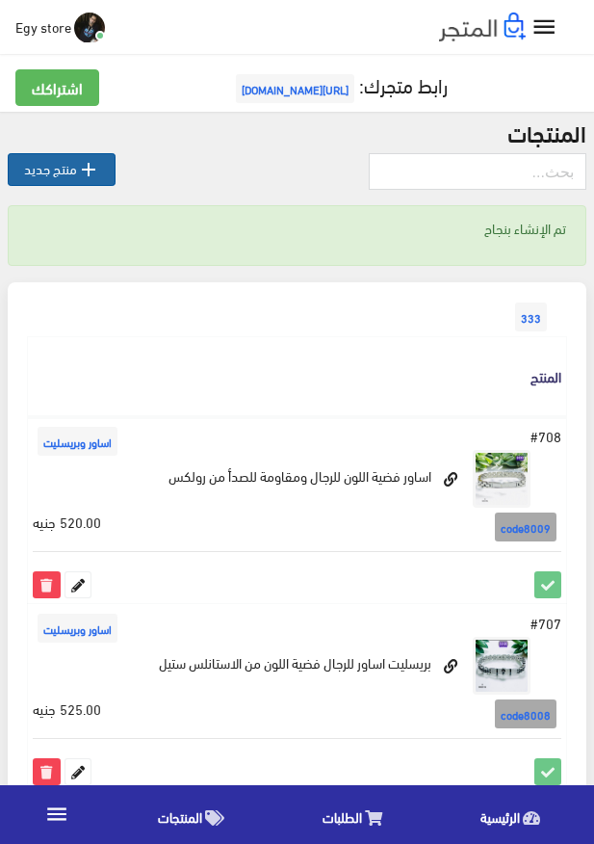
click at [64, 175] on link " منتج جديد" at bounding box center [62, 169] width 108 height 33
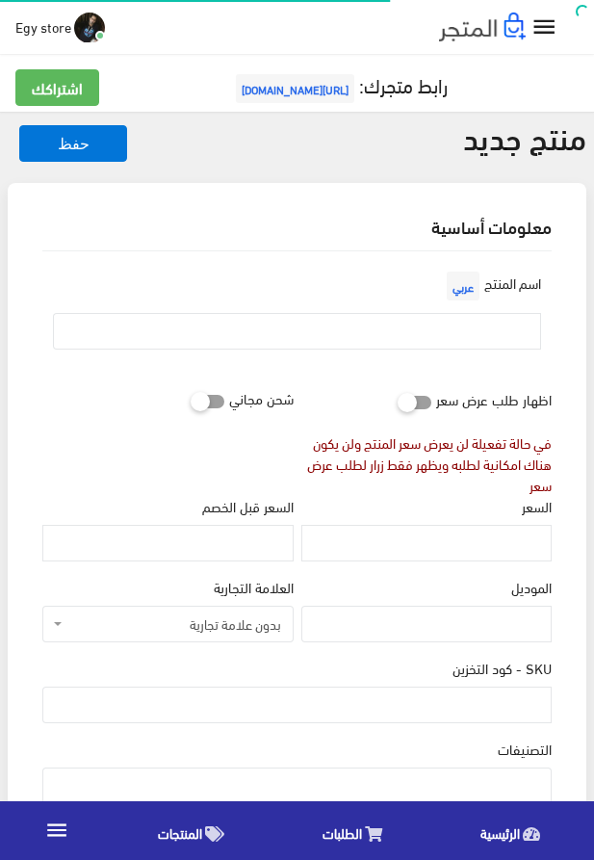
select select
click at [404, 333] on input "text" at bounding box center [297, 331] width 488 height 37
paste input "اساور للرجال من الاستانلس بشكل جذاب وانيق"
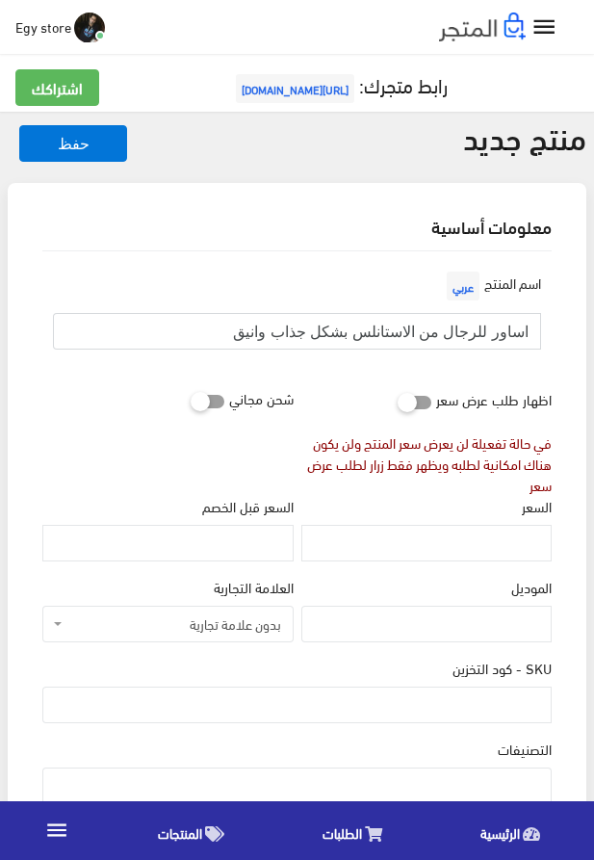
type input "اساور للرجال من الاستانلس بشكل جذاب وانيق"
click at [433, 544] on input "السعر" at bounding box center [427, 543] width 250 height 37
paste input "520"
type input "520"
click at [482, 716] on input "SKU - كود التخزين" at bounding box center [297, 705] width 510 height 37
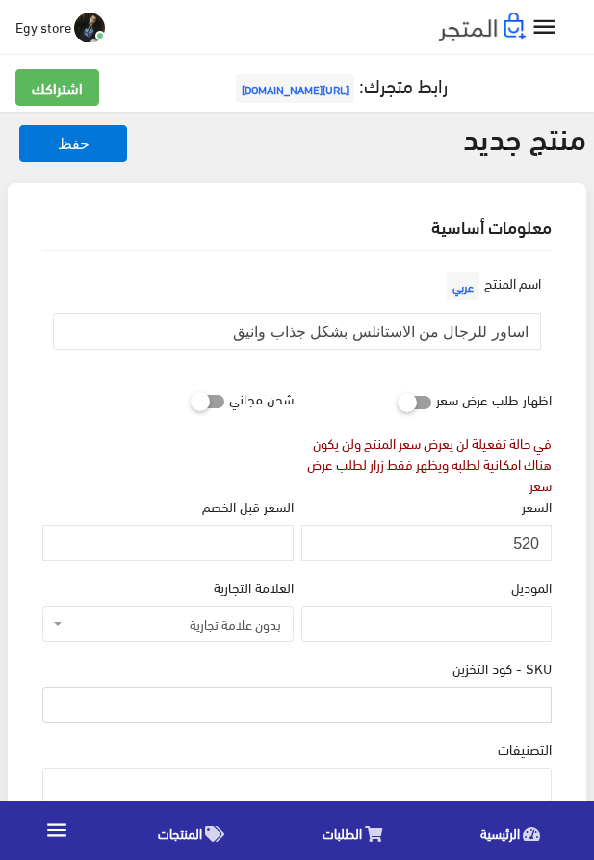
paste input "code8010"
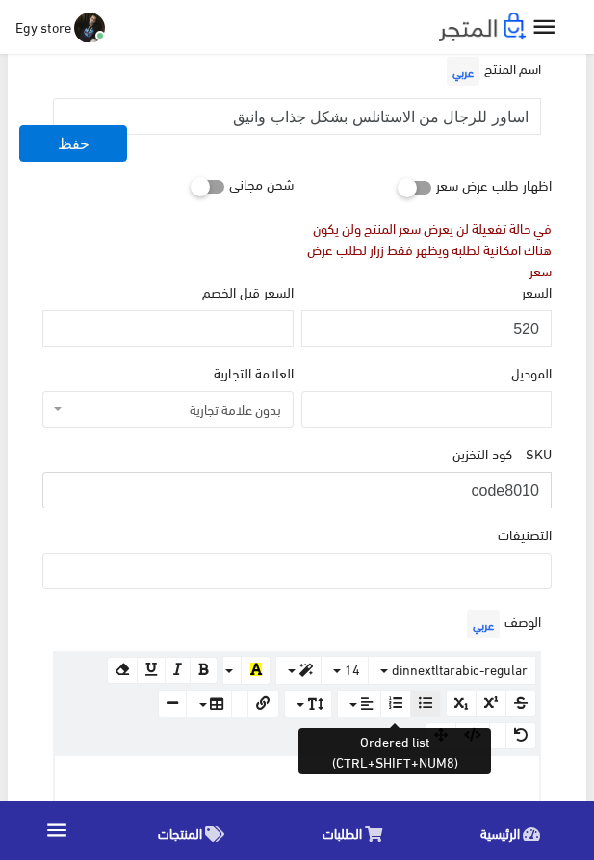
scroll to position [220, 0]
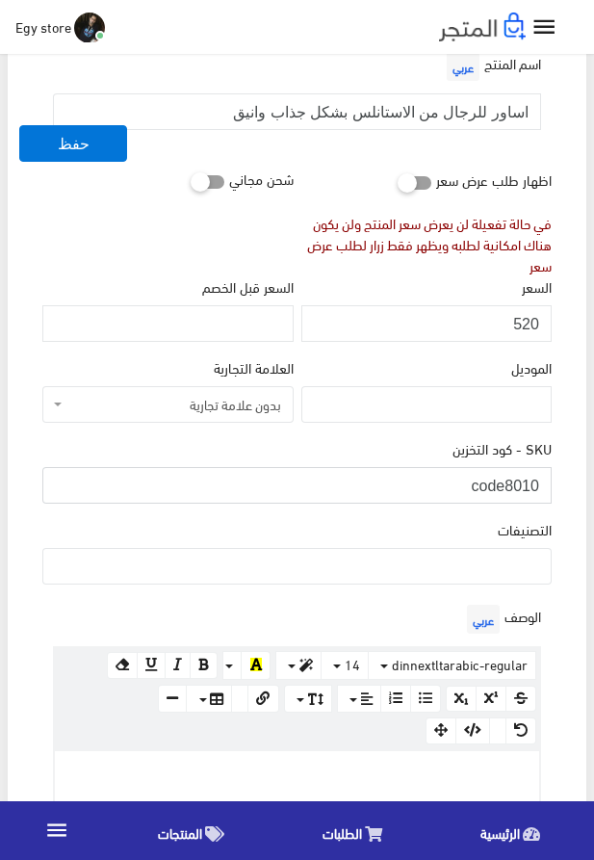
type input "code8010"
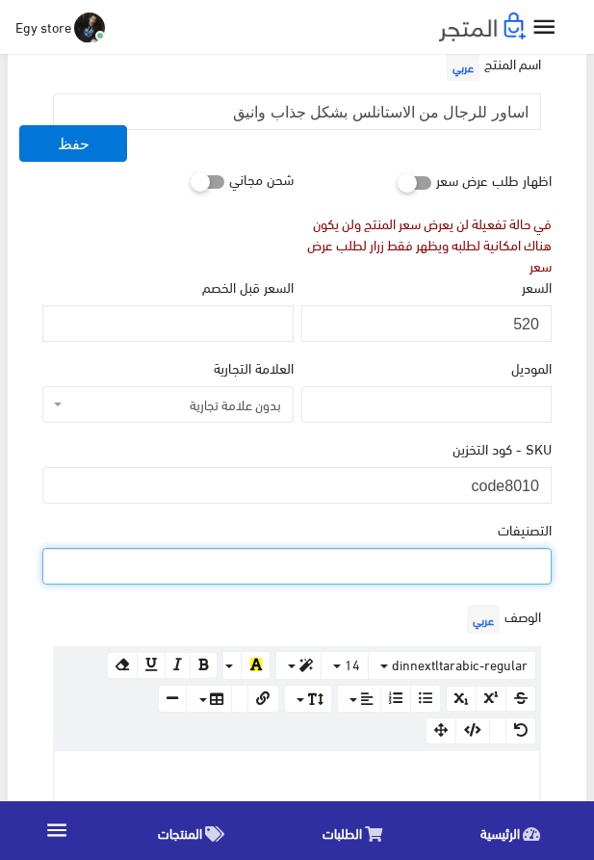
click at [453, 568] on ul at bounding box center [297, 564] width 508 height 31
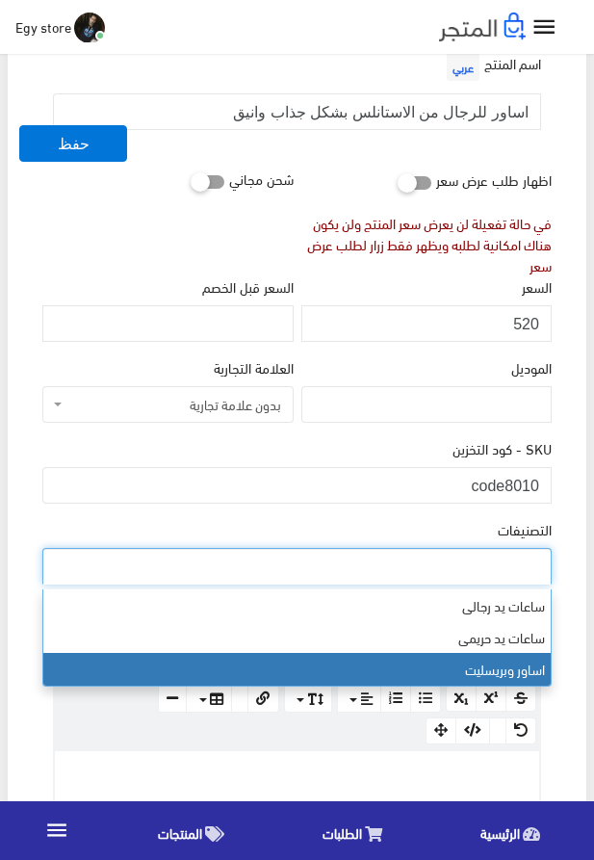
select select "29"
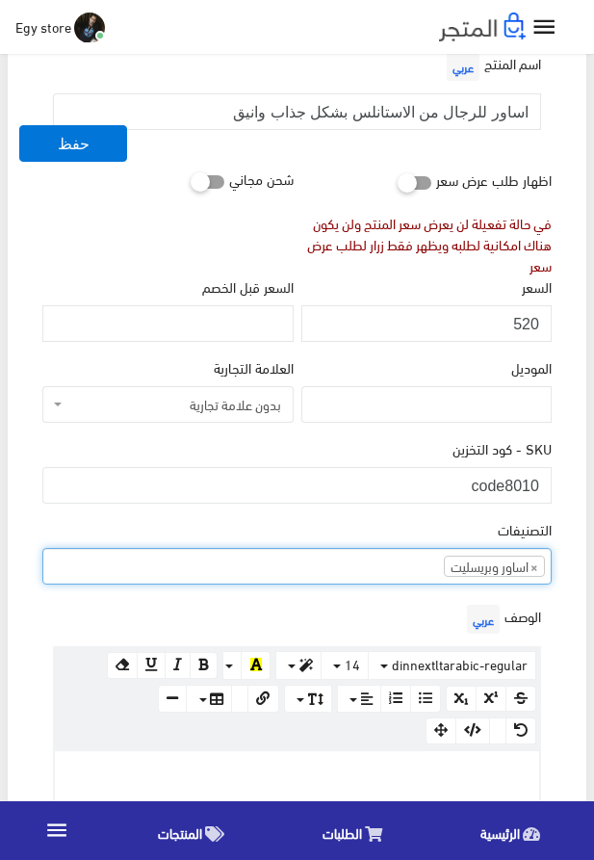
scroll to position [48, 0]
click at [324, 769] on p at bounding box center [297, 771] width 465 height 21
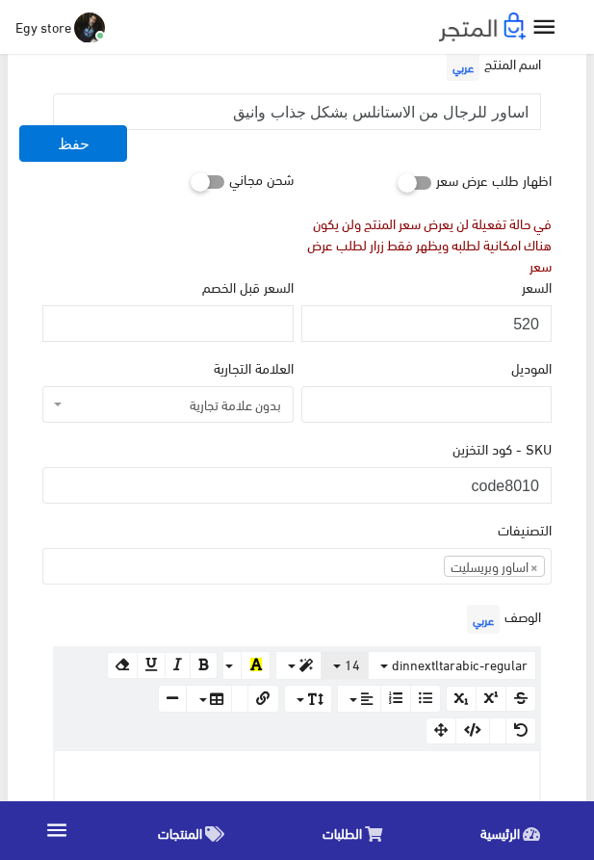
paste div
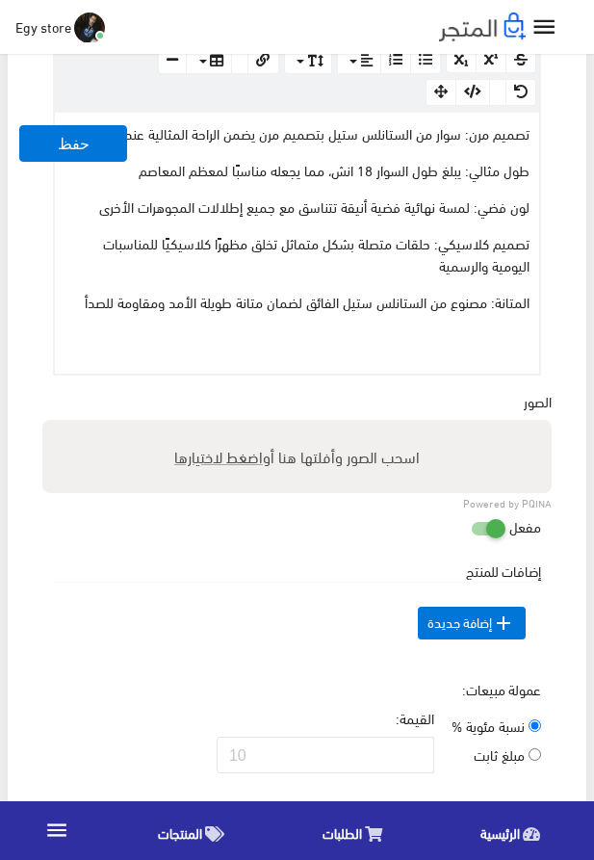
scroll to position [862, 0]
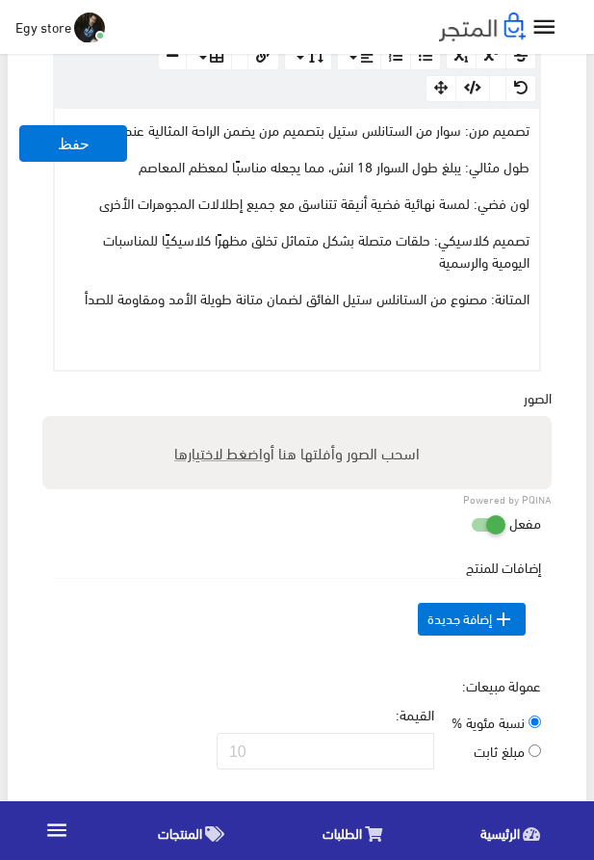
click at [202, 465] on span "اضغط لاختيارها" at bounding box center [218, 452] width 89 height 28
click at [202, 422] on input "اسحب الصور وأفلتها هنا أو اضغط لاختيارها" at bounding box center [297, 419] width 510 height 6
type input "8010.jpeg"
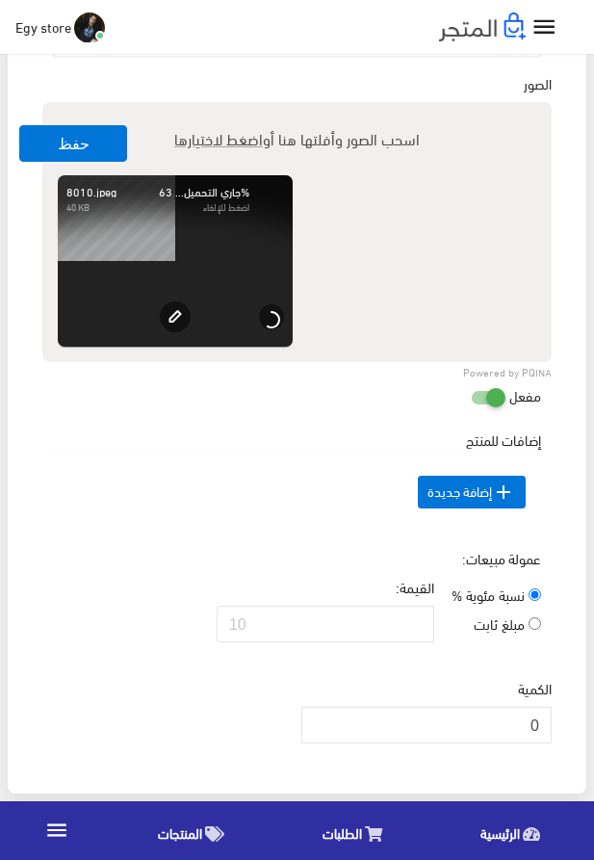
scroll to position [1411, 0]
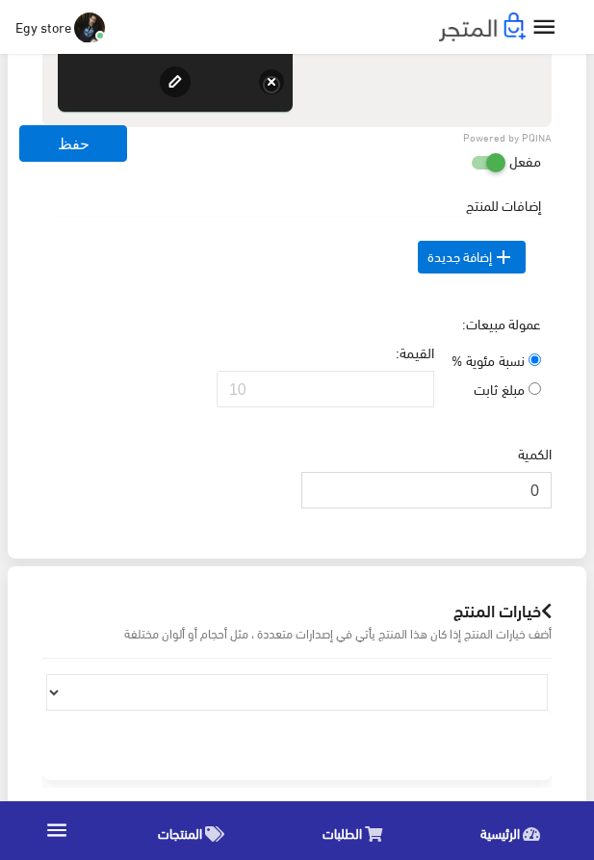
drag, startPoint x: 525, startPoint y: 524, endPoint x: 549, endPoint y: 524, distance: 24.1
click at [549, 509] on input "0" at bounding box center [427, 490] width 250 height 37
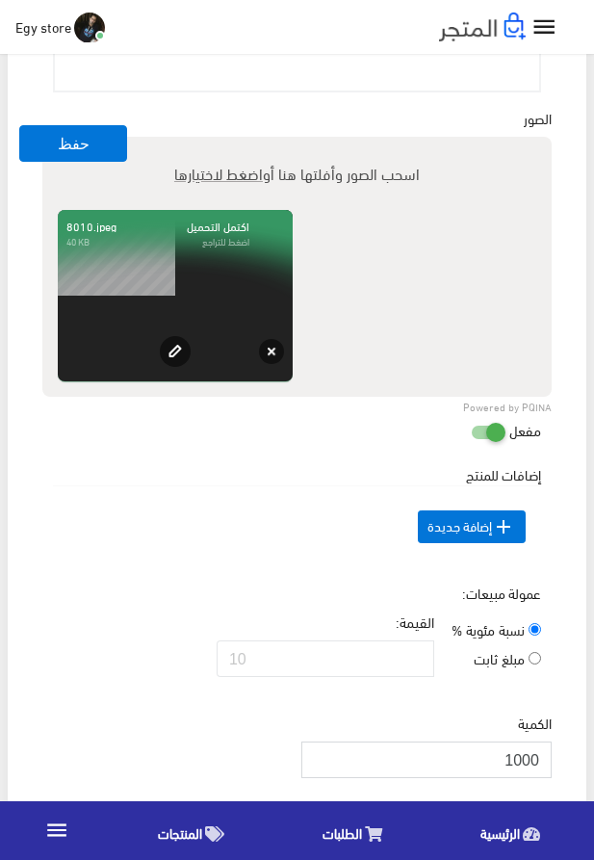
scroll to position [1082, 0]
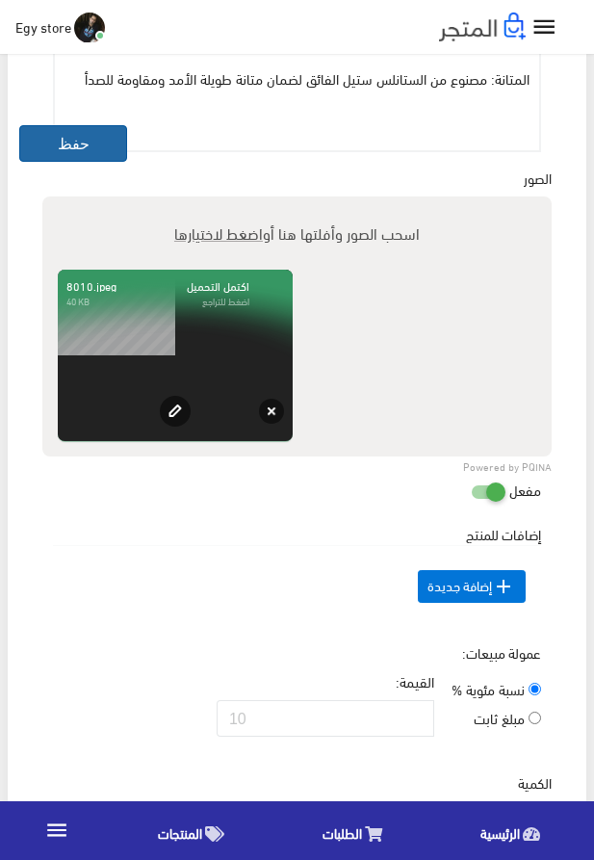
type input "1000"
click at [48, 151] on button "حفظ" at bounding box center [73, 143] width 108 height 37
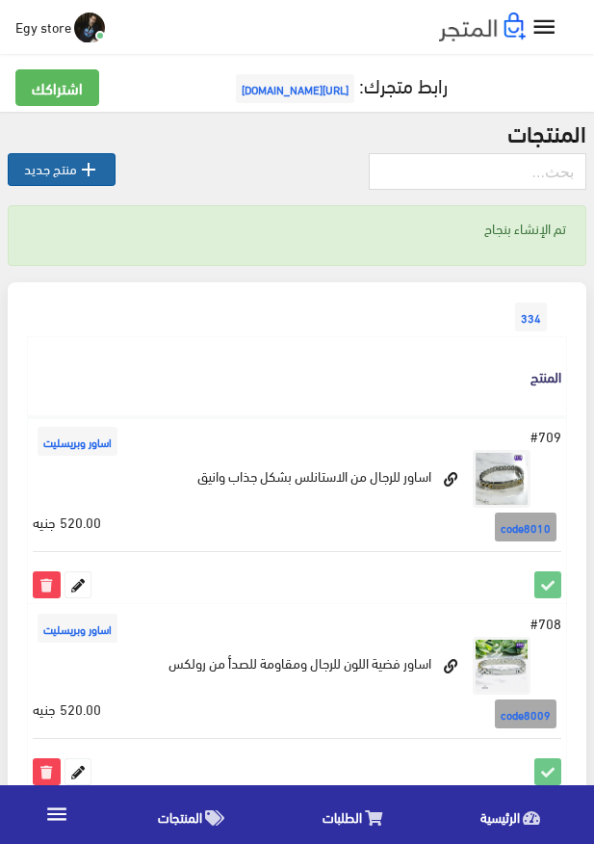
click at [68, 177] on link " منتج جديد" at bounding box center [62, 169] width 108 height 33
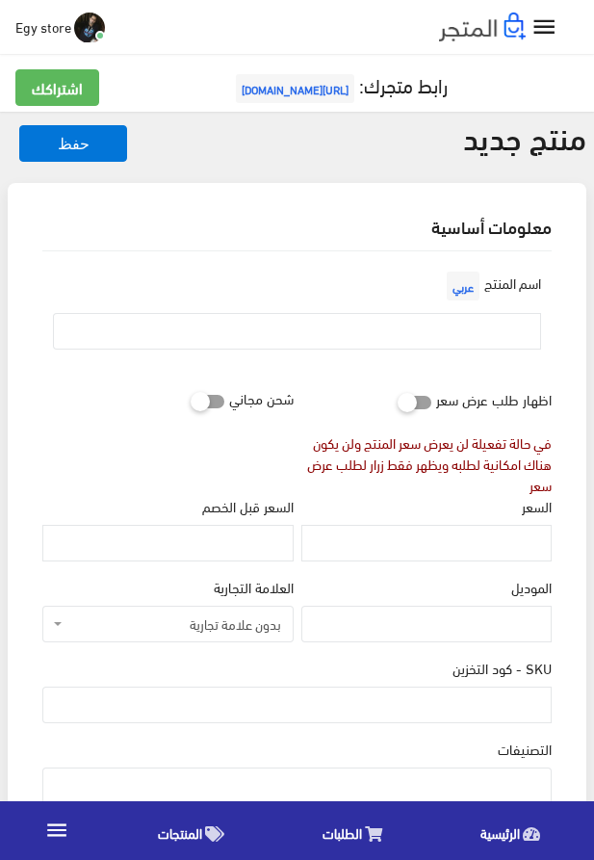
select select
click at [333, 344] on input "text" at bounding box center [297, 331] width 488 height 37
paste input "سوار للرجال من rolex"
type input "سوار للرجال من rolex"
click at [484, 540] on input "السعر" at bounding box center [427, 543] width 250 height 37
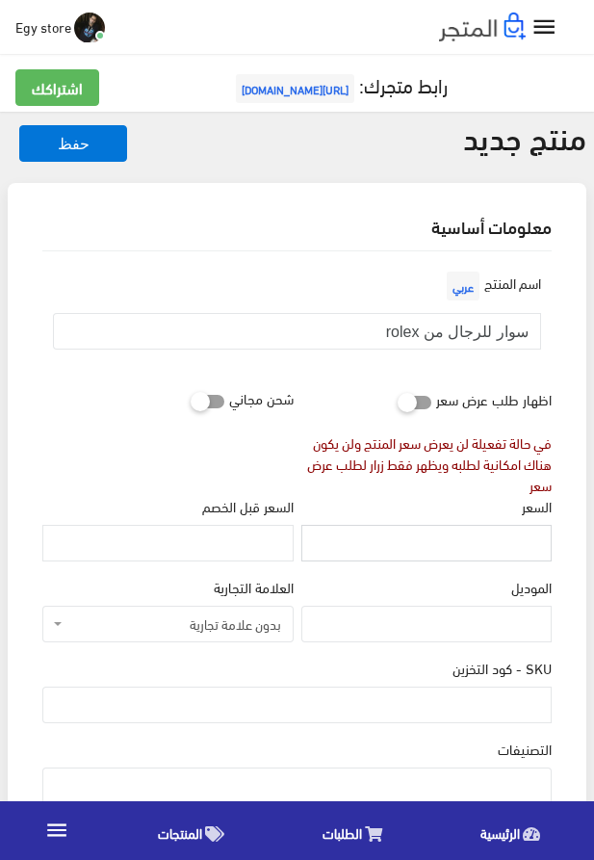
paste input "530"
type input "530"
click at [431, 712] on input "SKU - كود التخزين" at bounding box center [297, 705] width 510 height 37
paste input "code8011"
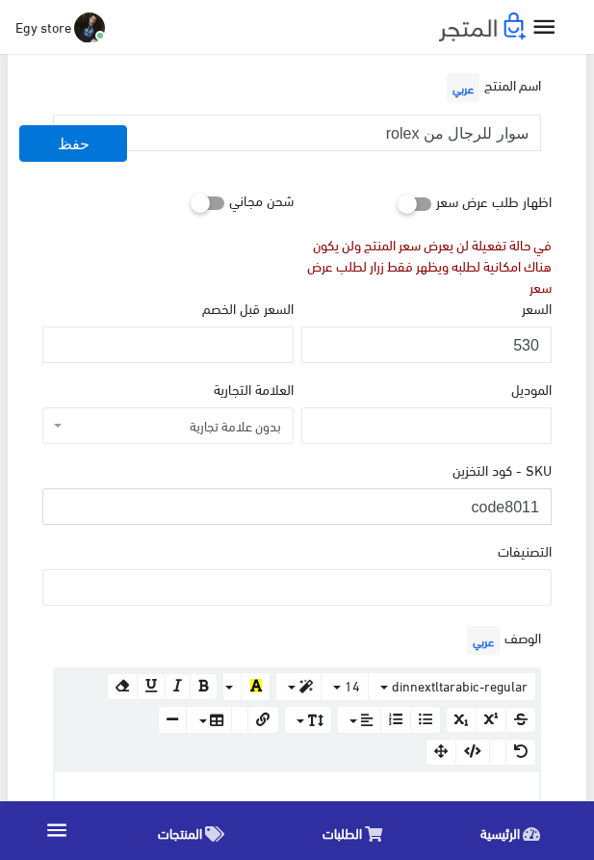
scroll to position [220, 0]
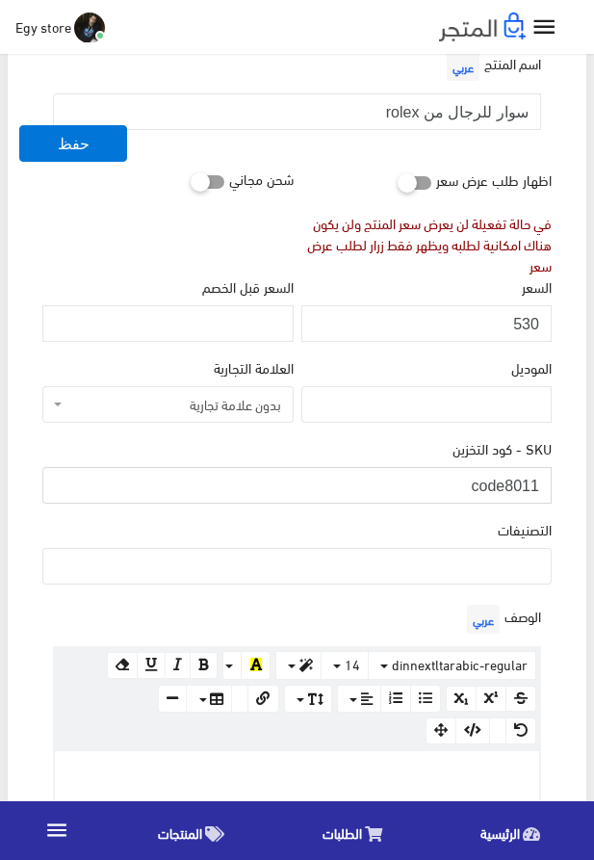
type input "code8011"
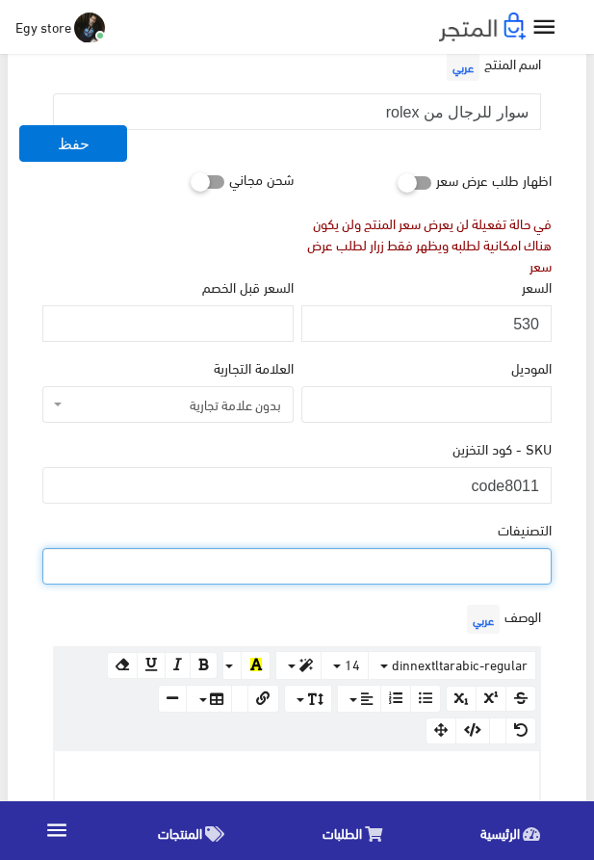
click at [435, 572] on ul at bounding box center [297, 564] width 508 height 31
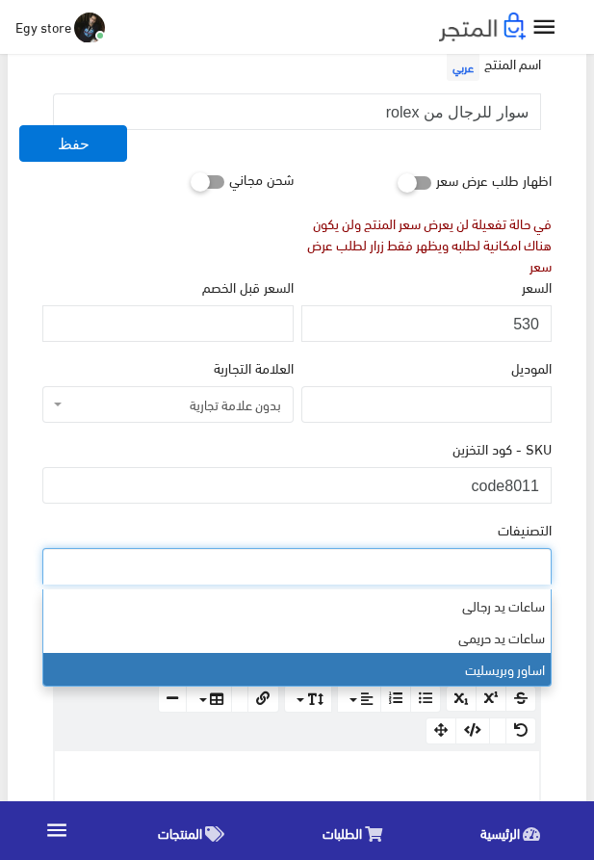
select select "29"
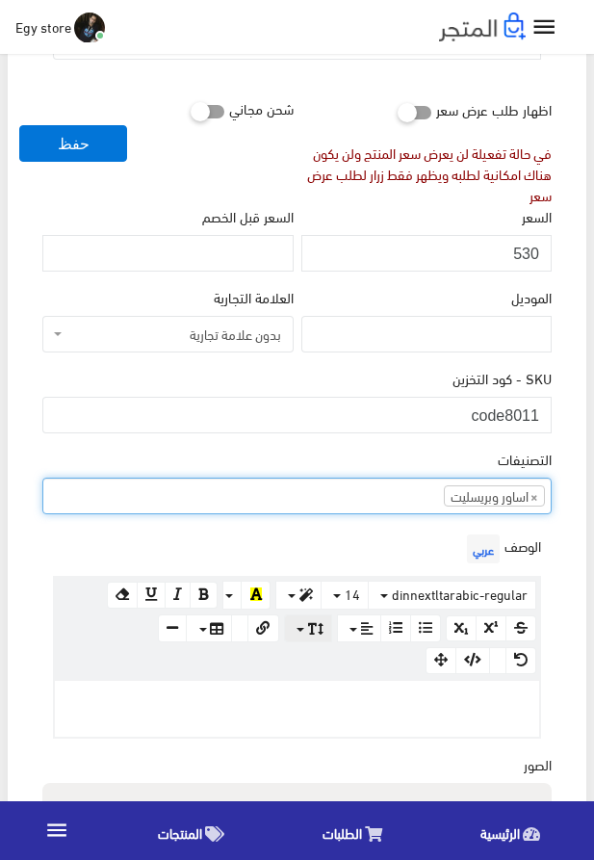
scroll to position [329, 0]
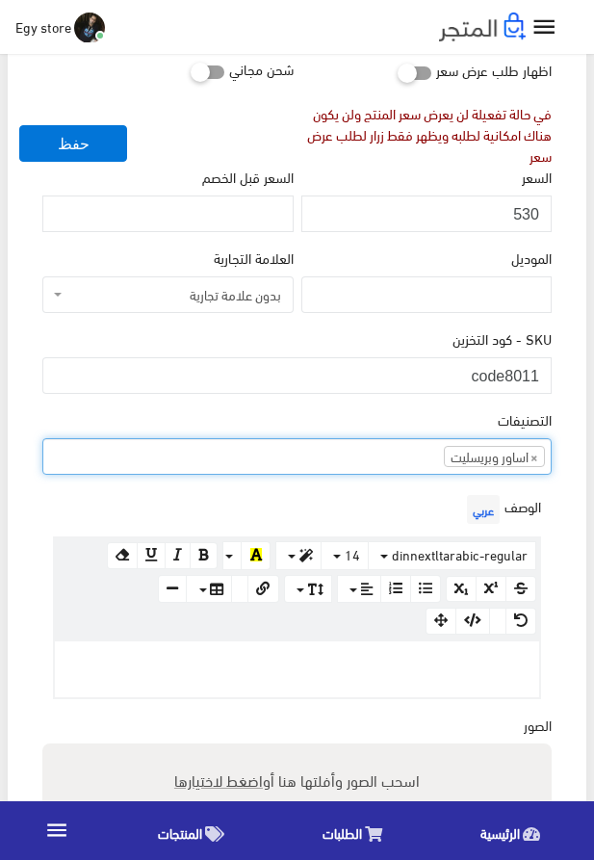
click at [329, 679] on div at bounding box center [297, 670] width 485 height 56
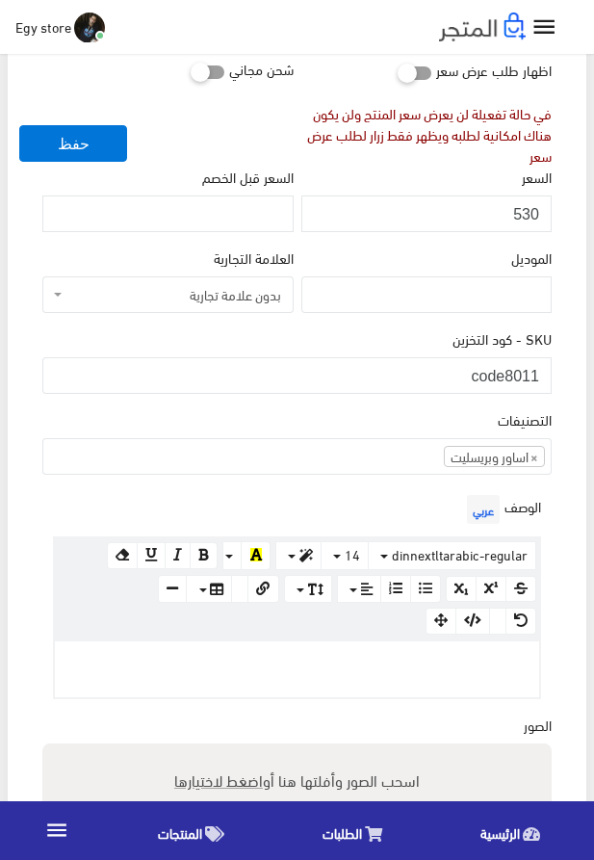
paste div
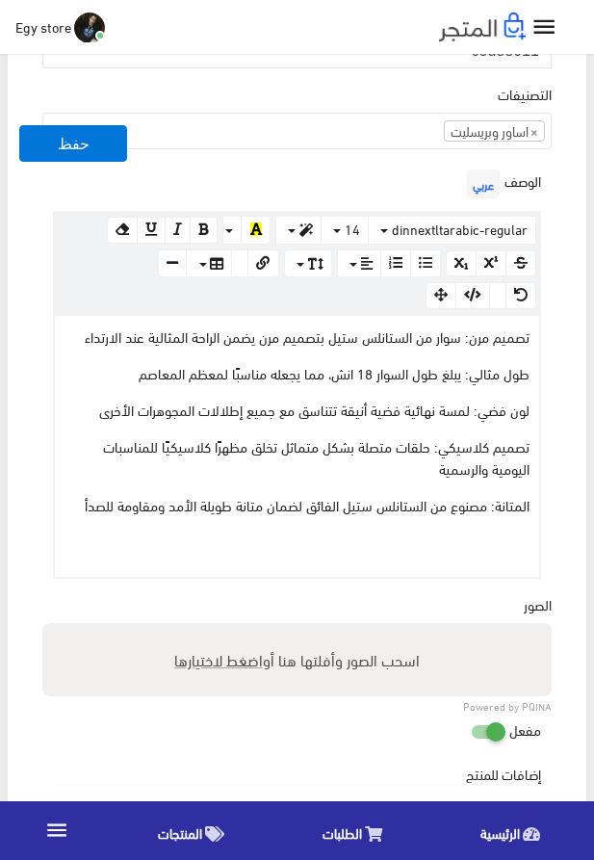
scroll to position [659, 0]
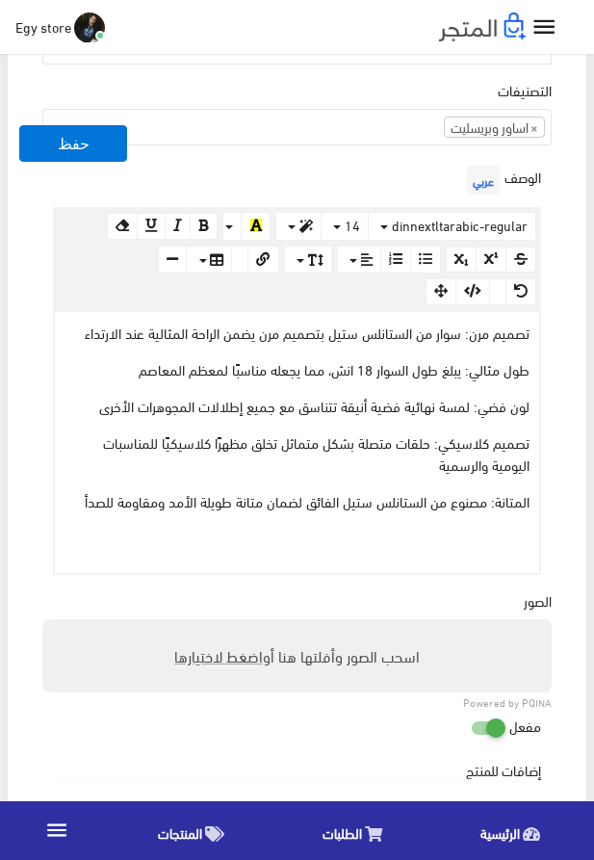
click at [234, 655] on span "اضغط لاختيارها" at bounding box center [218, 656] width 89 height 28
click at [234, 625] on input "اسحب الصور وأفلتها هنا أو اضغط لاختيارها" at bounding box center [297, 622] width 510 height 6
type input "8011.jpeg"
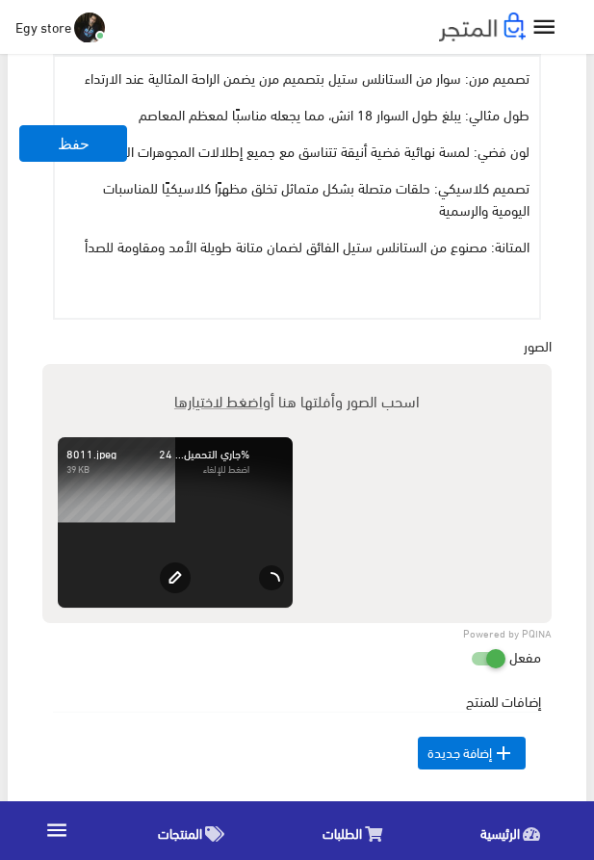
scroll to position [1208, 0]
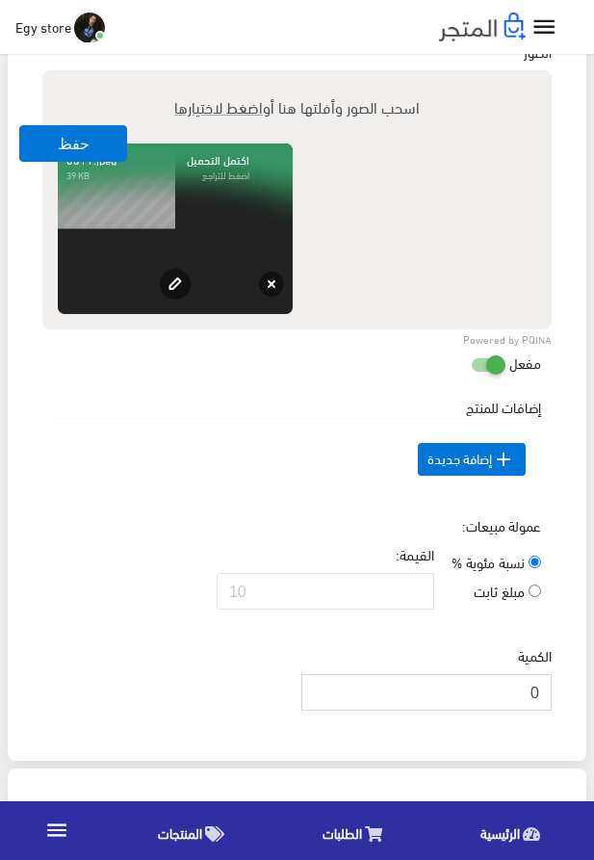
drag, startPoint x: 522, startPoint y: 733, endPoint x: 566, endPoint y: 731, distance: 44.4
click at [552, 711] on input "0" at bounding box center [427, 692] width 250 height 37
type input "1000"
click at [46, 132] on button "حفظ" at bounding box center [73, 143] width 108 height 37
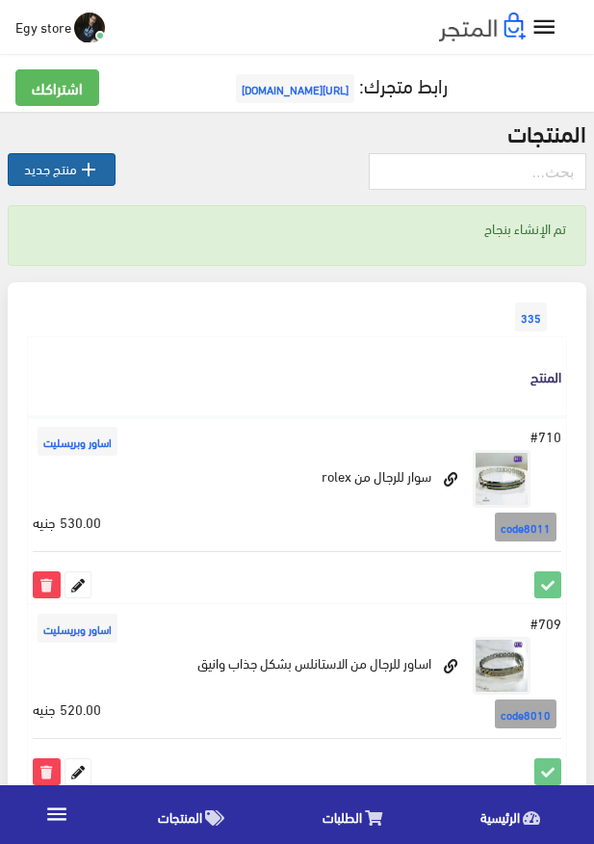
click at [88, 170] on icon "" at bounding box center [88, 169] width 23 height 23
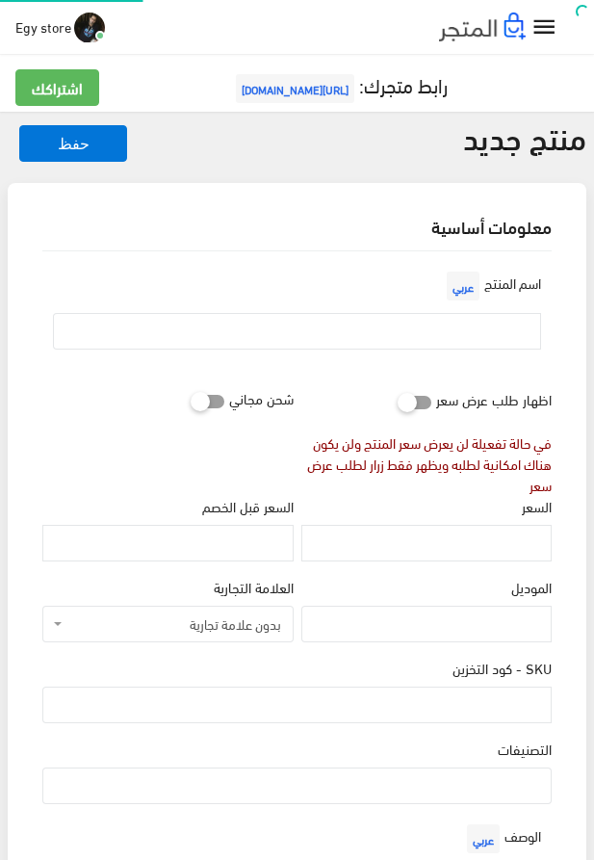
select select
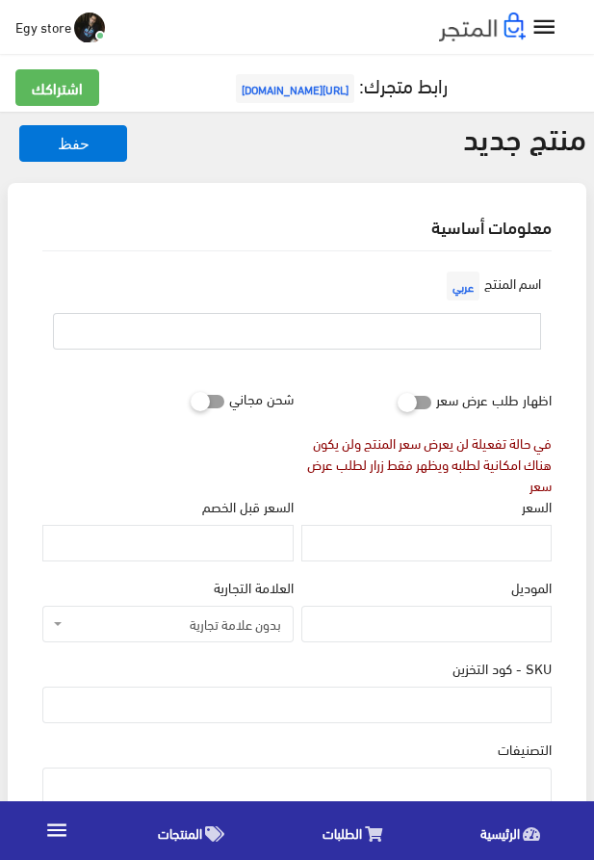
click at [363, 331] on input "text" at bounding box center [297, 331] width 488 height 37
paste input "سوار رائع للرجال ومقاوم للصدأ من الاستانلس ستيل"
type input "سوار رائع للرجال ومقاوم للصدأ من الاستانلس ستيل"
click at [451, 556] on input "السعر" at bounding box center [427, 543] width 250 height 37
paste input "530"
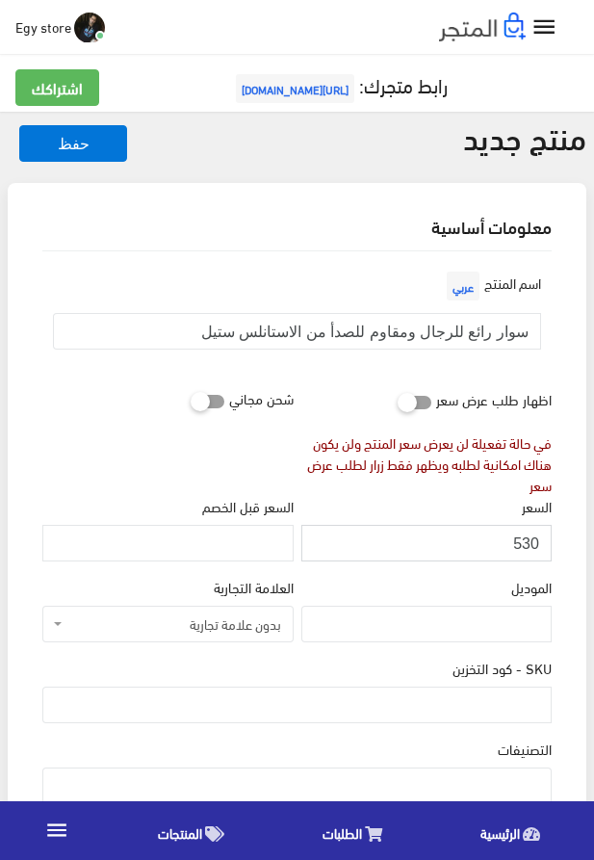
type input "530"
click at [494, 709] on input "SKU - كود التخزين" at bounding box center [297, 705] width 510 height 37
paste input "code8012"
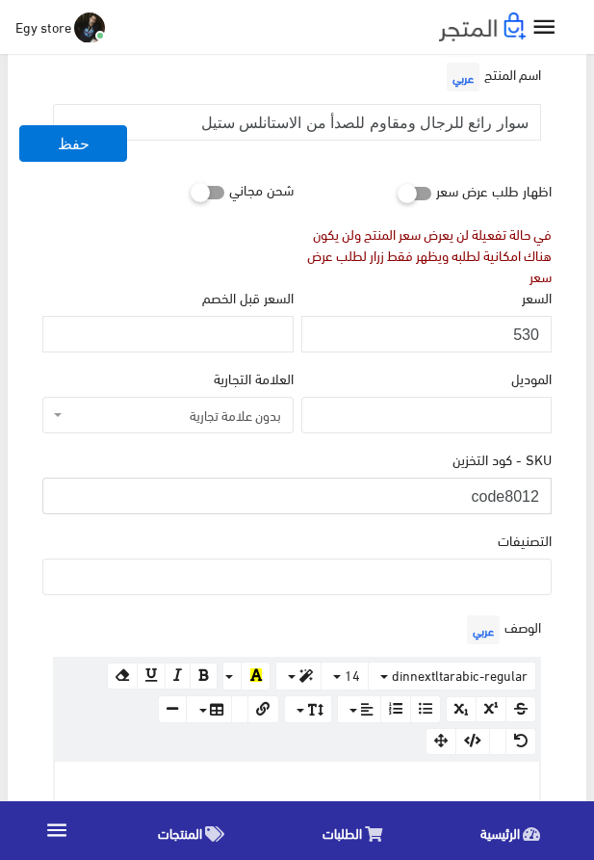
scroll to position [220, 0]
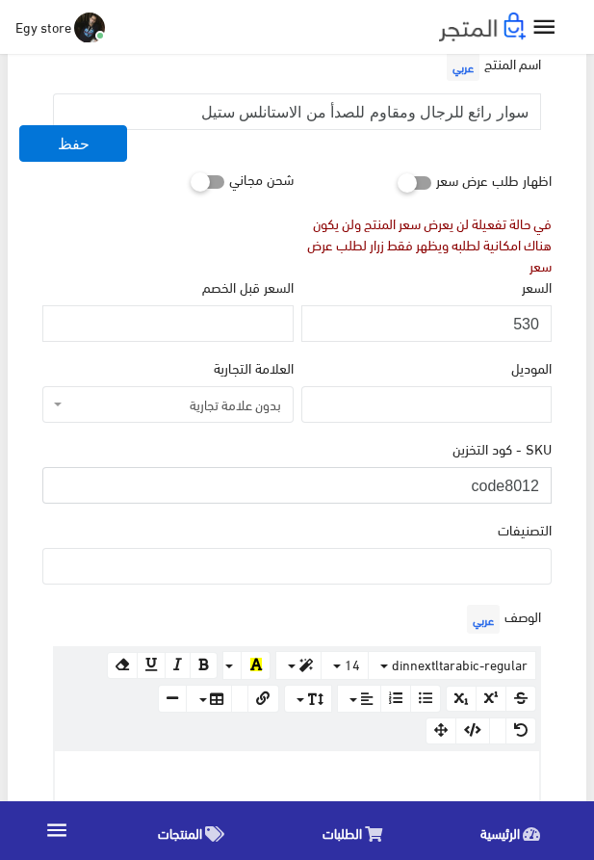
type input "code8012"
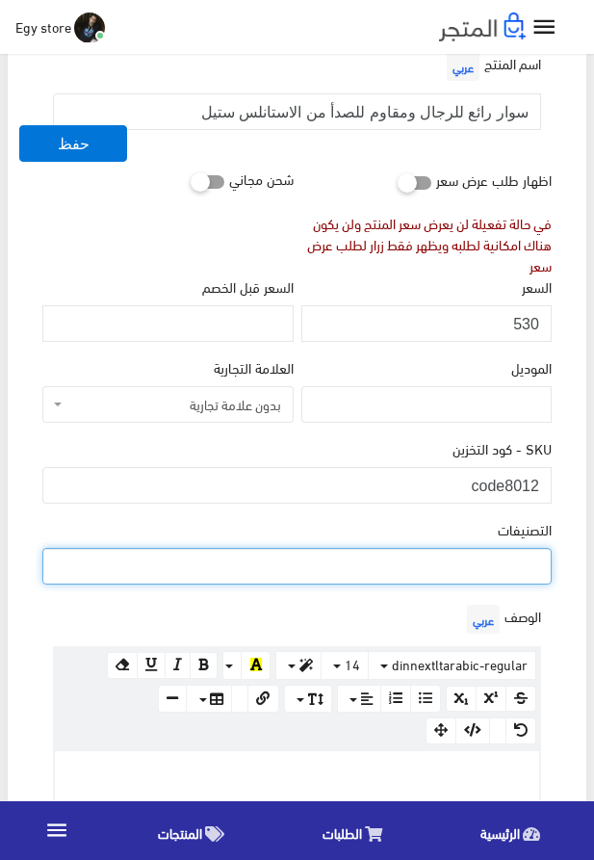
click at [400, 580] on ul at bounding box center [297, 564] width 508 height 31
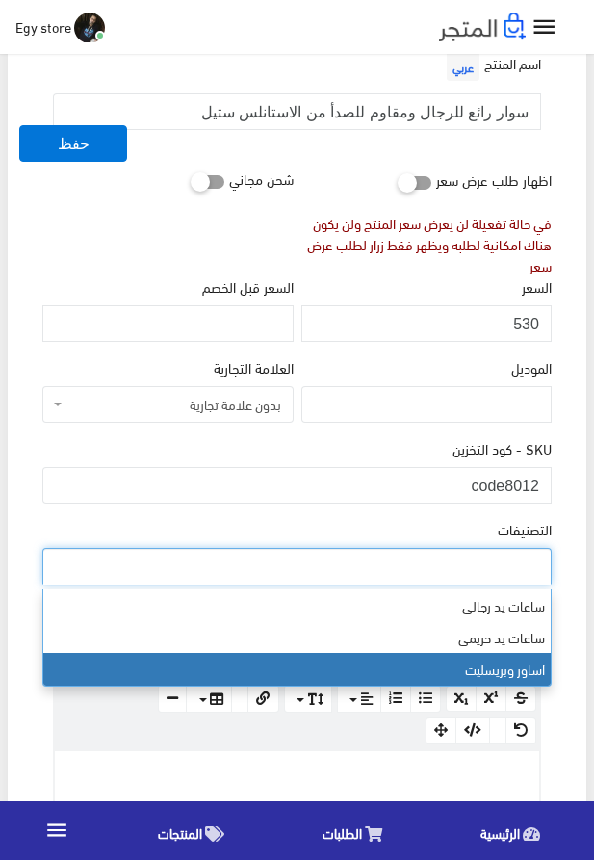
select select "29"
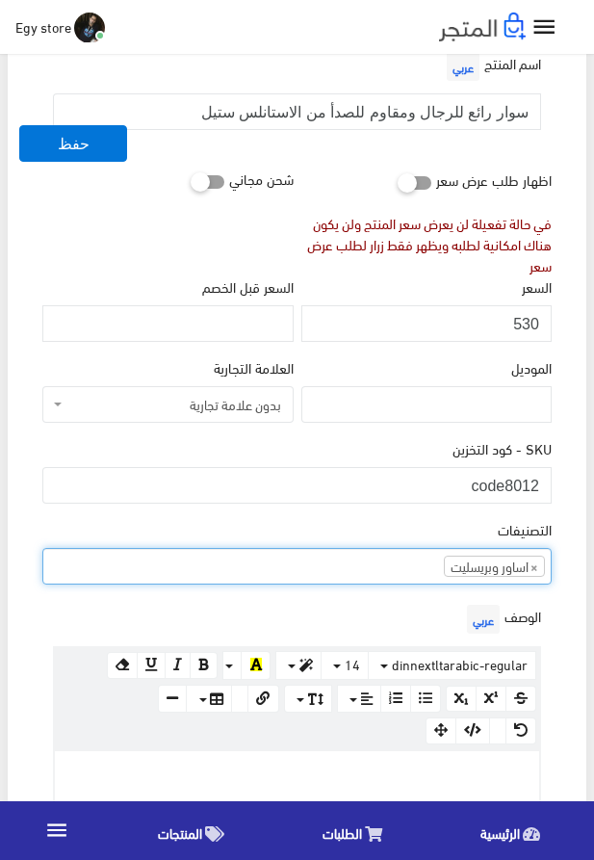
click at [412, 772] on p at bounding box center [297, 771] width 465 height 21
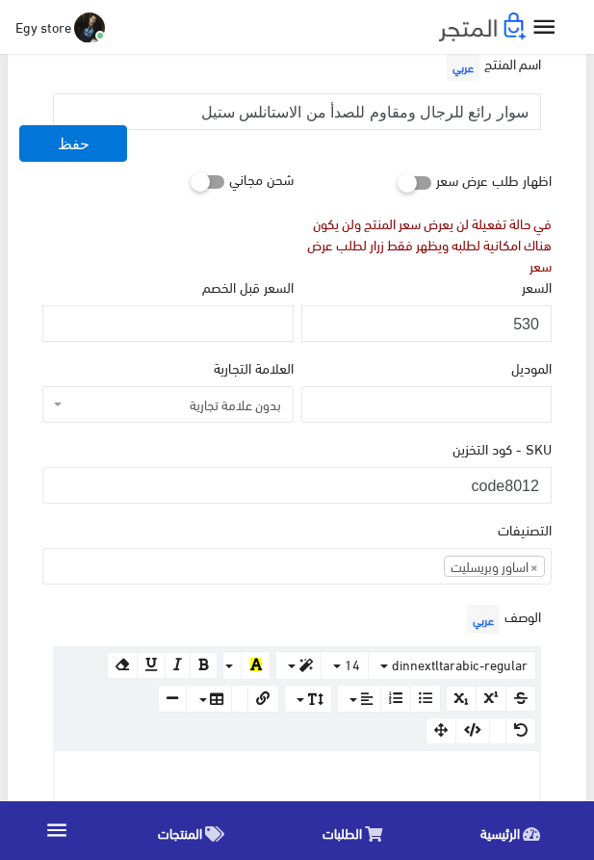
paste div
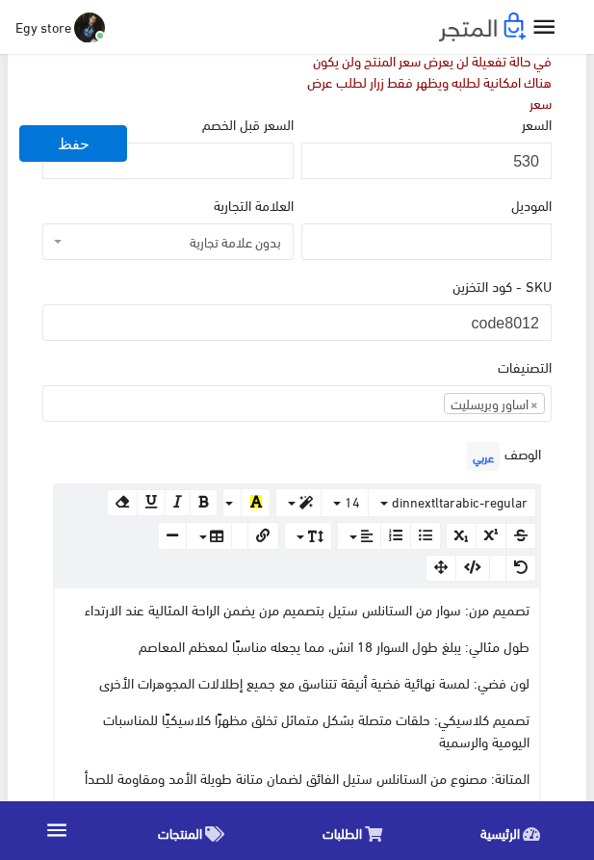
scroll to position [643, 0]
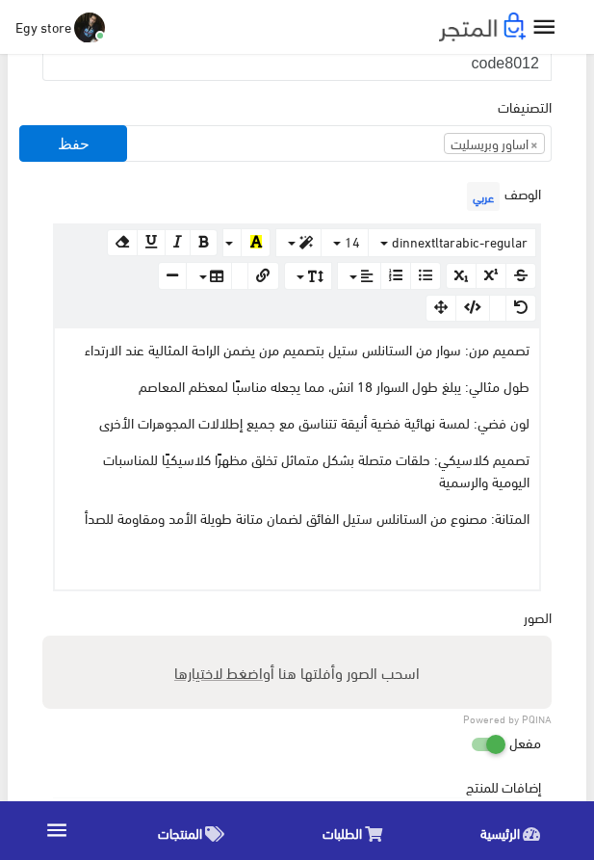
click at [221, 685] on span "اضغط لاختيارها" at bounding box center [218, 672] width 89 height 28
click at [221, 642] on input "اسحب الصور وأفلتها هنا أو اضغط لاختيارها" at bounding box center [297, 639] width 510 height 6
type input "8012.jpeg"
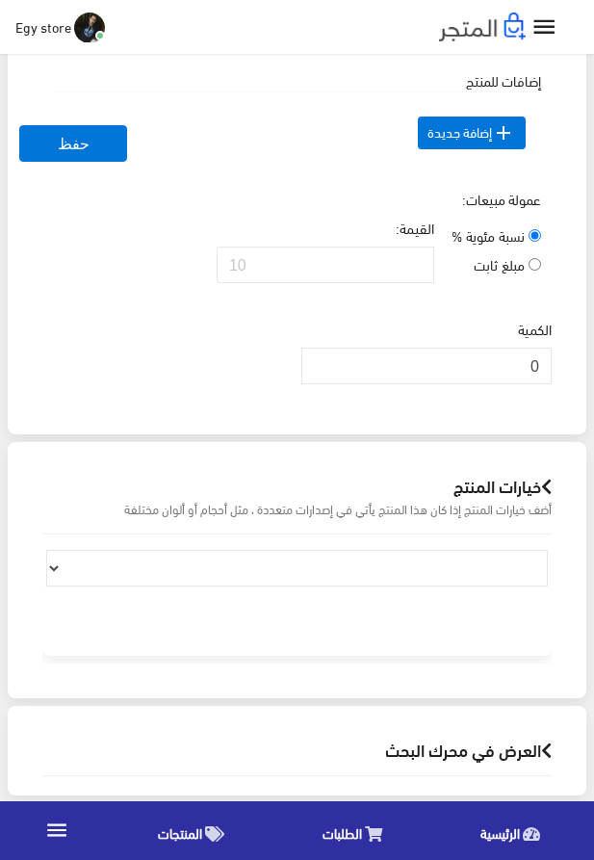
scroll to position [1521, 0]
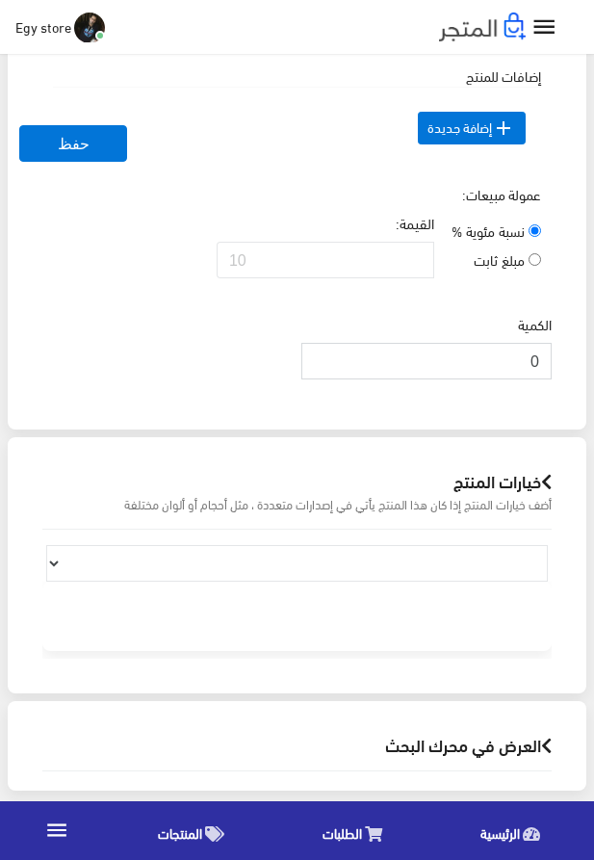
drag, startPoint x: 510, startPoint y: 404, endPoint x: 585, endPoint y: 394, distance: 75.8
click at [552, 380] on input "0" at bounding box center [427, 361] width 250 height 37
type input "1000"
click at [111, 294] on div "عمولة مبيعات: نسبة مئوية % مبلغ ثابت القيمة:" at bounding box center [297, 239] width 517 height 110
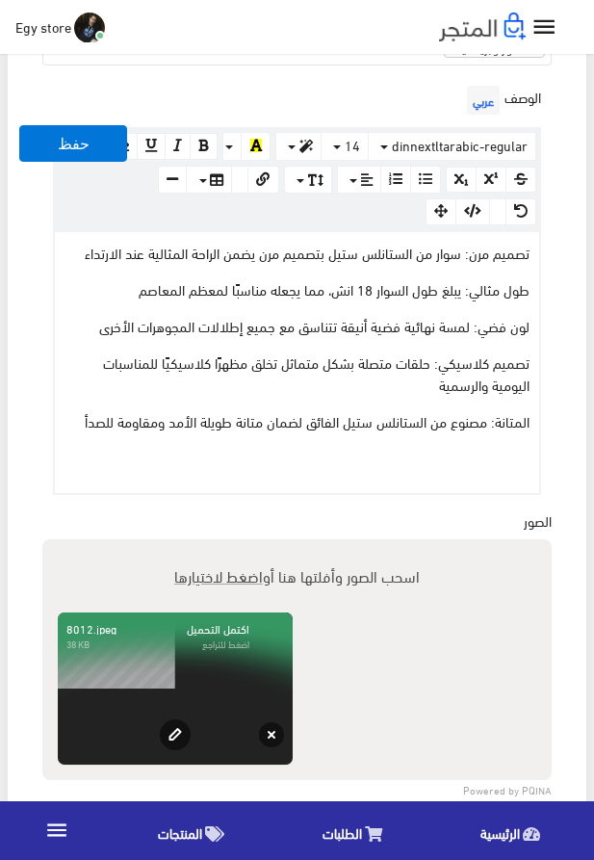
scroll to position [643, 0]
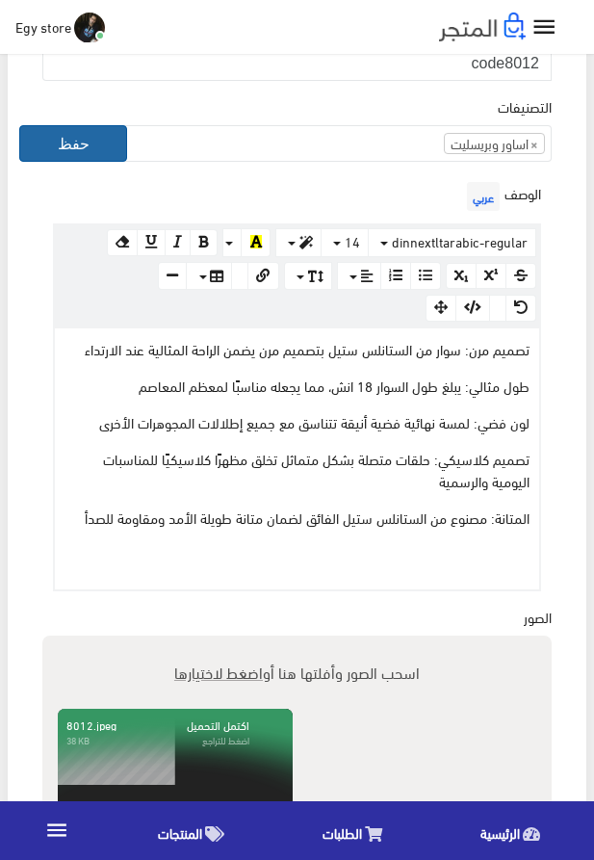
click at [43, 140] on button "حفظ" at bounding box center [73, 143] width 108 height 37
